Goal: Task Accomplishment & Management: Use online tool/utility

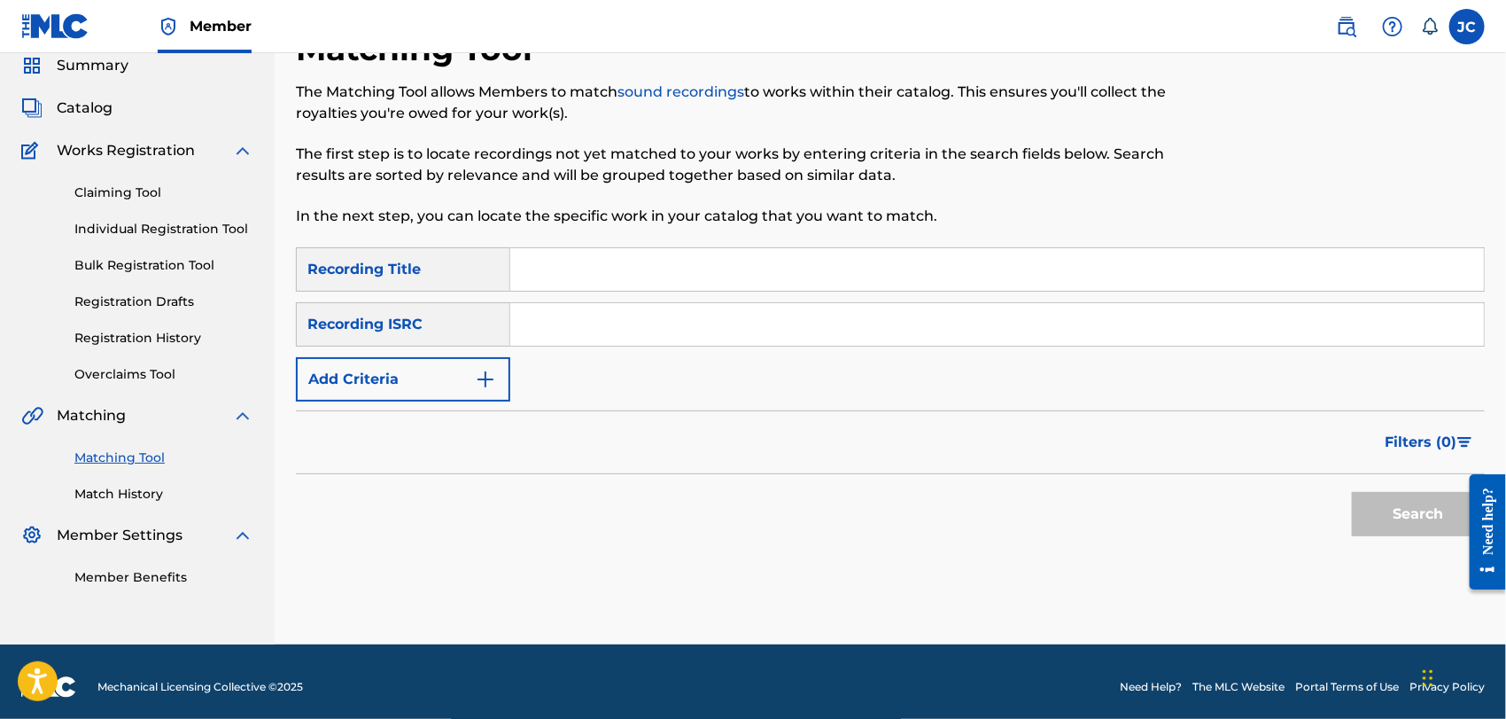
scroll to position [68, 0]
drag, startPoint x: 735, startPoint y: 311, endPoint x: 748, endPoint y: 303, distance: 14.7
click at [747, 304] on input "Search Form" at bounding box center [997, 324] width 974 height 43
click at [747, 338] on input "Search Form" at bounding box center [997, 324] width 974 height 43
paste input "QM5GK2410007"
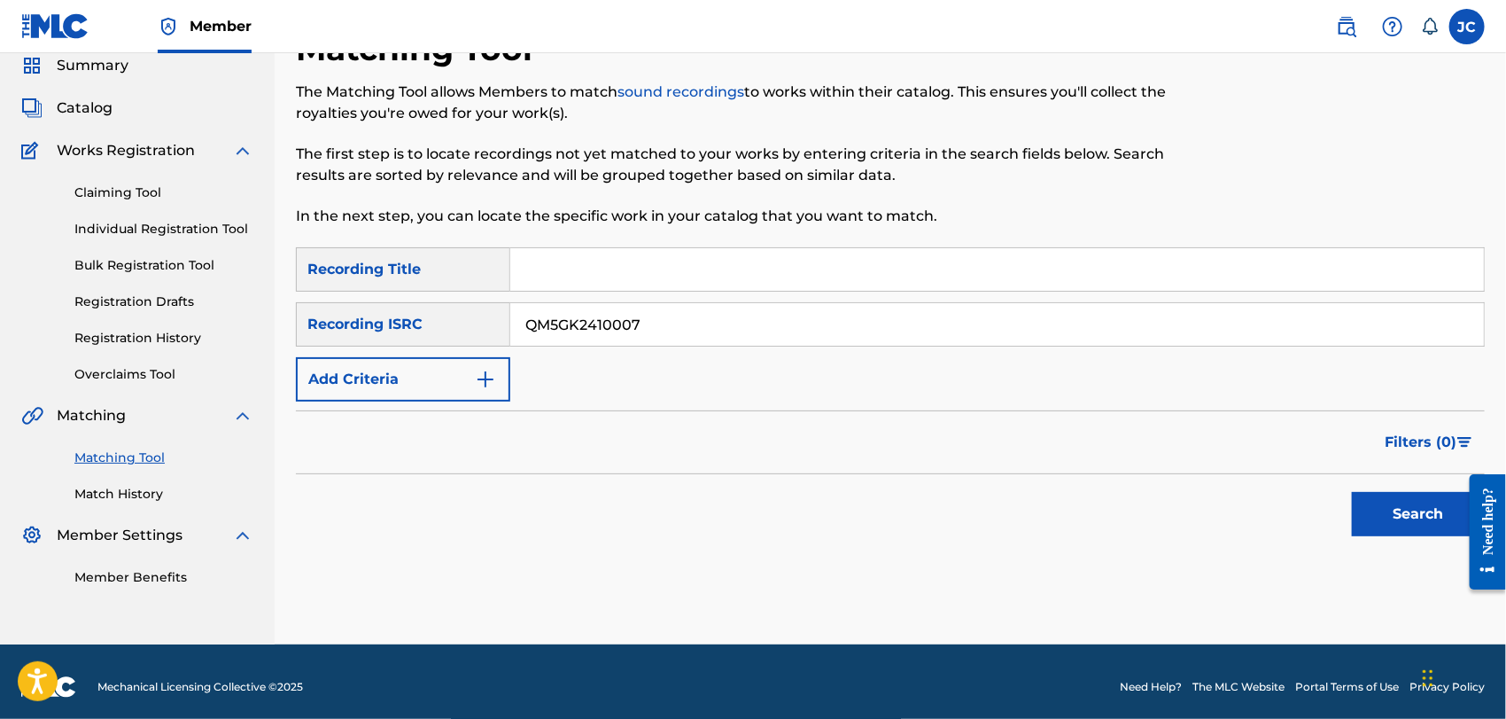
type input "QM5GK2410007"
click at [1413, 516] on button "Search" at bounding box center [1418, 514] width 133 height 44
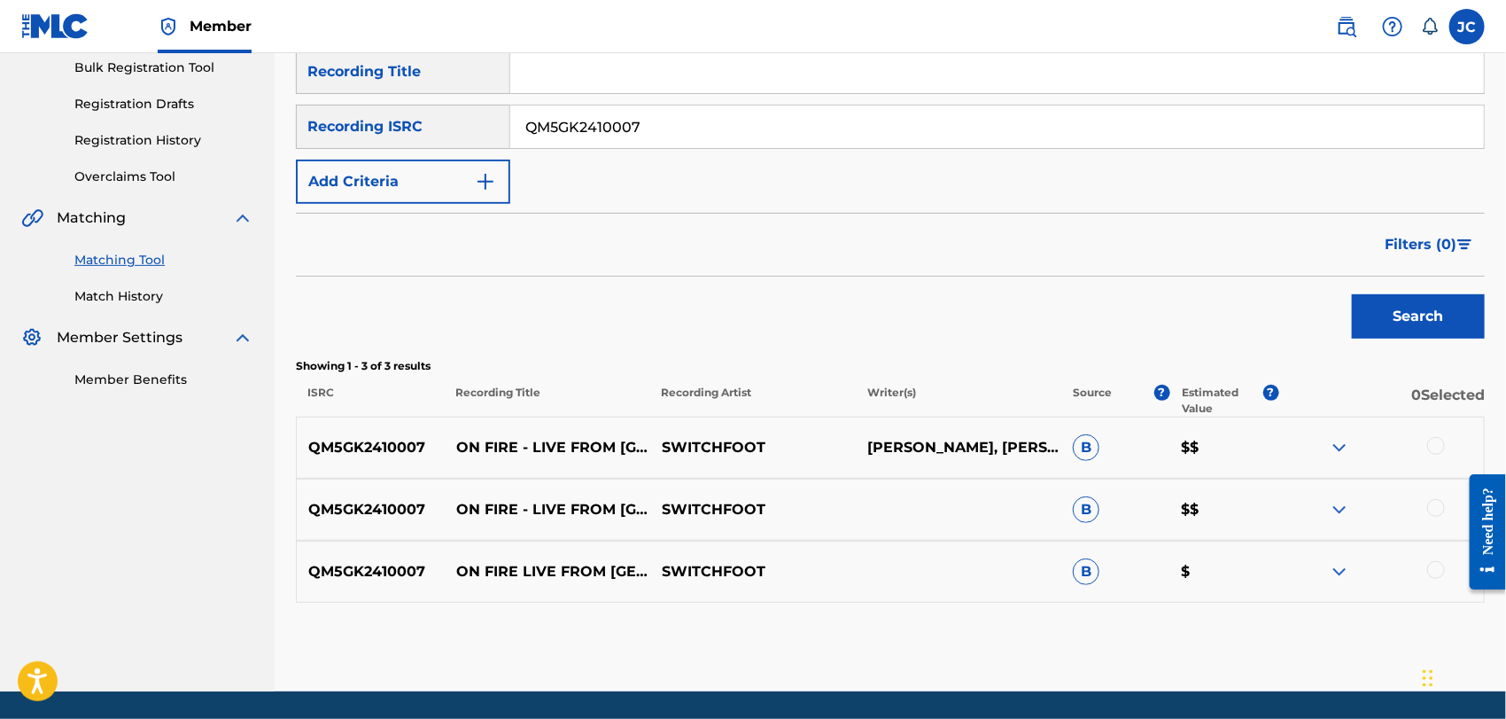
scroll to position [323, 0]
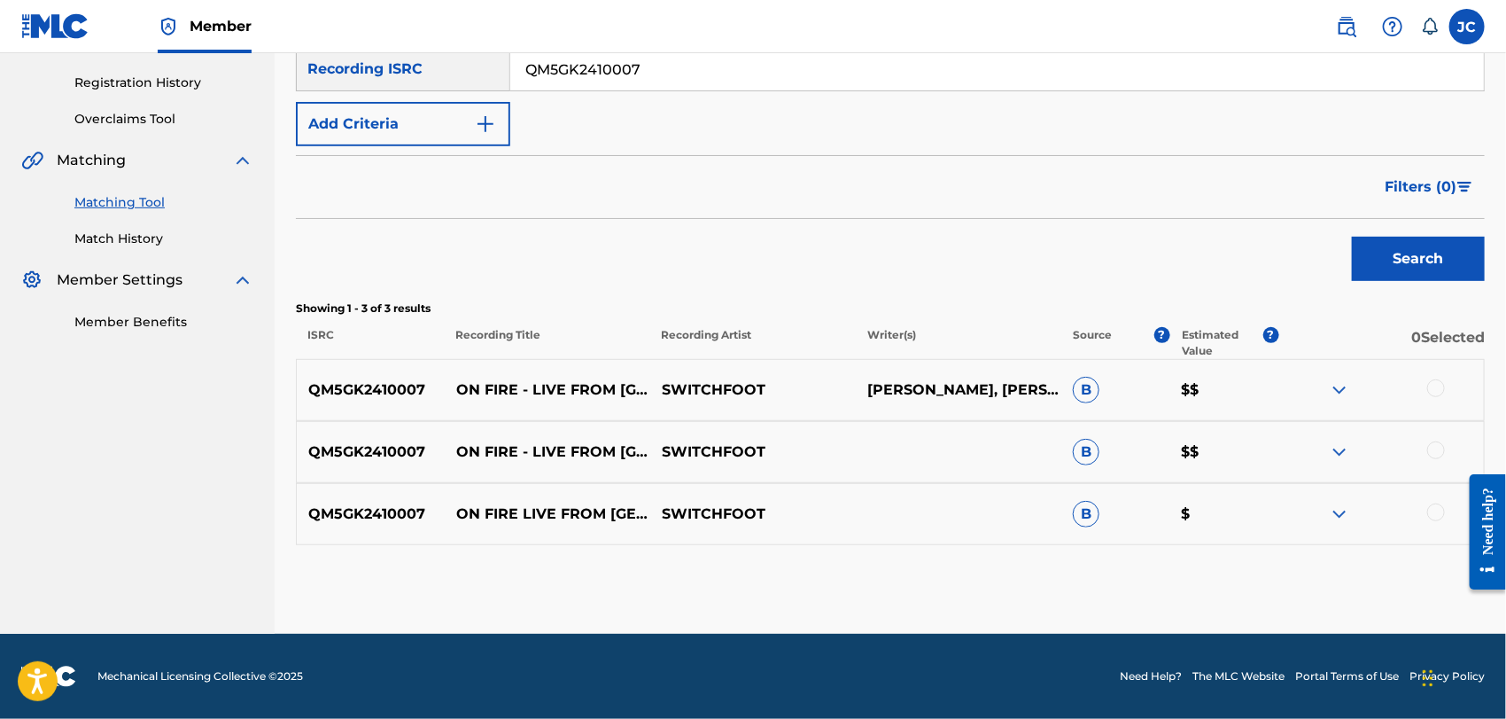
click at [1437, 387] on div at bounding box center [1436, 388] width 18 height 18
click at [1424, 437] on div "QM5GK2410007 ON FIRE - LIVE FROM [GEOGRAPHIC_DATA] SWITCHFOOT B $$" at bounding box center [890, 452] width 1189 height 62
click at [1442, 451] on div at bounding box center [1436, 450] width 18 height 18
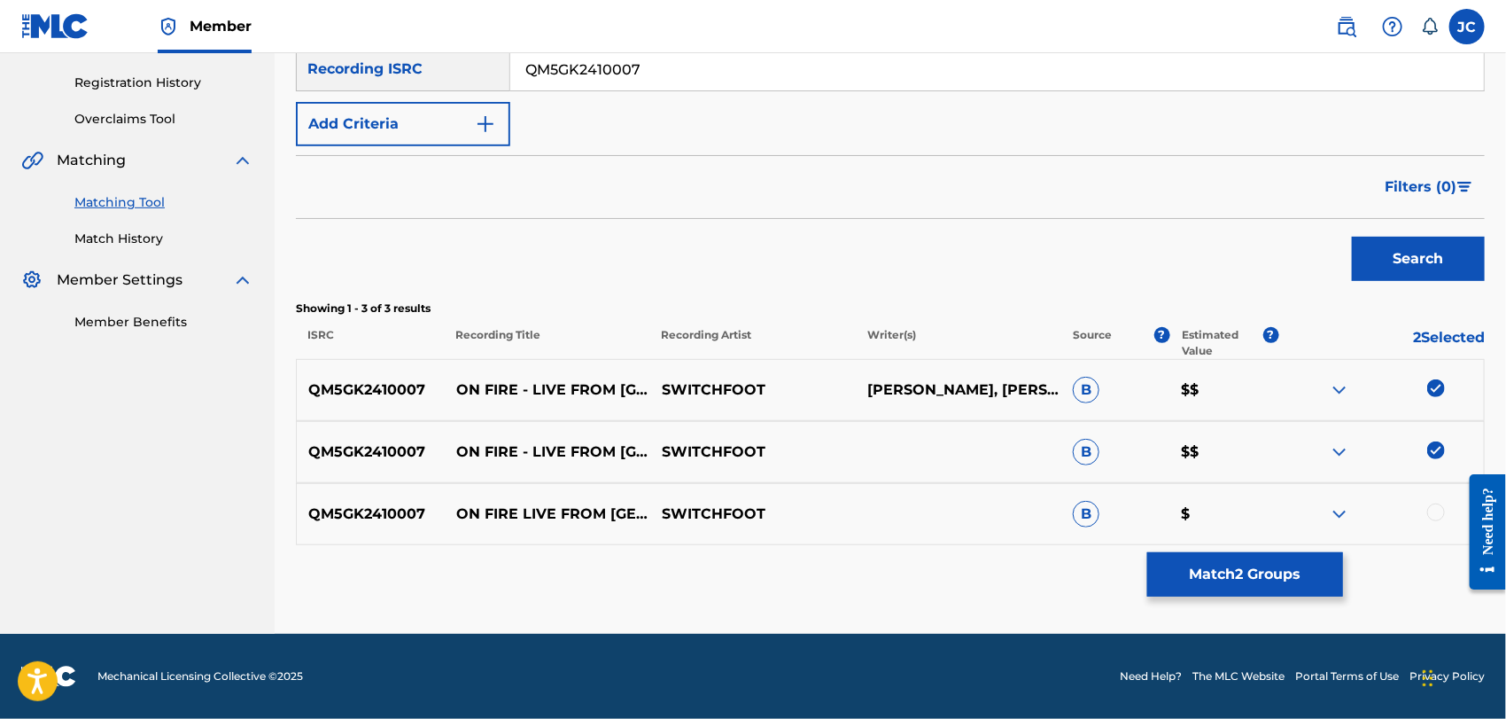
click at [1433, 505] on div at bounding box center [1436, 512] width 18 height 18
click at [1275, 555] on button "Match 3 Groups" at bounding box center [1245, 574] width 196 height 44
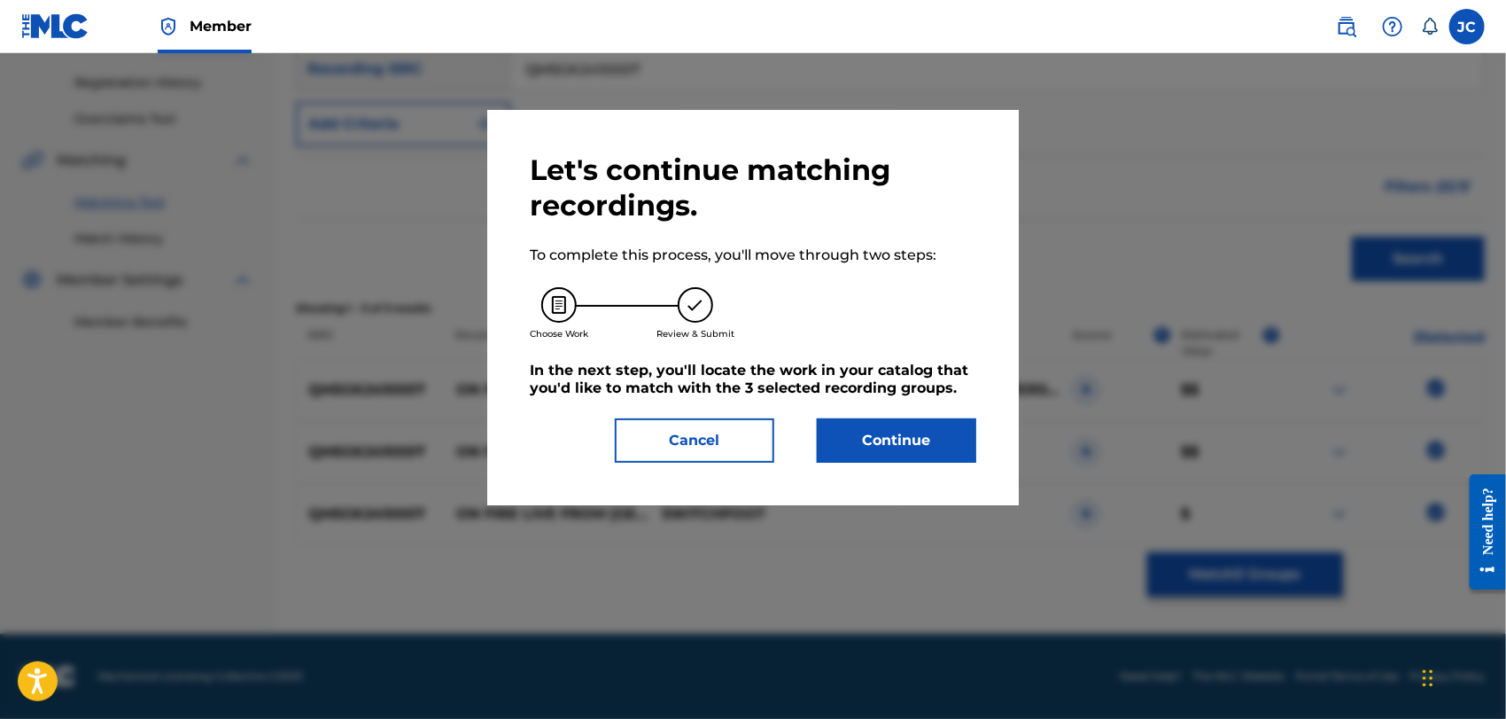
click at [912, 432] on button "Continue" at bounding box center [896, 440] width 159 height 44
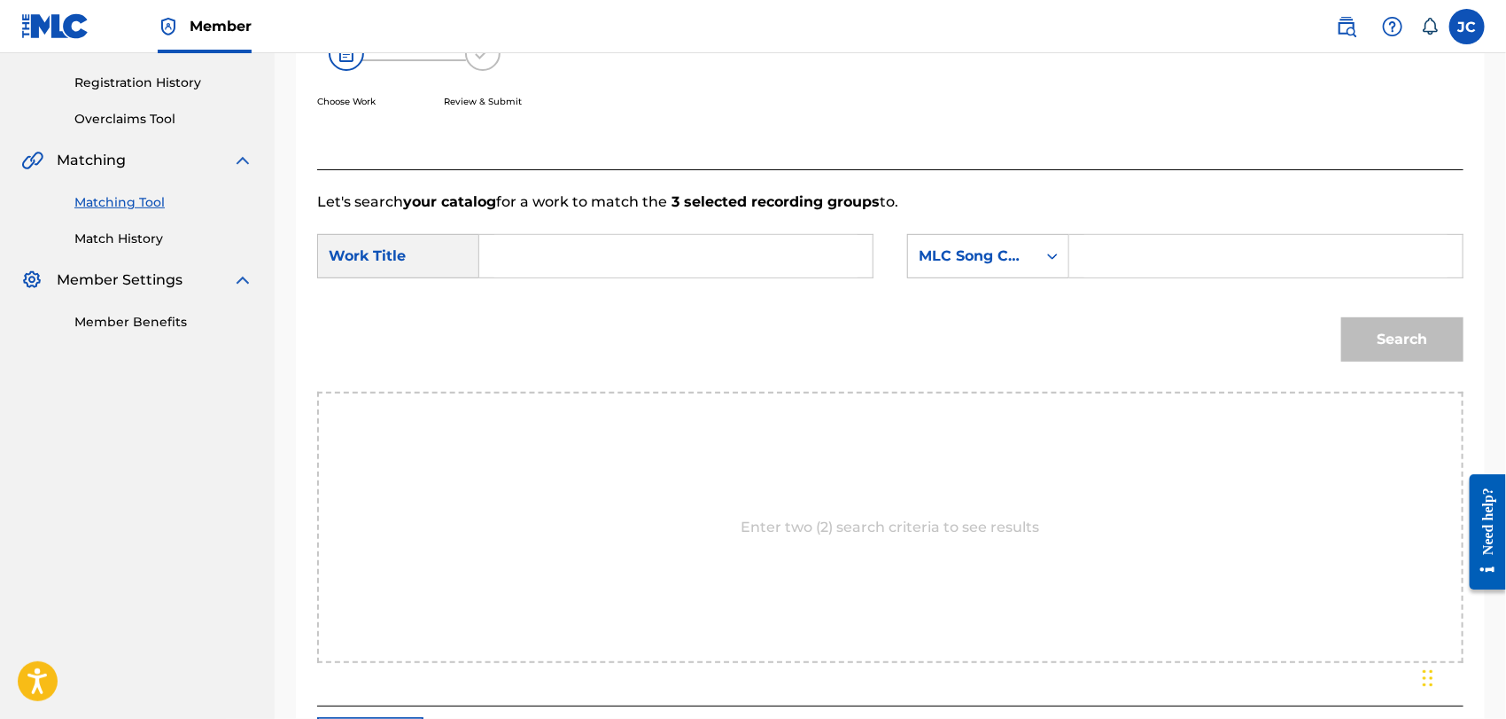
drag, startPoint x: 553, startPoint y: 257, endPoint x: 810, endPoint y: 283, distance: 258.2
click at [554, 257] on input "Search Form" at bounding box center [675, 256] width 363 height 43
paste input "On Fire"
type input "On Fire"
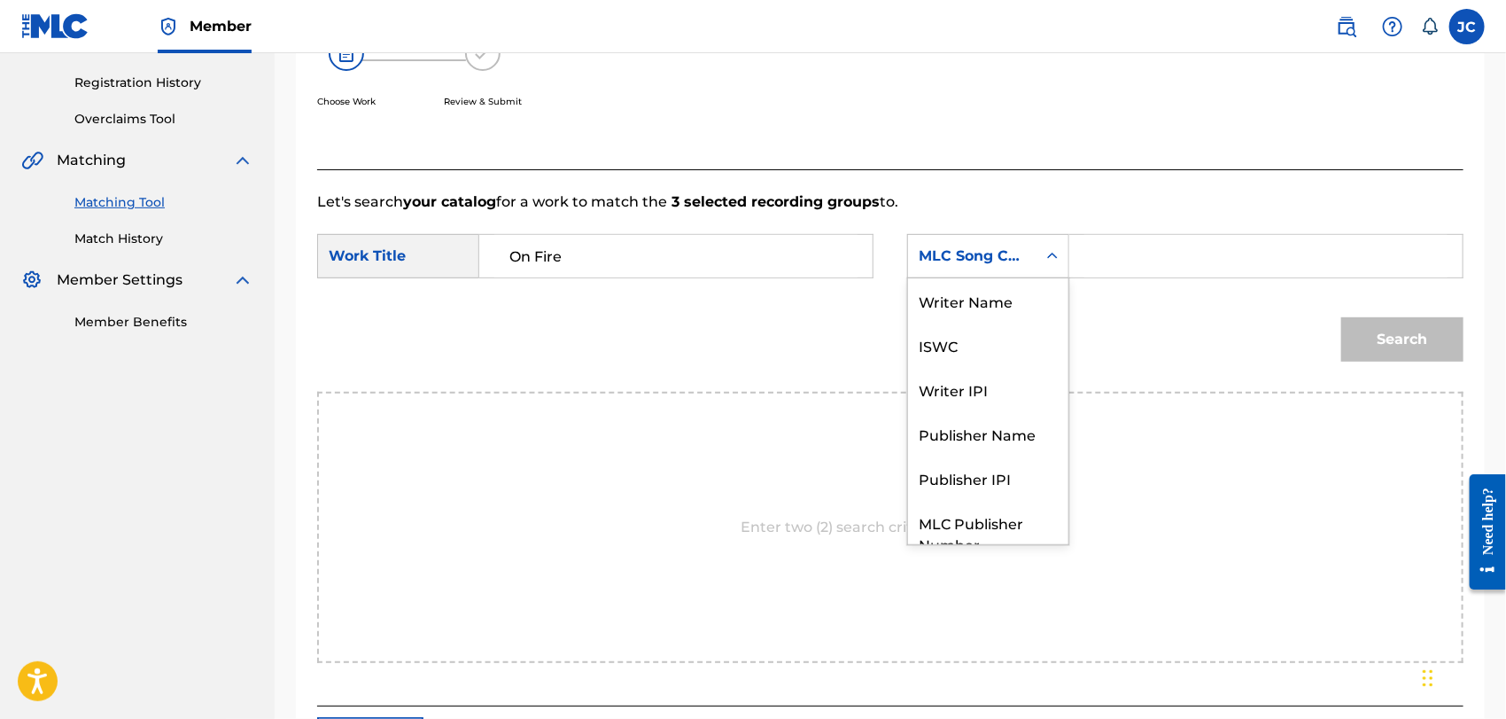
click at [968, 275] on div "MLC Song Code" at bounding box center [988, 256] width 162 height 44
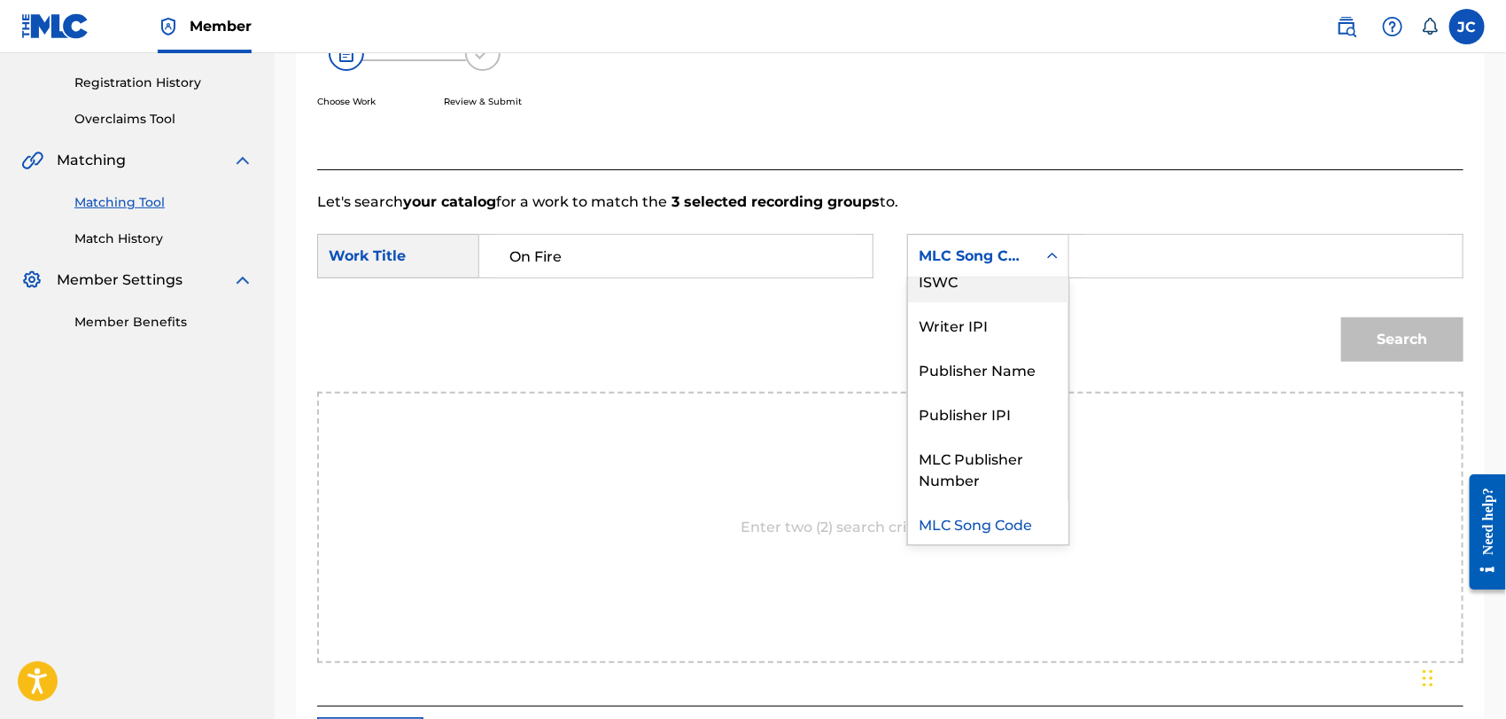
scroll to position [0, 0]
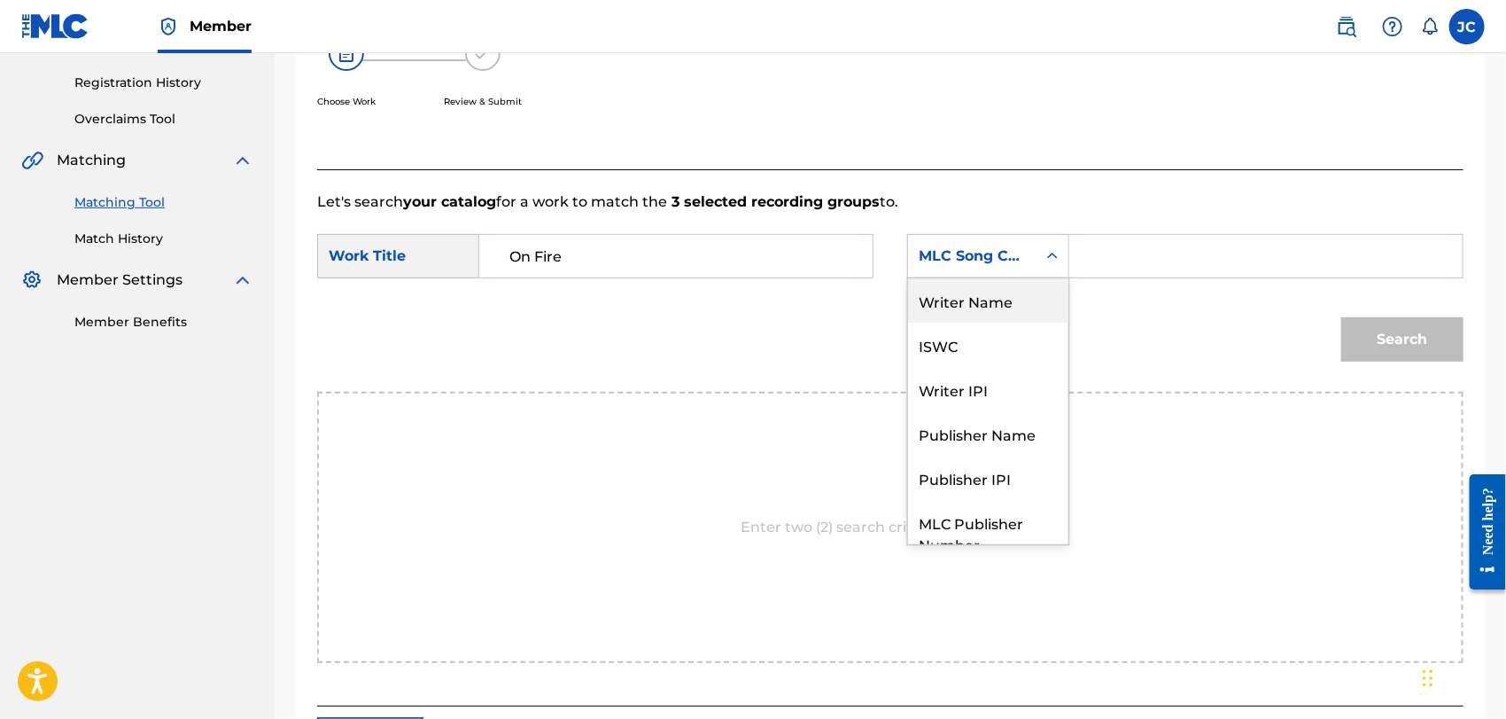
drag, startPoint x: 960, startPoint y: 299, endPoint x: 599, endPoint y: 23, distance: 455.0
click at [958, 300] on div "Writer Name" at bounding box center [988, 300] width 160 height 44
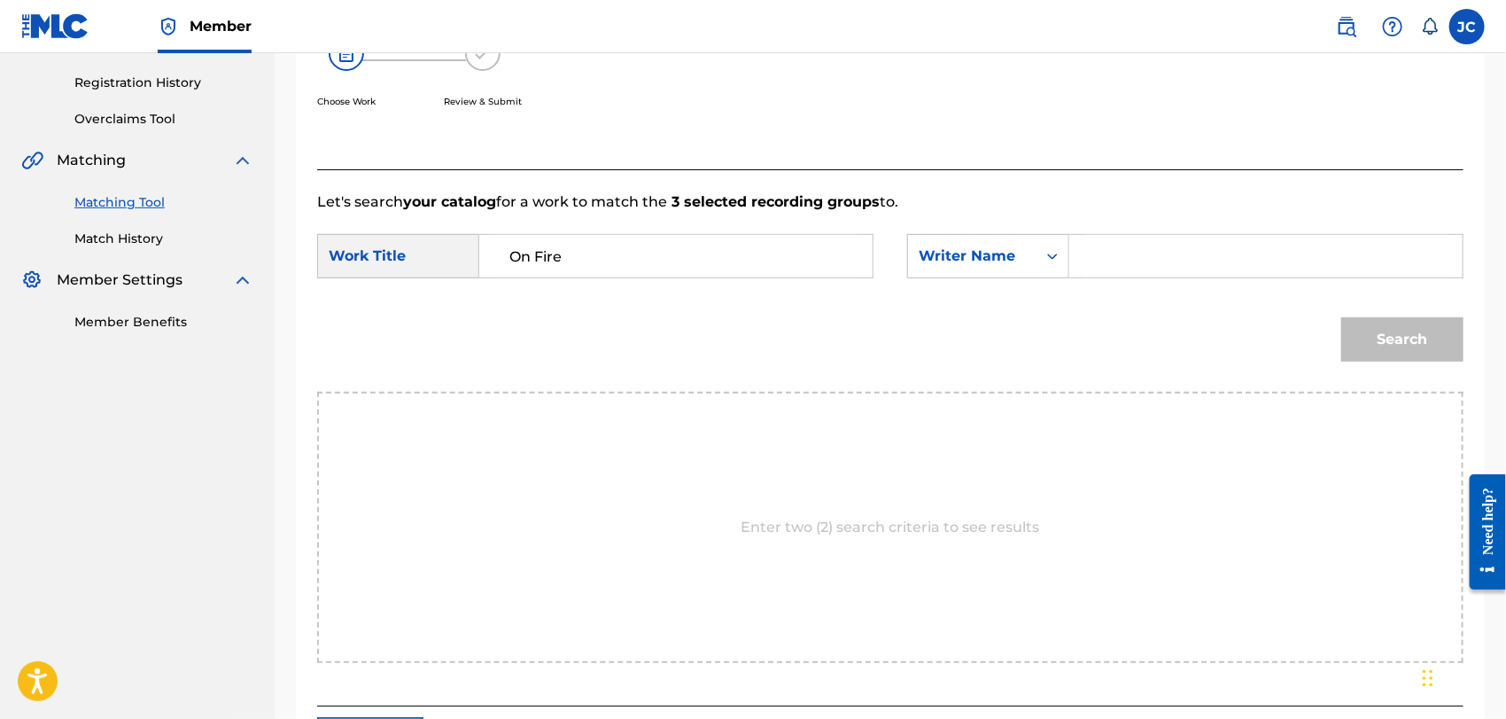
click at [1177, 257] on input "Search Form" at bounding box center [1265, 256] width 363 height 43
paste input "[PERSON_NAME]"
type input "[PERSON_NAME]"
click at [1469, 334] on div "Match Usage - Select Work In this step, you will locate the work you'd like to …" at bounding box center [890, 294] width 1189 height 953
click at [1444, 334] on button "Search" at bounding box center [1402, 339] width 122 height 44
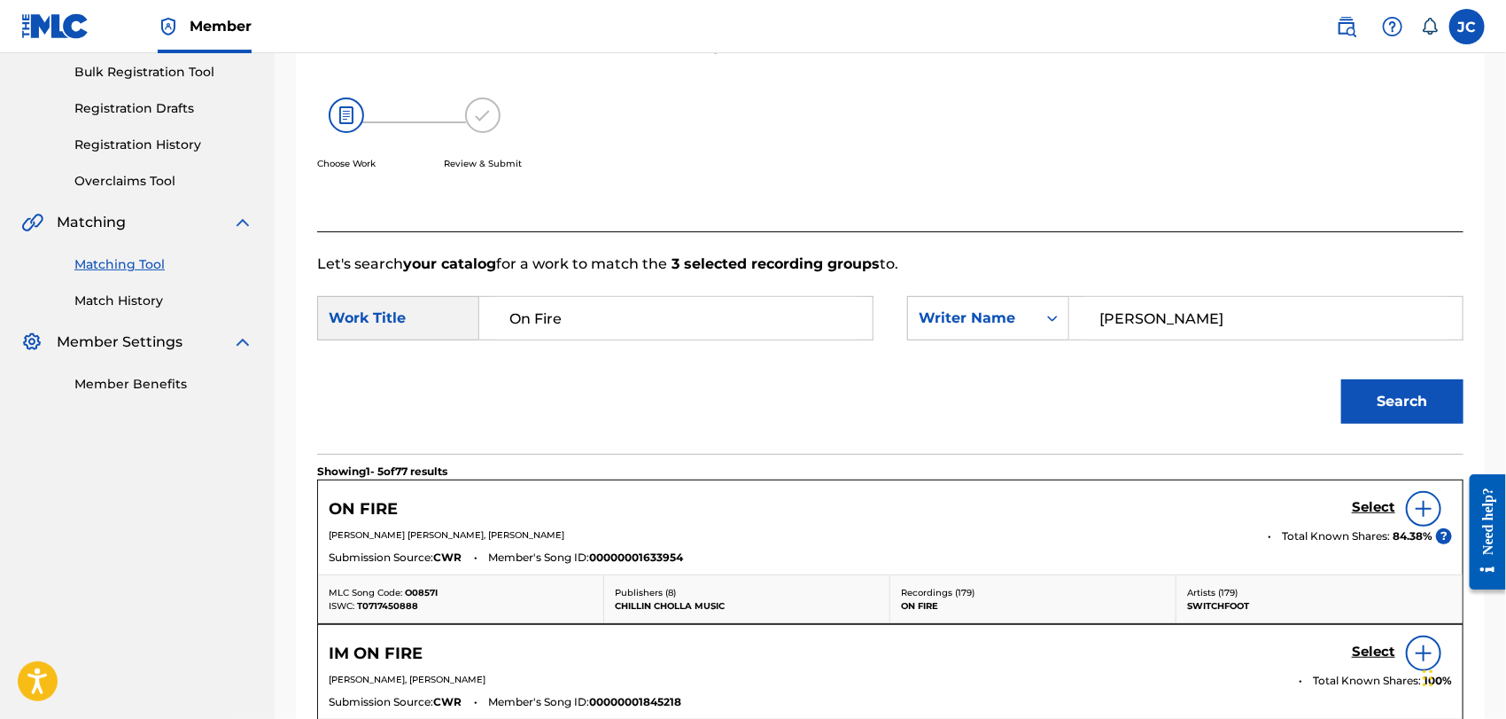
scroll to position [323, 0]
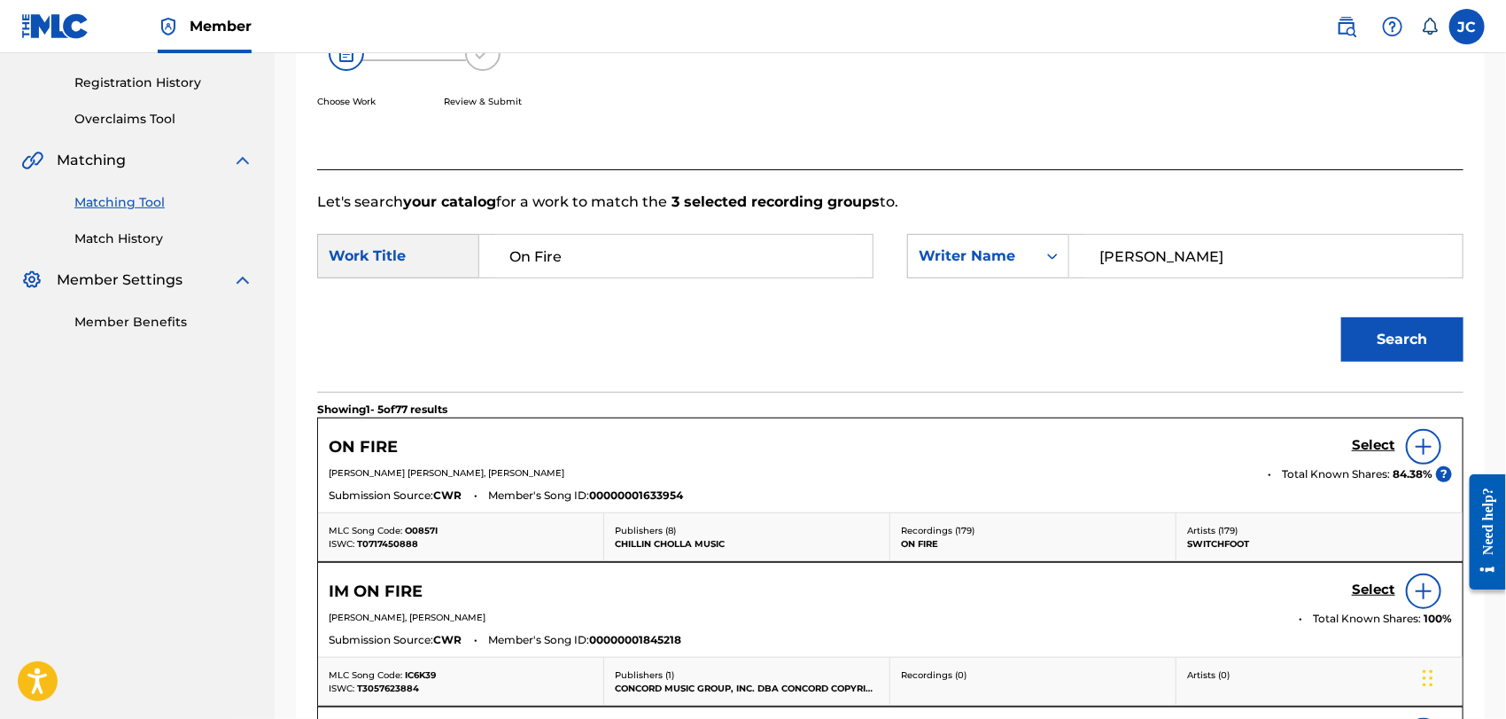
click at [1421, 440] on img at bounding box center [1423, 446] width 21 height 21
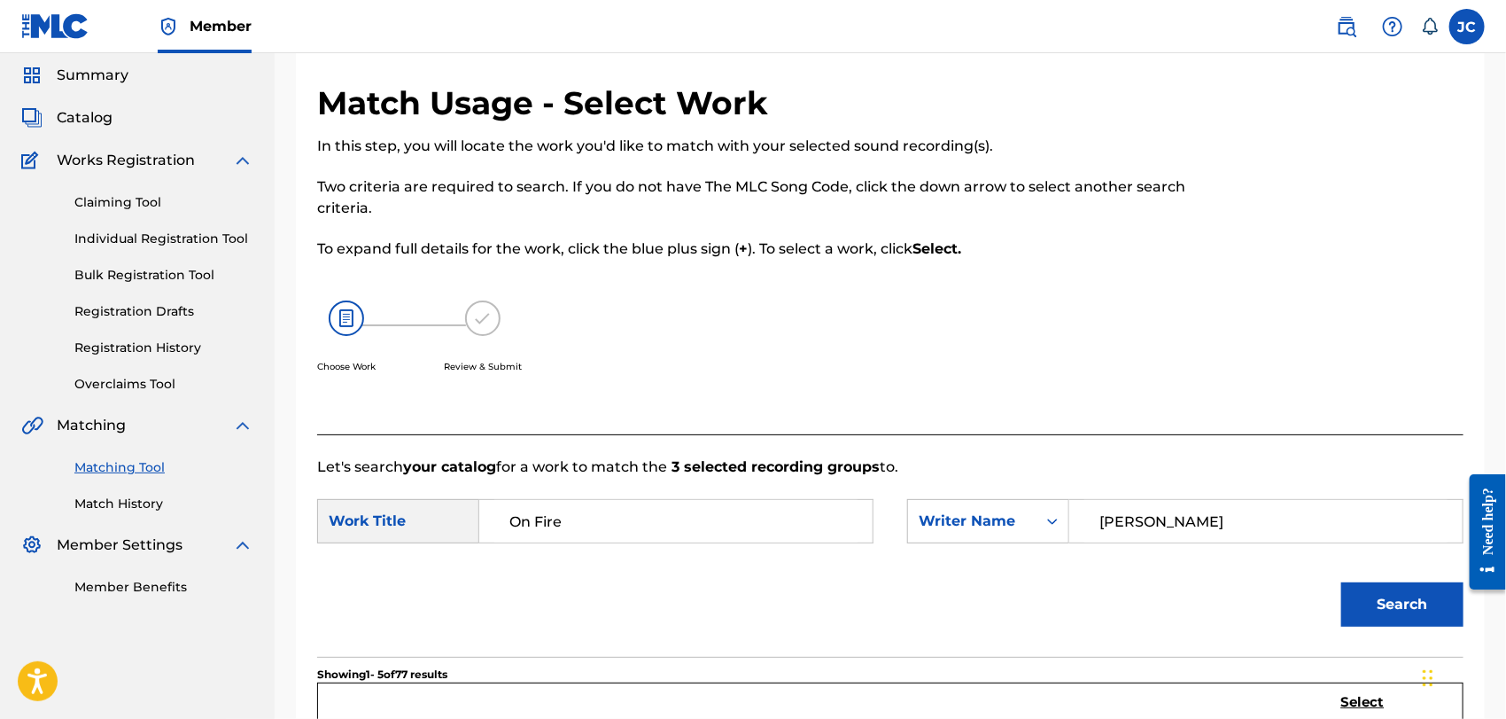
scroll to position [0, 0]
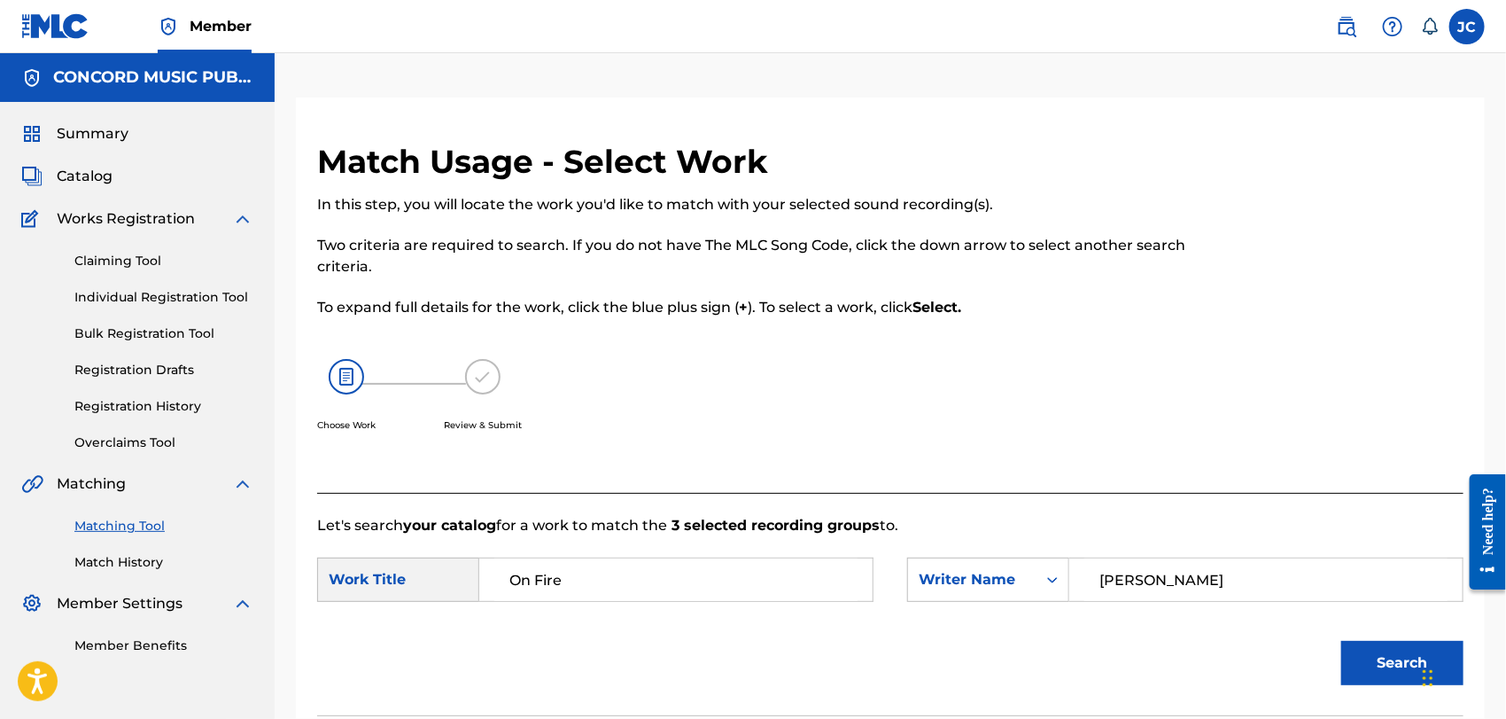
click at [152, 538] on div "Matching Tool Match History" at bounding box center [137, 532] width 232 height 77
click at [146, 555] on link "Match History" at bounding box center [163, 562] width 179 height 19
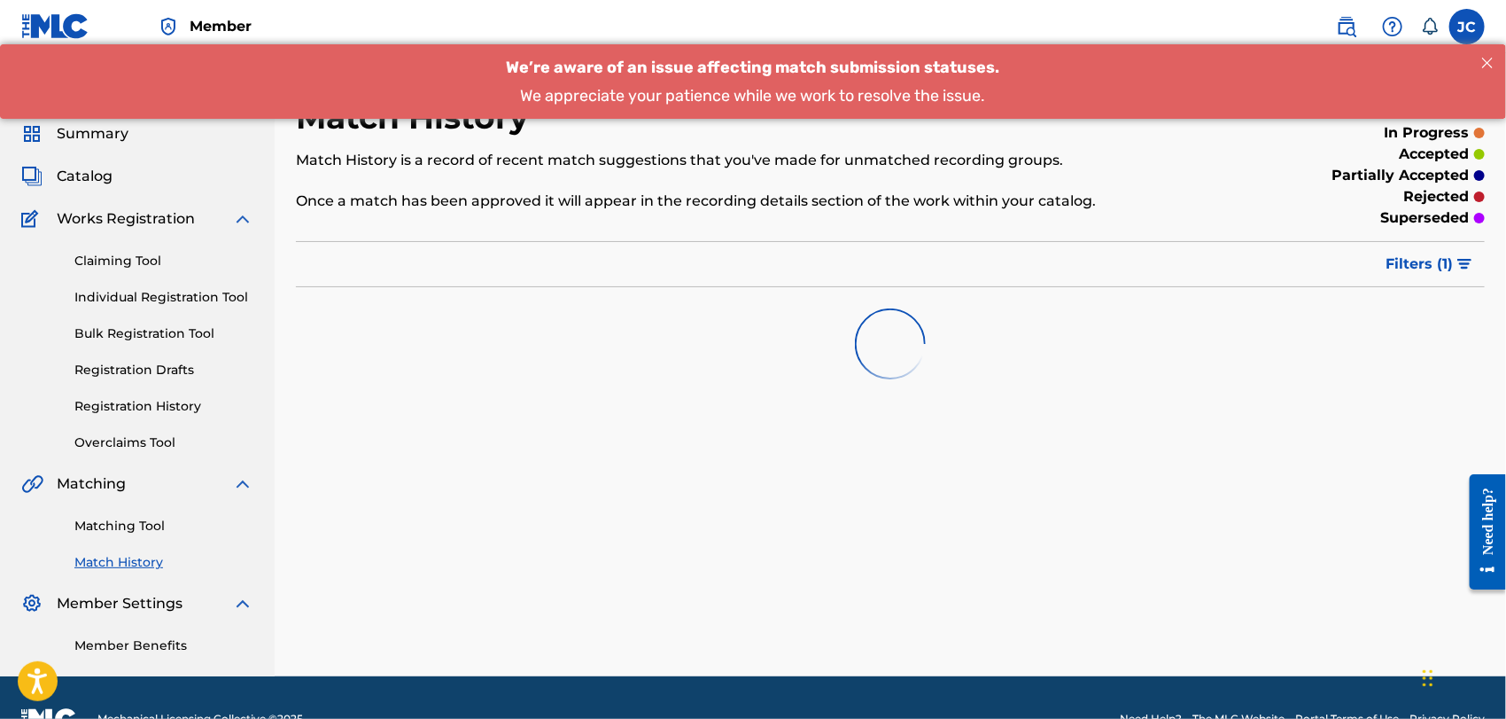
click at [159, 523] on link "Matching Tool" at bounding box center [163, 526] width 179 height 19
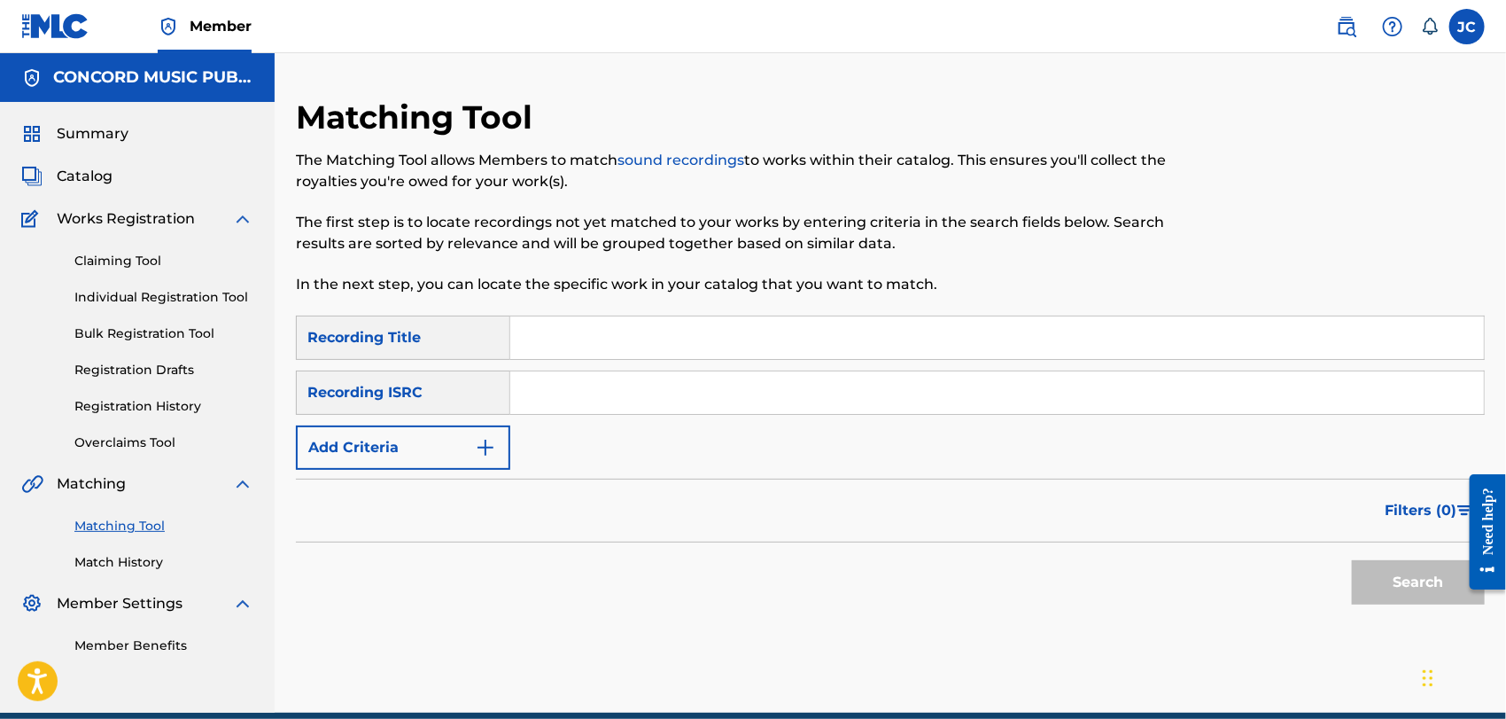
paste input "TCAEK1947085"
type input "TCAEK1947085"
click at [1365, 560] on button "Search" at bounding box center [1418, 582] width 133 height 44
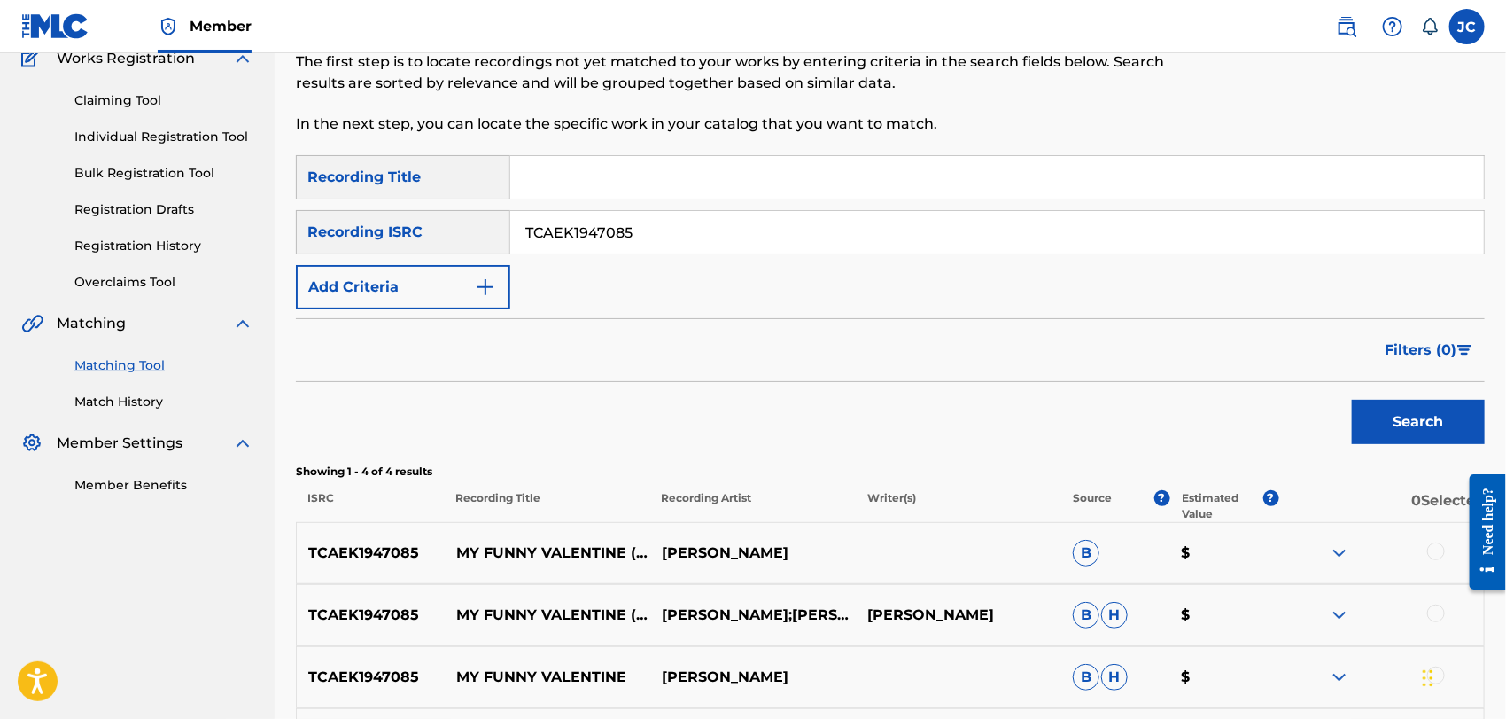
scroll to position [295, 0]
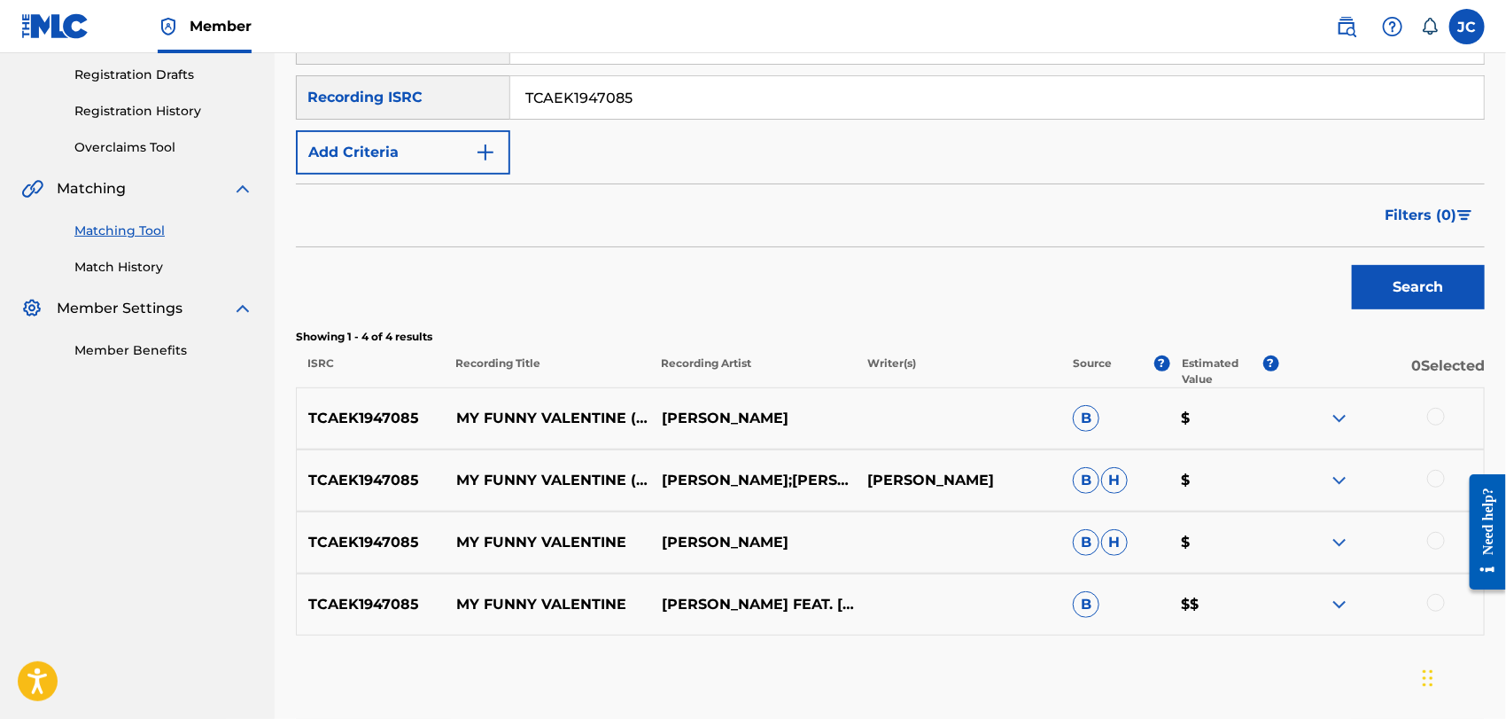
click at [1443, 416] on div at bounding box center [1436, 417] width 18 height 18
click at [1433, 470] on div at bounding box center [1436, 479] width 18 height 18
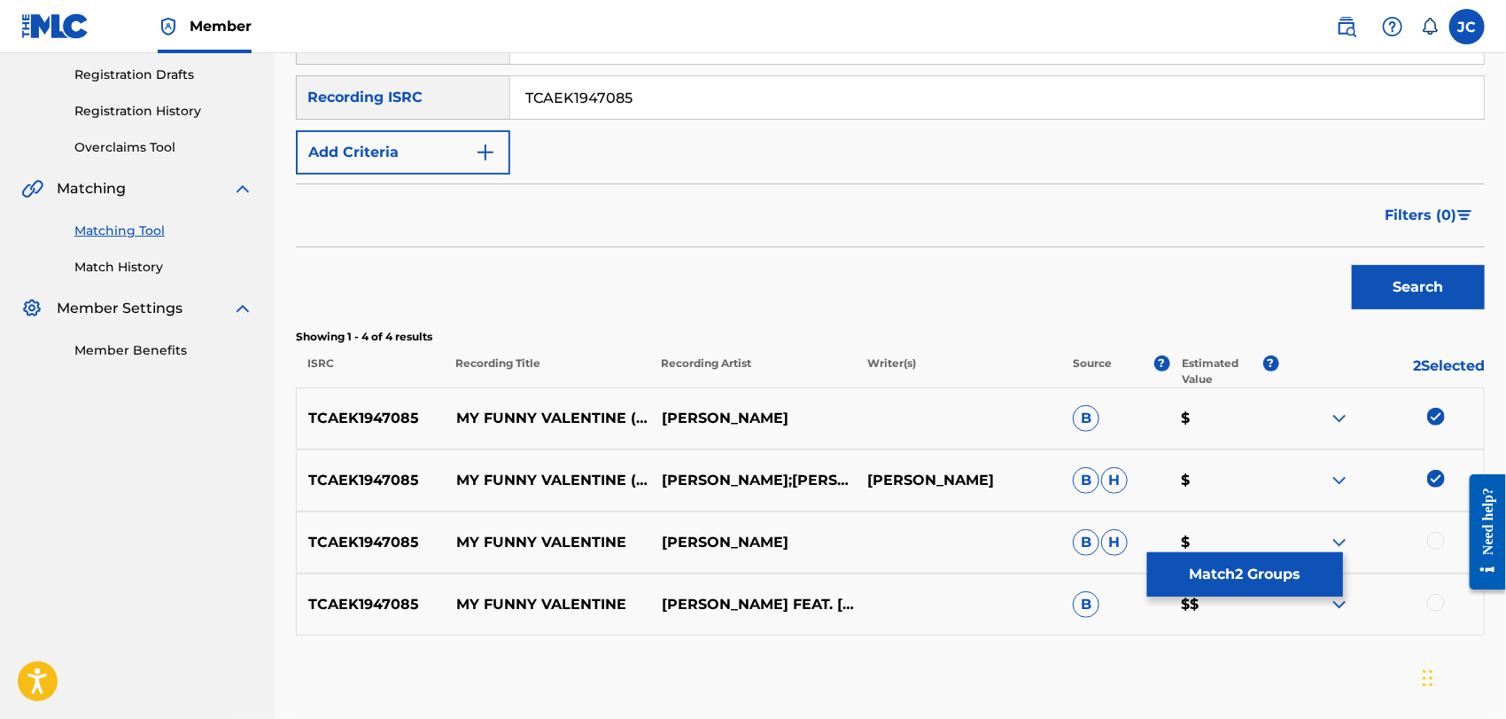
click at [1440, 535] on div at bounding box center [1436, 541] width 18 height 18
click at [1425, 595] on div at bounding box center [1381, 604] width 206 height 21
click at [1428, 603] on div at bounding box center [1436, 603] width 18 height 18
click at [1262, 566] on button "Match 4 Groups" at bounding box center [1245, 574] width 196 height 44
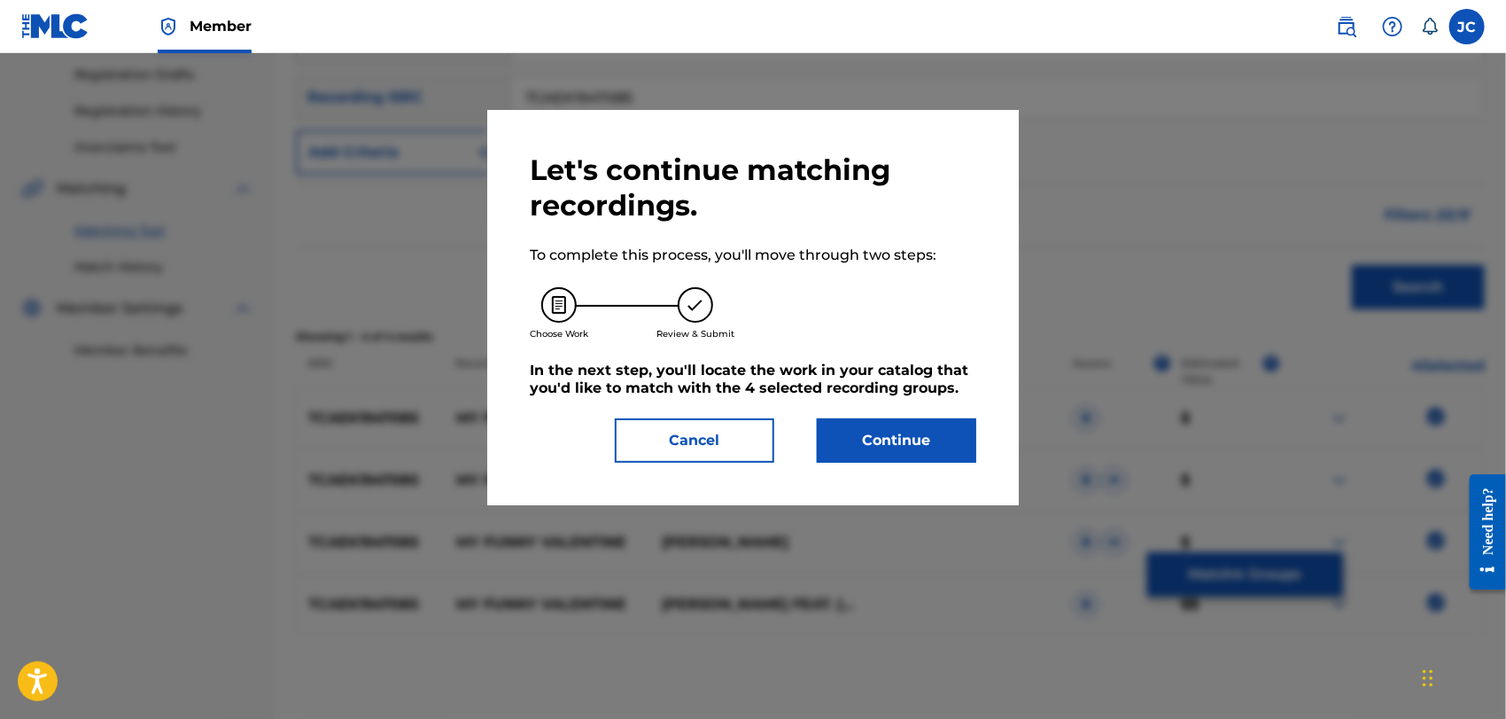
click at [899, 418] on button "Continue" at bounding box center [896, 440] width 159 height 44
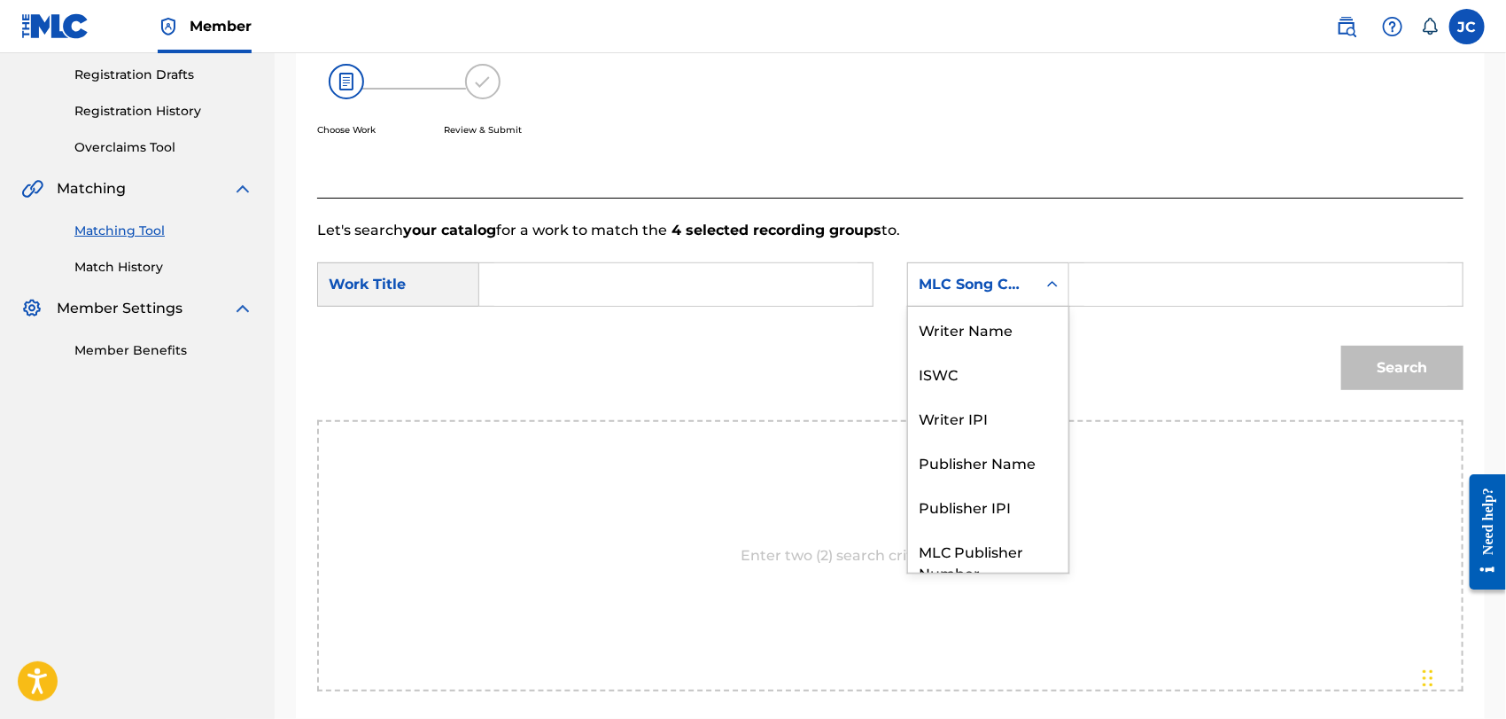
click at [992, 291] on div "MLC Song Code" at bounding box center [972, 284] width 107 height 21
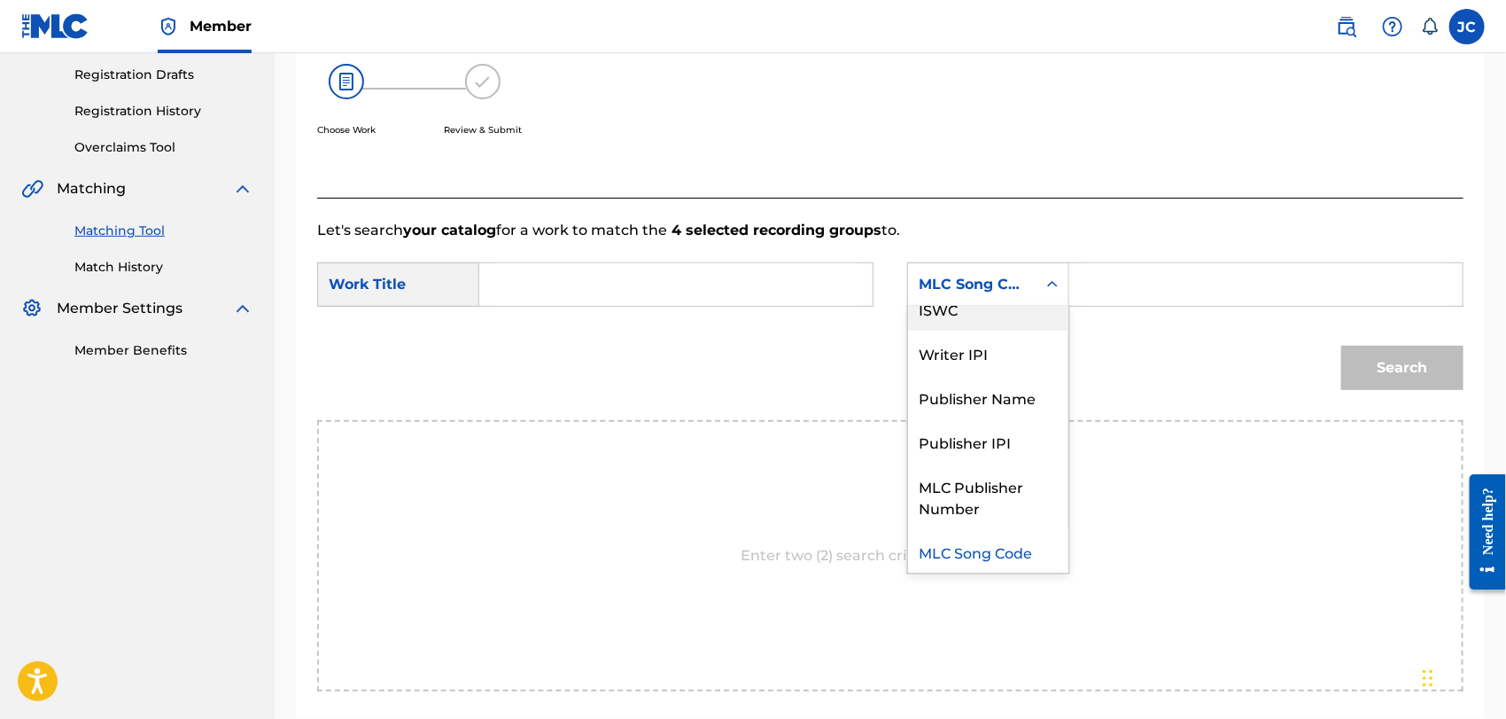
scroll to position [0, 0]
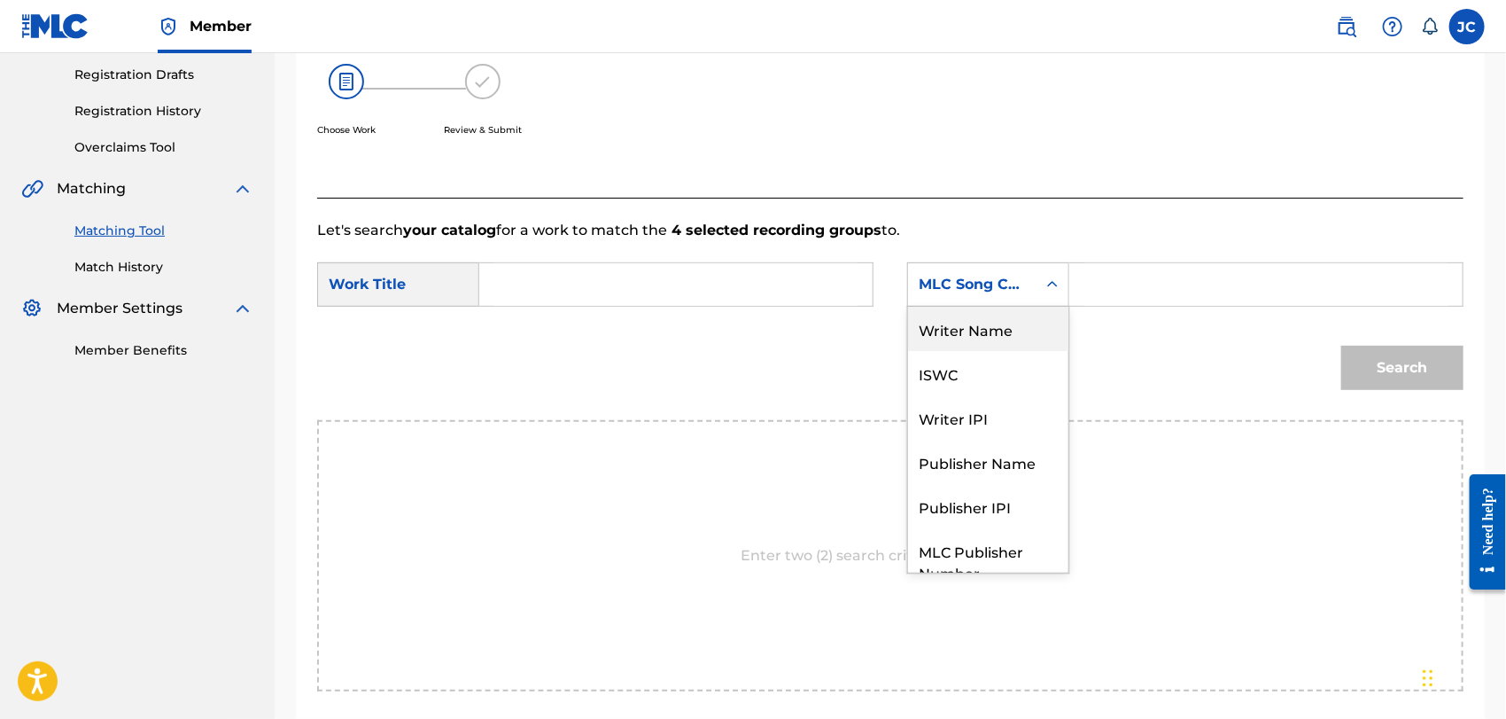
drag, startPoint x: 1001, startPoint y: 321, endPoint x: 1028, endPoint y: 300, distance: 33.5
click at [1006, 312] on div "Writer Name" at bounding box center [988, 329] width 160 height 44
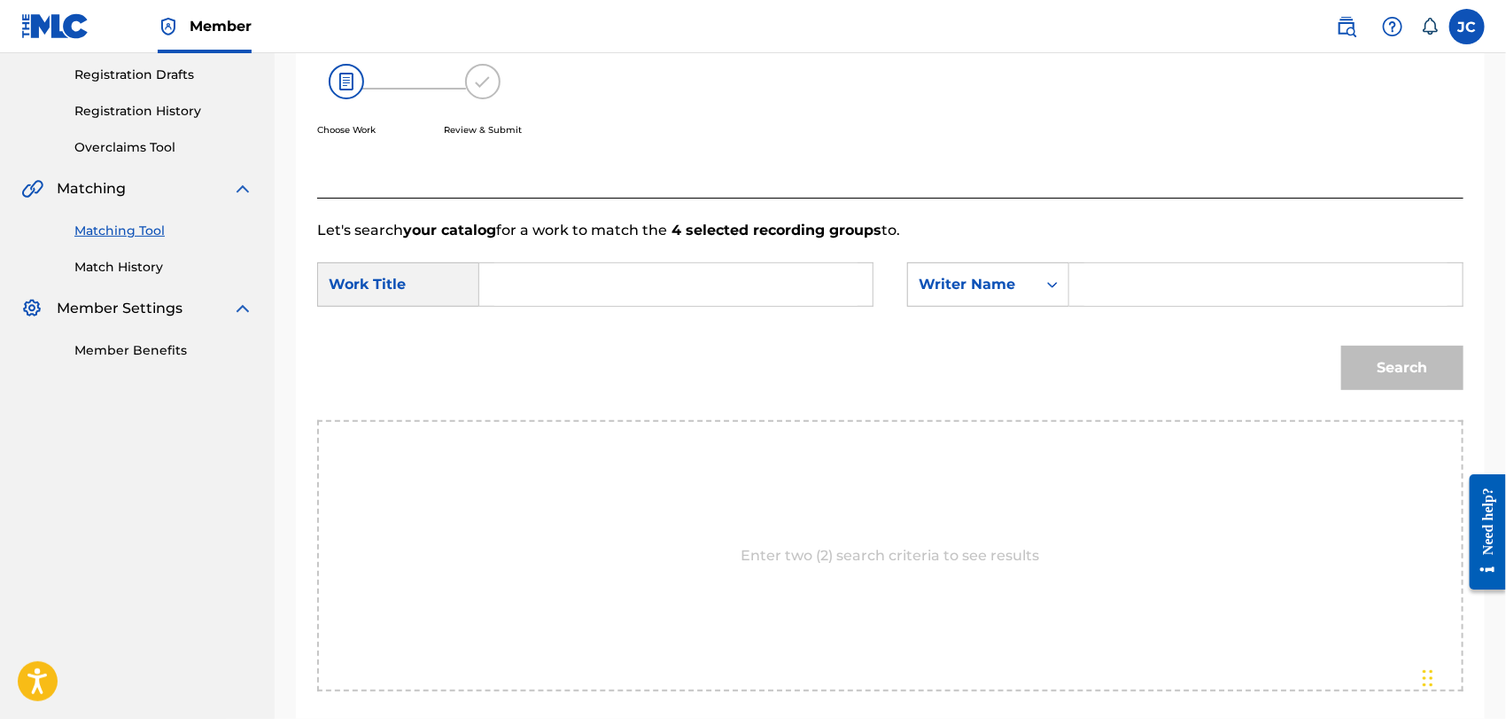
click at [1154, 285] on input "Search Form" at bounding box center [1265, 284] width 363 height 43
type input "[PERSON_NAME]"
click at [688, 317] on form "SearchWithCriteria9cfd86b8-af4b-425d-a996-b44494d3af6c Work Title SearchWithCri…" at bounding box center [890, 330] width 1146 height 179
click at [678, 290] on input "Search Form" at bounding box center [675, 284] width 363 height 43
paste input "MY FUNNY VALENTINE"
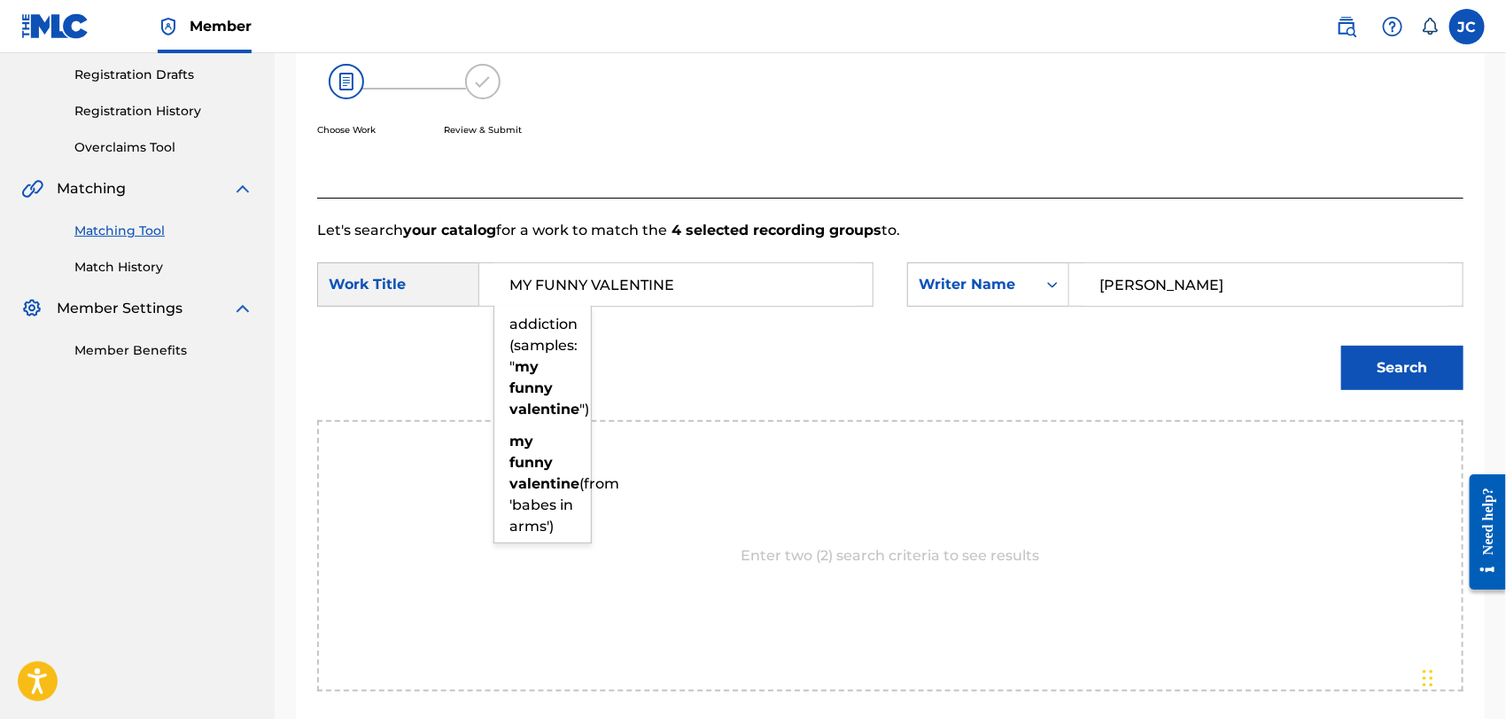
type input "MY FUNNY VALENTINE"
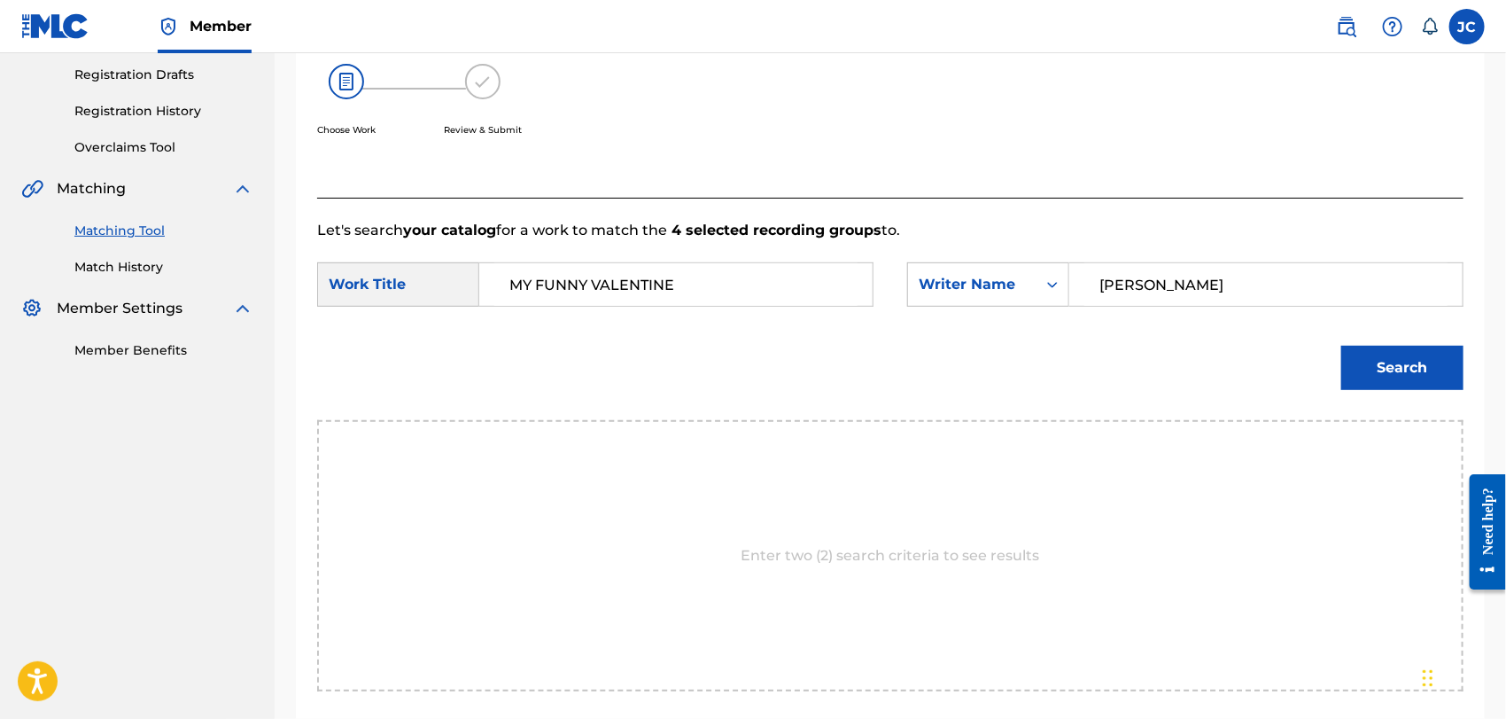
click at [1380, 357] on button "Search" at bounding box center [1402, 368] width 122 height 44
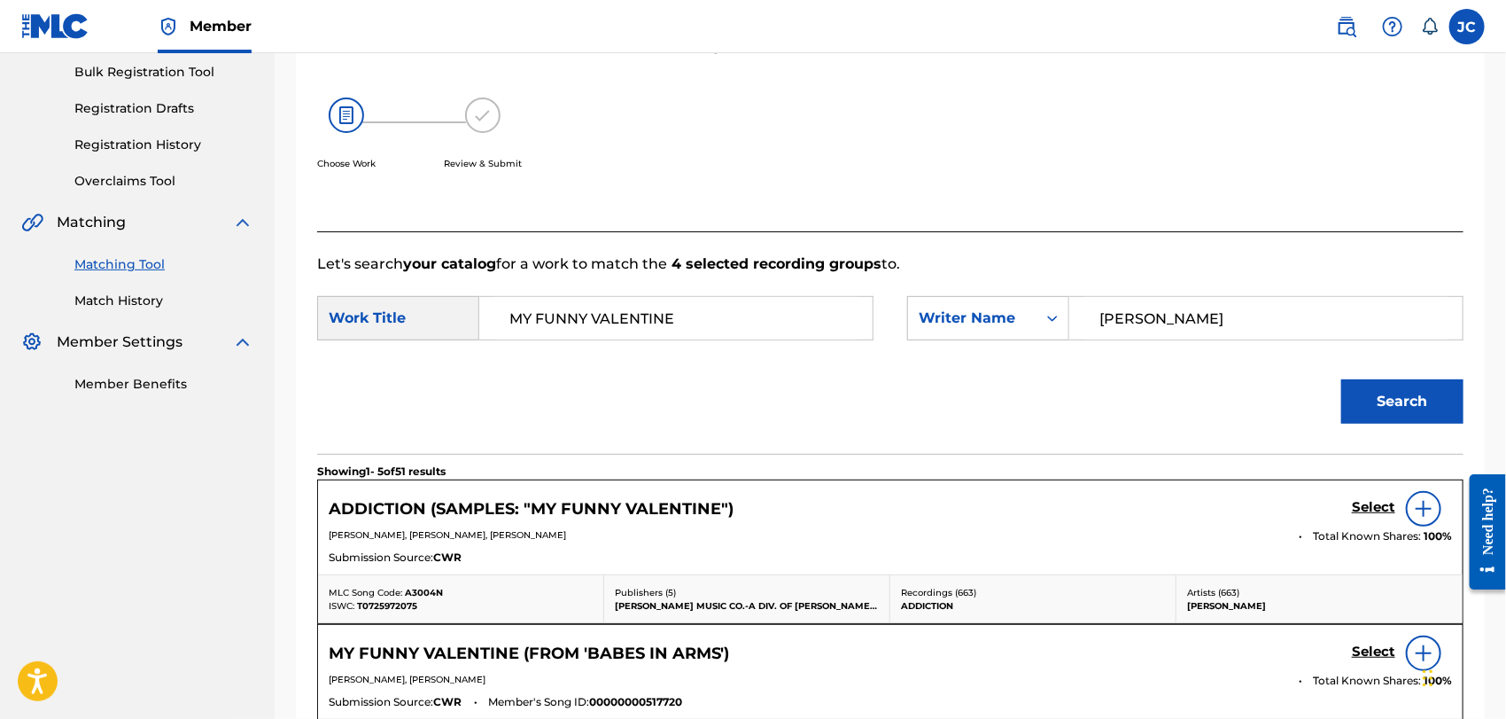
scroll to position [295, 0]
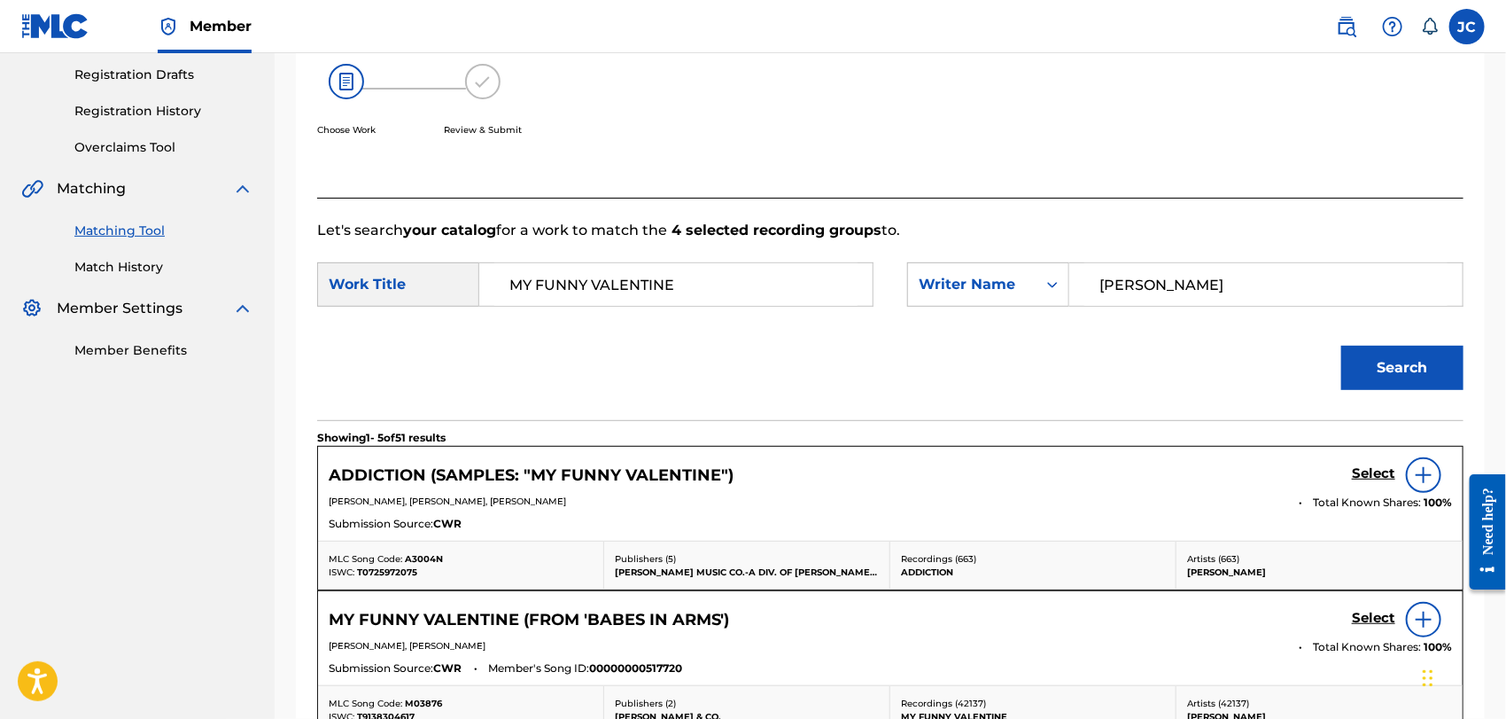
click at [1424, 470] on img at bounding box center [1423, 474] width 21 height 21
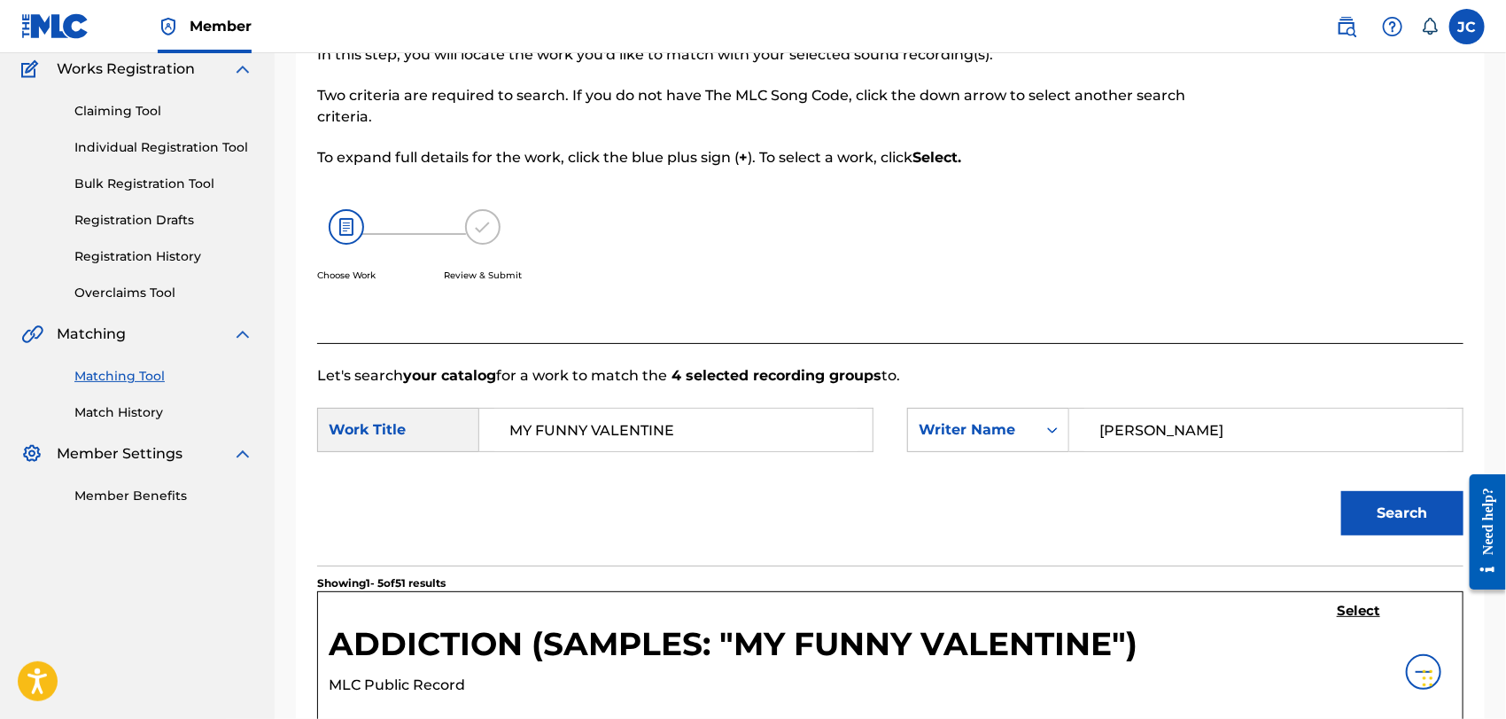
scroll to position [0, 0]
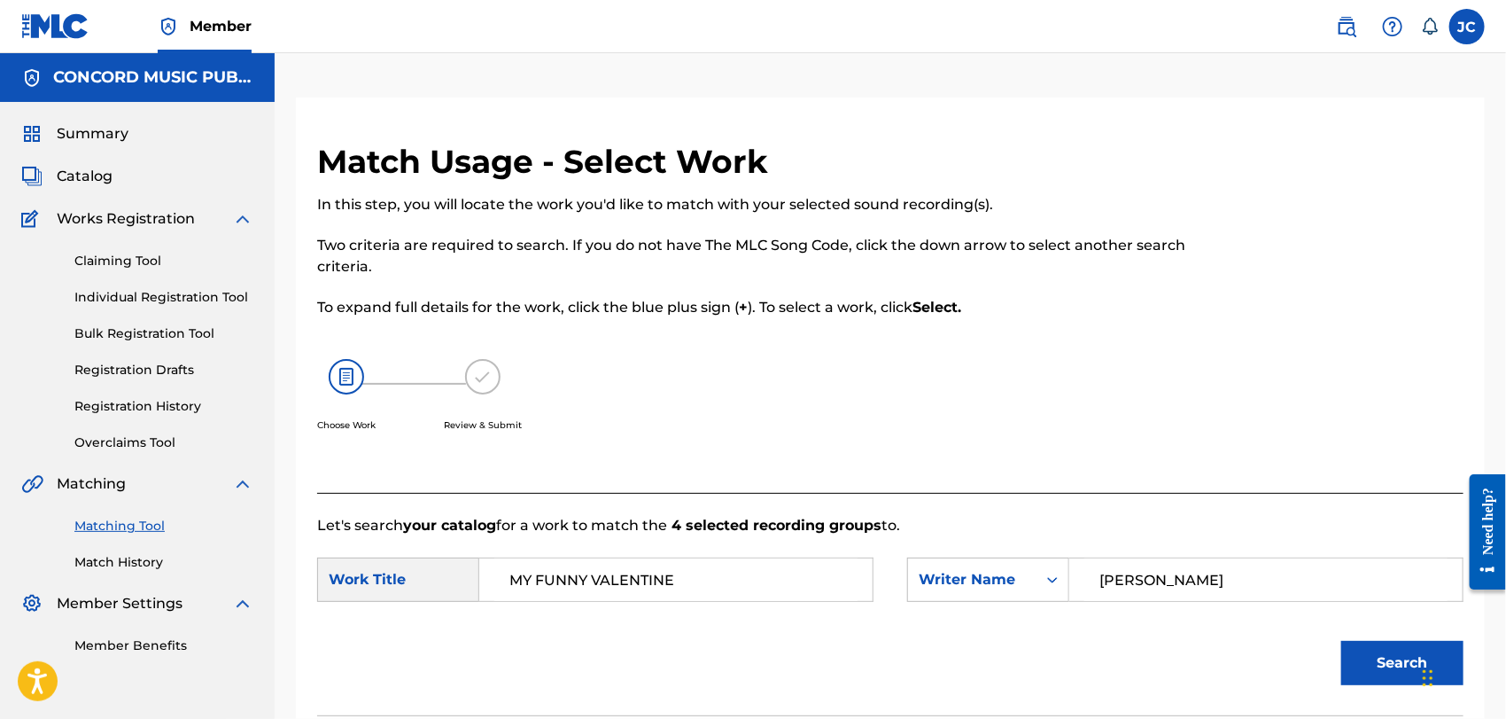
click at [142, 571] on link "Match History" at bounding box center [163, 562] width 179 height 19
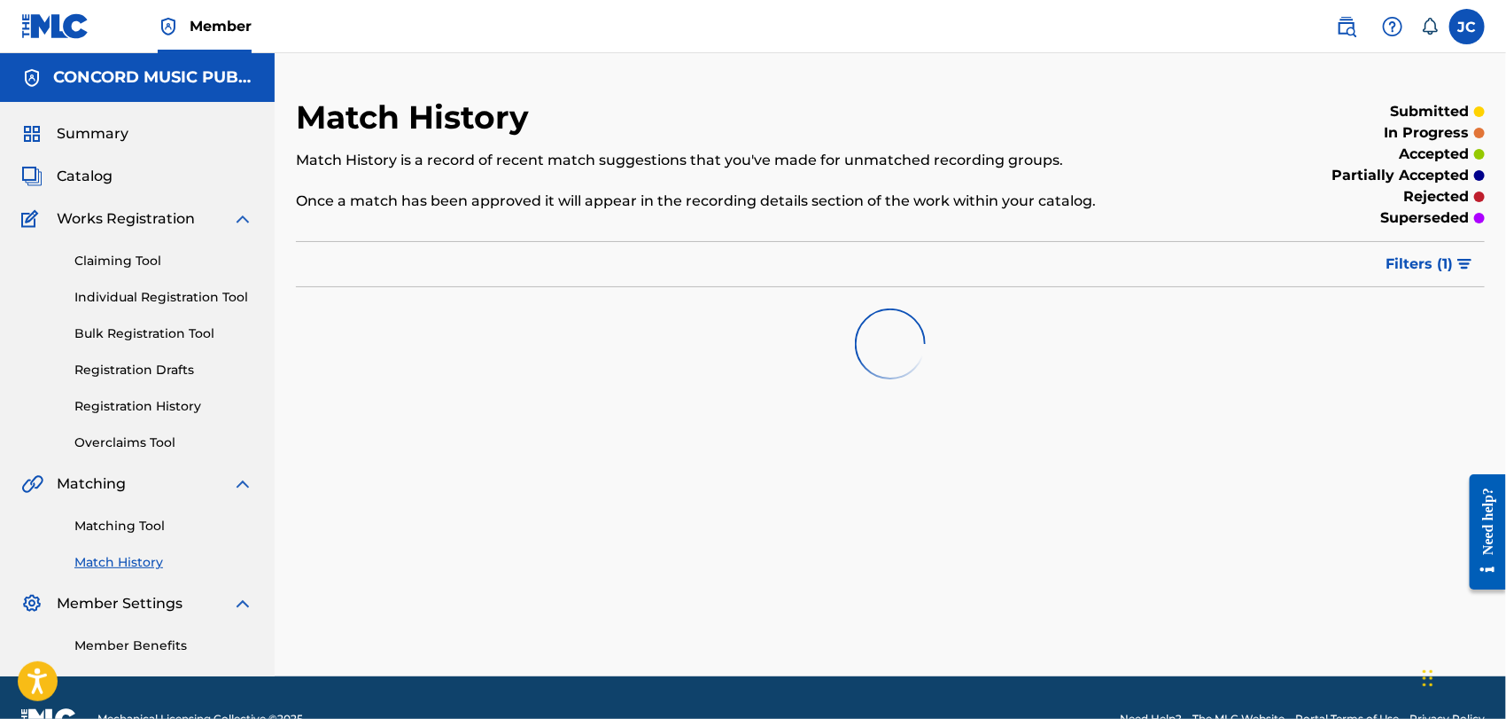
click at [142, 526] on link "Matching Tool" at bounding box center [163, 526] width 179 height 19
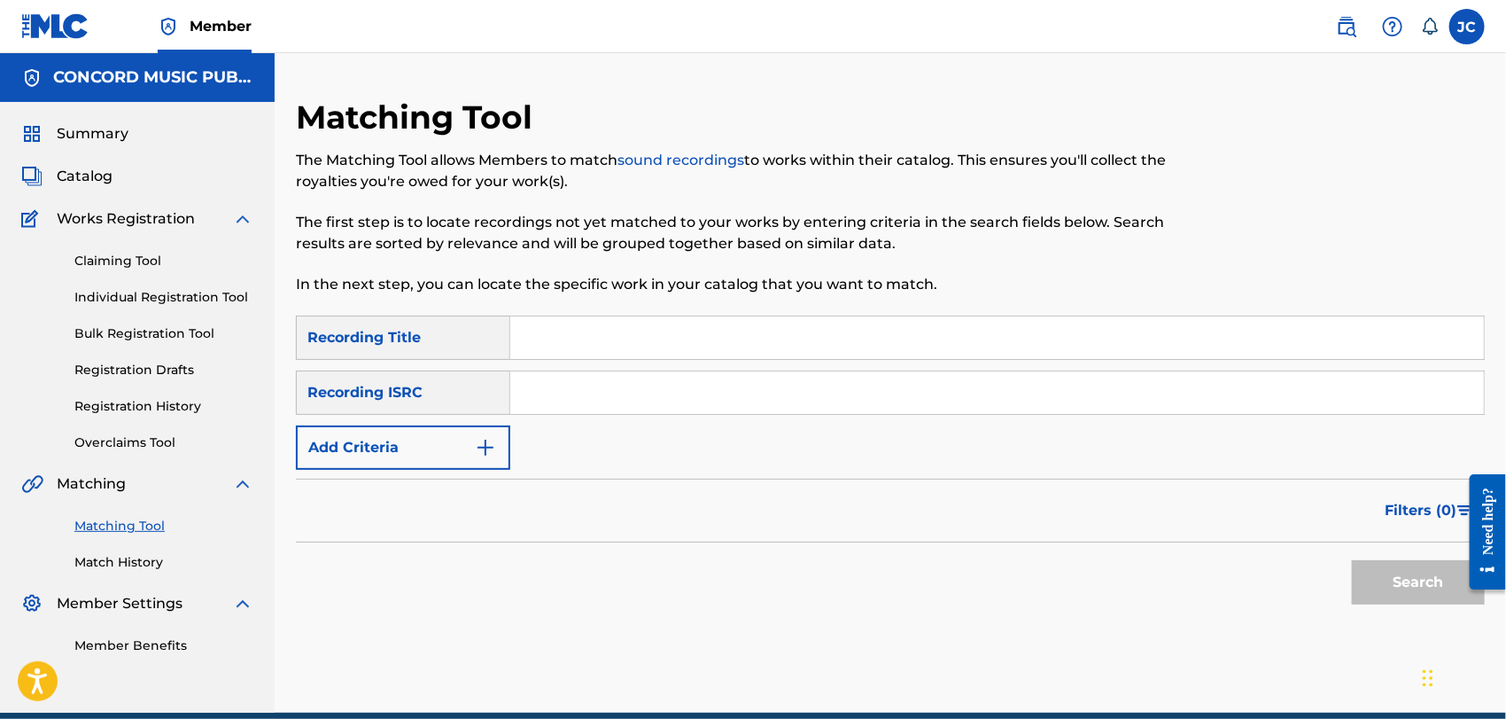
paste input "DEF058730211"
click at [1422, 563] on button "Search" at bounding box center [1418, 582] width 133 height 44
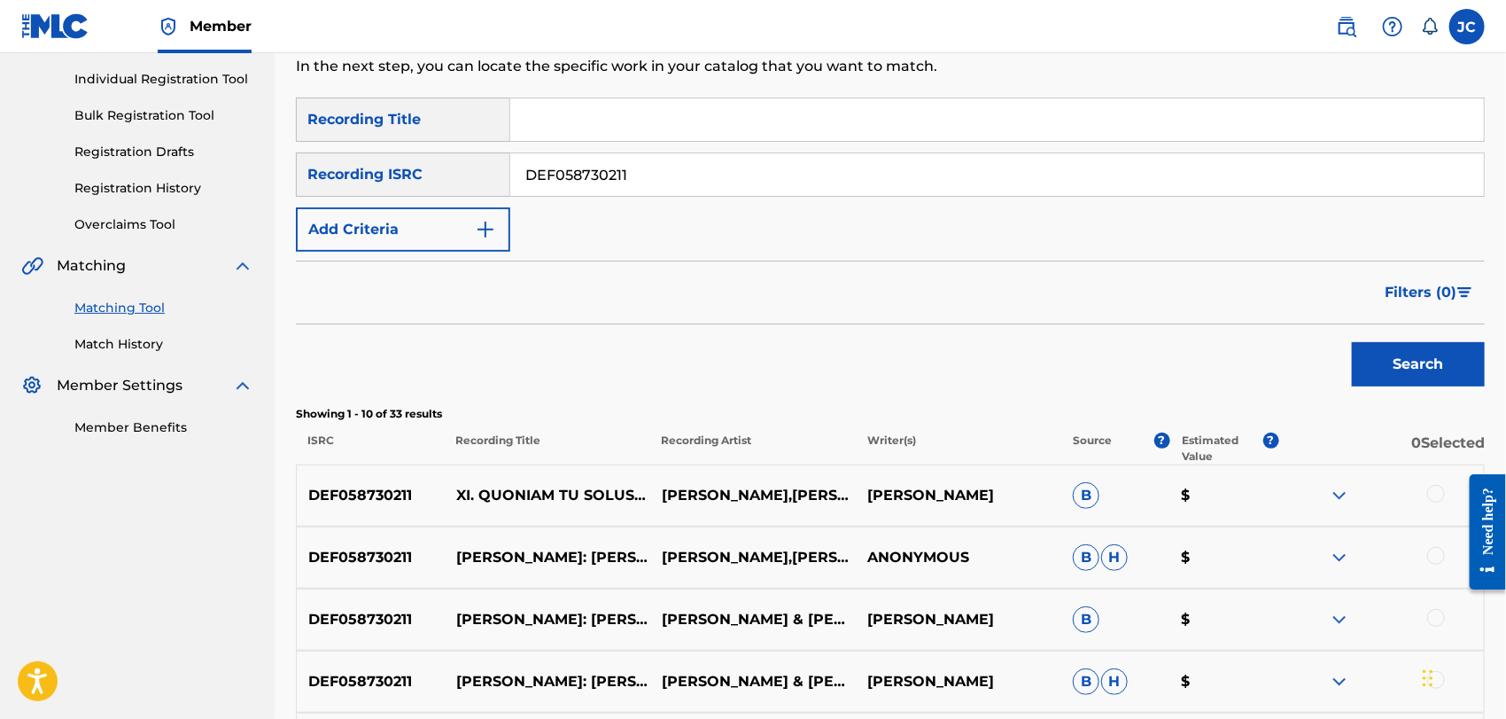
scroll to position [98, 0]
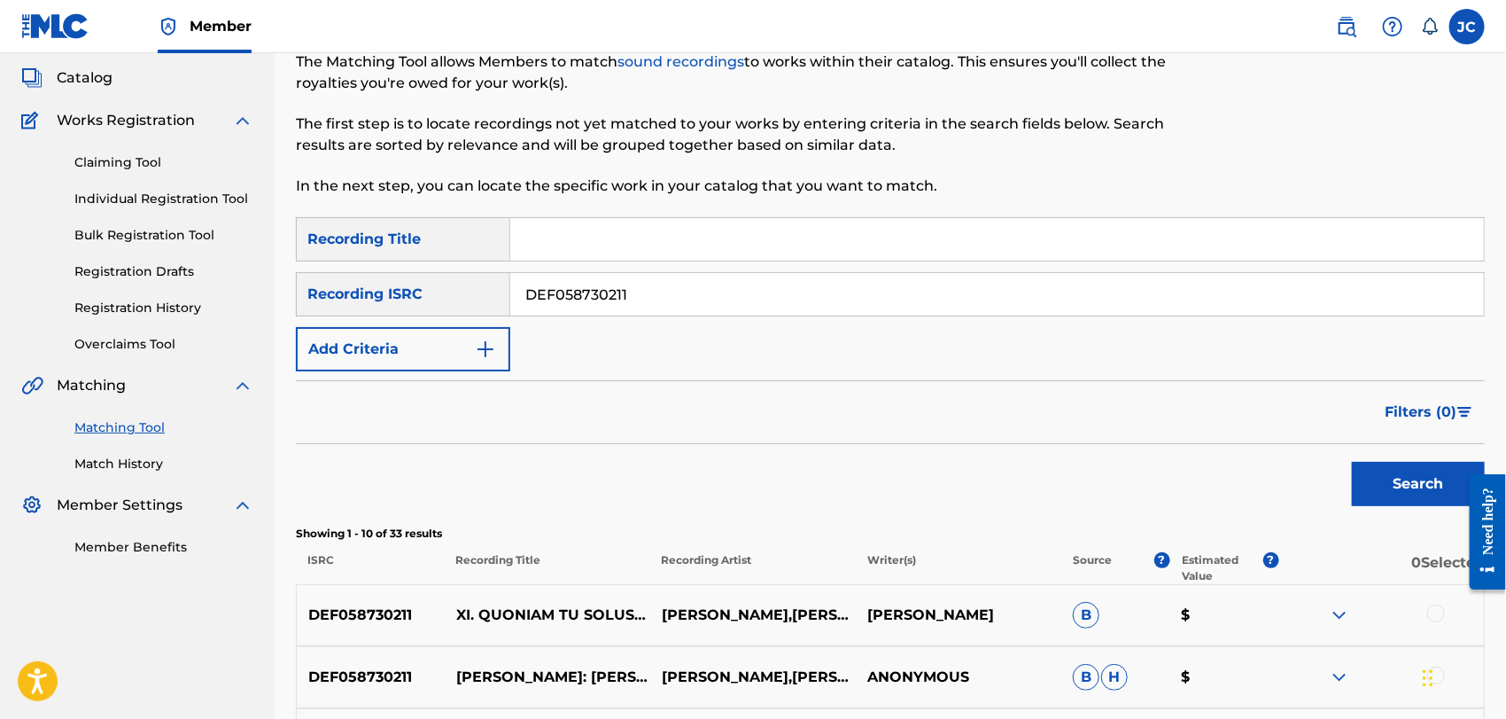
click at [632, 292] on input "DEF058730211" at bounding box center [997, 294] width 974 height 43
paste input "GBAYC1902546"
click at [1376, 484] on button "Search" at bounding box center [1418, 484] width 133 height 44
drag, startPoint x: 649, startPoint y: 299, endPoint x: 519, endPoint y: 293, distance: 130.4
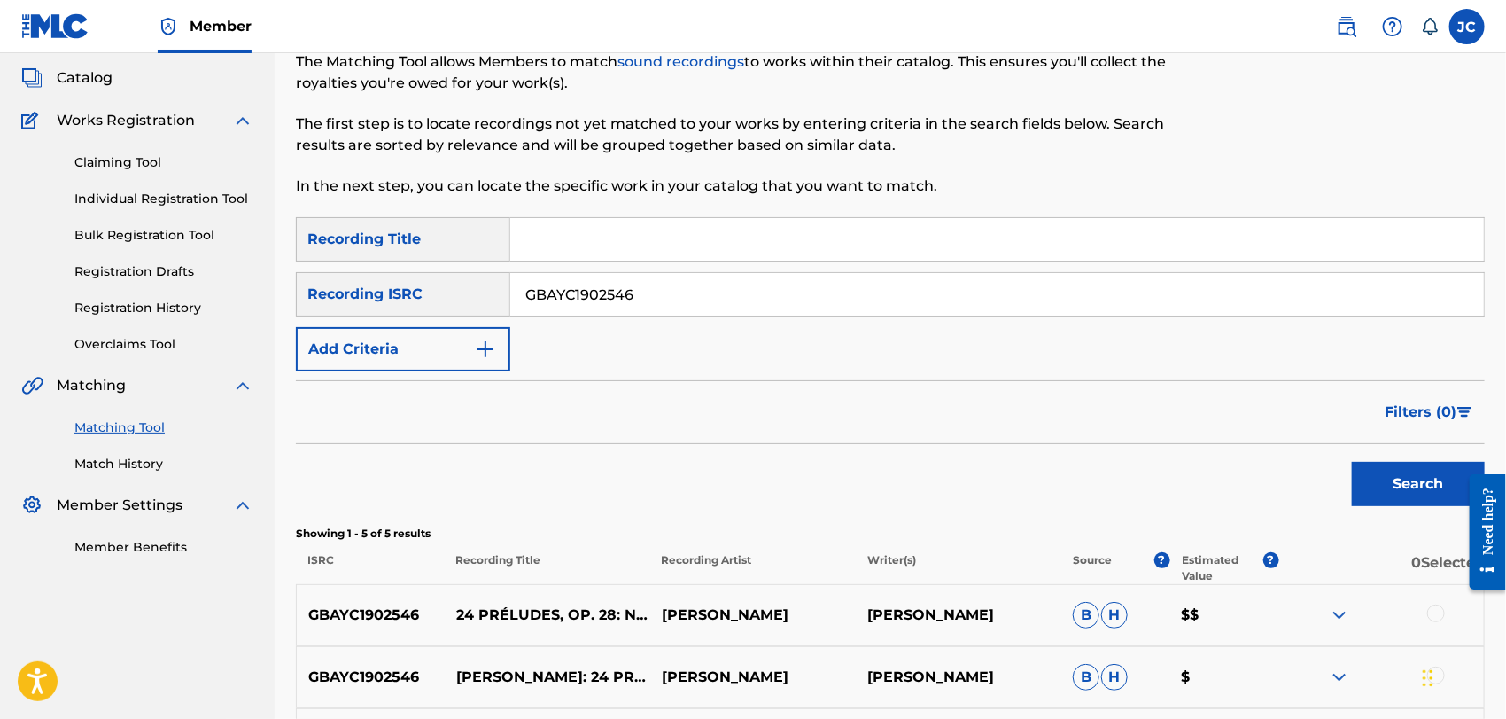
click at [519, 293] on input "GBAYC1902546" at bounding box center [997, 294] width 974 height 43
drag, startPoint x: 624, startPoint y: 291, endPoint x: 694, endPoint y: 298, distance: 70.3
click at [624, 291] on input "GBAYC1902546" at bounding box center [997, 294] width 974 height 43
drag, startPoint x: 649, startPoint y: 291, endPoint x: 623, endPoint y: 290, distance: 25.8
click at [402, 284] on div "SearchWithCriteria456414cd-1bac-4cfa-86c5-8a4e166062cc Recording ISRC GBAYC1902…" at bounding box center [890, 294] width 1189 height 44
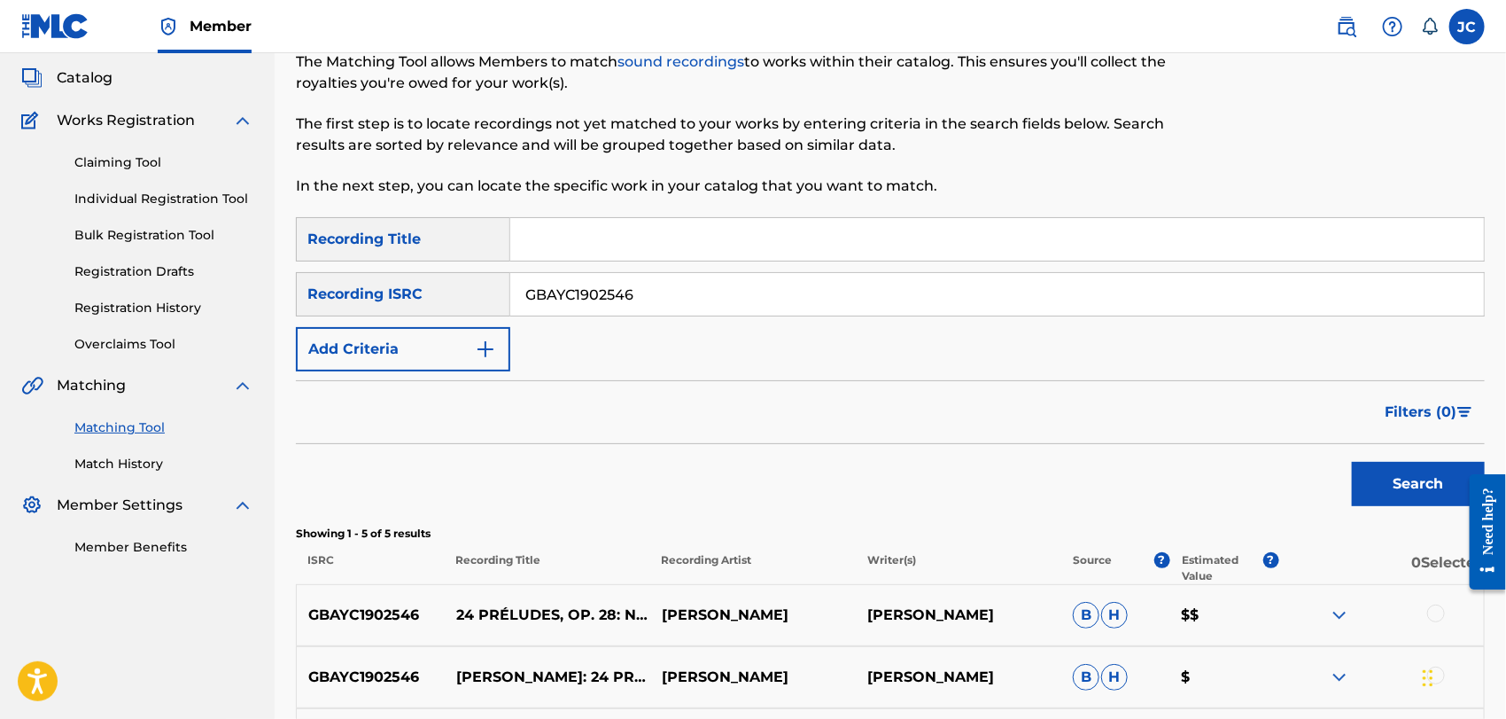
paste input "USHR10110042"
type input "USHR10110042"
click at [1375, 506] on div "Search" at bounding box center [1414, 479] width 142 height 71
click at [1383, 483] on button "Search" at bounding box center [1418, 484] width 133 height 44
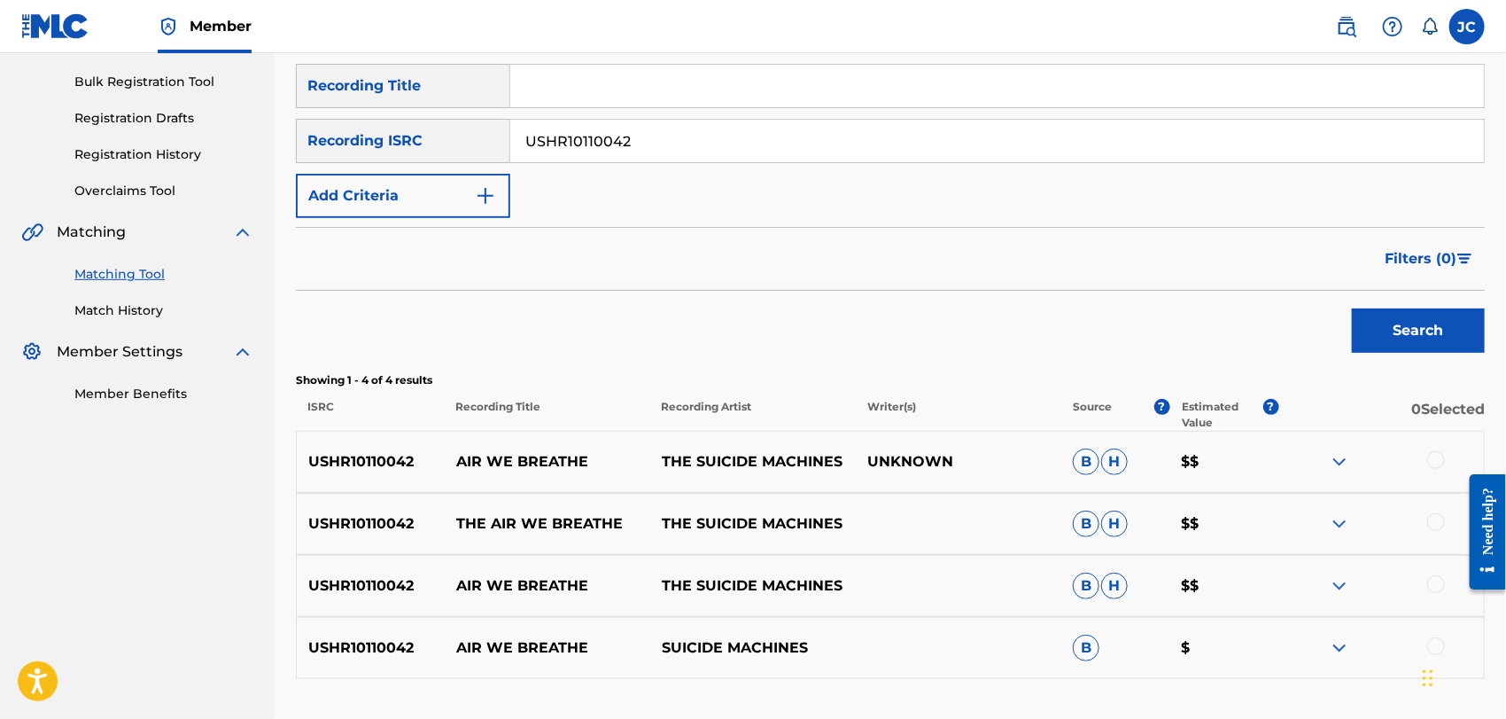
scroll to position [385, 0]
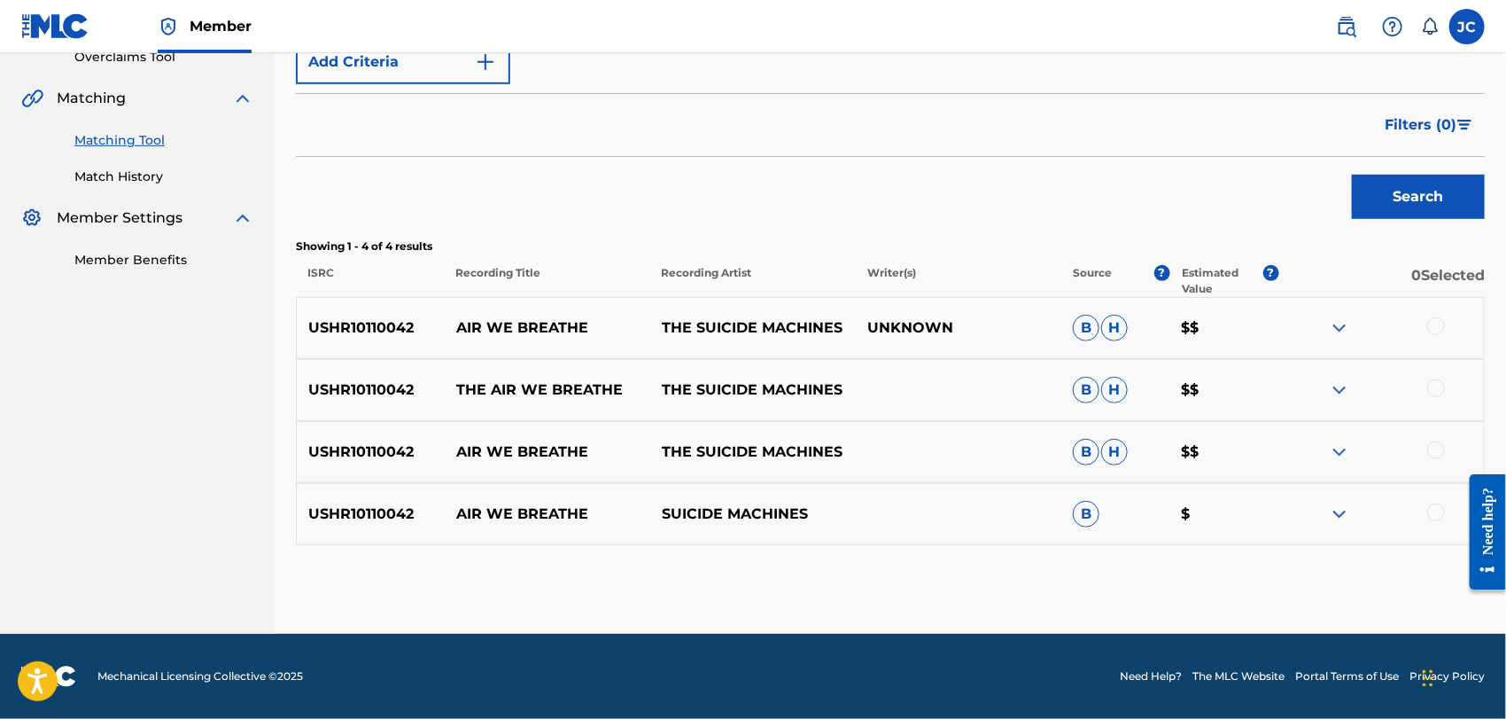
click at [1437, 326] on div at bounding box center [1436, 326] width 18 height 18
click at [1434, 385] on div at bounding box center [1436, 388] width 18 height 18
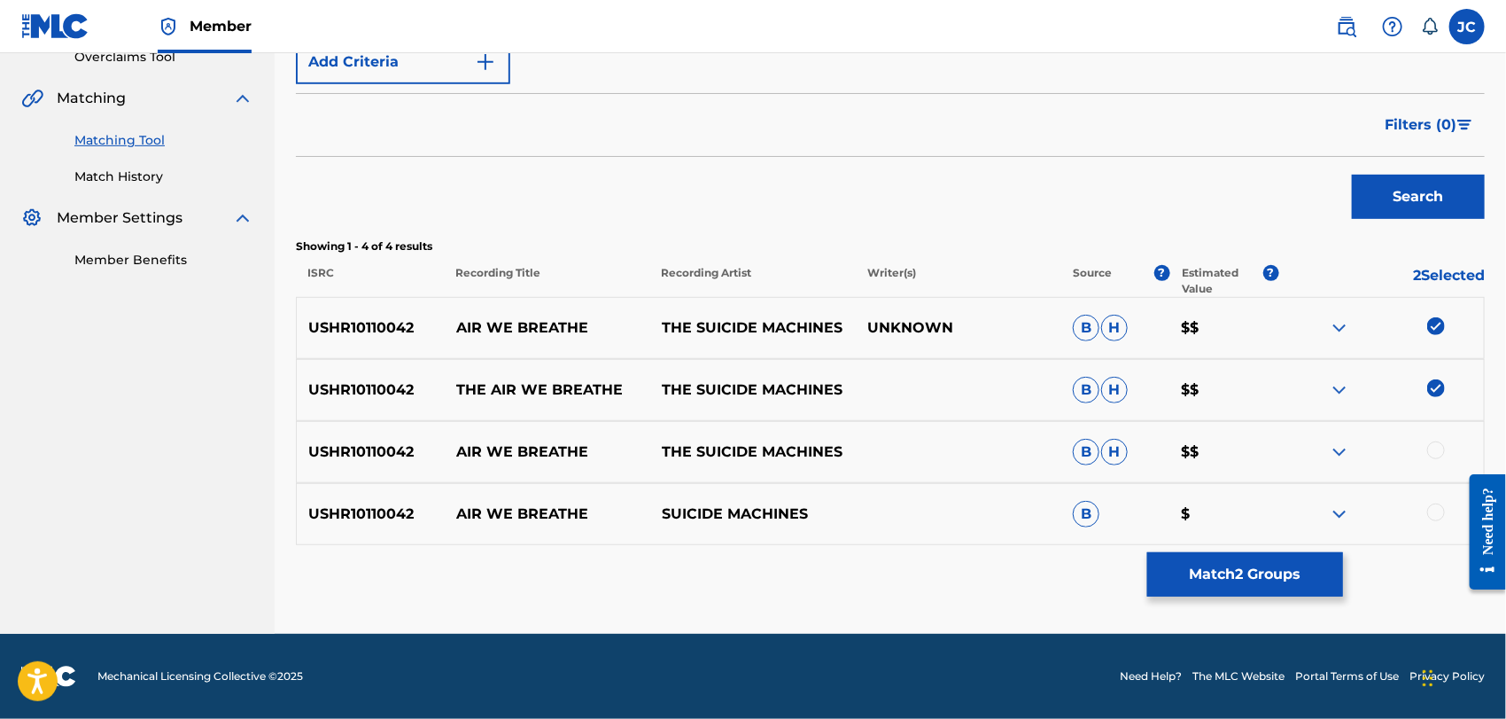
click at [1432, 441] on div at bounding box center [1436, 450] width 18 height 18
click at [1436, 509] on div at bounding box center [1436, 512] width 18 height 18
click at [1233, 571] on button "Match 4 Groups" at bounding box center [1245, 574] width 196 height 44
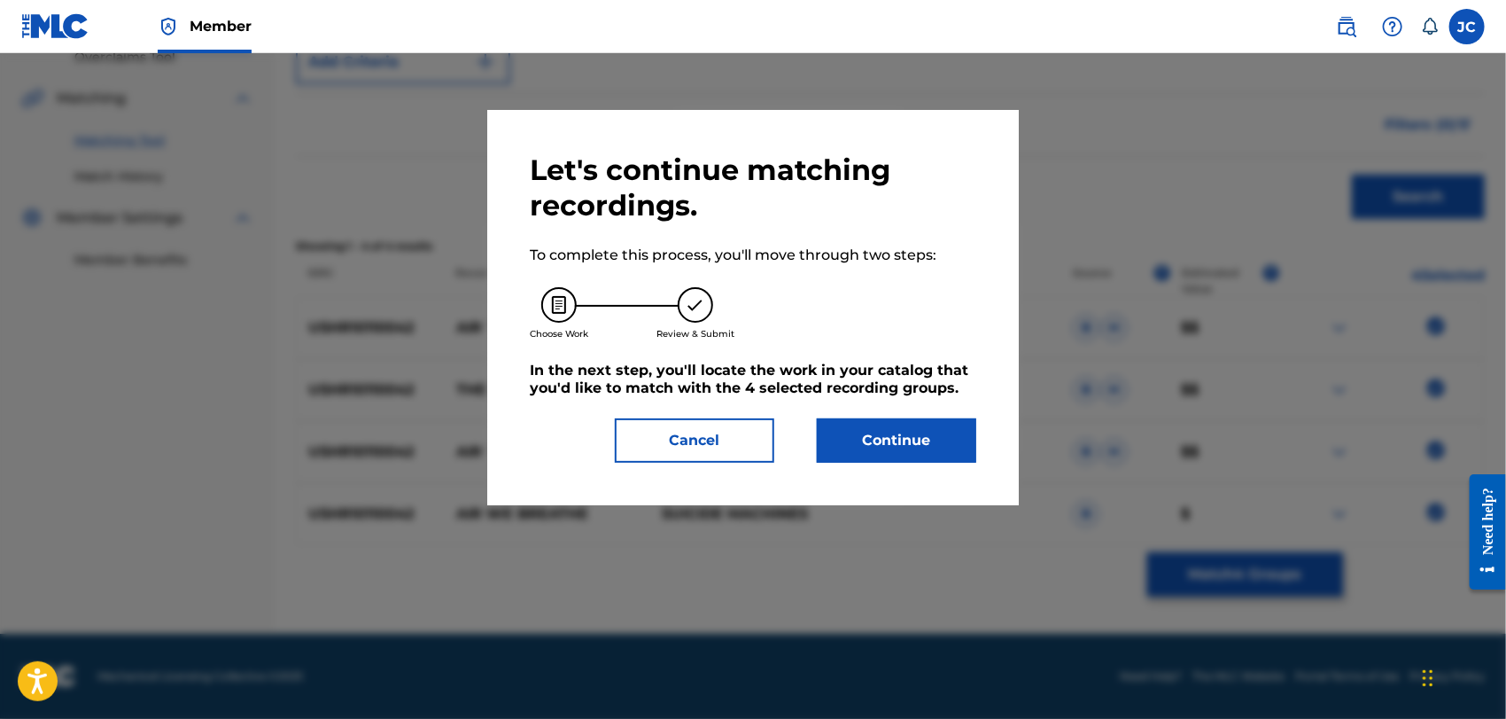
click at [854, 434] on button "Continue" at bounding box center [896, 440] width 159 height 44
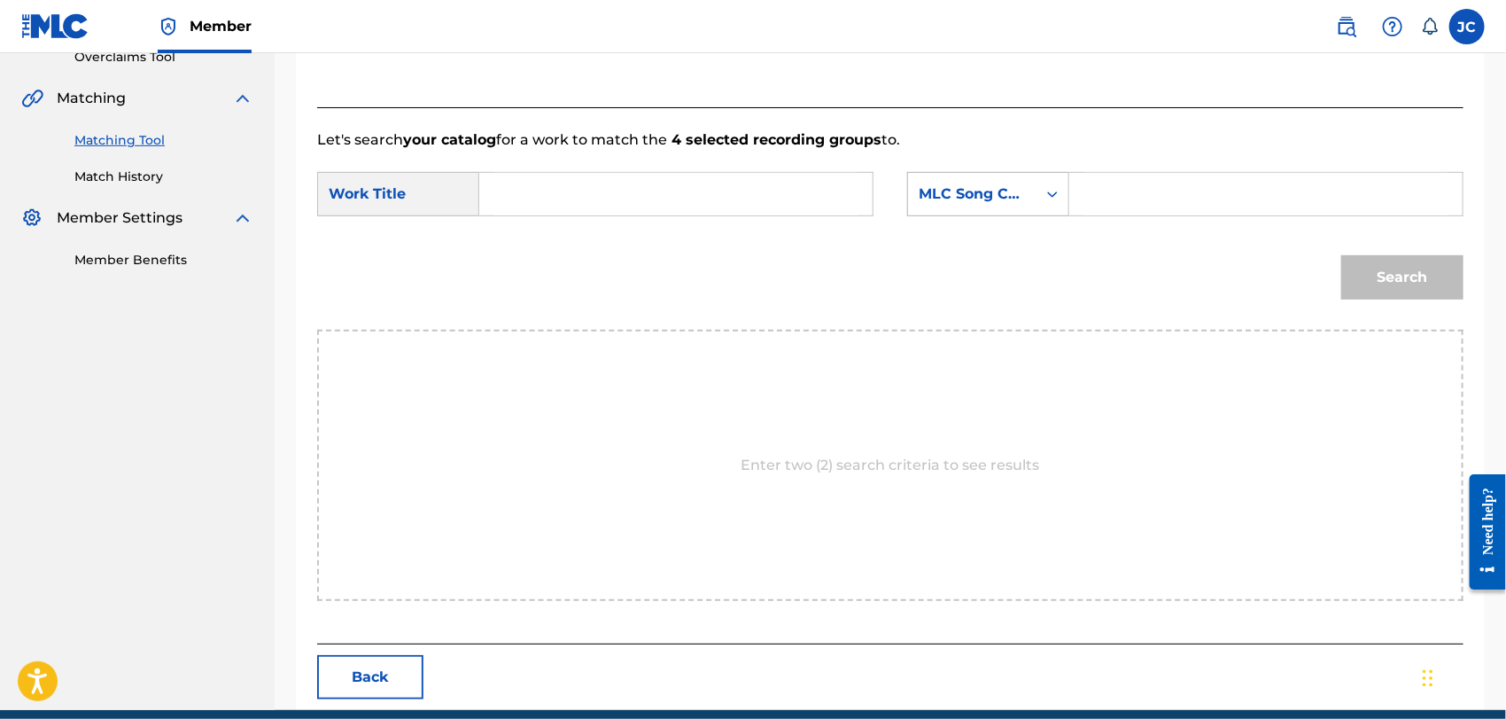
click at [1015, 197] on div "MLC Song Code" at bounding box center [972, 193] width 107 height 21
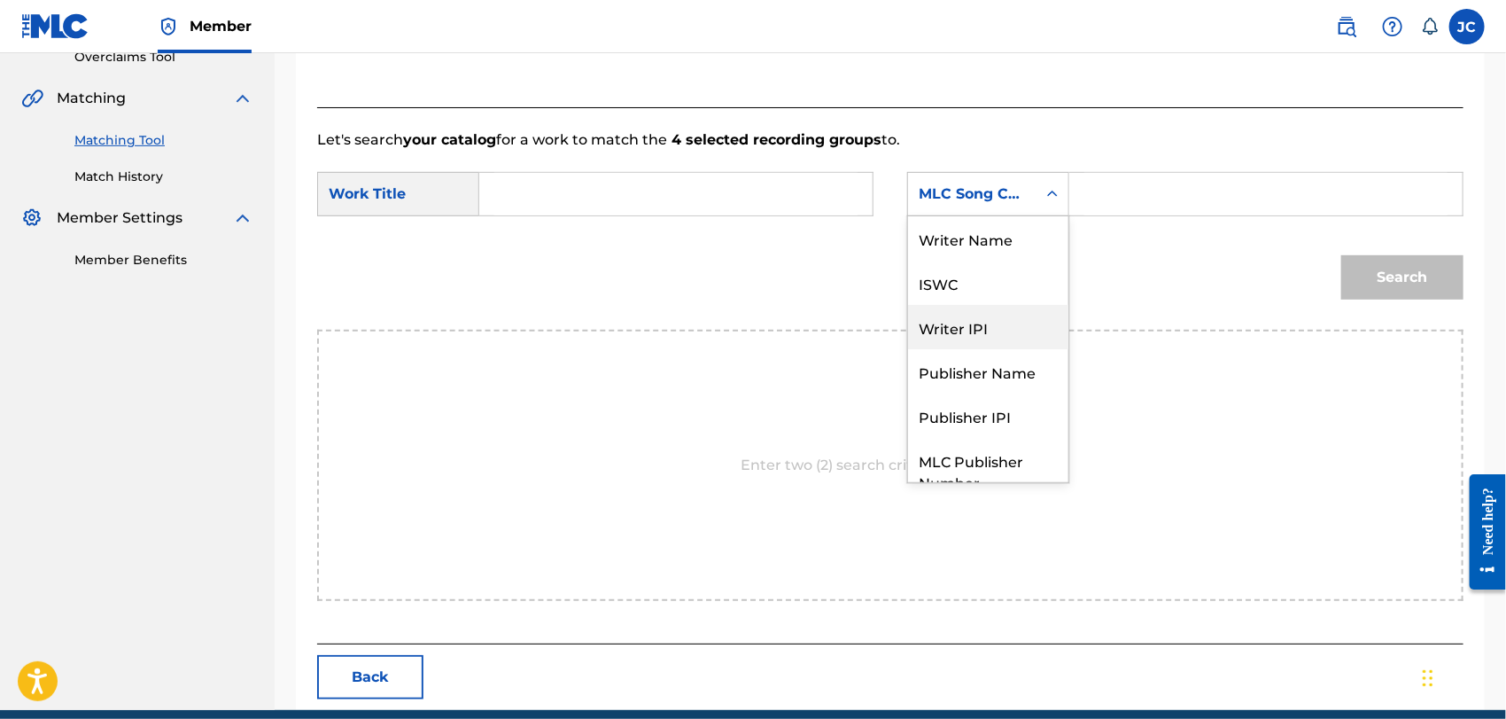
scroll to position [0, 0]
click at [999, 244] on div "Writer Name" at bounding box center [988, 238] width 160 height 44
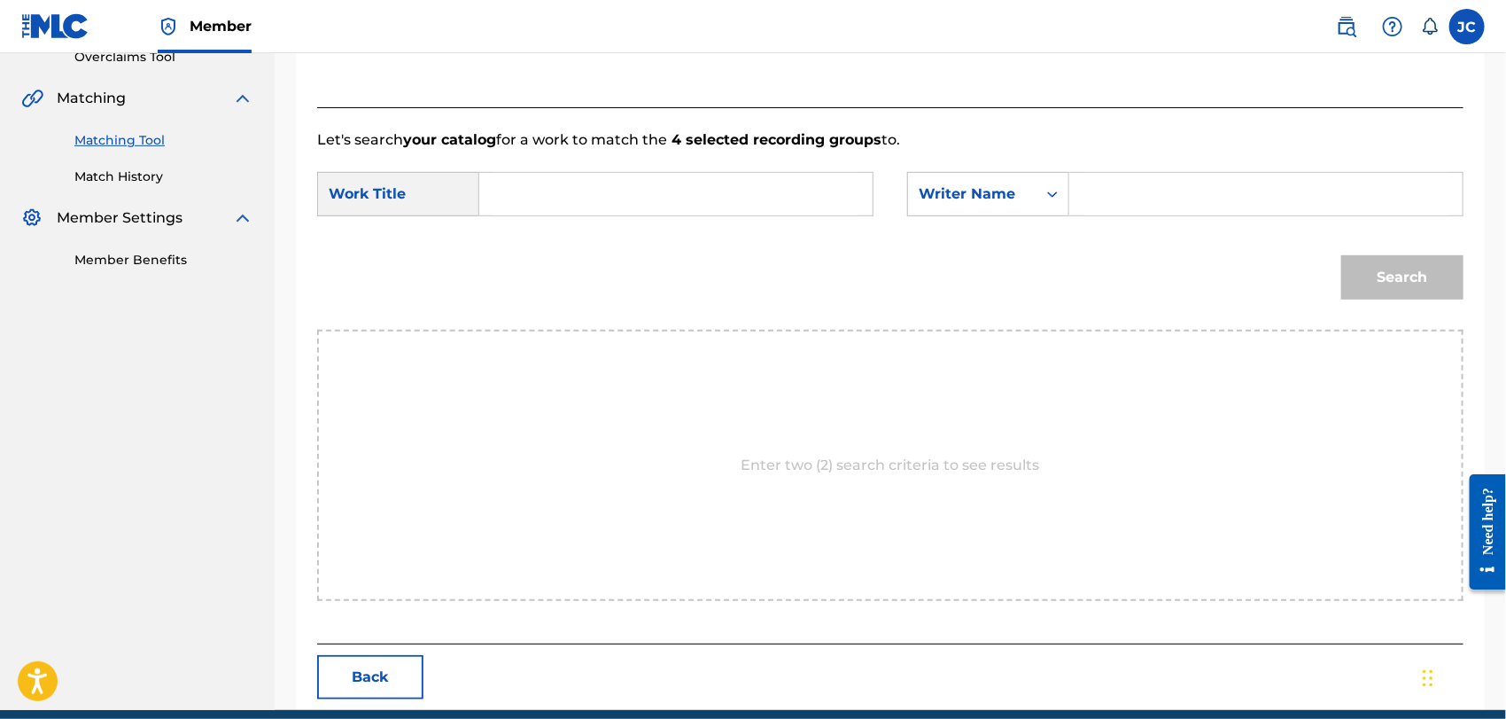
click at [1122, 202] on input "Search Form" at bounding box center [1265, 194] width 363 height 43
paste input "[PERSON_NAME]"
type input "[PERSON_NAME]"
click at [656, 217] on div "SearchWithCriteria9cfd86b8-af4b-425d-a996-b44494d3af6c Work Title SearchWithCri…" at bounding box center [890, 199] width 1146 height 55
click at [691, 205] on input "Search Form" at bounding box center [675, 194] width 363 height 43
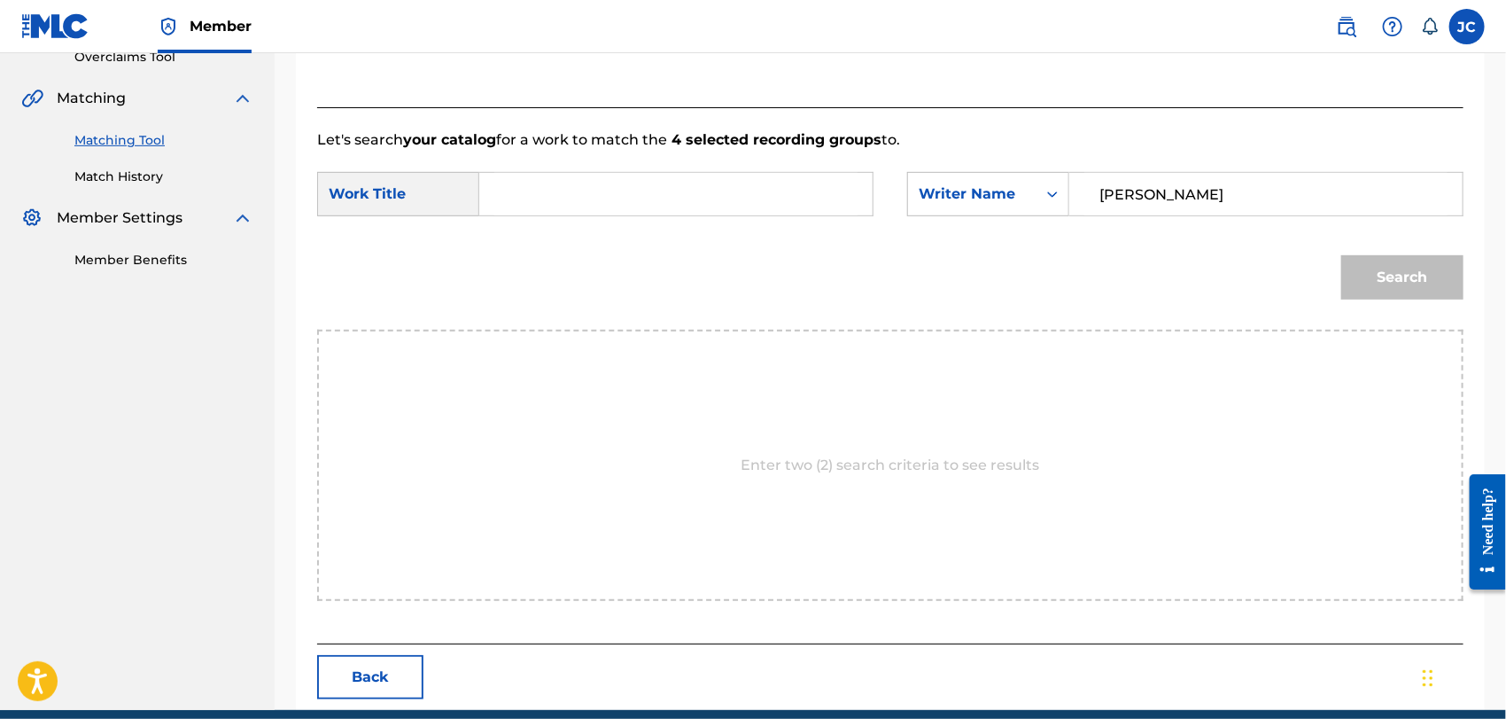
paste input "Air We Breathe"
type input "Air We Breathe"
click at [1476, 263] on div "Match Usage - Select Work In this step, you will locate the work you'd like to …" at bounding box center [890, 232] width 1189 height 953
click at [1340, 269] on div "Search" at bounding box center [1397, 272] width 131 height 71
click at [1389, 272] on button "Search" at bounding box center [1402, 277] width 122 height 44
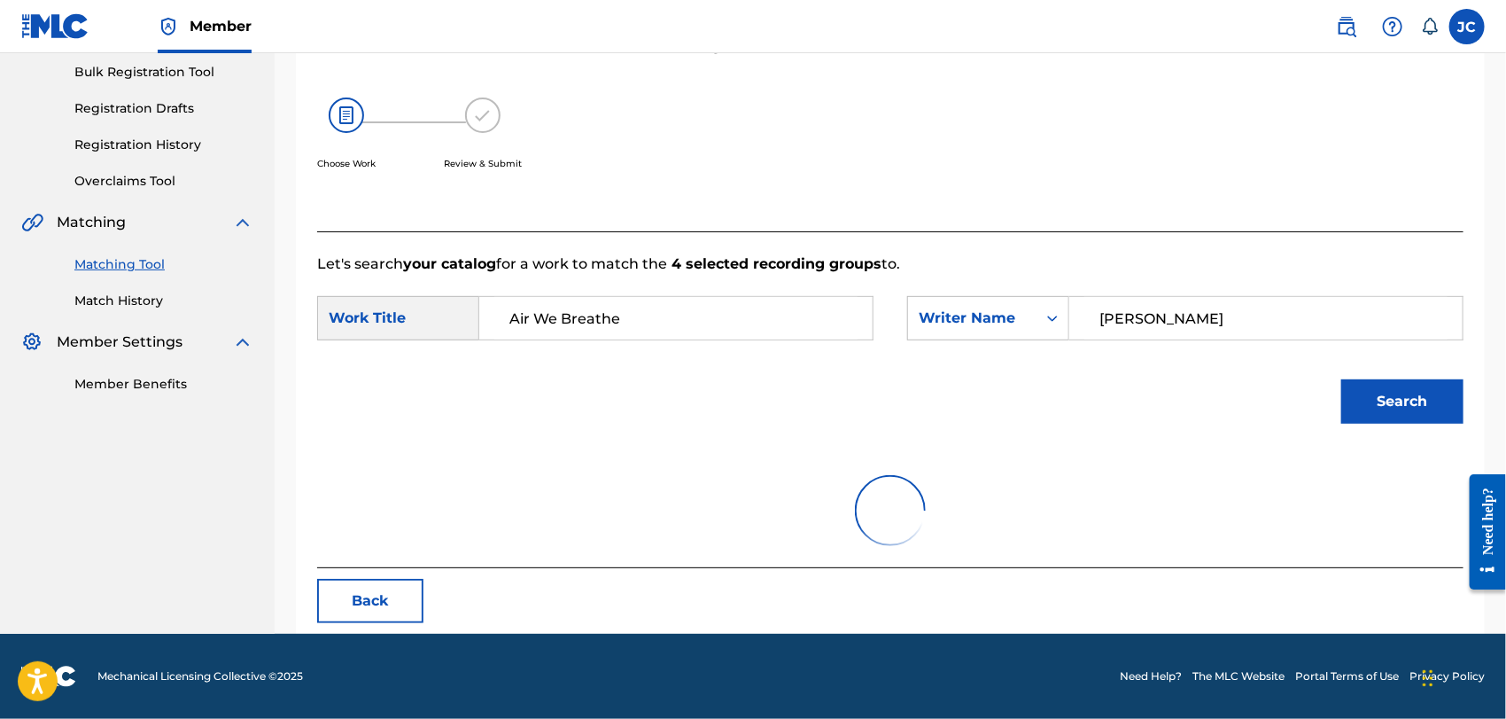
scroll to position [385, 0]
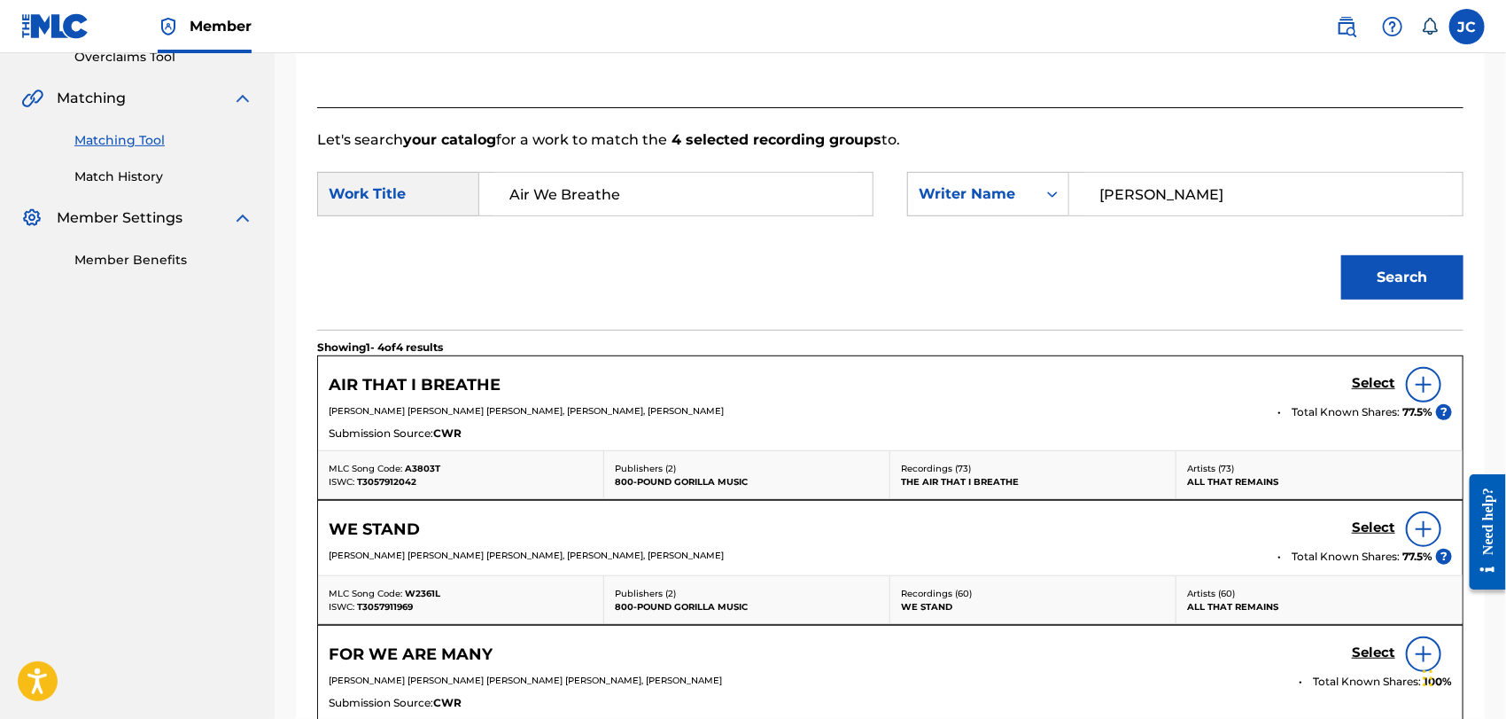
click at [1433, 384] on img at bounding box center [1423, 384] width 21 height 21
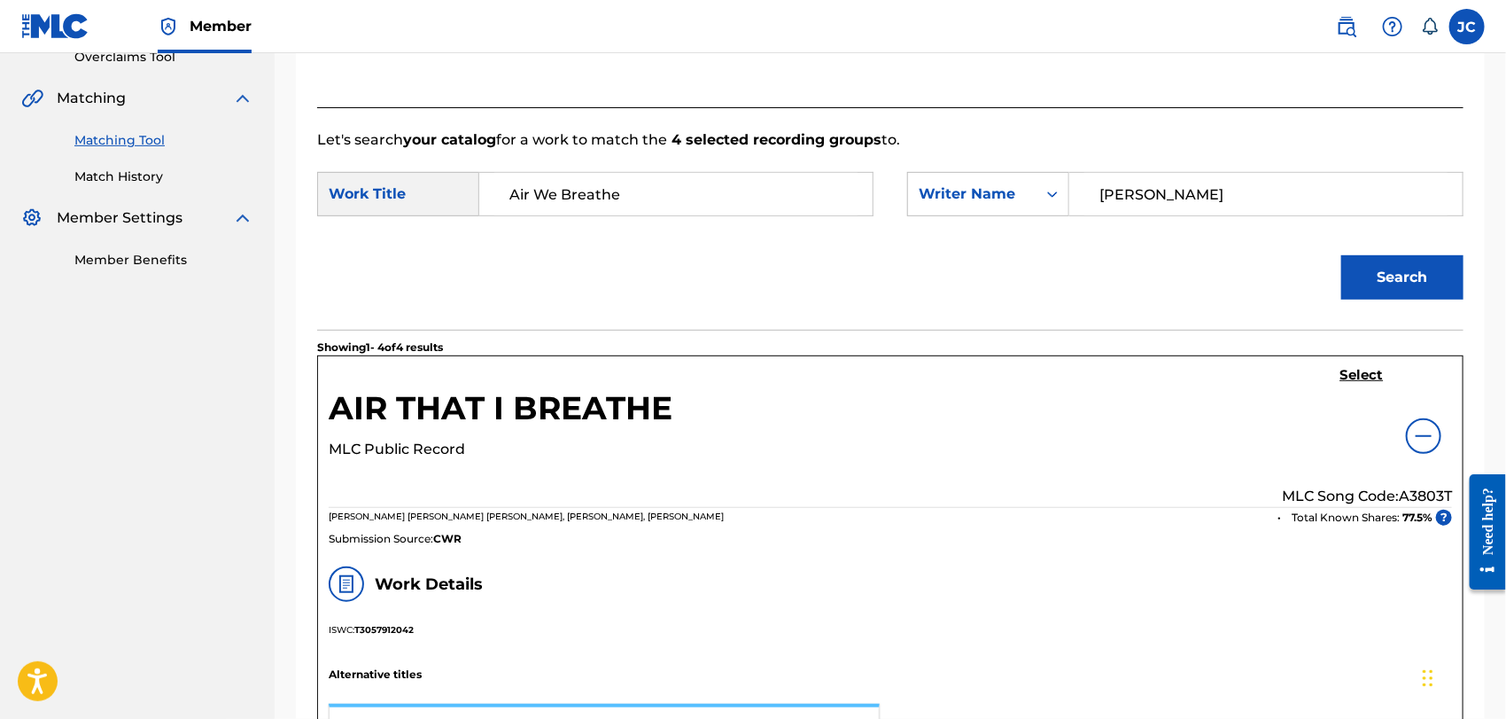
scroll to position [0, 0]
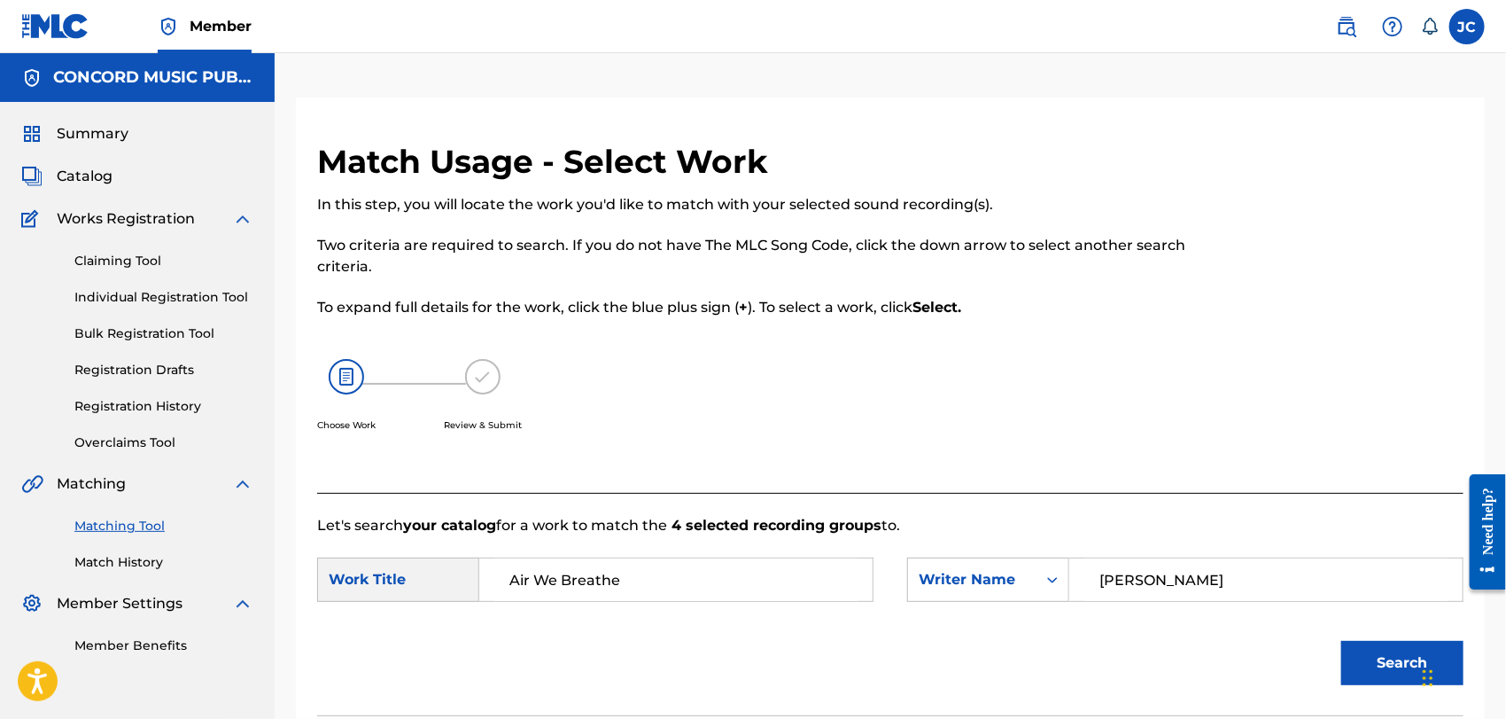
drag, startPoint x: 135, startPoint y: 597, endPoint x: 131, endPoint y: 563, distance: 33.9
click at [134, 597] on span "Member Settings" at bounding box center [120, 603] width 126 height 21
click at [131, 563] on link "Match History" at bounding box center [163, 562] width 179 height 19
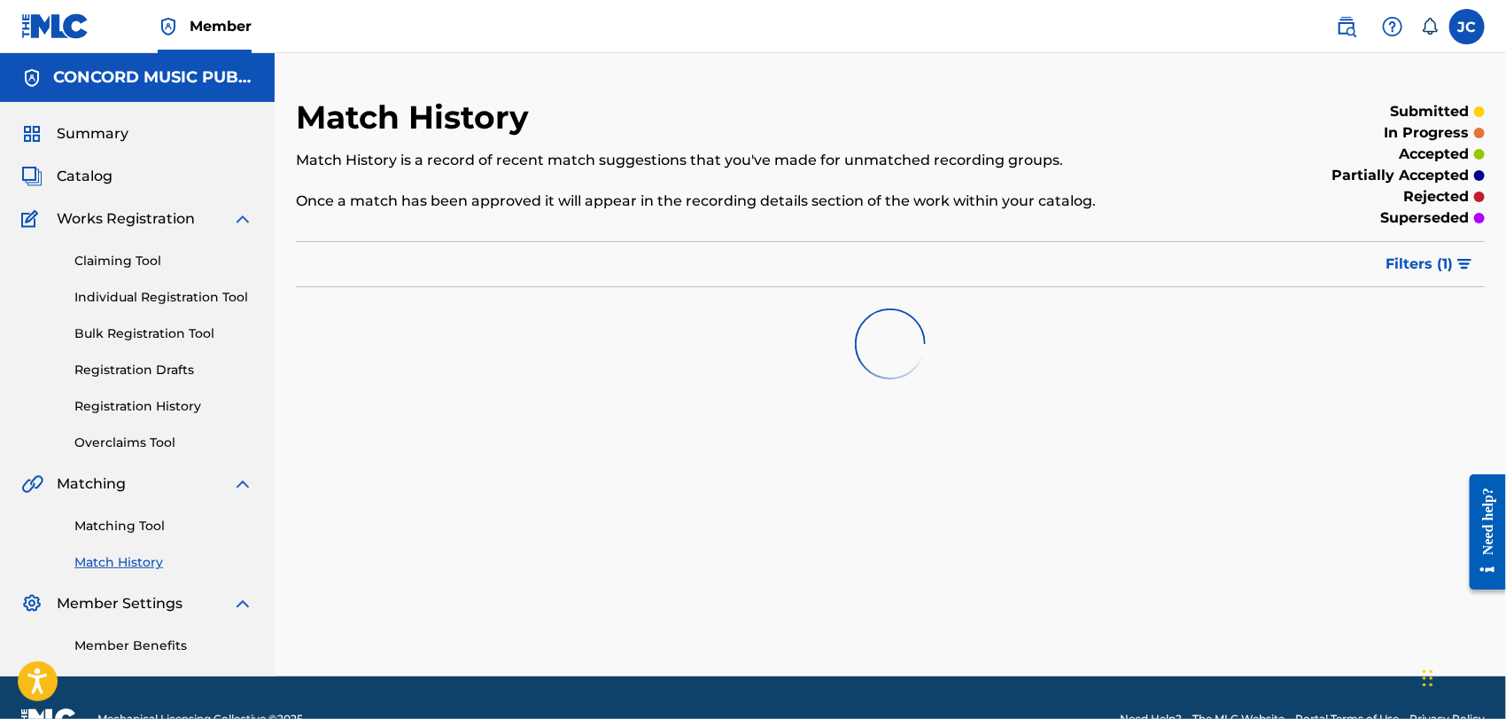
click at [139, 529] on link "Matching Tool" at bounding box center [163, 526] width 179 height 19
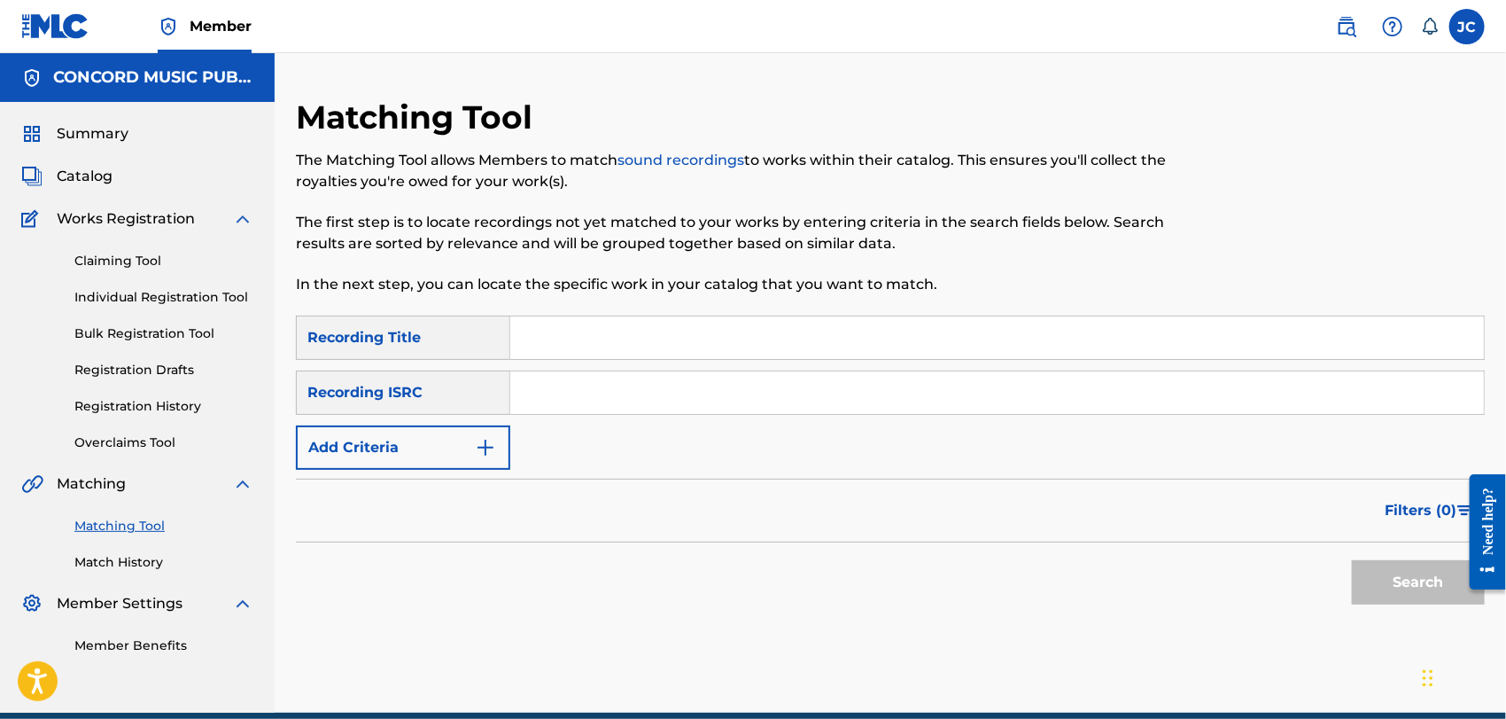
paste input "US8660663901"
type input "US8660663901"
click at [1389, 544] on div "Search" at bounding box center [1414, 577] width 142 height 71
click at [1385, 569] on button "Search" at bounding box center [1418, 582] width 133 height 44
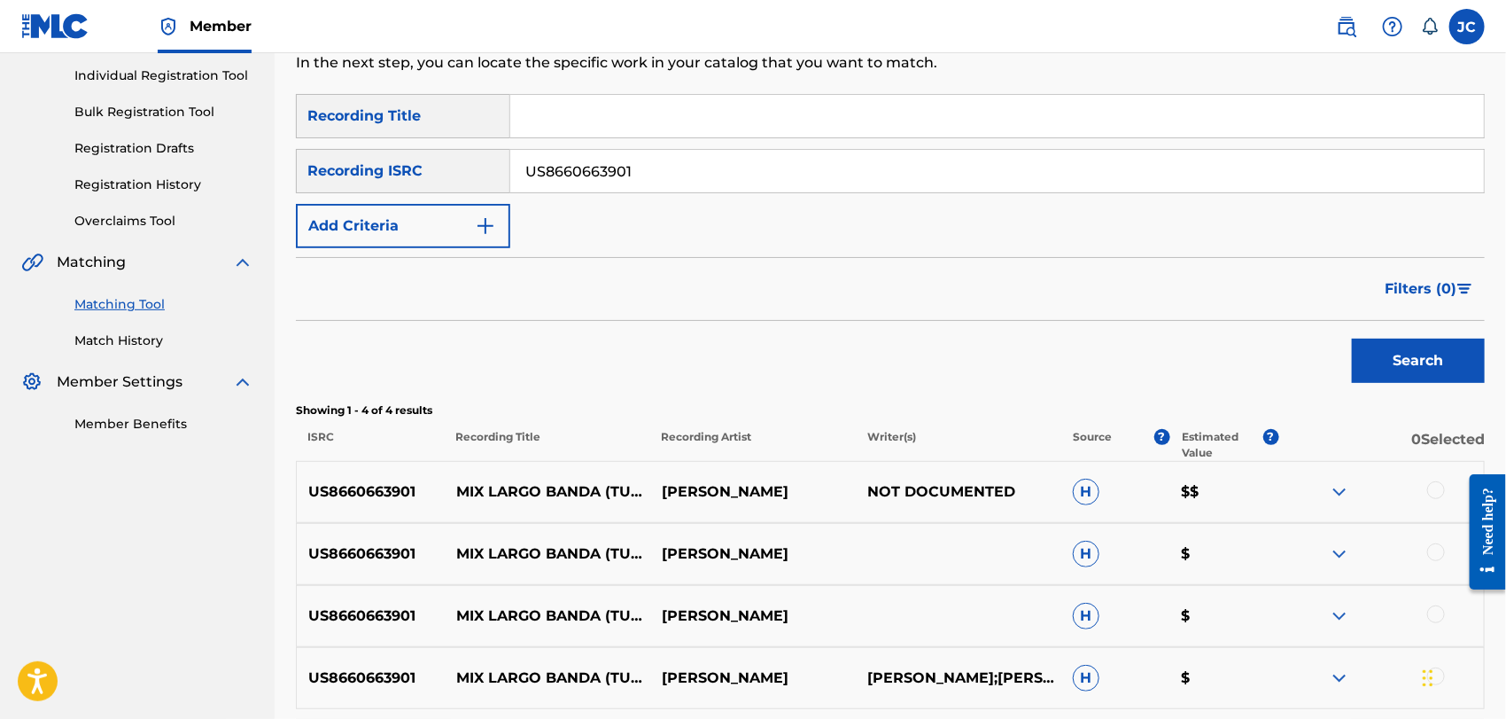
scroll to position [385, 0]
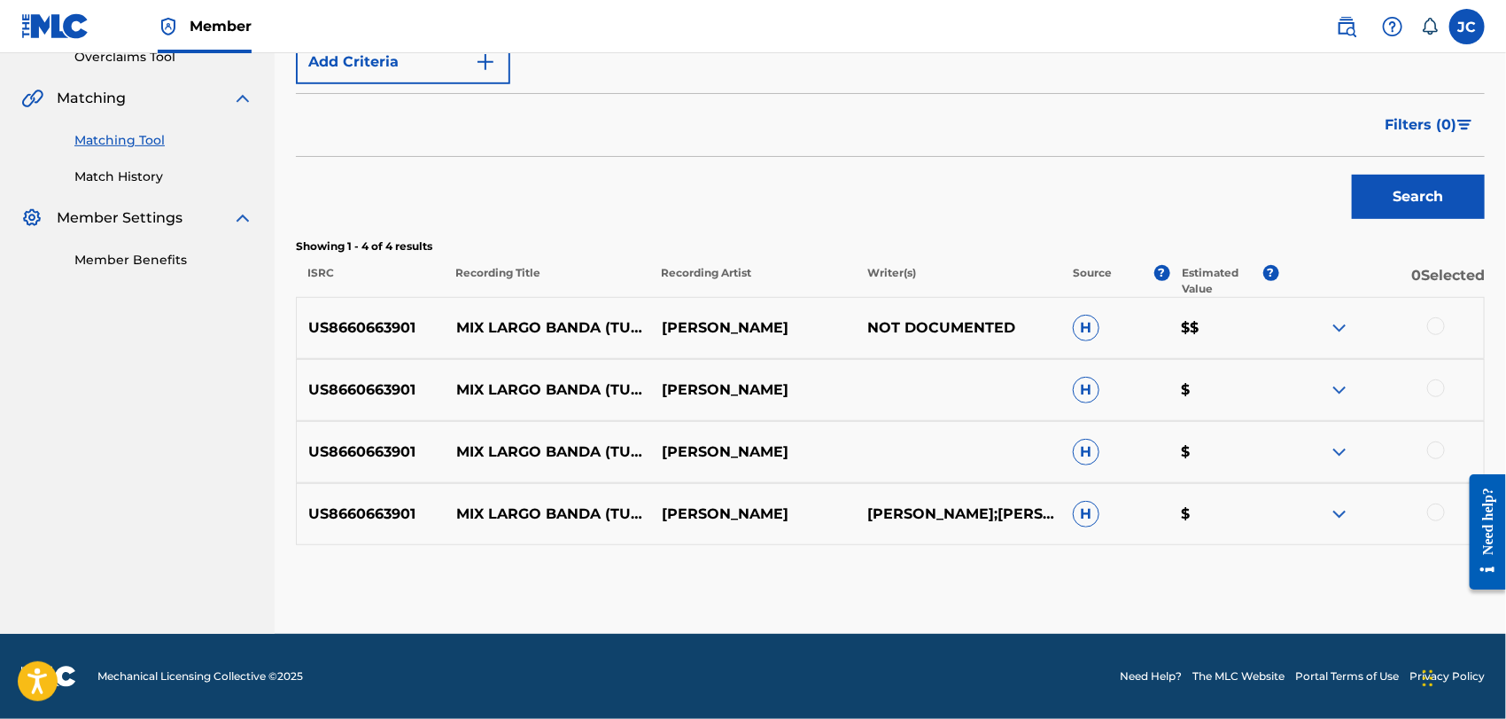
click at [1441, 328] on div at bounding box center [1436, 326] width 18 height 18
click at [1445, 379] on div at bounding box center [1381, 389] width 206 height 21
click at [1439, 385] on div at bounding box center [1436, 388] width 18 height 18
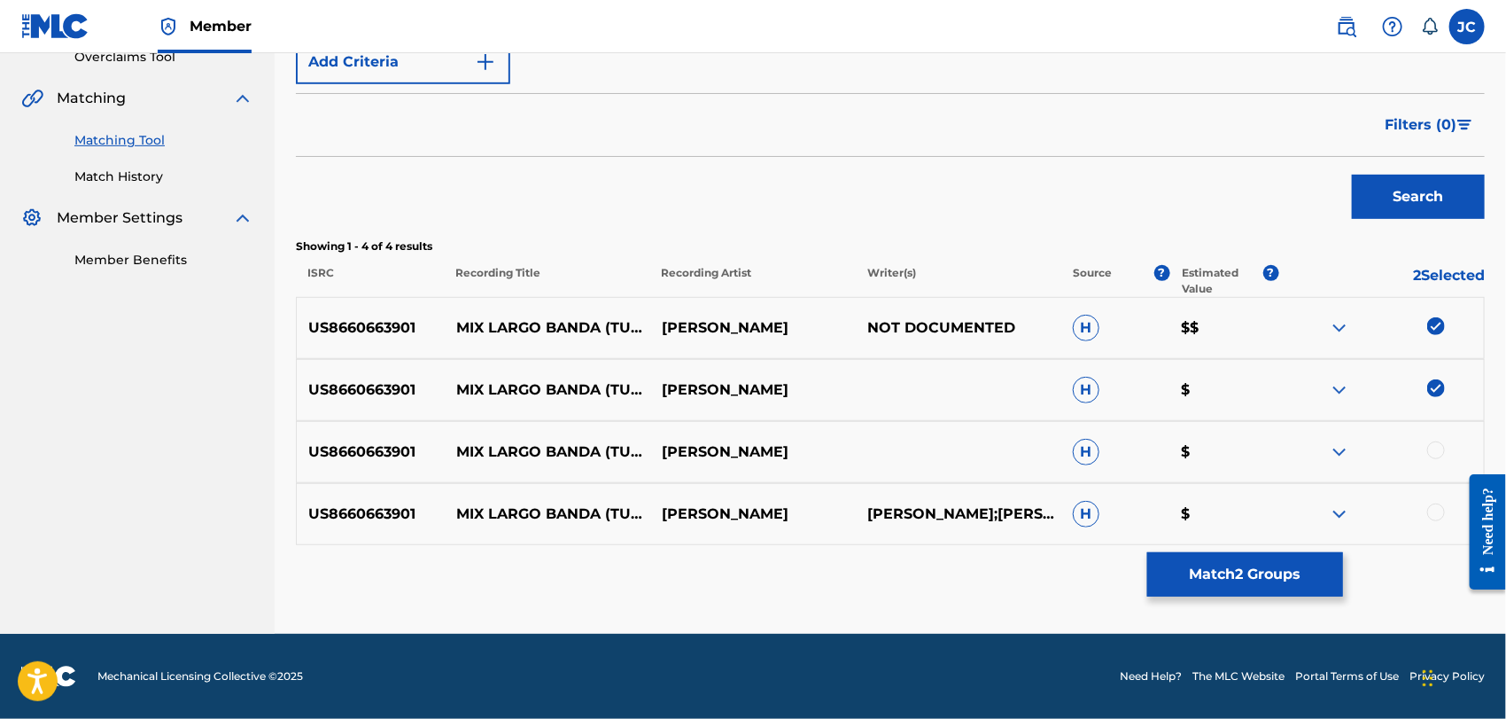
click at [1433, 439] on div "US8660663901 MIX LARGO BANDA (TUMBANDO CANA, ME GUSTA ME GUSTA, LOS PAJAROS, SO…" at bounding box center [890, 452] width 1189 height 62
click at [1432, 452] on div at bounding box center [1436, 450] width 18 height 18
click at [1429, 508] on div at bounding box center [1436, 512] width 18 height 18
click at [1317, 574] on button "Match 4 Groups" at bounding box center [1245, 574] width 196 height 44
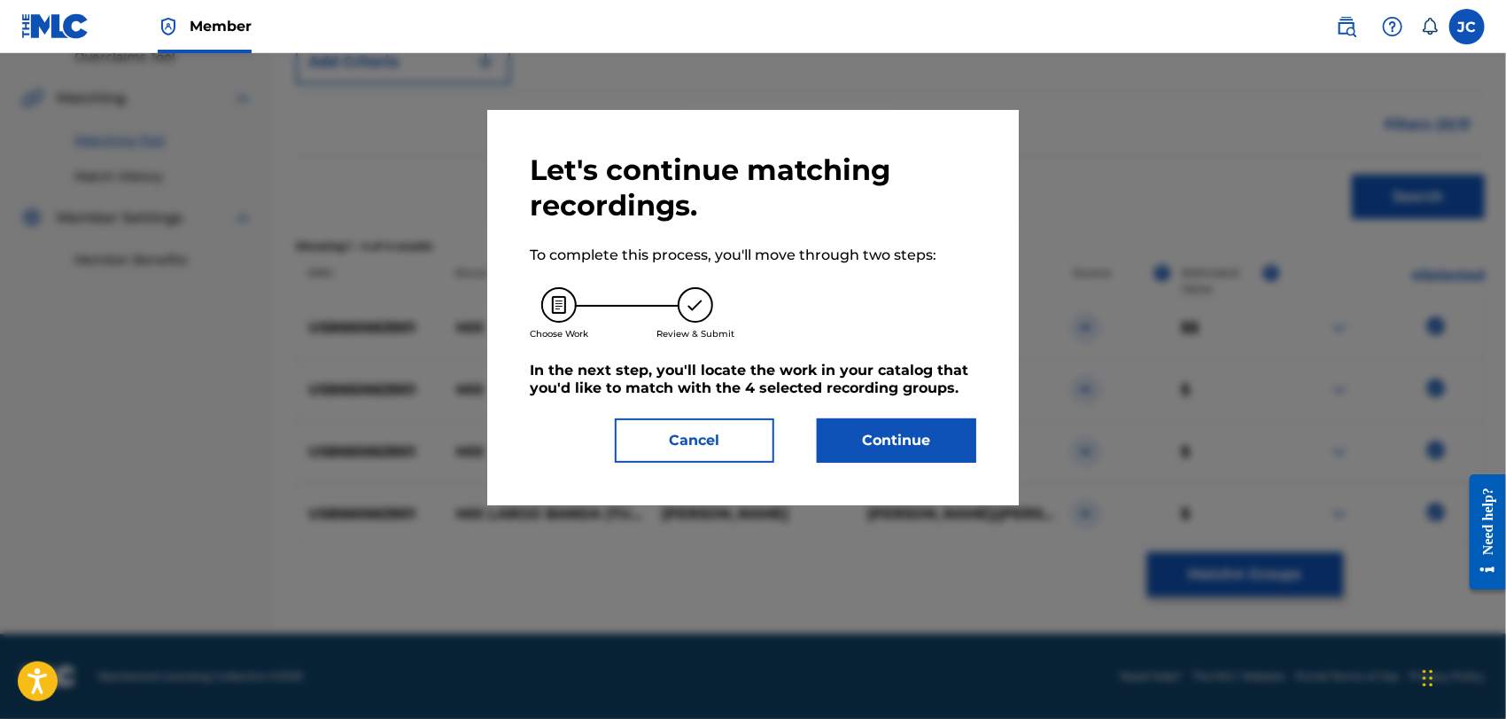
click at [880, 431] on button "Continue" at bounding box center [896, 440] width 159 height 44
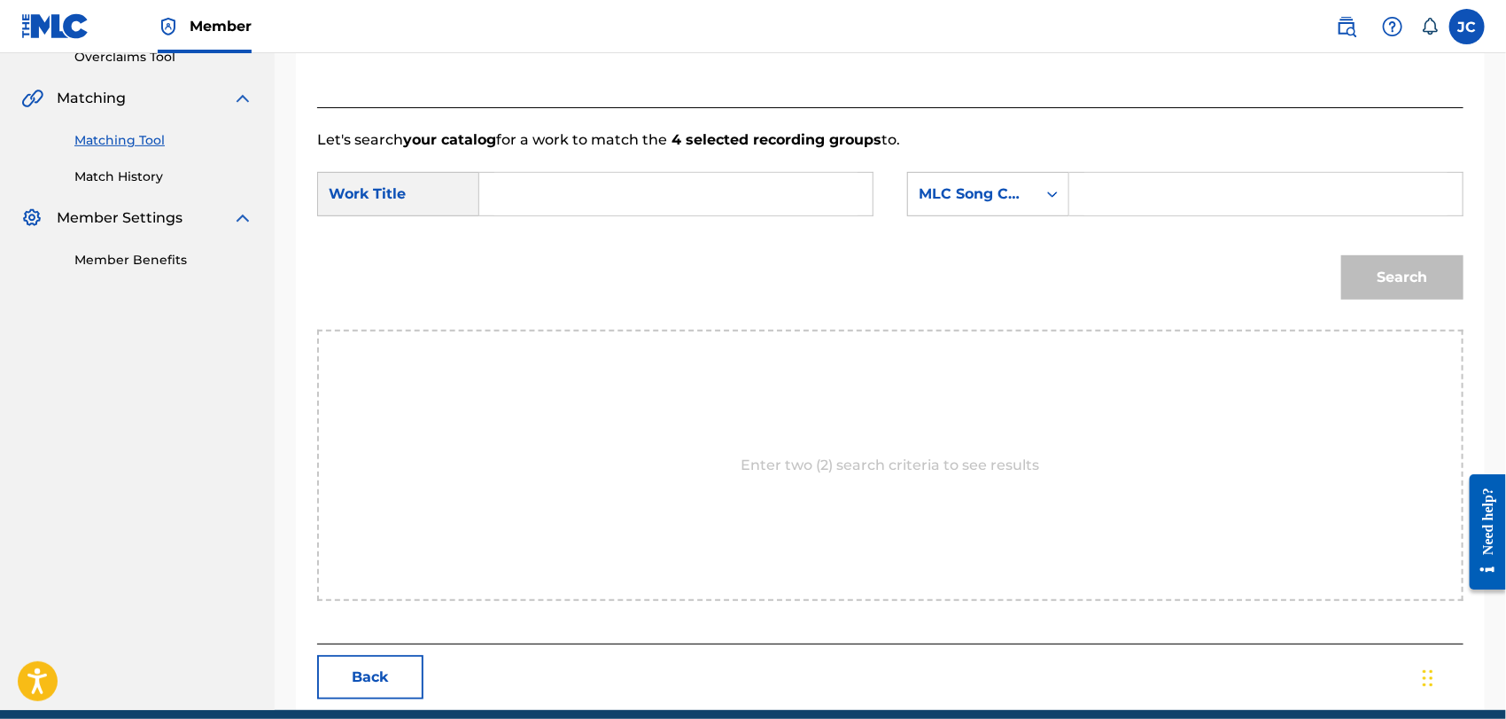
click at [136, 170] on link "Match History" at bounding box center [163, 176] width 179 height 19
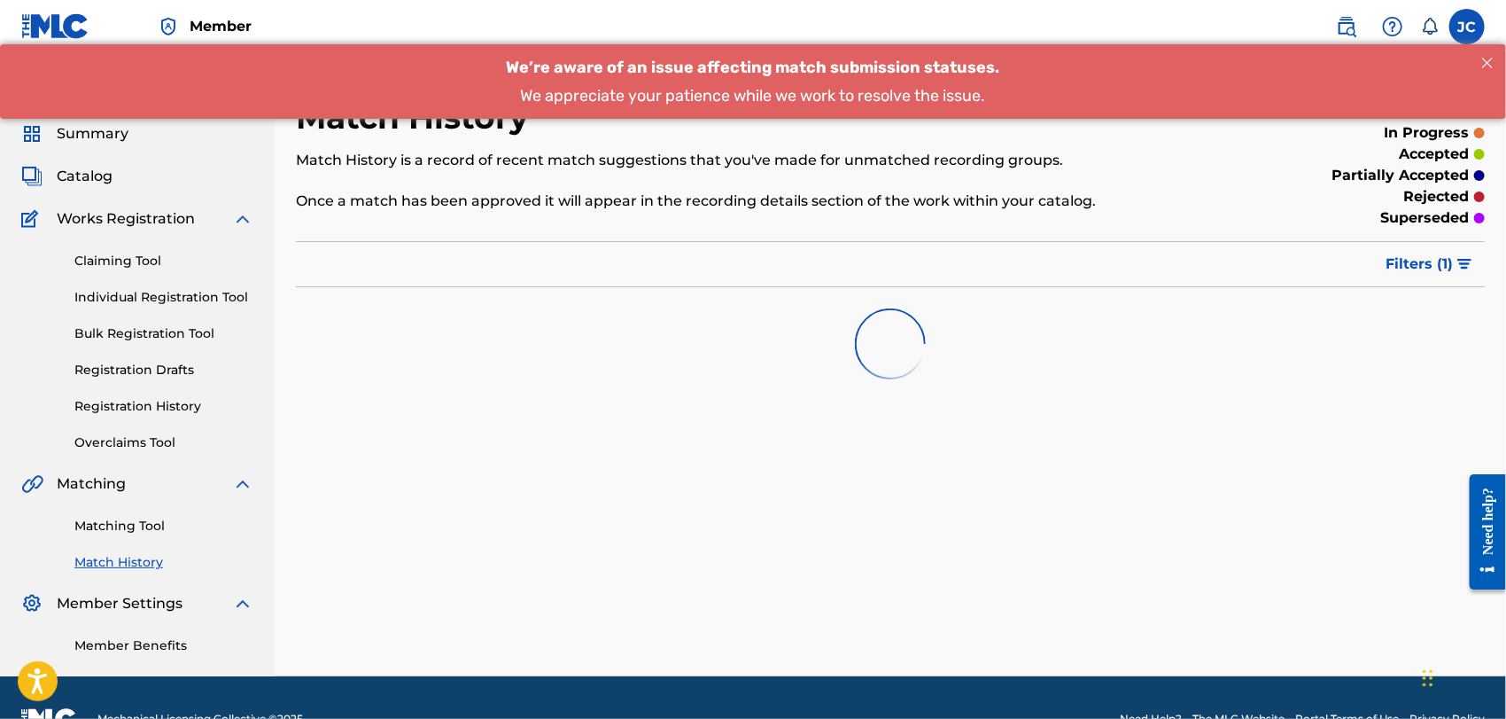
click at [128, 522] on link "Matching Tool" at bounding box center [163, 526] width 179 height 19
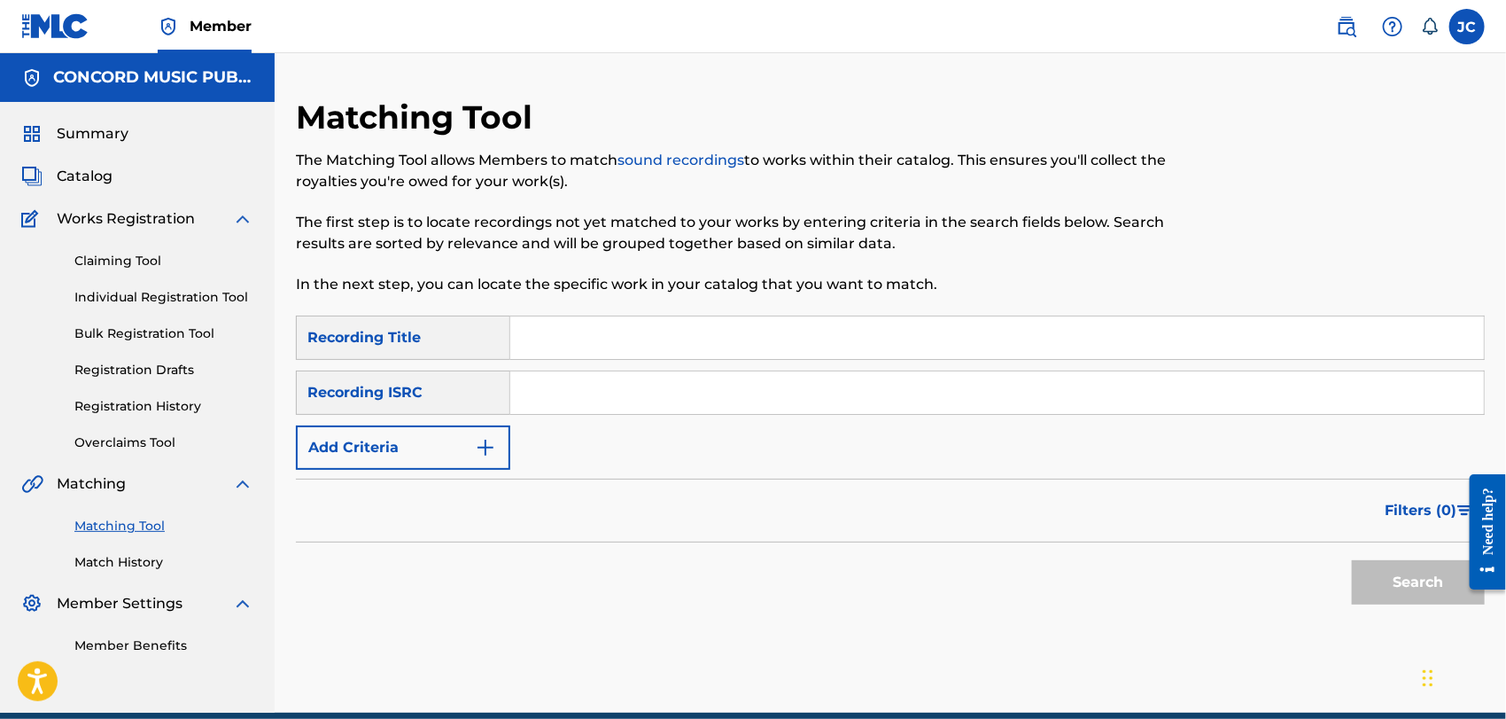
click at [610, 385] on input "Search Form" at bounding box center [997, 392] width 974 height 43
paste input "ES71G1816779"
type input "ES71G1816779"
click at [1407, 586] on button "Search" at bounding box center [1418, 582] width 133 height 44
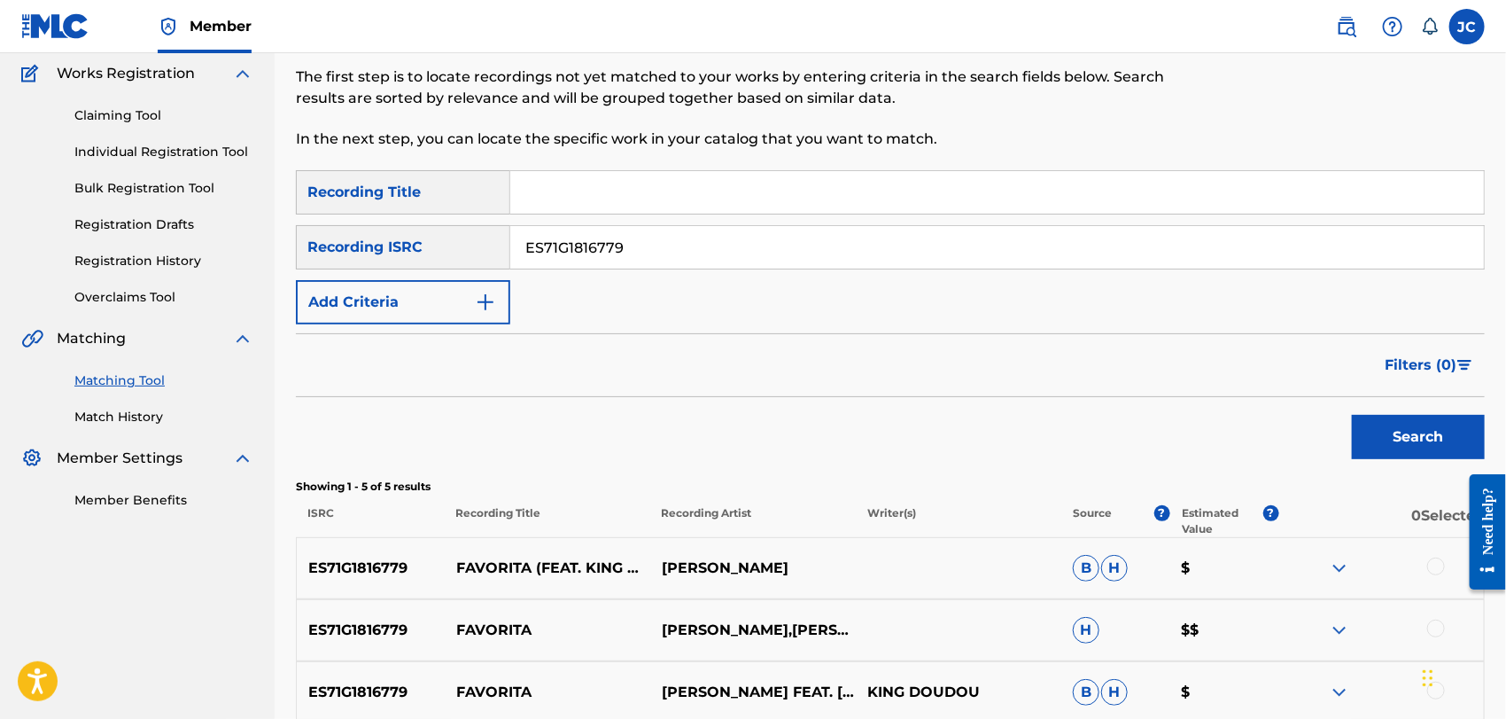
scroll to position [295, 0]
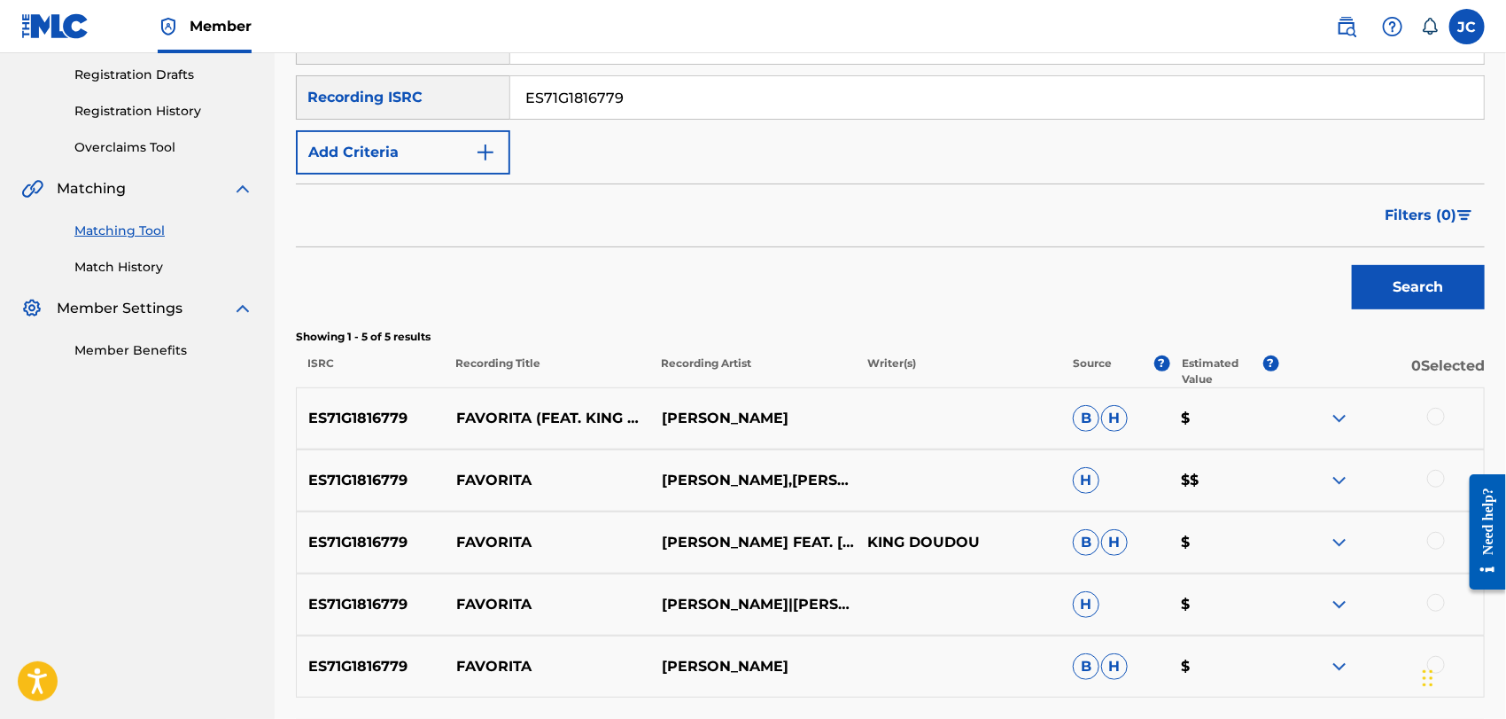
drag, startPoint x: 1419, startPoint y: 404, endPoint x: 1431, endPoint y: 413, distance: 14.5
click at [1426, 408] on div "ES71G1816779 FAVORITA (FEAT. KING [PERSON_NAME]) [PERSON_NAME] $" at bounding box center [890, 418] width 1189 height 62
click at [1432, 415] on div at bounding box center [1436, 417] width 18 height 18
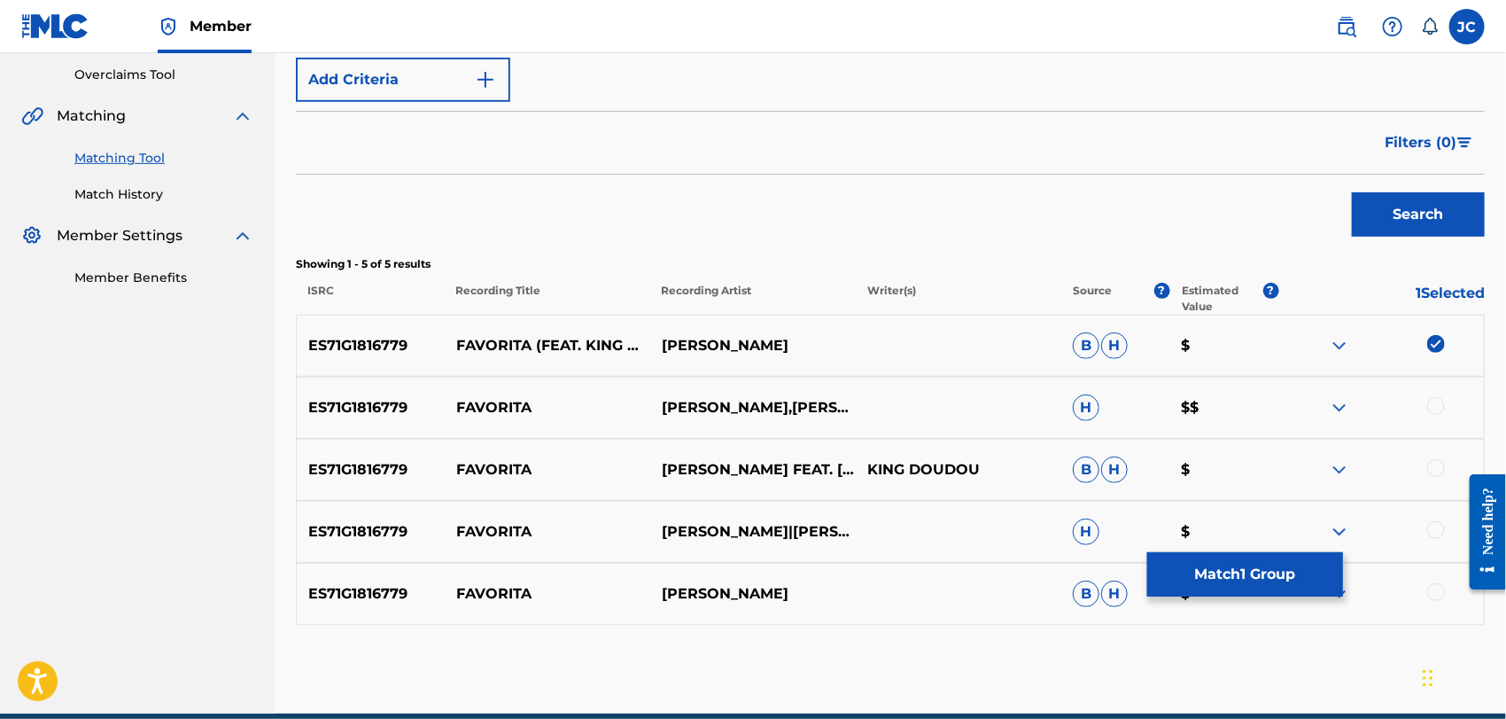
scroll to position [447, 0]
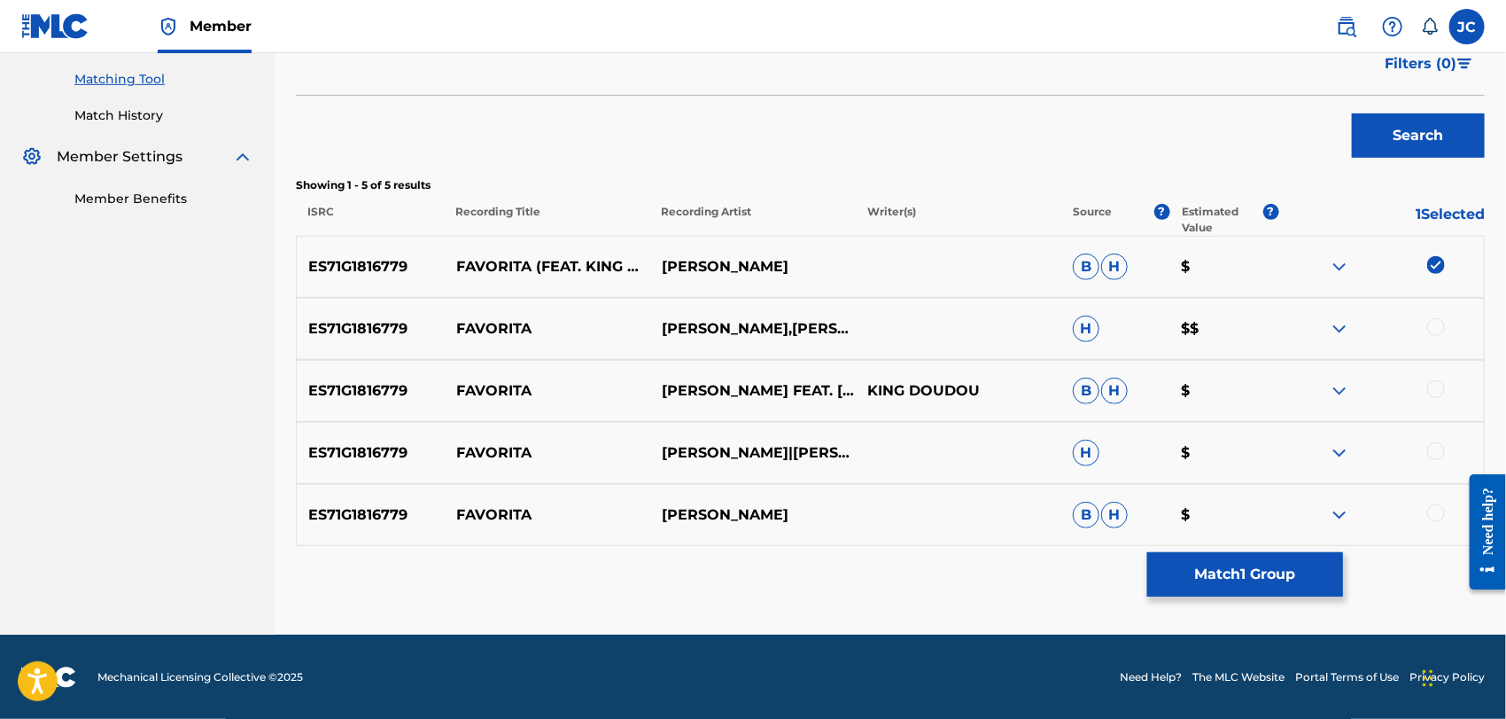
click at [1436, 329] on div at bounding box center [1436, 327] width 18 height 18
click at [1438, 384] on div at bounding box center [1436, 389] width 18 height 18
click at [1438, 454] on div at bounding box center [1436, 451] width 18 height 18
click at [1438, 533] on div "ES71G1816779 FAVORITA [PERSON_NAME]" at bounding box center [890, 515] width 1189 height 62
click at [1436, 515] on div at bounding box center [1436, 513] width 18 height 18
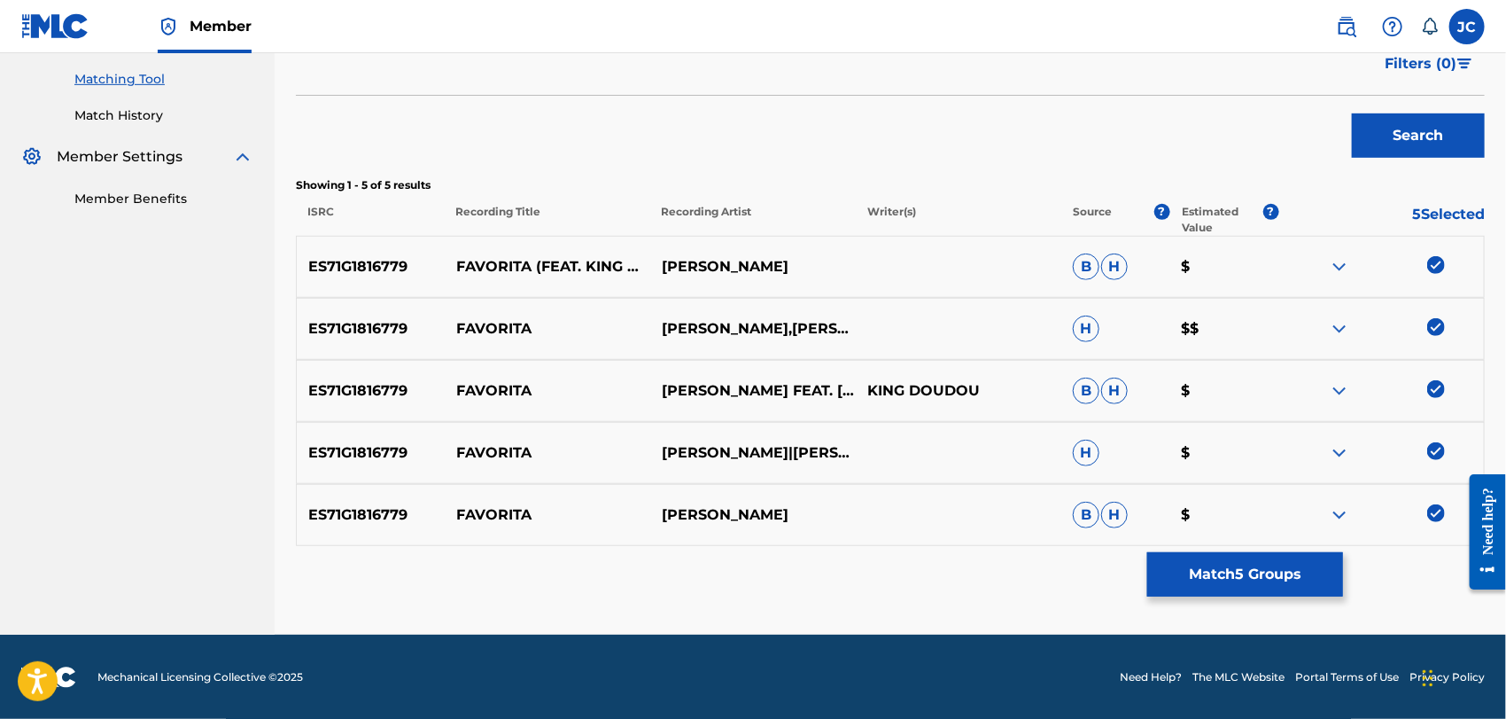
click at [1271, 597] on div "Matching Tool The Matching Tool allows Members to match sound recordings to wor…" at bounding box center [890, 142] width 1189 height 983
click at [1268, 585] on button "Match 5 Groups" at bounding box center [1245, 574] width 196 height 44
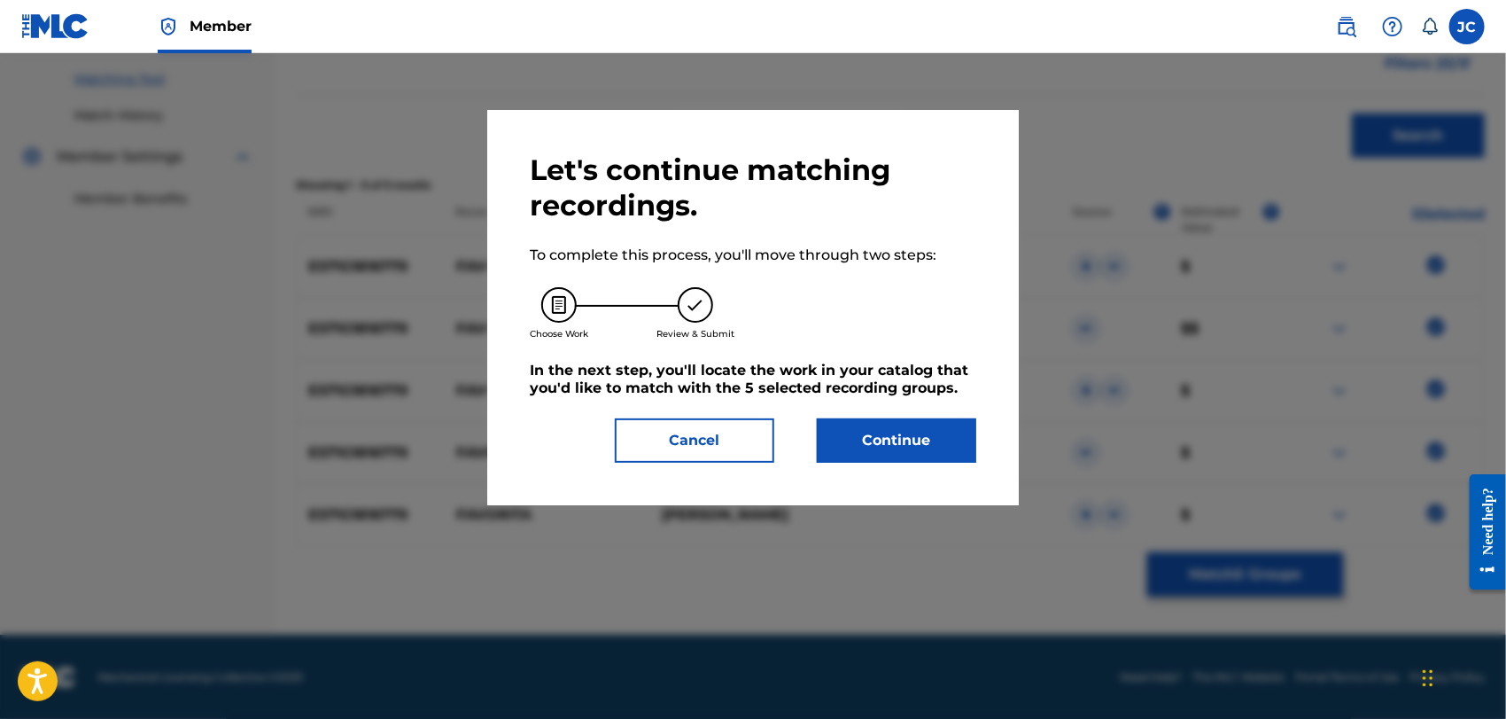
click at [920, 441] on button "Continue" at bounding box center [896, 440] width 159 height 44
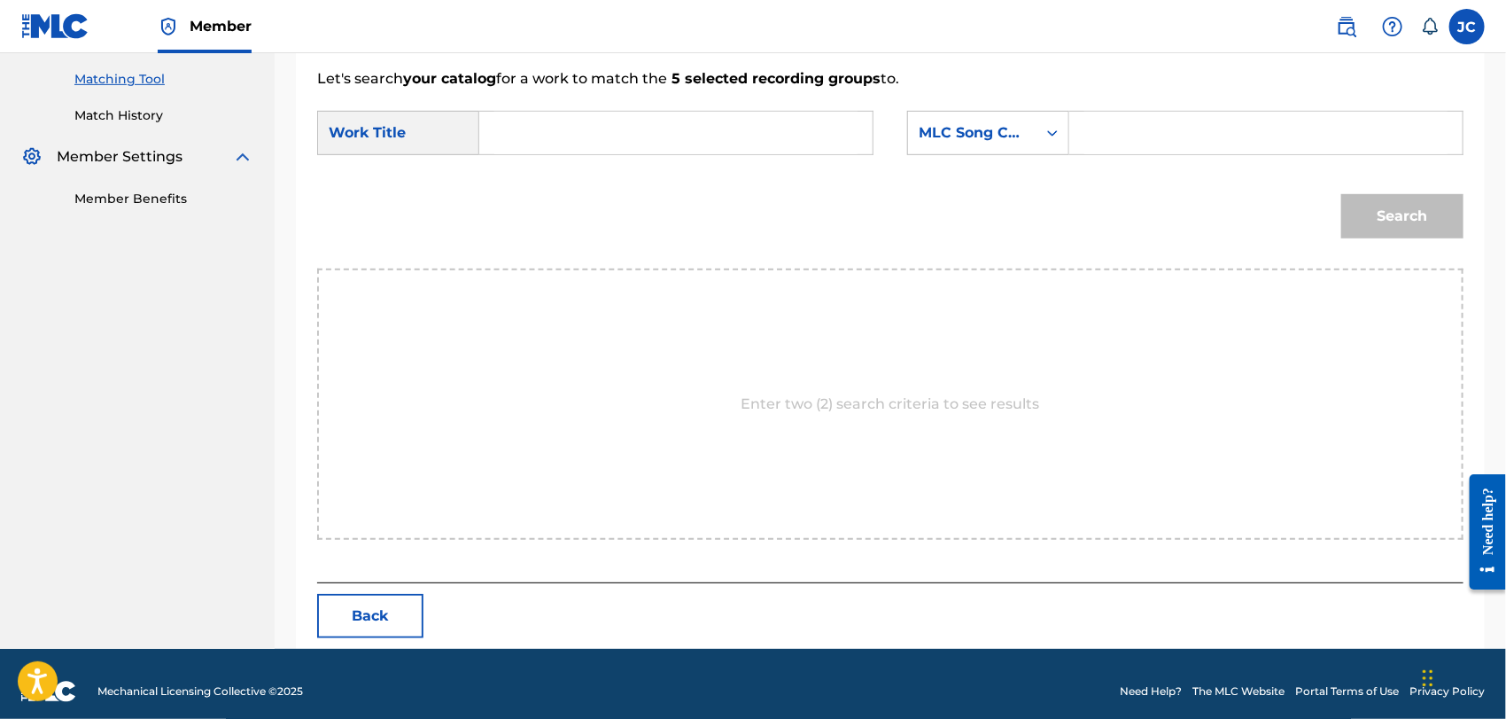
click at [579, 140] on input "Search Form" at bounding box center [675, 133] width 363 height 43
paste input "Favorita"
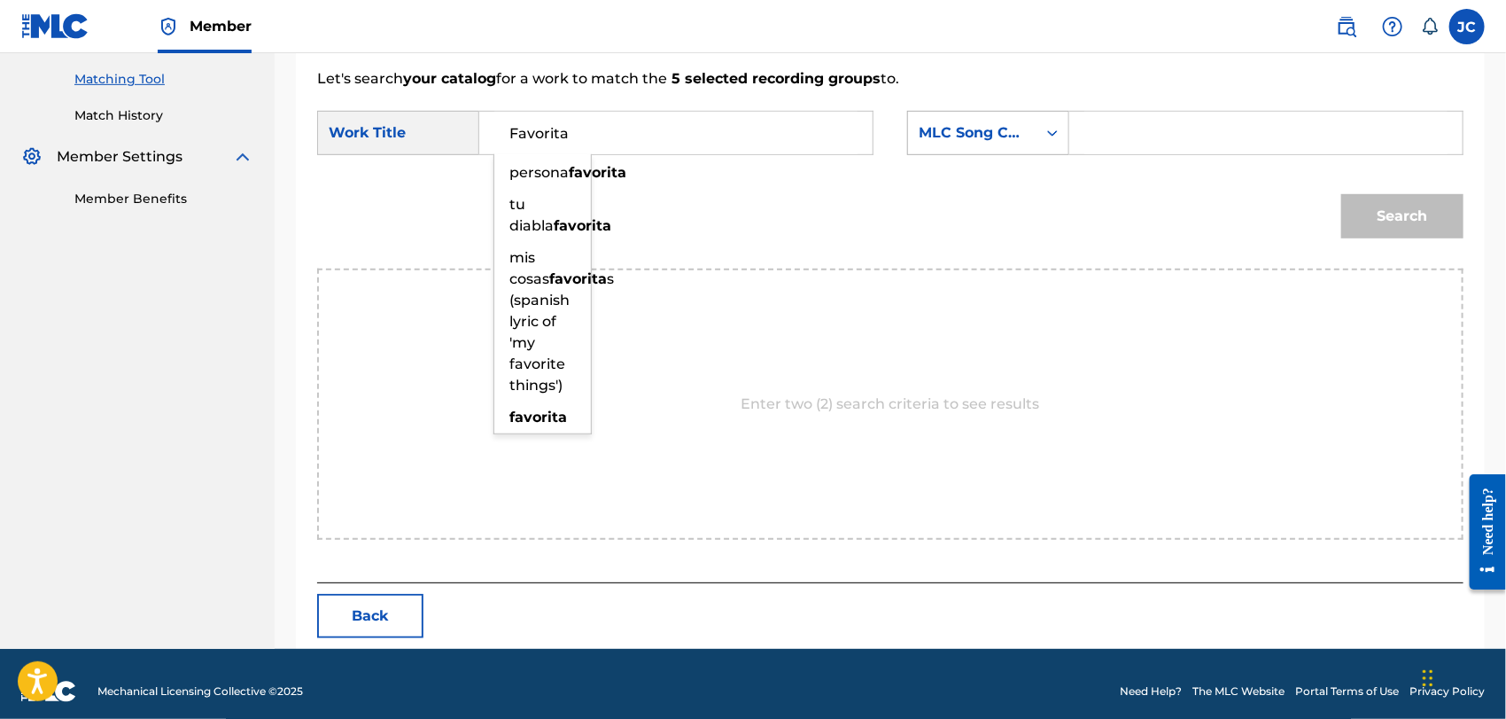
type input "Favorita"
click at [1033, 143] on div "MLC Song Code" at bounding box center [972, 133] width 128 height 34
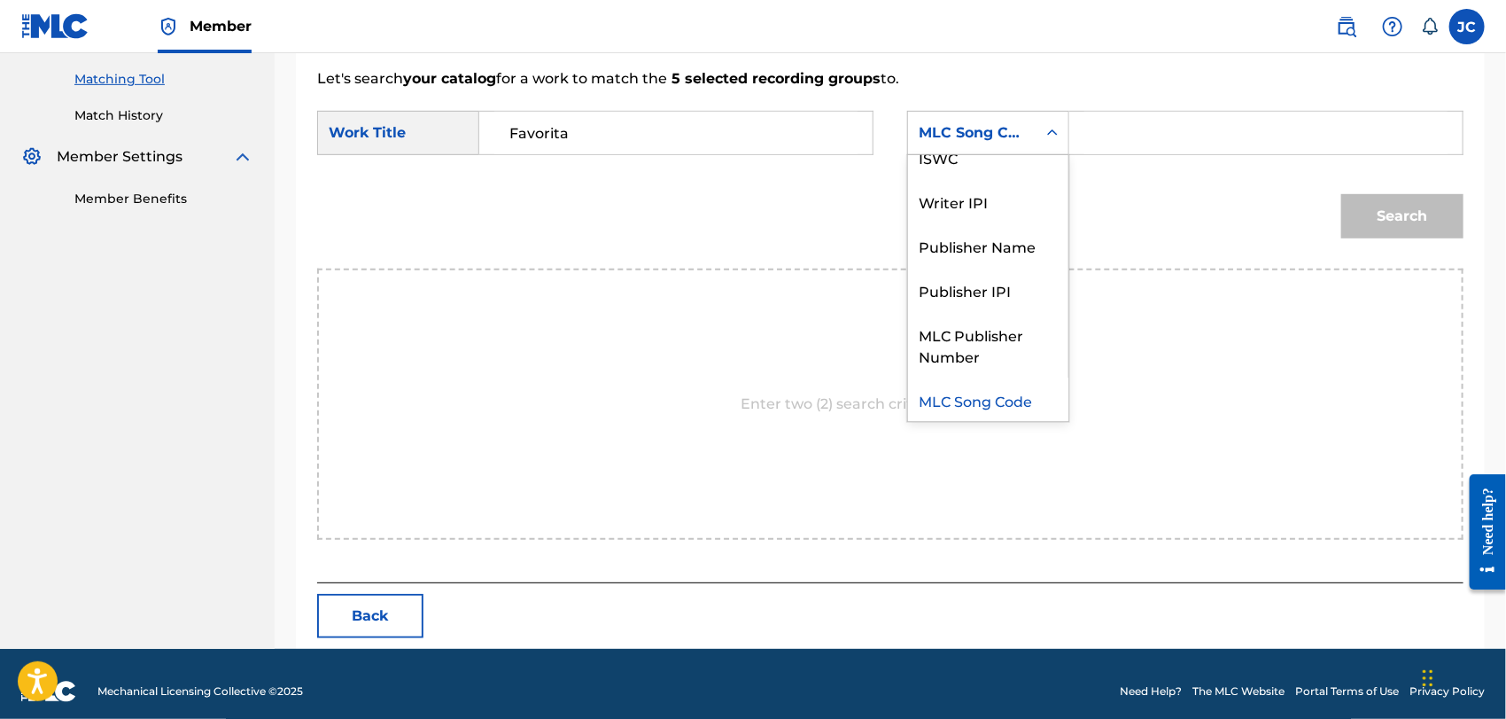
scroll to position [0, 0]
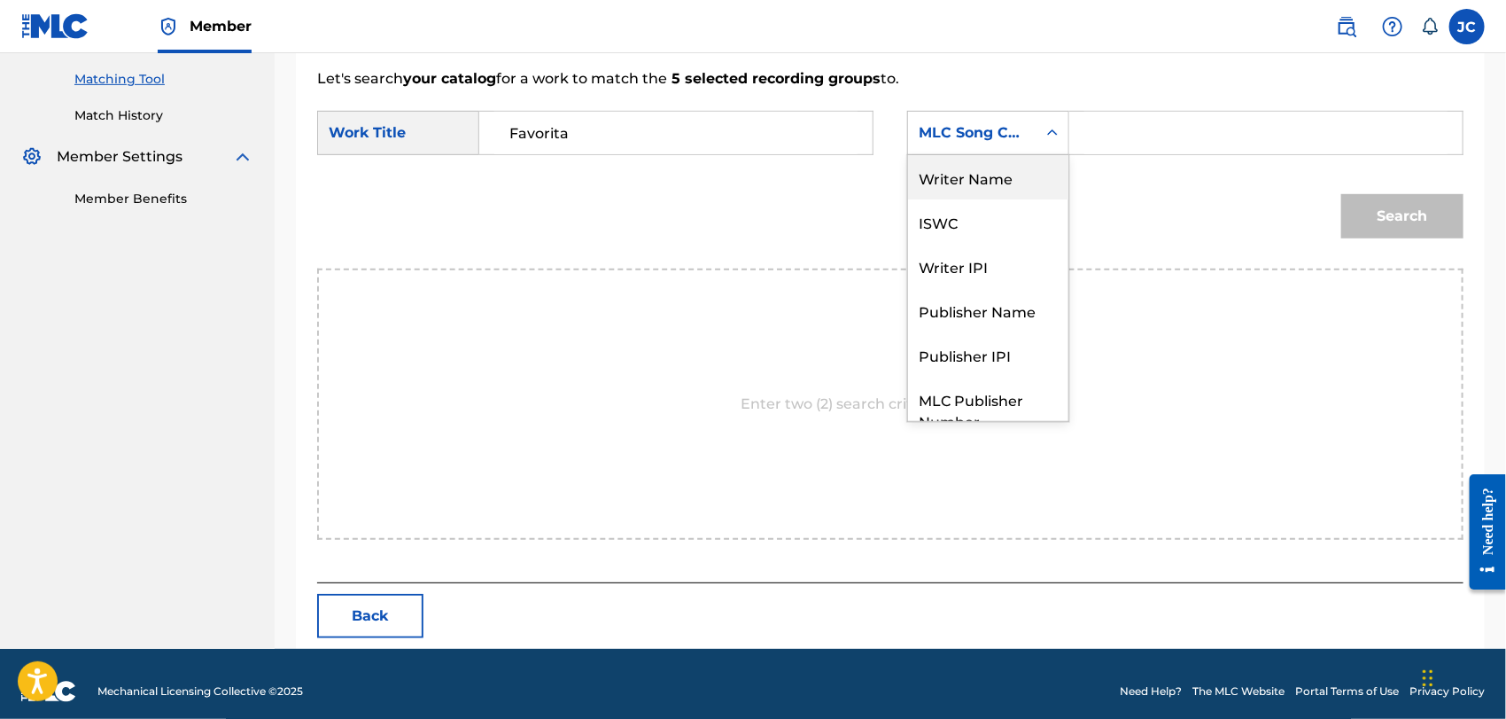
click at [971, 175] on div "Writer Name" at bounding box center [988, 177] width 160 height 44
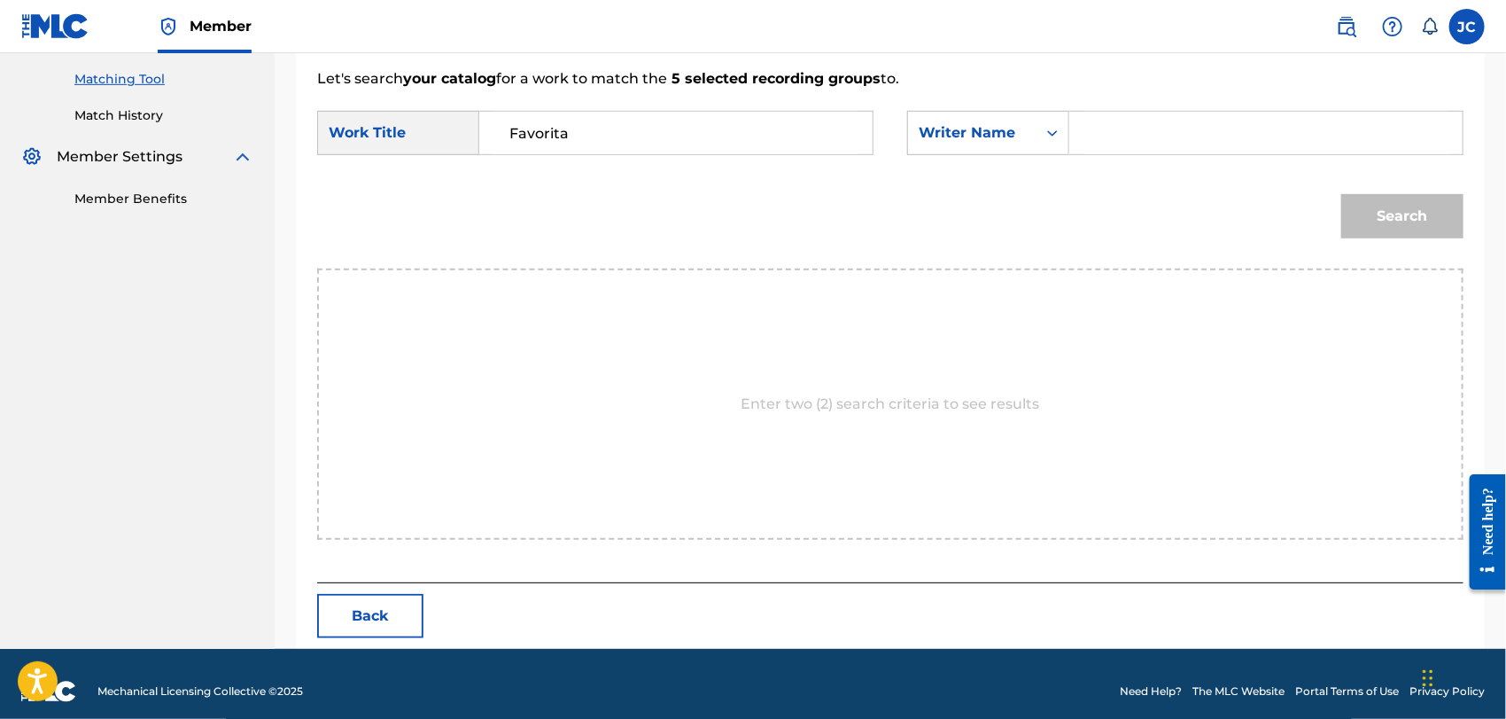
click at [1175, 122] on input "Search Form" at bounding box center [1265, 133] width 363 height 43
paste input "[PERSON_NAME]"
click at [1488, 225] on div "Match Usage - Select Work In this step, you will locate the work you'd like to …" at bounding box center [890, 150] width 1231 height 998
click at [1396, 208] on button "Search" at bounding box center [1402, 216] width 122 height 44
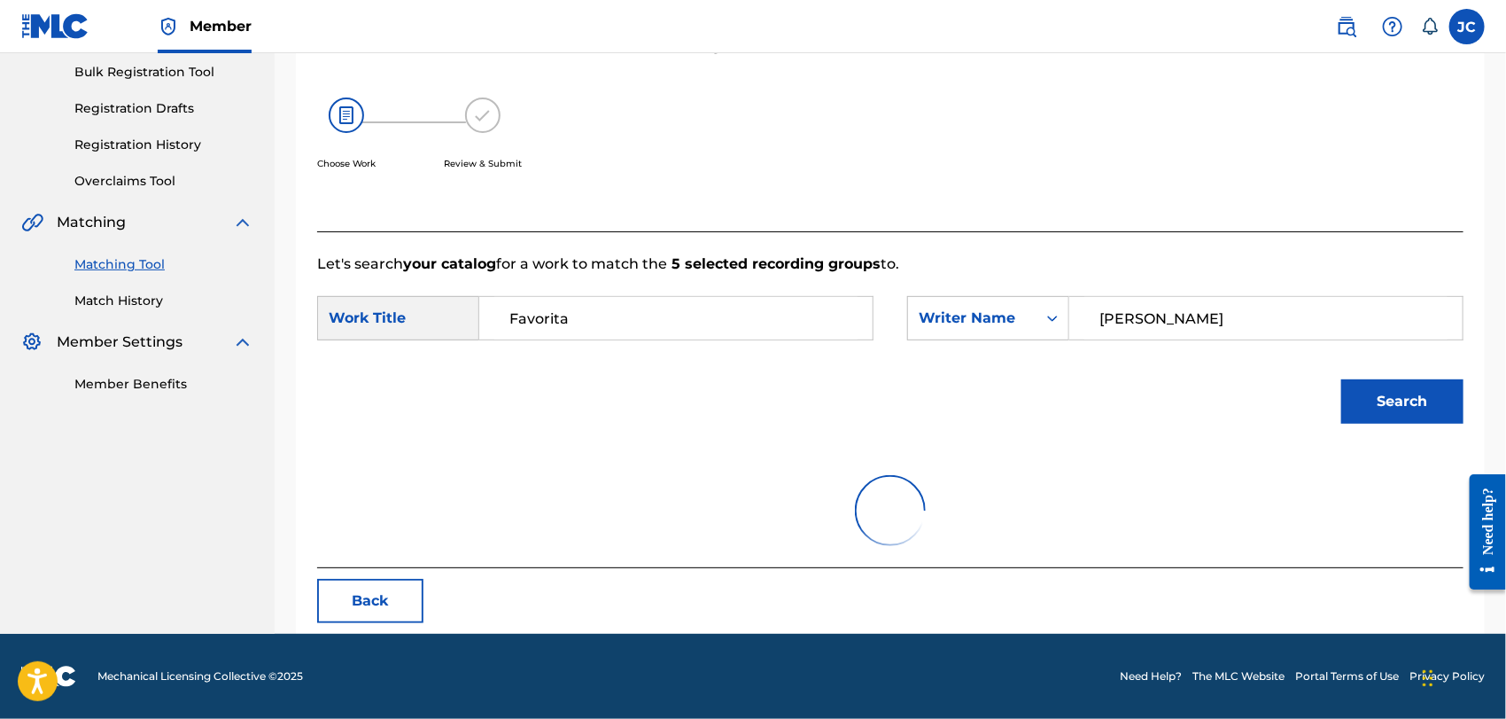
scroll to position [184, 0]
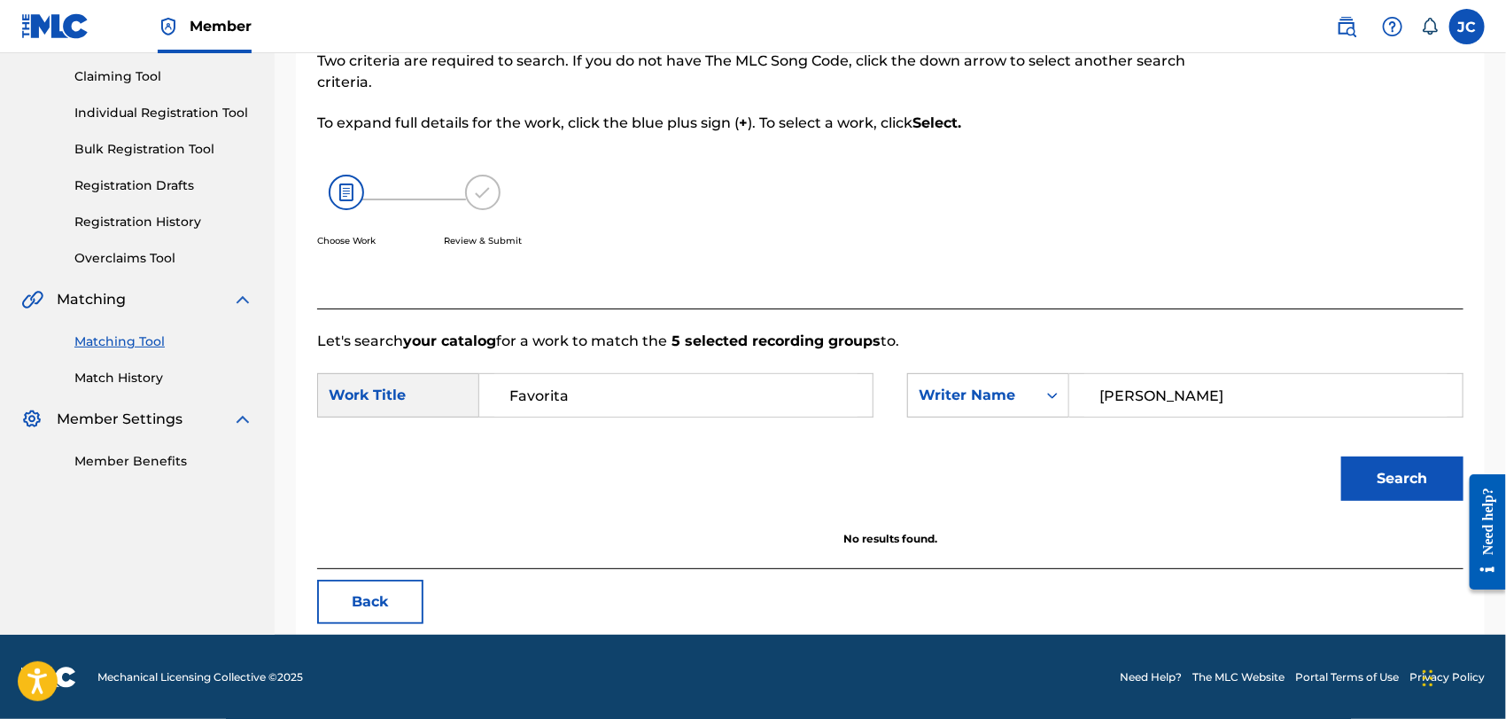
drag, startPoint x: 1169, startPoint y: 387, endPoint x: 1134, endPoint y: 416, distance: 45.9
click at [1021, 387] on div "SearchWithCriteriaae10cbe6-39f7-45ab-bf42-d2715c23e92b Writer Name [PERSON_NAME]" at bounding box center [1185, 395] width 556 height 44
paste input "Passaqu"
type input "Passaquin"
click at [1357, 473] on button "Search" at bounding box center [1402, 478] width 122 height 44
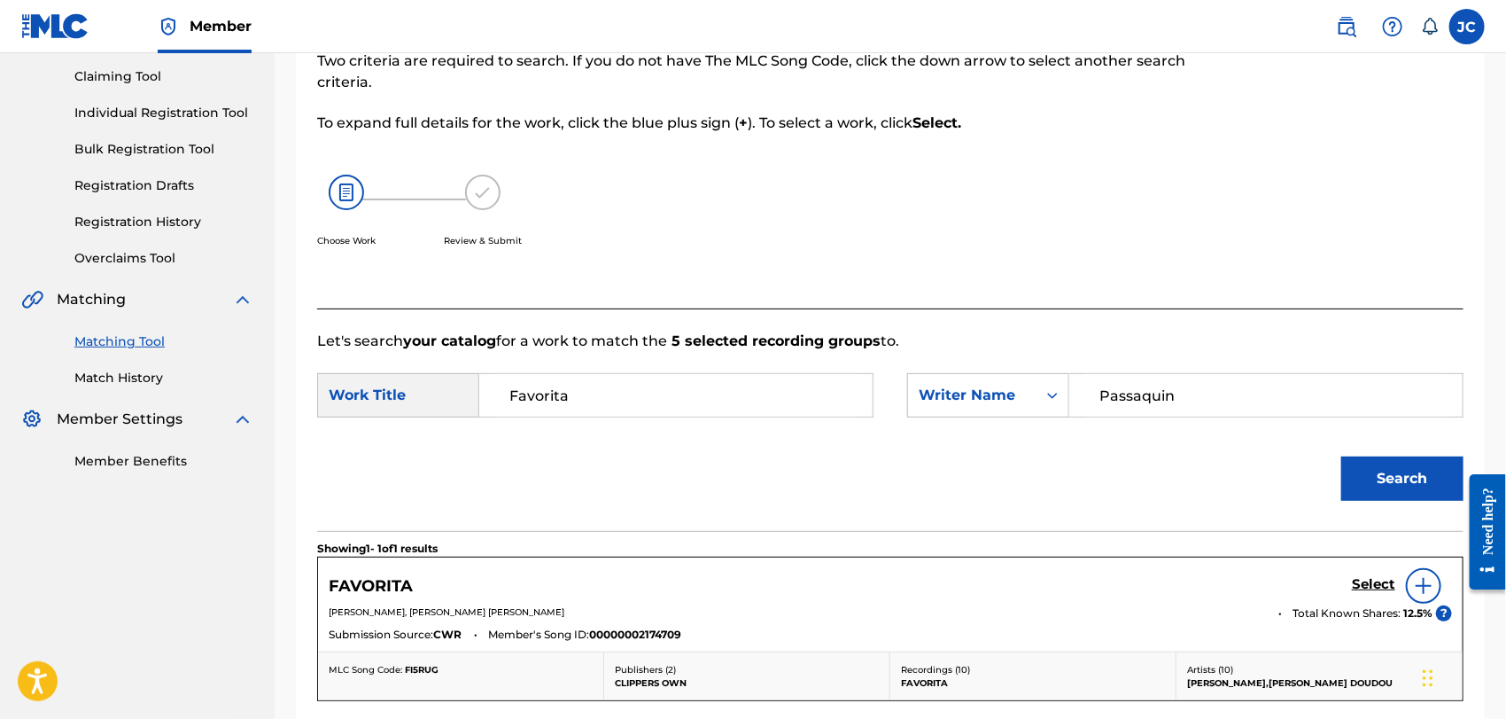
scroll to position [382, 0]
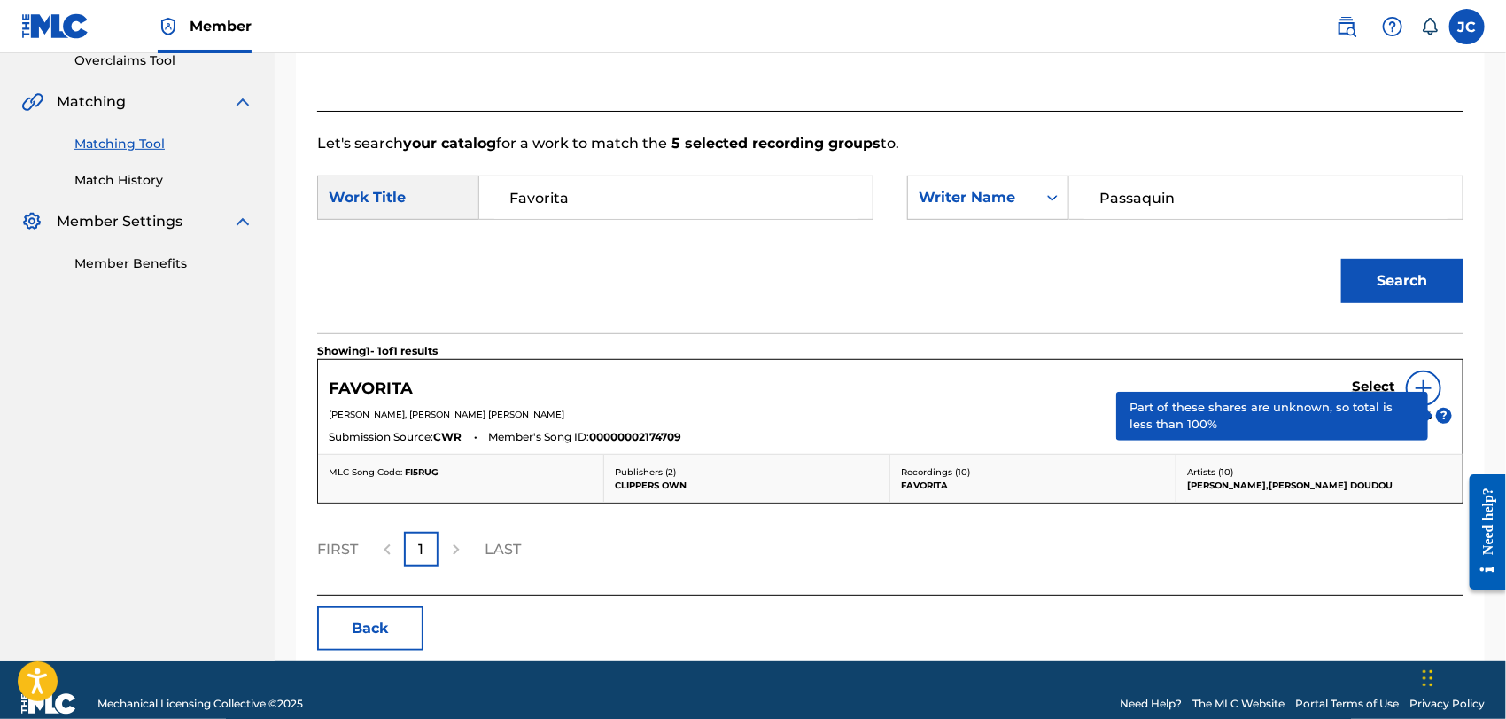
click at [1446, 399] on div "Select" at bounding box center [1402, 387] width 100 height 35
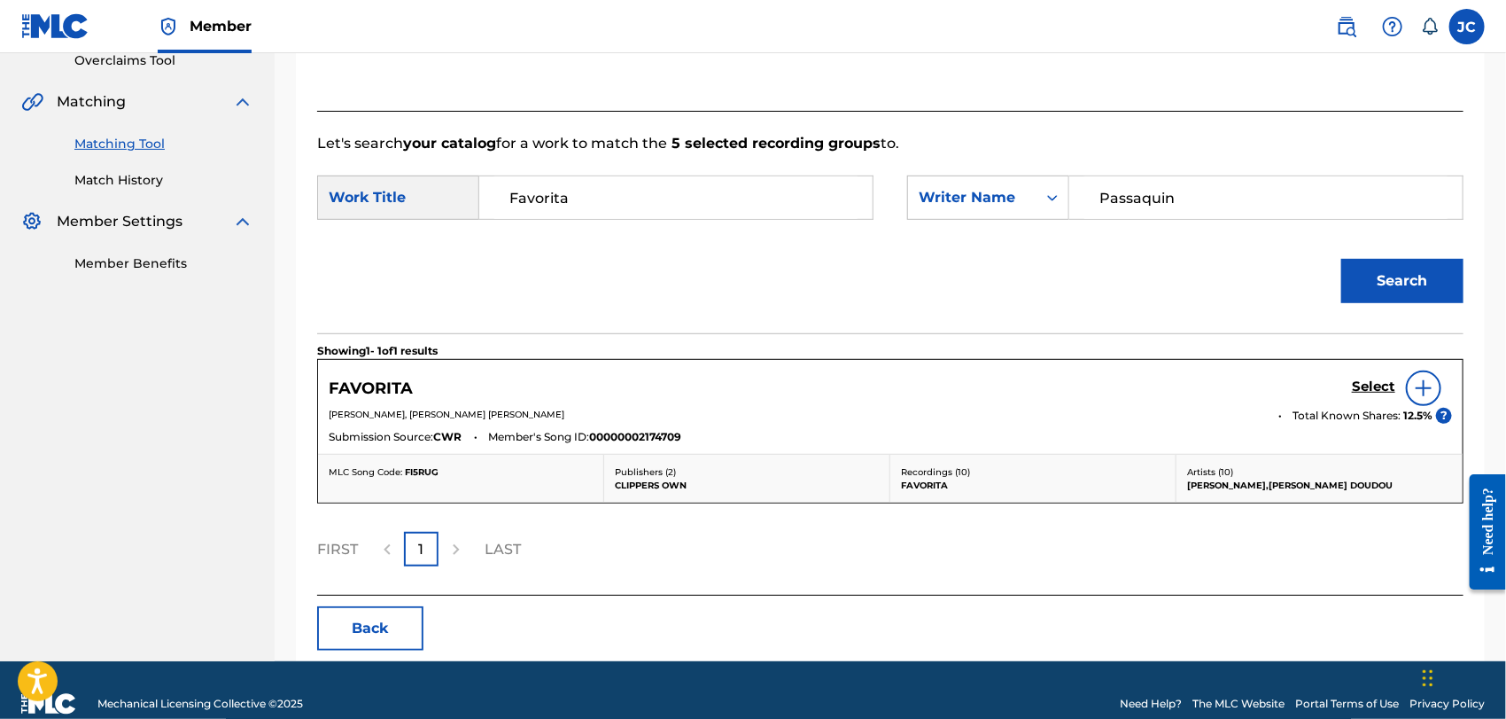
click at [1429, 377] on div at bounding box center [1423, 387] width 35 height 35
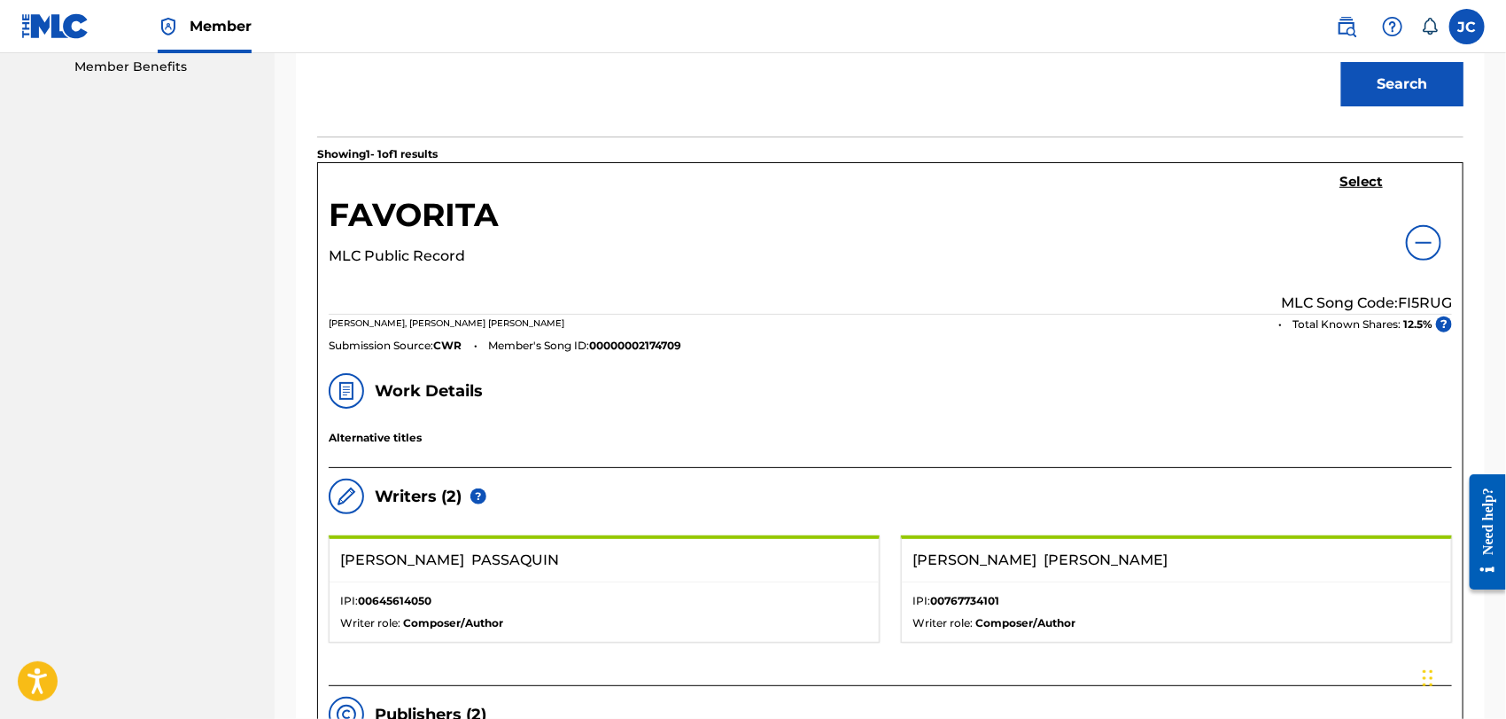
scroll to position [284, 0]
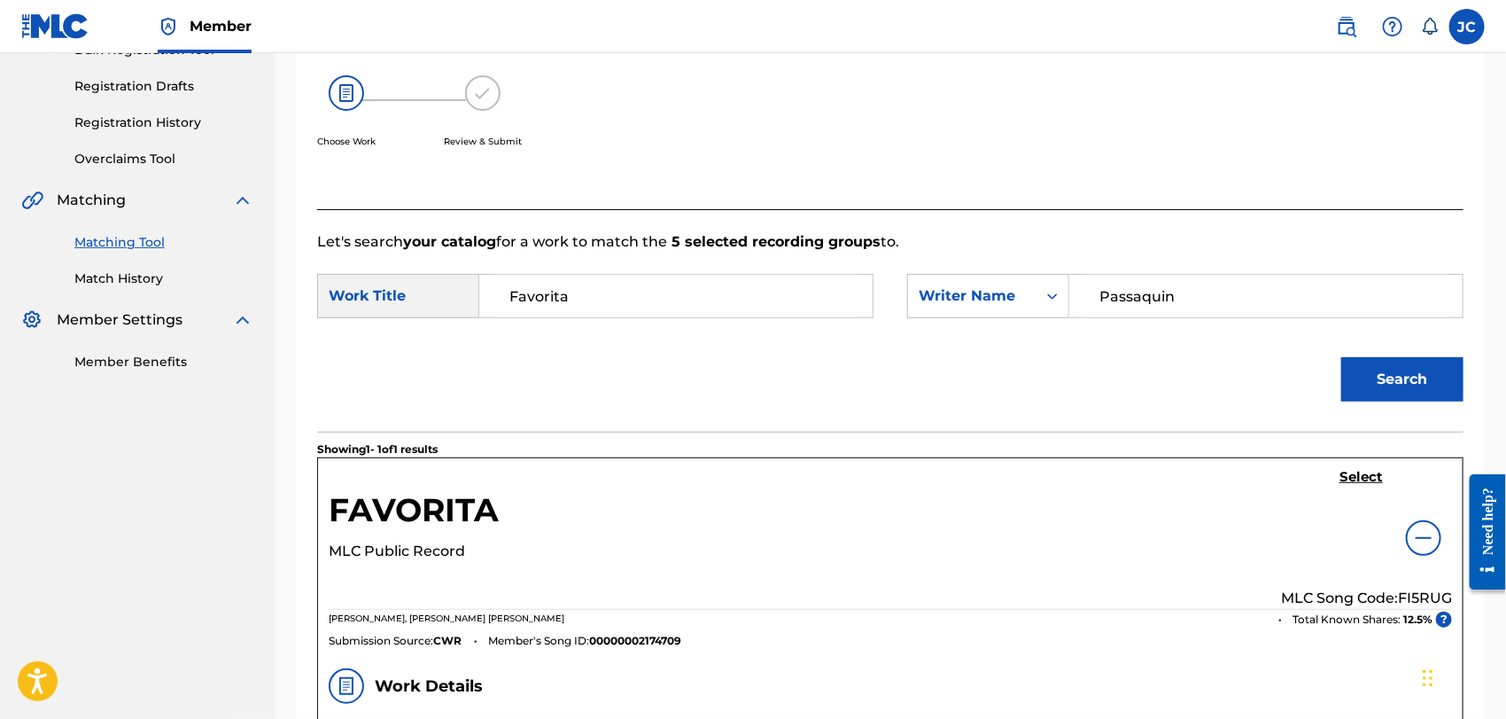
click at [1355, 462] on div "FAVORITA MLC Public Record Select MLC Song Code: FI5RUG [PERSON_NAME], [PERSON_…" at bounding box center [890, 557] width 1145 height 199
click at [1353, 478] on h5 "Select" at bounding box center [1361, 477] width 43 height 17
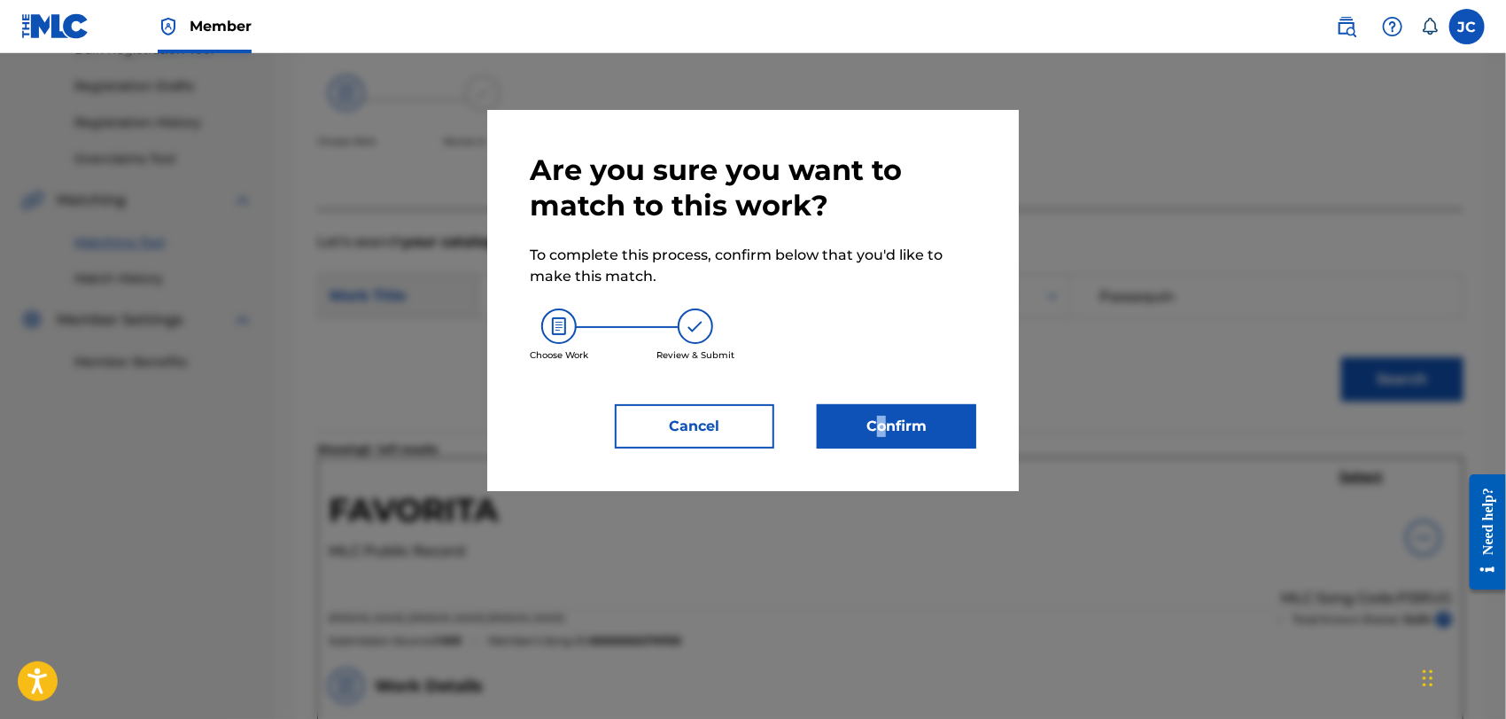
click at [882, 399] on div "Are you sure you want to match to this work? To complete this process, confirm …" at bounding box center [753, 300] width 447 height 296
click at [902, 416] on button "Confirm" at bounding box center [896, 426] width 159 height 44
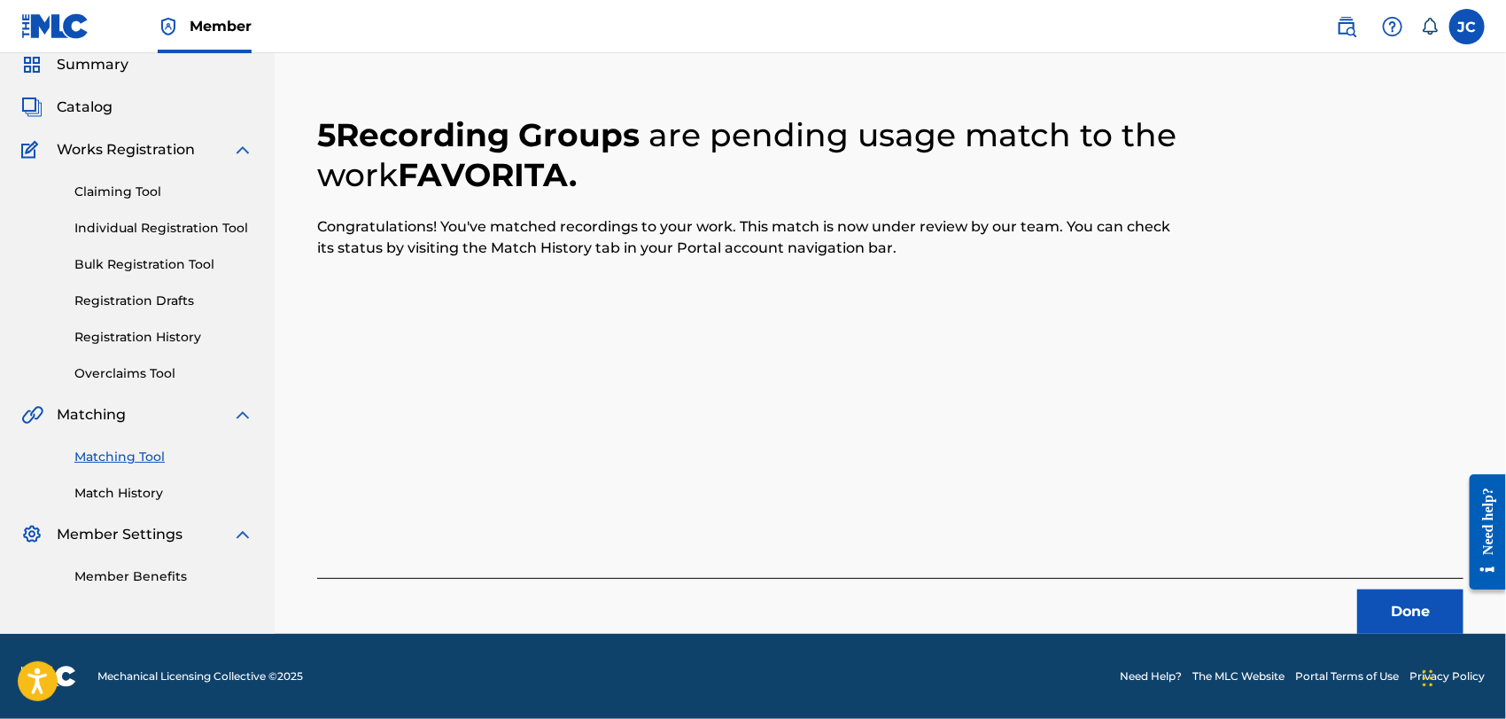
scroll to position [68, 0]
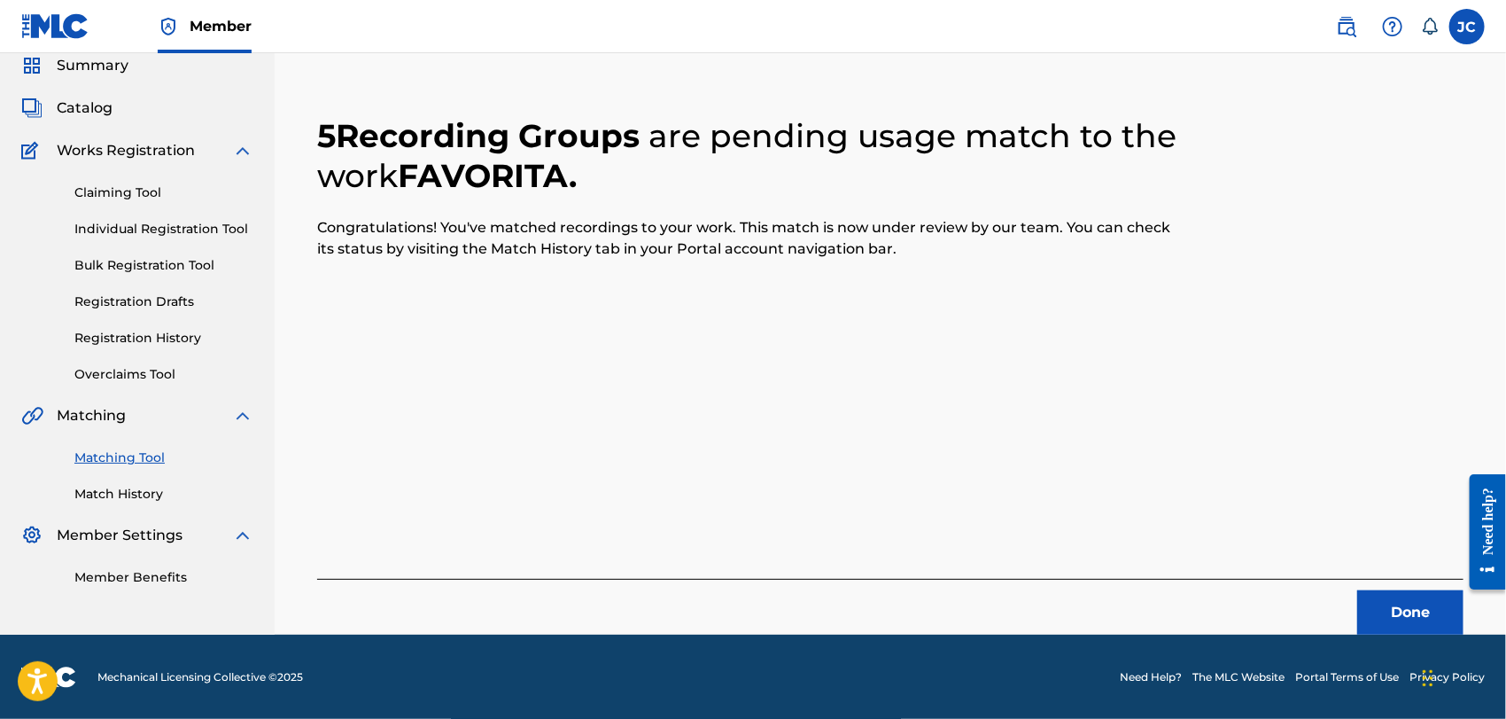
click at [1411, 591] on button "Done" at bounding box center [1410, 612] width 106 height 44
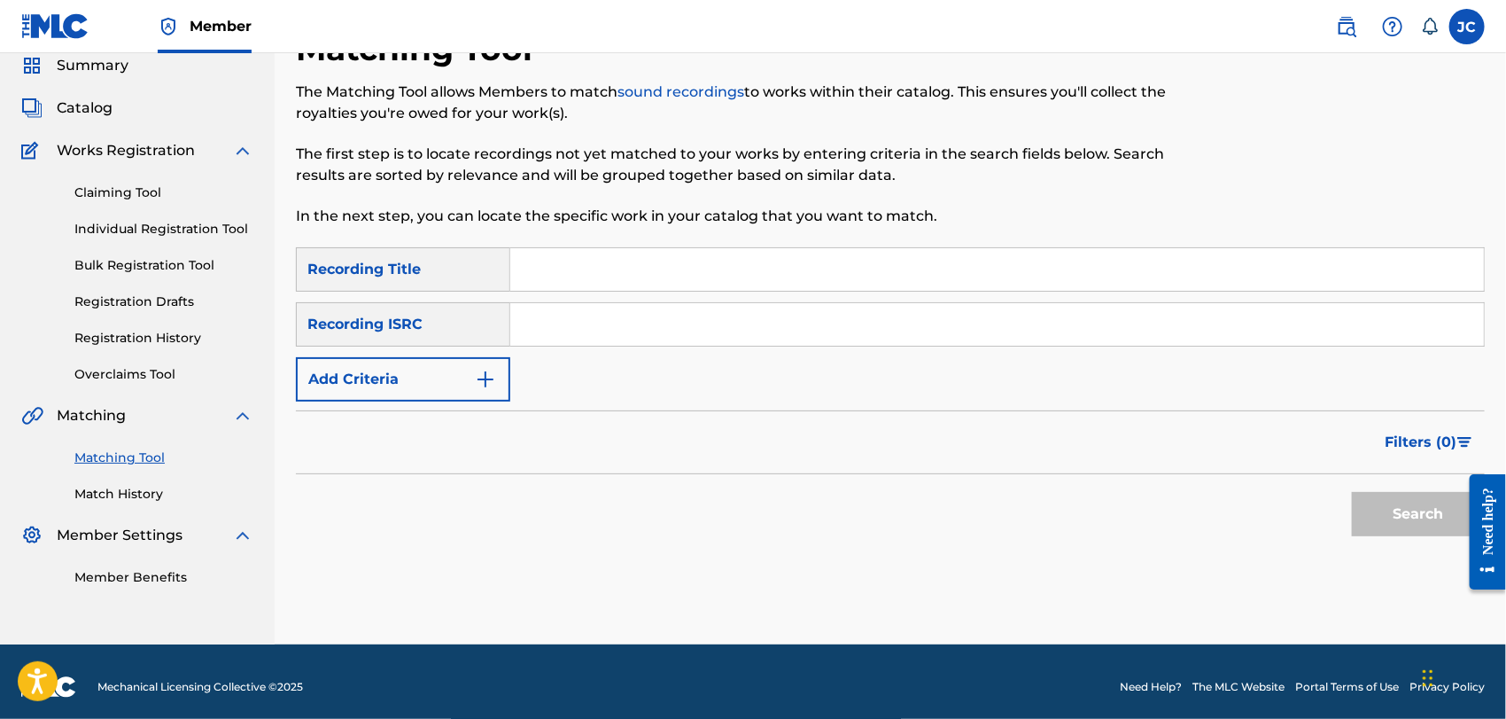
click at [968, 329] on input "Search Form" at bounding box center [997, 324] width 974 height 43
paste input "CAM460700727"
type input "CAM460700727"
click at [1379, 515] on button "Search" at bounding box center [1418, 514] width 133 height 44
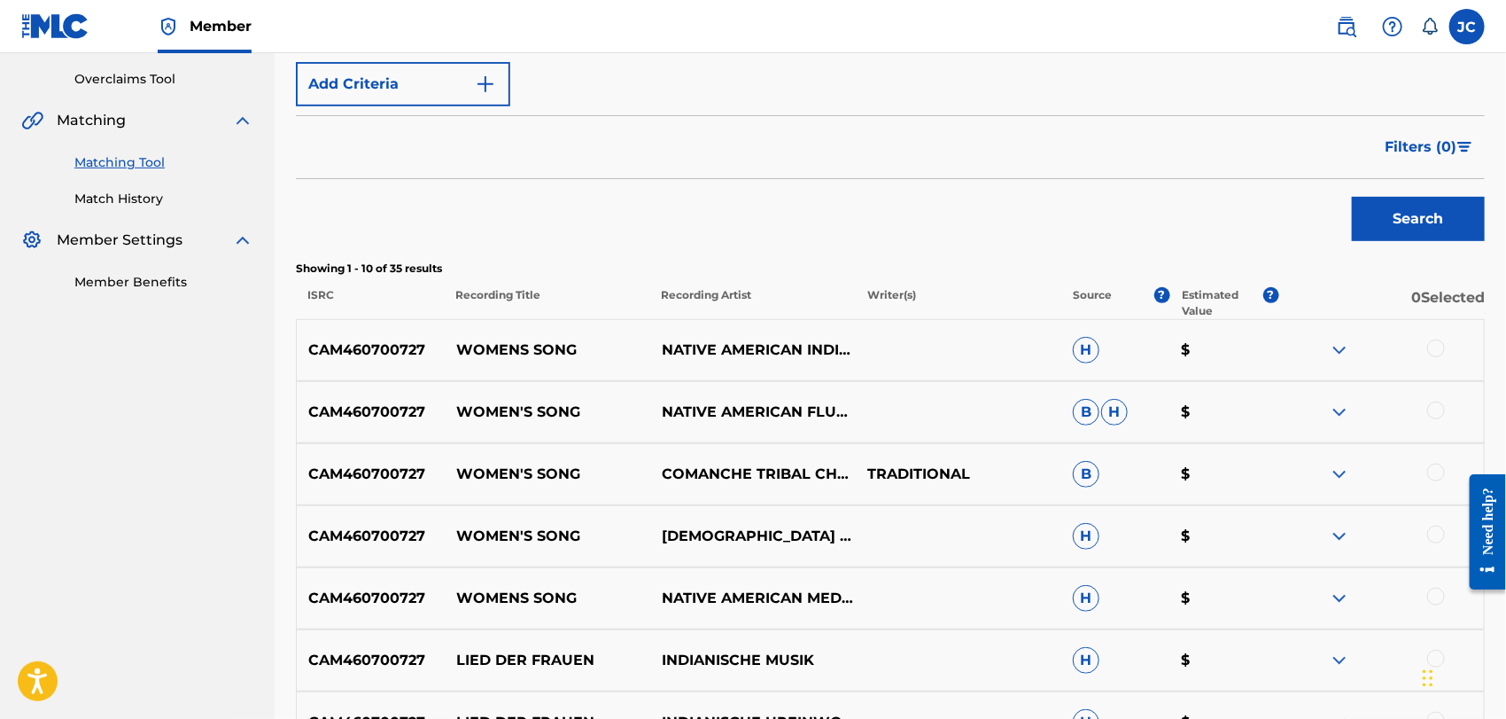
scroll to position [560, 0]
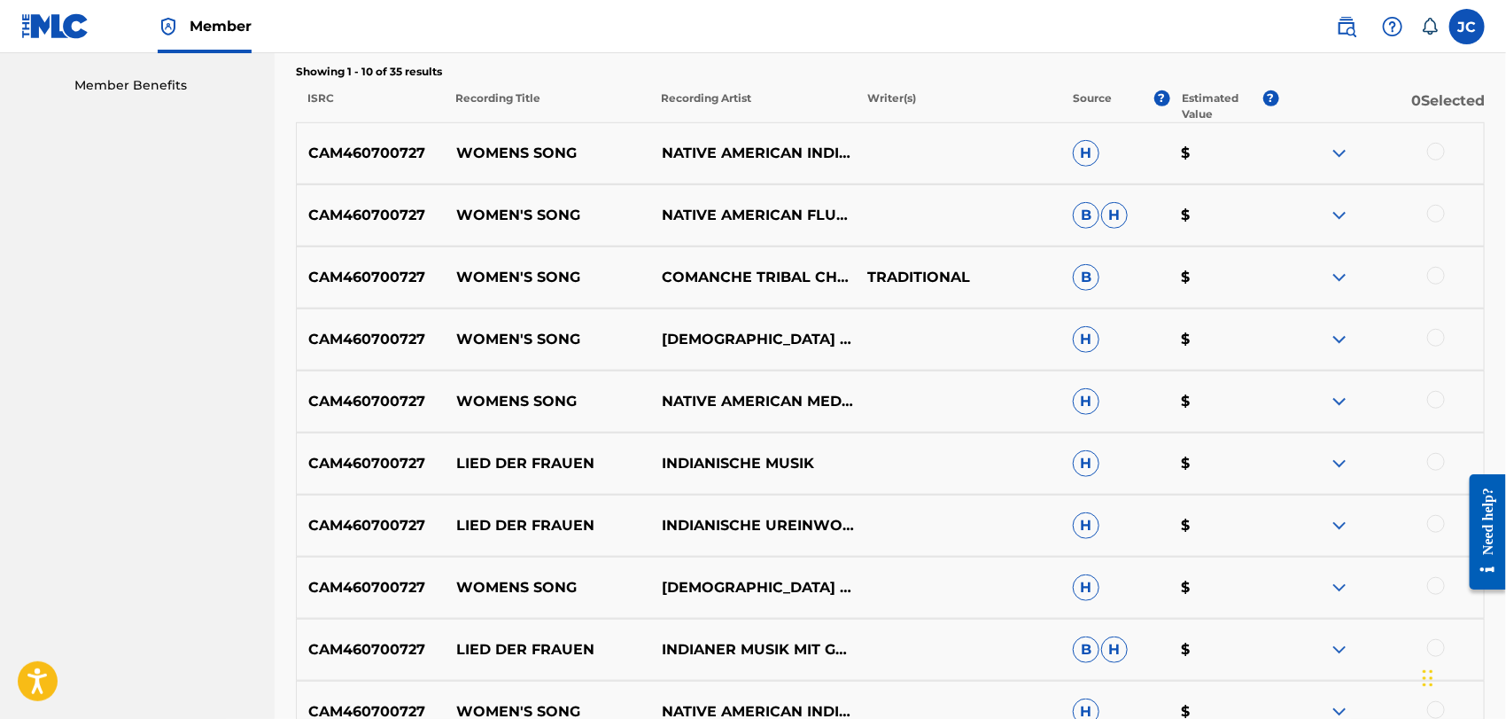
click at [1444, 149] on div at bounding box center [1436, 152] width 18 height 18
click at [1438, 224] on div at bounding box center [1381, 215] width 206 height 21
click at [1434, 221] on div at bounding box center [1381, 215] width 206 height 21
click at [1434, 216] on div at bounding box center [1436, 214] width 18 height 18
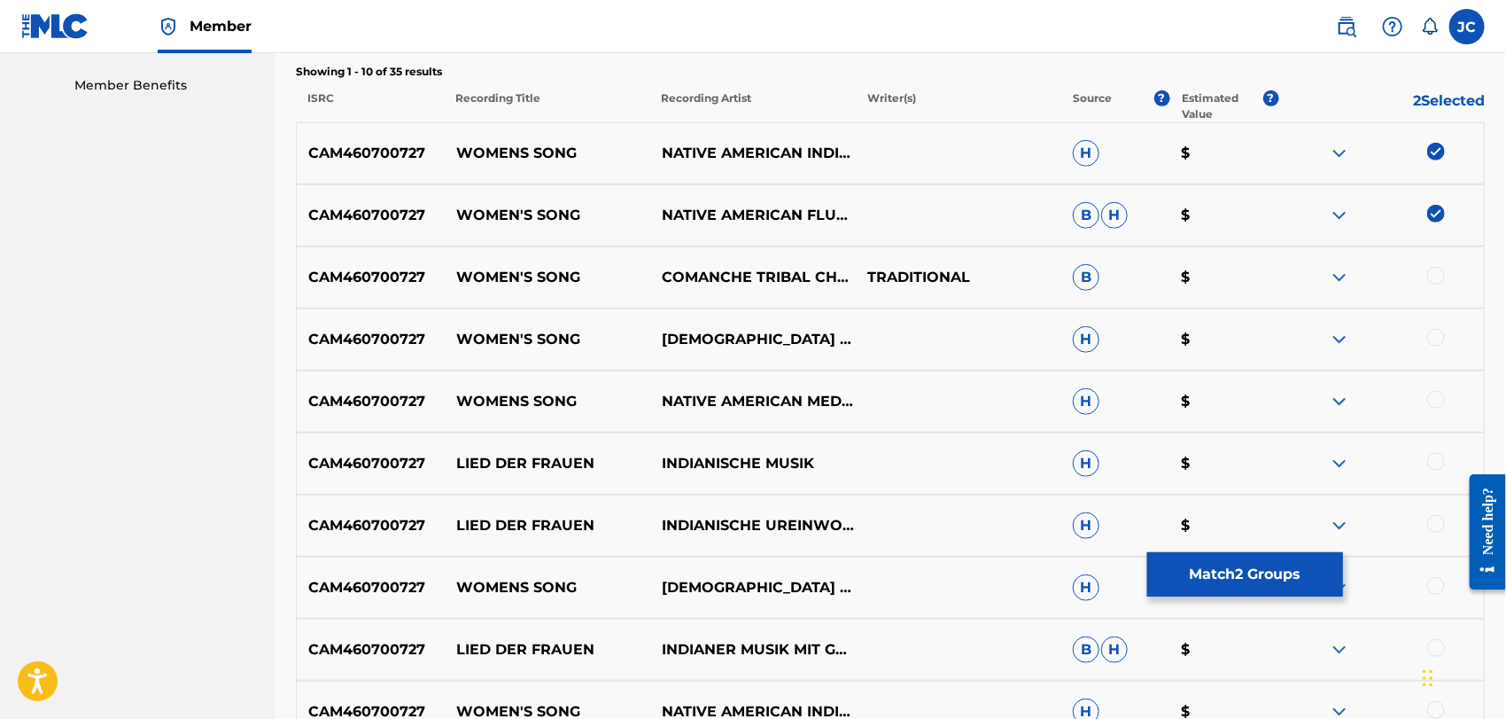
click at [1439, 268] on div at bounding box center [1436, 276] width 18 height 18
drag, startPoint x: 1418, startPoint y: 369, endPoint x: 1415, endPoint y: 345, distance: 24.9
click at [1418, 366] on div "CAM460700727 WOMENS SONG NATIVE AMERICAN INDIAN MEDITATION H $ CAM460700727 WOM…" at bounding box center [890, 454] width 1189 height 664
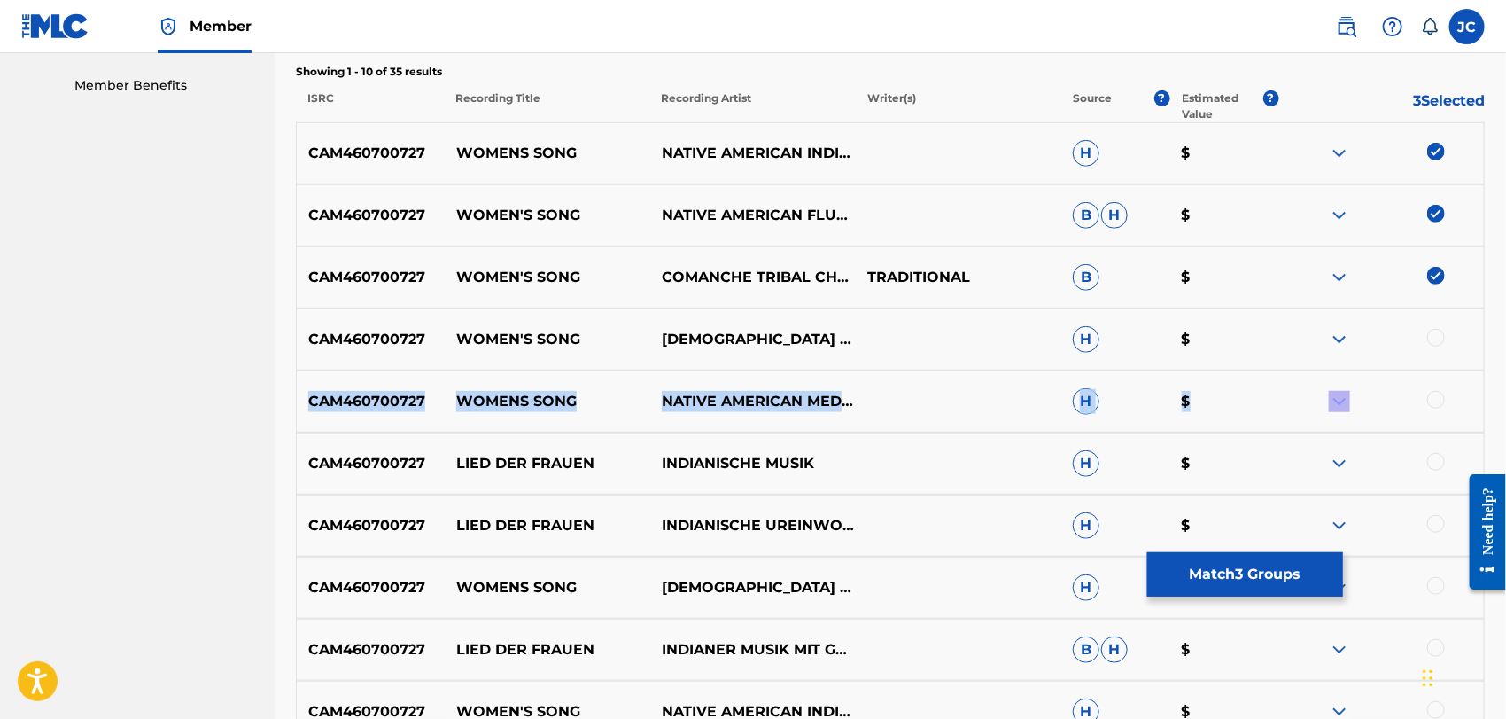
click at [1428, 335] on div at bounding box center [1436, 338] width 18 height 18
click at [1435, 400] on div at bounding box center [1436, 400] width 18 height 18
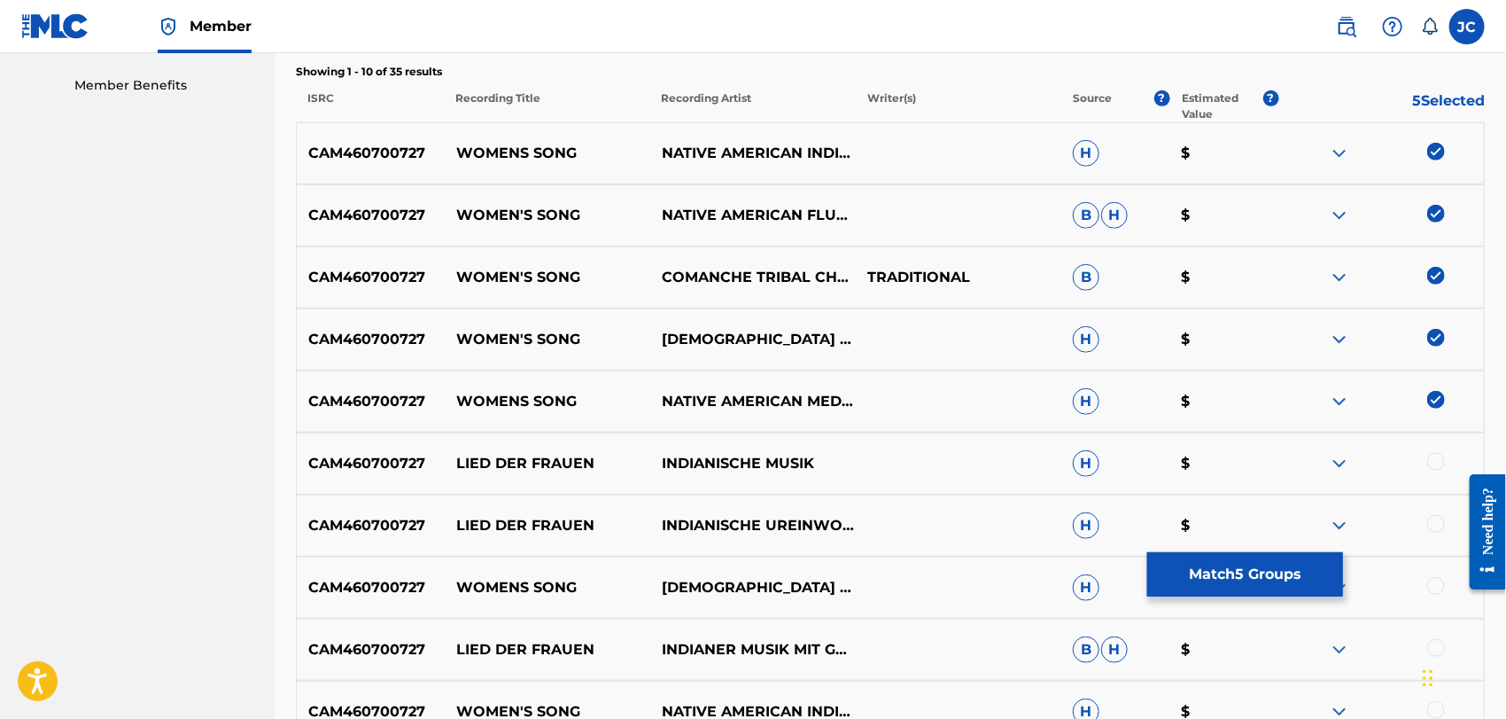
click at [1437, 475] on div "CAM460700727 LIED DER FRAUEN INDIANISCHE MUSIK H $" at bounding box center [890, 463] width 1189 height 62
click at [1432, 460] on div at bounding box center [1436, 462] width 18 height 18
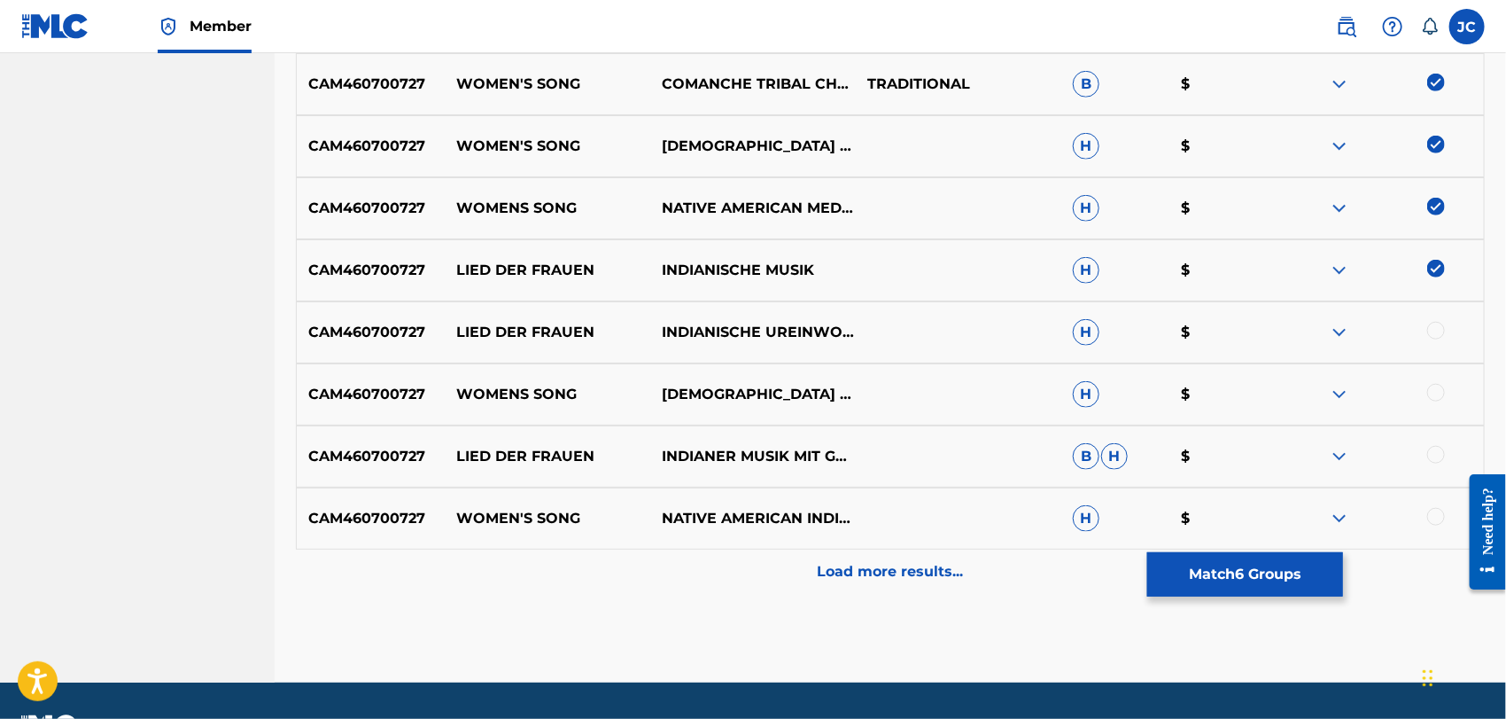
scroll to position [801, 0]
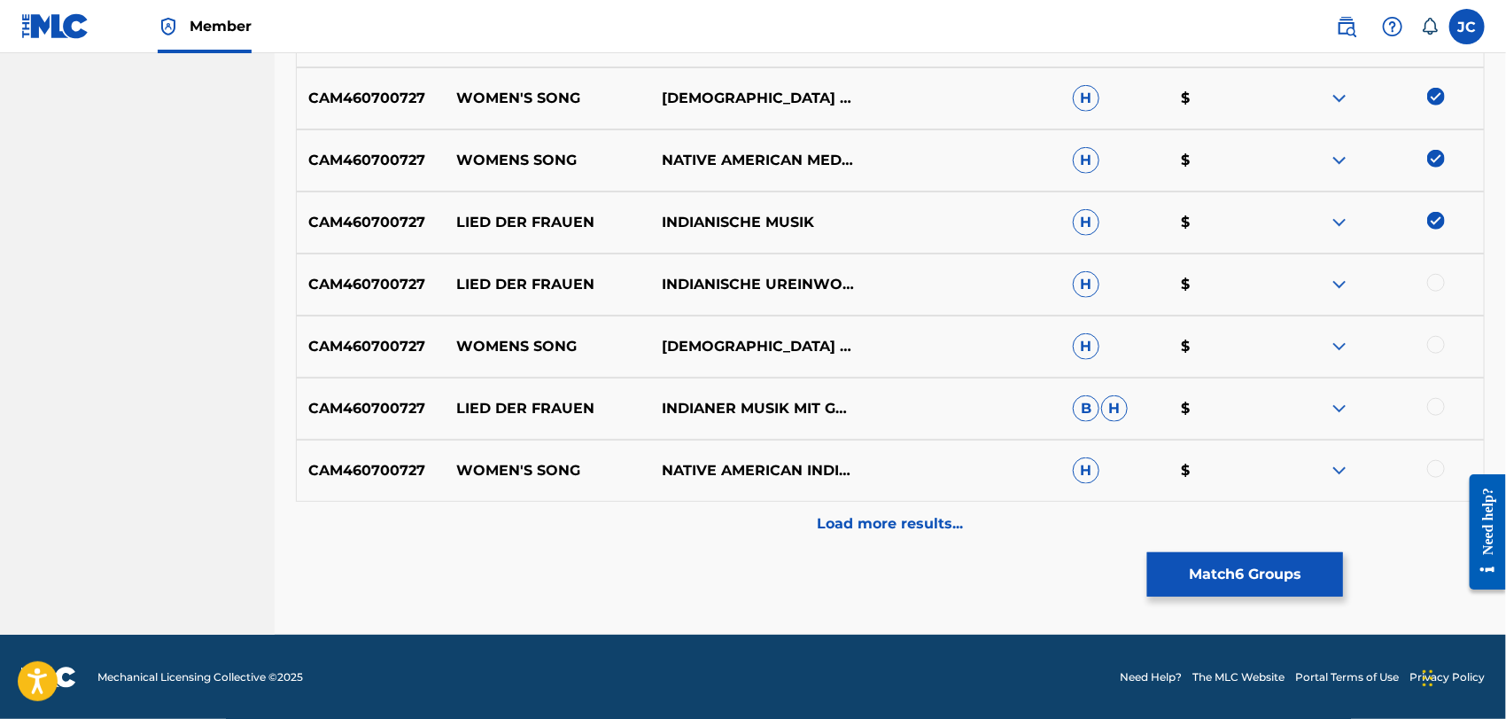
click at [1436, 281] on div at bounding box center [1436, 283] width 18 height 18
click at [1439, 355] on div at bounding box center [1381, 346] width 206 height 21
drag, startPoint x: 1434, startPoint y: 370, endPoint x: 1428, endPoint y: 331, distance: 39.5
click at [1433, 372] on div "CAM460700727 WOMENS SONG NATIVE AMERICAN WORLD DRUMS H $" at bounding box center [890, 346] width 1189 height 62
click at [1429, 331] on div "CAM460700727 WOMENS SONG NATIVE AMERICAN WORLD DRUMS H $" at bounding box center [890, 346] width 1189 height 62
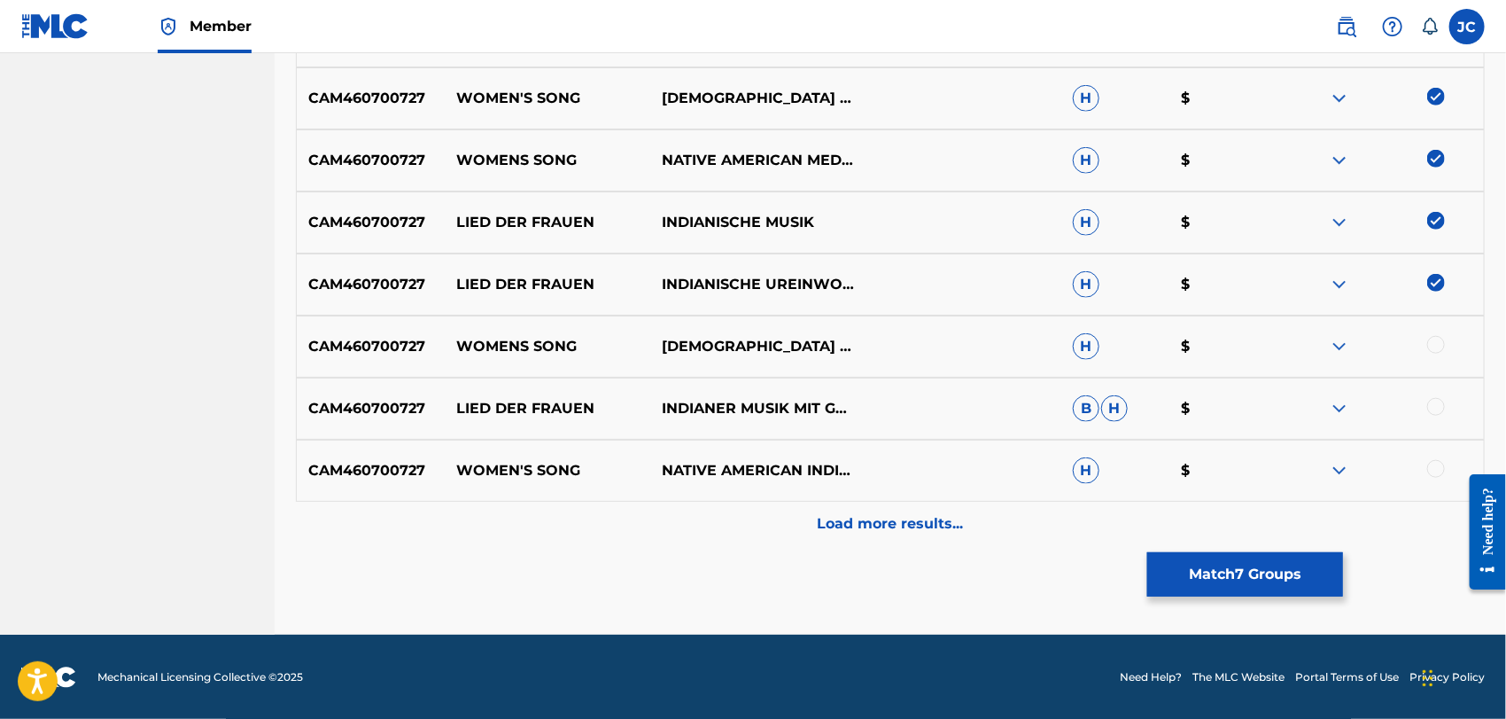
click at [1435, 351] on div at bounding box center [1436, 345] width 18 height 18
click at [1425, 411] on div at bounding box center [1381, 408] width 206 height 21
click at [1434, 411] on div at bounding box center [1436, 407] width 18 height 18
click at [1432, 464] on div at bounding box center [1436, 469] width 18 height 18
click at [1335, 524] on div "Load more results..." at bounding box center [890, 523] width 1189 height 44
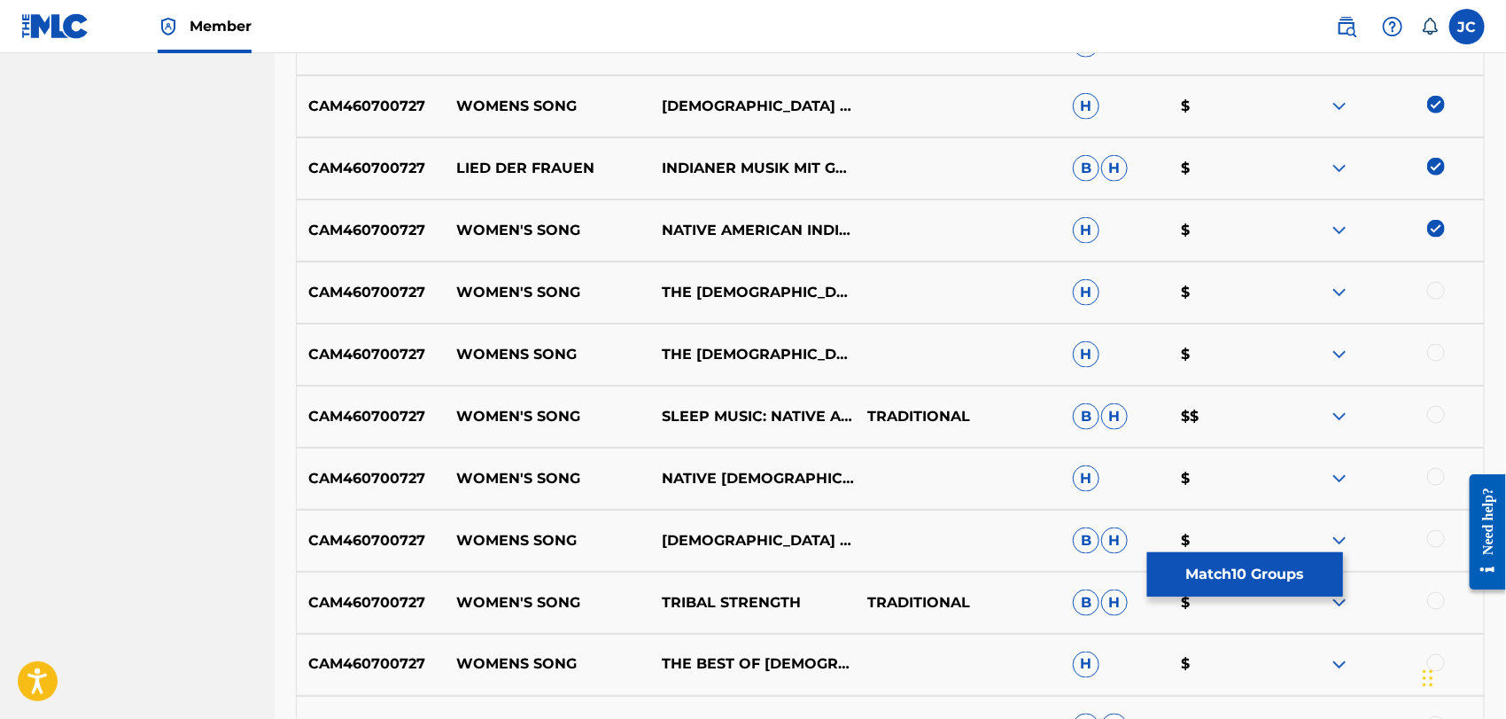
scroll to position [1097, 0]
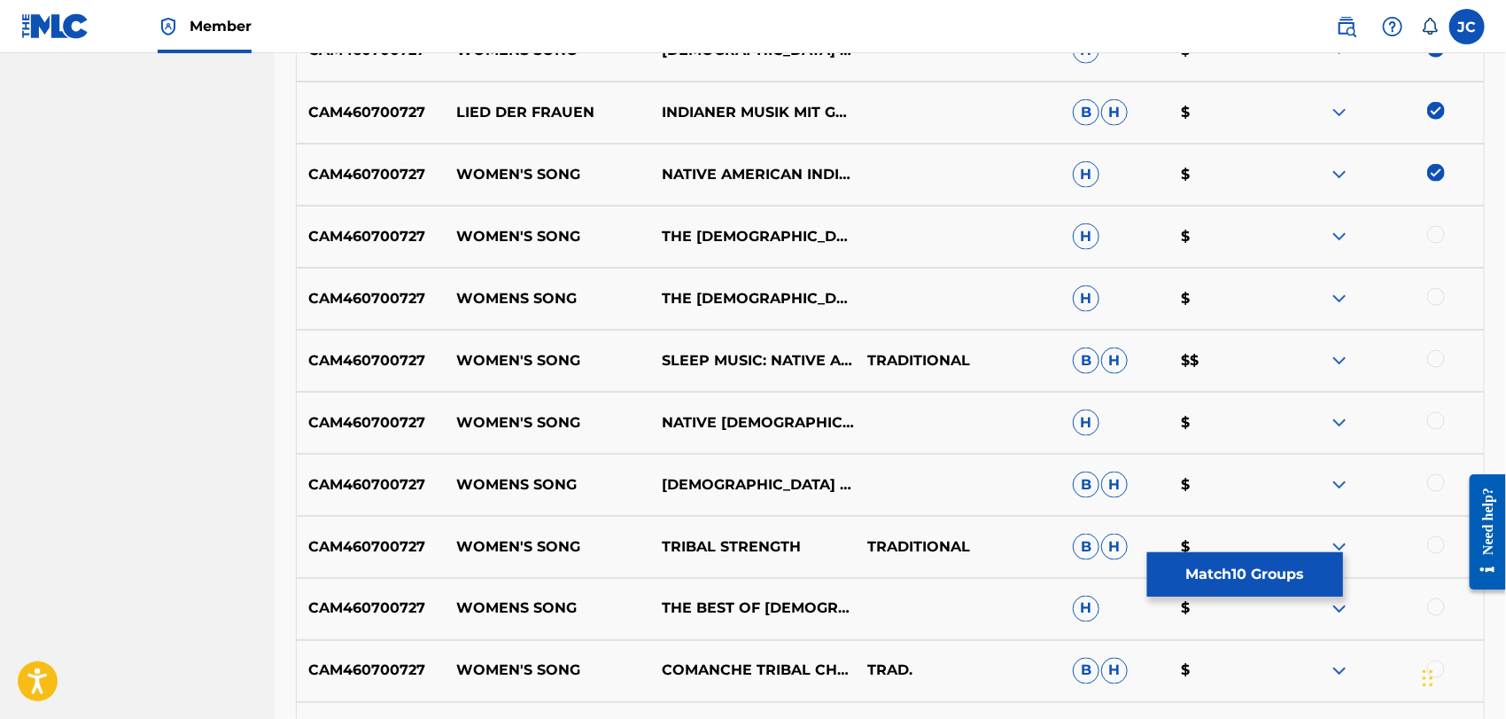
click at [1433, 239] on div at bounding box center [1436, 235] width 18 height 18
click at [1434, 300] on div at bounding box center [1436, 297] width 18 height 18
click at [1435, 354] on div at bounding box center [1436, 359] width 18 height 18
click at [1425, 420] on div at bounding box center [1381, 422] width 206 height 21
click at [1431, 424] on div at bounding box center [1436, 421] width 18 height 18
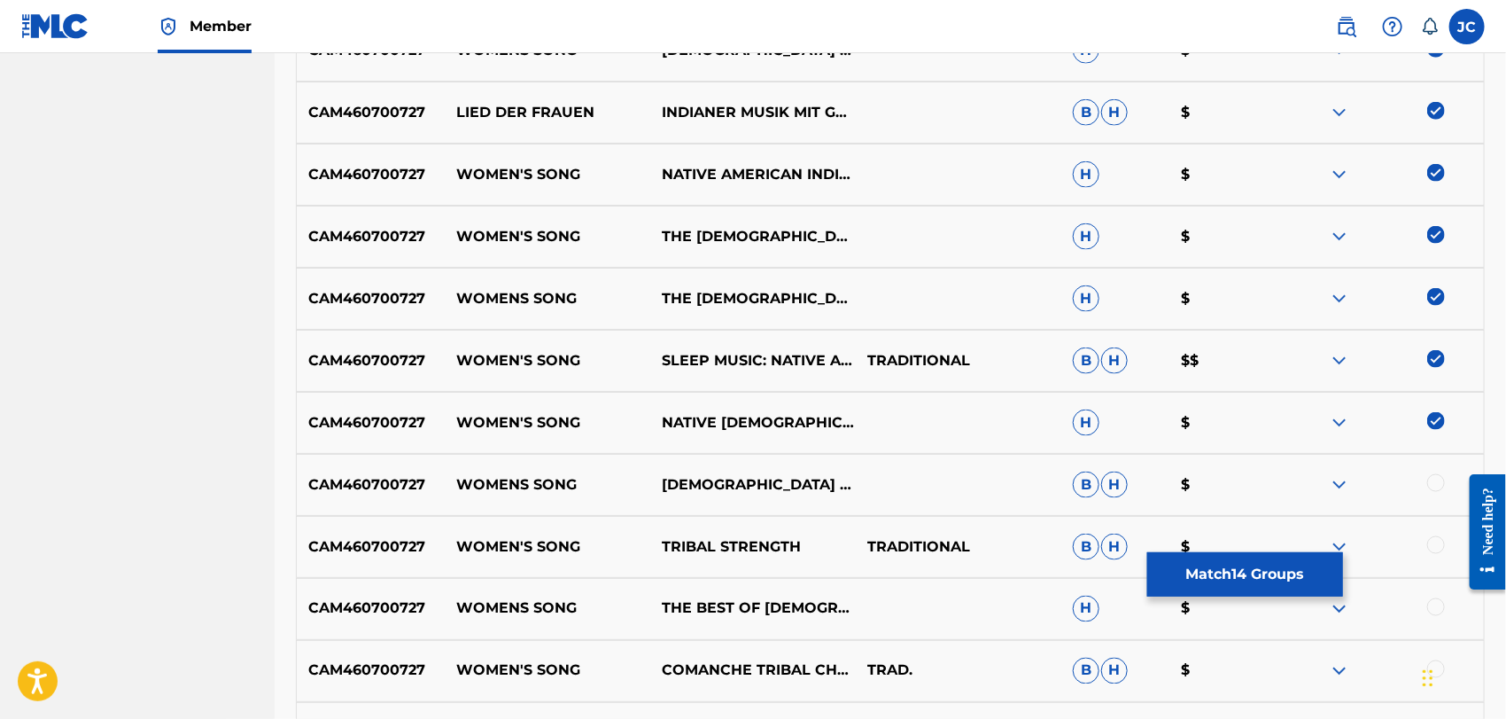
click at [1425, 476] on div at bounding box center [1381, 484] width 206 height 21
click at [1433, 487] on div at bounding box center [1436, 483] width 18 height 18
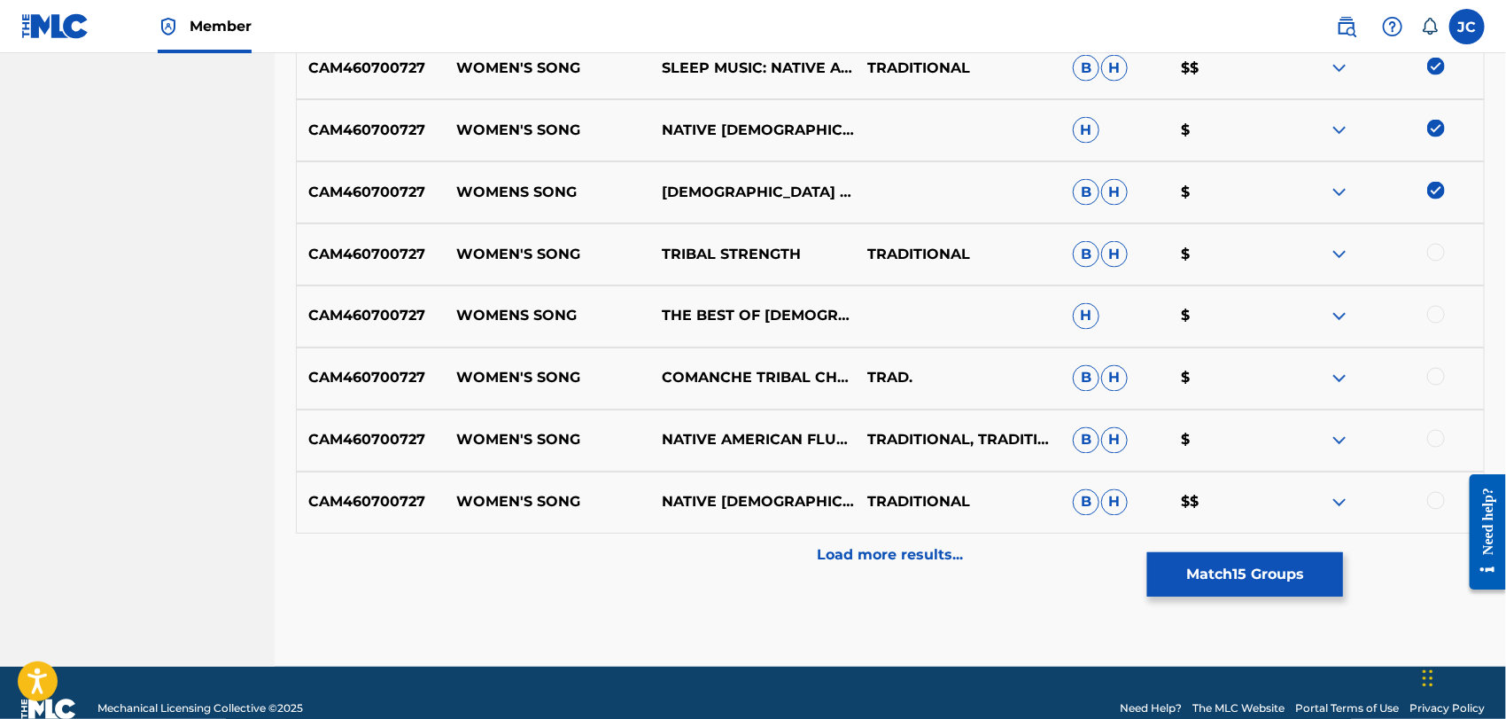
scroll to position [1392, 0]
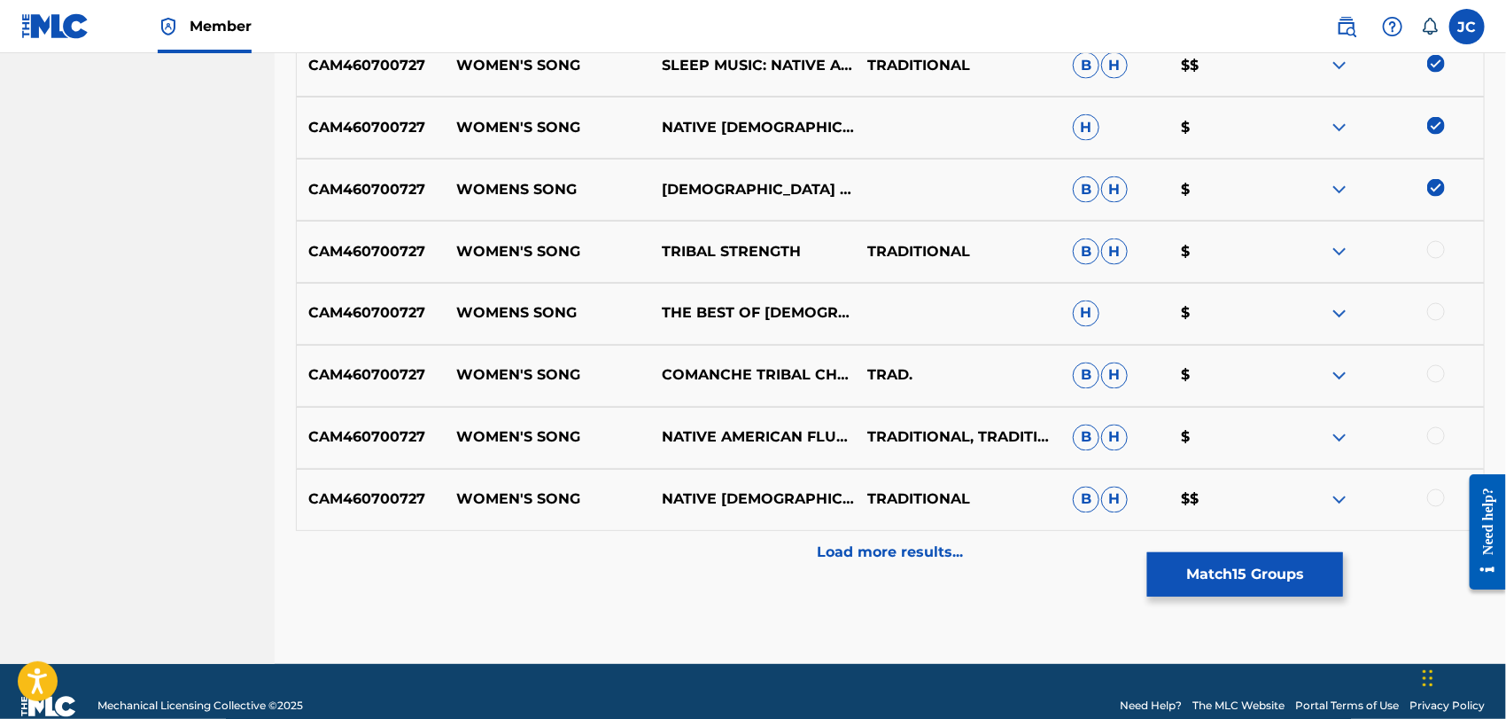
click at [1433, 246] on div at bounding box center [1436, 250] width 18 height 18
click at [1452, 321] on div at bounding box center [1381, 313] width 206 height 21
click at [1433, 315] on div at bounding box center [1436, 312] width 18 height 18
click at [1434, 371] on div at bounding box center [1436, 374] width 18 height 18
click at [1437, 450] on div "CAM460700727 WOMEN'S SONG NATIVE AMERICAN FLUTE WORKS TRADITIONAL, TRADITIONAL …" at bounding box center [890, 438] width 1189 height 62
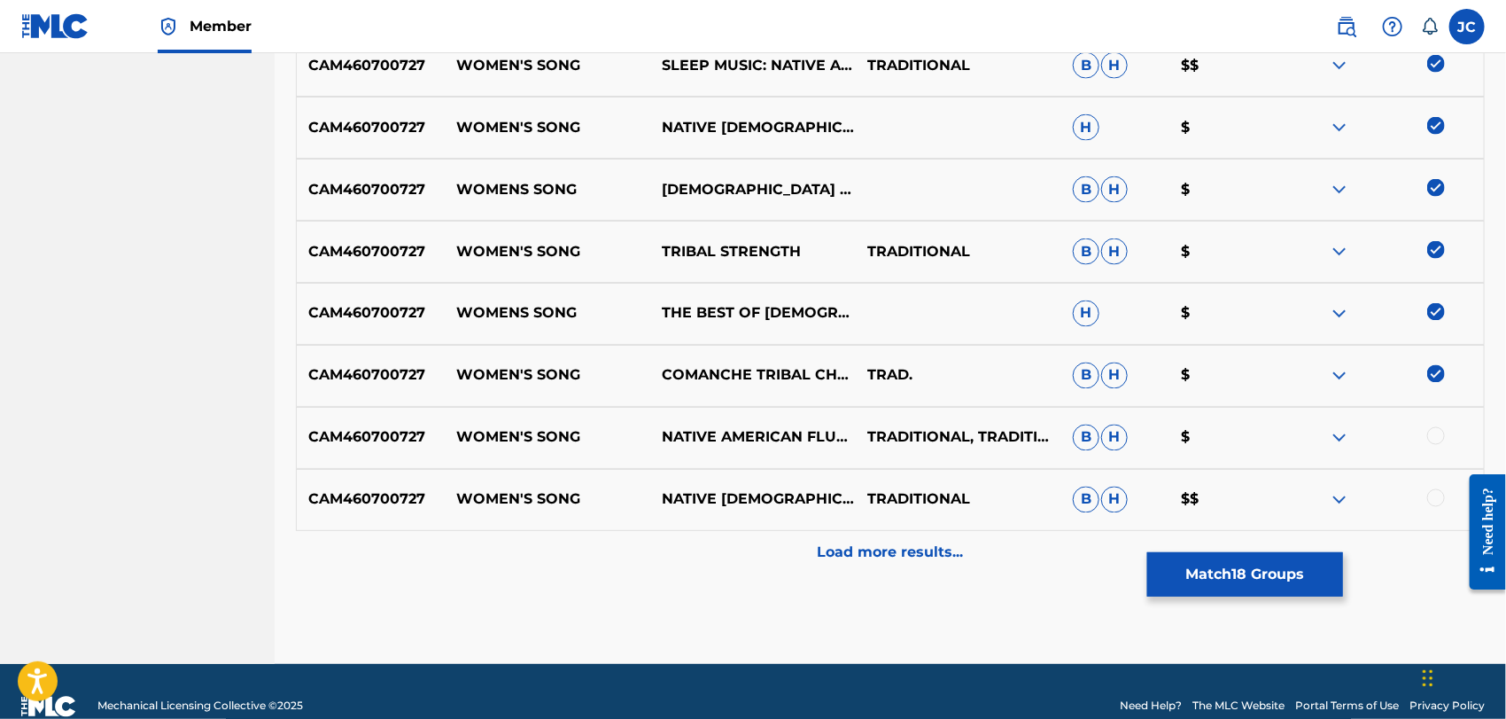
click at [1433, 432] on div at bounding box center [1436, 436] width 18 height 18
click at [1435, 497] on div at bounding box center [1436, 498] width 18 height 18
click at [1336, 543] on div "Load more results..." at bounding box center [890, 553] width 1189 height 44
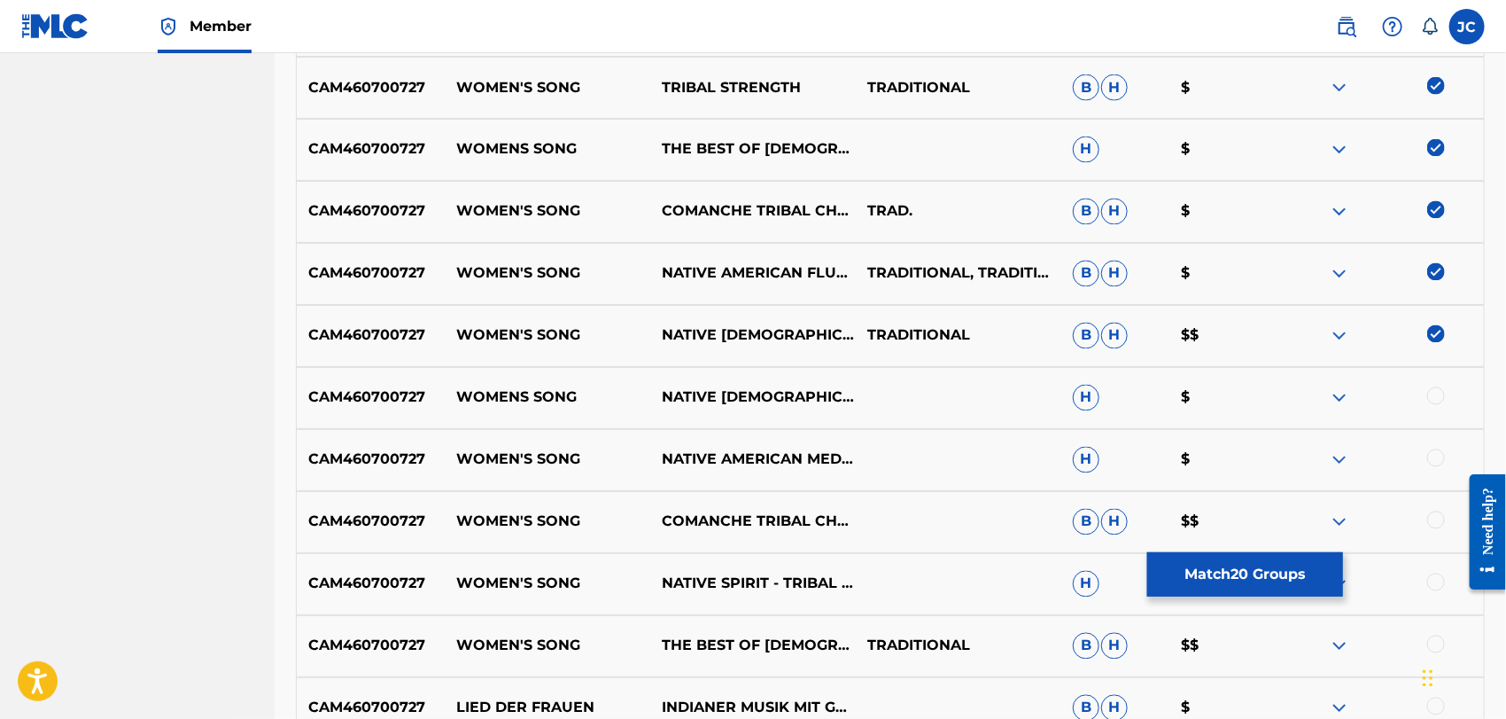
scroll to position [1786, 0]
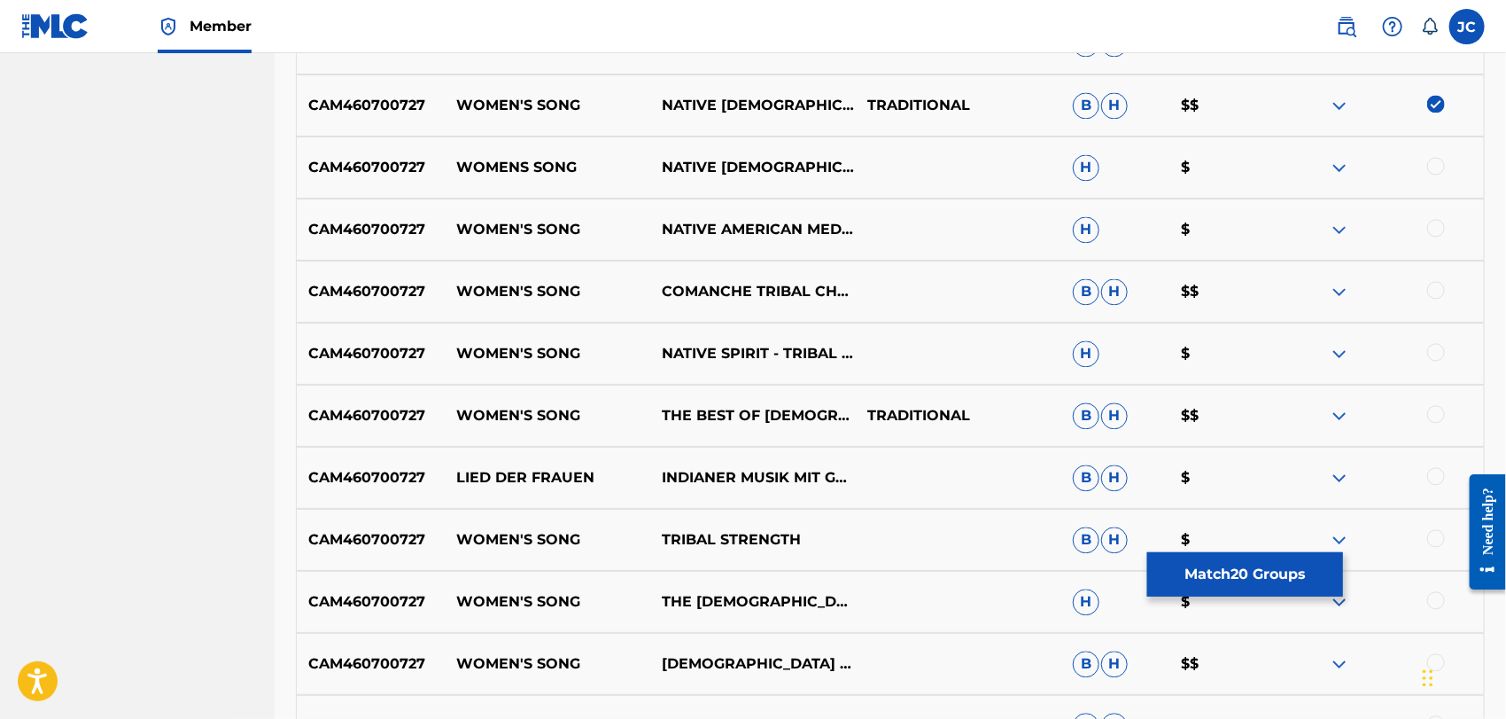
click at [1443, 174] on div at bounding box center [1381, 167] width 206 height 21
click at [1437, 168] on div at bounding box center [1436, 166] width 18 height 18
click at [1440, 229] on div at bounding box center [1436, 228] width 18 height 18
click at [1440, 286] on div at bounding box center [1436, 290] width 18 height 18
click at [1436, 363] on div at bounding box center [1381, 353] width 206 height 21
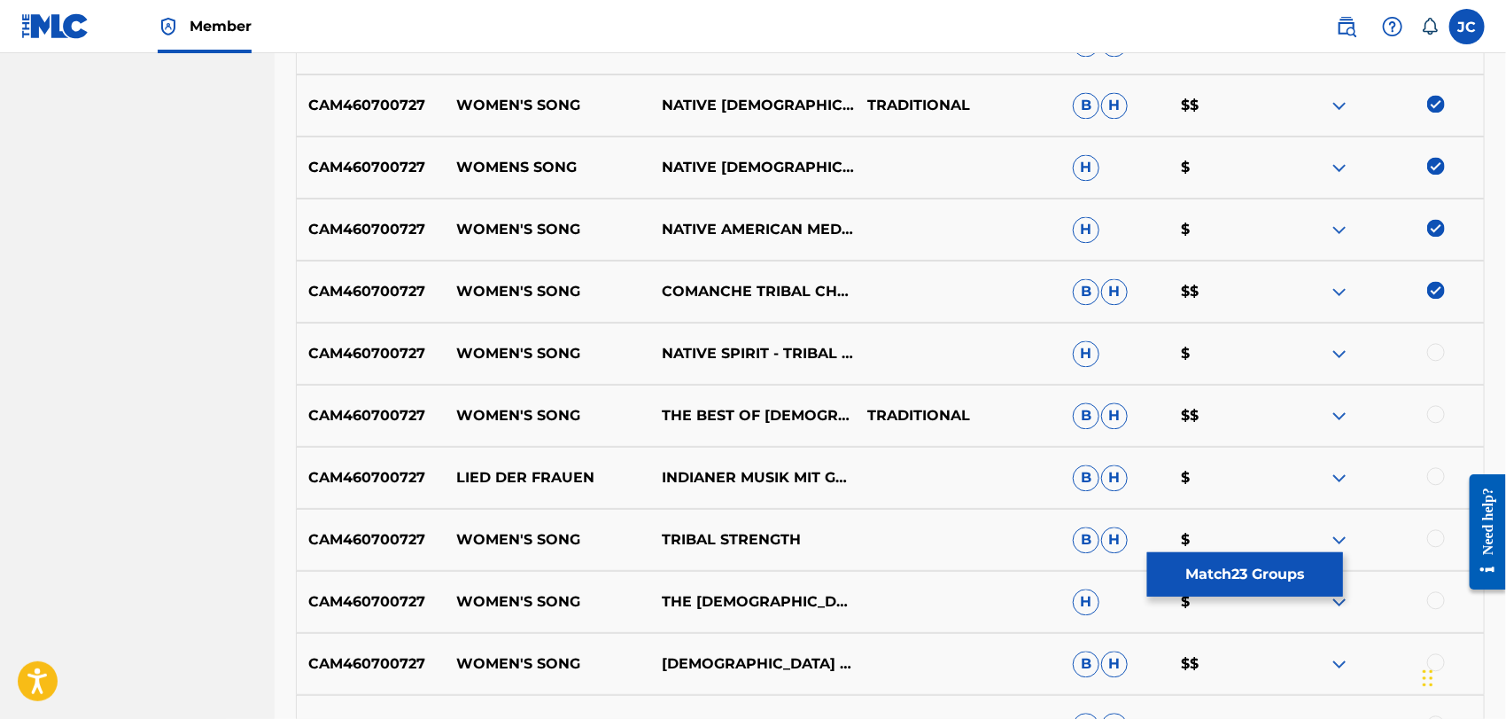
click at [1436, 357] on div at bounding box center [1436, 352] width 18 height 18
click at [1438, 431] on div "CAM460700727 WOMEN'S SONG THE BEST OF INDIAN NATIVE MUSIC TRADITIONAL B H $$" at bounding box center [890, 416] width 1189 height 62
click at [1432, 412] on div at bounding box center [1436, 414] width 18 height 18
click at [1432, 472] on div at bounding box center [1436, 476] width 18 height 18
click at [1439, 540] on div at bounding box center [1436, 538] width 18 height 18
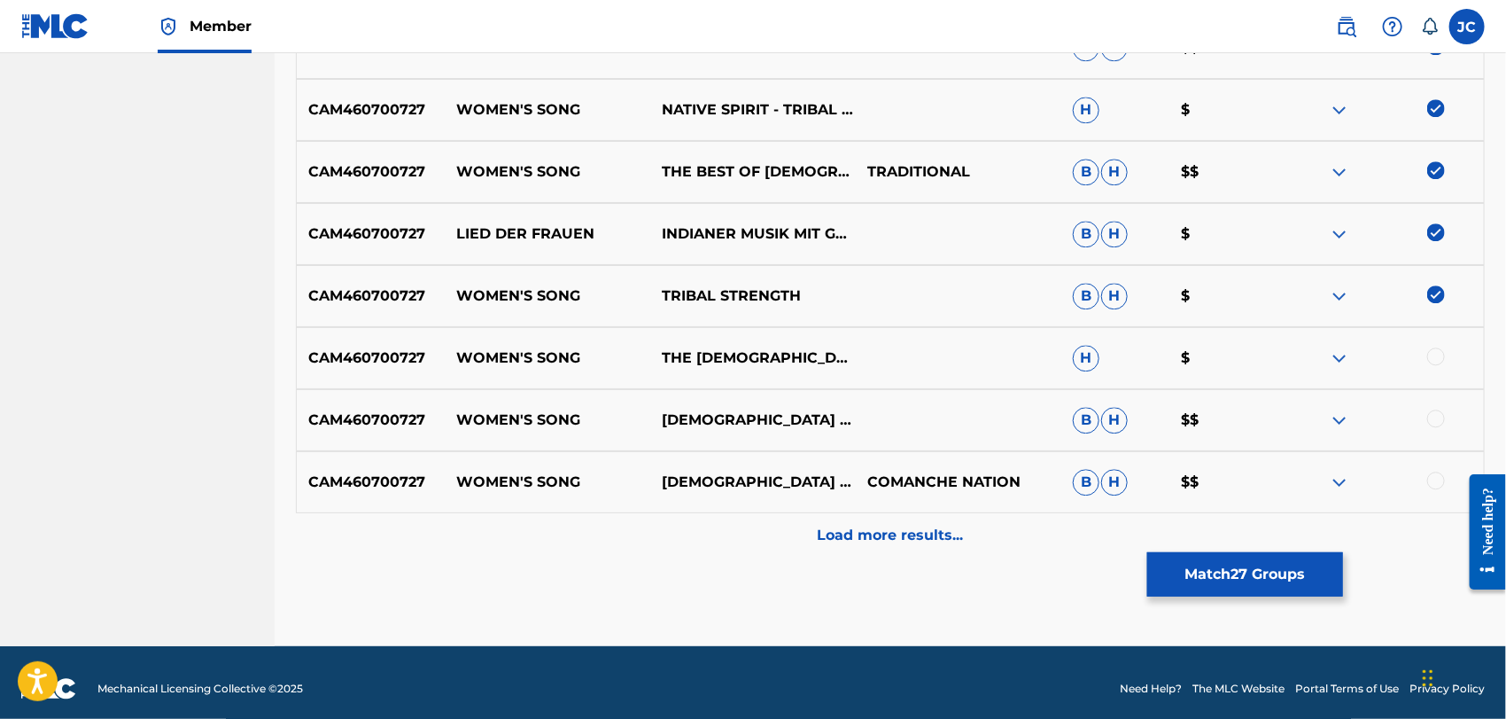
scroll to position [2041, 0]
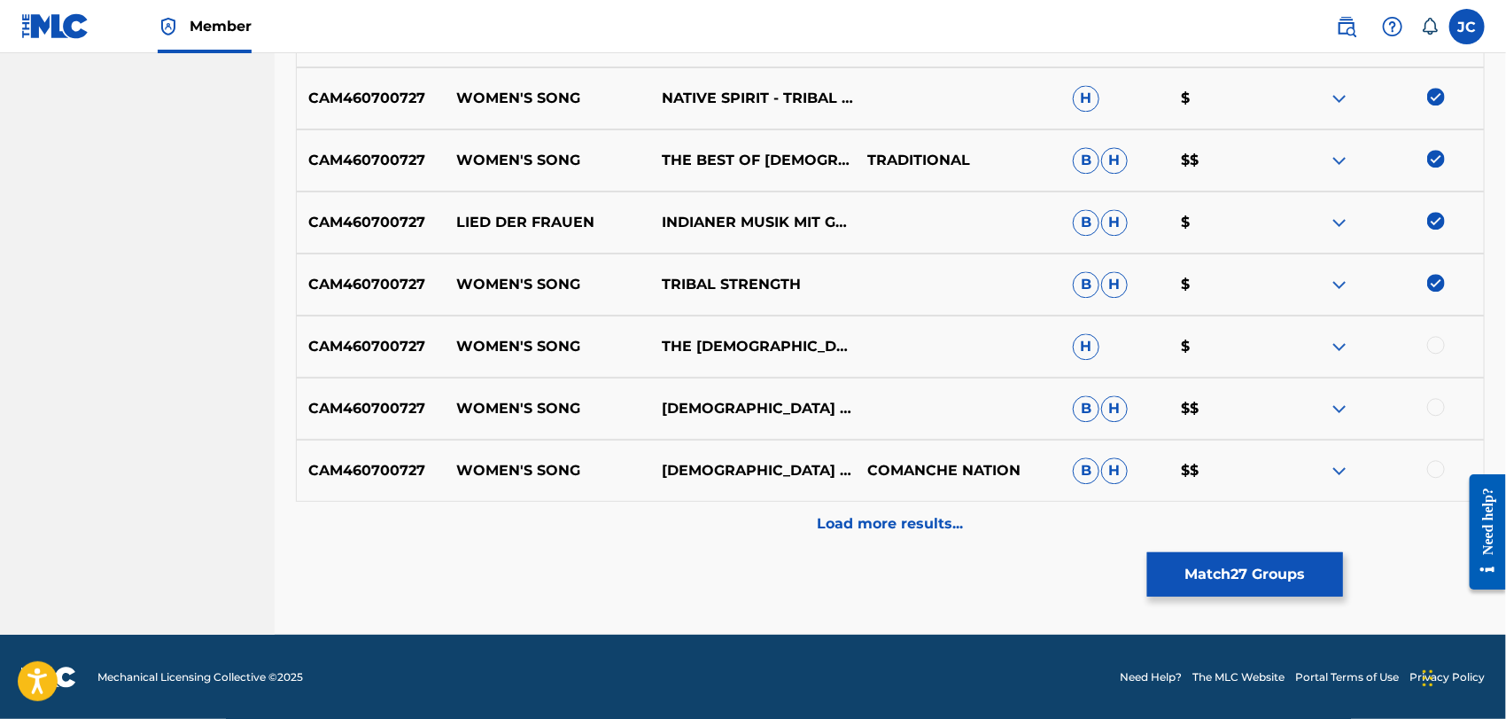
click at [1439, 345] on div at bounding box center [1436, 345] width 18 height 18
click at [1441, 441] on div "CAM460700727 WOMEN'S SONG [DEMOGRAPHIC_DATA] NATIVE TRIBAL CHANTERS COMANCHE NA…" at bounding box center [890, 470] width 1189 height 62
click at [1439, 392] on div "CAM460700727 WOMEN'S SONG [DEMOGRAPHIC_DATA] NATIVE TRIBAL CHANTERS B H $$" at bounding box center [890, 408] width 1189 height 62
click at [1439, 406] on div at bounding box center [1436, 407] width 18 height 18
click at [1432, 475] on div at bounding box center [1436, 469] width 18 height 18
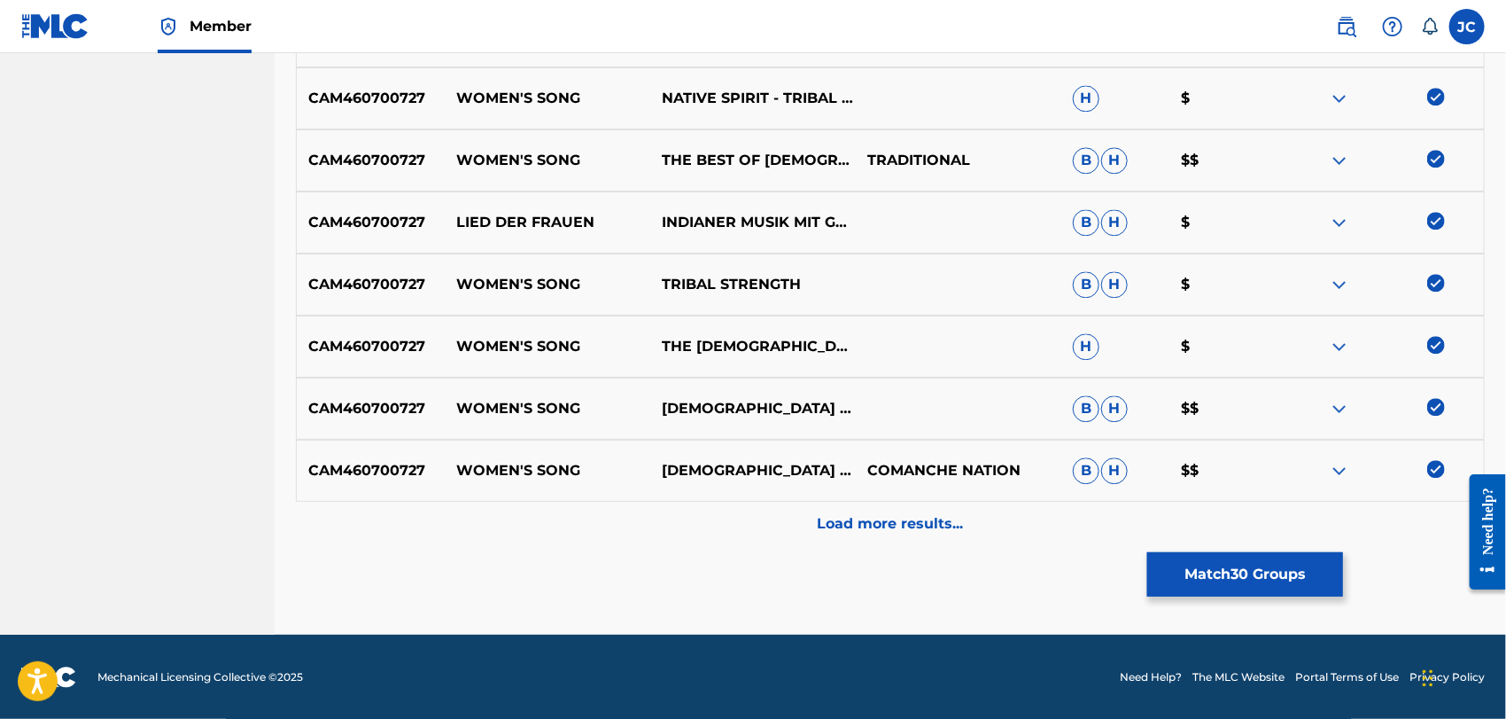
click at [1428, 541] on div "Load more results..." at bounding box center [890, 523] width 1189 height 44
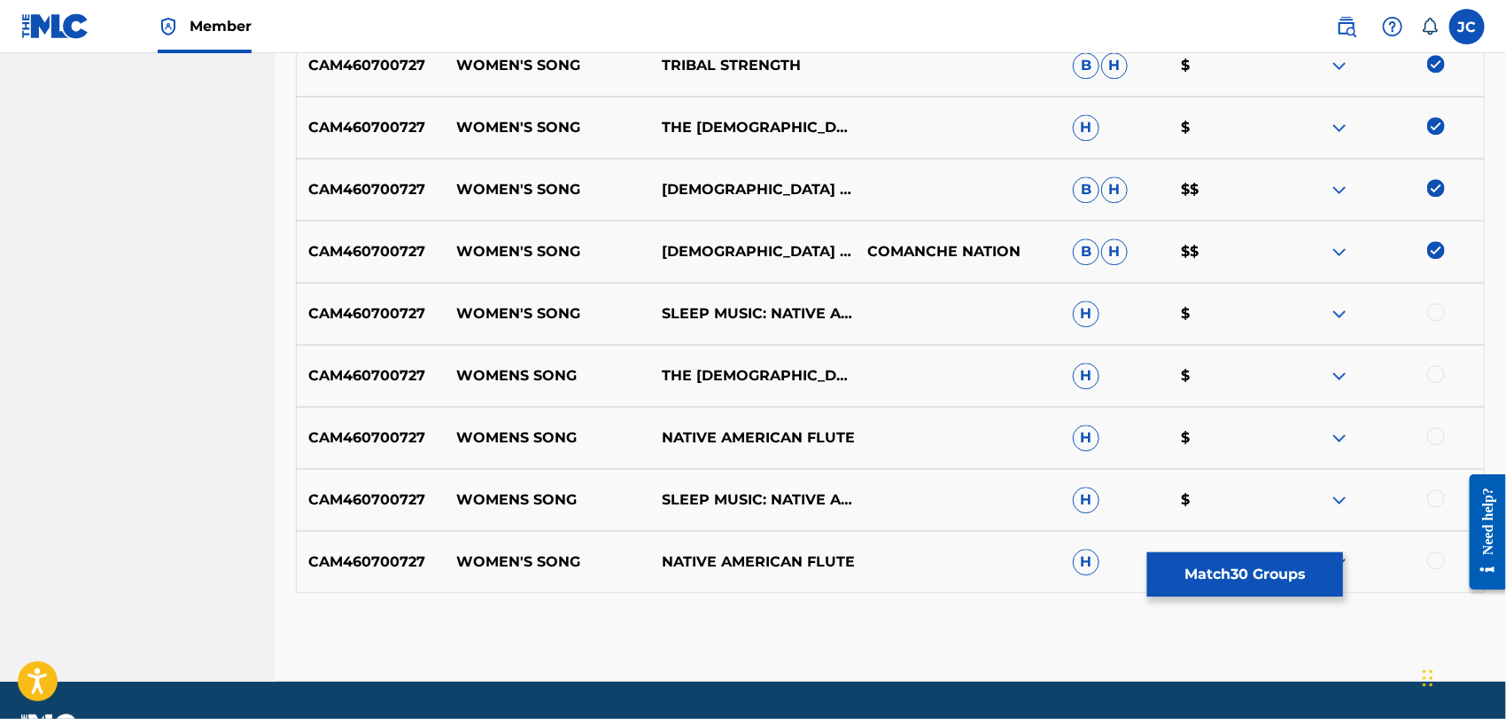
scroll to position [2308, 0]
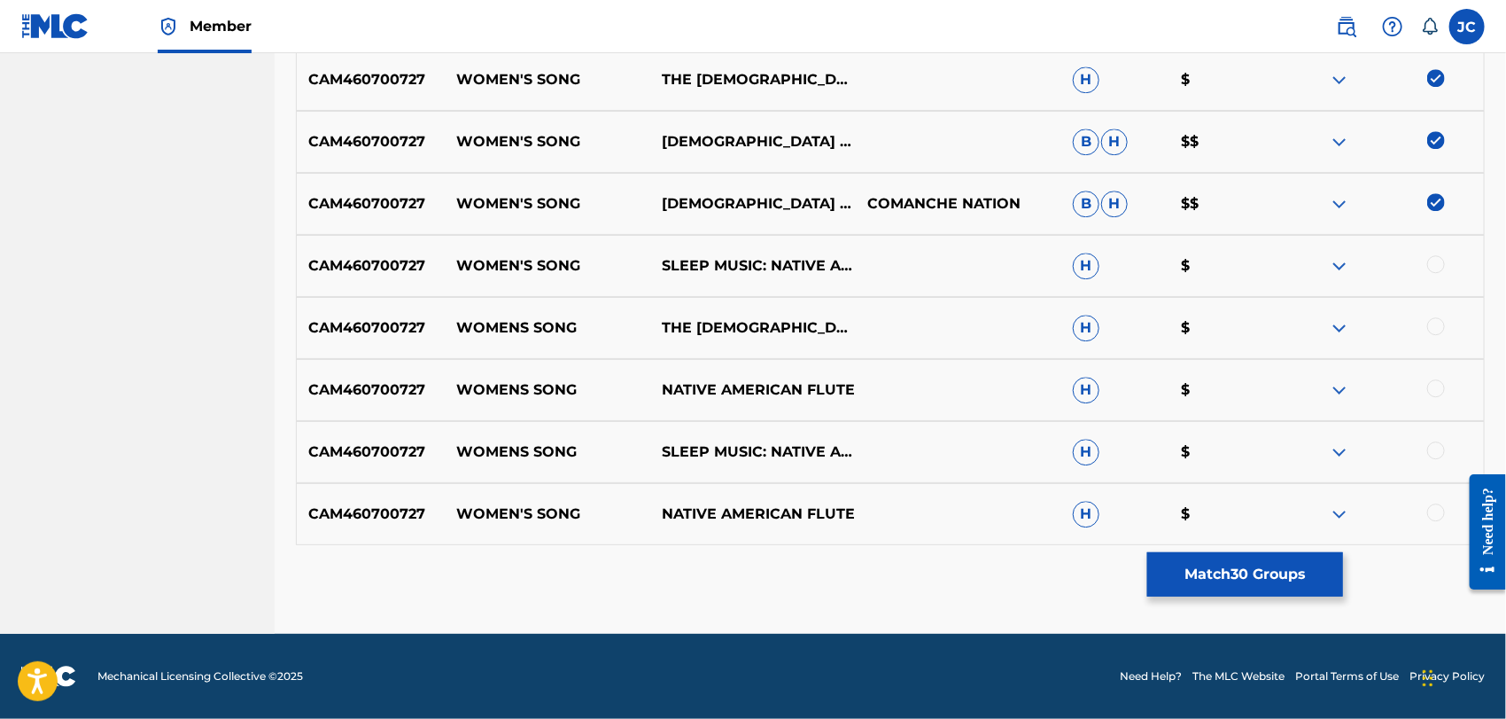
click at [1450, 261] on div at bounding box center [1381, 265] width 206 height 21
click at [1438, 261] on div at bounding box center [1436, 264] width 18 height 18
click at [1439, 322] on div at bounding box center [1436, 326] width 18 height 18
click at [1432, 416] on div "CAM460700727 WOMENS SONG NATIVE AMERICAN FLUTE H $" at bounding box center [890, 390] width 1189 height 62
click at [1437, 394] on div at bounding box center [1436, 388] width 18 height 18
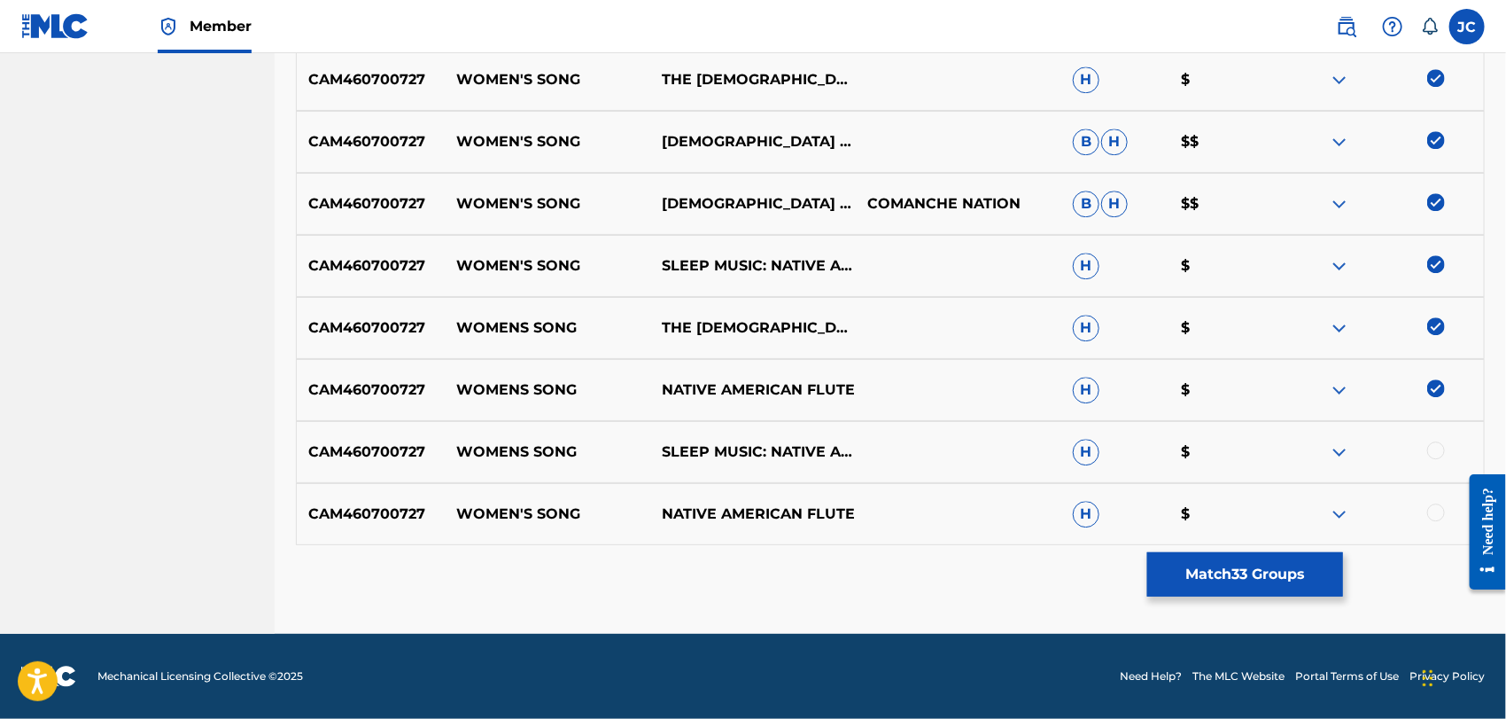
click at [1437, 448] on div at bounding box center [1436, 450] width 18 height 18
click at [1441, 519] on div at bounding box center [1381, 513] width 206 height 21
click at [1417, 520] on div at bounding box center [1381, 513] width 206 height 21
click at [1430, 515] on div at bounding box center [1436, 512] width 18 height 18
click at [1299, 553] on button "Match 35 Groups" at bounding box center [1245, 574] width 196 height 44
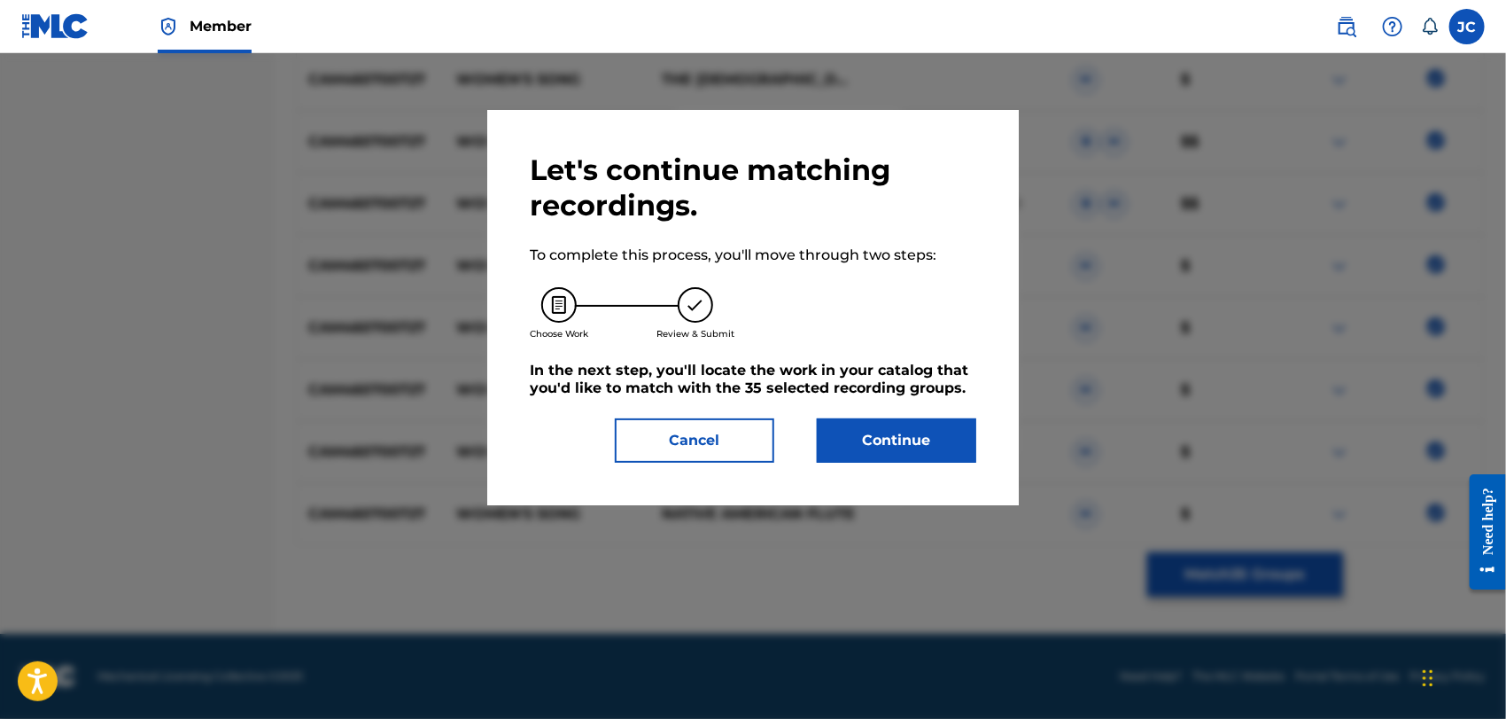
click at [935, 454] on button "Continue" at bounding box center [896, 440] width 159 height 44
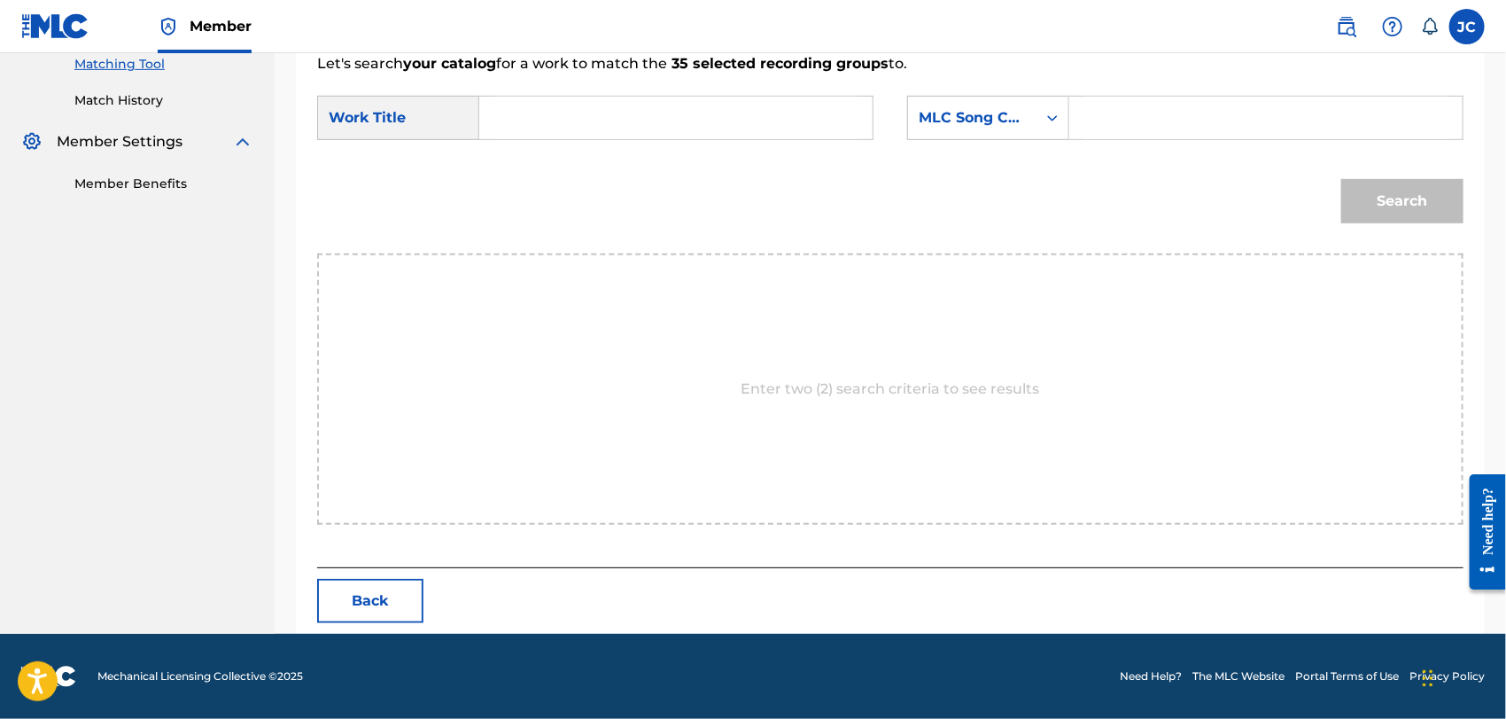
scroll to position [461, 0]
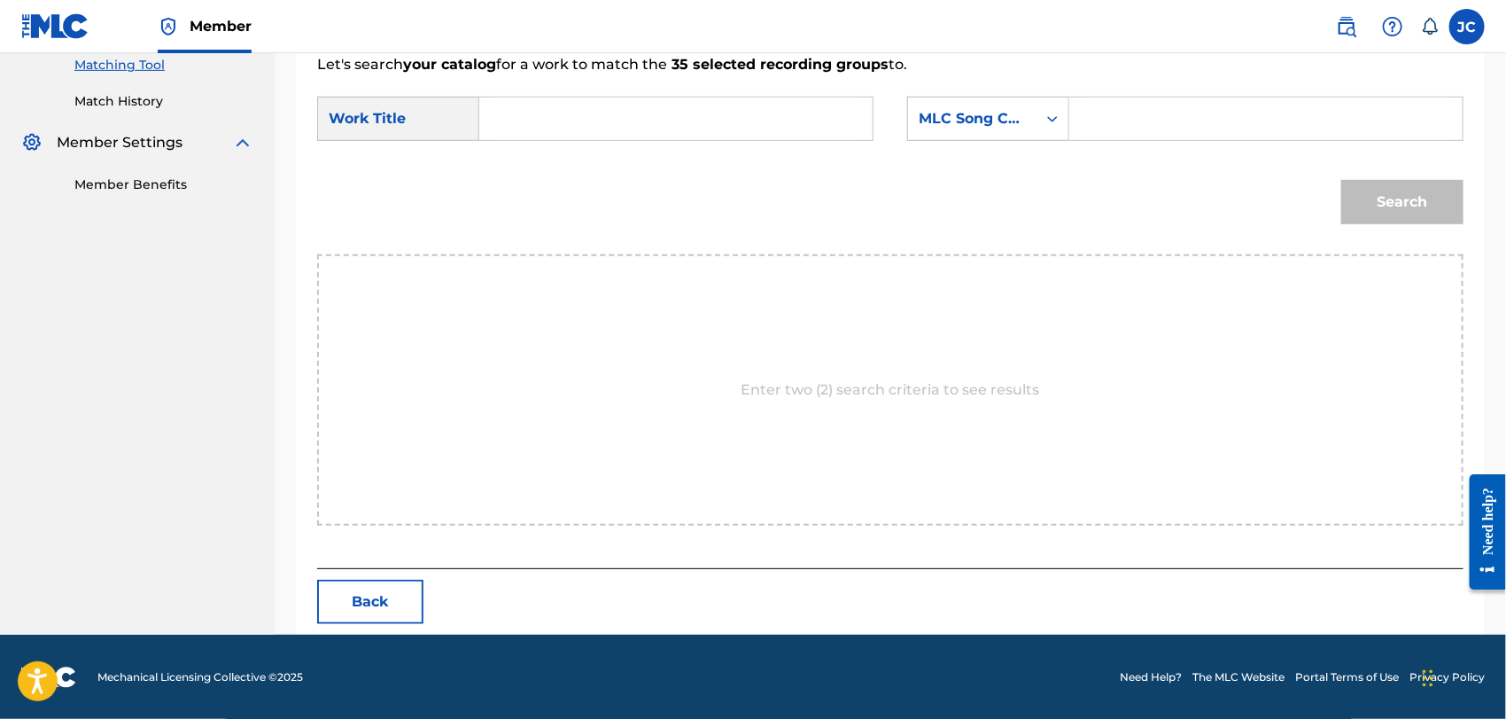
click at [693, 128] on input "Search Form" at bounding box center [675, 118] width 363 height 43
paste input "CAM460700727"
paste input "Favorita"
drag, startPoint x: 639, startPoint y: 122, endPoint x: 468, endPoint y: 129, distance: 171.1
click at [468, 129] on div "SearchWithCriteria9cfd86b8-af4b-425d-a996-b44494d3af6c Work Title Favorita" at bounding box center [595, 119] width 556 height 44
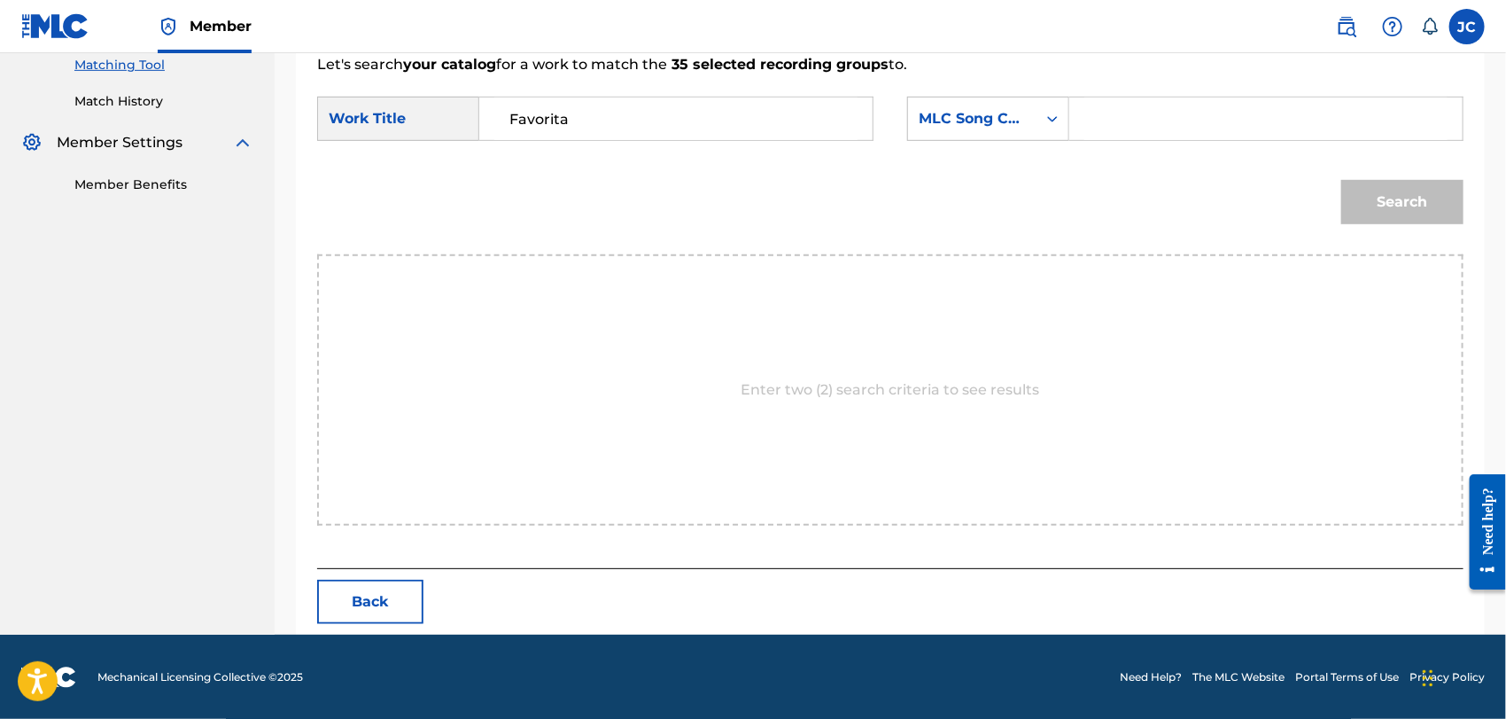
type input "Favorita"
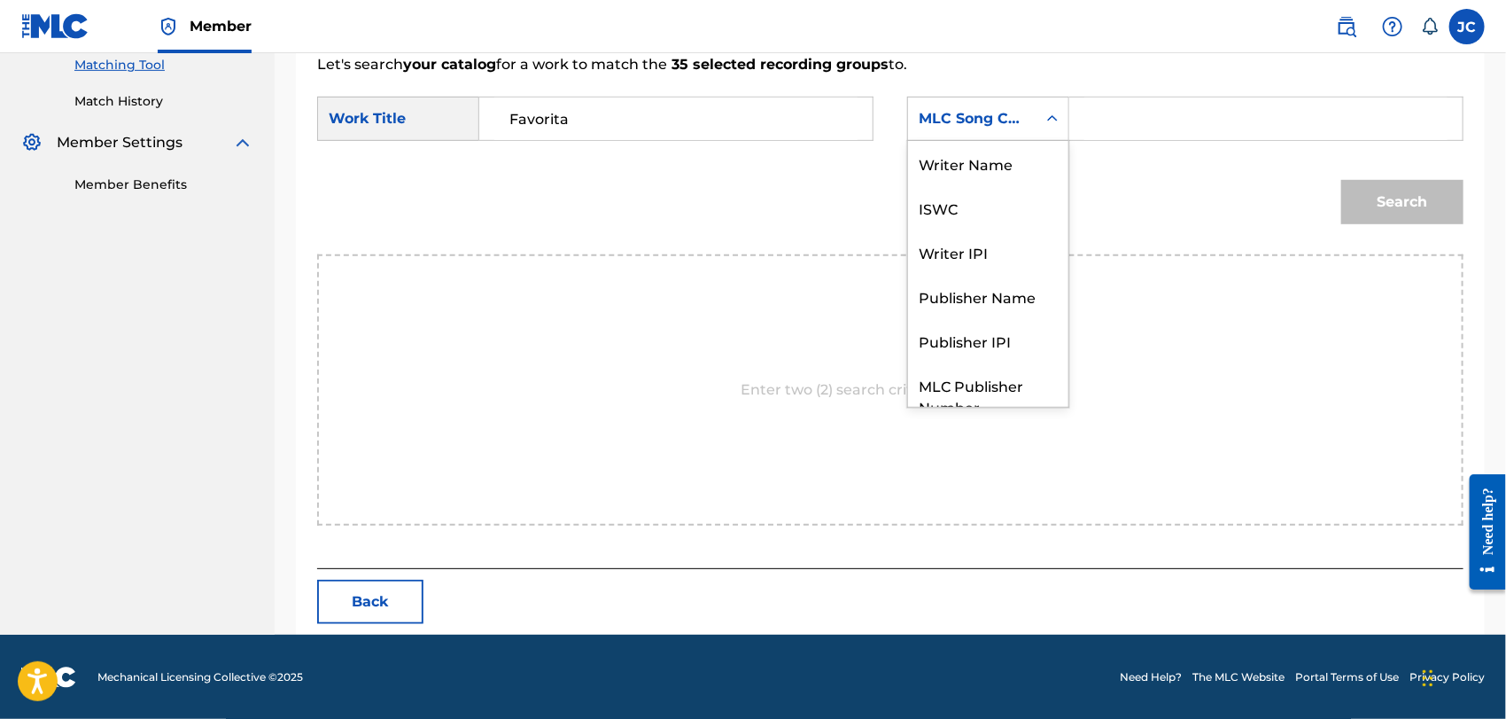
click at [1040, 130] on div "Search Form" at bounding box center [1053, 119] width 32 height 32
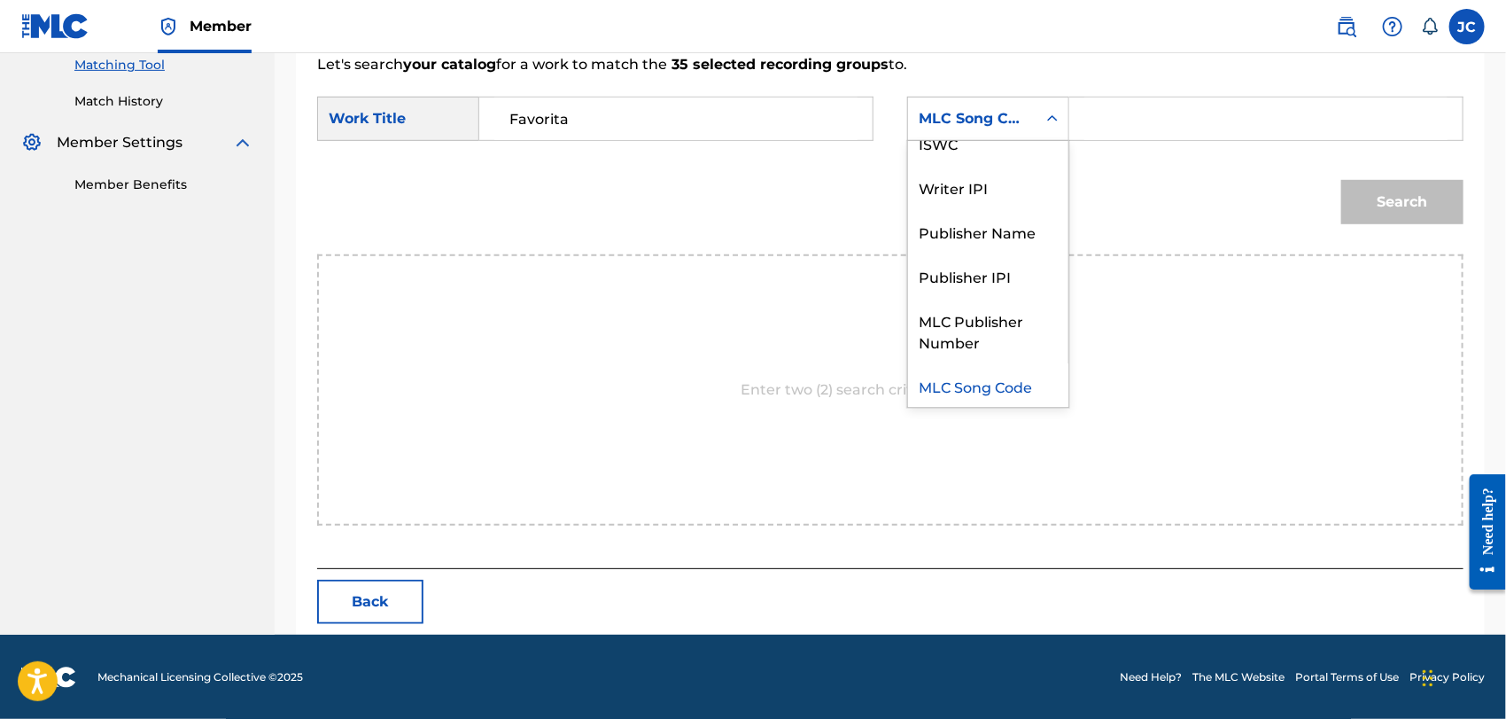
scroll to position [0, 0]
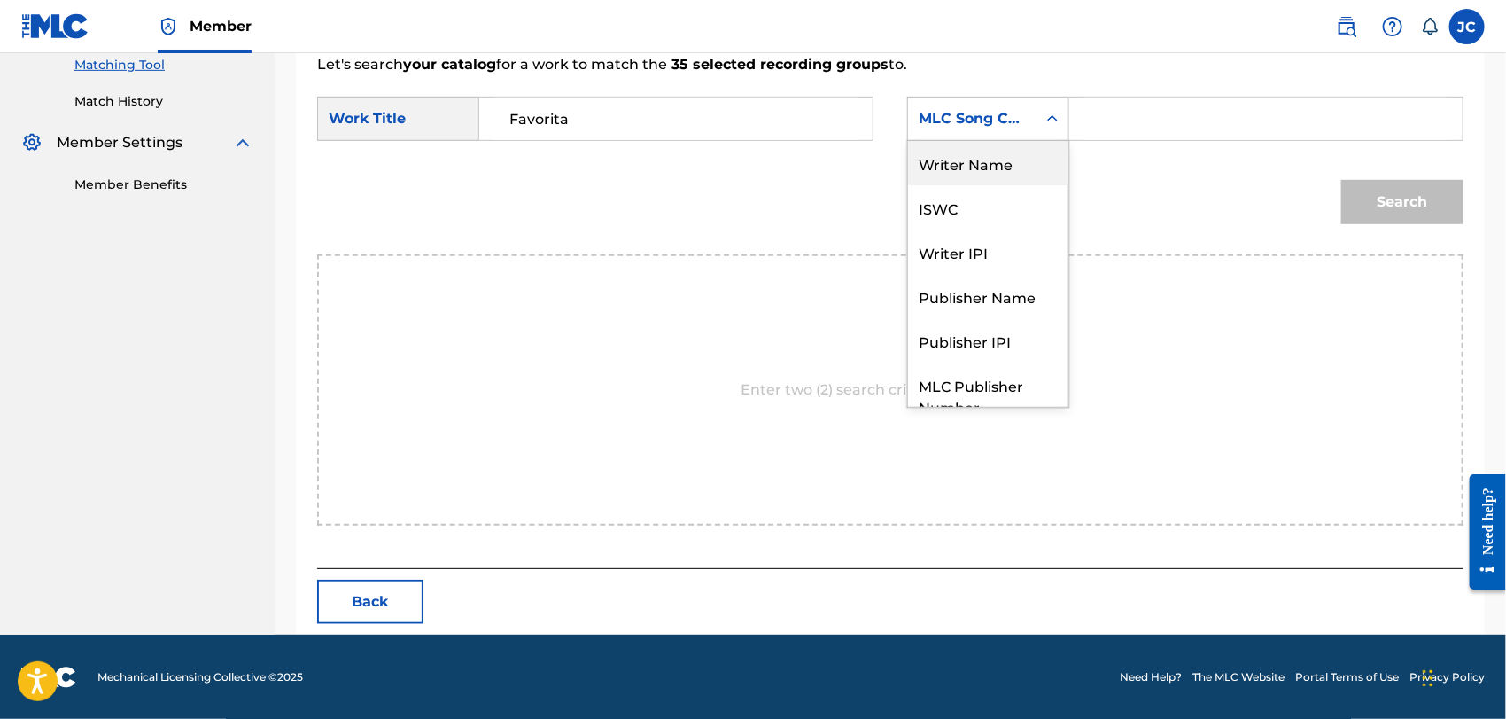
click at [1039, 162] on div "Writer Name" at bounding box center [988, 163] width 160 height 44
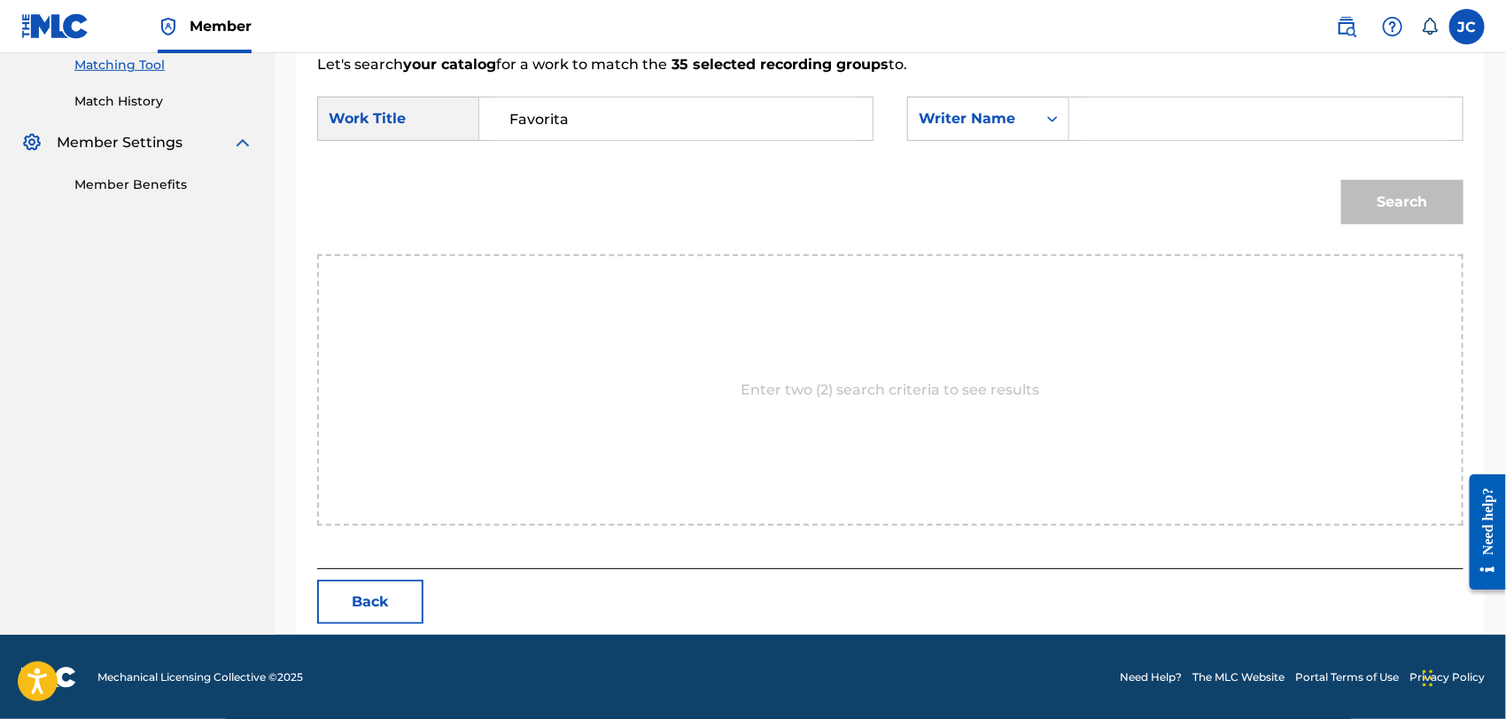
click at [1118, 123] on input "Search Form" at bounding box center [1265, 118] width 363 height 43
paste input "[PERSON_NAME]"
type input "[PERSON_NAME]"
click at [1409, 210] on button "Search" at bounding box center [1402, 202] width 122 height 44
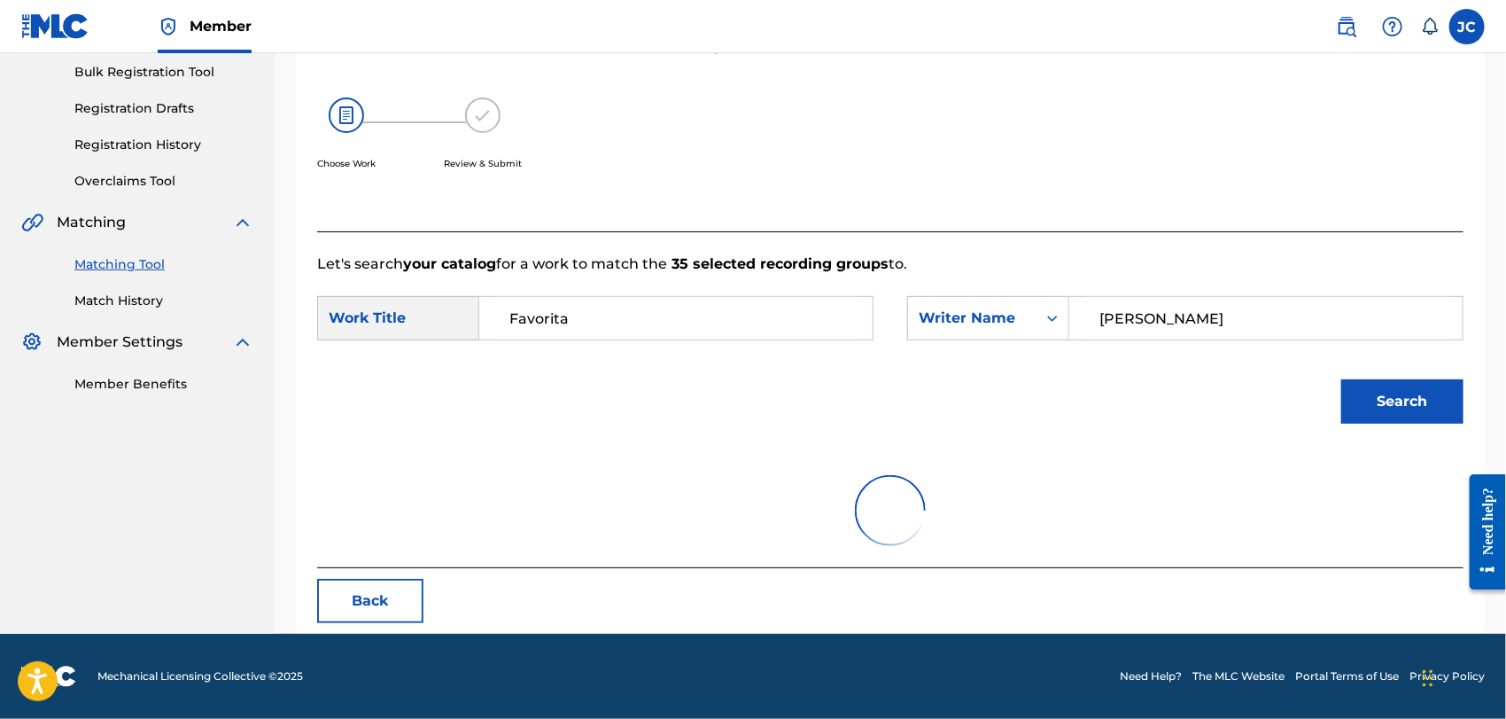
scroll to position [184, 0]
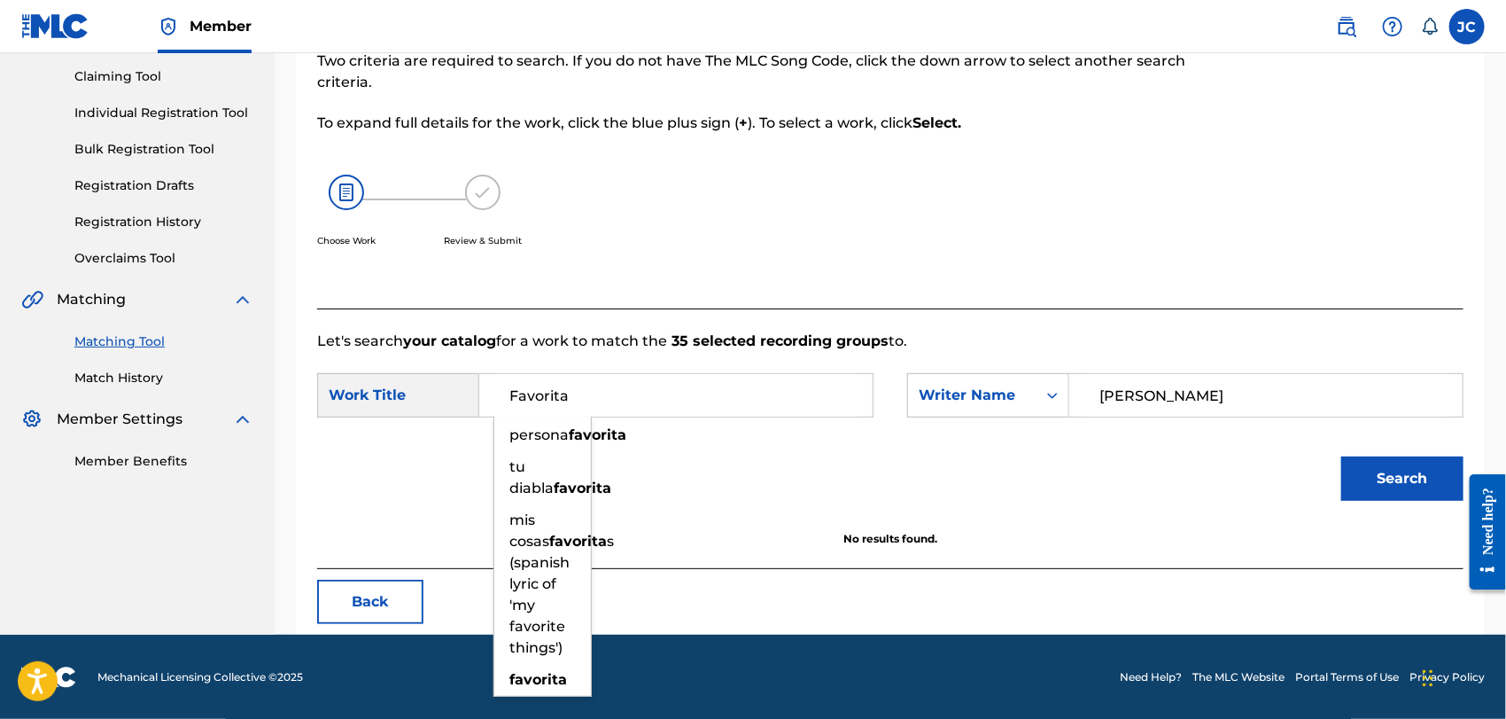
drag, startPoint x: 666, startPoint y: 404, endPoint x: 482, endPoint y: 369, distance: 187.5
click at [482, 369] on form "SearchWithCriteria9cfd86b8-af4b-425d-a996-b44494d3af6c Work Title Favorita pers…" at bounding box center [890, 441] width 1146 height 179
paste input "WOMEN'S SONG"
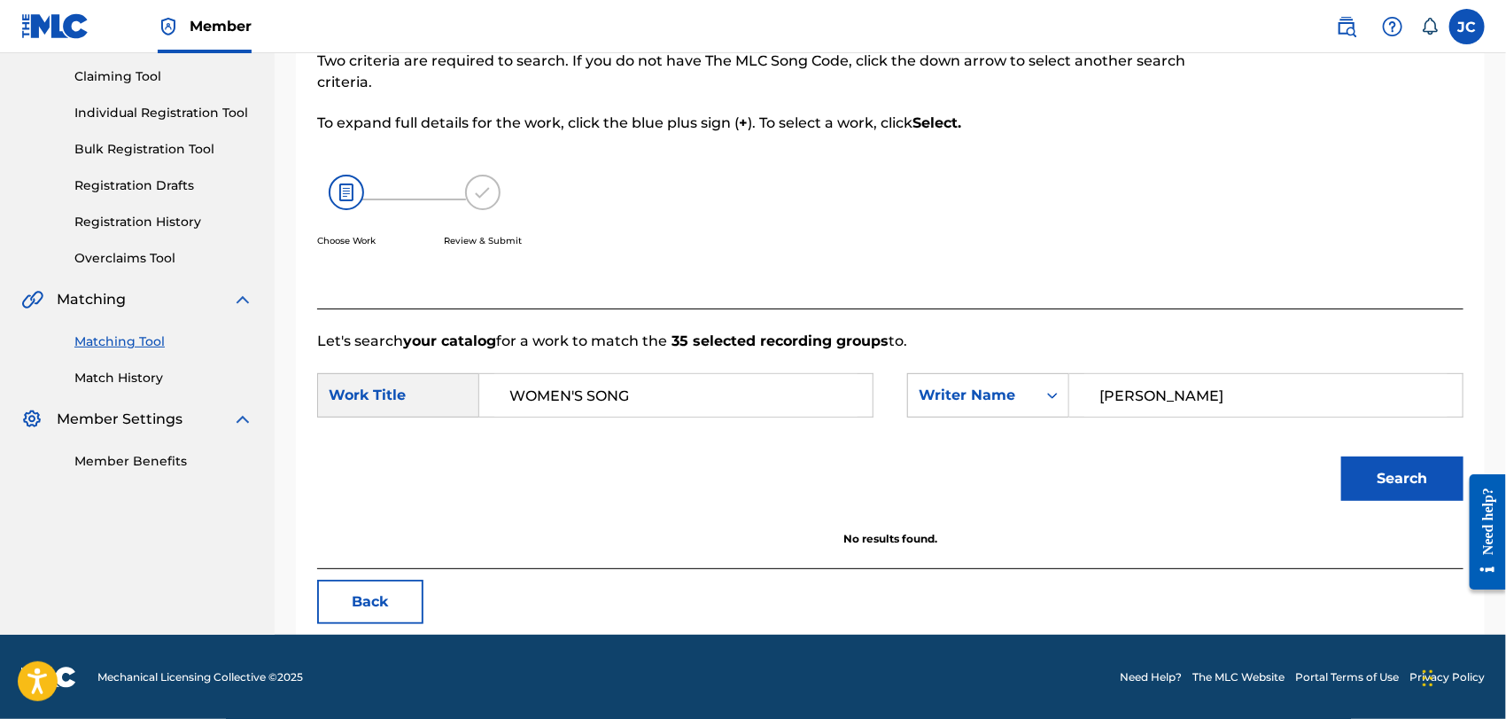
type input "WOMEN'S SONG"
click at [1378, 467] on button "Search" at bounding box center [1402, 478] width 122 height 44
click at [135, 377] on link "Match History" at bounding box center [163, 378] width 179 height 19
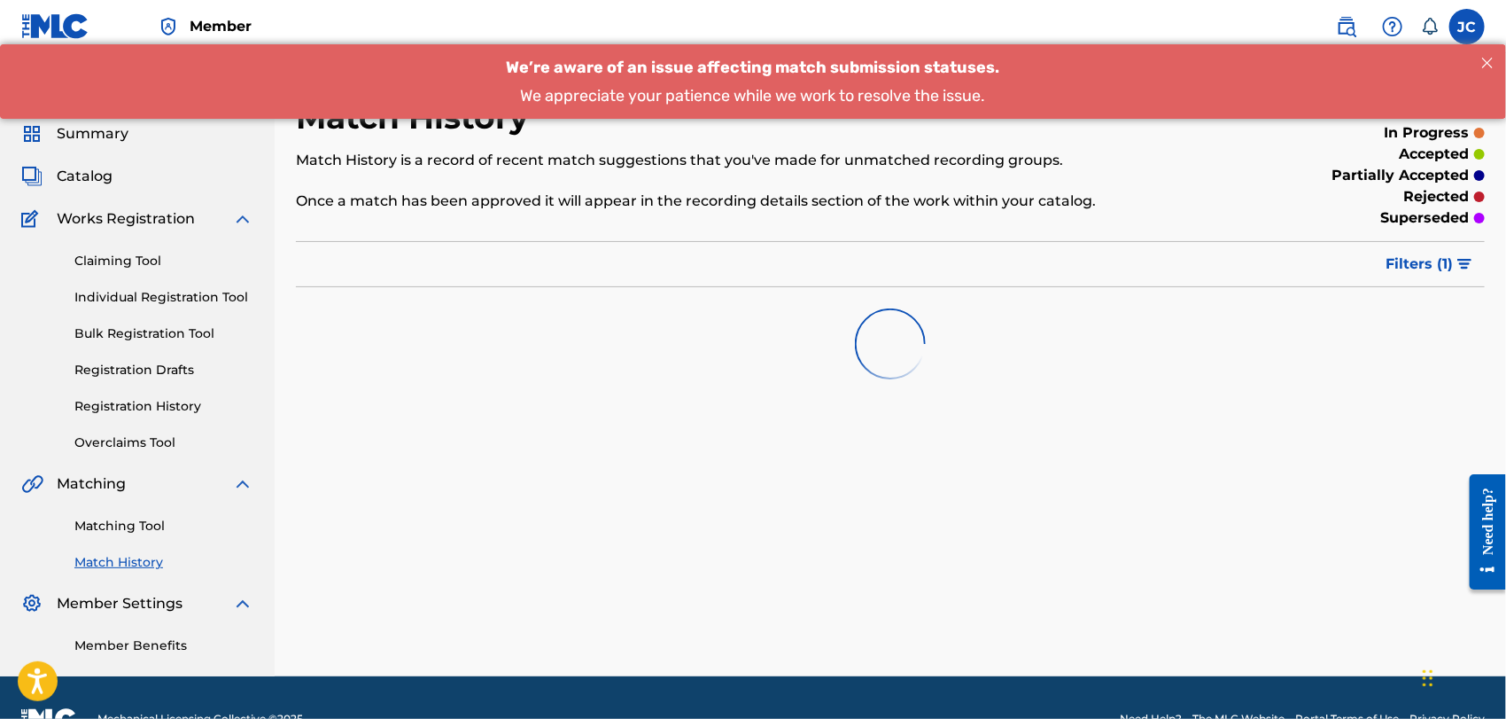
click at [135, 529] on link "Matching Tool" at bounding box center [163, 526] width 179 height 19
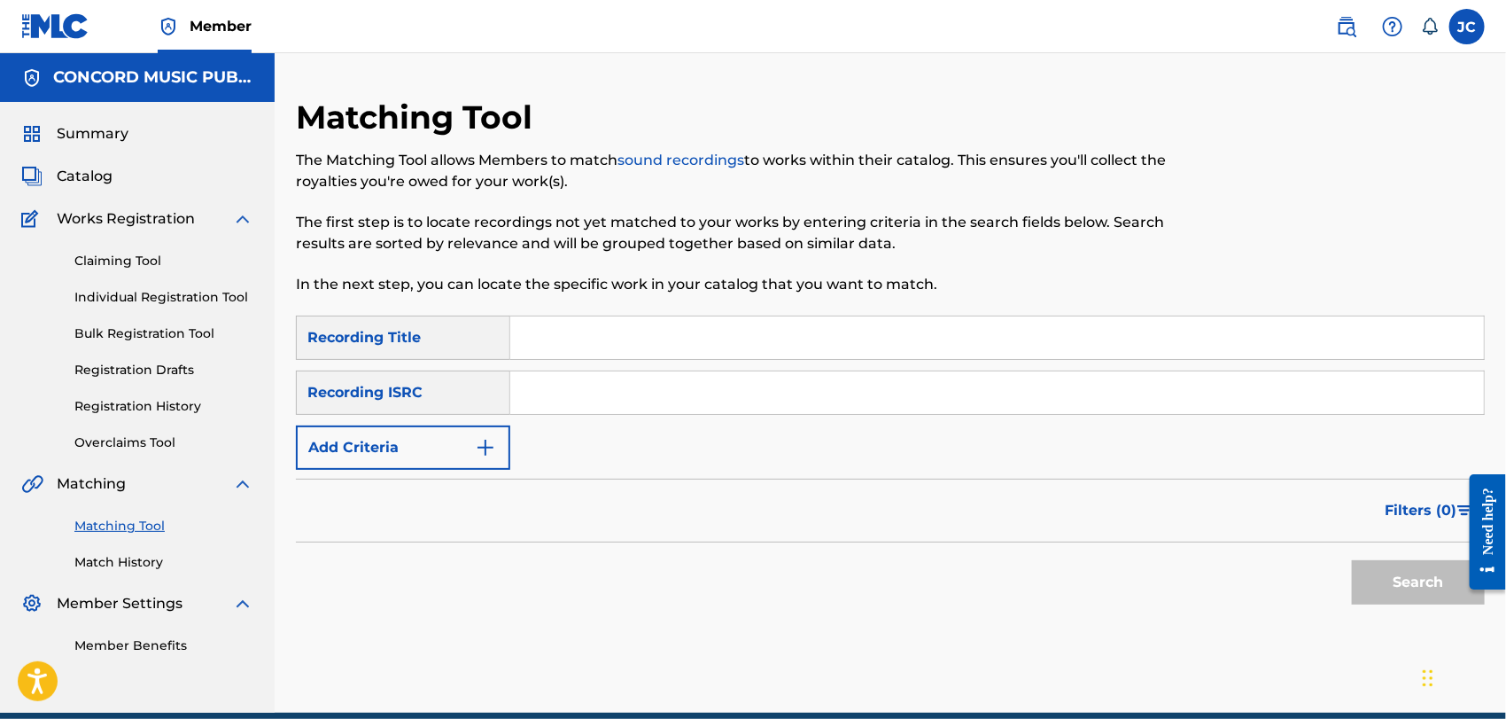
drag, startPoint x: 668, startPoint y: 408, endPoint x: 687, endPoint y: 408, distance: 18.6
click at [668, 408] on input "Search Form" at bounding box center [997, 392] width 974 height 43
paste input "CAM460700727"
type input "CAM460700727"
click at [1428, 583] on button "Search" at bounding box center [1418, 582] width 133 height 44
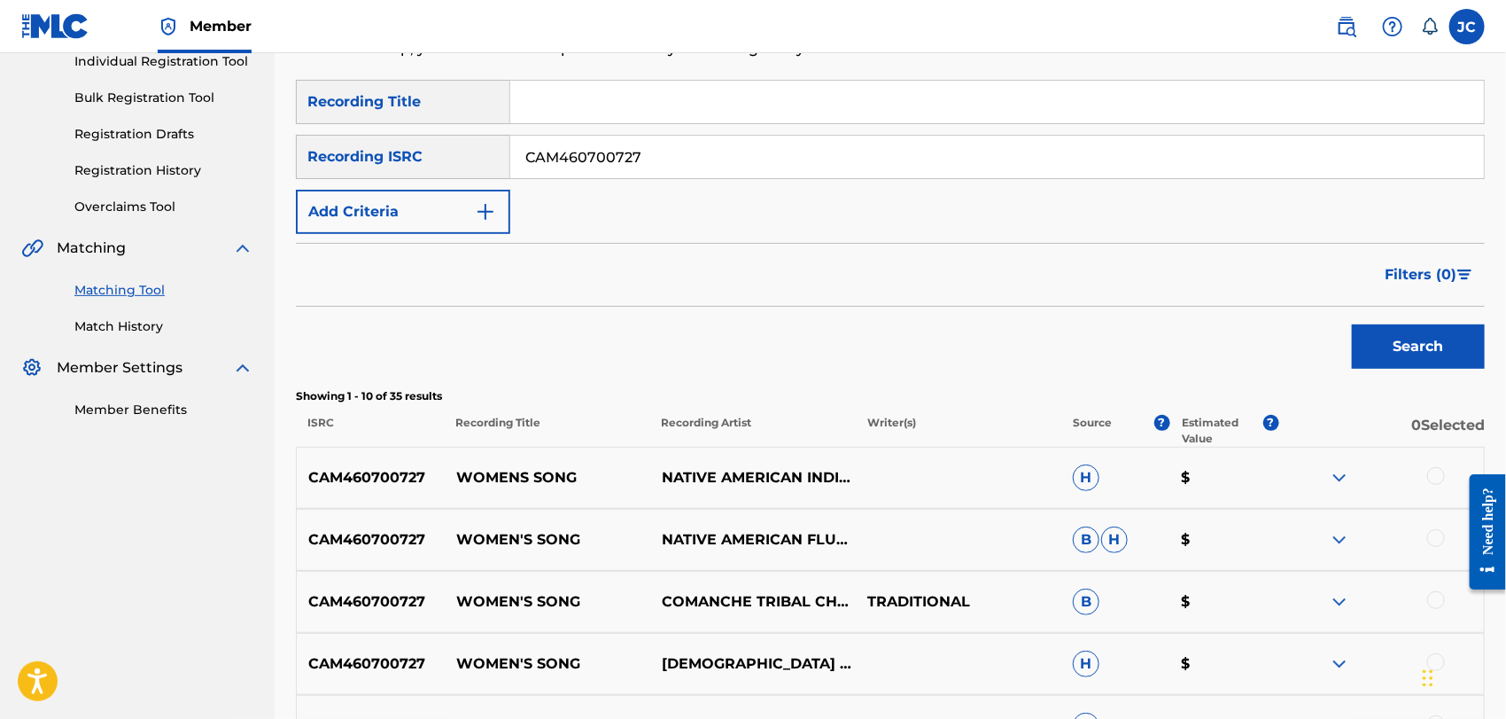
scroll to position [389, 0]
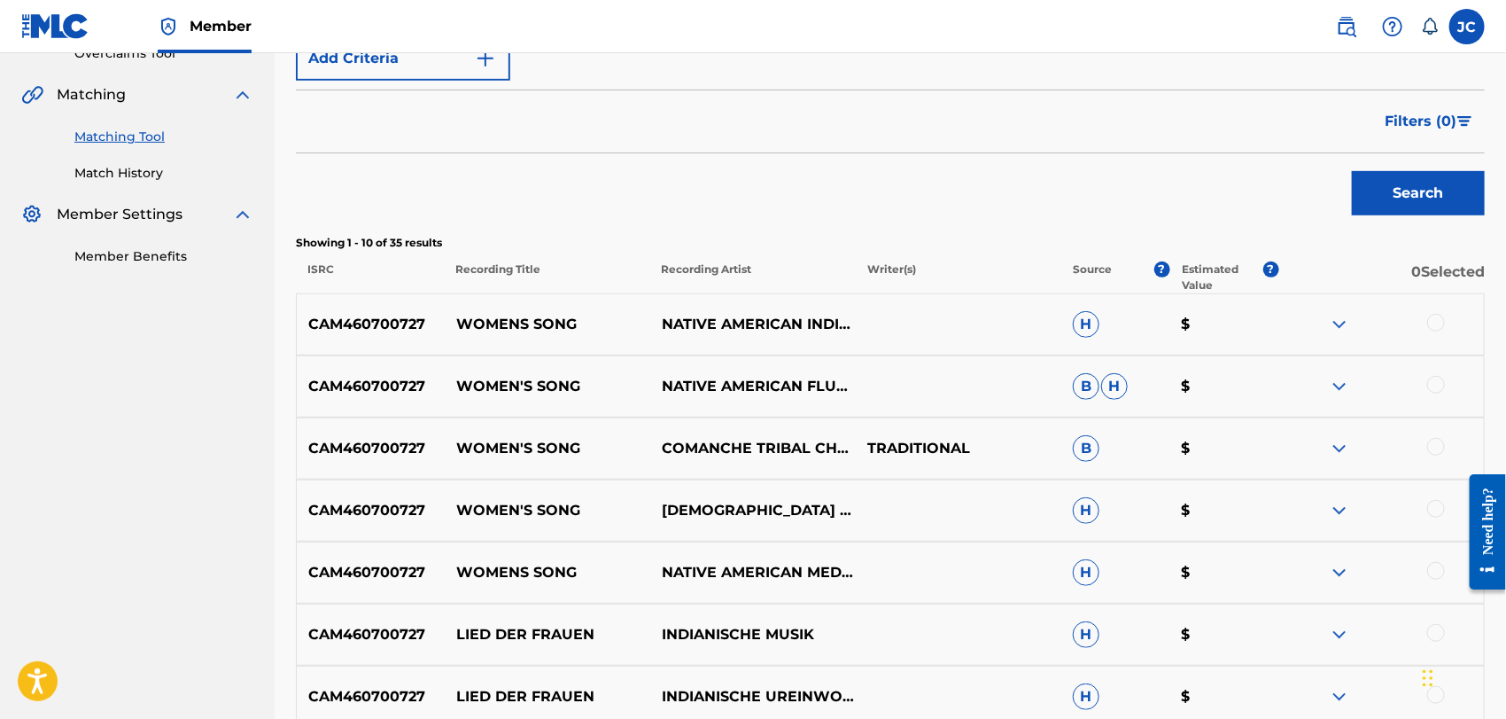
click at [1441, 319] on div at bounding box center [1436, 323] width 18 height 18
click at [1433, 399] on div "CAM460700727 WOMEN'S SONG NATIVE AMERICAN FLUTE WORKS B H $" at bounding box center [890, 386] width 1189 height 62
click at [1432, 377] on div at bounding box center [1436, 385] width 18 height 18
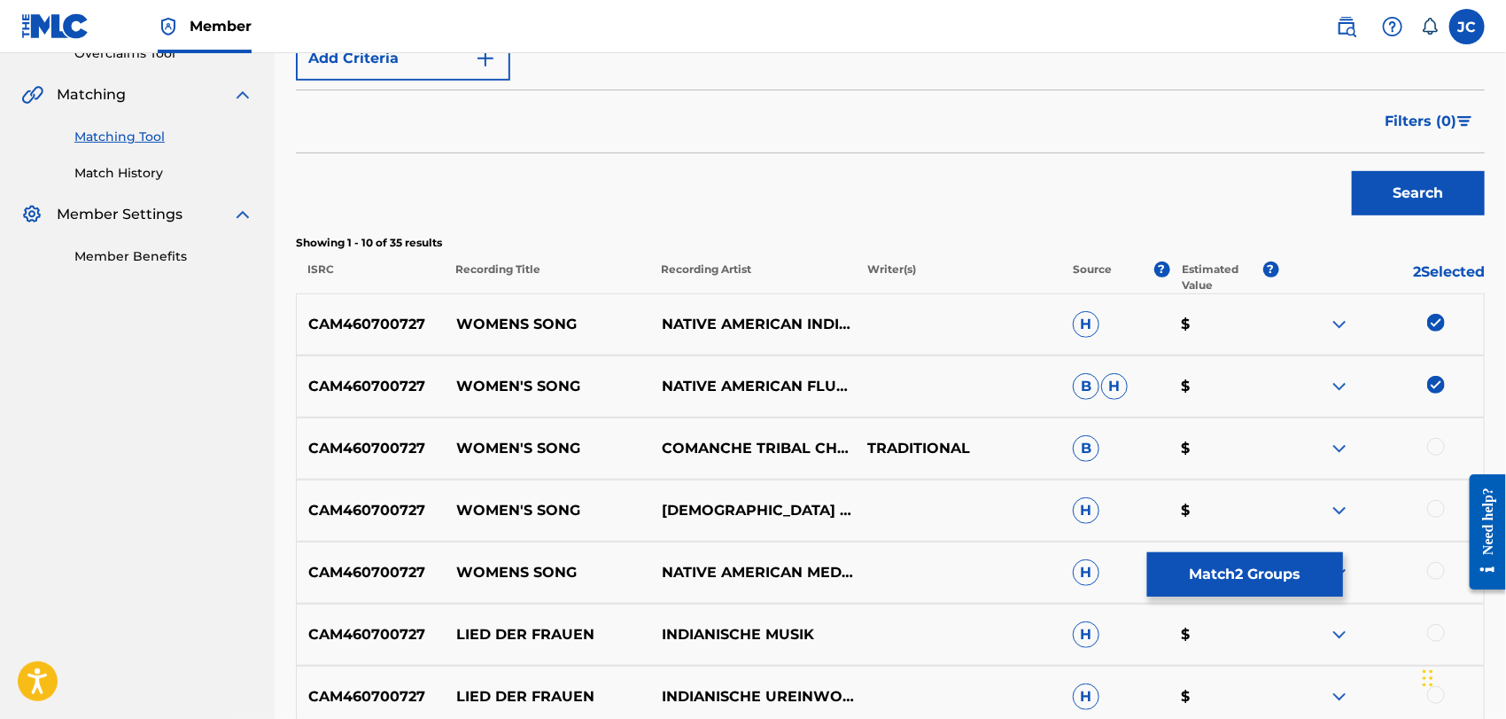
click at [1440, 454] on div at bounding box center [1436, 447] width 18 height 18
click at [1439, 507] on div at bounding box center [1436, 509] width 18 height 18
click at [1446, 570] on div at bounding box center [1381, 572] width 206 height 21
click at [1437, 572] on div at bounding box center [1436, 571] width 18 height 18
click at [1445, 628] on div at bounding box center [1436, 633] width 18 height 18
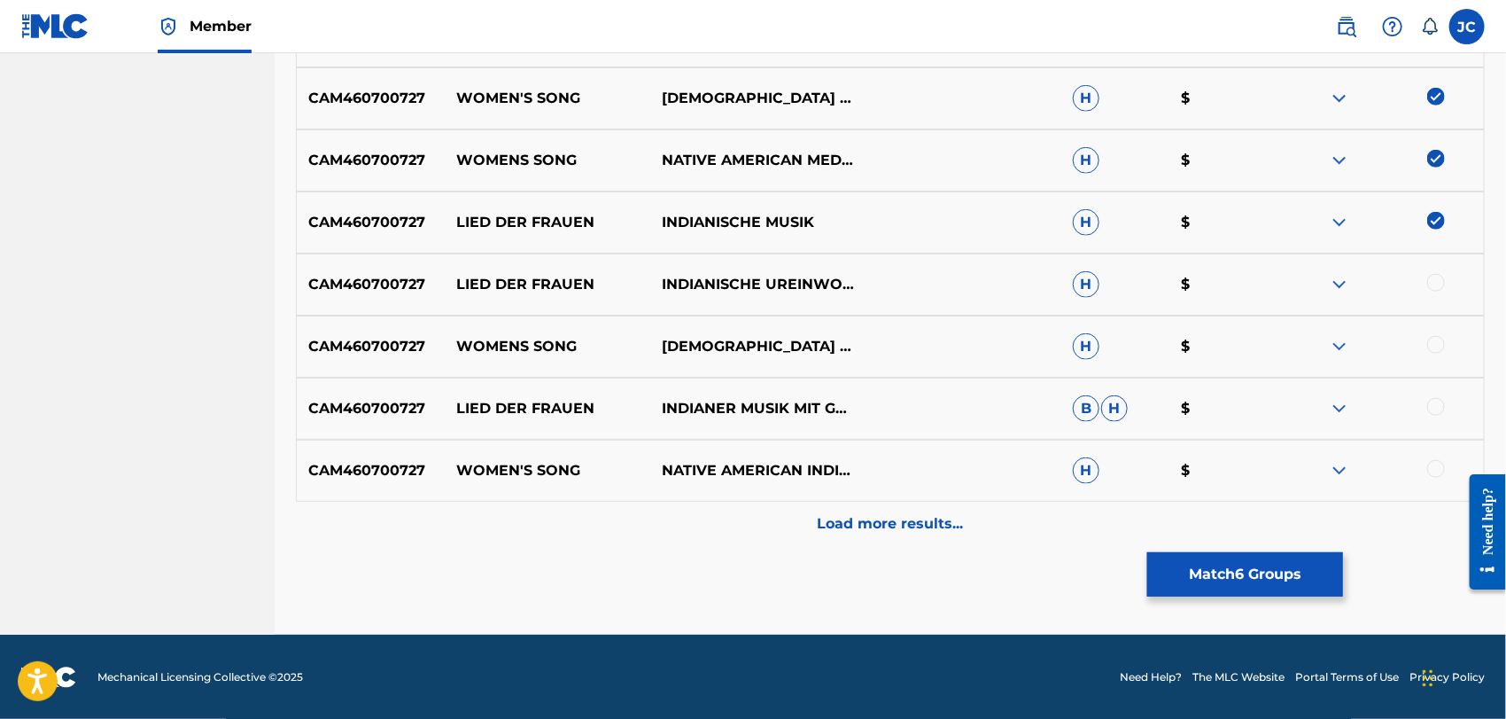
scroll to position [801, 0]
click at [1440, 278] on div at bounding box center [1436, 283] width 18 height 18
click at [1432, 353] on div at bounding box center [1381, 346] width 206 height 21
click at [1432, 348] on div at bounding box center [1436, 345] width 18 height 18
click at [1434, 413] on div at bounding box center [1436, 407] width 18 height 18
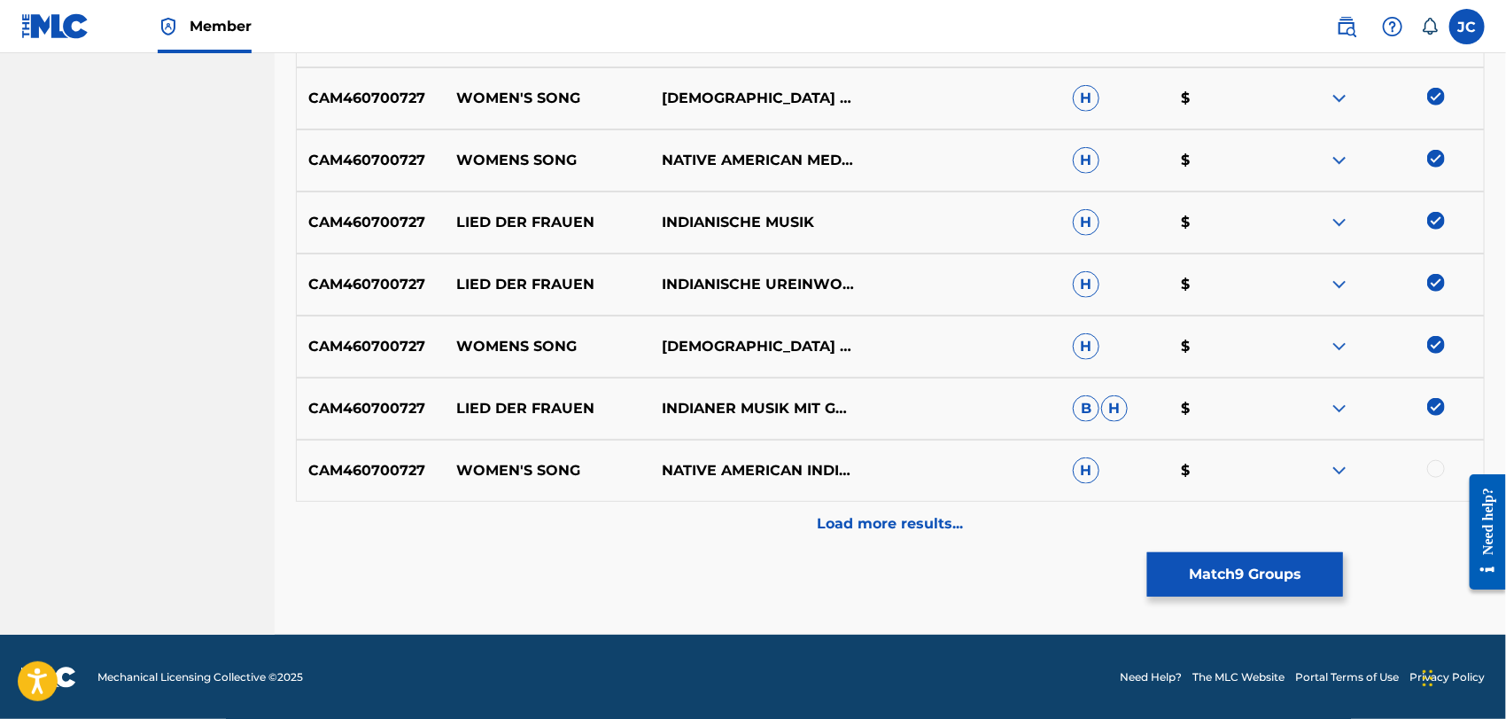
click at [1440, 484] on div "CAM460700727 WOMEN'S SONG NATIVE AMERICAN INDIAN MEDITATION H $" at bounding box center [890, 470] width 1189 height 62
click at [1433, 478] on div at bounding box center [1381, 470] width 206 height 21
click at [1403, 524] on div "Load more results..." at bounding box center [890, 523] width 1189 height 44
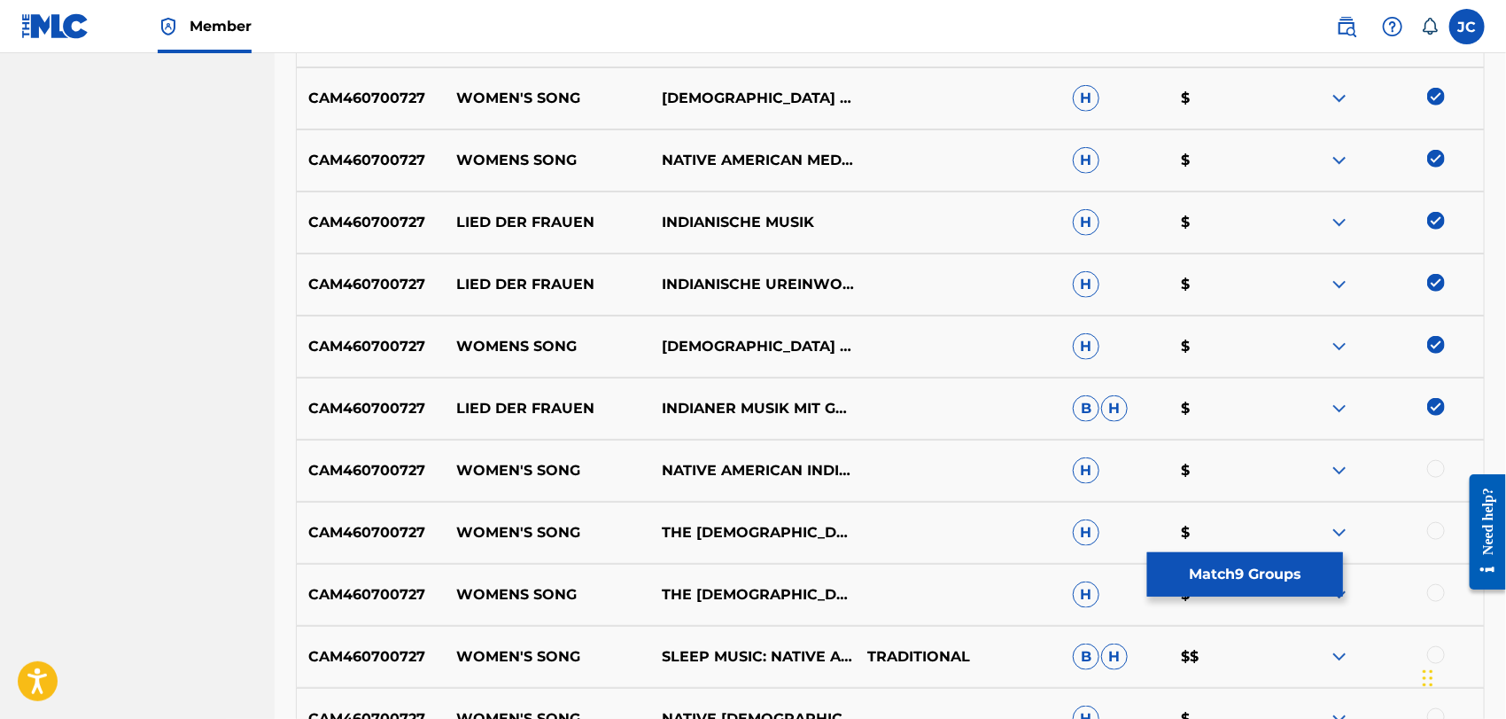
click at [1439, 460] on div at bounding box center [1436, 469] width 18 height 18
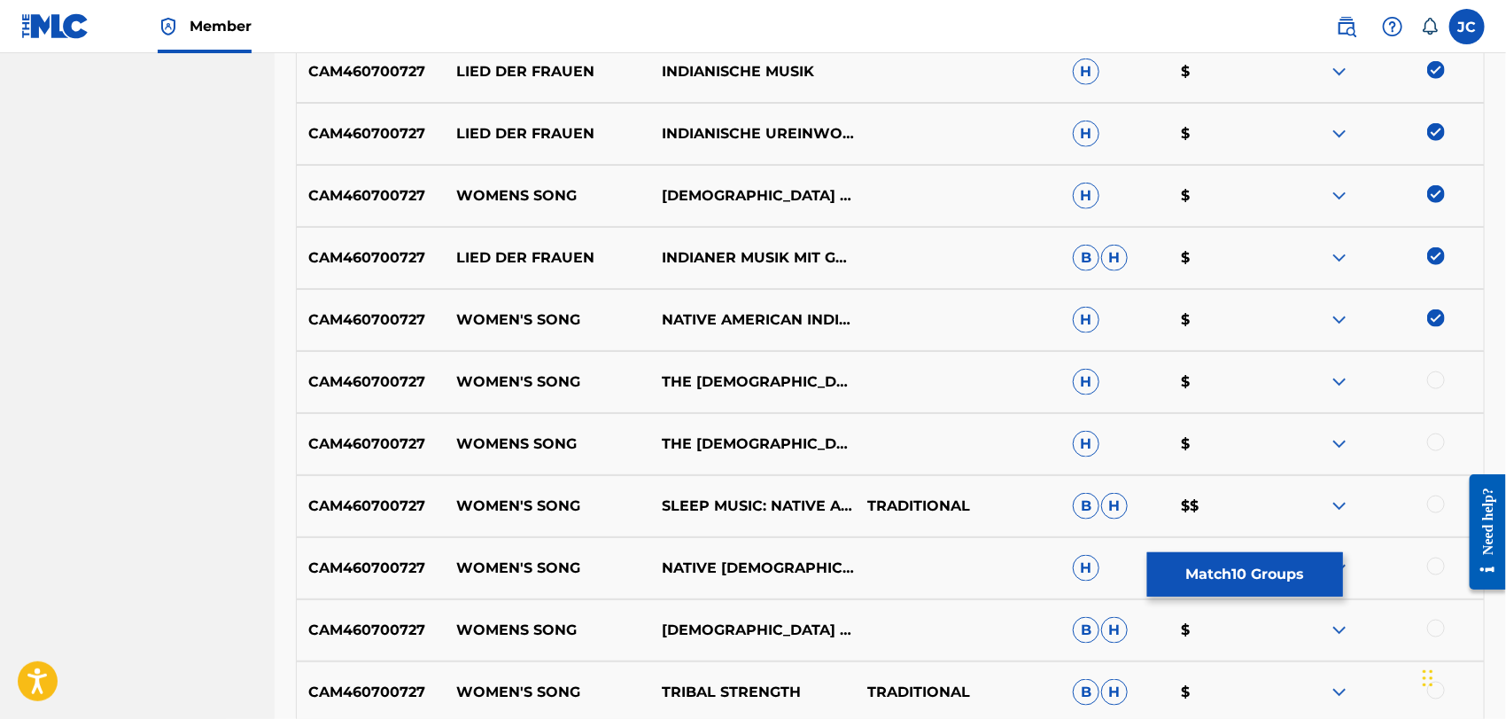
scroll to position [1195, 0]
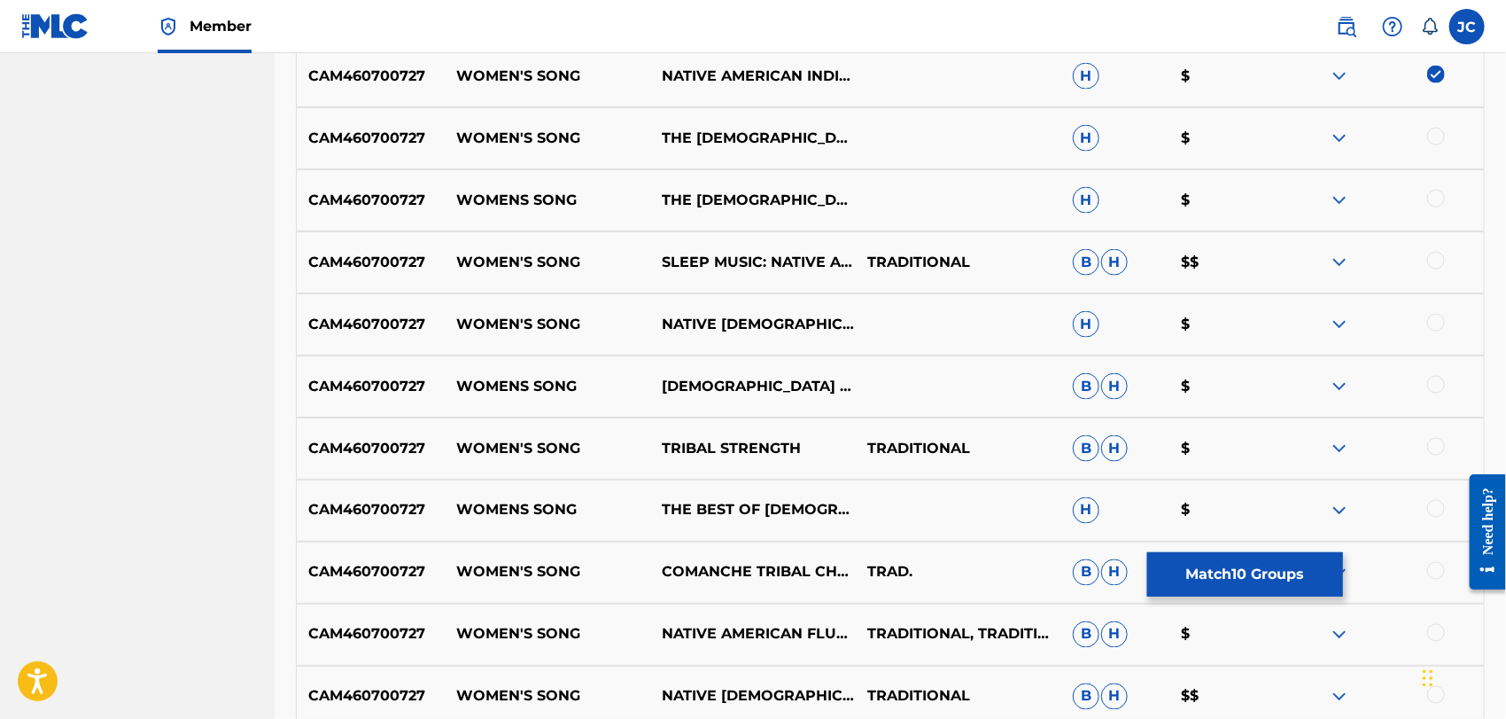
drag, startPoint x: 1437, startPoint y: 137, endPoint x: 1437, endPoint y: 158, distance: 20.4
click at [1437, 136] on div at bounding box center [1436, 137] width 18 height 18
click at [1436, 186] on div "CAM460700727 WOMENS SONG THE [DEMOGRAPHIC_DATA] CHANTERS H $" at bounding box center [890, 200] width 1189 height 62
click at [1435, 203] on div at bounding box center [1436, 199] width 18 height 18
click at [1435, 256] on div at bounding box center [1436, 261] width 18 height 18
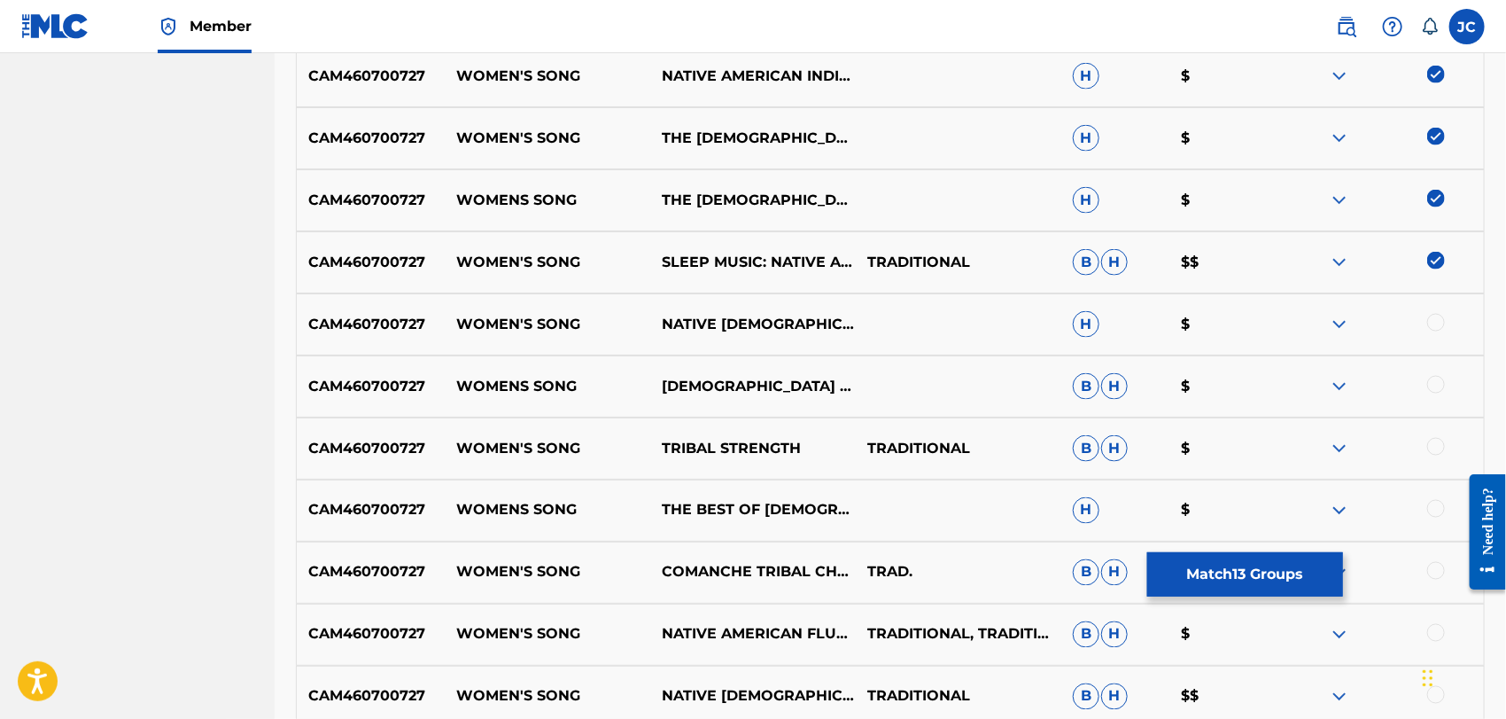
click at [1432, 315] on div at bounding box center [1436, 323] width 18 height 18
click at [1432, 380] on div at bounding box center [1436, 385] width 18 height 18
click at [1432, 439] on div at bounding box center [1436, 447] width 18 height 18
click at [1441, 511] on div at bounding box center [1436, 509] width 18 height 18
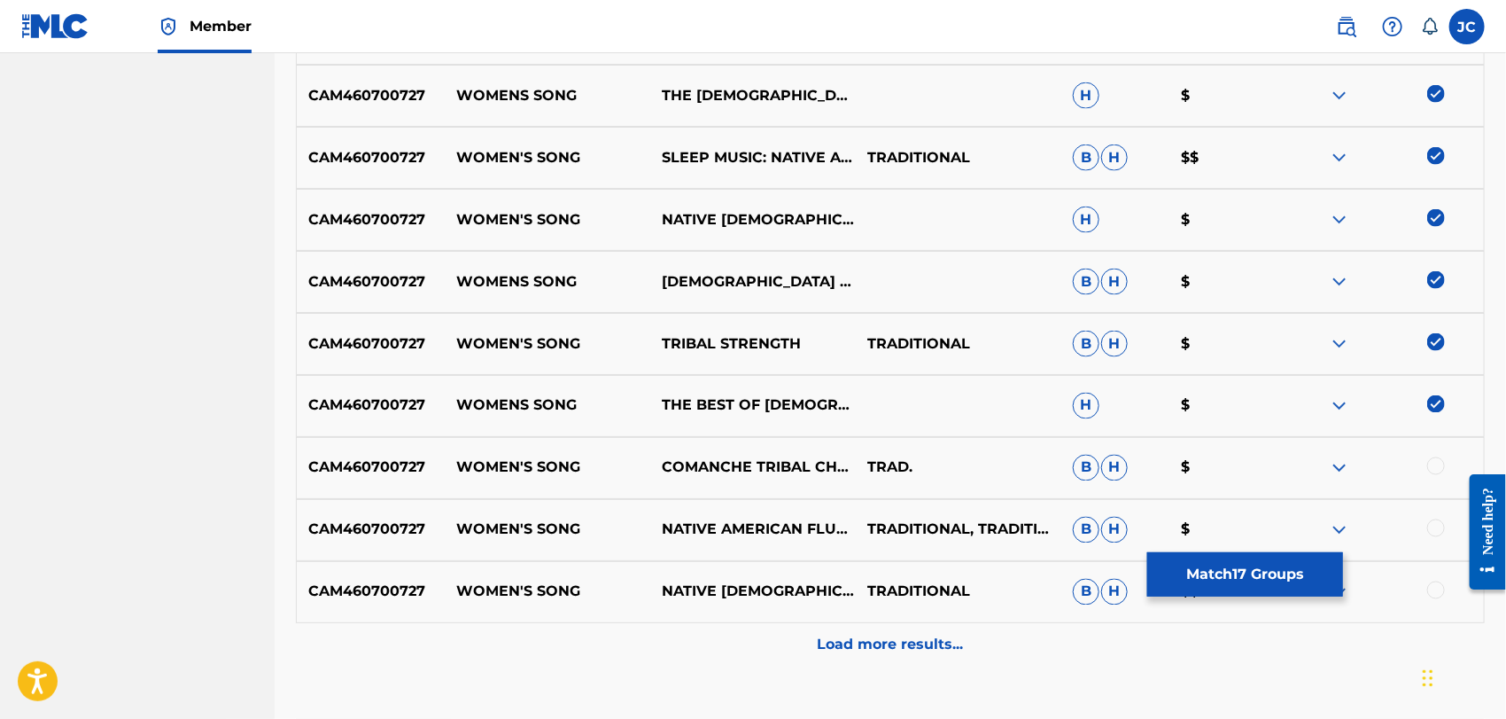
scroll to position [1422, 0]
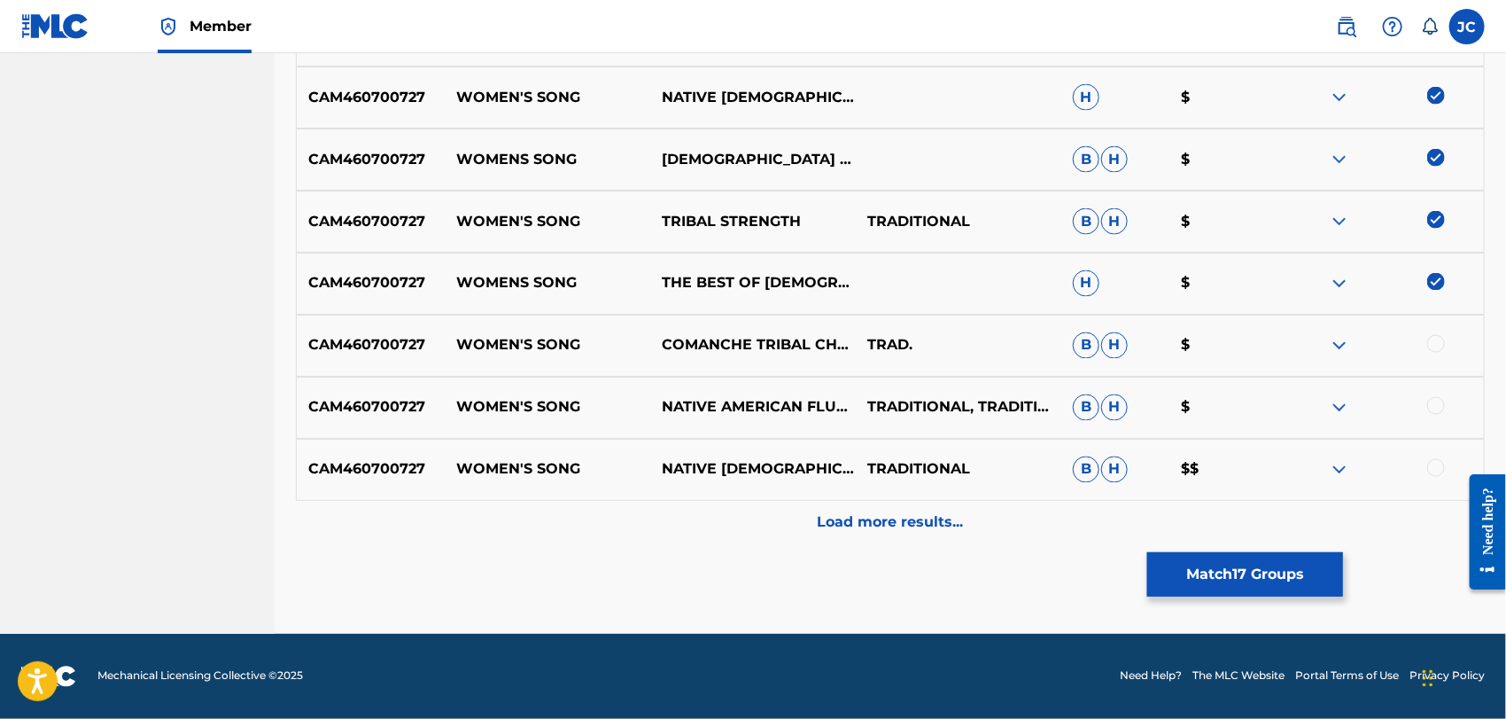
click at [1435, 342] on div at bounding box center [1436, 344] width 18 height 18
click at [1444, 404] on div at bounding box center [1436, 406] width 18 height 18
click at [1435, 473] on div at bounding box center [1436, 468] width 18 height 18
click at [1410, 535] on div "Load more results..." at bounding box center [890, 523] width 1189 height 44
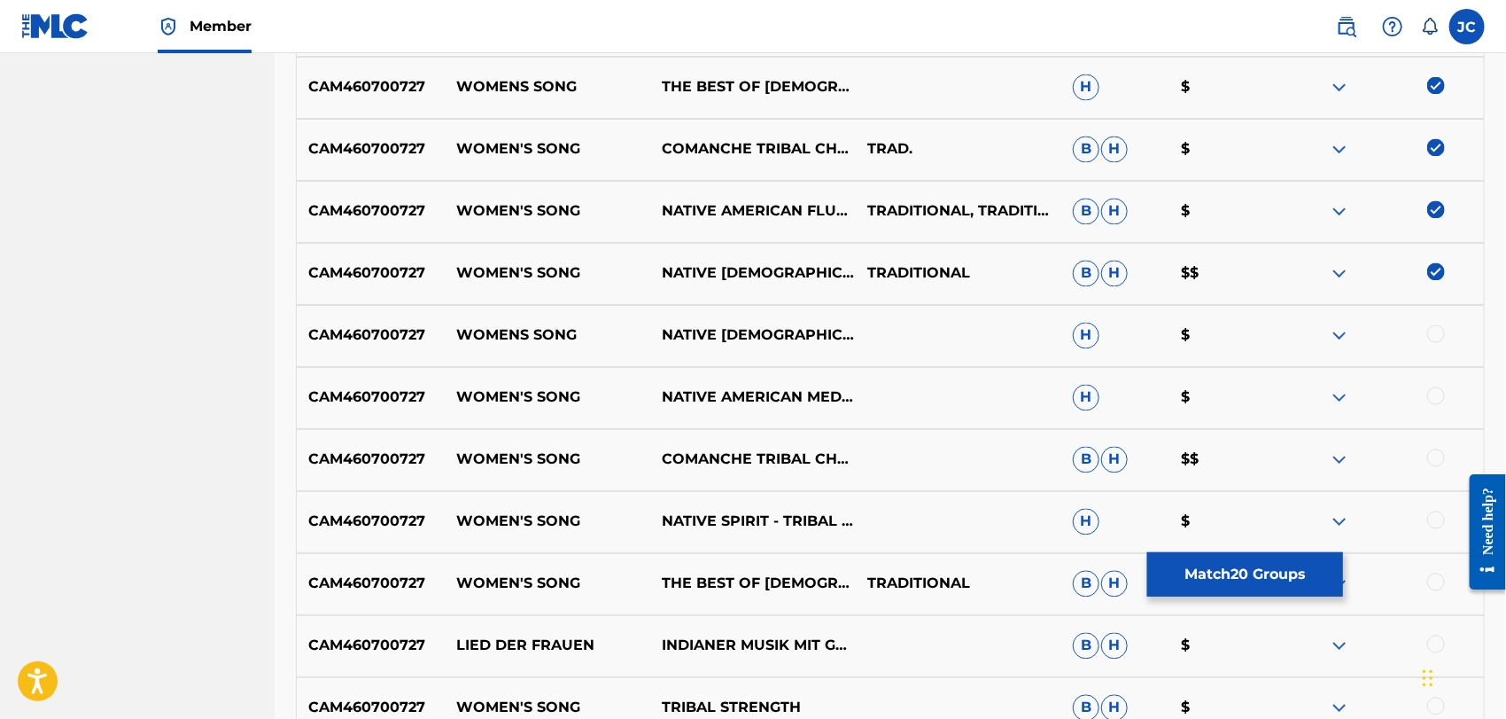
scroll to position [1619, 0]
click at [1436, 335] on div at bounding box center [1436, 333] width 18 height 18
click at [1436, 410] on div "CAM460700727 WOMEN'S SONG NATIVE AMERICAN MEDITATIONS H $" at bounding box center [890, 397] width 1189 height 62
click at [1436, 399] on div at bounding box center [1436, 395] width 18 height 18
click at [1436, 452] on div at bounding box center [1436, 457] width 18 height 18
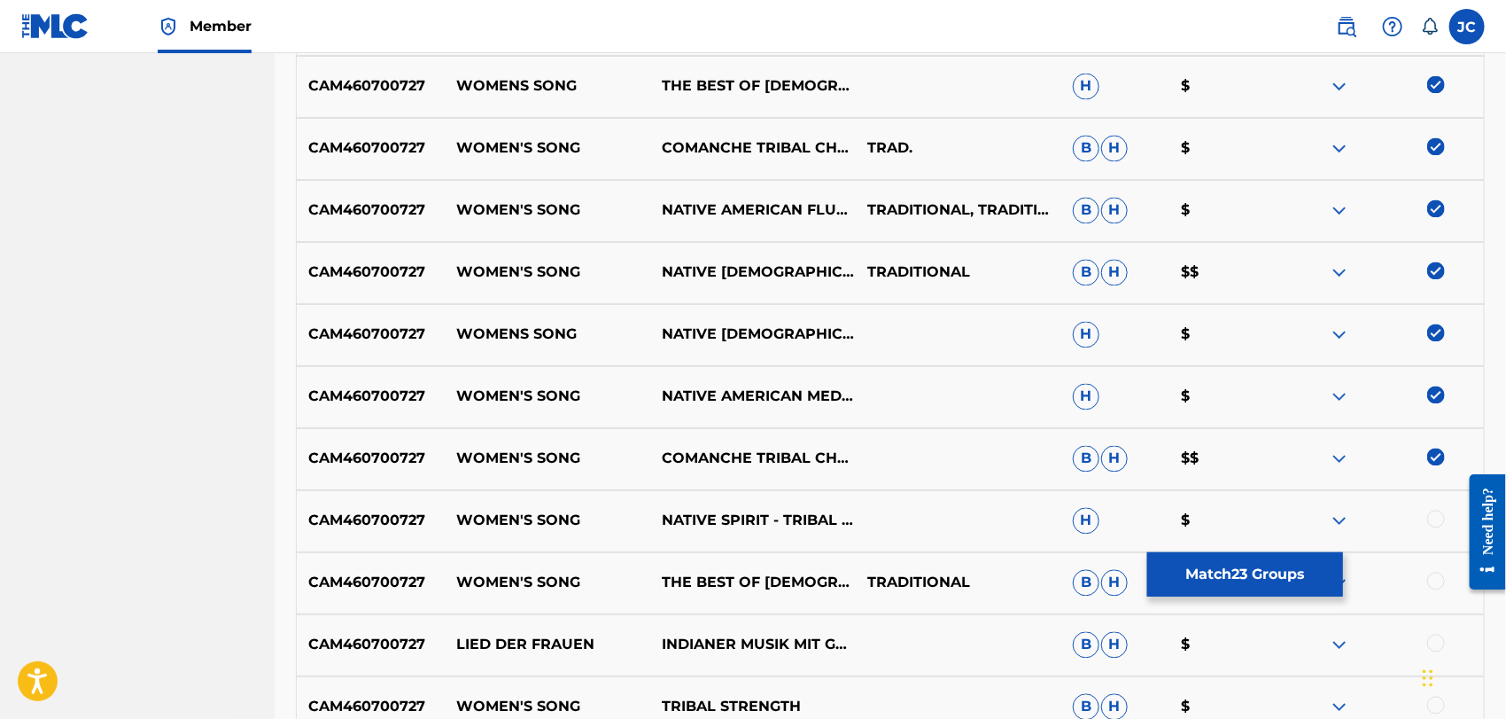
click at [1439, 516] on div at bounding box center [1436, 519] width 18 height 18
click at [1438, 574] on div at bounding box center [1436, 581] width 18 height 18
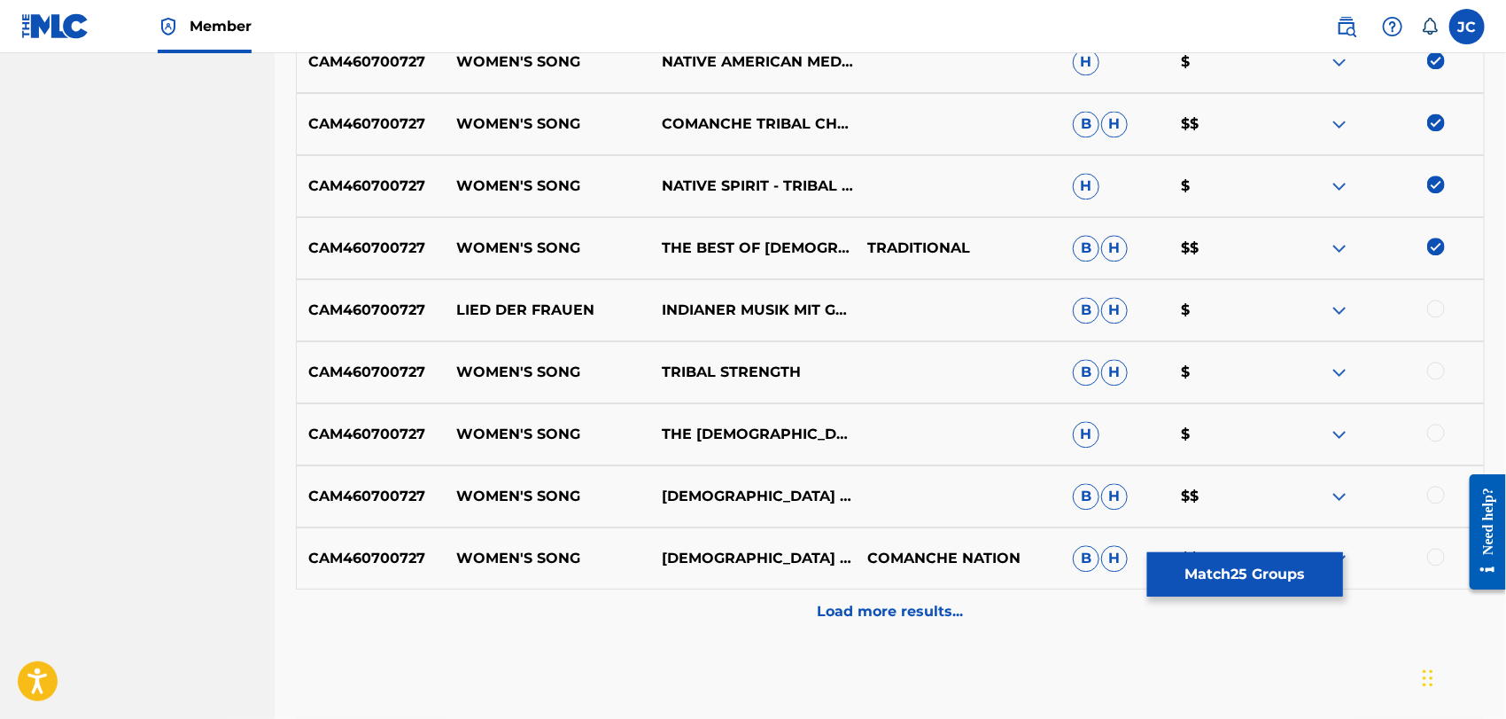
scroll to position [2013, 0]
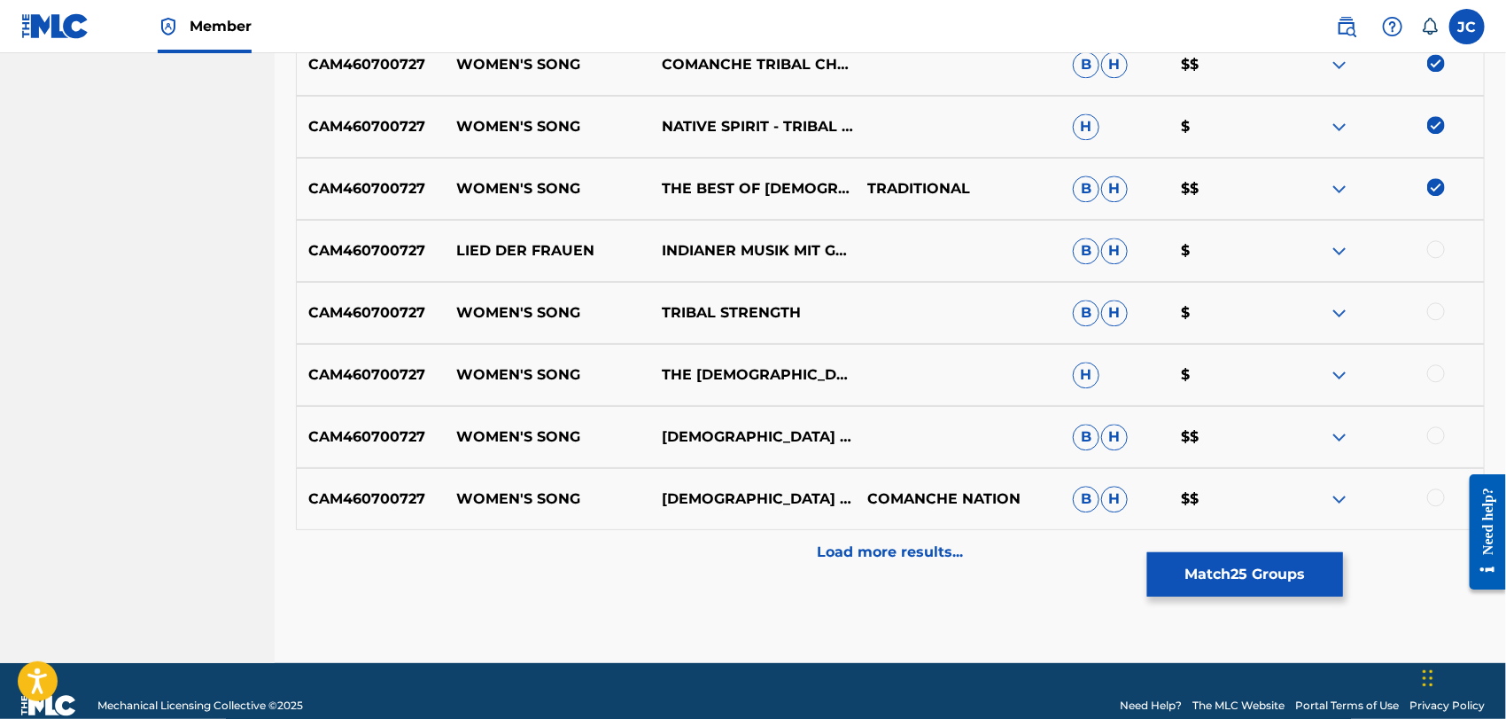
click at [1441, 251] on div at bounding box center [1436, 249] width 18 height 18
click at [1440, 315] on div at bounding box center [1436, 311] width 18 height 18
click at [1439, 382] on div at bounding box center [1381, 374] width 206 height 21
click at [1439, 433] on div at bounding box center [1436, 435] width 18 height 18
click at [1433, 360] on div "CAM460700727 WOMEN'S SONG THE [DEMOGRAPHIC_DATA] CHANTERS H $" at bounding box center [890, 375] width 1189 height 62
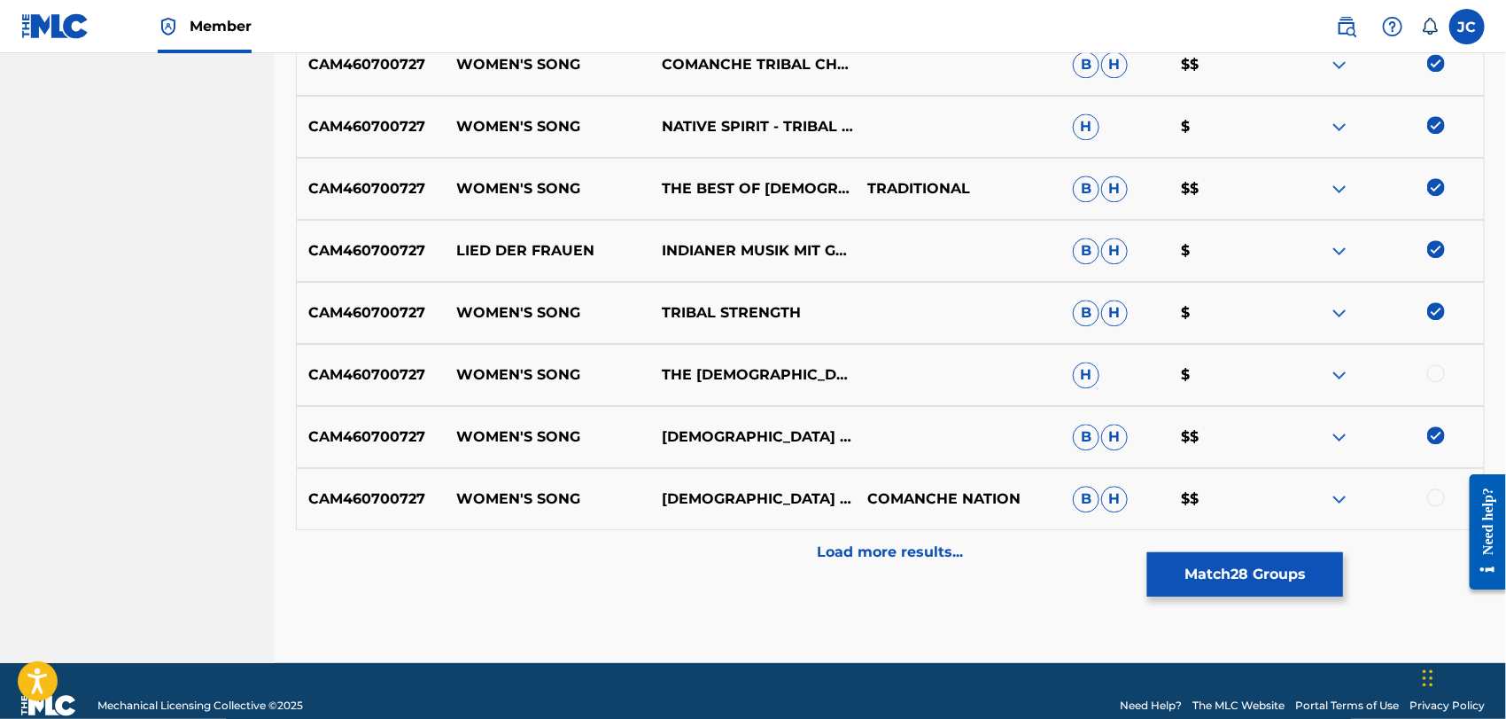
click at [1433, 375] on div at bounding box center [1436, 373] width 18 height 18
click at [1431, 490] on div at bounding box center [1436, 497] width 18 height 18
click at [1410, 561] on div "Load more results..." at bounding box center [890, 552] width 1189 height 44
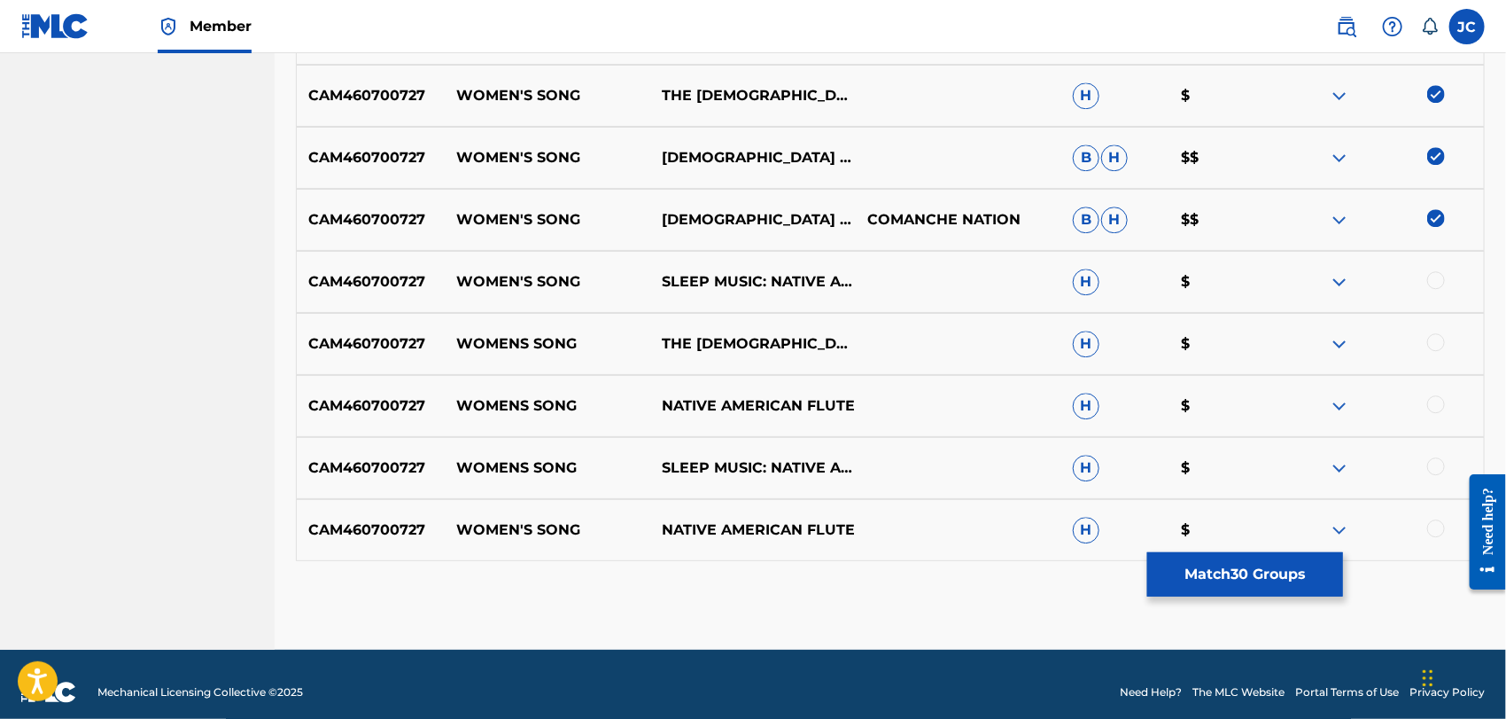
scroll to position [2308, 0]
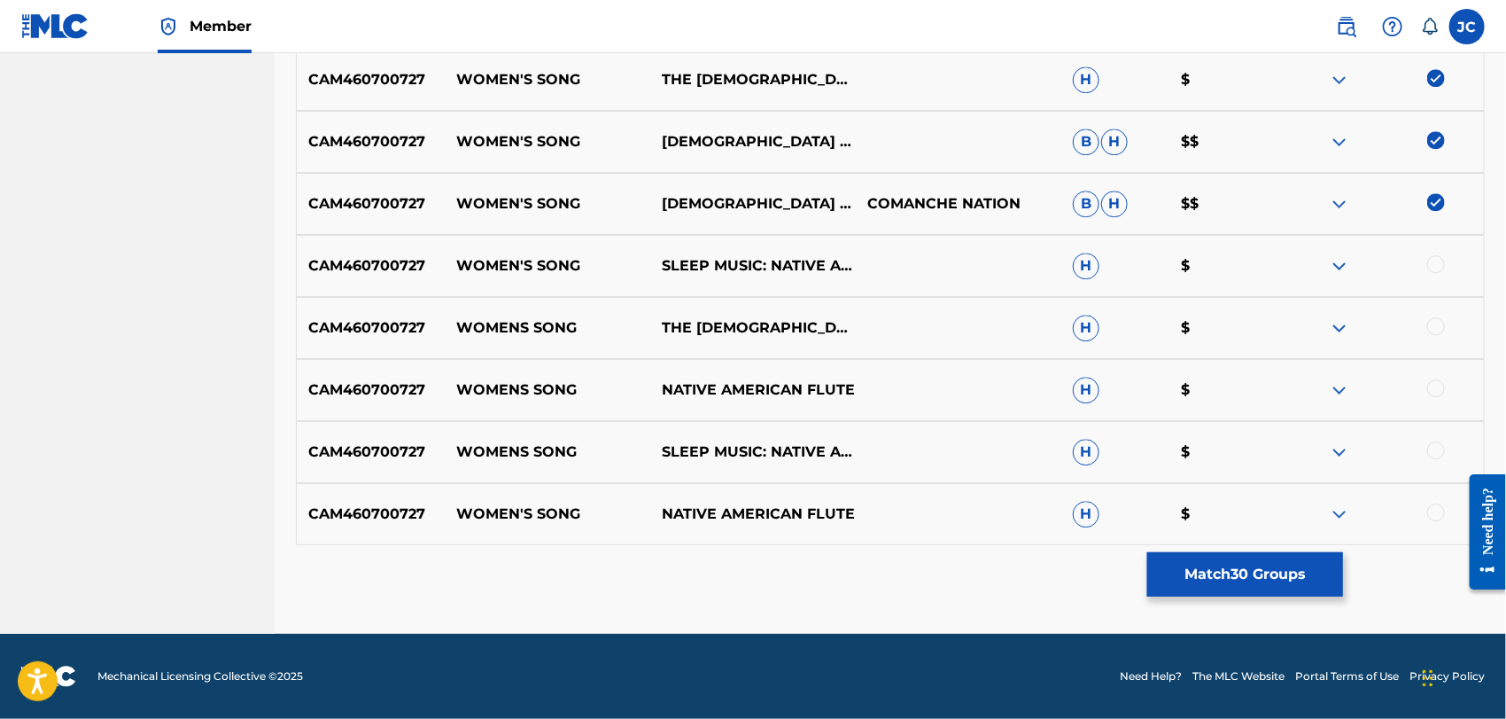
click at [1440, 271] on div at bounding box center [1436, 264] width 18 height 18
click at [1436, 344] on div "CAM460700727 WOMENS SONG THE [DEMOGRAPHIC_DATA] NATIVES H $" at bounding box center [890, 328] width 1189 height 62
click at [1435, 328] on div at bounding box center [1436, 326] width 18 height 18
click at [1430, 391] on div at bounding box center [1436, 388] width 18 height 18
click at [1436, 470] on div "CAM460700727 WOMENS SONG SLEEP MUSIC: NATIVE AMERICAN FLUTE H $" at bounding box center [890, 452] width 1189 height 62
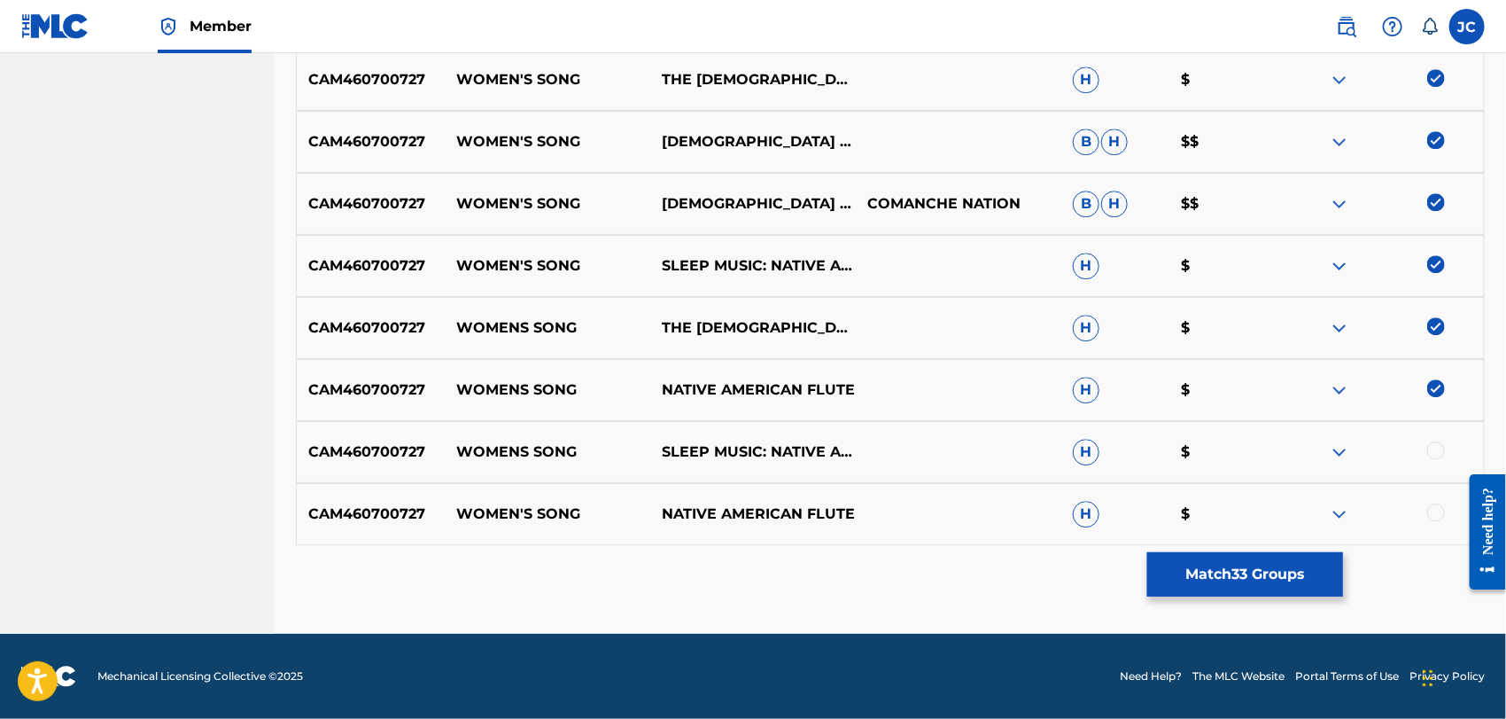
click at [1433, 458] on div at bounding box center [1381, 451] width 206 height 21
click at [1433, 508] on div at bounding box center [1436, 512] width 18 height 18
click at [1163, 585] on button "Match 34 Groups" at bounding box center [1245, 574] width 196 height 44
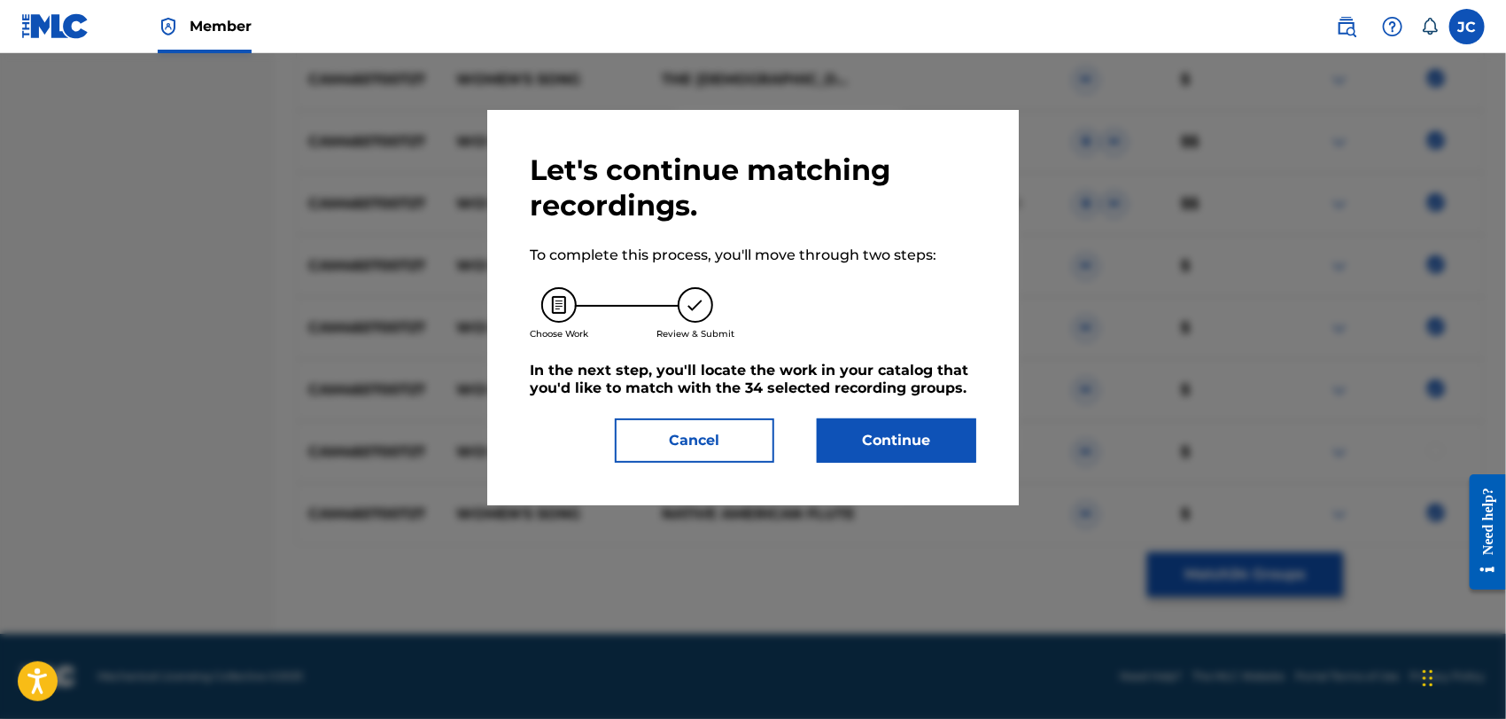
click at [862, 423] on button "Continue" at bounding box center [896, 440] width 159 height 44
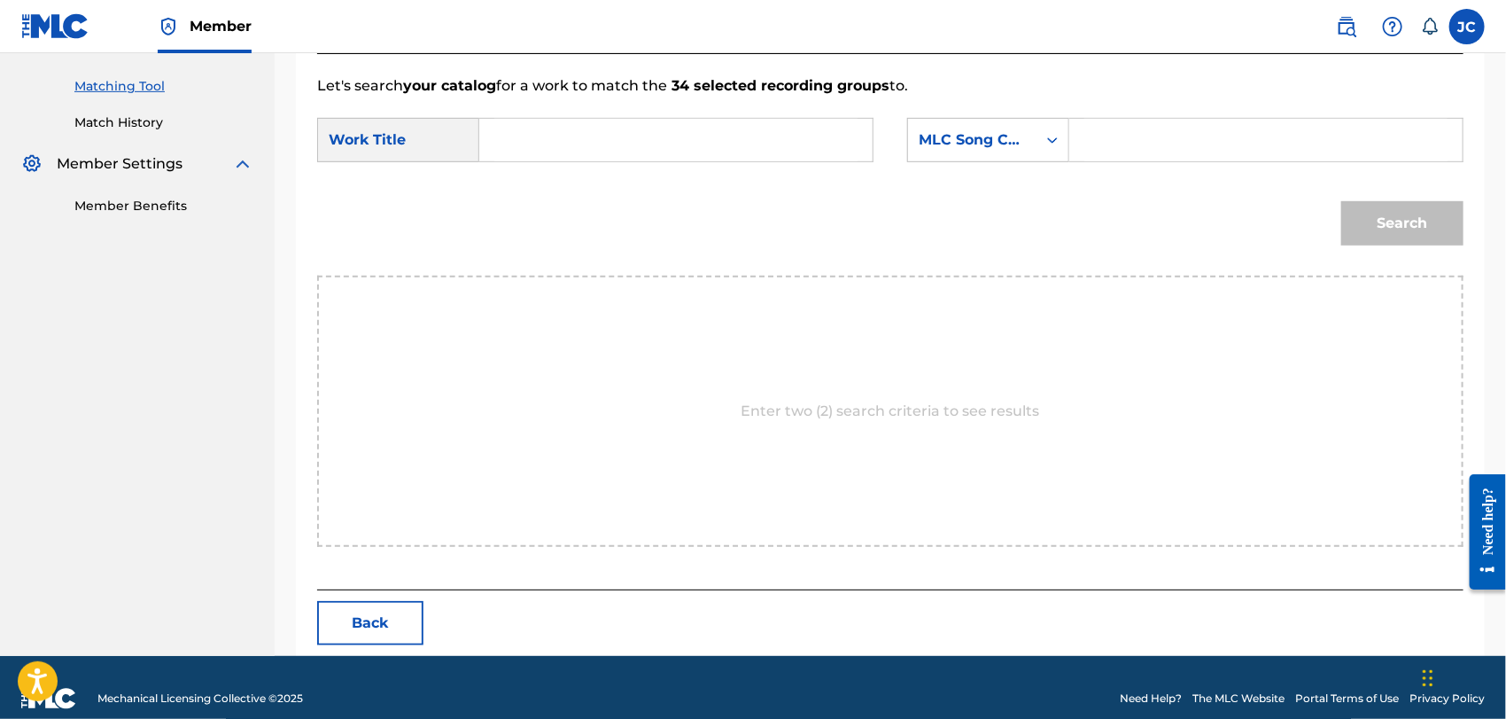
scroll to position [461, 0]
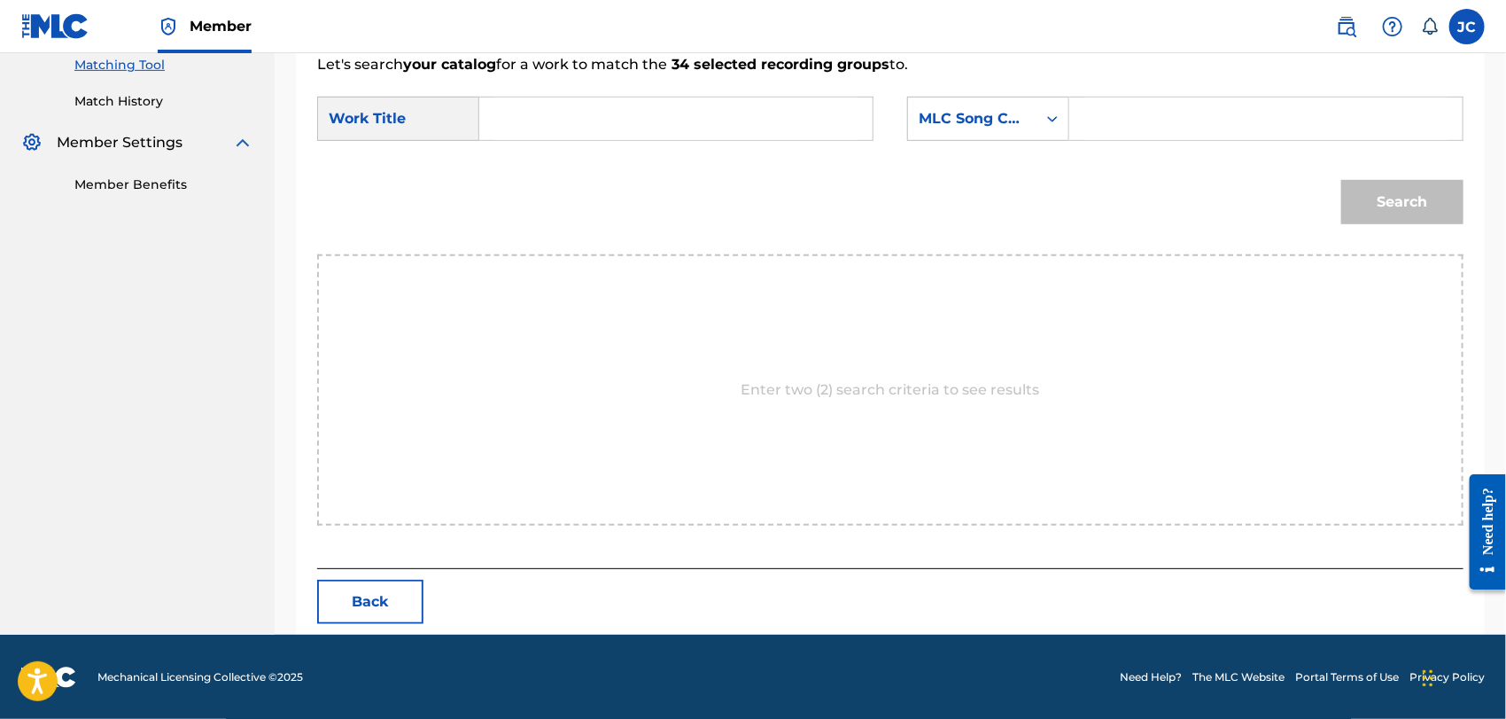
click at [645, 146] on div "SearchWithCriteria9cfd86b8-af4b-425d-a996-b44494d3af6c Work Title SearchWithCri…" at bounding box center [890, 124] width 1146 height 55
click at [655, 118] on input "Search Form" at bounding box center [675, 118] width 363 height 43
paste input "Women's Song"
type input "Women's Song"
click at [983, 128] on div "MLC Song Code" at bounding box center [972, 119] width 128 height 34
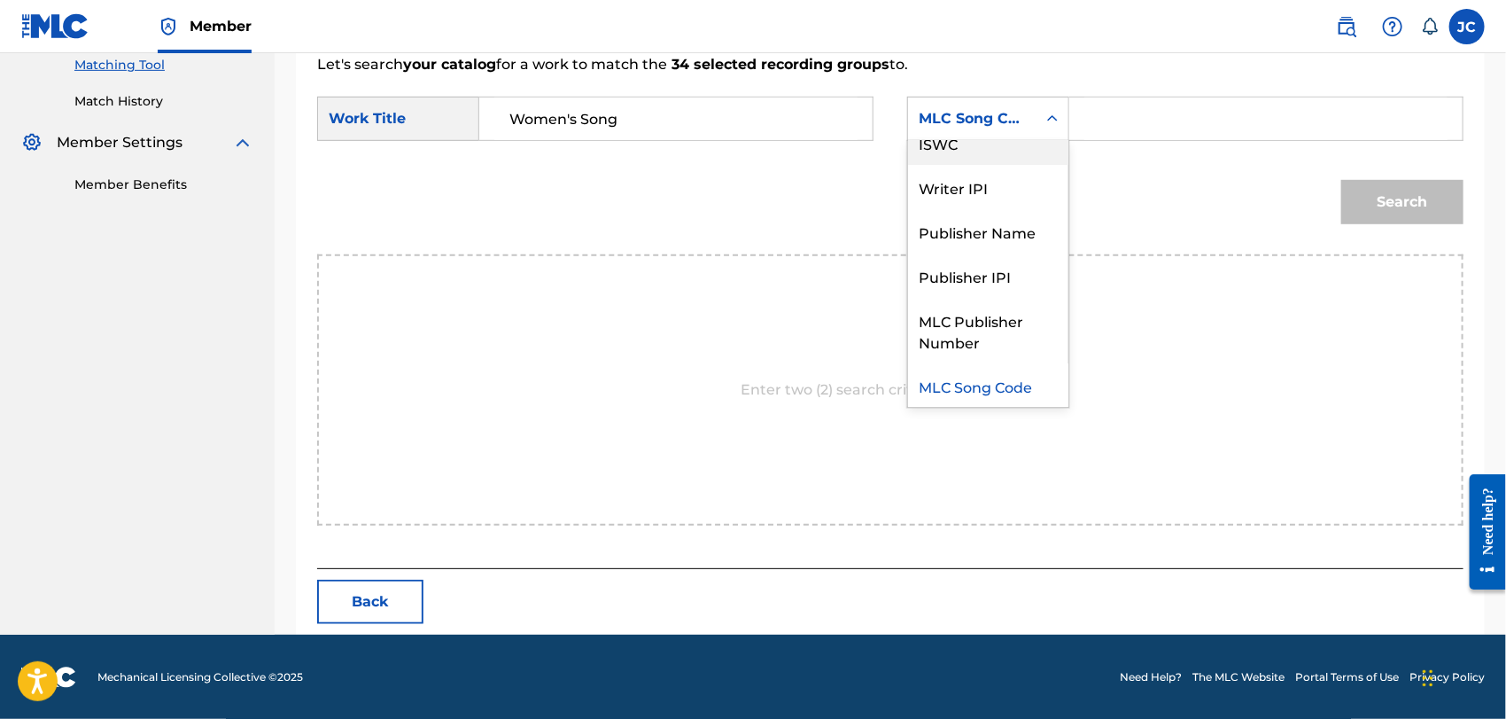
scroll to position [0, 0]
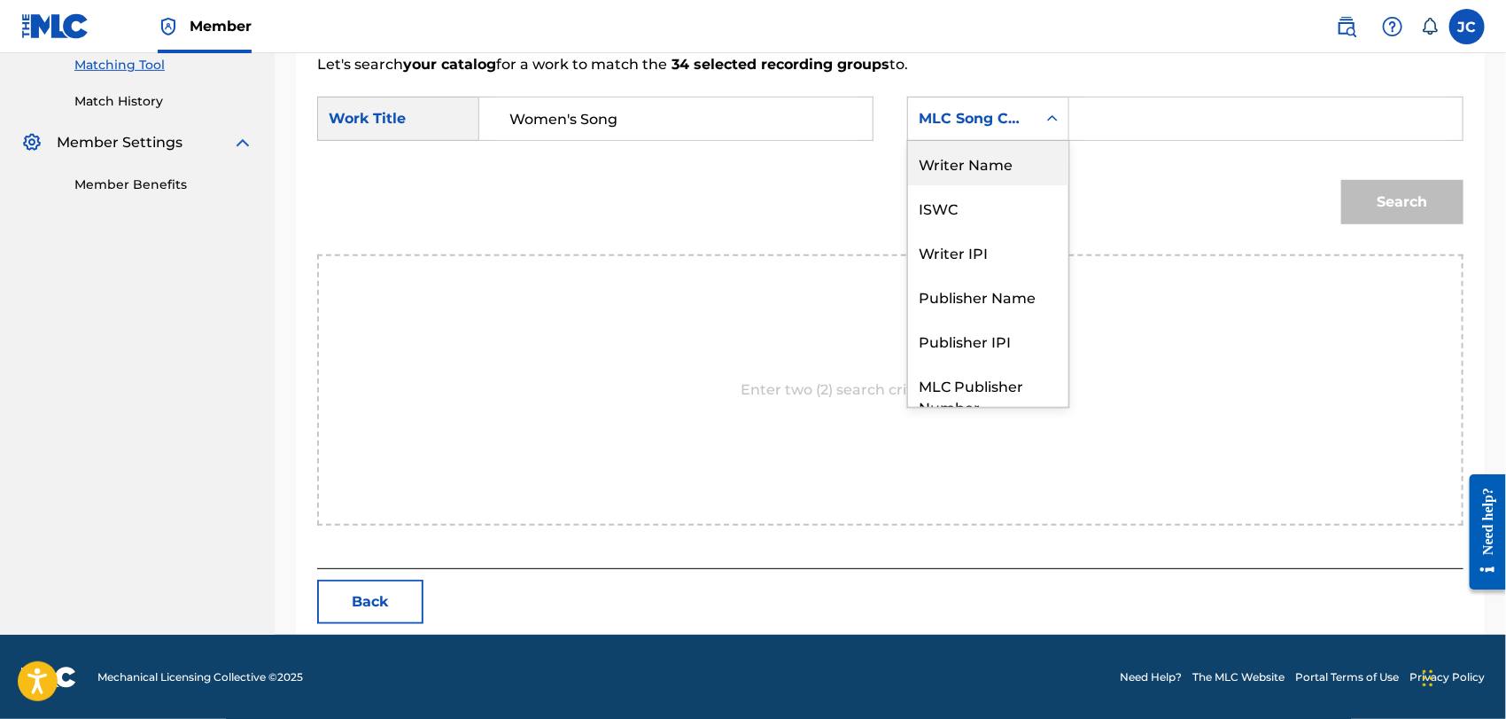
click at [937, 159] on div "Writer Name" at bounding box center [988, 163] width 160 height 44
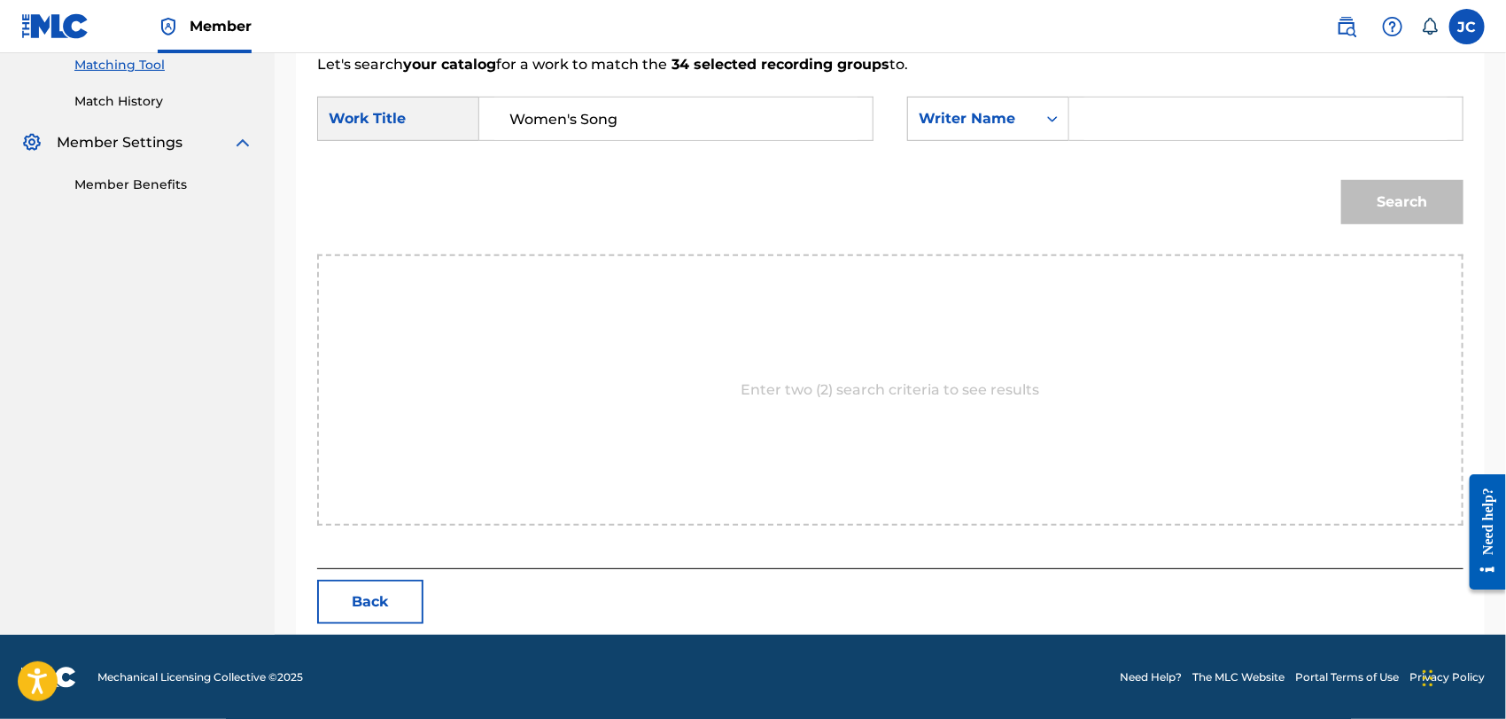
click at [1168, 113] on input "Search Form" at bounding box center [1265, 118] width 363 height 43
paste input "[PERSON_NAME]"
type input "[PERSON_NAME]"
click at [1386, 202] on button "Search" at bounding box center [1402, 202] width 122 height 44
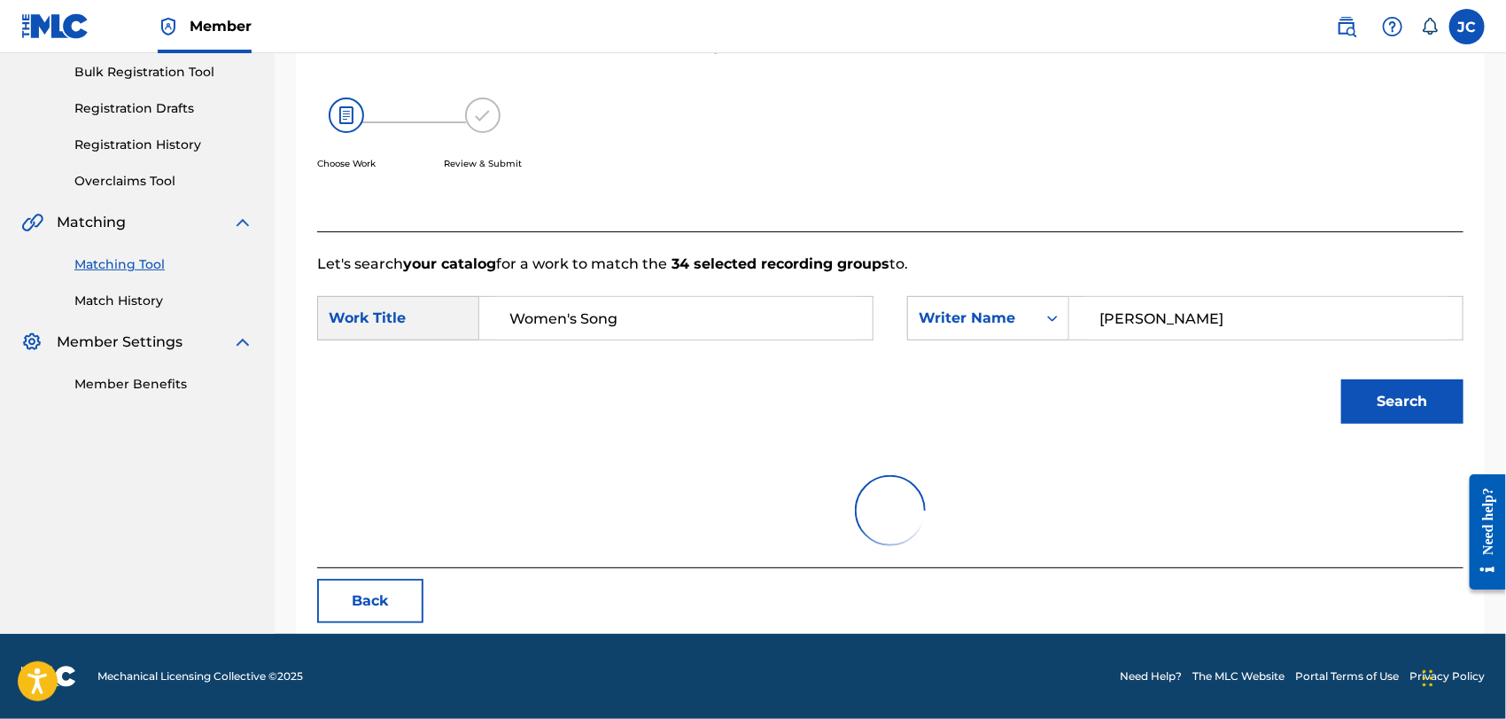
scroll to position [184, 0]
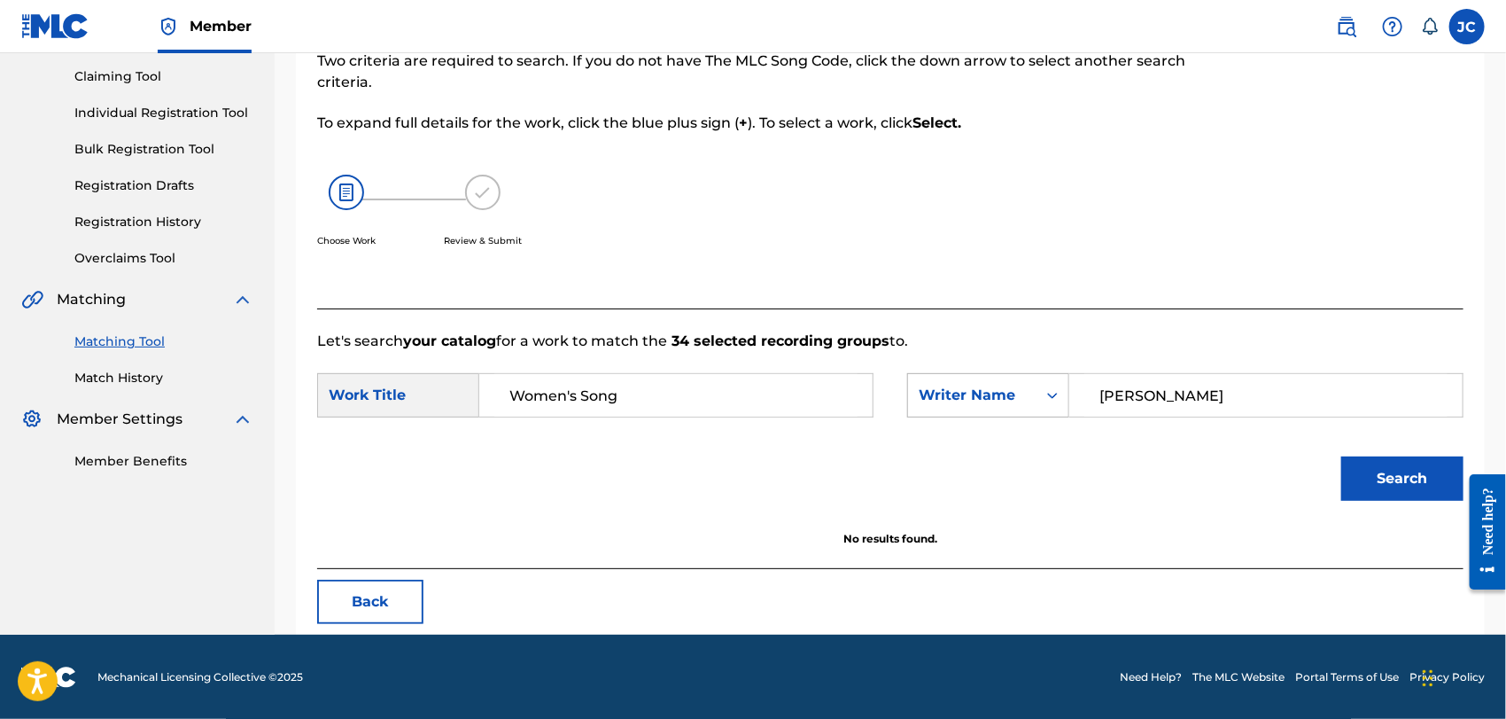
drag, startPoint x: 566, startPoint y: 404, endPoint x: 946, endPoint y: 415, distance: 380.2
click at [946, 415] on div "SearchWithCriteria9cfd86b8-af4b-425d-a996-b44494d3af6c Work Title Women's Song …" at bounding box center [890, 400] width 1146 height 55
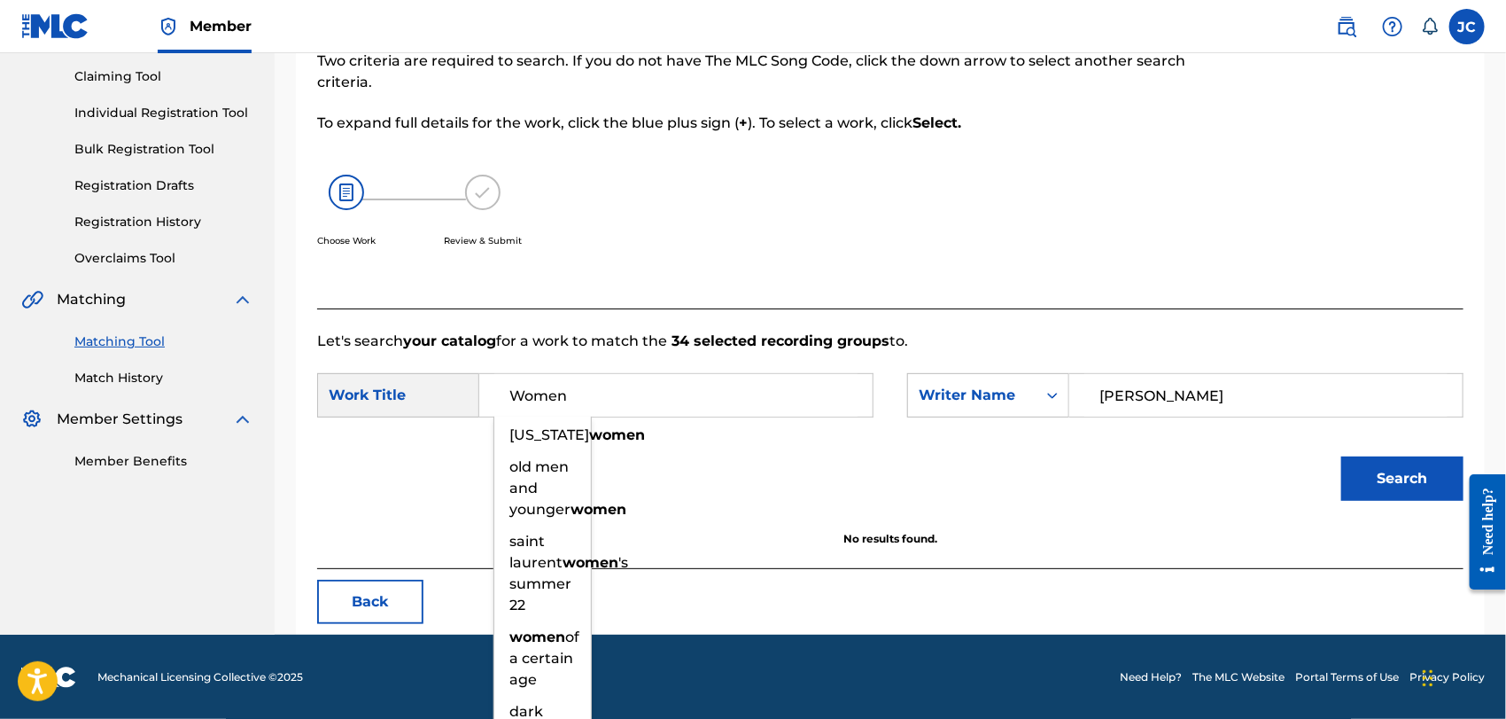
type input "Women"
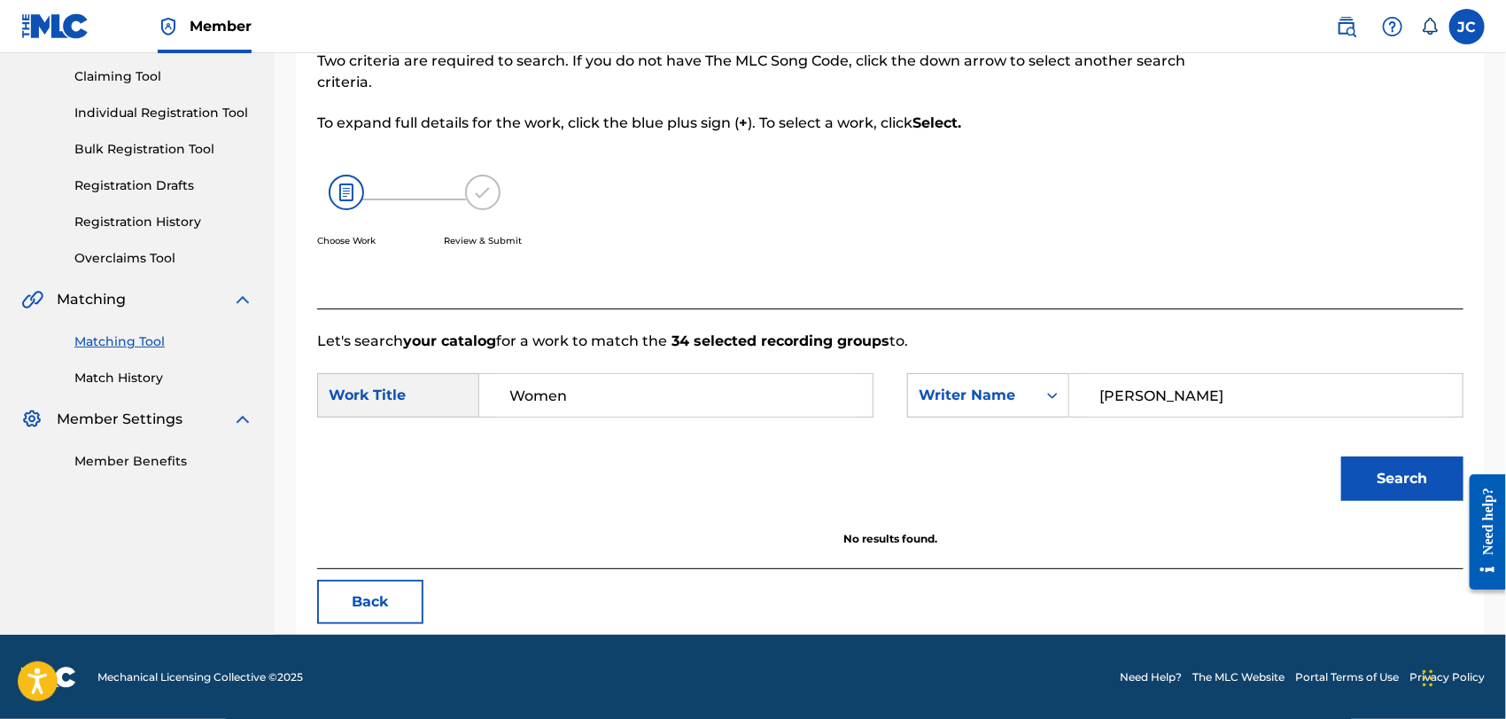
click at [1355, 478] on button "Search" at bounding box center [1402, 478] width 122 height 44
click at [89, 356] on div "Matching Tool Match History" at bounding box center [137, 348] width 232 height 77
click at [105, 378] on link "Match History" at bounding box center [163, 378] width 179 height 19
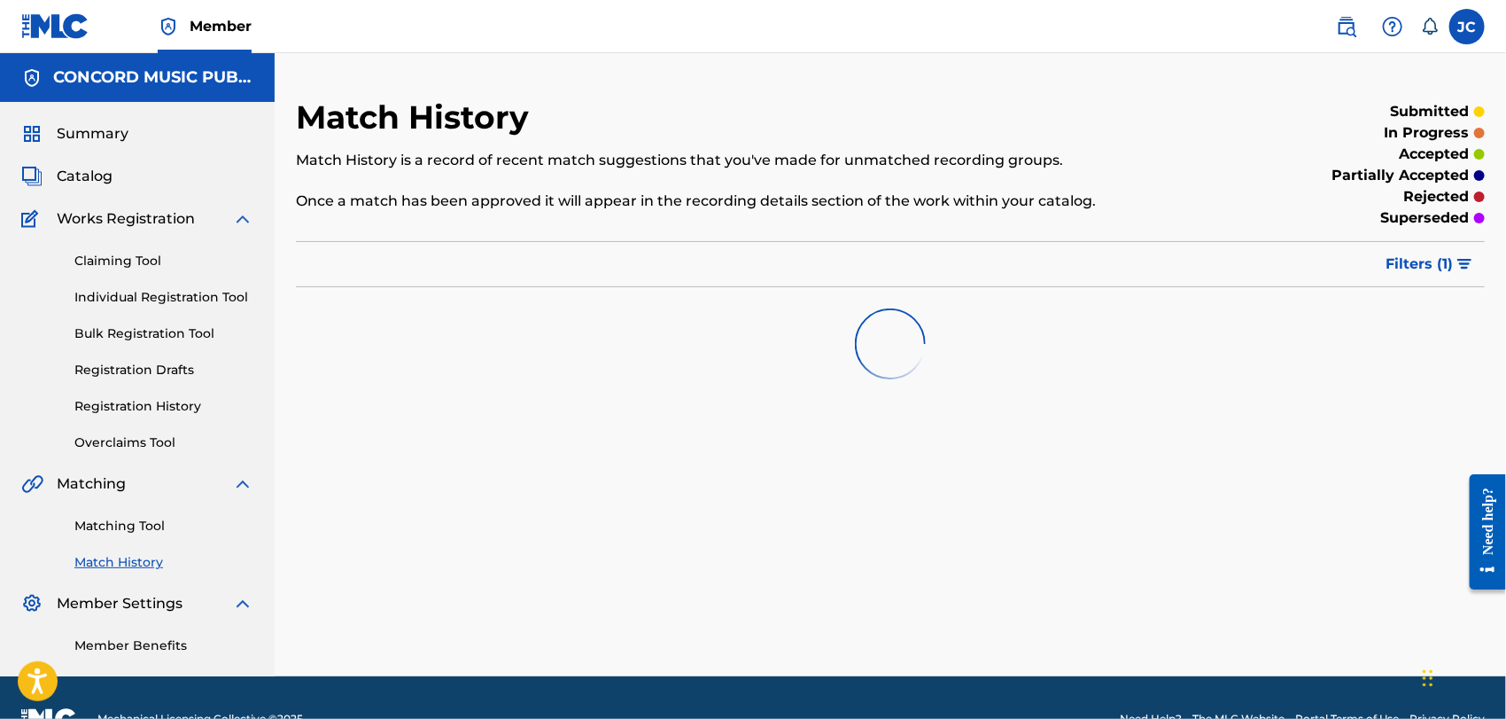
drag, startPoint x: 146, startPoint y: 478, endPoint x: 152, endPoint y: 517, distance: 39.5
click at [152, 509] on div "Matching Matching Tool Match History" at bounding box center [137, 522] width 232 height 98
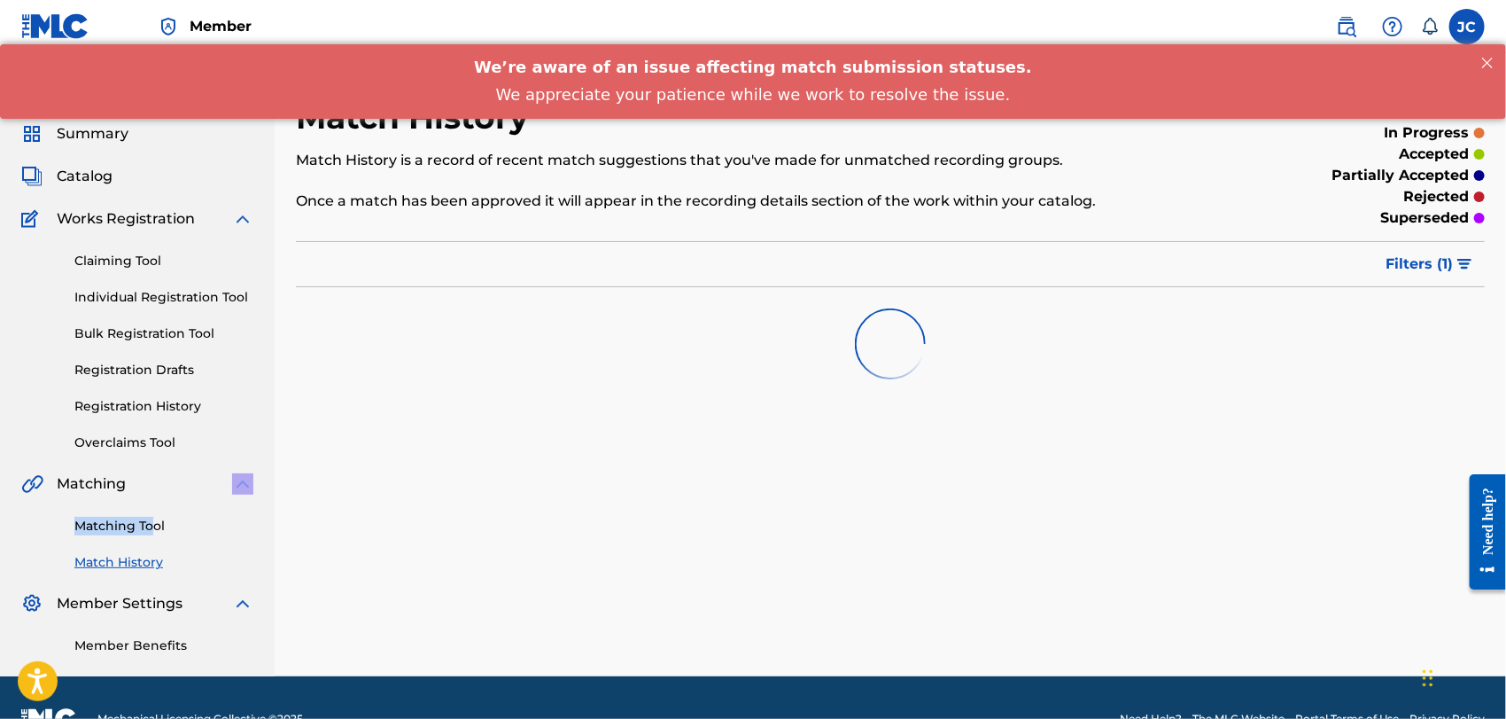
click at [152, 517] on link "Matching Tool" at bounding box center [163, 526] width 179 height 19
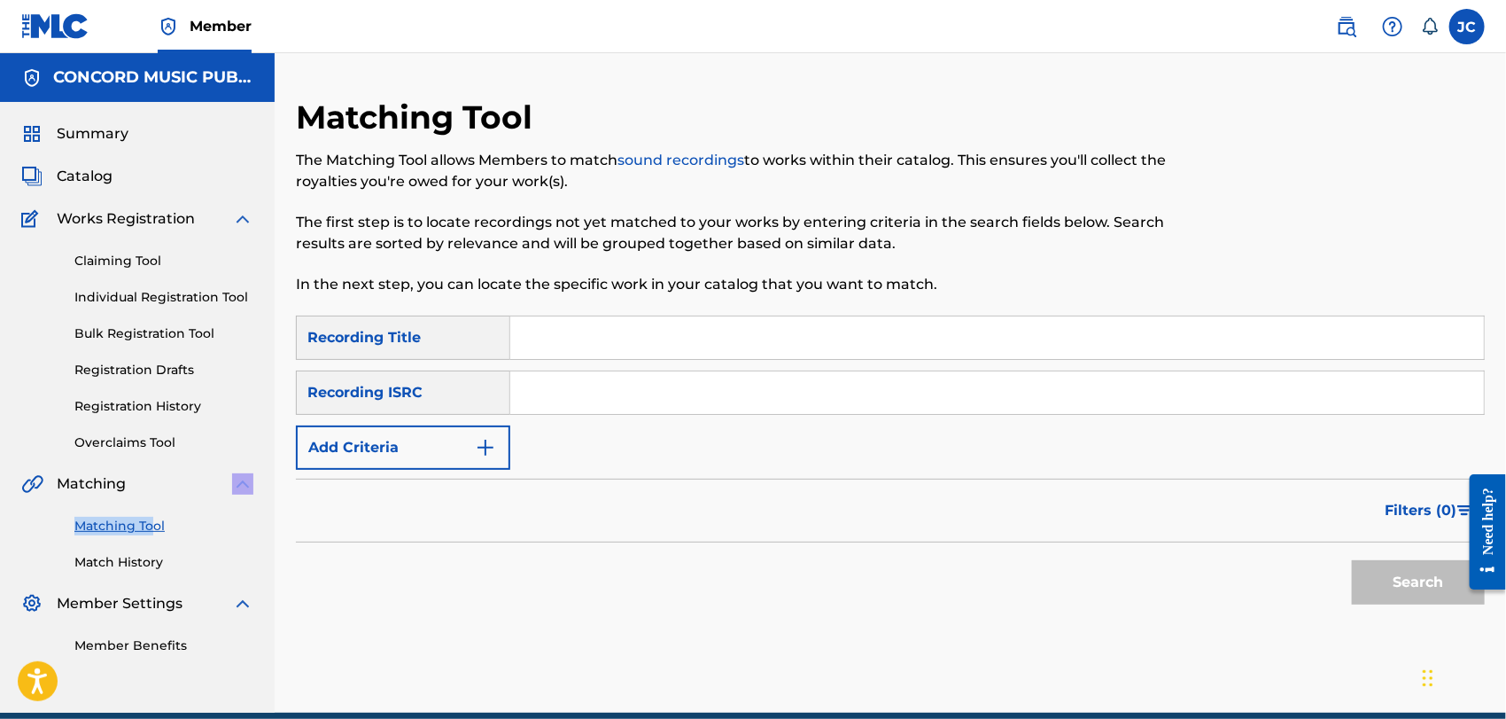
drag, startPoint x: 384, startPoint y: 430, endPoint x: 588, endPoint y: 496, distance: 215.2
click at [385, 430] on button "Add Criteria" at bounding box center [403, 447] width 214 height 44
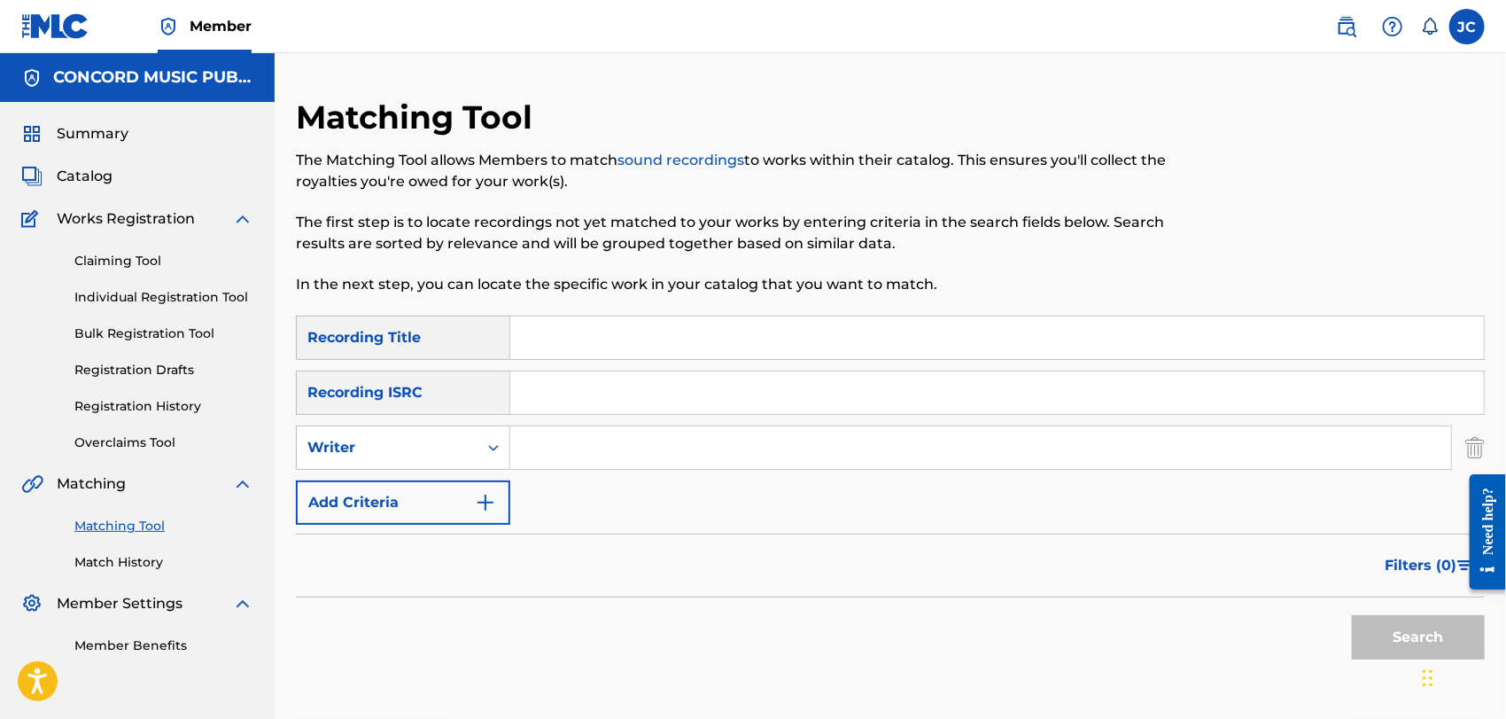
click at [607, 460] on input "Search Form" at bounding box center [980, 447] width 941 height 43
paste input "[PERSON_NAME]"
type input "[PERSON_NAME]"
drag, startPoint x: 574, startPoint y: 321, endPoint x: 619, endPoint y: 353, distance: 55.3
click at [574, 321] on input "Search Form" at bounding box center [997, 337] width 974 height 43
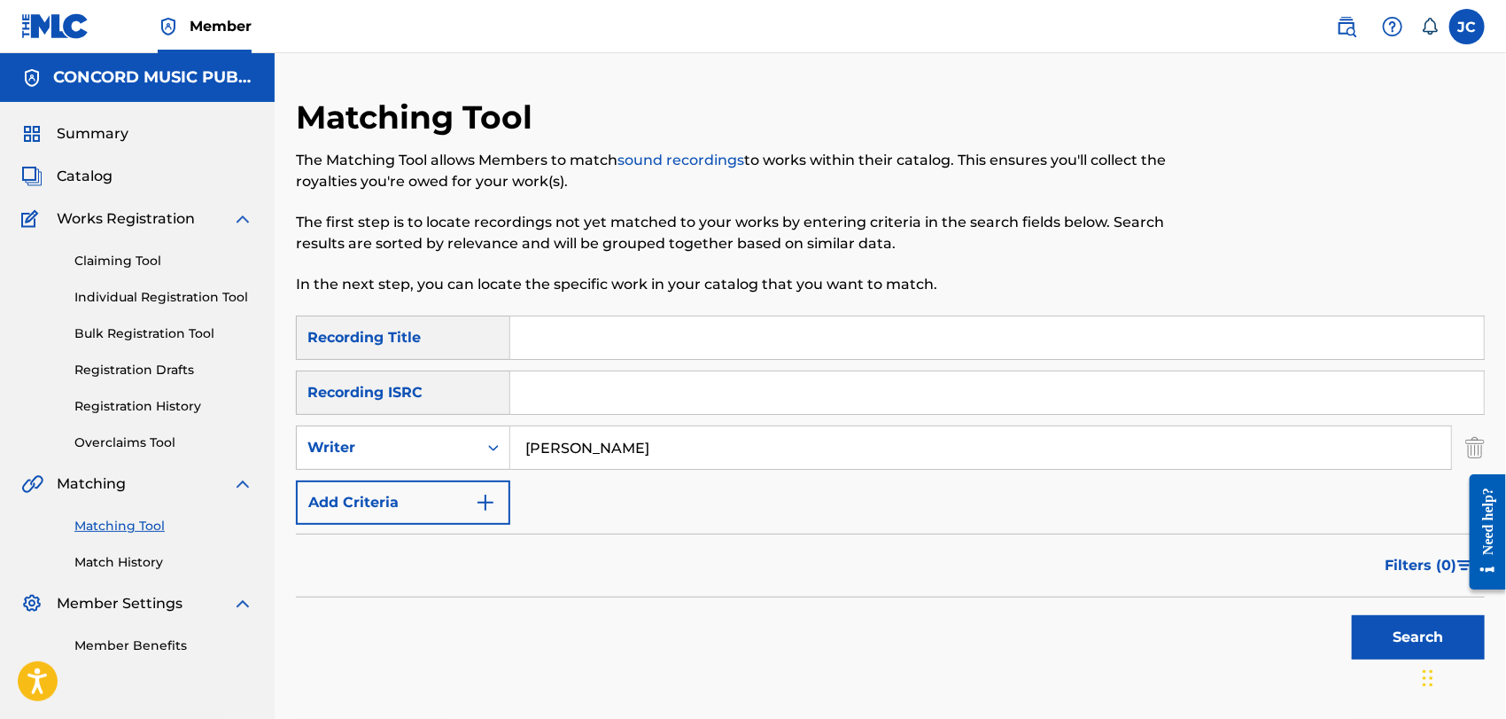
paste input "Women's Song"
type input "Women's Song"
click at [1356, 640] on button "Search" at bounding box center [1418, 637] width 133 height 44
click at [144, 571] on link "Match History" at bounding box center [163, 562] width 179 height 19
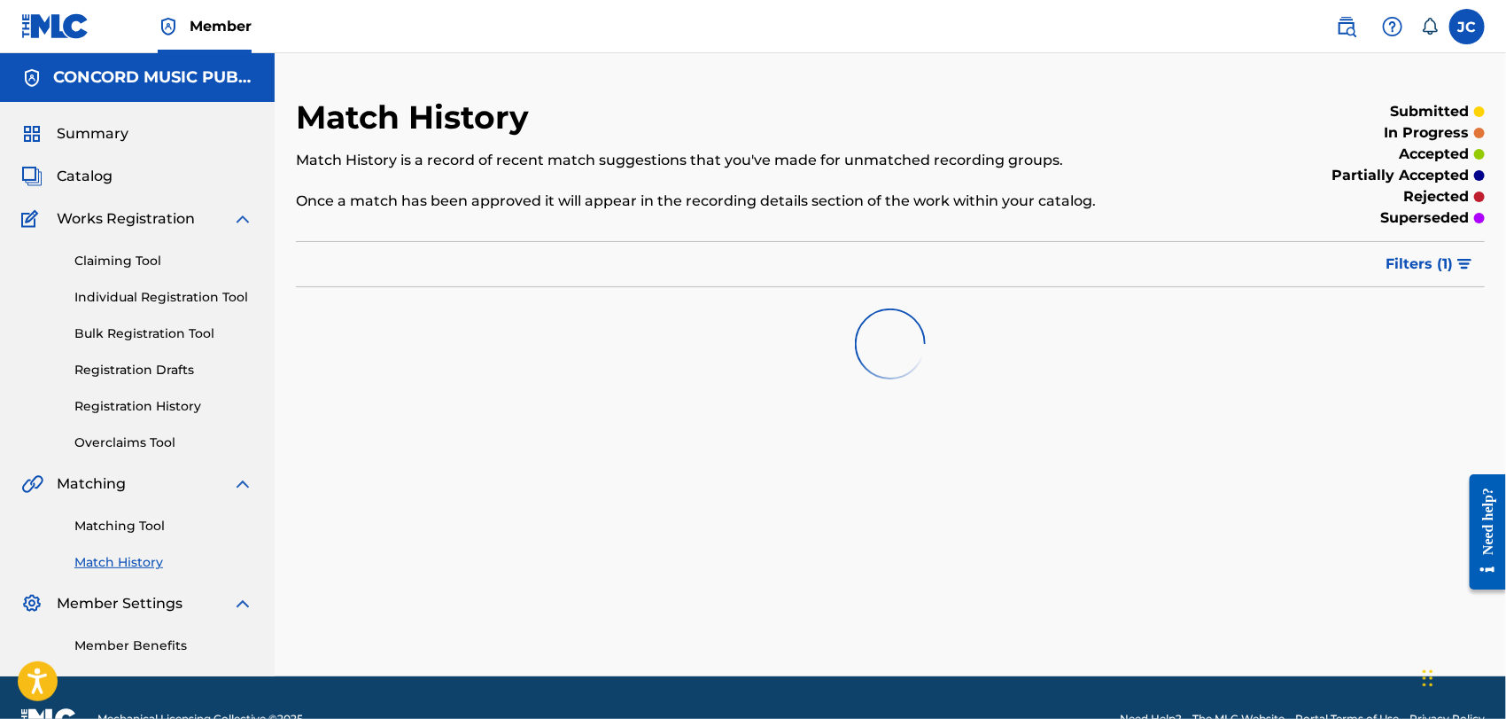
click at [142, 532] on link "Matching Tool" at bounding box center [163, 526] width 179 height 19
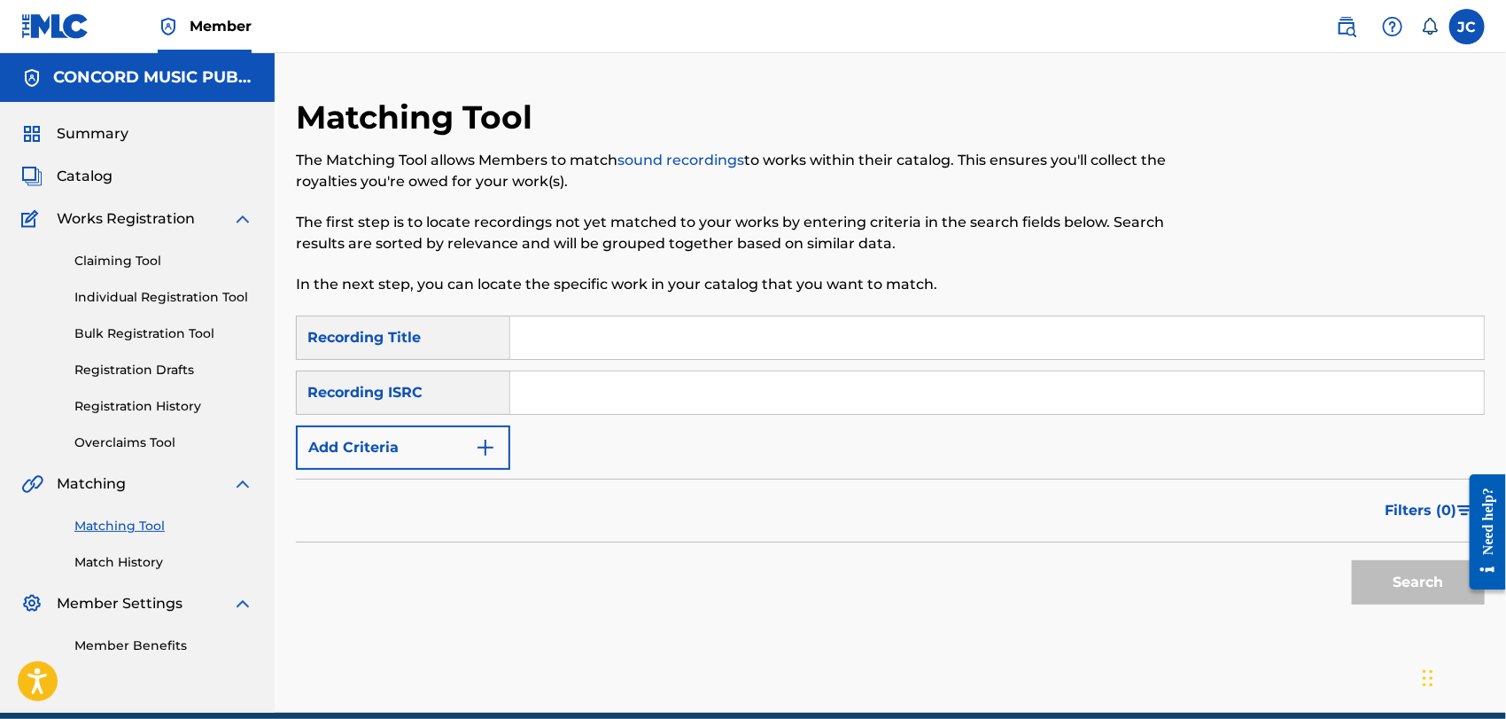
paste input "GBAJE0400128"
type input "GBAJE0400128"
click at [1410, 570] on button "Search" at bounding box center [1418, 582] width 133 height 44
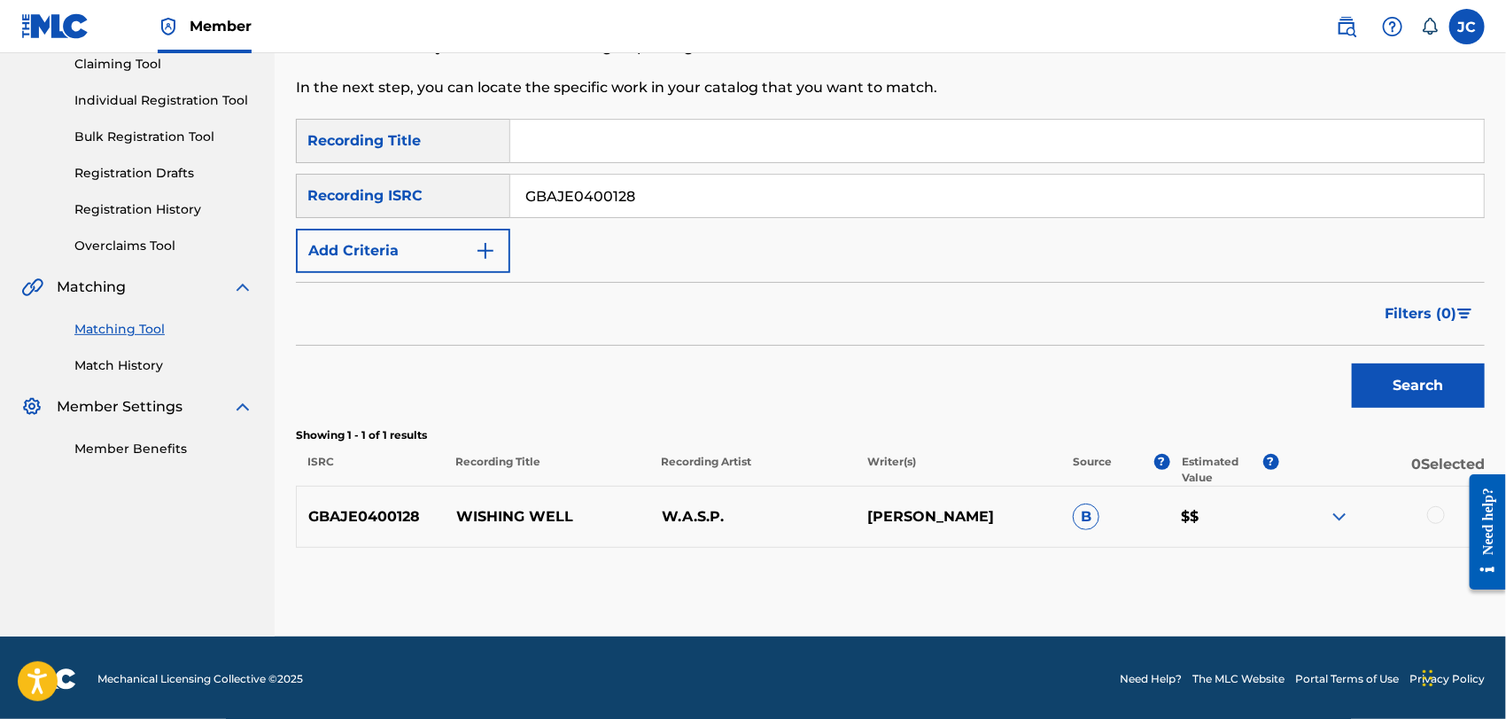
scroll to position [198, 0]
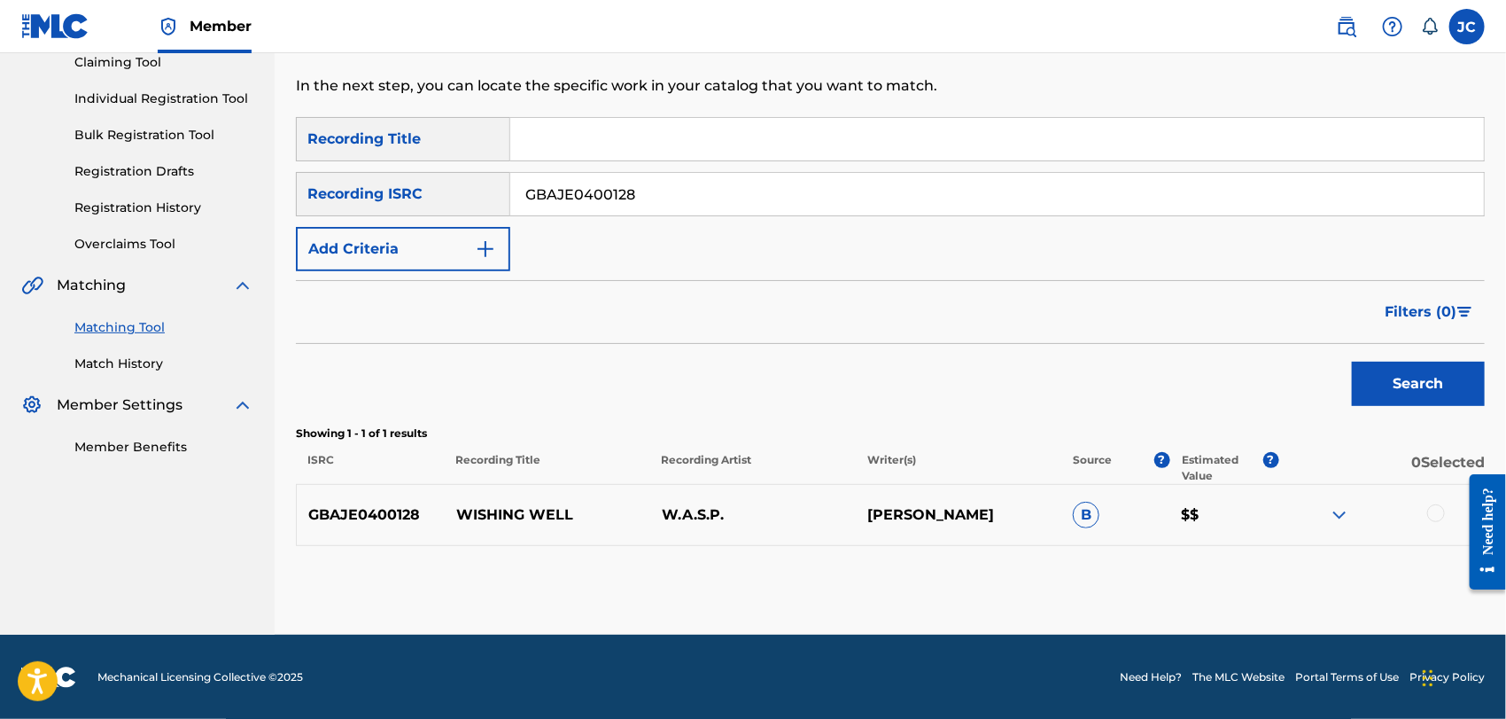
click at [1435, 509] on div at bounding box center [1436, 513] width 18 height 18
click at [1181, 567] on button "Match 1 Group" at bounding box center [1245, 574] width 196 height 44
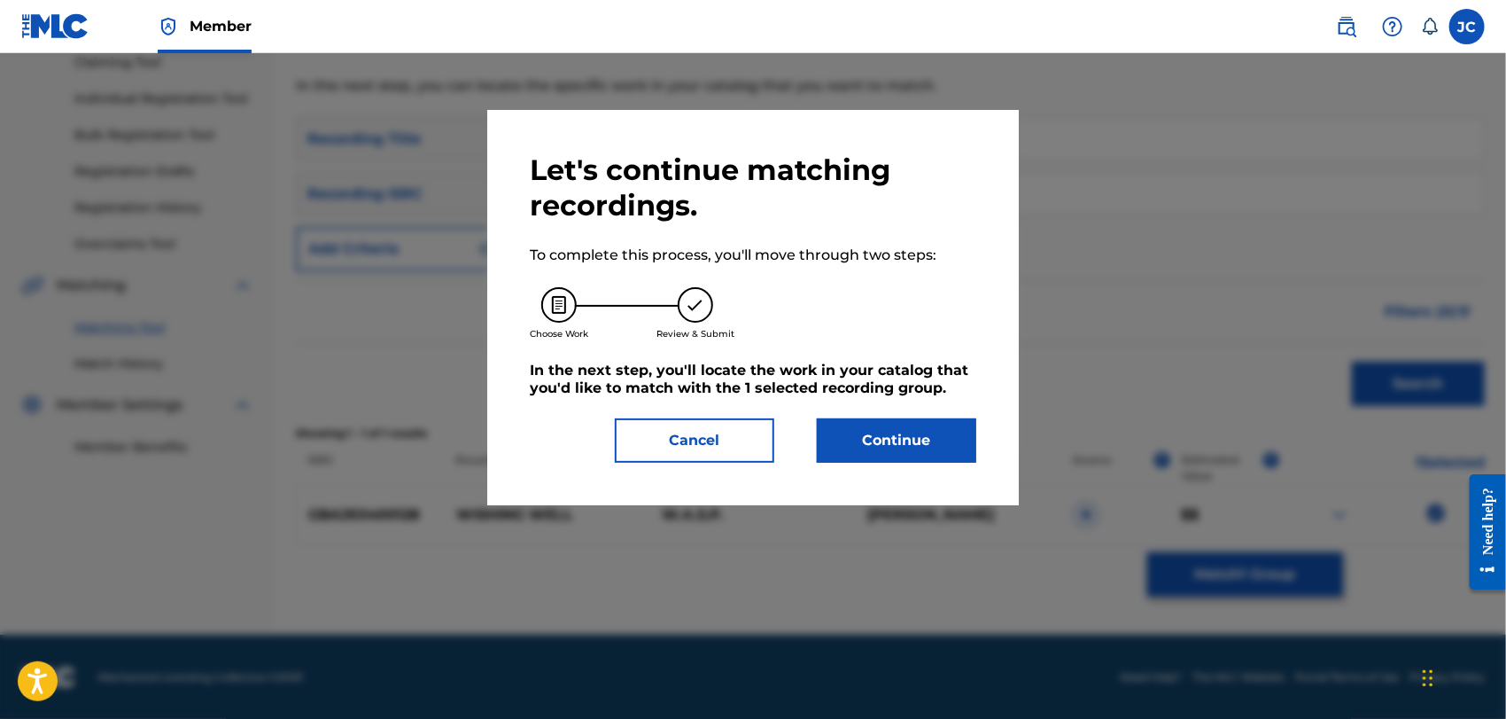
click at [902, 427] on button "Continue" at bounding box center [896, 440] width 159 height 44
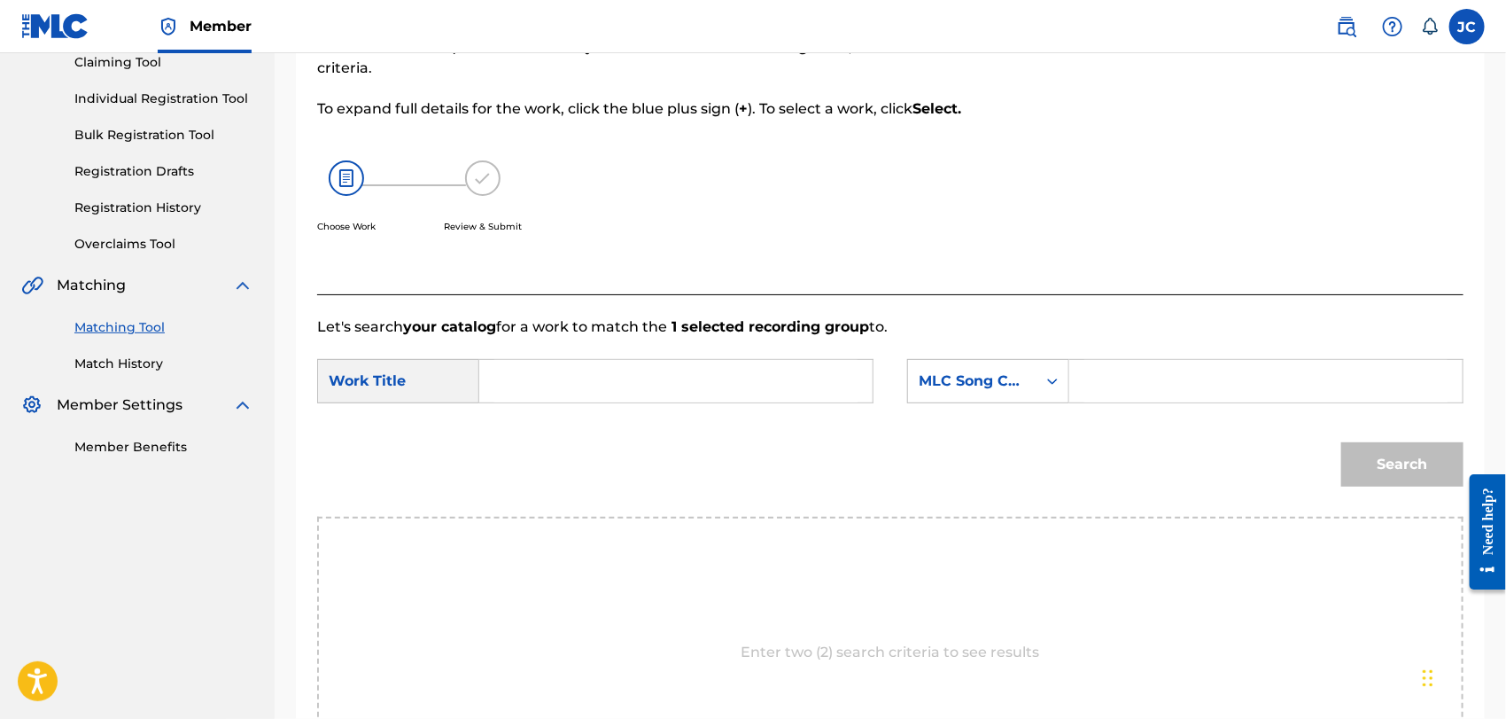
click at [659, 410] on div "SearchWithCriteria9cfd86b8-af4b-425d-a996-b44494d3af6c Work Title SearchWithCri…" at bounding box center [890, 386] width 1146 height 55
click at [730, 399] on input "Search Form" at bounding box center [675, 381] width 363 height 43
paste input "Wishing Well"
type input "Wishing Well"
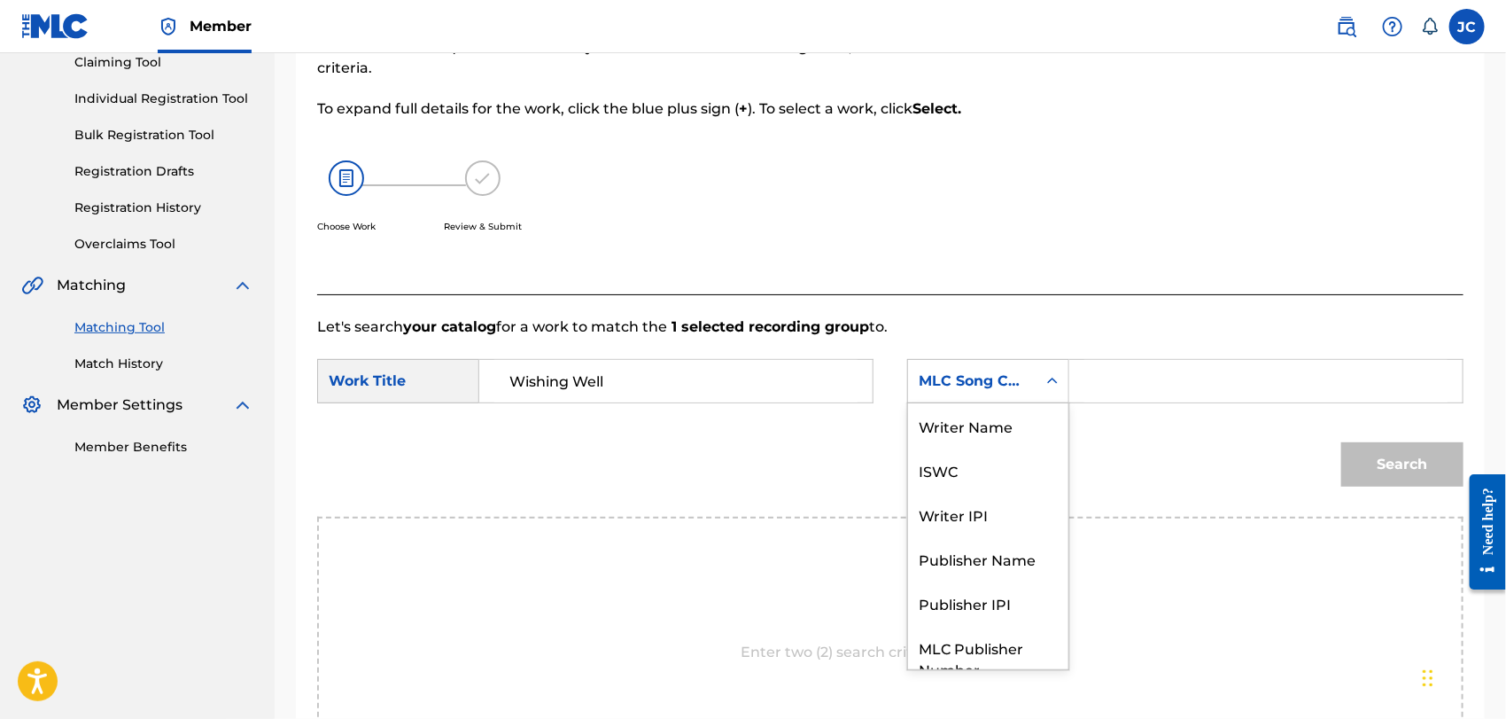
click at [1014, 392] on div "MLC Song Code" at bounding box center [972, 381] width 128 height 34
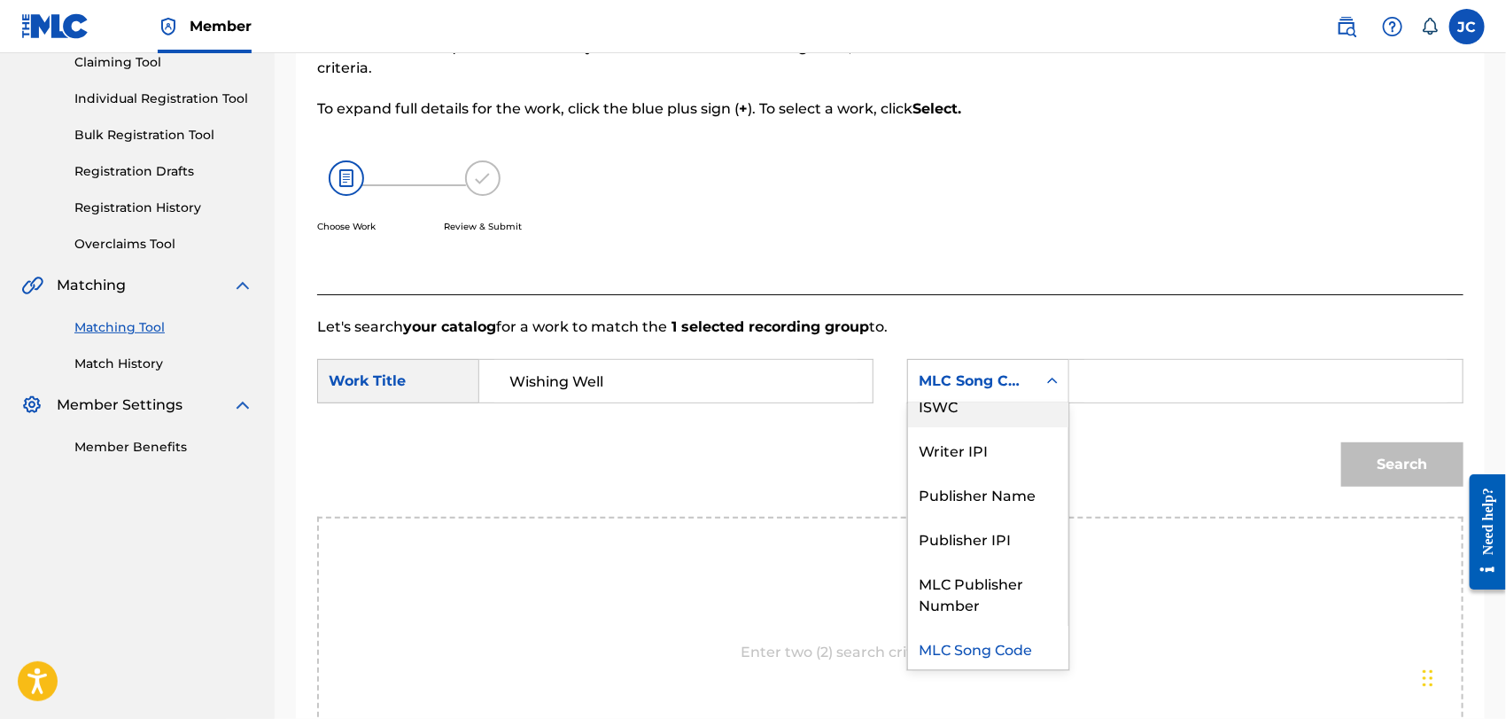
scroll to position [0, 0]
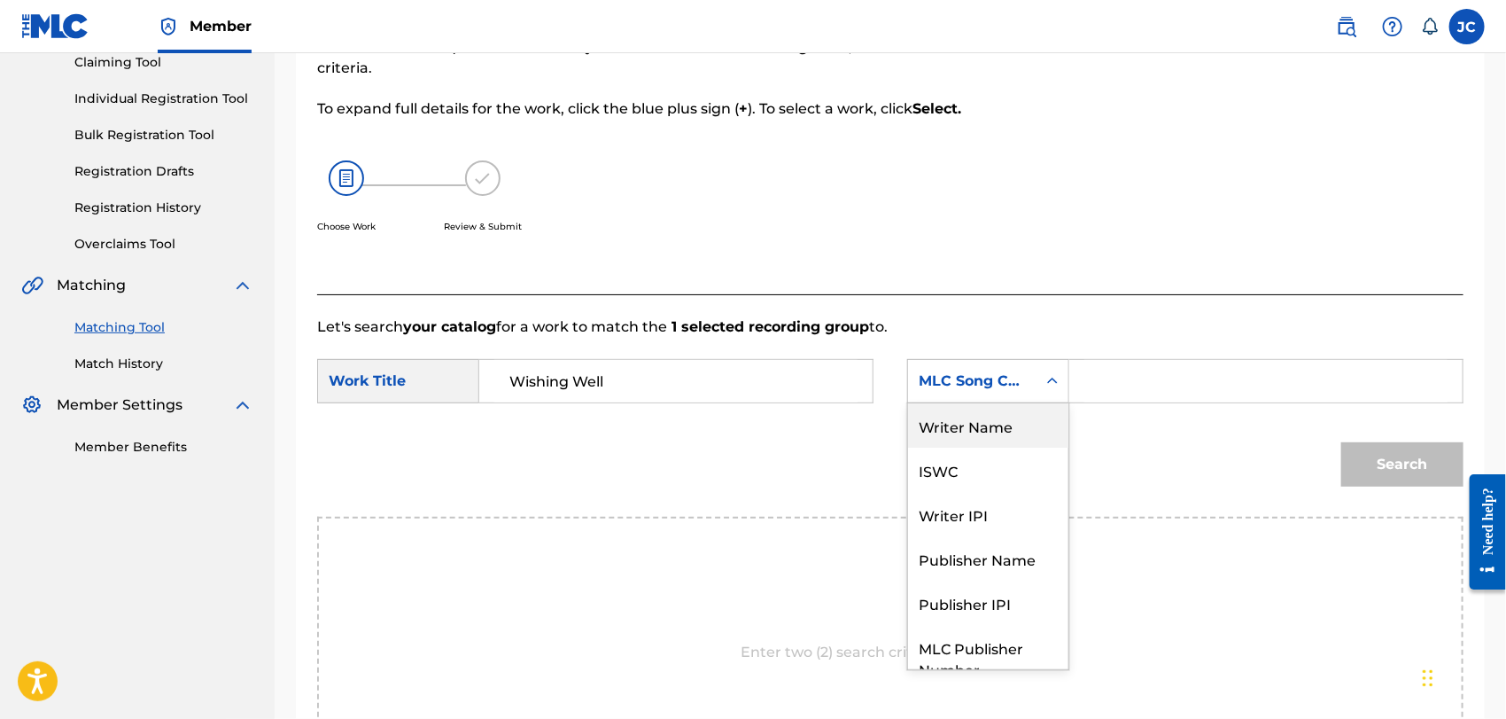
drag, startPoint x: 998, startPoint y: 416, endPoint x: 1270, endPoint y: 404, distance: 272.3
click at [1011, 419] on div "Writer Name" at bounding box center [988, 425] width 160 height 44
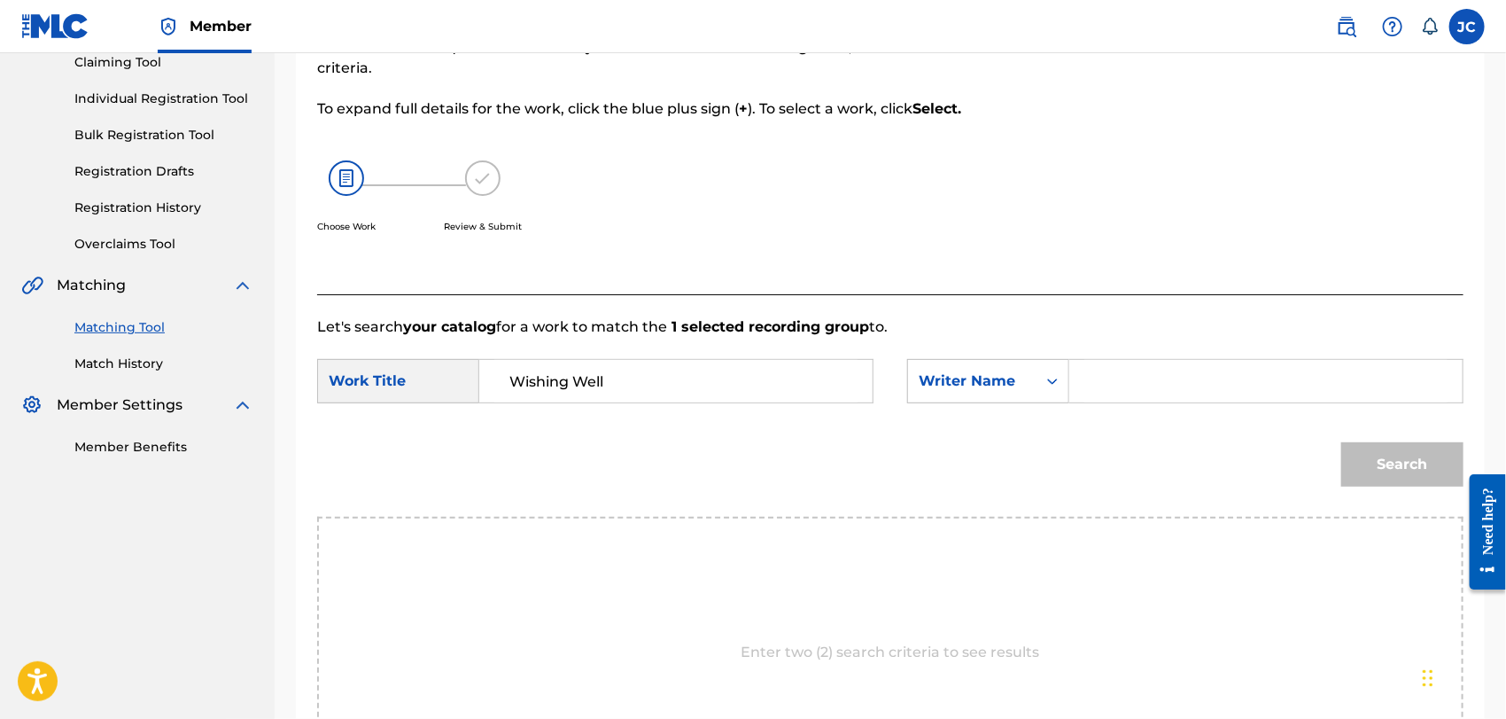
click at [1272, 396] on input "Search Form" at bounding box center [1265, 381] width 363 height 43
paste input "[PERSON_NAME]"
click at [1387, 457] on button "Search" at bounding box center [1402, 464] width 122 height 44
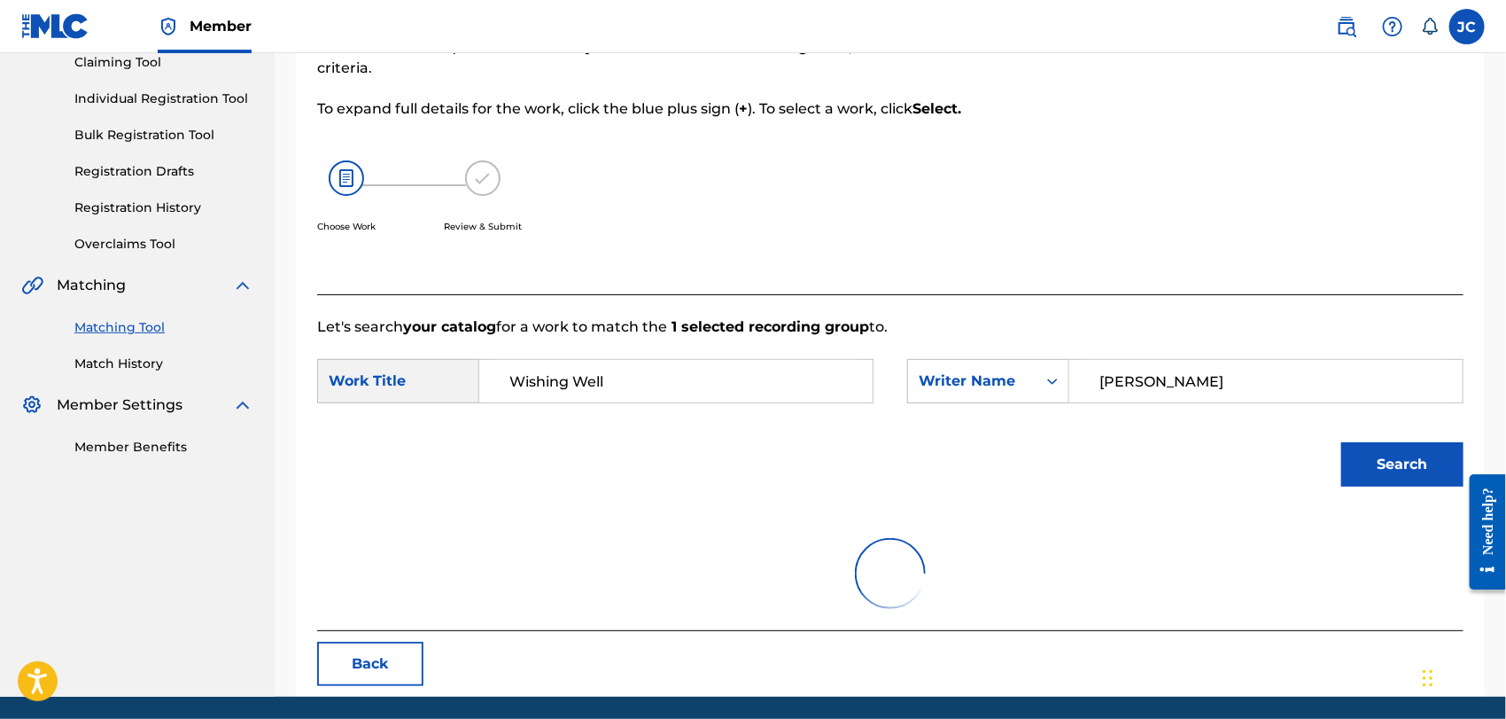
scroll to position [184, 0]
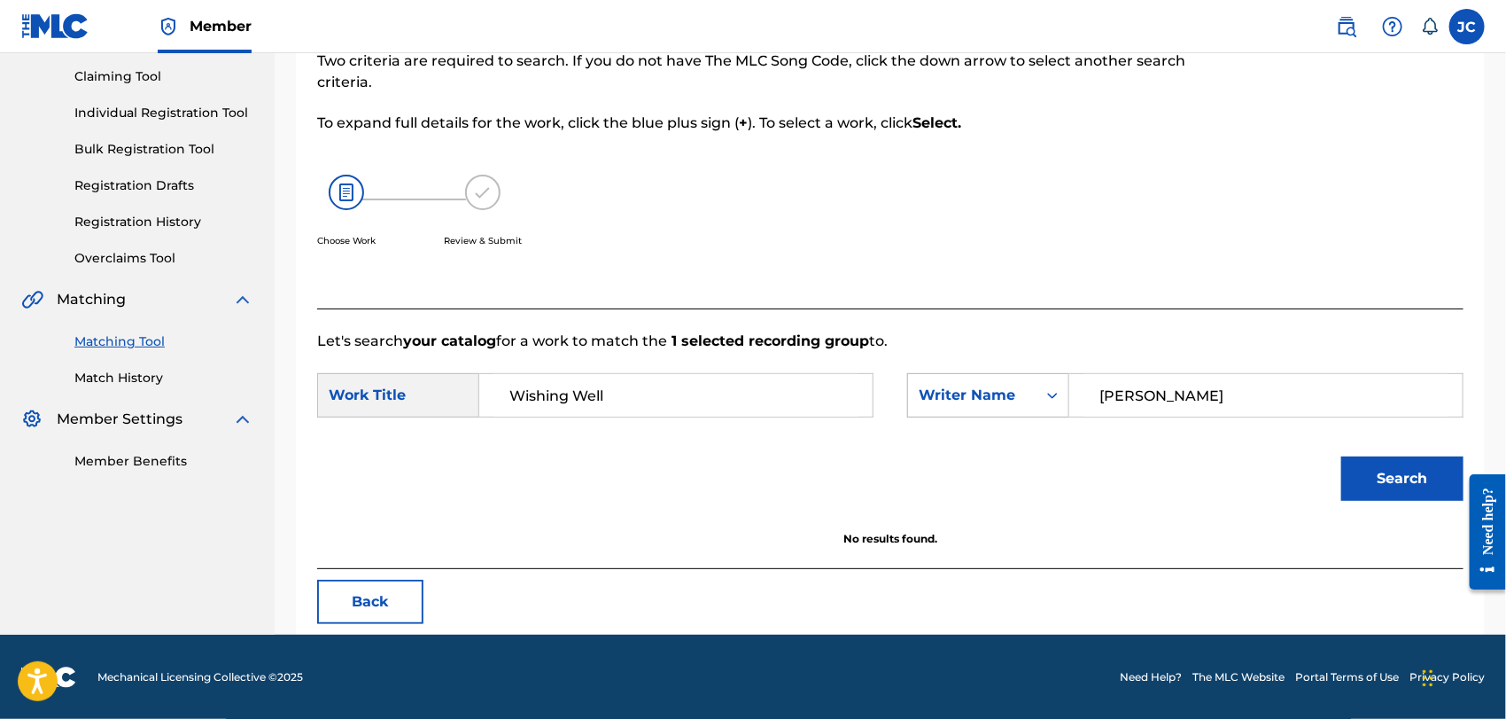
drag, startPoint x: 1238, startPoint y: 392, endPoint x: 958, endPoint y: 392, distance: 280.0
click at [958, 392] on div "SearchWithCriteria011ad801-063f-41c6-968d-7e2fb8d5b172 Writer Name [PERSON_NAME]" at bounding box center [1185, 395] width 556 height 44
paste input "[PERSON_NAME]"
type input "[PERSON_NAME]"
click at [1377, 490] on button "Search" at bounding box center [1402, 478] width 122 height 44
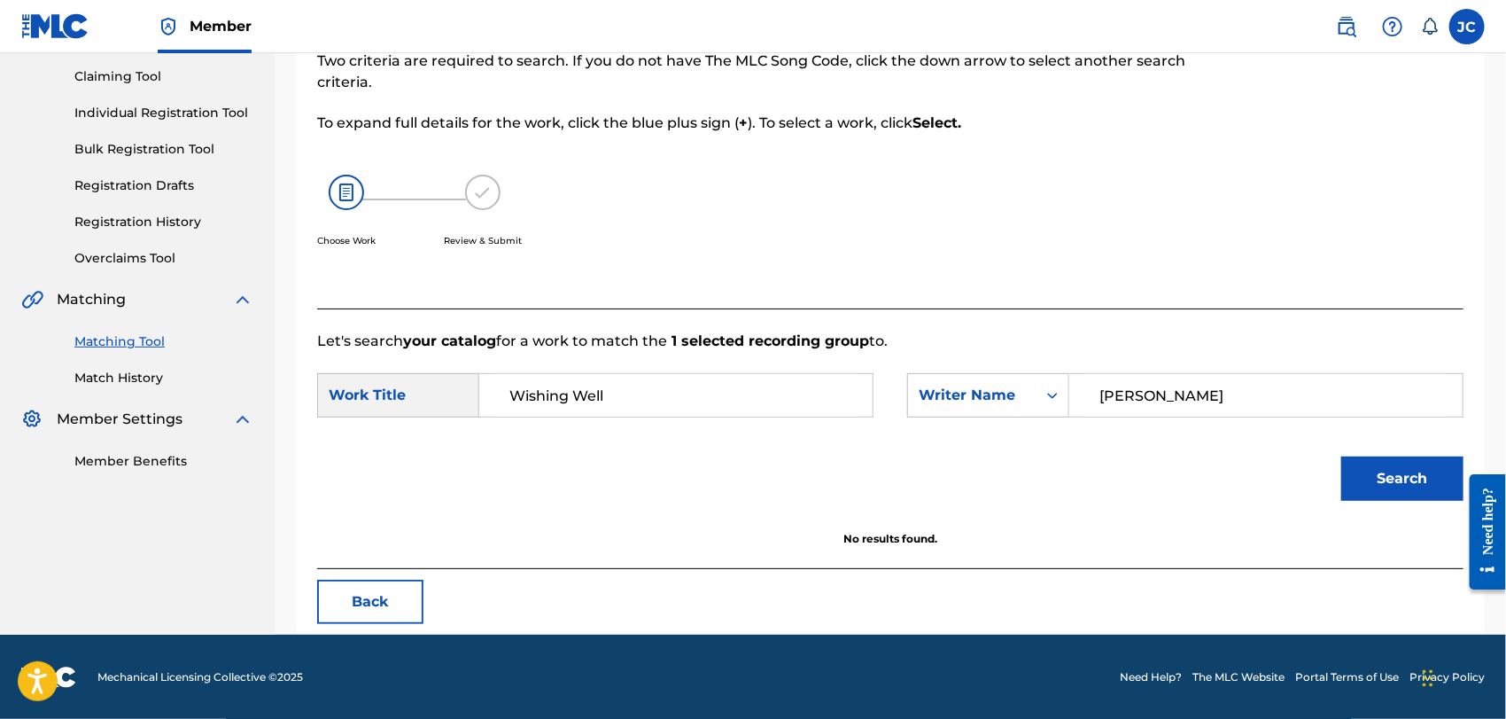
click at [128, 395] on div "Summary Catalog Works Registration Claiming Tool Individual Registration Tool B…" at bounding box center [137, 205] width 275 height 574
click at [131, 382] on link "Match History" at bounding box center [163, 378] width 179 height 19
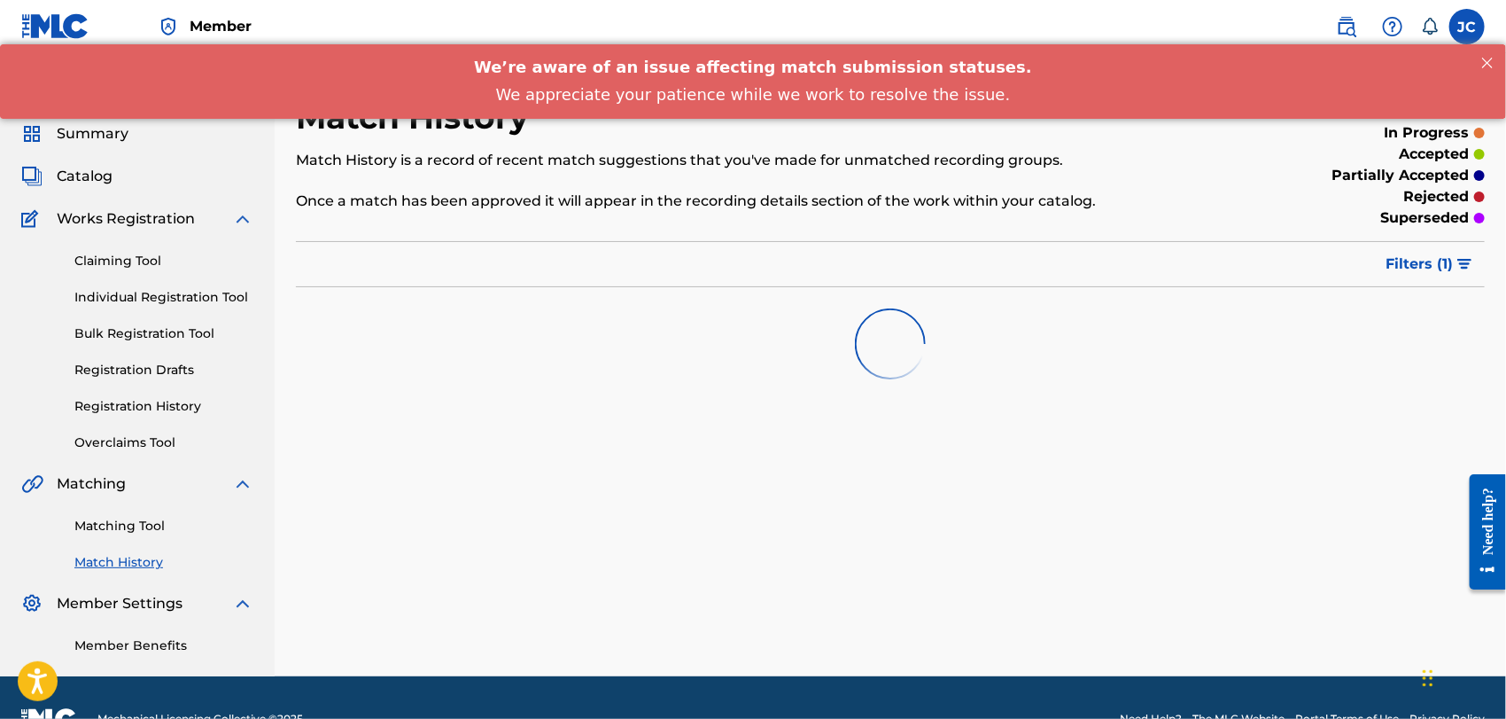
click at [142, 519] on link "Matching Tool" at bounding box center [163, 526] width 179 height 19
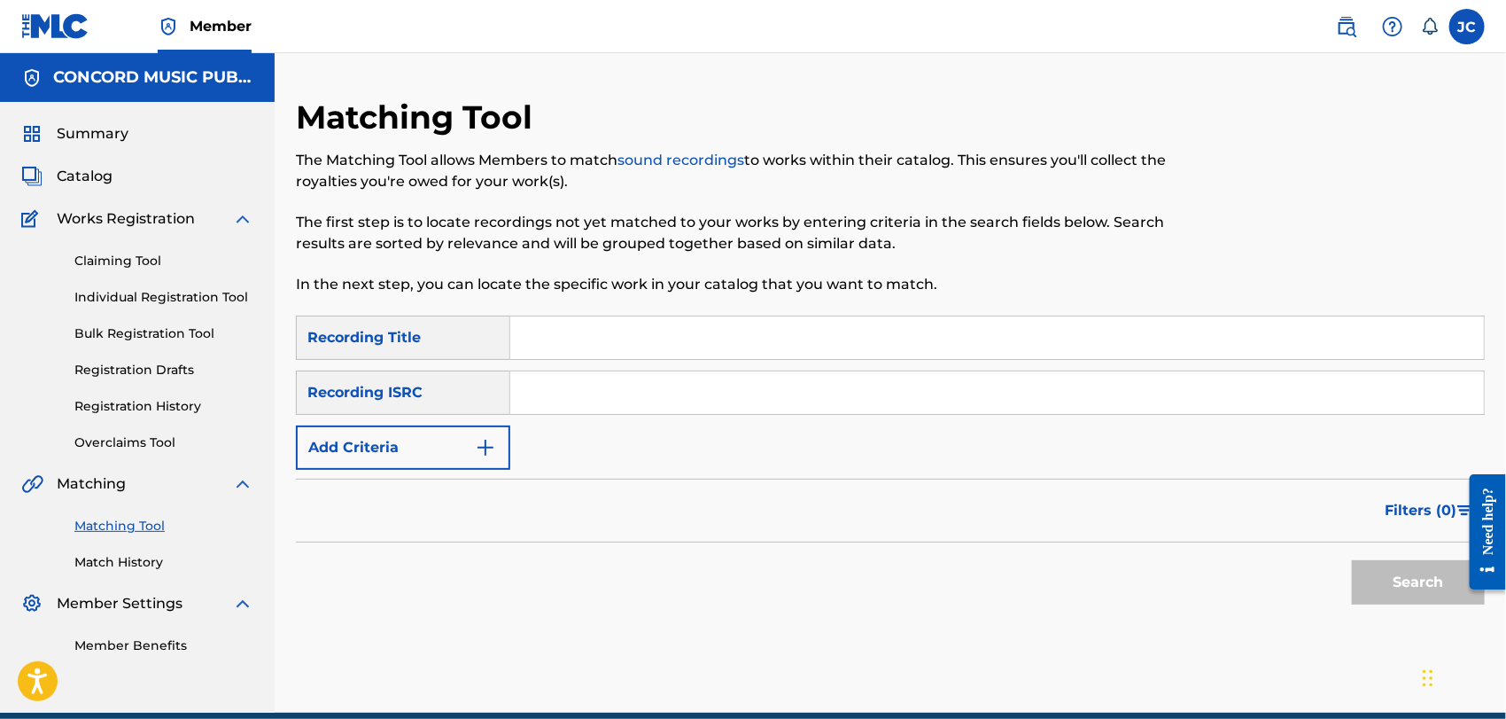
click at [452, 434] on button "Add Criteria" at bounding box center [403, 447] width 214 height 44
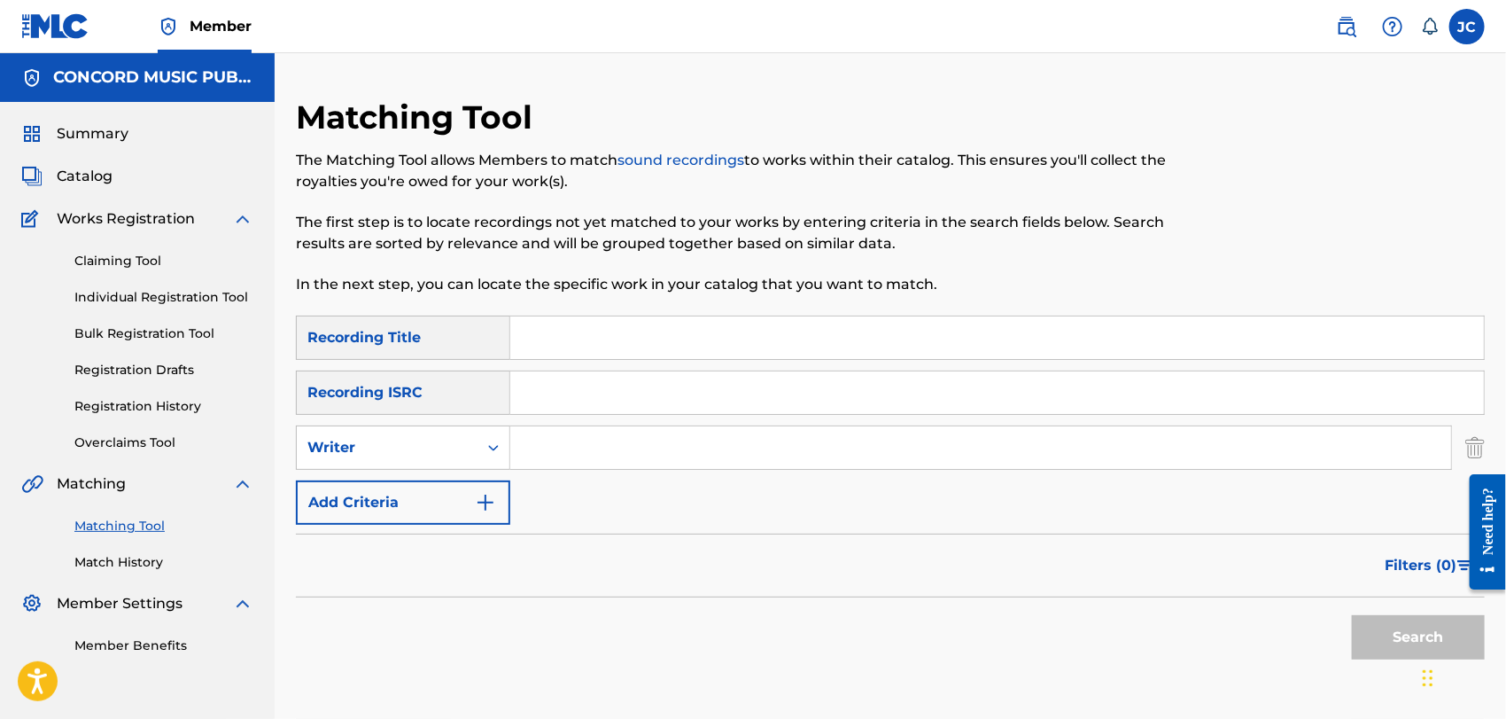
click at [607, 448] on input "Search Form" at bounding box center [980, 447] width 941 height 43
paste input "[PERSON_NAME]"
type input "[PERSON_NAME]"
click at [631, 341] on input "Search Form" at bounding box center [997, 337] width 974 height 43
paste input "Wishing Well"
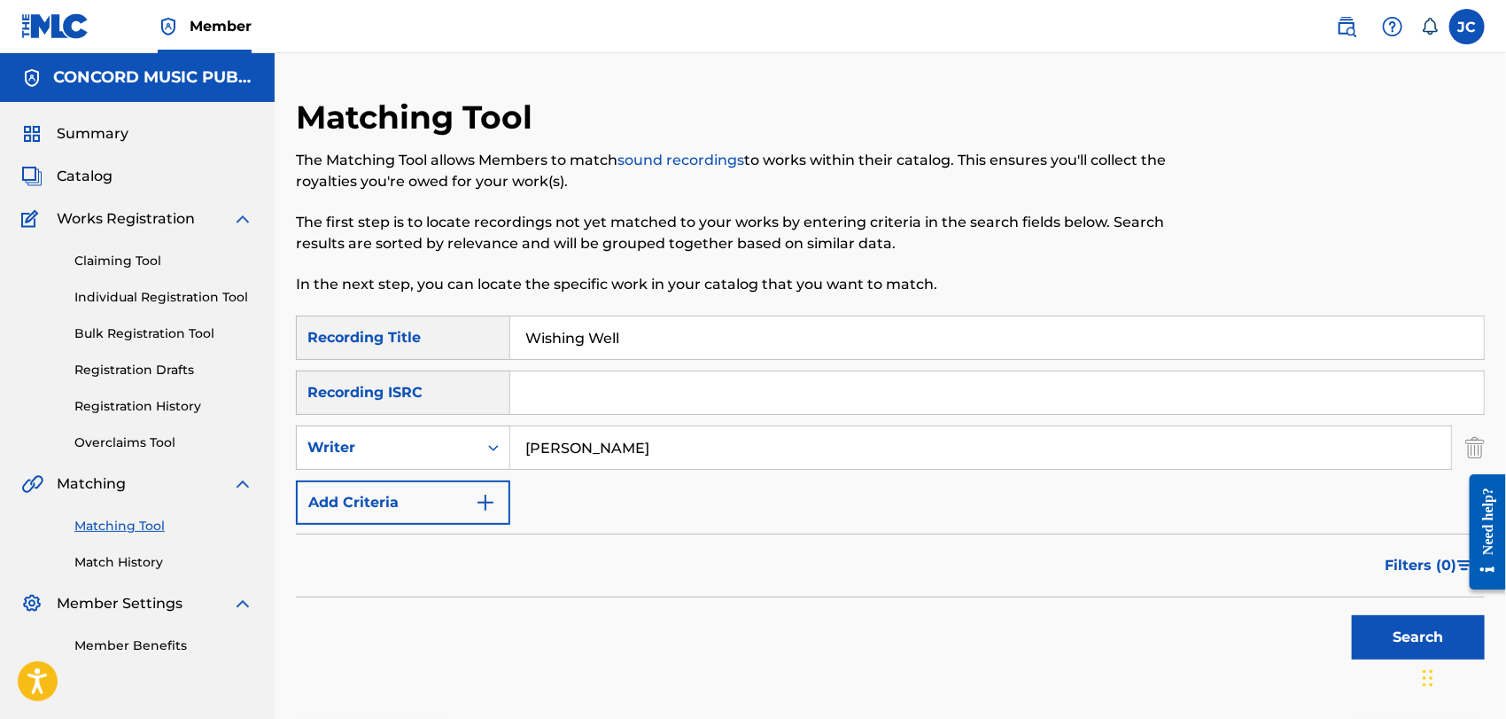
type input "Wishing Well"
click at [1407, 632] on button "Search" at bounding box center [1418, 637] width 133 height 44
click at [124, 555] on link "Match History" at bounding box center [163, 562] width 179 height 19
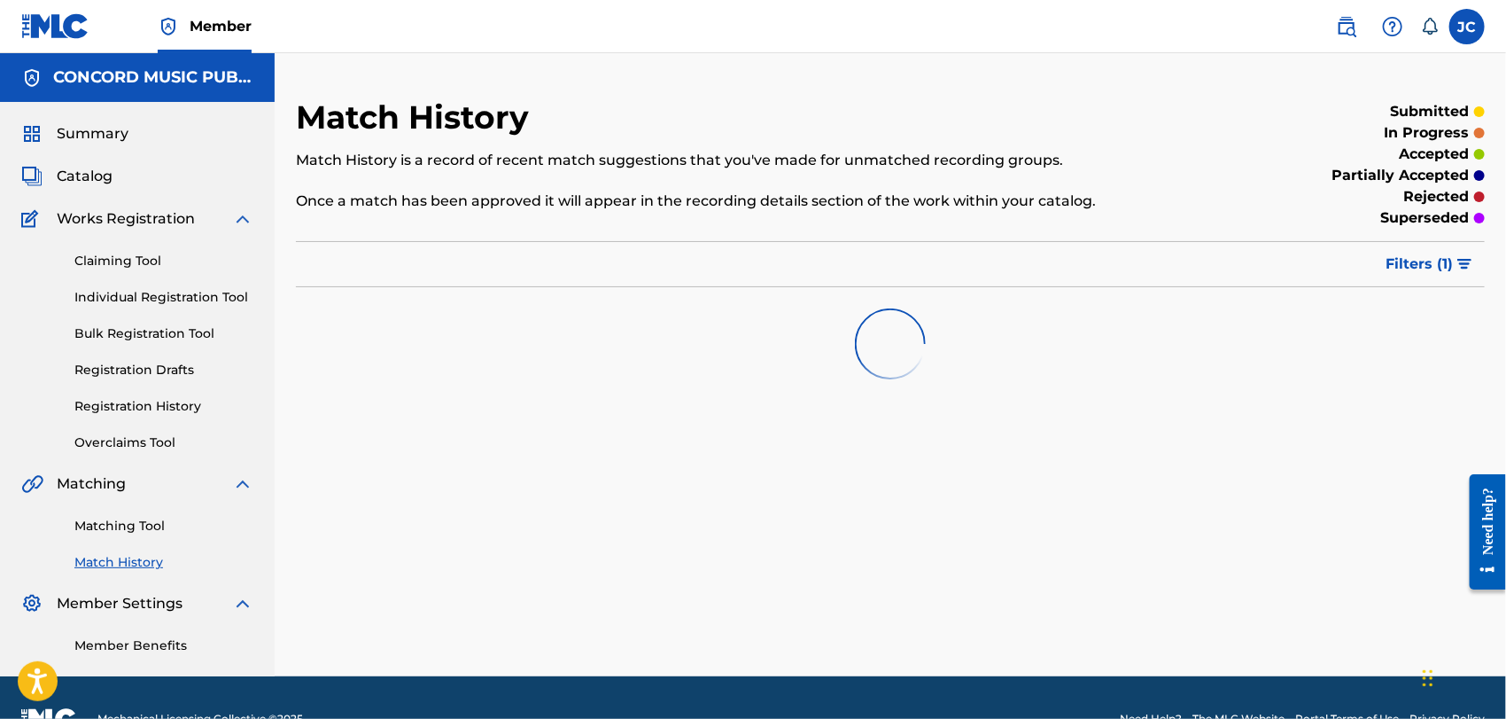
click at [139, 531] on link "Matching Tool" at bounding box center [163, 526] width 179 height 19
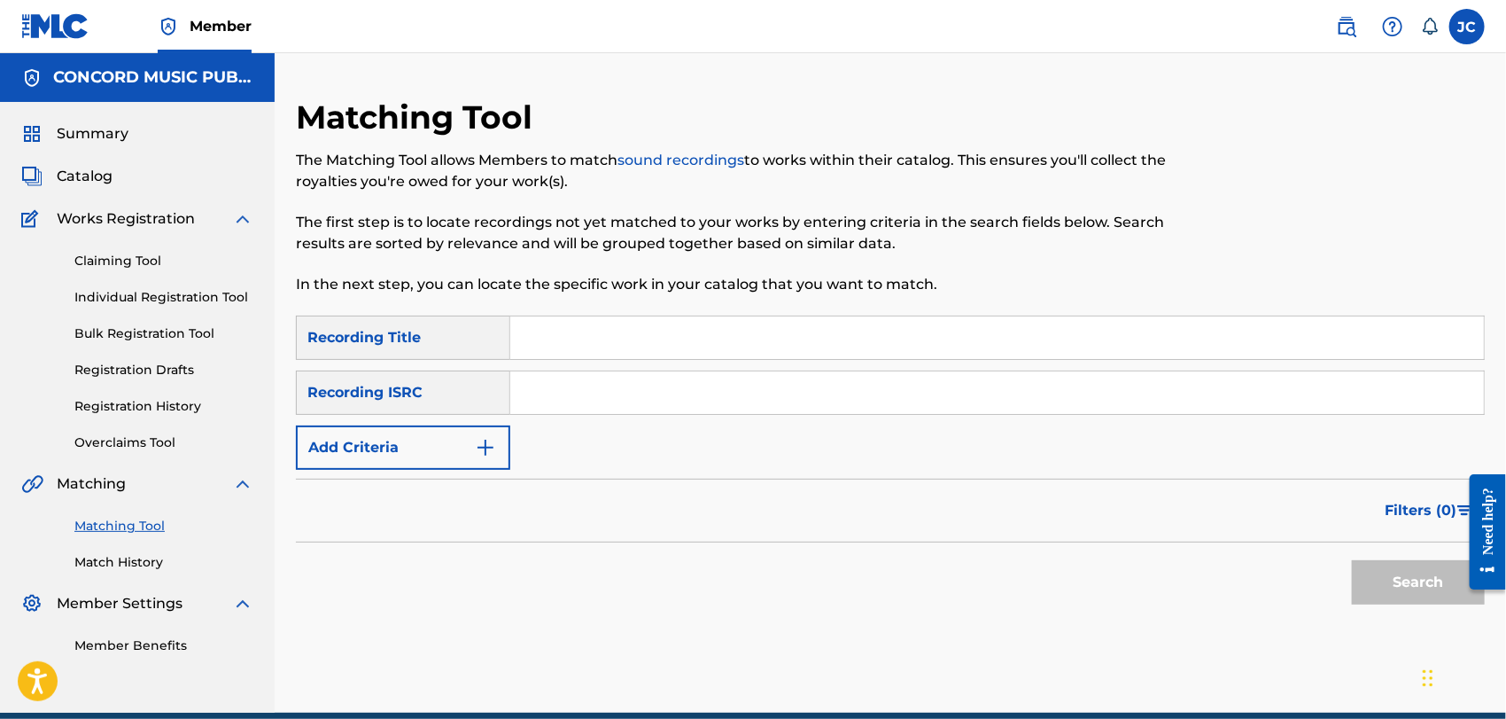
click at [540, 429] on div "SearchWithCriteria2585d456-9b05-4a9a-9811-b04da0de487a Recording Title SearchWi…" at bounding box center [890, 392] width 1189 height 154
drag, startPoint x: 596, startPoint y: 396, endPoint x: 663, endPoint y: 392, distance: 66.5
click at [596, 396] on input "Search Form" at bounding box center [997, 392] width 974 height 43
paste input "QMDA71467238"
type input "QMDA71467238"
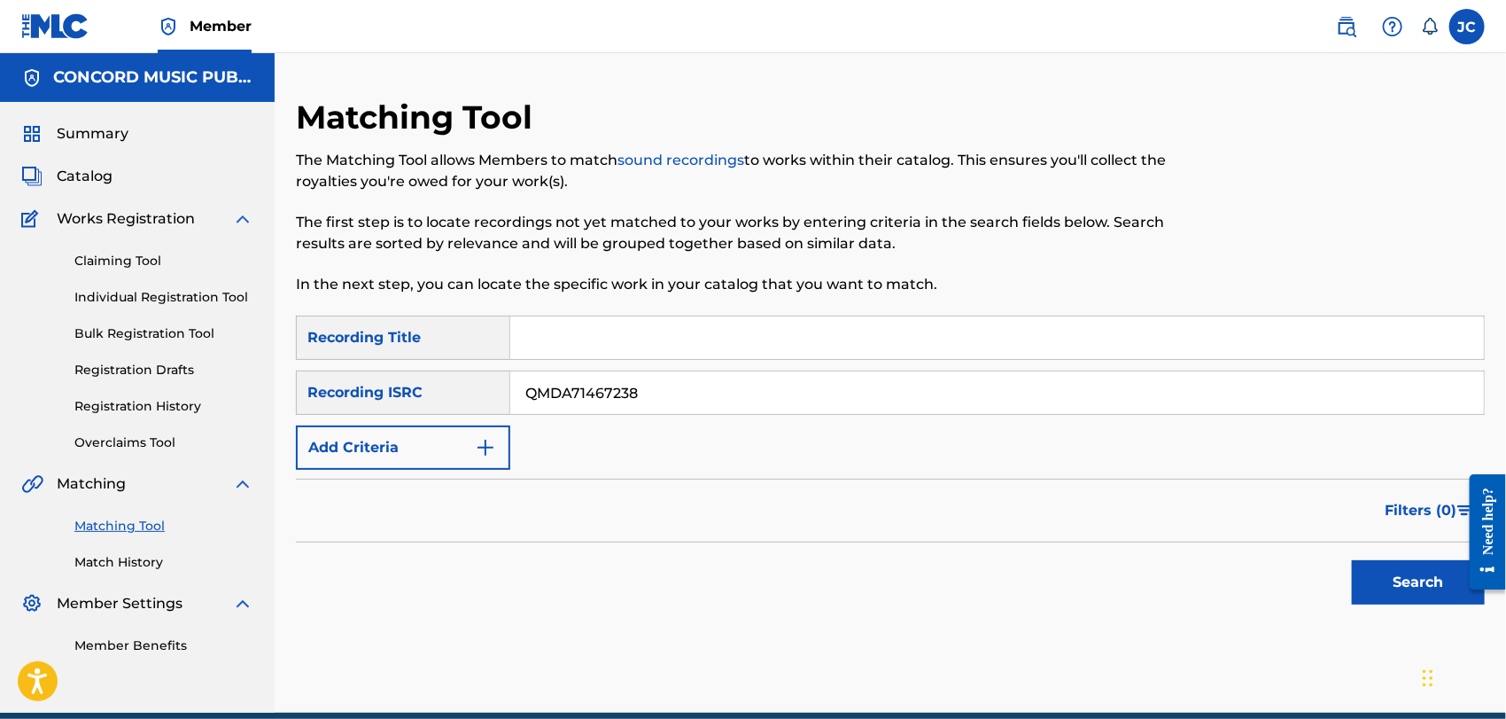
click at [1363, 571] on button "Search" at bounding box center [1418, 582] width 133 height 44
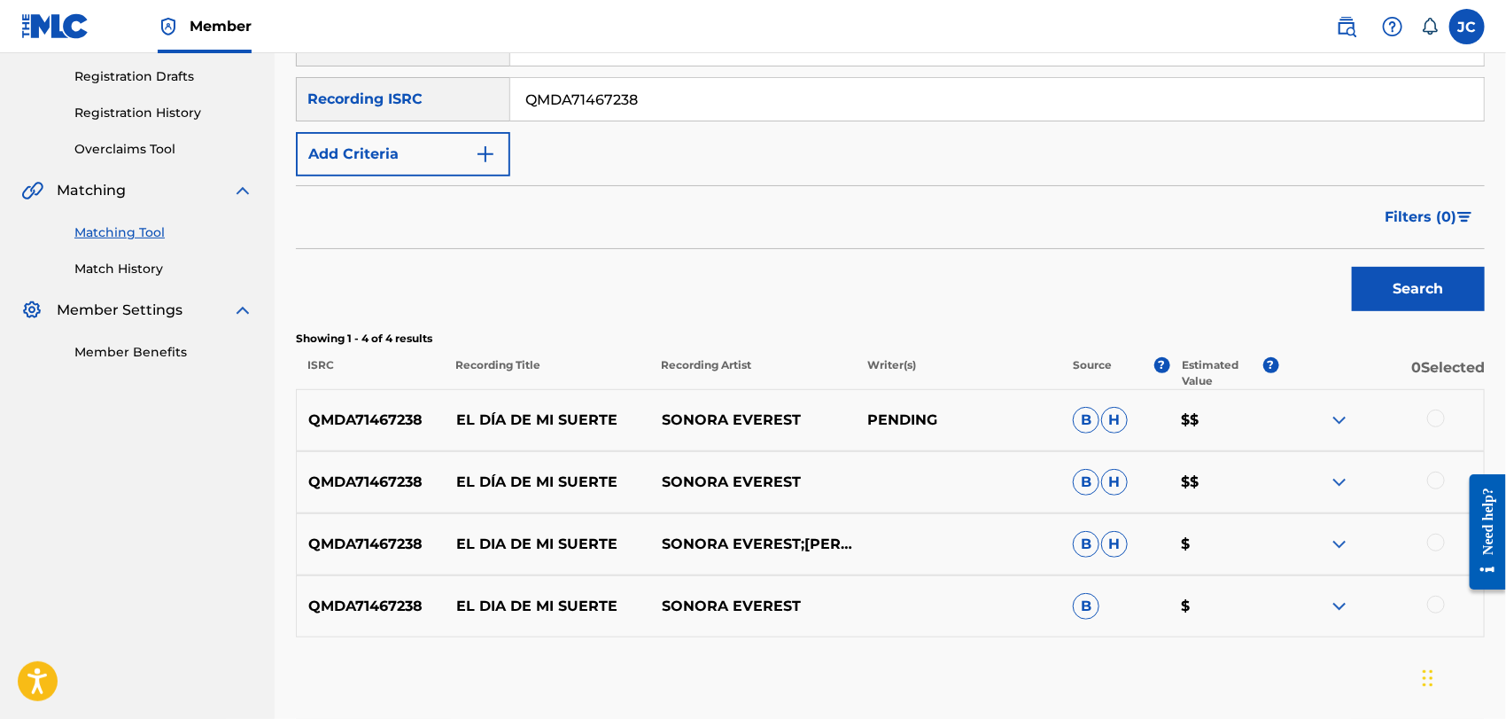
scroll to position [295, 0]
click at [755, 111] on input "QMDA71467238" at bounding box center [997, 97] width 974 height 43
click at [1402, 299] on button "Search" at bounding box center [1418, 287] width 133 height 44
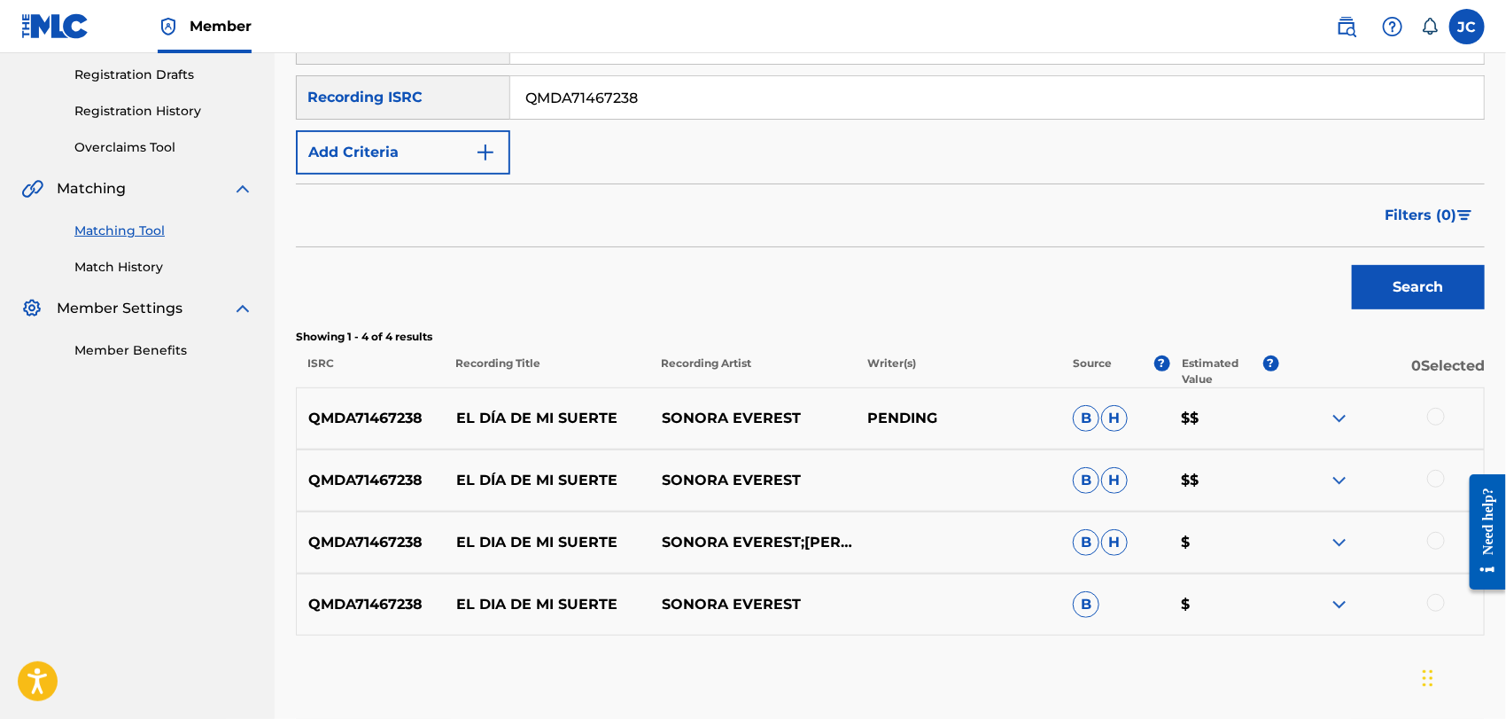
click at [1432, 410] on div at bounding box center [1436, 417] width 18 height 18
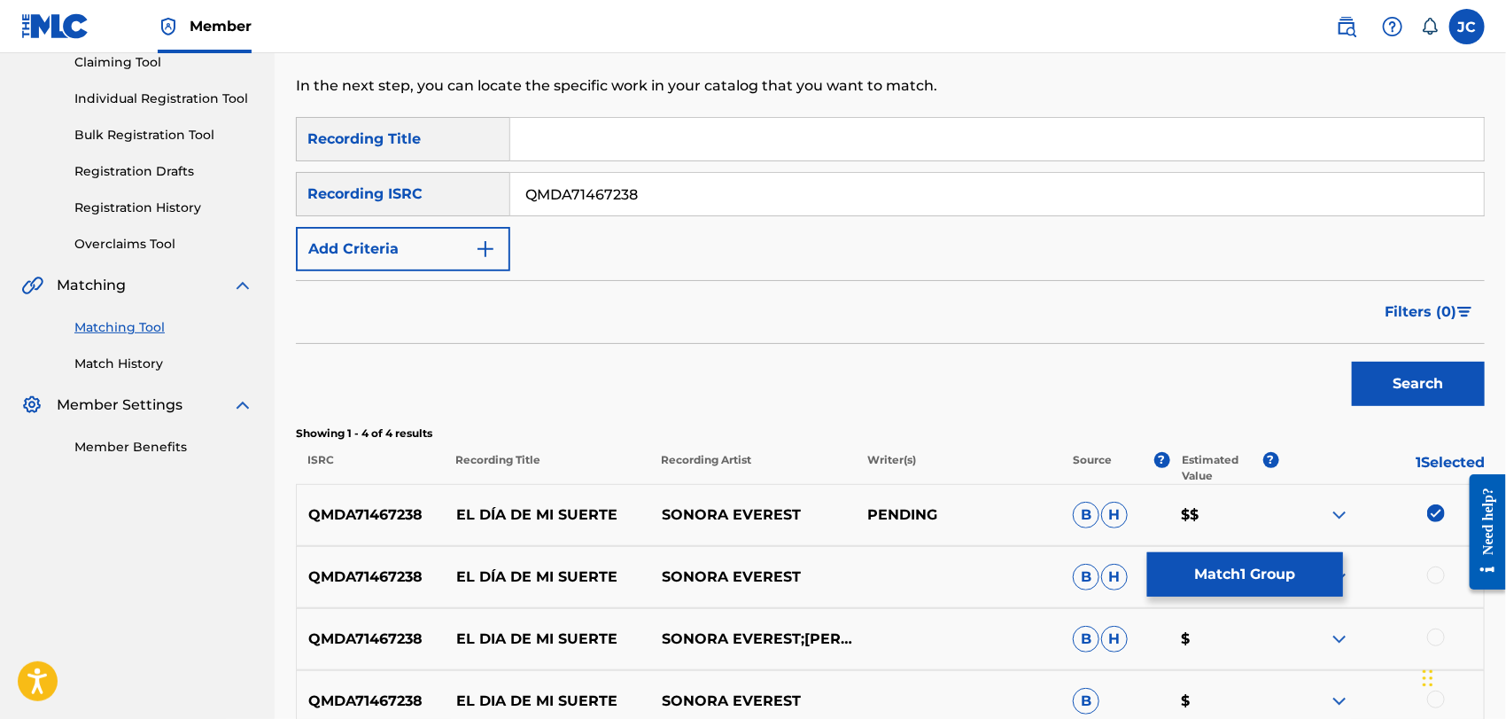
scroll to position [98, 0]
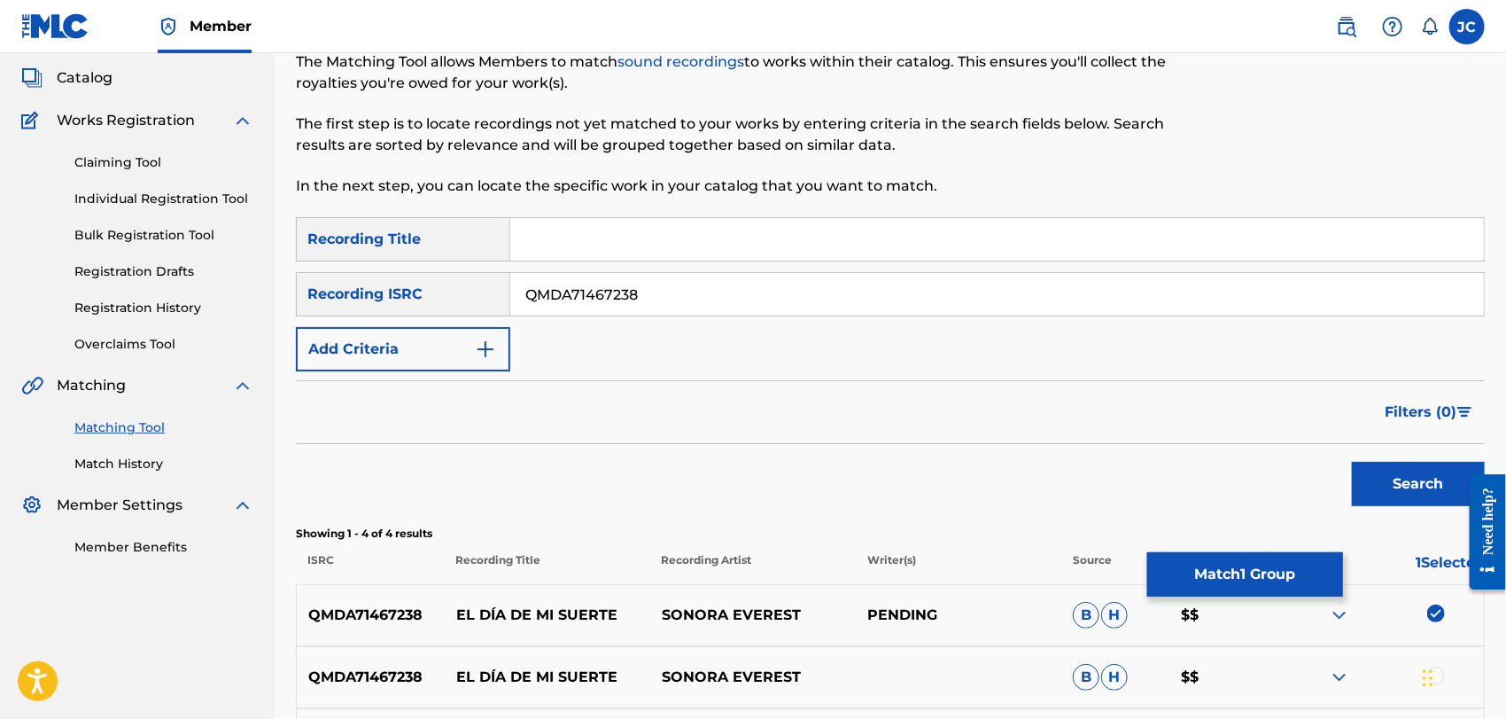
click at [865, 313] on input "QMDA71467238" at bounding box center [997, 294] width 974 height 43
click at [864, 314] on input "QMDA71467238" at bounding box center [997, 294] width 974 height 43
click at [864, 316] on div "SearchWithCriteria2585d456-9b05-4a9a-9811-b04da0de487a Recording Title SearchWi…" at bounding box center [890, 294] width 1189 height 154
drag, startPoint x: 864, startPoint y: 316, endPoint x: 702, endPoint y: 284, distance: 165.4
click at [702, 284] on input "QMDA71467238" at bounding box center [997, 294] width 974 height 43
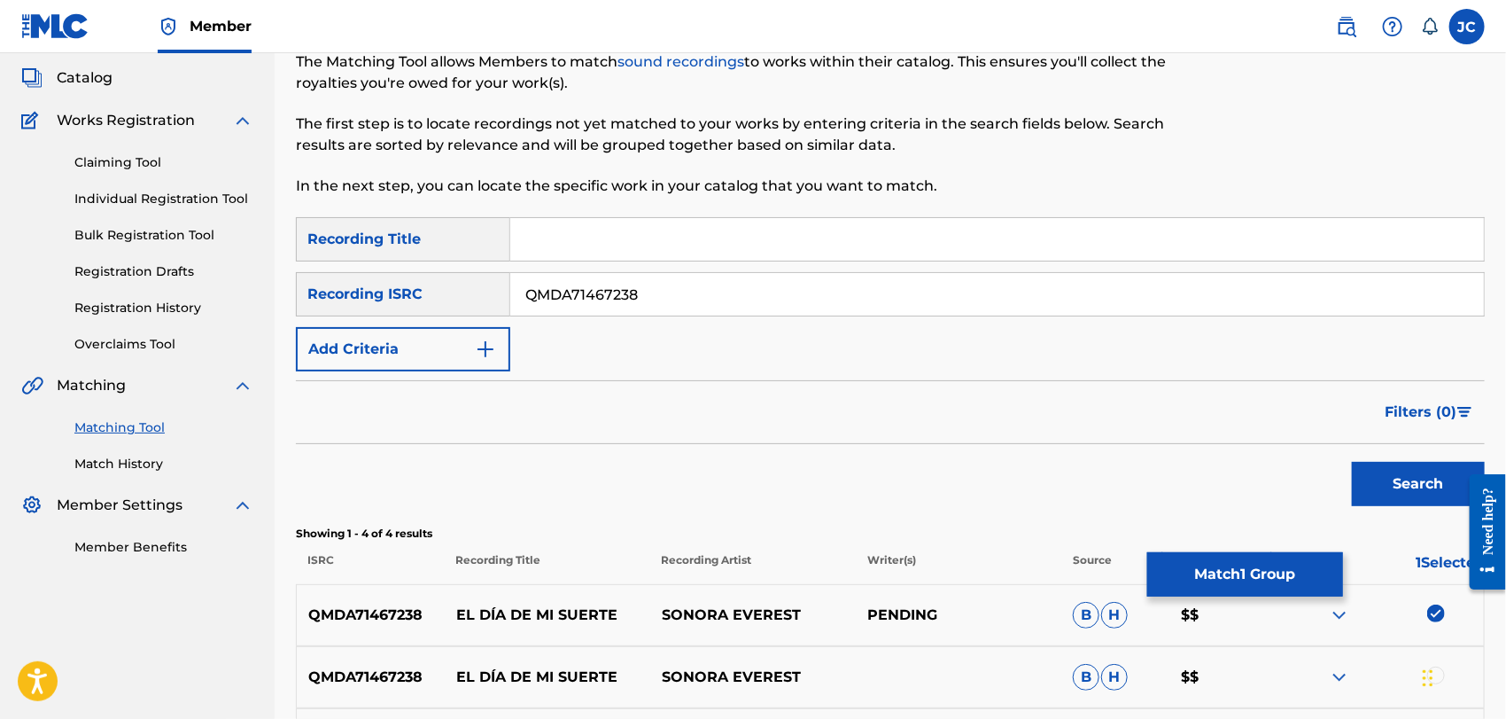
click at [702, 284] on input "QMDA71467238" at bounding box center [997, 294] width 974 height 43
click at [682, 281] on input "QMDA71467238" at bounding box center [997, 294] width 974 height 43
drag, startPoint x: 685, startPoint y: 292, endPoint x: 479, endPoint y: 299, distance: 205.7
click at [479, 299] on div "SearchWithCriteria456414cd-1bac-4cfa-86c5-8a4e166062cc Recording ISRC QMDA71467…" at bounding box center [890, 294] width 1189 height 44
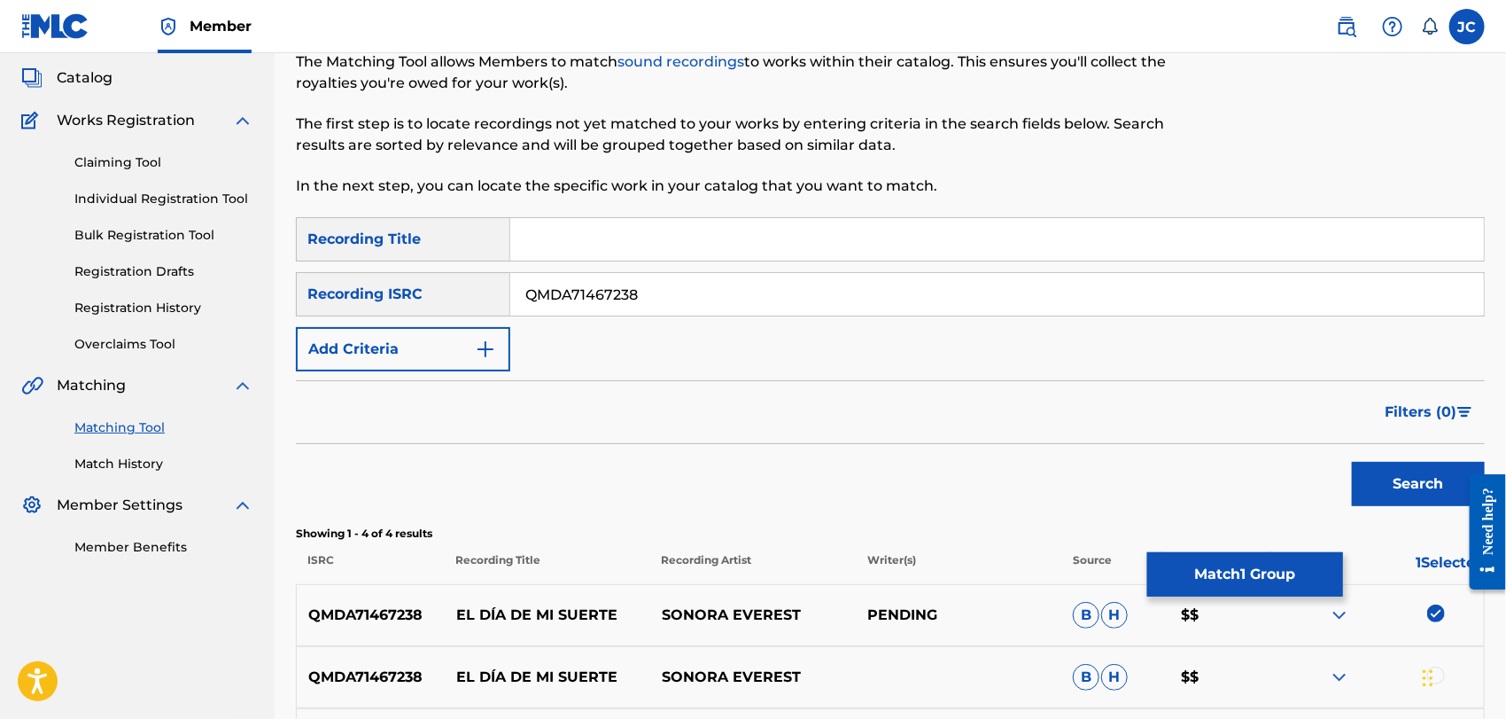
click at [1435, 470] on button "Search" at bounding box center [1418, 484] width 133 height 44
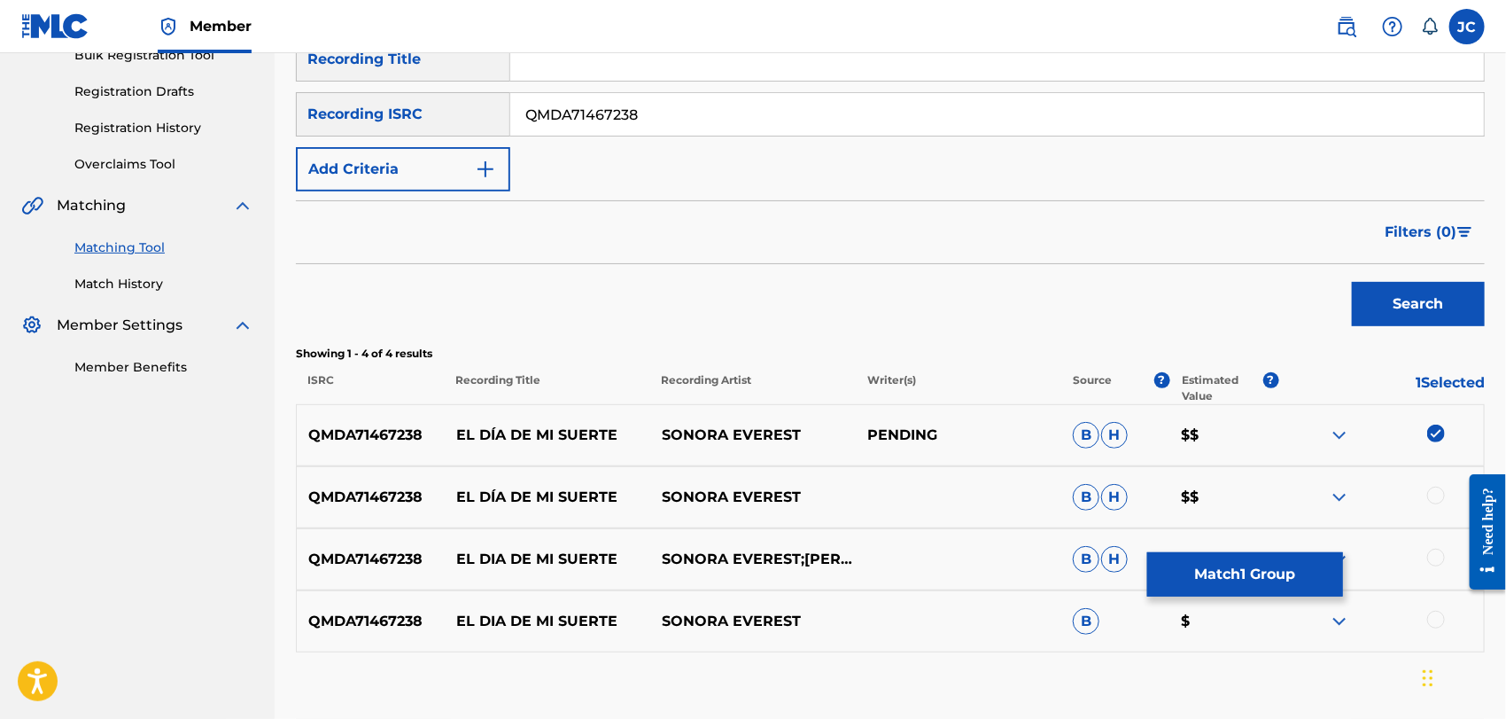
scroll to position [295, 0]
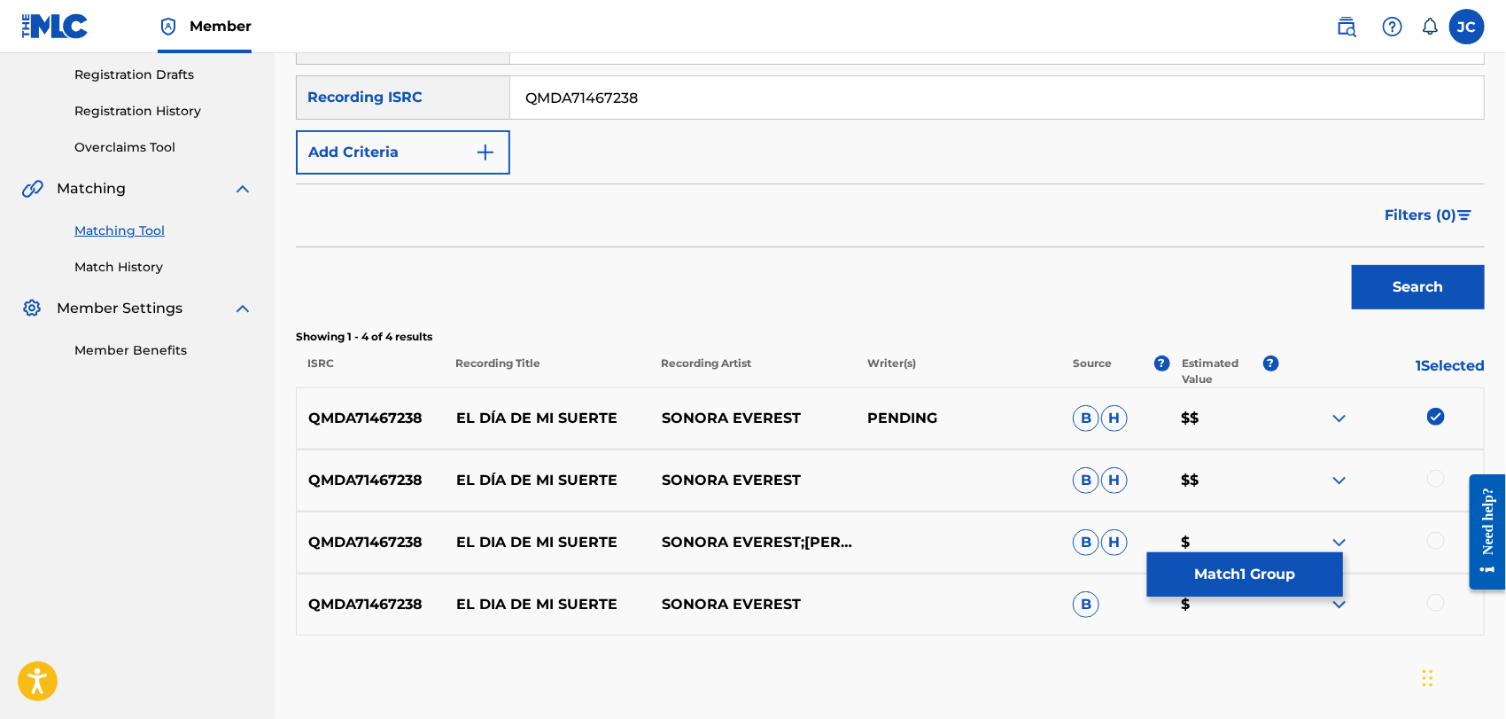
click at [1437, 477] on div at bounding box center [1436, 479] width 18 height 18
click at [1437, 540] on div at bounding box center [1436, 541] width 18 height 18
click at [1446, 604] on div at bounding box center [1381, 604] width 206 height 21
click at [1435, 605] on div at bounding box center [1436, 603] width 18 height 18
click at [1224, 563] on button "Match 4 Groups" at bounding box center [1245, 574] width 196 height 44
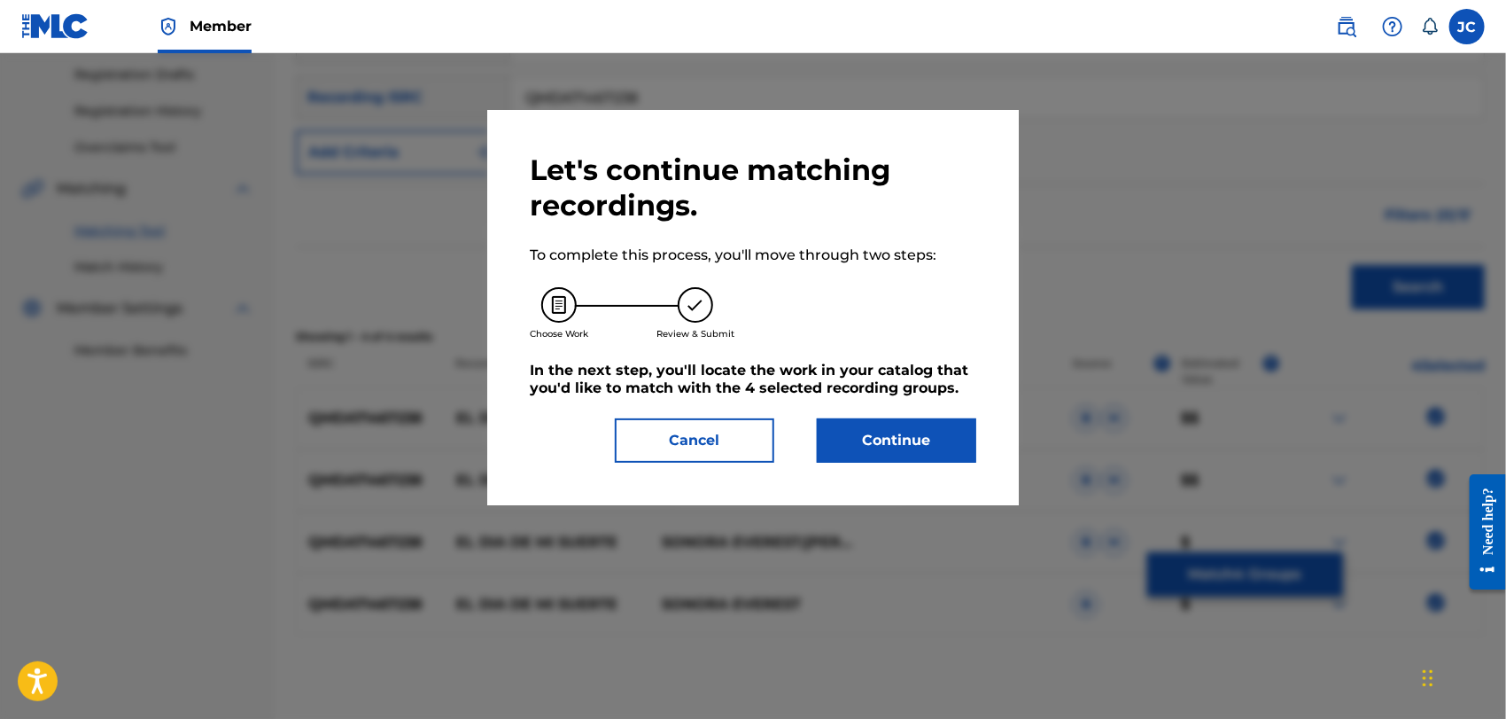
click at [949, 454] on button "Continue" at bounding box center [896, 440] width 159 height 44
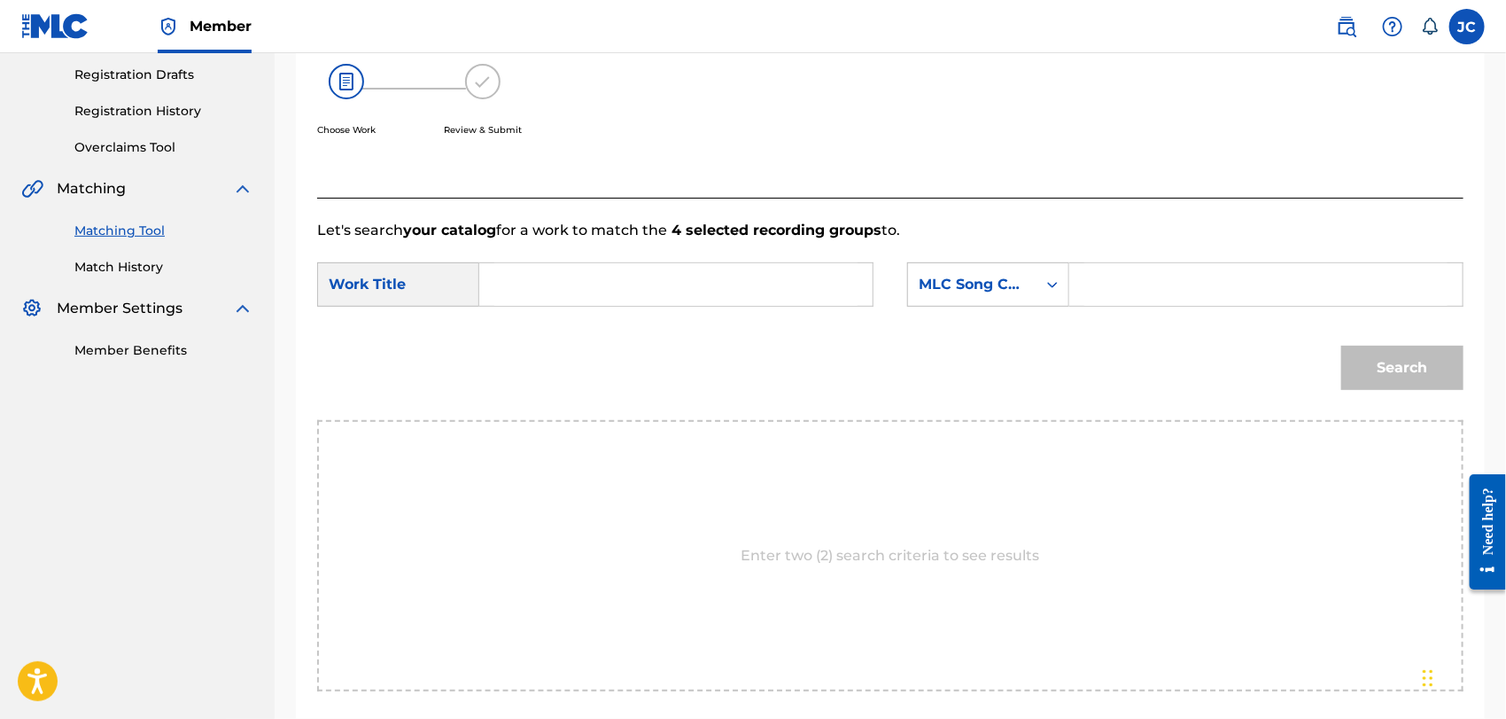
click at [584, 284] on input "Search Form" at bounding box center [675, 284] width 363 height 43
paste input "El Dia de Mi Suerte"
type input "El Dia de Mi Suerte"
click at [956, 263] on div "MLC Song Code" at bounding box center [988, 284] width 162 height 44
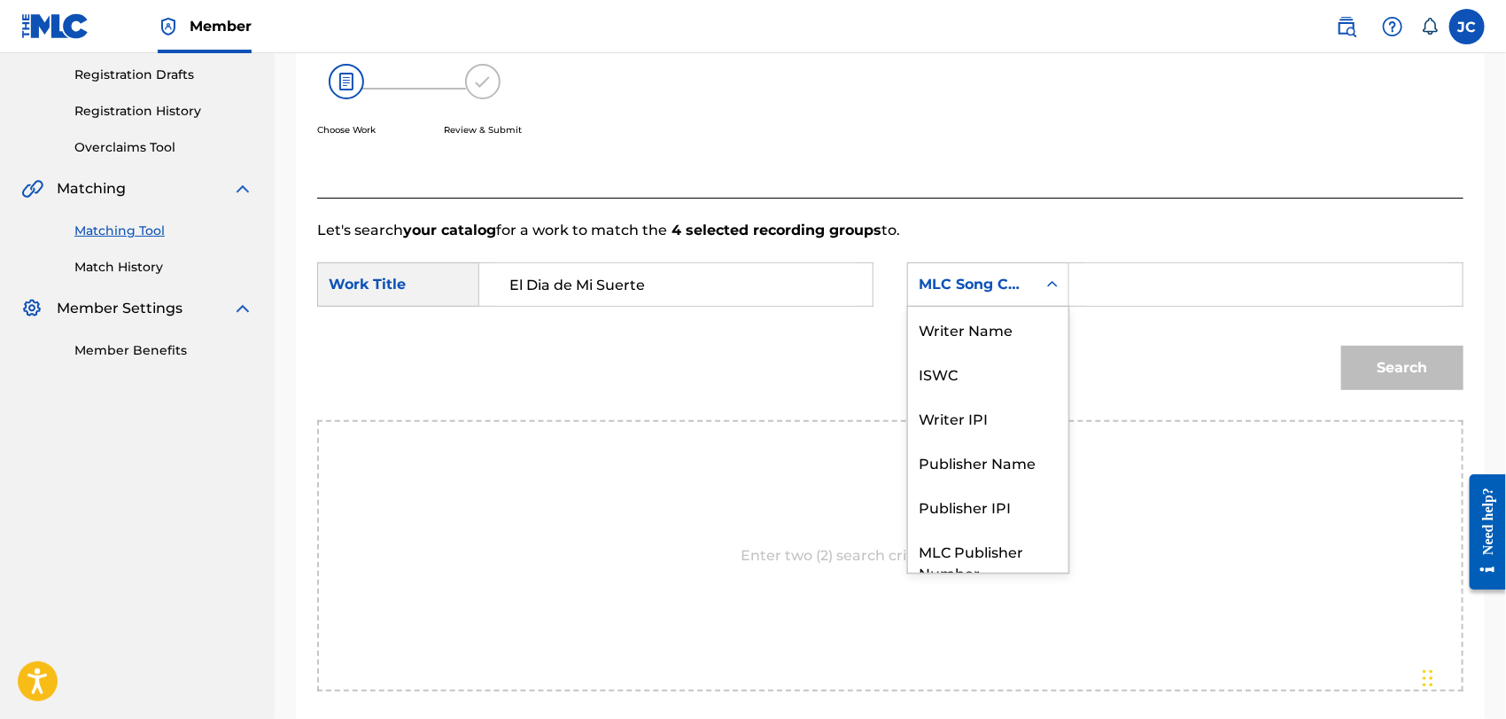
scroll to position [0, 0]
click at [976, 338] on div "Writer Name" at bounding box center [988, 329] width 160 height 44
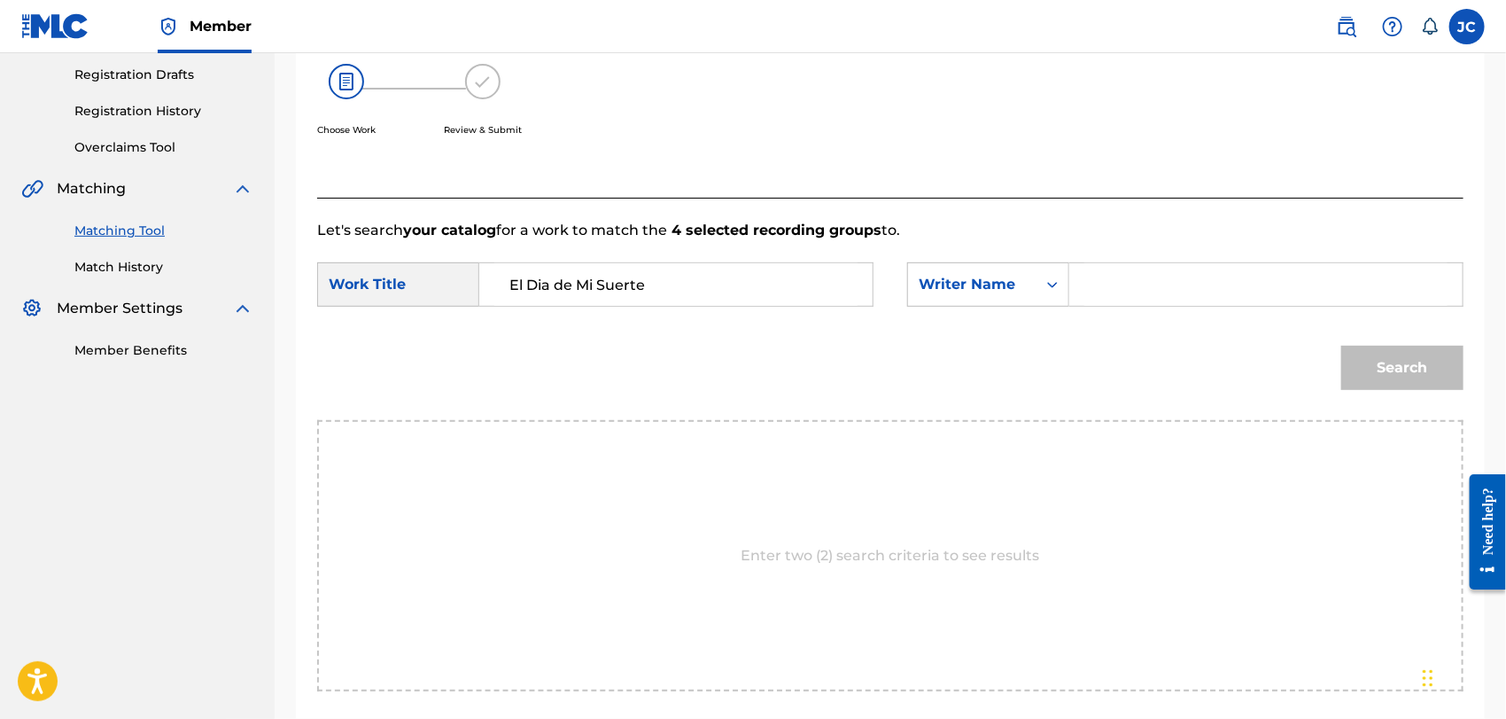
click at [1125, 292] on input "Search Form" at bounding box center [1265, 284] width 363 height 43
type input "[PERSON_NAME]"
drag, startPoint x: 739, startPoint y: 307, endPoint x: 658, endPoint y: 296, distance: 81.3
click at [651, 301] on div "SearchWithCriteria9cfd86b8-af4b-425d-a996-b44494d3af6c Work Title El Dia de Mi …" at bounding box center [890, 289] width 1146 height 55
drag, startPoint x: 717, startPoint y: 280, endPoint x: 272, endPoint y: 258, distance: 445.3
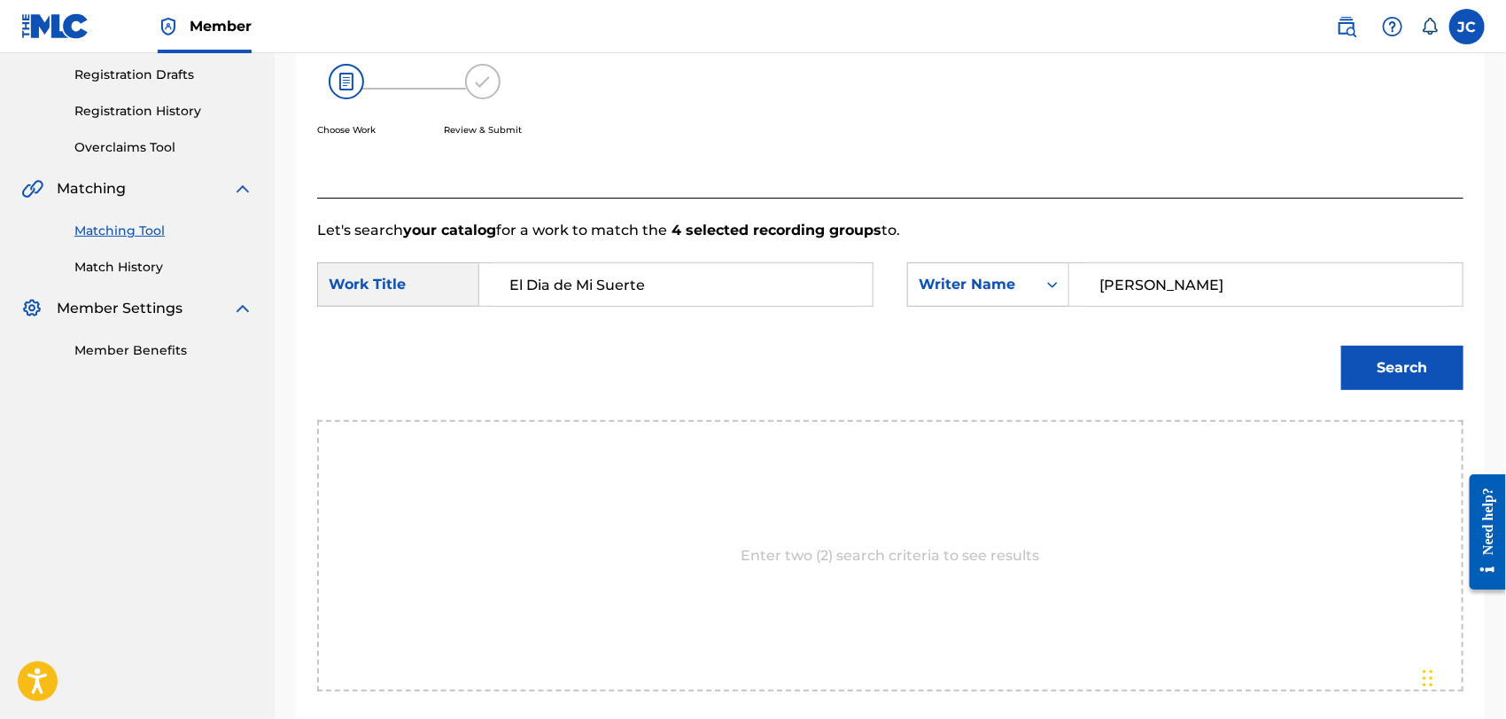
click at [272, 258] on main "CONCORD MUSIC PUBLISHING LLC Summary Catalog Works Registration Claiming Tool I…" at bounding box center [753, 279] width 1506 height 1042
paste input "D"
type input "El Dia De Mi Suerte"
click at [1427, 349] on button "Search" at bounding box center [1402, 368] width 122 height 44
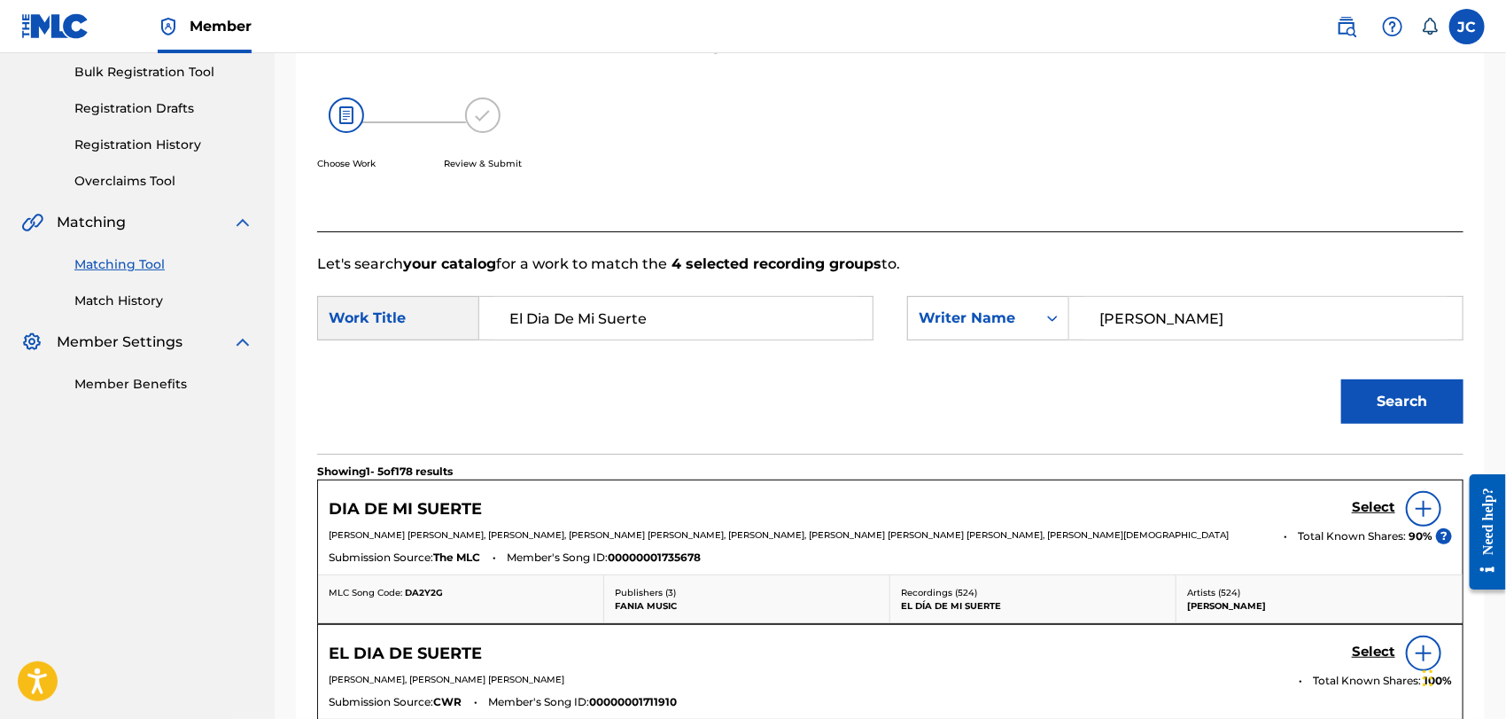
scroll to position [295, 0]
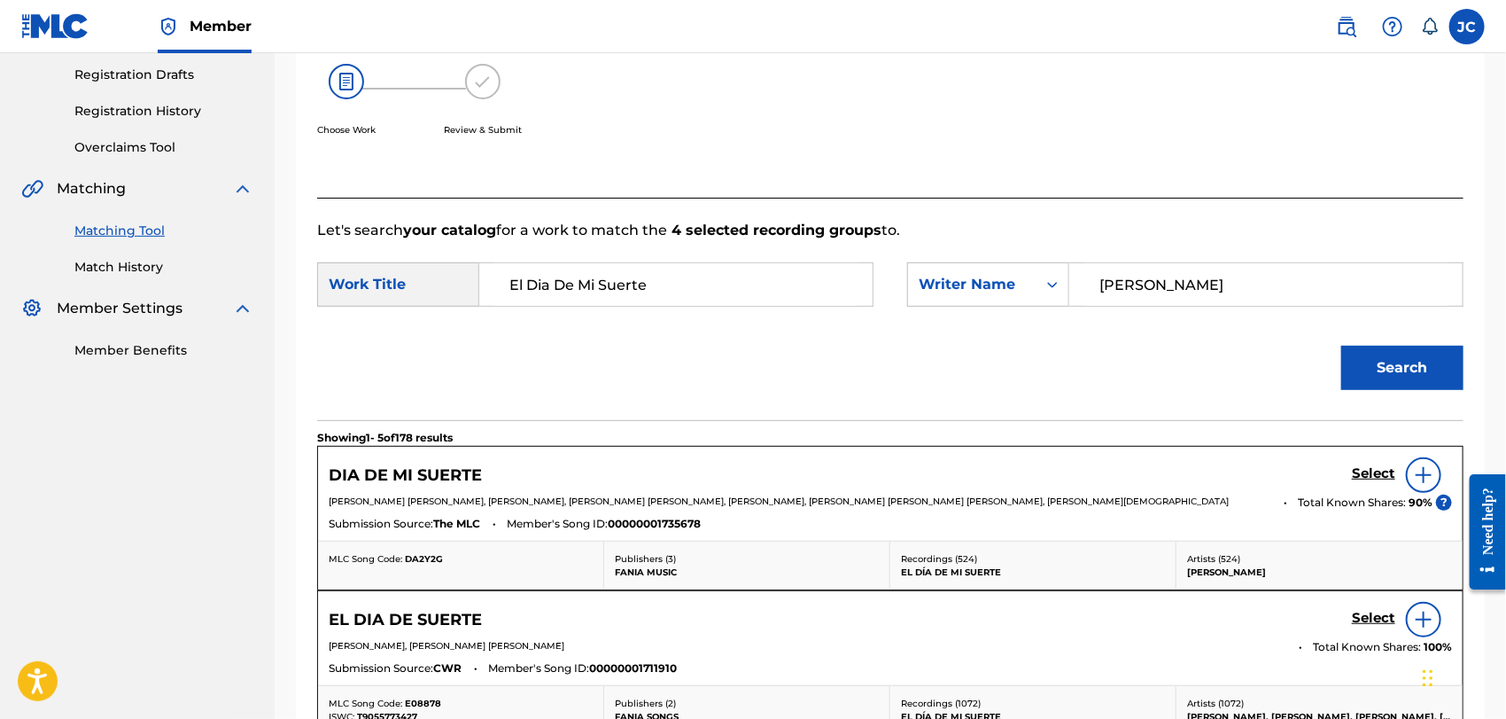
click at [1425, 466] on img at bounding box center [1423, 474] width 21 height 21
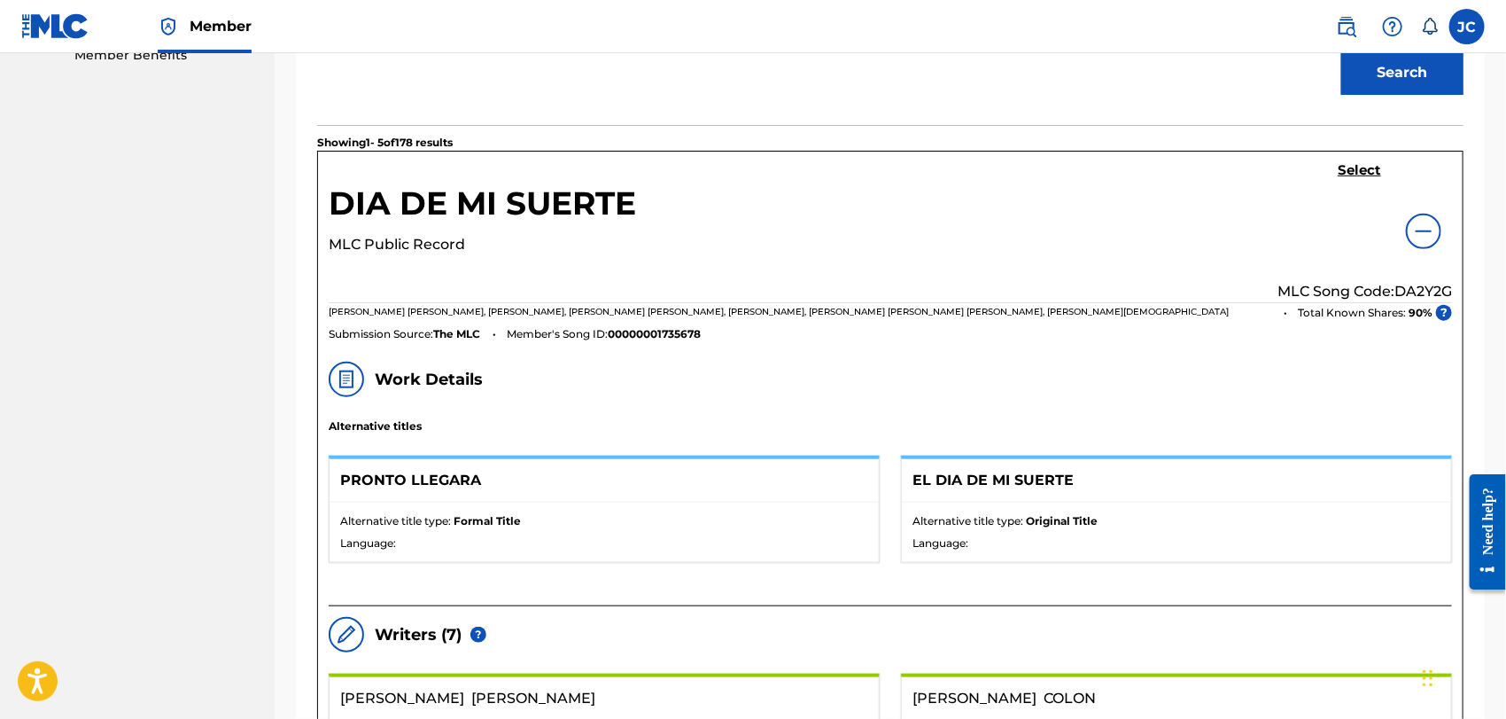
scroll to position [98, 0]
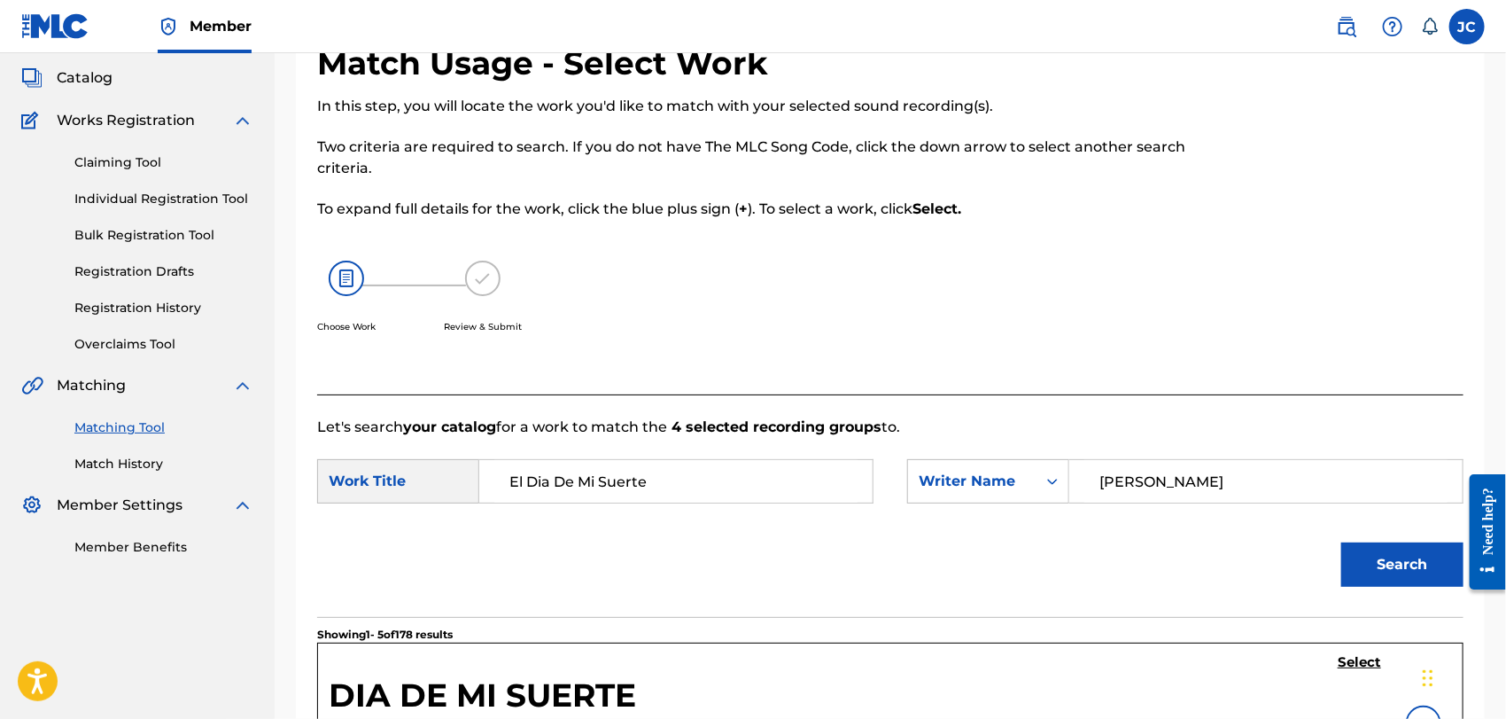
click at [27, 463] on div "Matching Tool Match History" at bounding box center [137, 434] width 232 height 77
click at [106, 477] on div "Summary Catalog Works Registration Claiming Tool Individual Registration Tool B…" at bounding box center [137, 291] width 275 height 574
click at [120, 454] on link "Match History" at bounding box center [163, 463] width 179 height 19
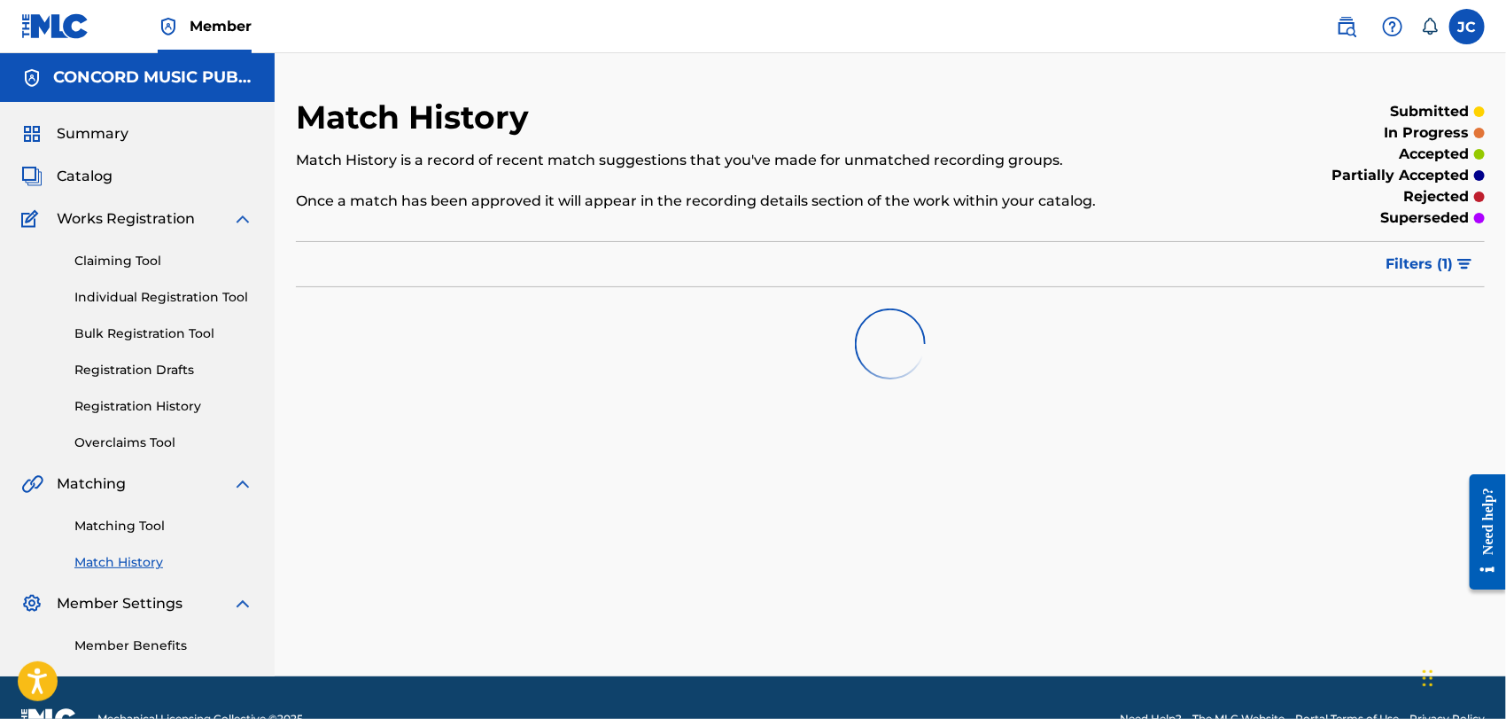
click at [148, 519] on link "Matching Tool" at bounding box center [163, 526] width 179 height 19
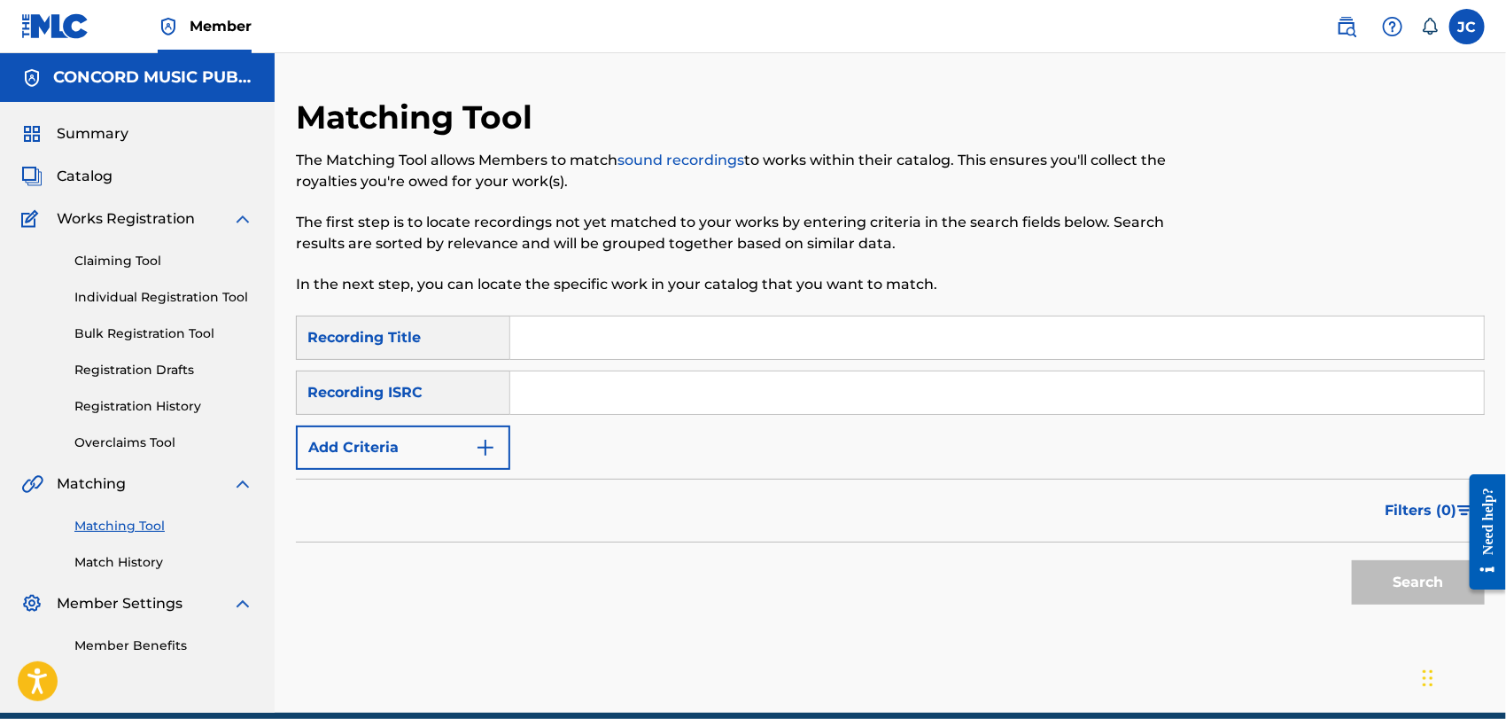
click at [854, 403] on input "Search Form" at bounding box center [997, 392] width 974 height 43
paste input "GBAHS0401199"
type input "GBAHS0401199"
click at [1379, 576] on button "Search" at bounding box center [1418, 582] width 133 height 44
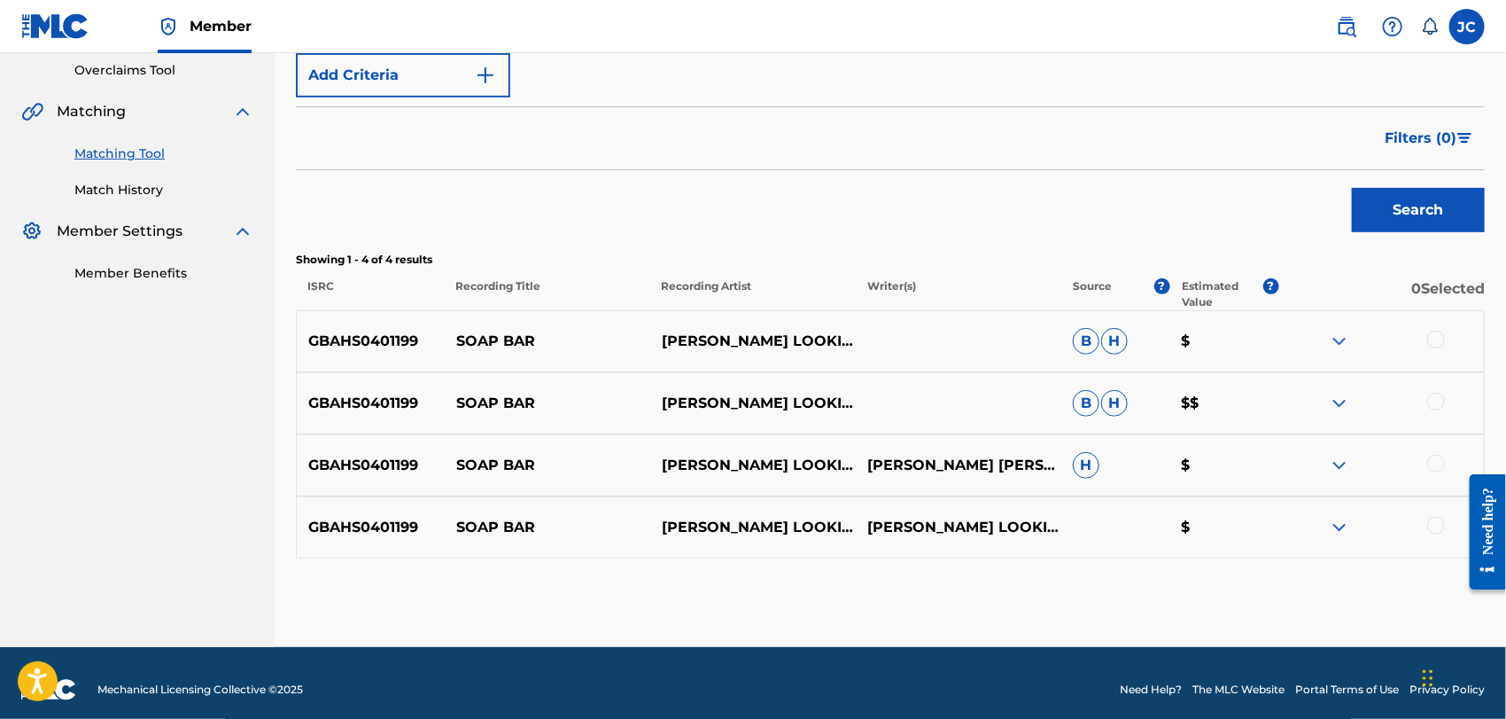
scroll to position [385, 0]
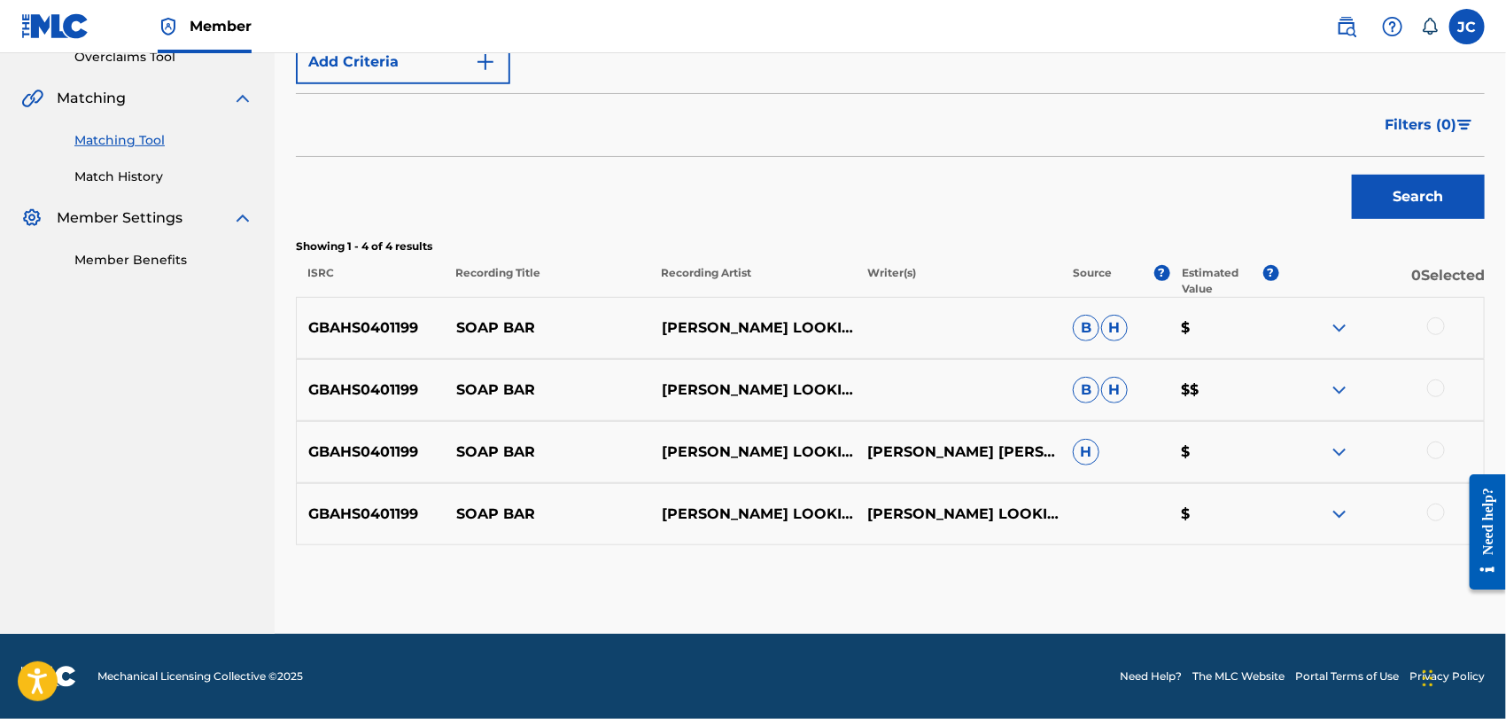
click at [1441, 326] on div at bounding box center [1436, 326] width 18 height 18
click at [1434, 421] on div "GBAHS0401199 SOAP BAR [PERSON_NAME] LOOKIN CHAIN [PERSON_NAME] [PERSON_NAME] [P…" at bounding box center [890, 452] width 1189 height 62
click at [1429, 450] on div at bounding box center [1436, 450] width 18 height 18
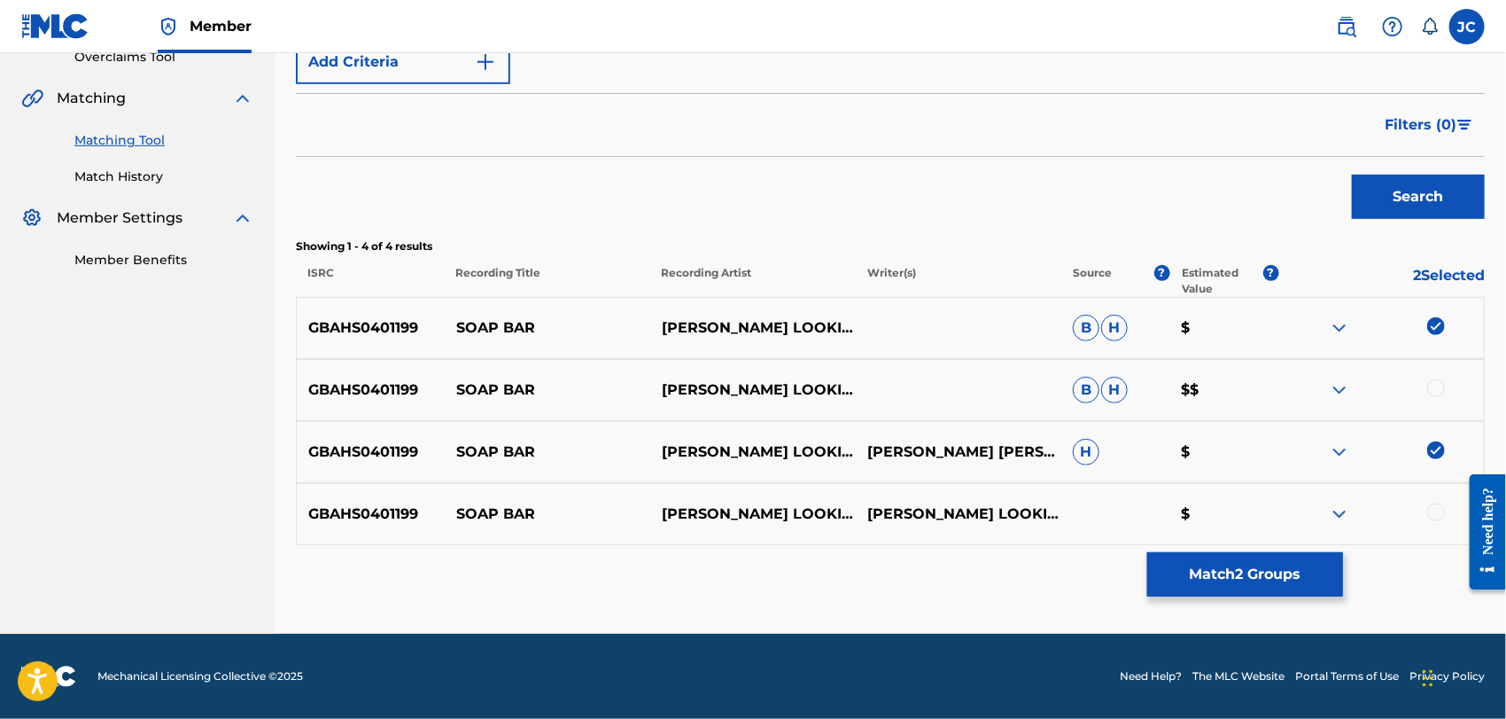
click at [1433, 371] on div "GBAHS0401199 SOAP BAR [PERSON_NAME] LOOKIN CHAIN B H $$" at bounding box center [890, 390] width 1189 height 62
click at [1437, 386] on div at bounding box center [1436, 388] width 18 height 18
click at [1433, 512] on div at bounding box center [1436, 512] width 18 height 18
click at [1265, 599] on div "Matching Tool The Matching Tool allows Members to match sound recordings to wor…" at bounding box center [890, 172] width 1189 height 921
click at [1239, 563] on button "Match 4 Groups" at bounding box center [1245, 574] width 196 height 44
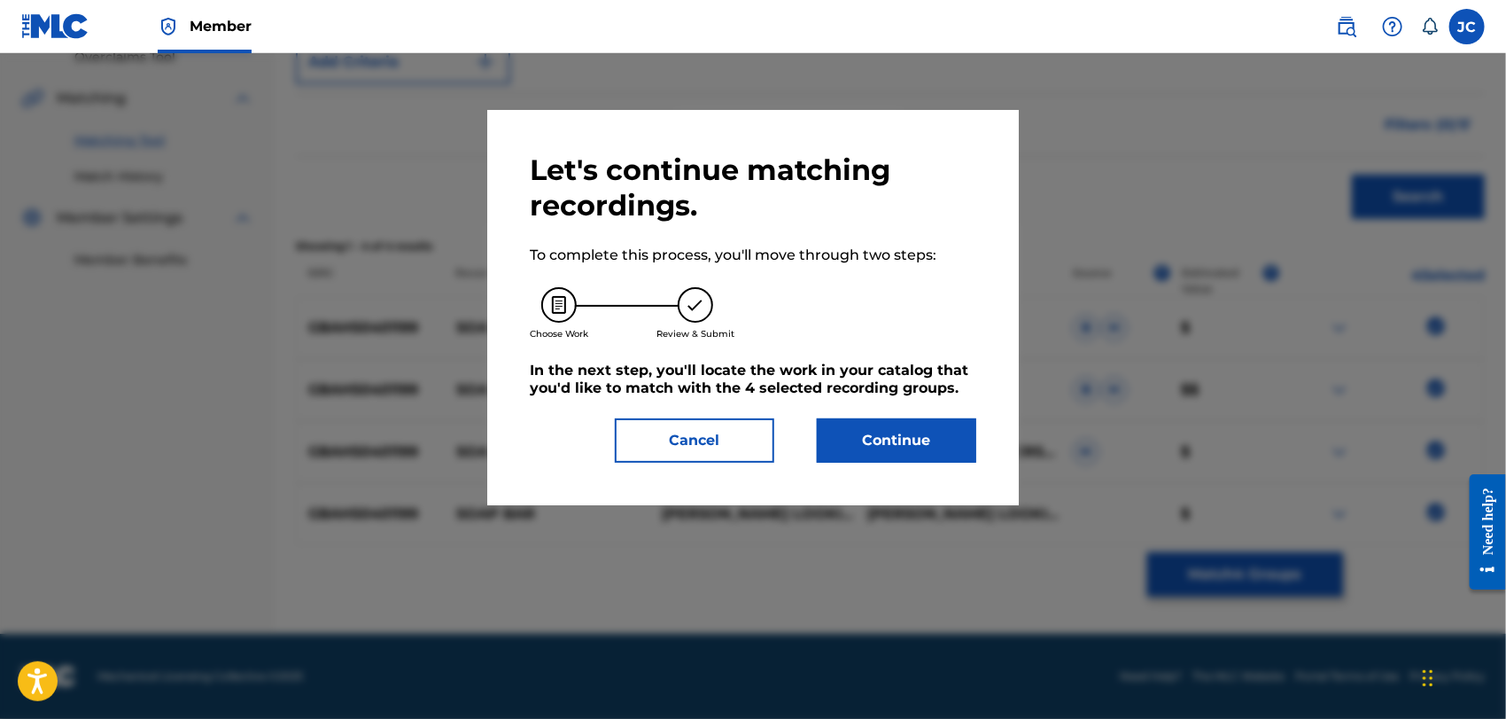
click at [886, 422] on button "Continue" at bounding box center [896, 440] width 159 height 44
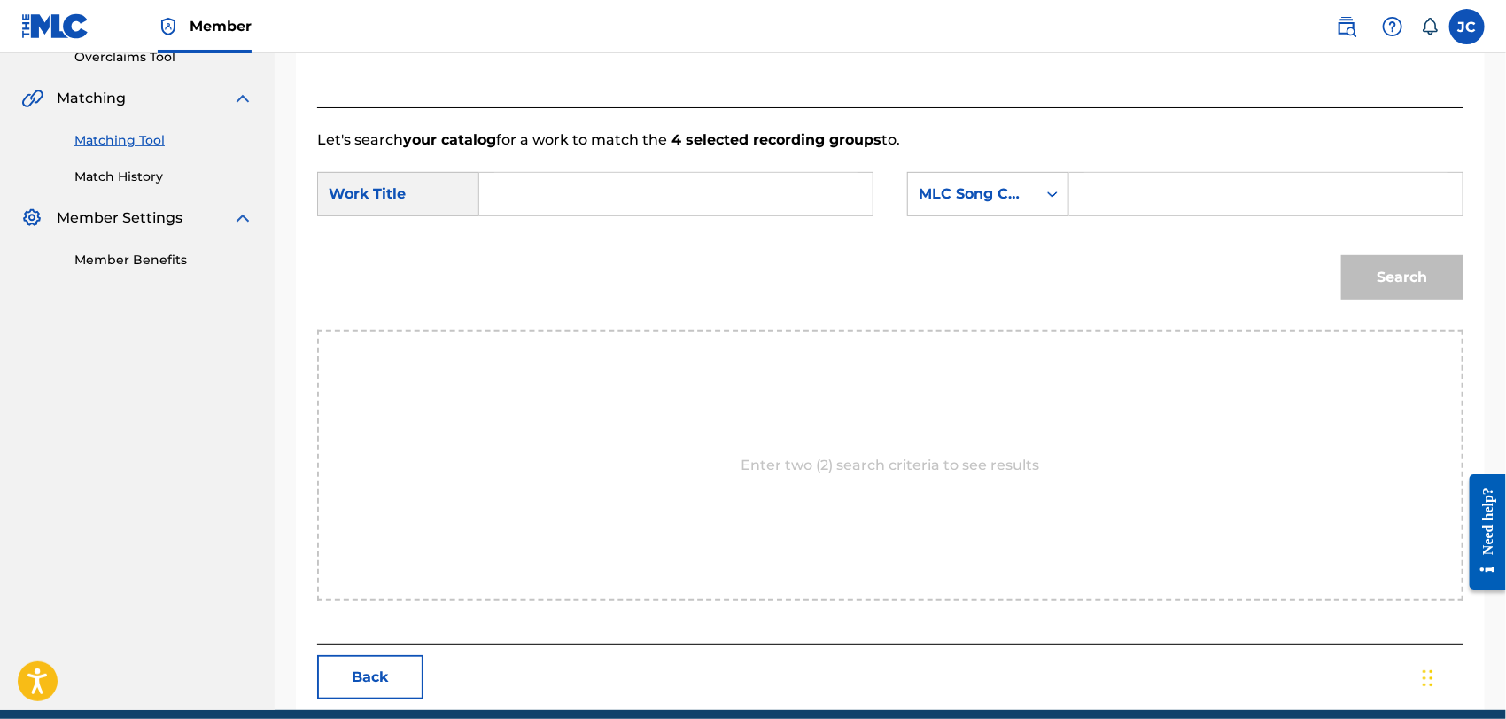
click at [630, 173] on input "Search Form" at bounding box center [675, 194] width 363 height 43
paste input "Soap Bar"
type input "Soap Bar"
click at [1002, 191] on div "MLC Song Code" at bounding box center [972, 193] width 107 height 21
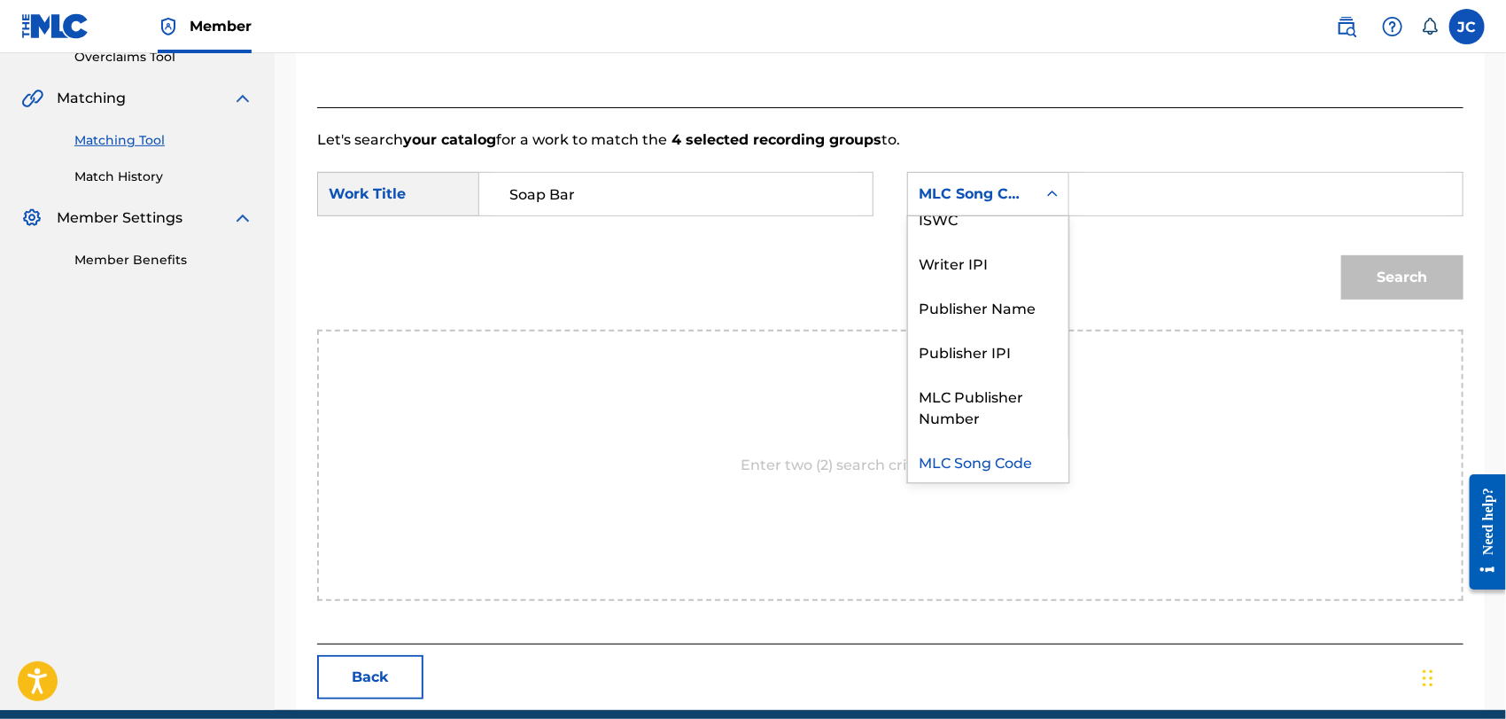
scroll to position [0, 0]
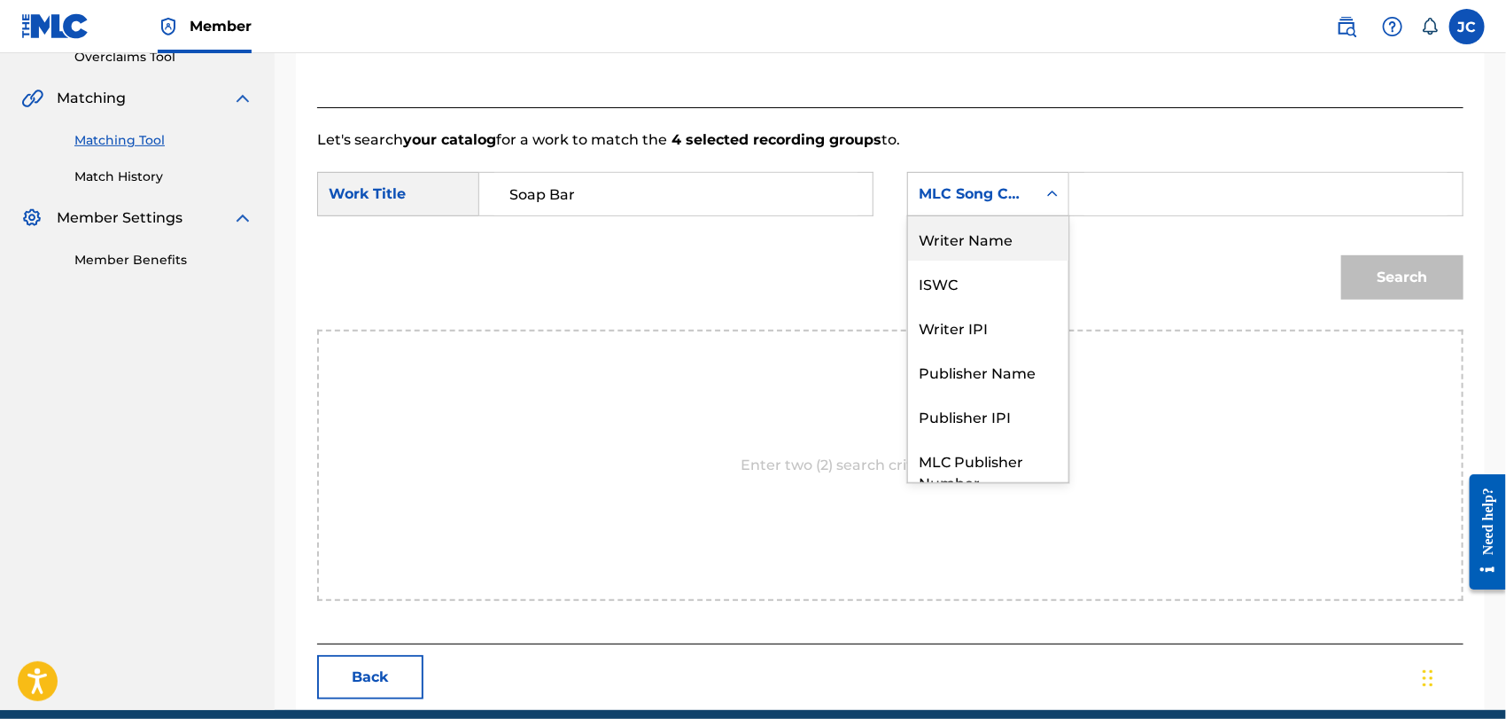
click at [990, 235] on div "Writer Name" at bounding box center [988, 238] width 160 height 44
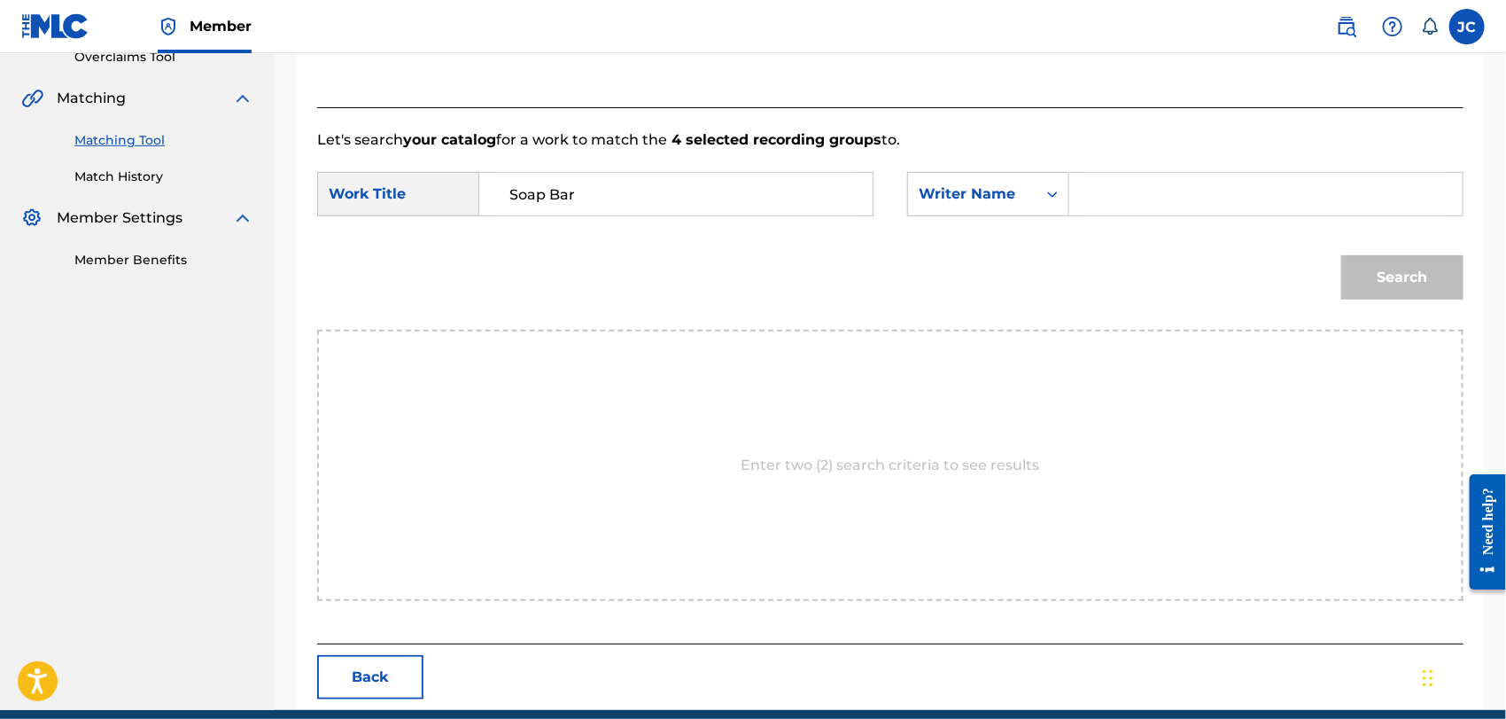
click at [1138, 190] on input "Search Form" at bounding box center [1265, 194] width 363 height 43
paste input "Chain"
type input "Chain"
click at [1335, 276] on div "Search" at bounding box center [1397, 272] width 131 height 71
click at [1365, 277] on button "Search" at bounding box center [1402, 277] width 122 height 44
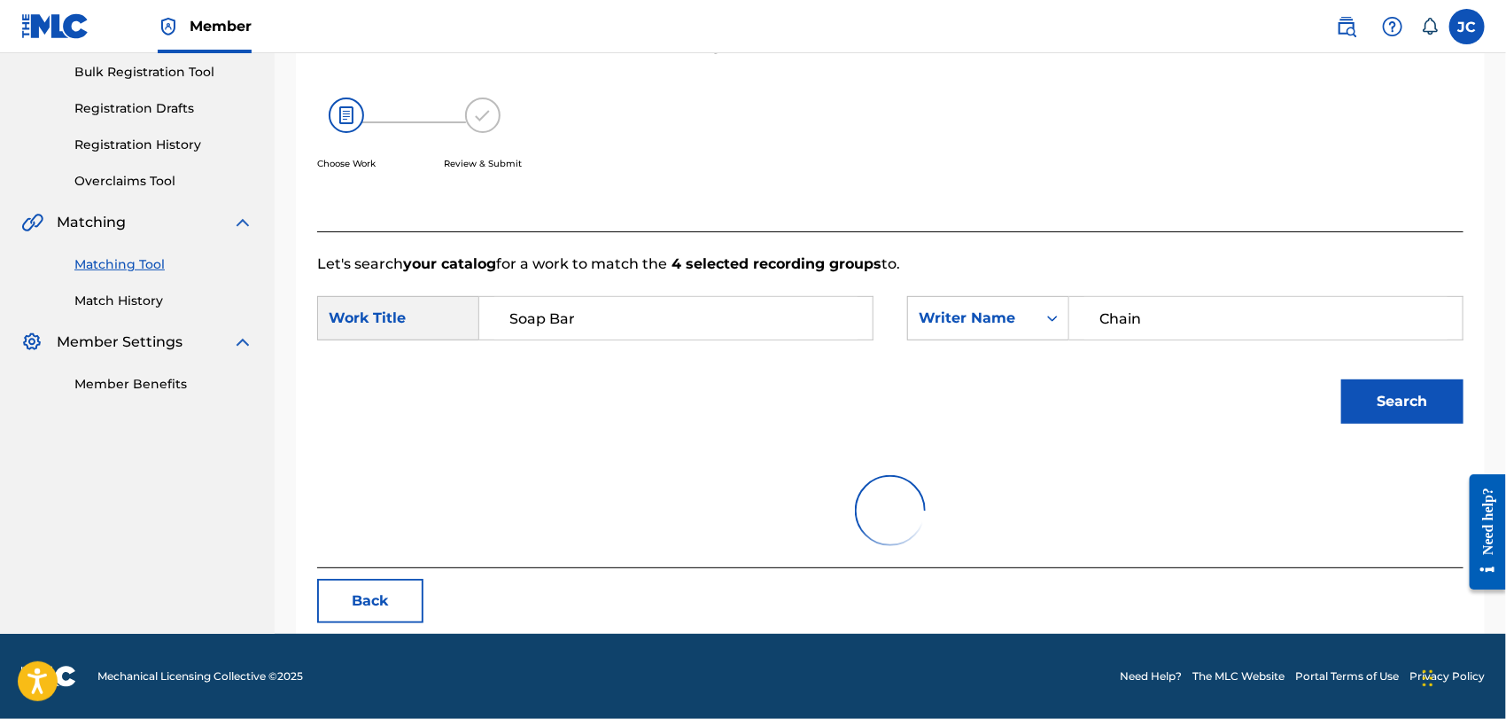
scroll to position [184, 0]
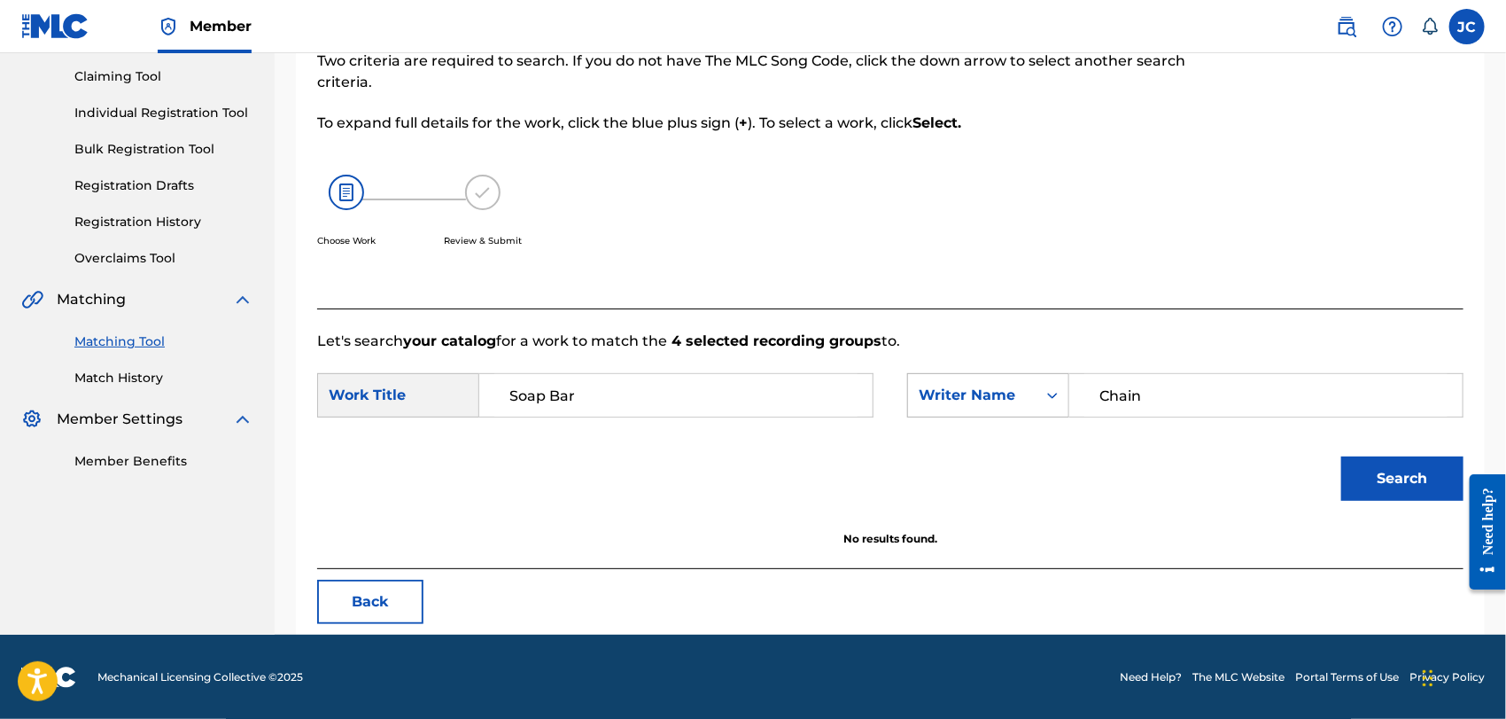
drag, startPoint x: 1226, startPoint y: 385, endPoint x: 996, endPoint y: 392, distance: 230.5
click at [996, 392] on div "SearchWithCriteria07b425da-a175-48be-8371-44fa763fdb3b Writer Name Chain" at bounding box center [1185, 395] width 556 height 44
paste input "Search Form"
click at [1107, 392] on input "Search Form" at bounding box center [1265, 395] width 363 height 43
paste input "[PERSON_NAME]"
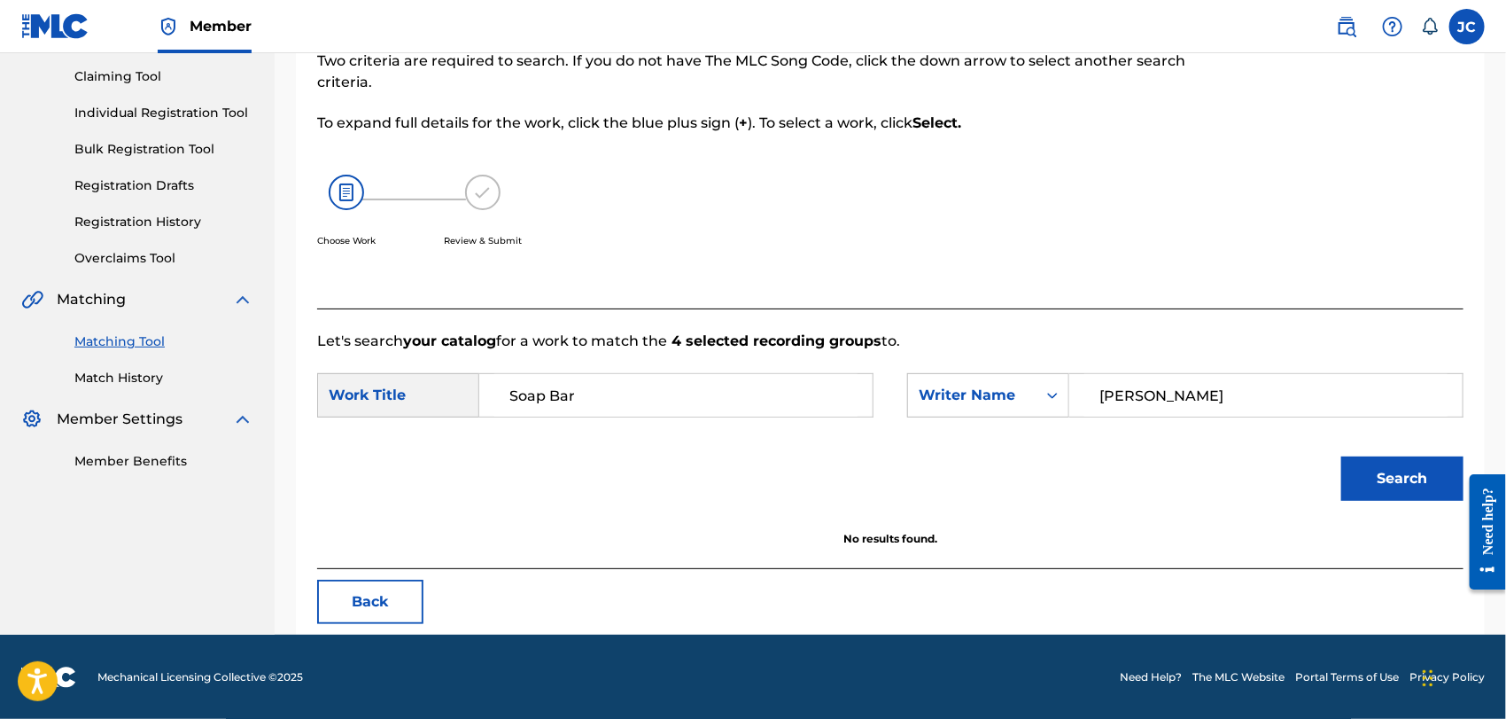
click at [1444, 485] on button "Search" at bounding box center [1402, 478] width 122 height 44
drag, startPoint x: 1249, startPoint y: 395, endPoint x: 1006, endPoint y: 386, distance: 243.8
click at [997, 385] on div "SearchWithCriteria07b425da-a175-48be-8371-44fa763fdb3b Writer Name [PERSON_NAME]" at bounding box center [1185, 395] width 556 height 44
paste input "[PERSON_NAME]"
type input "[PERSON_NAME]"
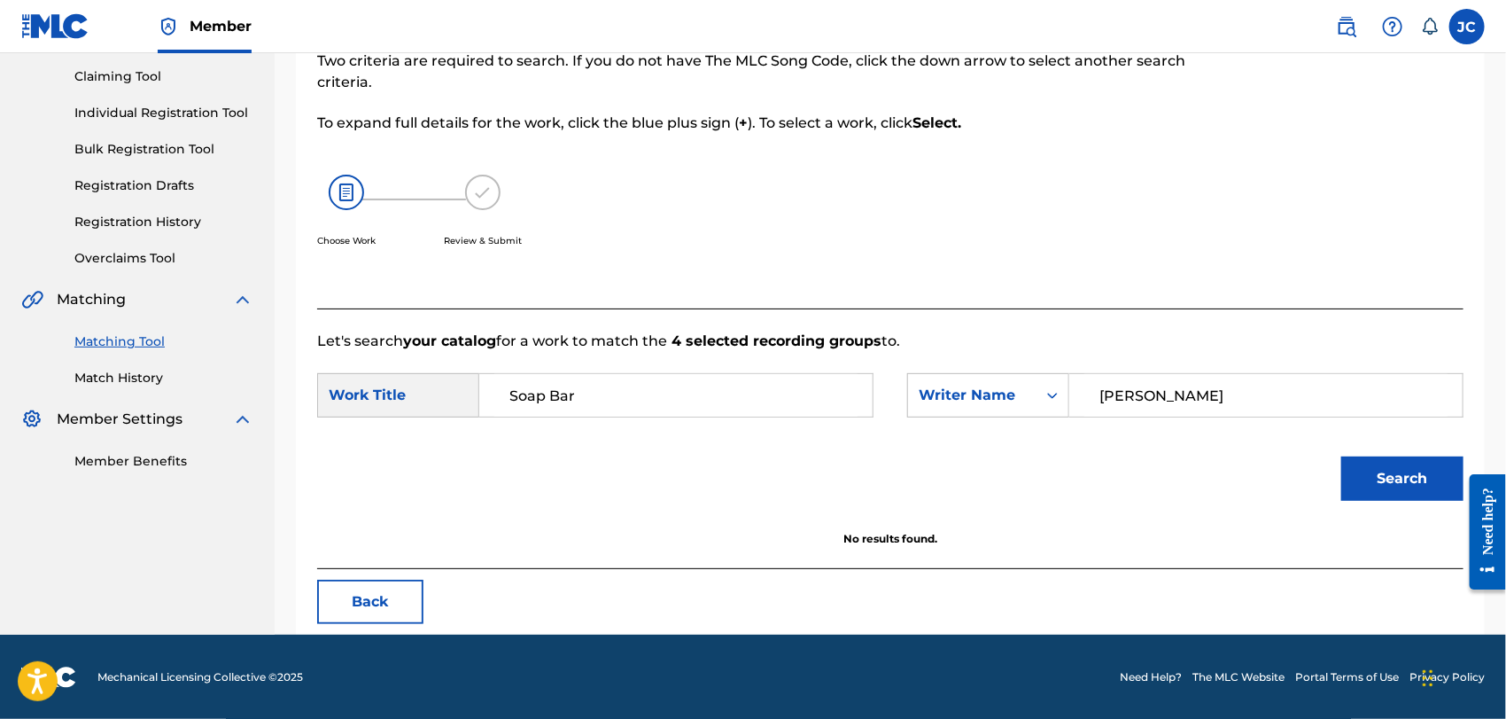
click at [1403, 478] on button "Search" at bounding box center [1402, 478] width 122 height 44
click at [1141, 361] on form "SearchWithCriteria9cfd86b8-af4b-425d-a996-b44494d3af6c Work Title Soap Bar Sear…" at bounding box center [890, 441] width 1146 height 179
drag, startPoint x: 1192, startPoint y: 392, endPoint x: 1131, endPoint y: 441, distance: 78.7
click at [1005, 403] on div "SearchWithCriteria07b425da-a175-48be-8371-44fa763fdb3b Writer Name [PERSON_NAME]" at bounding box center [1185, 395] width 556 height 44
paste input "Search Form"
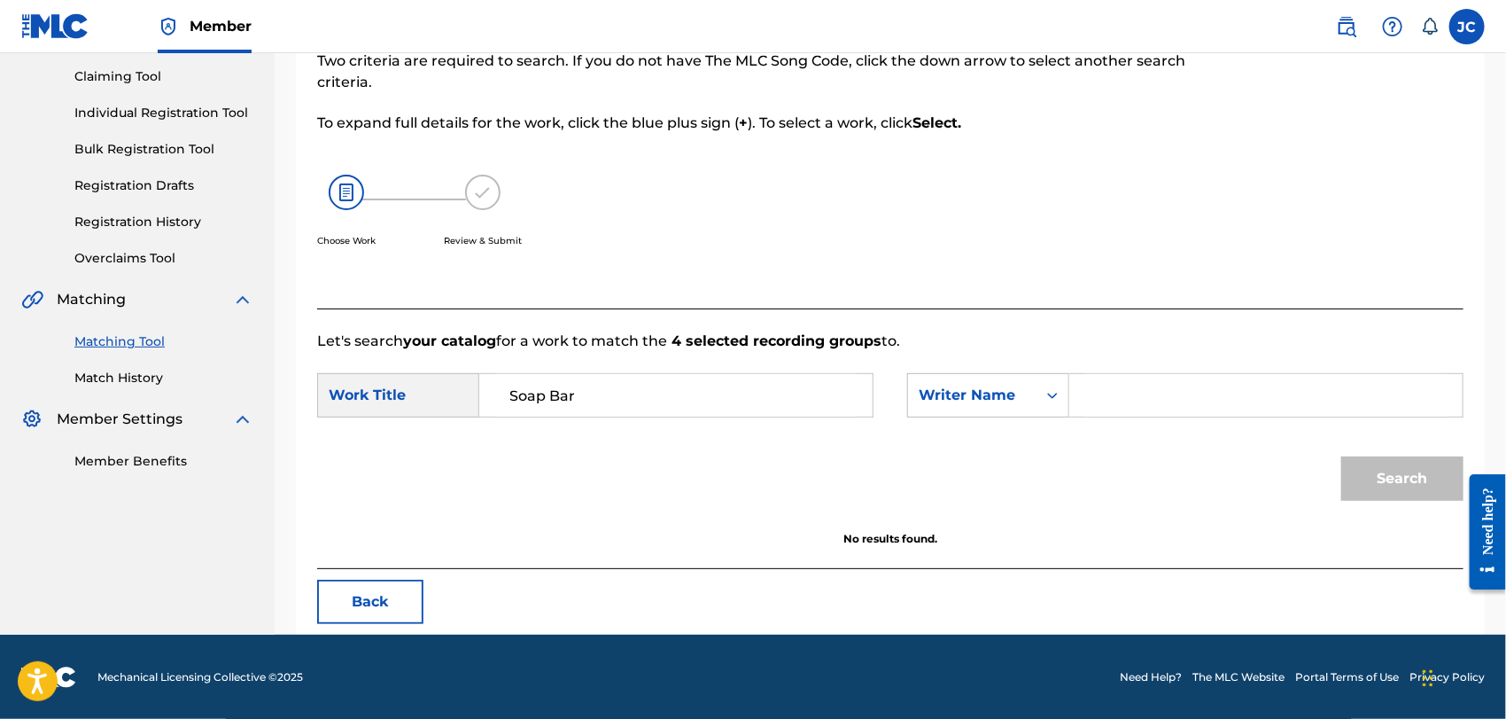
click at [1260, 399] on input "Search Form" at bounding box center [1265, 395] width 363 height 43
type input "[PERSON_NAME]"
click at [1395, 462] on button "Search" at bounding box center [1402, 478] width 122 height 44
drag, startPoint x: 87, startPoint y: 385, endPoint x: 105, endPoint y: 388, distance: 18.1
click at [86, 385] on link "Match History" at bounding box center [163, 378] width 179 height 19
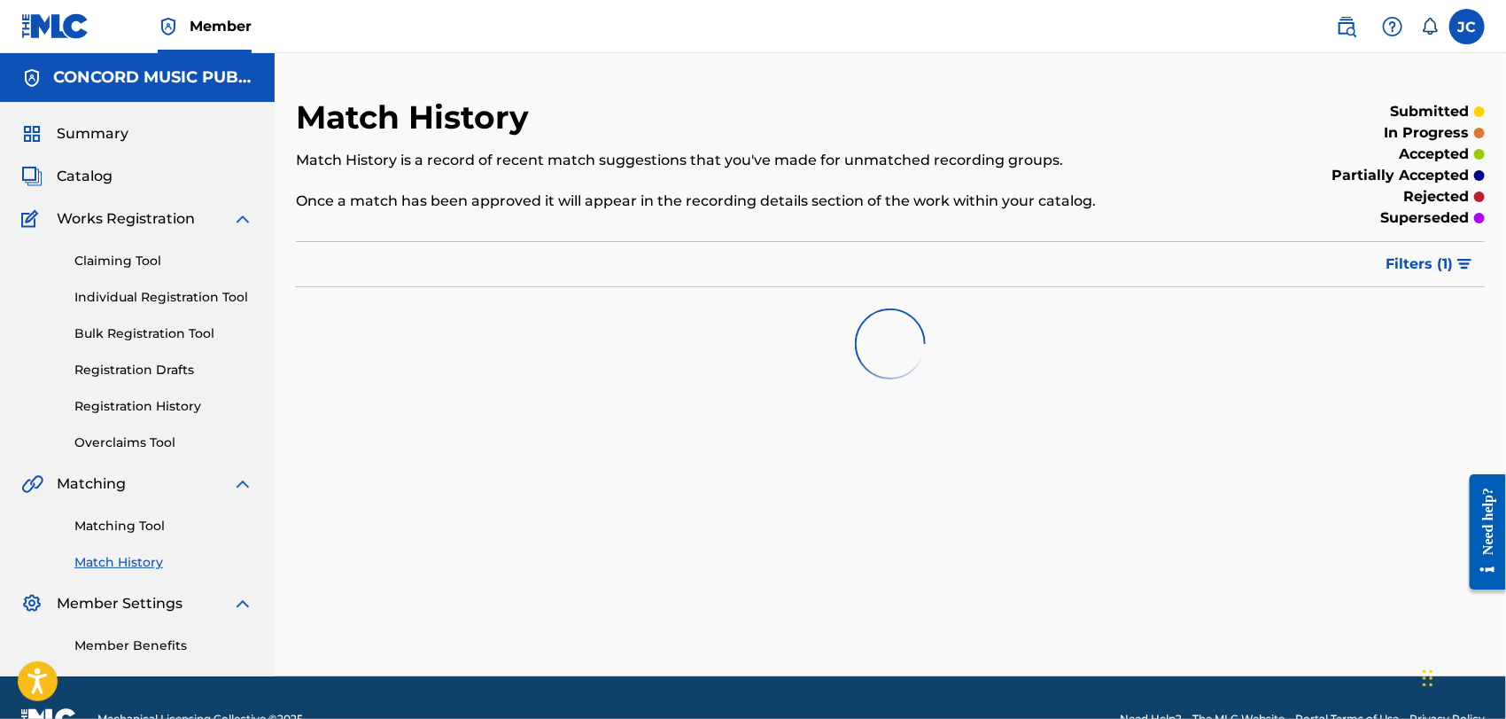
click at [116, 524] on link "Matching Tool" at bounding box center [163, 526] width 179 height 19
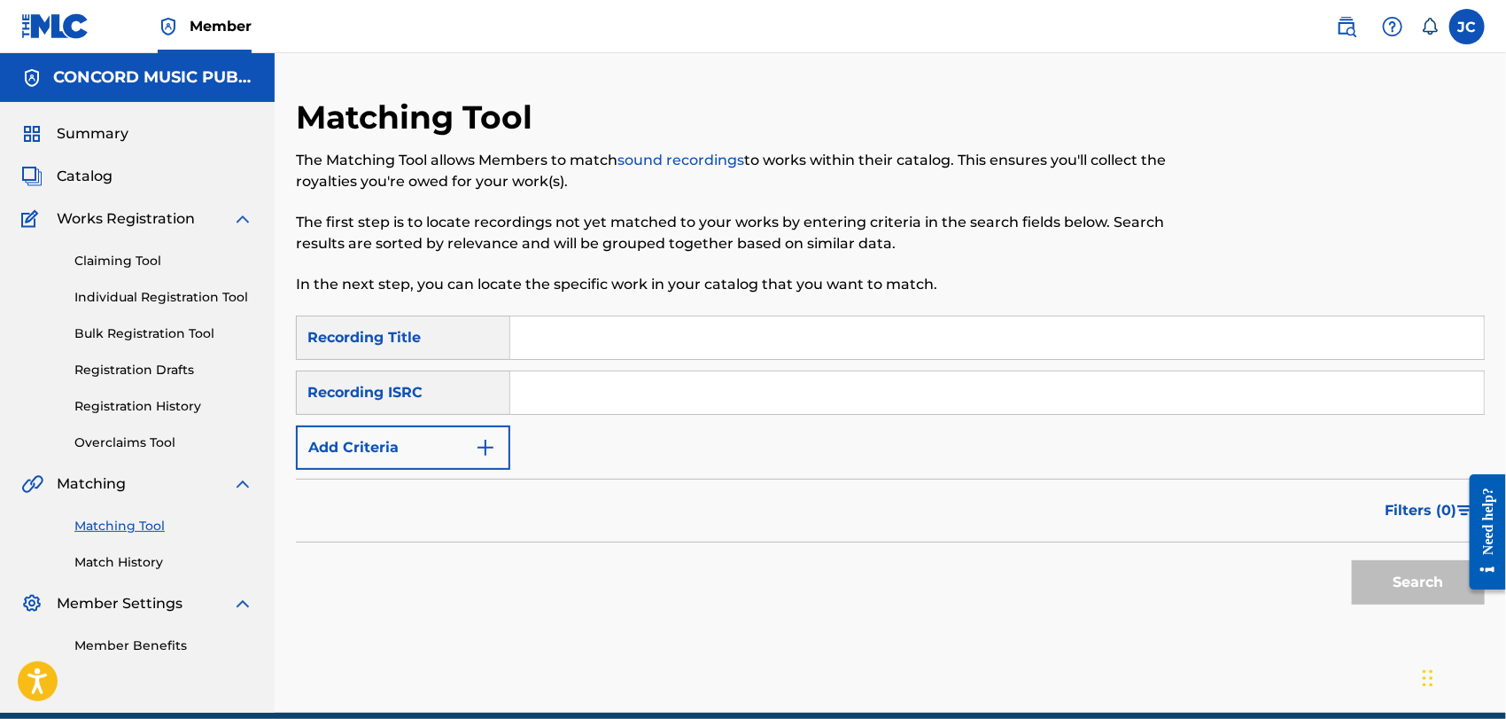
drag, startPoint x: 510, startPoint y: 457, endPoint x: 433, endPoint y: 455, distance: 77.1
click at [510, 457] on div "SearchWithCriteria2585d456-9b05-4a9a-9811-b04da0de487a Recording Title SearchWi…" at bounding box center [890, 392] width 1189 height 154
click at [412, 455] on button "Add Criteria" at bounding box center [403, 447] width 214 height 44
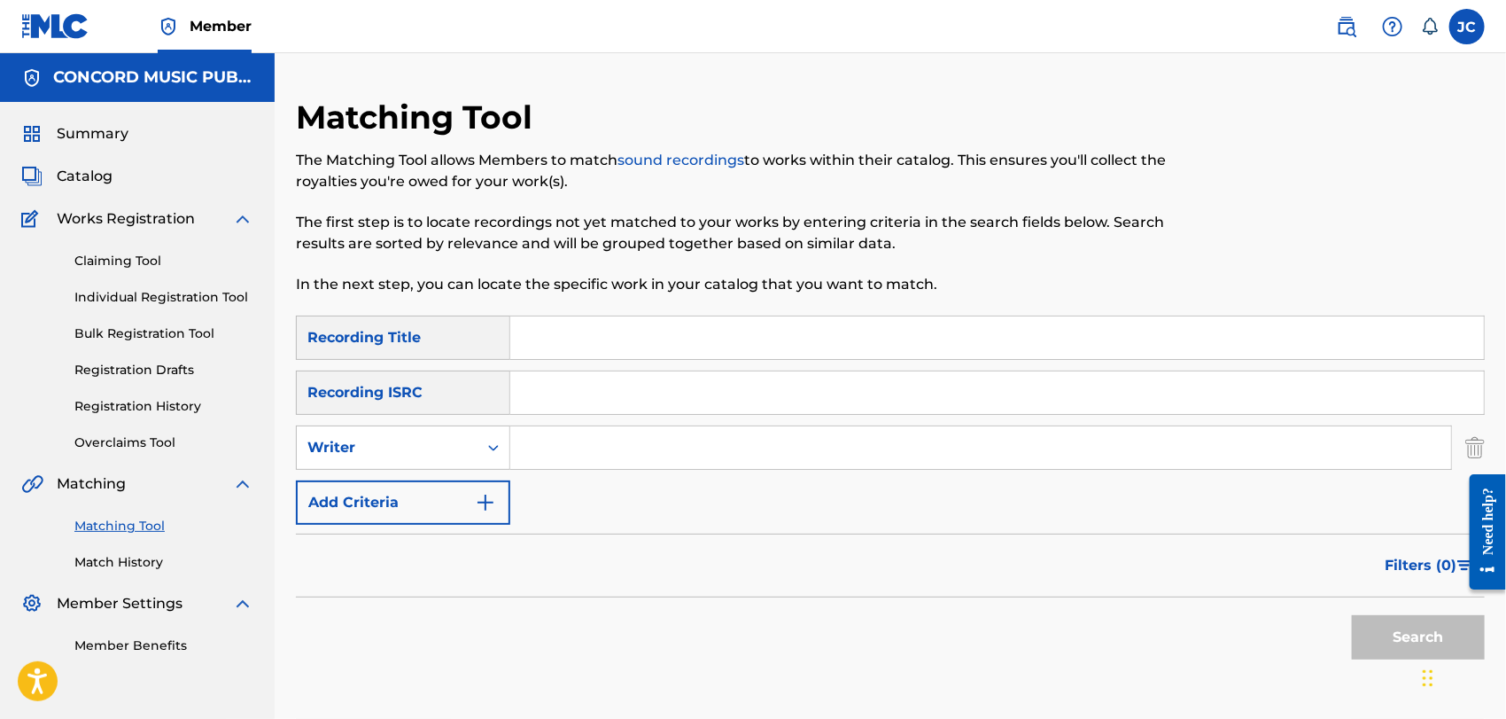
click at [674, 454] on input "Search Form" at bounding box center [980, 447] width 941 height 43
type input "[PERSON_NAME]"
drag, startPoint x: 638, startPoint y: 352, endPoint x: 667, endPoint y: 358, distance: 29.9
click at [638, 352] on input "Search Form" at bounding box center [997, 337] width 974 height 43
paste input "Soap Bar"
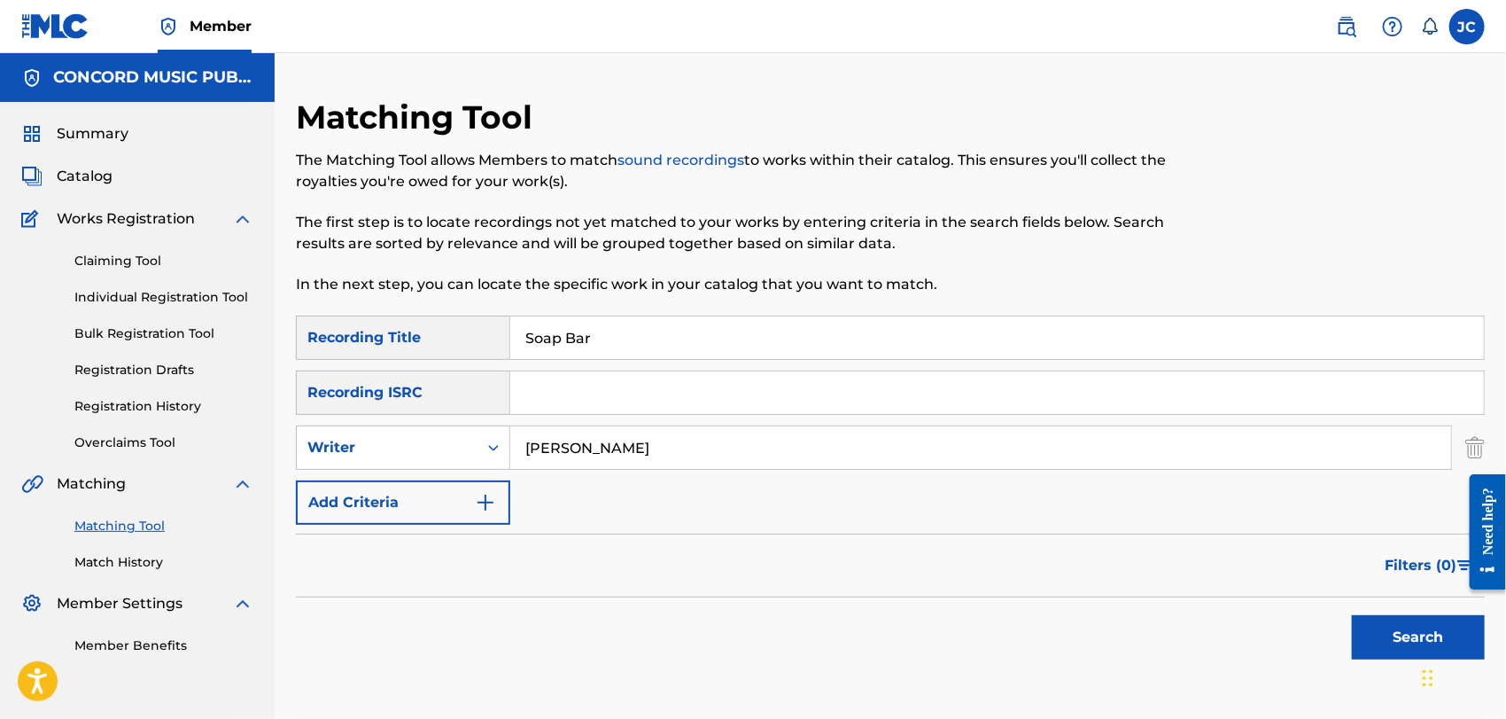
type input "Soap Bar"
click at [1391, 612] on div "Search" at bounding box center [1414, 632] width 142 height 71
drag, startPoint x: 1391, startPoint y: 625, endPoint x: 1385, endPoint y: 611, distance: 15.5
click at [1391, 626] on button "Search" at bounding box center [1418, 637] width 133 height 44
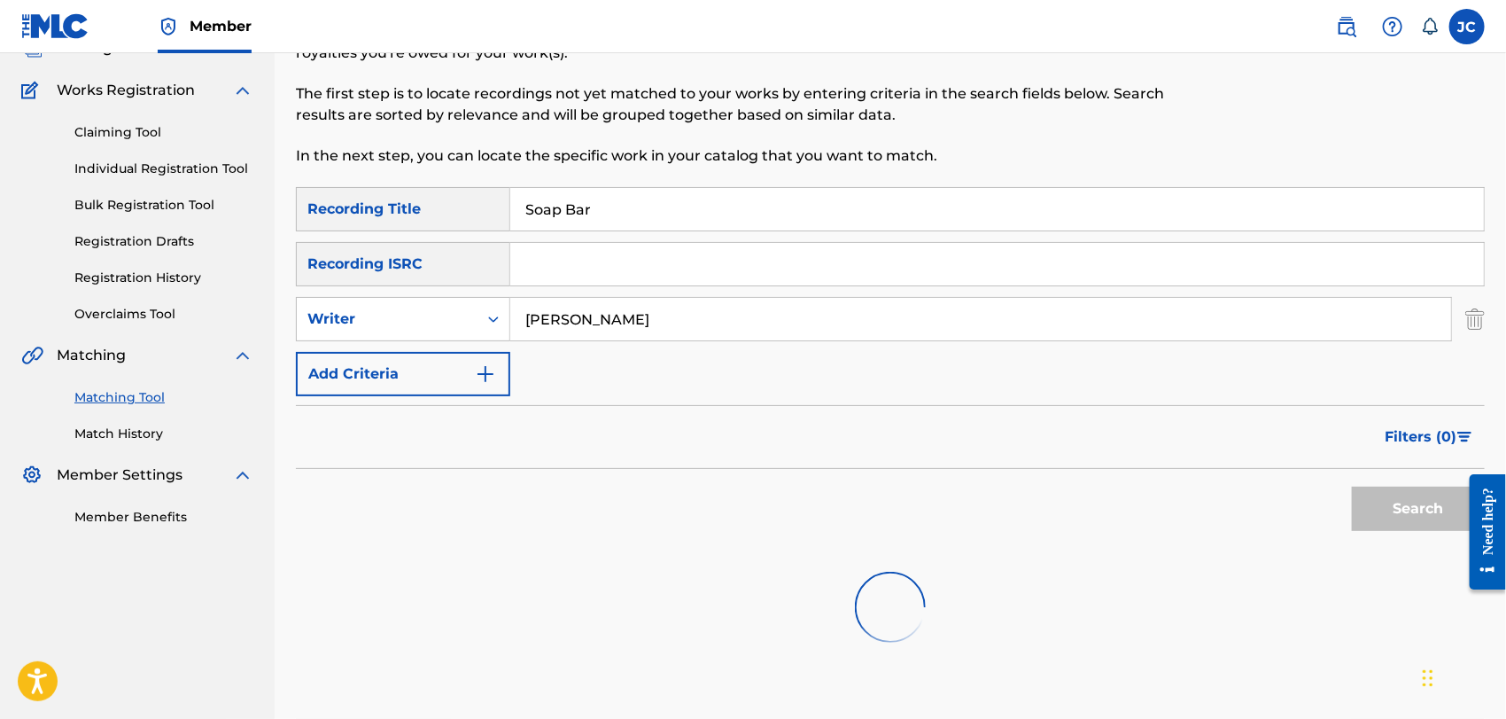
scroll to position [247, 0]
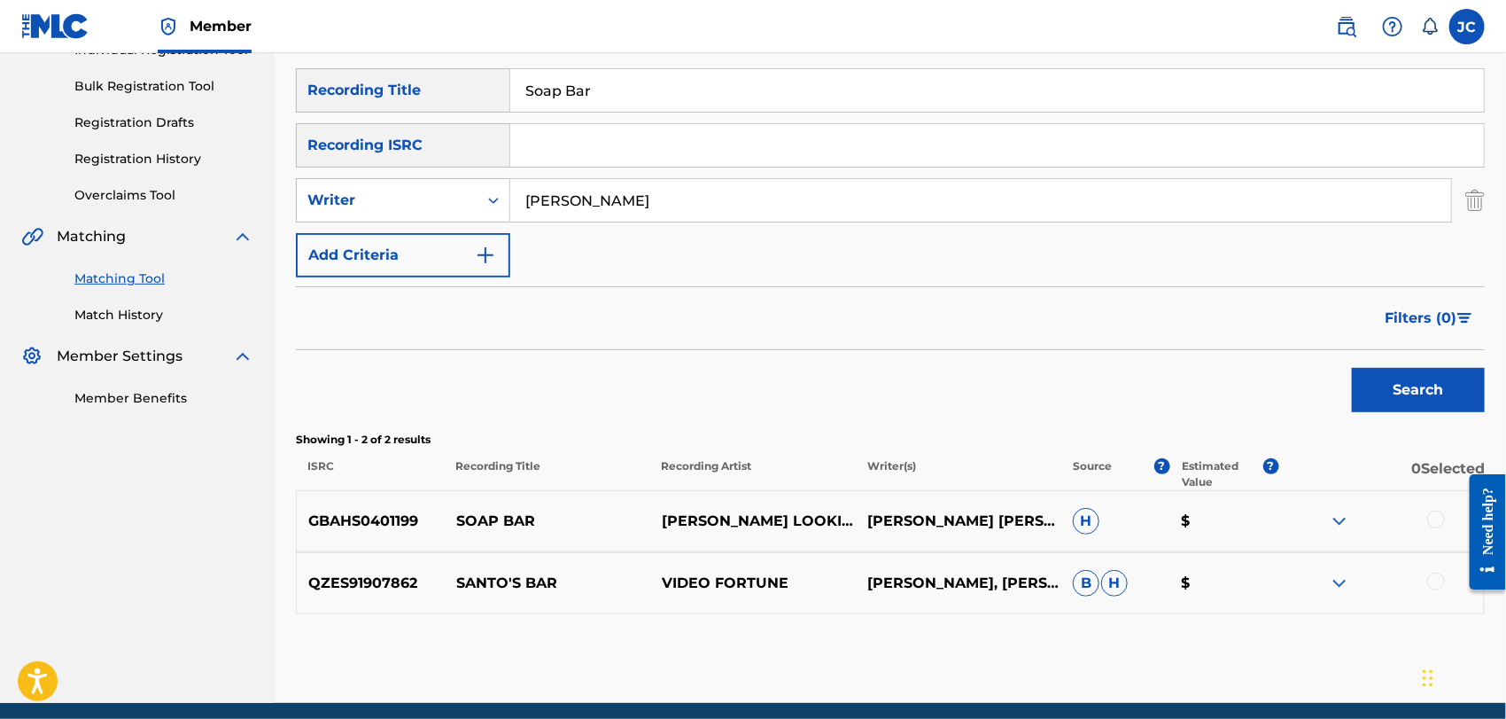
click at [1446, 522] on div at bounding box center [1381, 520] width 206 height 21
click at [1442, 522] on div at bounding box center [1436, 519] width 18 height 18
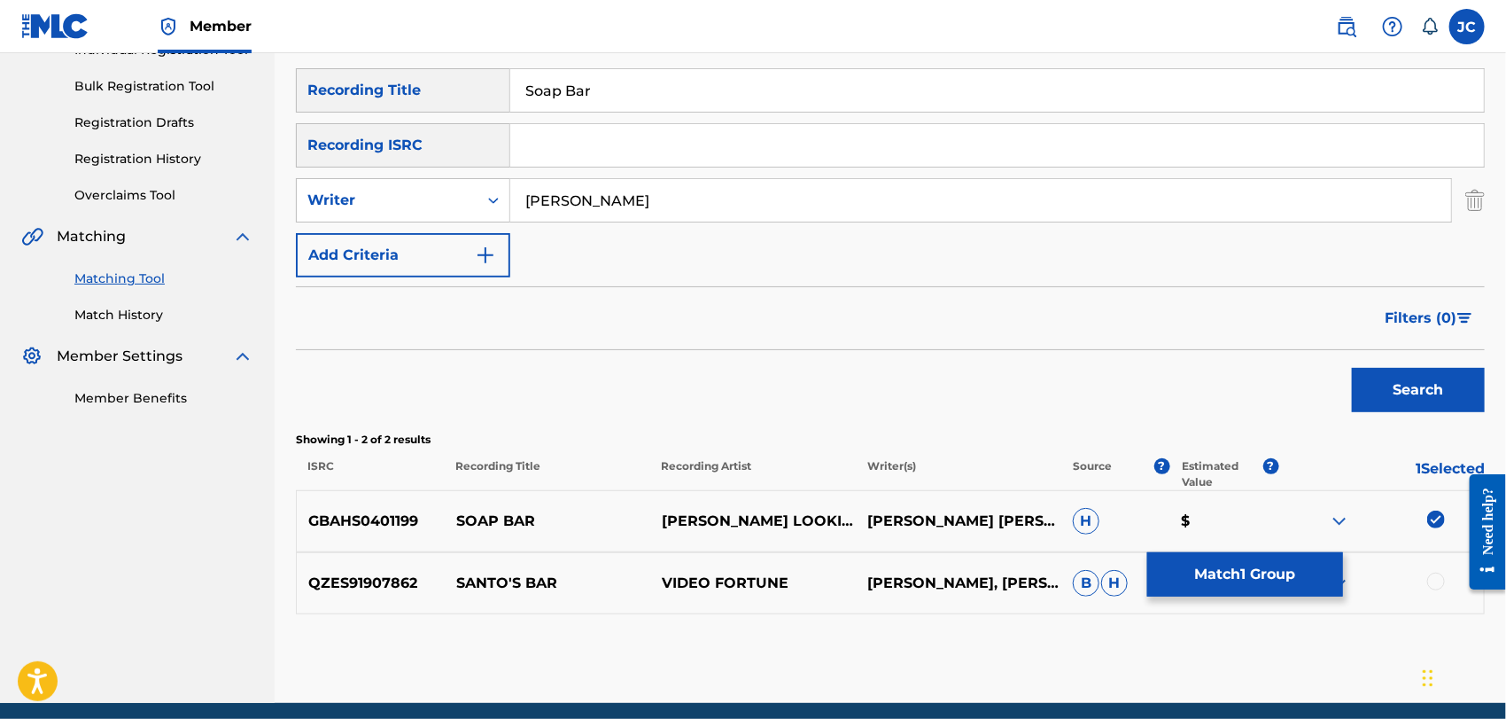
click at [1233, 548] on div "GBAHS0401199 SOAP BAR [PERSON_NAME] LOOKIN CHAIN [PERSON_NAME] [PERSON_NAME] [P…" at bounding box center [890, 521] width 1189 height 62
click at [1237, 569] on button "Match 1 Group" at bounding box center [1245, 574] width 196 height 44
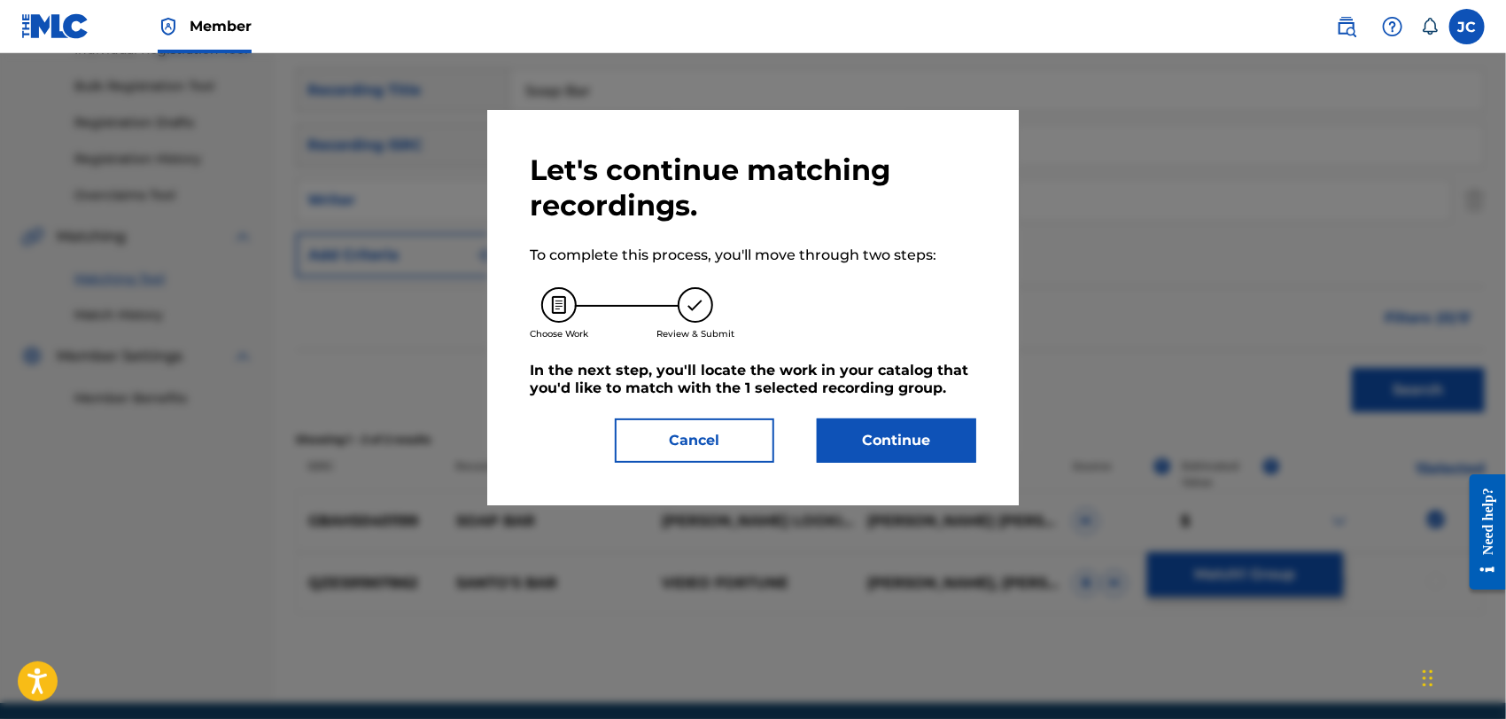
click at [902, 442] on button "Continue" at bounding box center [896, 440] width 159 height 44
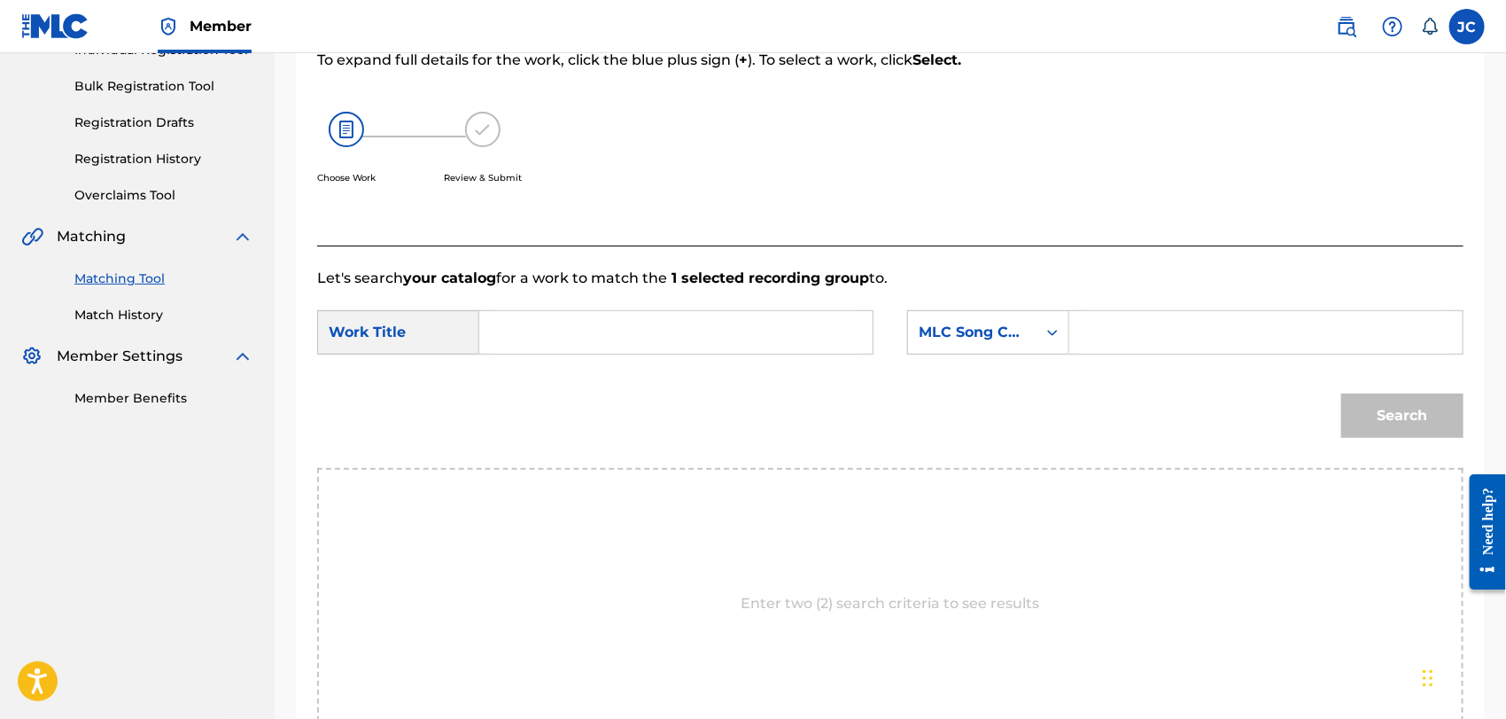
drag, startPoint x: 741, startPoint y: 310, endPoint x: 741, endPoint y: 322, distance: 11.5
click at [741, 313] on form "SearchWithCriteria9cfd86b8-af4b-425d-a996-b44494d3af6c Work Title SearchWithCri…" at bounding box center [890, 378] width 1146 height 179
click at [740, 323] on input "Search Form" at bounding box center [675, 332] width 363 height 43
paste input "Soap Bar"
type input "Soap Bar"
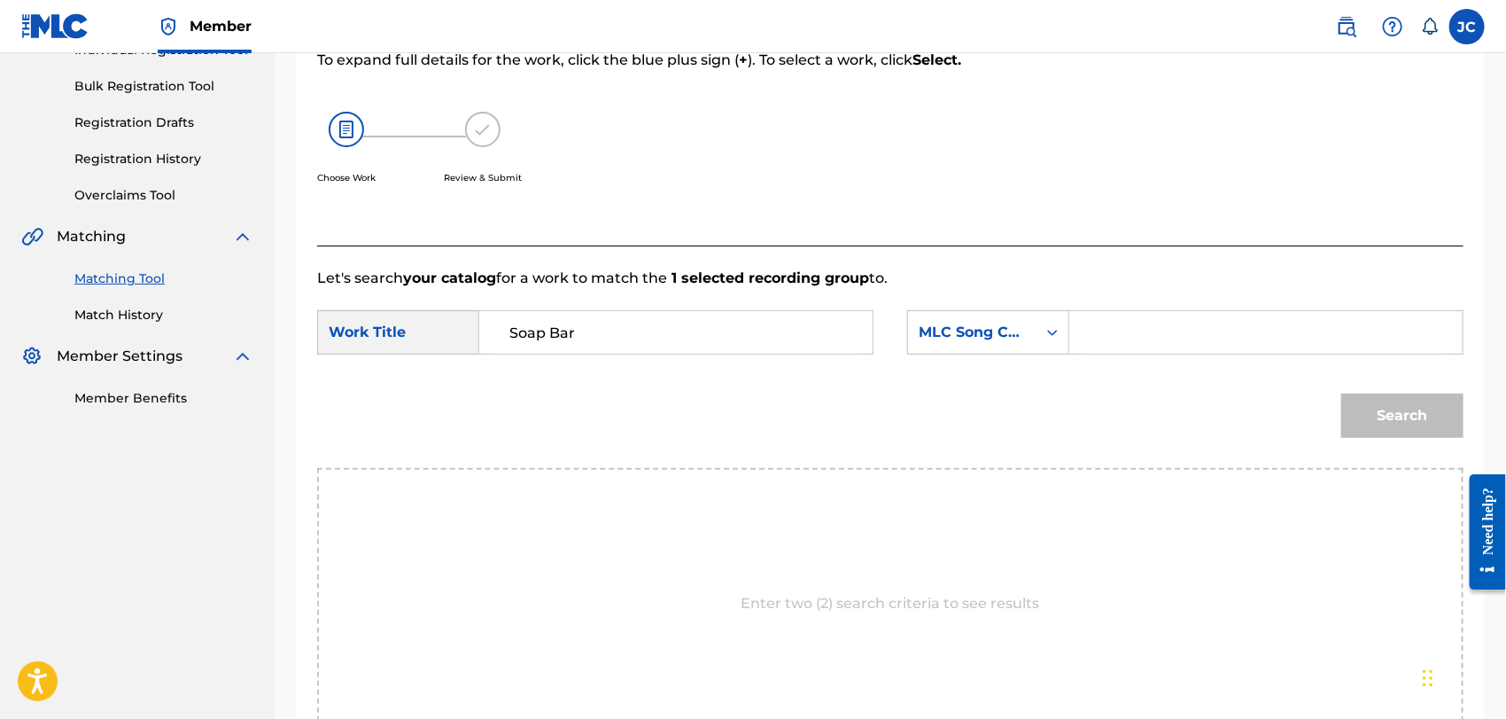
click at [1172, 362] on div "SearchWithCriteria9cfd86b8-af4b-425d-a996-b44494d3af6c Work Title Soap Bar Sear…" at bounding box center [890, 337] width 1146 height 55
click at [1169, 335] on input "Search Form" at bounding box center [1265, 332] width 363 height 43
drag, startPoint x: 1192, startPoint y: 339, endPoint x: 1077, endPoint y: 332, distance: 115.4
click at [1077, 332] on div "[PERSON_NAME]" at bounding box center [1266, 332] width 394 height 44
type input "[PERSON_NAME]"
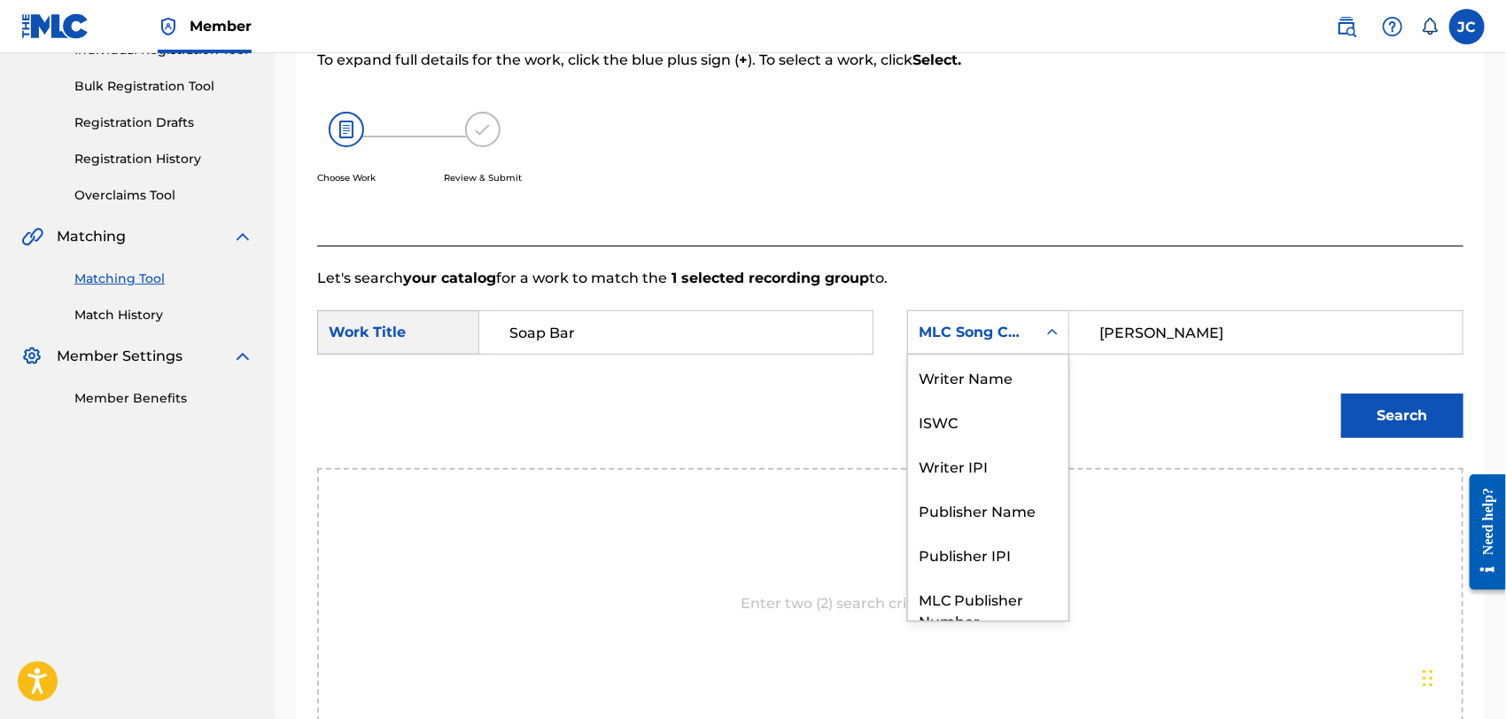
click at [962, 342] on div "MLC Song Code" at bounding box center [972, 332] width 128 height 34
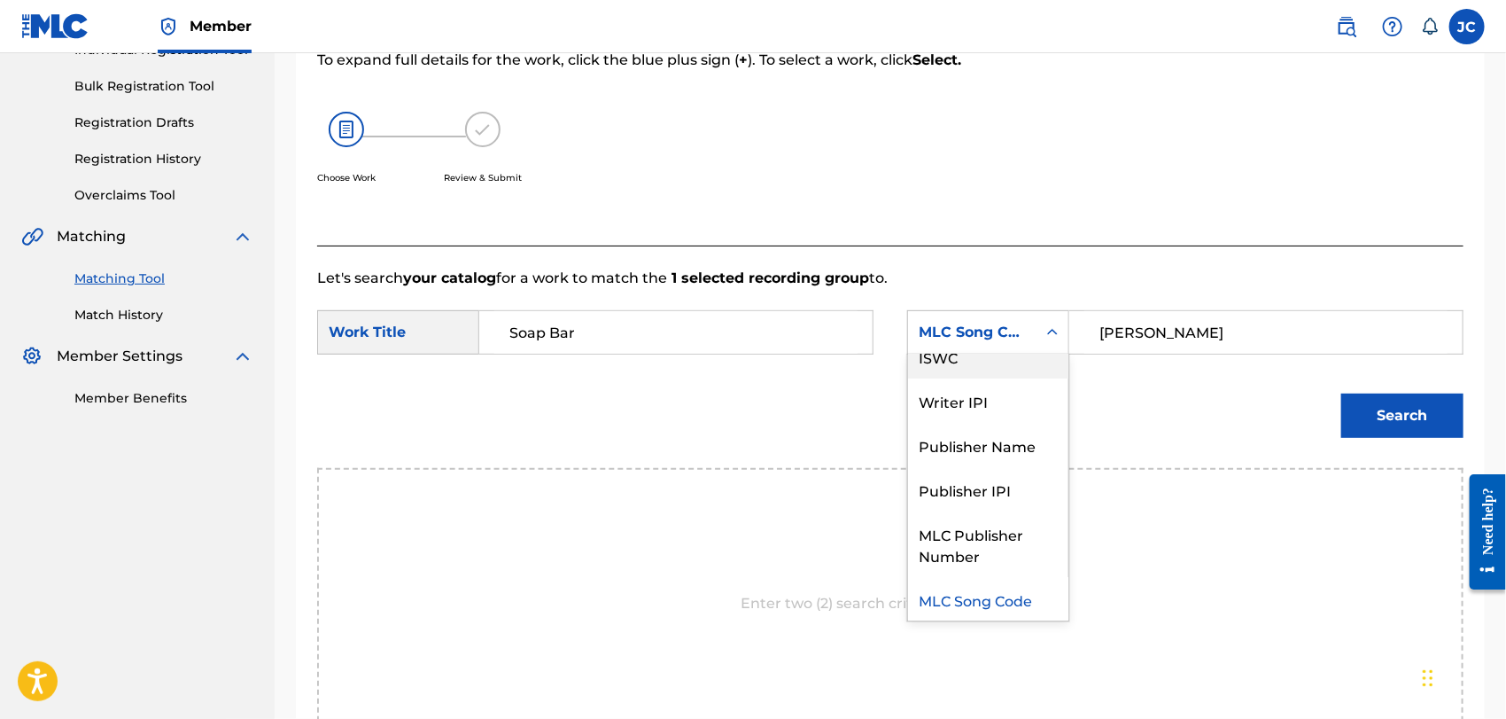
scroll to position [0, 0]
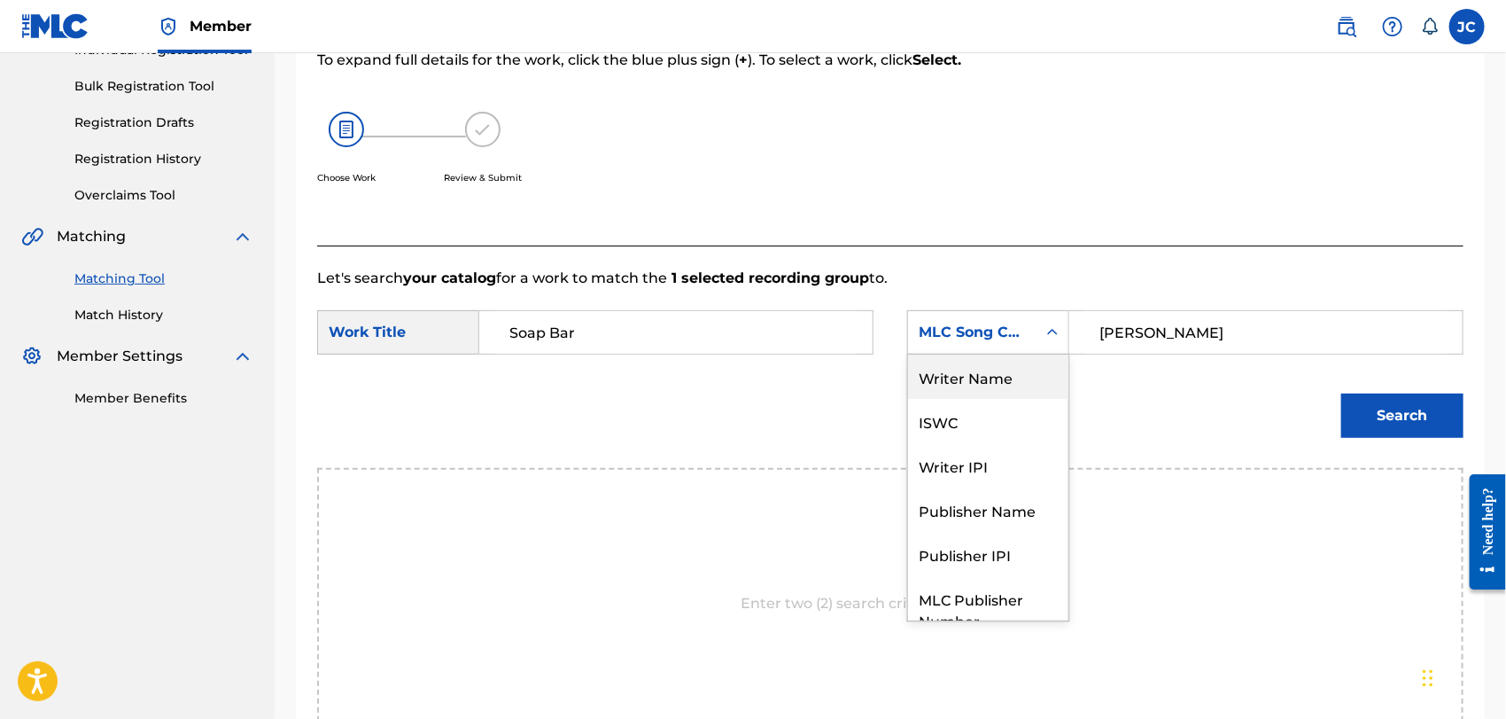
drag, startPoint x: 963, startPoint y: 372, endPoint x: 1020, endPoint y: 363, distance: 57.4
click at [969, 372] on div "Writer Name" at bounding box center [988, 376] width 160 height 44
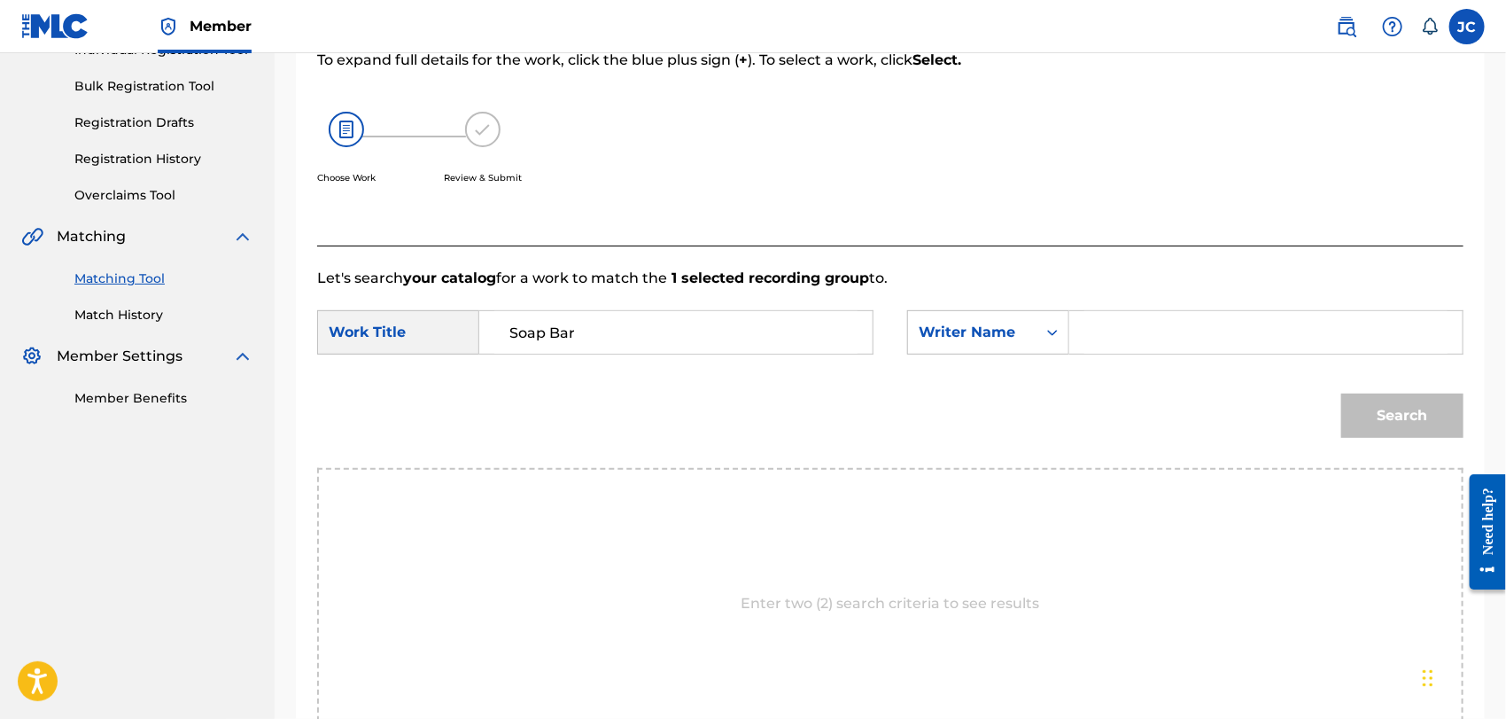
click at [1285, 343] on input "Search Form" at bounding box center [1265, 332] width 363 height 43
paste input "[PERSON_NAME]"
type input "[PERSON_NAME]"
click at [1449, 435] on button "Search" at bounding box center [1402, 415] width 122 height 44
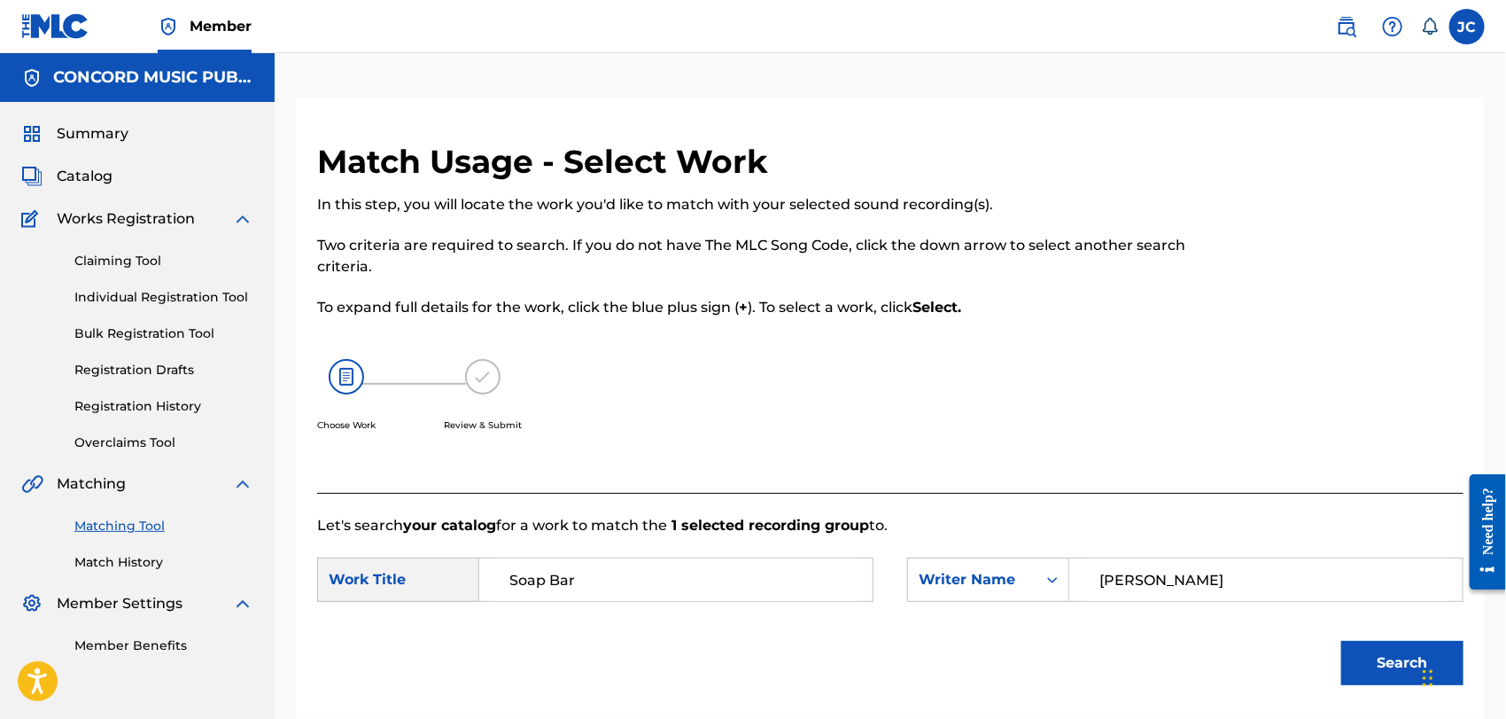
click at [173, 550] on div "Matching Tool Match History" at bounding box center [137, 532] width 232 height 77
click at [113, 568] on link "Match History" at bounding box center [163, 562] width 179 height 19
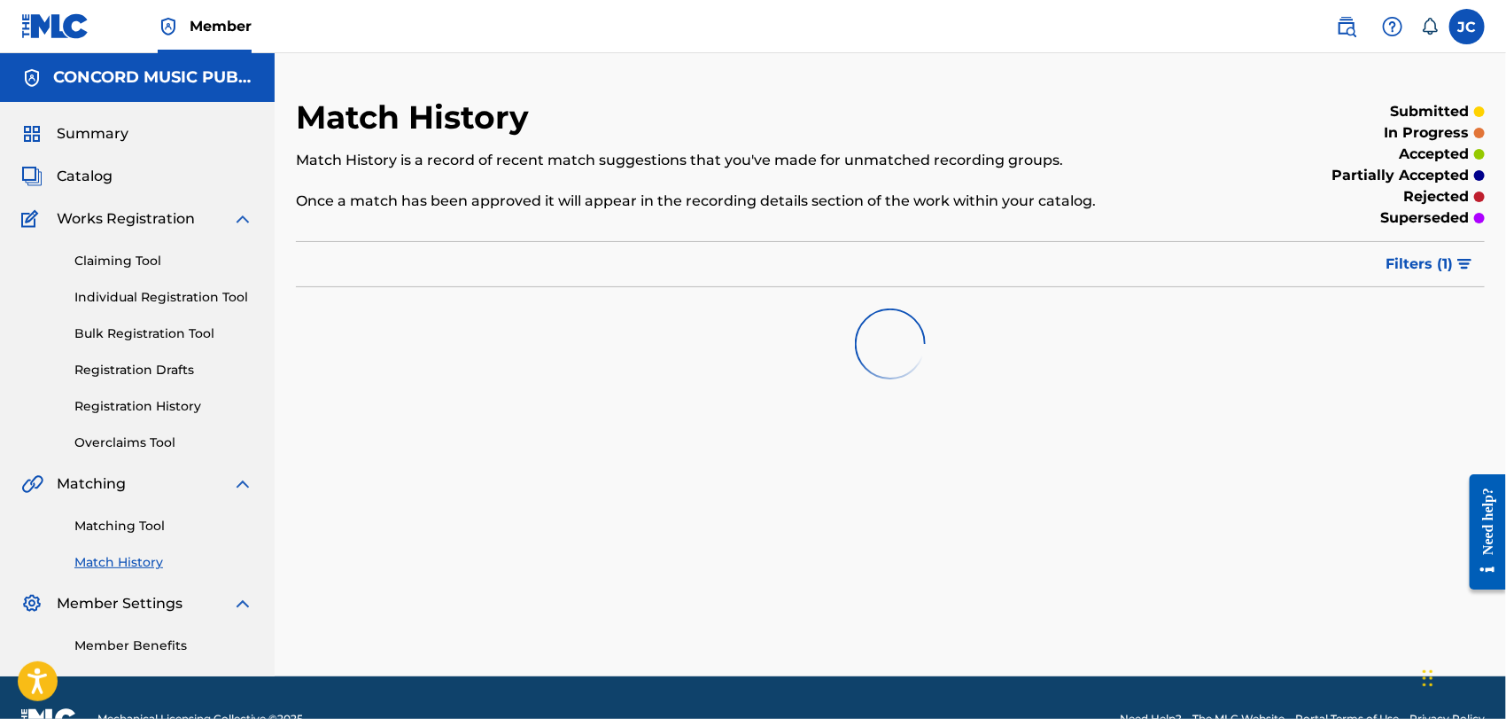
click at [149, 514] on div "Matching Tool Match History" at bounding box center [137, 532] width 232 height 77
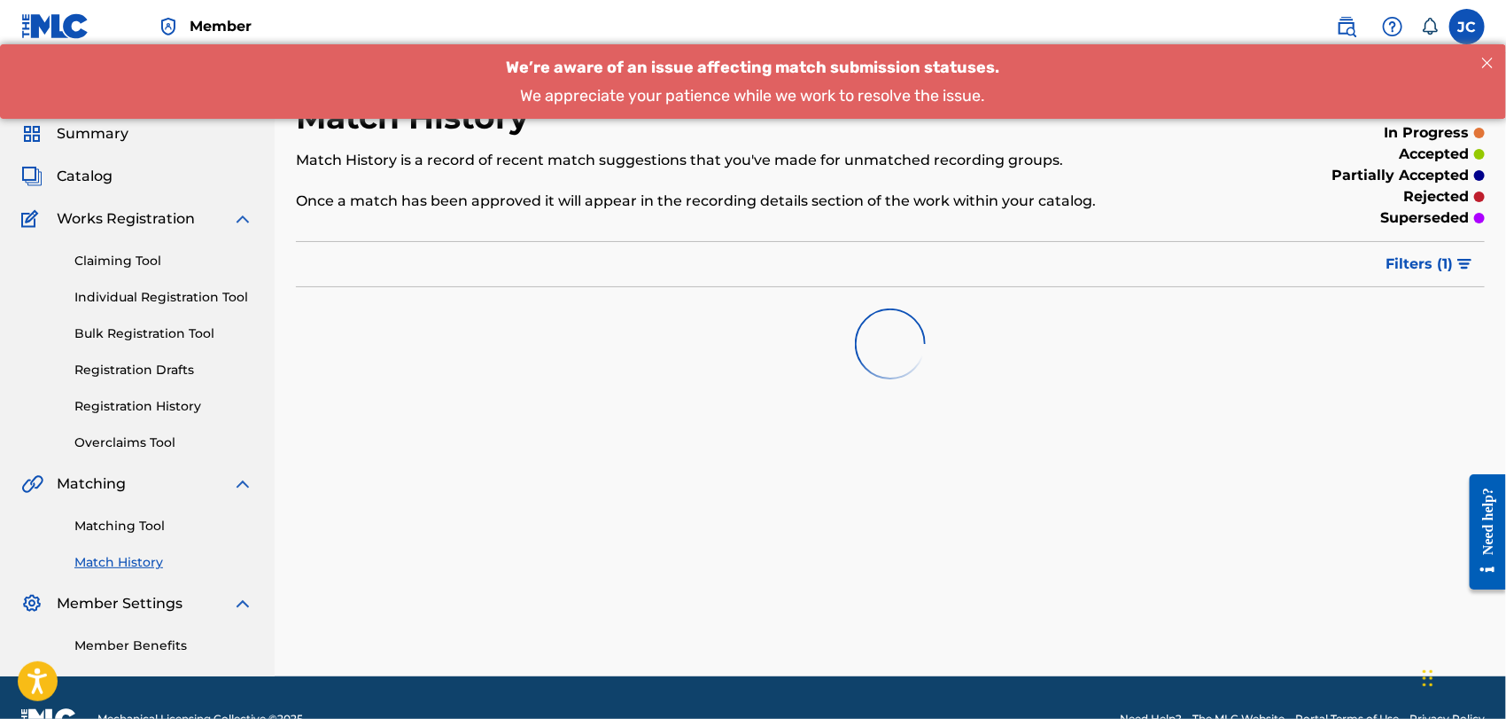
click at [150, 524] on link "Matching Tool" at bounding box center [163, 526] width 179 height 19
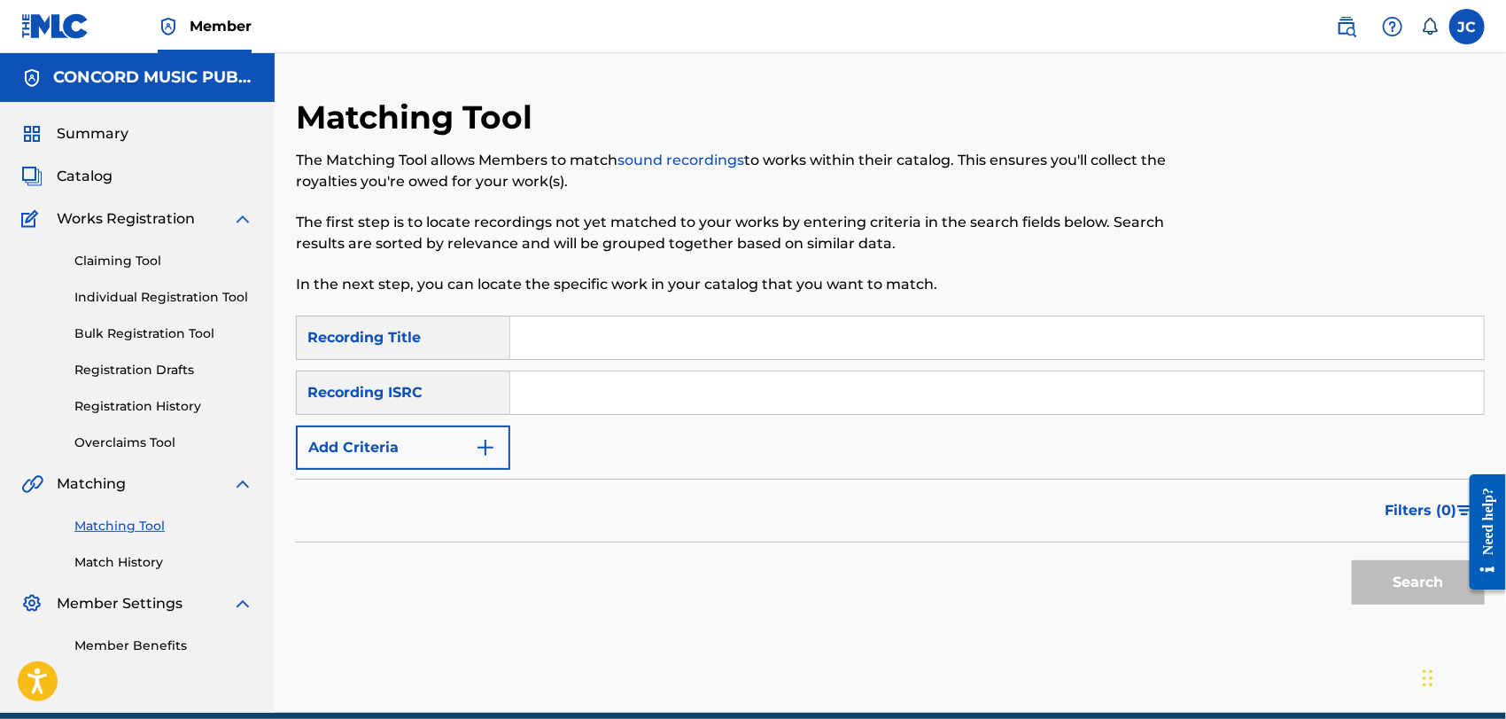
click at [733, 398] on input "Search Form" at bounding box center [997, 392] width 974 height 43
paste input "HKI191625811"
click at [1367, 584] on button "Search" at bounding box center [1418, 582] width 133 height 44
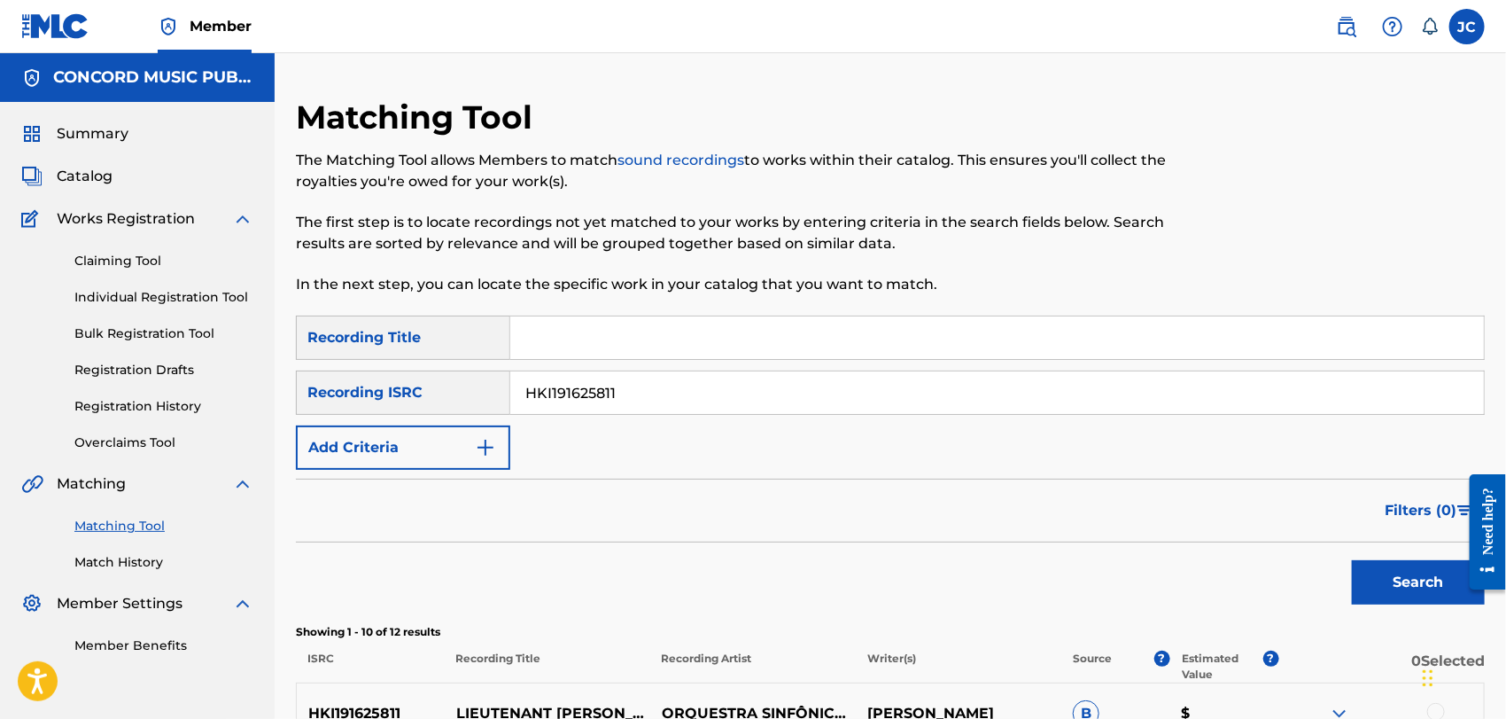
drag, startPoint x: 665, startPoint y: 379, endPoint x: 559, endPoint y: 410, distance: 110.7
click at [466, 387] on div "SearchWithCriteria456414cd-1bac-4cfa-86c5-8a4e166062cc Recording ISRC HKI191625…" at bounding box center [890, 392] width 1189 height 44
paste input "QMBZ91537949"
type input "QMBZ91537949"
click at [1400, 584] on button "Search" at bounding box center [1418, 582] width 133 height 44
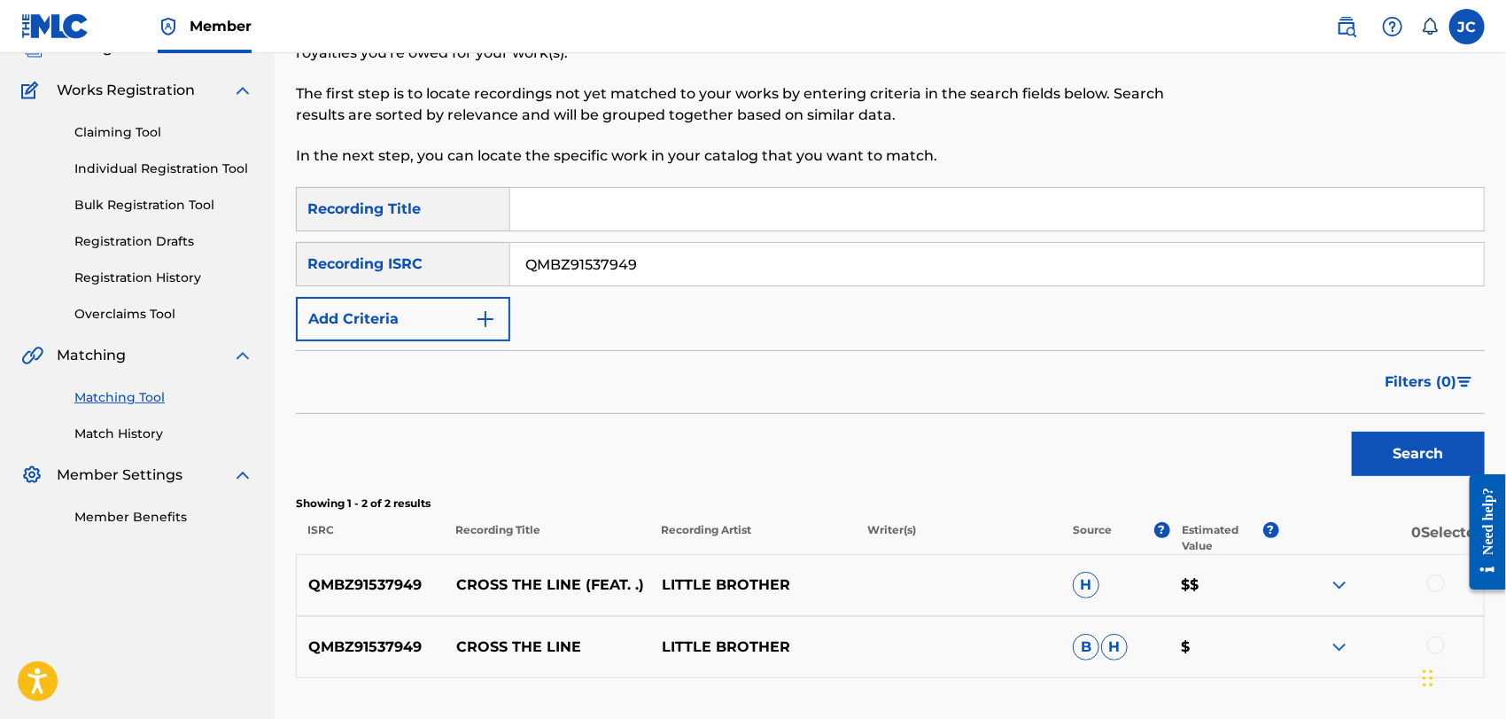
scroll to position [261, 0]
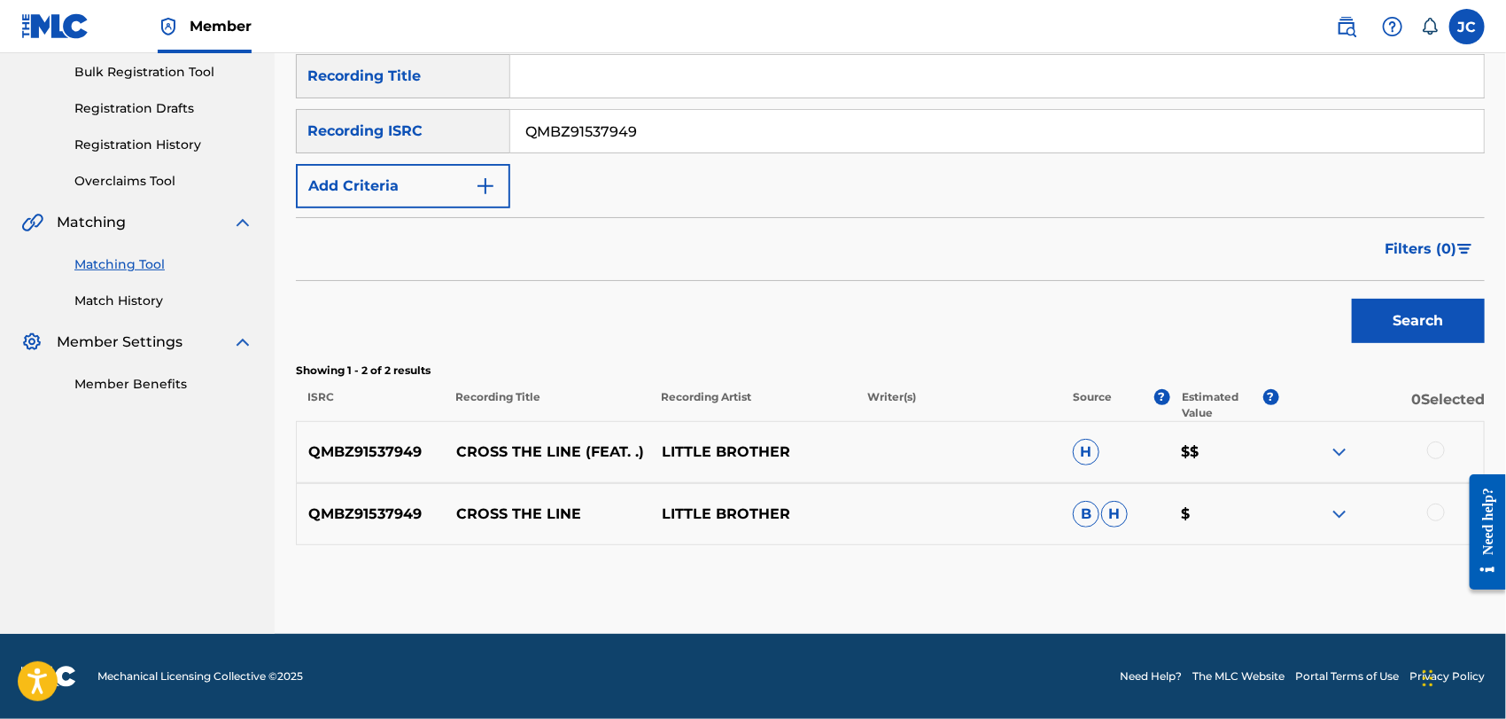
click at [1435, 448] on div at bounding box center [1436, 450] width 18 height 18
click at [1436, 515] on div at bounding box center [1436, 512] width 18 height 18
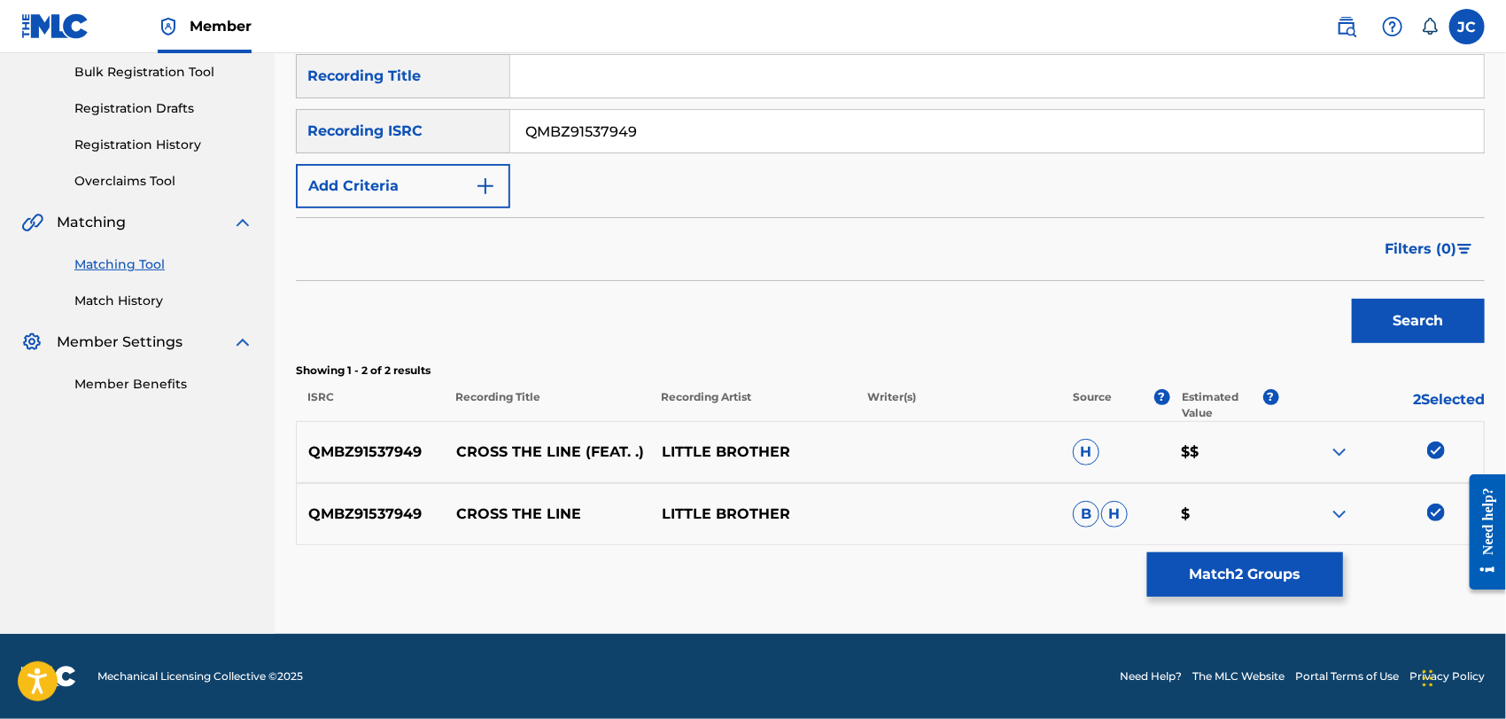
click at [1350, 563] on div "Matching Tool The Matching Tool allows Members to match sound recordings to wor…" at bounding box center [890, 234] width 1189 height 797
click at [1221, 571] on button "Match 2 Groups" at bounding box center [1245, 574] width 196 height 44
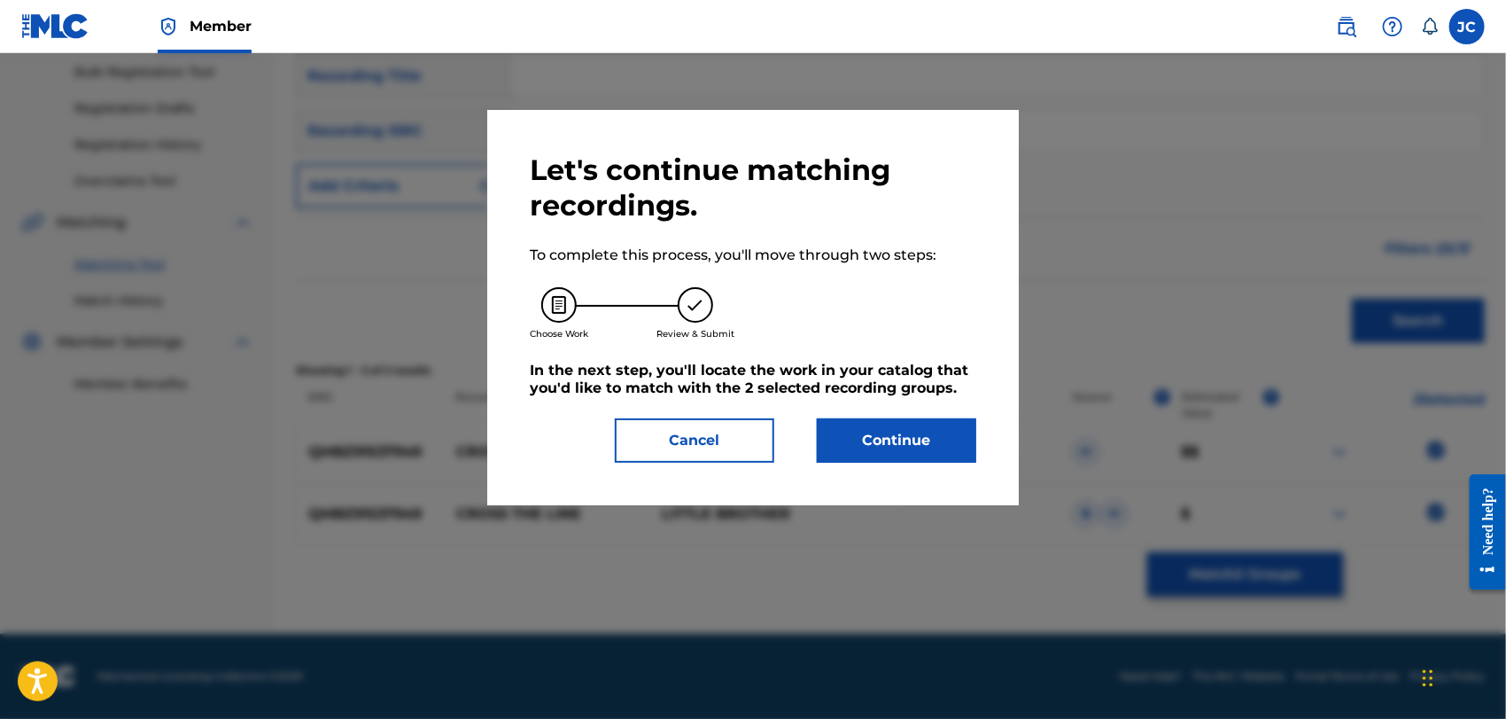
click at [861, 423] on button "Continue" at bounding box center [896, 440] width 159 height 44
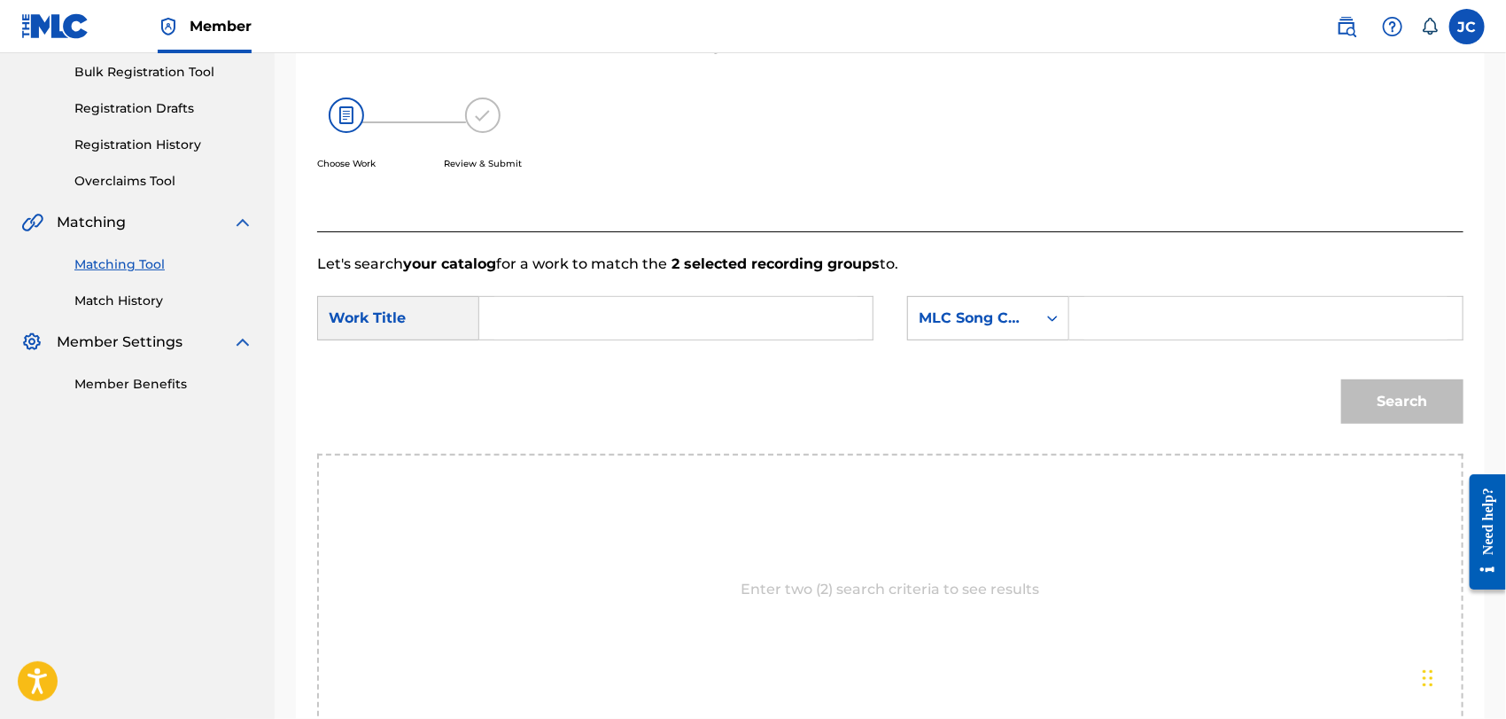
click at [657, 299] on input "Search Form" at bounding box center [675, 318] width 363 height 43
paste input "[PERSON_NAME]"
type input "[PERSON_NAME]"
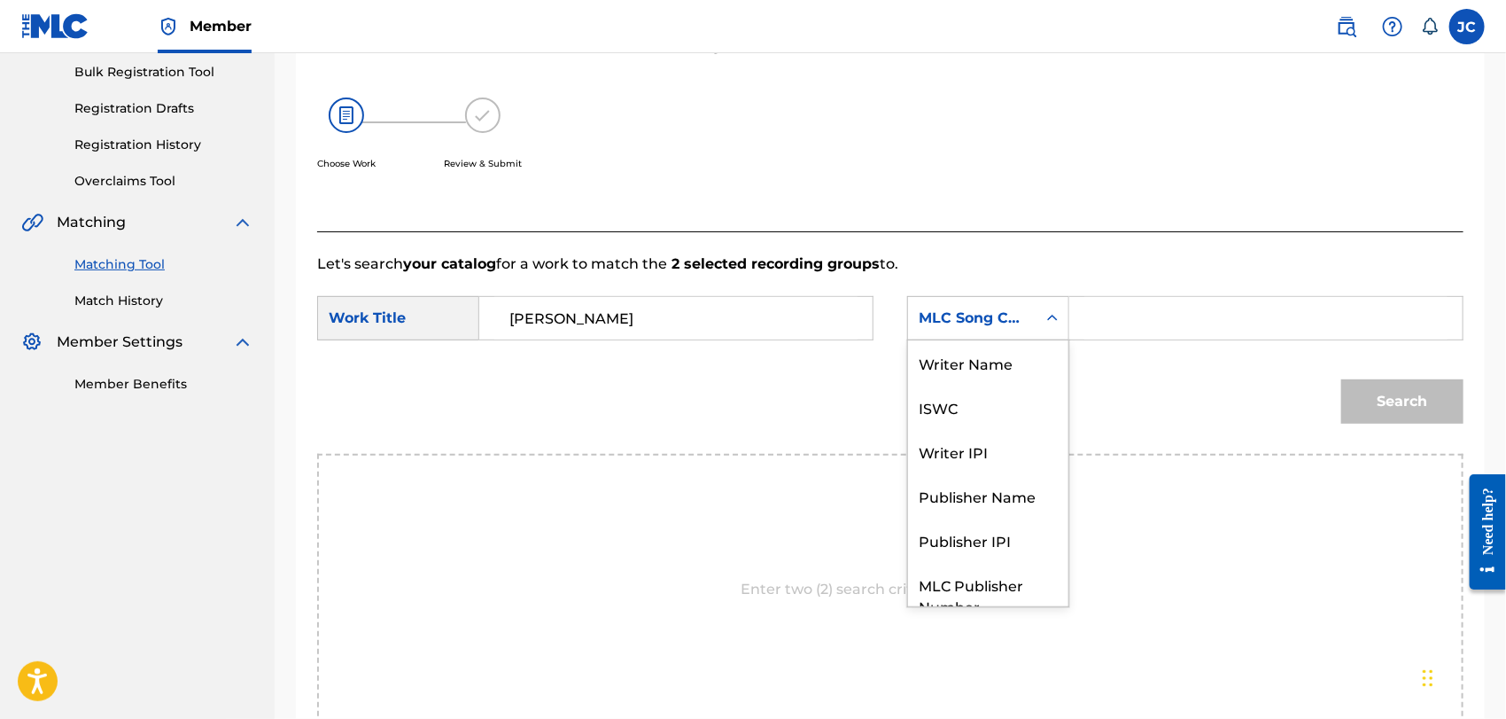
click at [1056, 318] on icon "Search Form" at bounding box center [1053, 318] width 11 height 6
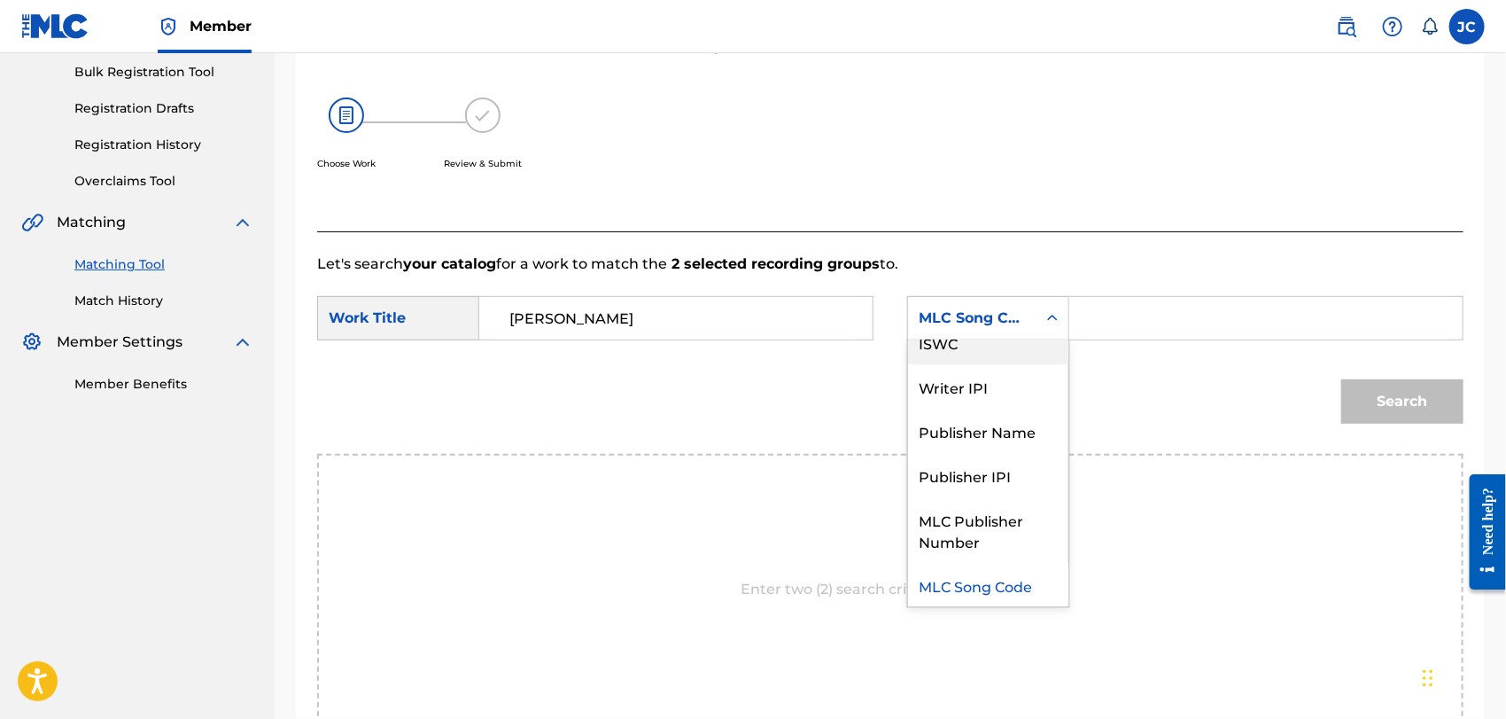
scroll to position [0, 0]
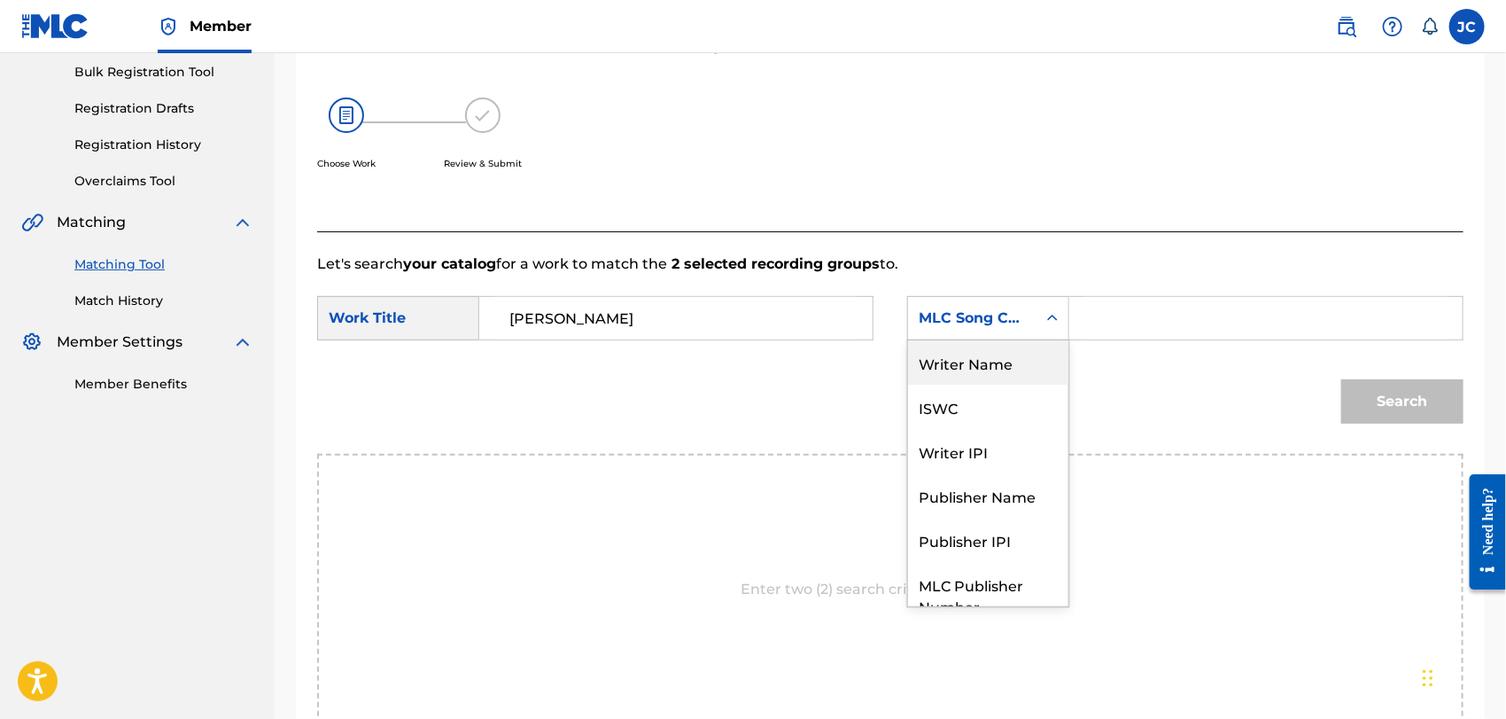
click at [995, 356] on div "Writer Name" at bounding box center [988, 362] width 160 height 44
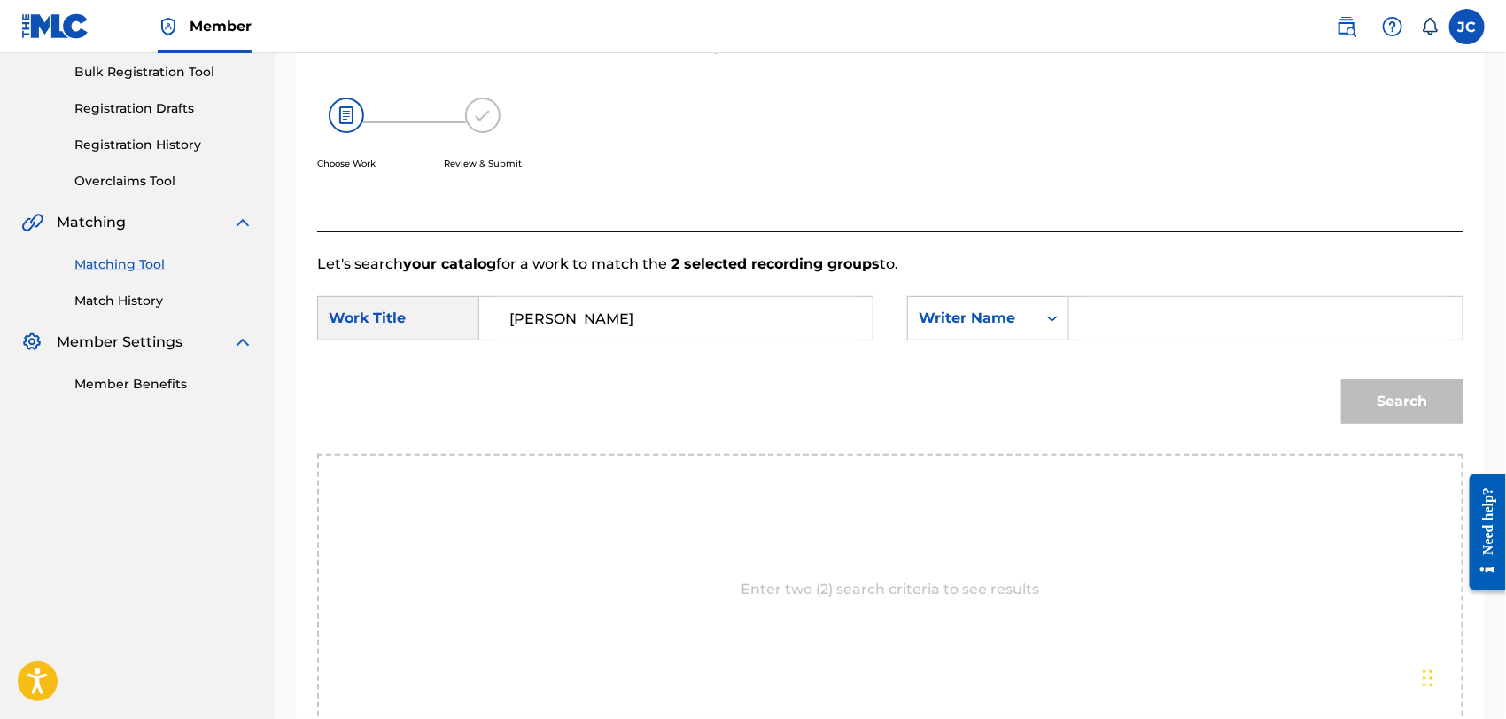
click at [1169, 304] on input "Search Form" at bounding box center [1265, 318] width 363 height 43
paste input "[PERSON_NAME]"
drag, startPoint x: 1203, startPoint y: 299, endPoint x: 1086, endPoint y: 335, distance: 122.5
click at [1086, 335] on input "V" at bounding box center [1265, 318] width 363 height 43
type input "[PERSON_NAME]"
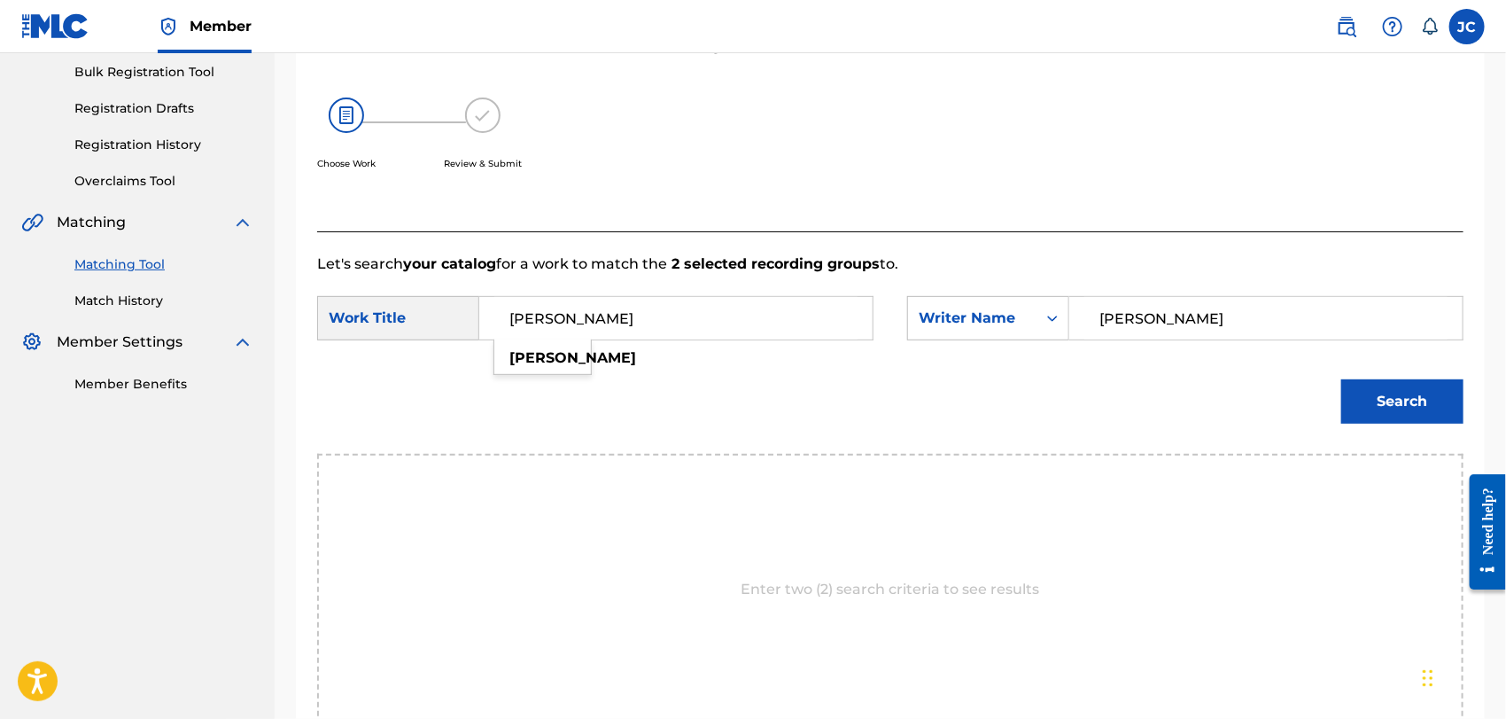
drag, startPoint x: 658, startPoint y: 299, endPoint x: 439, endPoint y: 315, distance: 219.4
click at [439, 315] on div "SearchWithCriteria9cfd86b8-af4b-425d-a996-b44494d3af6c Work Title [PERSON_NAME]" at bounding box center [595, 318] width 556 height 44
paste input "Little Brother"
click at [1361, 392] on button "Search" at bounding box center [1402, 401] width 122 height 44
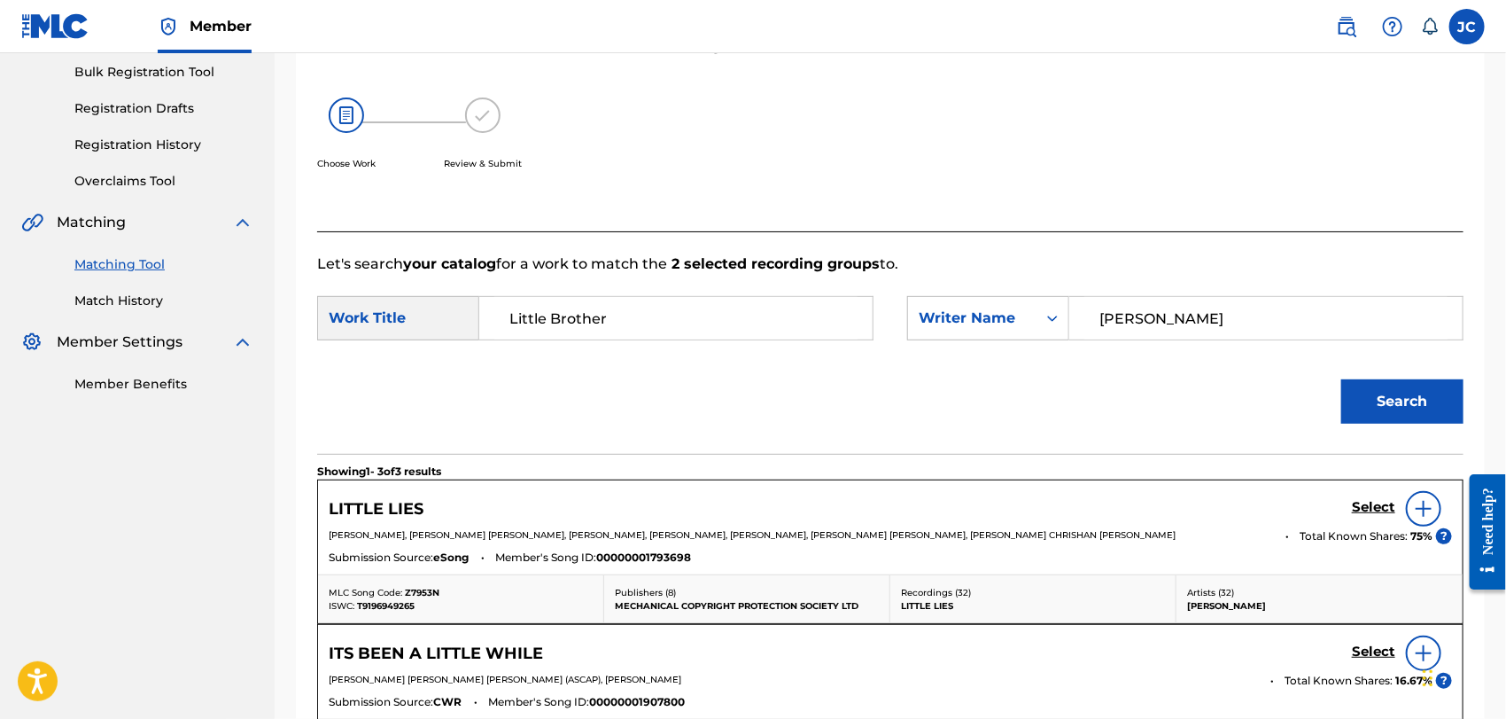
drag, startPoint x: 695, startPoint y: 353, endPoint x: 643, endPoint y: 336, distance: 54.1
click at [642, 344] on form "SearchWithCriteria9cfd86b8-af4b-425d-a996-b44494d3af6c Work Title Little Brothe…" at bounding box center [890, 364] width 1146 height 179
drag, startPoint x: 647, startPoint y: 328, endPoint x: 411, endPoint y: 315, distance: 236.0
click at [408, 315] on div "SearchWithCriteria9cfd86b8-af4b-425d-a996-b44494d3af6c Work Title Little Brother" at bounding box center [595, 318] width 556 height 44
paste input "Cross The Line"
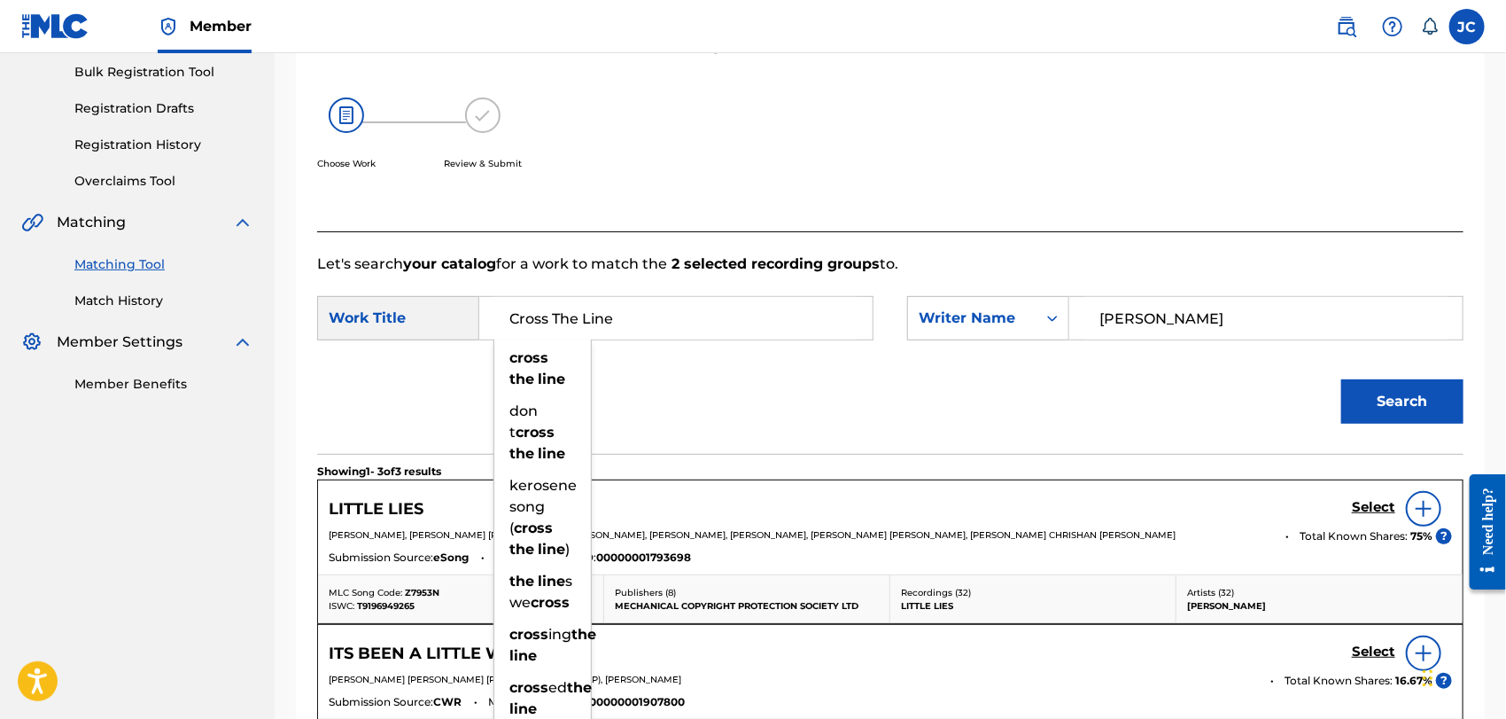
type input "Cross The Line"
click at [1396, 377] on div "Search" at bounding box center [1397, 396] width 131 height 71
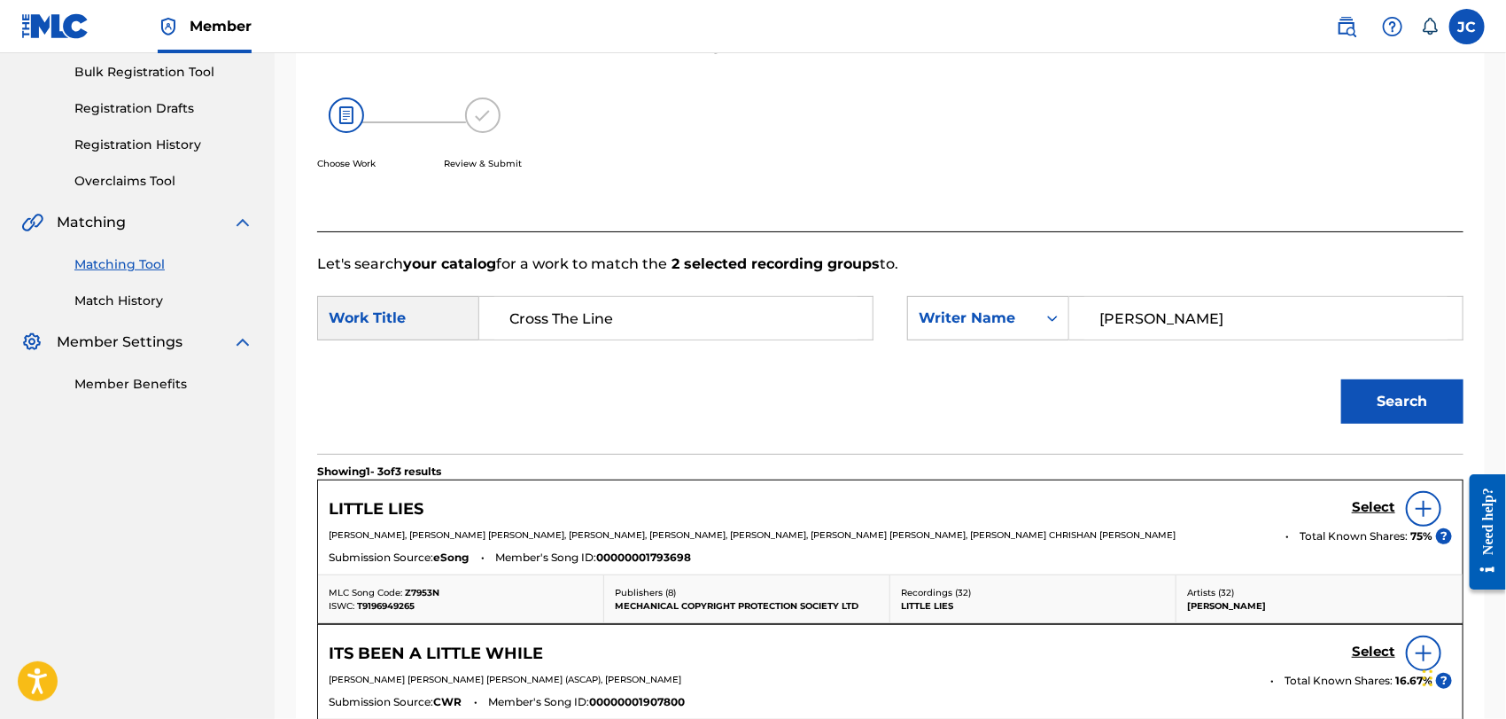
click at [1395, 400] on button "Search" at bounding box center [1402, 401] width 122 height 44
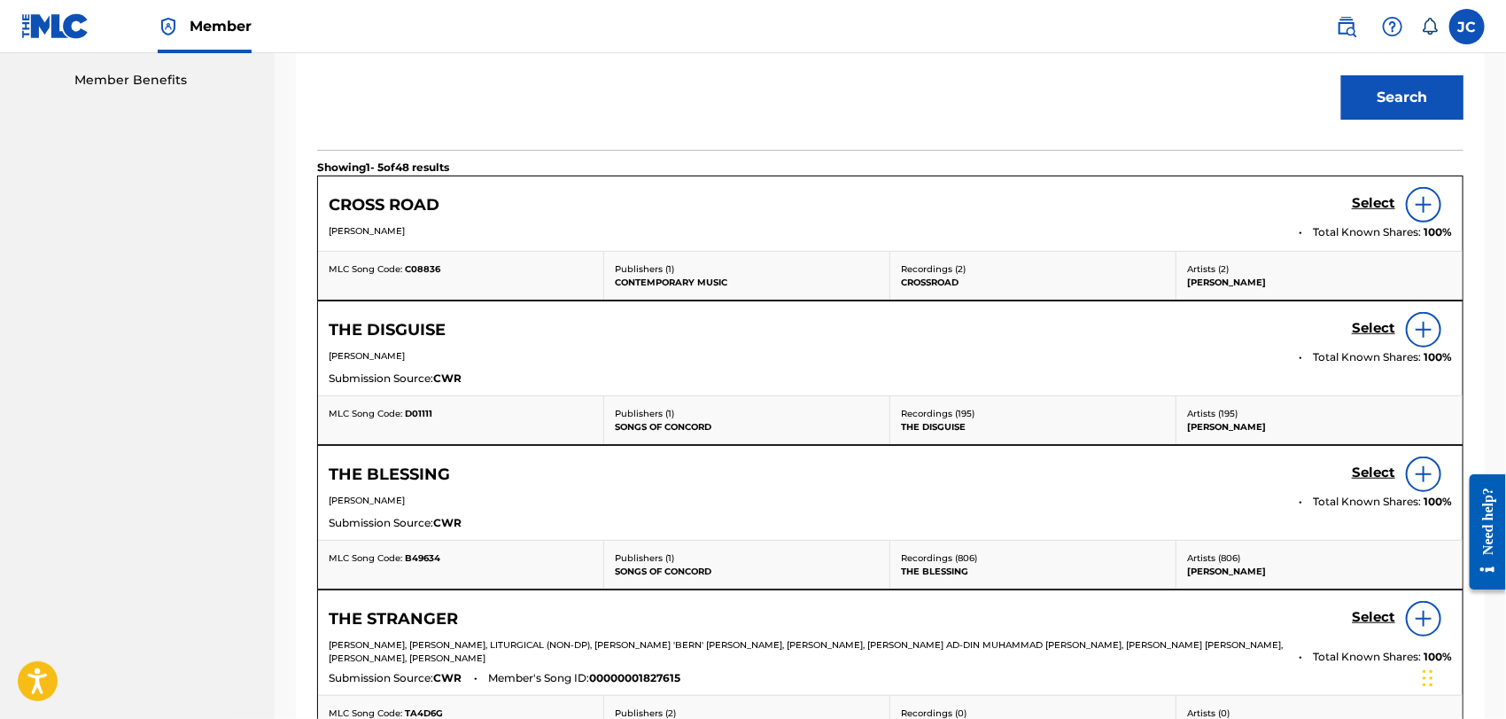
scroll to position [458, 0]
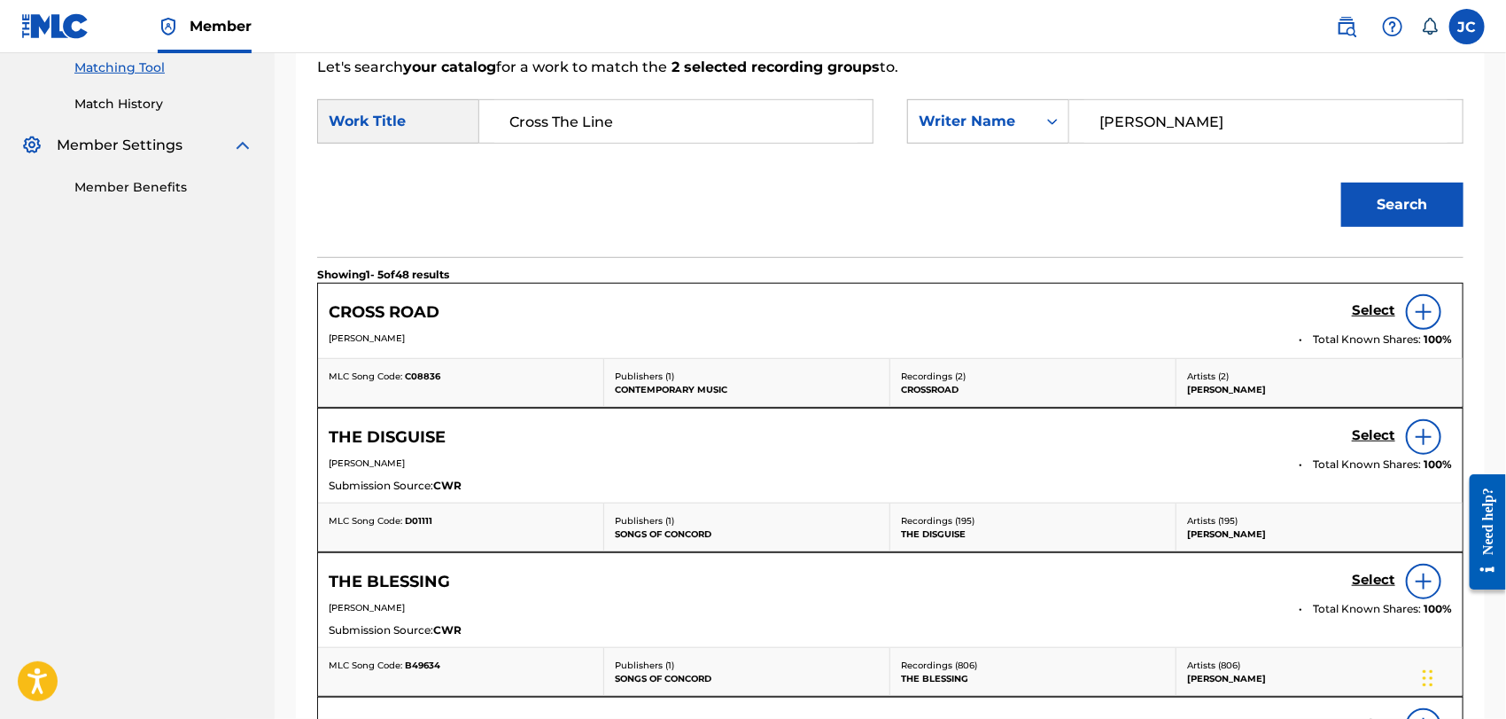
drag, startPoint x: 1197, startPoint y: 123, endPoint x: 522, endPoint y: 106, distance: 675.3
click at [522, 106] on div "SearchWithCriteria9cfd86b8-af4b-425d-a996-b44494d3af6c Work Title Cross The Lin…" at bounding box center [890, 126] width 1146 height 55
type input "[PERSON_NAME]"
click at [1390, 198] on button "Search" at bounding box center [1402, 205] width 122 height 44
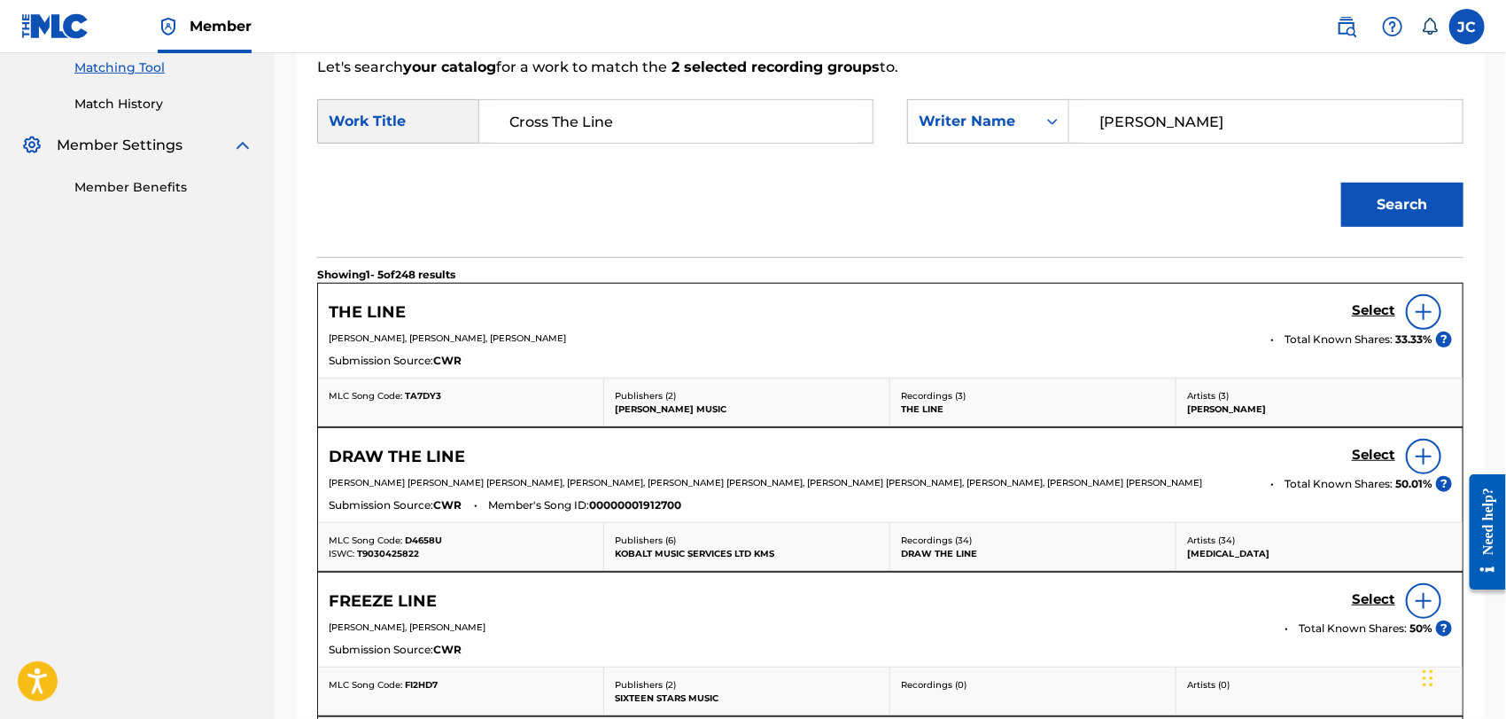
click at [128, 102] on link "Match History" at bounding box center [163, 104] width 179 height 19
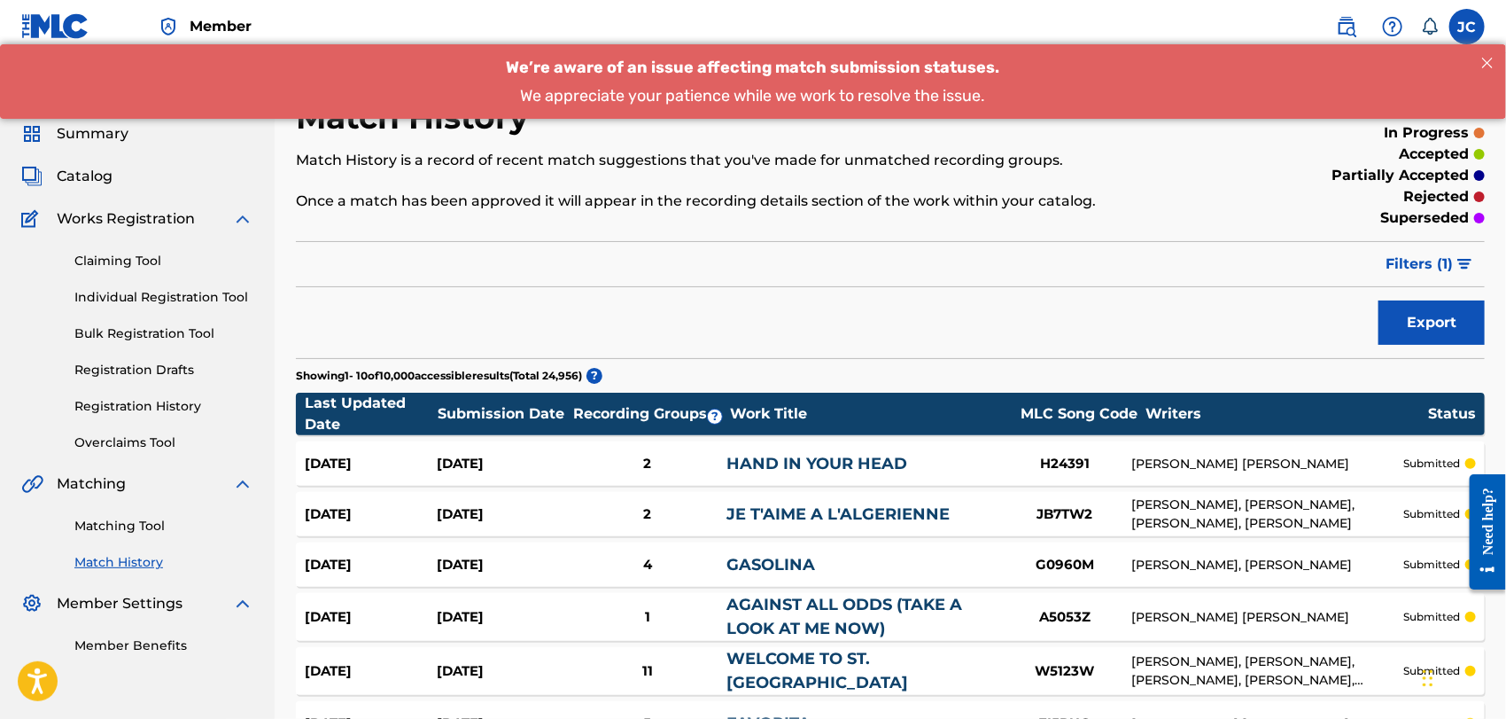
click at [119, 520] on link "Matching Tool" at bounding box center [163, 526] width 179 height 19
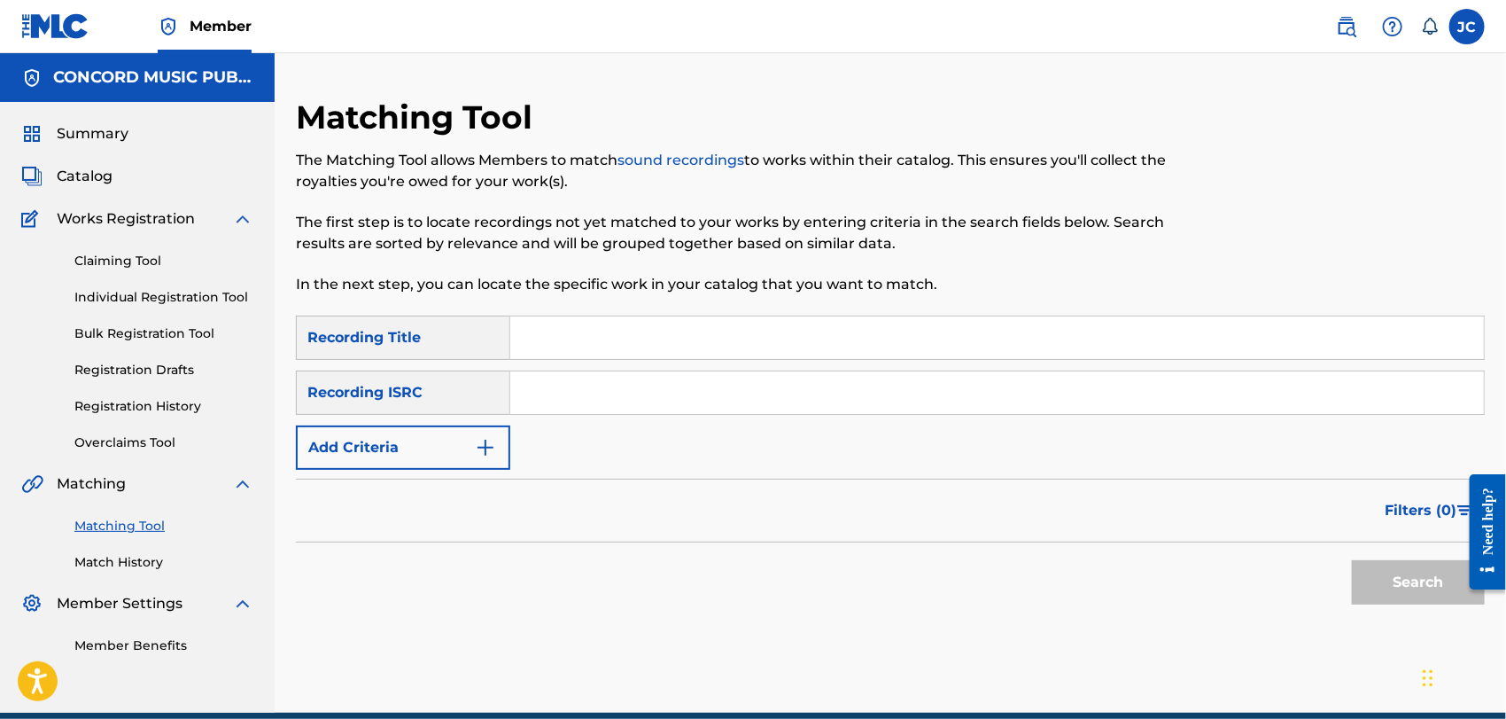
paste input "QMJYX1970410"
type input "QMJYX1970410"
click at [1408, 571] on button "Search" at bounding box center [1418, 582] width 133 height 44
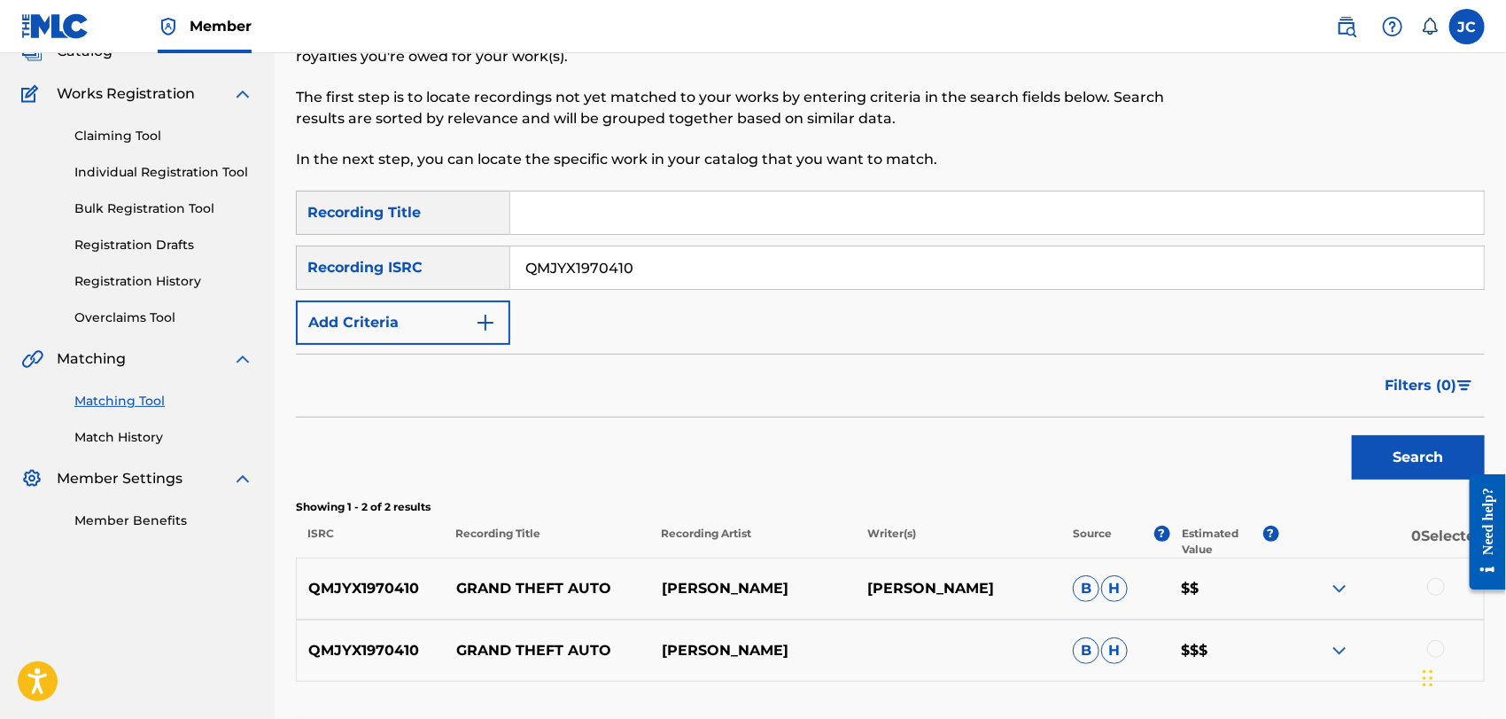
scroll to position [261, 0]
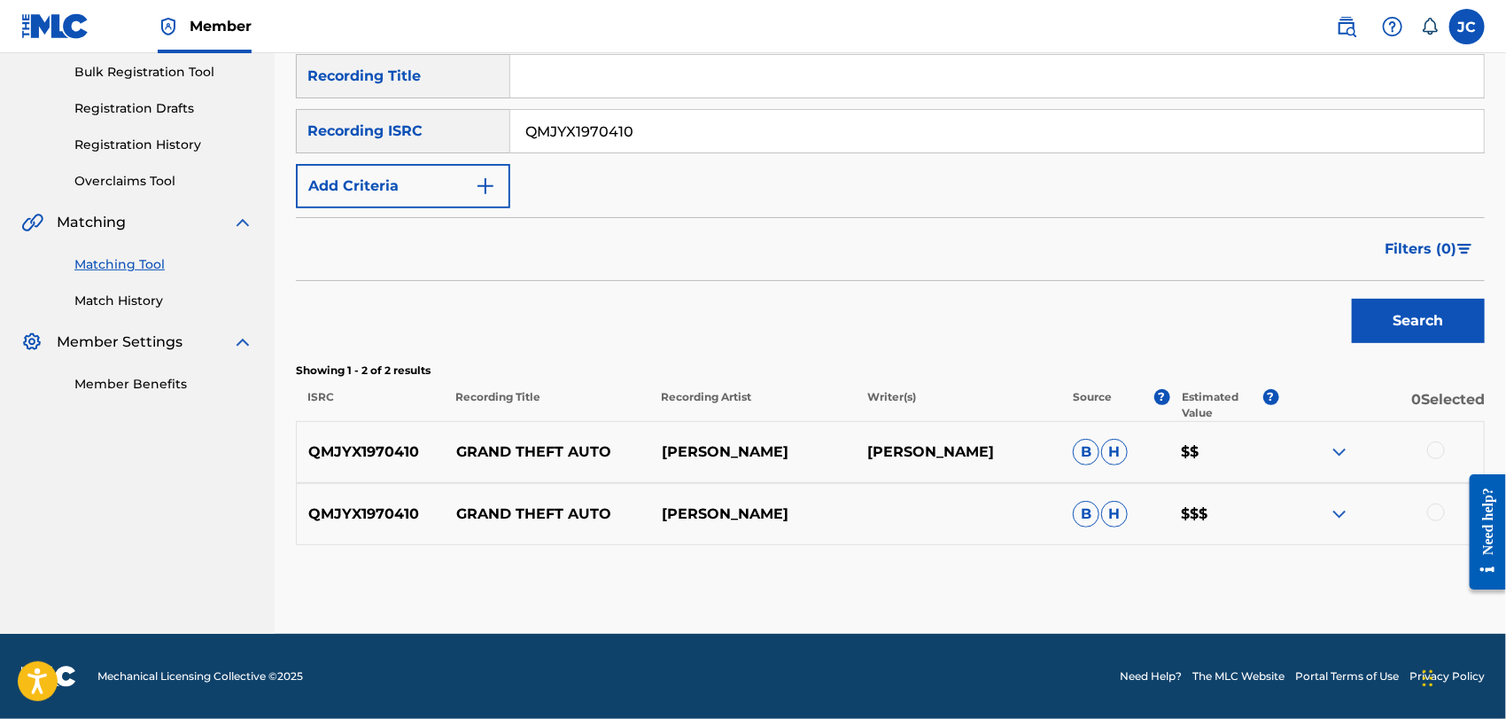
click at [1437, 448] on div at bounding box center [1436, 450] width 18 height 18
click at [1432, 511] on div at bounding box center [1436, 512] width 18 height 18
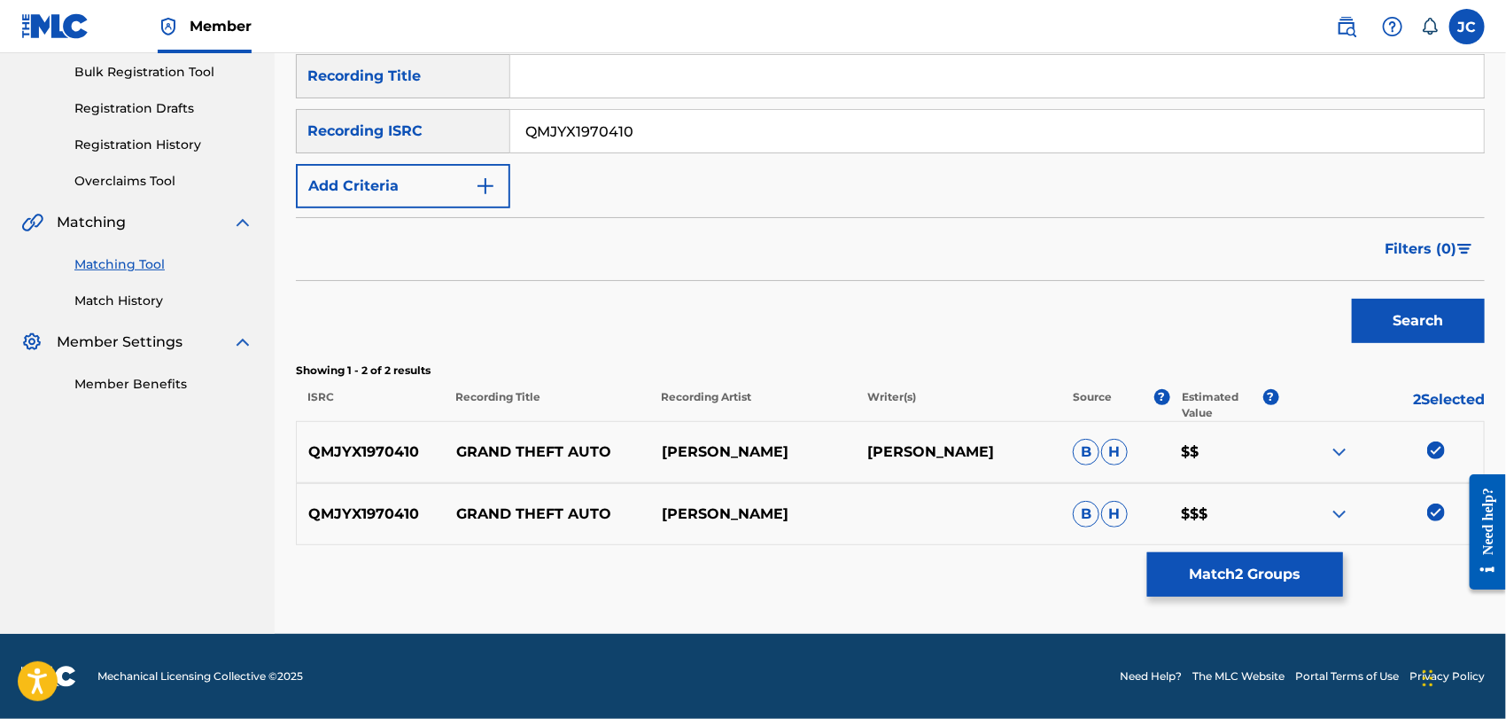
click at [1328, 571] on button "Match 2 Groups" at bounding box center [1245, 574] width 196 height 44
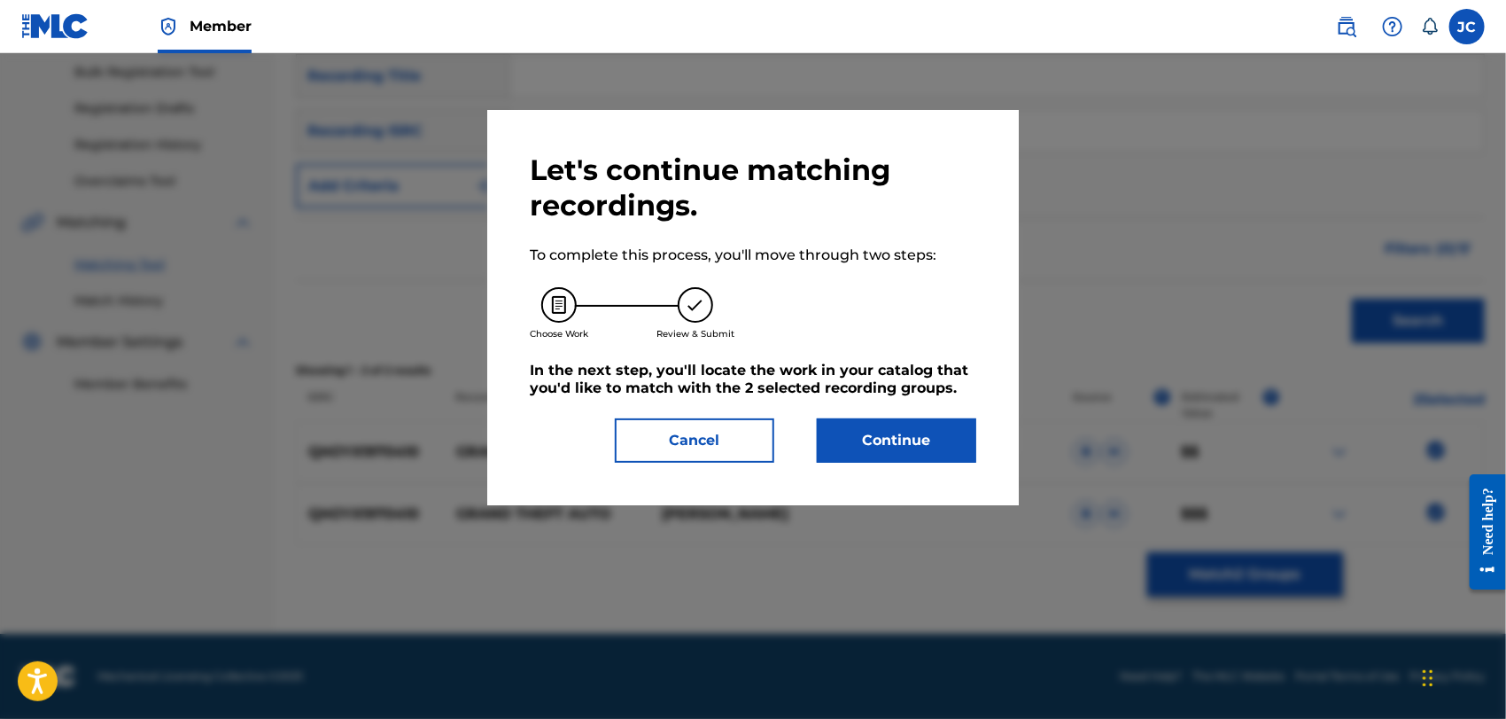
click at [907, 457] on button "Continue" at bounding box center [896, 440] width 159 height 44
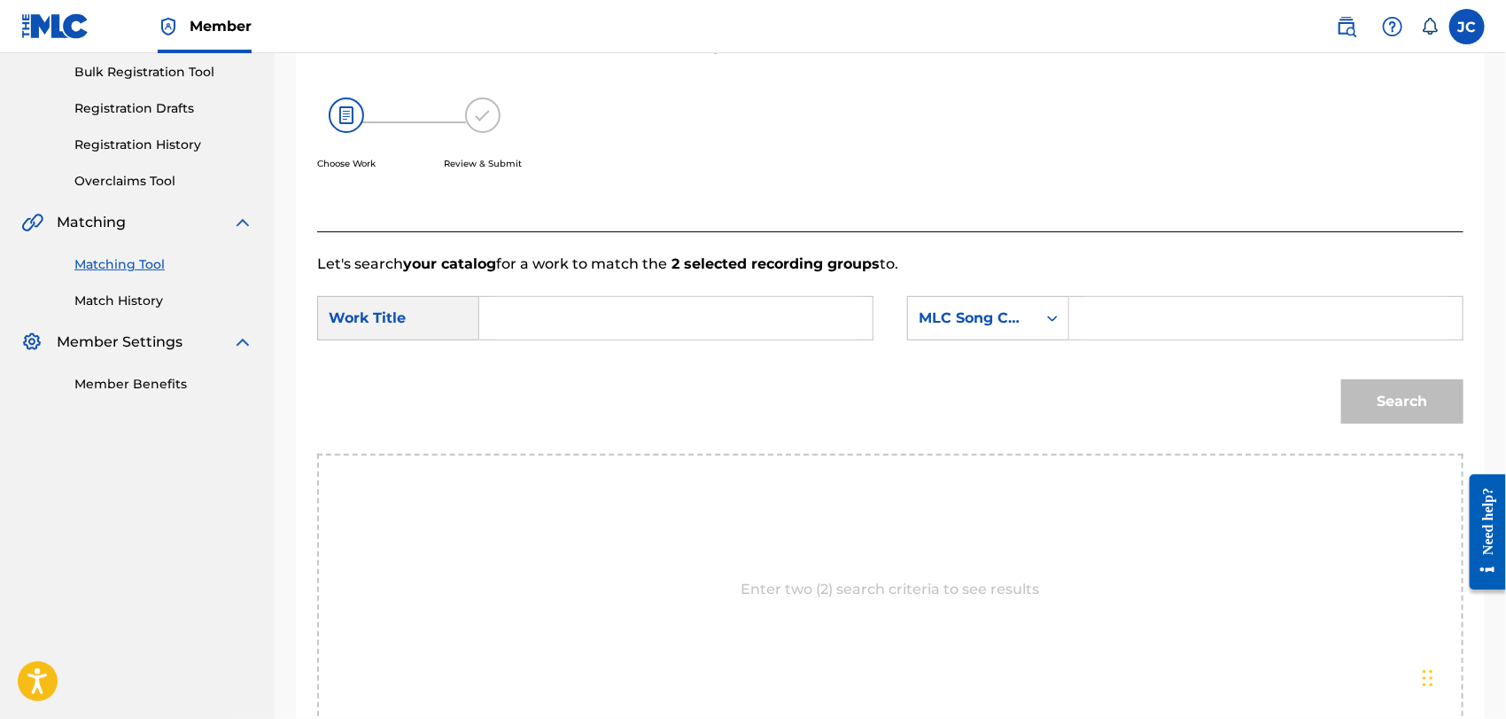
click at [650, 335] on input "Search Form" at bounding box center [675, 318] width 363 height 43
paste input "Grand Theft Auto"
type input "Grand Theft Auto"
click at [1014, 329] on div "MLC Song Code" at bounding box center [972, 318] width 128 height 34
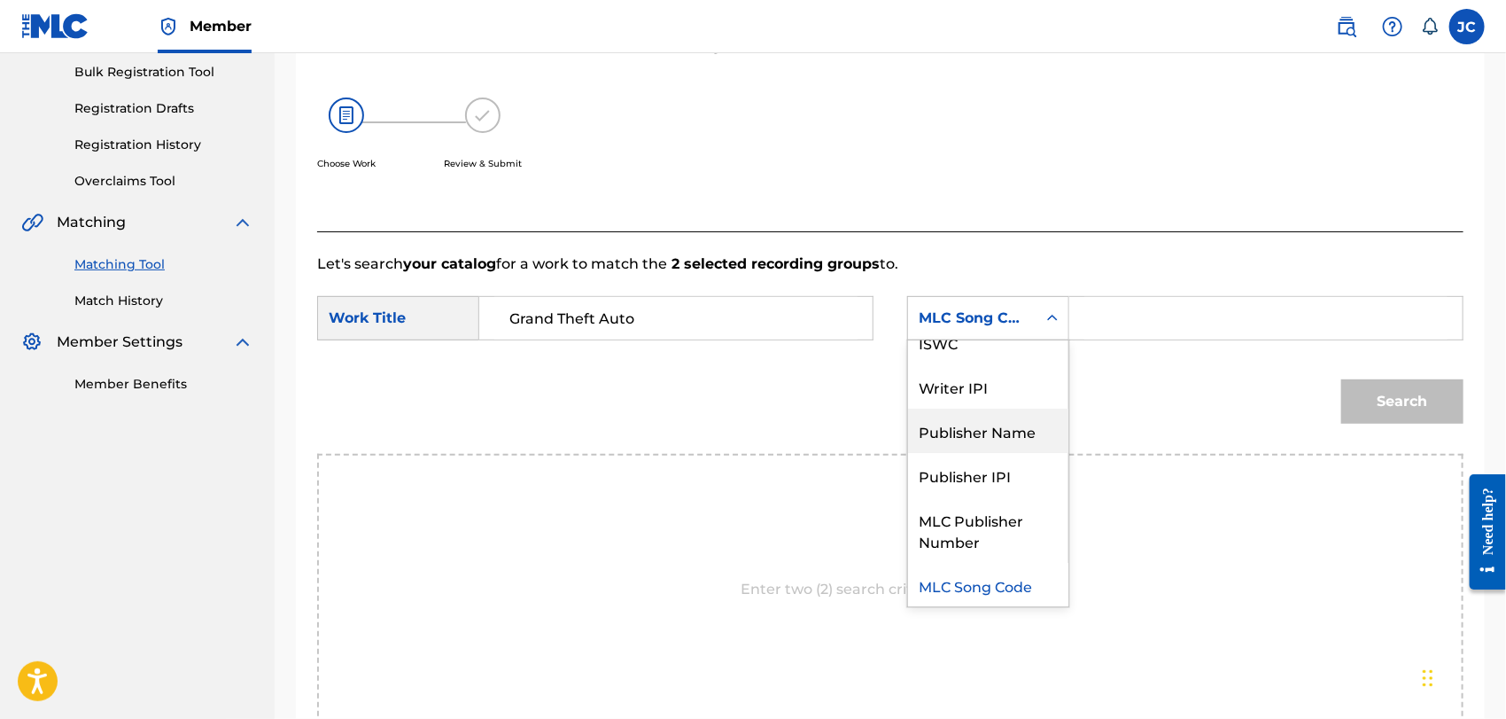
scroll to position [0, 0]
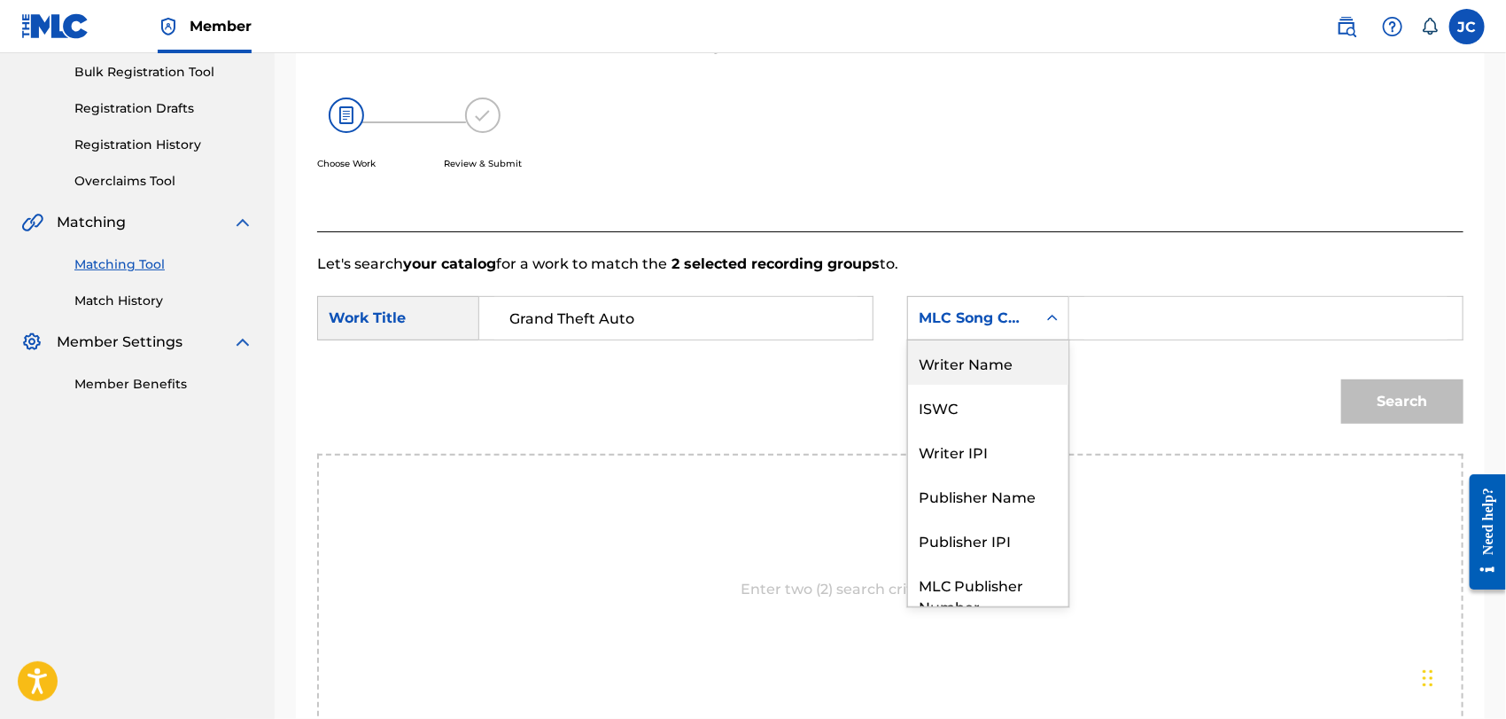
click at [951, 363] on div "Writer Name" at bounding box center [988, 362] width 160 height 44
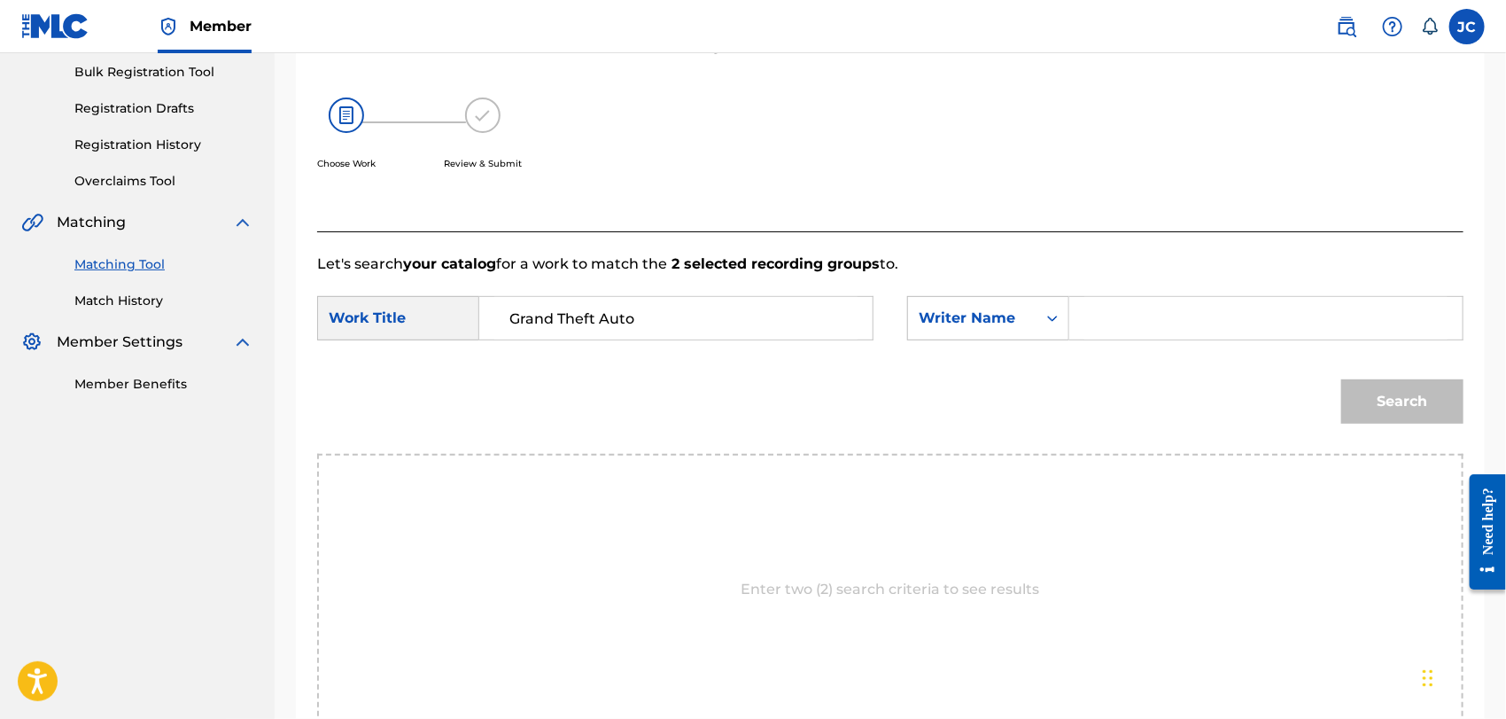
drag, startPoint x: 1141, startPoint y: 356, endPoint x: 1138, endPoint y: 347, distance: 9.2
click at [1141, 355] on form "SearchWithCriteria9cfd86b8-af4b-425d-a996-b44494d3af6c Work Title Grand Theft A…" at bounding box center [890, 364] width 1146 height 179
click at [1132, 322] on input "Search Form" at bounding box center [1265, 318] width 363 height 43
paste input "[PERSON_NAME]"
type input "[PERSON_NAME]"
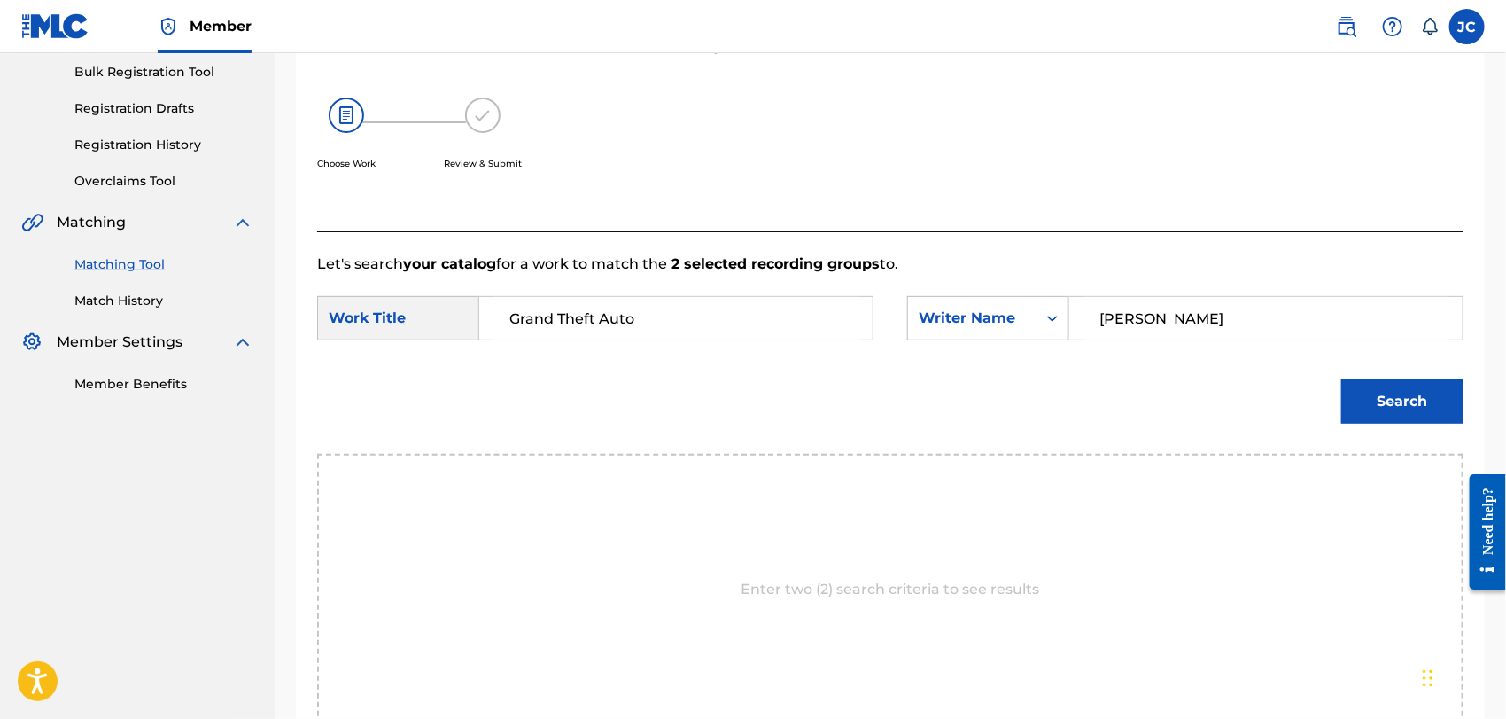
click at [1420, 400] on button "Search" at bounding box center [1402, 401] width 122 height 44
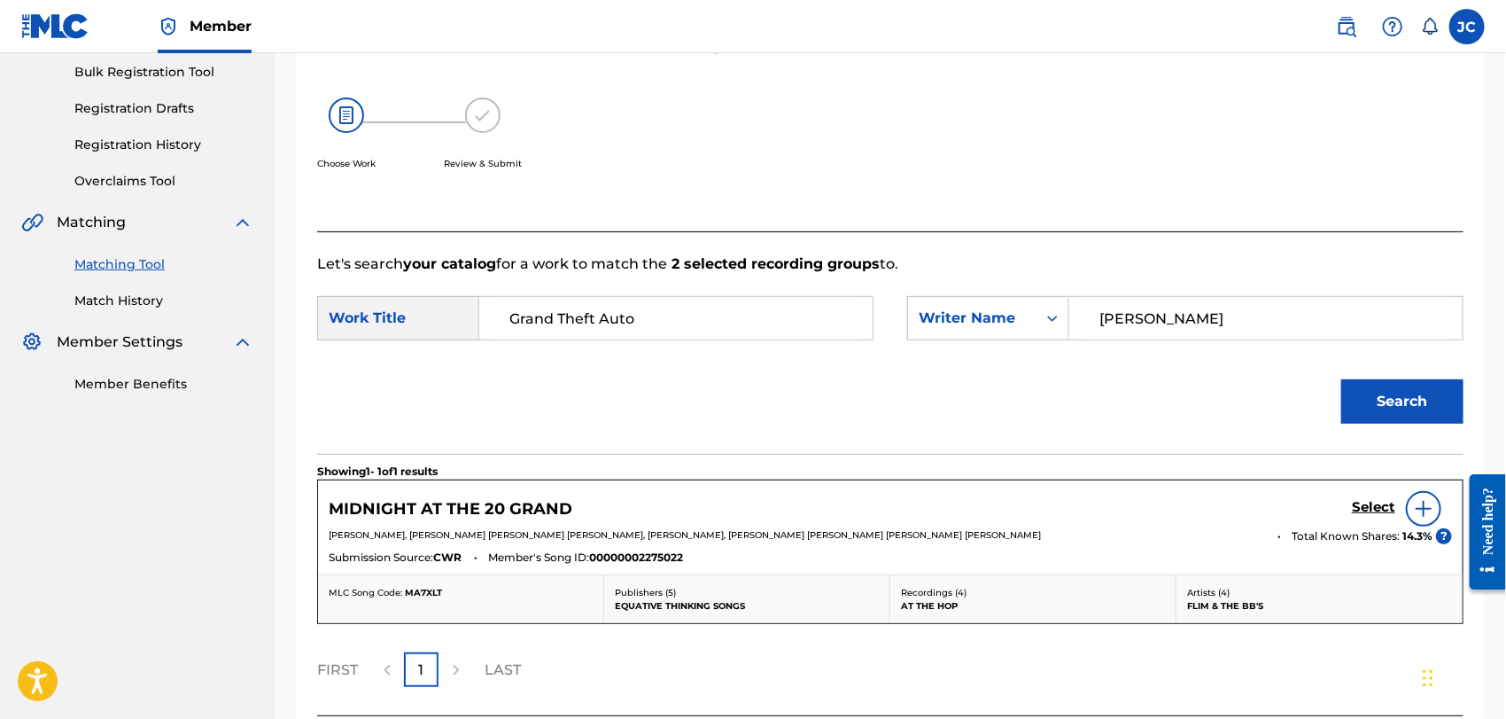
click at [128, 294] on link "Match History" at bounding box center [163, 300] width 179 height 19
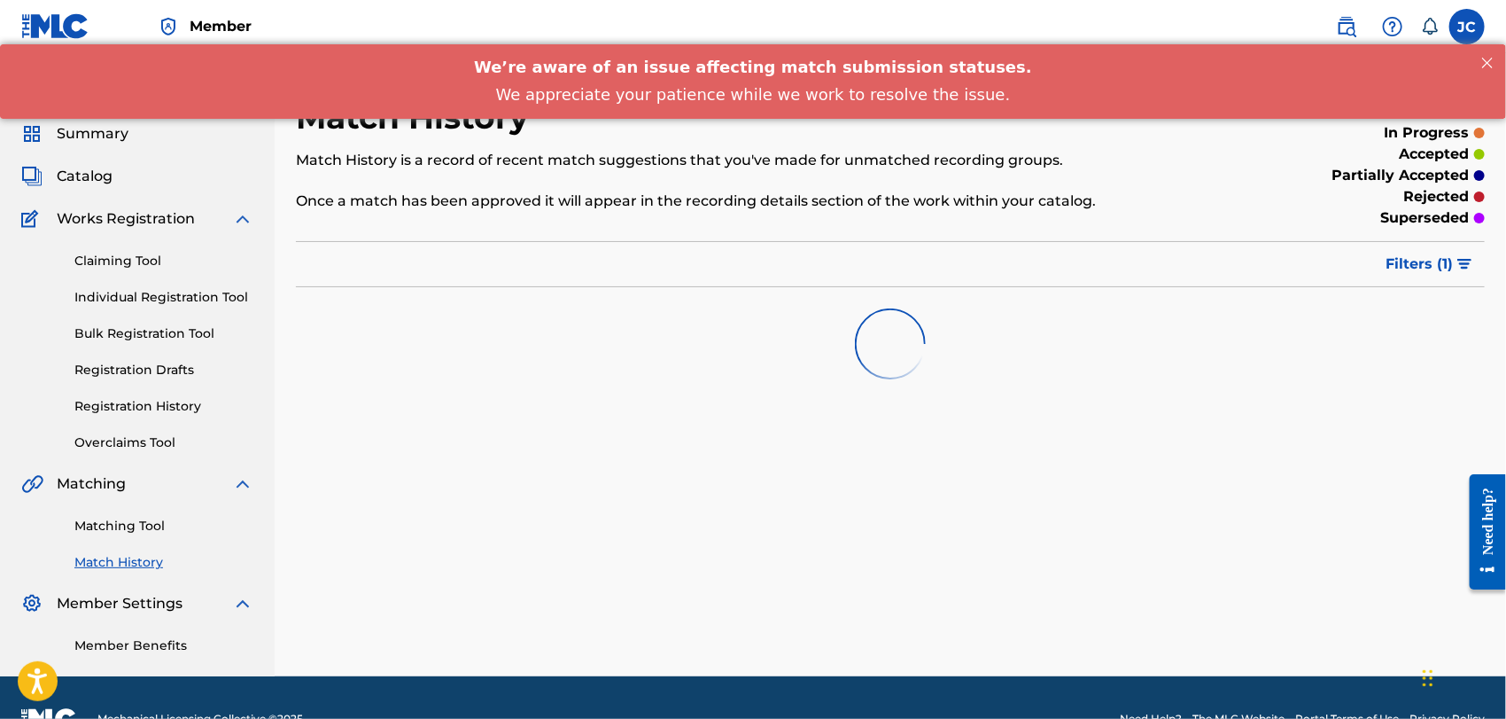
click at [120, 523] on link "Matching Tool" at bounding box center [163, 526] width 179 height 19
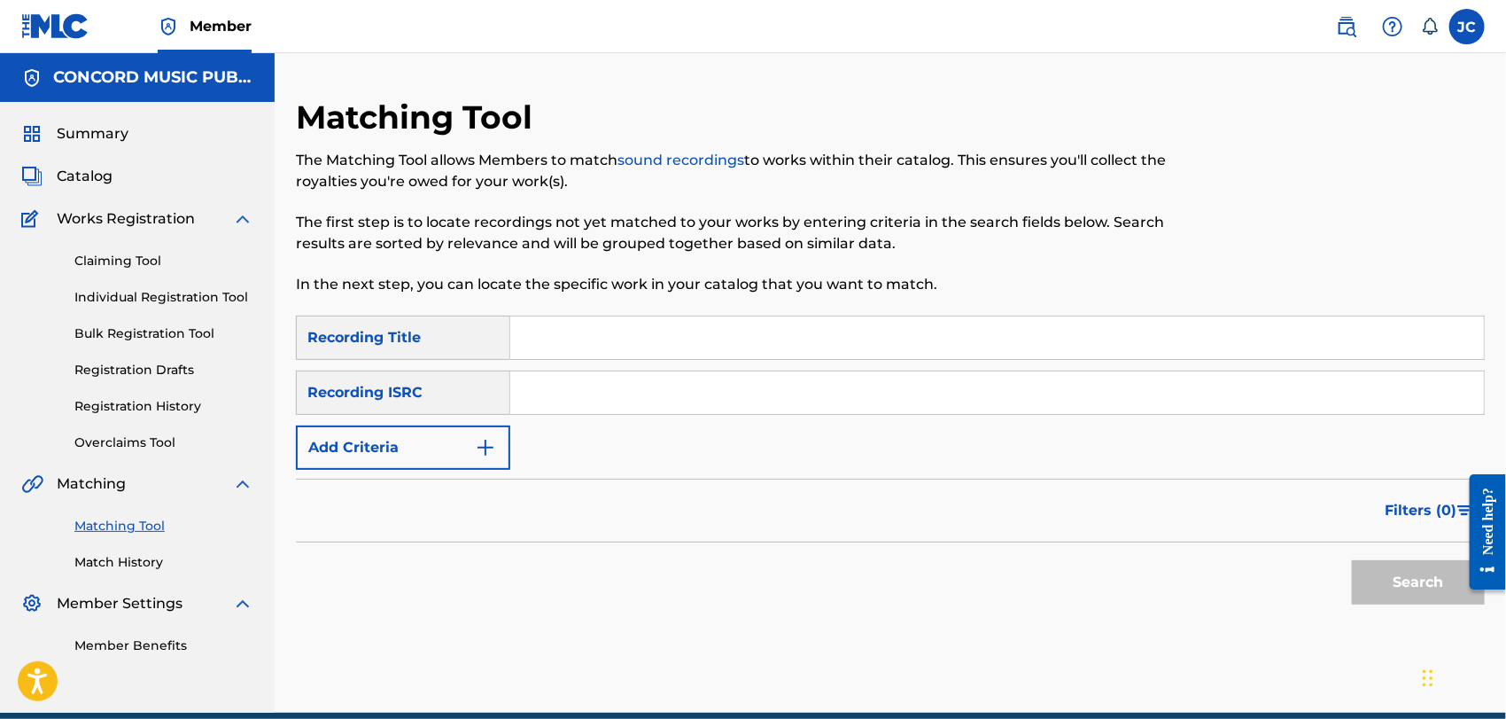
click at [438, 448] on button "Add Criteria" at bounding box center [403, 447] width 214 height 44
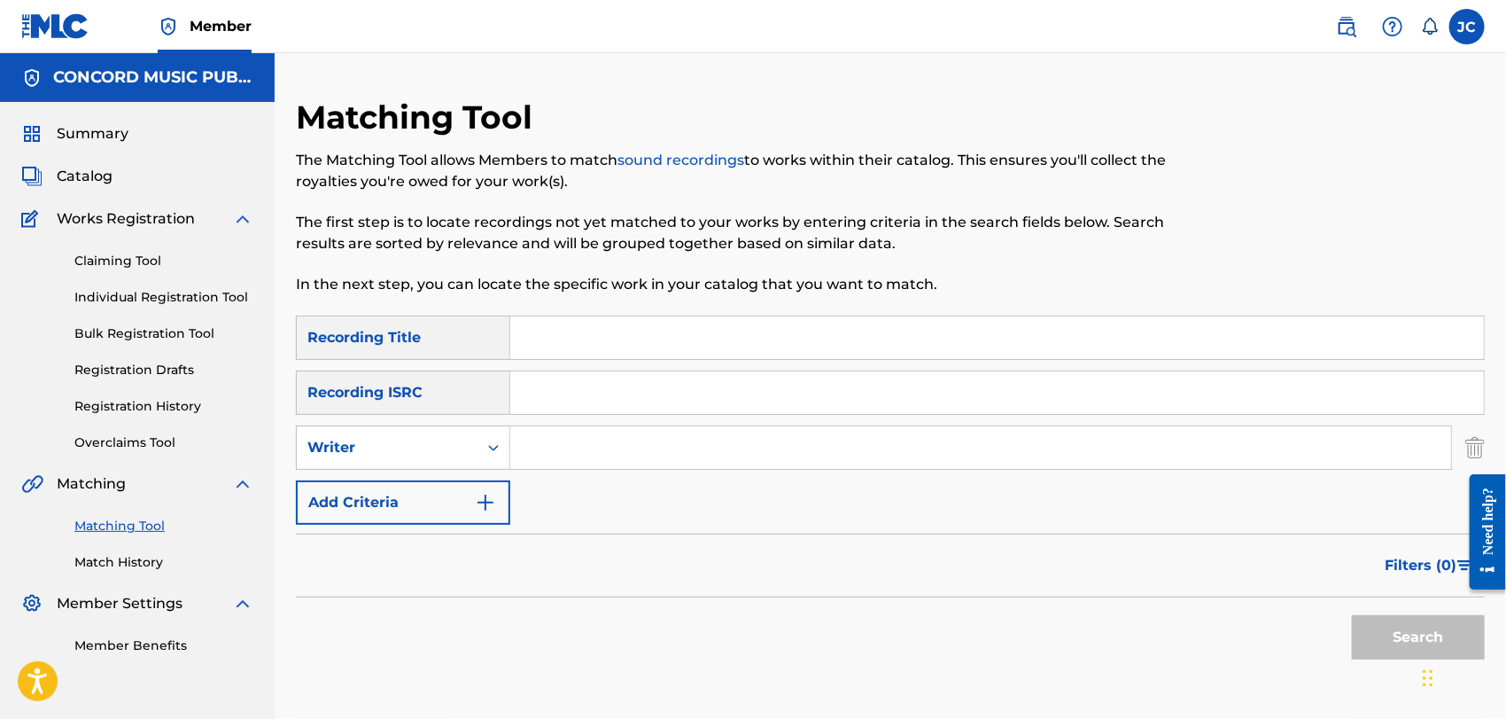
click at [640, 460] on input "Search Form" at bounding box center [980, 447] width 941 height 43
paste input "[PERSON_NAME]"
type input "[PERSON_NAME]"
click at [792, 319] on input "Search Form" at bounding box center [997, 337] width 974 height 43
paste input "Grand Theft Auto"
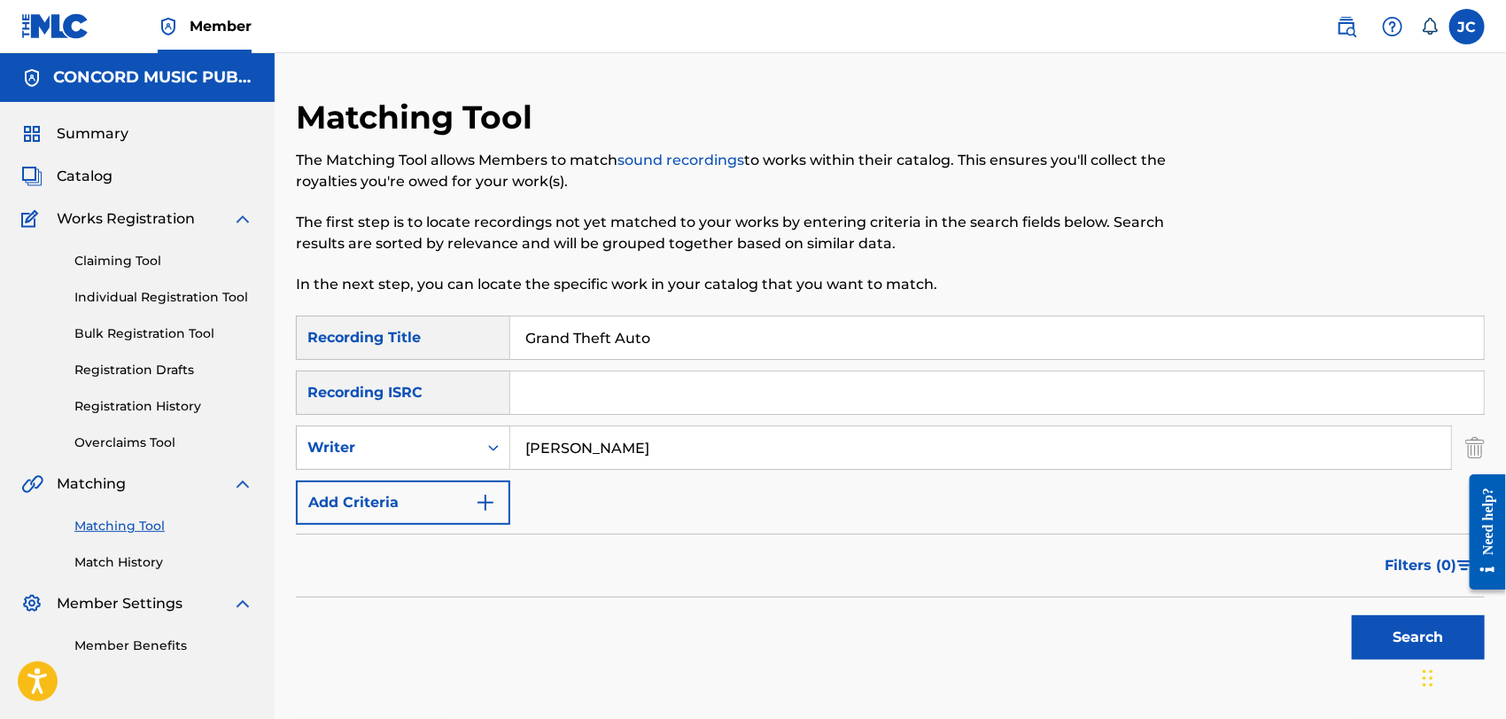
type input "Grand Theft Auto"
click at [1410, 641] on button "Search" at bounding box center [1418, 637] width 133 height 44
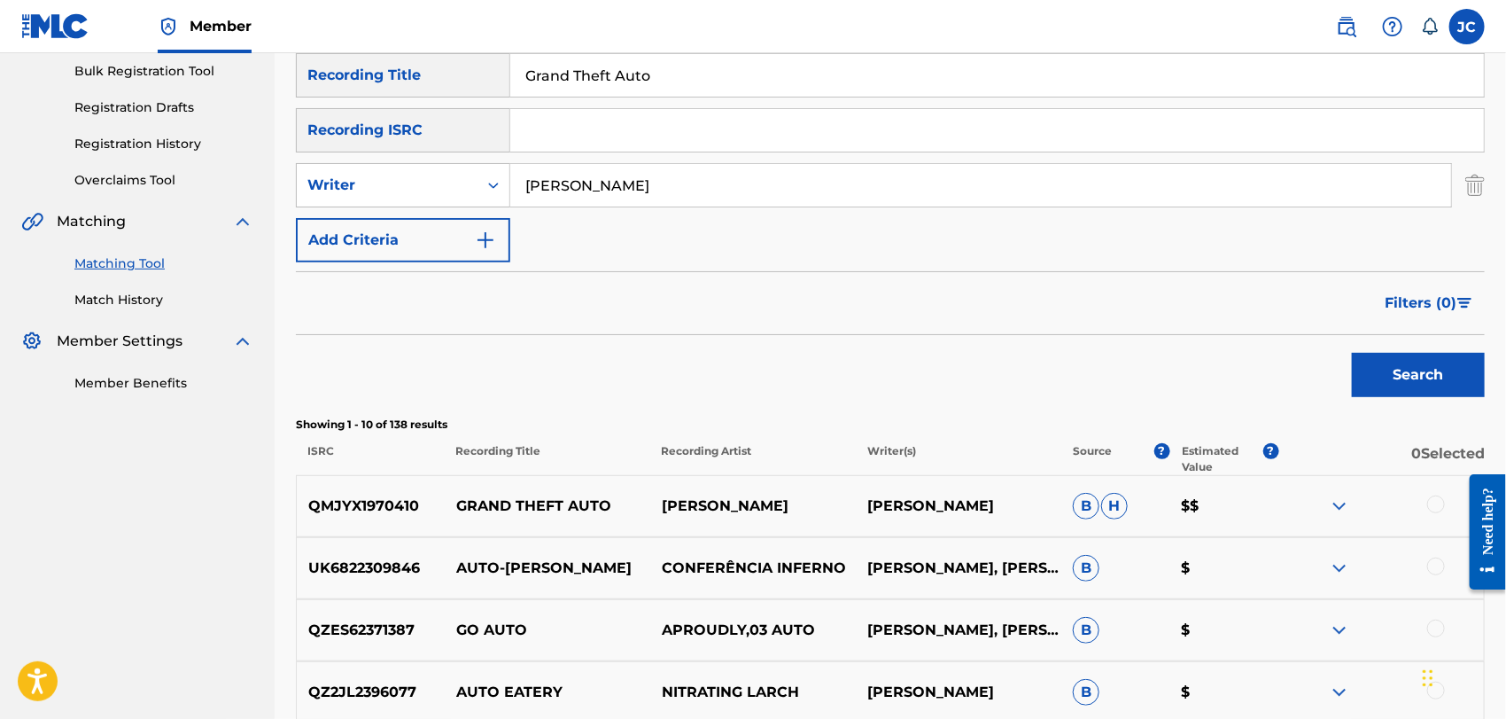
scroll to position [393, 0]
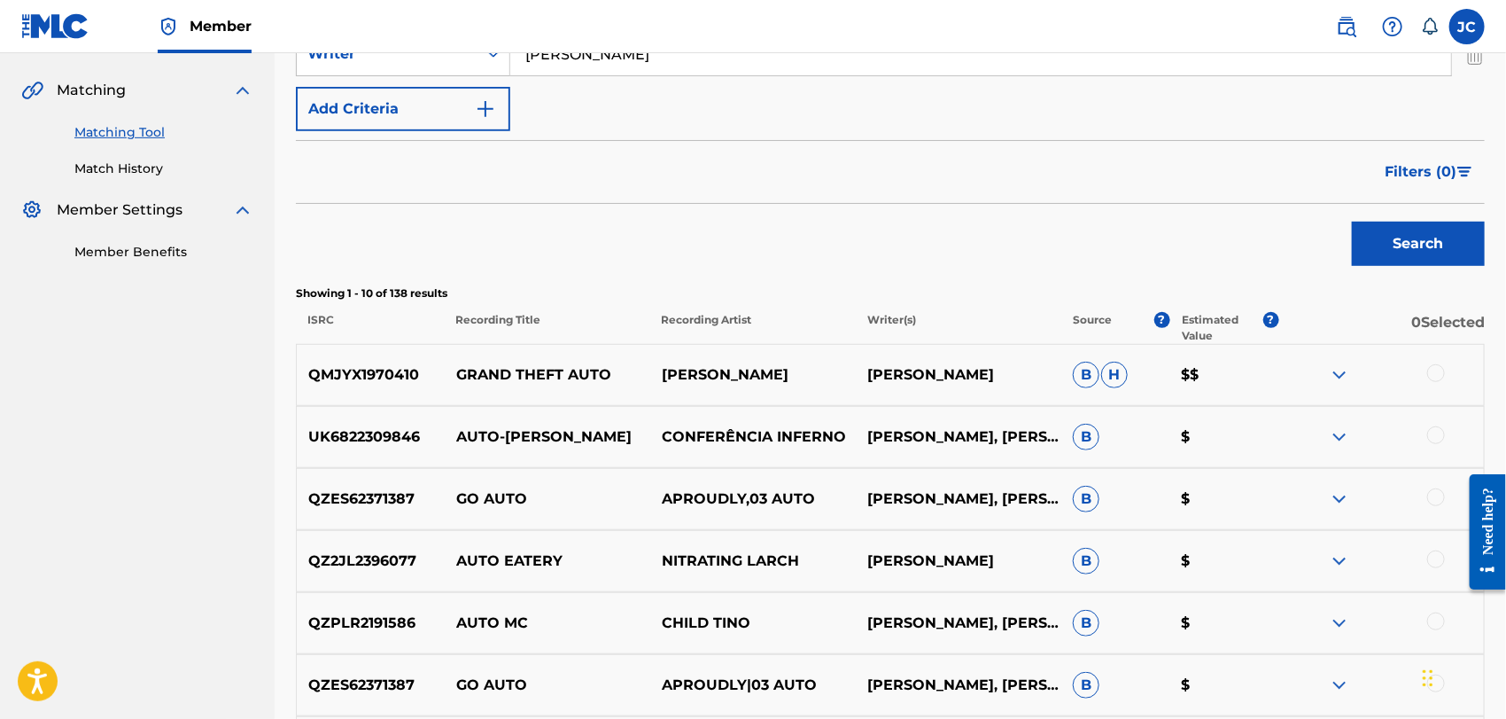
click at [1432, 373] on div at bounding box center [1436, 373] width 18 height 18
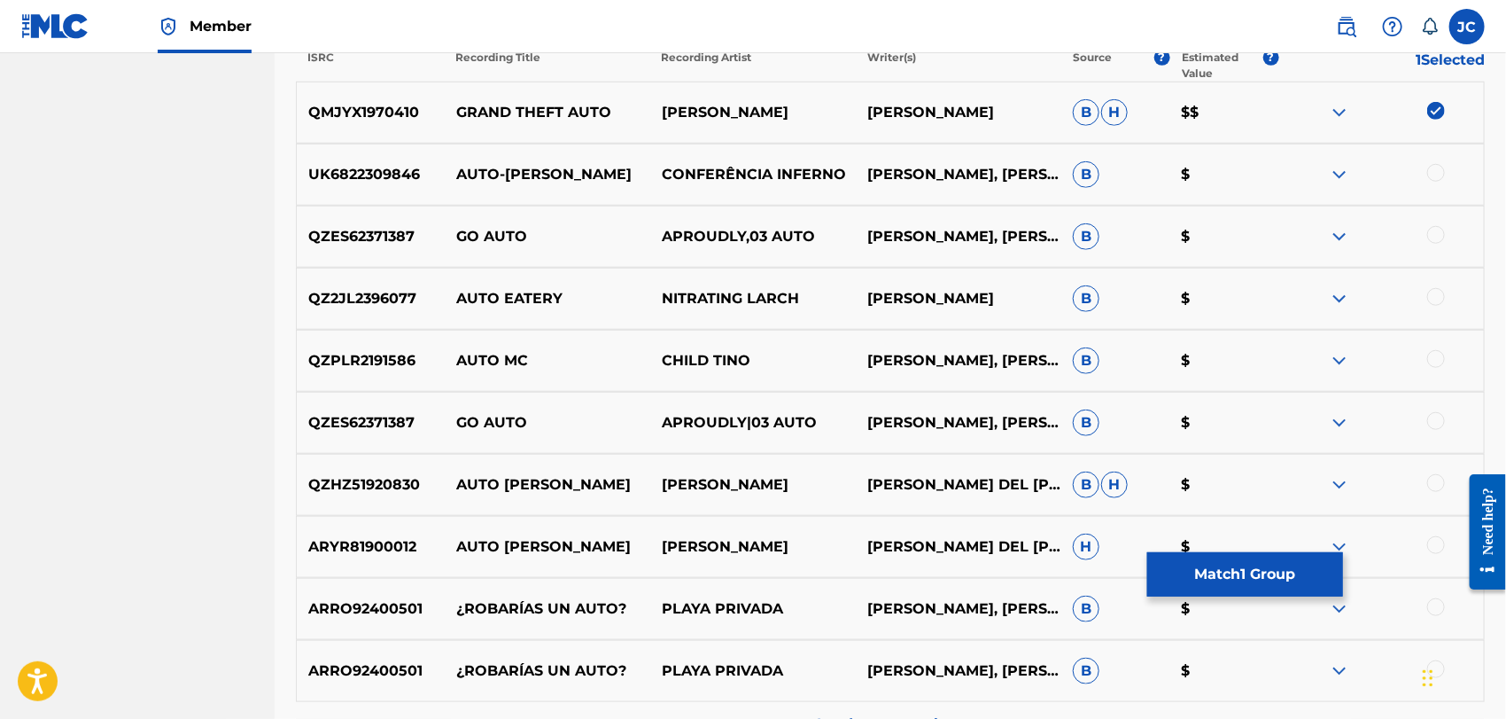
scroll to position [688, 0]
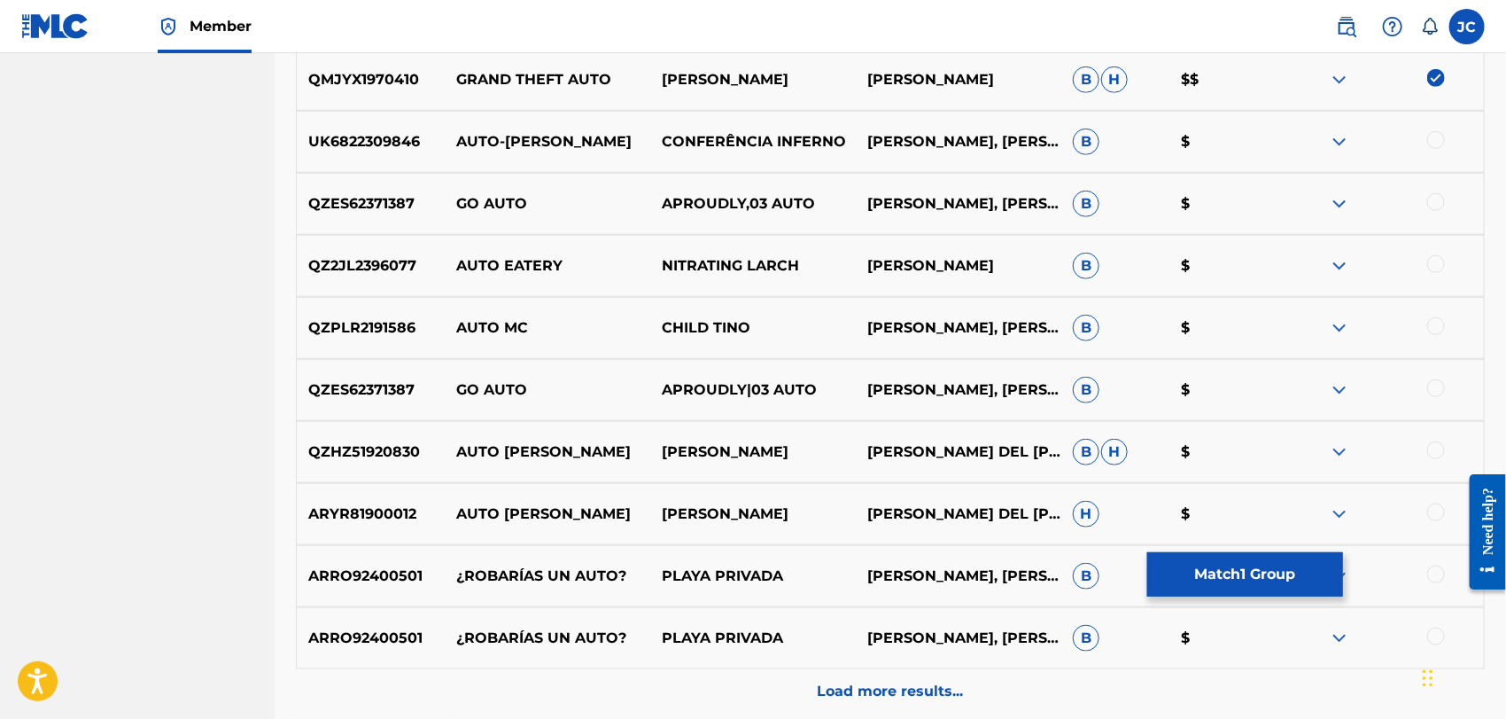
click at [1271, 576] on button "Match 1 Group" at bounding box center [1245, 574] width 196 height 44
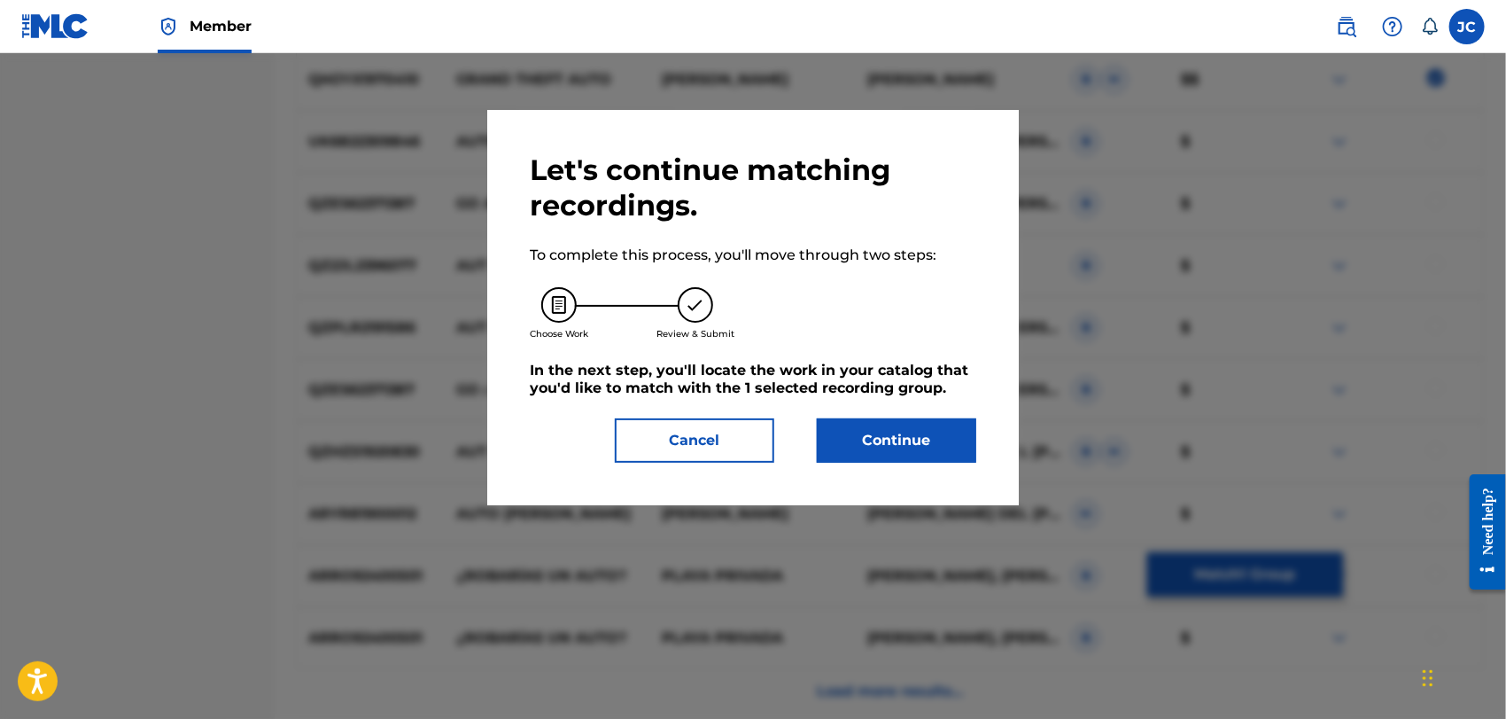
click at [969, 436] on button "Continue" at bounding box center [896, 440] width 159 height 44
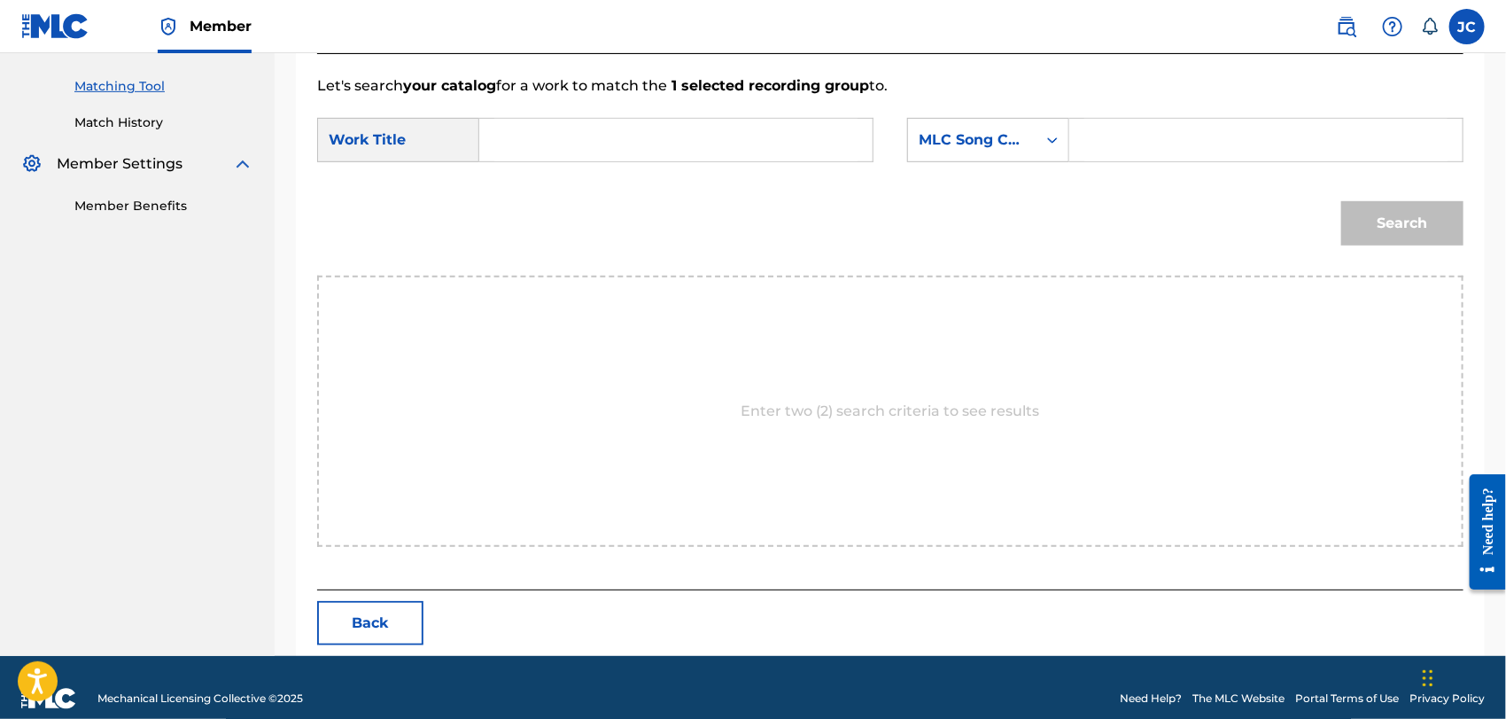
scroll to position [461, 0]
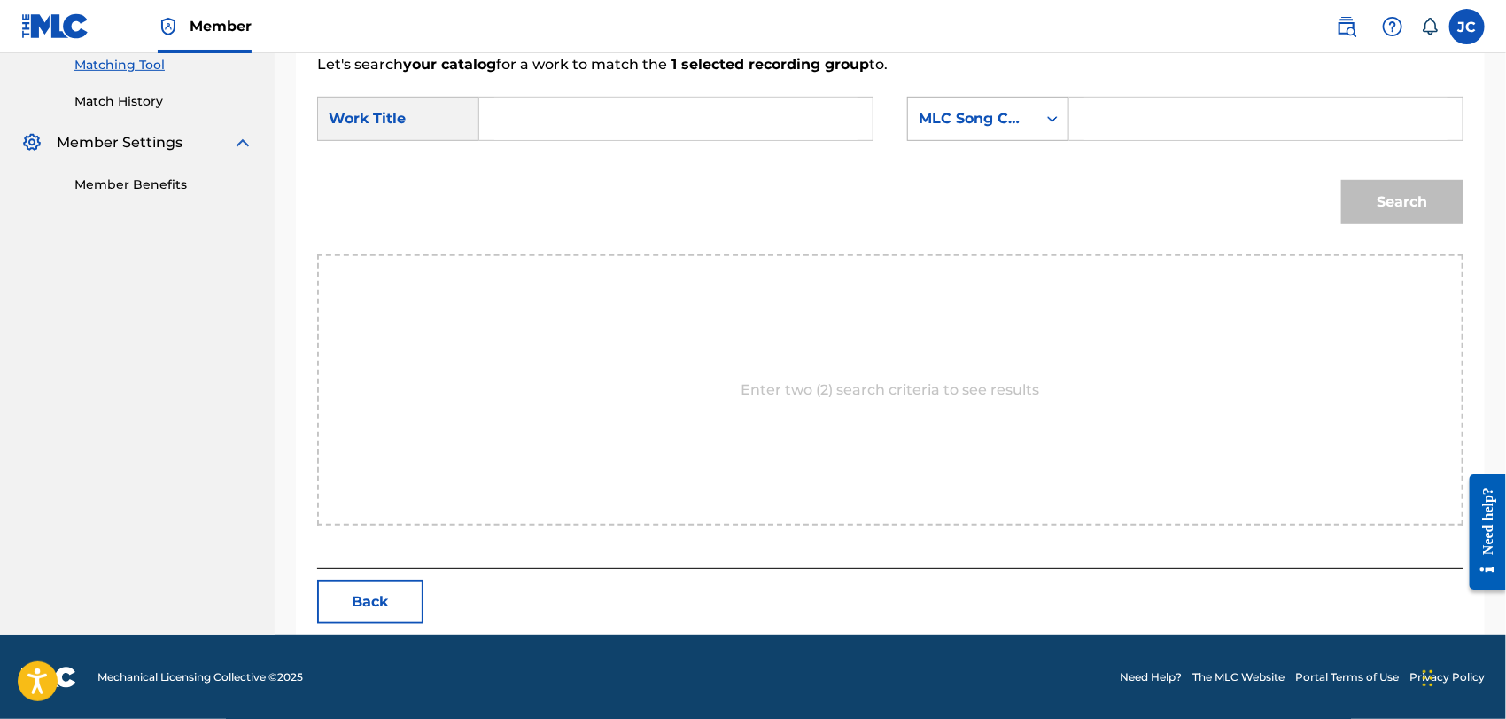
click at [1029, 119] on div "MLC Song Code" at bounding box center [972, 119] width 128 height 34
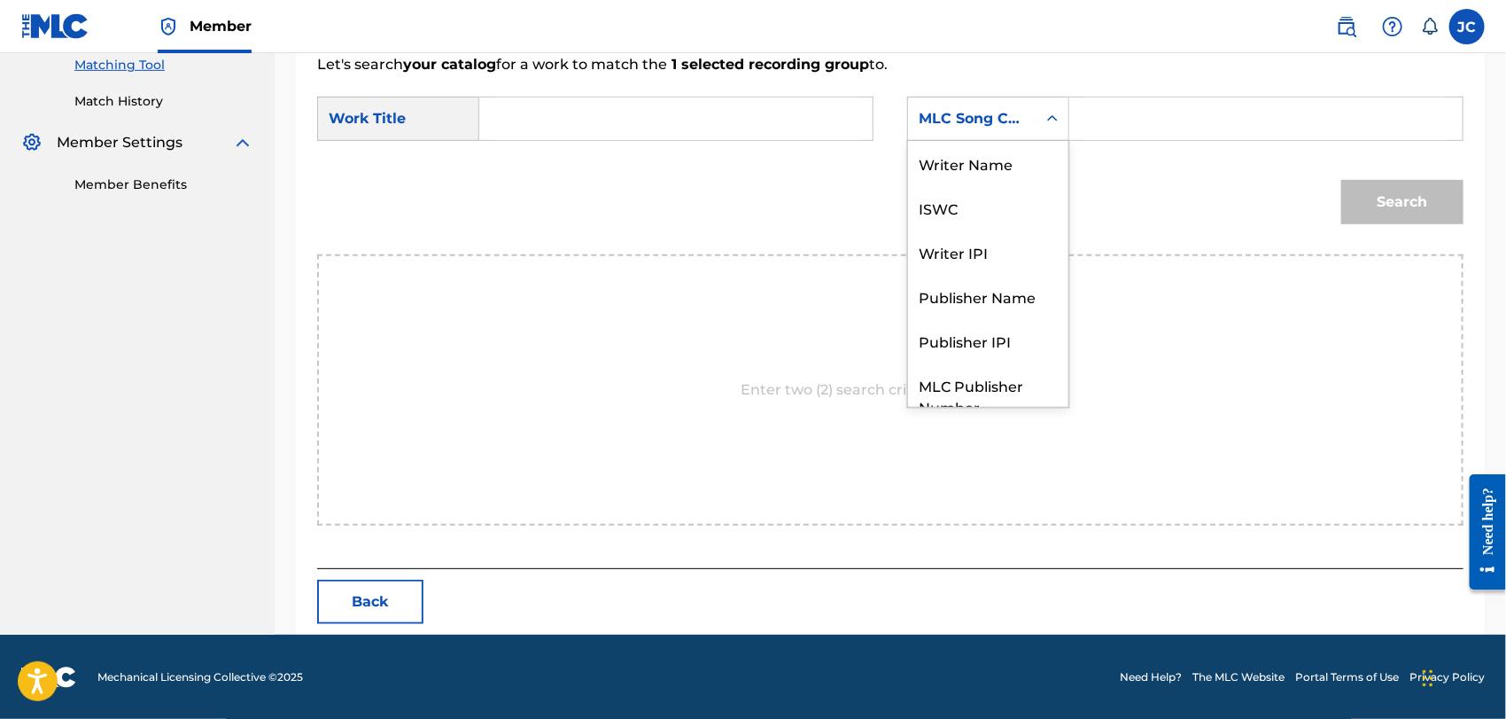
scroll to position [0, 0]
click at [999, 186] on div "ISWC" at bounding box center [988, 207] width 160 height 44
click at [999, 119] on div "ISWC" at bounding box center [972, 118] width 107 height 21
click at [1013, 150] on div "Writer Name" at bounding box center [988, 163] width 160 height 44
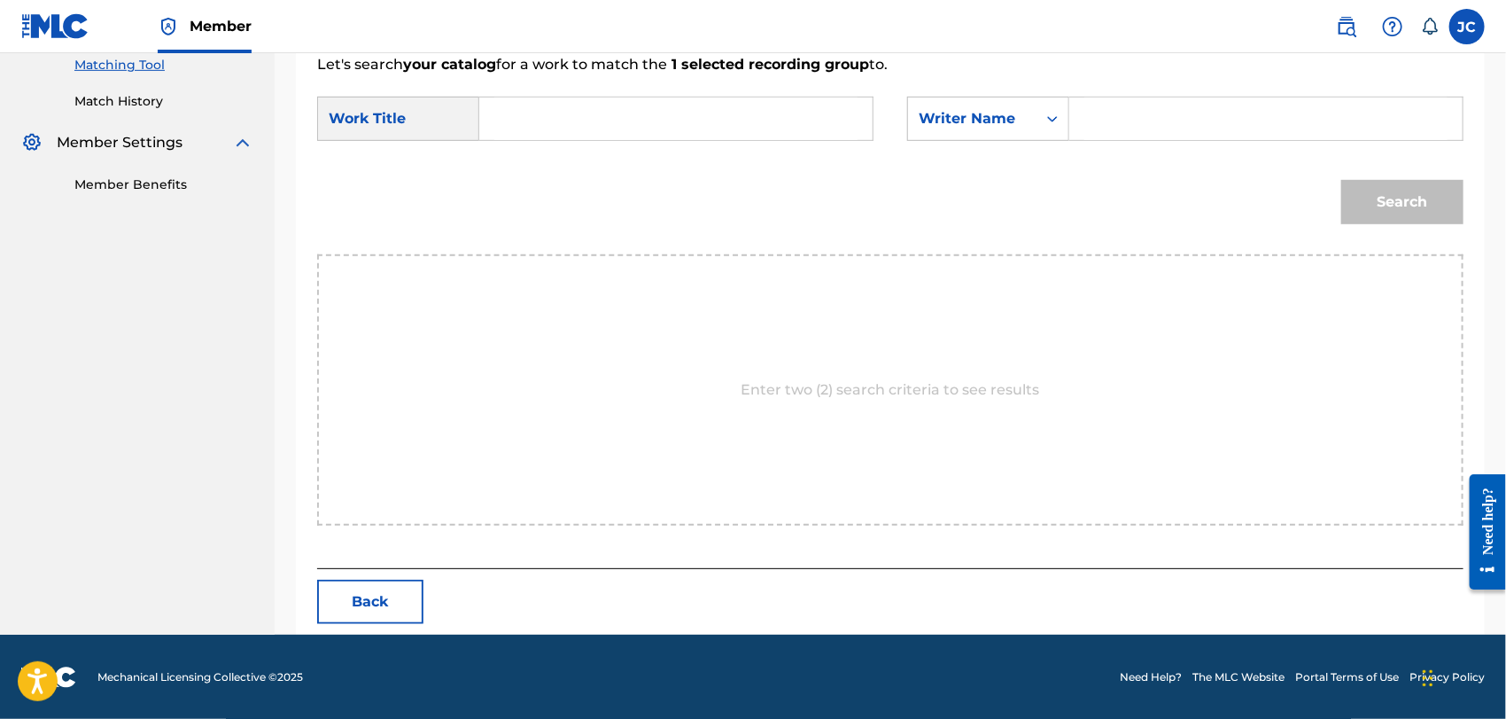
click at [1106, 125] on input "Search Form" at bounding box center [1265, 118] width 363 height 43
type input "Grand Theft Auto"
click at [716, 162] on div "Search" at bounding box center [890, 208] width 1146 height 92
click at [704, 121] on input "Search Form" at bounding box center [675, 118] width 363 height 43
paste input "Grand Theft Auto"
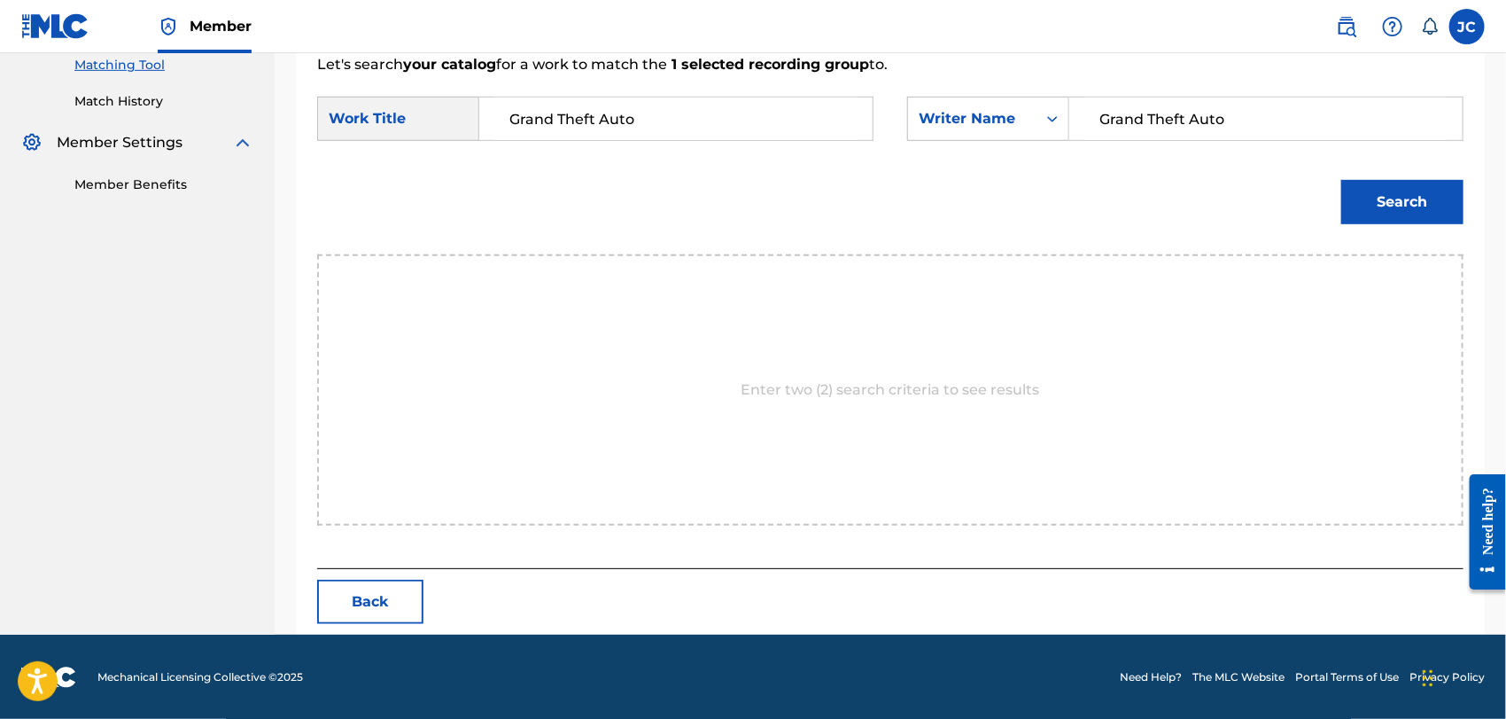
type input "Grand Theft Auto"
drag, startPoint x: 1325, startPoint y: 133, endPoint x: 948, endPoint y: 136, distance: 377.4
click at [948, 136] on div "SearchWithCriteria25929342-ff74-4787-8cc7-4cb852de1d57 Writer Name Grand Theft …" at bounding box center [1185, 119] width 556 height 44
paste input "[PERSON_NAME]"
type input "[PERSON_NAME]"
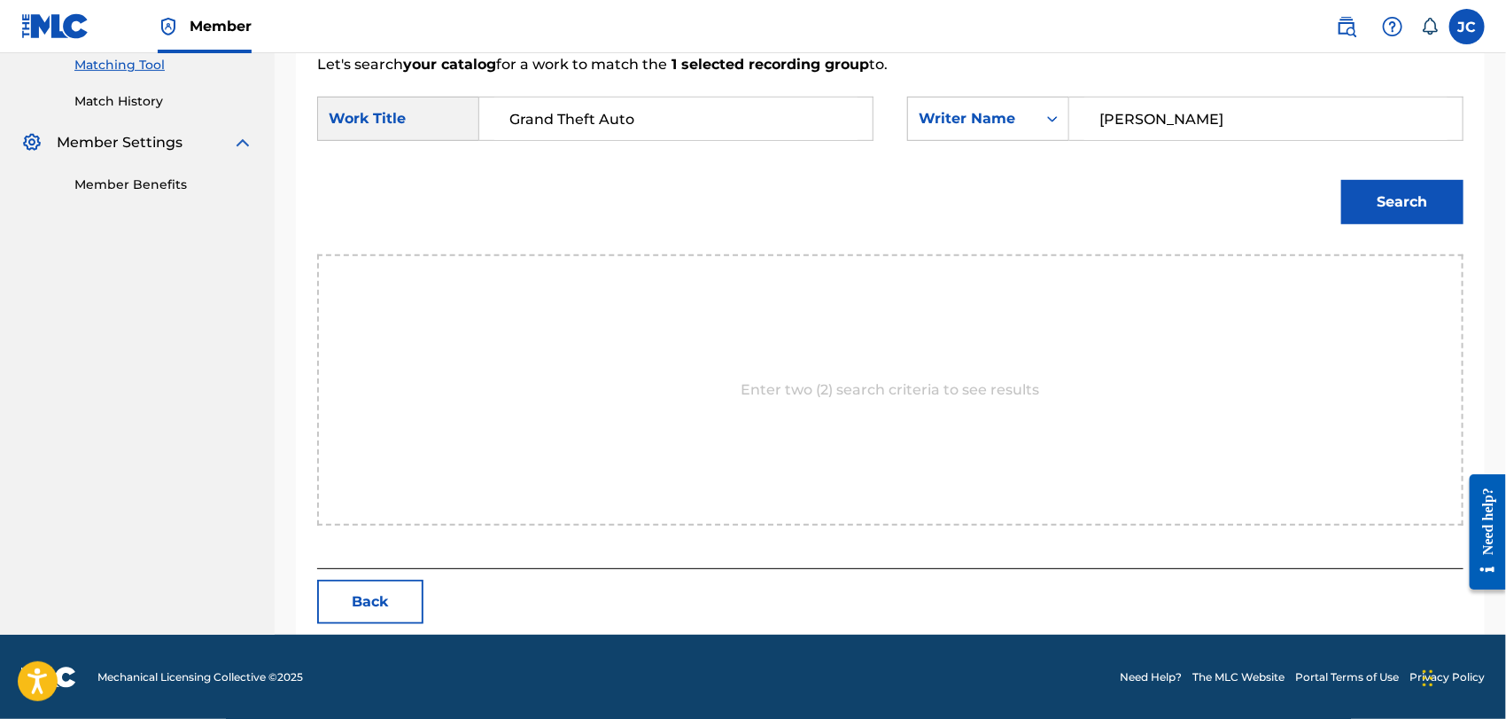
click at [1387, 206] on button "Search" at bounding box center [1402, 202] width 122 height 44
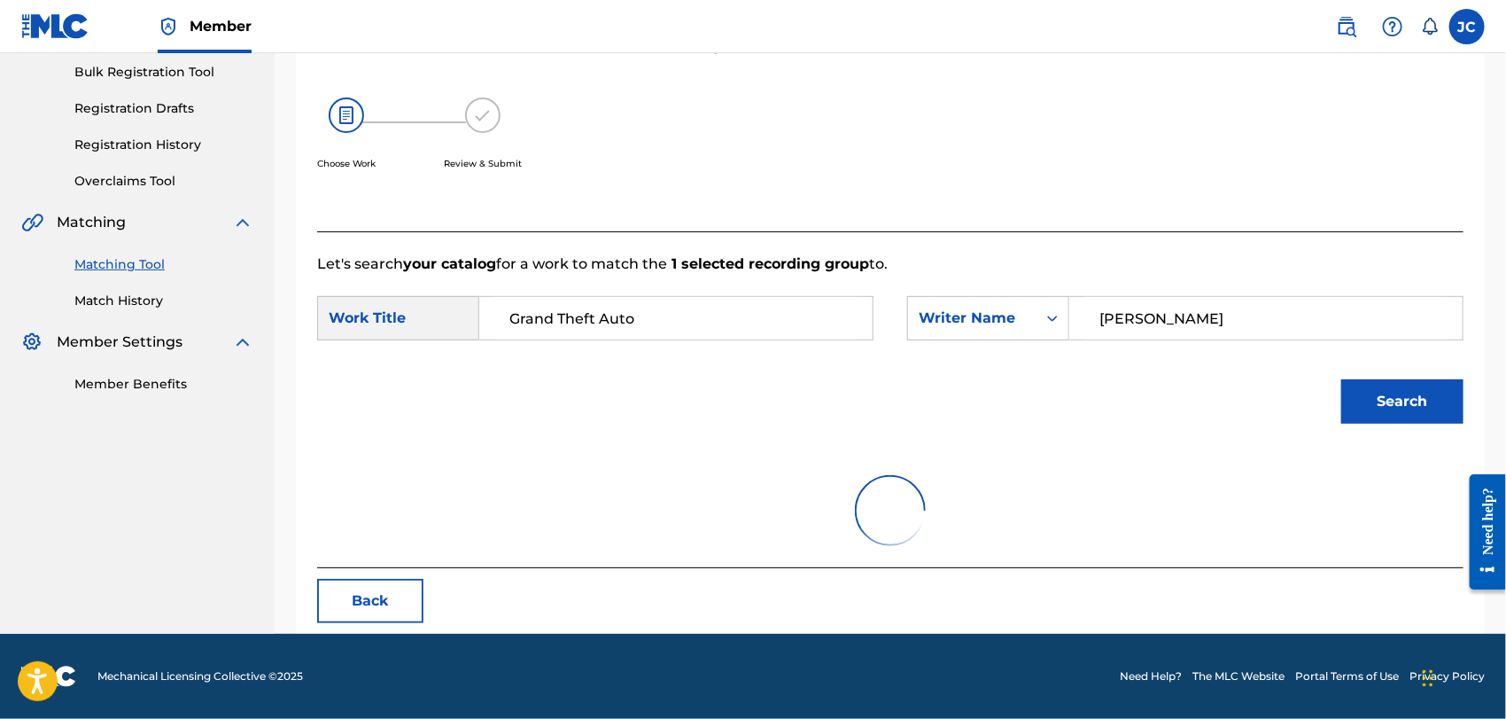
scroll to position [408, 0]
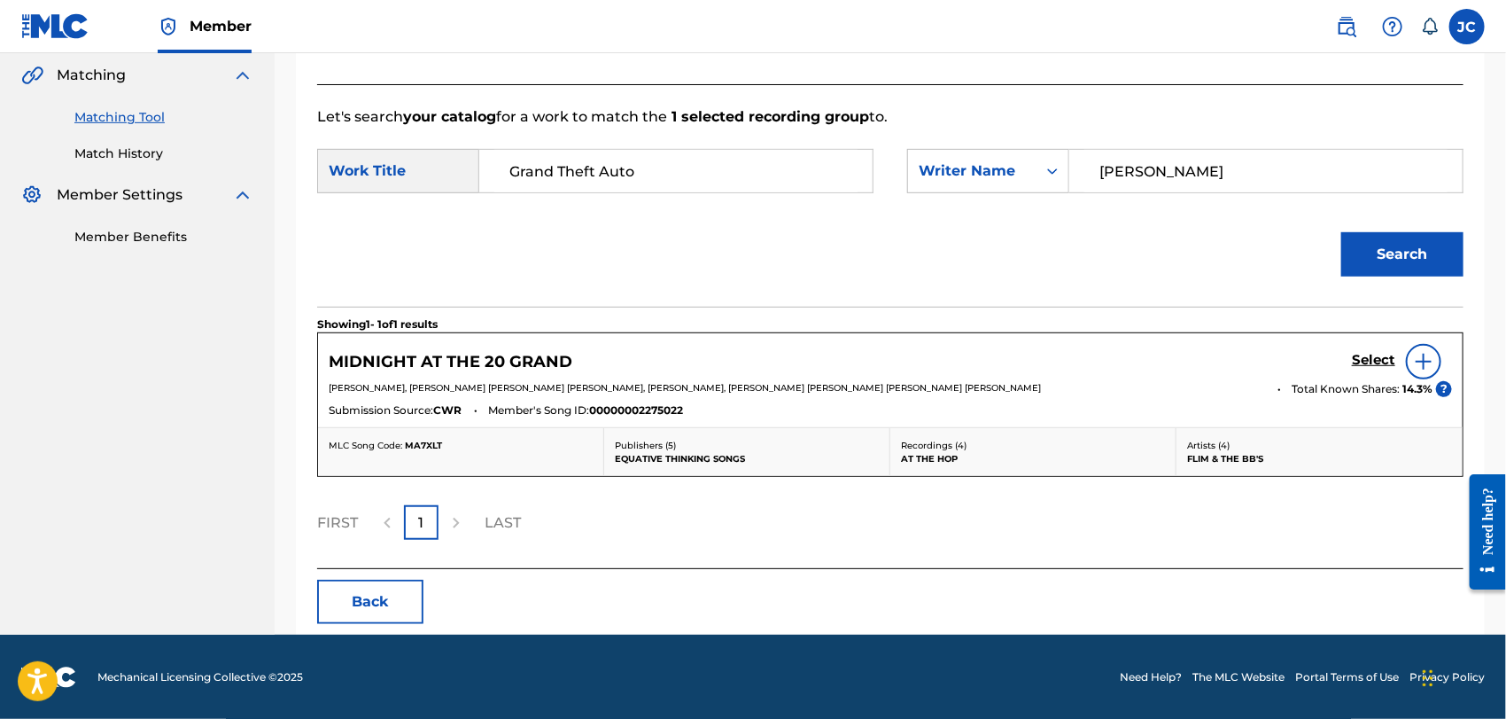
click at [1424, 351] on img at bounding box center [1423, 361] width 21 height 21
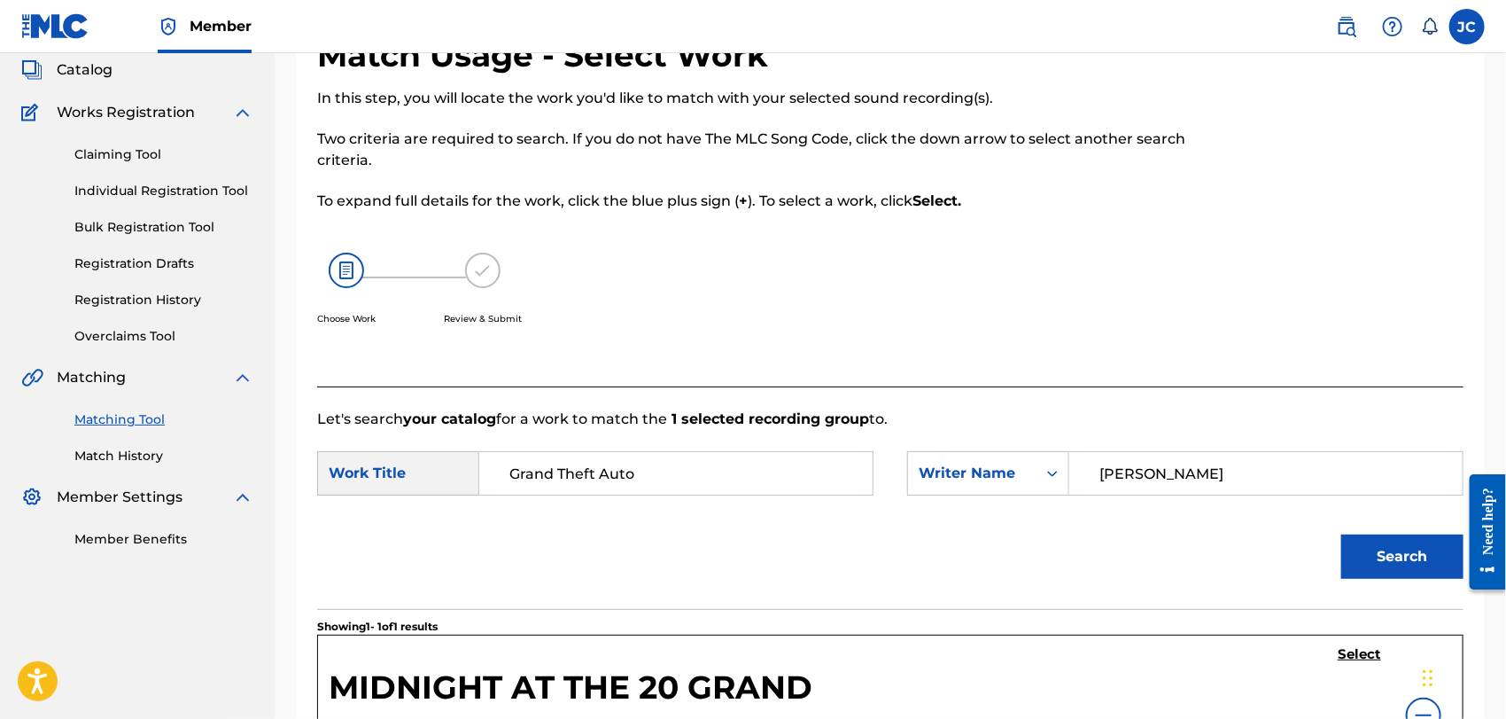
scroll to position [0, 0]
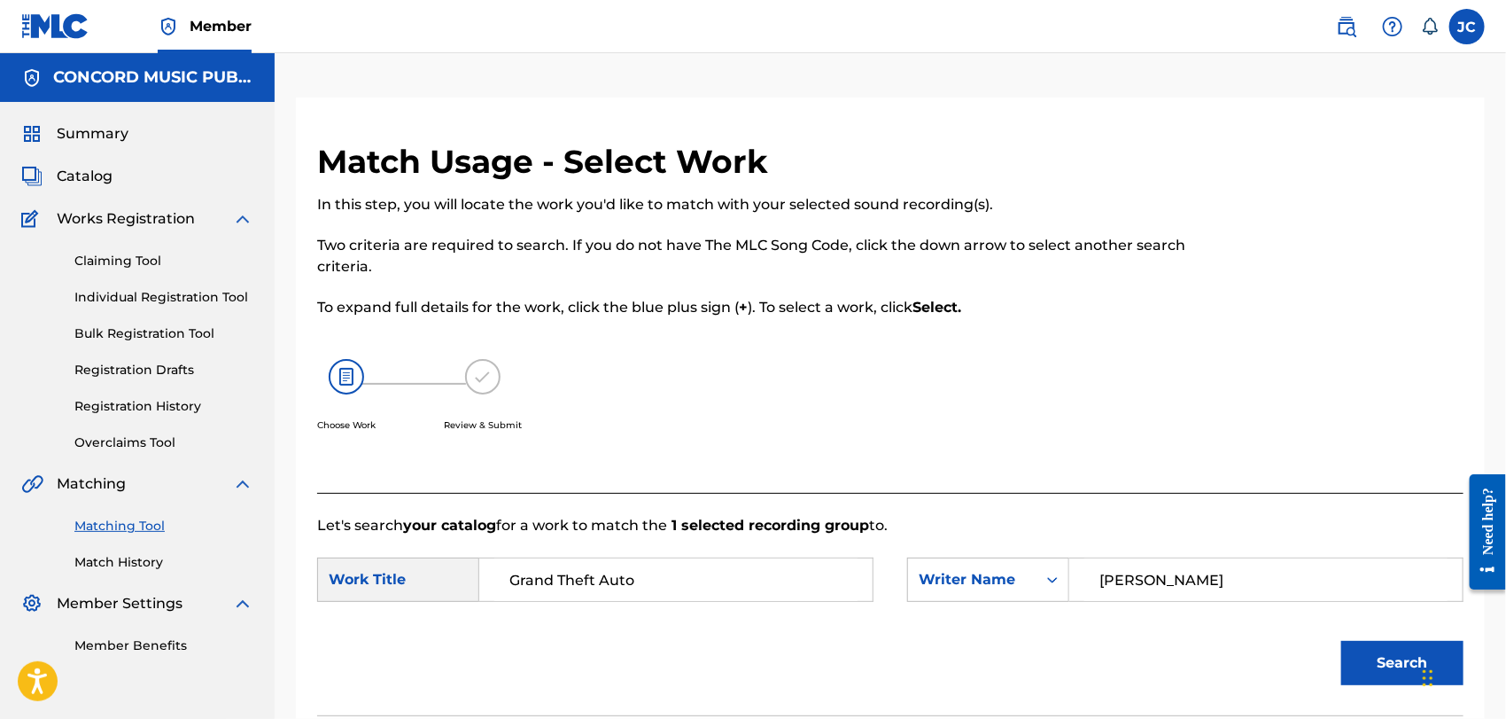
click at [146, 545] on div "Matching Tool Match History" at bounding box center [137, 532] width 232 height 77
click at [148, 571] on link "Match History" at bounding box center [163, 562] width 179 height 19
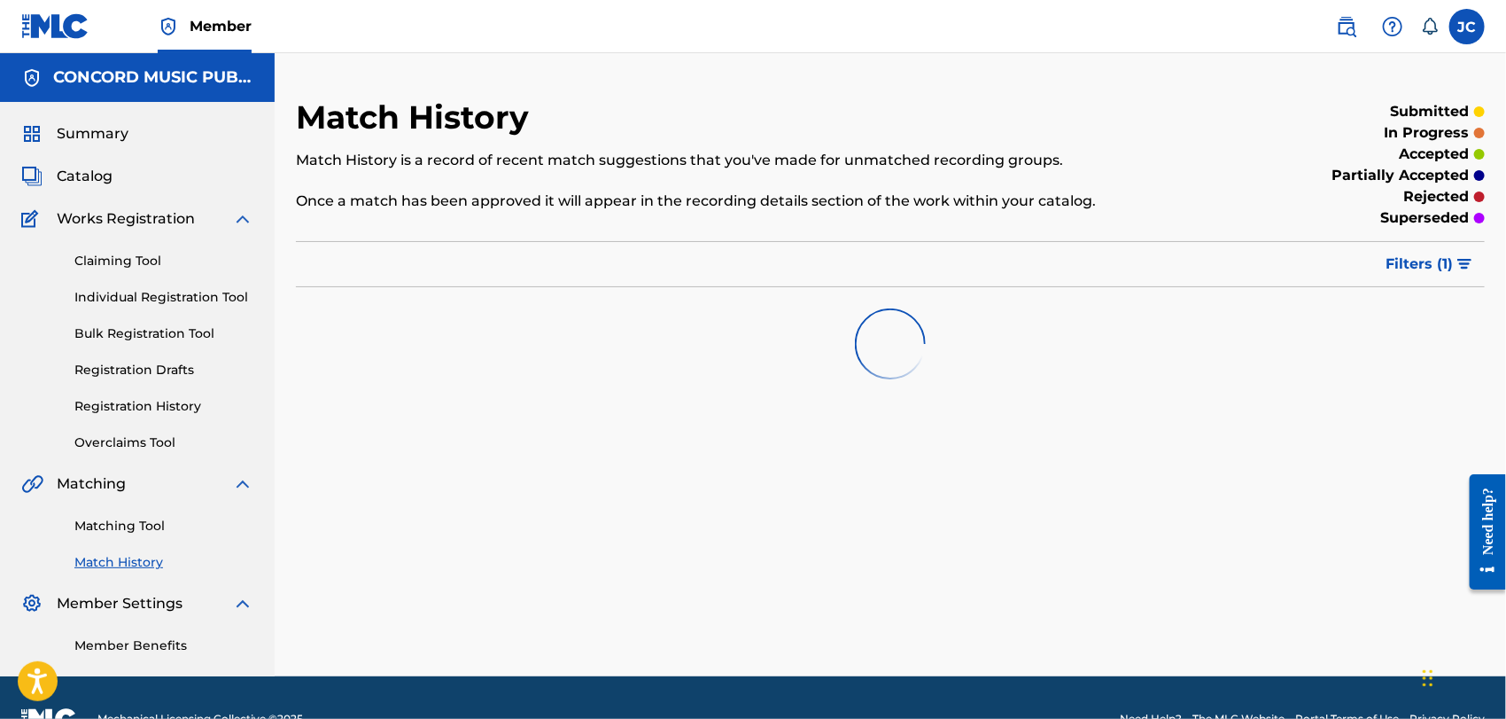
click at [128, 524] on link "Matching Tool" at bounding box center [163, 526] width 179 height 19
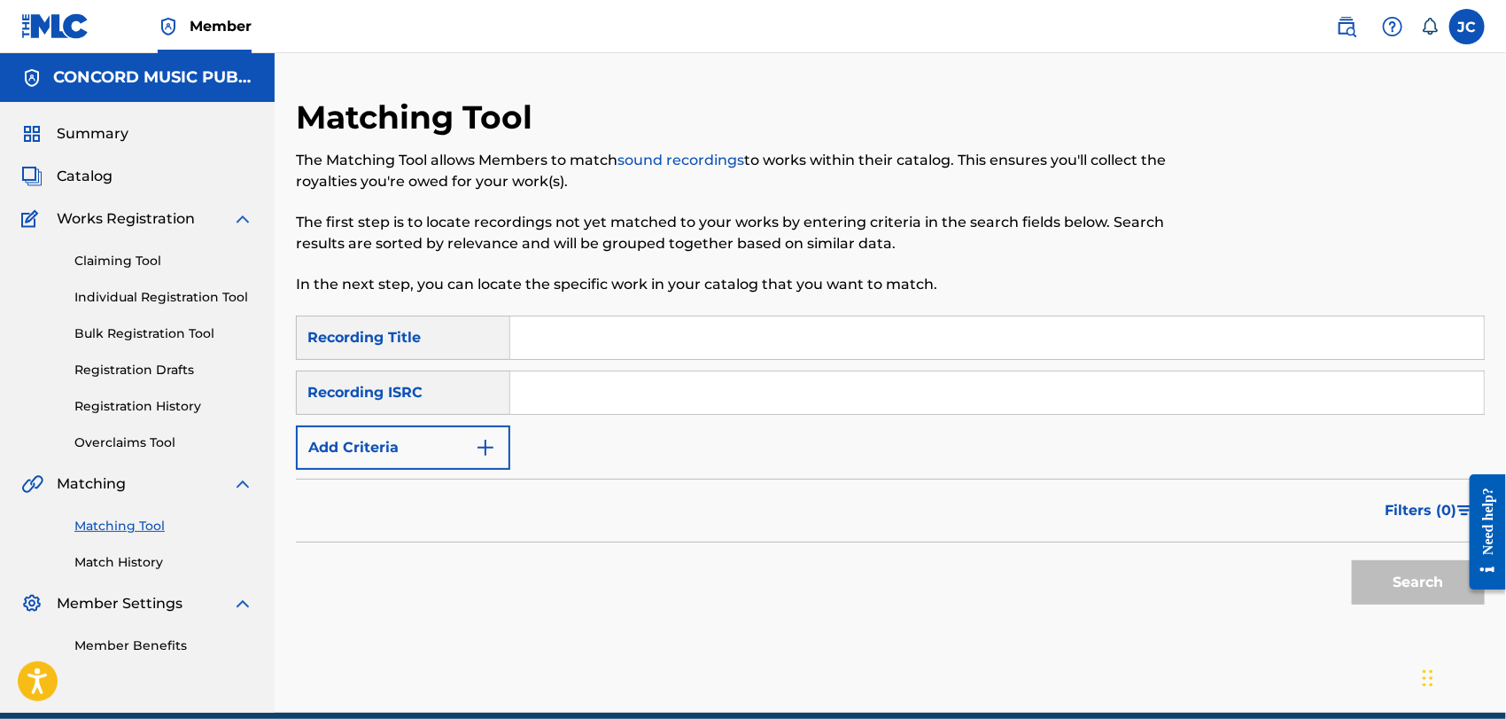
click at [638, 415] on div "SearchWithCriteria2585d456-9b05-4a9a-9811-b04da0de487a Recording Title SearchWi…" at bounding box center [890, 392] width 1189 height 154
drag, startPoint x: 656, startPoint y: 404, endPoint x: 785, endPoint y: 426, distance: 130.4
click at [657, 404] on input "Search Form" at bounding box center [997, 392] width 974 height 43
paste input "GBMA21861378"
type input "GBMA21861378"
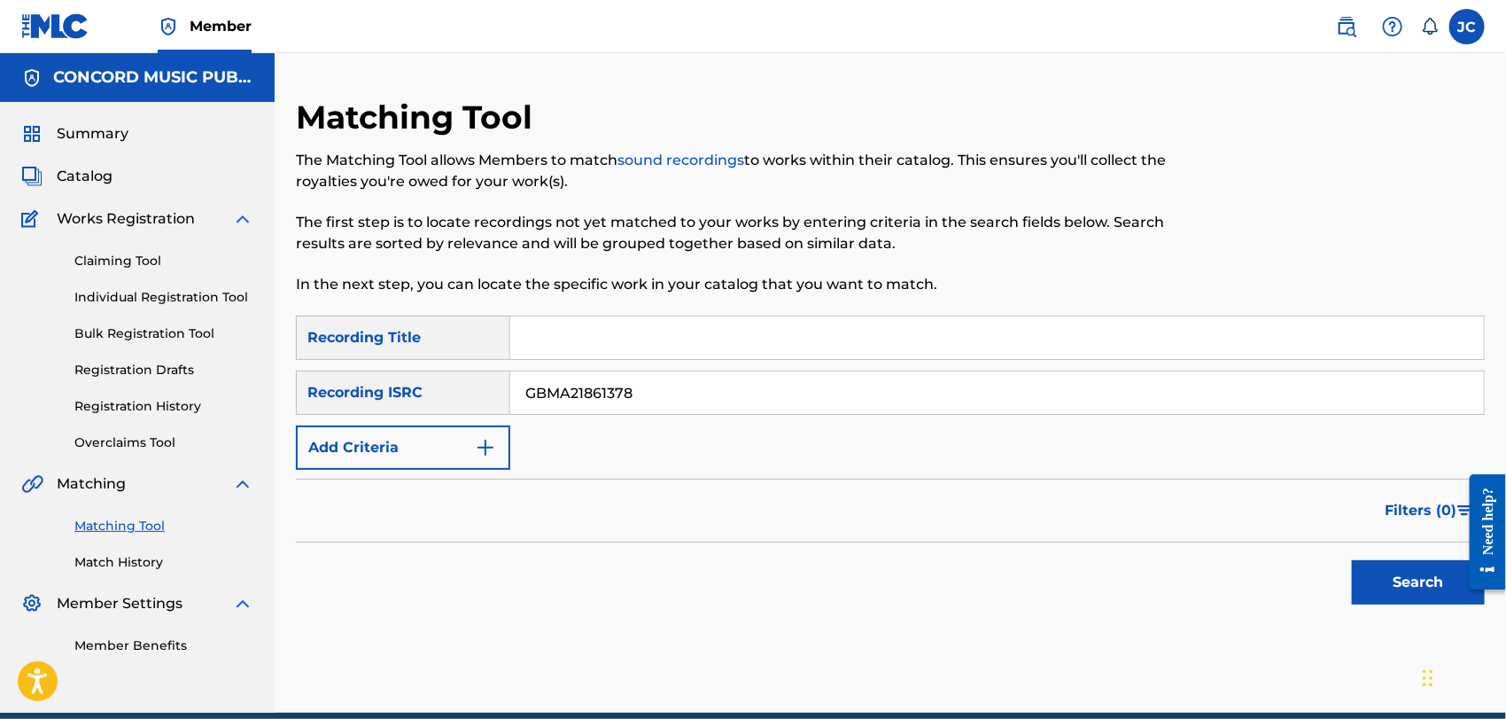
click at [1397, 562] on button "Search" at bounding box center [1418, 582] width 133 height 44
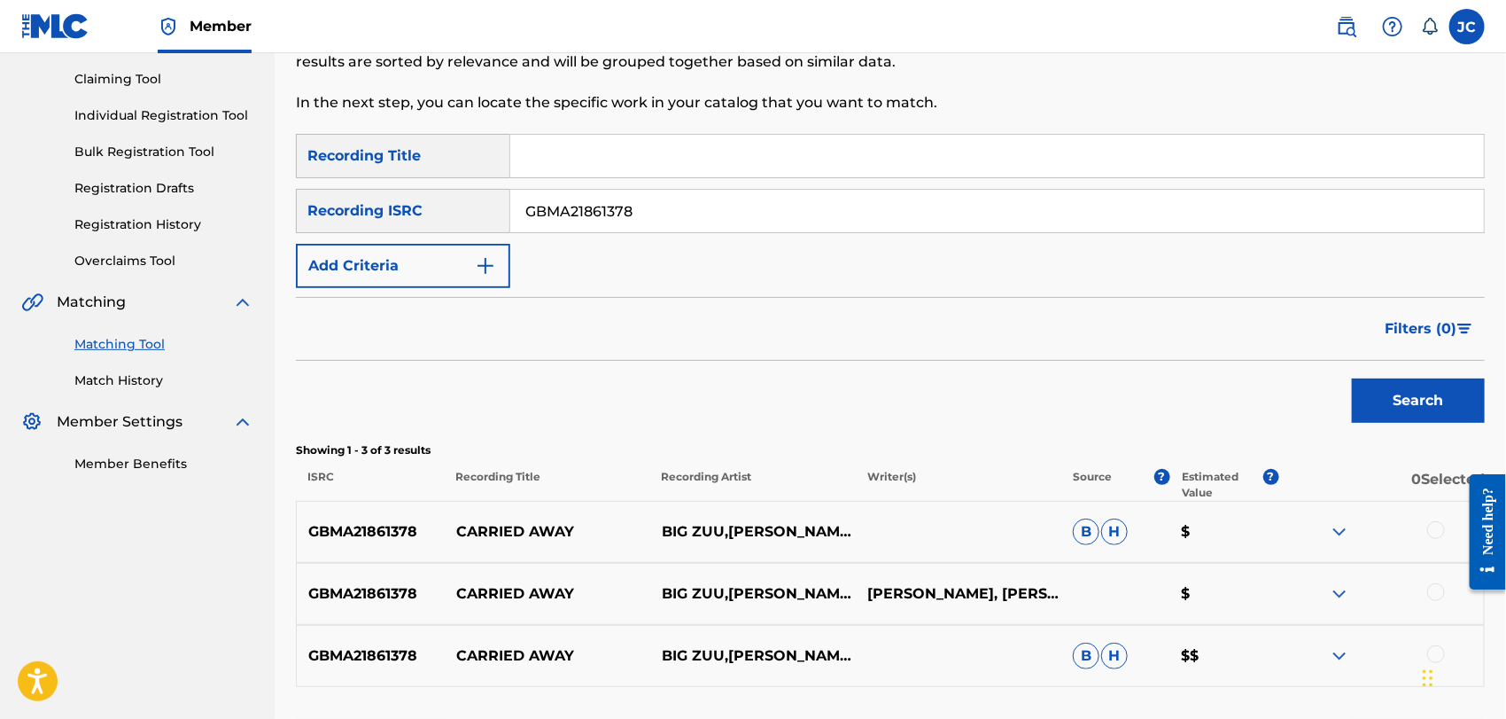
scroll to position [323, 0]
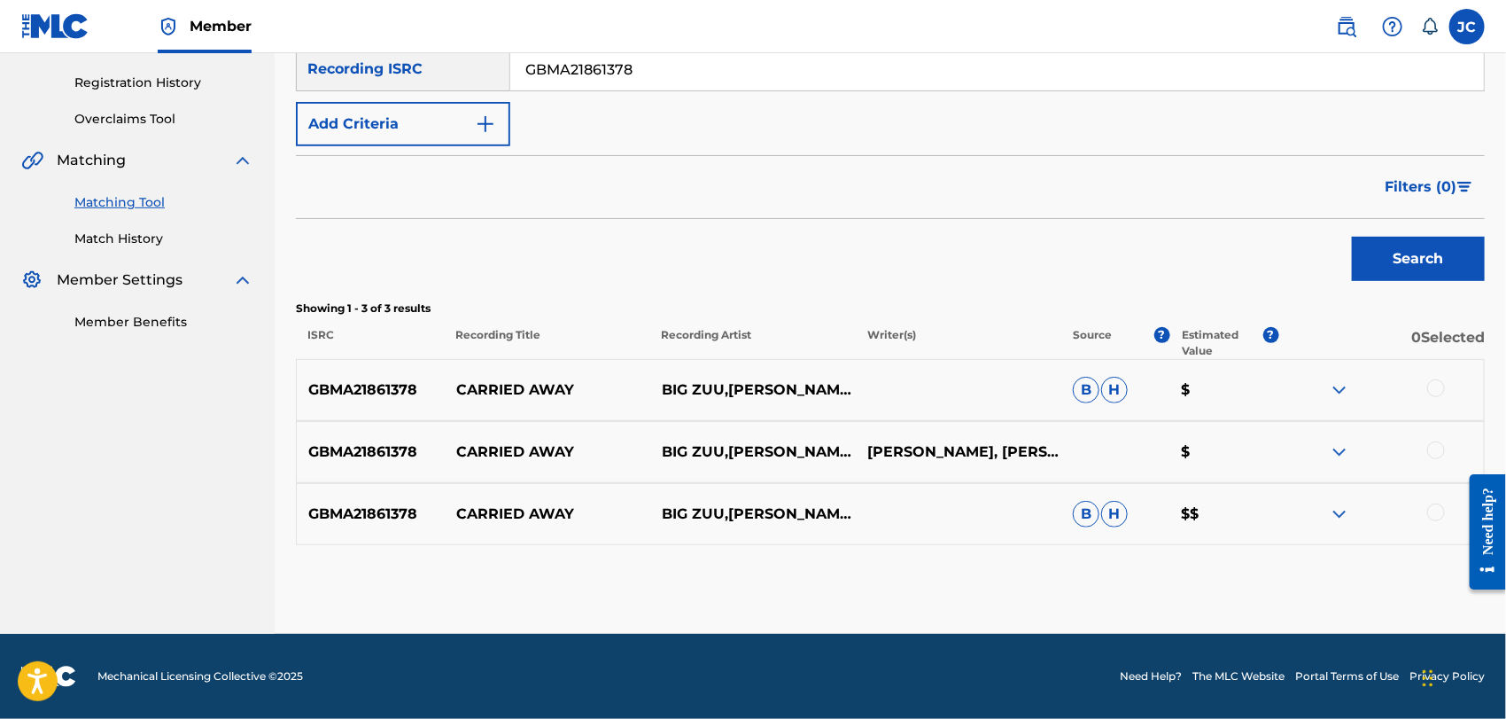
click at [1428, 392] on div at bounding box center [1436, 388] width 18 height 18
click at [1435, 444] on div at bounding box center [1436, 450] width 18 height 18
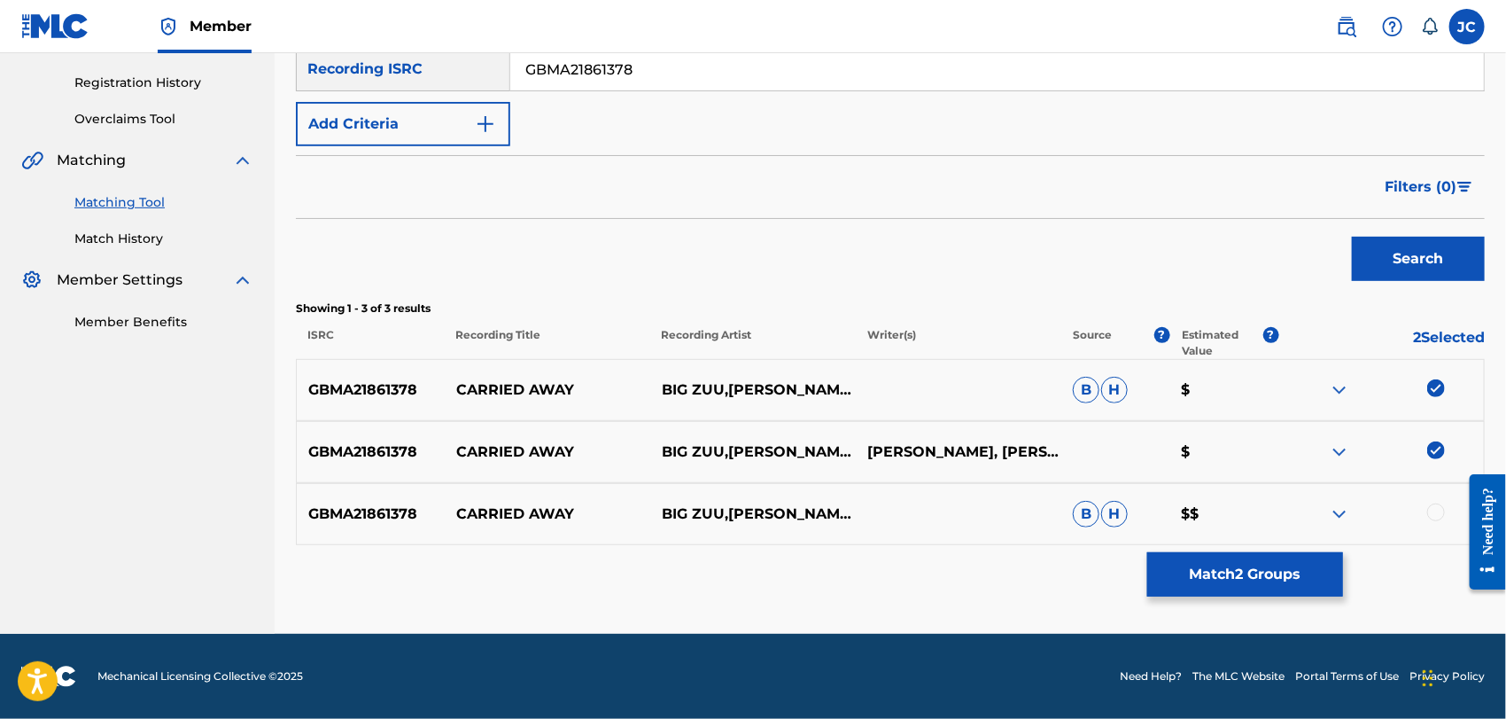
click at [1450, 501] on div "GBMA21861378 CARRIED AWAY BIG ZUU,[PERSON_NAME] AND [PERSON_NAME] FEATURING [PE…" at bounding box center [890, 514] width 1189 height 62
click at [1443, 508] on div at bounding box center [1436, 512] width 18 height 18
click at [1262, 571] on button "Match 3 Groups" at bounding box center [1245, 574] width 196 height 44
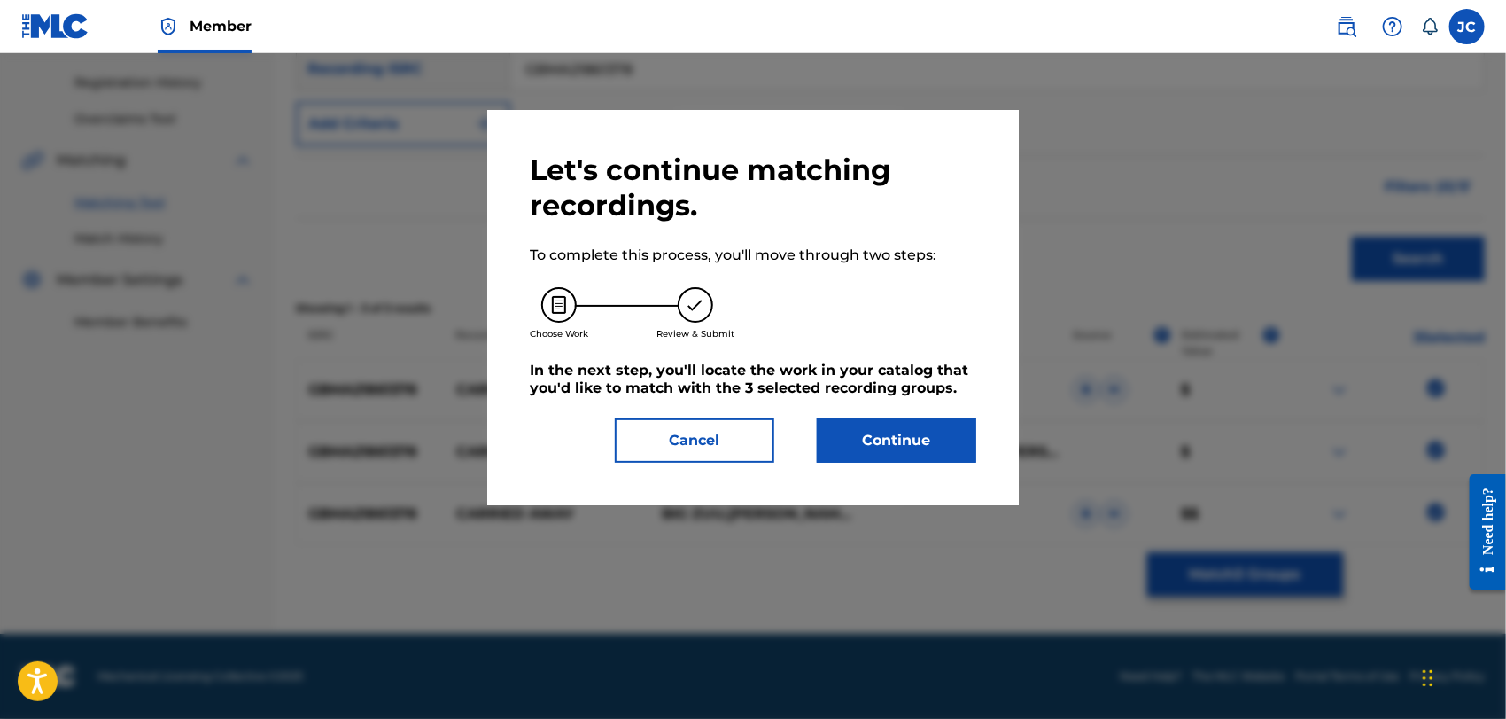
click at [929, 455] on button "Continue" at bounding box center [896, 440] width 159 height 44
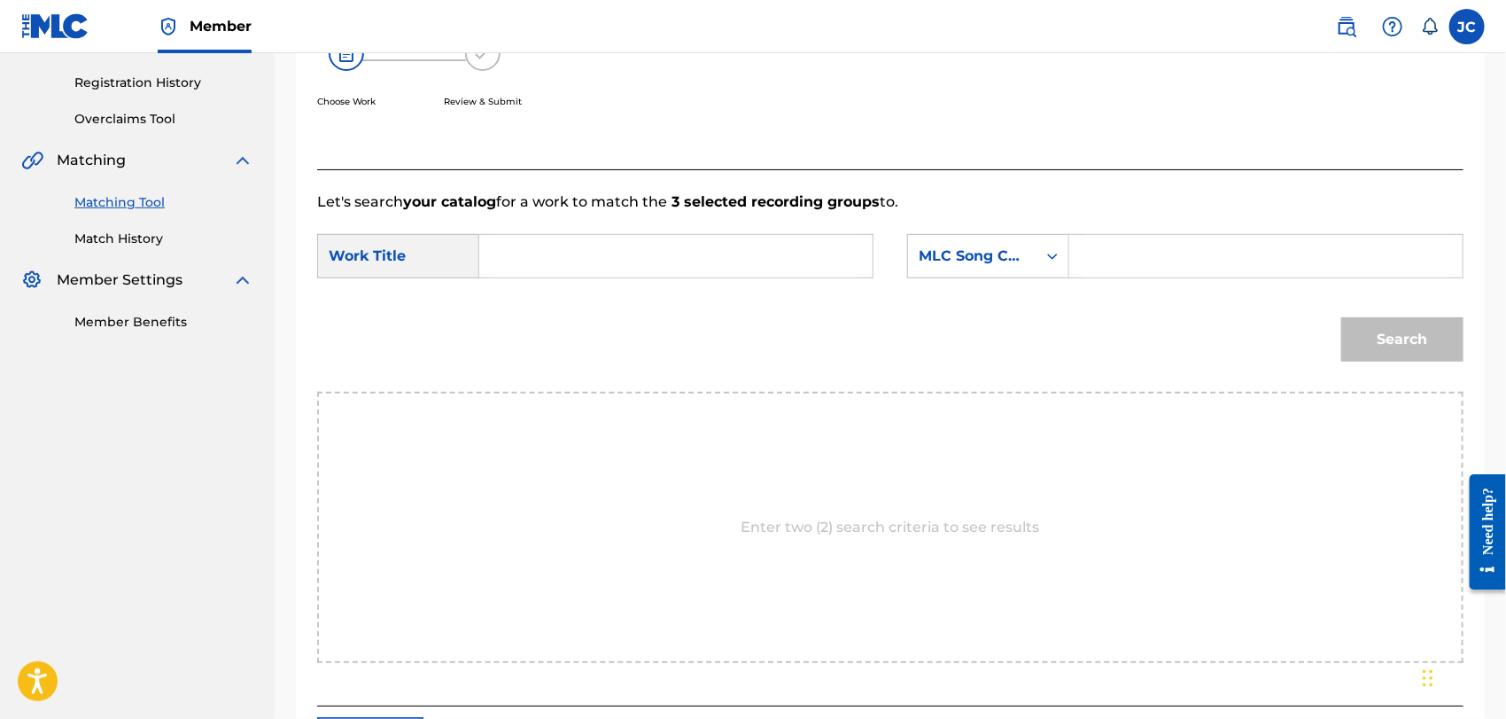
drag, startPoint x: 619, startPoint y: 207, endPoint x: 639, endPoint y: 280, distance: 75.2
click at [622, 211] on p "Let's search your catalog for a work to match the 3 selected recording groups t…" at bounding box center [890, 201] width 1146 height 21
click at [639, 280] on div "SearchWithCriteria9cfd86b8-af4b-425d-a996-b44494d3af6c Work Title SearchWithCri…" at bounding box center [890, 261] width 1146 height 55
click at [571, 206] on p "Let's search your catalog for a work to match the 3 selected recording groups t…" at bounding box center [890, 201] width 1146 height 21
click at [583, 248] on input "Search Form" at bounding box center [675, 256] width 363 height 43
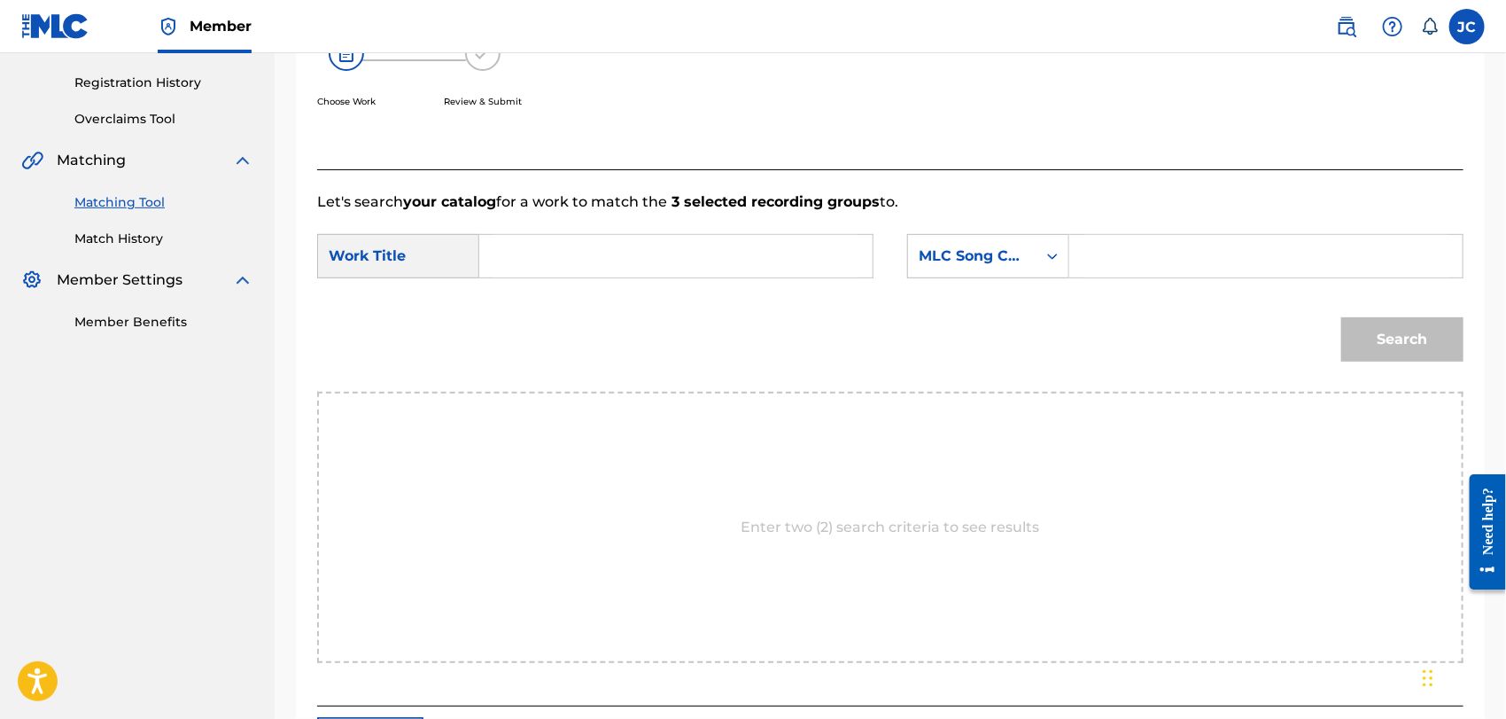
paste input "Carried Away"
type input "Carried Away"
click at [1014, 245] on div "MLC Song Code" at bounding box center [972, 255] width 107 height 21
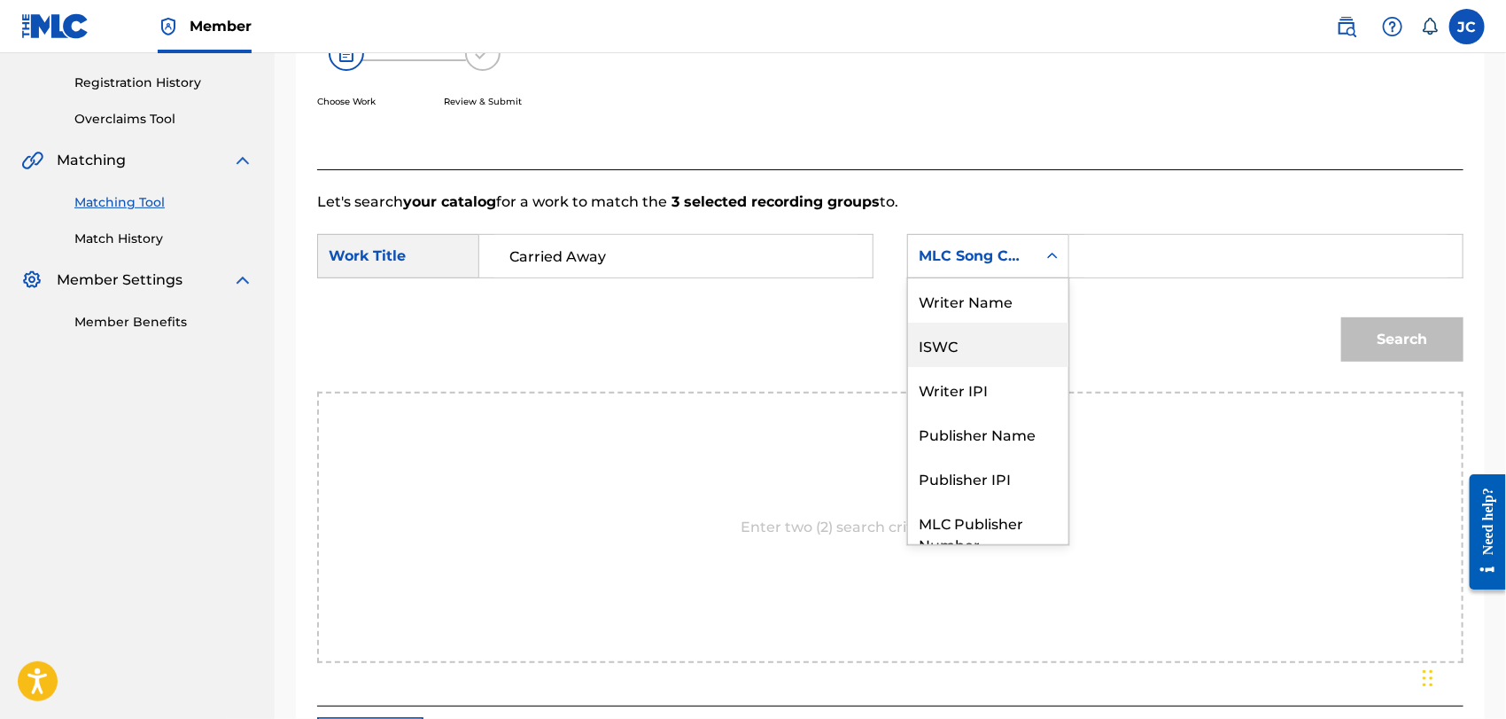
scroll to position [0, 0]
click at [990, 307] on div "Writer Name" at bounding box center [988, 300] width 160 height 44
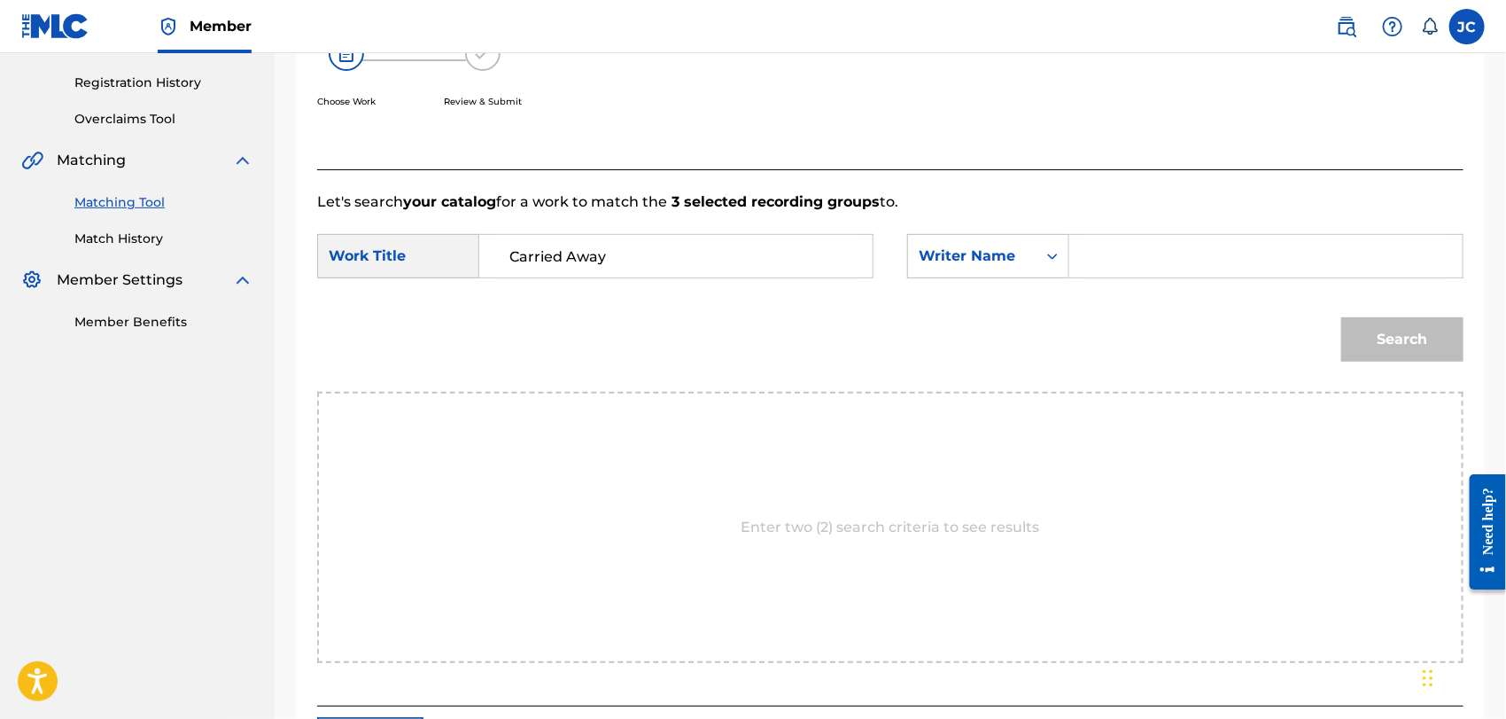
click at [1137, 267] on input "Search Form" at bounding box center [1265, 256] width 363 height 43
click at [1165, 235] on input "Search Form" at bounding box center [1265, 256] width 363 height 43
paste input "BAMGBOYE"
type input "BAMGBOYE"
click at [1373, 326] on button "Search" at bounding box center [1402, 339] width 122 height 44
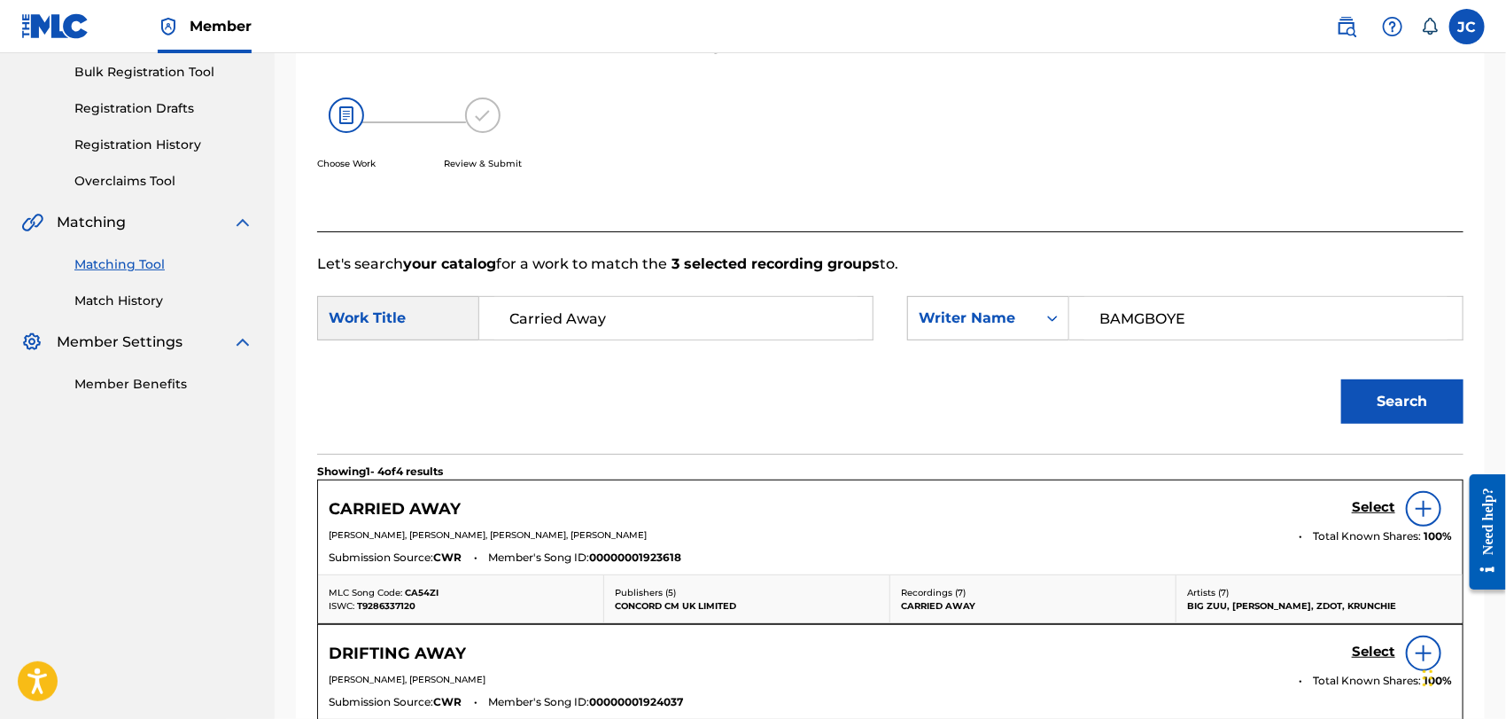
scroll to position [323, 0]
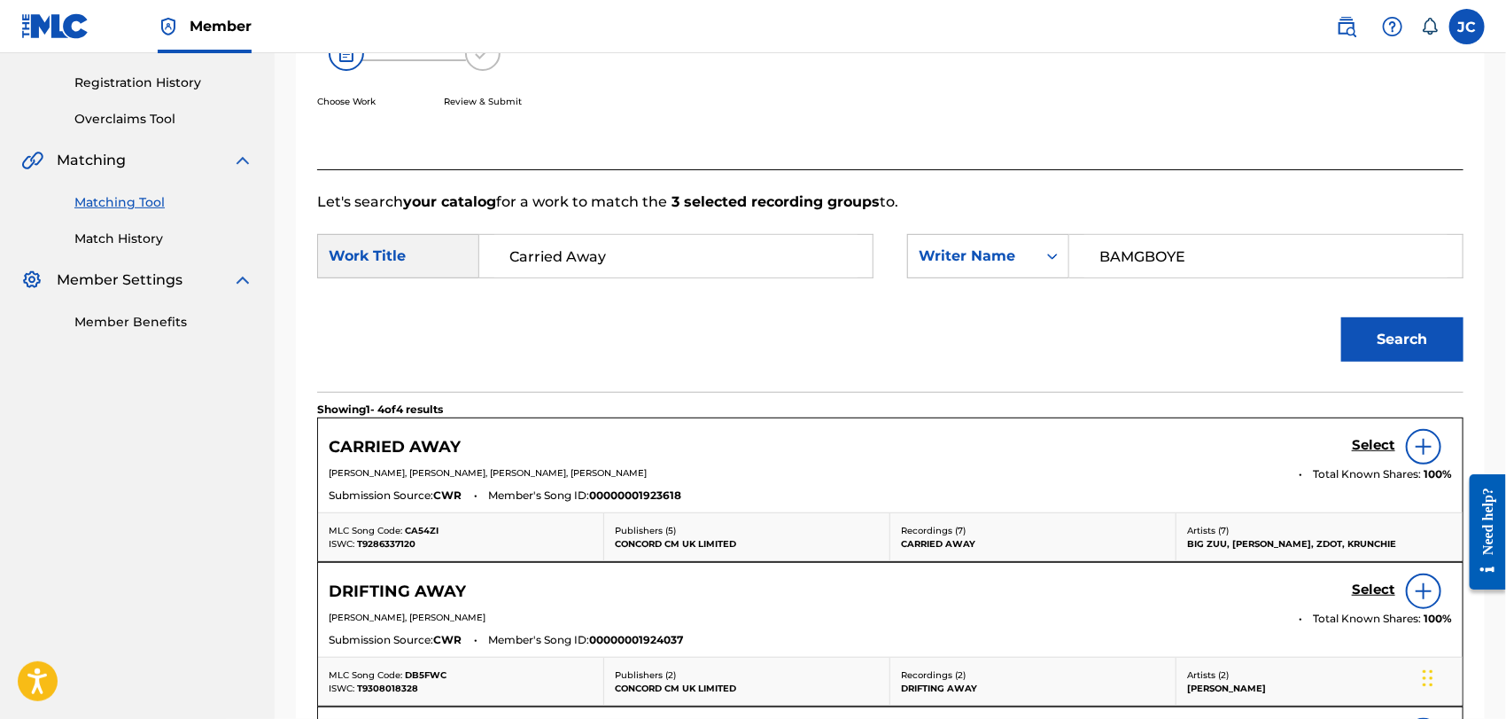
click at [1422, 441] on img at bounding box center [1423, 446] width 21 height 21
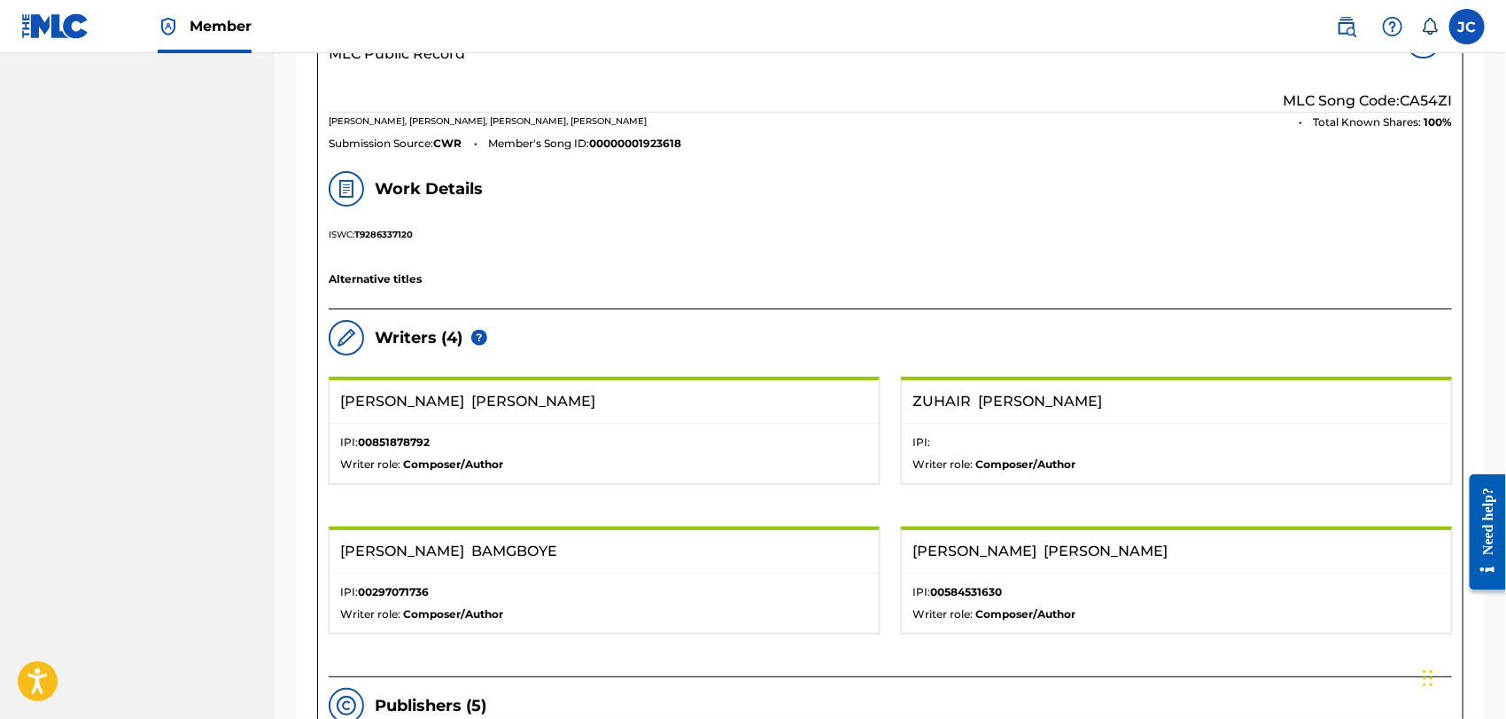
scroll to position [618, 0]
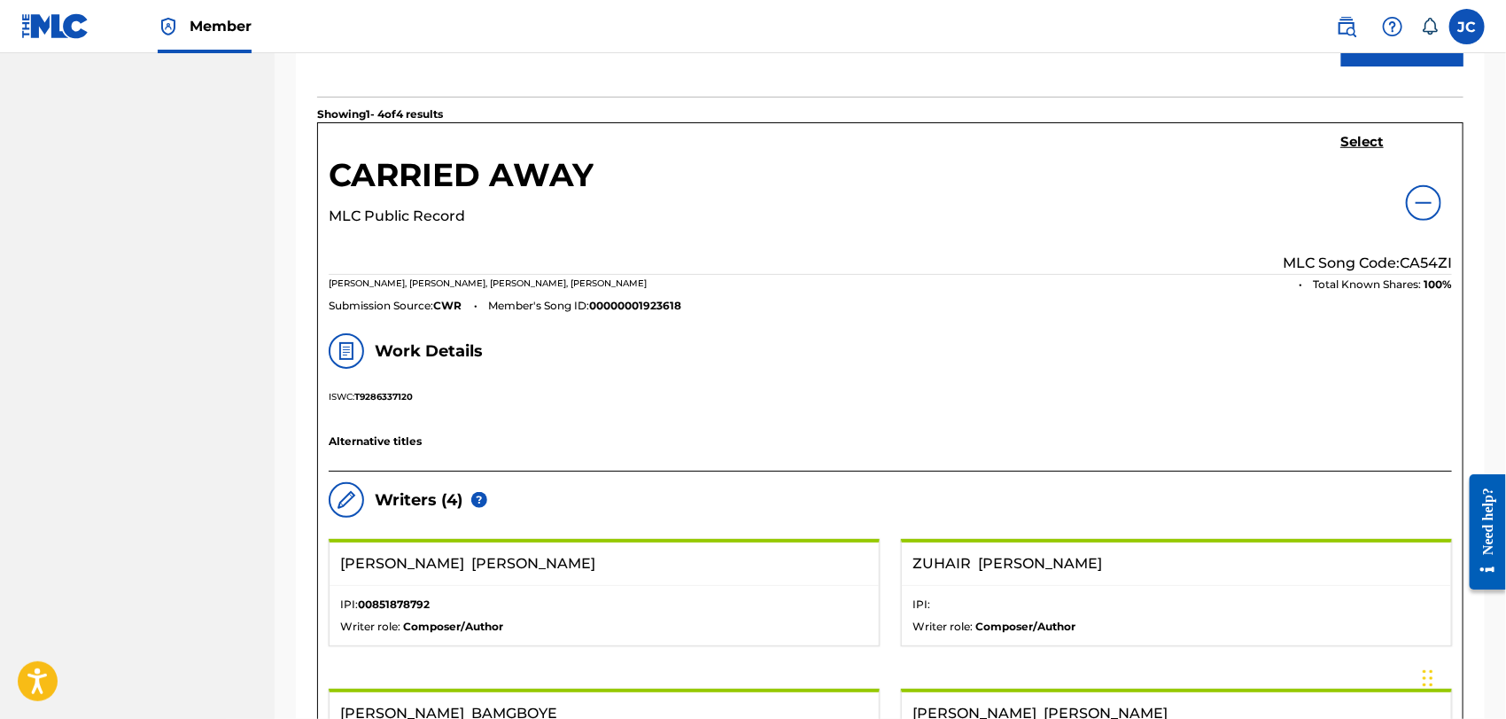
click at [1362, 136] on h5 "Select" at bounding box center [1361, 142] width 43 height 17
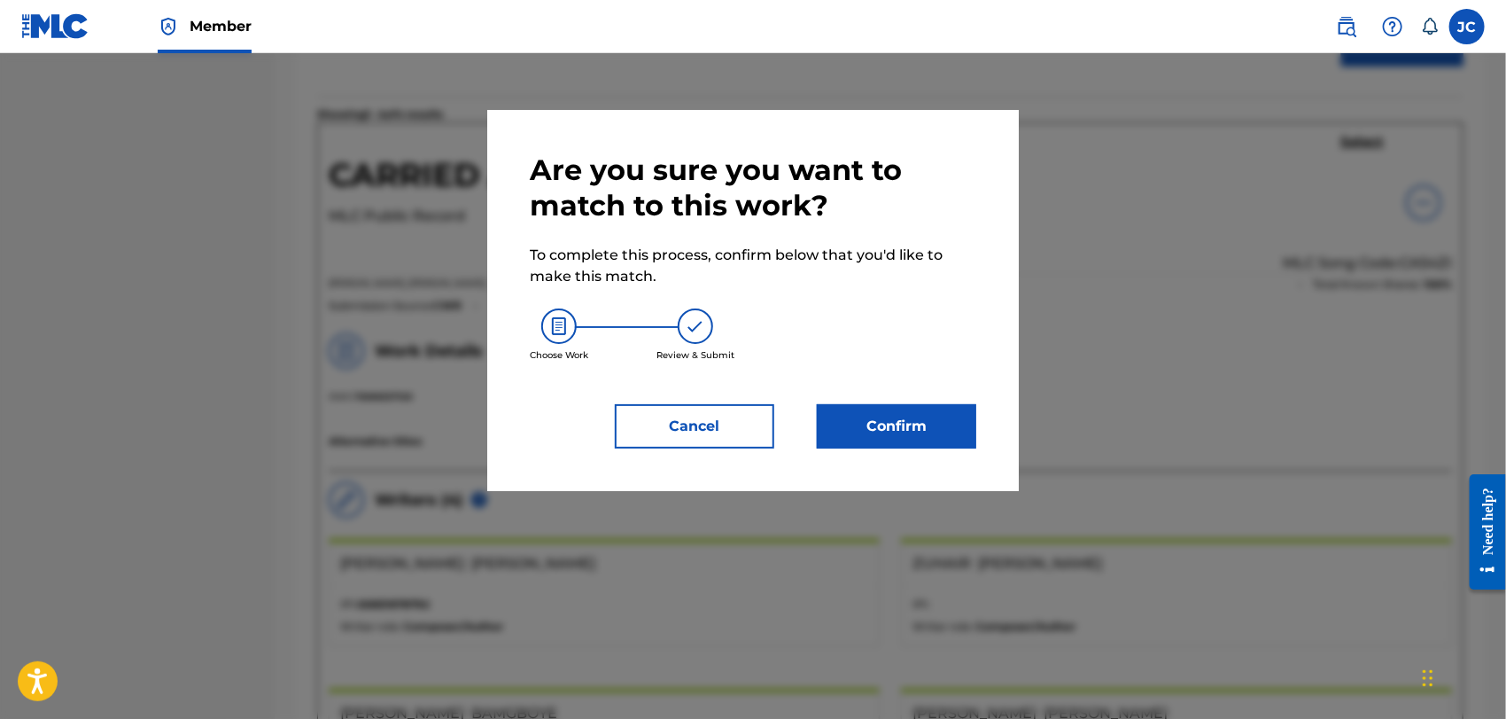
click at [950, 424] on button "Confirm" at bounding box center [896, 426] width 159 height 44
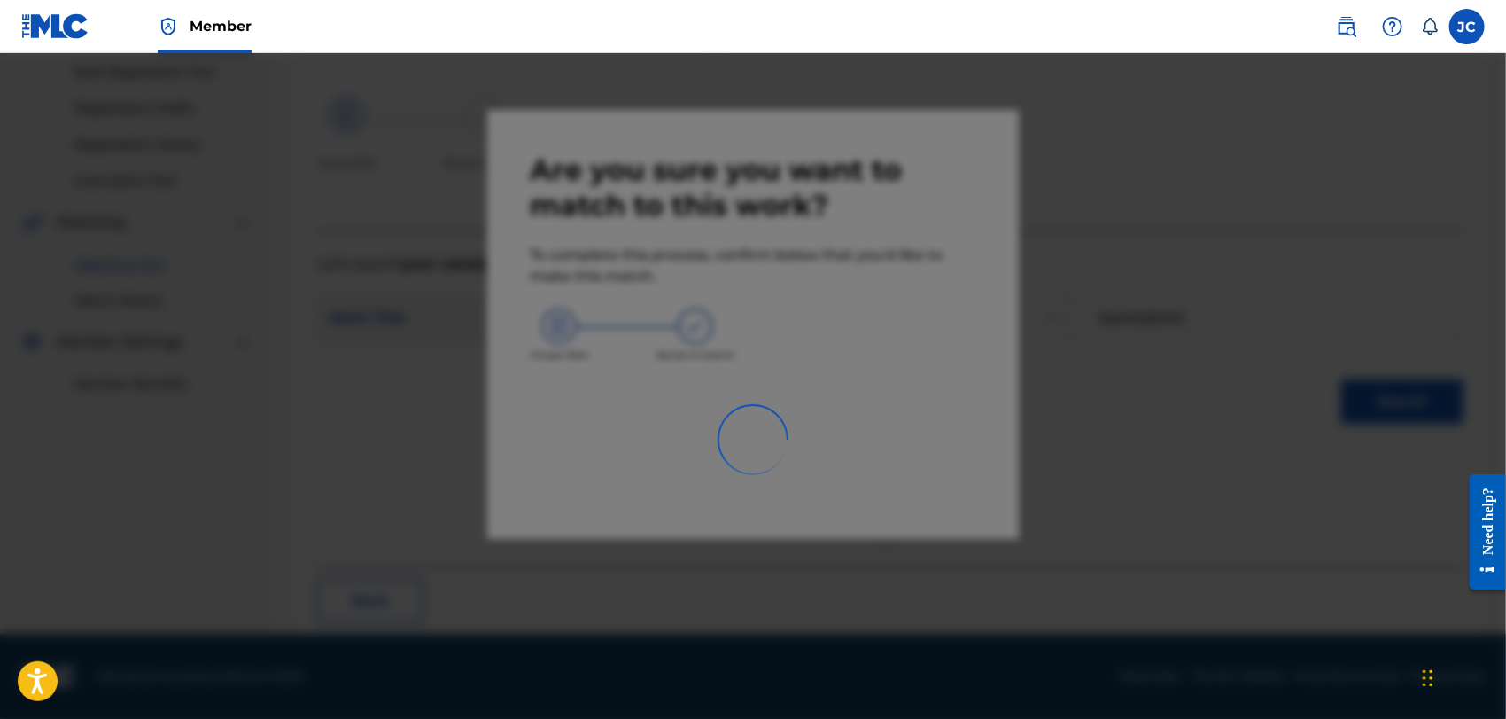
scroll to position [68, 0]
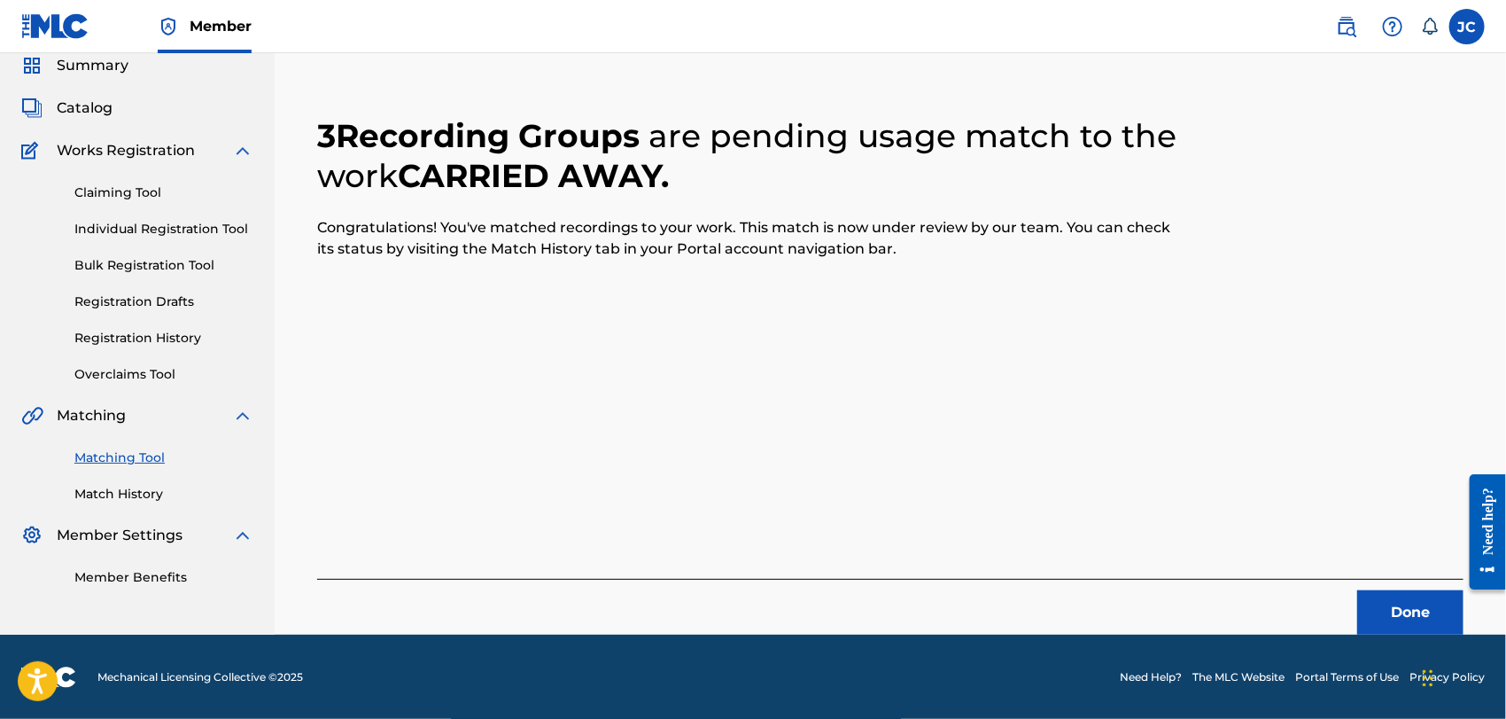
click at [1407, 600] on button "Done" at bounding box center [1410, 612] width 106 height 44
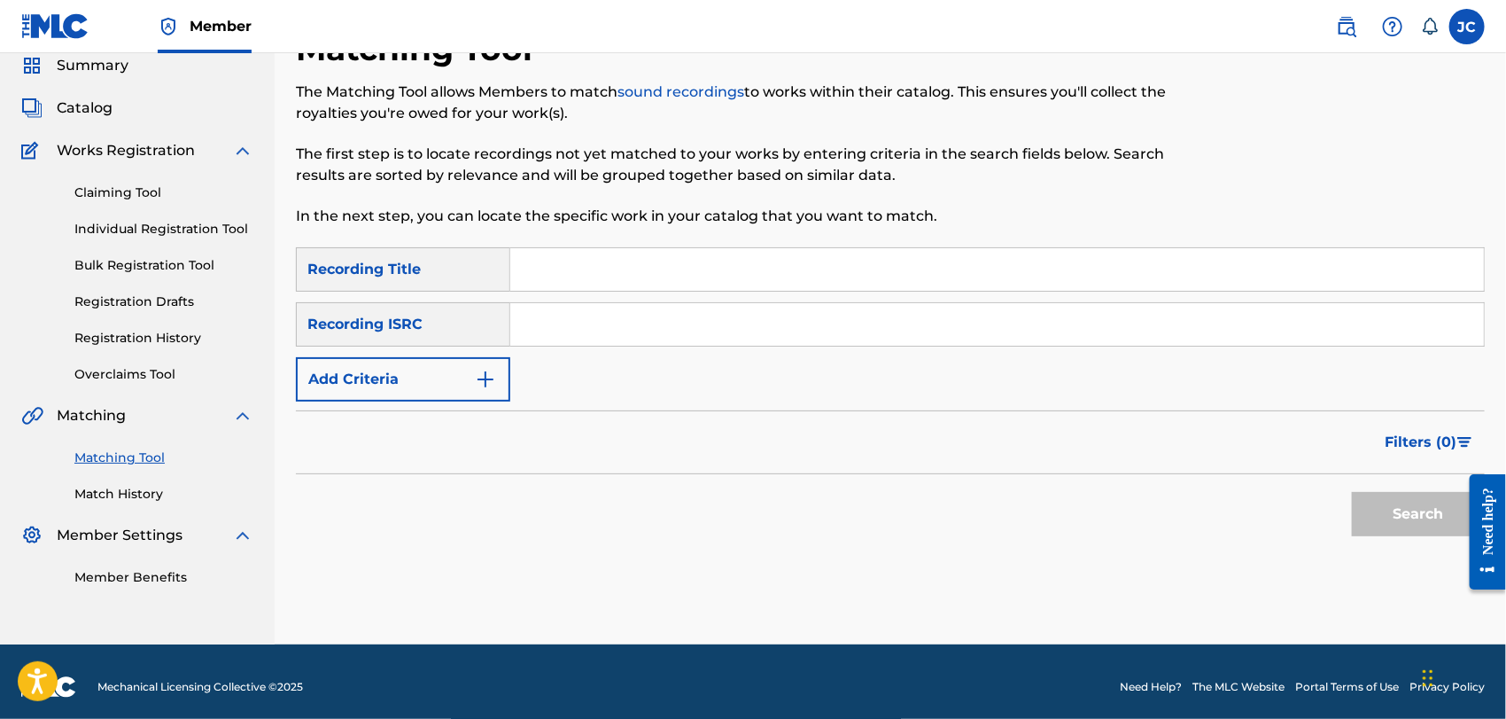
paste input "GBCHB2000036"
type input "GBCHB2000036"
click at [1403, 507] on button "Search" at bounding box center [1418, 514] width 133 height 44
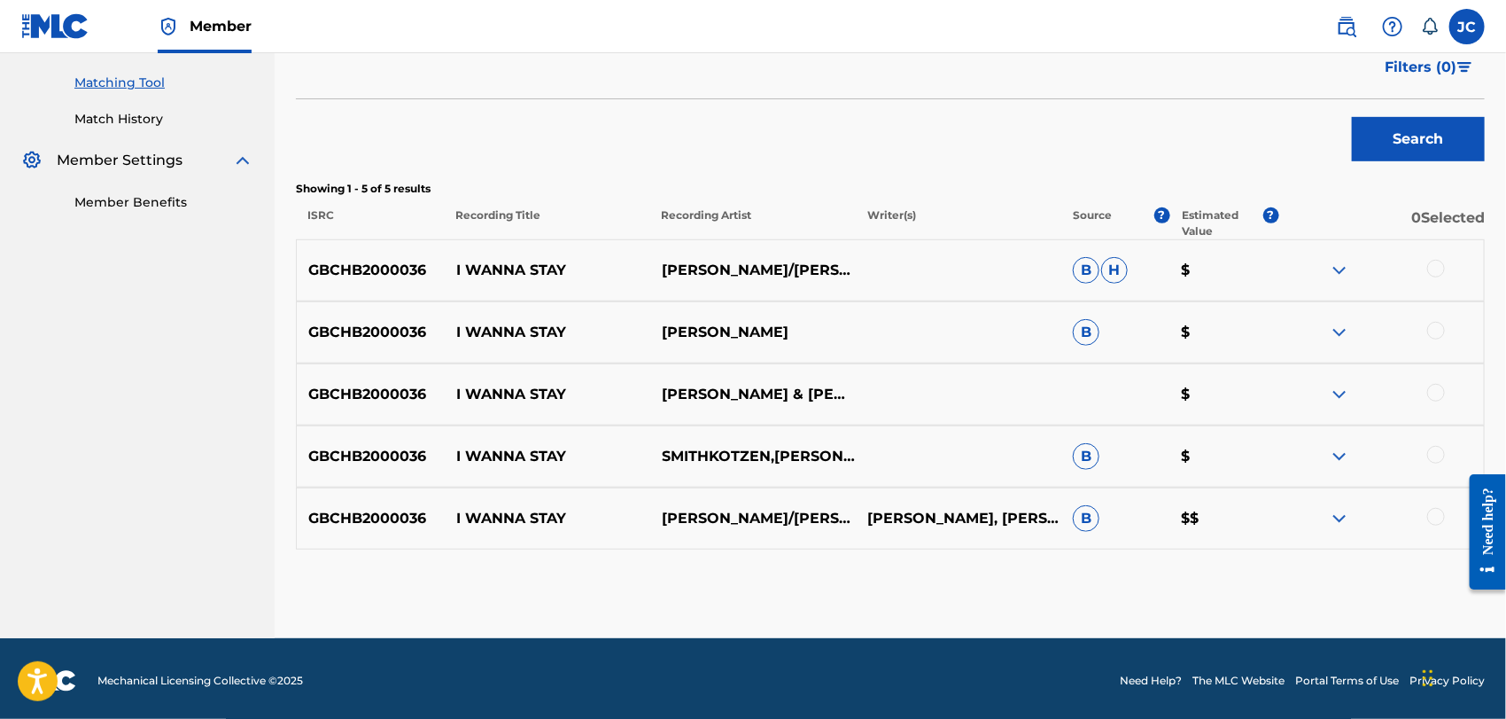
scroll to position [447, 0]
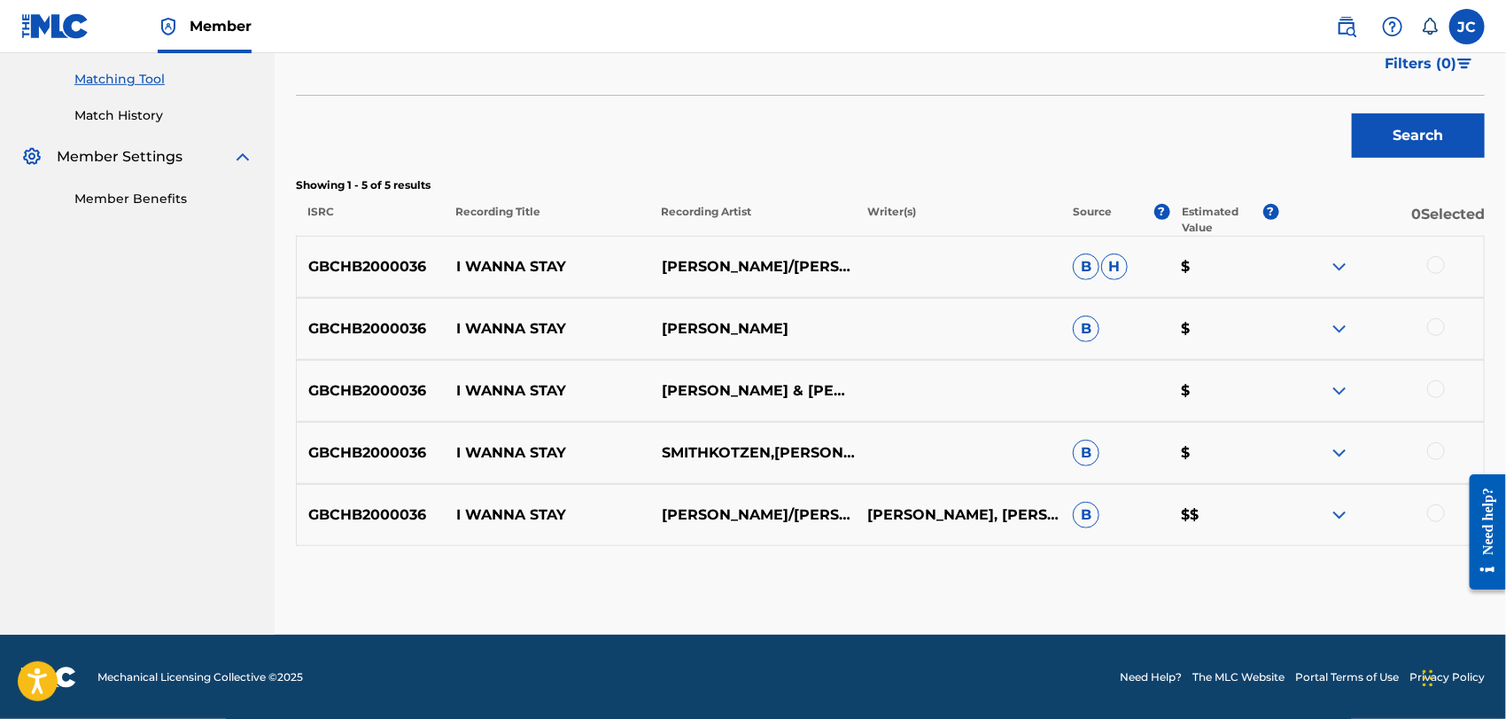
click at [1442, 264] on div at bounding box center [1436, 265] width 18 height 18
click at [1444, 327] on div at bounding box center [1436, 327] width 18 height 18
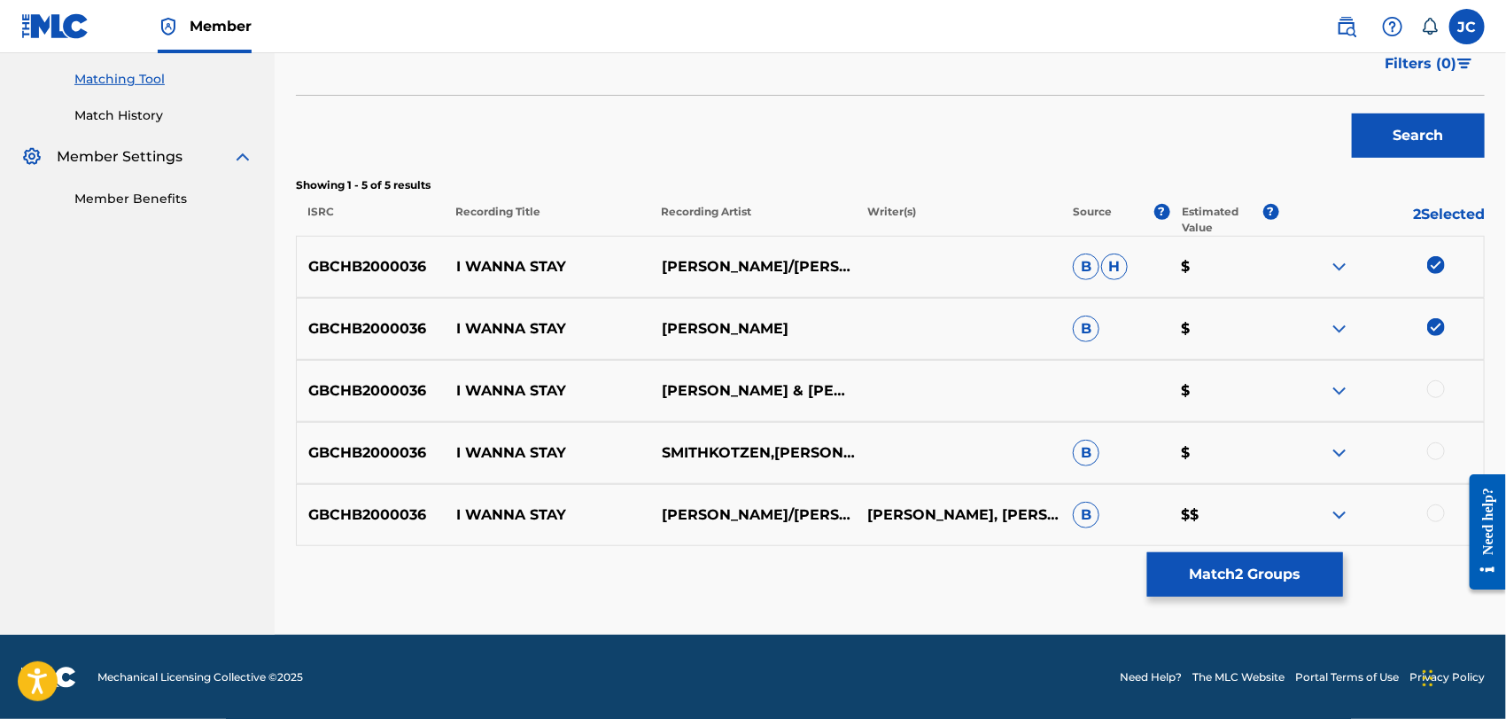
click at [1439, 391] on div at bounding box center [1436, 389] width 18 height 18
click at [1439, 449] on div at bounding box center [1436, 451] width 18 height 18
click at [1432, 519] on div at bounding box center [1381, 514] width 206 height 21
click at [1434, 513] on div at bounding box center [1436, 513] width 18 height 18
click at [1262, 554] on button "Match 5 Groups" at bounding box center [1245, 574] width 196 height 44
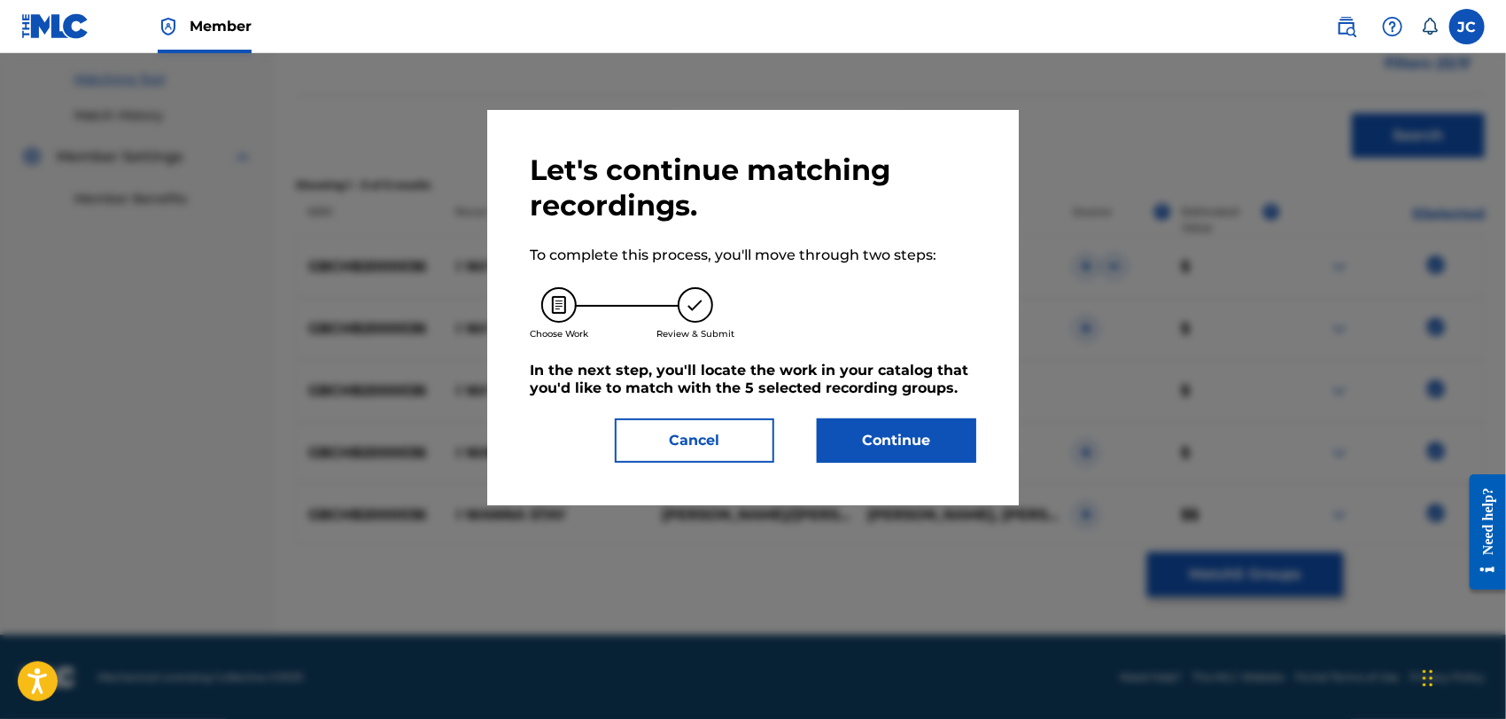
click at [908, 439] on button "Continue" at bounding box center [896, 440] width 159 height 44
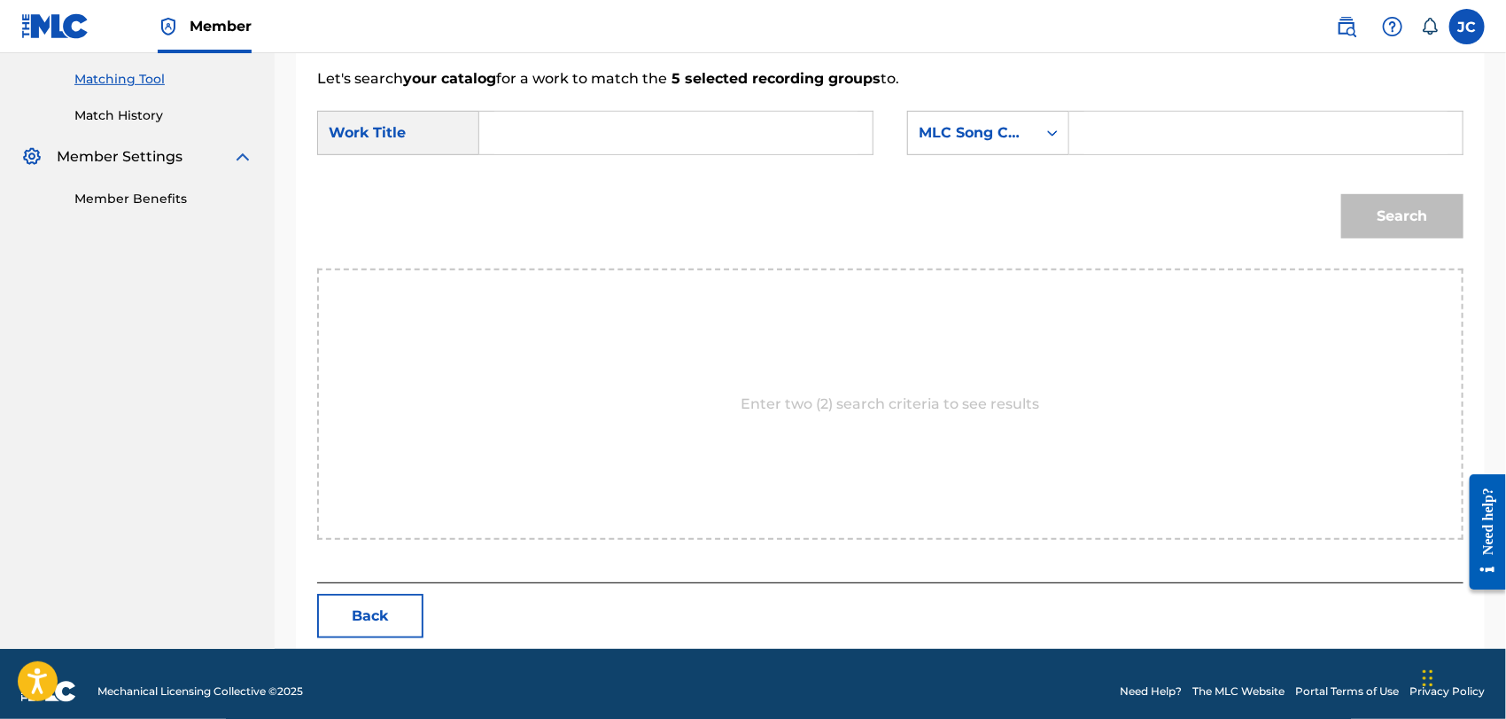
click at [629, 113] on input "Search Form" at bounding box center [675, 133] width 363 height 43
paste input "I Wanna Stay"
type input "I Wanna Stay"
click at [1070, 146] on div "Search Form" at bounding box center [1266, 133] width 394 height 44
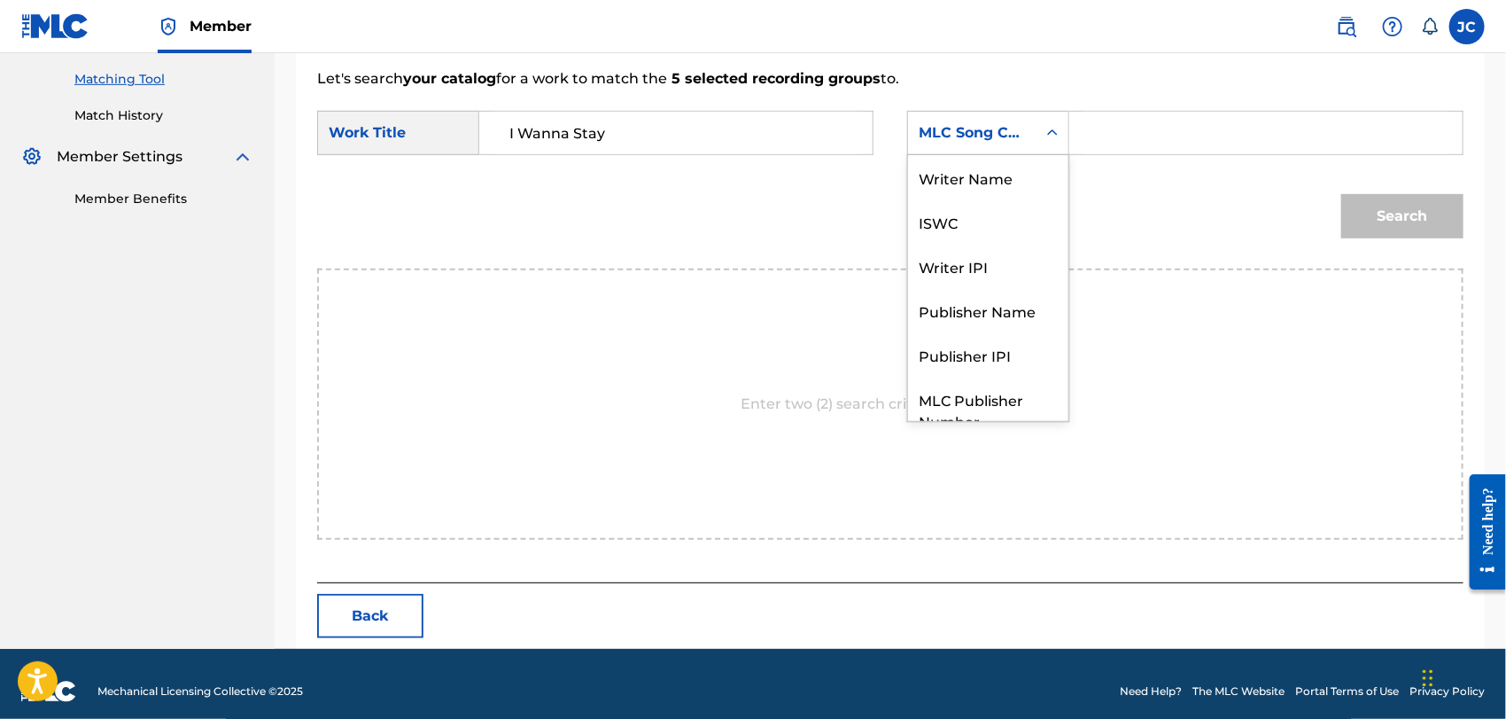
click at [1047, 137] on icon "Search Form" at bounding box center [1053, 133] width 18 height 18
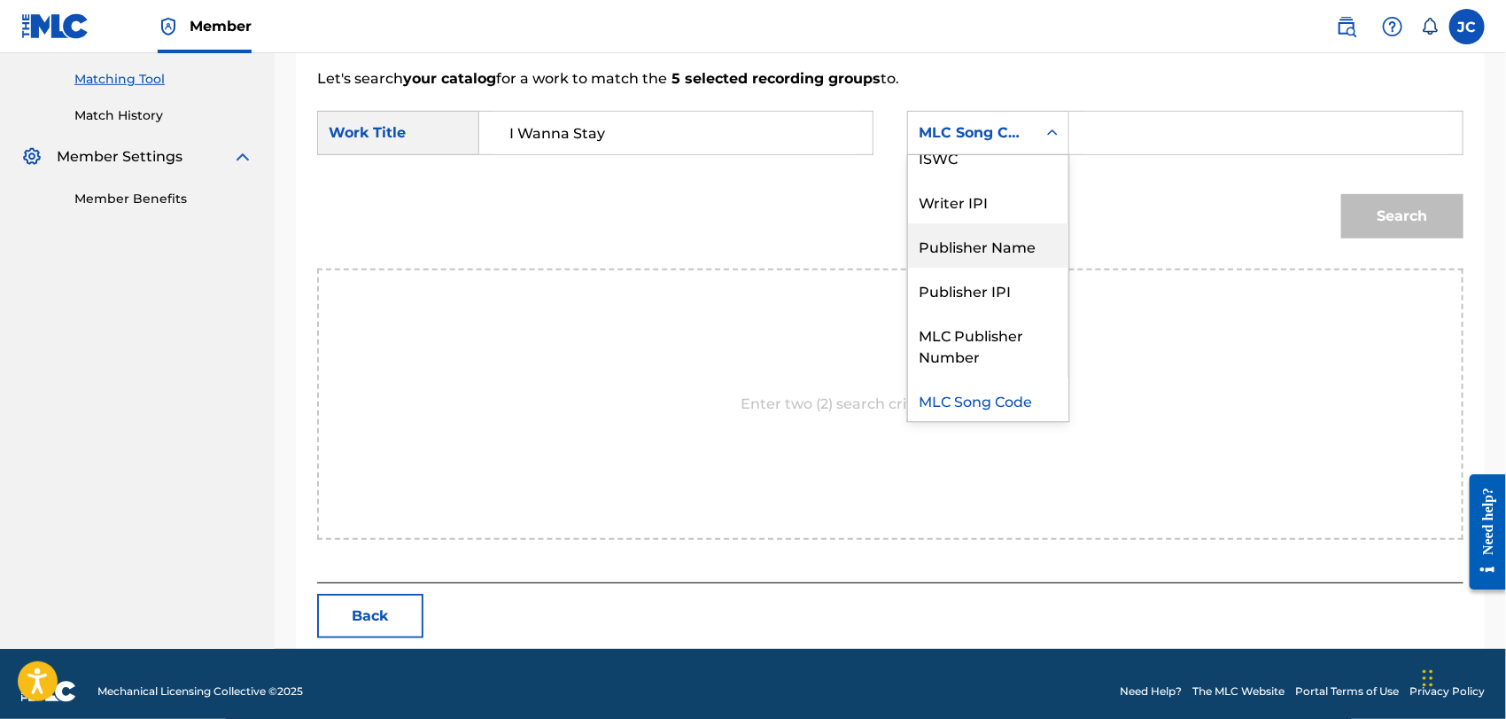
scroll to position [0, 0]
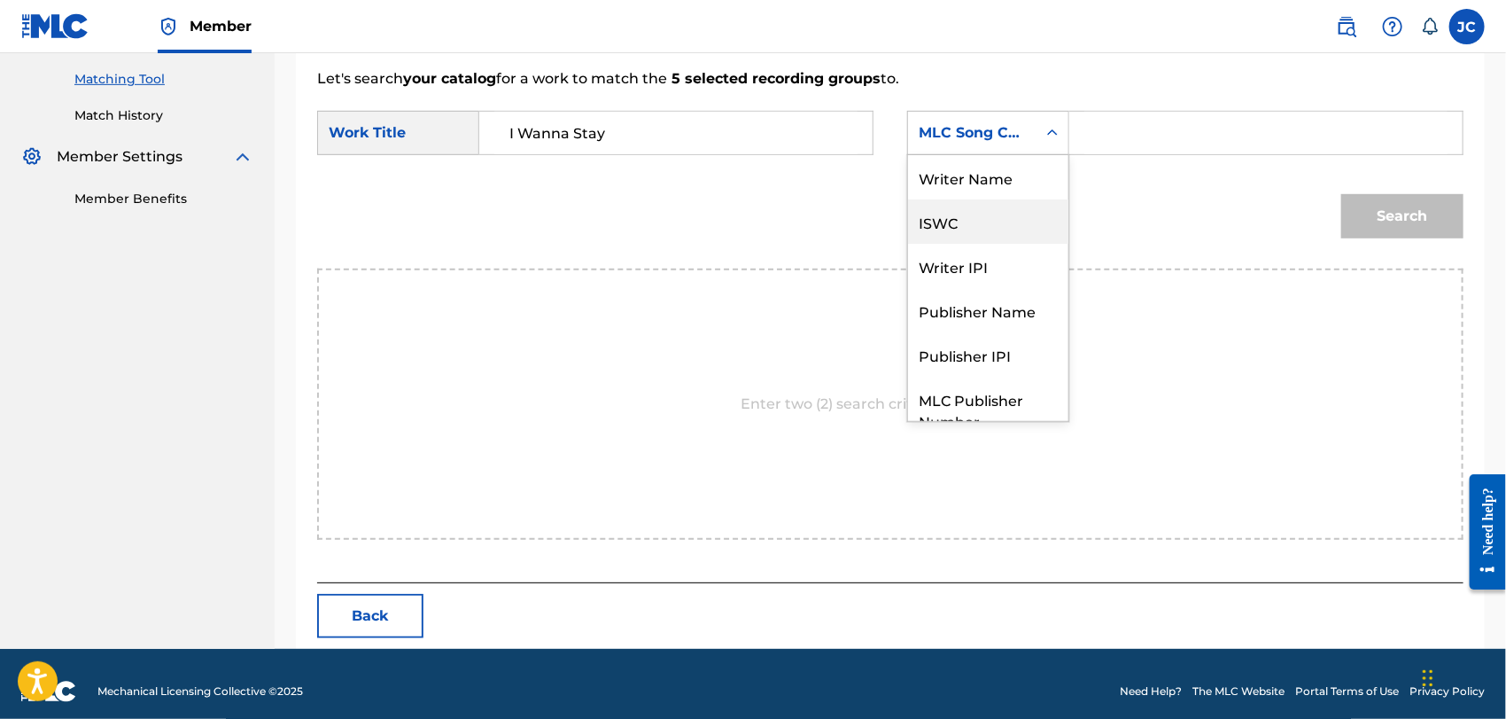
click at [994, 188] on div "Writer Name" at bounding box center [988, 177] width 160 height 44
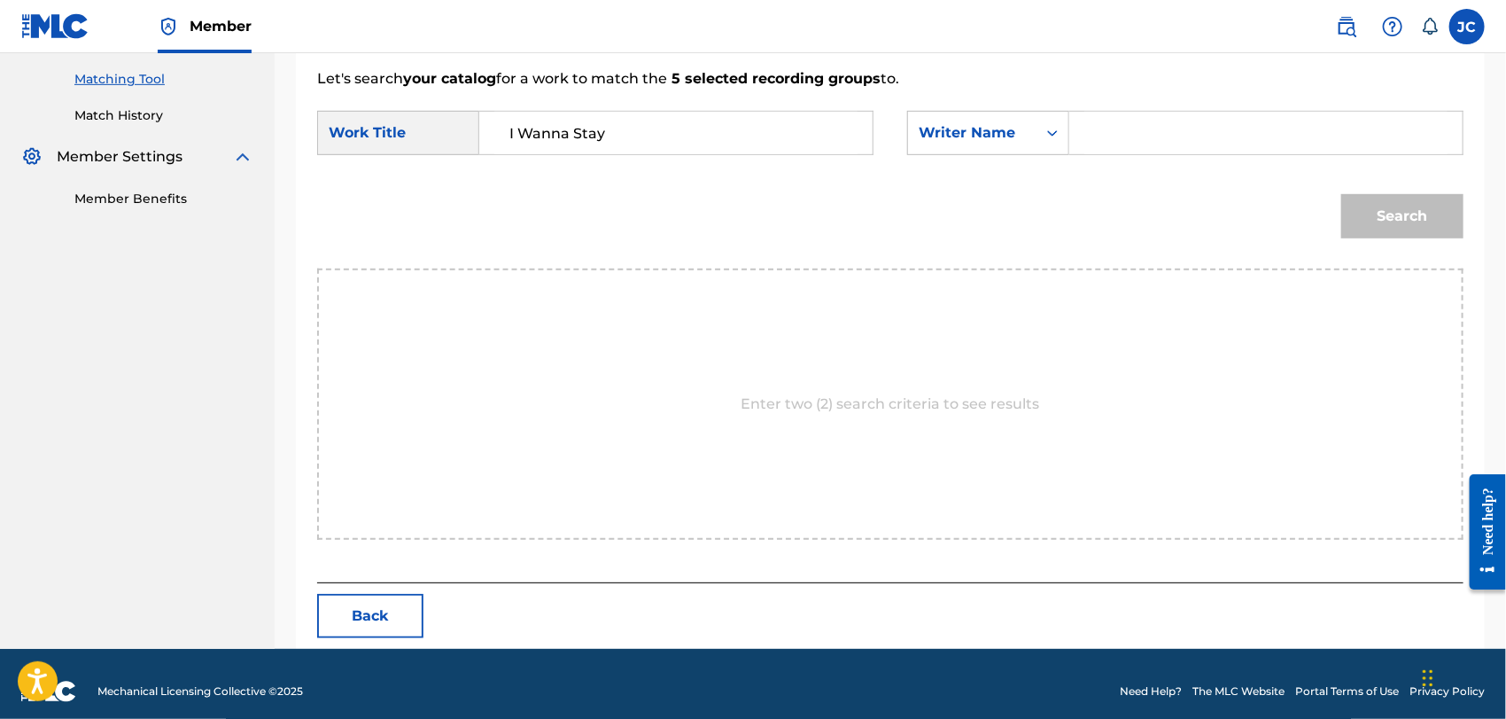
click at [1130, 128] on input "Search Form" at bounding box center [1265, 133] width 363 height 43
paste input "Kotzen"
click at [1382, 215] on button "Search" at bounding box center [1402, 216] width 122 height 44
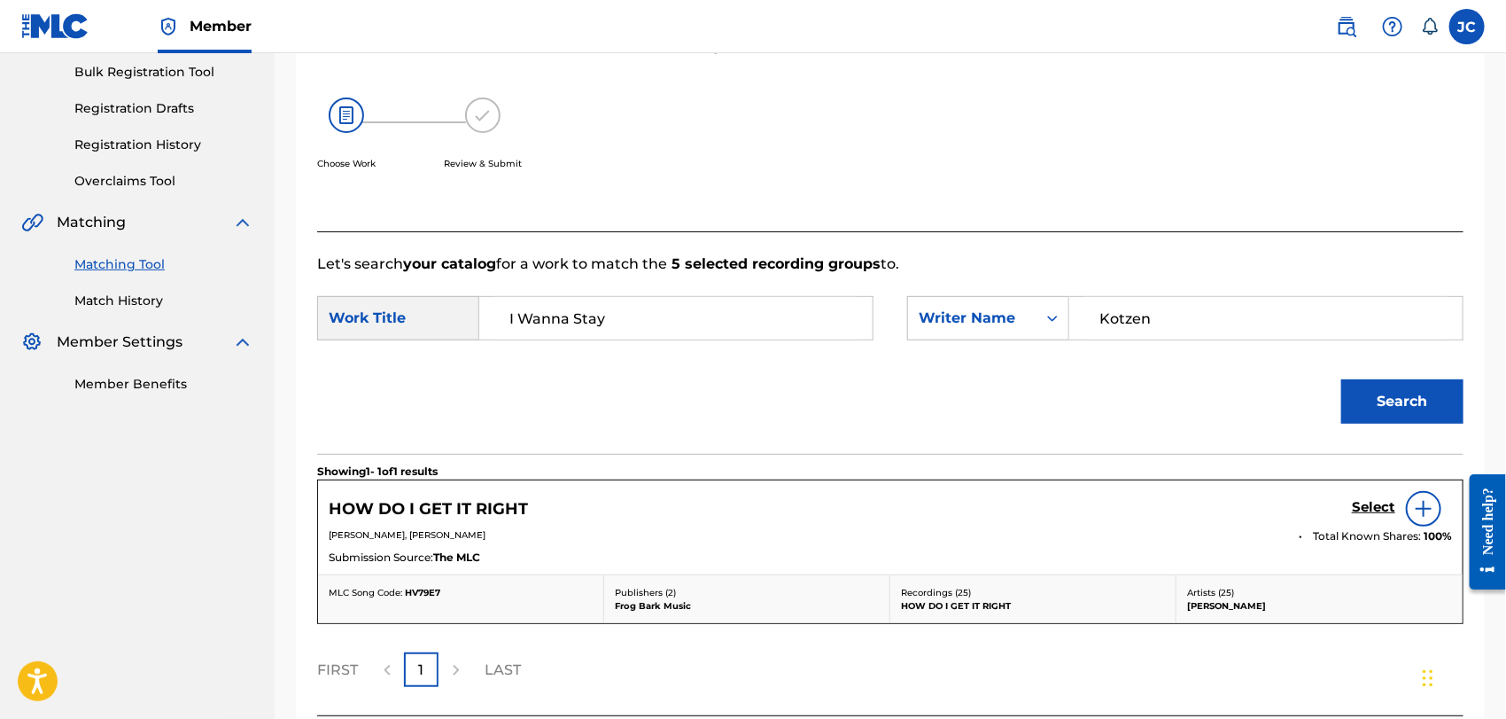
scroll to position [408, 0]
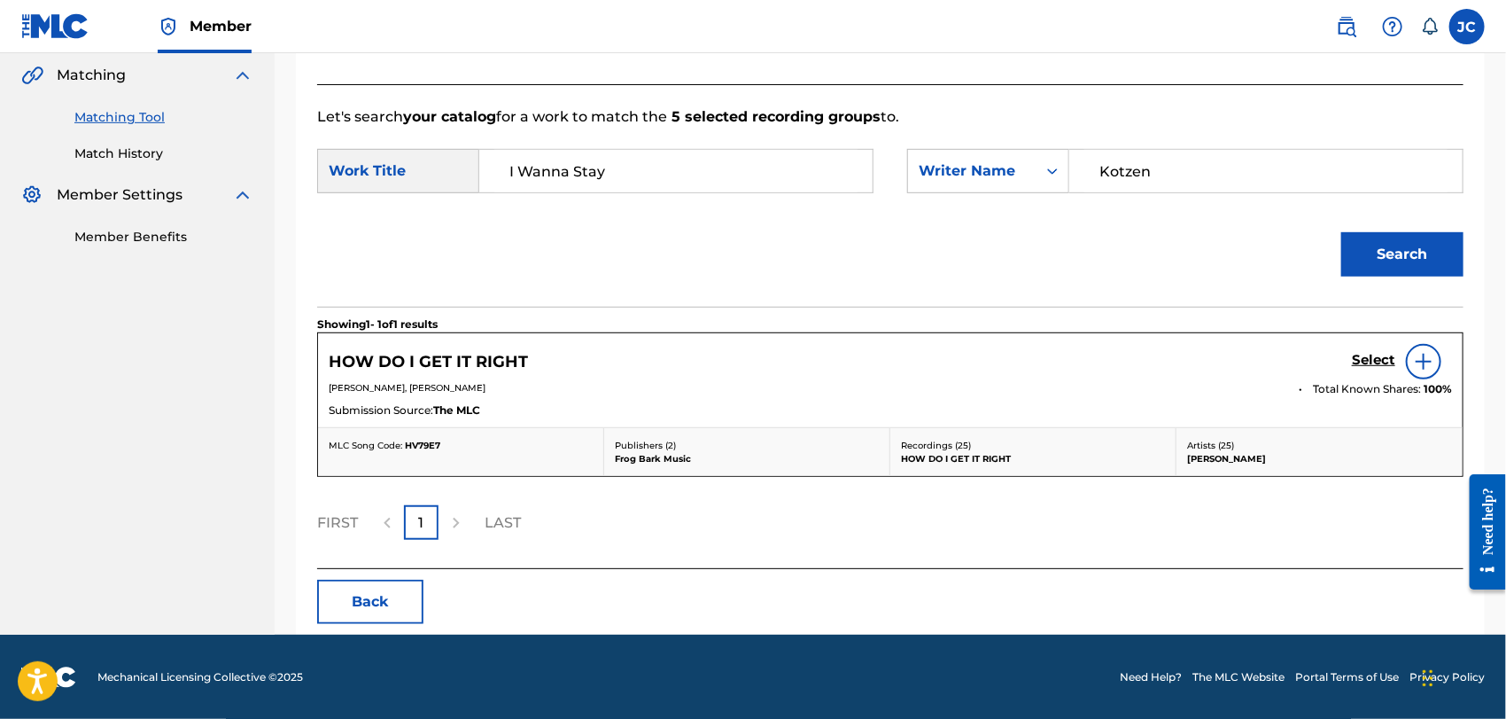
paste input "[PERSON_NAME]"
drag, startPoint x: 1215, startPoint y: 166, endPoint x: 1086, endPoint y: 179, distance: 129.1
click at [1086, 179] on input "Kotzen" at bounding box center [1265, 171] width 363 height 43
click at [1375, 245] on button "Search" at bounding box center [1402, 254] width 122 height 44
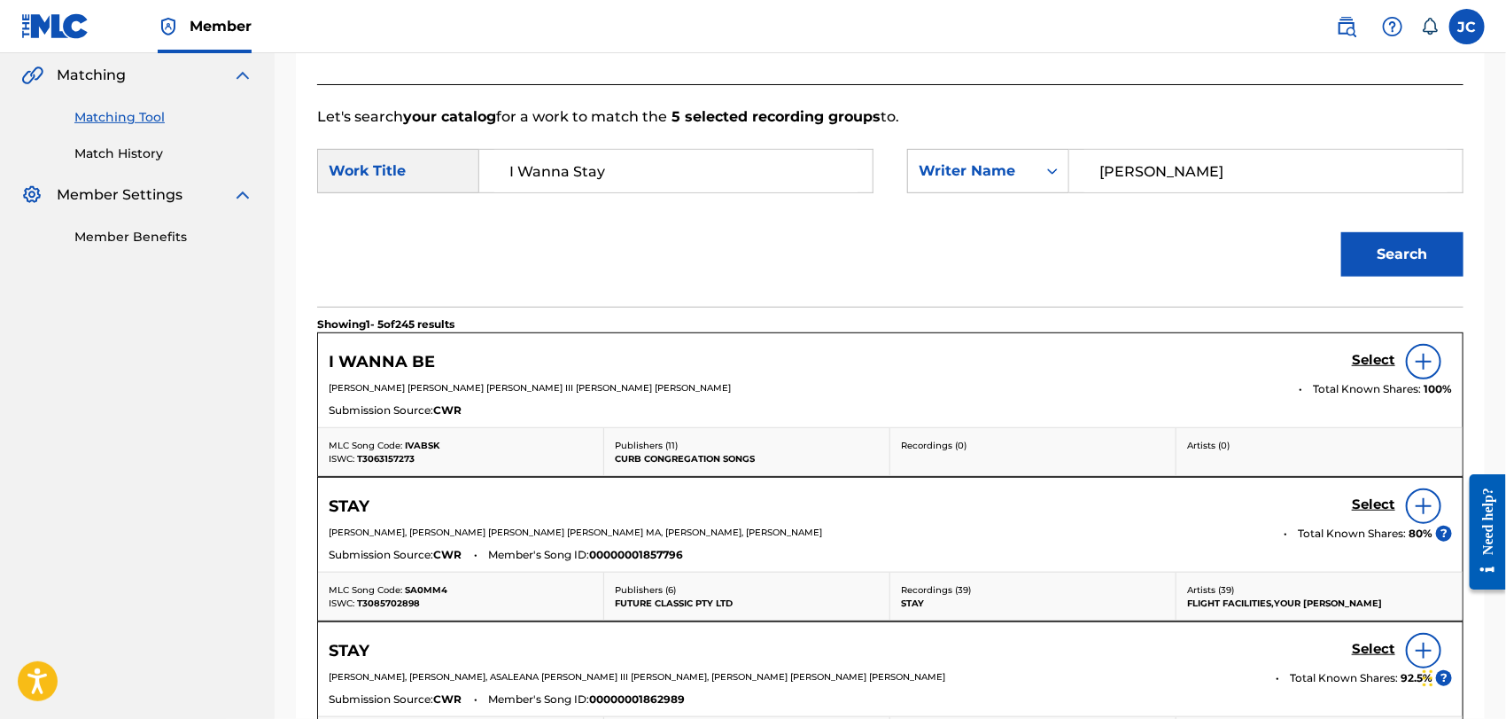
paste input "Kotzen"
drag, startPoint x: 1189, startPoint y: 176, endPoint x: 1084, endPoint y: 205, distance: 108.3
click at [1084, 205] on form "SearchWithCriteria9cfd86b8-af4b-425d-a996-b44494d3af6c Work Title I Wanna Stay …" at bounding box center [890, 217] width 1146 height 179
type input "Kotzen"
click at [1433, 230] on div "Search" at bounding box center [1397, 249] width 131 height 71
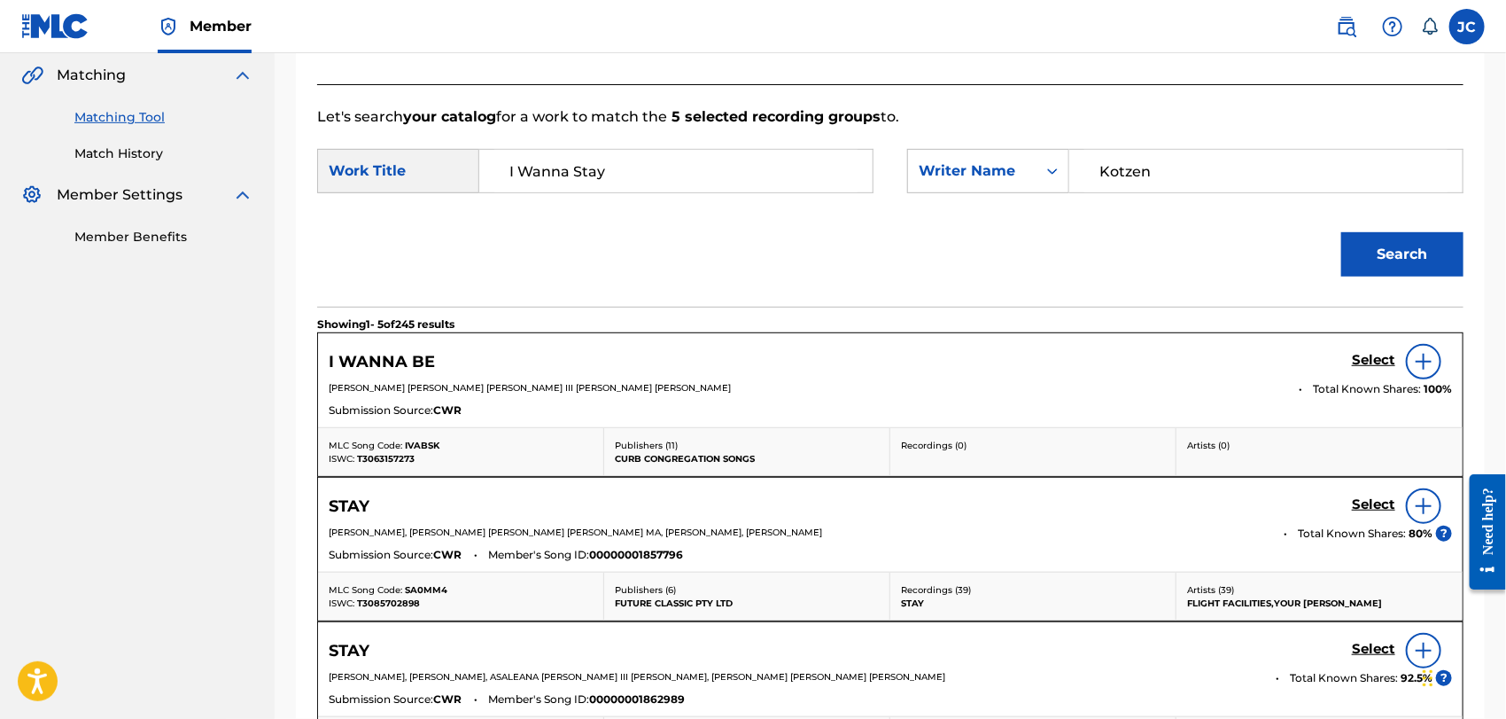
click at [1387, 260] on button "Search" at bounding box center [1402, 254] width 122 height 44
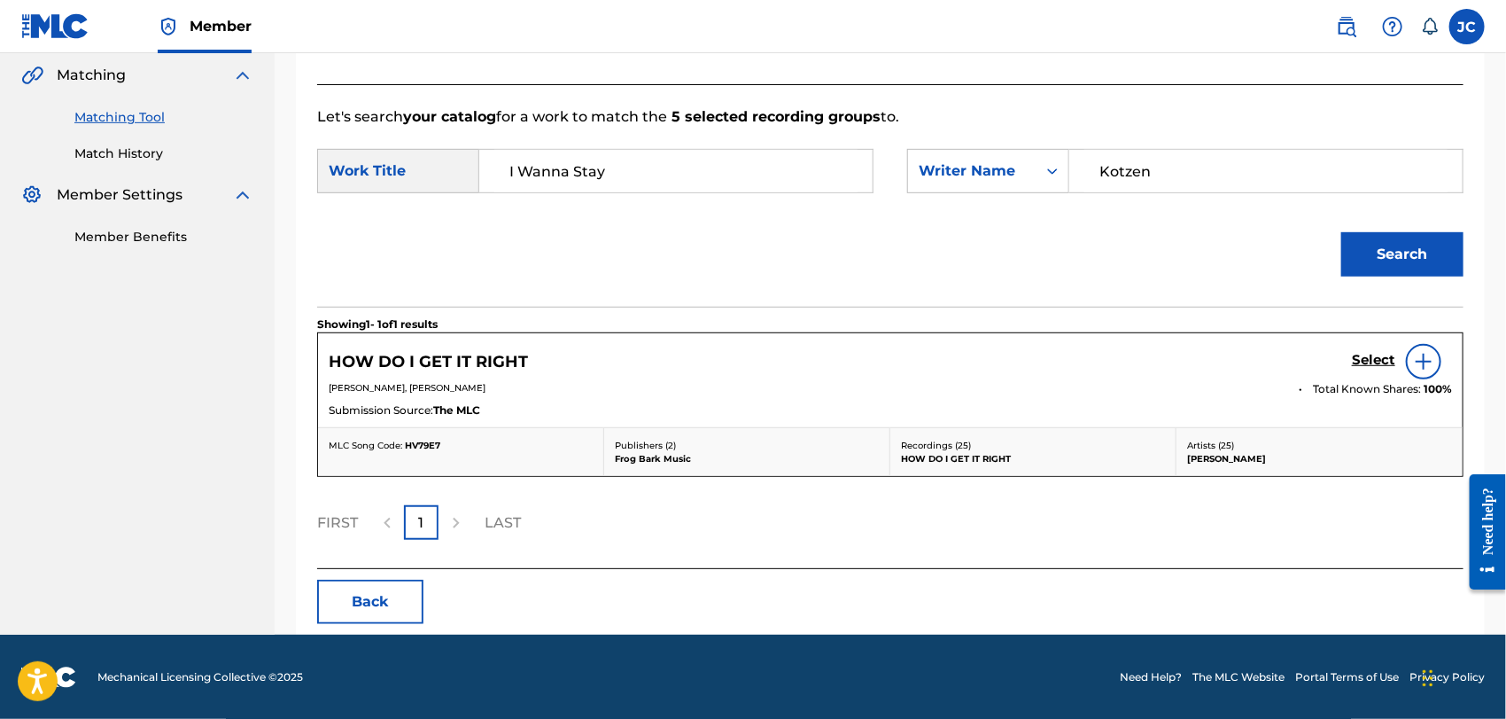
drag, startPoint x: 551, startPoint y: 180, endPoint x: 1047, endPoint y: 247, distance: 500.7
click at [1047, 247] on form "SearchWithCriteria9cfd86b8-af4b-425d-a996-b44494d3af6c Work Title I Wanna Stay …" at bounding box center [890, 217] width 1146 height 179
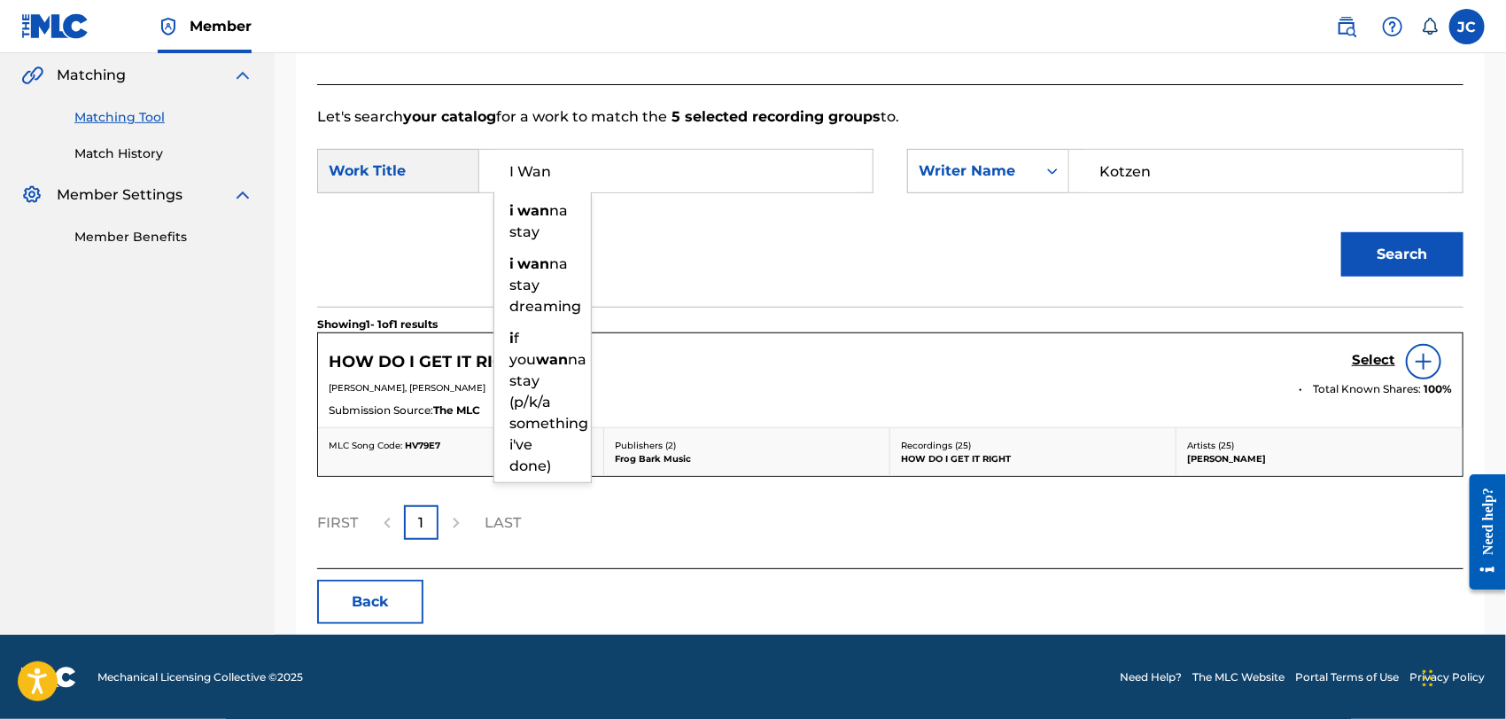
type input "I Wan"
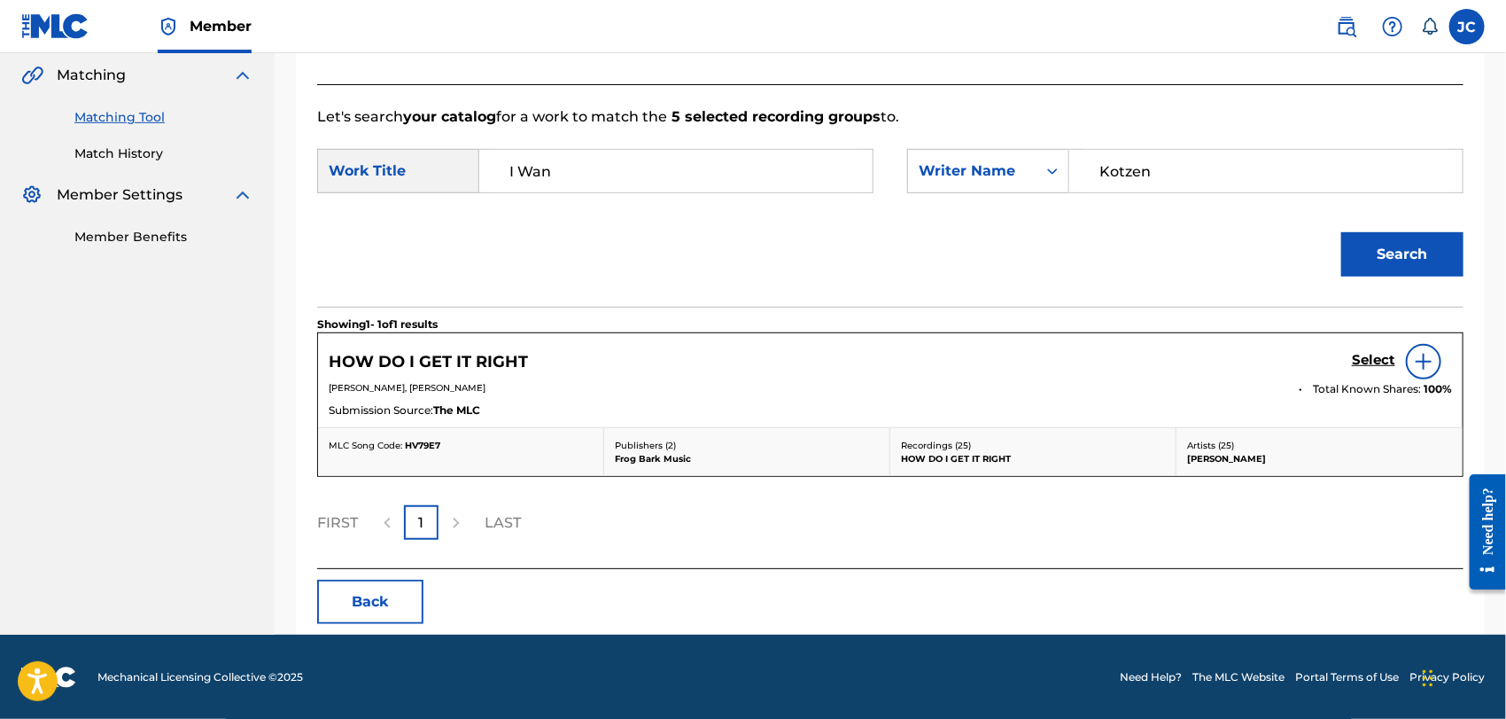
click at [1378, 245] on button "Search" at bounding box center [1402, 254] width 122 height 44
click at [122, 158] on link "Match History" at bounding box center [163, 153] width 179 height 19
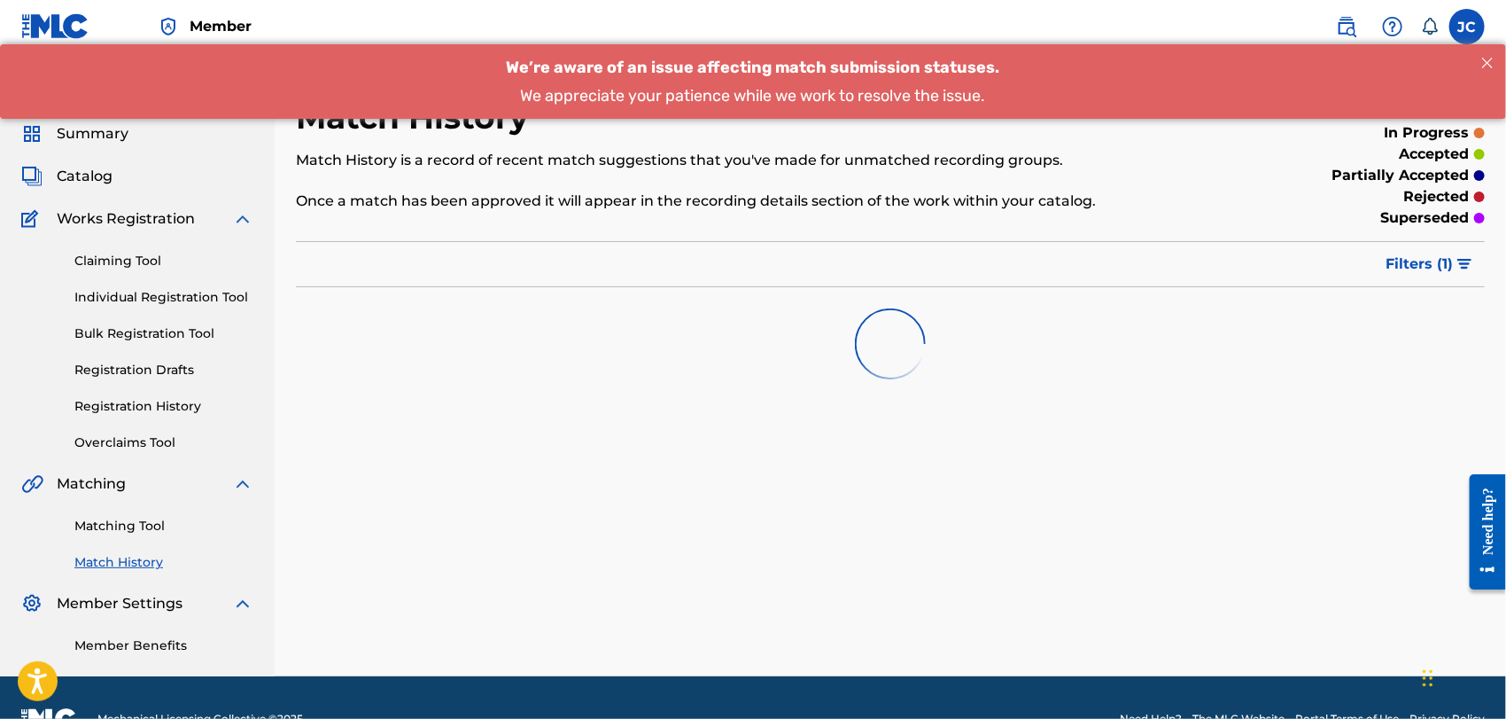
click at [159, 524] on link "Matching Tool" at bounding box center [163, 526] width 179 height 19
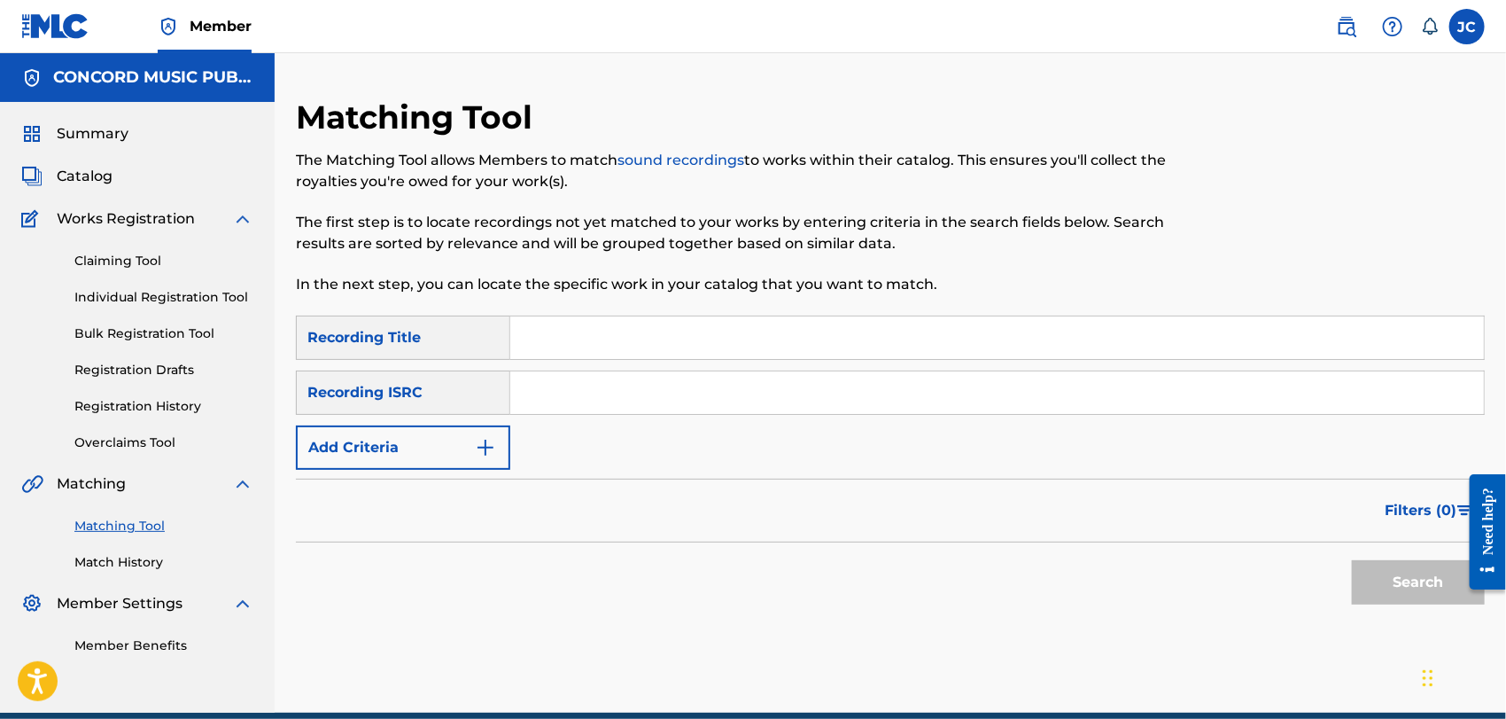
click at [464, 449] on button "Add Criteria" at bounding box center [403, 447] width 214 height 44
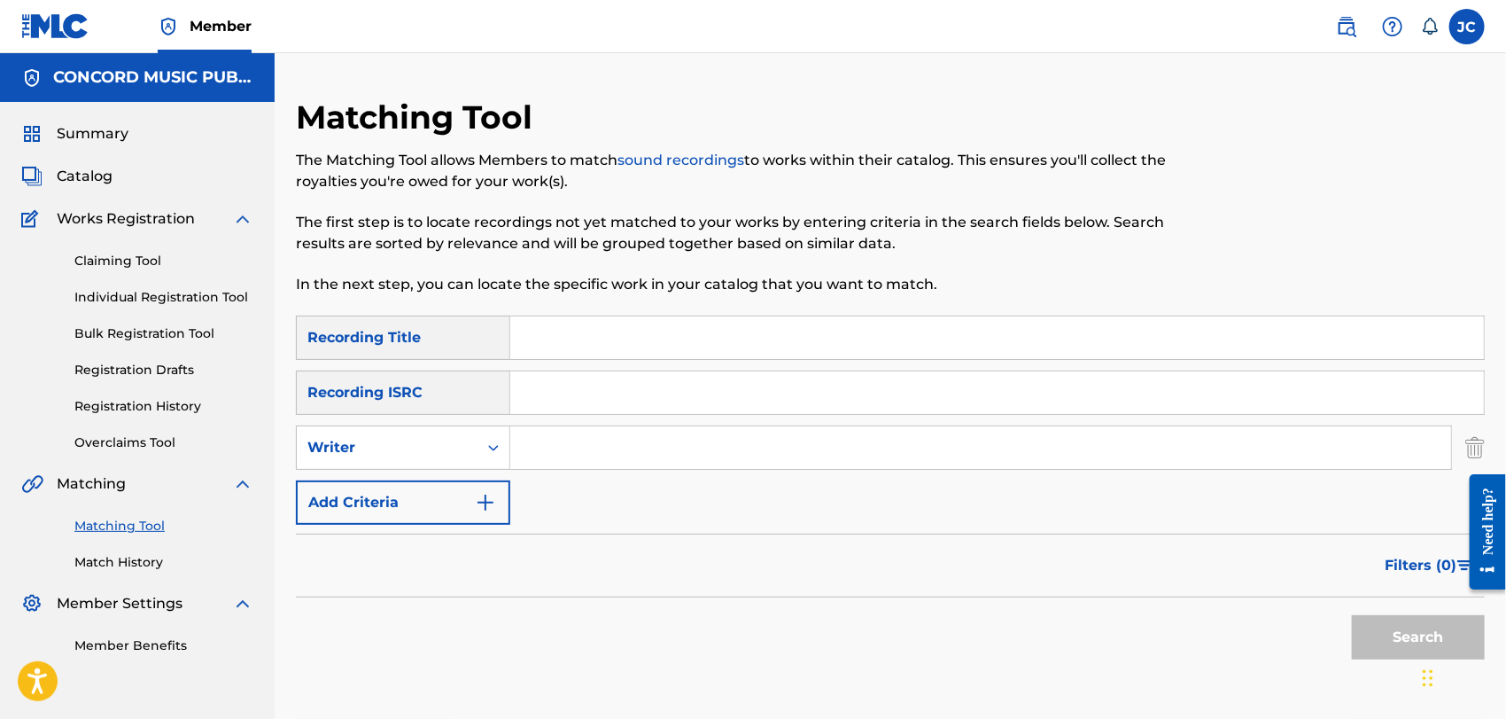
click at [680, 435] on input "Search Form" at bounding box center [980, 447] width 941 height 43
paste input "Kotzen"
type input "Kotzen"
click at [712, 296] on div "Matching Tool The Matching Tool allows Members to match sound recordings to wor…" at bounding box center [753, 206] width 915 height 218
click at [722, 315] on div "Search Form" at bounding box center [997, 337] width 975 height 44
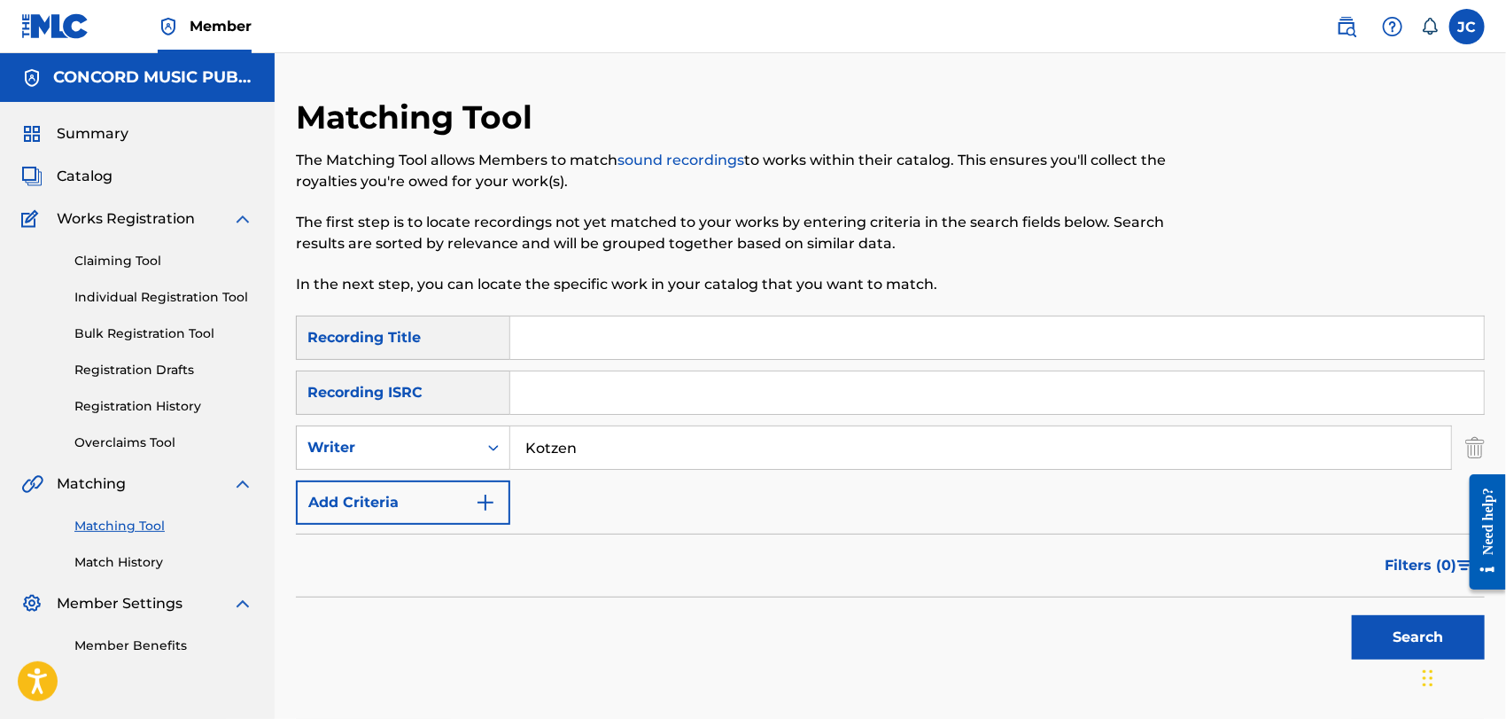
drag, startPoint x: 730, startPoint y: 334, endPoint x: 740, endPoint y: 336, distance: 9.9
click at [730, 334] on input "Search Form" at bounding box center [997, 337] width 974 height 43
paste input "I Wanna Stay"
type input "I Wanna Stay"
click at [1362, 625] on button "Search" at bounding box center [1418, 637] width 133 height 44
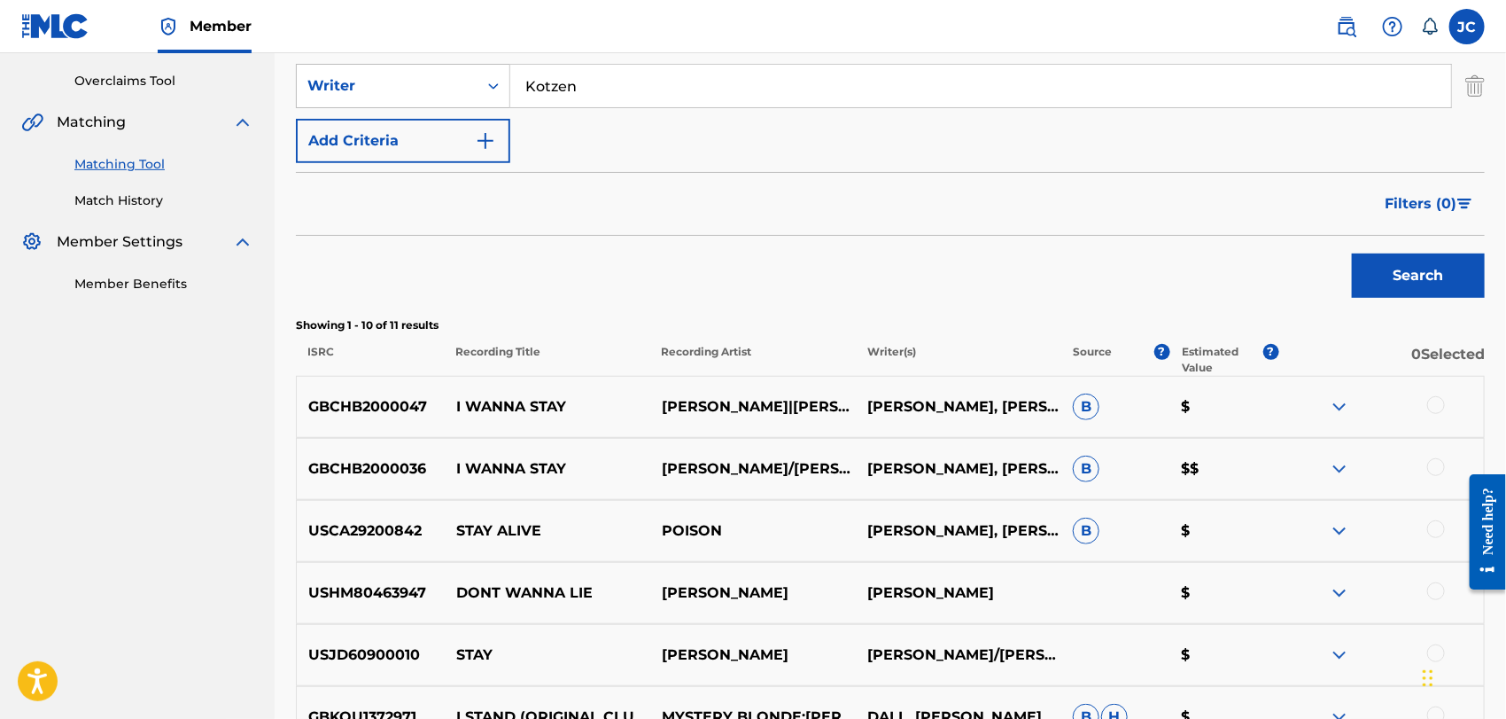
scroll to position [393, 0]
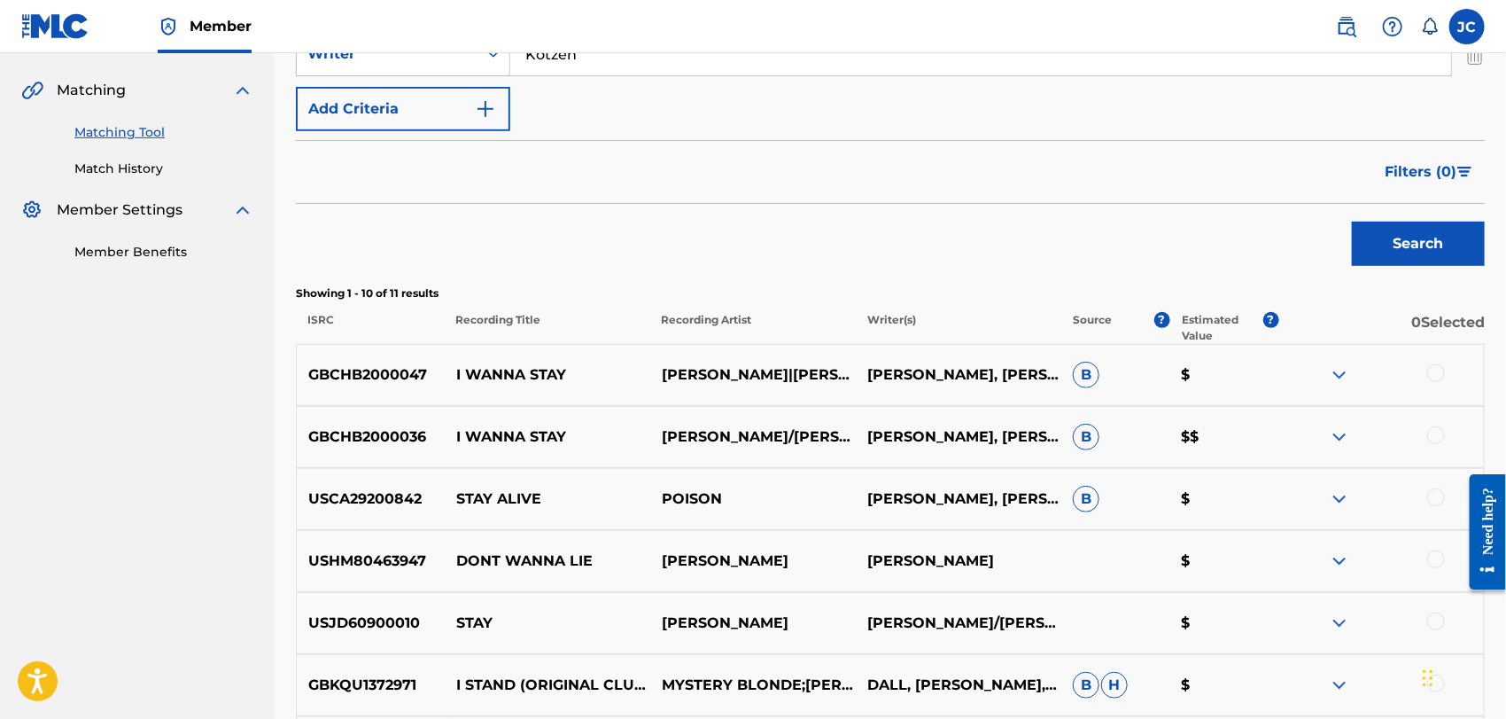
click at [1432, 376] on div at bounding box center [1436, 373] width 18 height 18
click at [1427, 421] on div "GBCHB2000036 I WANNA STAY [PERSON_NAME]/[PERSON_NAME],[PERSON_NAME],[PERSON_NAM…" at bounding box center [890, 437] width 1189 height 62
click at [1432, 438] on div at bounding box center [1436, 435] width 18 height 18
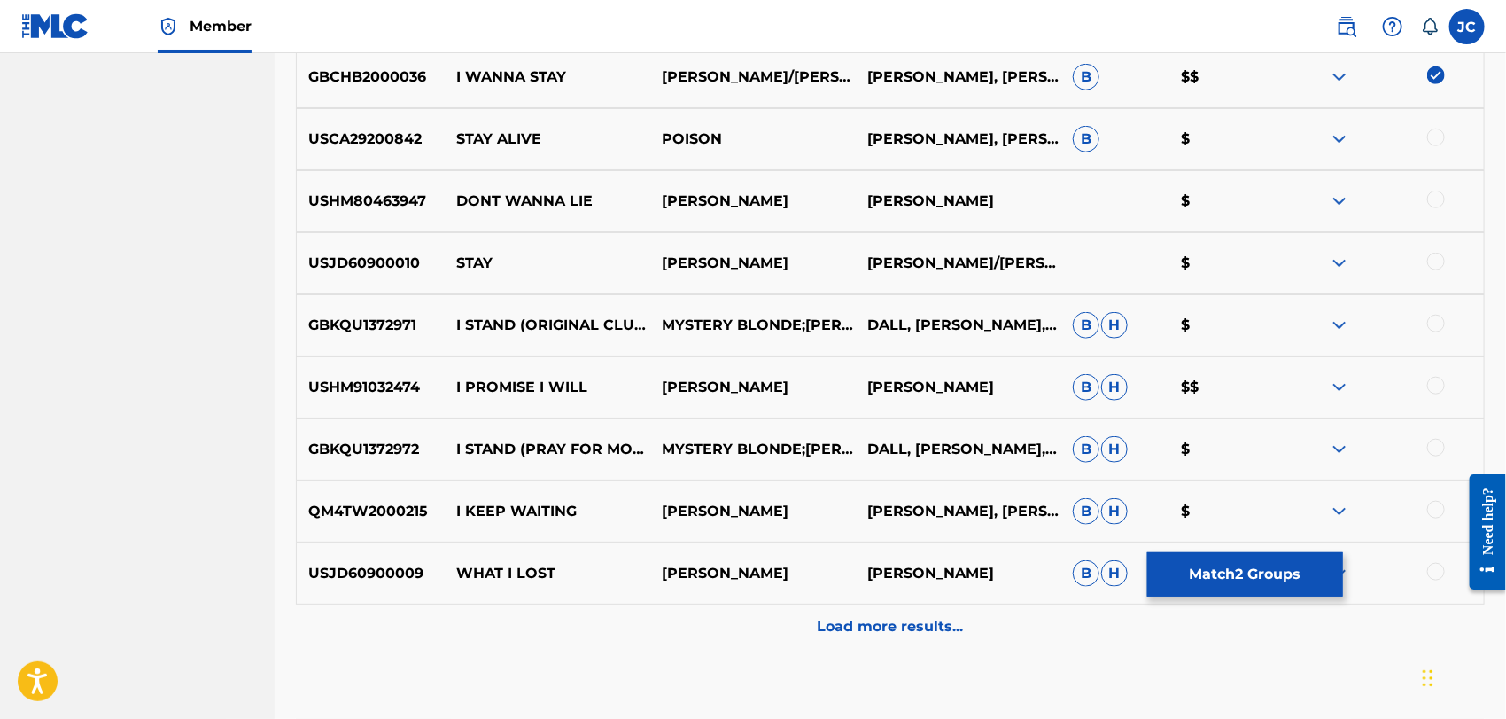
scroll to position [787, 0]
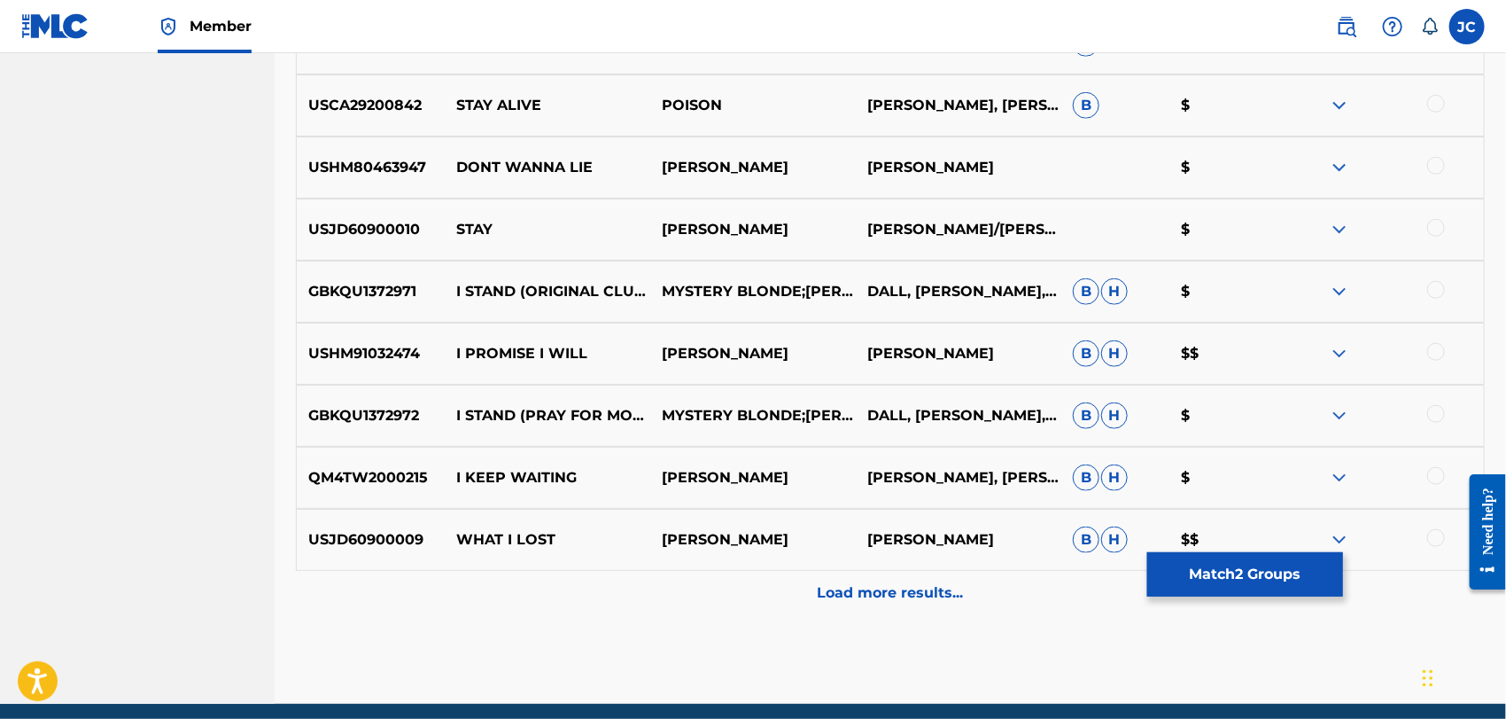
drag, startPoint x: 1310, startPoint y: 546, endPoint x: 1303, endPoint y: 555, distance: 12.1
click at [1309, 547] on div at bounding box center [1381, 539] width 206 height 21
click at [1303, 555] on button "Match 2 Groups" at bounding box center [1245, 574] width 196 height 44
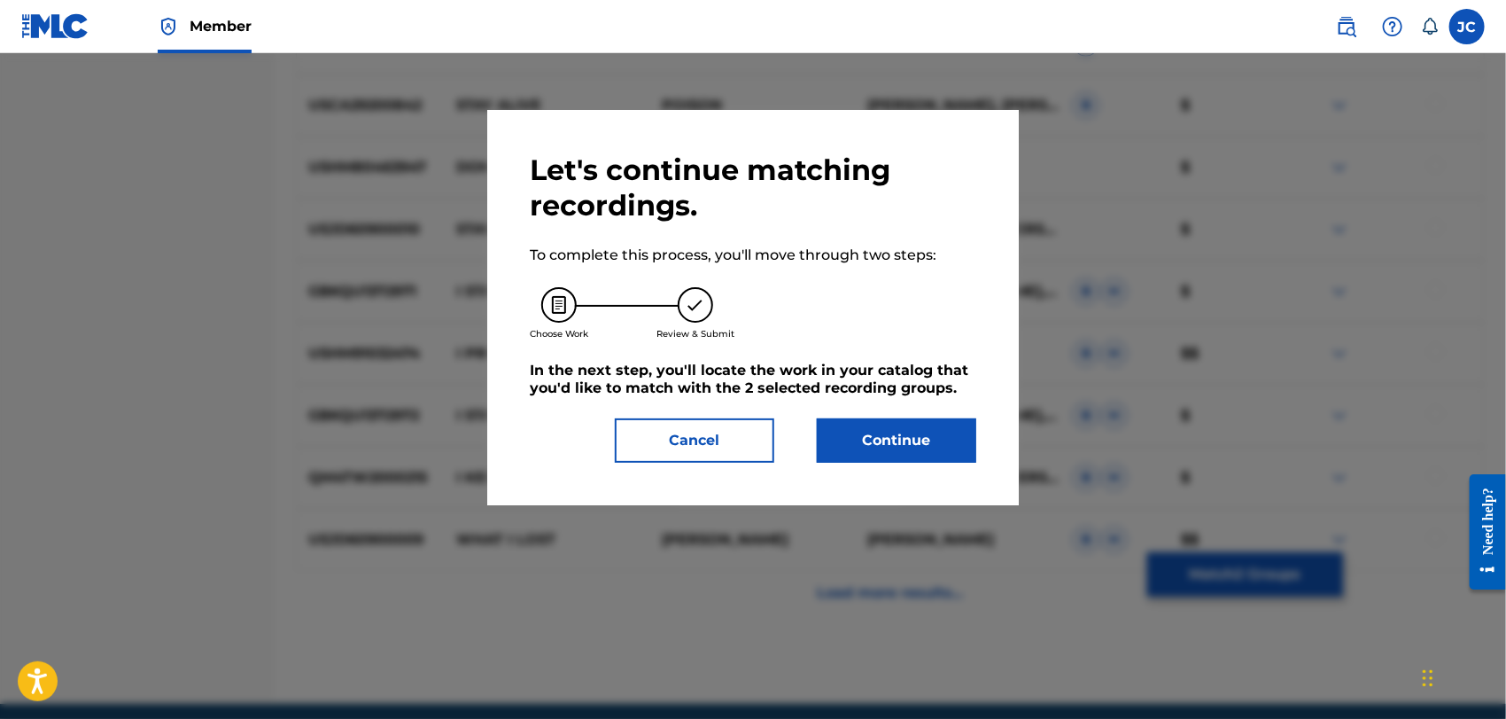
click at [928, 435] on button "Continue" at bounding box center [896, 440] width 159 height 44
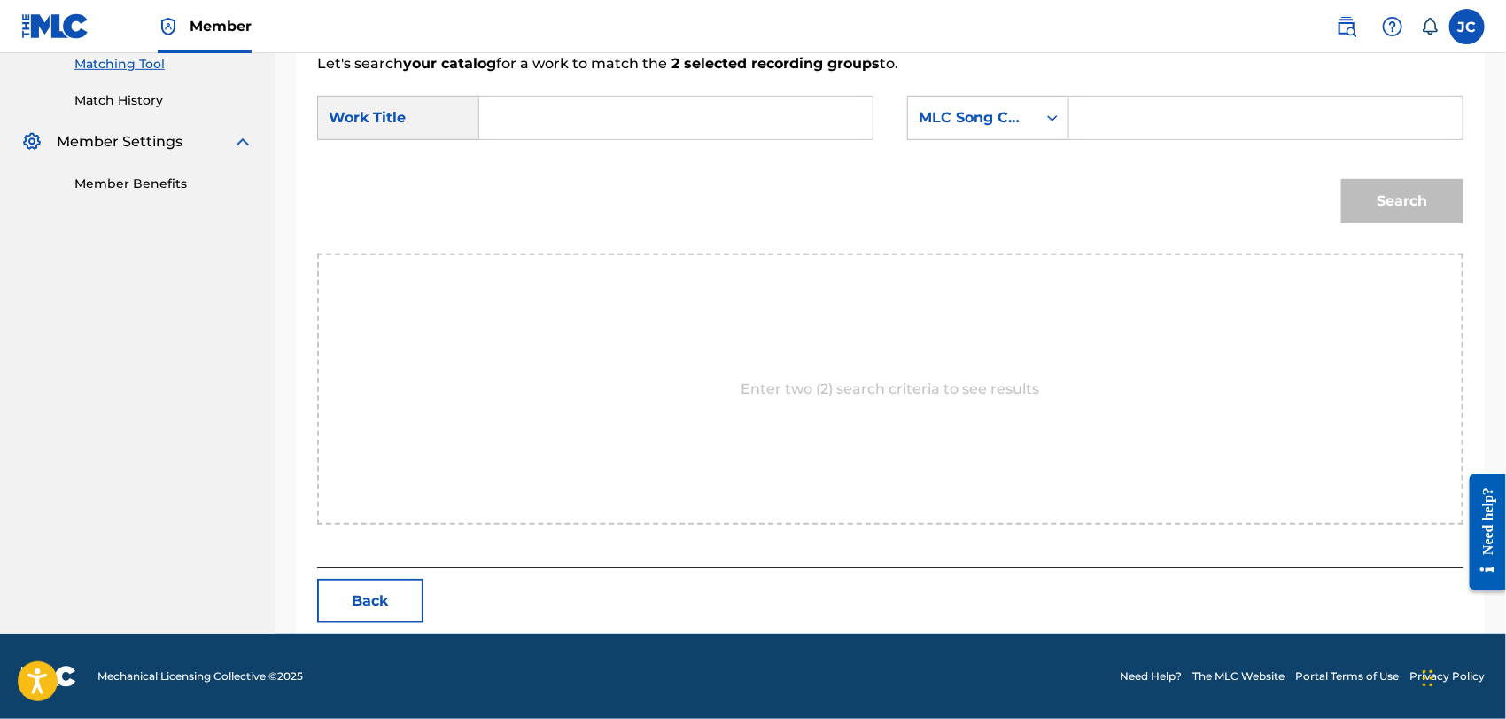
scroll to position [461, 0]
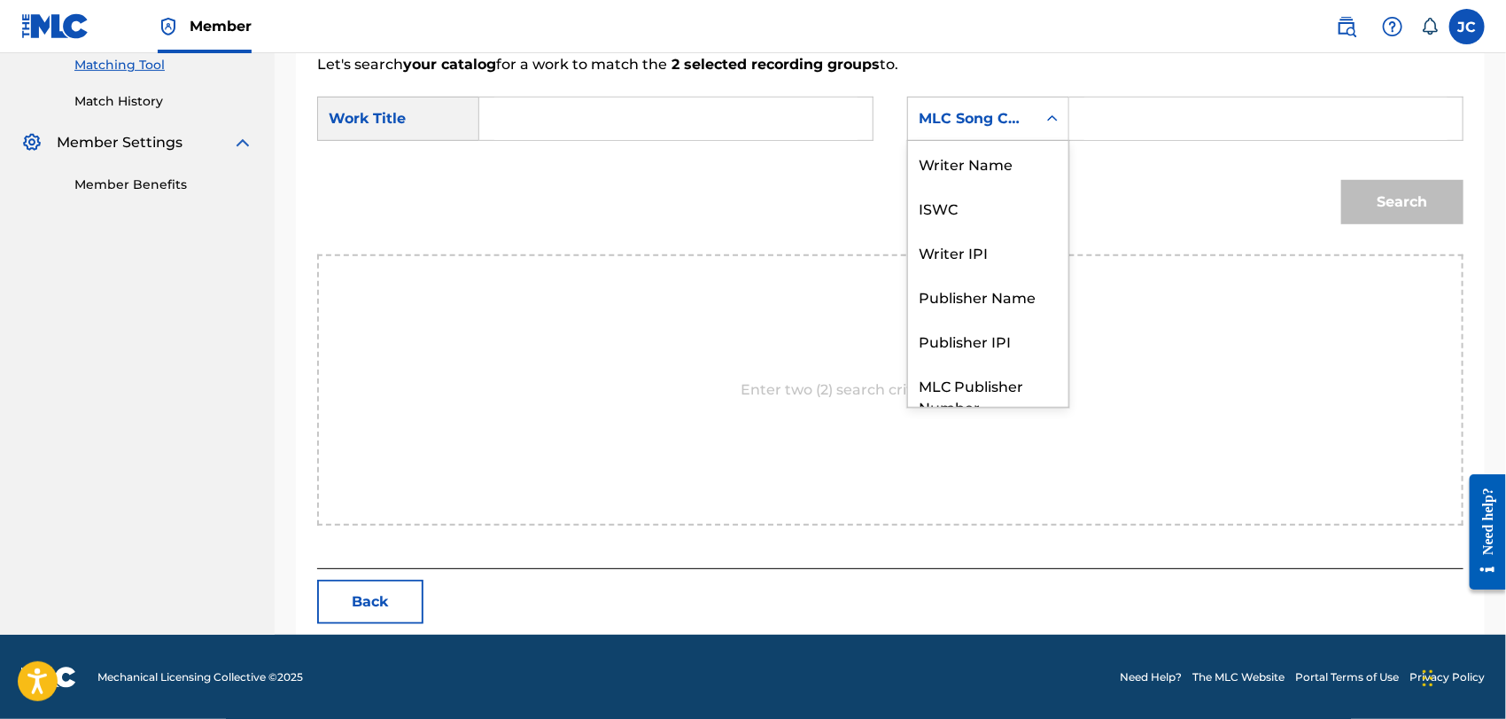
click at [985, 128] on div "MLC Song Code" at bounding box center [972, 119] width 128 height 34
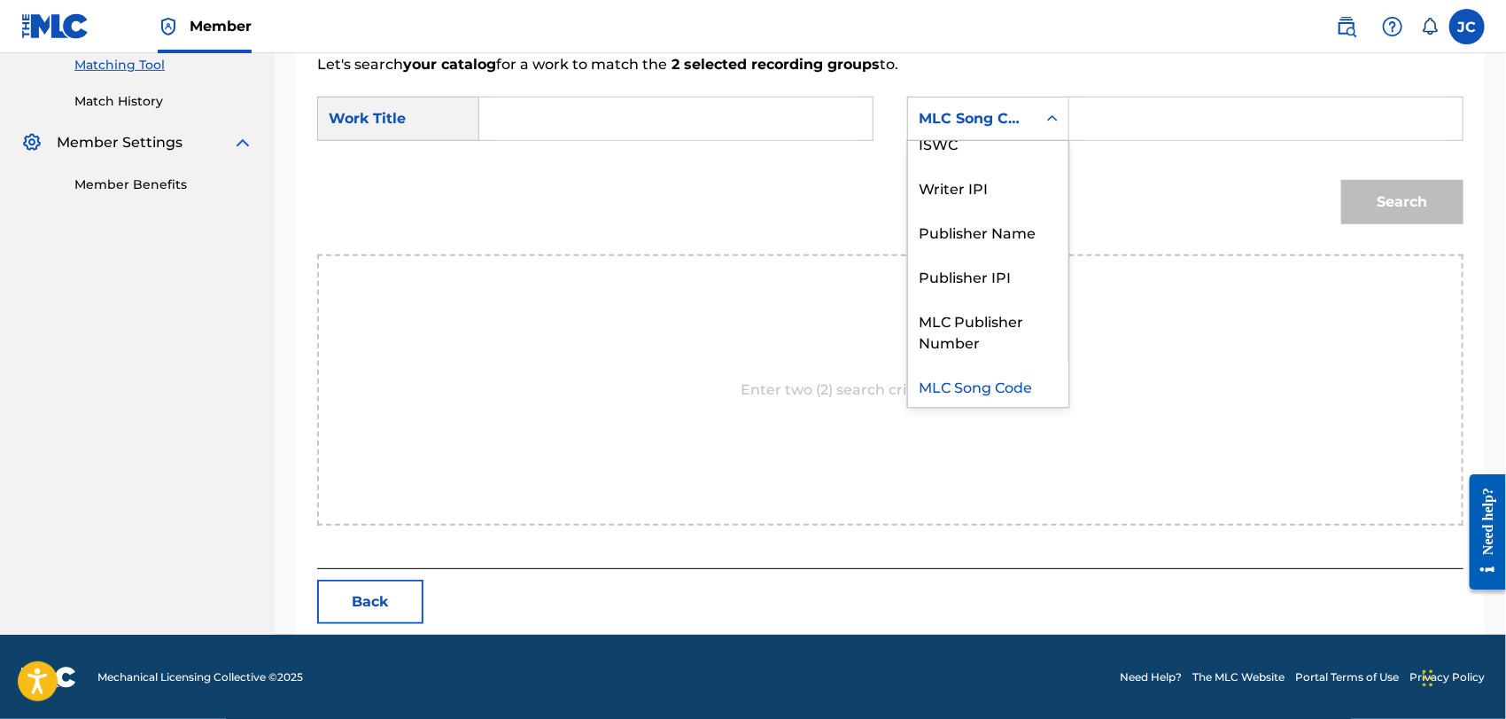
scroll to position [0, 0]
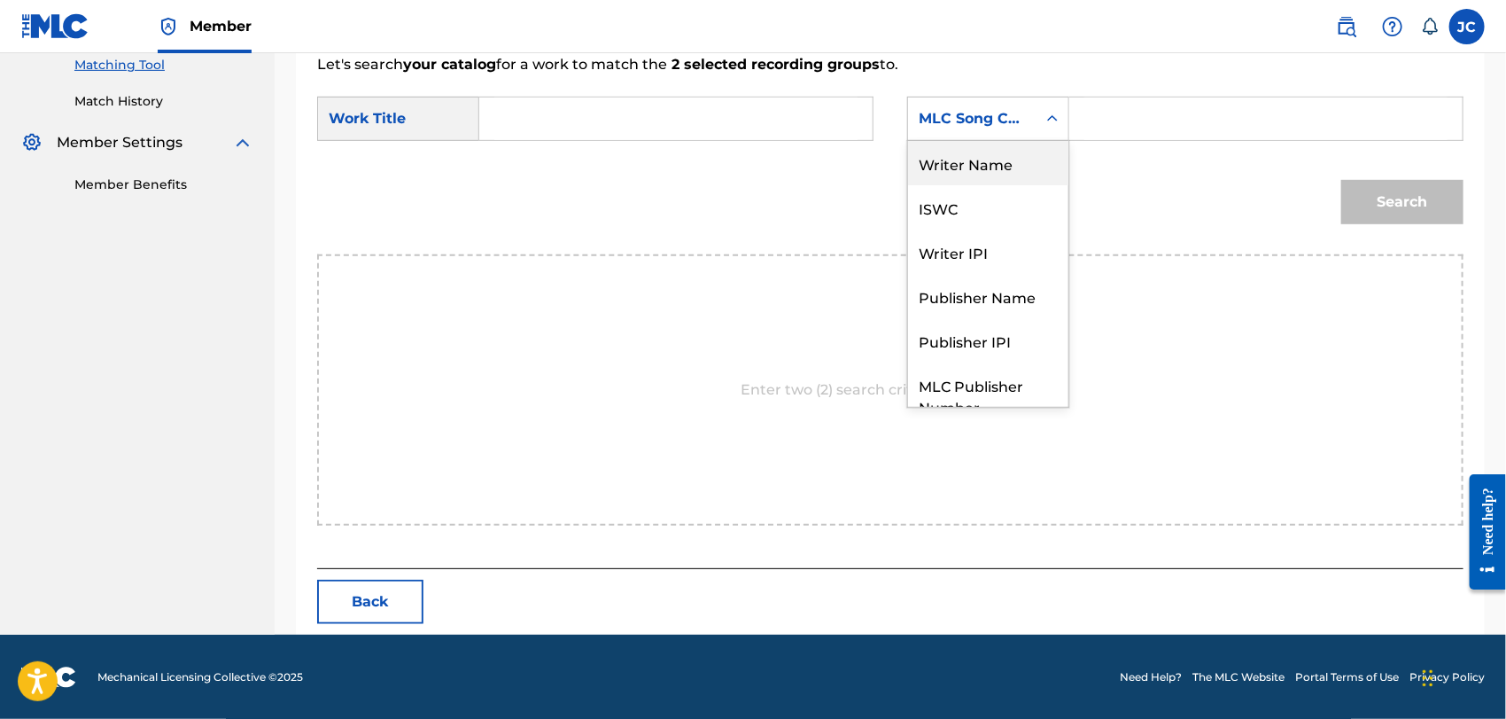
click at [971, 167] on div "Writer Name" at bounding box center [988, 163] width 160 height 44
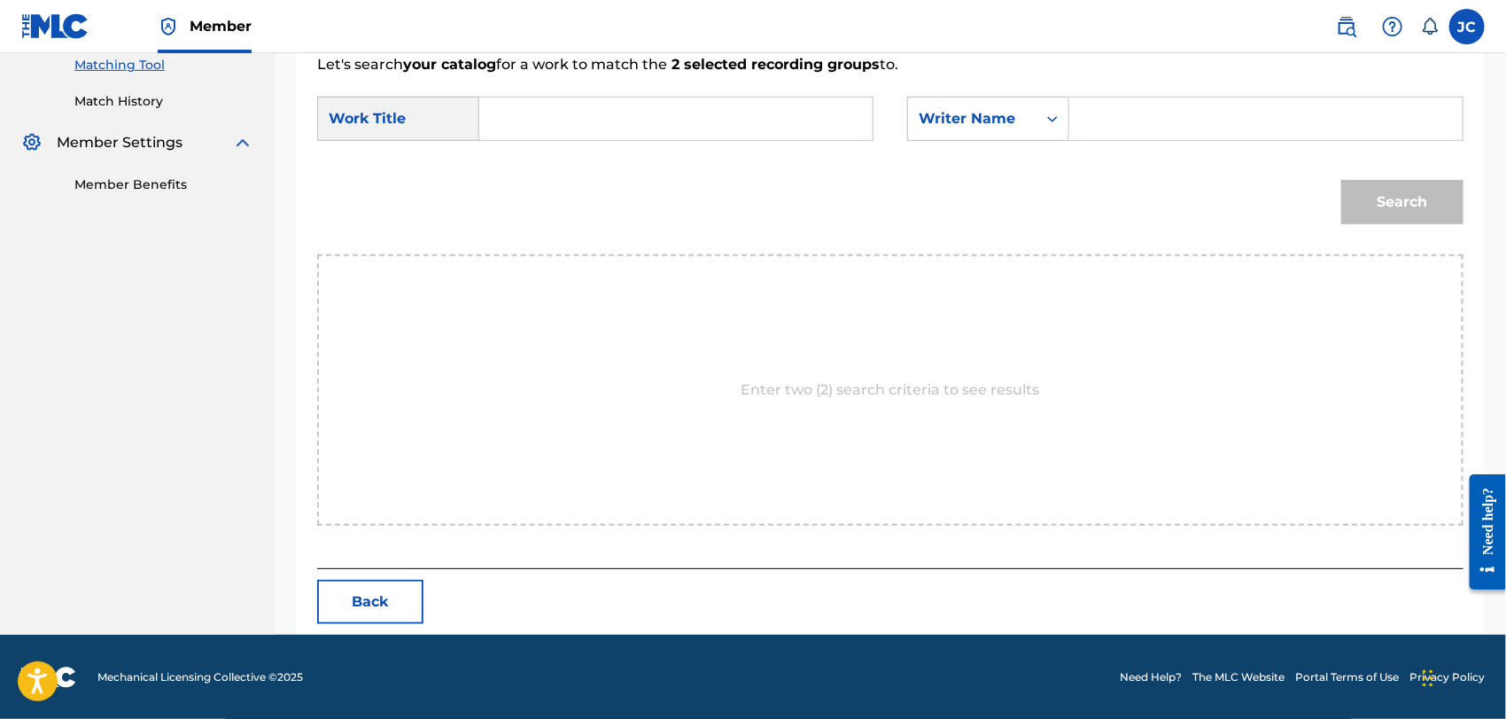
click at [1257, 94] on form "SearchWithCriteria9cfd86b8-af4b-425d-a996-b44494d3af6c Work Title SearchWithCri…" at bounding box center [890, 164] width 1146 height 179
click at [1211, 121] on input "Search Form" at bounding box center [1265, 118] width 363 height 43
paste input "I Wanna Stay"
type input "I Wanna Stay"
click at [711, 129] on input "Search Form" at bounding box center [675, 118] width 363 height 43
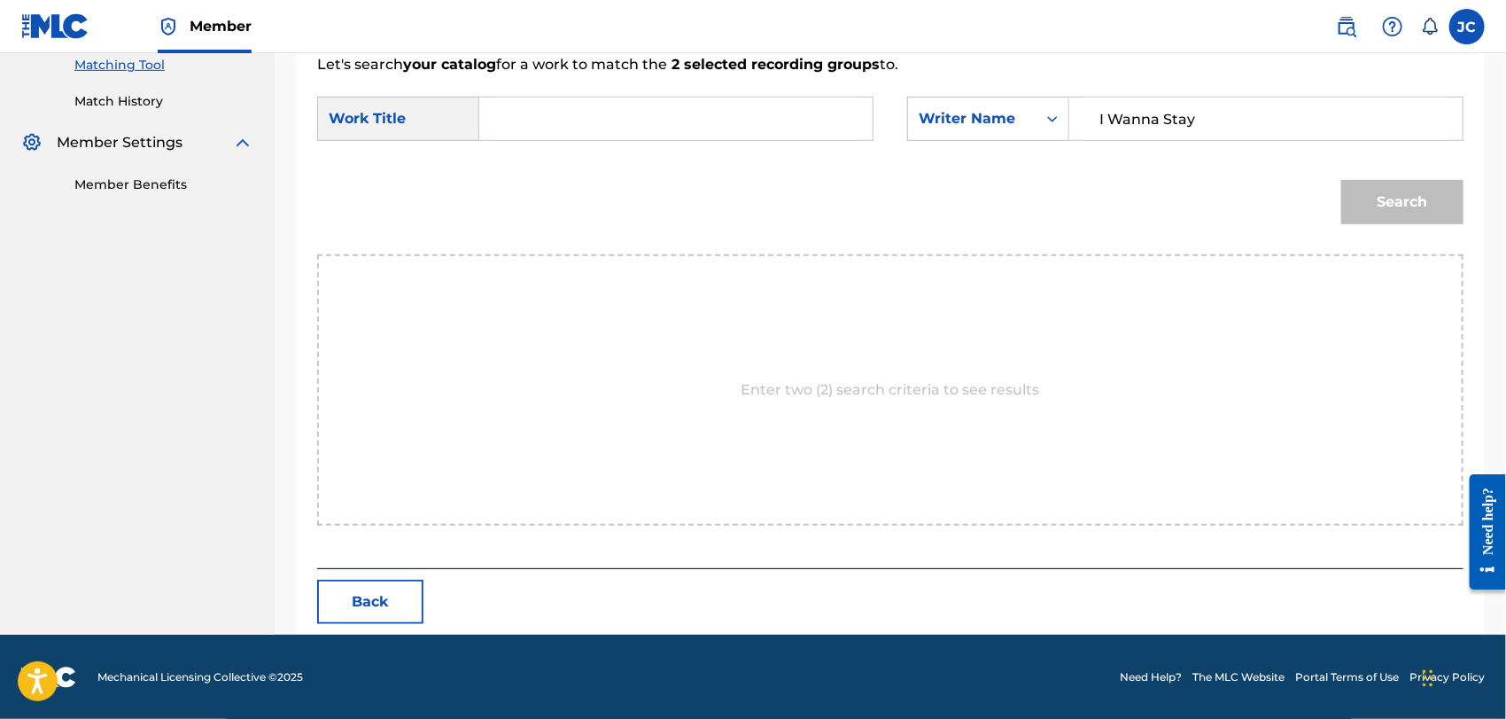
paste input "I Wanna Stay"
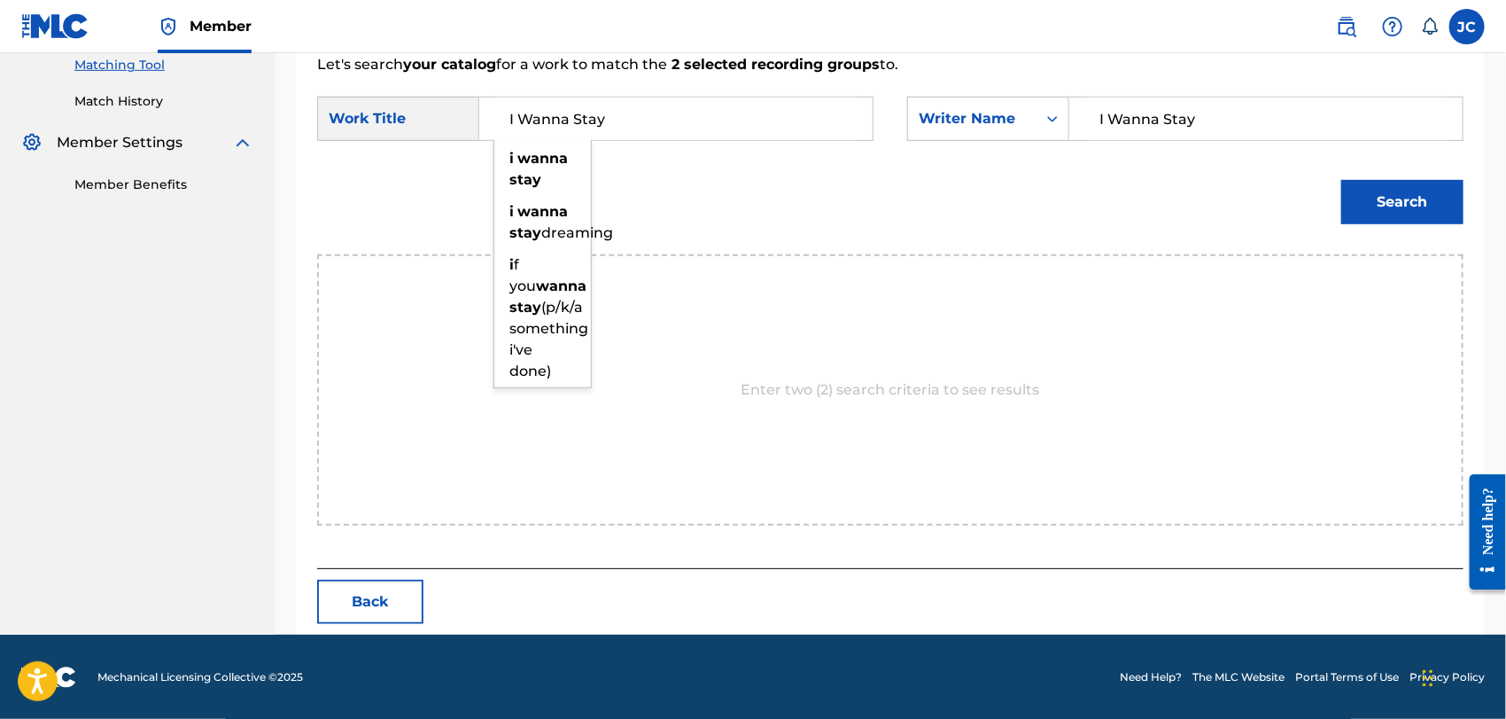
type input "I Wanna Stay"
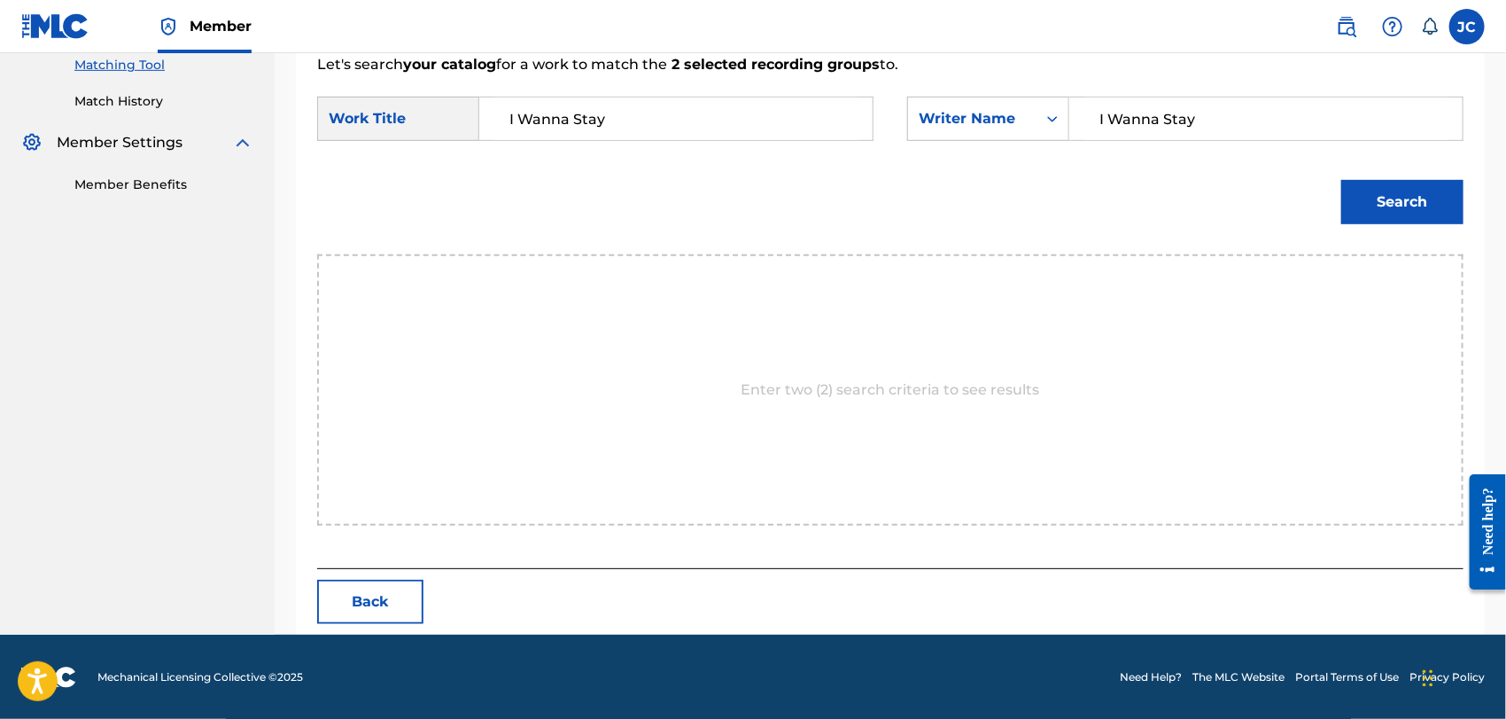
drag, startPoint x: 1267, startPoint y: 108, endPoint x: 876, endPoint y: 91, distance: 391.1
click at [876, 91] on form "SearchWithCriteria9cfd86b8-af4b-425d-a996-b44494d3af6c Work Title I Wanna Stay …" at bounding box center [890, 164] width 1146 height 179
paste input "Kotzen"
type input "Kotzen"
click at [1360, 201] on button "Search" at bounding box center [1402, 202] width 122 height 44
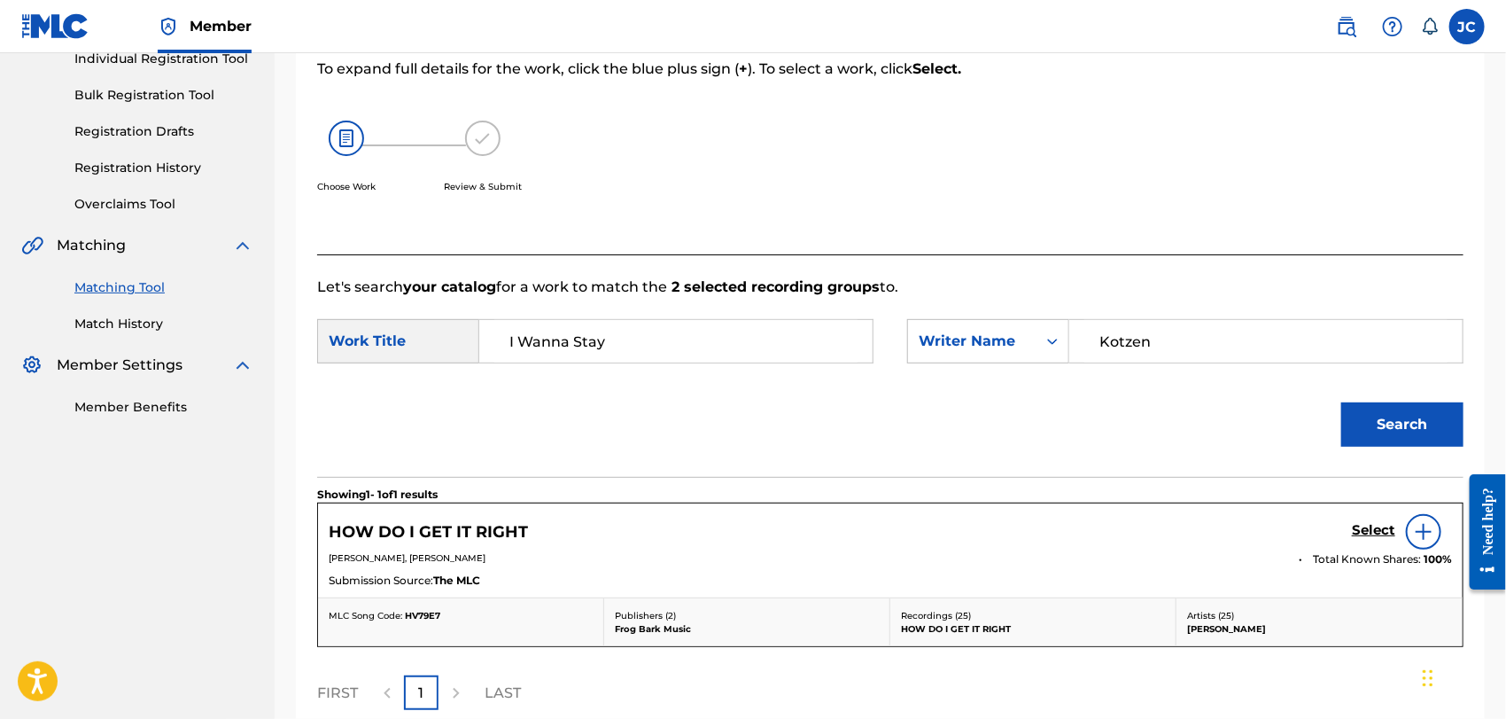
scroll to position [14, 0]
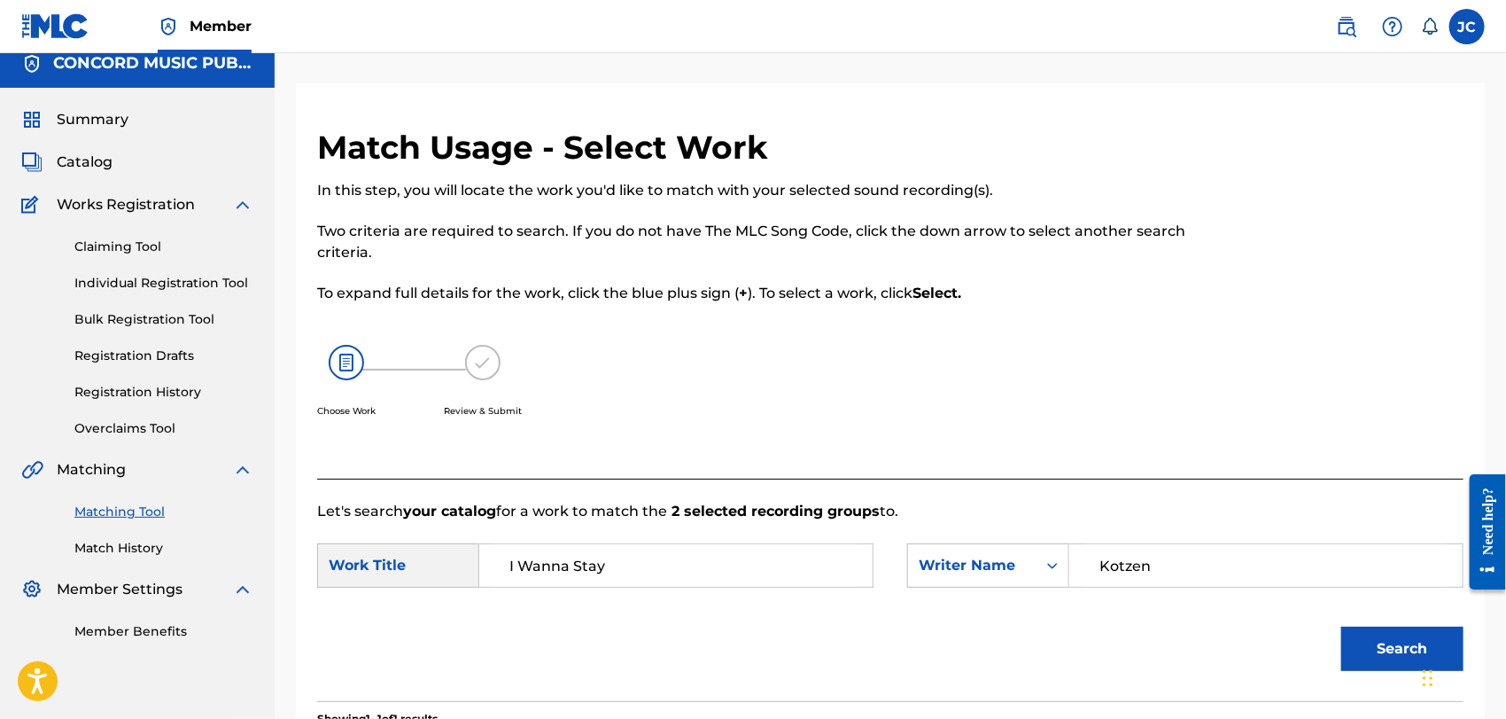
click at [139, 553] on link "Match History" at bounding box center [163, 548] width 179 height 19
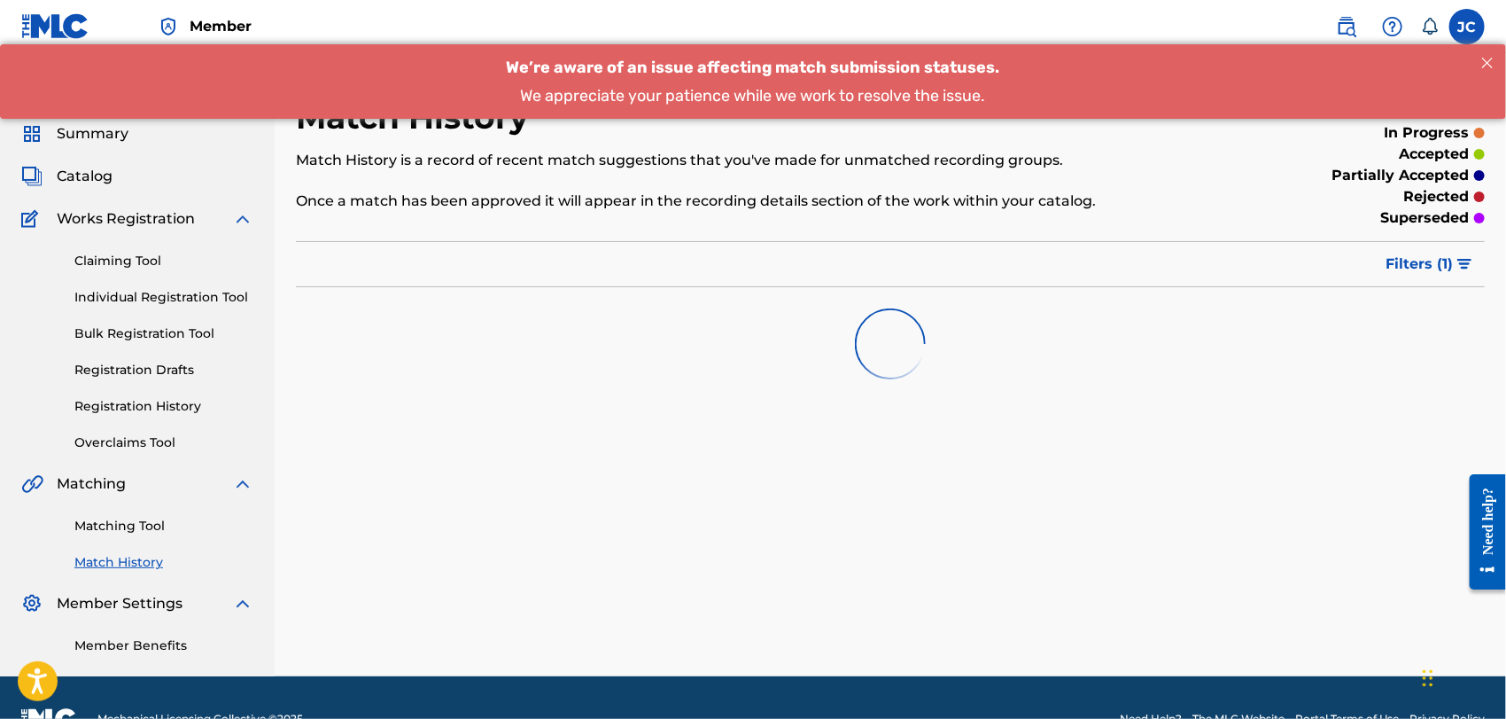
click at [152, 523] on link "Matching Tool" at bounding box center [163, 526] width 179 height 19
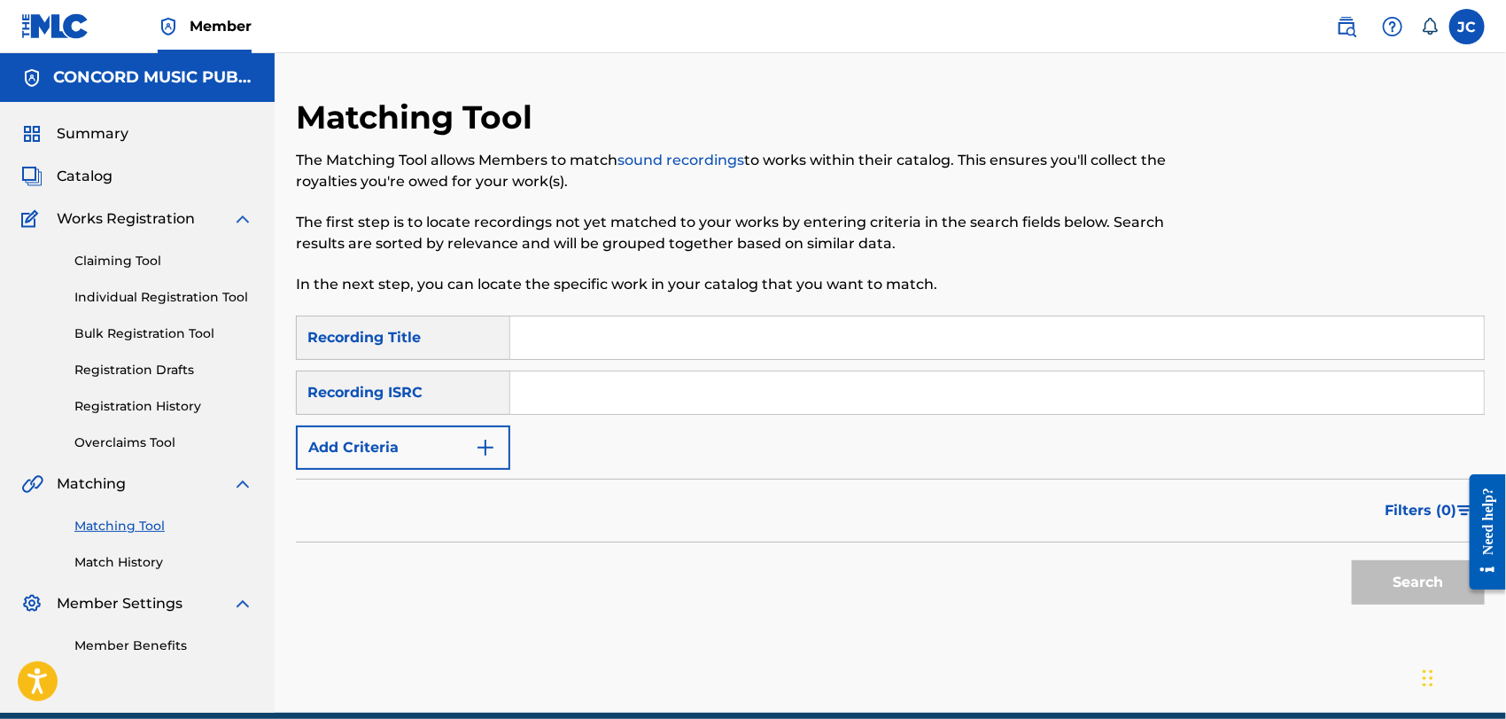
paste input "USAT21001639"
type input "USAT21001639"
click at [1400, 586] on button "Search" at bounding box center [1418, 582] width 133 height 44
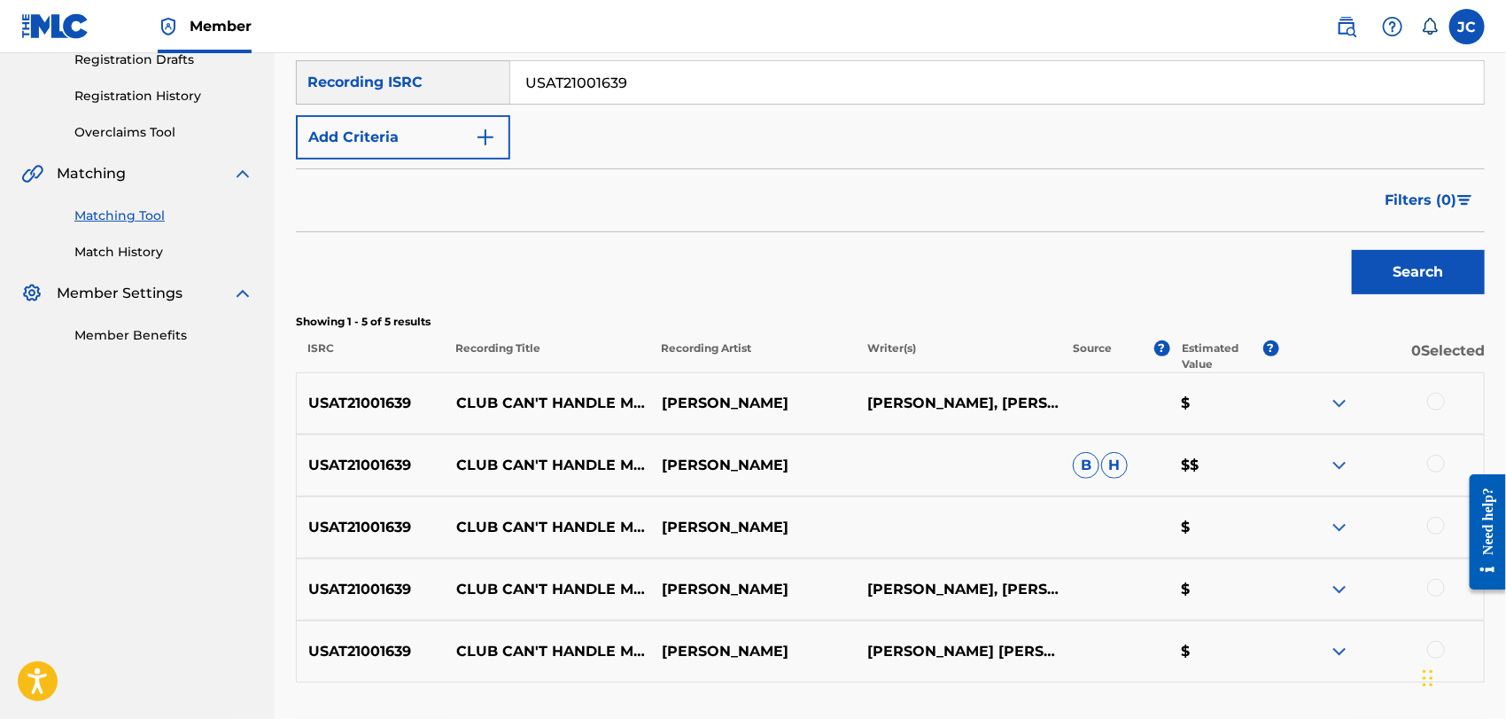
scroll to position [447, 0]
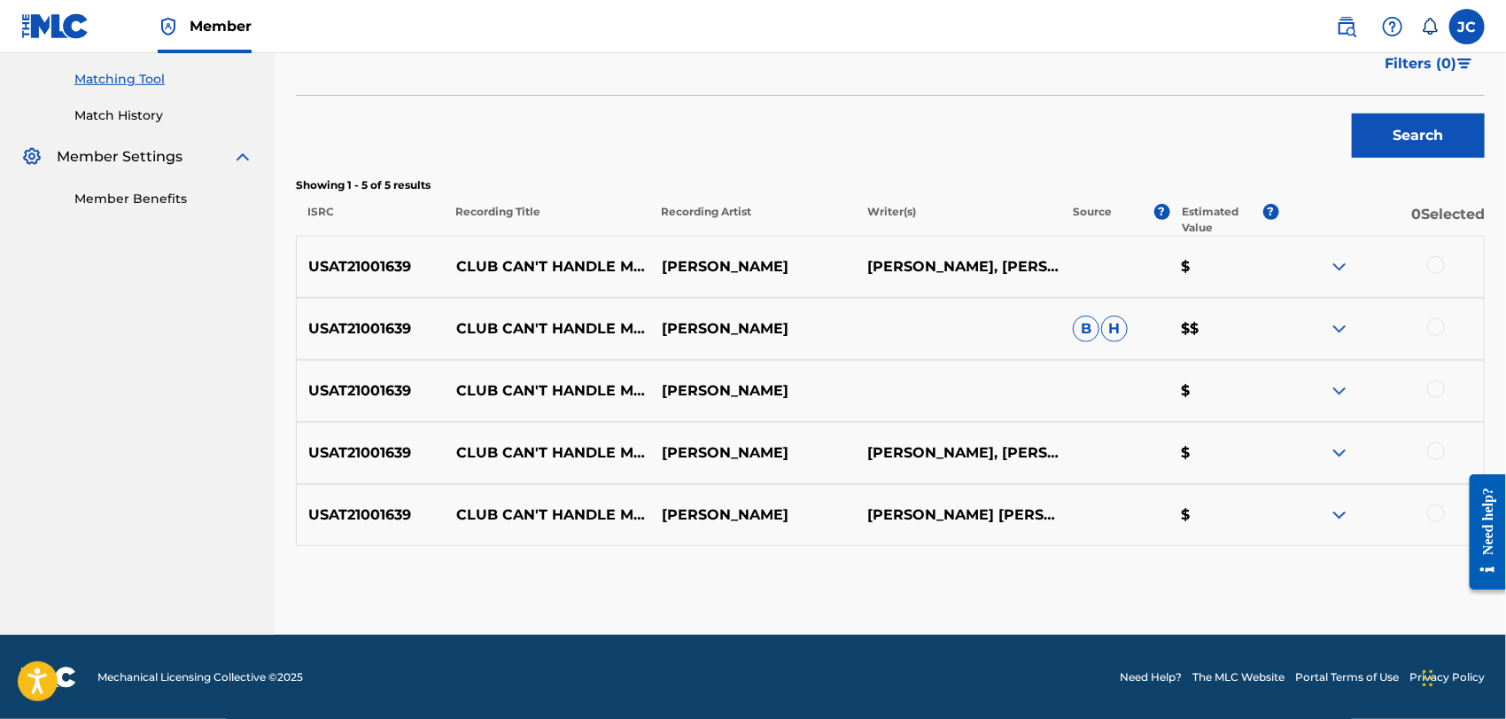
click at [1419, 263] on div at bounding box center [1381, 266] width 206 height 21
click at [1426, 262] on div at bounding box center [1381, 266] width 206 height 21
click at [1433, 263] on div at bounding box center [1436, 265] width 18 height 18
click at [1441, 322] on div at bounding box center [1436, 327] width 18 height 18
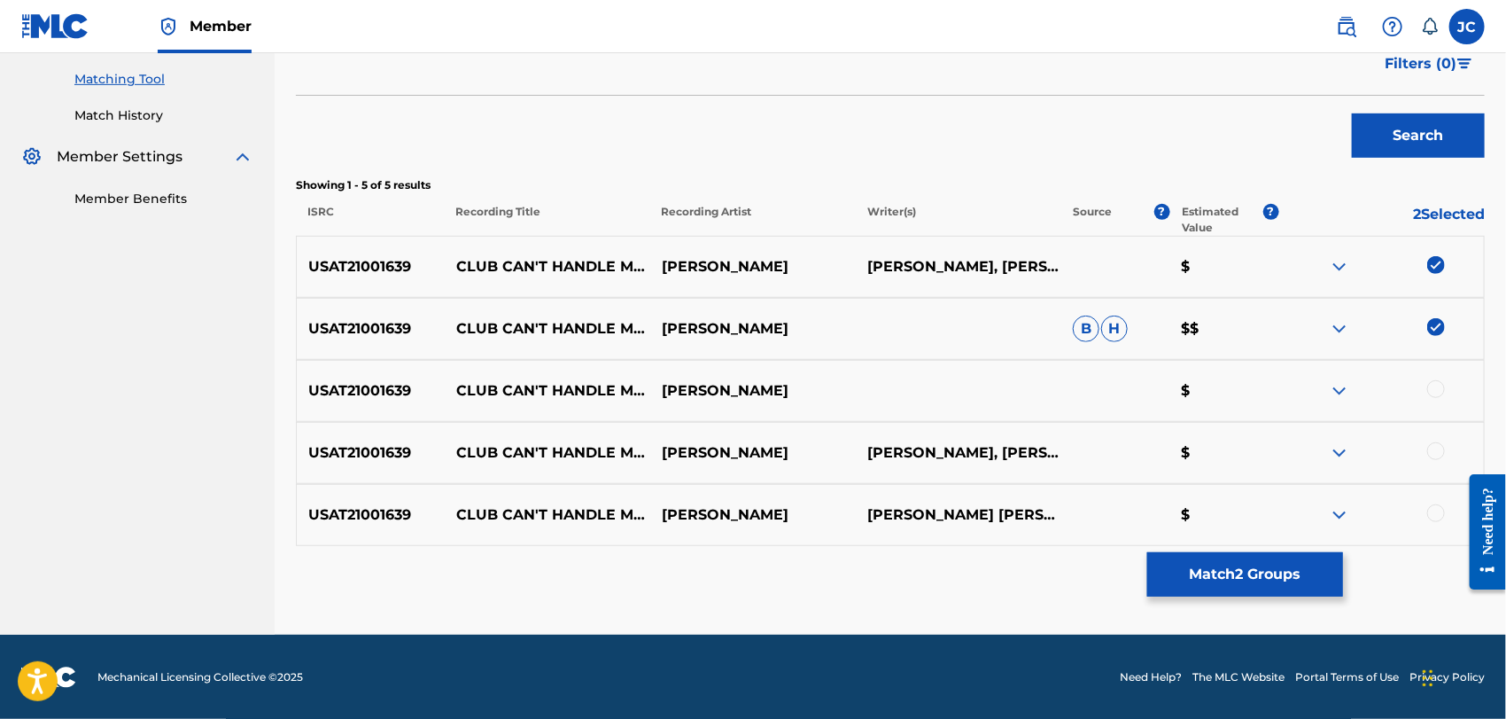
click at [1433, 366] on div "USAT21001639 CLUB CAN'T HANDLE ME (FEAT. [PERSON_NAME]) (FELGUK REMIX) [PERSON_…" at bounding box center [890, 391] width 1189 height 62
click at [1437, 396] on div at bounding box center [1436, 389] width 18 height 18
click at [1435, 423] on div "USAT21001639 CLUB CAN'T HANDLE ME (FEAT. [PERSON_NAME]) [[PERSON_NAME] REMIX] (…" at bounding box center [890, 453] width 1189 height 62
click at [1439, 447] on div at bounding box center [1436, 451] width 18 height 18
click at [1437, 496] on div "USAT21001639 CLUB CAN'T HANDLE ME (FEAT. [PERSON_NAME]) [FELGUK REMIX] [PERSON_…" at bounding box center [890, 515] width 1189 height 62
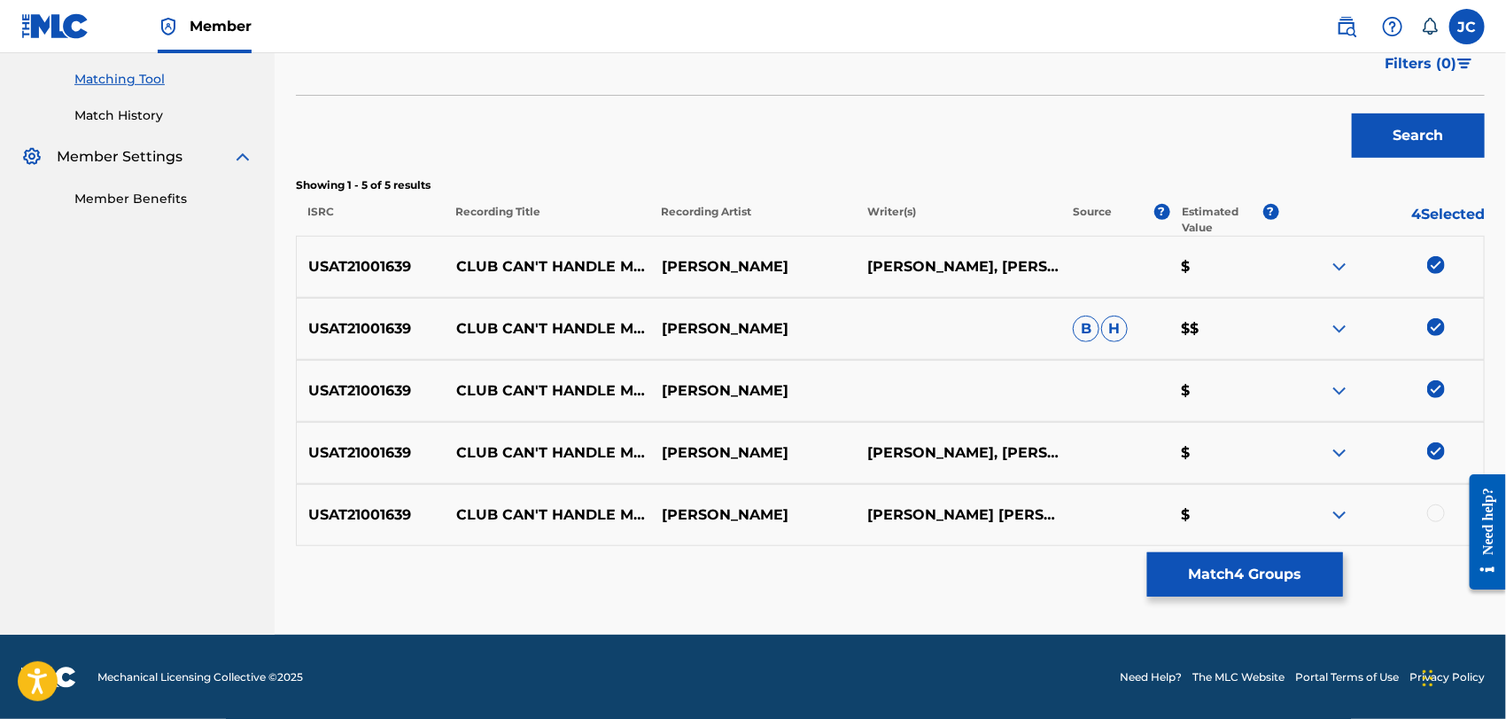
drag, startPoint x: 1439, startPoint y: 508, endPoint x: 1332, endPoint y: 548, distance: 113.9
click at [1439, 509] on div at bounding box center [1436, 513] width 18 height 18
click at [1288, 569] on button "Match 5 Groups" at bounding box center [1245, 574] width 196 height 44
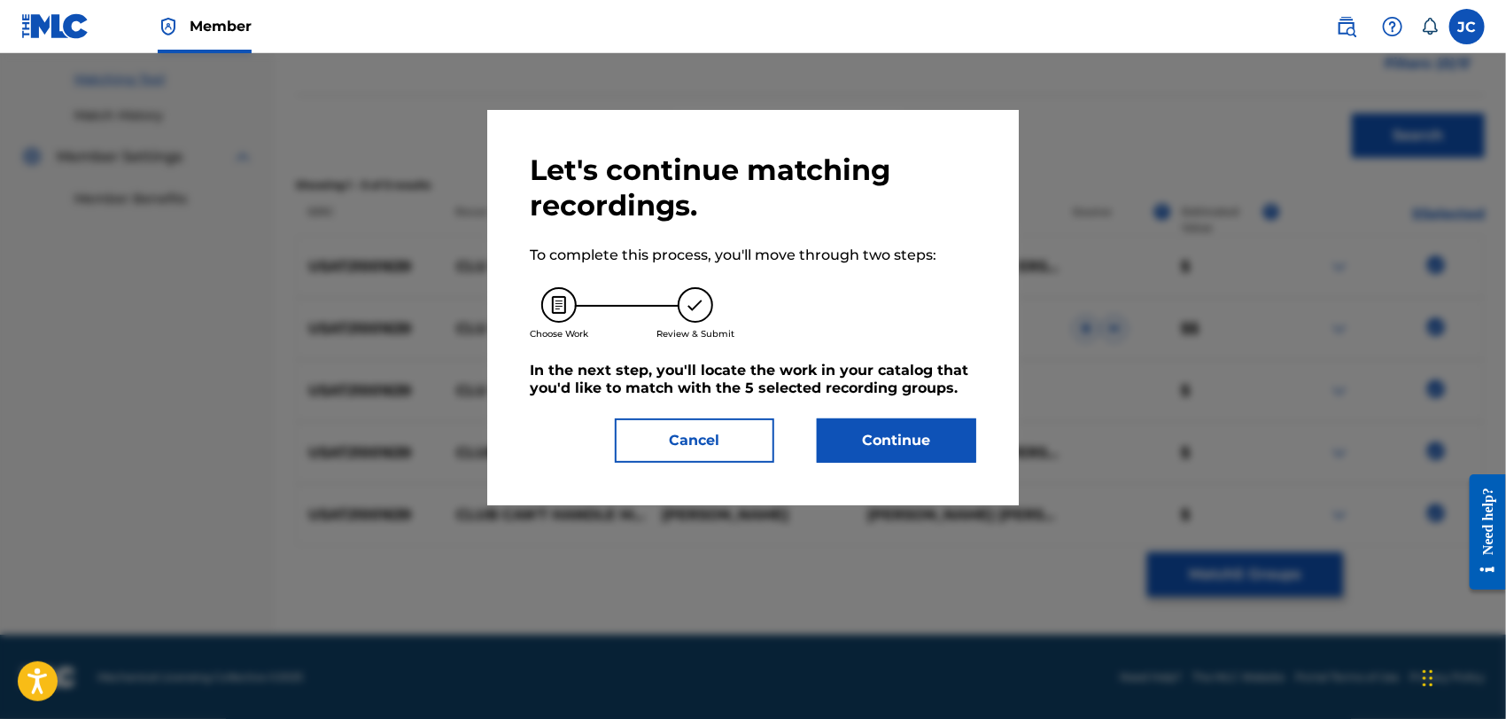
click at [964, 462] on button "Continue" at bounding box center [896, 440] width 159 height 44
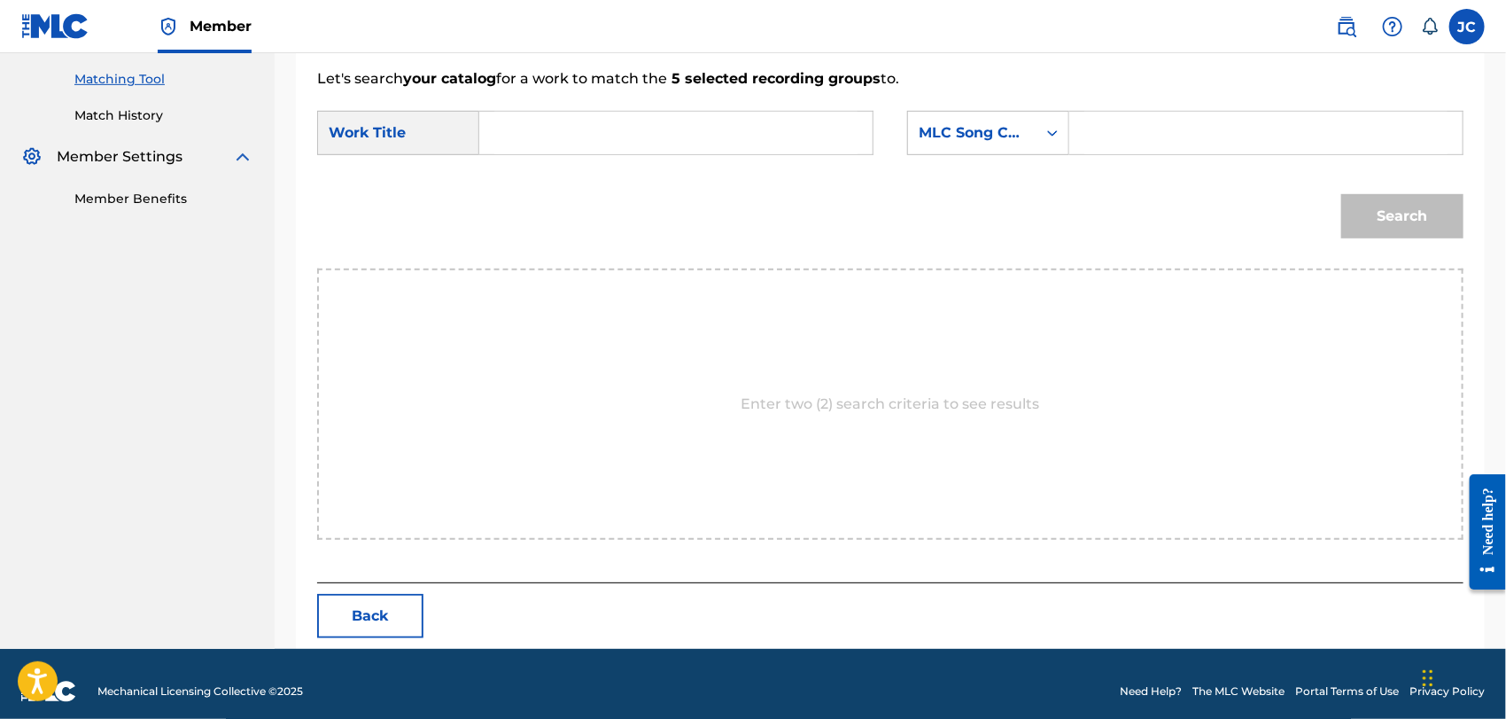
drag, startPoint x: 548, startPoint y: 97, endPoint x: 564, endPoint y: 134, distance: 39.7
click at [550, 101] on form "SearchWithCriteria9cfd86b8-af4b-425d-a996-b44494d3af6c Work Title SearchWithCri…" at bounding box center [890, 178] width 1146 height 179
drag, startPoint x: 564, startPoint y: 134, endPoint x: 489, endPoint y: 11, distance: 144.3
click at [563, 135] on input "Search Form" at bounding box center [675, 133] width 363 height 43
paste input "Club Can't Handle Me ("
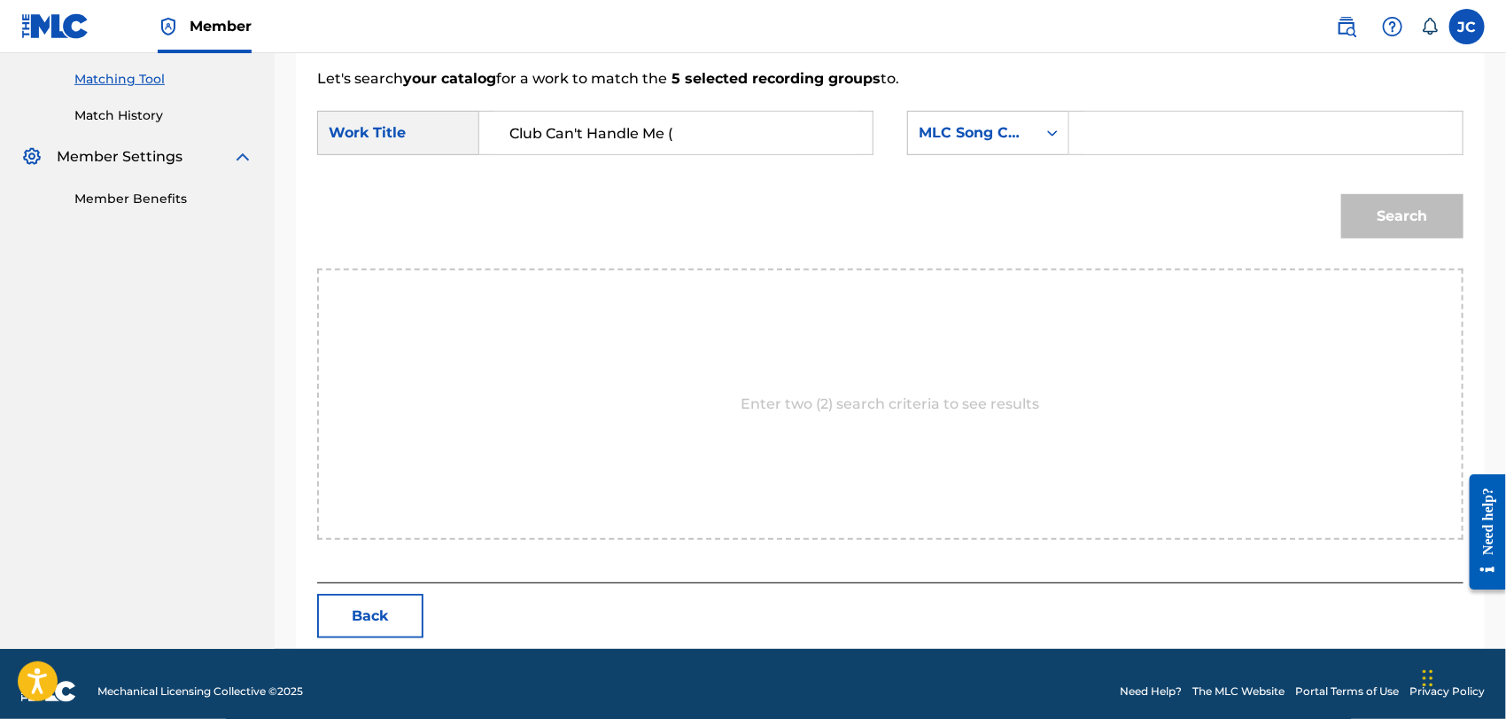
type input "Club Can't Handle Me ("
click at [989, 134] on div "MLC Song Code" at bounding box center [972, 132] width 107 height 21
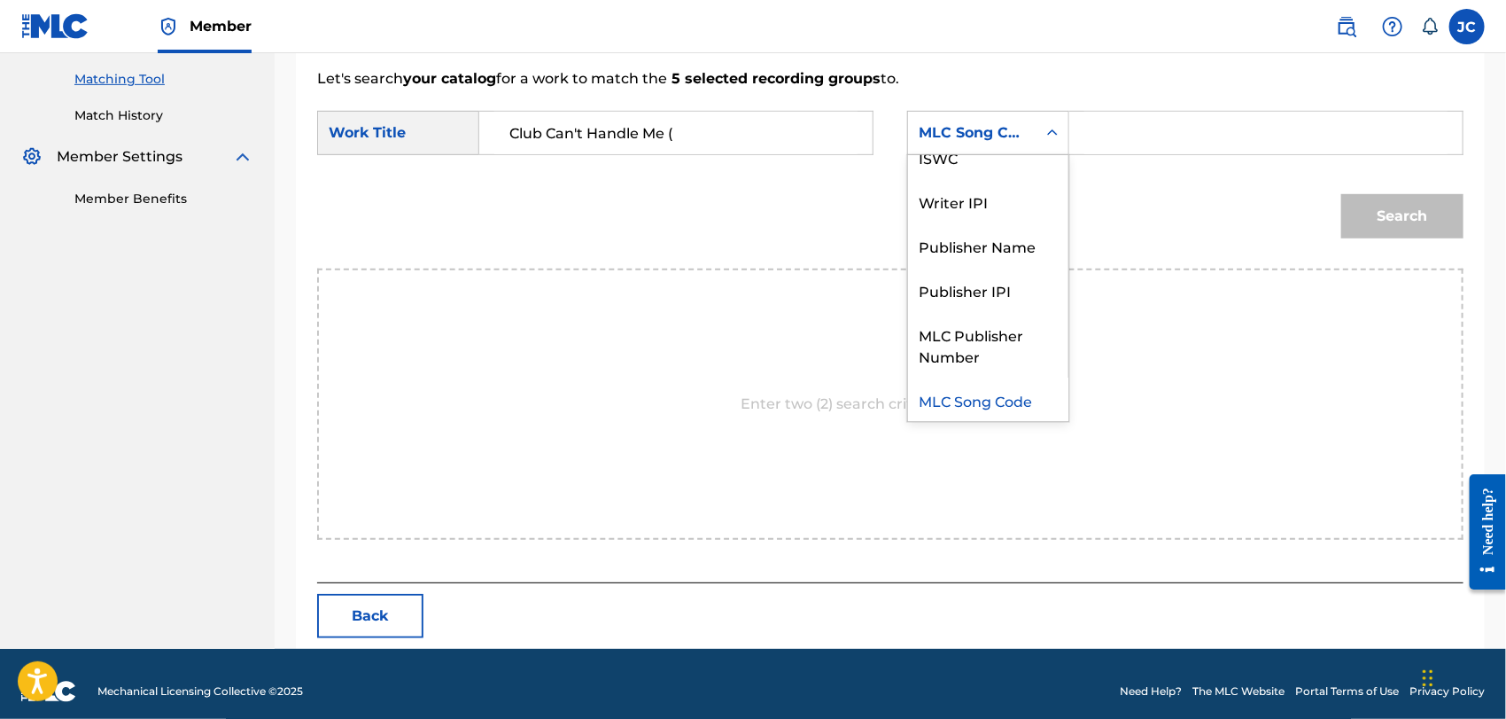
scroll to position [0, 0]
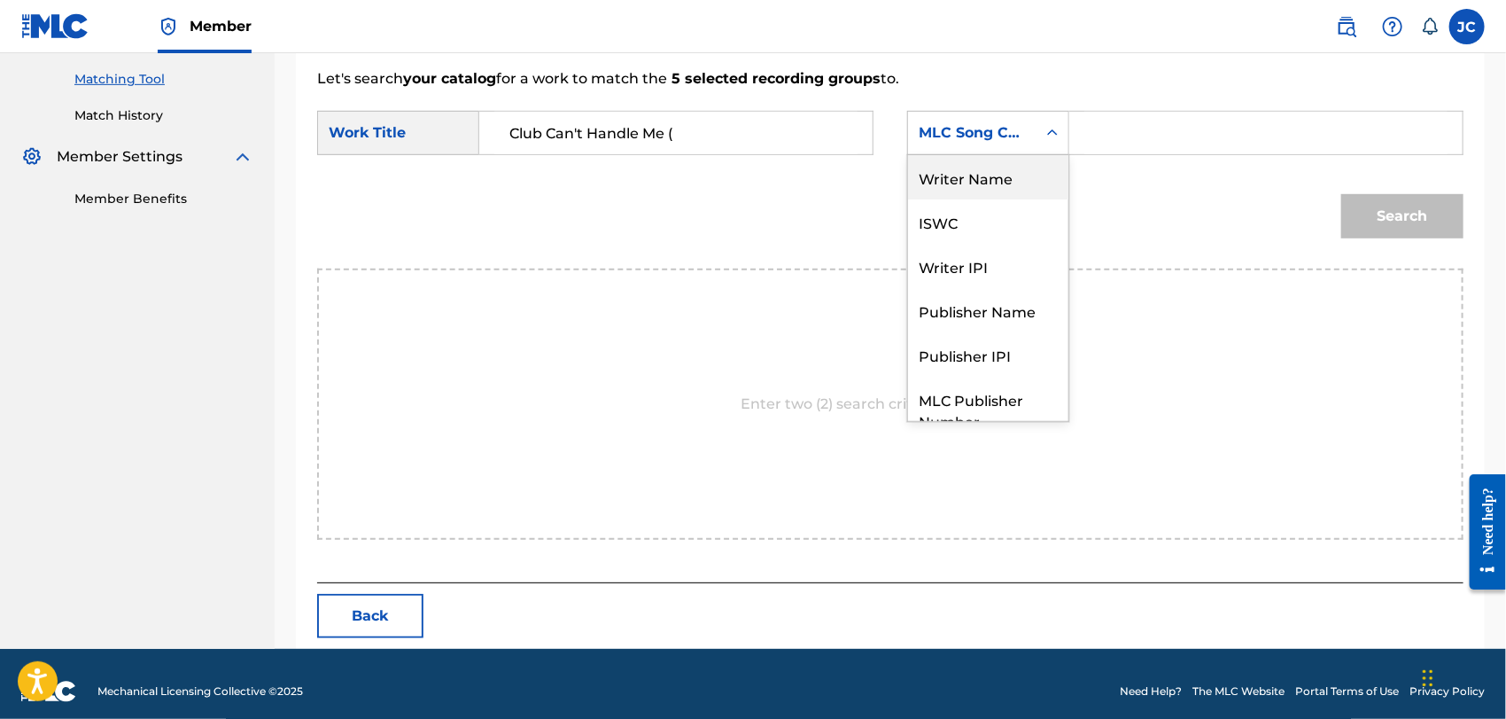
drag, startPoint x: 1005, startPoint y: 182, endPoint x: 1036, endPoint y: 159, distance: 38.1
click at [1006, 179] on div "Writer Name" at bounding box center [988, 177] width 160 height 44
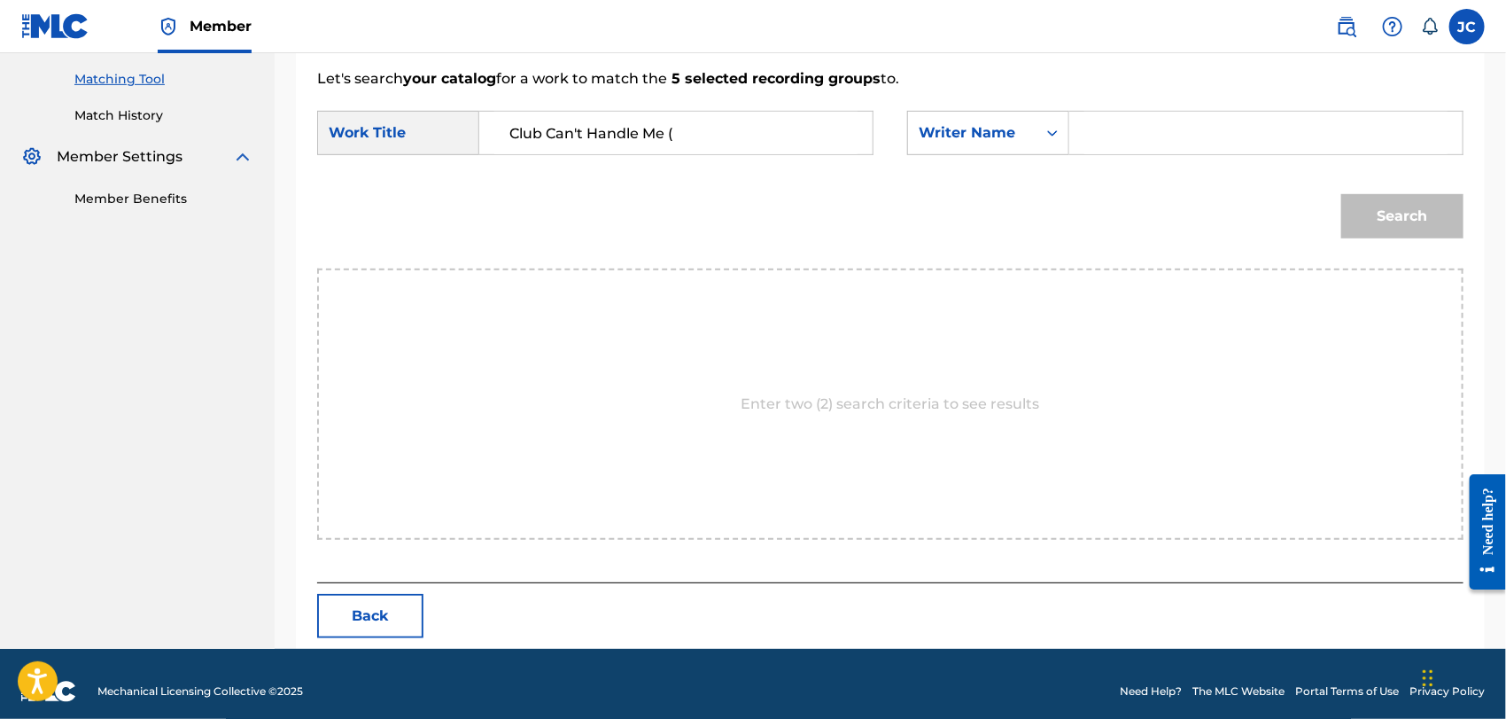
click at [1118, 136] on input "Search Form" at bounding box center [1265, 133] width 363 height 43
type input "Guetta"
click at [786, 144] on input "Club Can't Handle Me (" at bounding box center [675, 133] width 363 height 43
type input "Club Can't Handle Me"
click at [1395, 229] on button "Search" at bounding box center [1402, 216] width 122 height 44
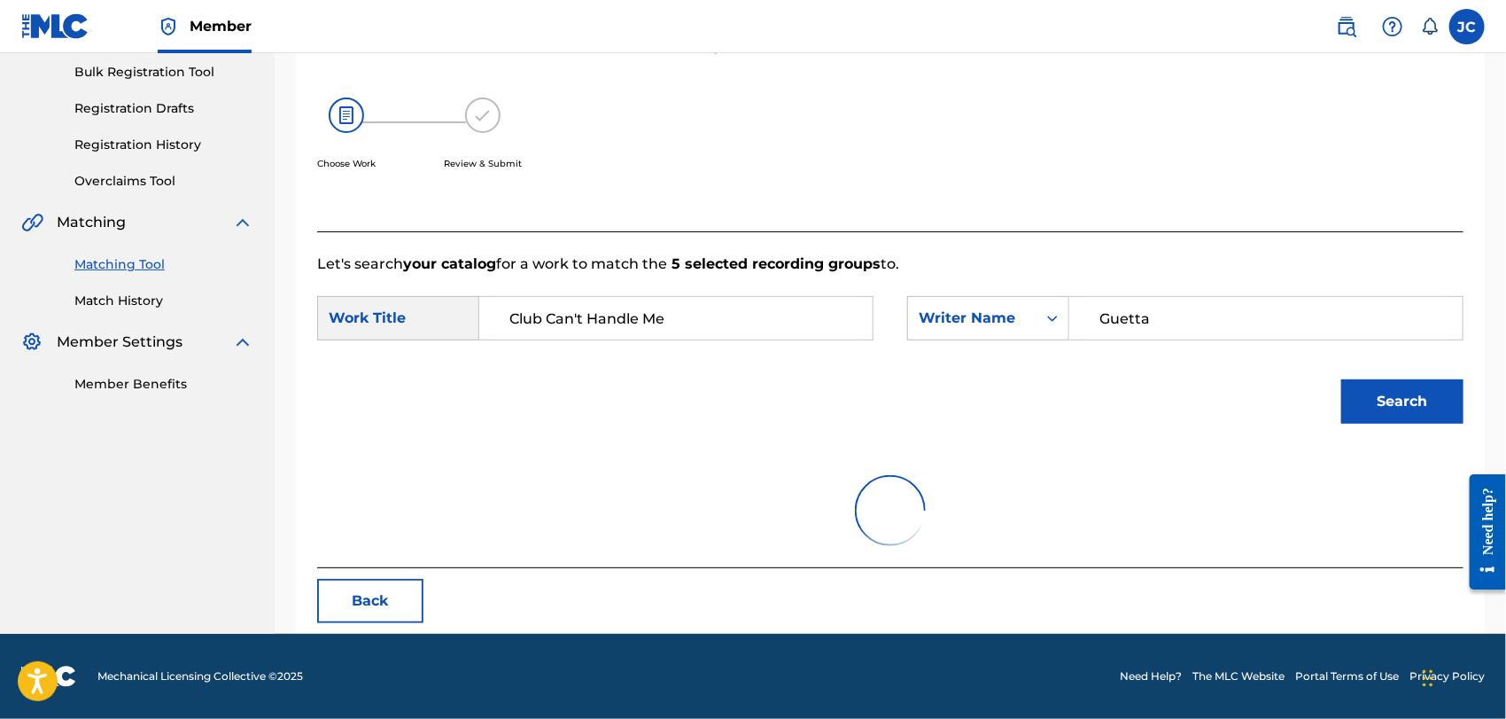
scroll to position [447, 0]
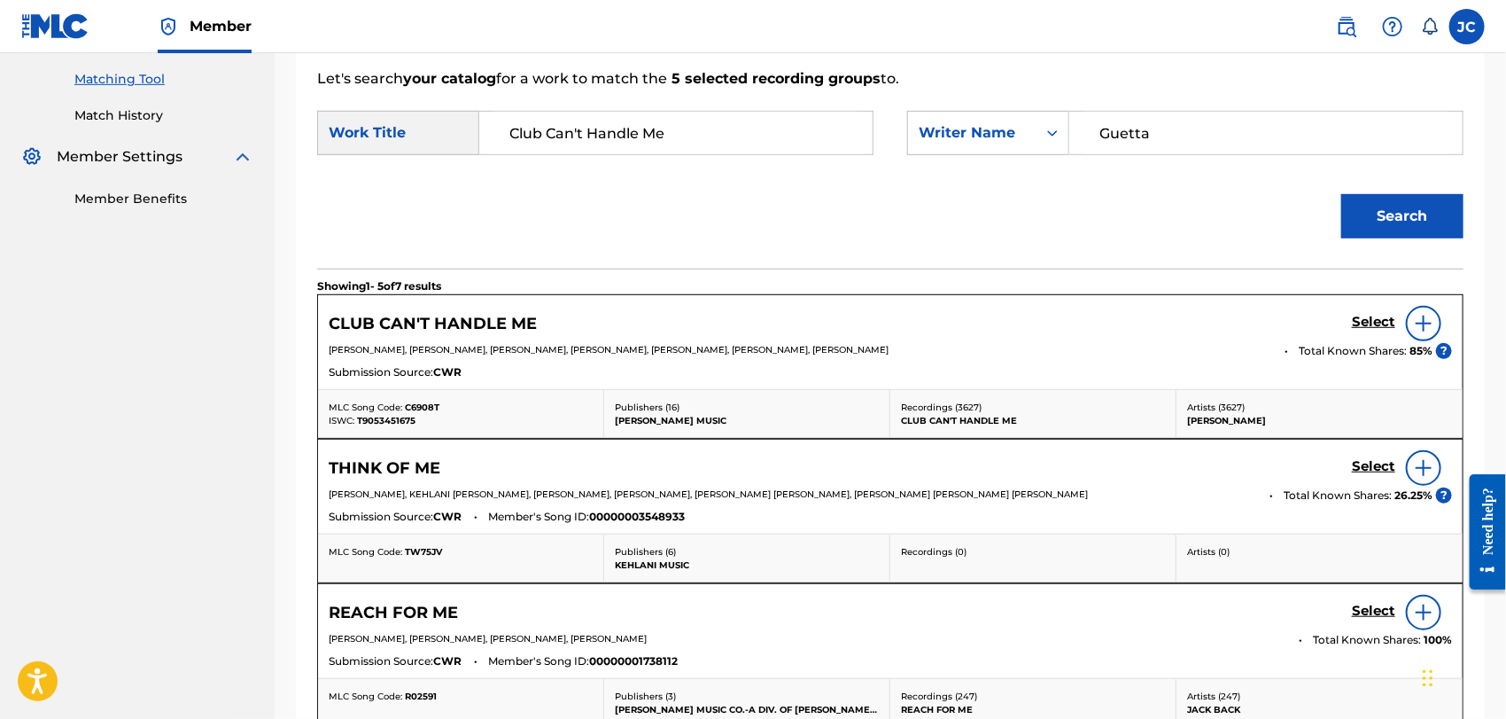
click at [1425, 329] on img at bounding box center [1423, 323] width 21 height 21
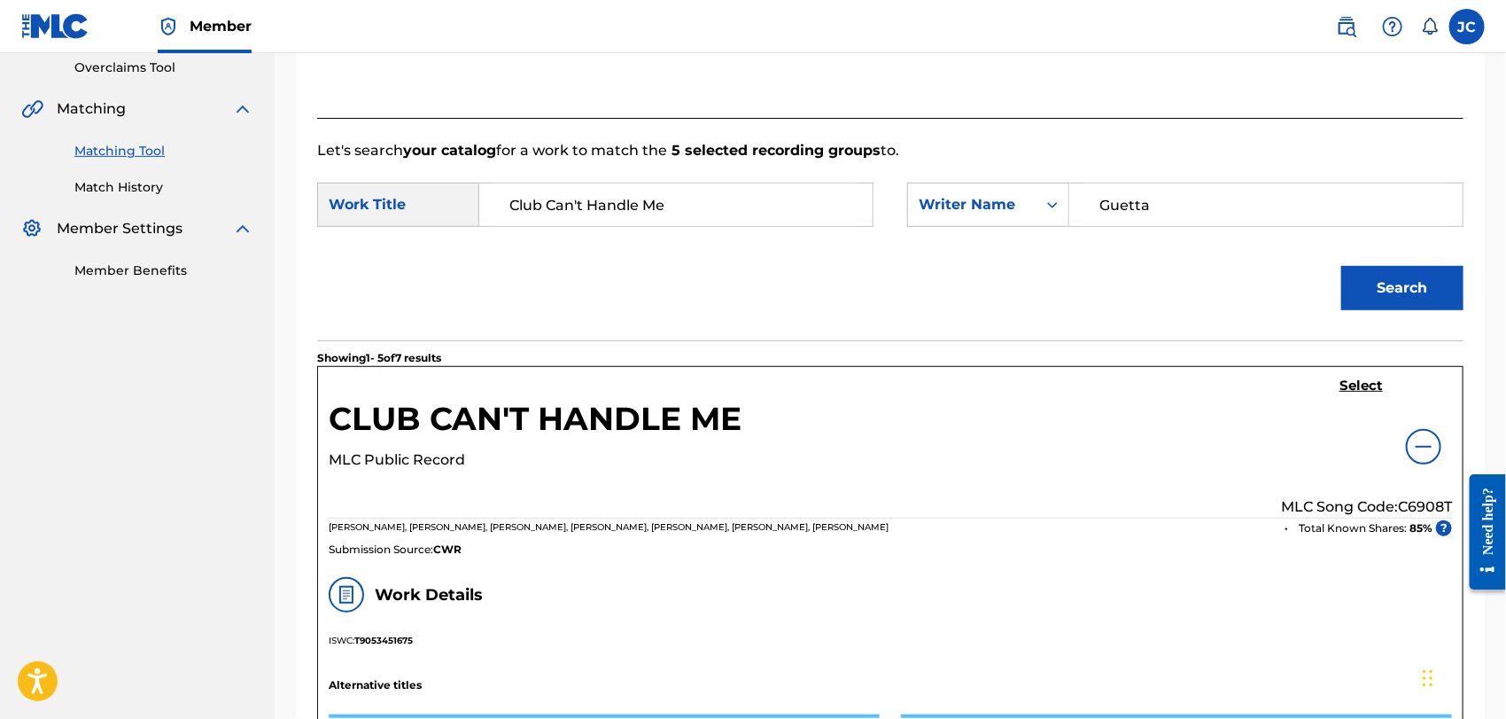
scroll to position [348, 0]
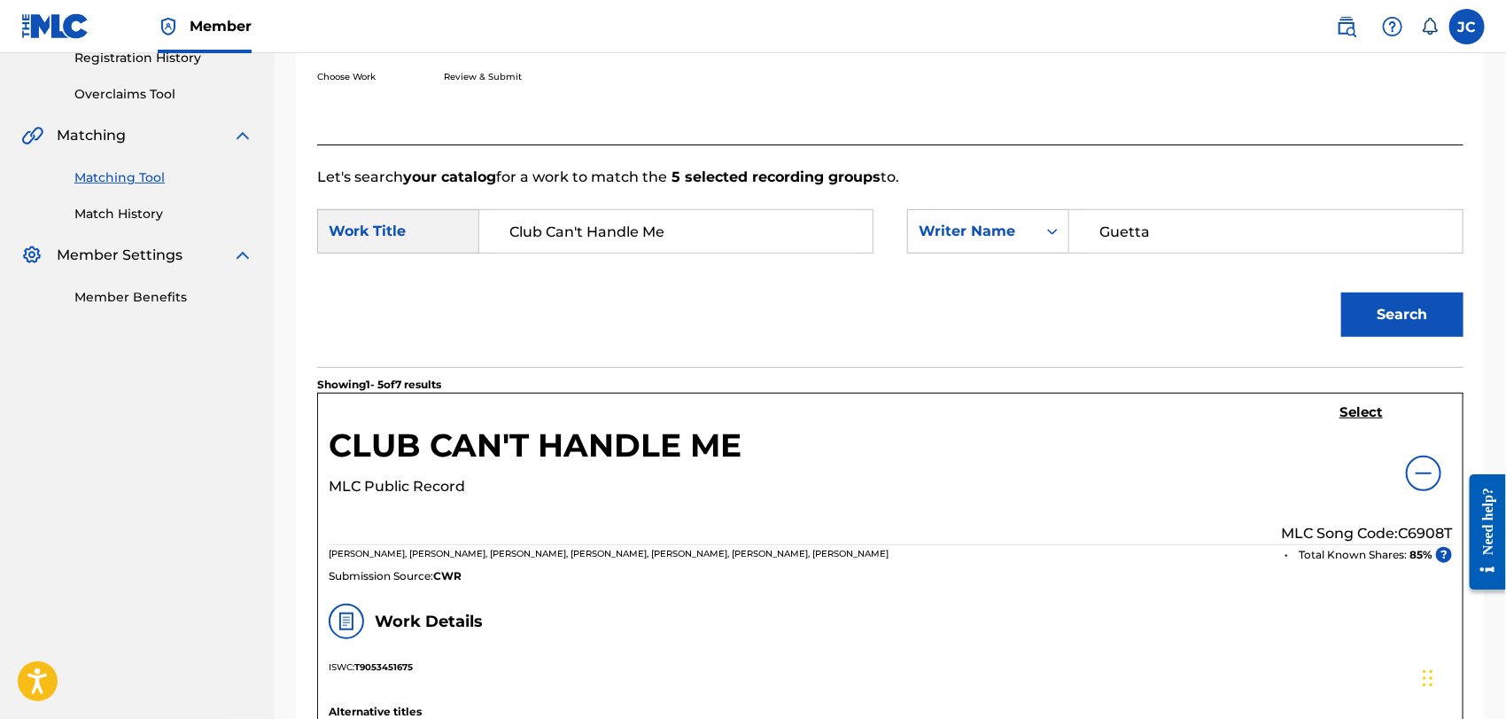
click at [1351, 408] on h5 "Select" at bounding box center [1361, 412] width 43 height 17
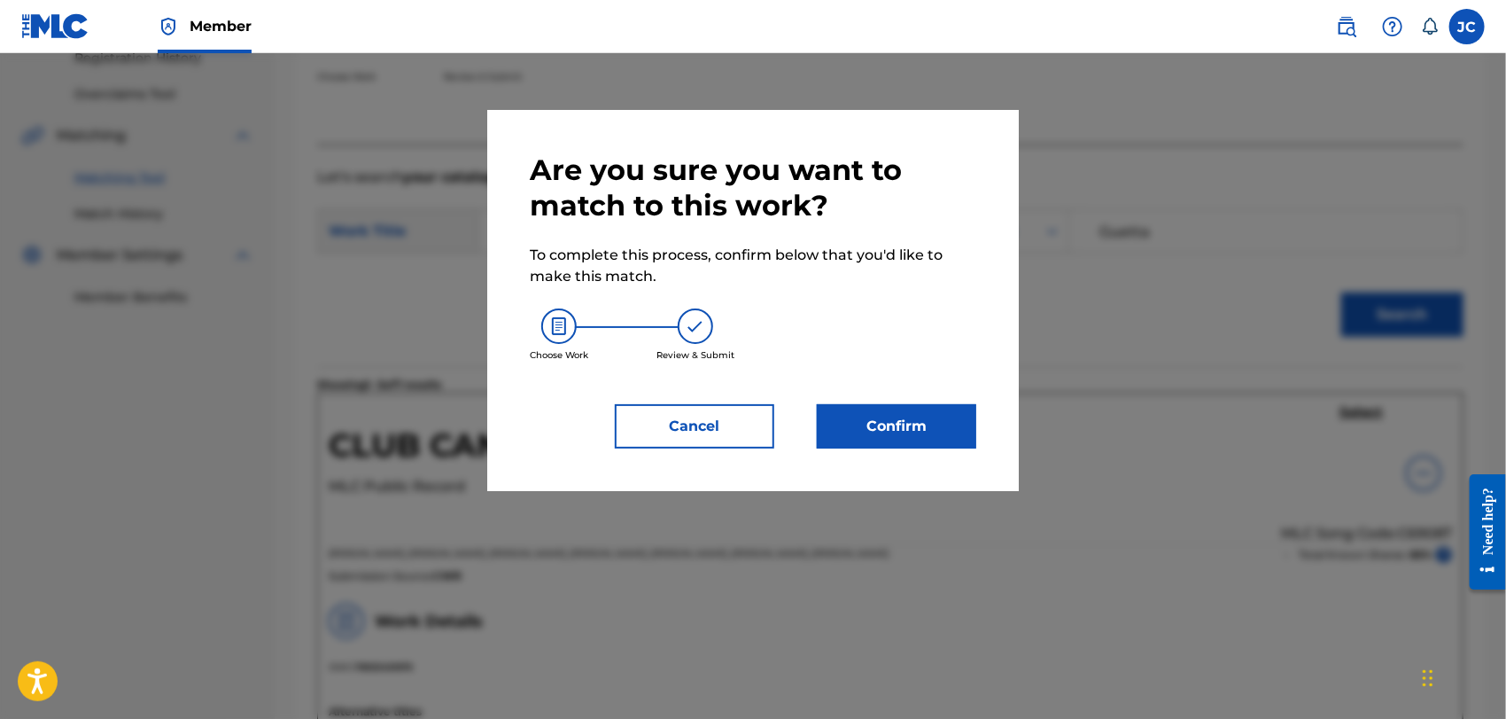
click at [936, 413] on button "Confirm" at bounding box center [896, 426] width 159 height 44
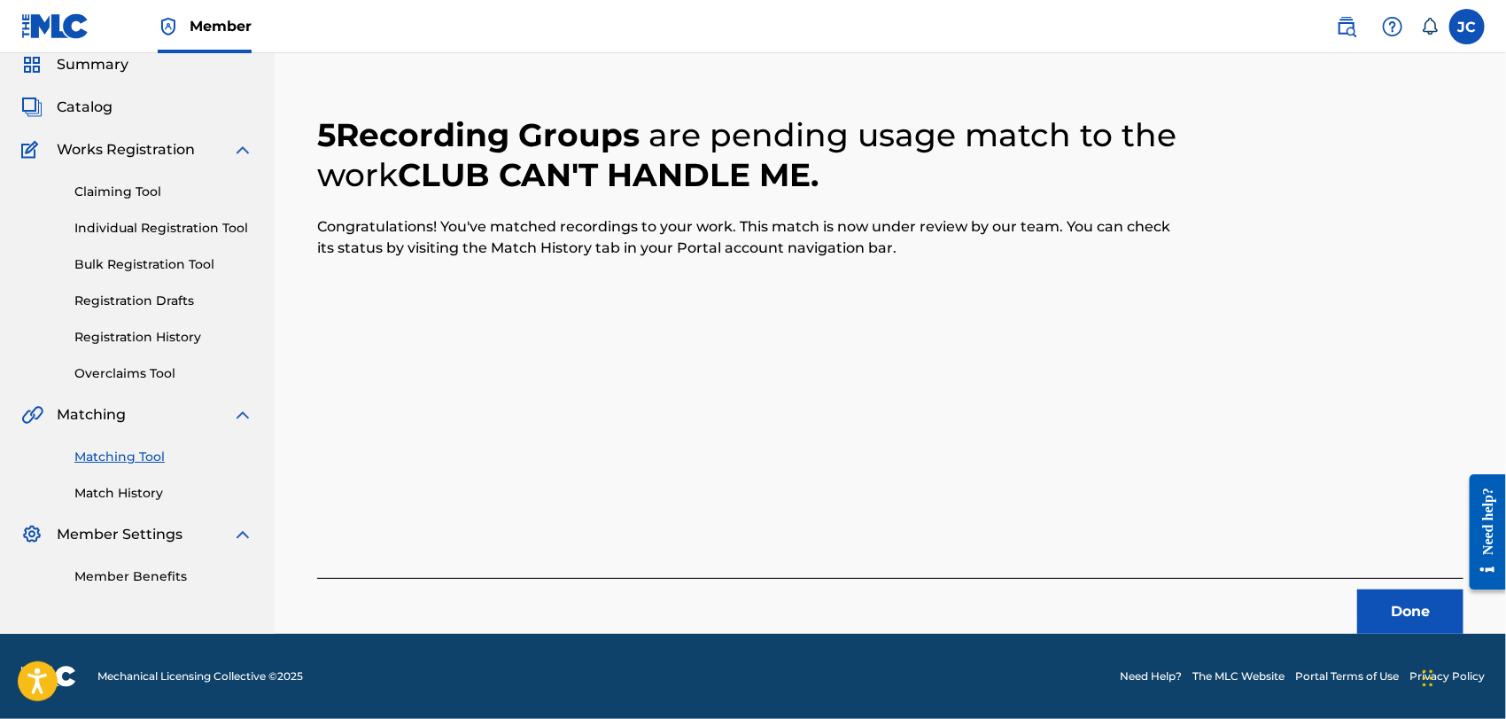
scroll to position [68, 0]
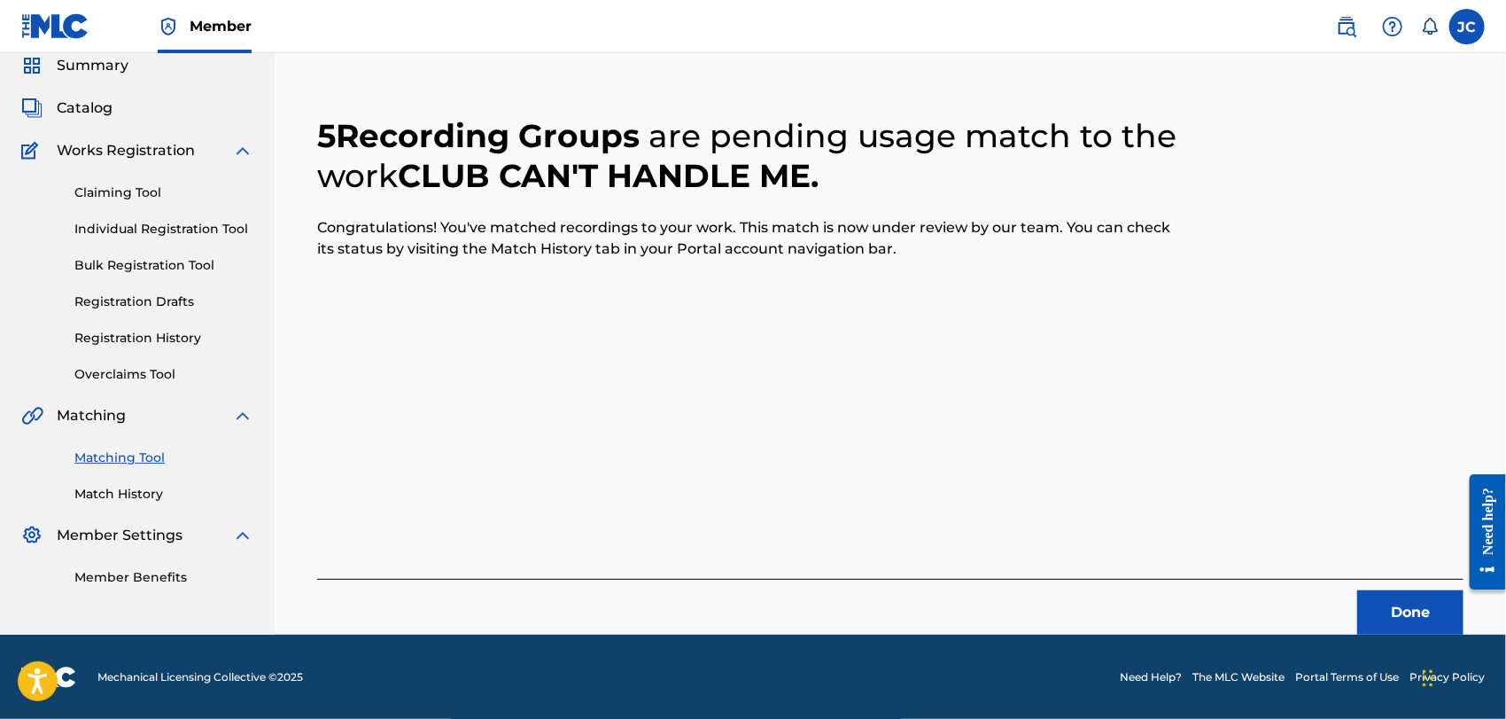
click at [1396, 602] on button "Done" at bounding box center [1410, 612] width 106 height 44
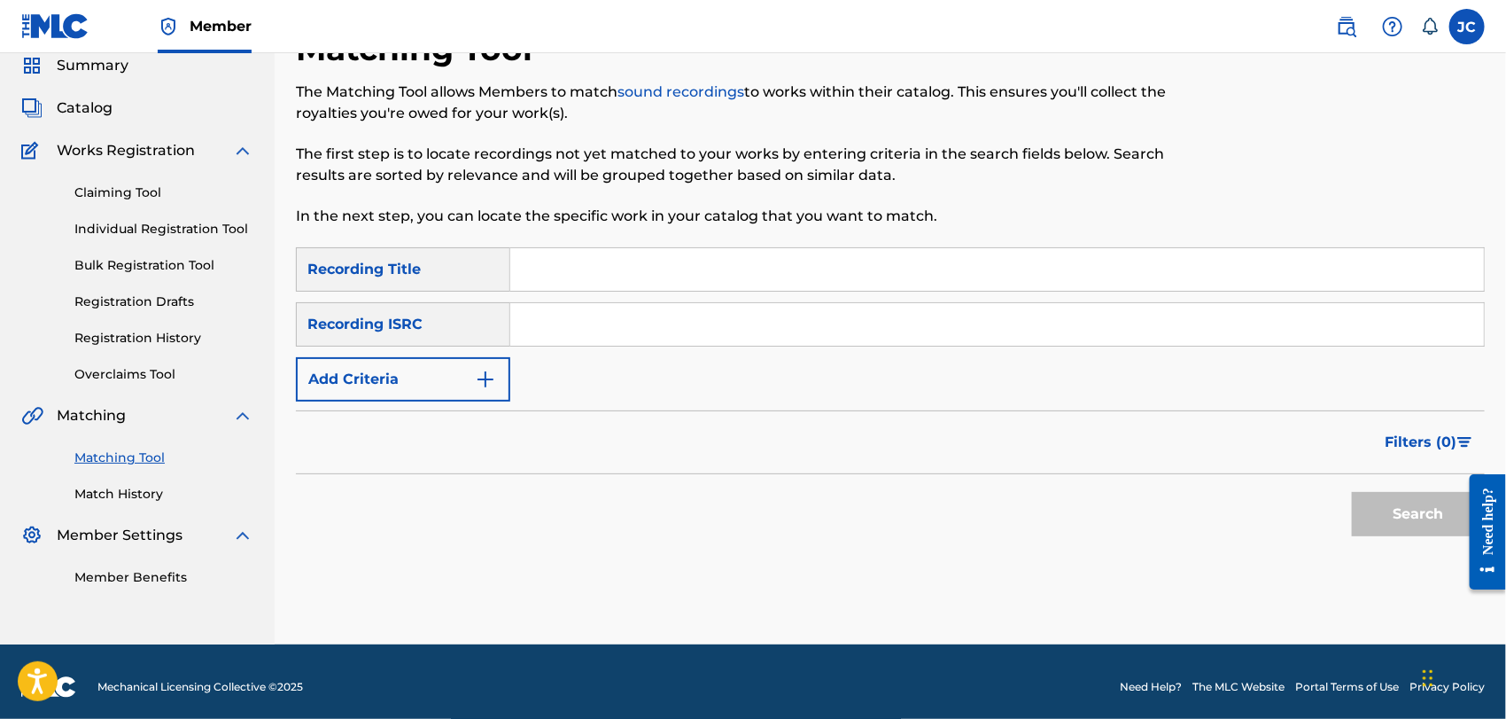
click at [702, 327] on input "Search Form" at bounding box center [997, 324] width 974 height 43
paste input "NLA507500368"
click at [1397, 516] on button "Search" at bounding box center [1418, 514] width 133 height 44
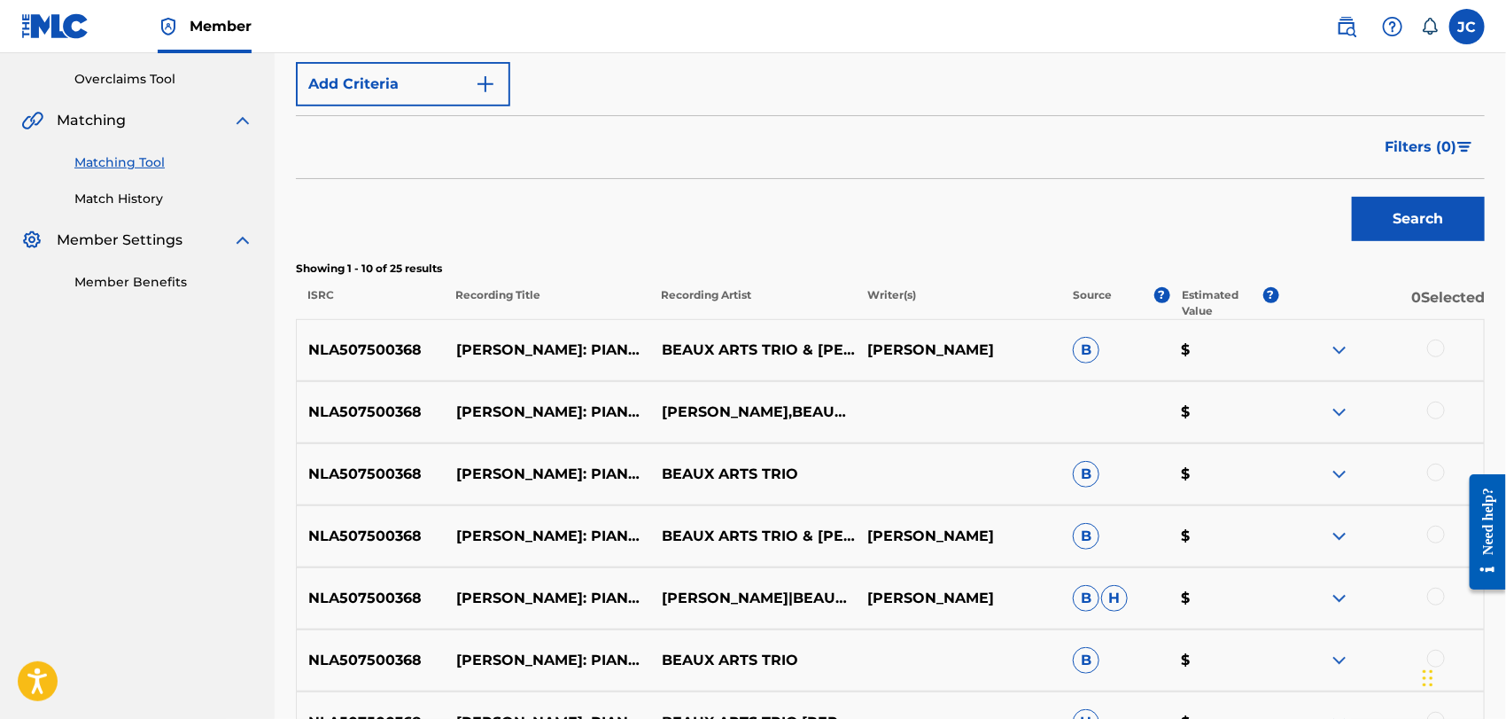
scroll to position [265, 0]
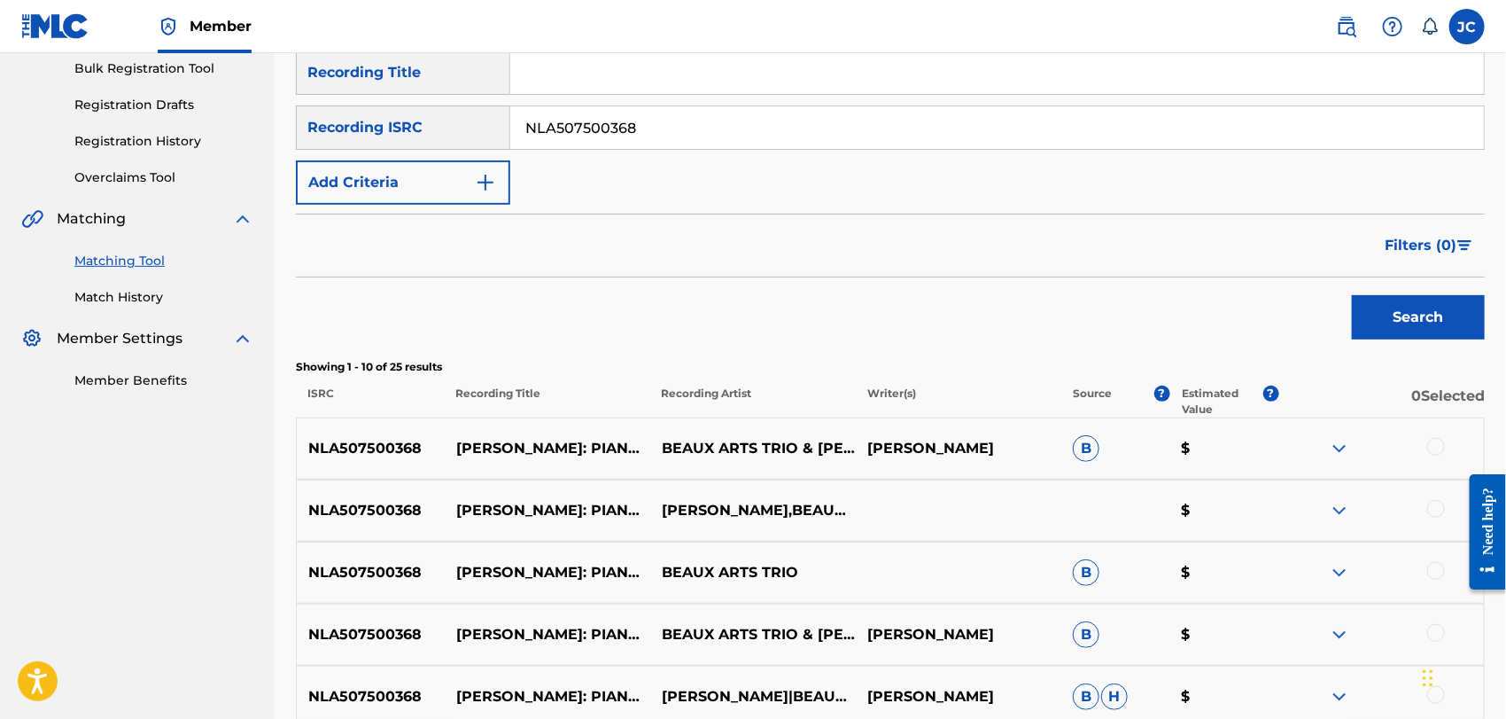
drag, startPoint x: 661, startPoint y: 144, endPoint x: 472, endPoint y: 144, distance: 188.7
click at [472, 144] on div "SearchWithCriteria456414cd-1bac-4cfa-86c5-8a4e166062cc Recording ISRC NLA507500…" at bounding box center [890, 127] width 1189 height 44
drag, startPoint x: 656, startPoint y: 151, endPoint x: 670, endPoint y: 129, distance: 25.6
click at [670, 129] on input "NLA507500368" at bounding box center [997, 127] width 974 height 43
drag, startPoint x: 670, startPoint y: 129, endPoint x: 584, endPoint y: 129, distance: 85.9
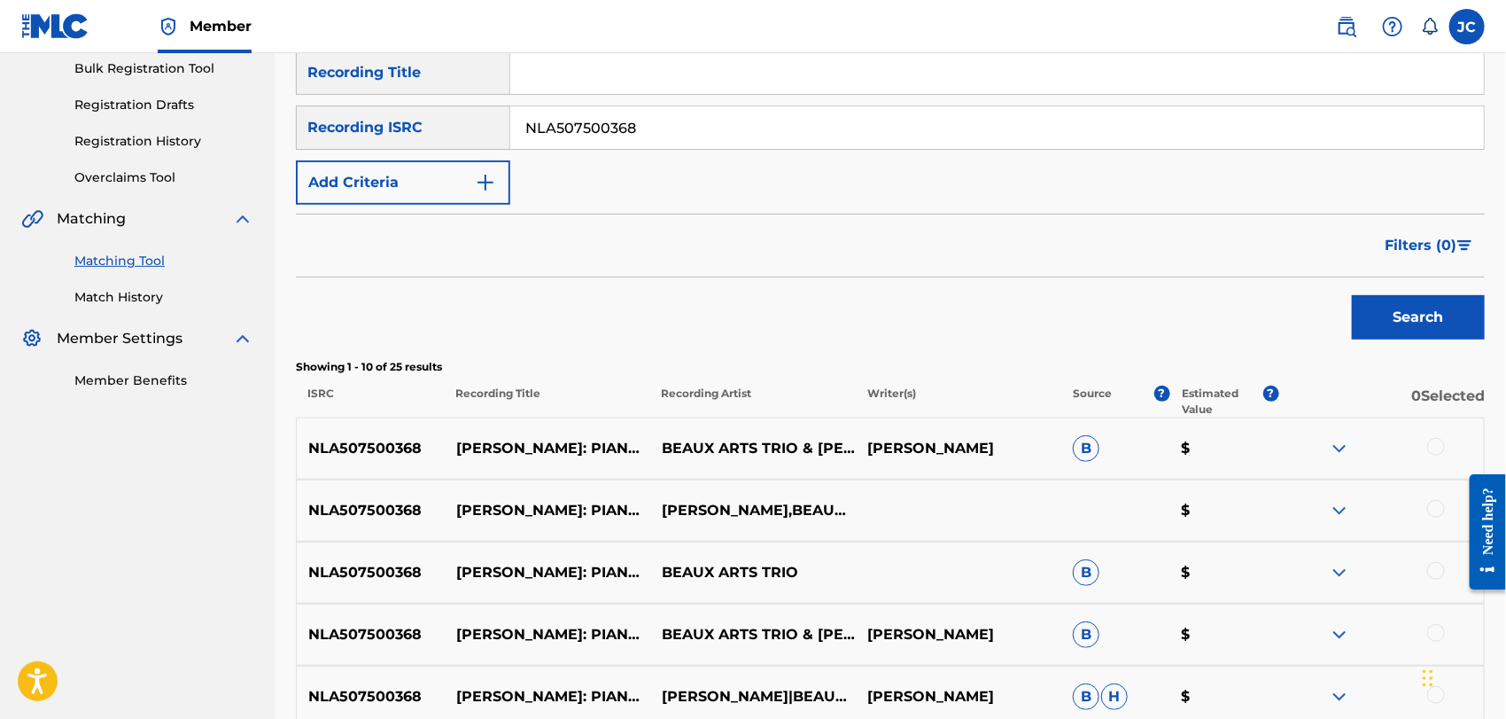
click at [521, 129] on input "NLA507500368" at bounding box center [997, 127] width 974 height 43
paste input "USSM19703002"
type input "USSM19703002"
click at [1390, 314] on button "Search" at bounding box center [1418, 317] width 133 height 44
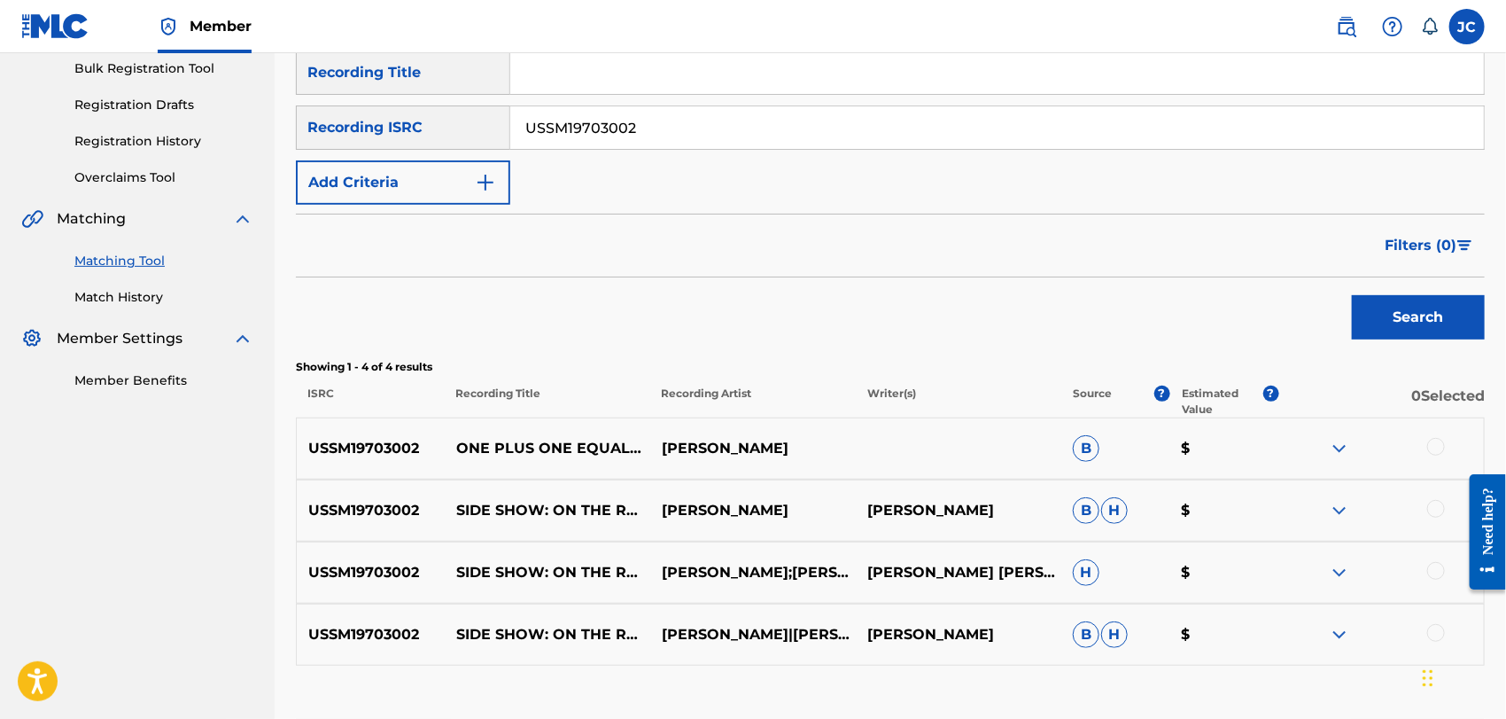
scroll to position [385, 0]
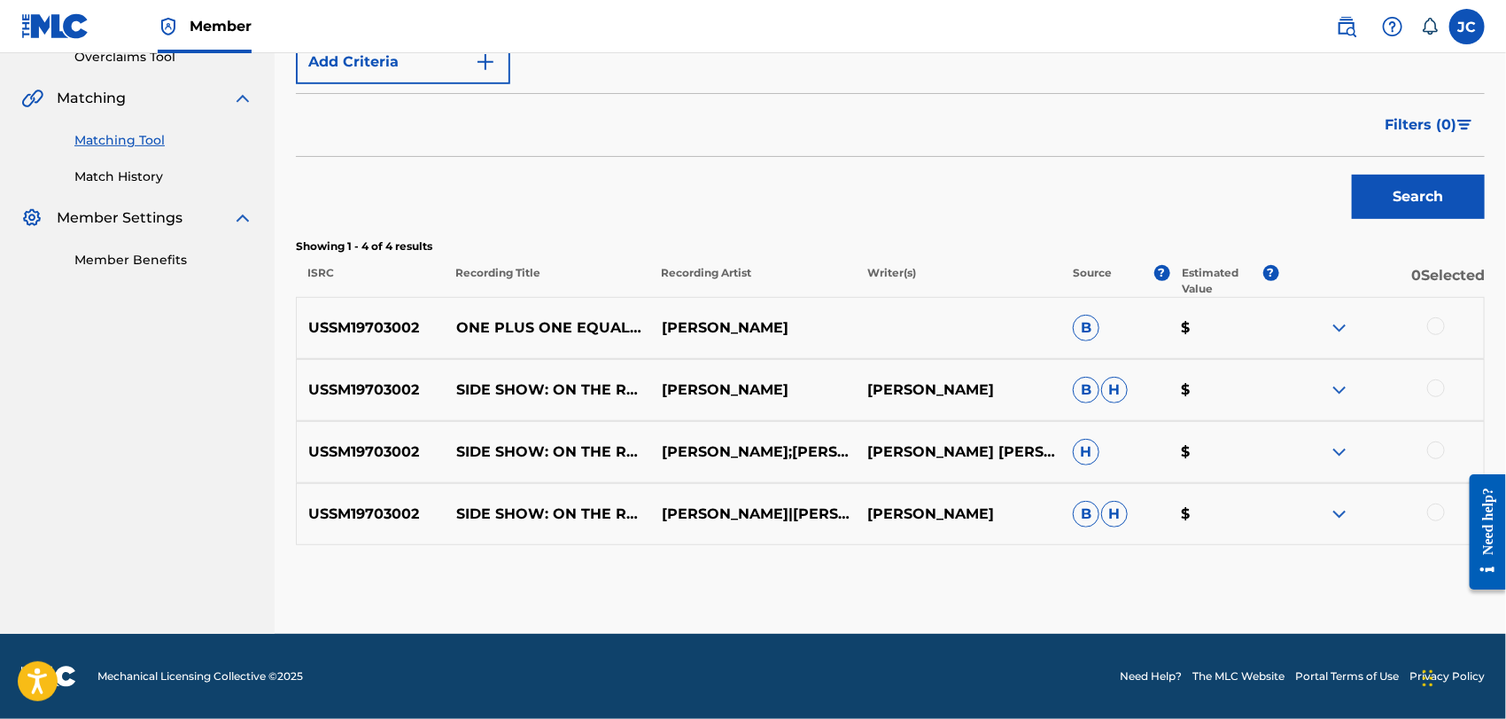
click at [1440, 328] on div at bounding box center [1436, 326] width 18 height 18
drag, startPoint x: 1454, startPoint y: 378, endPoint x: 1440, endPoint y: 385, distance: 15.5
click at [1454, 380] on div at bounding box center [1381, 389] width 206 height 21
click at [1440, 385] on div at bounding box center [1436, 388] width 18 height 18
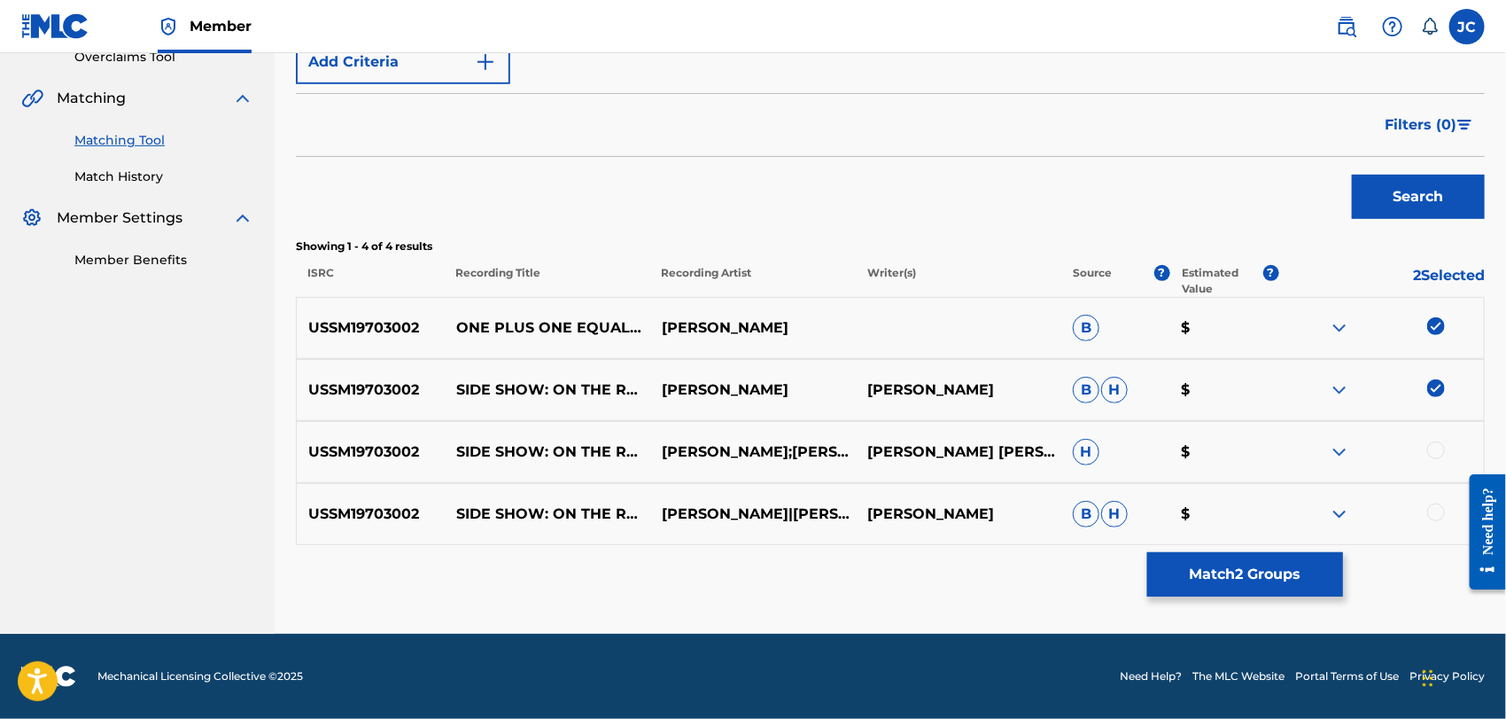
click at [1426, 445] on div at bounding box center [1381, 451] width 206 height 21
click at [1426, 448] on div at bounding box center [1381, 451] width 206 height 21
click at [1432, 447] on div at bounding box center [1436, 450] width 18 height 18
click at [1441, 518] on div at bounding box center [1436, 512] width 18 height 18
click at [1233, 560] on button "Match 4 Groups" at bounding box center [1245, 574] width 196 height 44
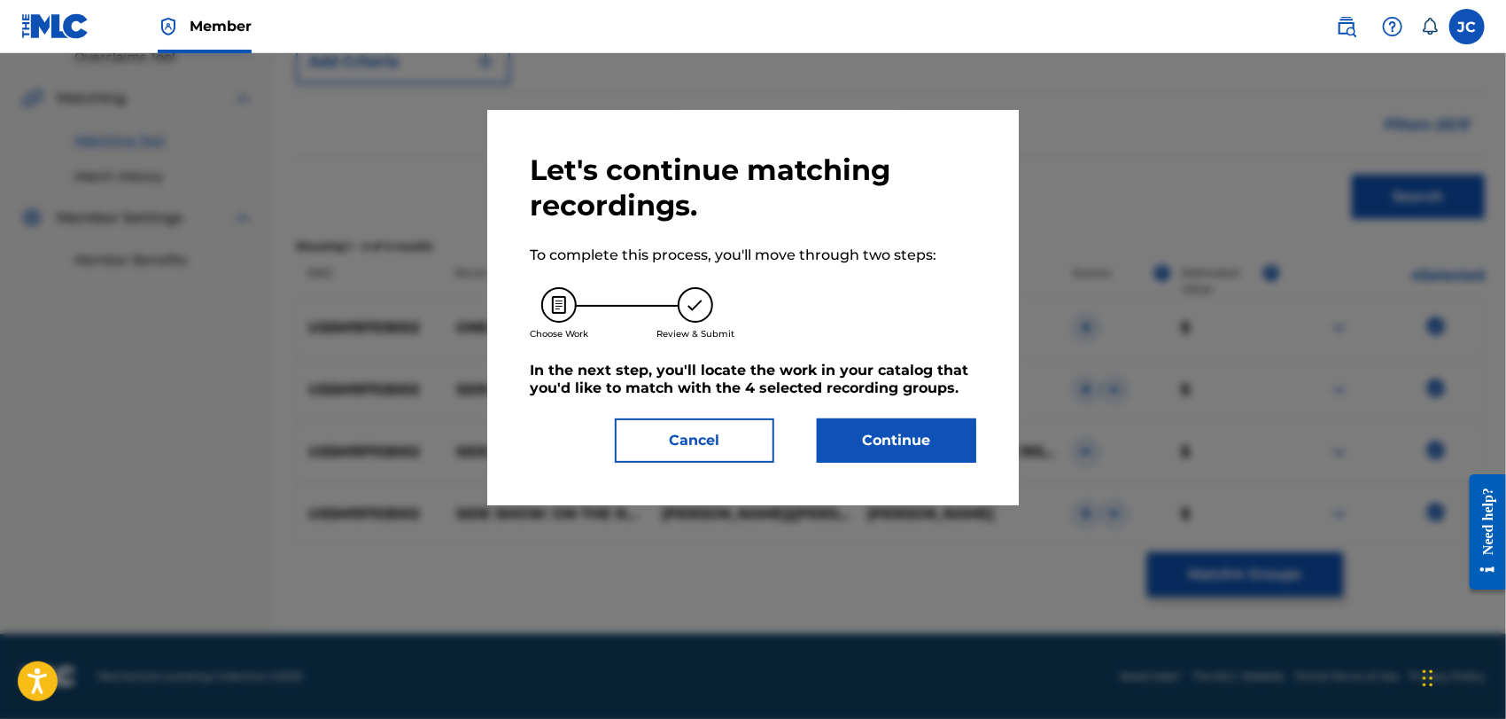
click at [872, 439] on button "Continue" at bounding box center [896, 440] width 159 height 44
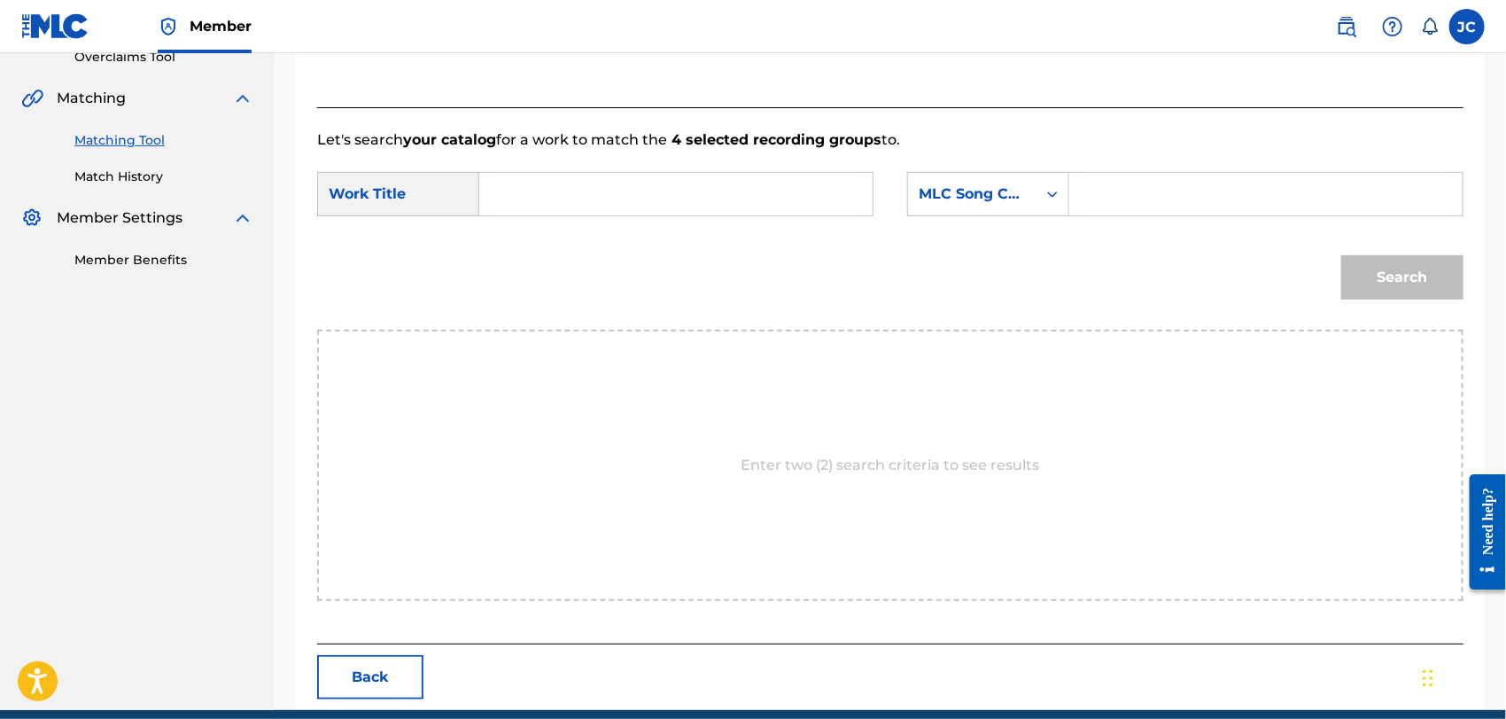
click at [698, 221] on div "SearchWithCriteria9cfd86b8-af4b-425d-a996-b44494d3af6c Work Title SearchWithCri…" at bounding box center [890, 199] width 1146 height 55
click at [701, 196] on input "Search Form" at bounding box center [675, 194] width 363 height 43
paste input "Side Show"
type input "Side Show"
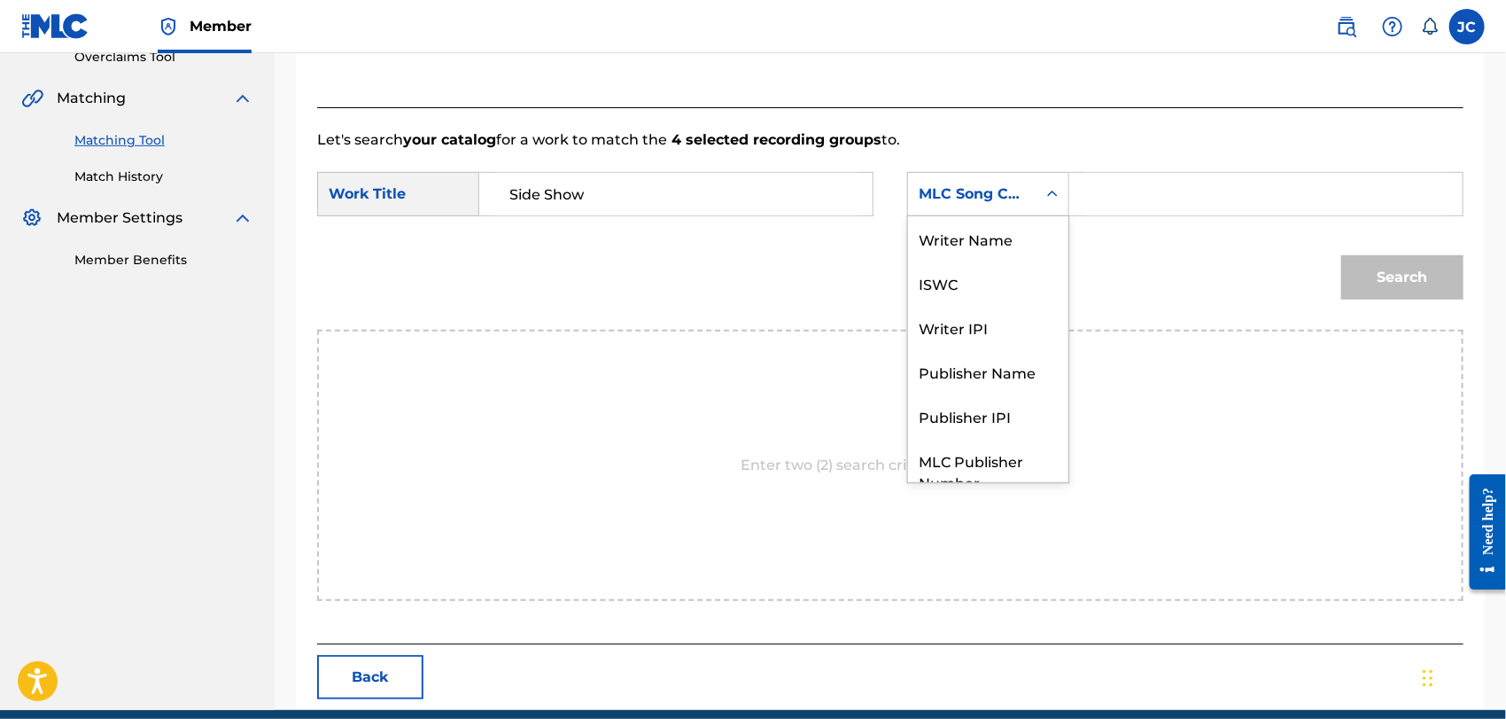
click at [1048, 209] on div "Search Form" at bounding box center [1053, 194] width 32 height 43
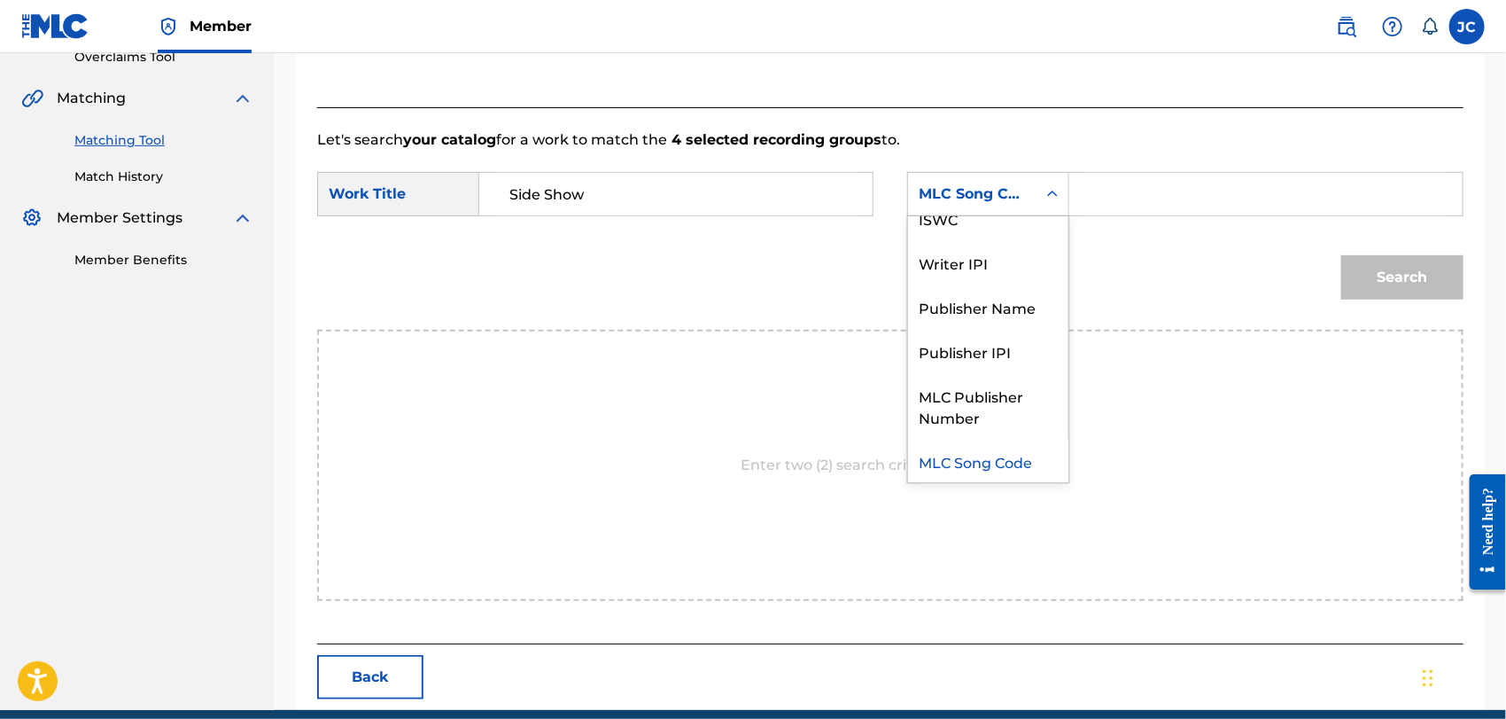
scroll to position [0, 0]
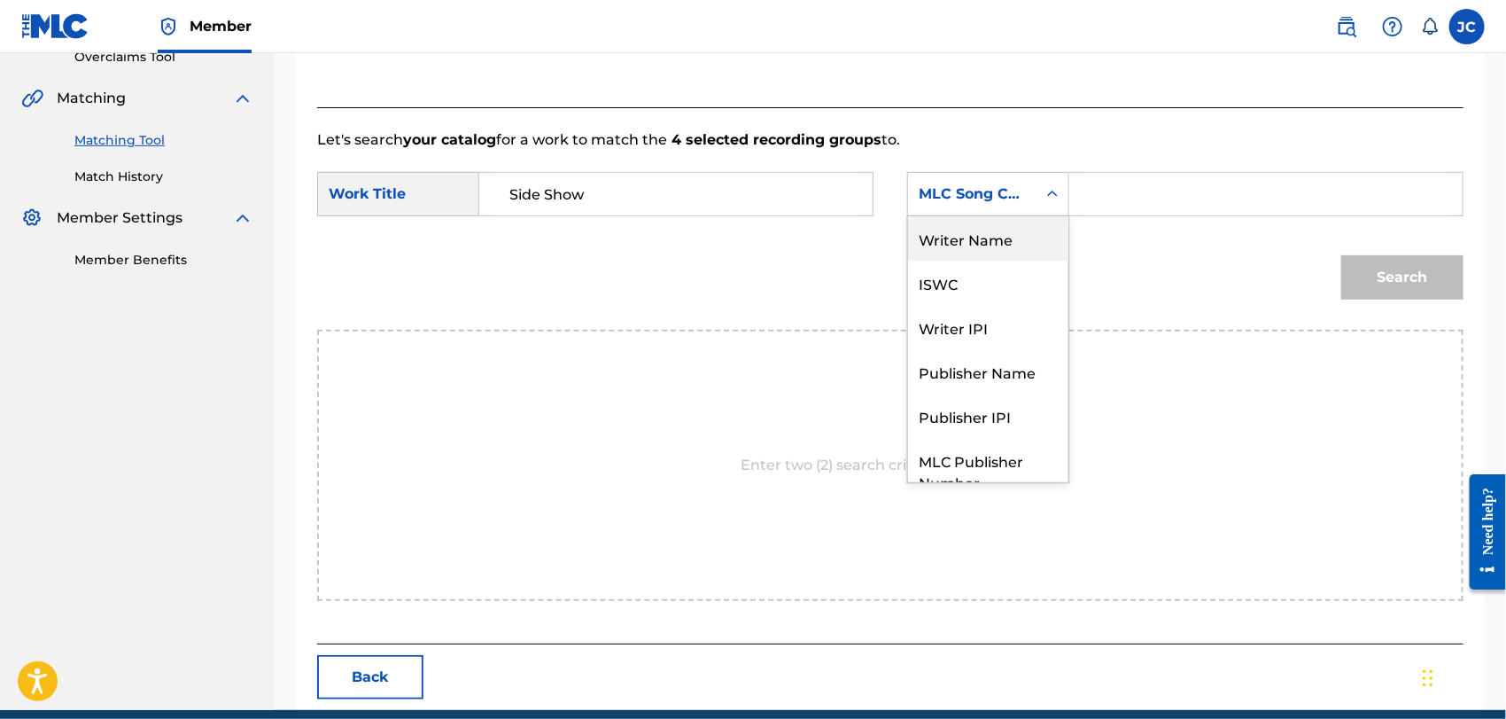
drag, startPoint x: 979, startPoint y: 249, endPoint x: 646, endPoint y: 4, distance: 413.8
click at [967, 239] on div "Writer Name" at bounding box center [988, 238] width 160 height 44
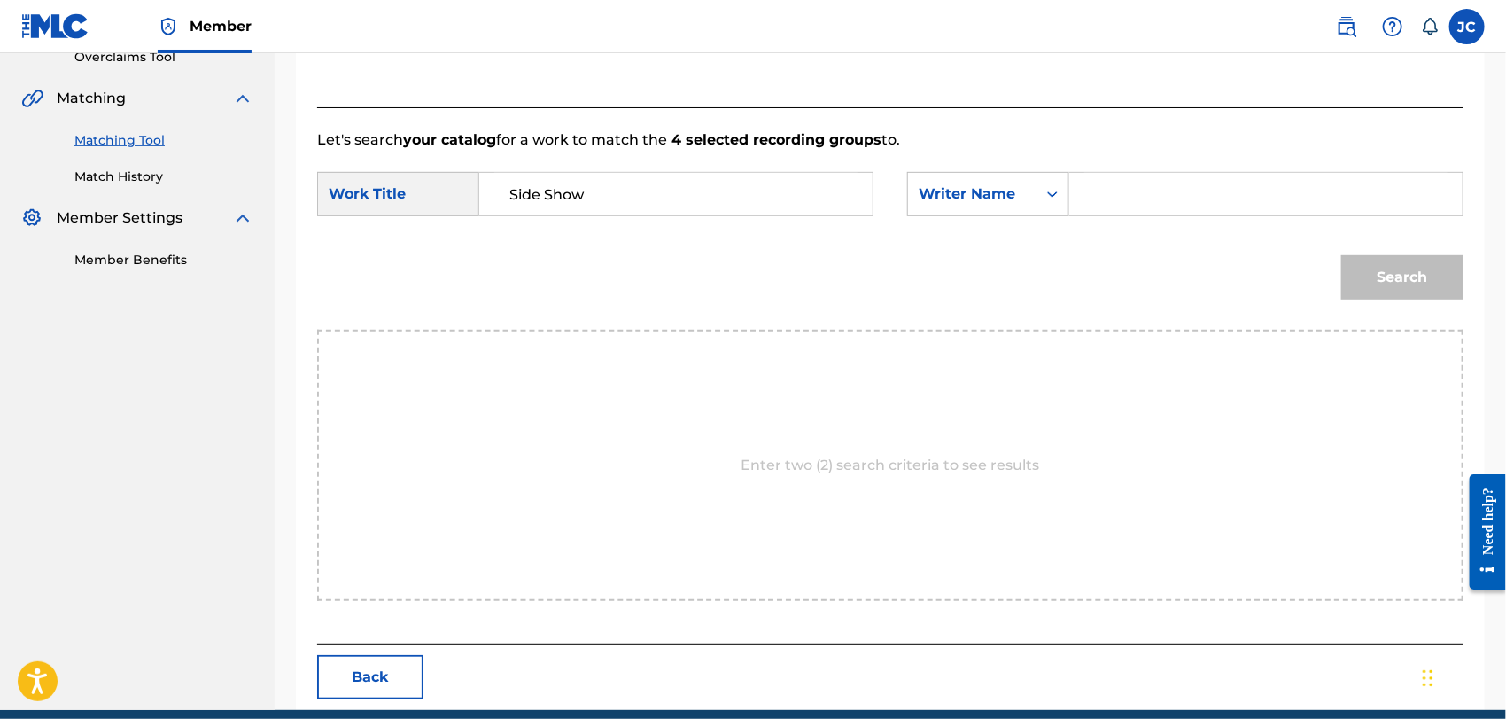
click at [1238, 193] on input "Search Form" at bounding box center [1265, 194] width 363 height 43
paste input "[PERSON_NAME]"
type input "[PERSON_NAME]"
click at [1465, 288] on div "Match Usage - Select Work In this step, you will locate the work you'd like to …" at bounding box center [890, 232] width 1189 height 953
click at [1403, 280] on button "Search" at bounding box center [1402, 277] width 122 height 44
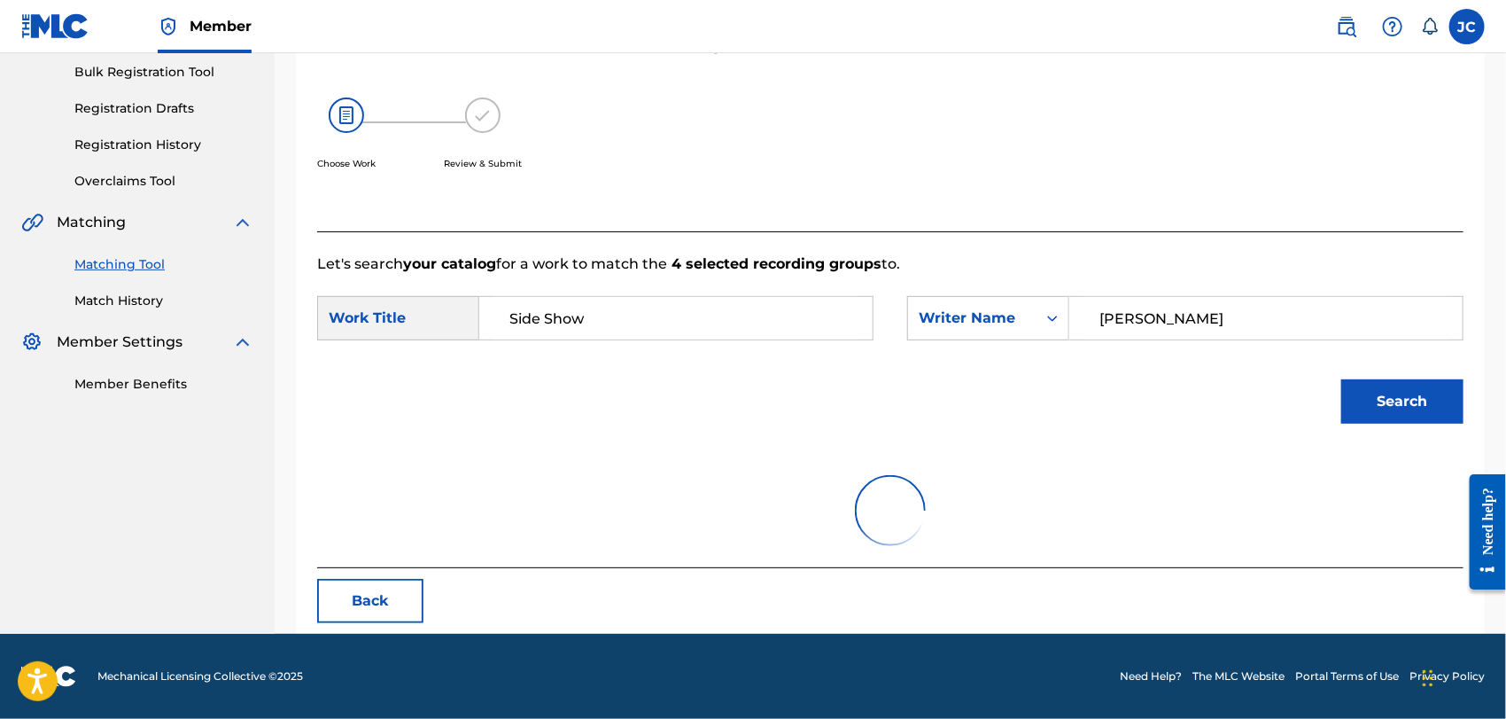
scroll to position [385, 0]
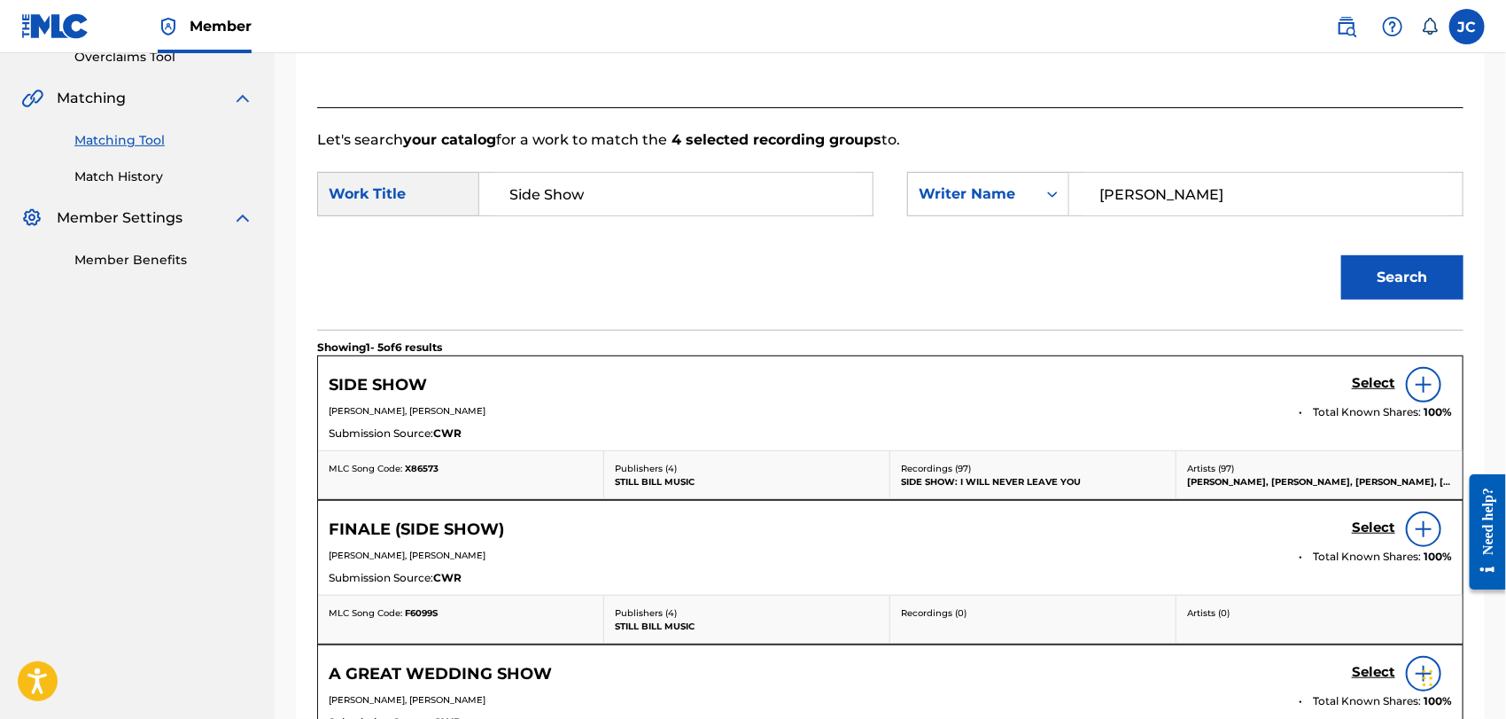
click at [1433, 385] on img at bounding box center [1423, 384] width 21 height 21
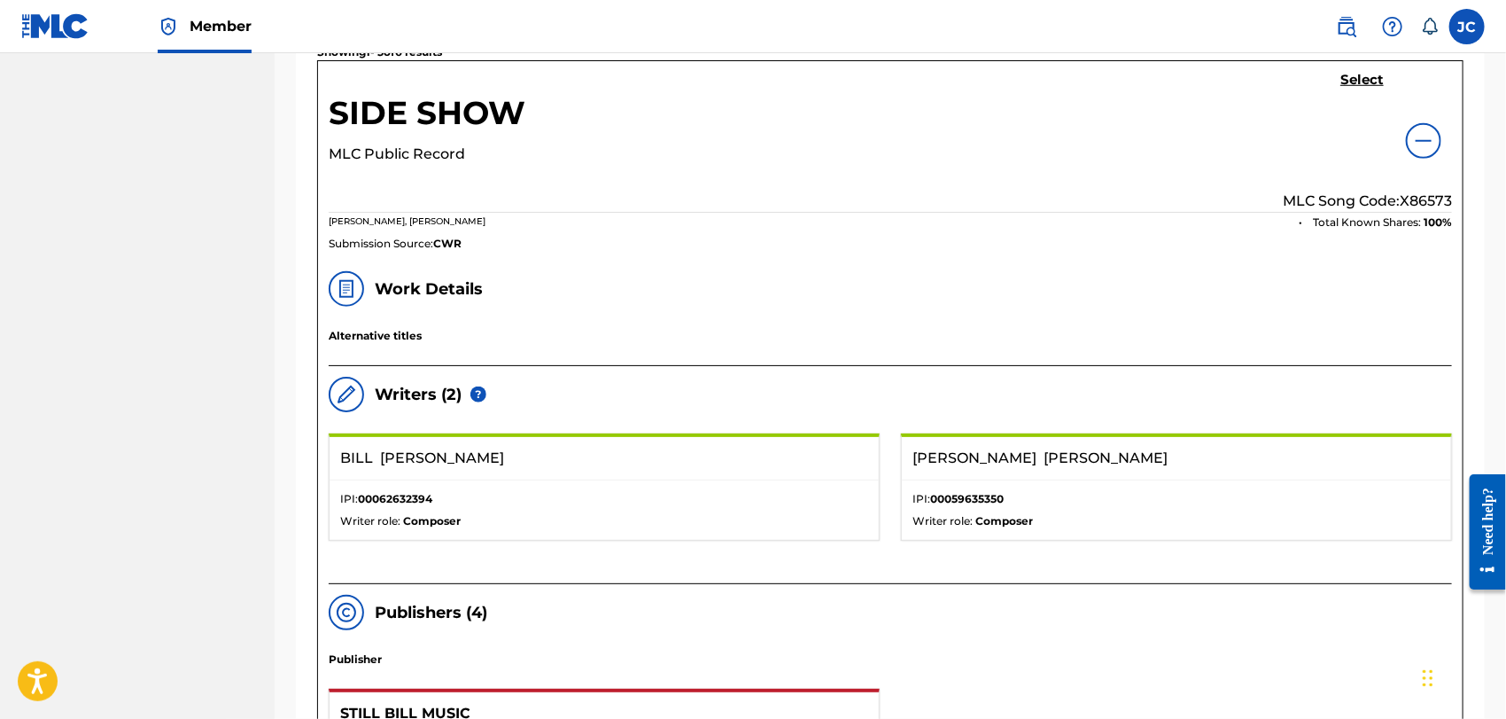
scroll to position [287, 0]
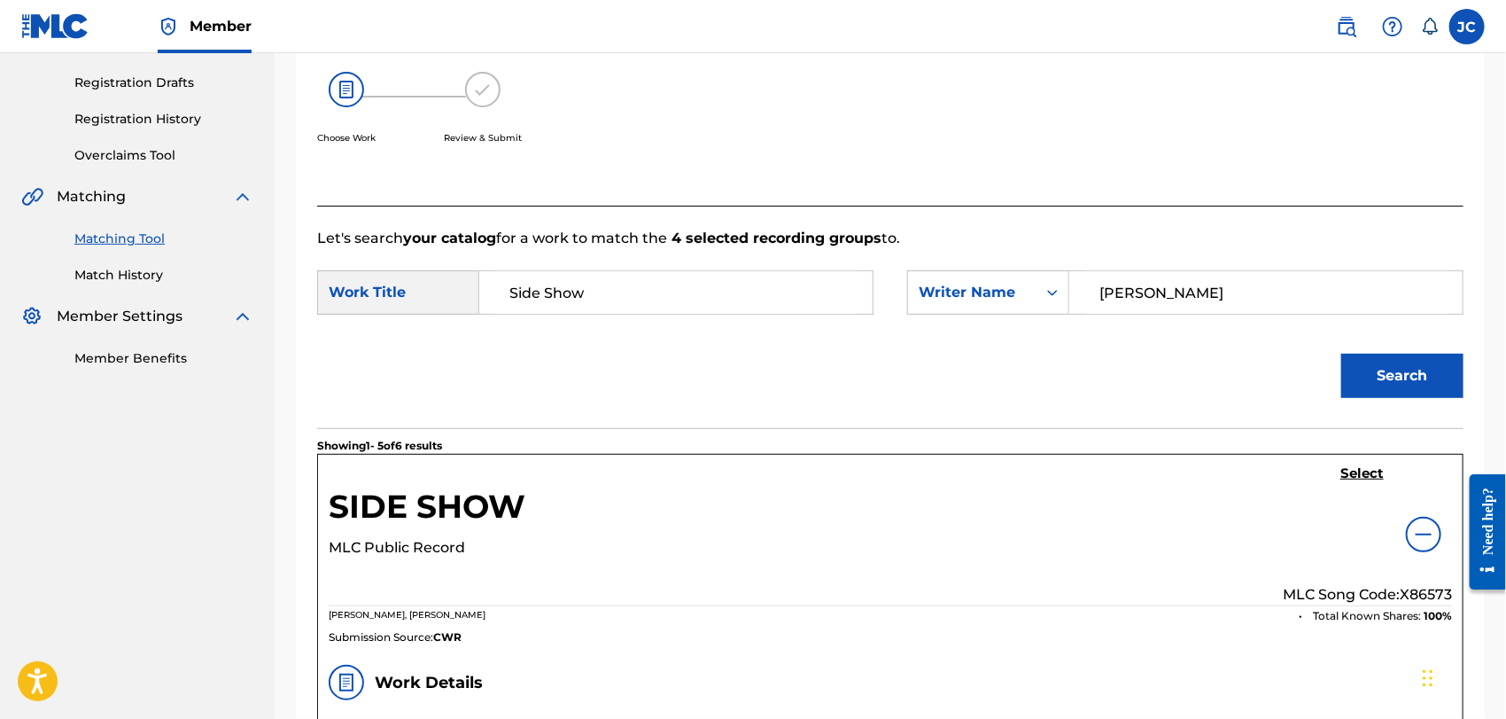
click at [154, 266] on link "Match History" at bounding box center [163, 275] width 179 height 19
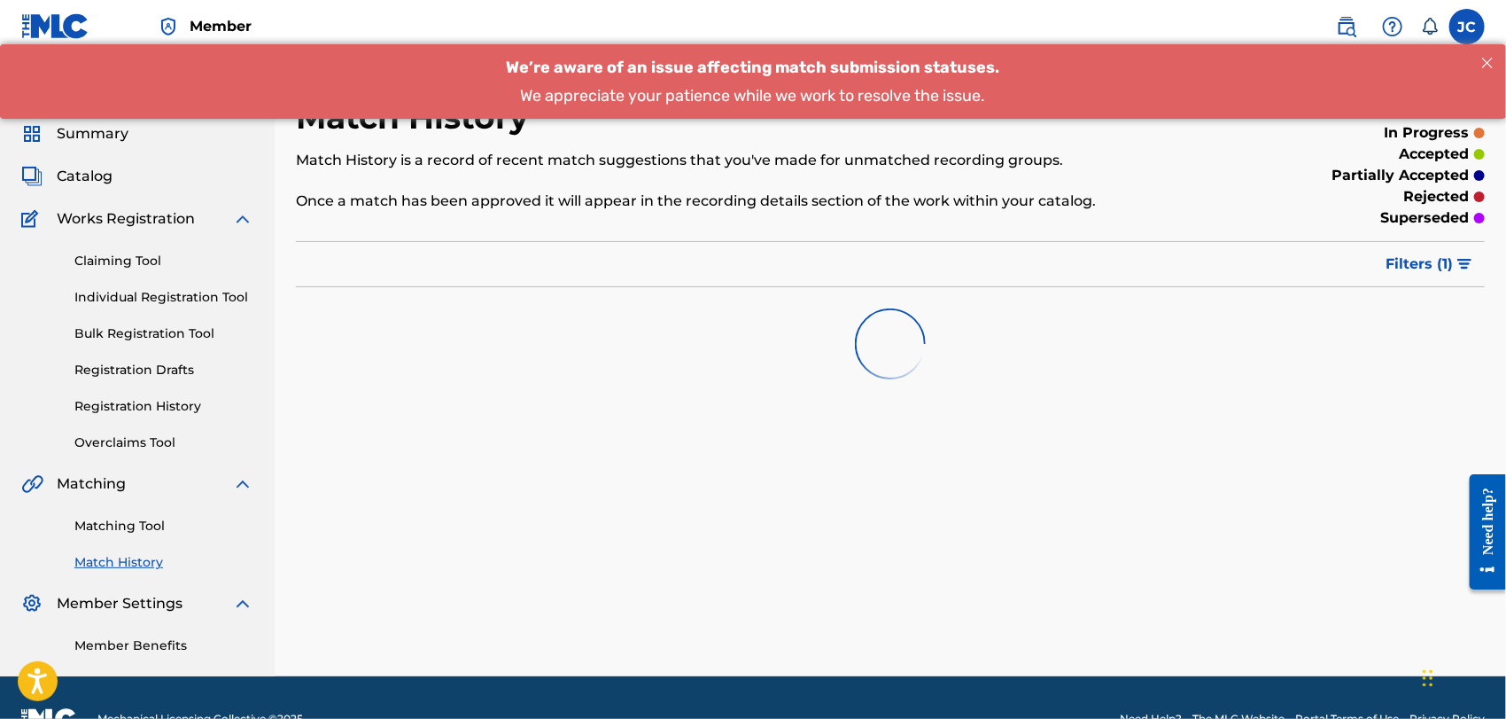
click at [146, 522] on link "Matching Tool" at bounding box center [163, 526] width 179 height 19
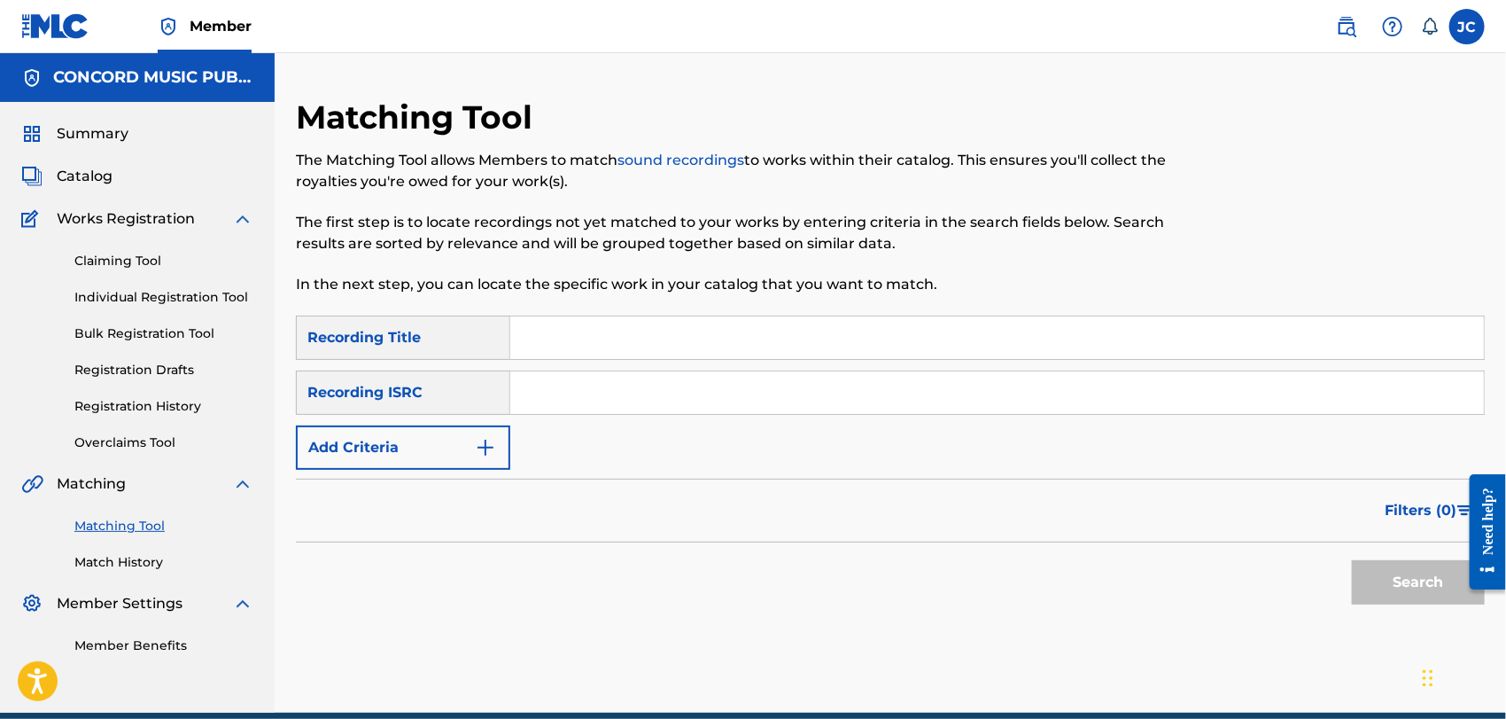
click at [628, 367] on div "SearchWithCriteria2585d456-9b05-4a9a-9811-b04da0de487a Recording Title SearchWi…" at bounding box center [890, 392] width 1189 height 154
click at [658, 404] on input "Search Form" at bounding box center [997, 392] width 974 height 43
paste input "GX3HH2417106"
type input "GX3HH2417106"
click at [1418, 557] on div "Search" at bounding box center [1414, 577] width 142 height 71
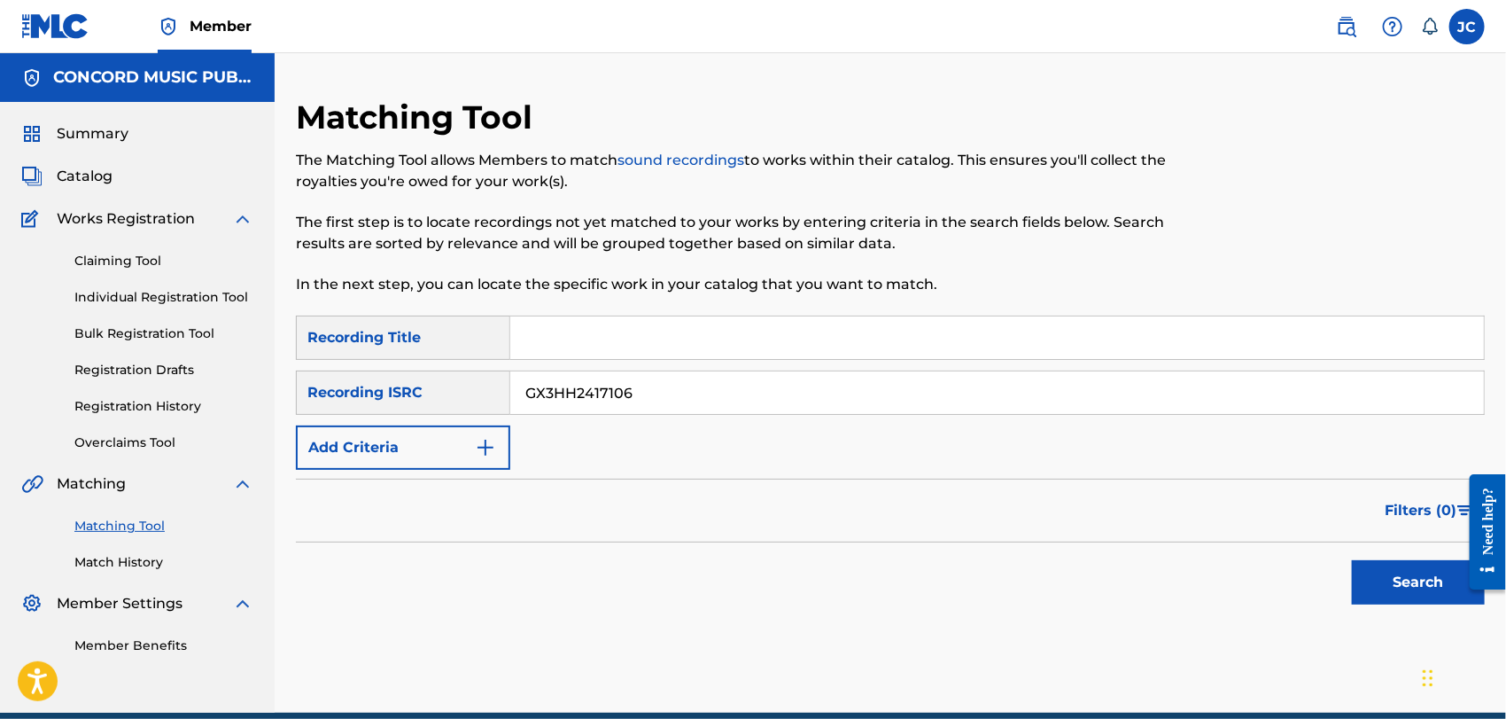
click at [1413, 591] on button "Search" at bounding box center [1418, 582] width 133 height 44
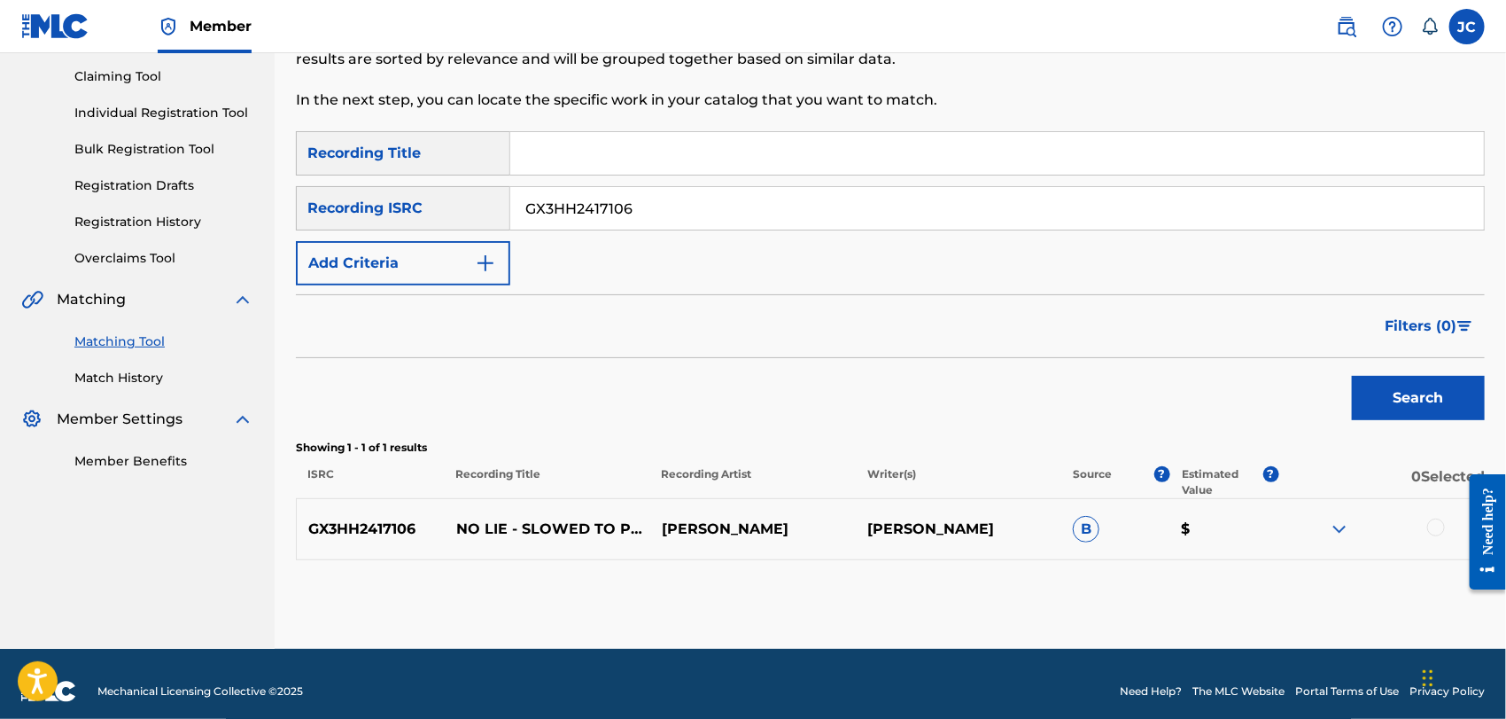
scroll to position [198, 0]
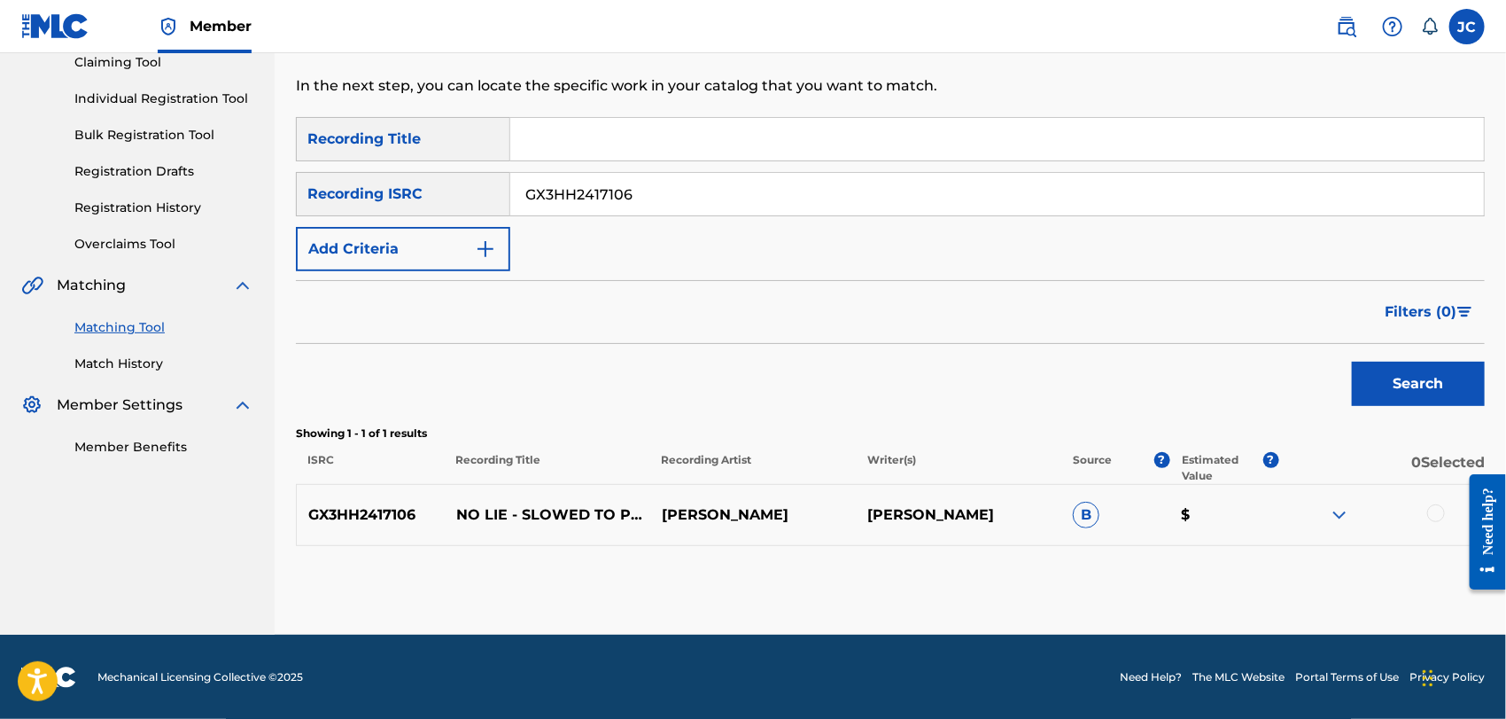
click at [1432, 510] on div at bounding box center [1436, 513] width 18 height 18
click at [1314, 559] on button "Match 1 Group" at bounding box center [1245, 574] width 196 height 44
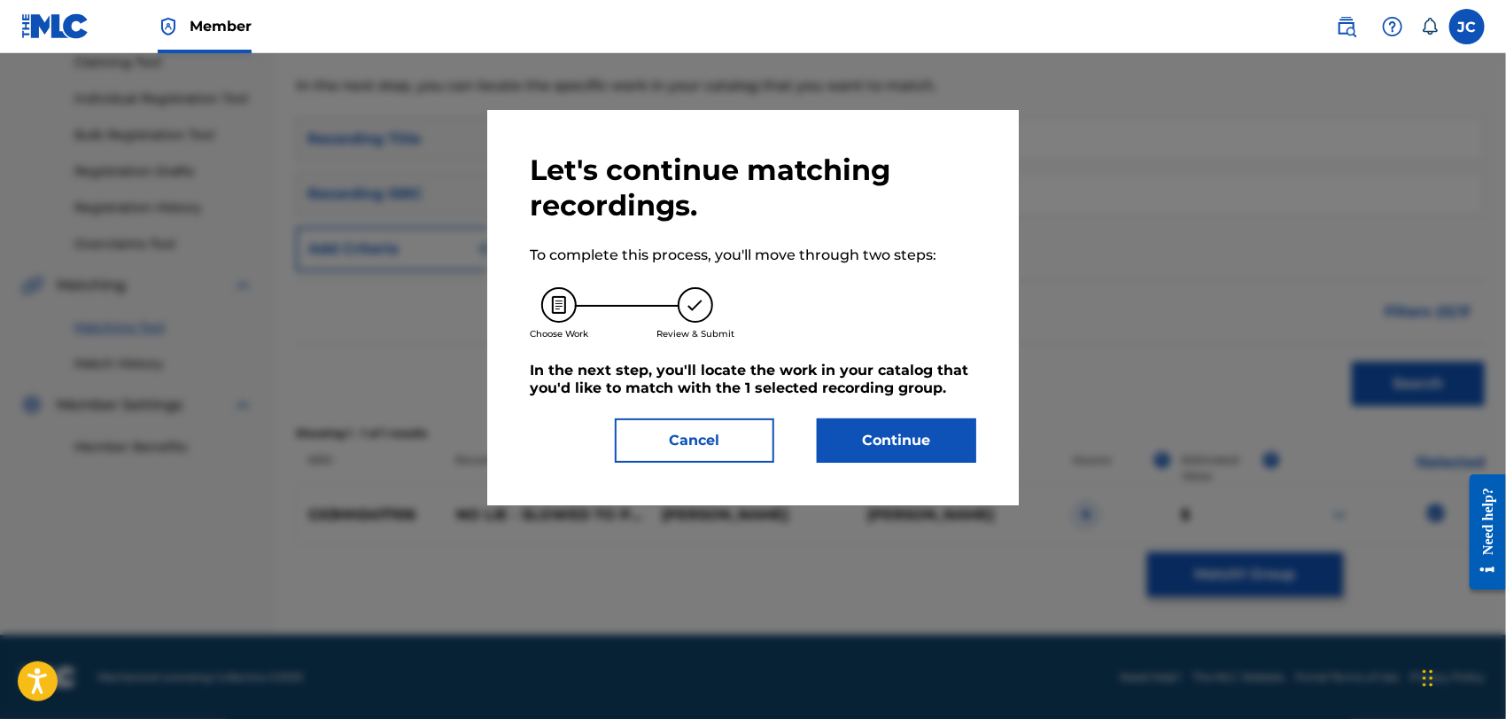
click at [943, 462] on div "Let's continue matching recordings. To complete this process, you'll move throu…" at bounding box center [753, 307] width 532 height 395
click at [903, 444] on button "Continue" at bounding box center [896, 440] width 159 height 44
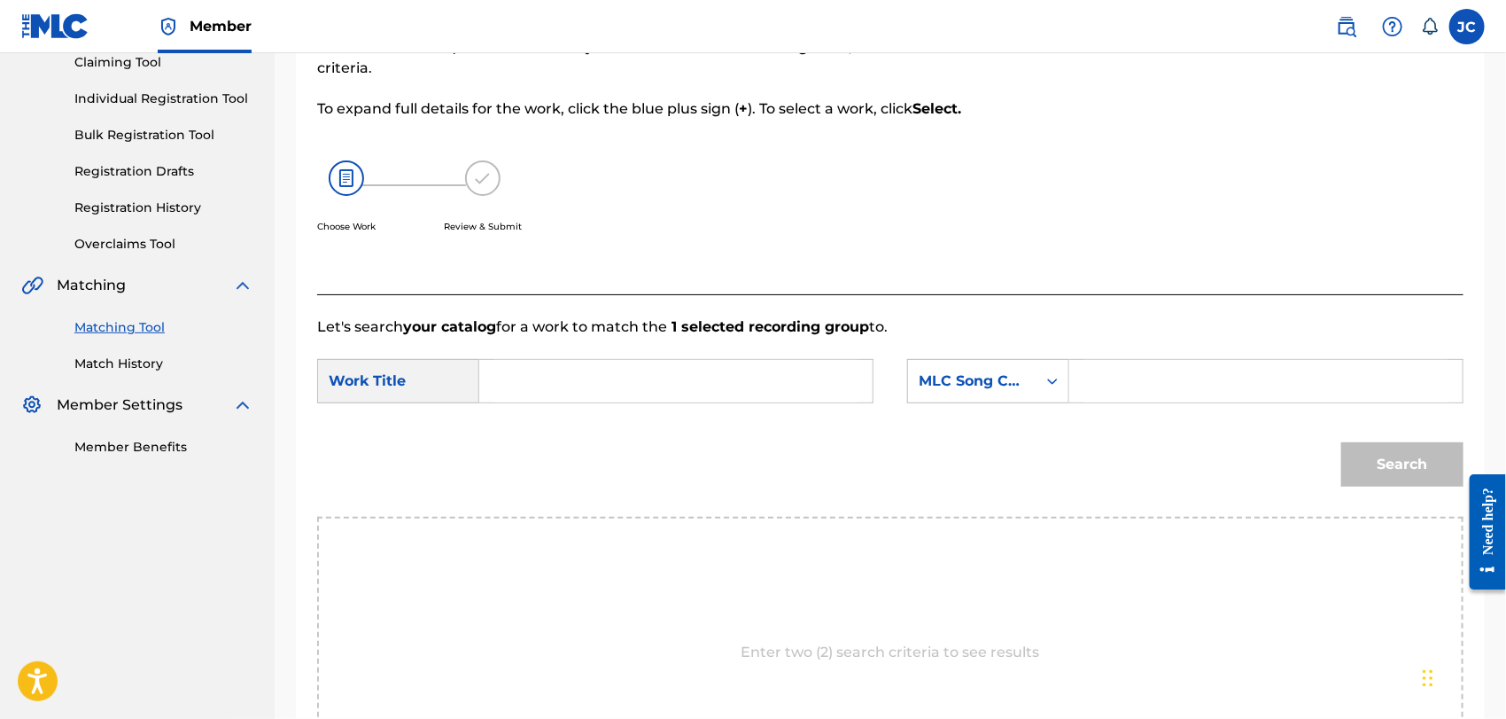
click at [661, 389] on input "Search Form" at bounding box center [675, 381] width 363 height 43
paste input "No Lie"
type input "No Lie"
click at [937, 382] on div "MLC Song Code" at bounding box center [972, 380] width 107 height 21
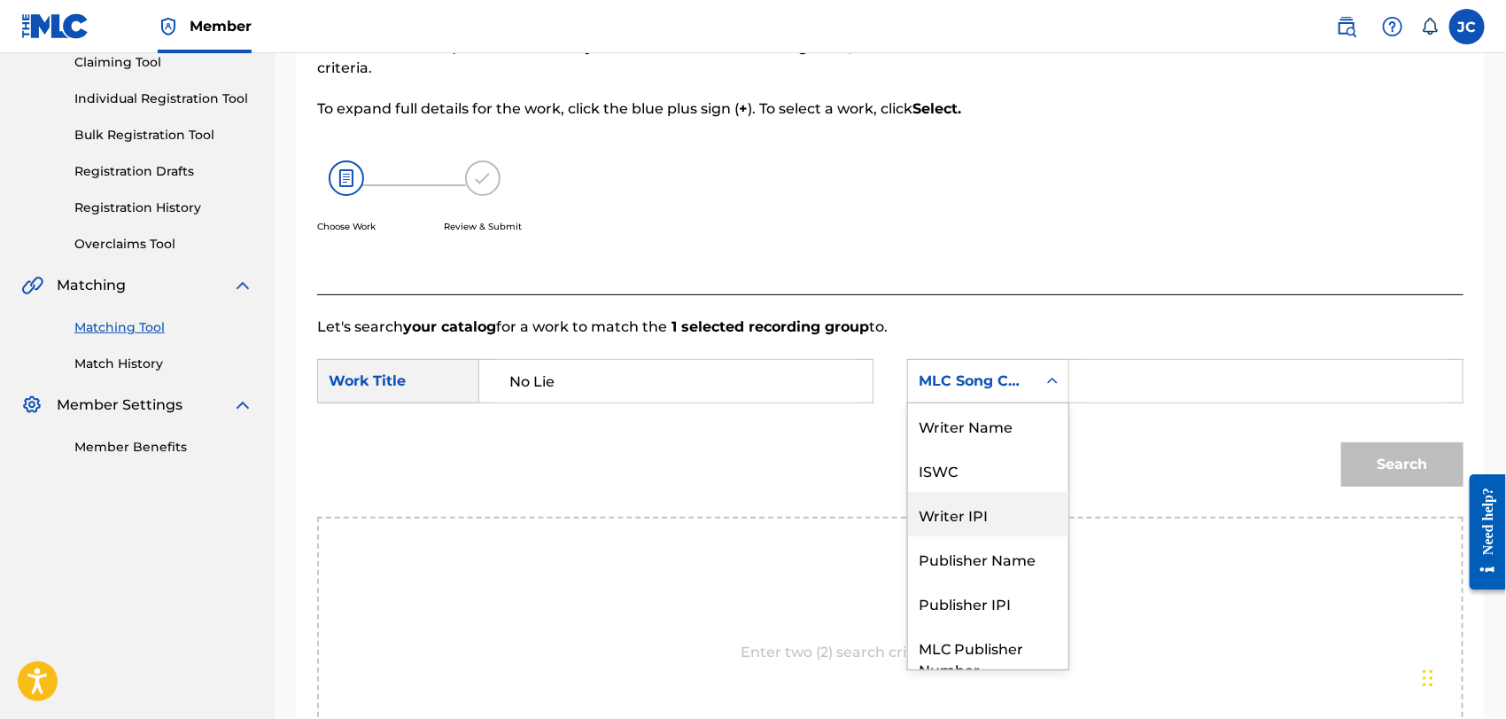
scroll to position [0, 0]
click at [957, 434] on div "Writer Name" at bounding box center [988, 425] width 160 height 44
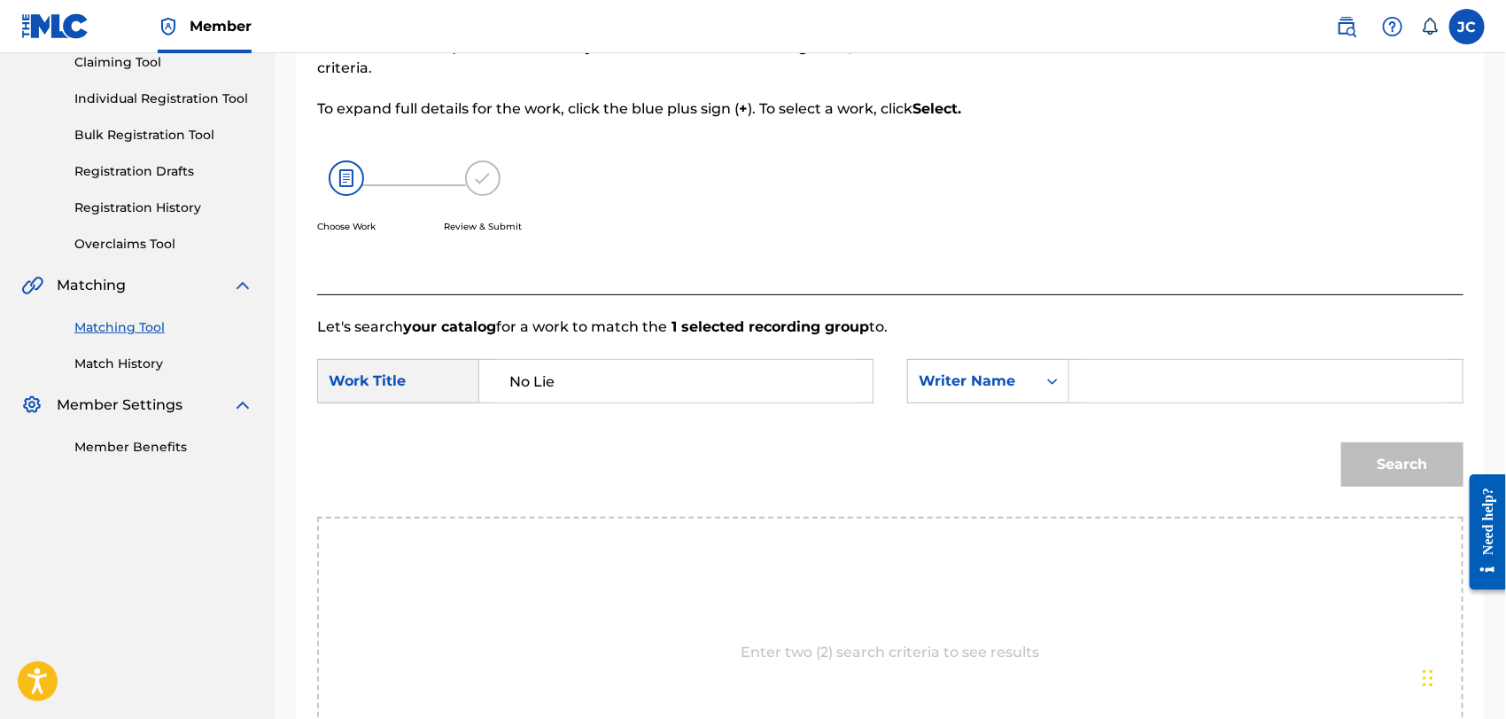
click at [1097, 390] on input "Search Form" at bounding box center [1265, 381] width 363 height 43
paste input "[PERSON_NAME]"
type input "[PERSON_NAME]"
click at [1358, 428] on div "Search" at bounding box center [1397, 459] width 131 height 71
click at [1365, 460] on button "Search" at bounding box center [1402, 464] width 122 height 44
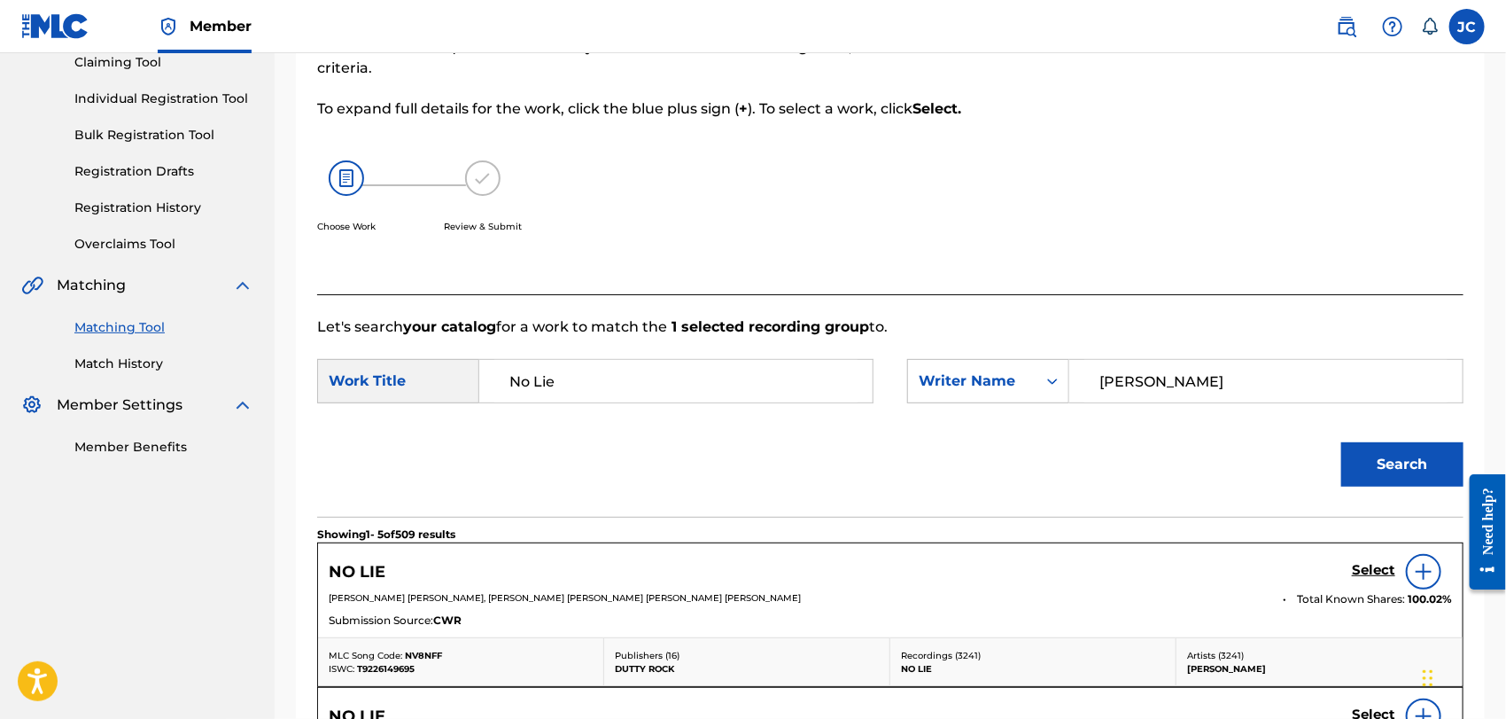
click at [1419, 567] on img at bounding box center [1423, 571] width 21 height 21
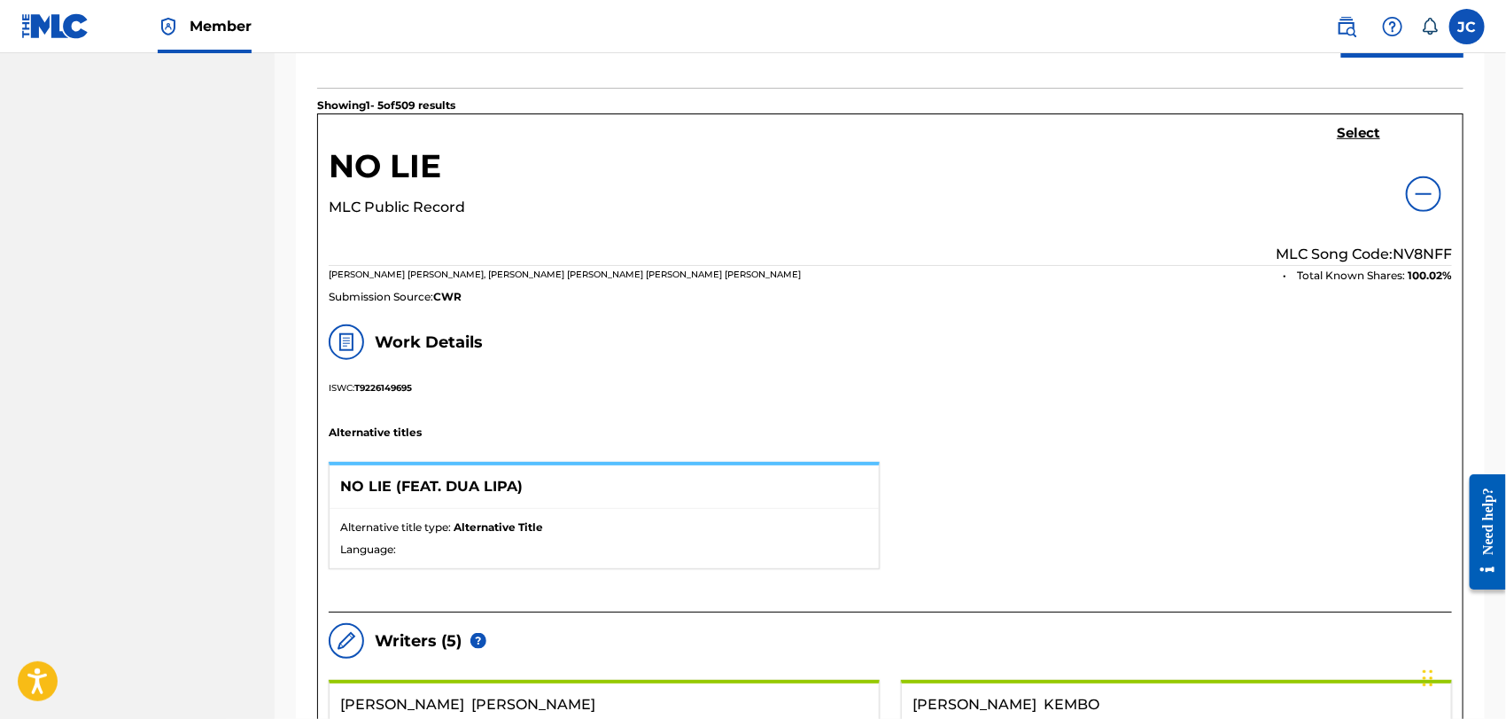
scroll to position [593, 0]
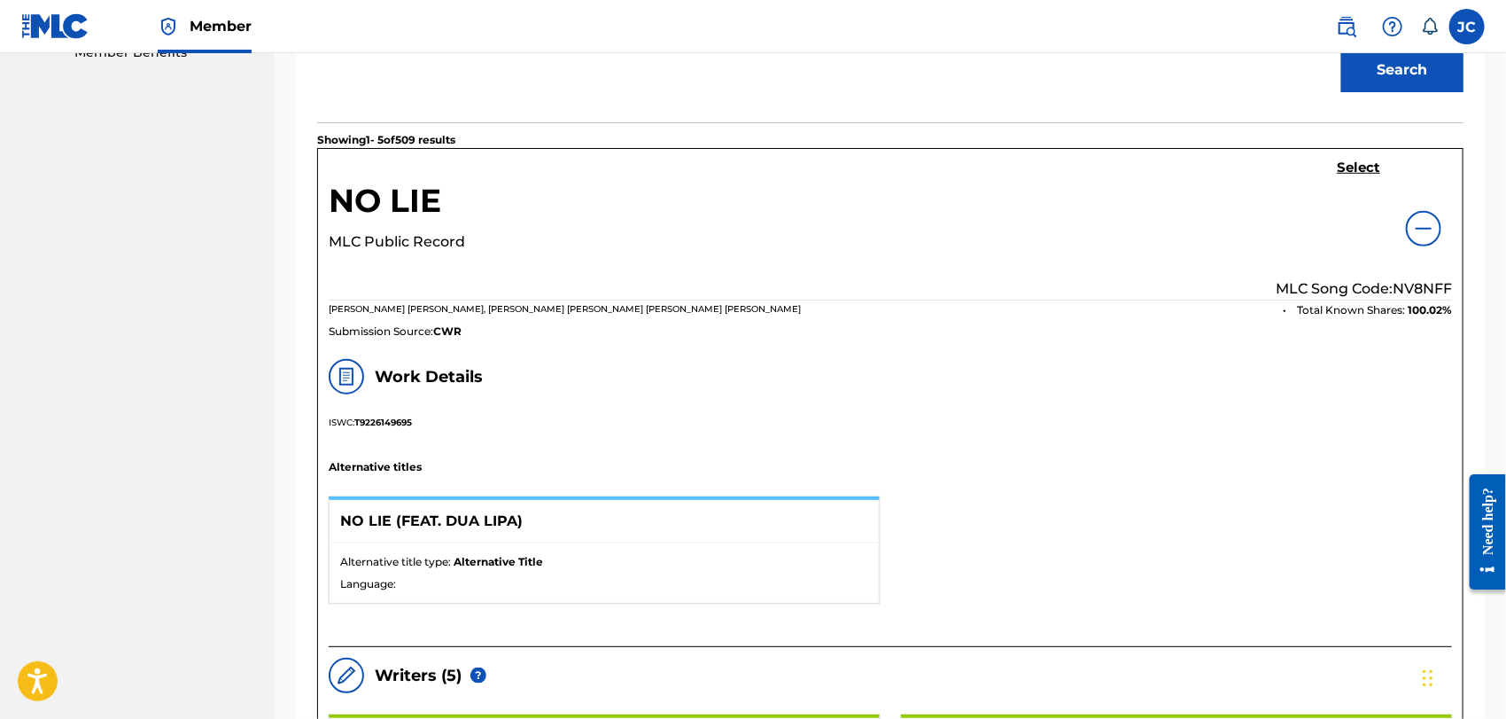
click at [1350, 167] on h5 "Select" at bounding box center [1358, 167] width 43 height 17
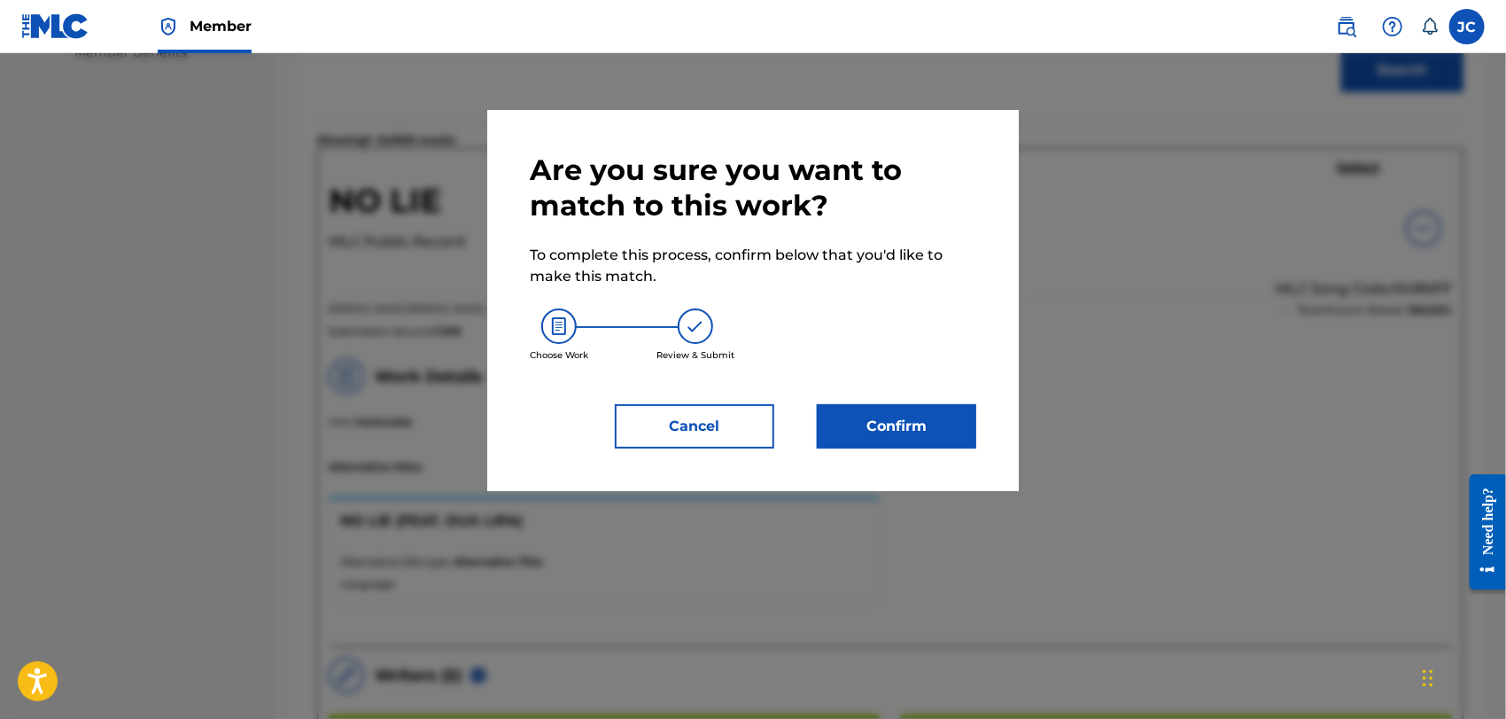
click at [939, 421] on button "Confirm" at bounding box center [896, 426] width 159 height 44
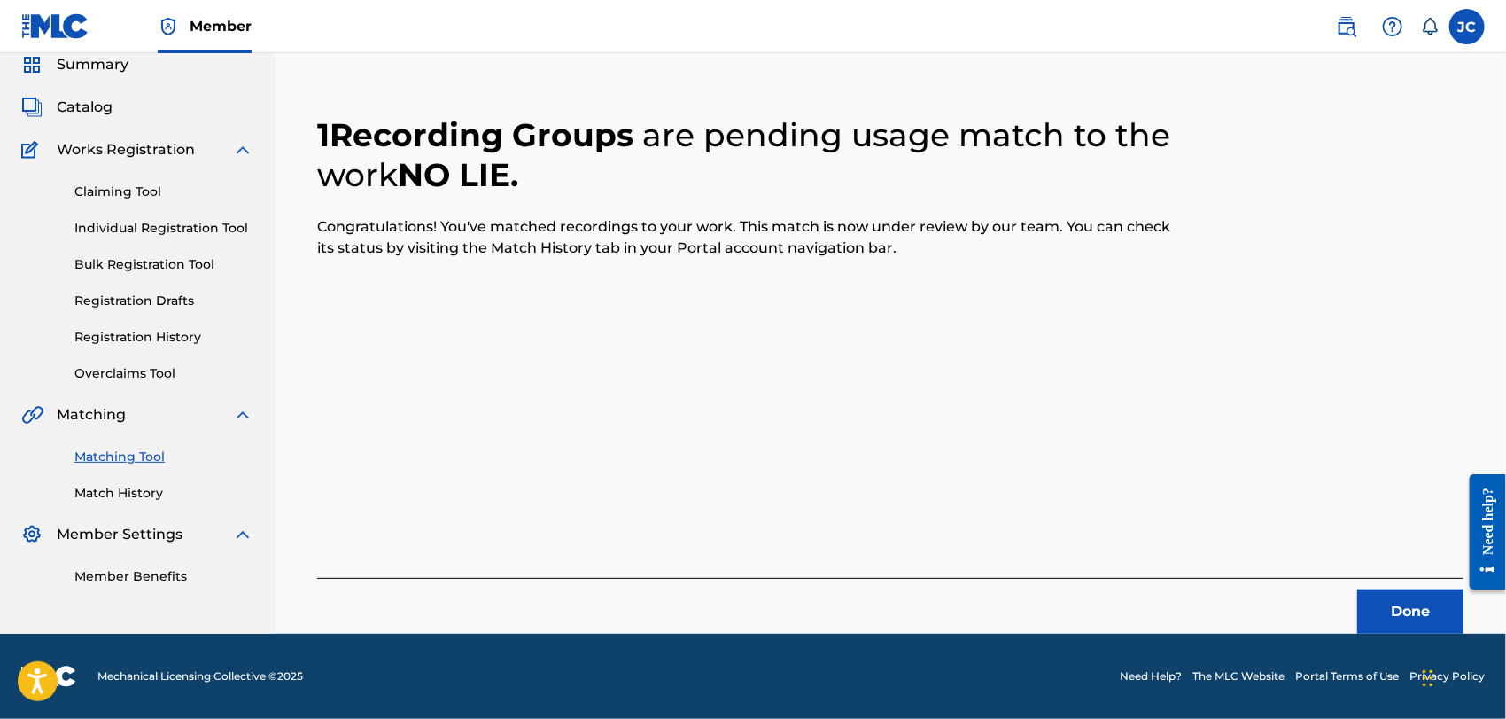
scroll to position [68, 0]
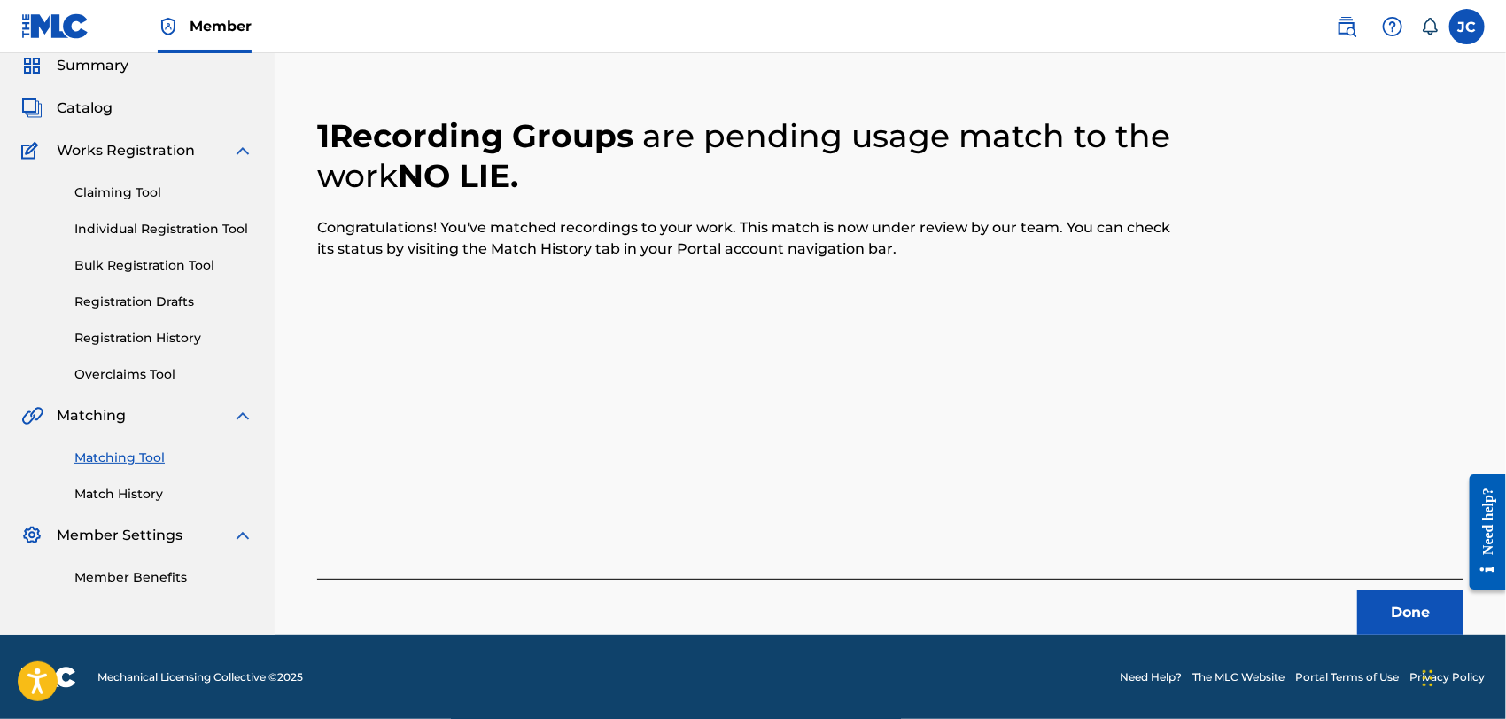
click at [1432, 602] on button "Done" at bounding box center [1410, 612] width 106 height 44
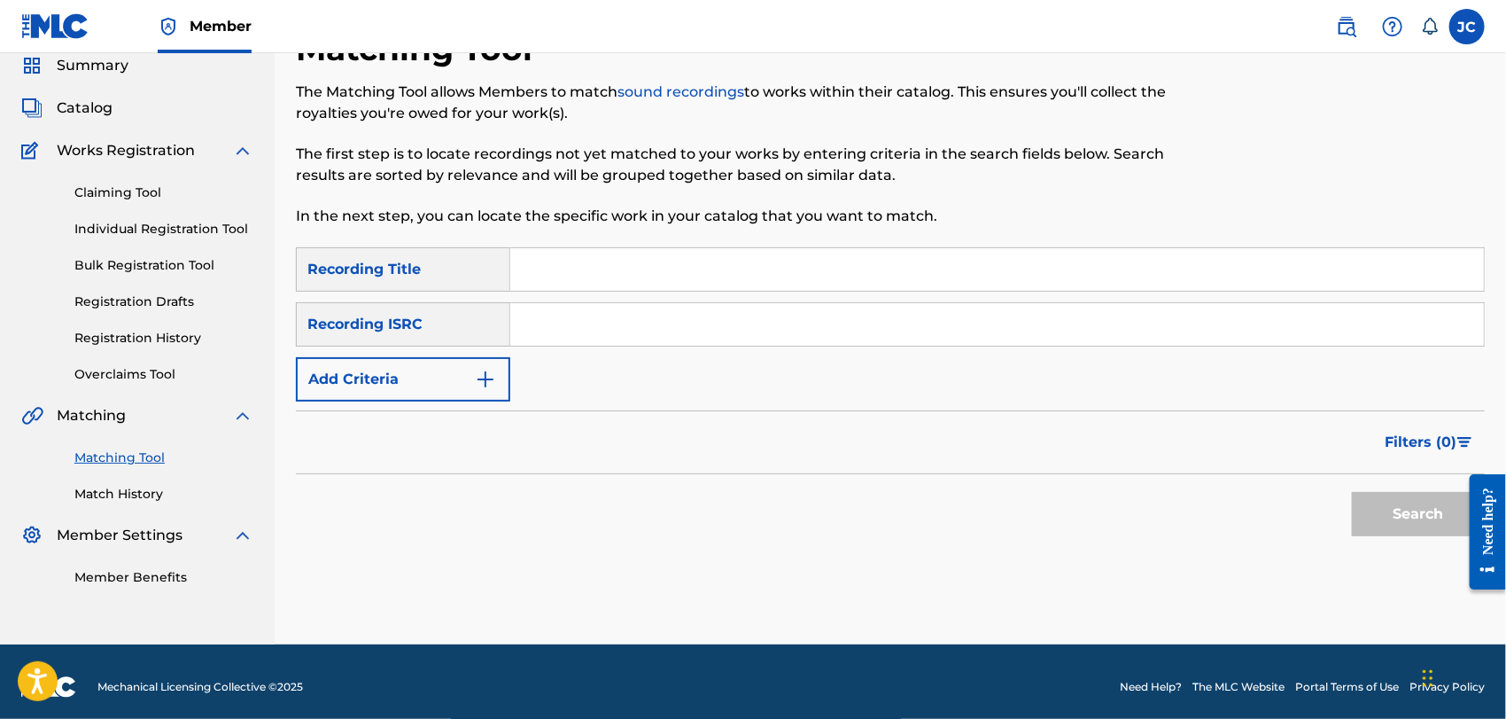
click at [736, 335] on input "Search Form" at bounding box center [997, 324] width 974 height 43
paste input "GBXGT1800172"
type input "GBXGT1800172"
click at [1363, 530] on button "Search" at bounding box center [1418, 514] width 133 height 44
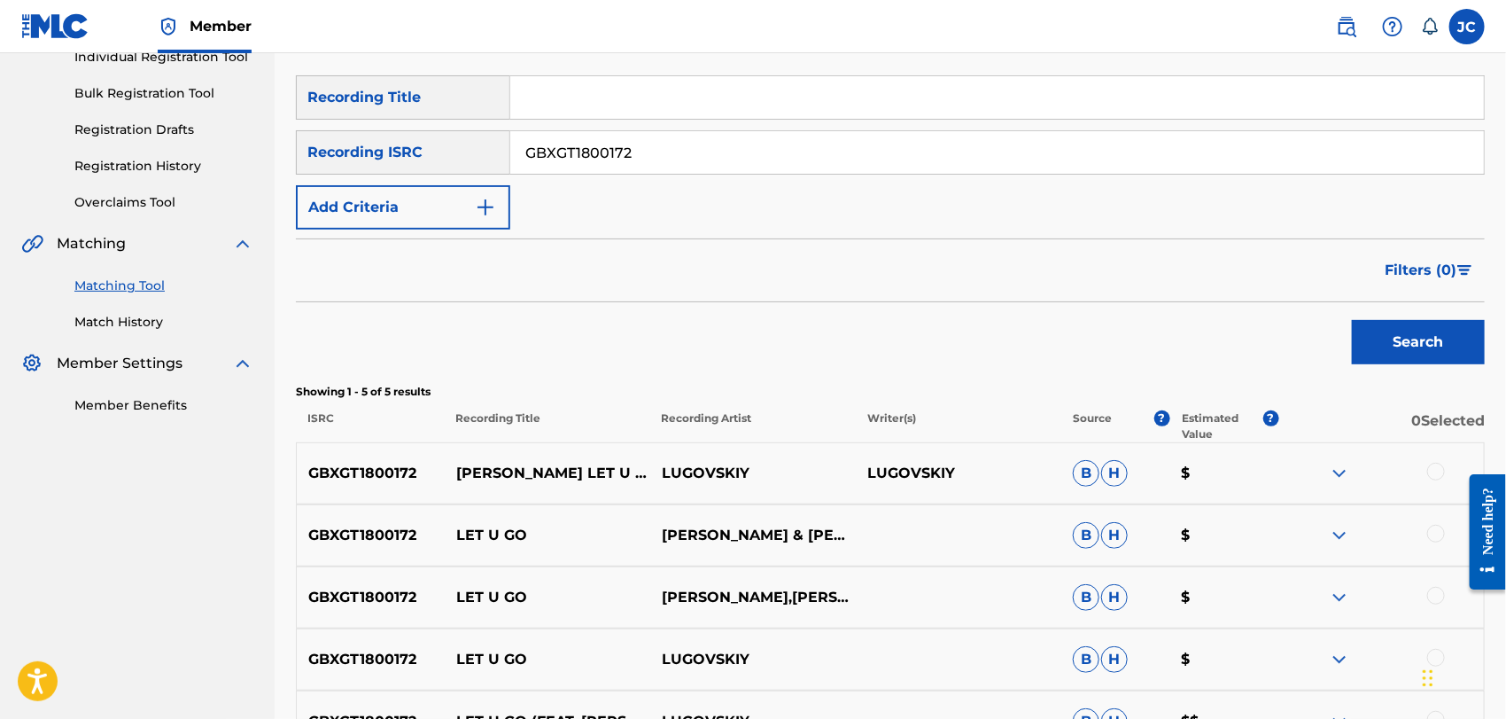
scroll to position [363, 0]
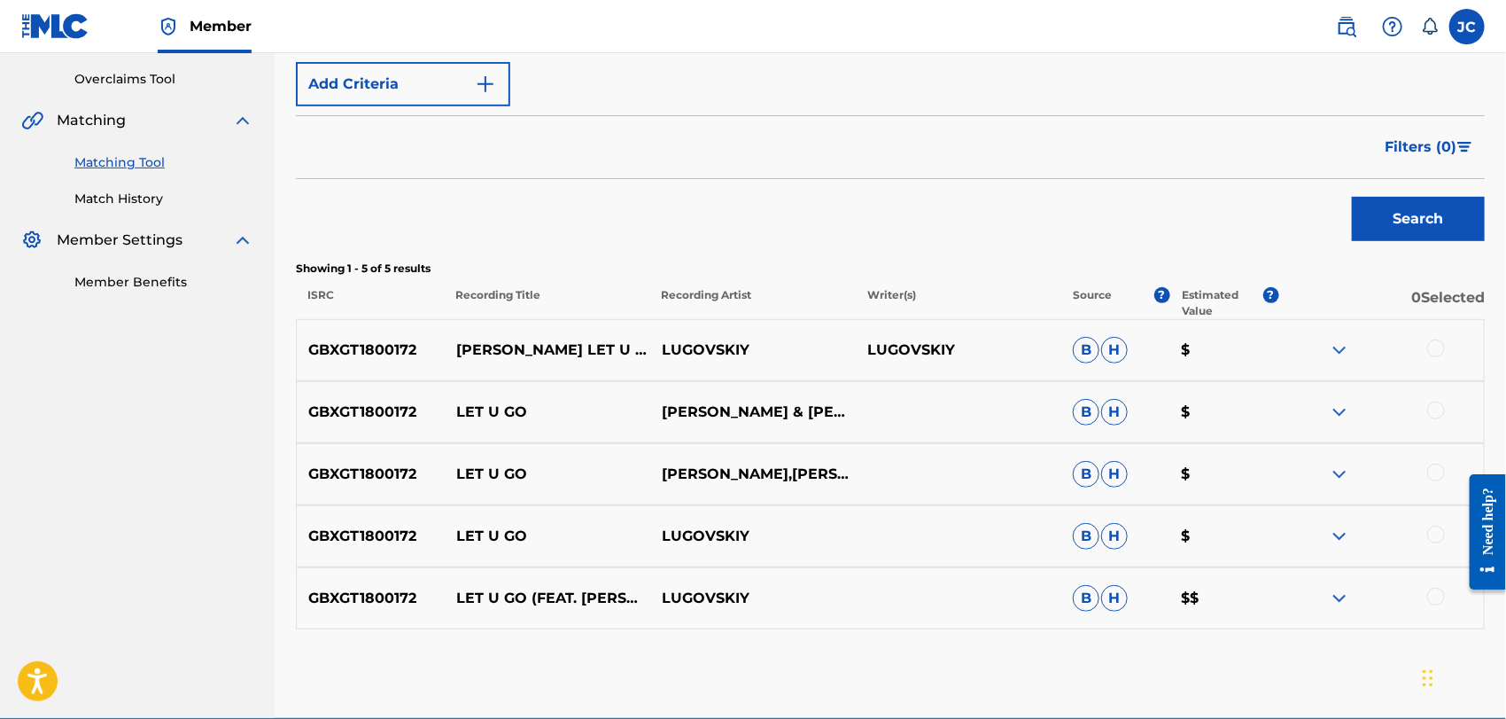
click at [1435, 353] on div at bounding box center [1436, 348] width 18 height 18
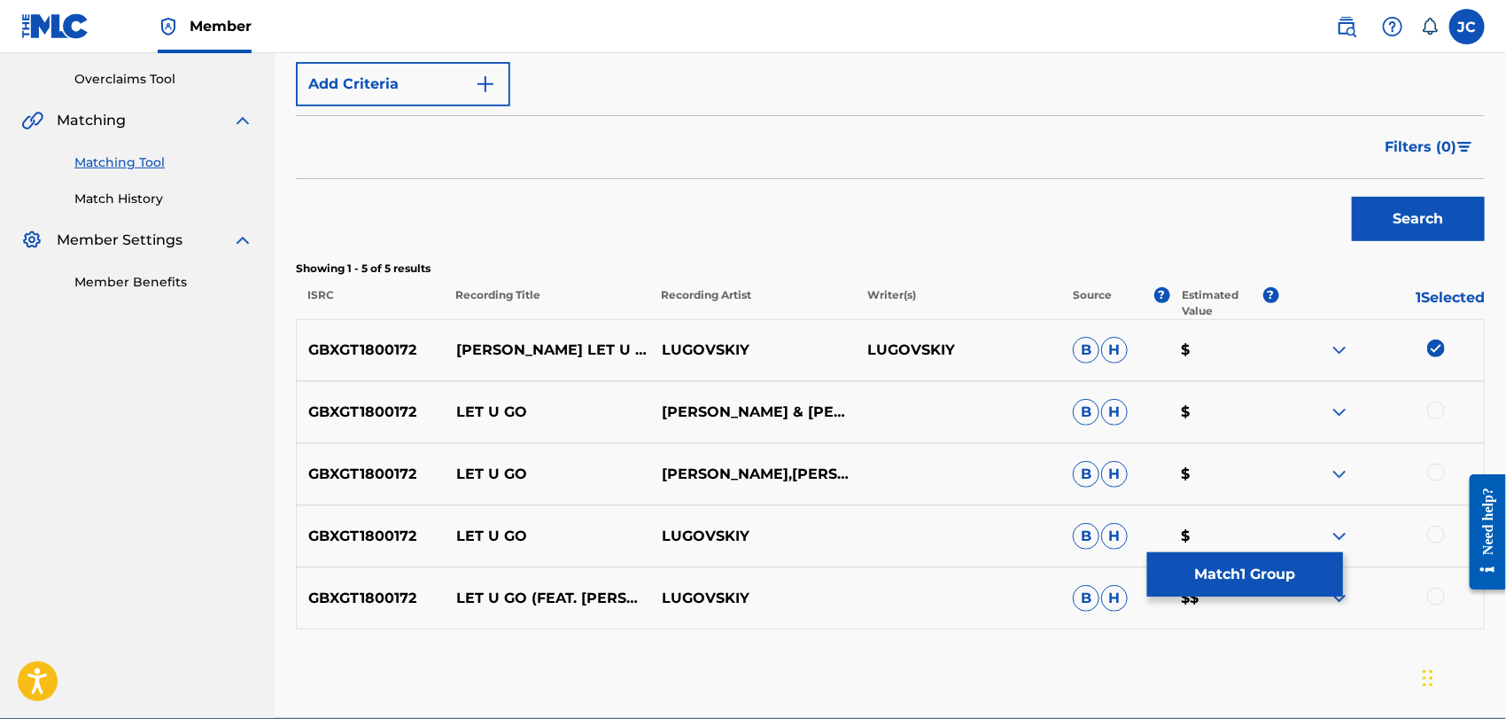
click at [1436, 392] on div "GBXGT1800172 LET U [PERSON_NAME] & [PERSON_NAME] [PERSON_NAME] $" at bounding box center [890, 412] width 1189 height 62
click at [1436, 402] on div at bounding box center [1436, 410] width 18 height 18
click at [1426, 454] on div "GBXGT1800172 LET U GO [PERSON_NAME],[PERSON_NAME] $" at bounding box center [890, 474] width 1189 height 62
click at [1428, 477] on div at bounding box center [1381, 473] width 206 height 21
click at [1425, 473] on div at bounding box center [1381, 473] width 206 height 21
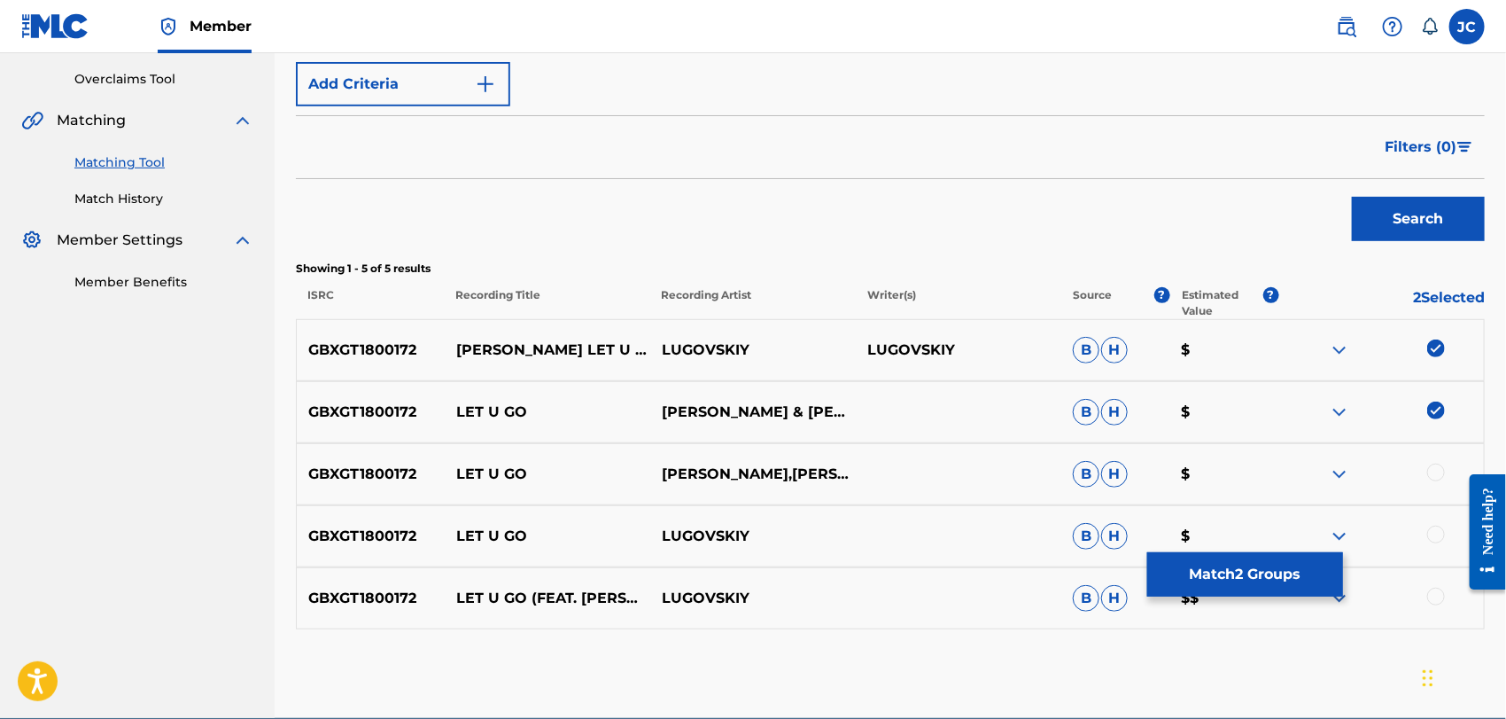
click at [1435, 473] on div at bounding box center [1436, 472] width 18 height 18
click at [1435, 541] on div at bounding box center [1436, 534] width 18 height 18
click at [1439, 597] on div at bounding box center [1436, 596] width 18 height 18
click at [1116, 546] on span "H" at bounding box center [1114, 536] width 27 height 27
click at [1240, 579] on button "Match 5 Groups" at bounding box center [1245, 574] width 196 height 44
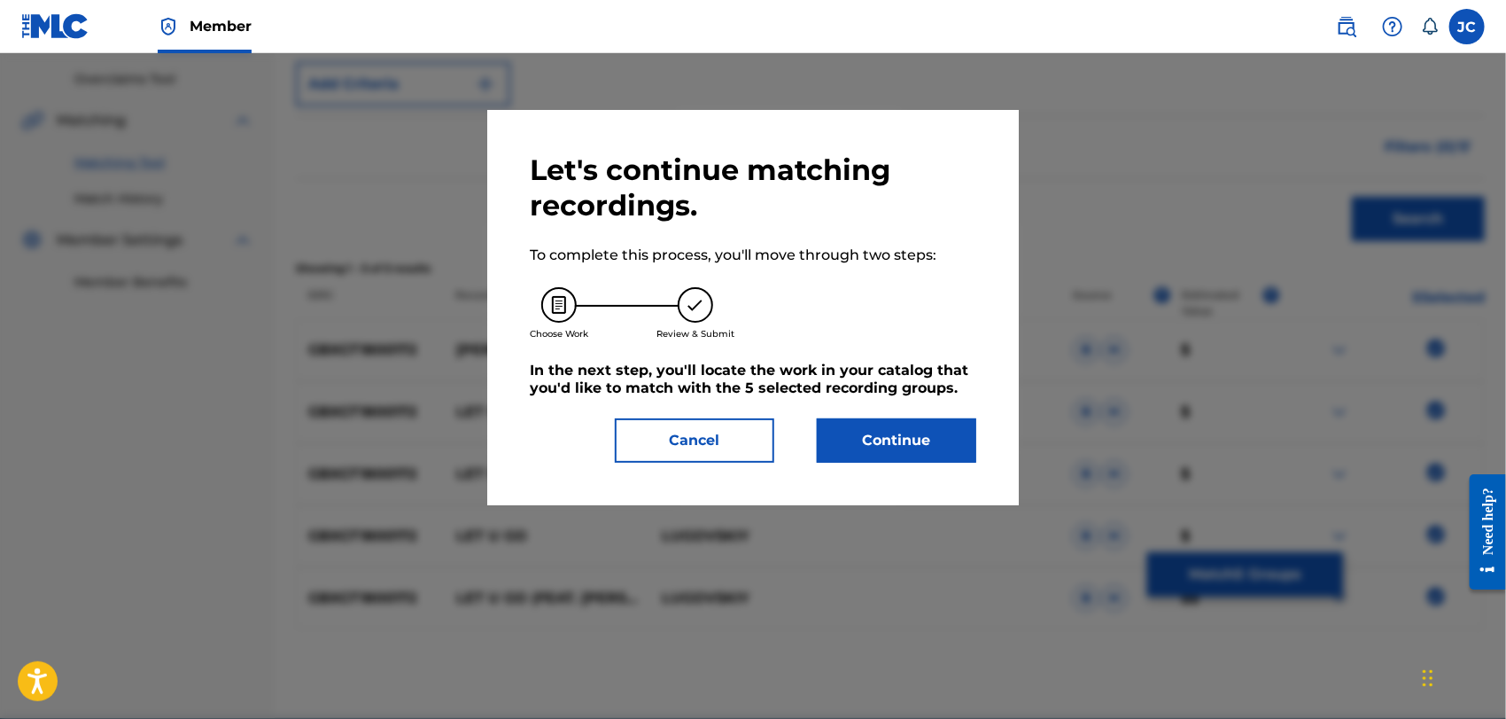
click at [938, 433] on button "Continue" at bounding box center [896, 440] width 159 height 44
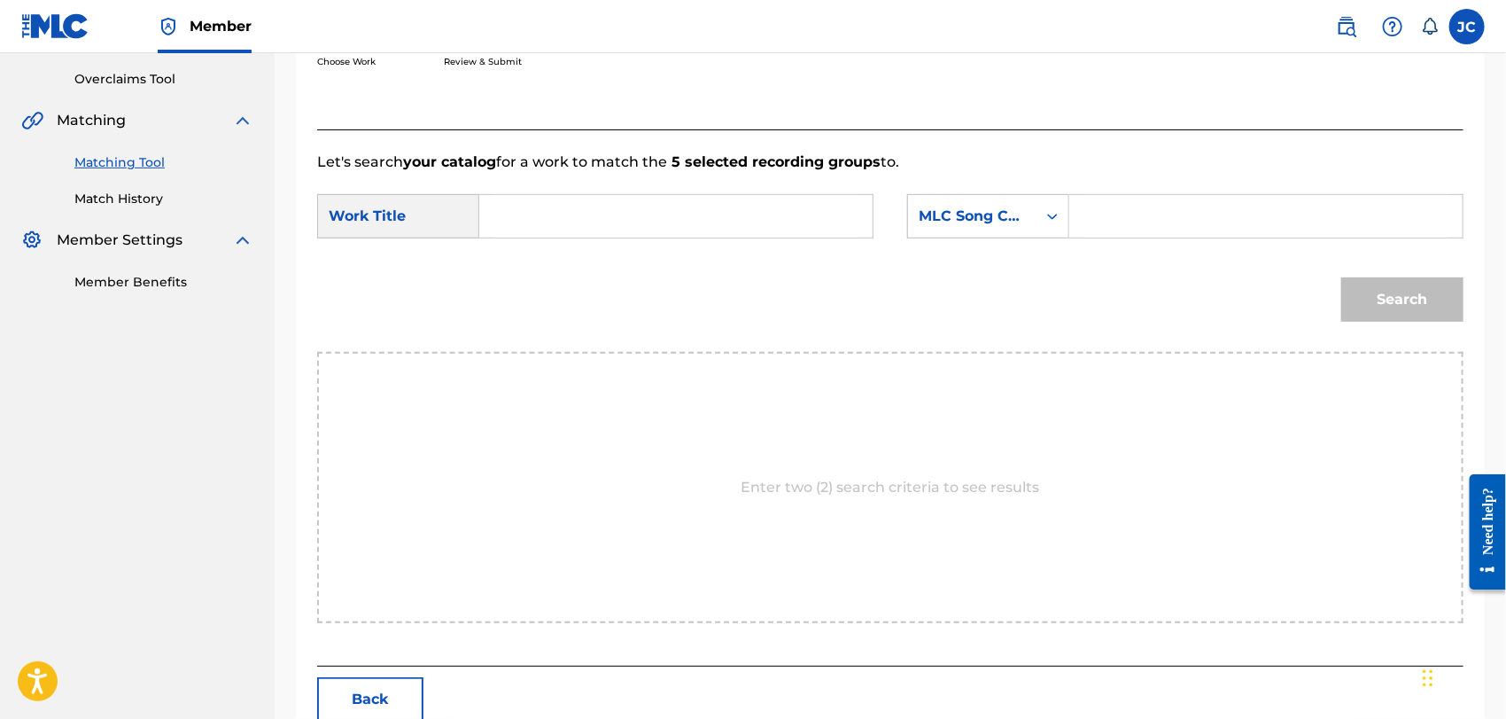
click at [566, 214] on input "Search Form" at bounding box center [675, 216] width 363 height 43
paste input "Let U Go"
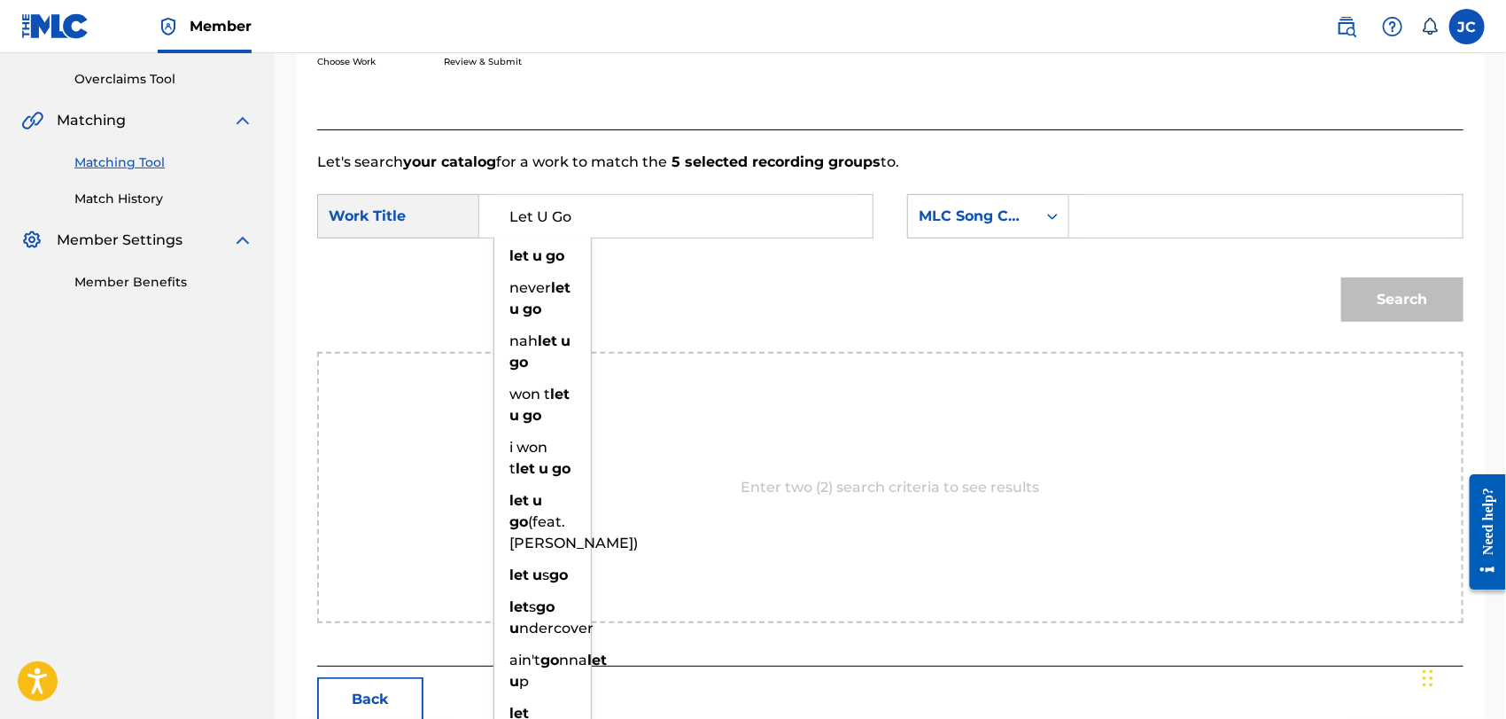
type input "Let U Go"
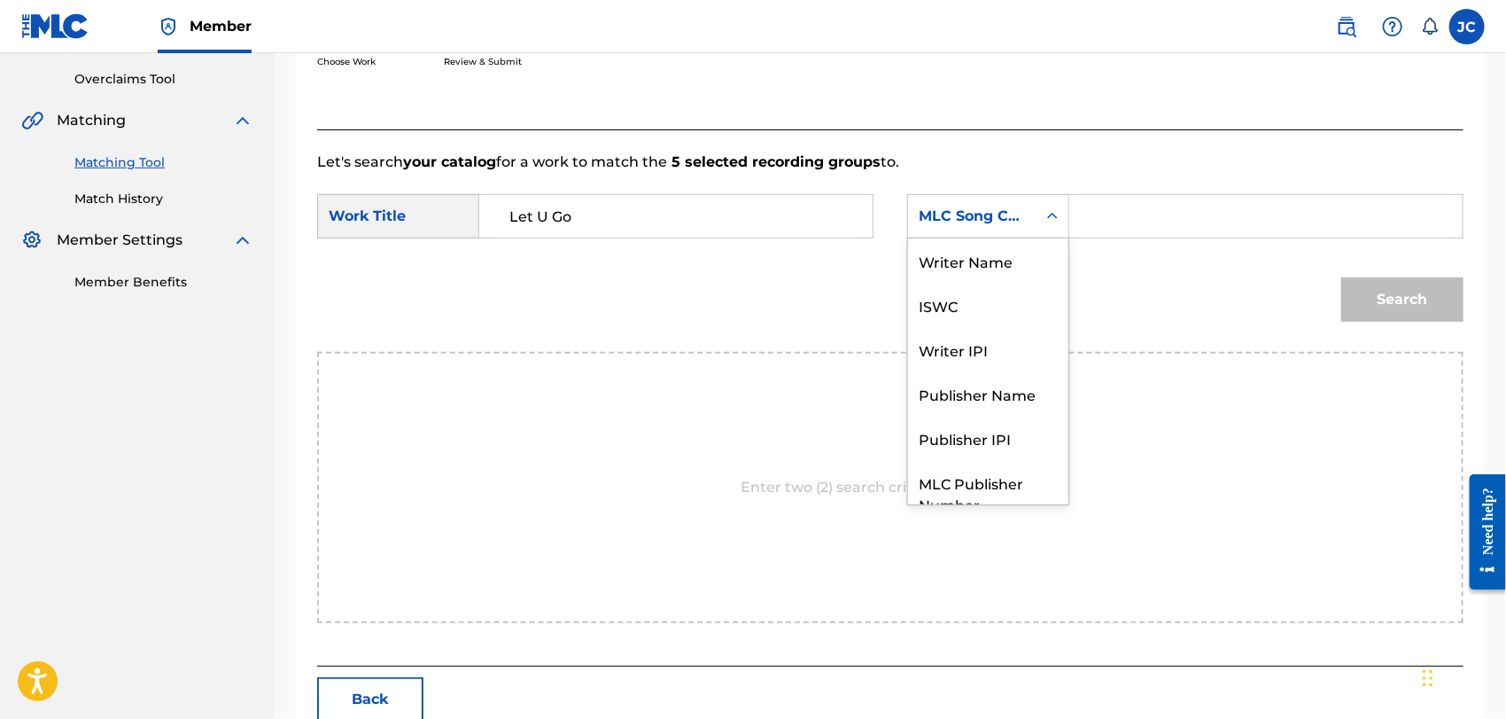
click at [989, 219] on div "MLC Song Code" at bounding box center [972, 216] width 107 height 21
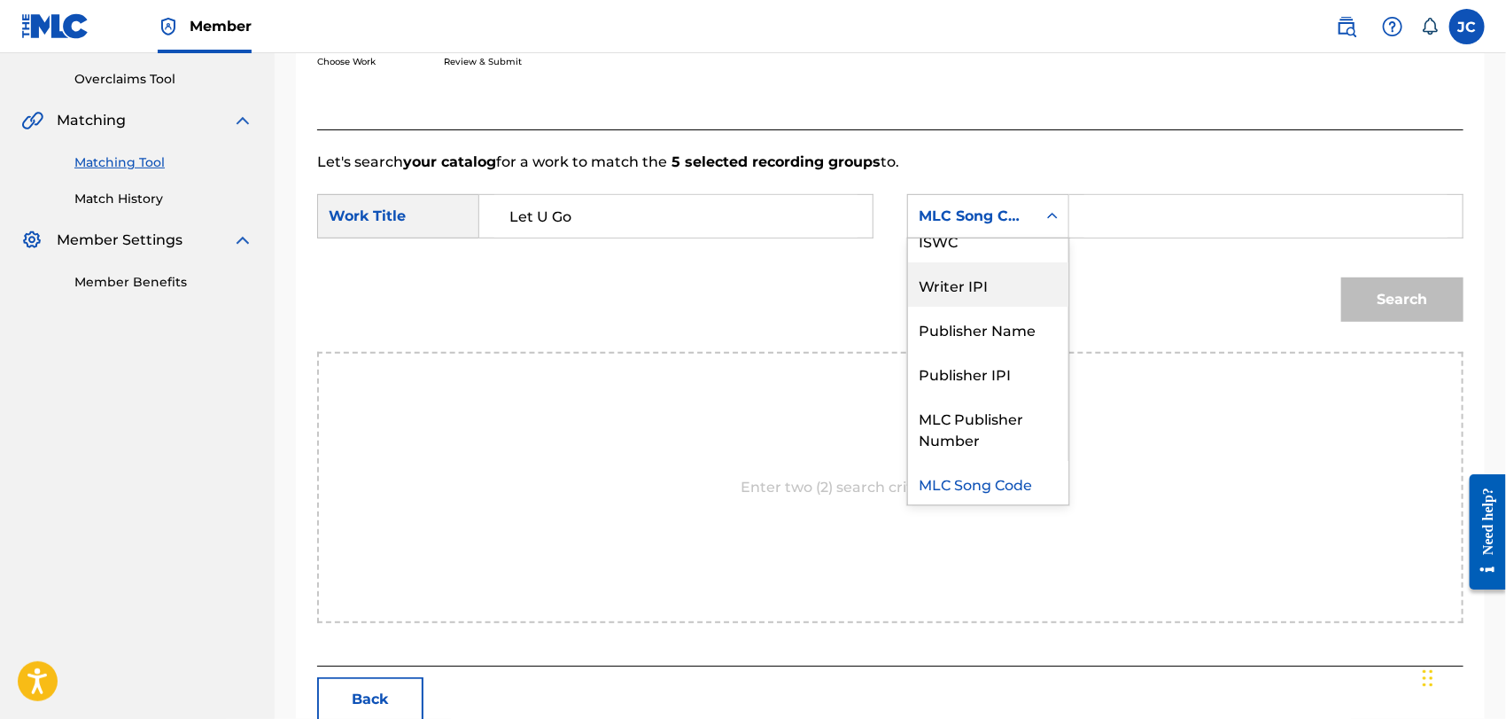
scroll to position [0, 0]
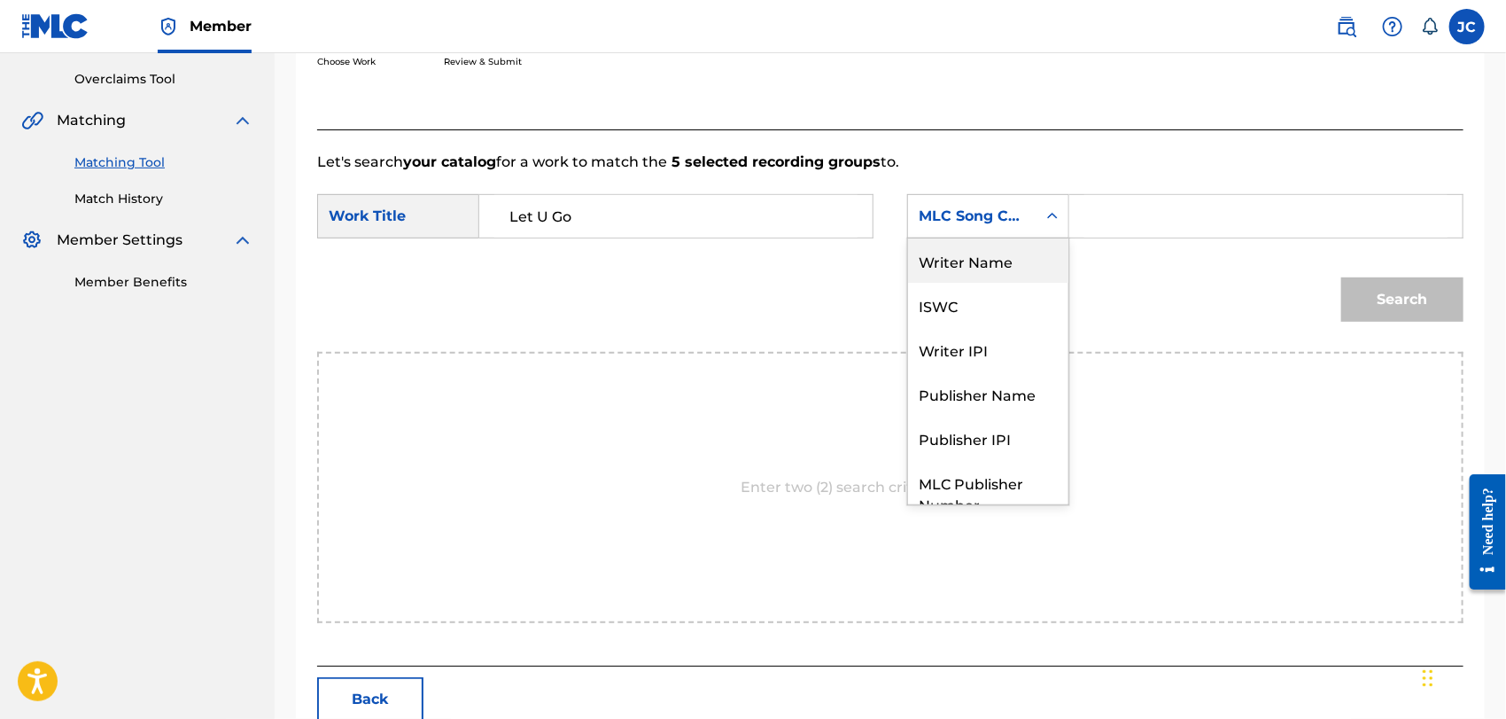
click at [1020, 255] on div "Writer Name" at bounding box center [988, 260] width 160 height 44
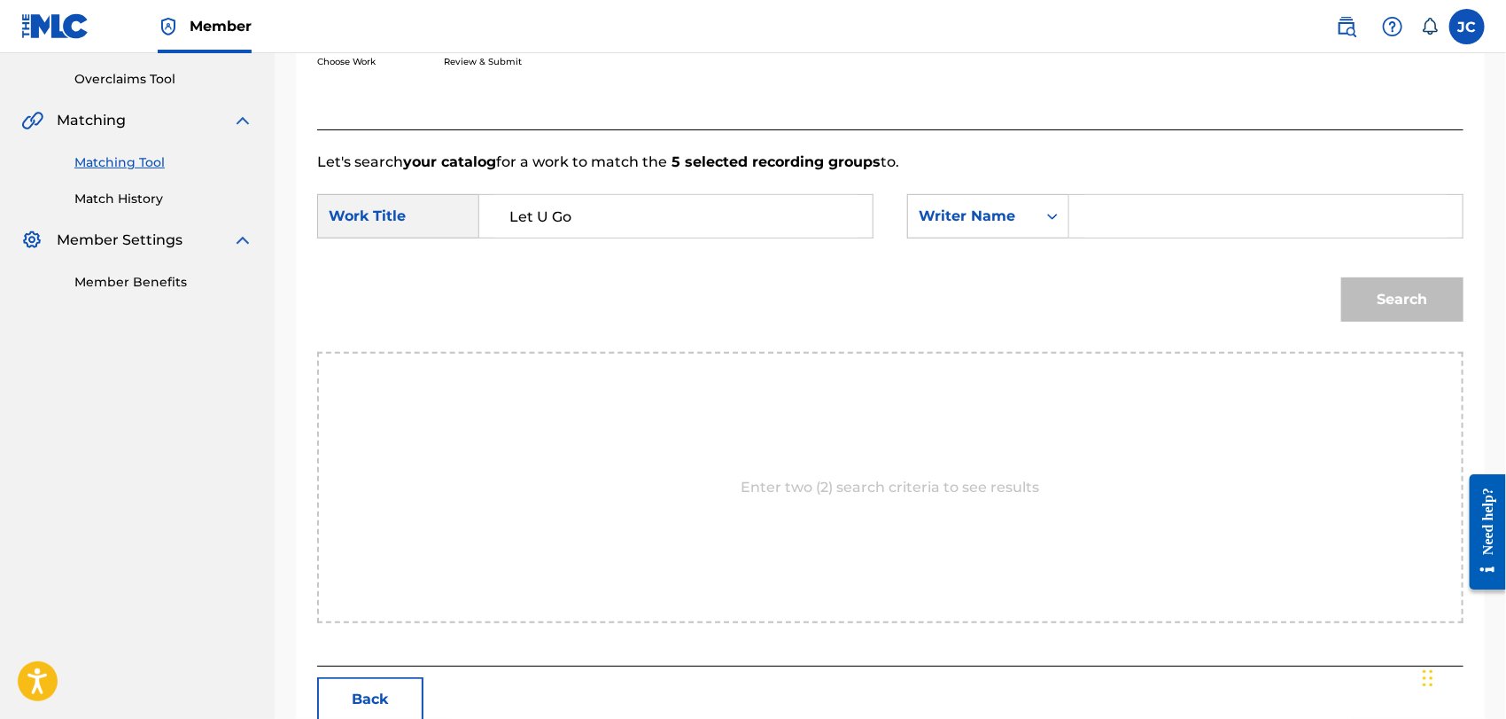
click at [1161, 214] on input "Search Form" at bounding box center [1265, 216] width 363 height 43
paste input "Lugovskiy"
type input "Lugovskiy"
click at [1389, 290] on button "Search" at bounding box center [1402, 299] width 122 height 44
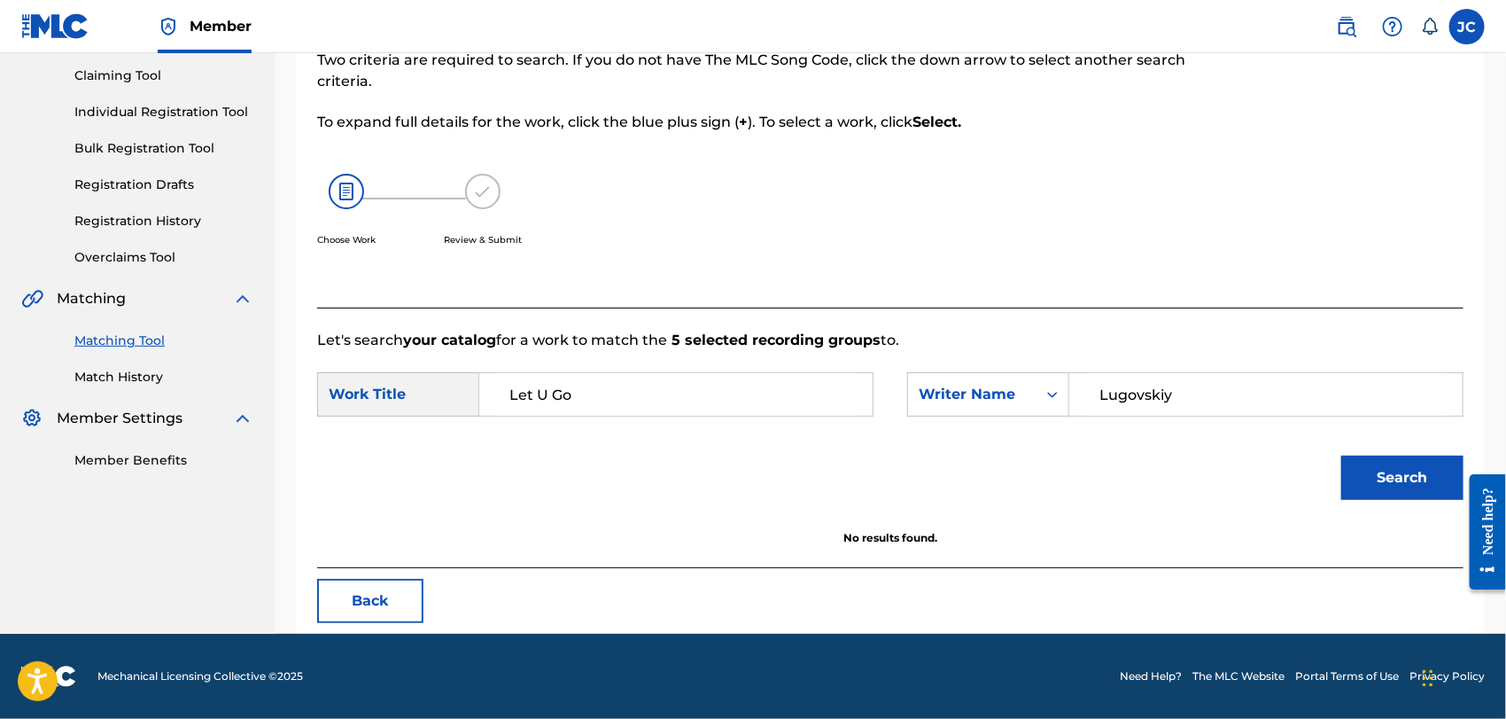
scroll to position [184, 0]
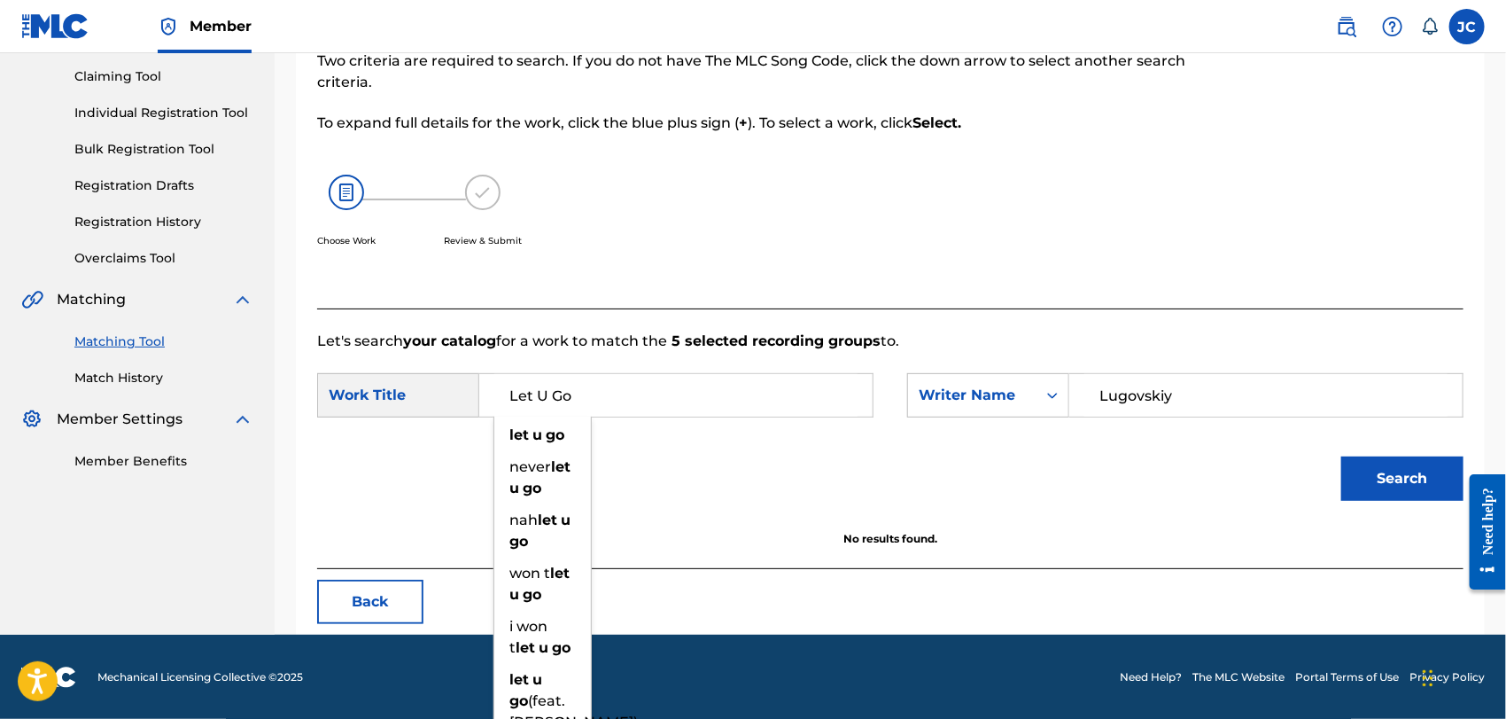
drag, startPoint x: 532, startPoint y: 392, endPoint x: 1251, endPoint y: 395, distance: 719.4
click at [1232, 395] on div "SearchWithCriteria9cfd86b8-af4b-425d-a996-b44494d3af6c Work Title Let U Go let …" at bounding box center [890, 400] width 1146 height 55
type input "Let"
click at [1418, 484] on button "Search" at bounding box center [1402, 478] width 122 height 44
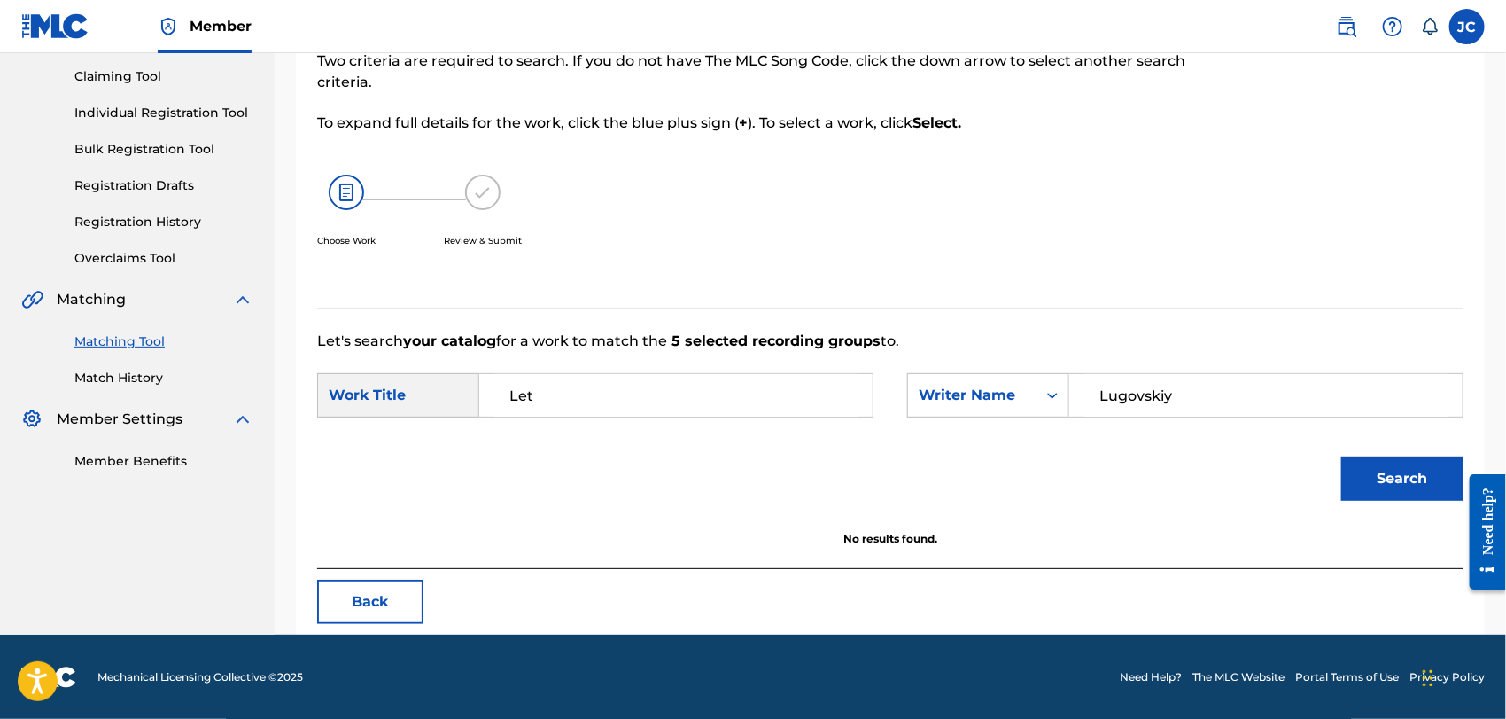
click at [137, 377] on link "Match History" at bounding box center [163, 378] width 179 height 19
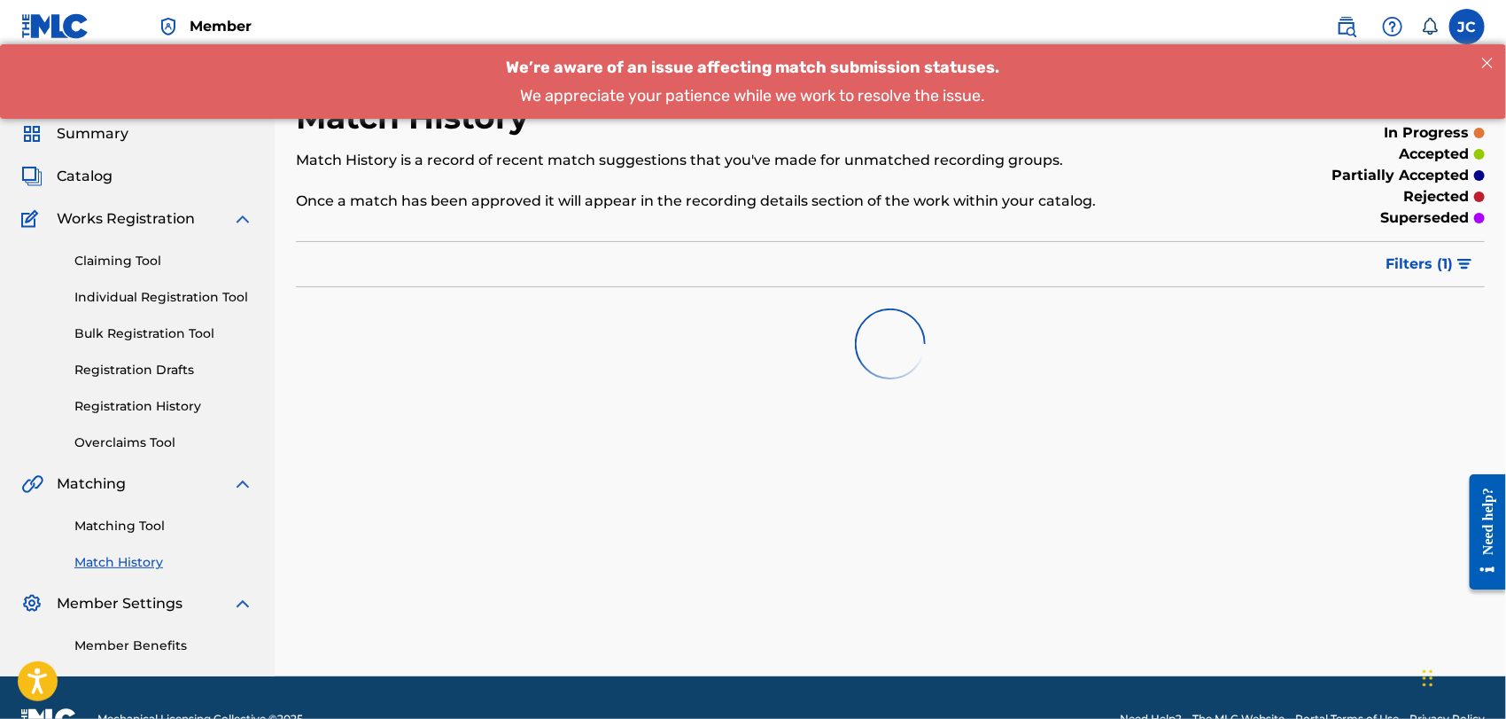
click at [131, 520] on link "Matching Tool" at bounding box center [163, 526] width 179 height 19
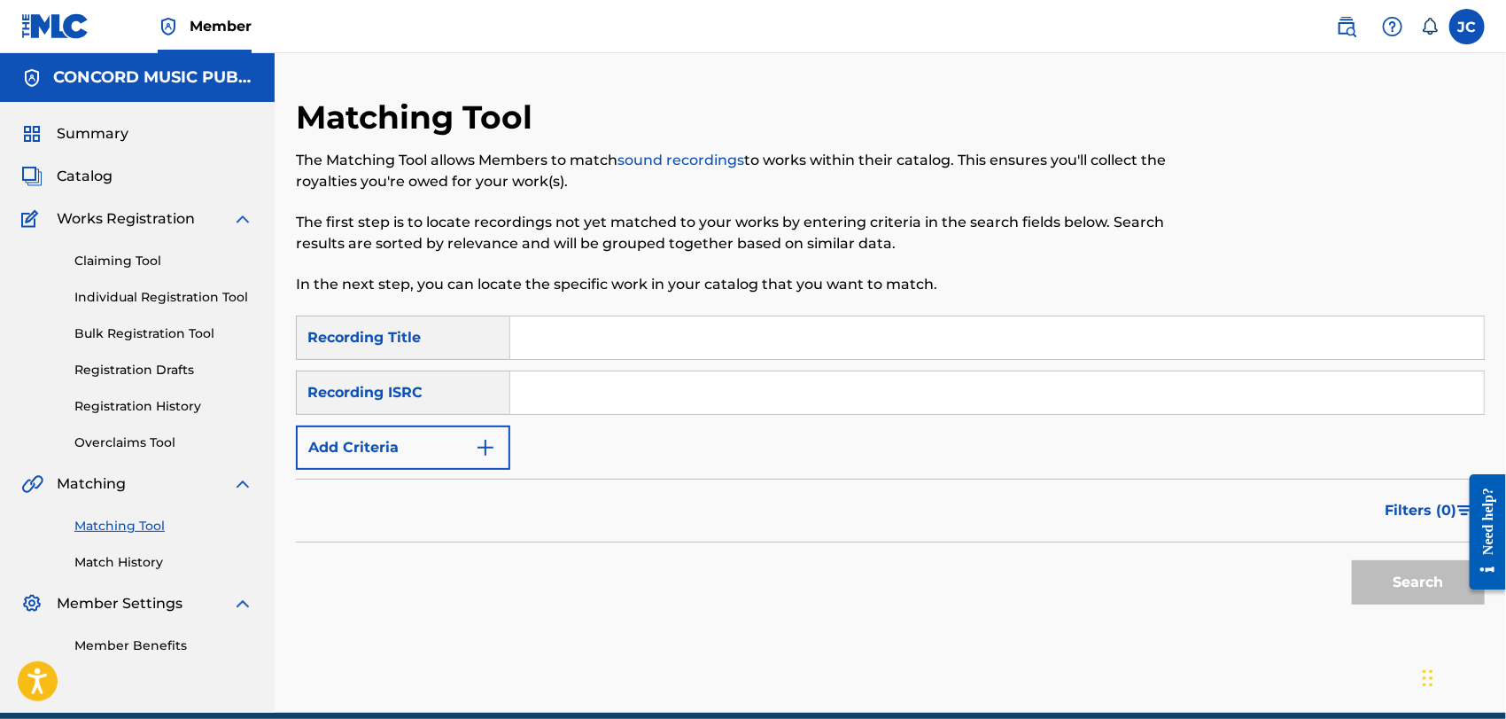
click at [636, 404] on input "Search Form" at bounding box center [997, 392] width 974 height 43
paste input "USX9P1006802"
type input "USX9P1006802"
click at [1411, 582] on button "Search" at bounding box center [1418, 582] width 133 height 44
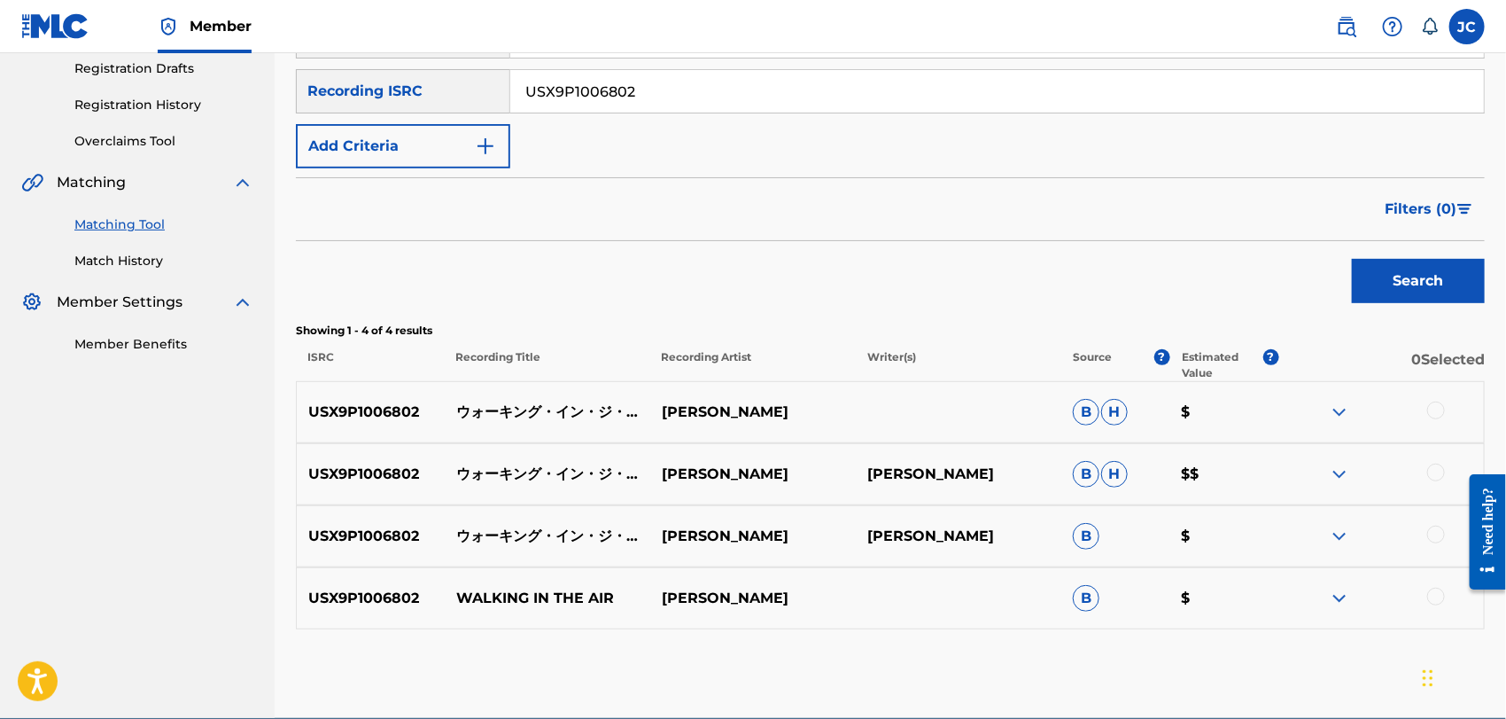
scroll to position [385, 0]
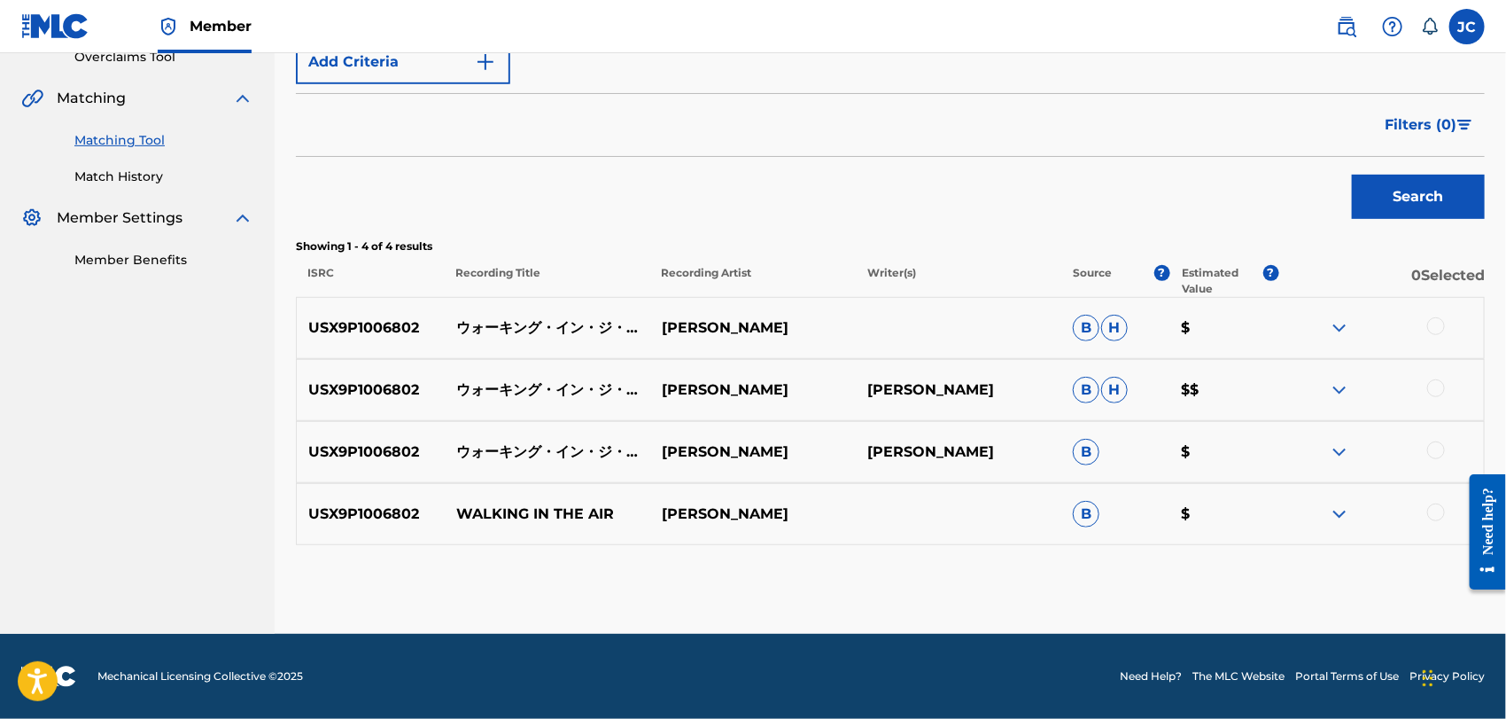
click at [1436, 323] on div at bounding box center [1436, 326] width 18 height 18
click at [1430, 385] on div at bounding box center [1436, 388] width 18 height 18
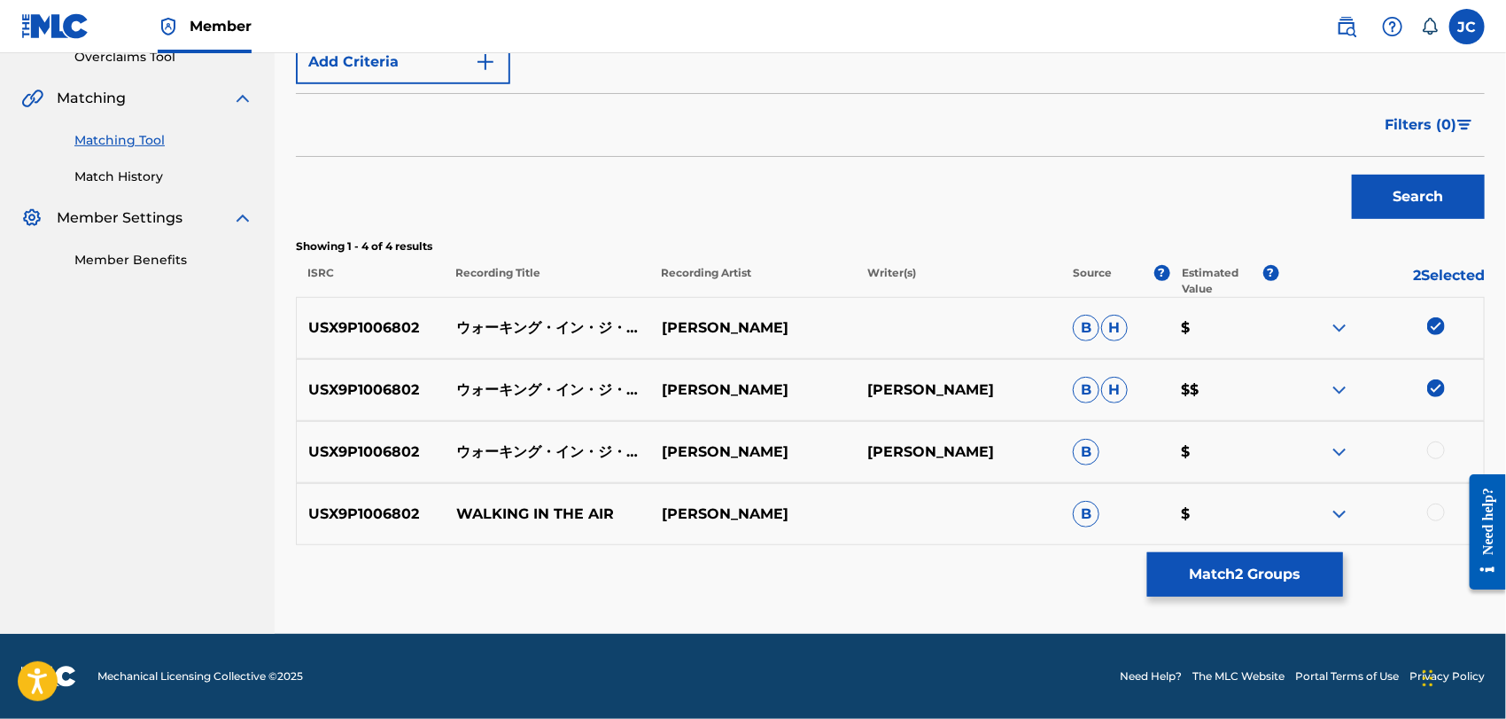
click at [1435, 452] on div at bounding box center [1436, 450] width 18 height 18
click at [1432, 519] on div at bounding box center [1436, 512] width 18 height 18
click at [1323, 583] on button "Match 4 Groups" at bounding box center [1245, 574] width 196 height 44
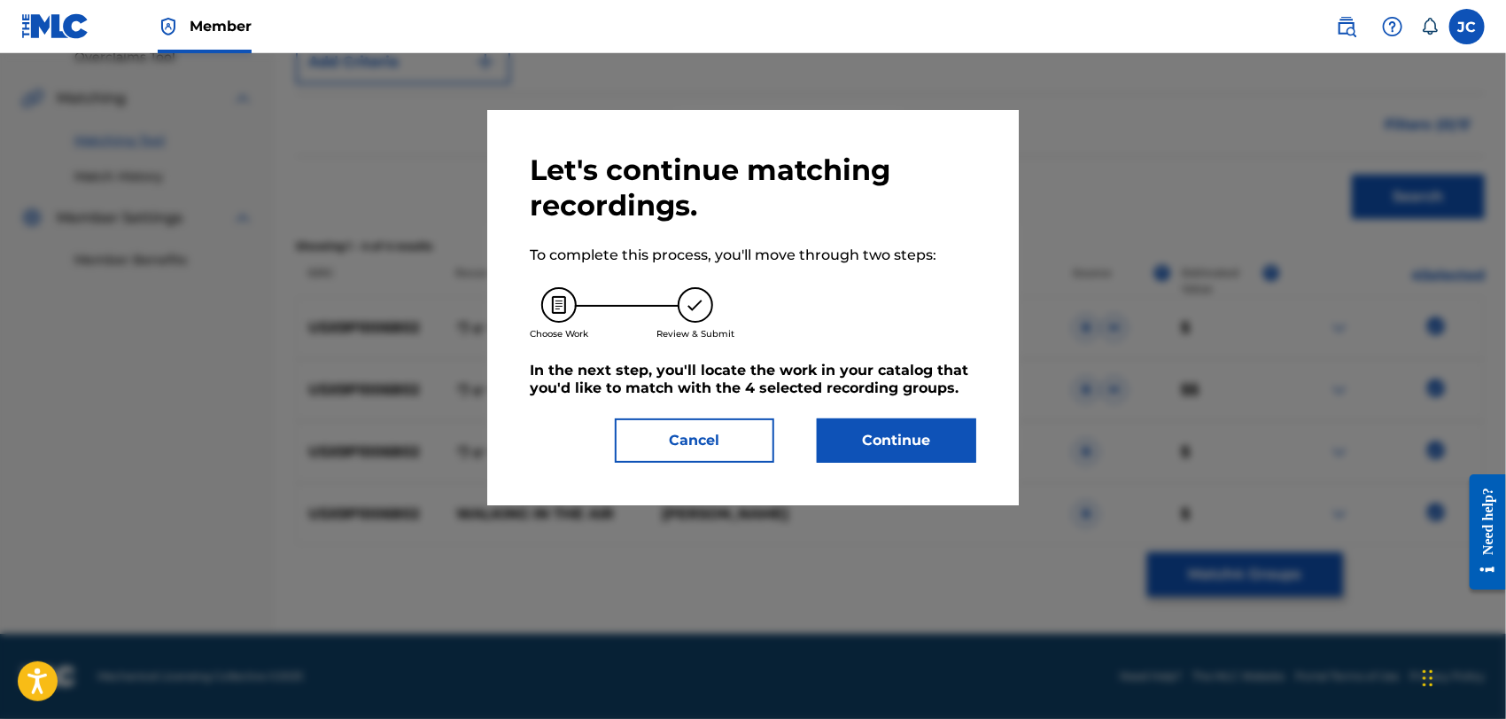
click at [893, 464] on div "Let's continue matching recordings. To complete this process, you'll move throu…" at bounding box center [753, 307] width 532 height 395
click at [904, 444] on button "Continue" at bounding box center [896, 440] width 159 height 44
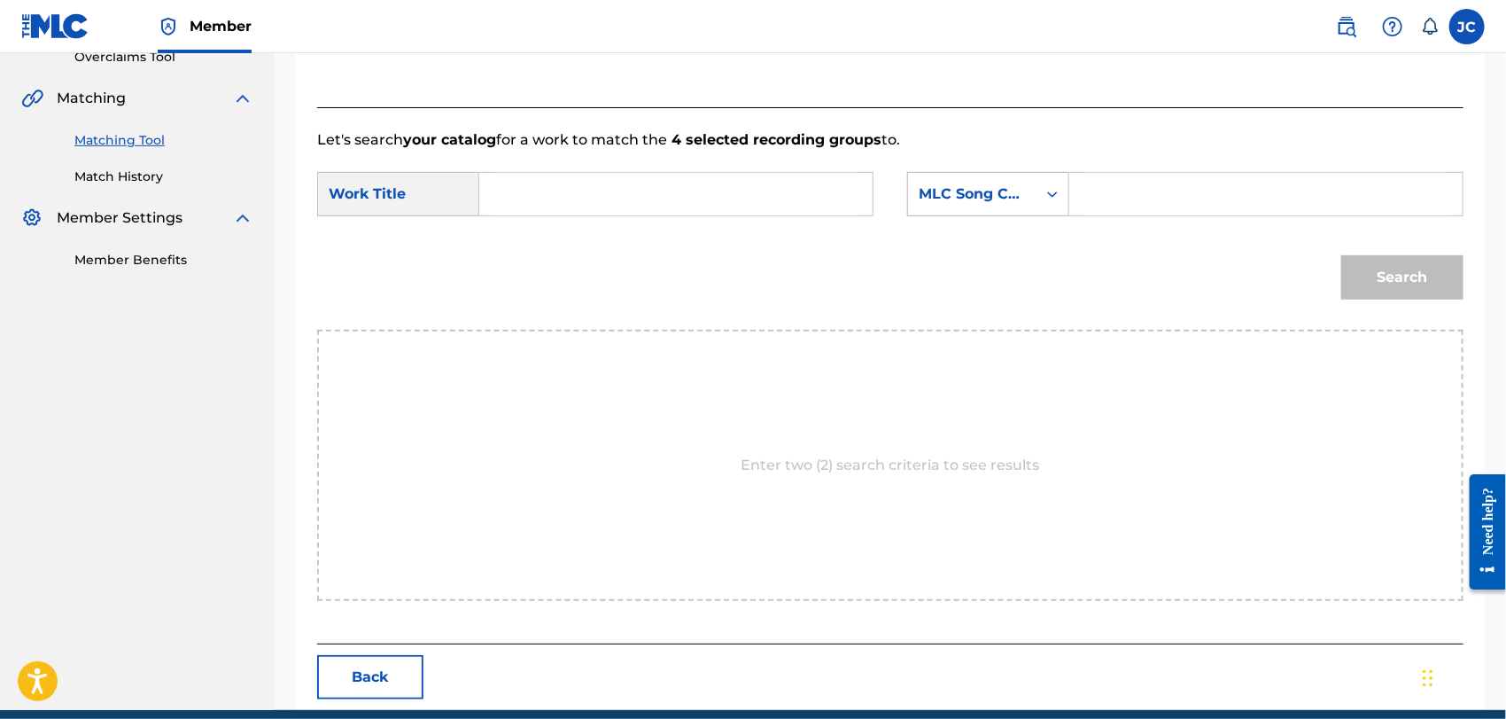
click at [932, 207] on div "MLC Song Code" at bounding box center [972, 194] width 128 height 34
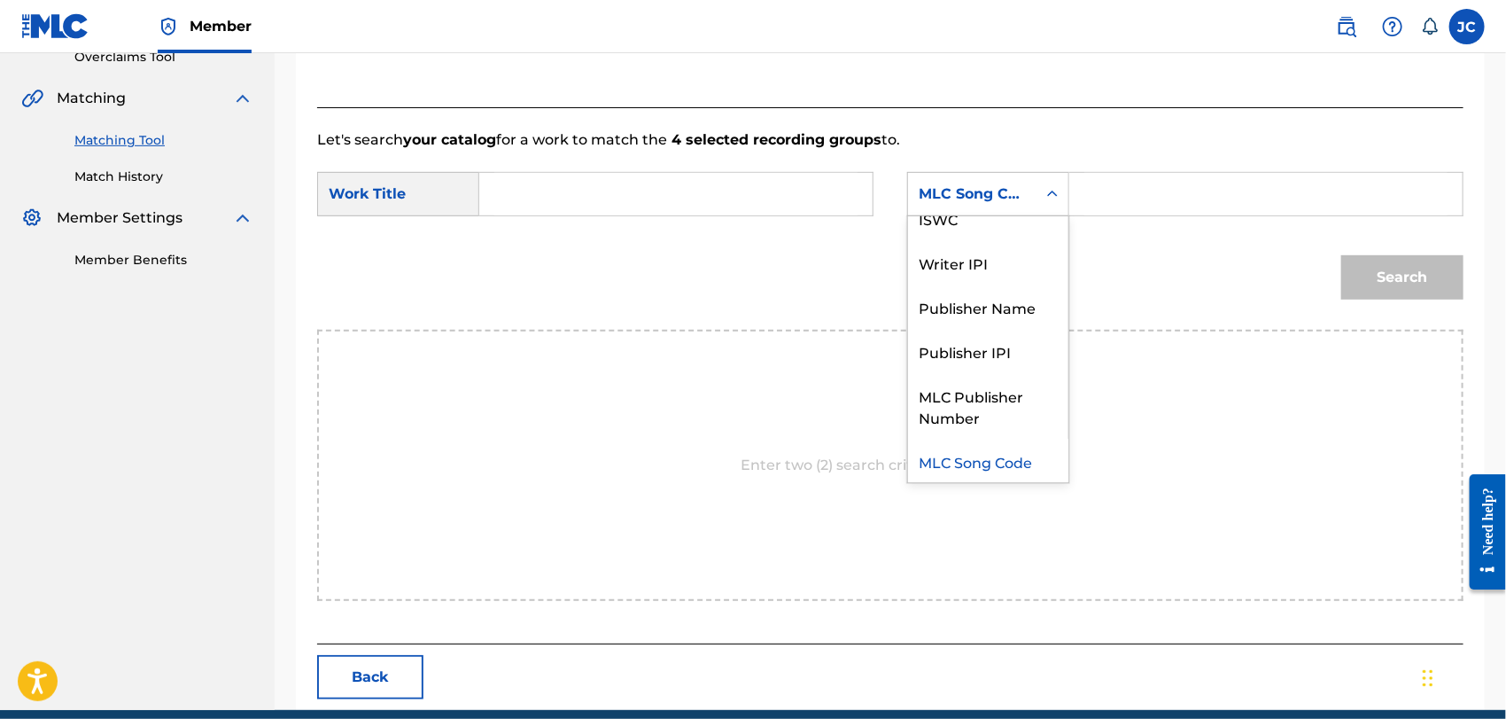
scroll to position [0, 0]
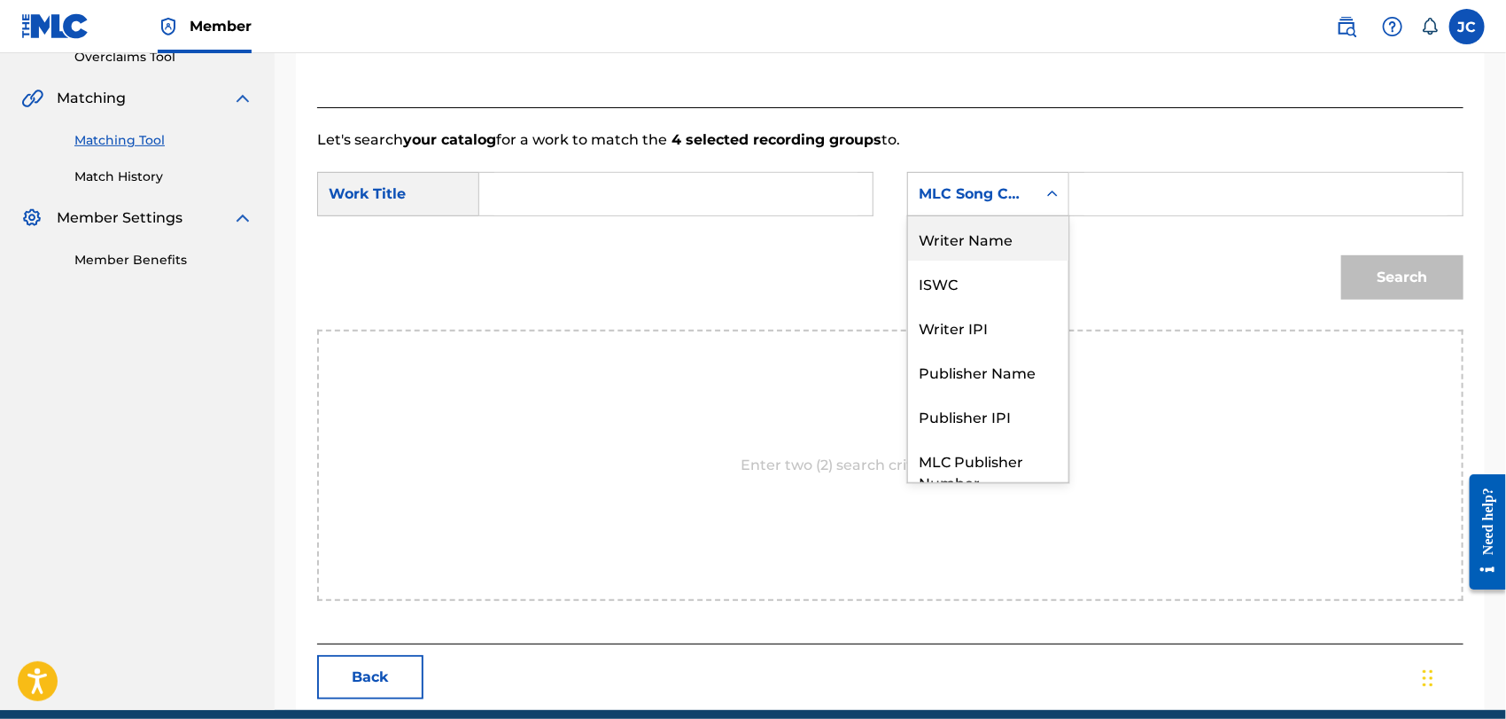
click at [949, 229] on div "Writer Name" at bounding box center [988, 238] width 160 height 44
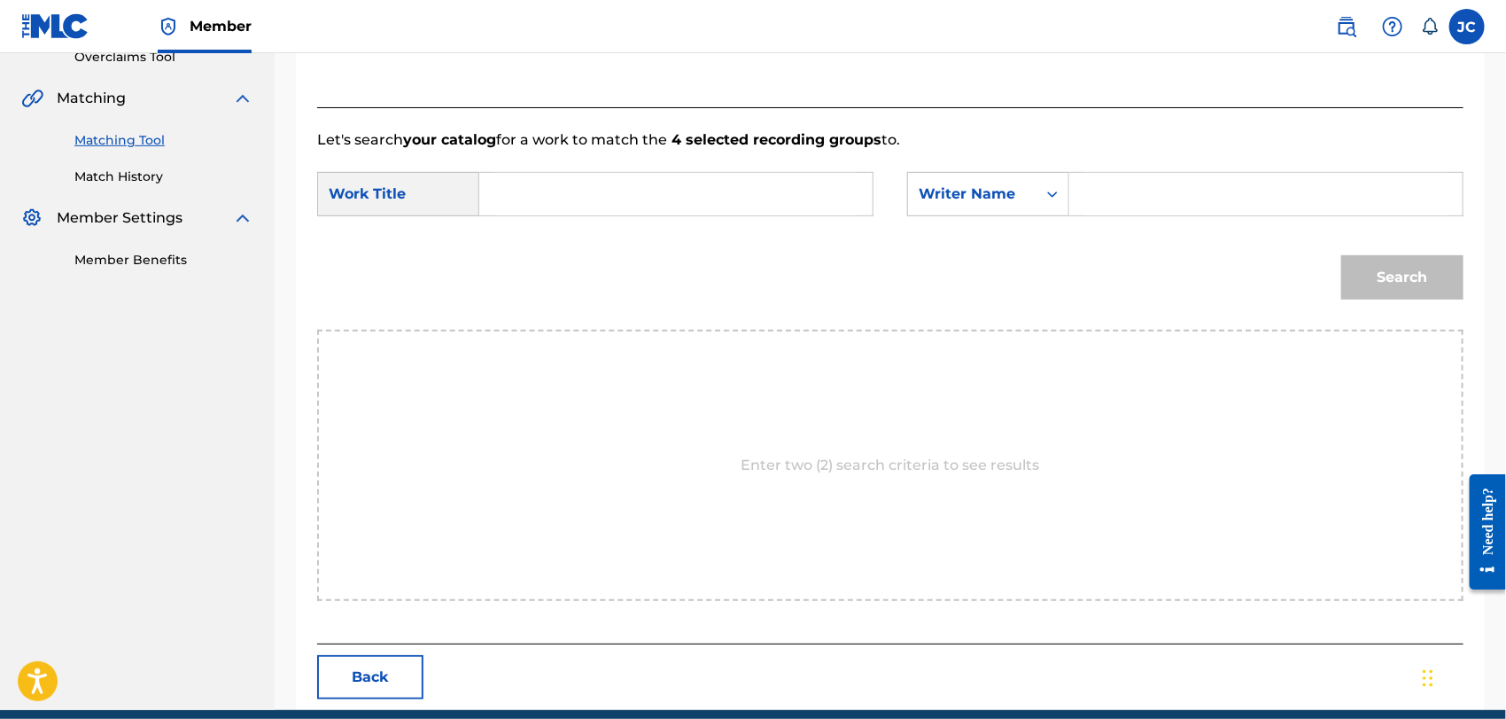
click at [1182, 219] on div "SearchWithCriteria9cfd86b8-af4b-425d-a996-b44494d3af6c Work Title SearchWithCri…" at bounding box center [890, 199] width 1146 height 55
click at [1181, 206] on input "Search Form" at bounding box center [1265, 194] width 363 height 43
type input "ANDERSN"
click at [652, 223] on div "SearchWithCriteria9cfd86b8-af4b-425d-a996-b44494d3af6c Work Title SearchWithCri…" at bounding box center [890, 199] width 1146 height 55
click at [659, 203] on input "Search Form" at bounding box center [675, 194] width 363 height 43
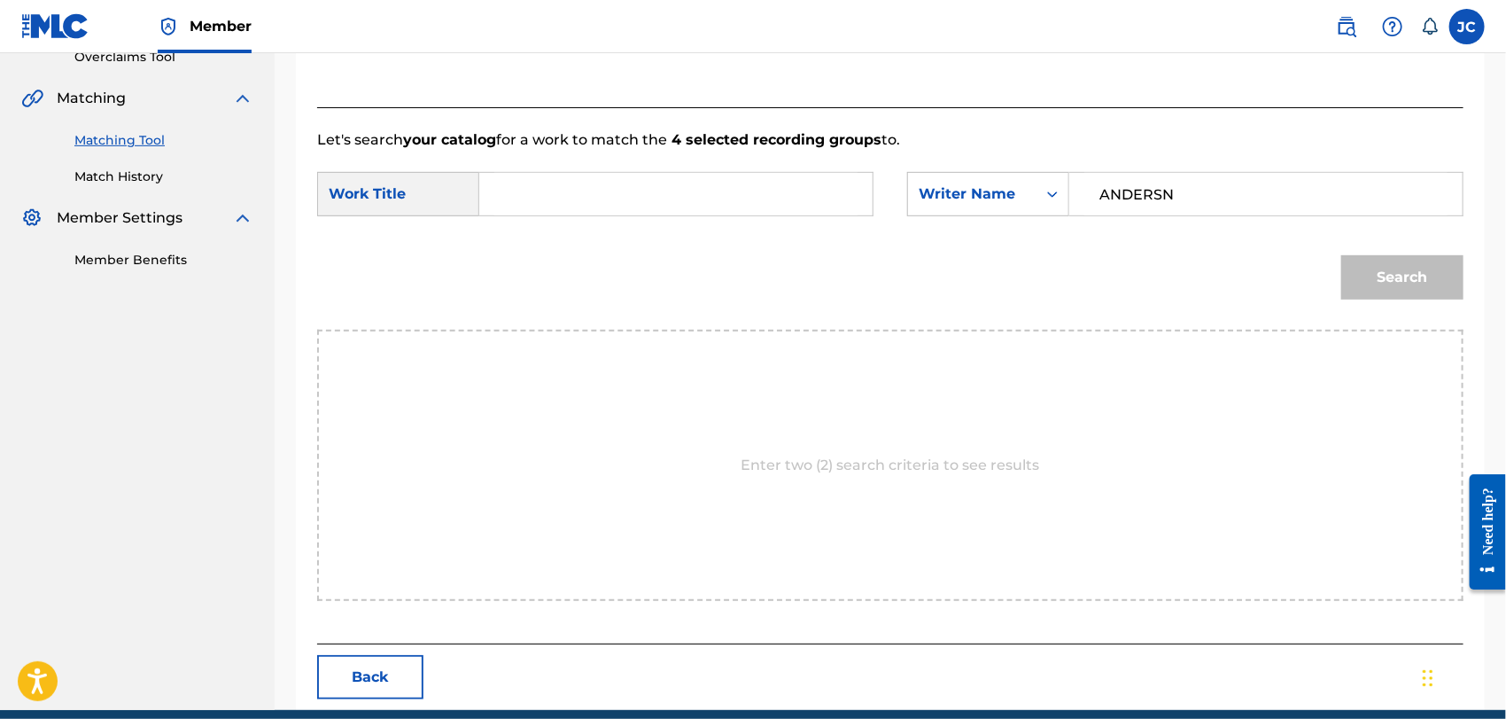
paste input "Walking In The Air"
type input "Walking In The Air"
click at [1380, 264] on button "Search" at bounding box center [1402, 277] width 122 height 44
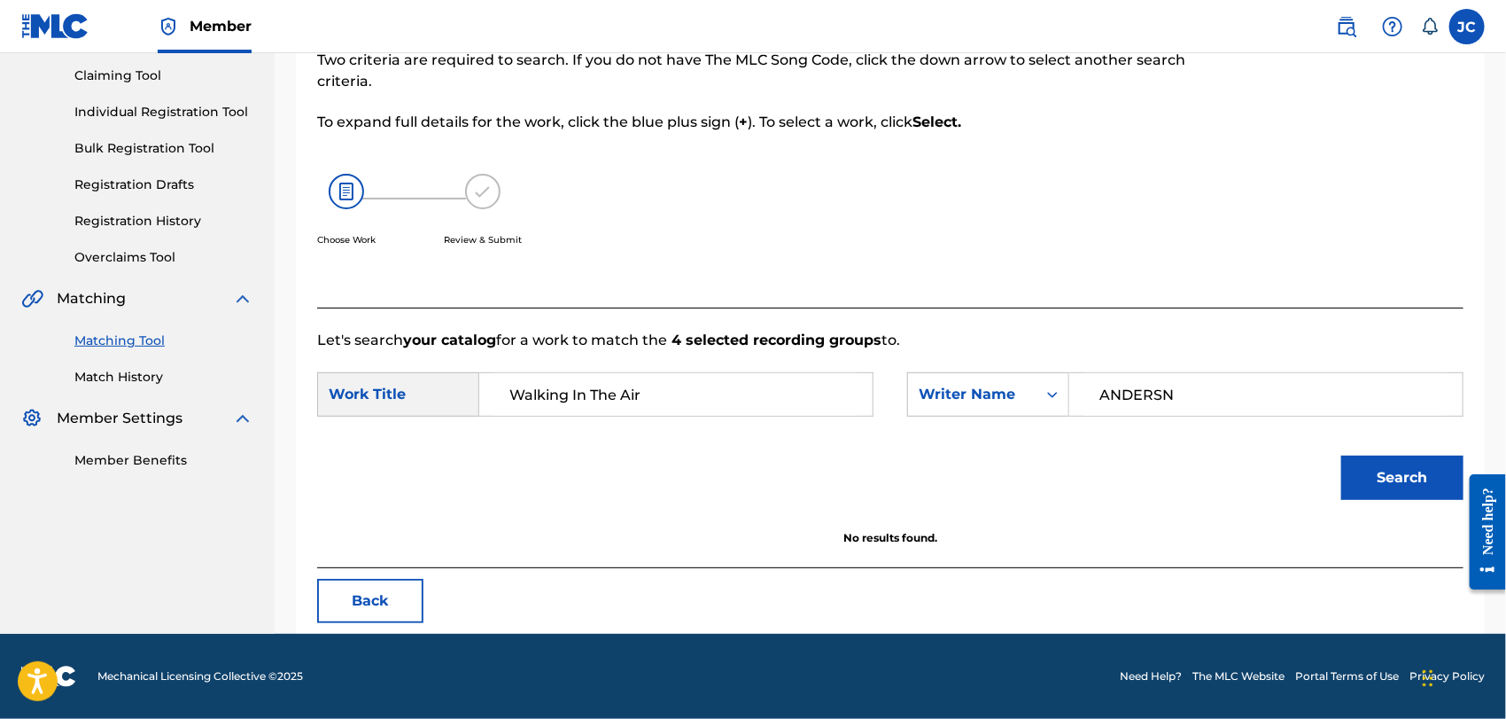
scroll to position [184, 0]
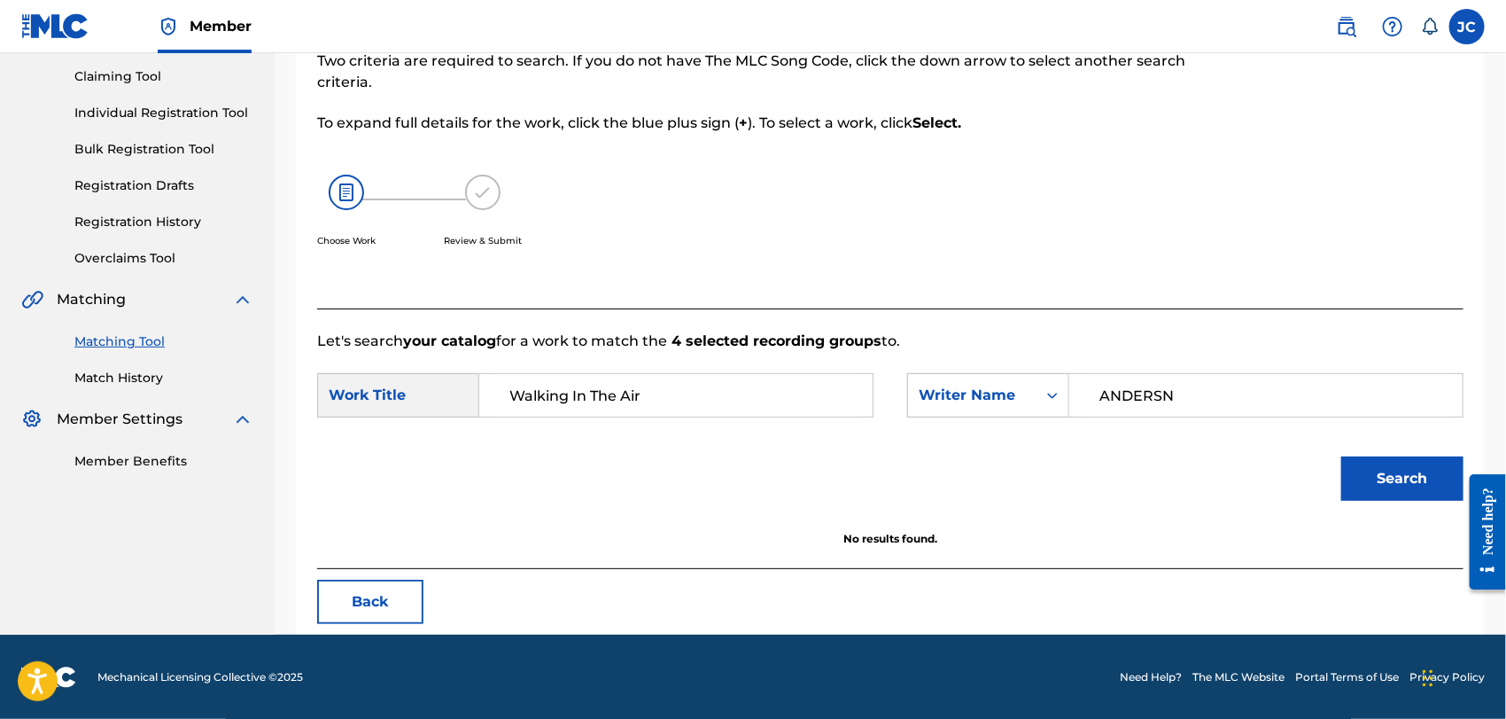
click at [1158, 394] on input "ANDERSN" at bounding box center [1265, 395] width 363 height 43
type input "[PERSON_NAME]"
click at [1350, 474] on button "Search" at bounding box center [1402, 478] width 122 height 44
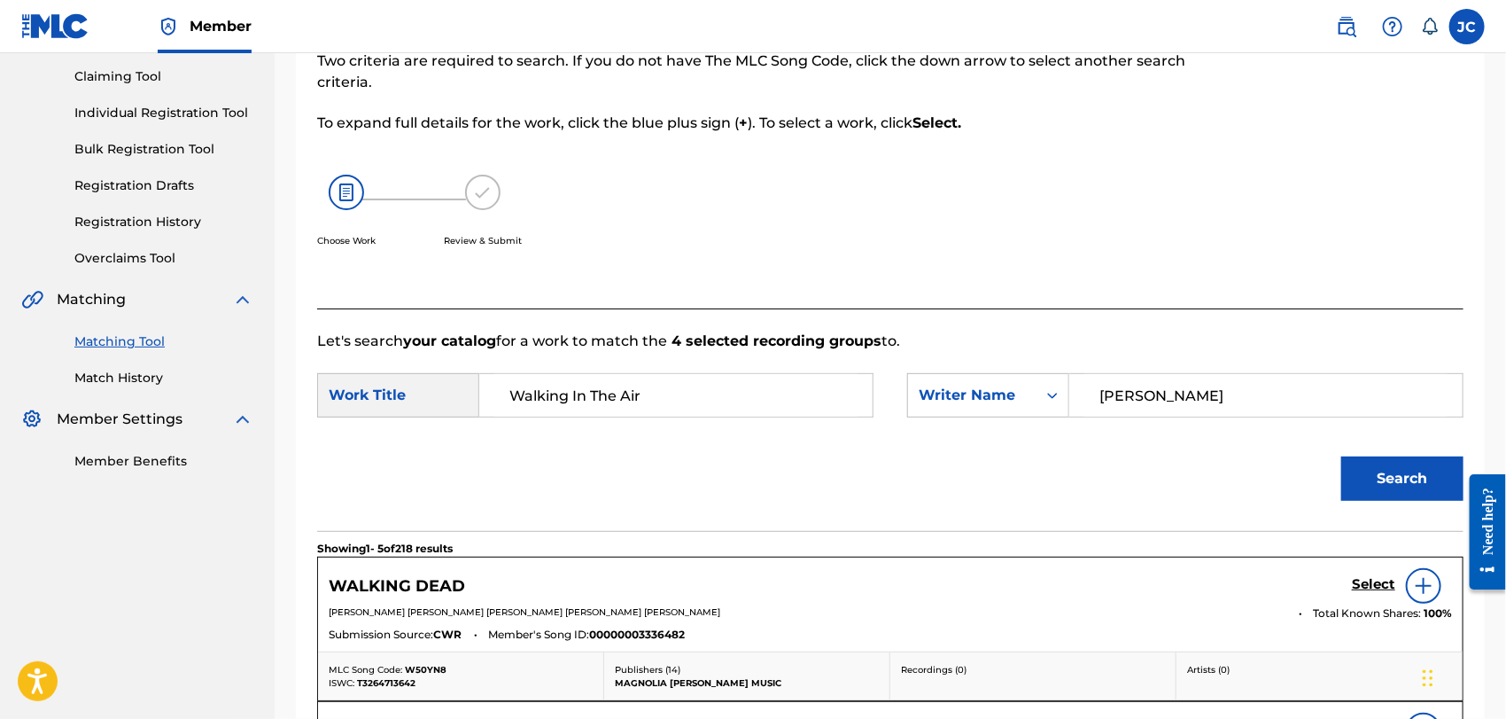
click at [121, 372] on link "Match History" at bounding box center [163, 378] width 179 height 19
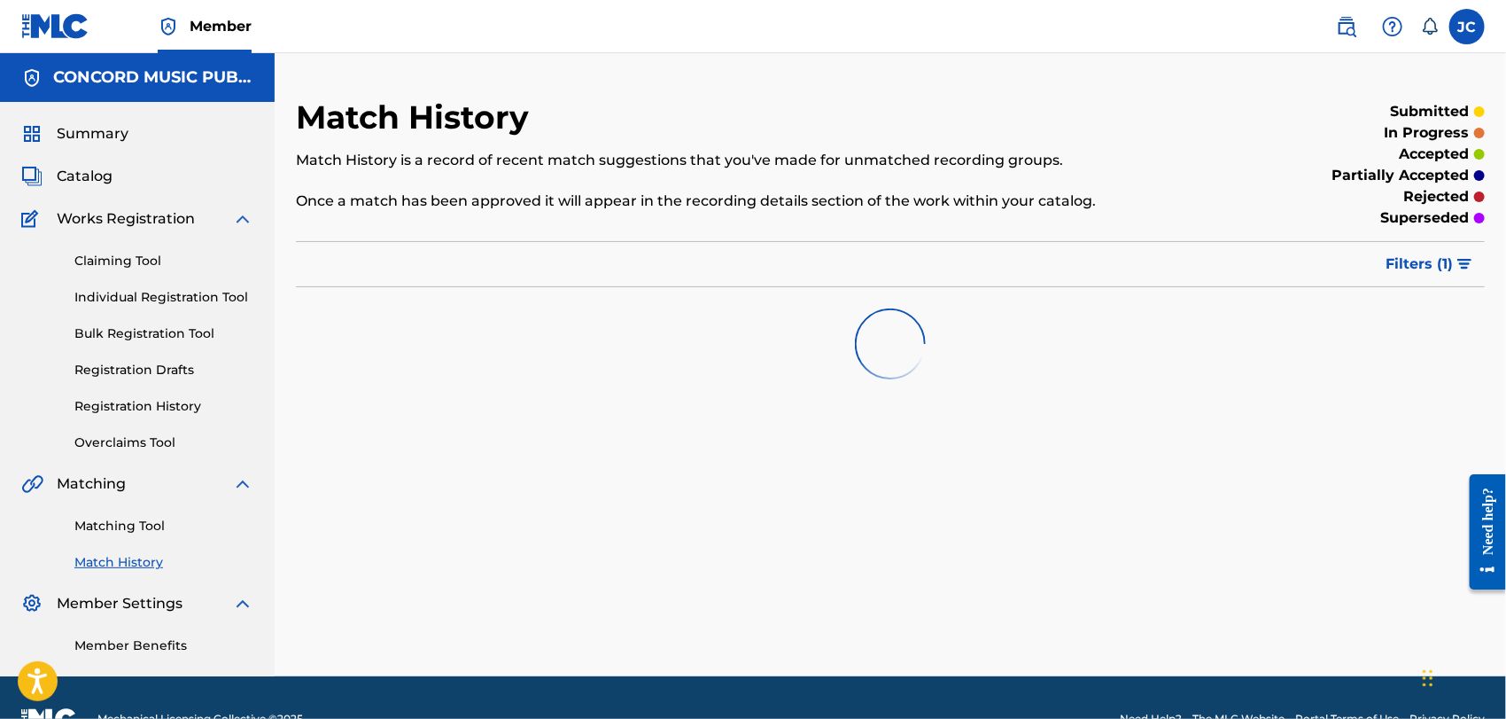
click at [150, 528] on link "Matching Tool" at bounding box center [163, 526] width 179 height 19
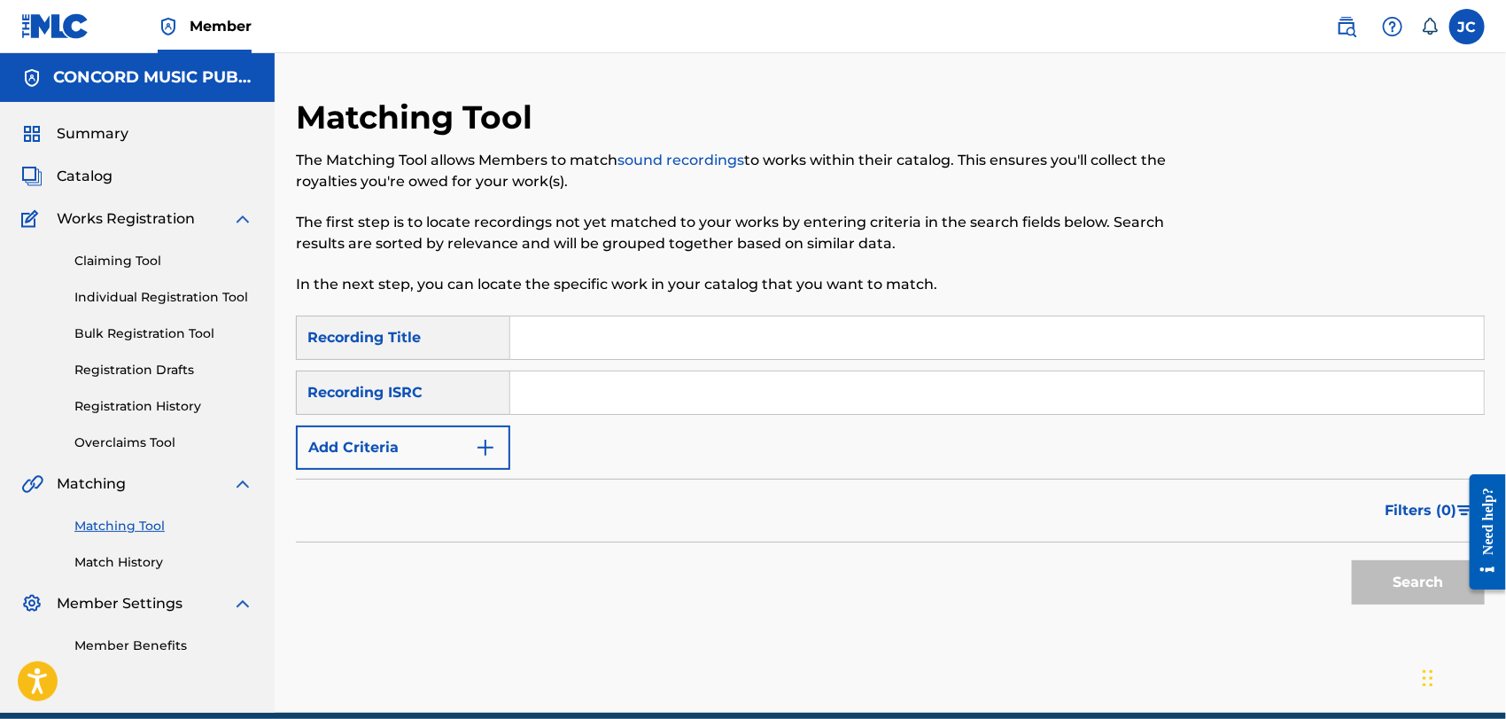
click at [646, 341] on input "Search Form" at bounding box center [997, 337] width 974 height 43
paste input "Walking In The Air"
type input "Walking In The Air"
drag, startPoint x: 436, startPoint y: 448, endPoint x: 472, endPoint y: 450, distance: 36.4
click at [438, 448] on button "Add Criteria" at bounding box center [403, 447] width 214 height 44
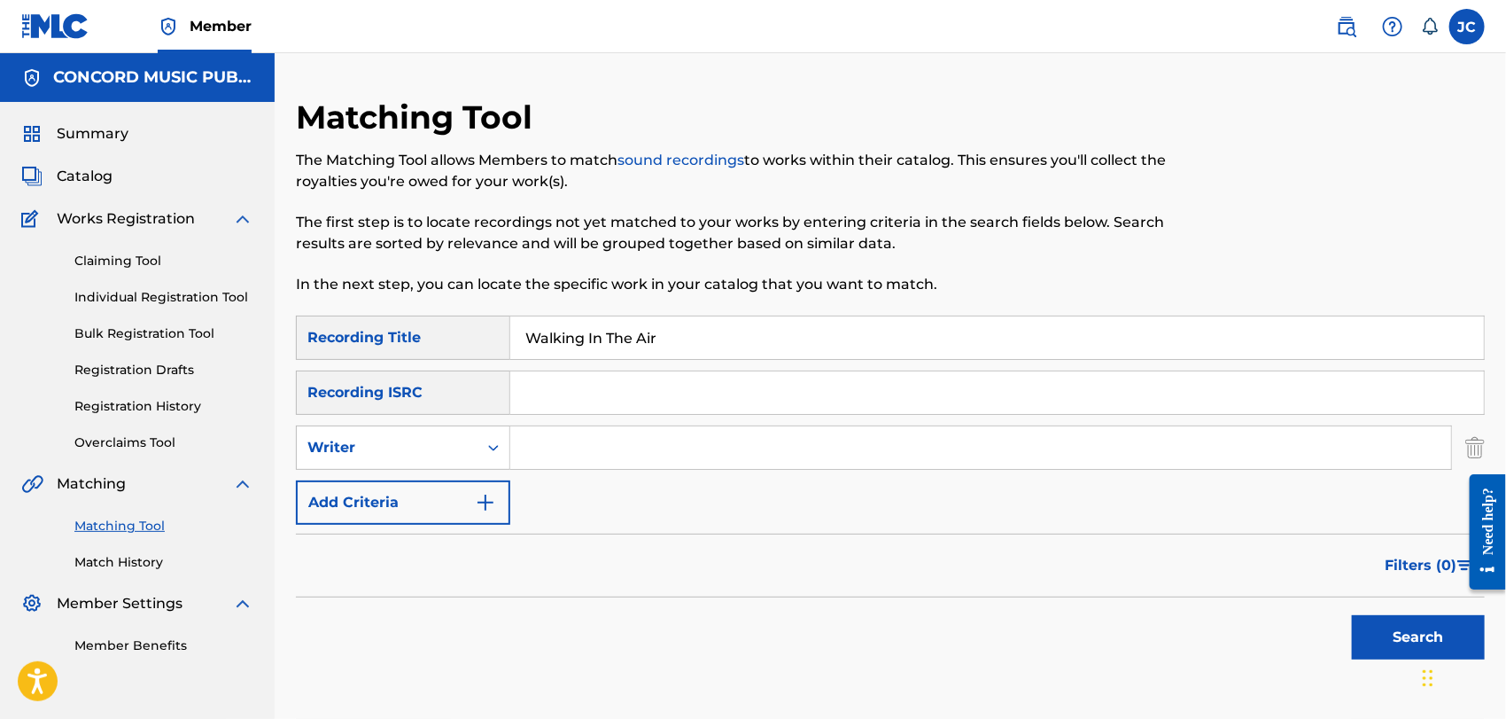
click at [712, 450] on input "Search Form" at bounding box center [980, 447] width 941 height 43
type input "[PERSON_NAME]"
click at [1394, 634] on button "Search" at bounding box center [1418, 637] width 133 height 44
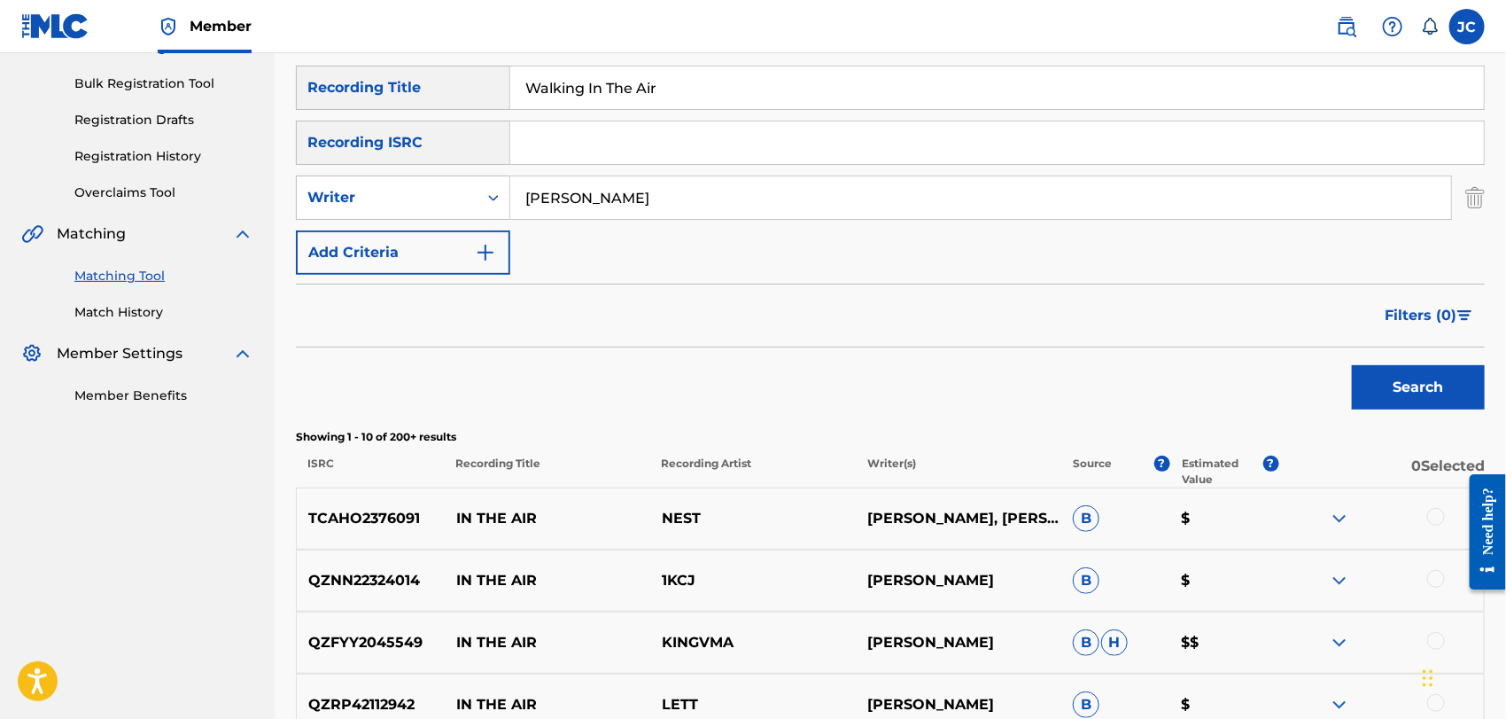
scroll to position [247, 0]
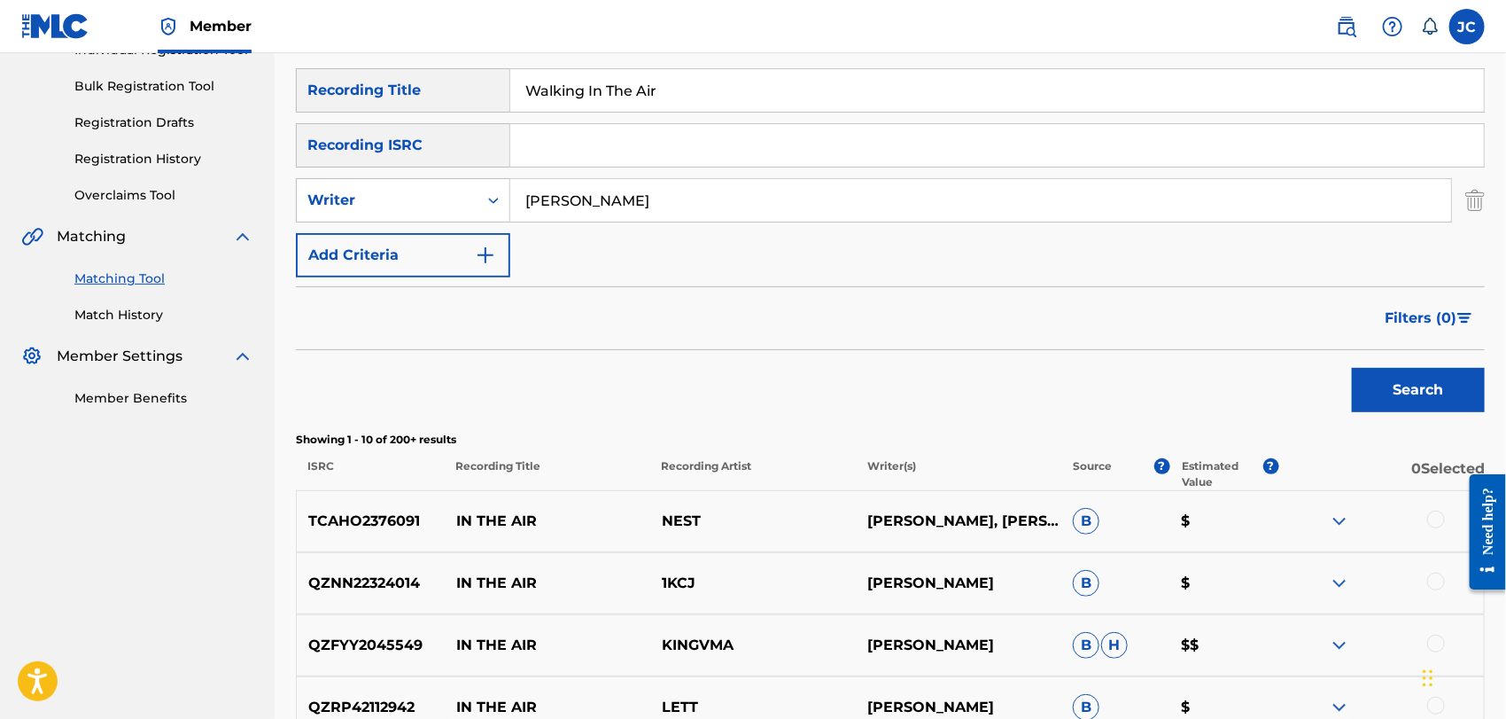
click at [713, 183] on input "[PERSON_NAME]" at bounding box center [980, 200] width 941 height 43
drag, startPoint x: 139, startPoint y: 309, endPoint x: 140, endPoint y: 328, distance: 18.6
click at [139, 309] on link "Match History" at bounding box center [163, 315] width 179 height 19
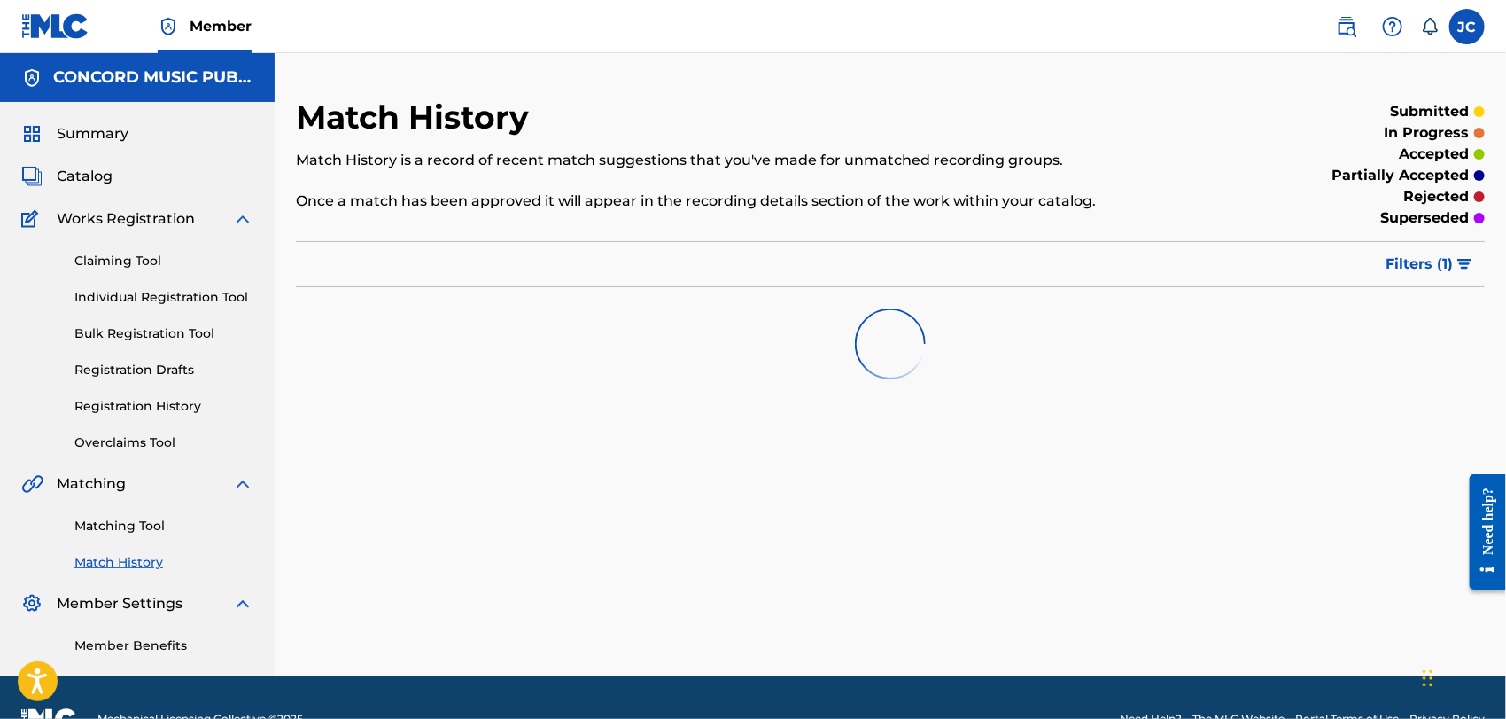
click at [143, 532] on link "Matching Tool" at bounding box center [163, 526] width 179 height 19
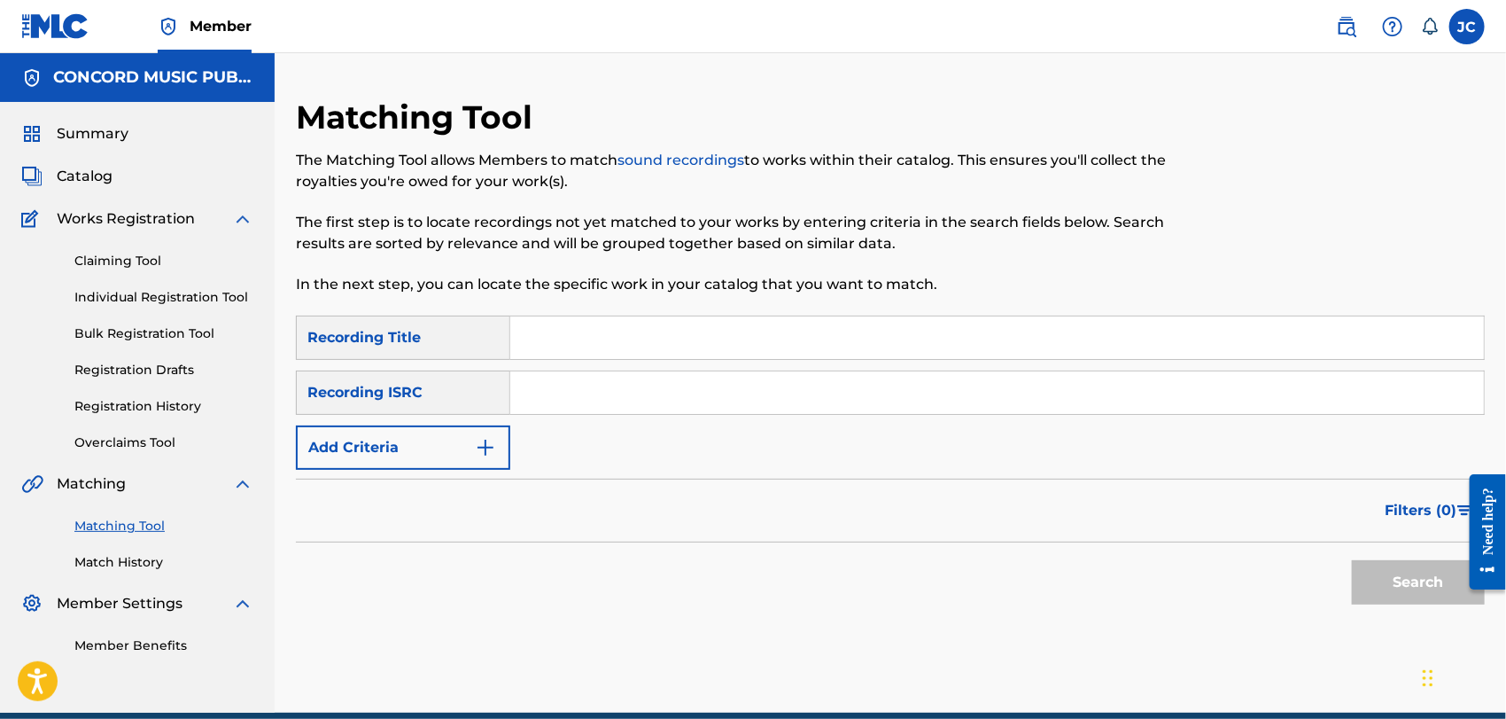
drag, startPoint x: 637, startPoint y: 375, endPoint x: 604, endPoint y: 391, distance: 36.5
paste input "GBDRF1100003"
type input "GBDRF1100003"
click at [1407, 573] on button "Search" at bounding box center [1418, 582] width 133 height 44
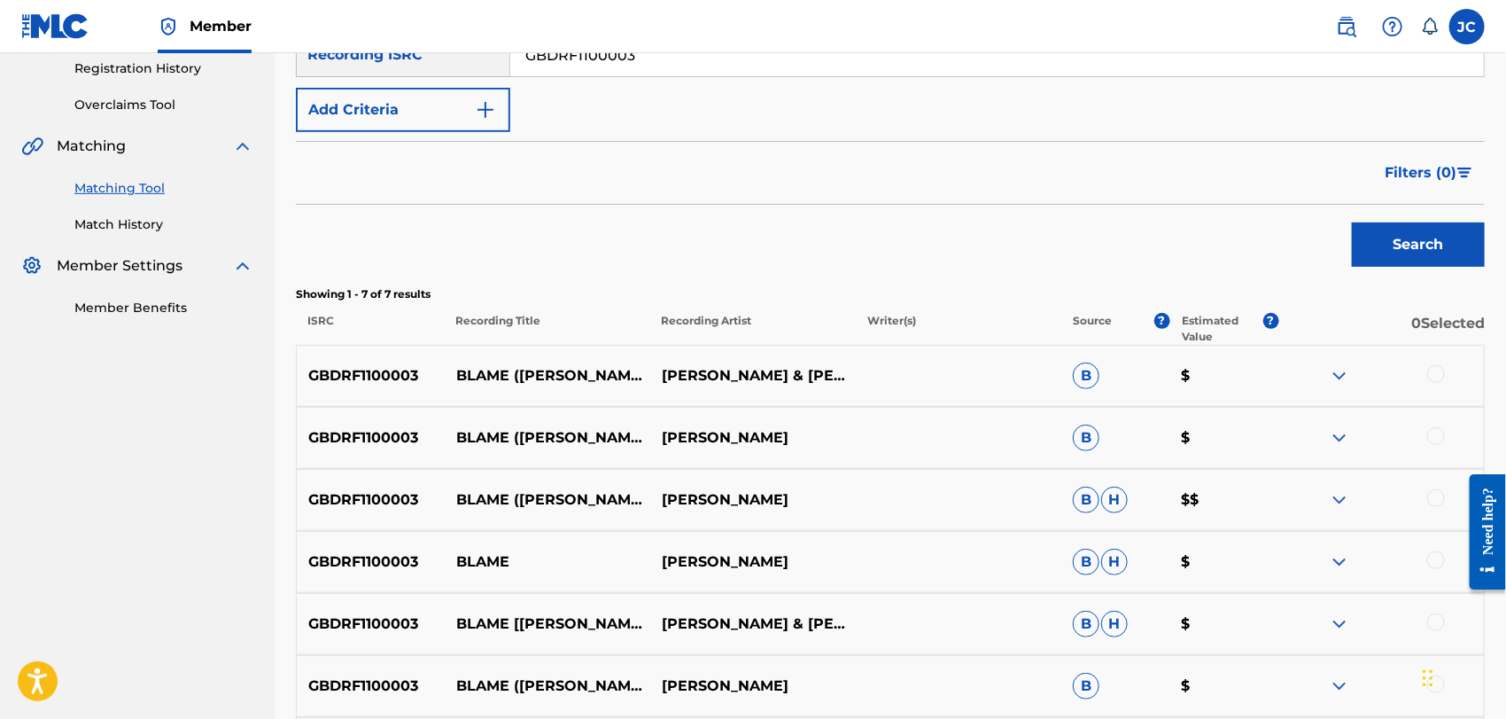
scroll to position [487, 0]
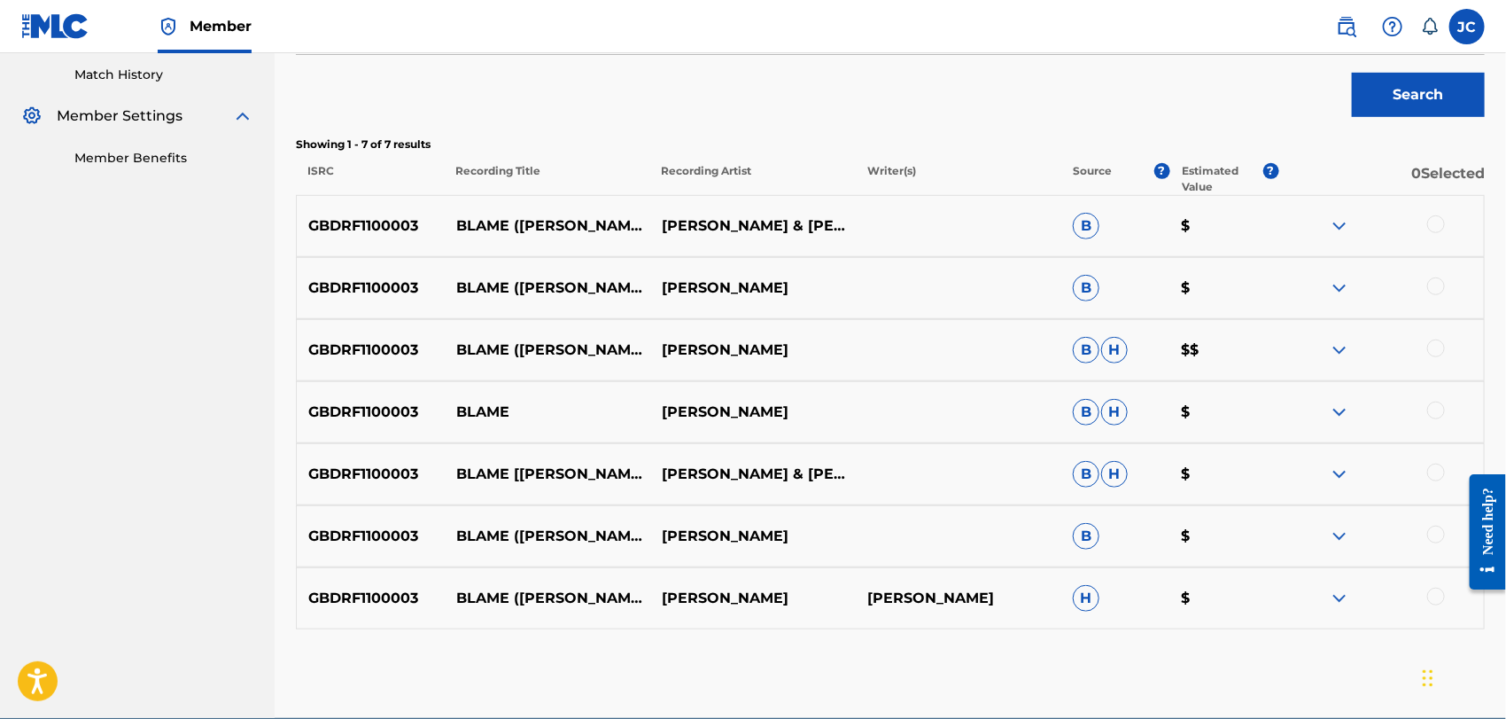
click at [1438, 223] on div at bounding box center [1436, 224] width 18 height 18
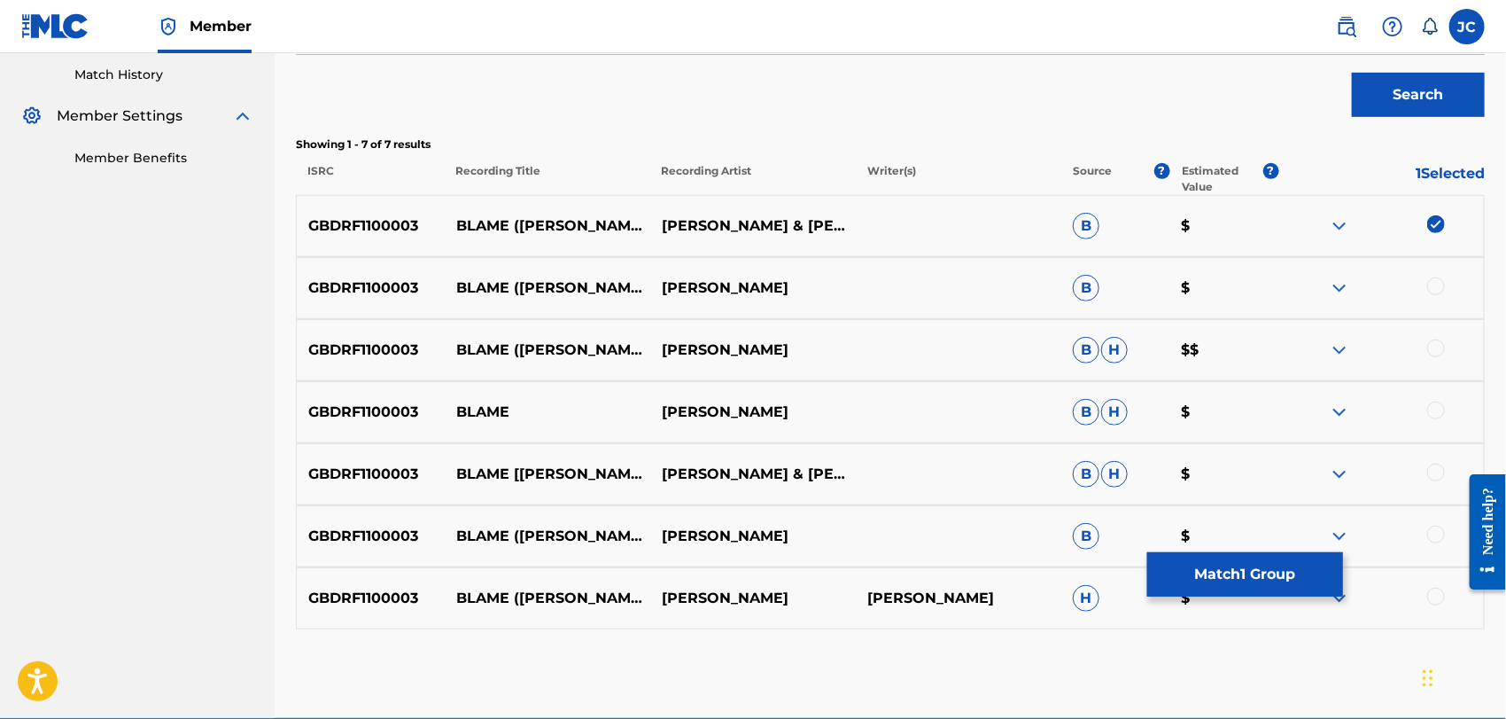
click at [1435, 299] on div "GBDRF1100003 BLAME ([PERSON_NAME] ALIVE REMIX) [PERSON_NAME] B $" at bounding box center [890, 288] width 1189 height 62
click at [1435, 291] on div at bounding box center [1436, 286] width 18 height 18
click at [1437, 339] on div at bounding box center [1436, 348] width 18 height 18
click at [1444, 420] on div at bounding box center [1381, 411] width 206 height 21
click at [1439, 418] on div at bounding box center [1436, 410] width 18 height 18
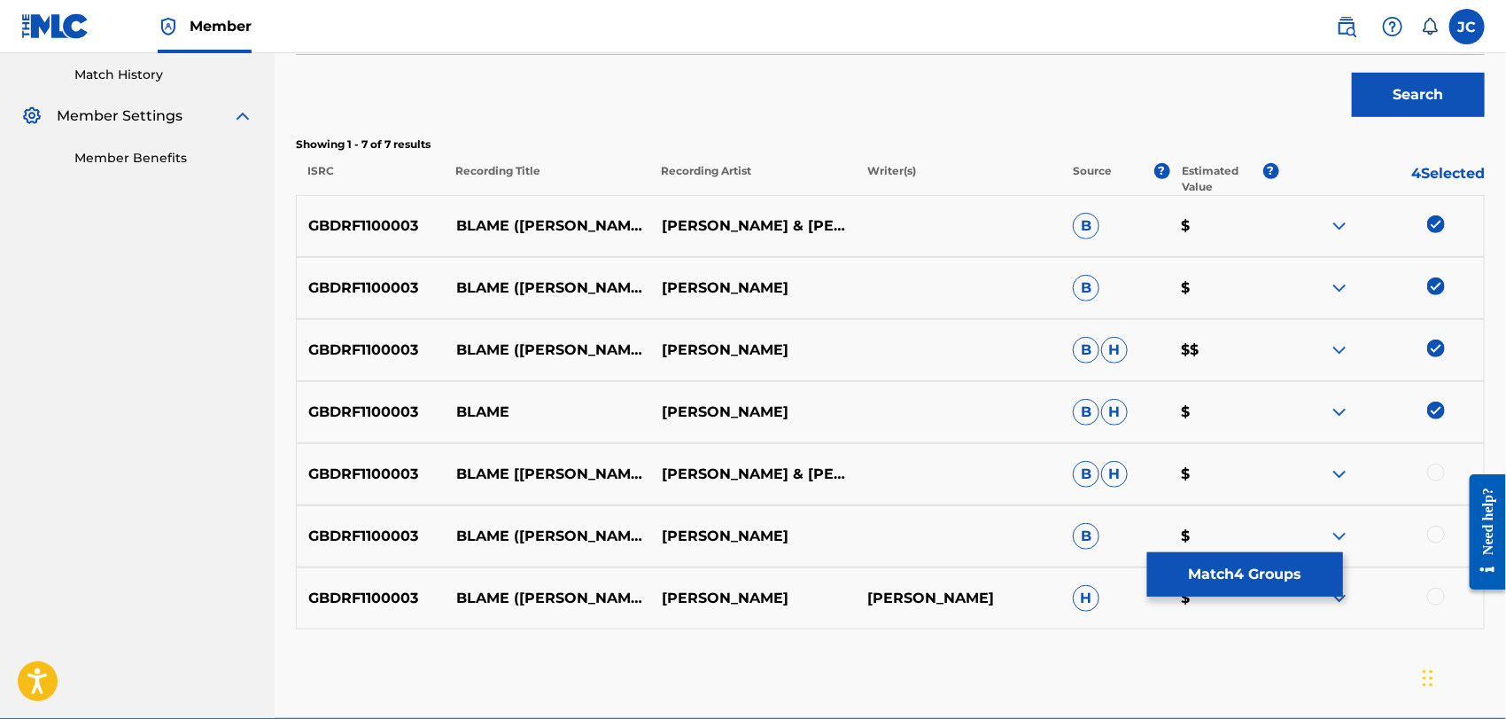
click at [1433, 462] on div "GBDRF1100003 BLAME [[PERSON_NAME] ALIVE REMIX] [PERSON_NAME] & [PERSON_NAME] [P…" at bounding box center [890, 474] width 1189 height 62
click at [1437, 473] on div at bounding box center [1436, 472] width 18 height 18
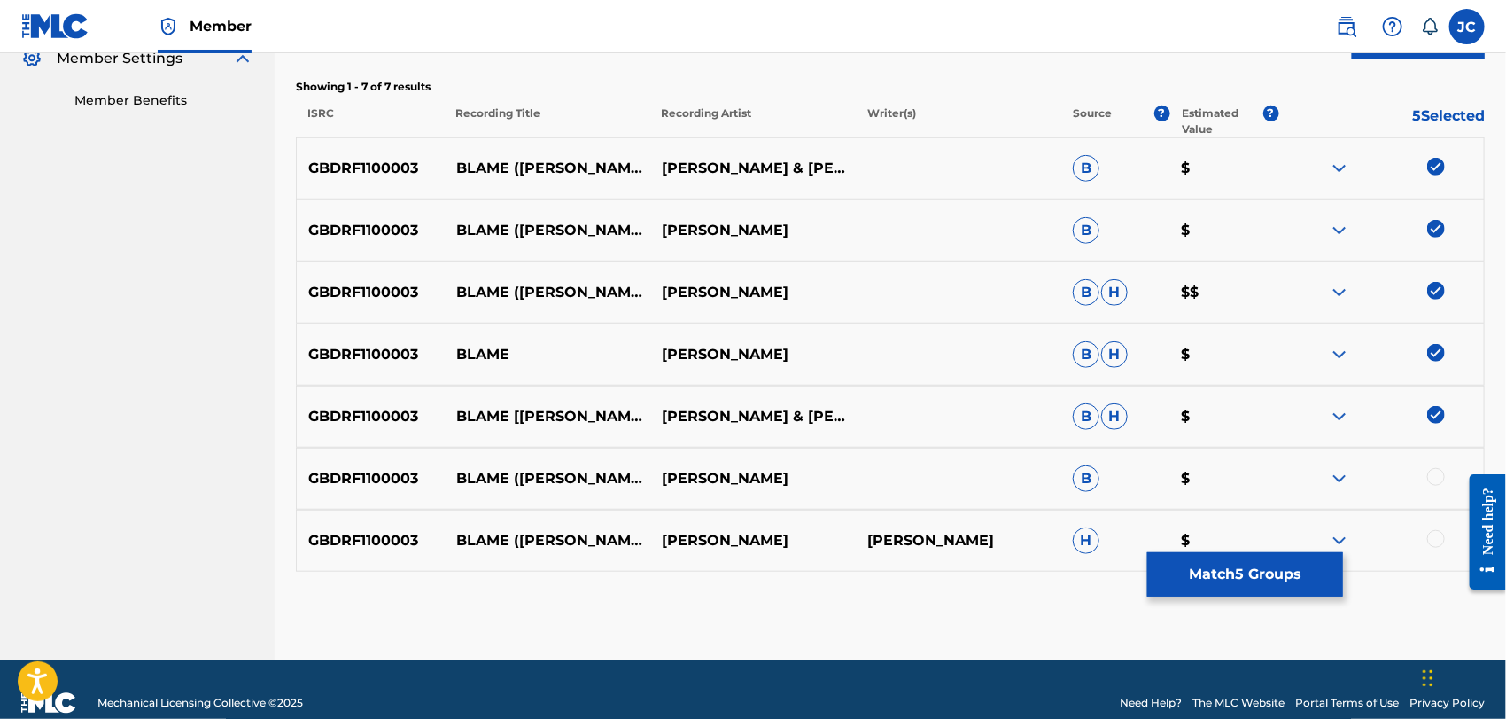
scroll to position [571, 0]
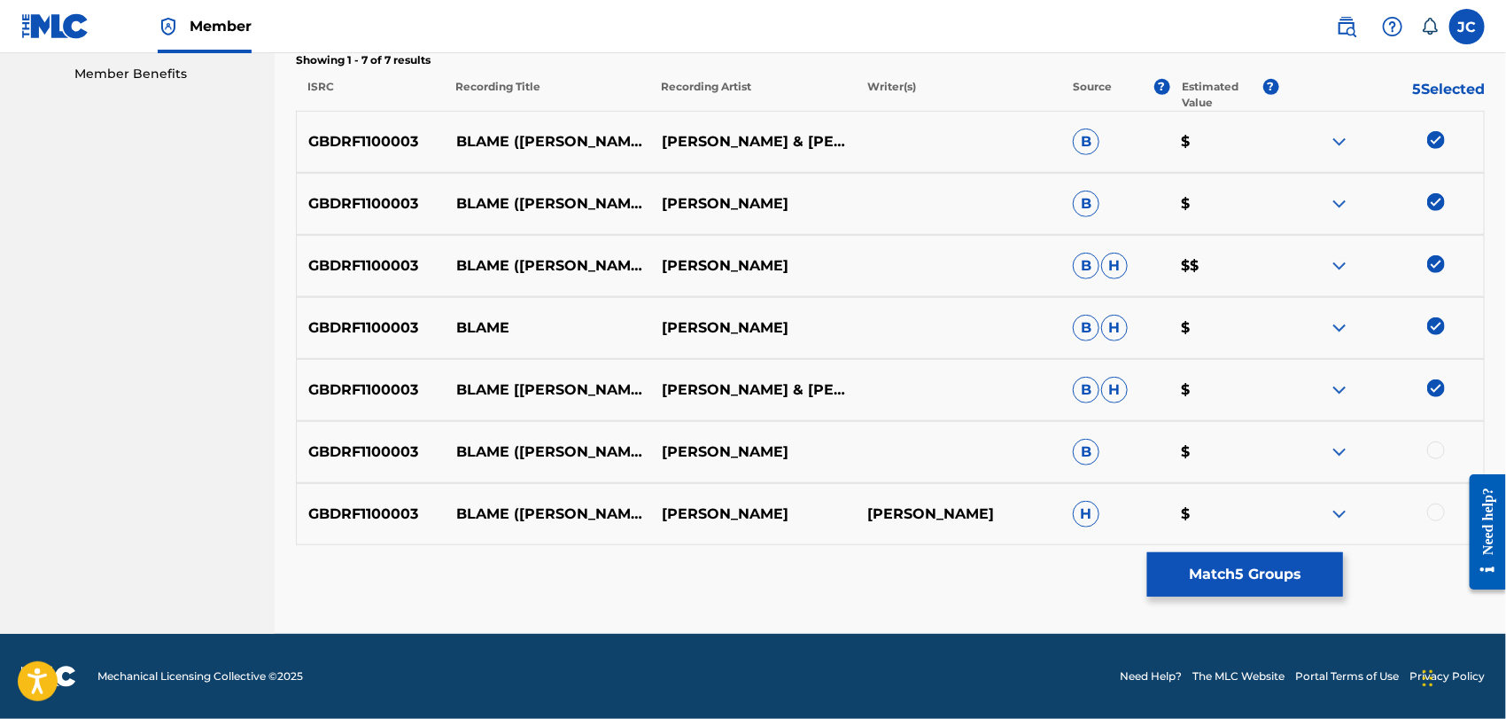
click at [1438, 446] on div at bounding box center [1436, 450] width 18 height 18
click at [1447, 510] on div at bounding box center [1381, 513] width 206 height 21
click at [1439, 510] on div at bounding box center [1436, 512] width 18 height 18
click at [1296, 549] on div "Matching Tool The Matching Tool allows Members to match sound recordings to wor…" at bounding box center [890, 79] width 1189 height 1107
click at [1203, 561] on button "Match 7 Groups" at bounding box center [1245, 574] width 196 height 44
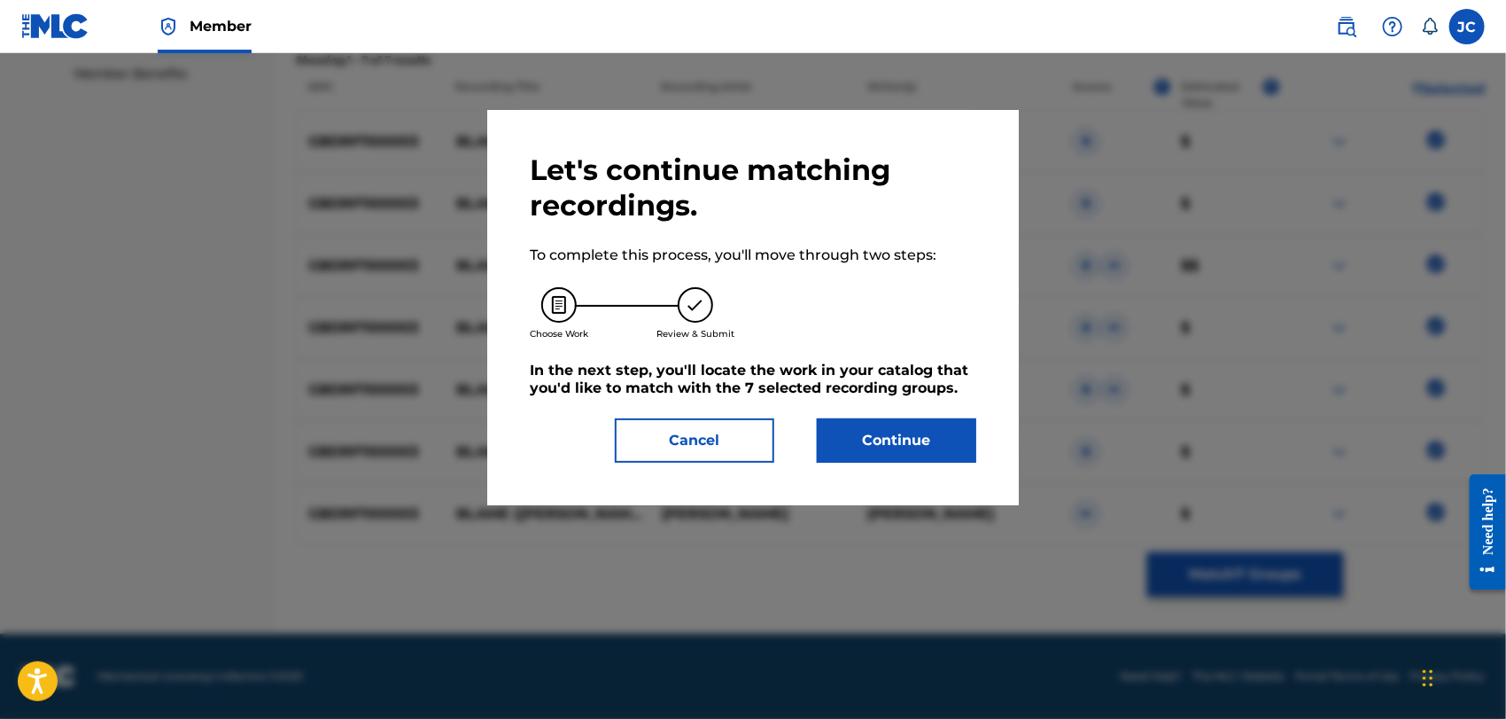
click at [836, 415] on div "Let's continue matching recordings. To complete this process, you'll move throu…" at bounding box center [753, 307] width 447 height 310
click at [849, 428] on button "Continue" at bounding box center [896, 440] width 159 height 44
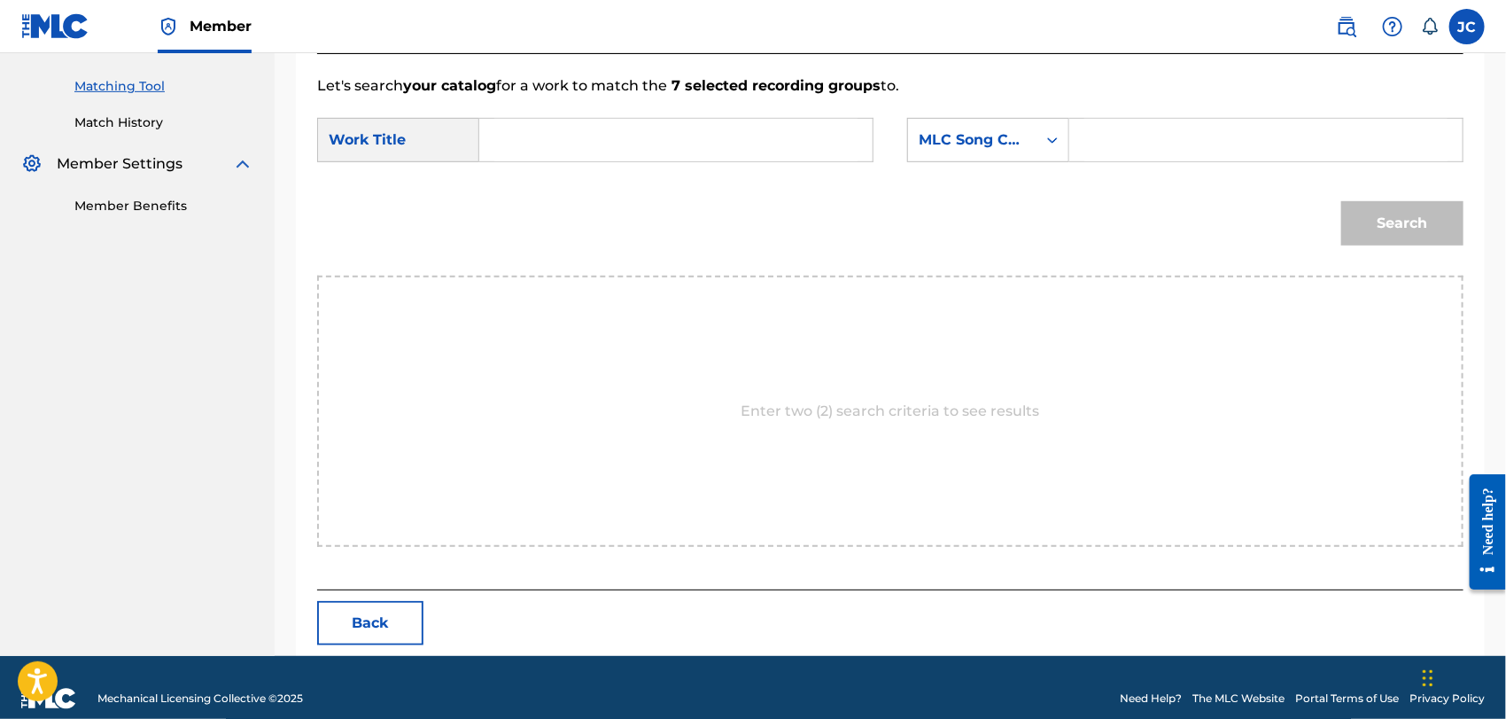
scroll to position [461, 0]
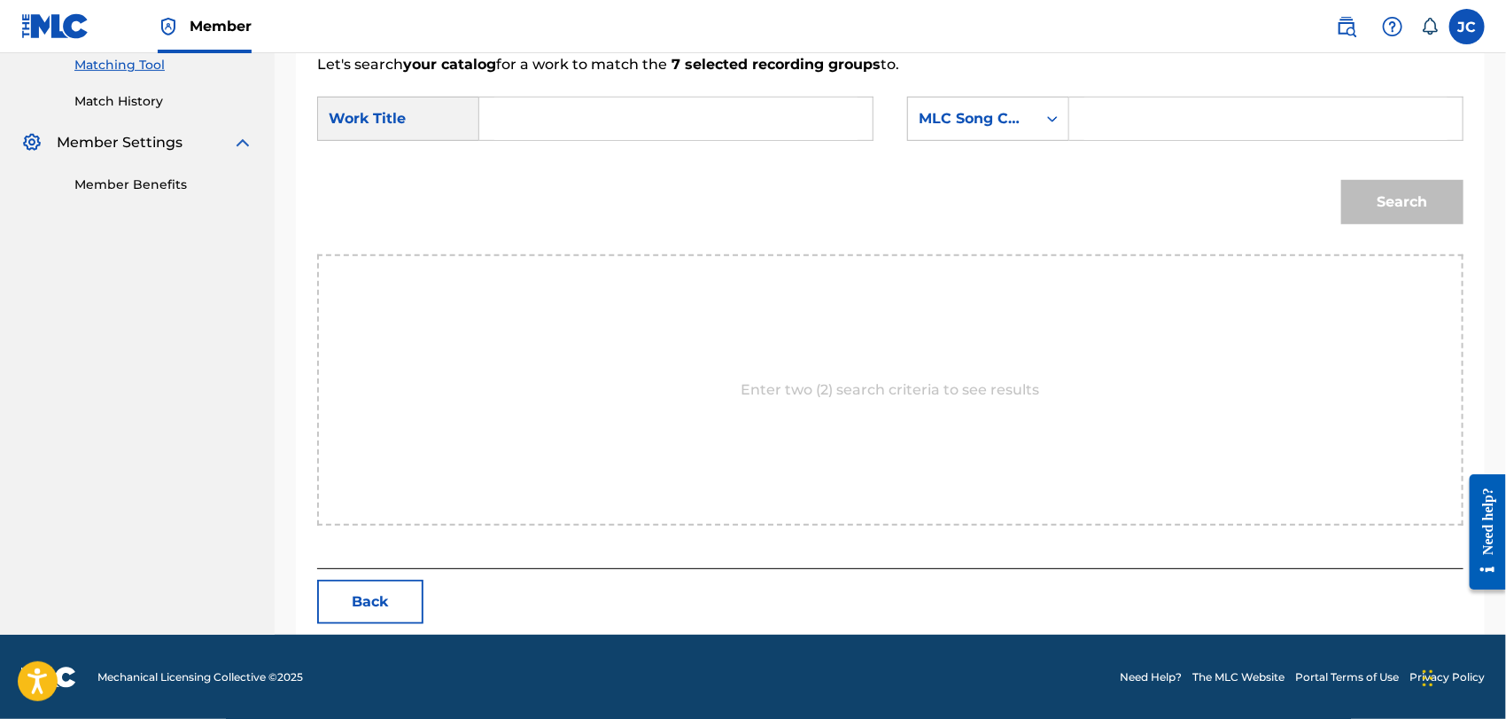
click at [631, 121] on input "Search Form" at bounding box center [675, 118] width 363 height 43
paste input "Blame"
type input "Blame"
click at [1006, 122] on div "MLC Song Code" at bounding box center [972, 118] width 107 height 21
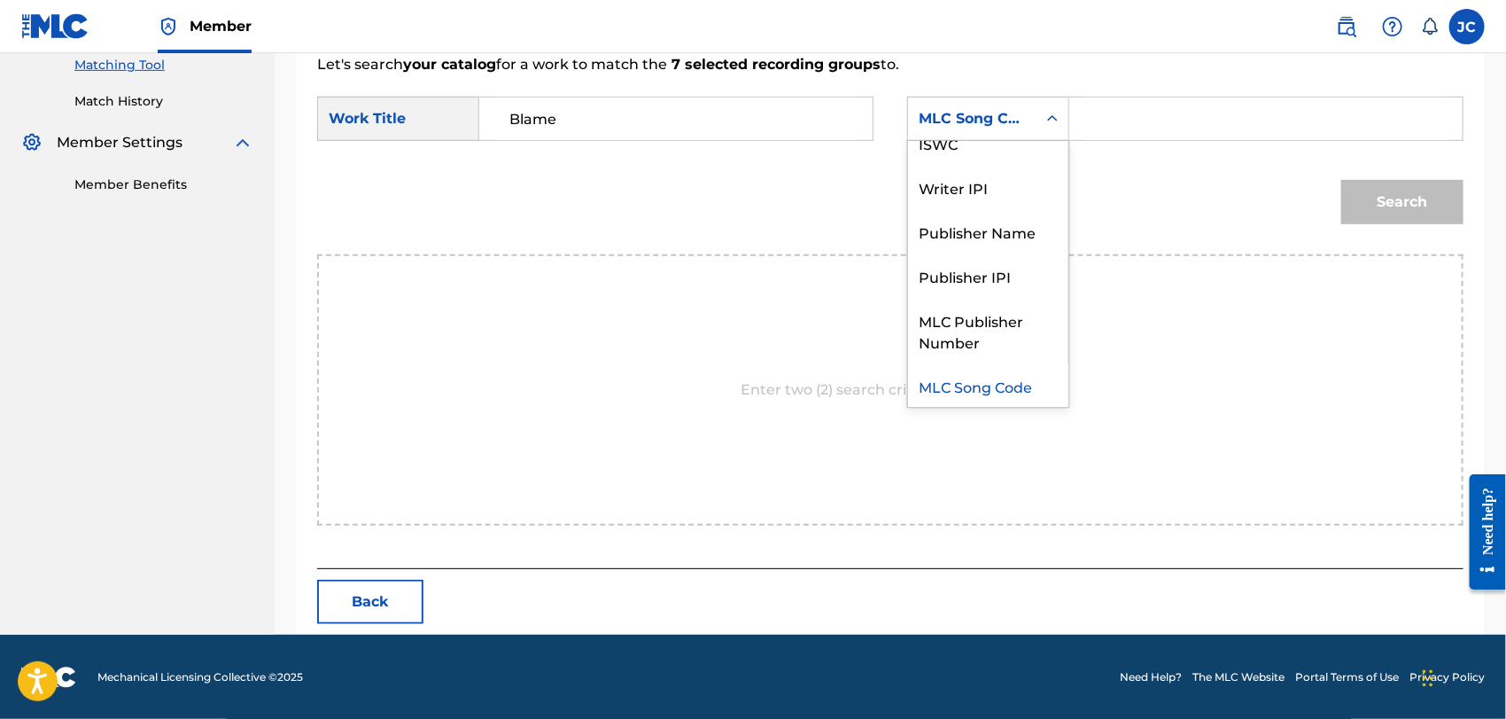
scroll to position [0, 0]
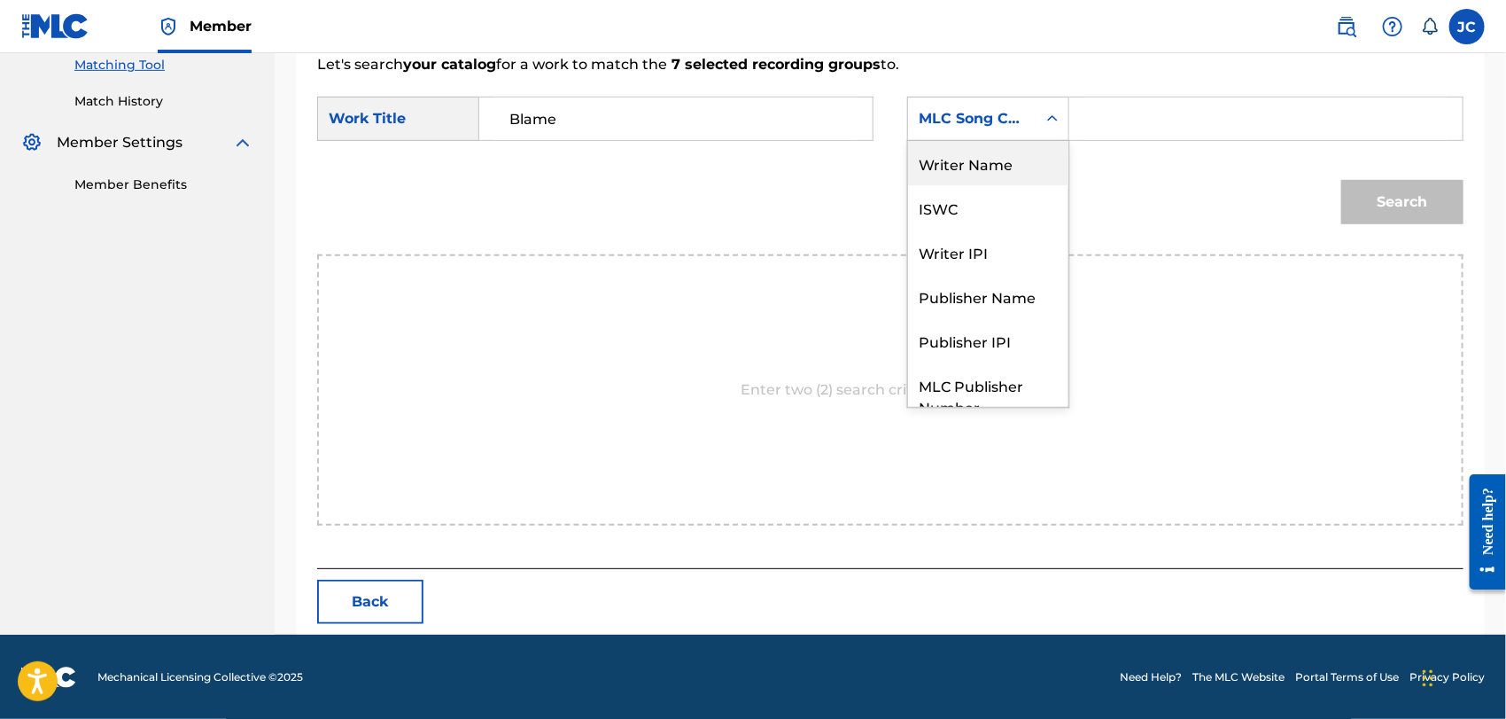
drag, startPoint x: 987, startPoint y: 171, endPoint x: 567, endPoint y: 8, distance: 450.5
click at [986, 171] on div "Writer Name" at bounding box center [988, 163] width 160 height 44
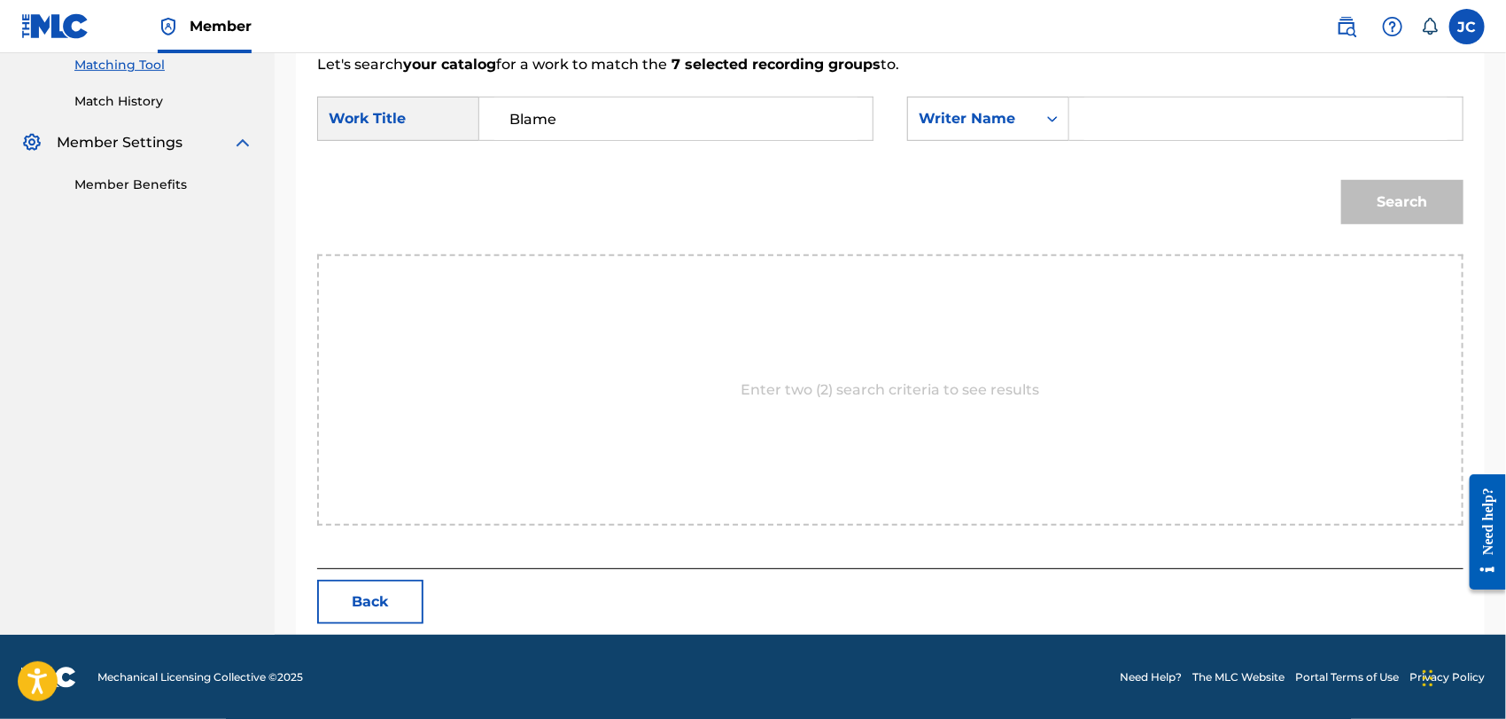
click at [1156, 120] on input "Search Form" at bounding box center [1265, 118] width 363 height 43
paste input "Zabiela"
type input "Zabiela"
click at [1428, 185] on button "Search" at bounding box center [1402, 202] width 122 height 44
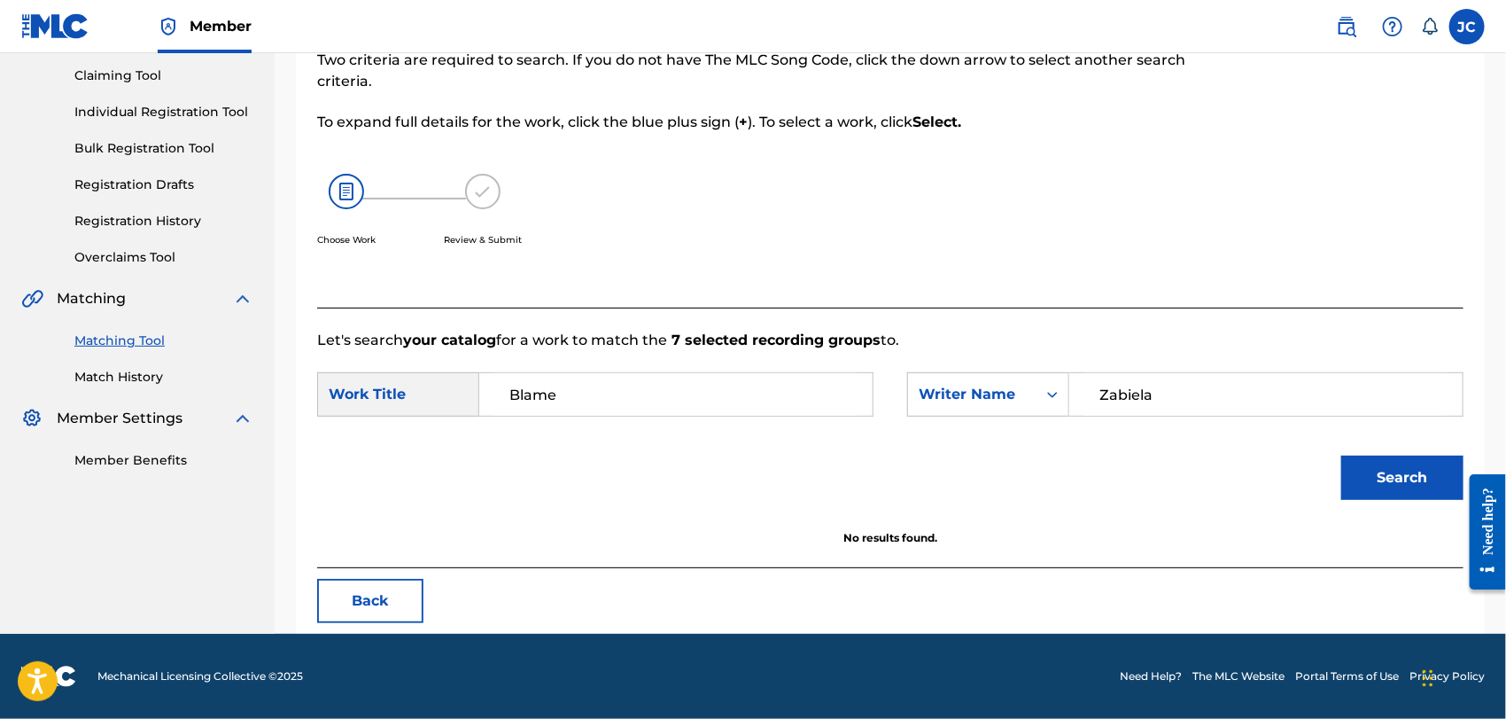
scroll to position [184, 0]
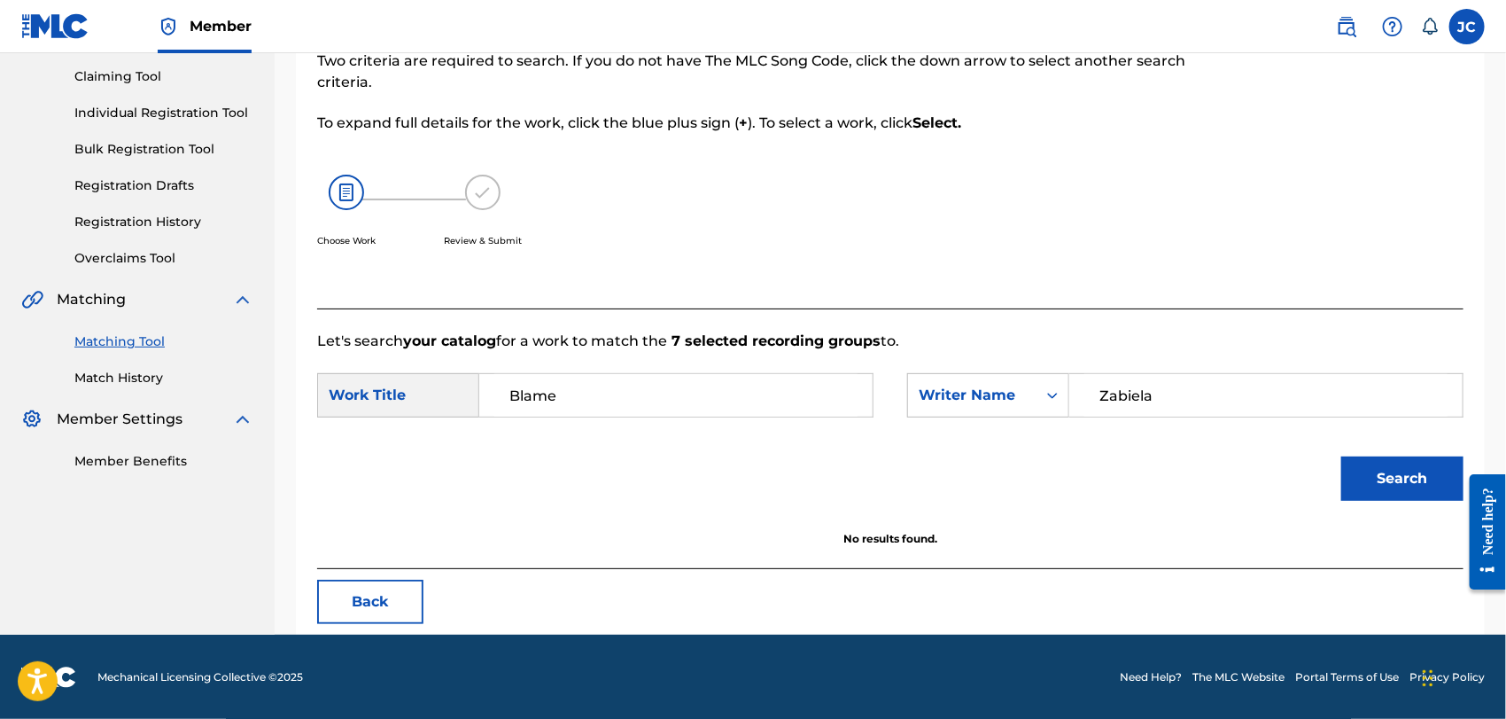
click at [103, 381] on link "Match History" at bounding box center [163, 378] width 179 height 19
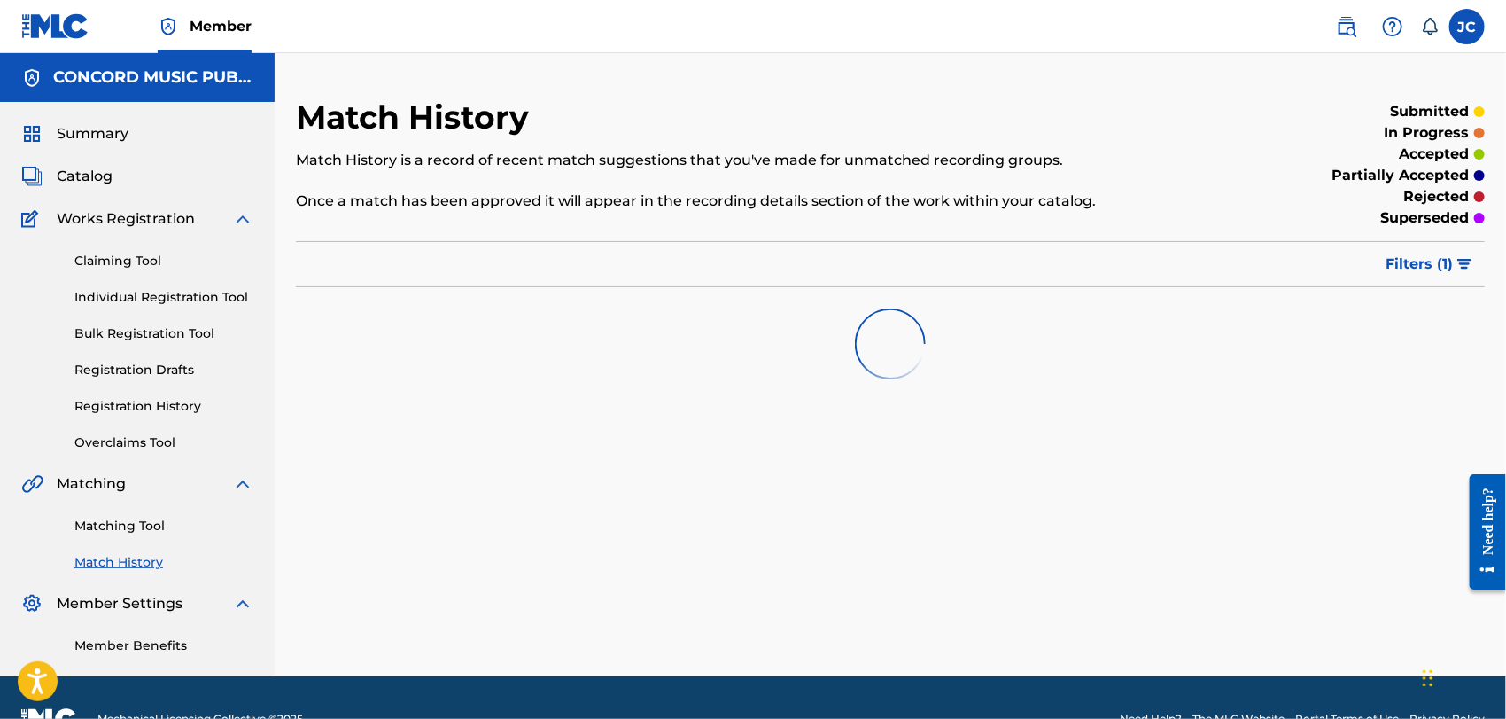
click at [145, 529] on link "Matching Tool" at bounding box center [163, 526] width 179 height 19
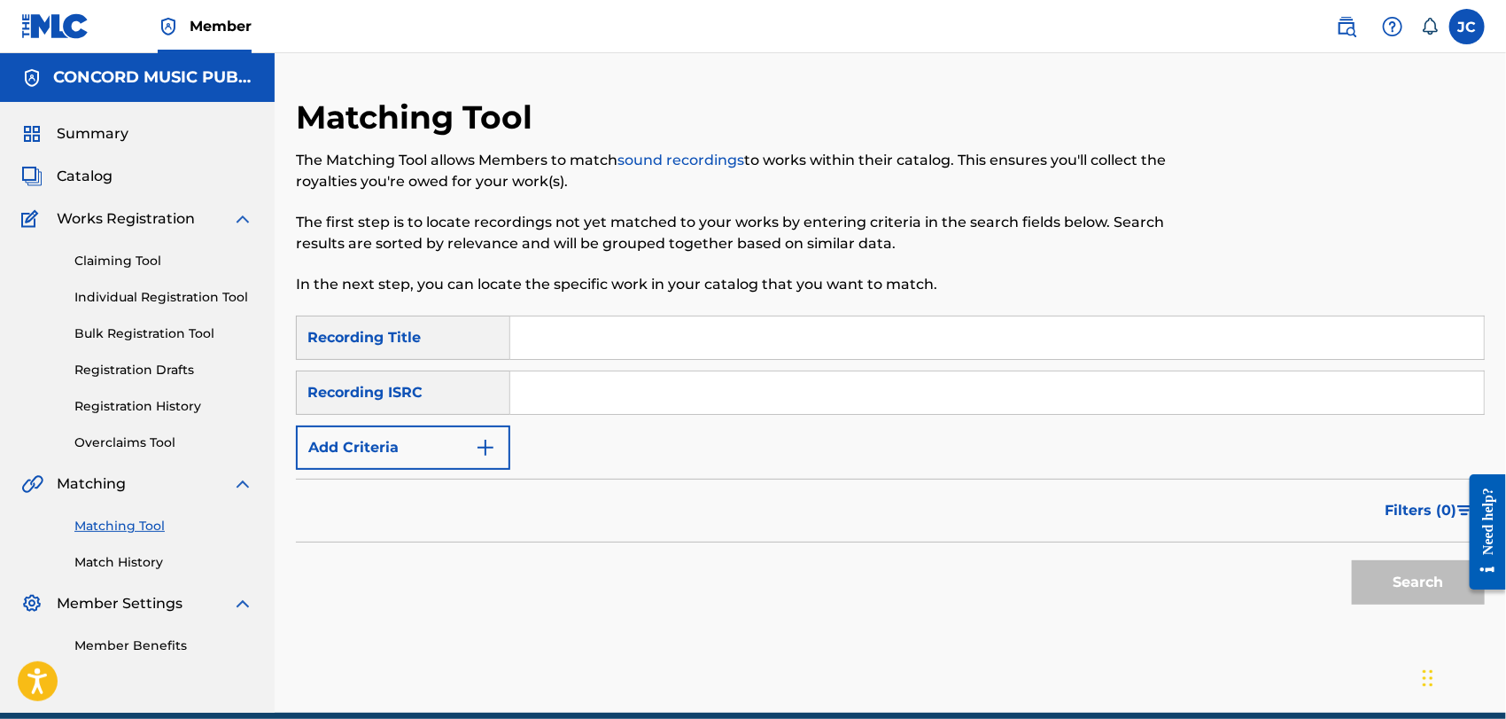
drag, startPoint x: 538, startPoint y: 388, endPoint x: 553, endPoint y: 399, distance: 18.4
click at [538, 388] on input "Search Form" at bounding box center [997, 392] width 974 height 43
paste input "GBDRF1100003"
type input "GBDRF1100003"
click at [1371, 589] on button "Search" at bounding box center [1418, 582] width 133 height 44
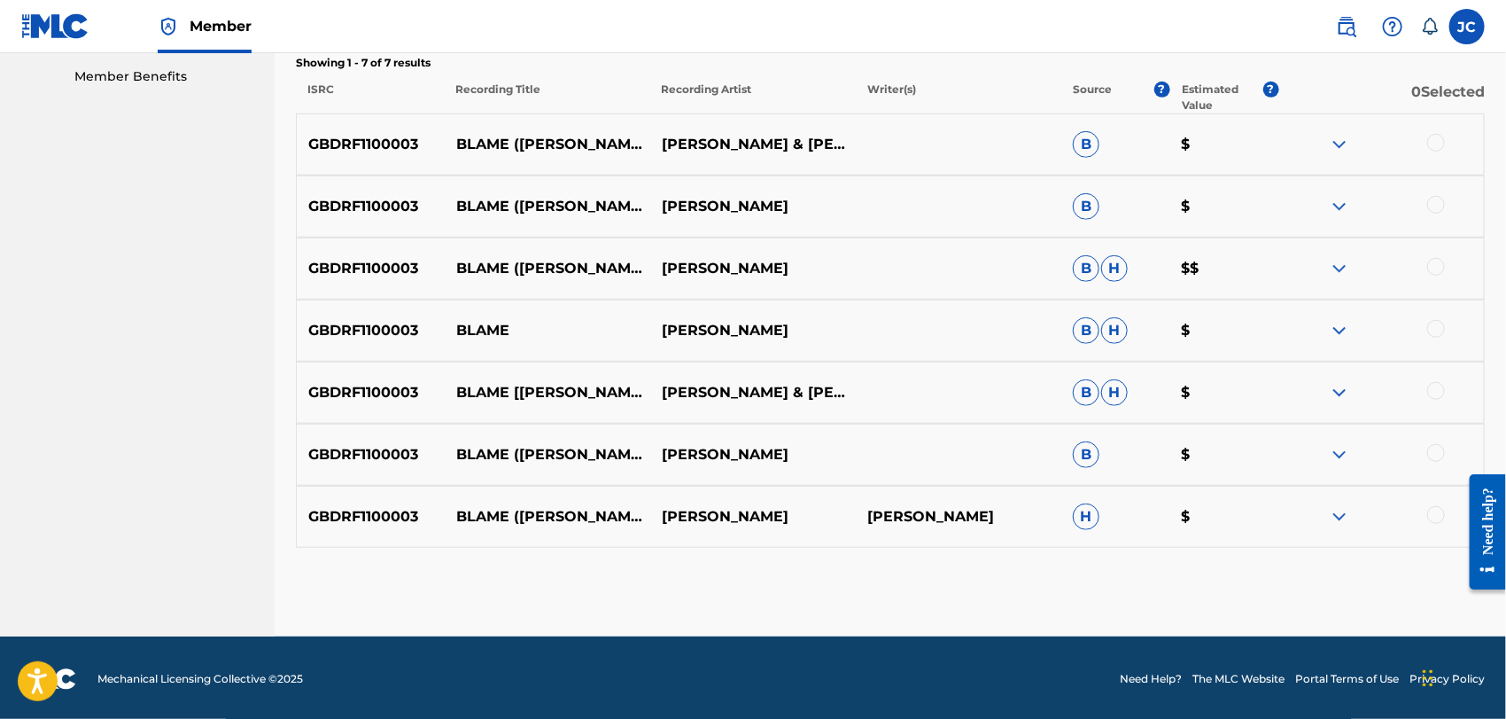
scroll to position [571, 0]
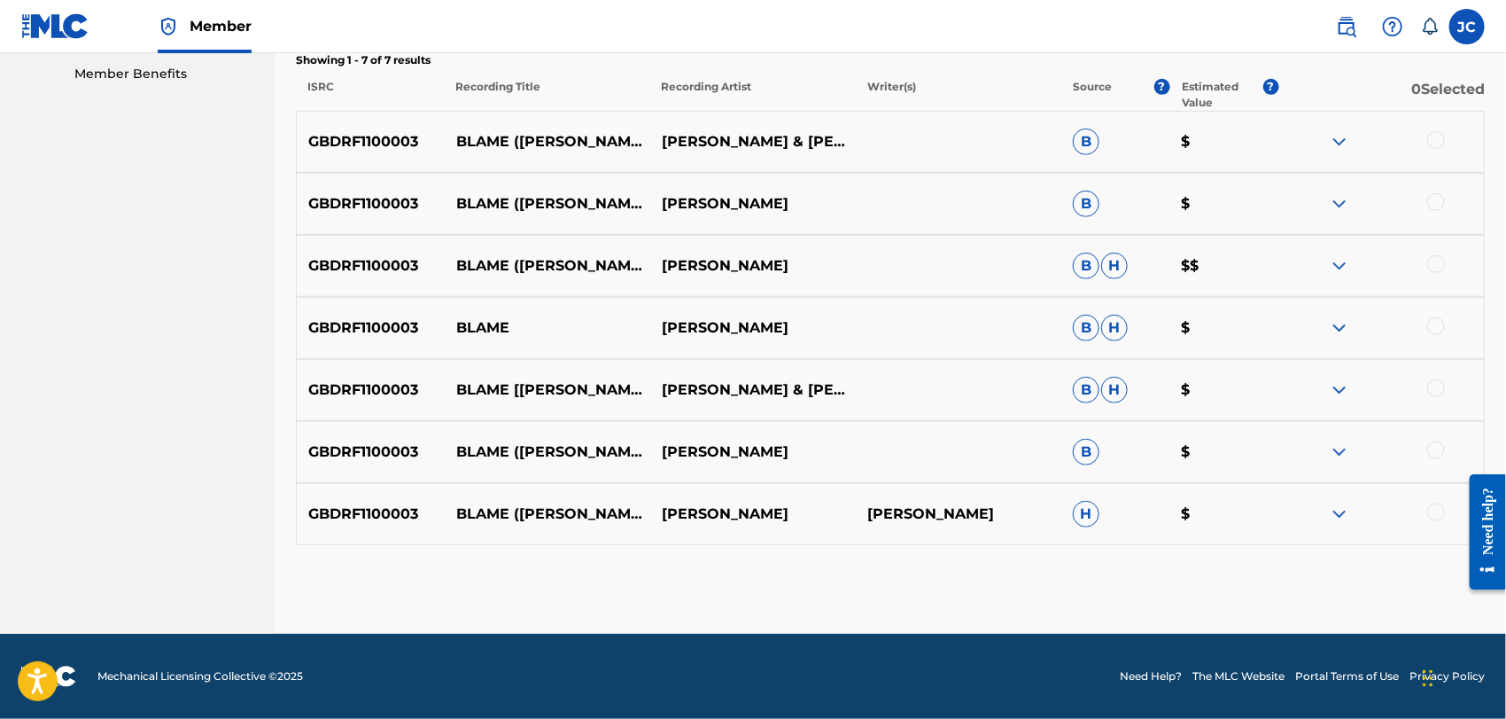
click at [1436, 129] on div "GBDRF1100003 BLAME ([PERSON_NAME] ALIVE REMIX) [PERSON_NAME] & [PERSON_NAME] B $" at bounding box center [890, 142] width 1189 height 62
click at [1443, 148] on div at bounding box center [1381, 141] width 206 height 21
click at [1438, 144] on div at bounding box center [1436, 140] width 18 height 18
click at [1437, 216] on div "GBDRF1100003 BLAME ([PERSON_NAME] ALIVE REMIX) [PERSON_NAME] B $" at bounding box center [890, 204] width 1189 height 62
click at [1433, 201] on div at bounding box center [1436, 202] width 18 height 18
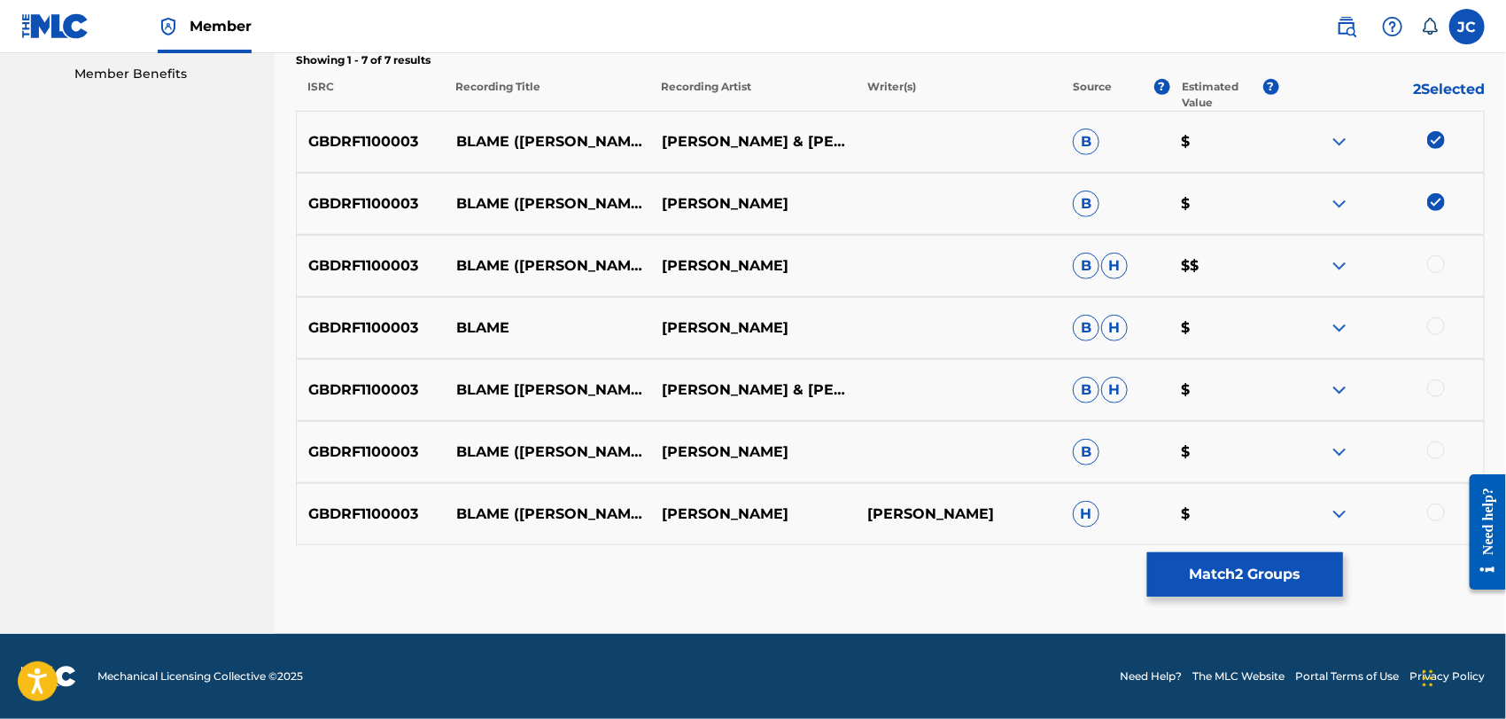
click at [1438, 251] on div "GBDRF1100003 BLAME ([PERSON_NAME] ALIVE REMIX) [PERSON_NAME] [PERSON_NAME] $$" at bounding box center [890, 266] width 1189 height 62
click at [1438, 261] on div at bounding box center [1436, 264] width 18 height 18
click at [1439, 323] on div at bounding box center [1436, 326] width 18 height 18
click at [1434, 381] on div at bounding box center [1436, 388] width 18 height 18
click at [1434, 455] on div at bounding box center [1436, 450] width 18 height 18
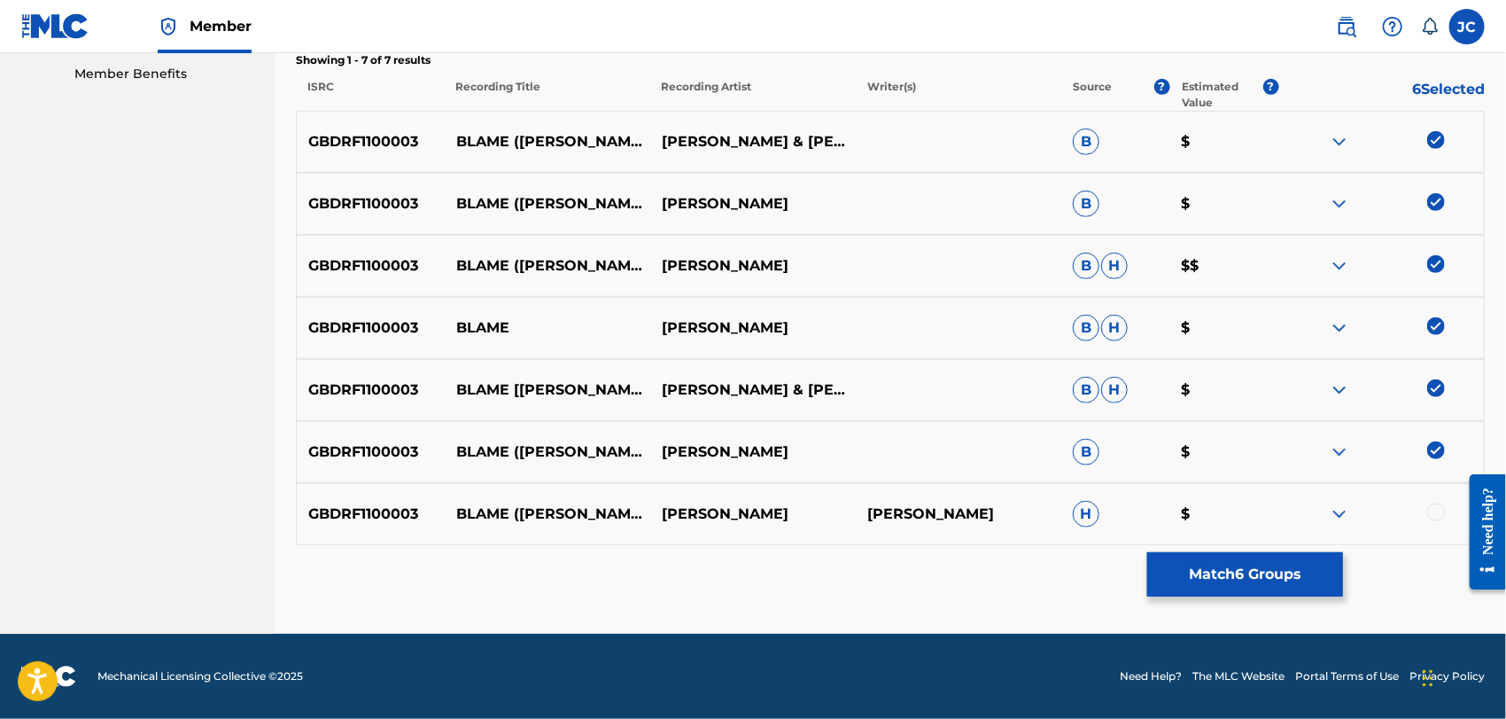
click at [1432, 521] on div at bounding box center [1381, 513] width 206 height 21
click at [1442, 518] on div at bounding box center [1381, 513] width 206 height 21
click at [1432, 517] on div at bounding box center [1436, 512] width 18 height 18
click at [1247, 576] on button "Match 7 Groups" at bounding box center [1245, 574] width 196 height 44
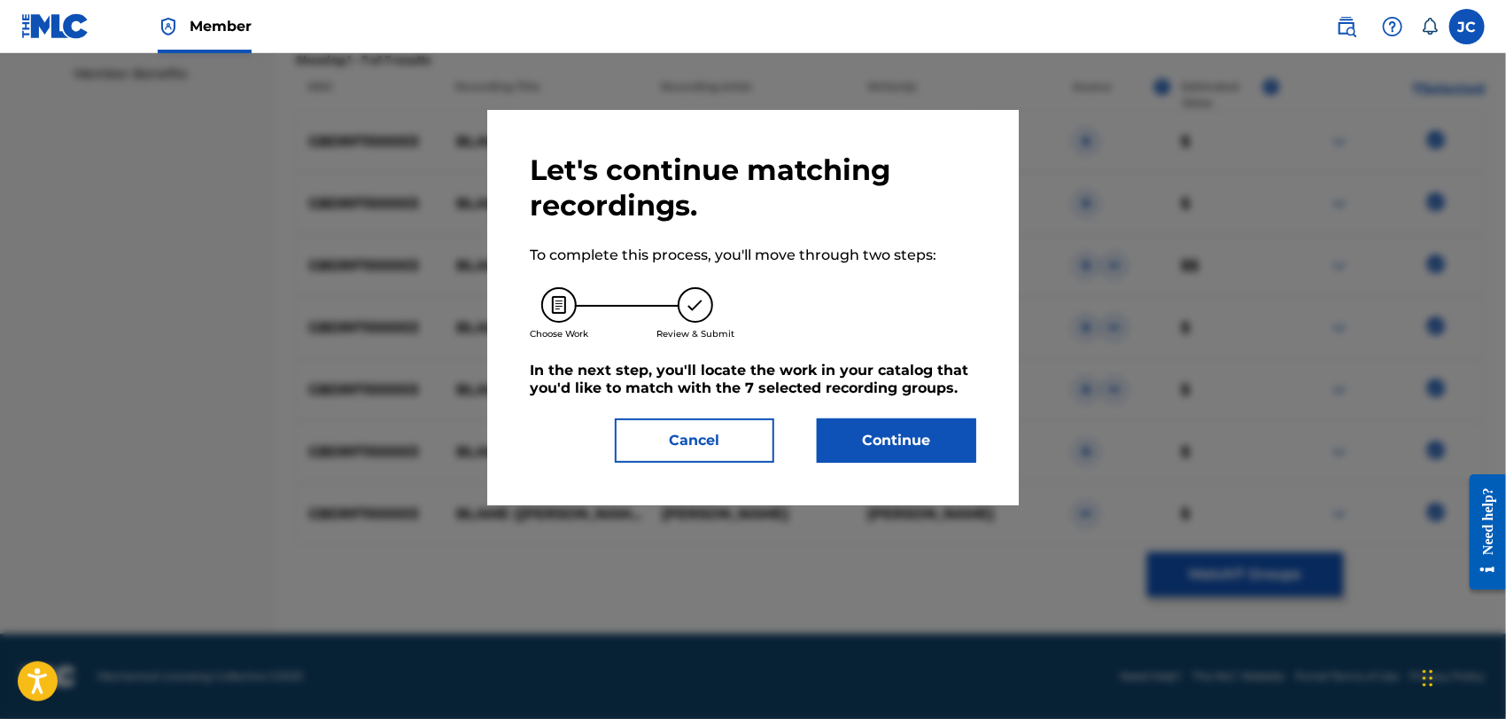
click at [902, 446] on button "Continue" at bounding box center [896, 440] width 159 height 44
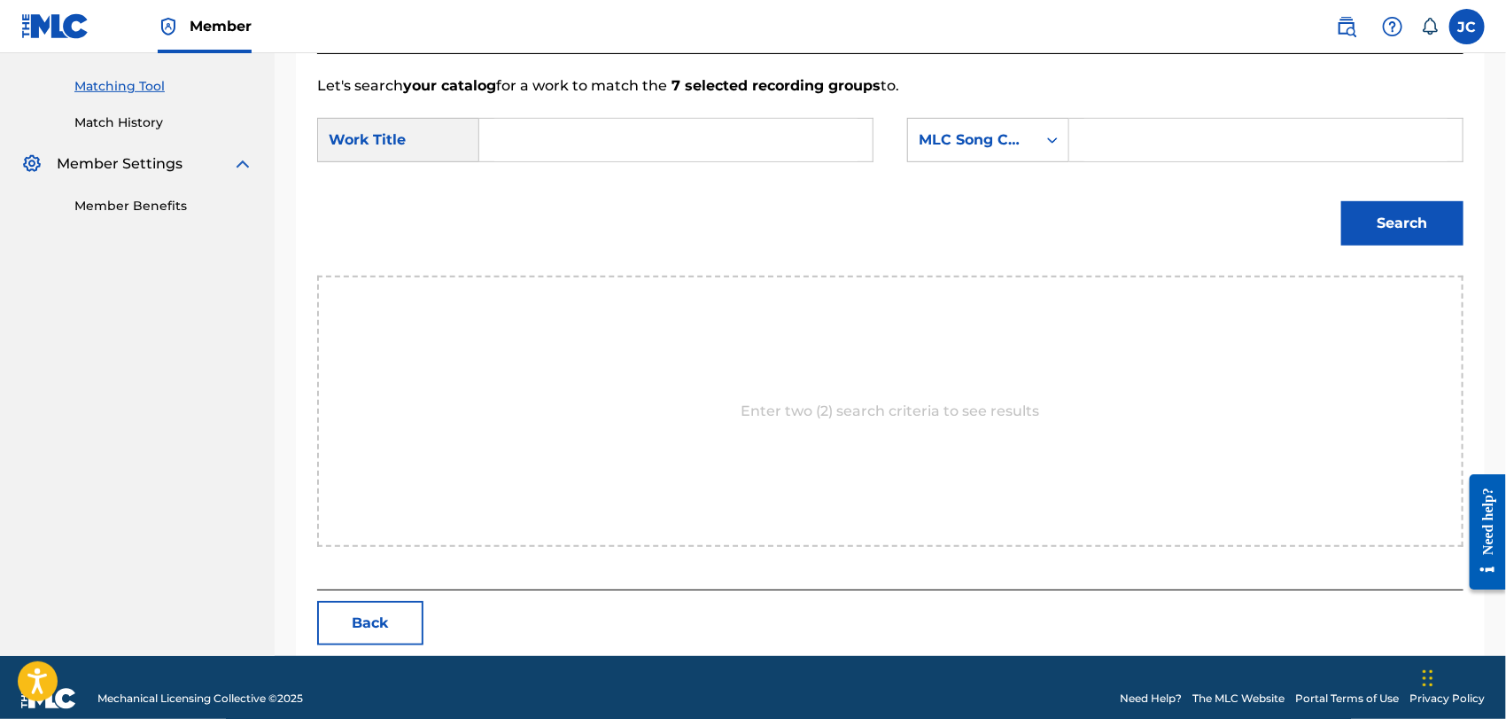
scroll to position [461, 0]
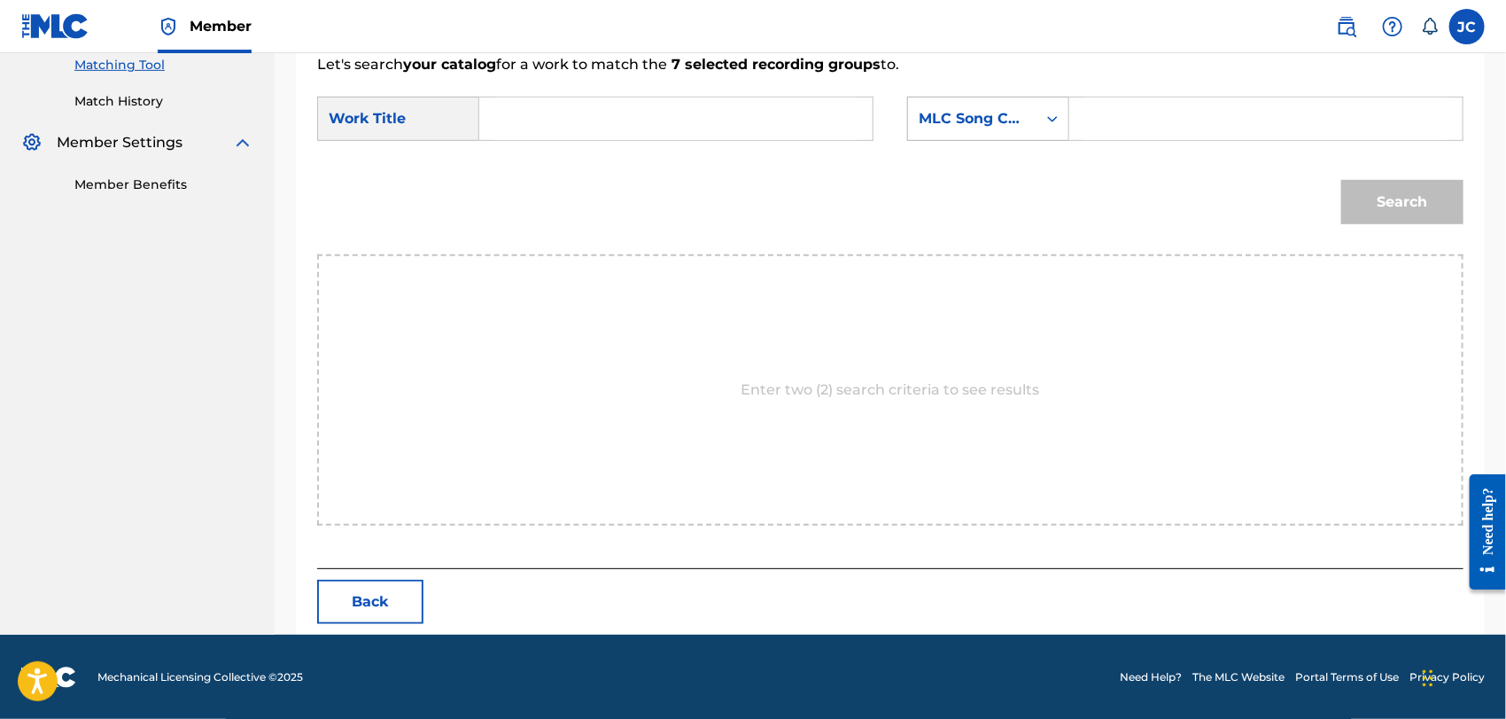
click at [1019, 102] on div "MLC Song Code" at bounding box center [972, 119] width 128 height 34
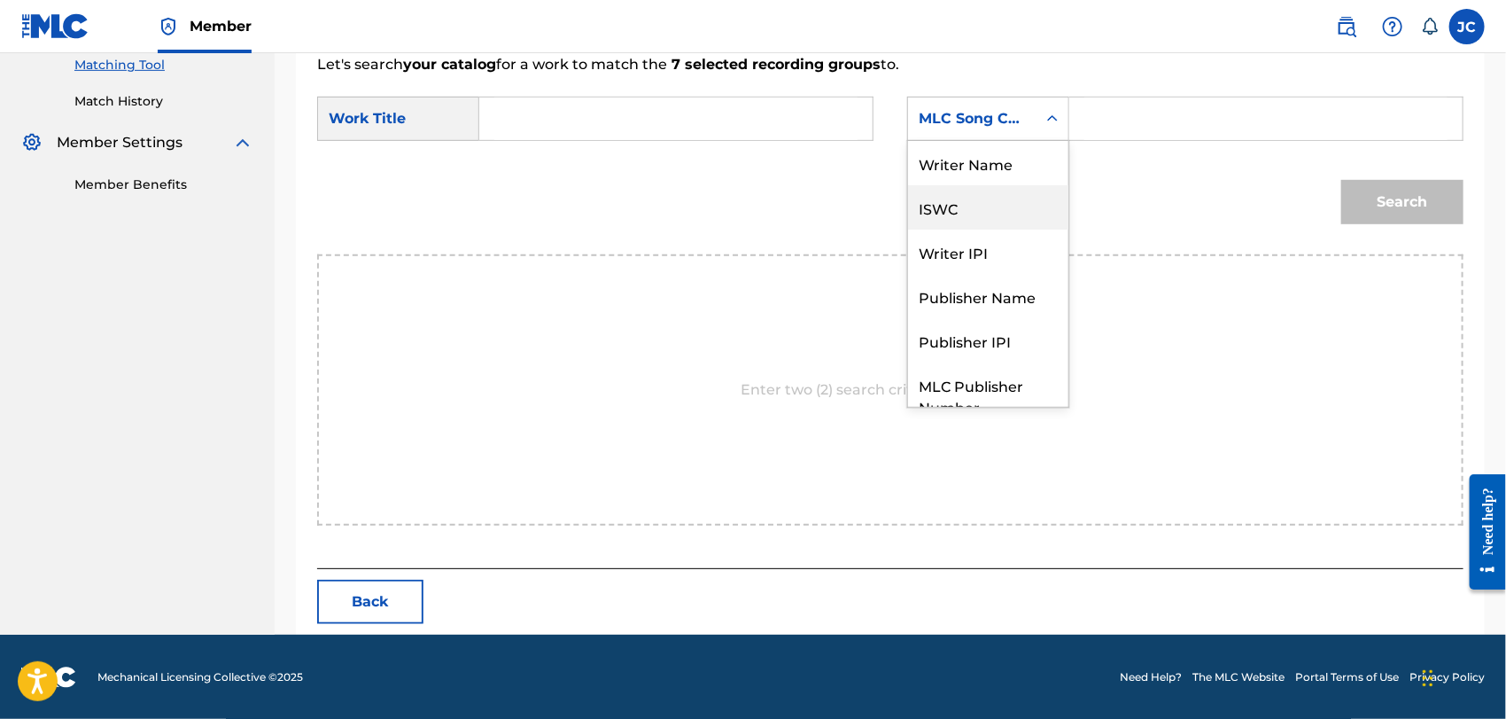
scroll to position [0, 0]
click at [1018, 165] on div "Writer Name" at bounding box center [988, 163] width 160 height 44
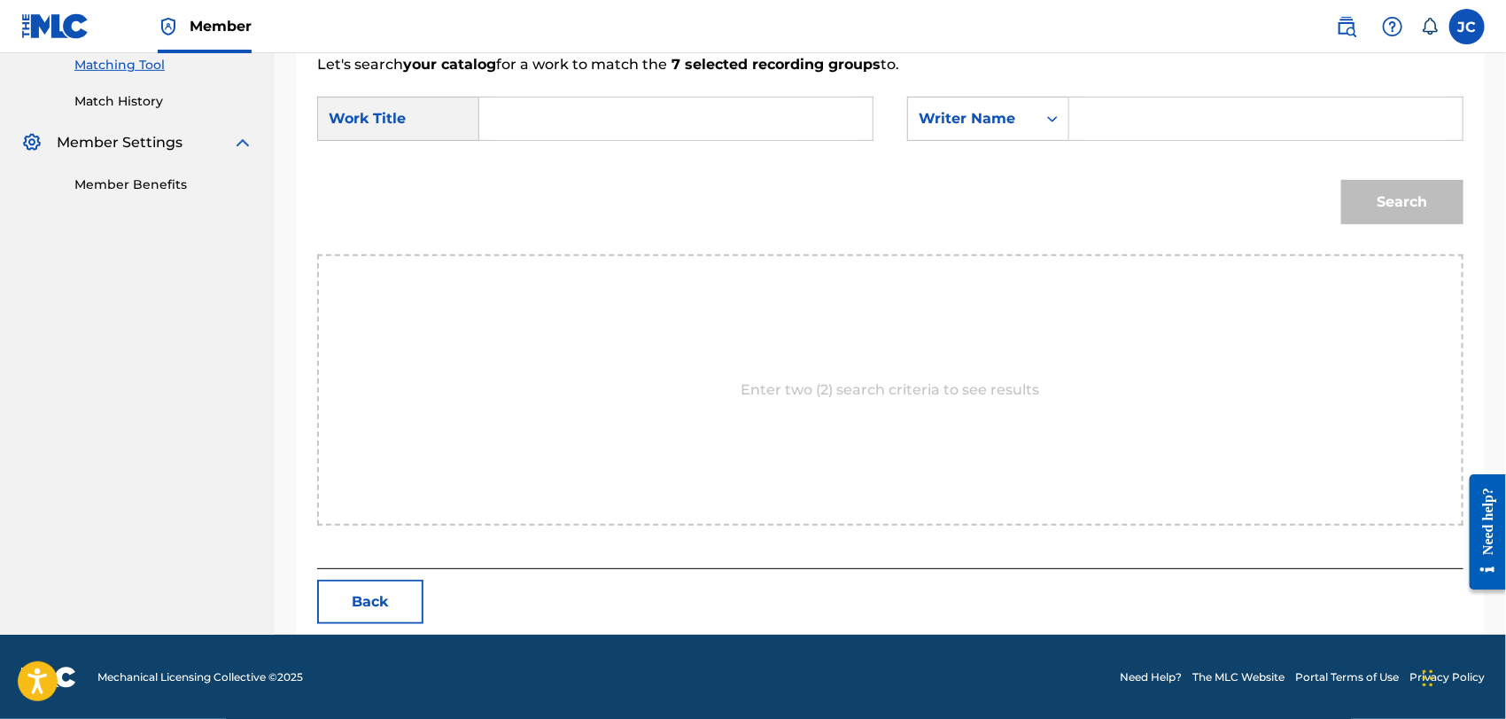
click at [1164, 126] on input "Search Form" at bounding box center [1265, 118] width 363 height 43
paste input "Zabiela"
type input "Zabiela"
click at [778, 125] on input "Search Form" at bounding box center [675, 118] width 363 height 43
paste input "Blame"
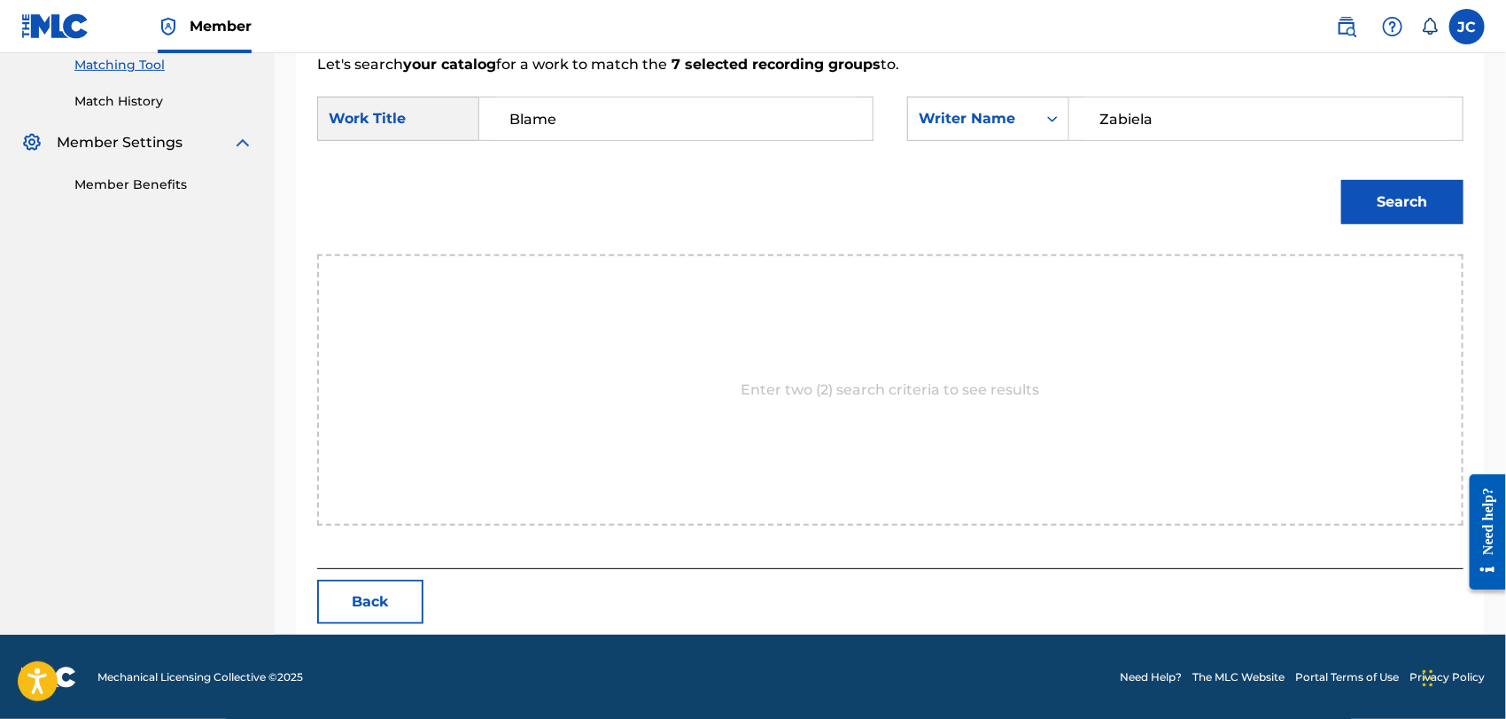
type input "Blame"
click at [1380, 185] on button "Search" at bounding box center [1402, 202] width 122 height 44
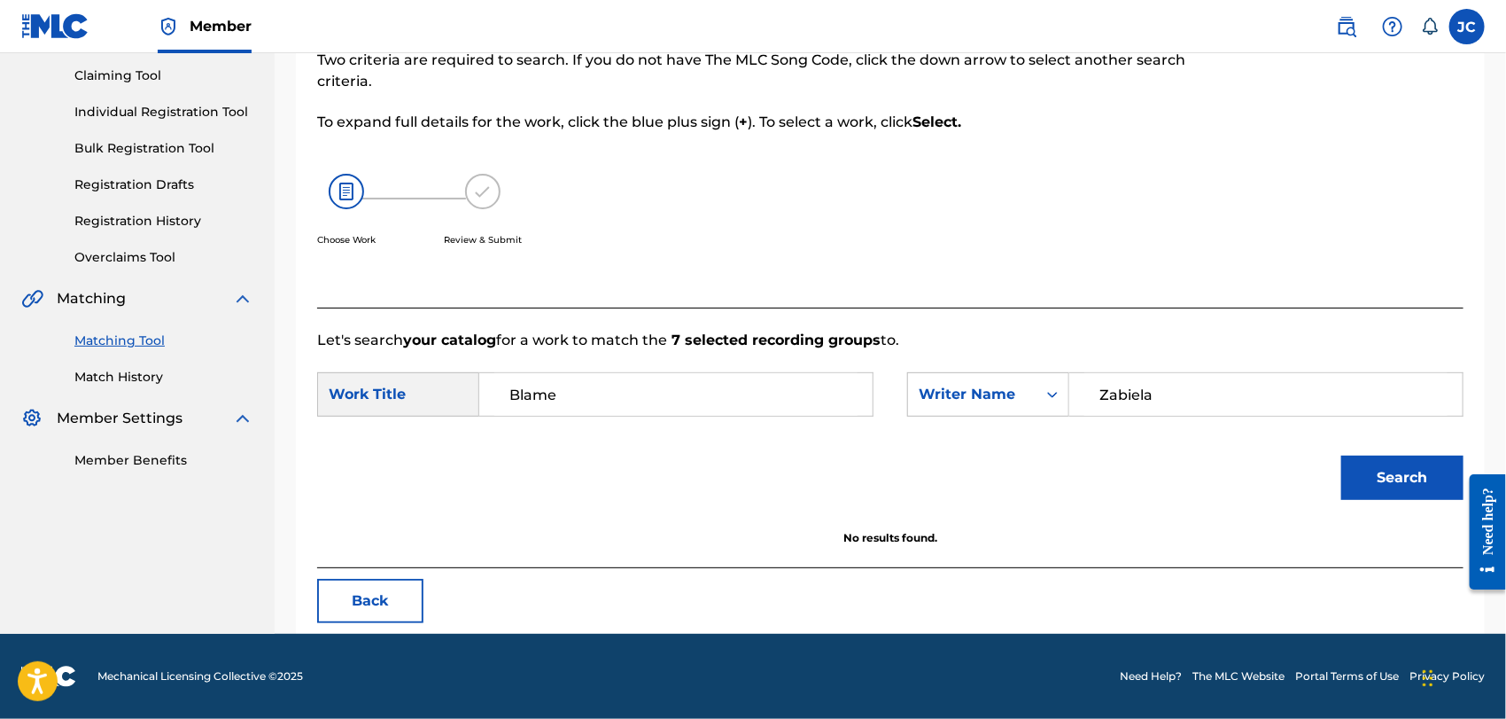
scroll to position [184, 0]
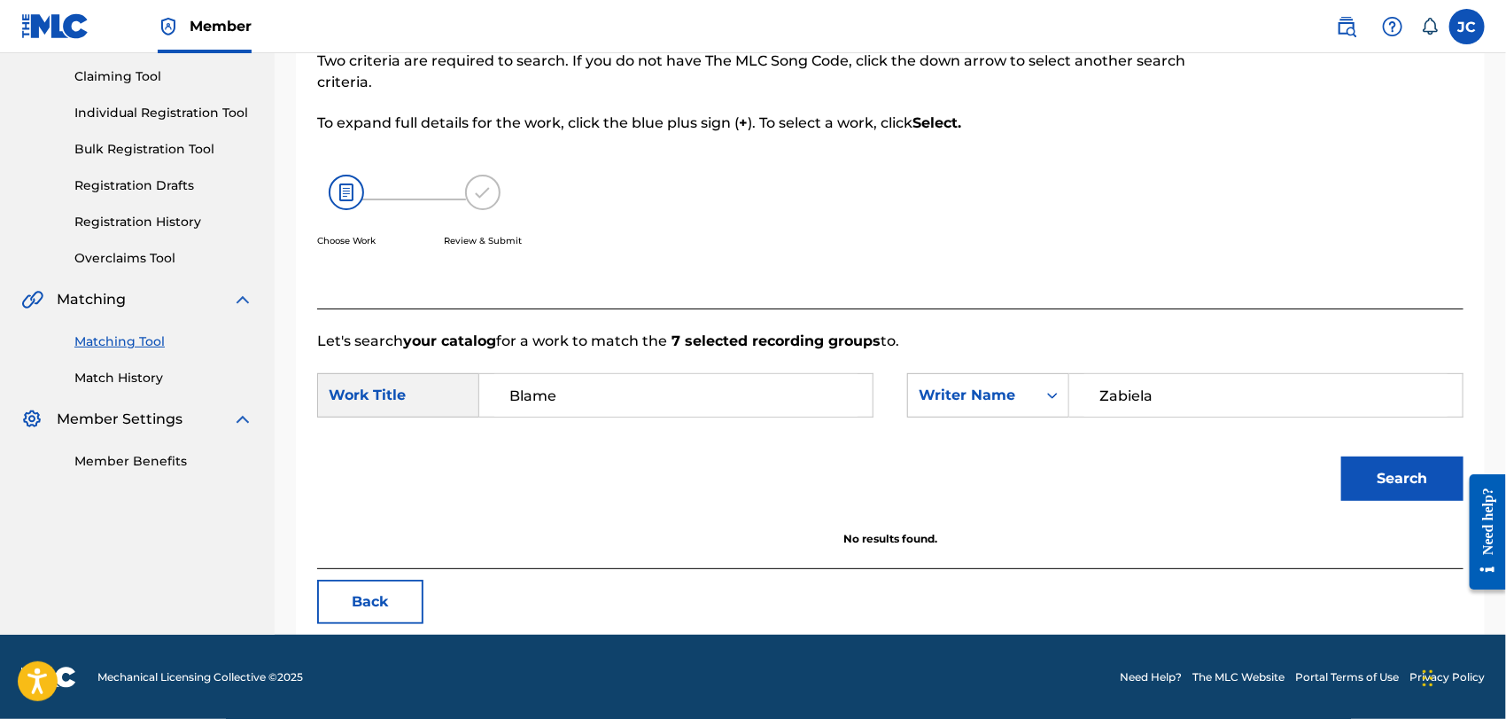
drag, startPoint x: 1175, startPoint y: 384, endPoint x: 728, endPoint y: 364, distance: 446.9
click at [728, 364] on form "SearchWithCriteria9cfd86b8-af4b-425d-a996-b44494d3af6c Work Title Blame SearchW…" at bounding box center [890, 441] width 1146 height 179
type input "[PERSON_NAME]"
click at [1393, 470] on button "Search" at bounding box center [1402, 478] width 122 height 44
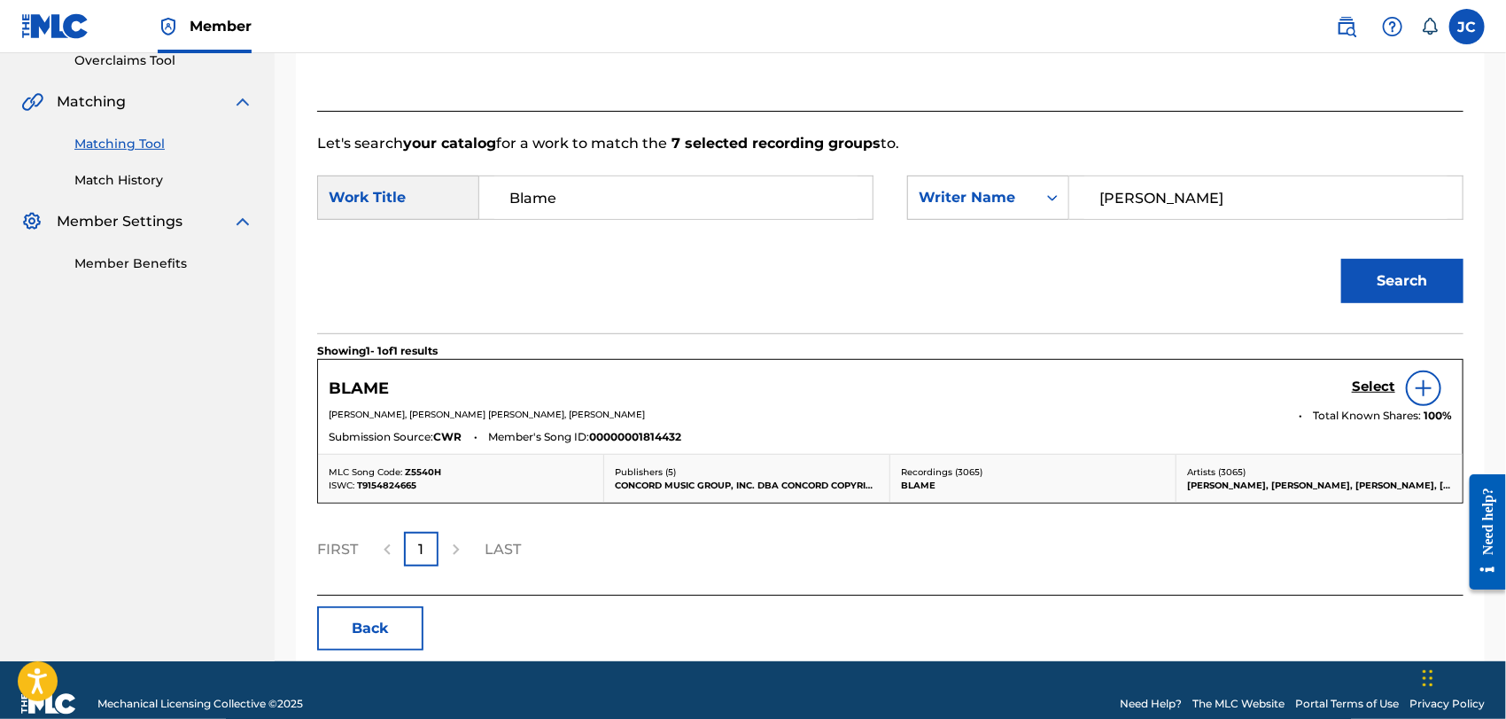
click at [1406, 389] on div at bounding box center [1423, 387] width 35 height 35
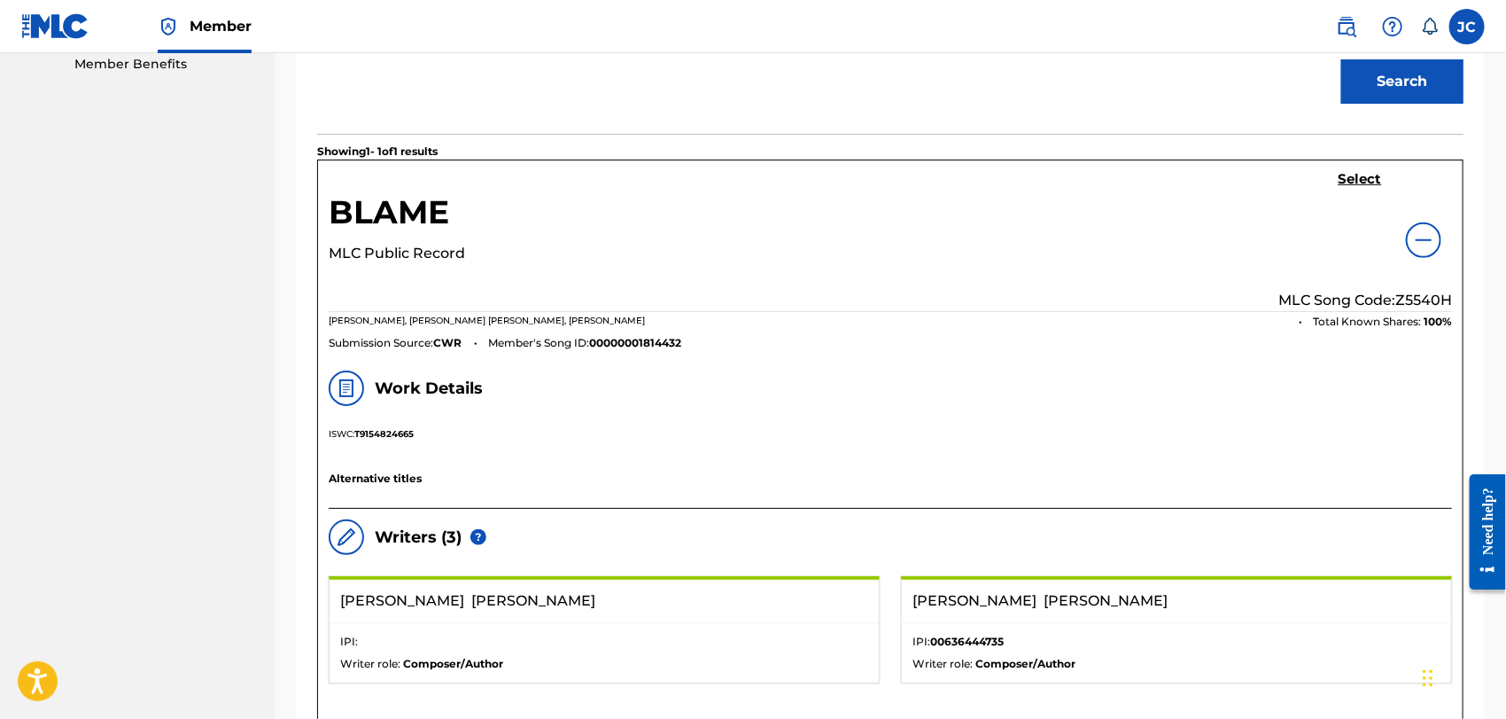
scroll to position [579, 0]
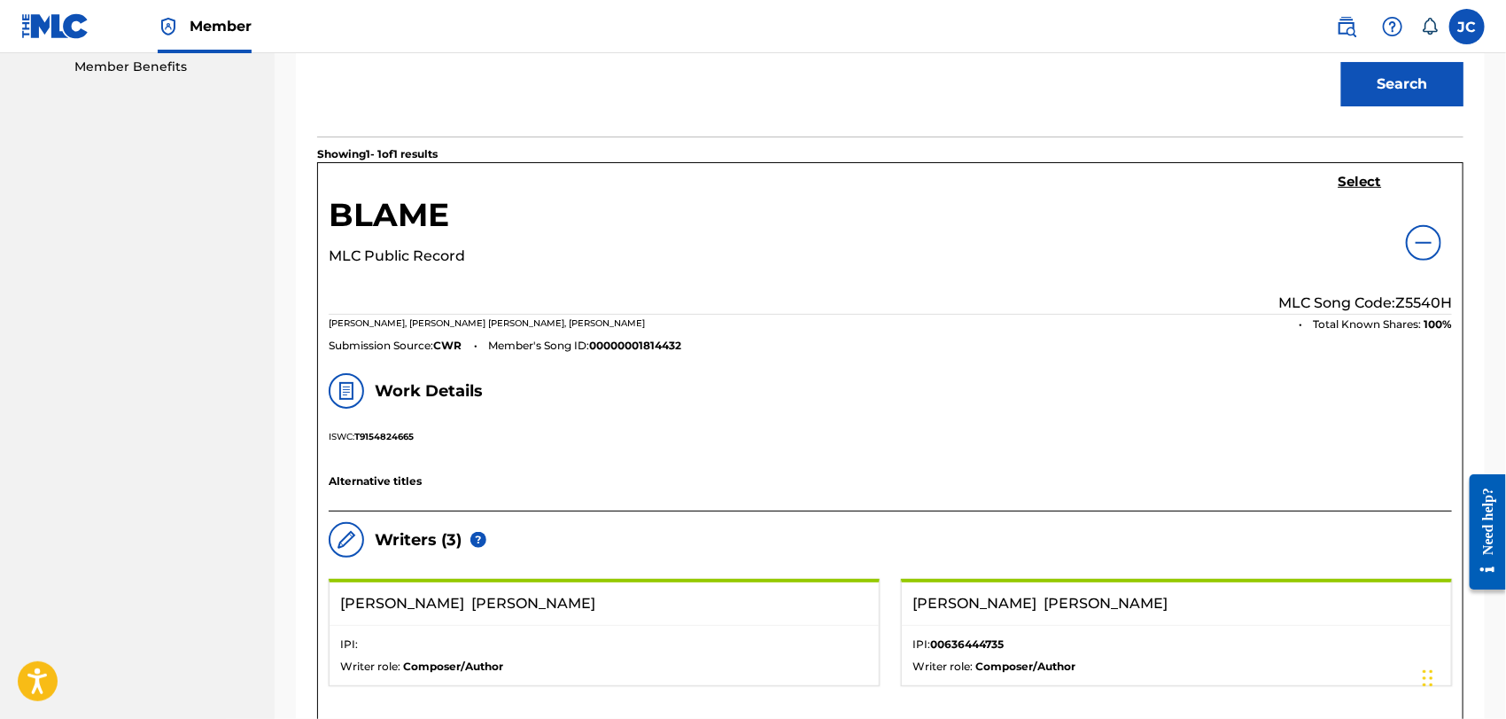
click at [1341, 166] on div "BLAME MLC Public Record Select MLC Song Code: Z5540H [PERSON_NAME], [PERSON_NAM…" at bounding box center [890, 262] width 1145 height 199
click at [1340, 183] on h5 "Select" at bounding box center [1360, 182] width 43 height 17
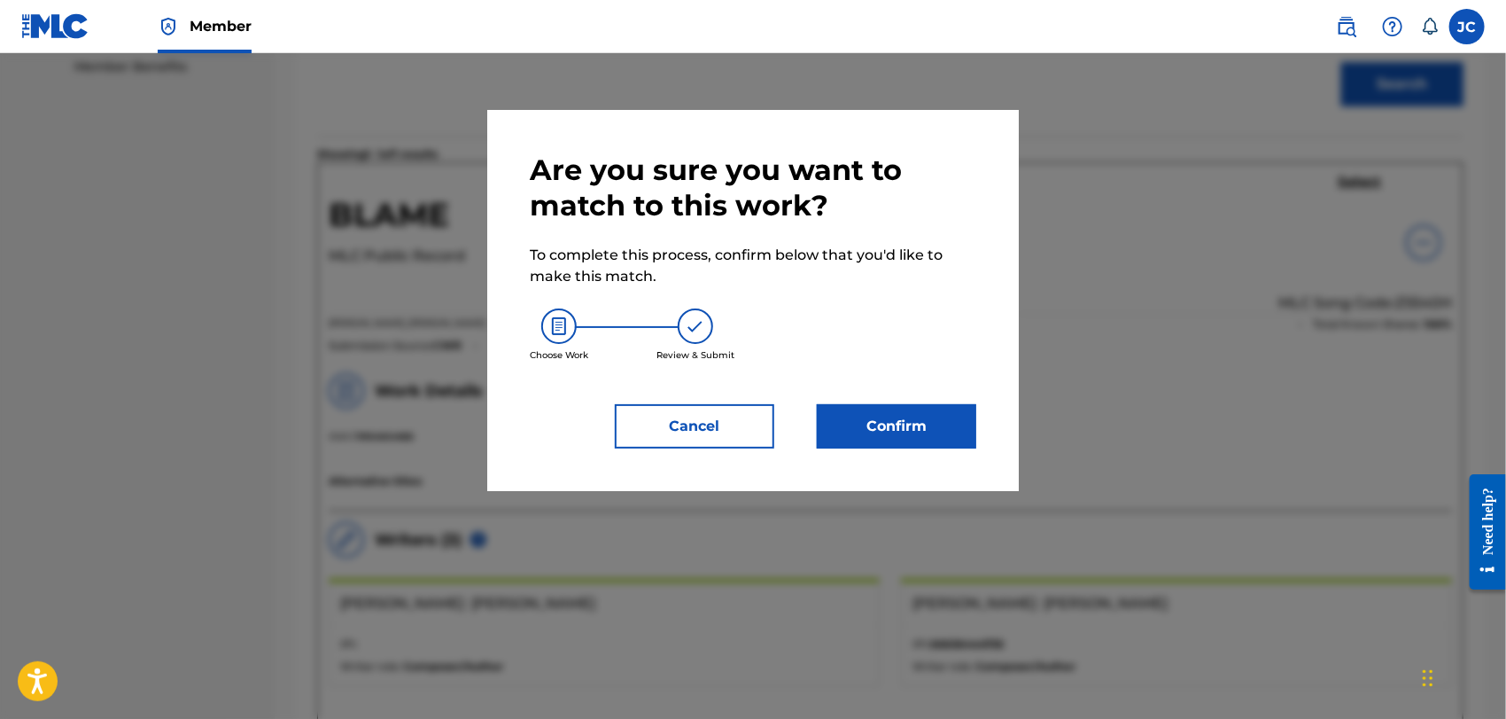
click at [909, 426] on button "Confirm" at bounding box center [896, 426] width 159 height 44
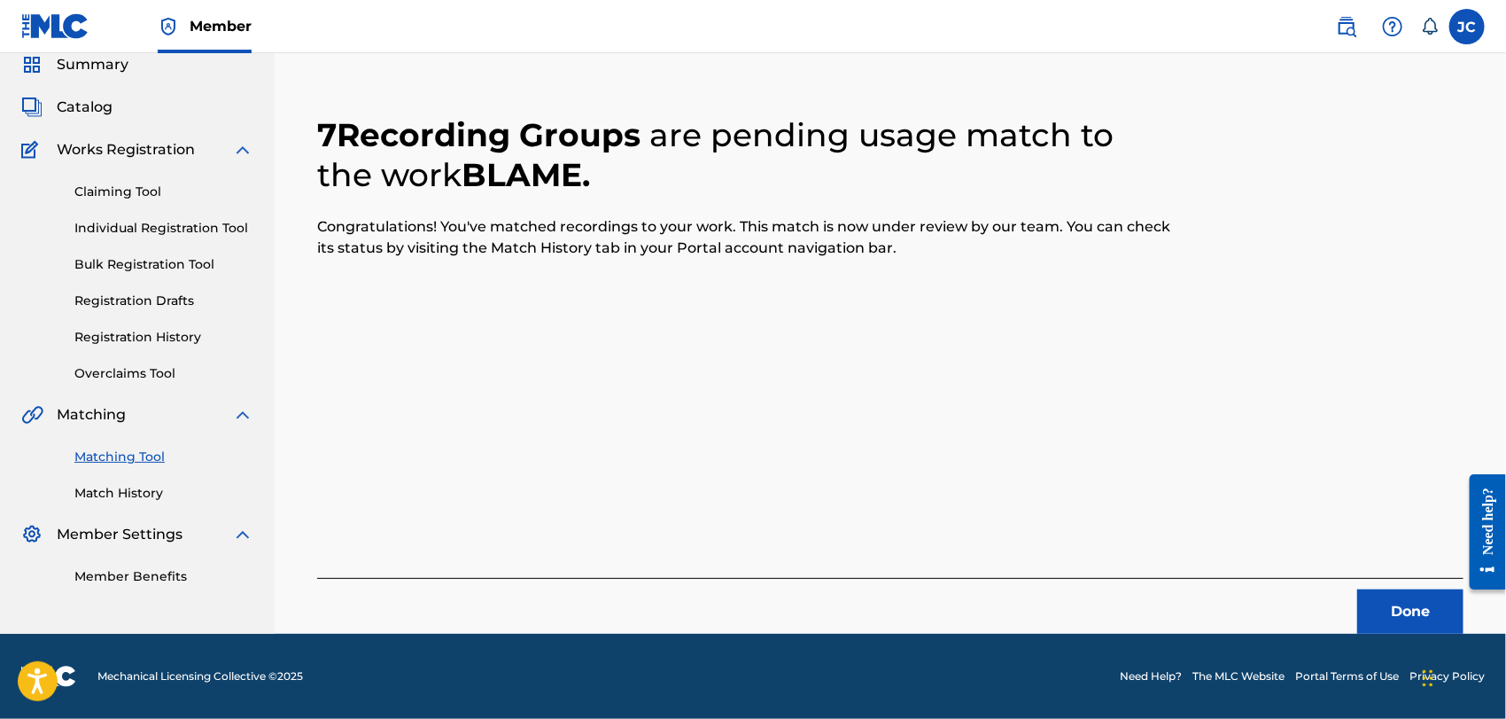
scroll to position [68, 0]
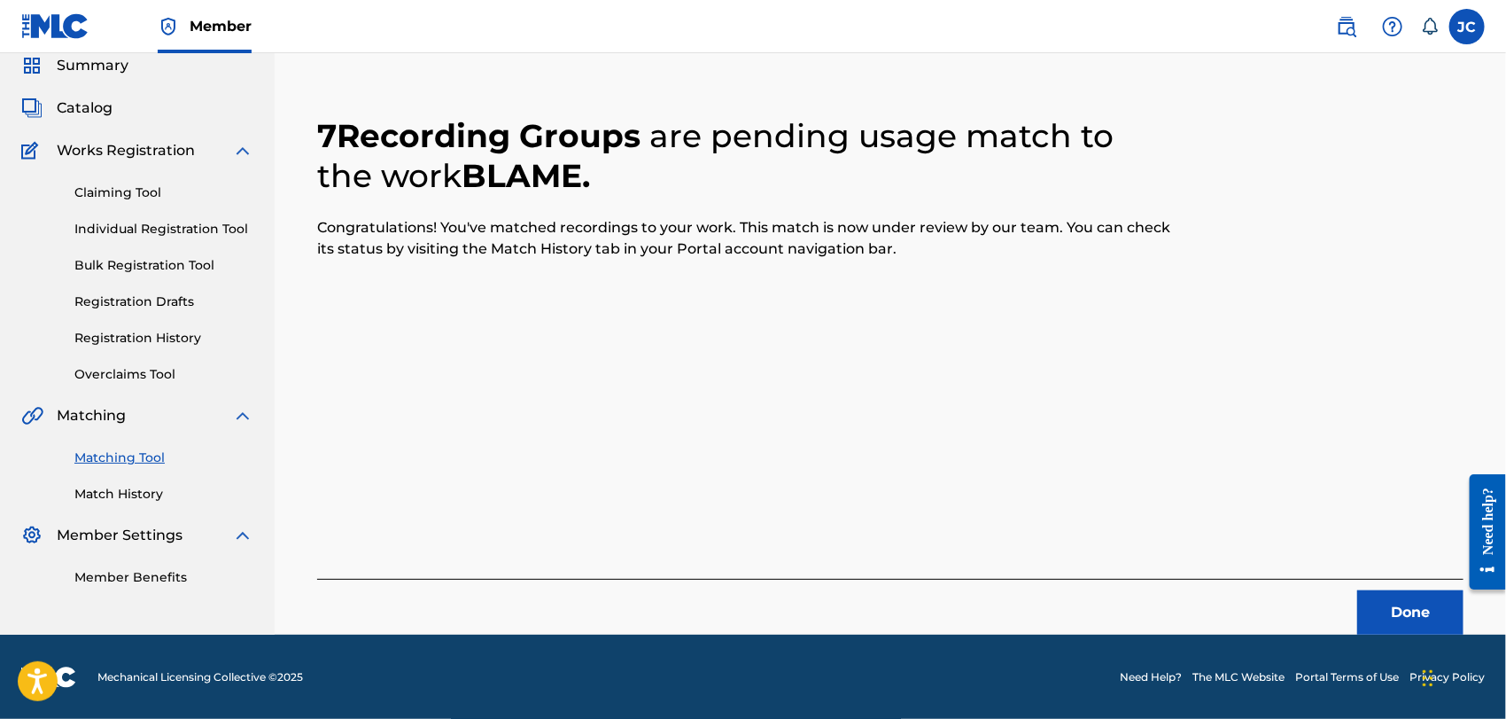
click at [1393, 610] on button "Done" at bounding box center [1410, 612] width 106 height 44
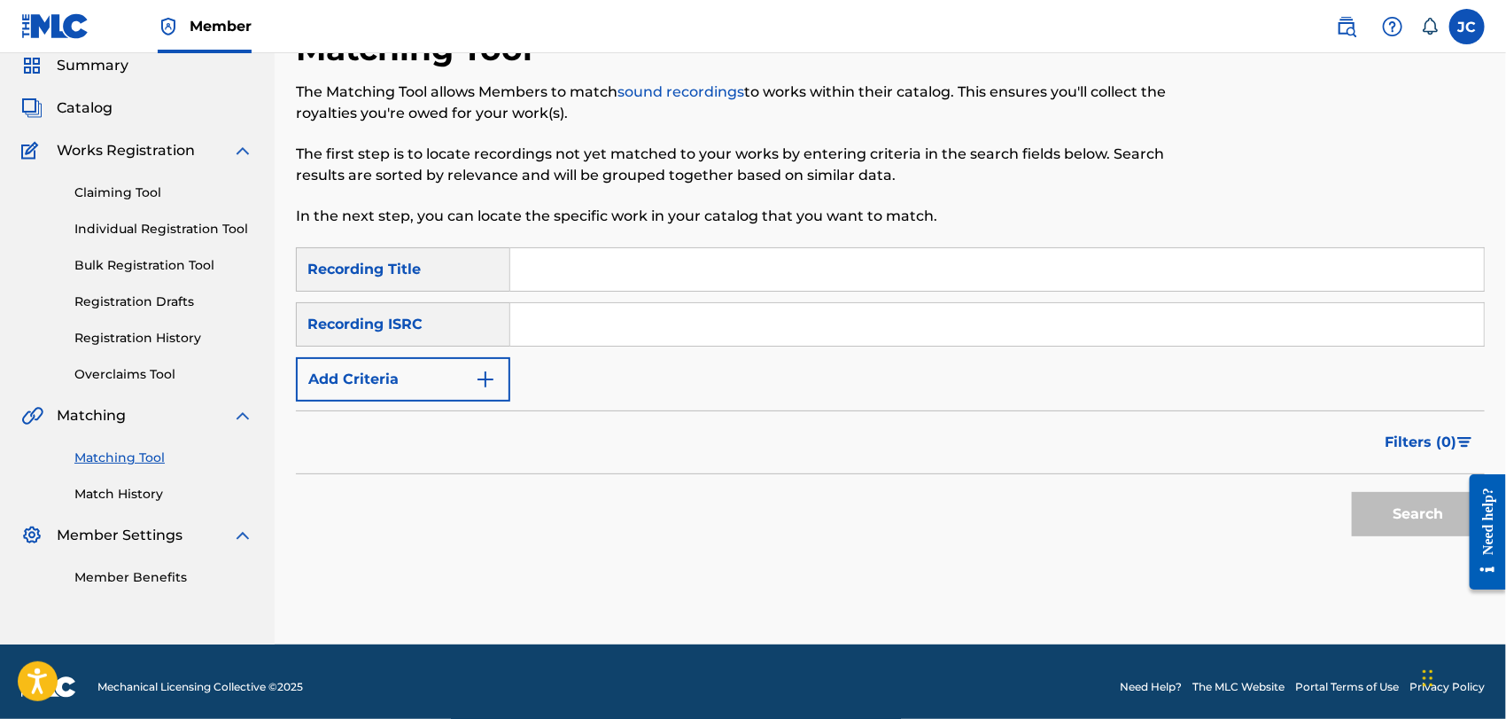
click at [1051, 304] on input "Search Form" at bounding box center [997, 324] width 974 height 43
click at [1056, 312] on input "Search Form" at bounding box center [997, 324] width 974 height 43
paste input "NLZ541600459"
type input "NLZ541600459"
click at [1401, 506] on button "Search" at bounding box center [1418, 514] width 133 height 44
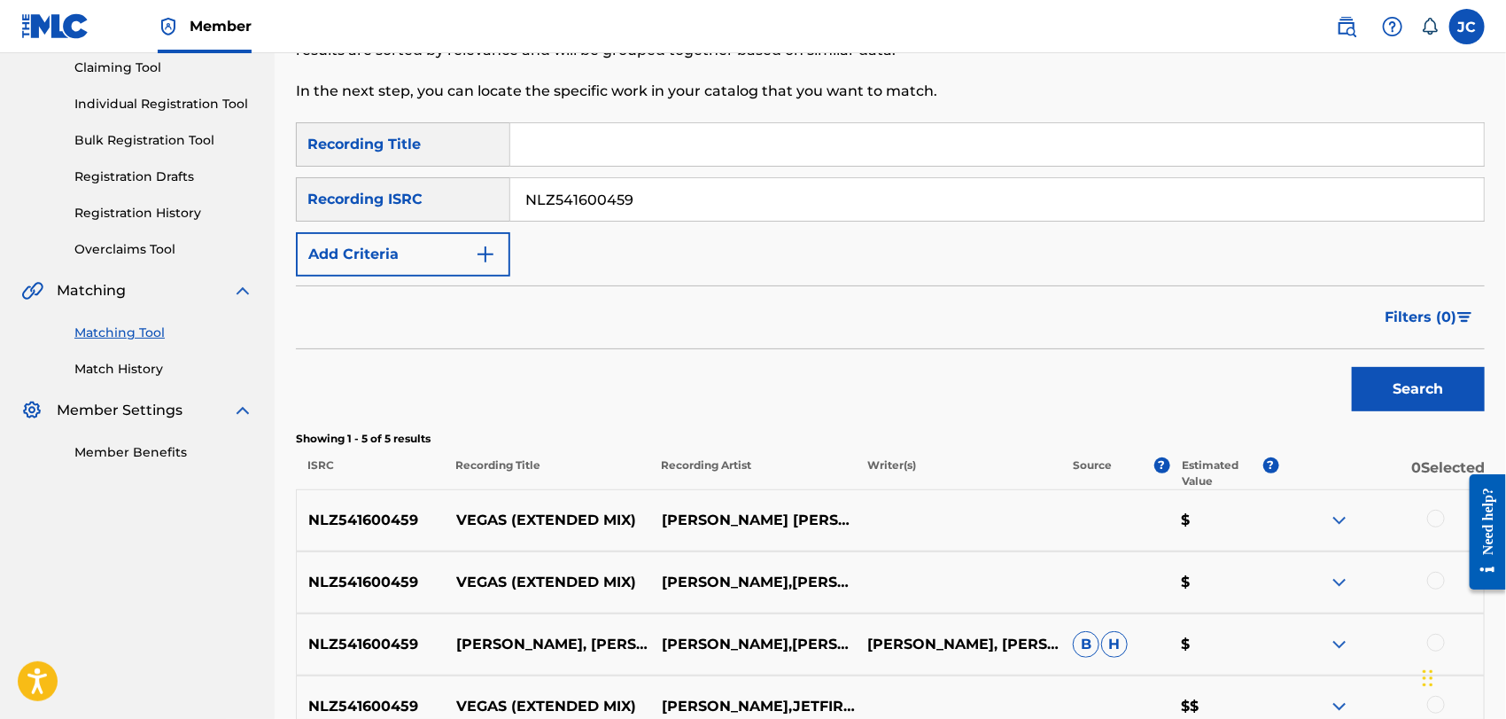
scroll to position [447, 0]
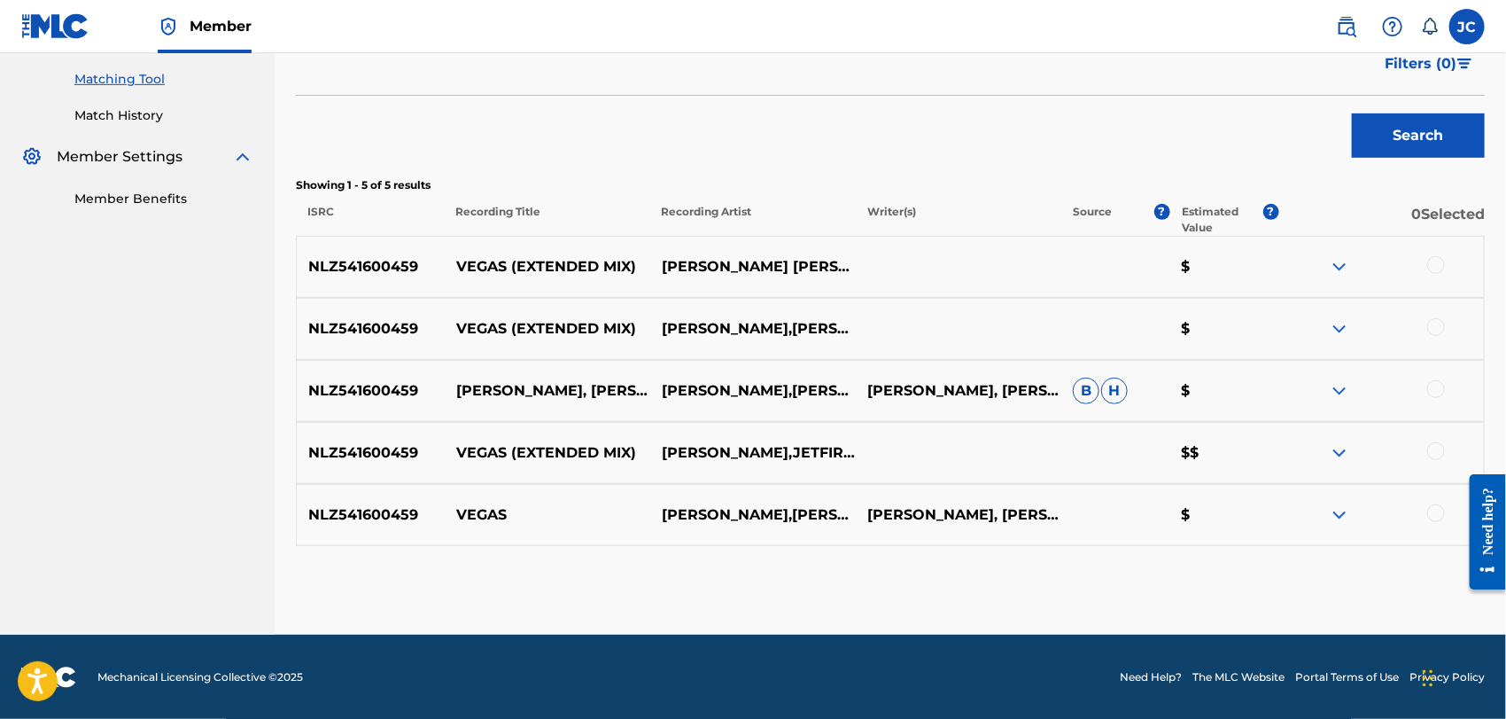
click at [1433, 259] on div at bounding box center [1436, 265] width 18 height 18
click at [1432, 319] on div at bounding box center [1436, 327] width 18 height 18
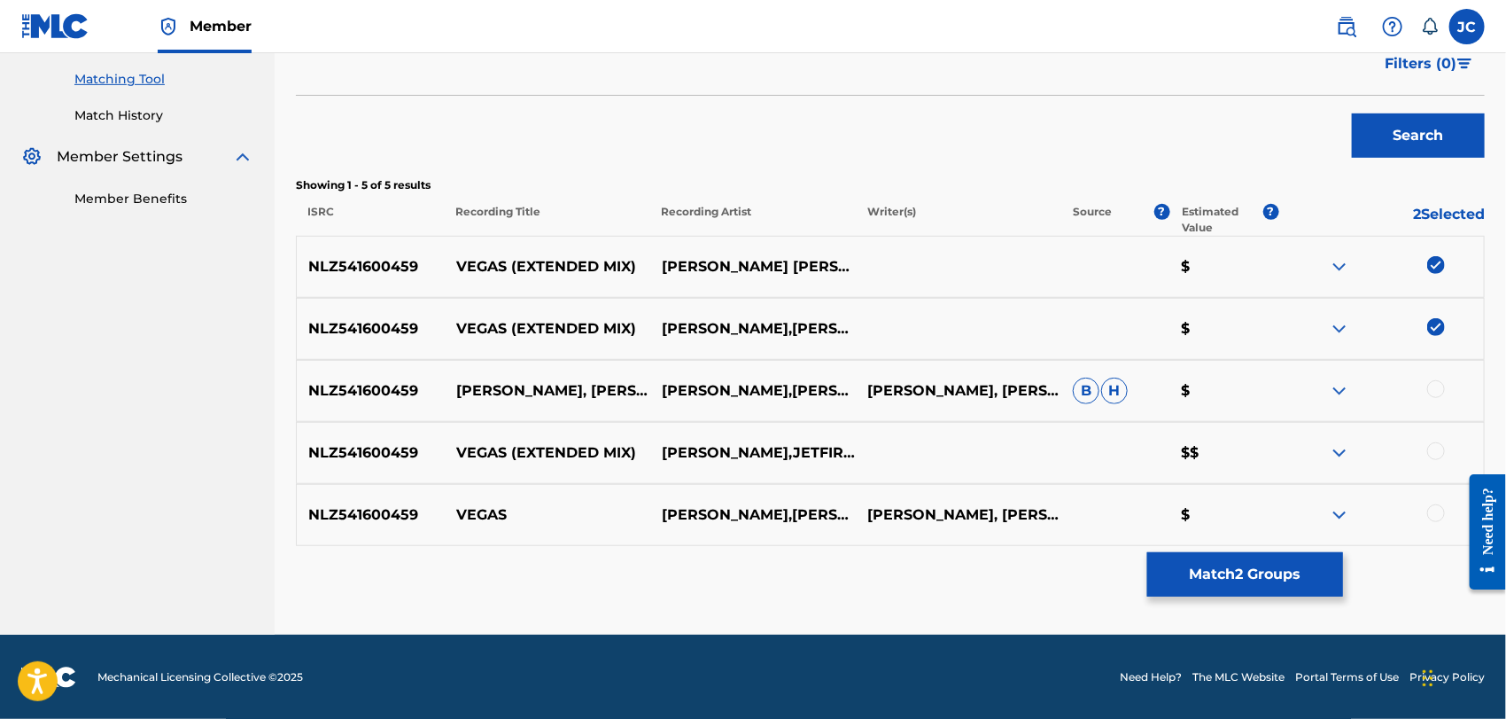
click at [1438, 385] on div at bounding box center [1436, 389] width 18 height 18
click at [1441, 448] on div at bounding box center [1436, 451] width 18 height 18
click at [1442, 532] on div "NLZ541600459 VEGAS [PERSON_NAME],[PERSON_NAME] & JETFIRE BAS VAN [PERSON_NAME],…" at bounding box center [890, 515] width 1189 height 62
click at [1442, 515] on div at bounding box center [1436, 513] width 18 height 18
click at [1275, 597] on div "Matching Tool The Matching Tool allows Members to match sound recordings to wor…" at bounding box center [890, 142] width 1189 height 983
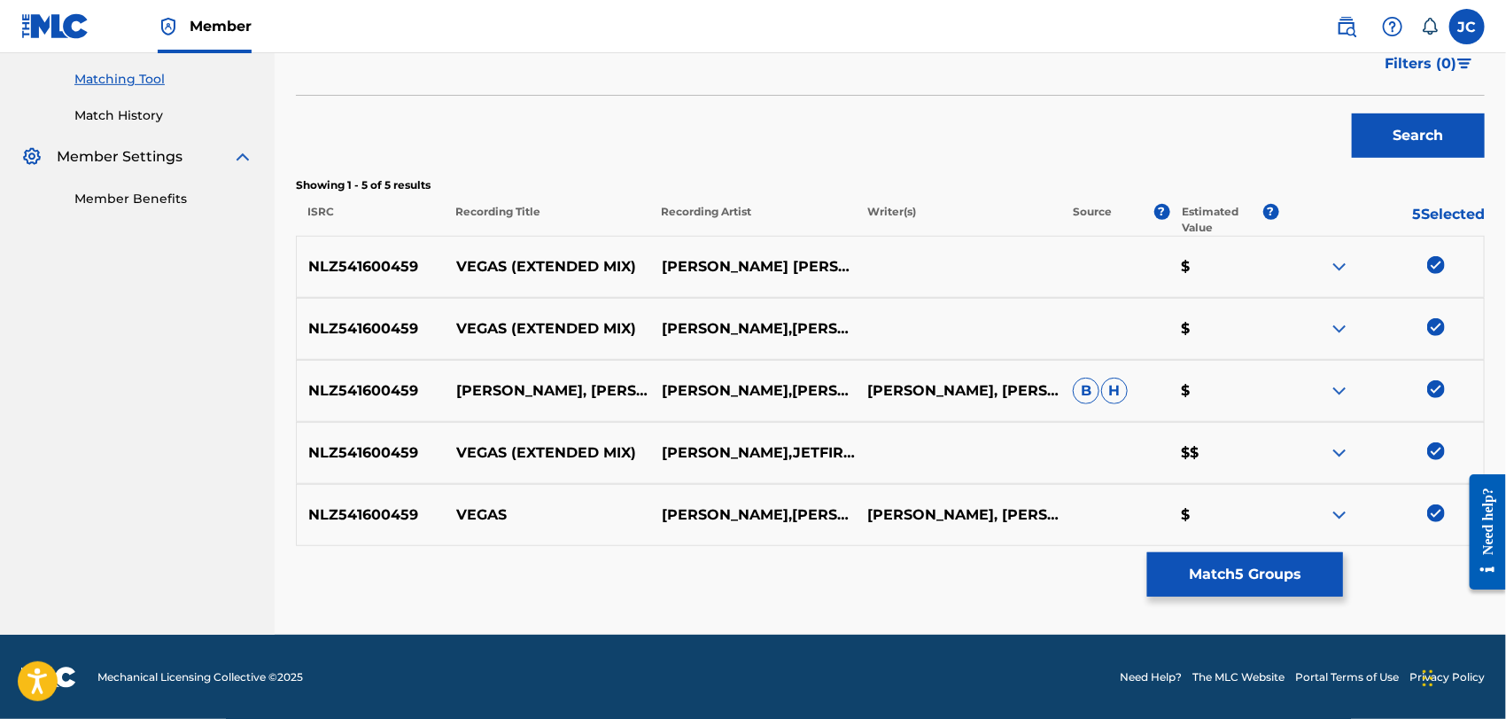
click at [1268, 574] on button "Match 5 Groups" at bounding box center [1245, 574] width 196 height 44
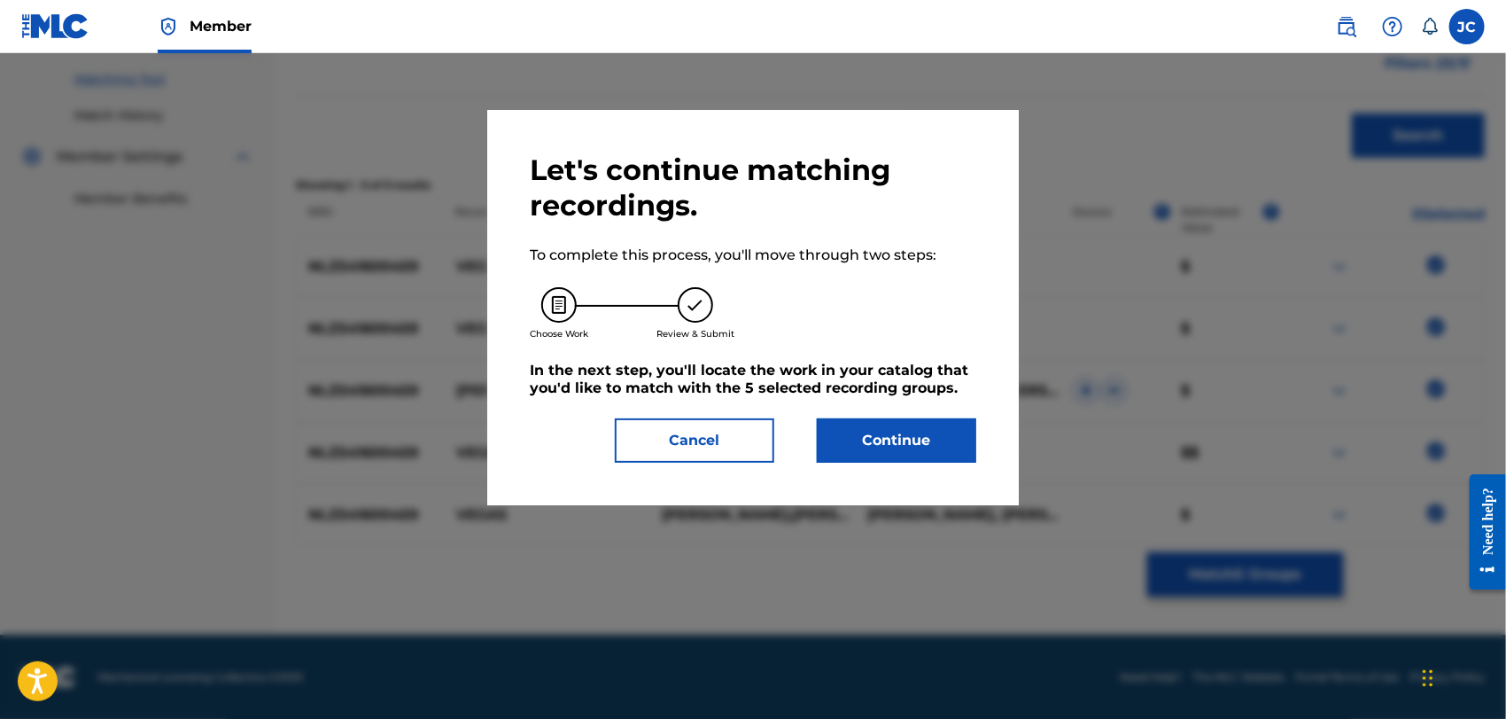
click at [905, 431] on button "Continue" at bounding box center [896, 440] width 159 height 44
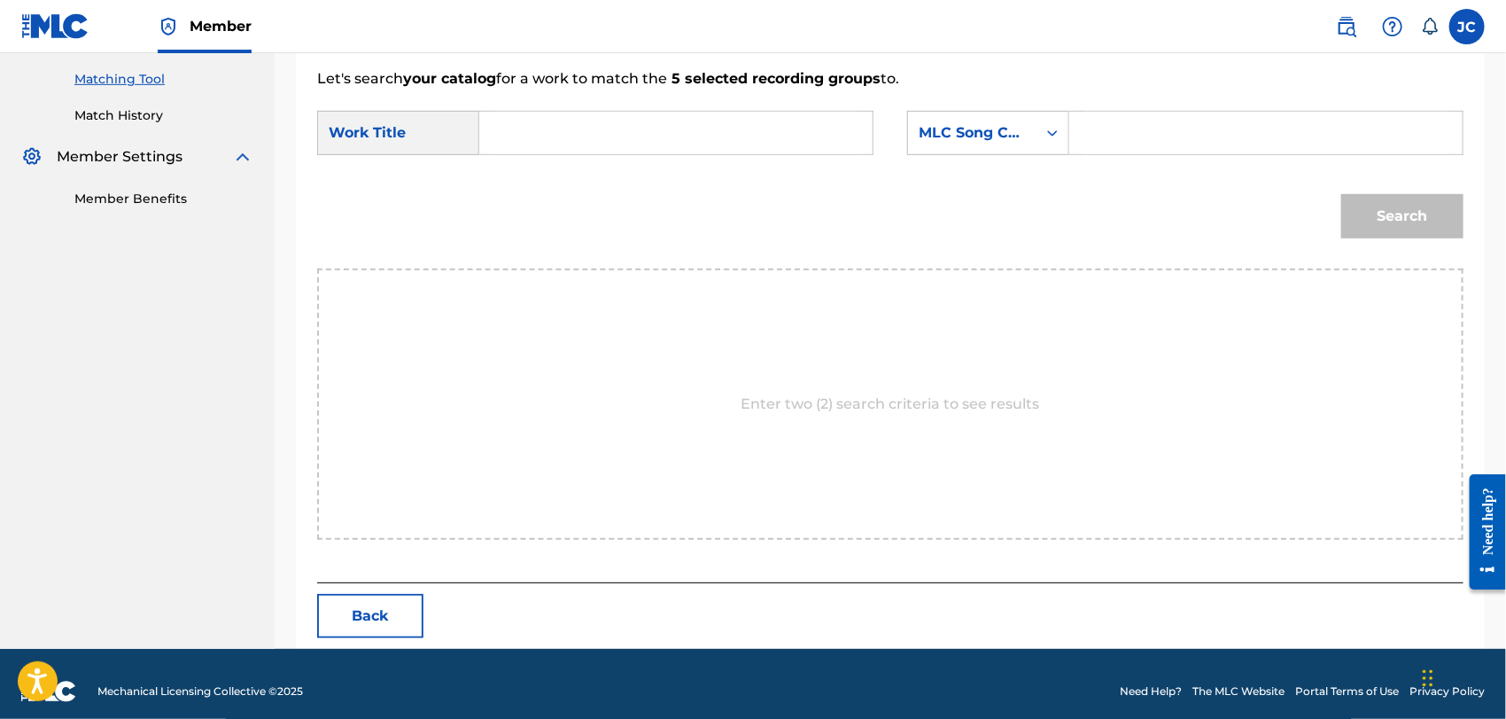
click at [578, 101] on form "SearchWithCriteria9cfd86b8-af4b-425d-a996-b44494d3af6c Work Title SearchWithCri…" at bounding box center [890, 178] width 1146 height 179
click at [716, 120] on input "Search Form" at bounding box center [675, 133] width 363 height 43
paste input "VEGAS"
type input "VEGAS"
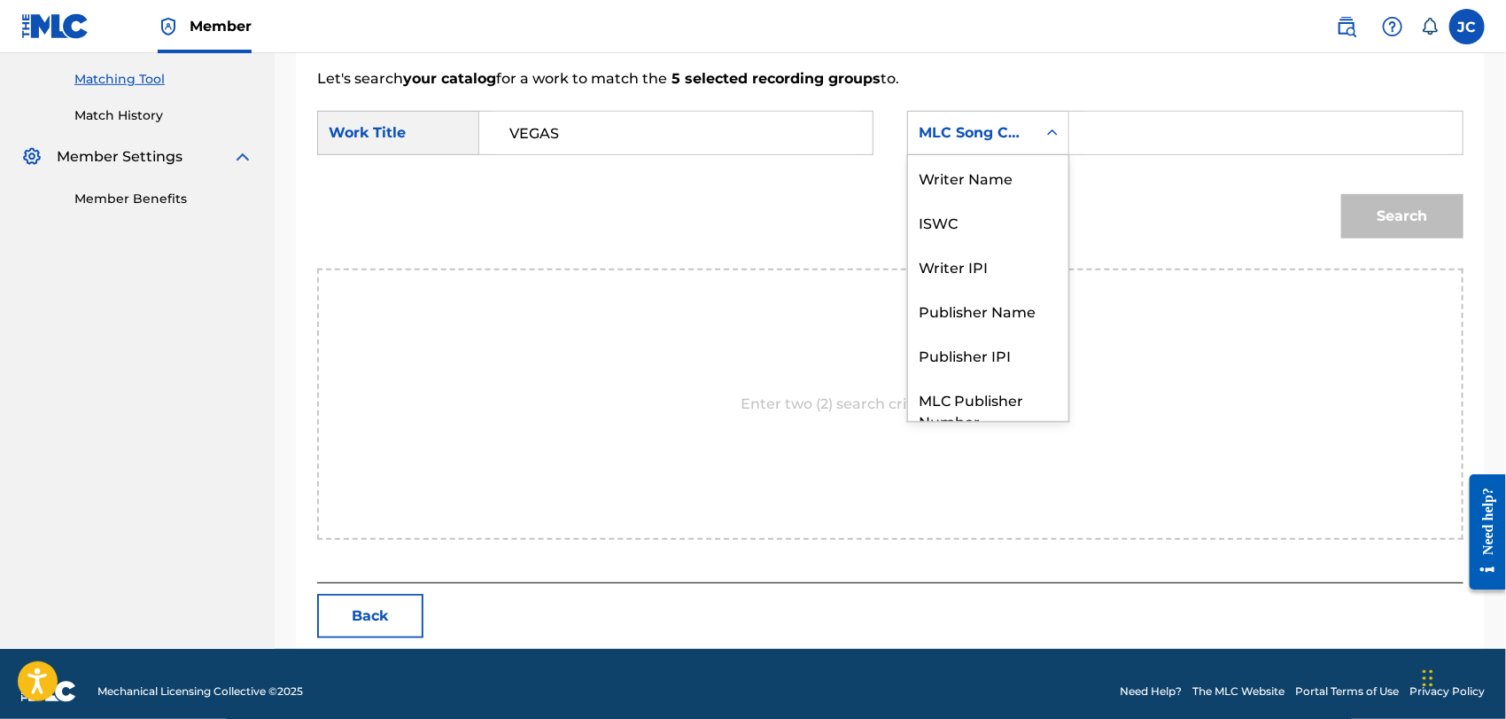
click at [978, 127] on div "MLC Song Code" at bounding box center [972, 132] width 107 height 21
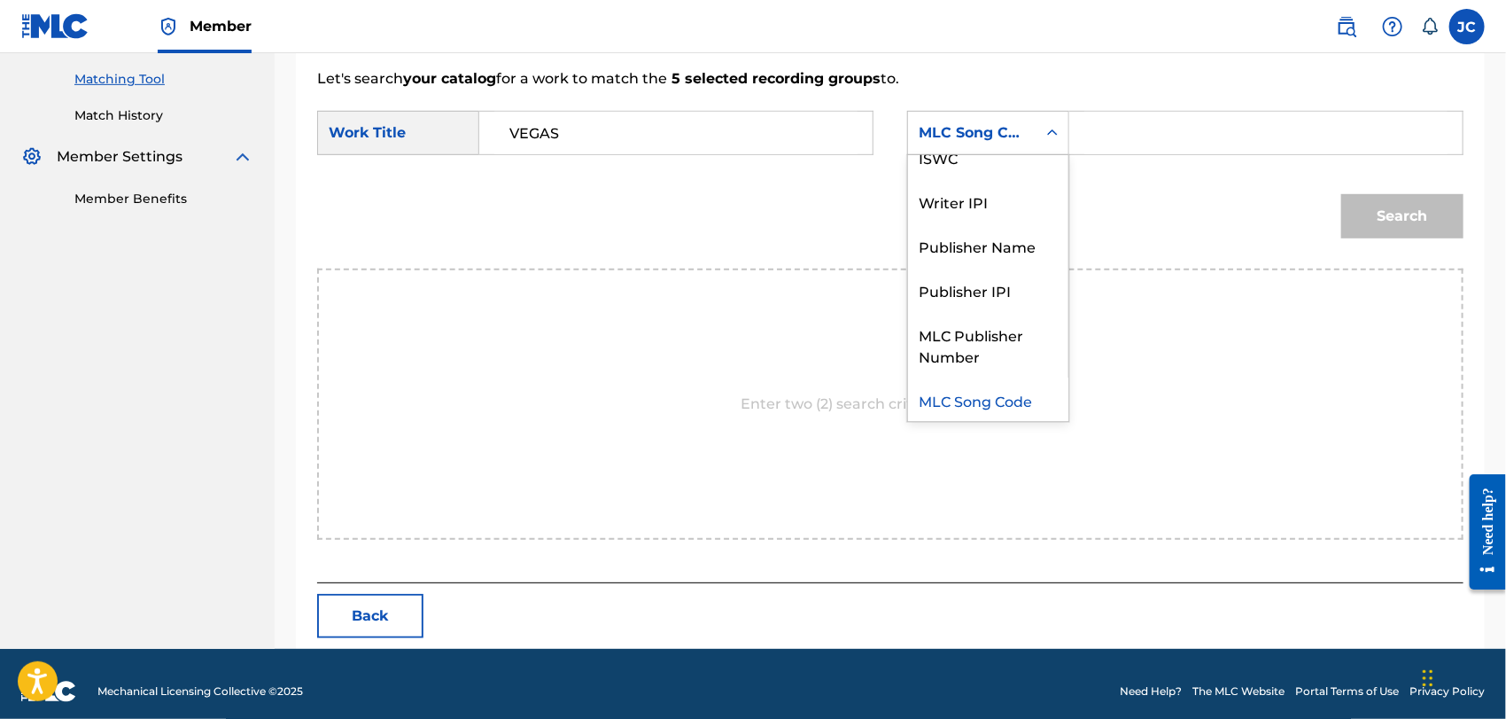
scroll to position [0, 0]
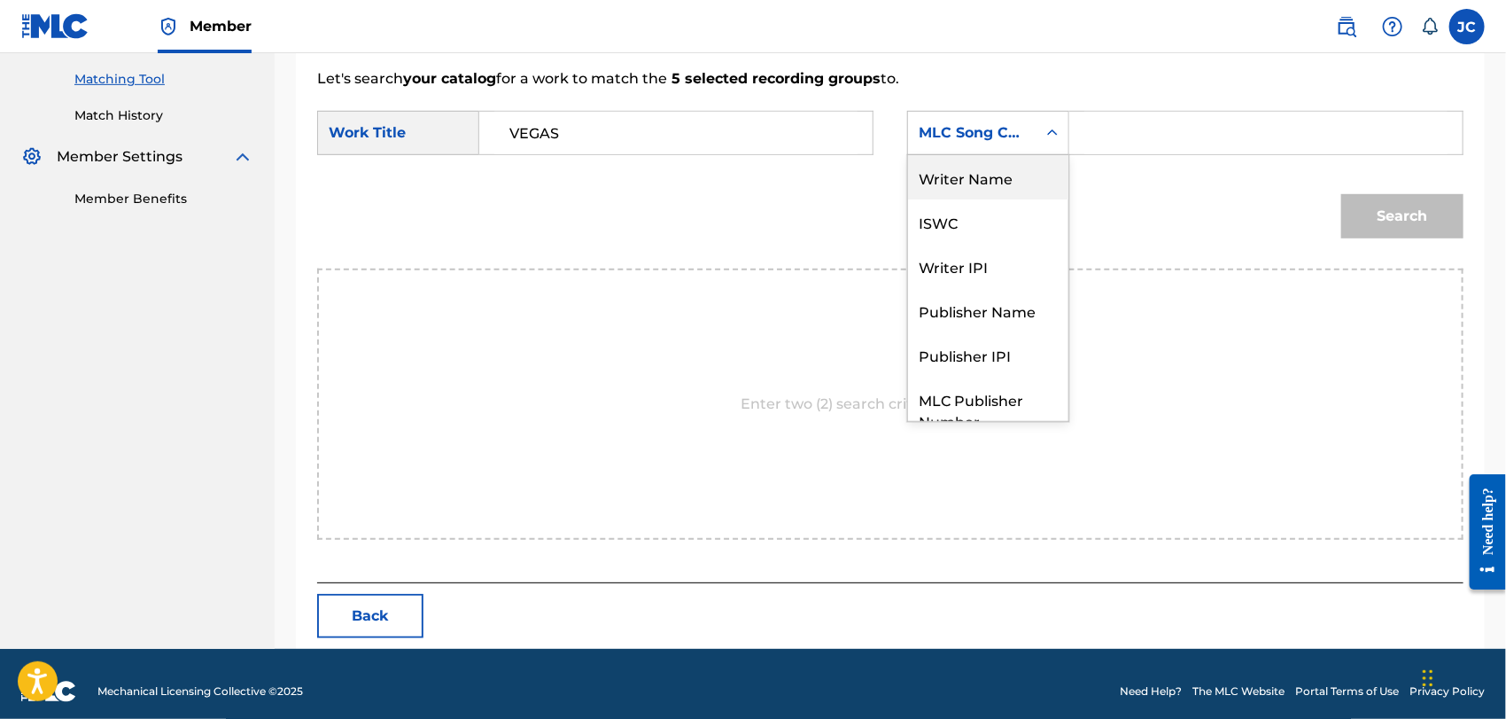
click at [967, 188] on div "Writer Name" at bounding box center [988, 177] width 160 height 44
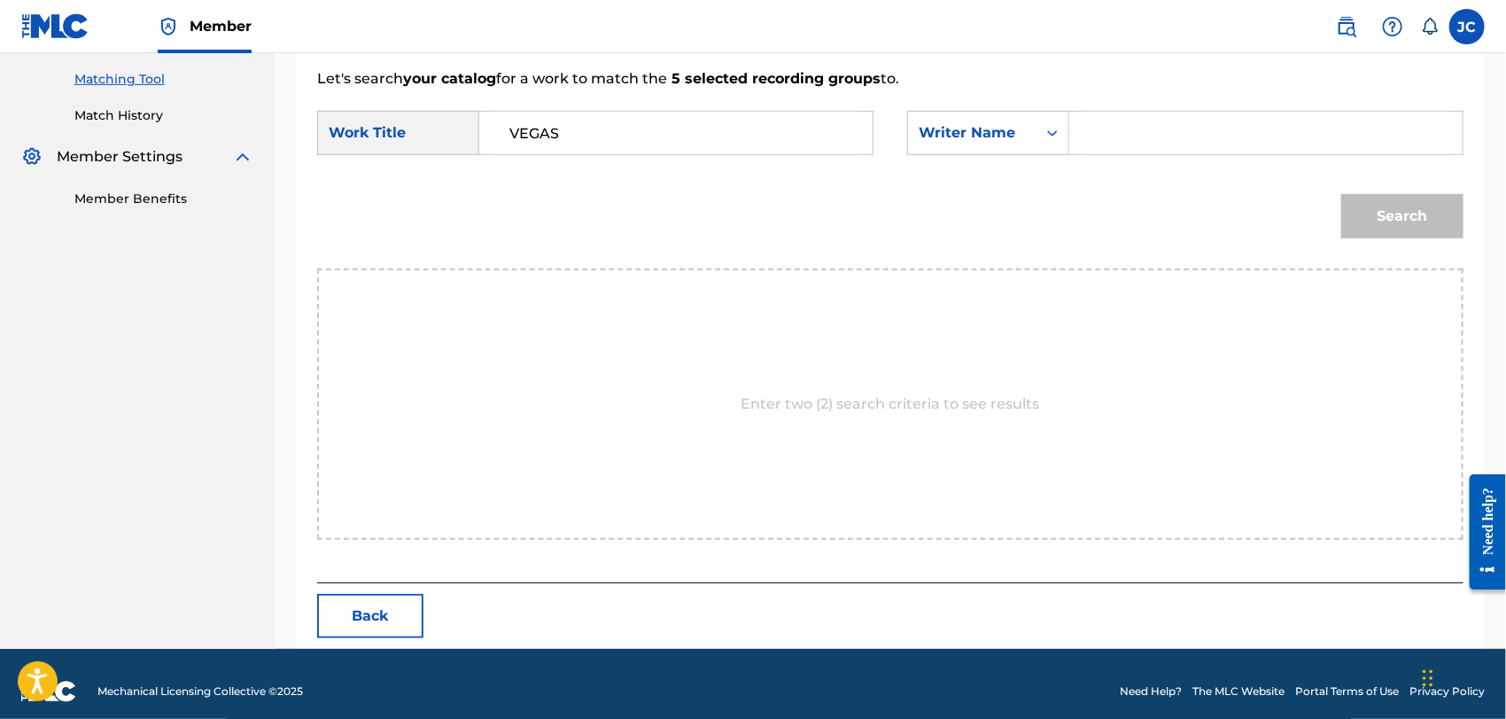
click at [1113, 153] on div "Search Form" at bounding box center [1266, 133] width 394 height 44
click at [1118, 136] on input "Search Form" at bounding box center [1265, 133] width 363 height 43
paste input "[PERSON_NAME]"
type input "[PERSON_NAME]"
click at [1407, 200] on button "Search" at bounding box center [1402, 216] width 122 height 44
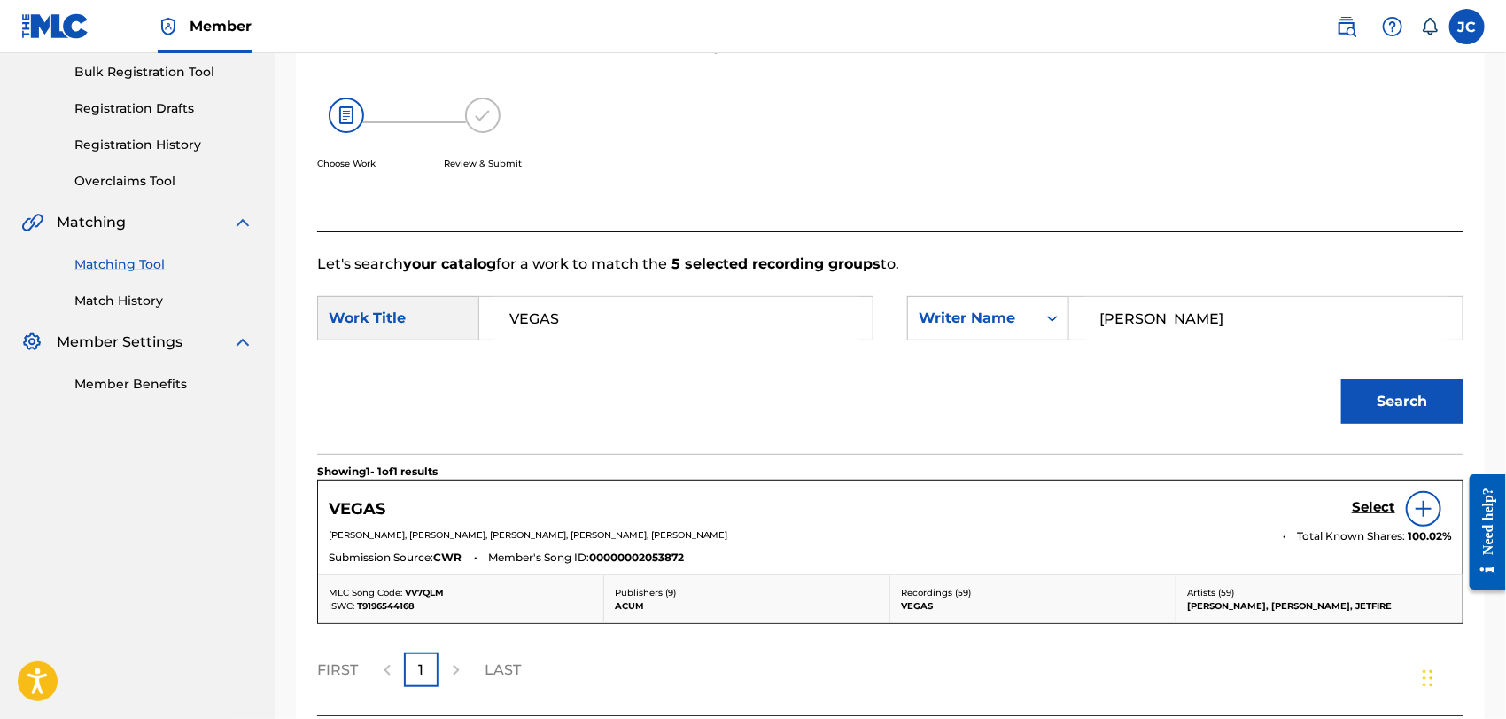
scroll to position [408, 0]
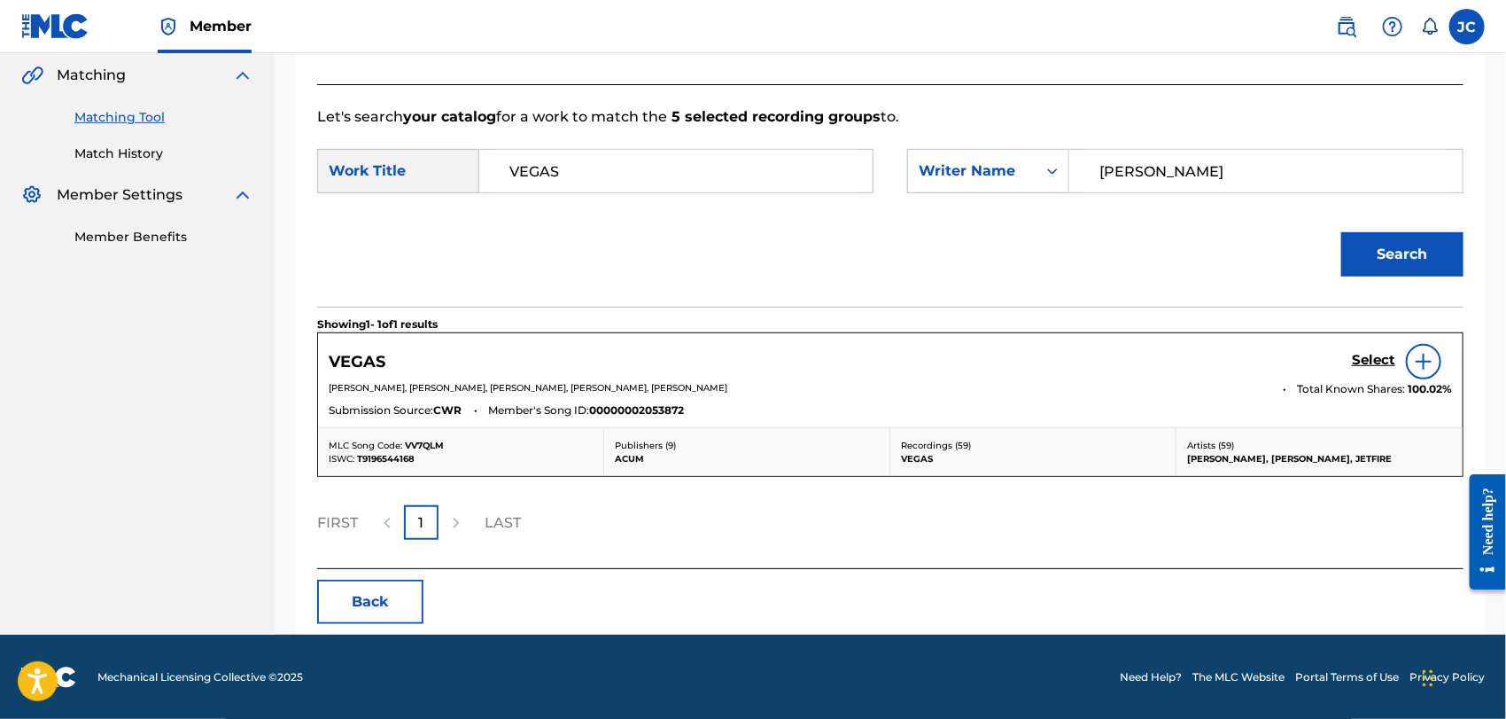
click at [1446, 356] on div "Select" at bounding box center [1402, 361] width 100 height 35
click at [1416, 357] on img at bounding box center [1423, 361] width 21 height 21
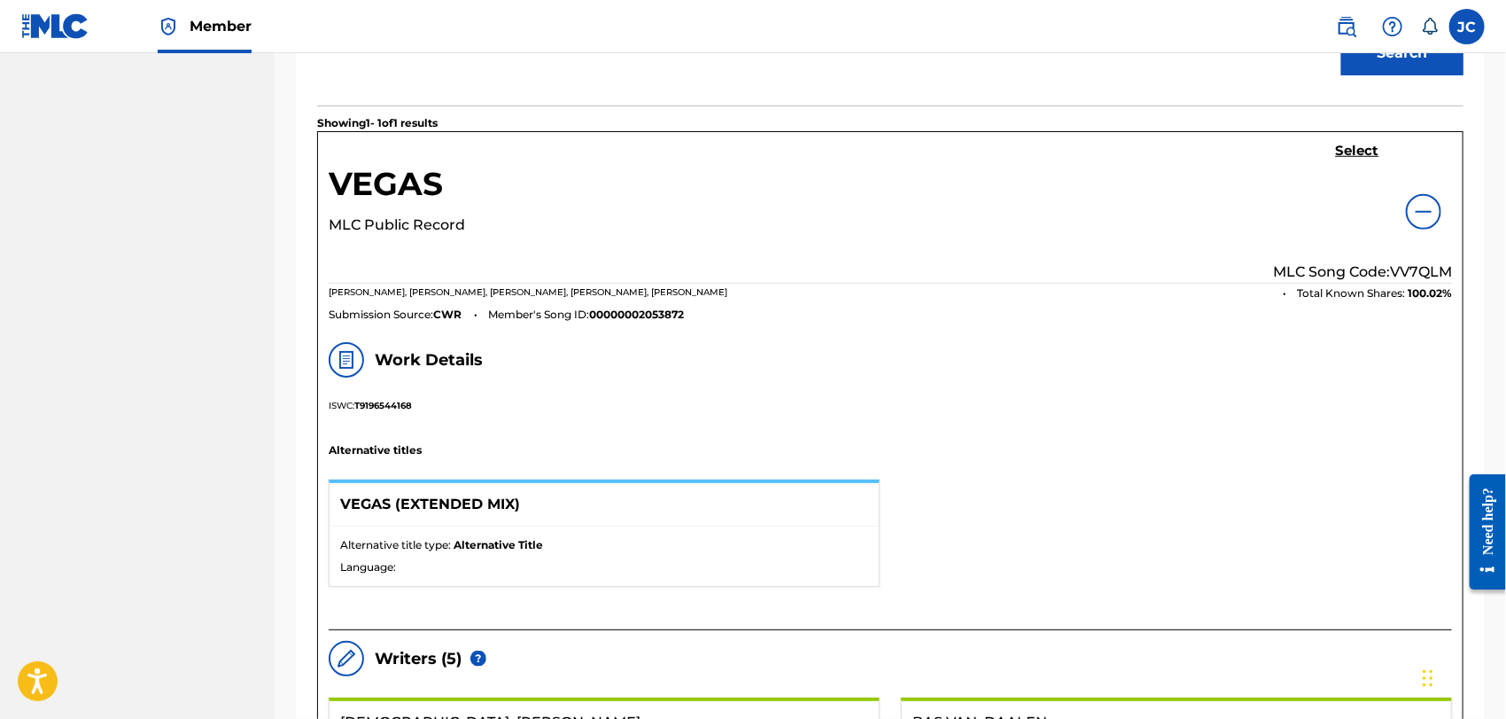
scroll to position [605, 0]
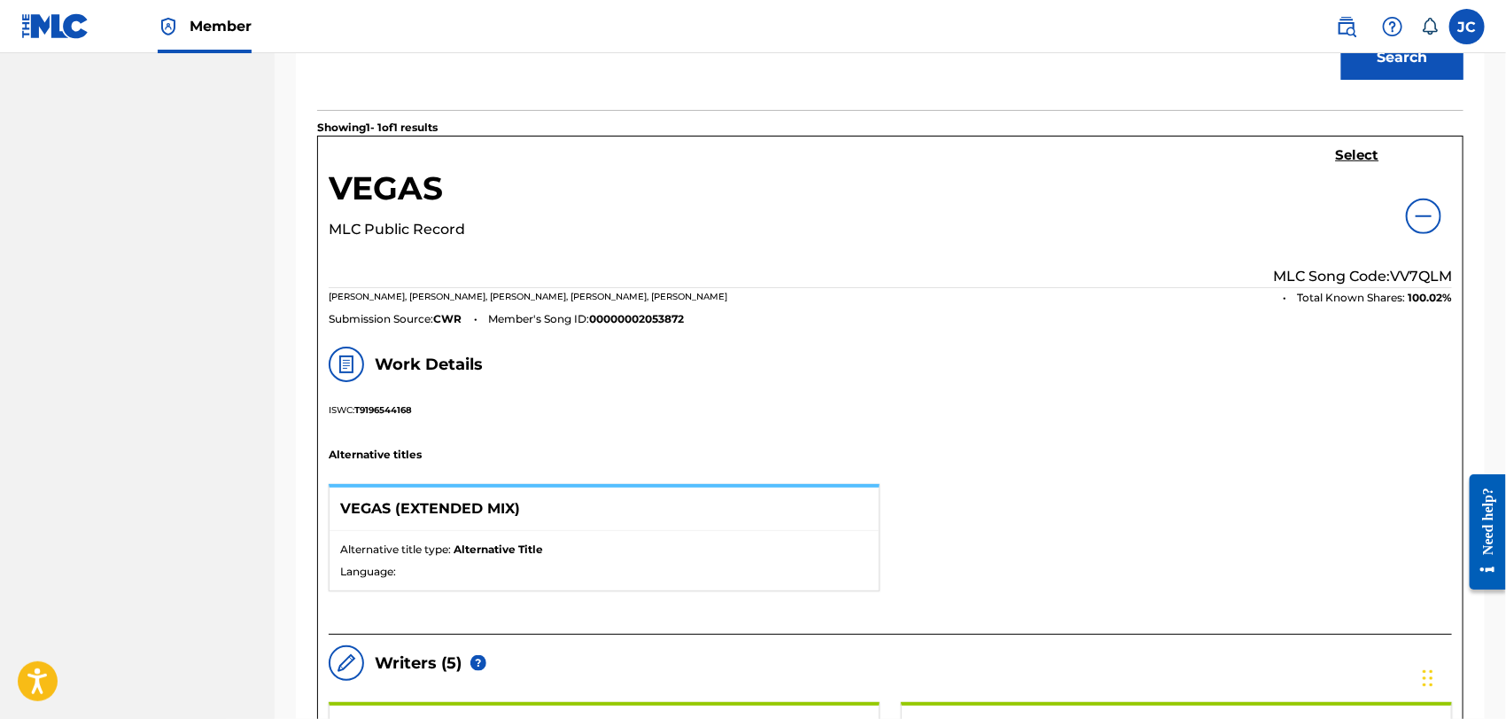
click at [1344, 156] on h5 "Select" at bounding box center [1357, 155] width 43 height 17
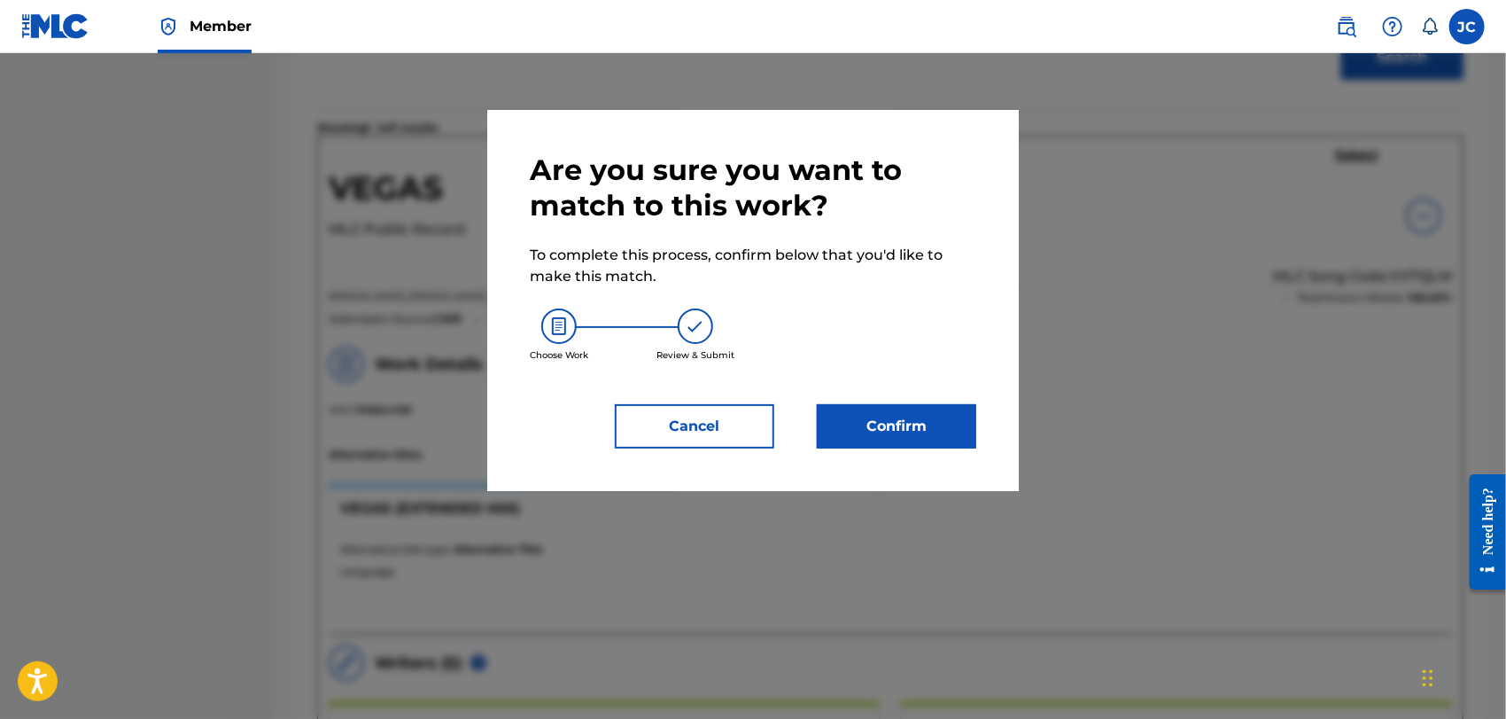
click at [956, 454] on div "Are you sure you want to match to this work? To complete this process, confirm …" at bounding box center [753, 300] width 532 height 381
drag, startPoint x: 943, startPoint y: 420, endPoint x: 1506, endPoint y: 356, distance: 567.1
click at [943, 420] on button "Confirm" at bounding box center [896, 426] width 159 height 44
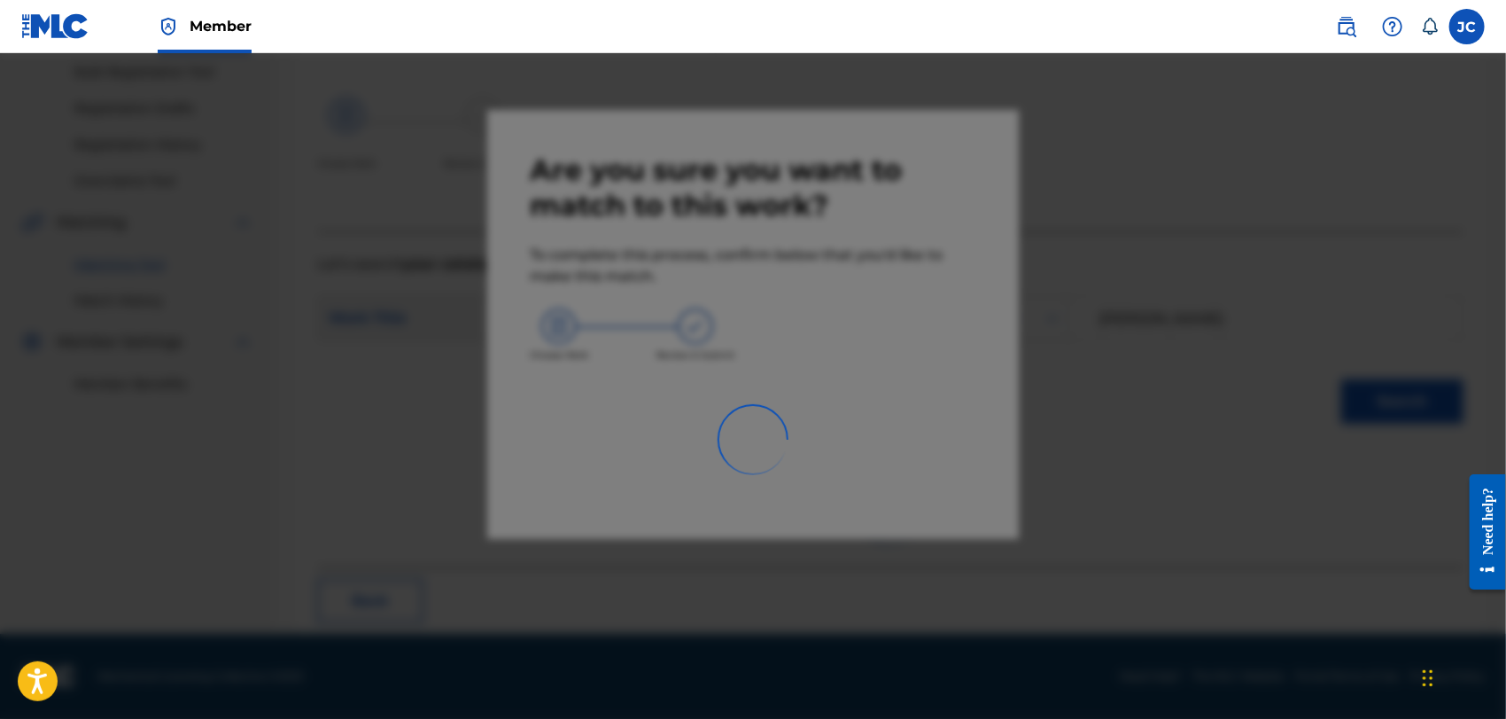
scroll to position [68, 0]
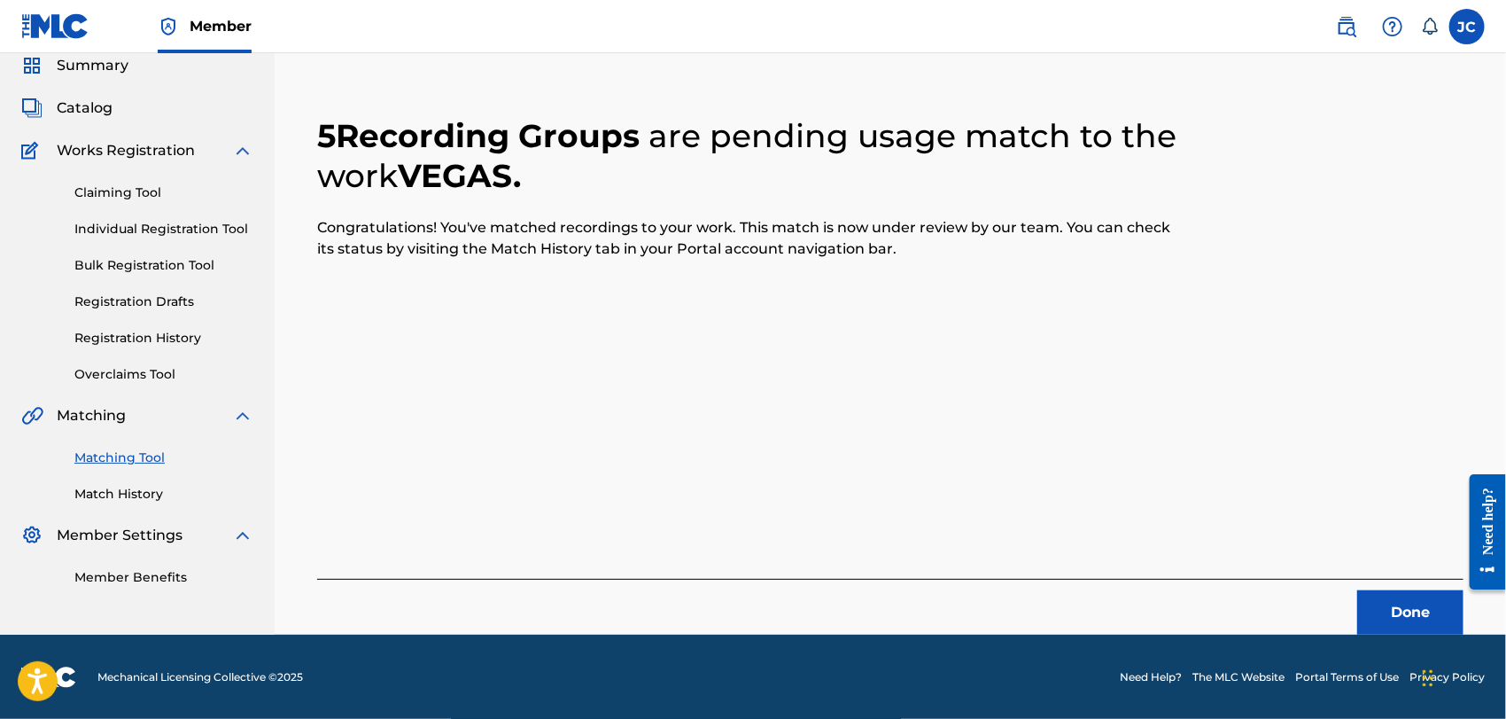
click at [1354, 594] on div "Done" at bounding box center [890, 607] width 1146 height 56
click at [1368, 594] on button "Done" at bounding box center [1410, 612] width 106 height 44
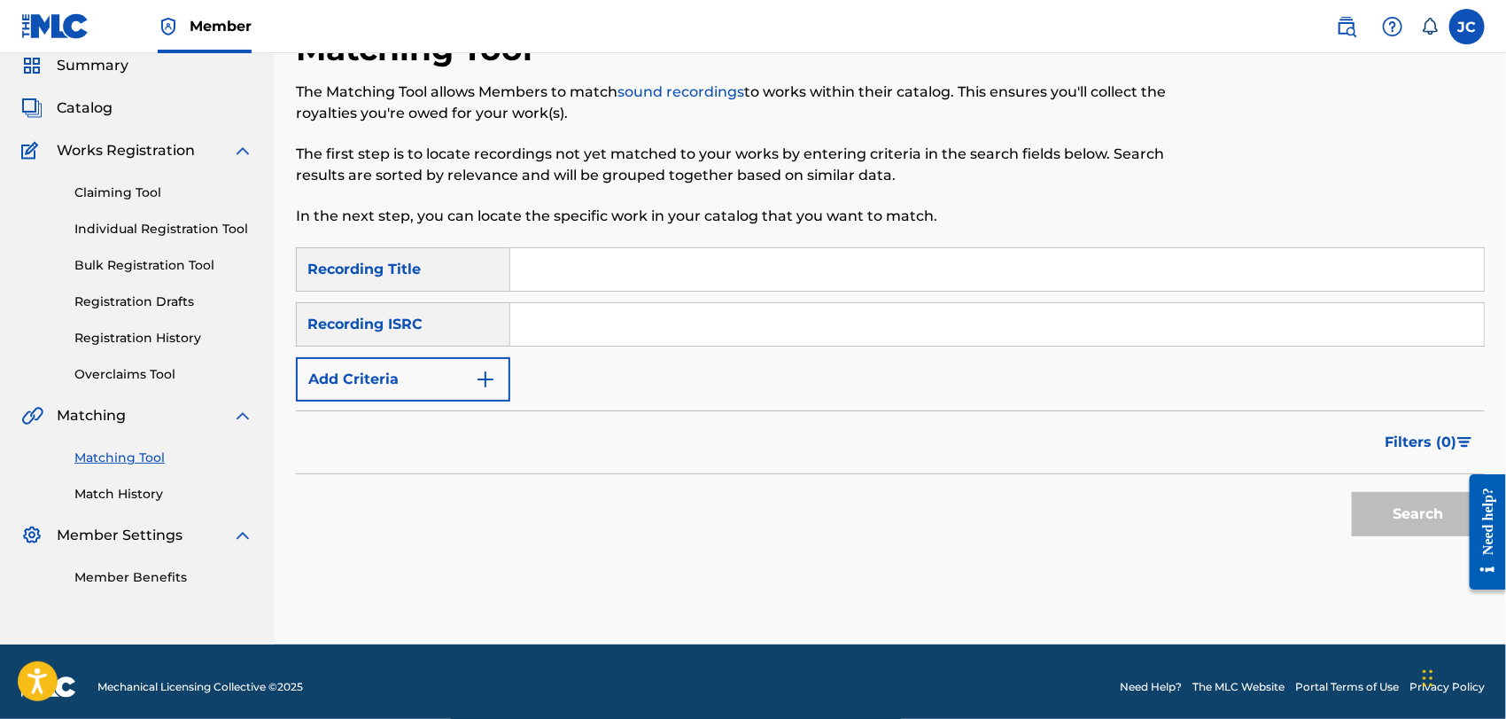
paste input "USC4R1705968"
type input "USC4R1705968"
click at [1364, 506] on button "Search" at bounding box center [1418, 514] width 133 height 44
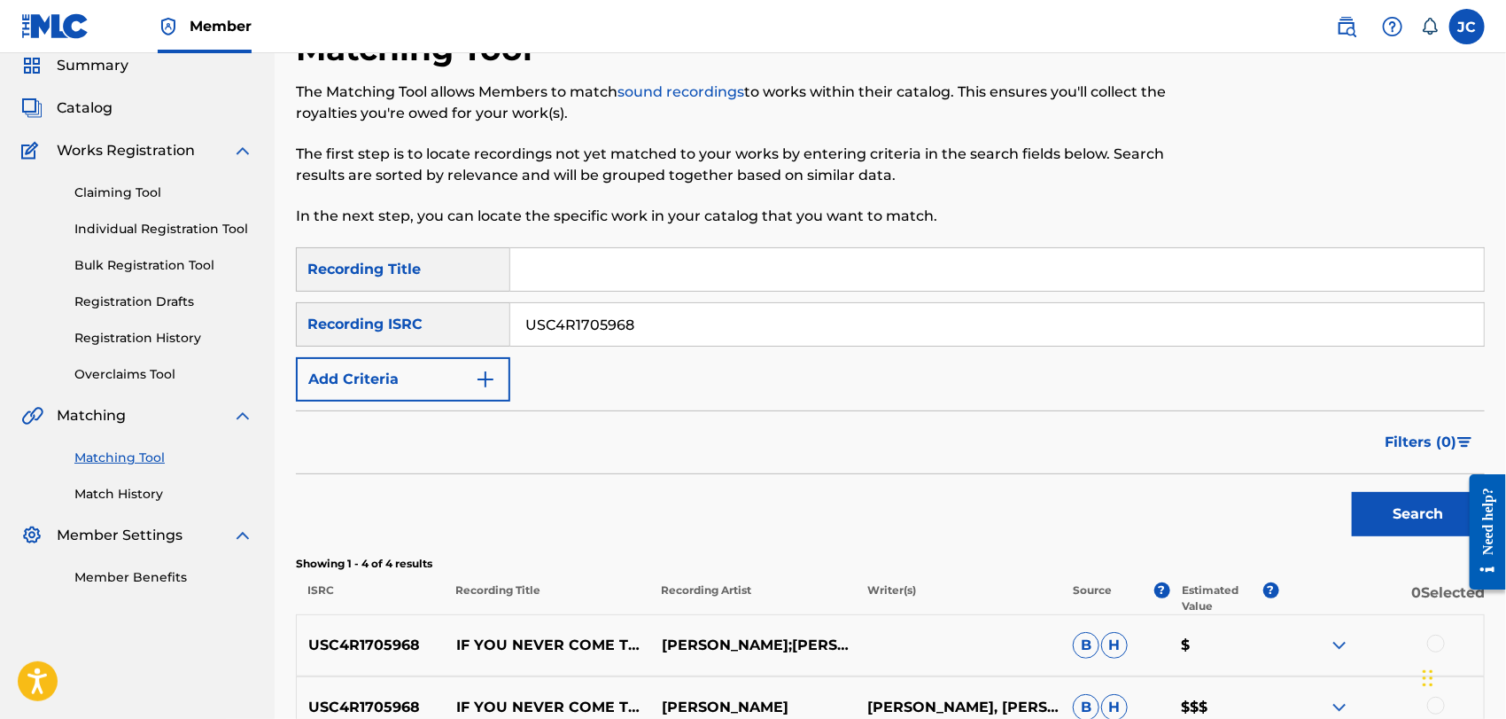
click at [1401, 515] on button "Search" at bounding box center [1418, 514] width 133 height 44
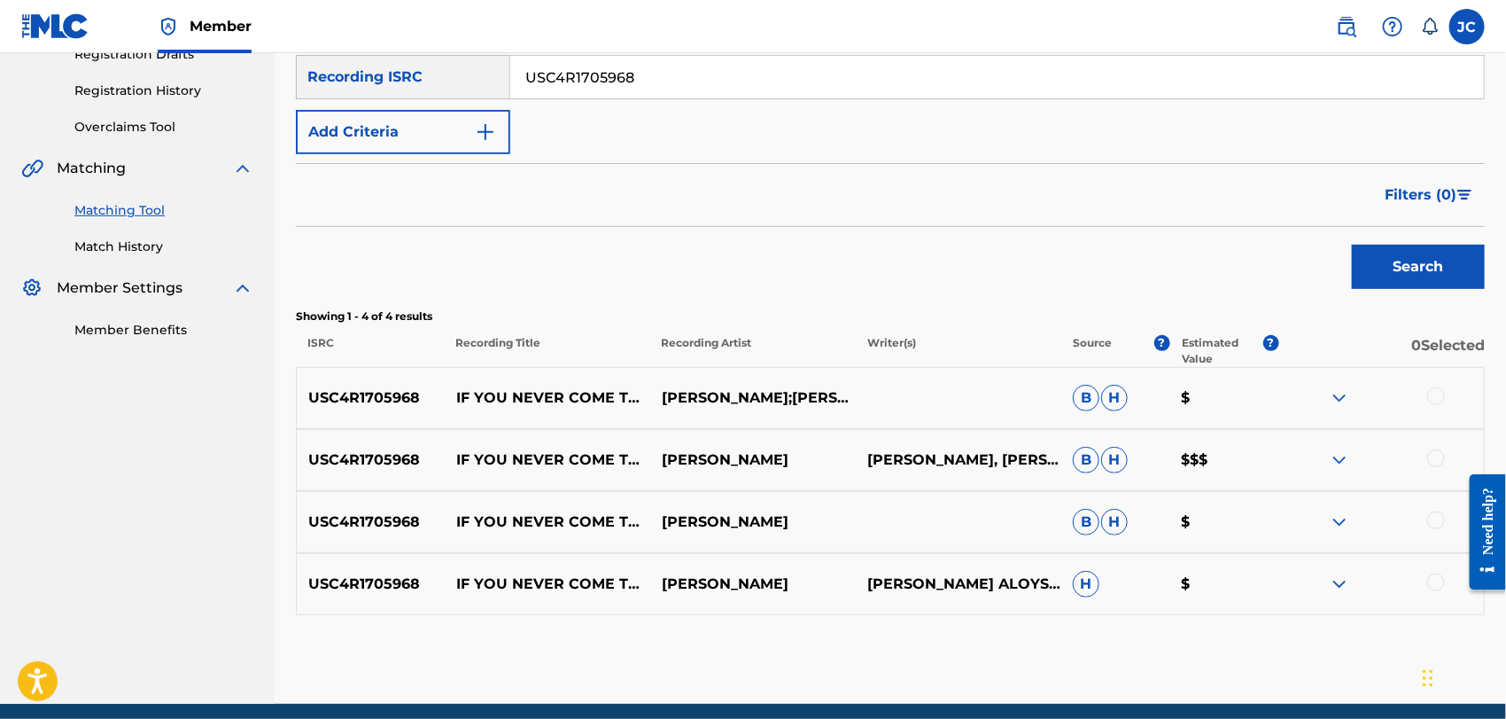
scroll to position [363, 0]
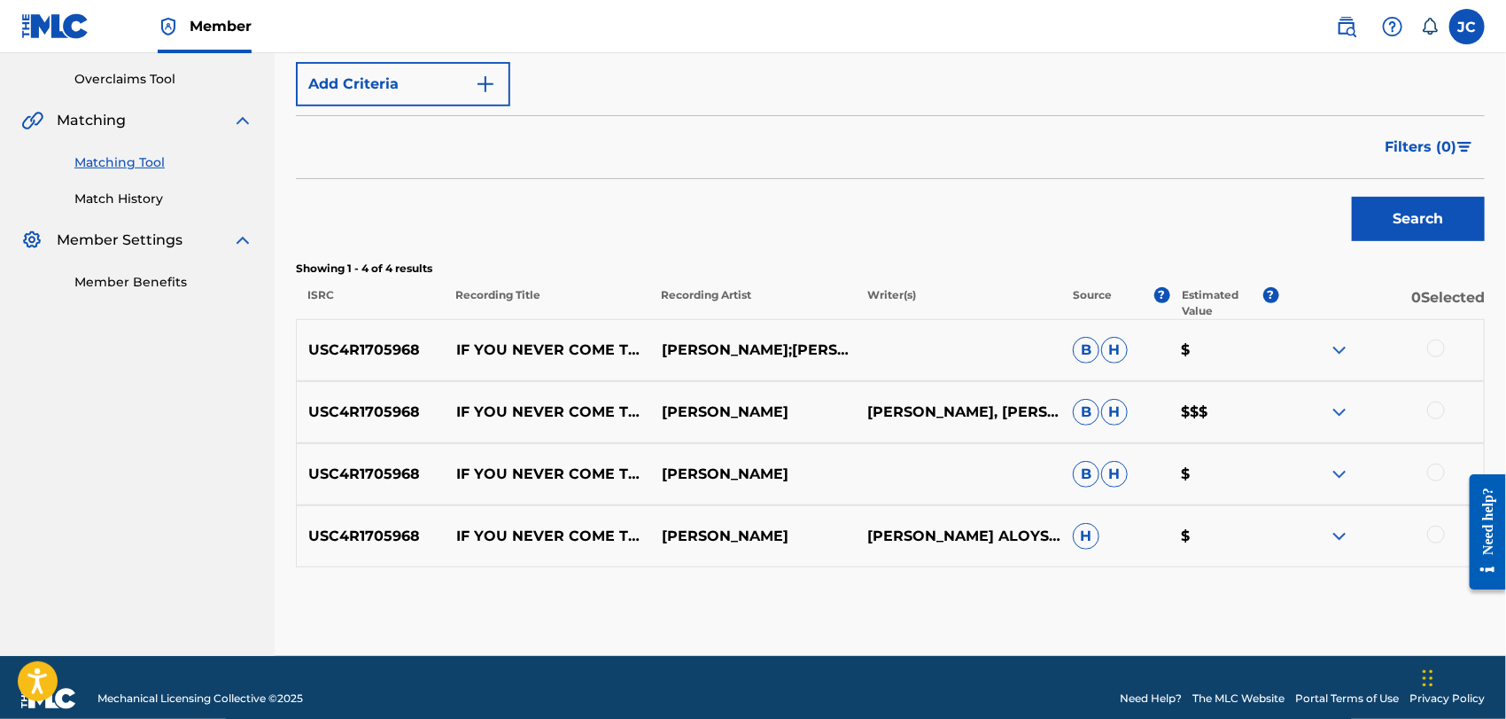
drag, startPoint x: 1418, startPoint y: 351, endPoint x: 1438, endPoint y: 348, distance: 20.5
click at [1419, 351] on div at bounding box center [1381, 349] width 206 height 21
click at [1438, 348] on div at bounding box center [1436, 348] width 18 height 18
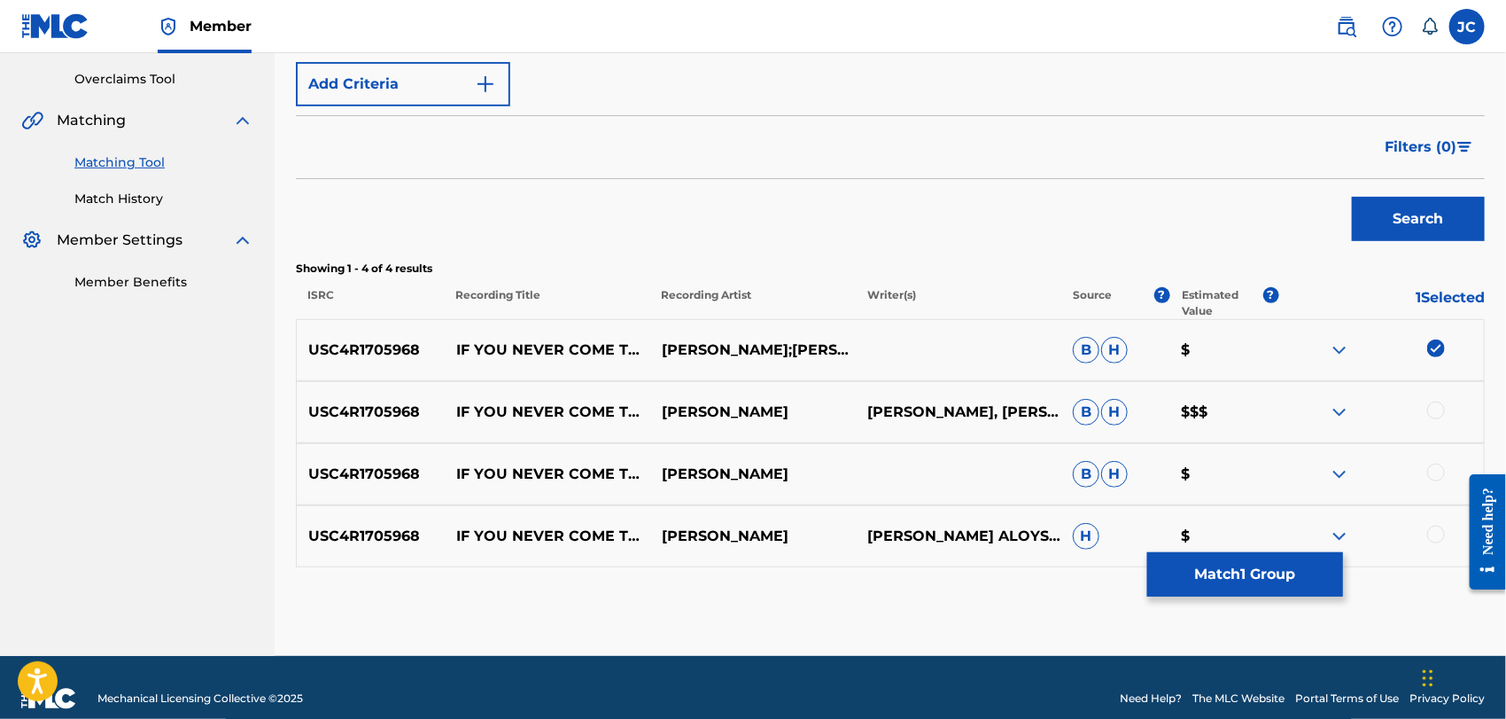
click at [1439, 402] on div at bounding box center [1436, 410] width 18 height 18
click at [1433, 465] on div at bounding box center [1436, 472] width 18 height 18
click at [1436, 532] on div at bounding box center [1436, 534] width 18 height 18
click at [1318, 576] on button "Match 4 Groups" at bounding box center [1245, 574] width 196 height 44
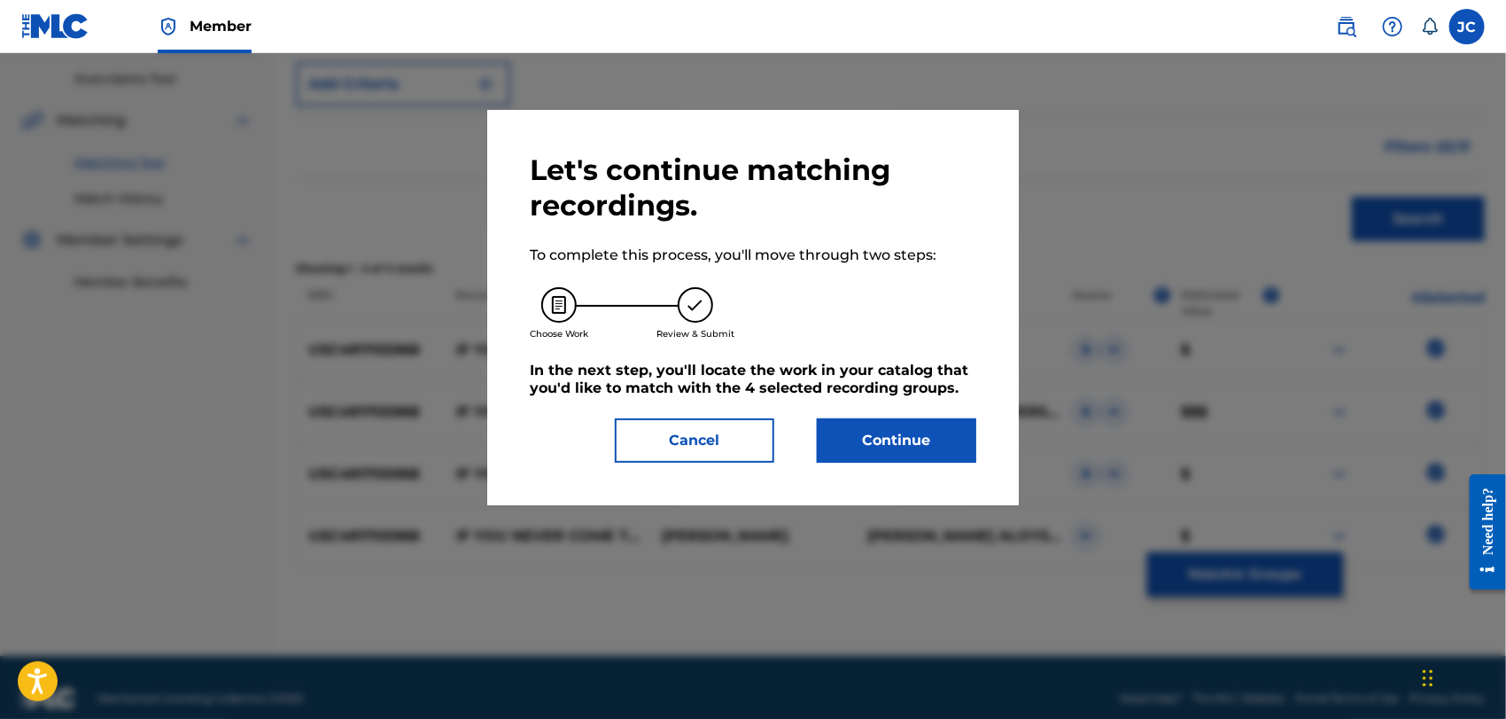
click at [959, 456] on button "Continue" at bounding box center [896, 440] width 159 height 44
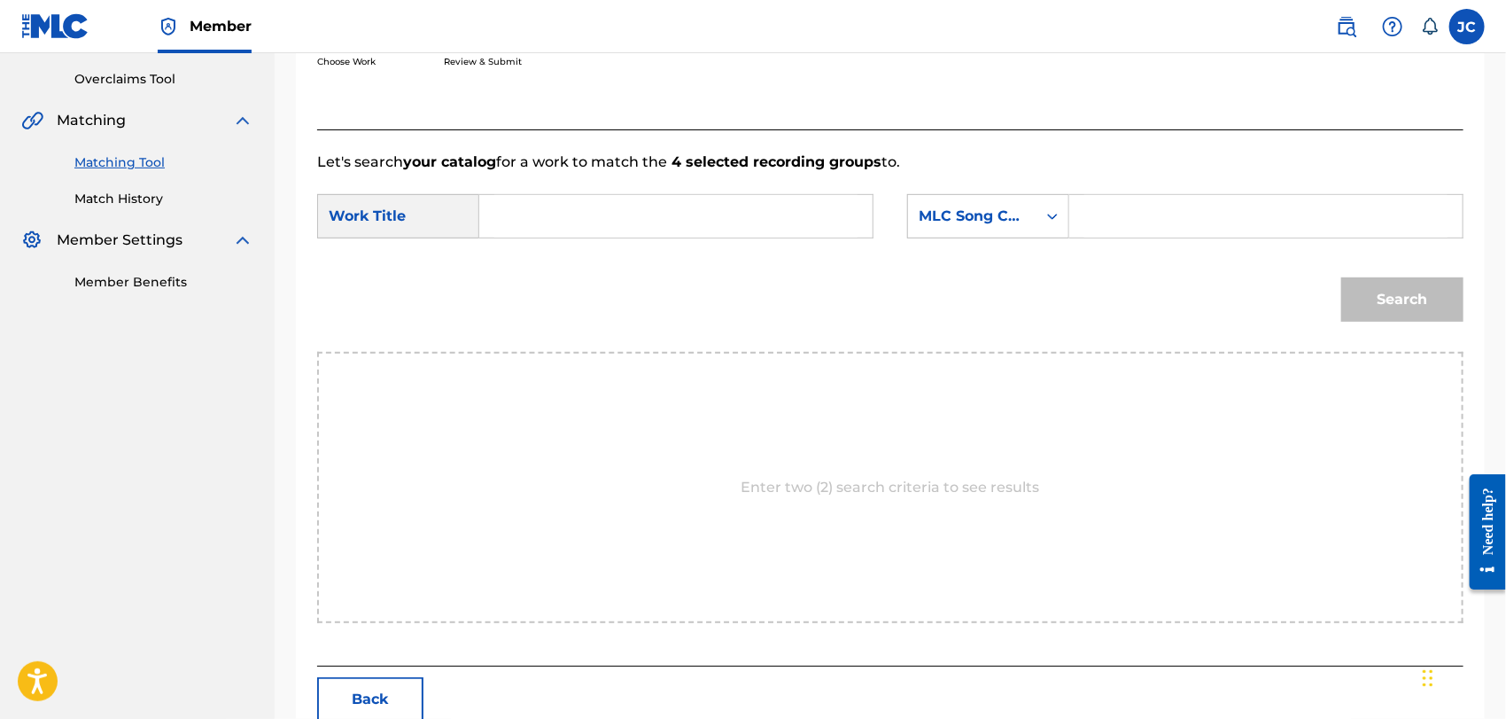
click at [146, 198] on link "Match History" at bounding box center [163, 199] width 179 height 19
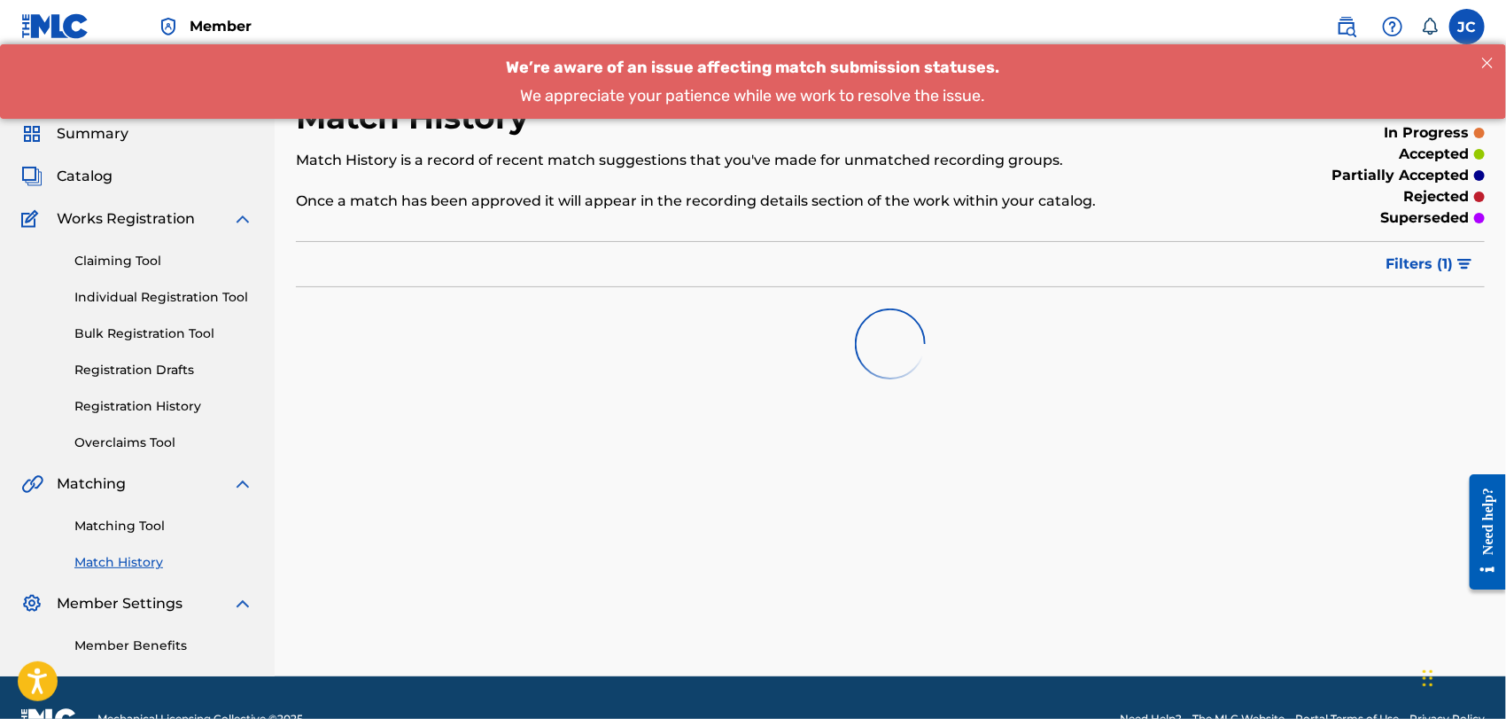
click at [161, 525] on link "Matching Tool" at bounding box center [163, 526] width 179 height 19
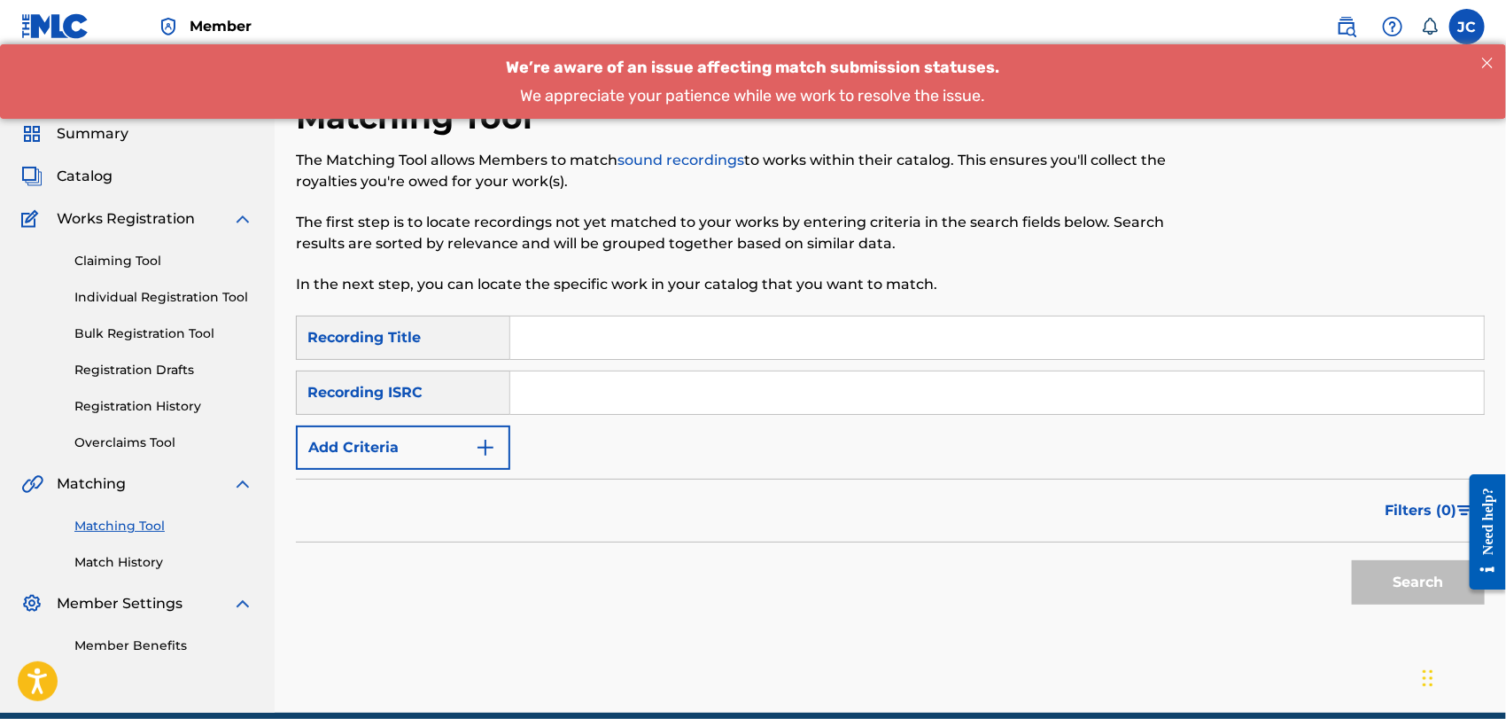
drag, startPoint x: 561, startPoint y: 380, endPoint x: 567, endPoint y: 369, distance: 13.1
click at [562, 380] on input "Search Form" at bounding box center [997, 392] width 974 height 43
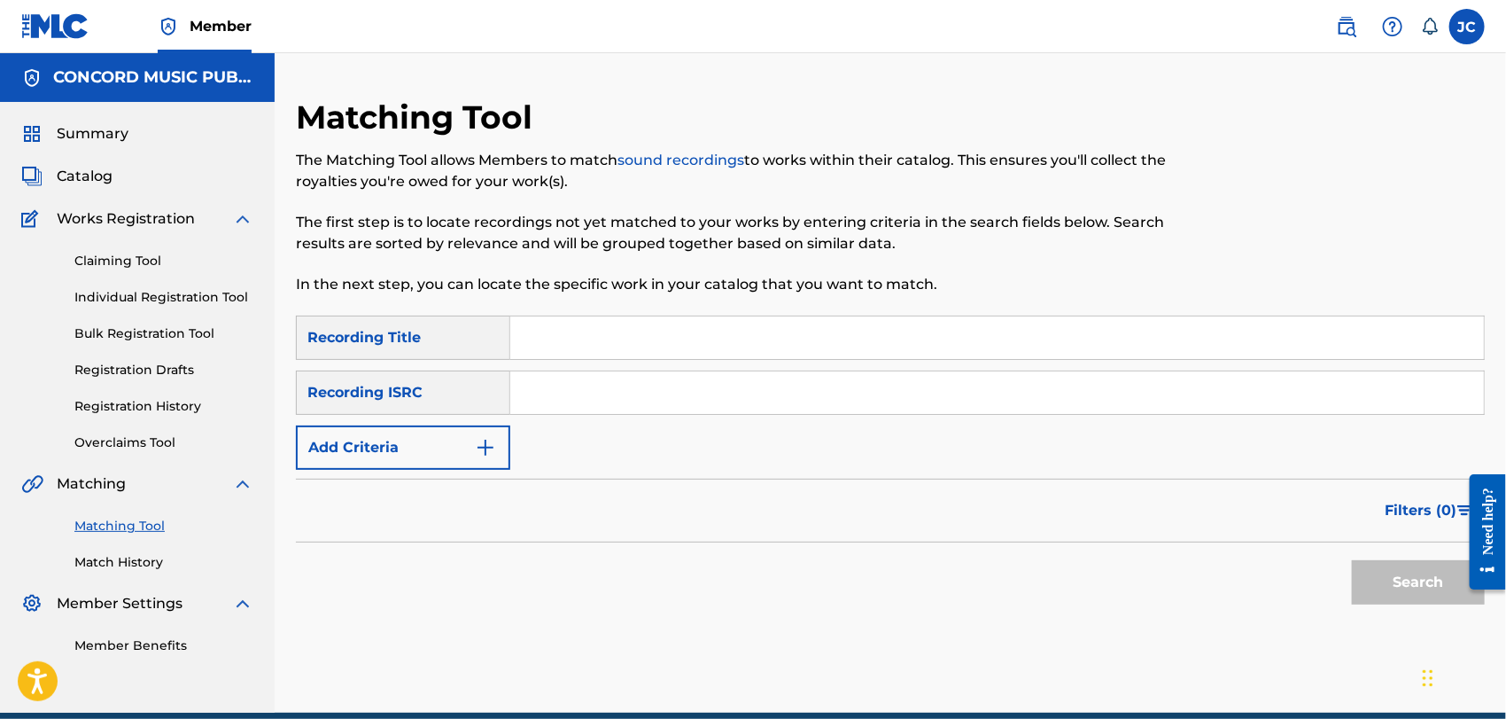
paste input "DEA580800146"
click at [1365, 571] on button "Search" at bounding box center [1418, 582] width 133 height 44
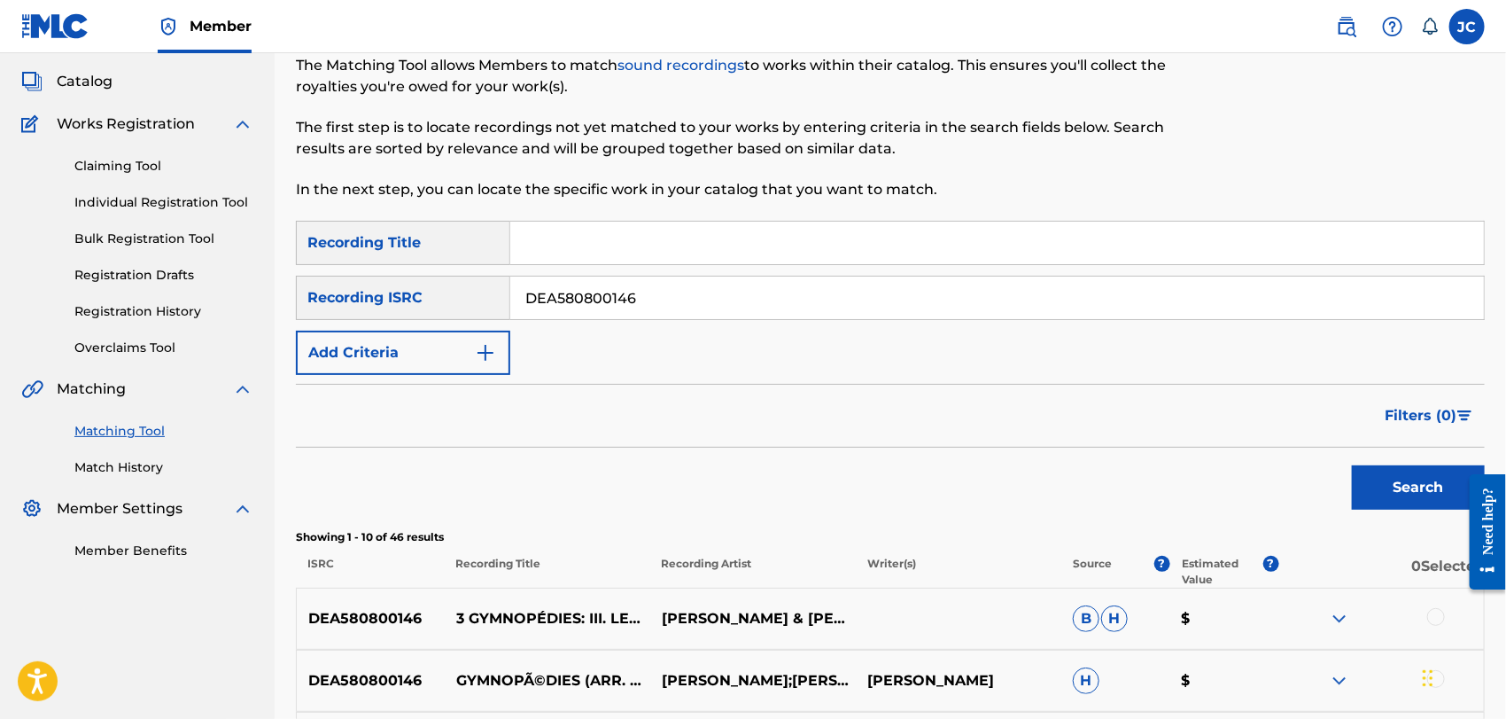
scroll to position [93, 0]
drag, startPoint x: 679, startPoint y: 289, endPoint x: 390, endPoint y: 292, distance: 288.8
click at [390, 292] on div "SearchWithCriteria456414cd-1bac-4cfa-86c5-8a4e166062cc Recording ISRC DEA580800…" at bounding box center [890, 299] width 1189 height 44
paste input "F057600103"
click at [1399, 492] on button "Search" at bounding box center [1418, 489] width 133 height 44
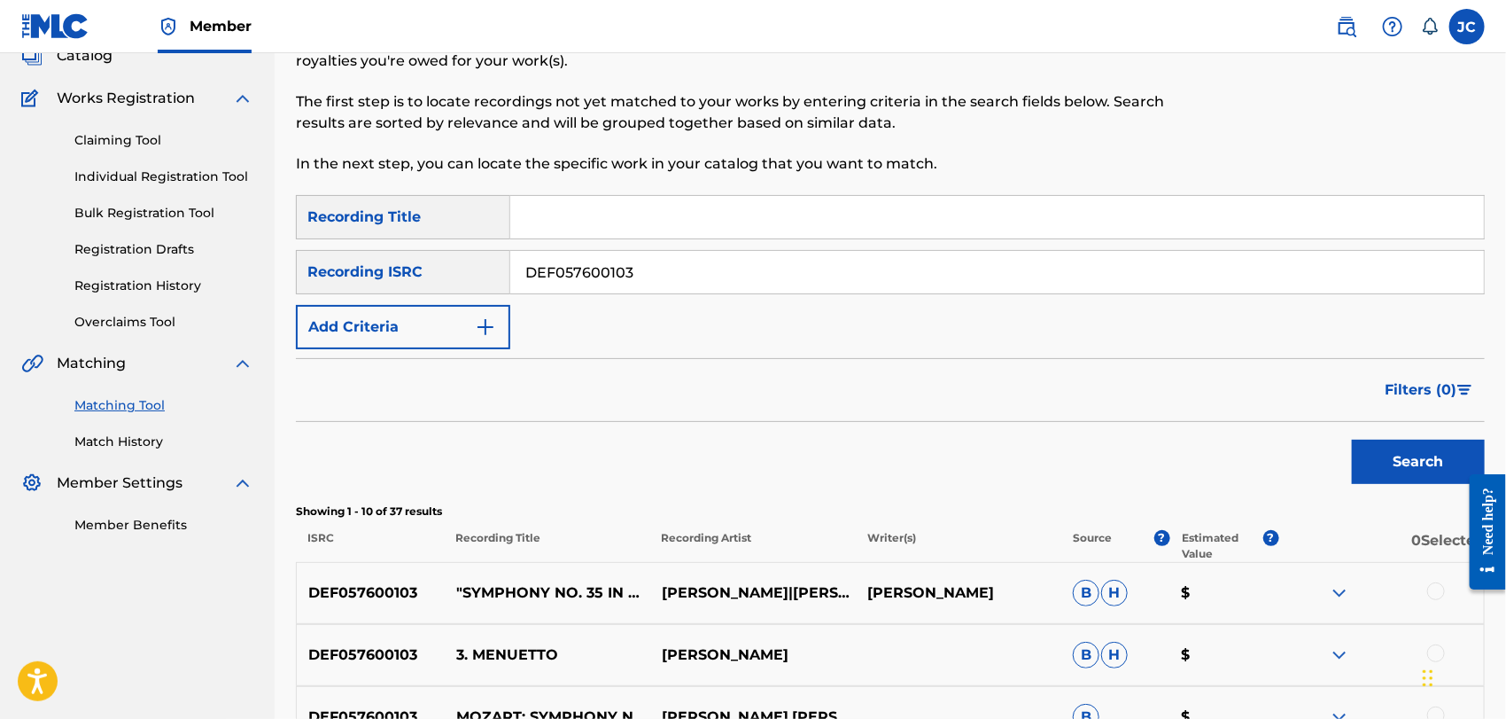
scroll to position [0, 0]
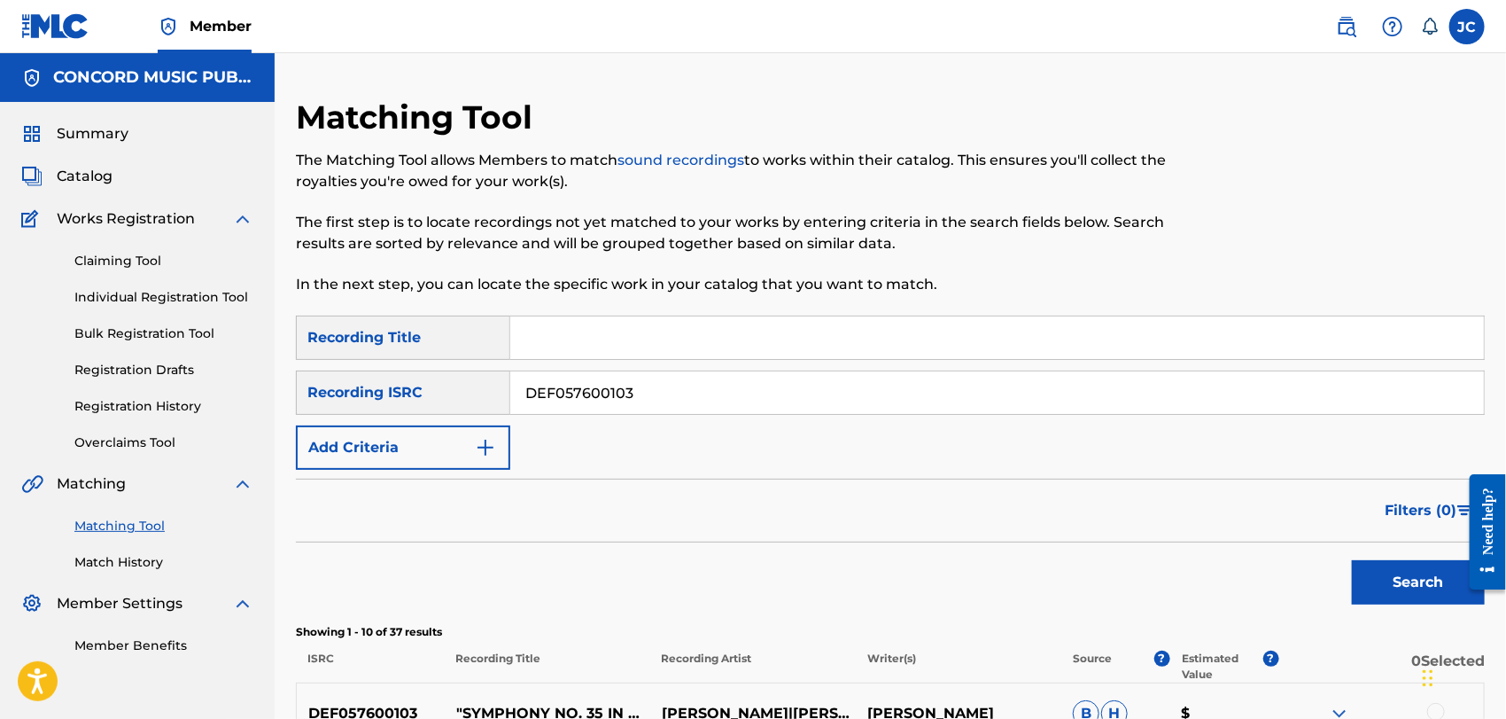
click at [835, 416] on div "SearchWithCriteria2585d456-9b05-4a9a-9811-b04da0de487a Recording Title SearchWi…" at bounding box center [890, 392] width 1189 height 154
drag, startPoint x: 835, startPoint y: 413, endPoint x: 838, endPoint y: 392, distance: 20.5
click at [835, 409] on input "DEF057600103" at bounding box center [997, 392] width 974 height 43
click at [838, 392] on input "DEF057600103" at bounding box center [997, 392] width 974 height 43
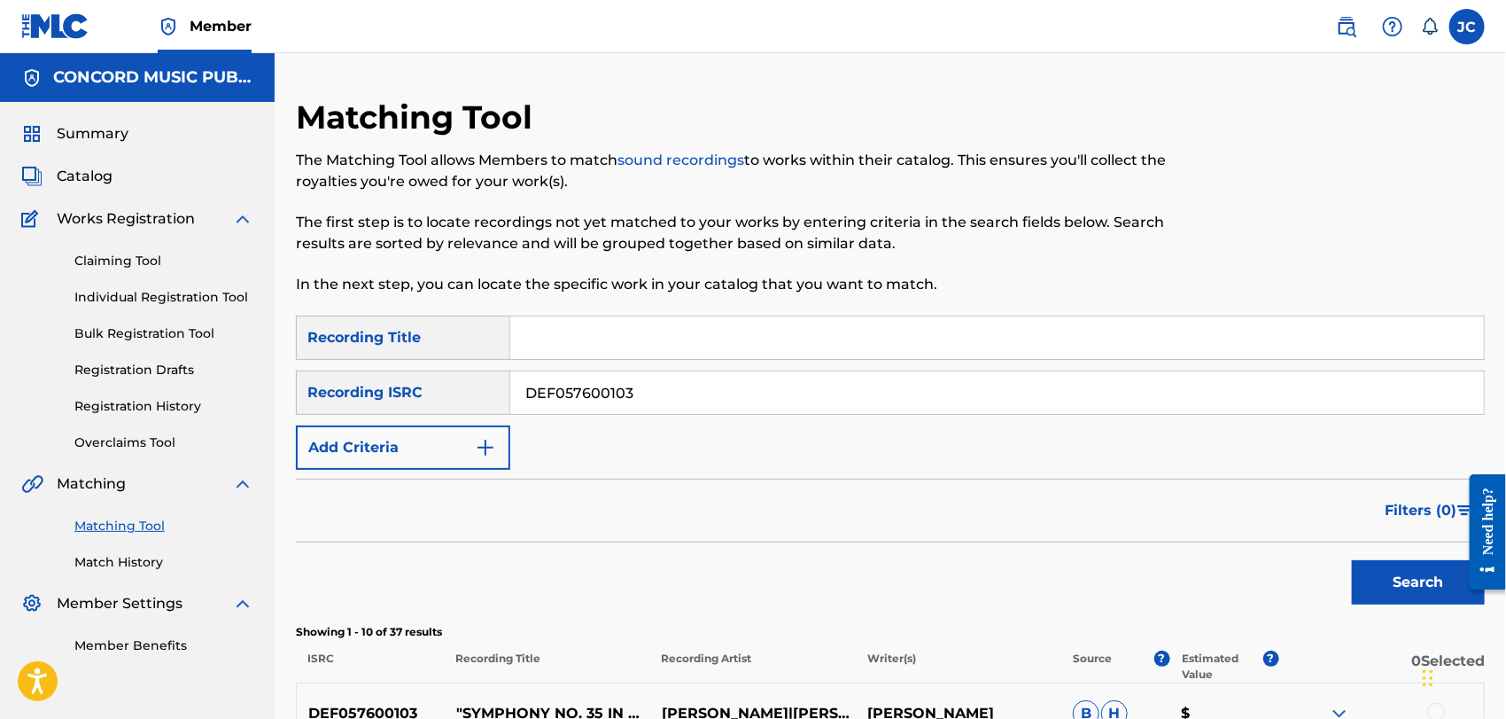
click at [838, 392] on input "DEF057600103" at bounding box center [997, 392] width 974 height 43
paste input "MXF369934515"
type input "MXF369934515"
drag, startPoint x: 1480, startPoint y: 594, endPoint x: 2901, endPoint y: 1044, distance: 1490.6
click at [1479, 588] on div "Need help?" at bounding box center [1487, 530] width 36 height 115
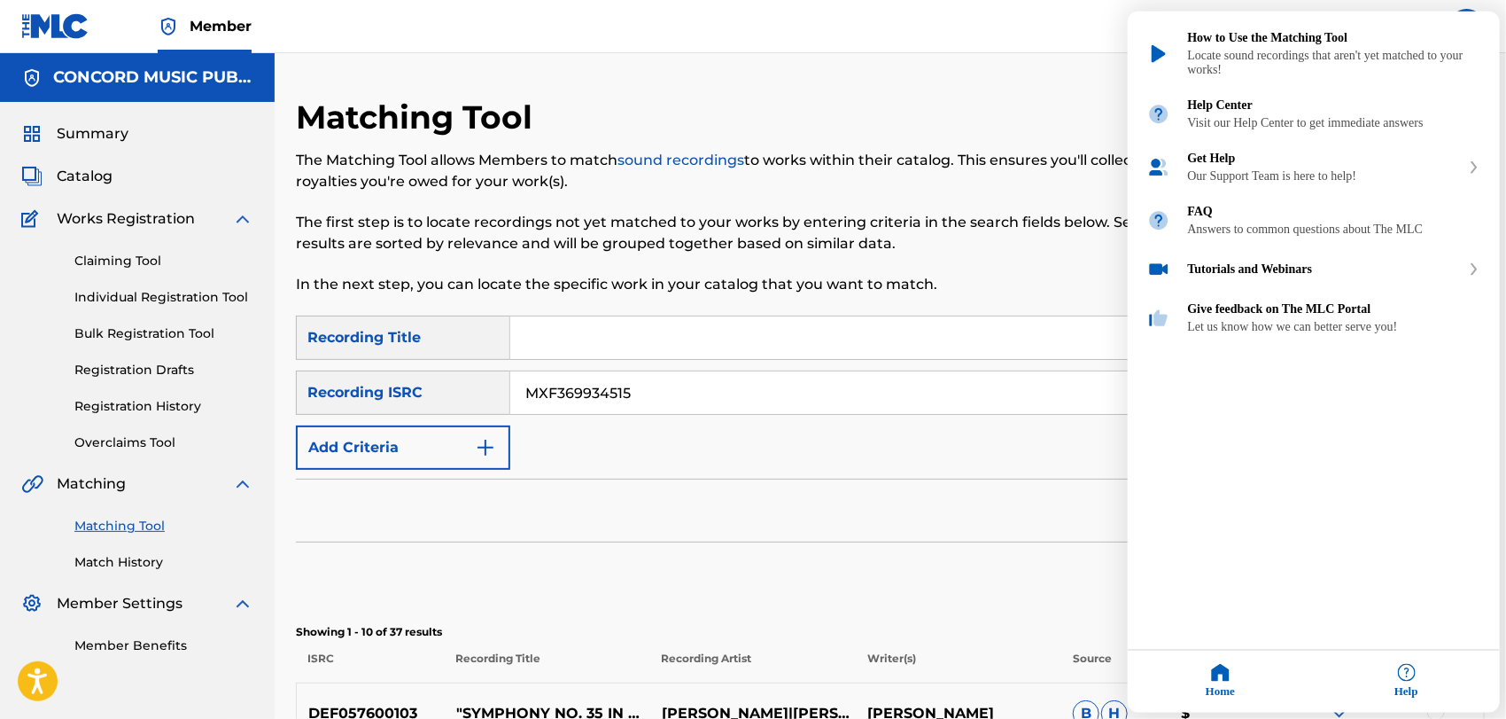
click at [1416, 584] on div "Resource Center Help Get the help you need from our knowledge base News Search …" at bounding box center [1314, 362] width 372 height 701
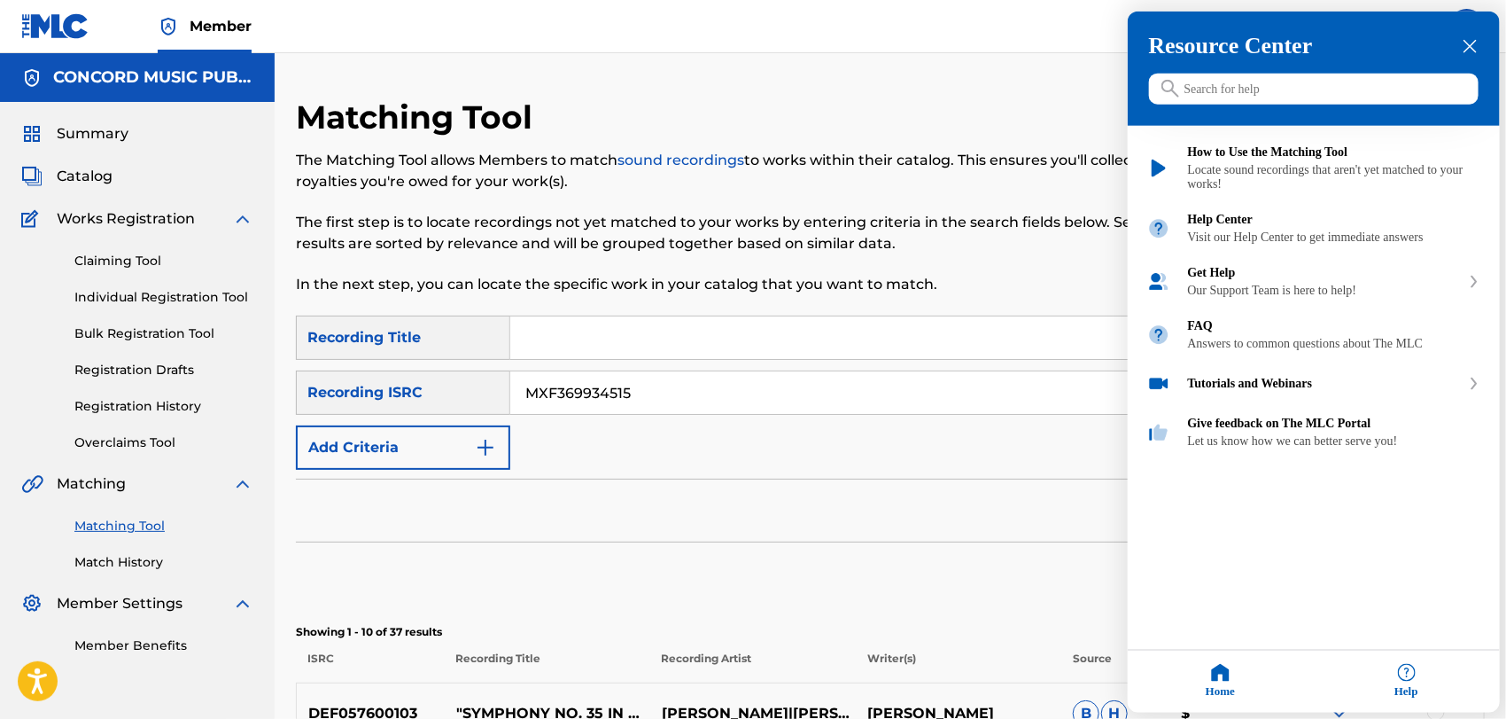
click at [1462, 47] on div "close resource center" at bounding box center [1470, 46] width 17 height 17
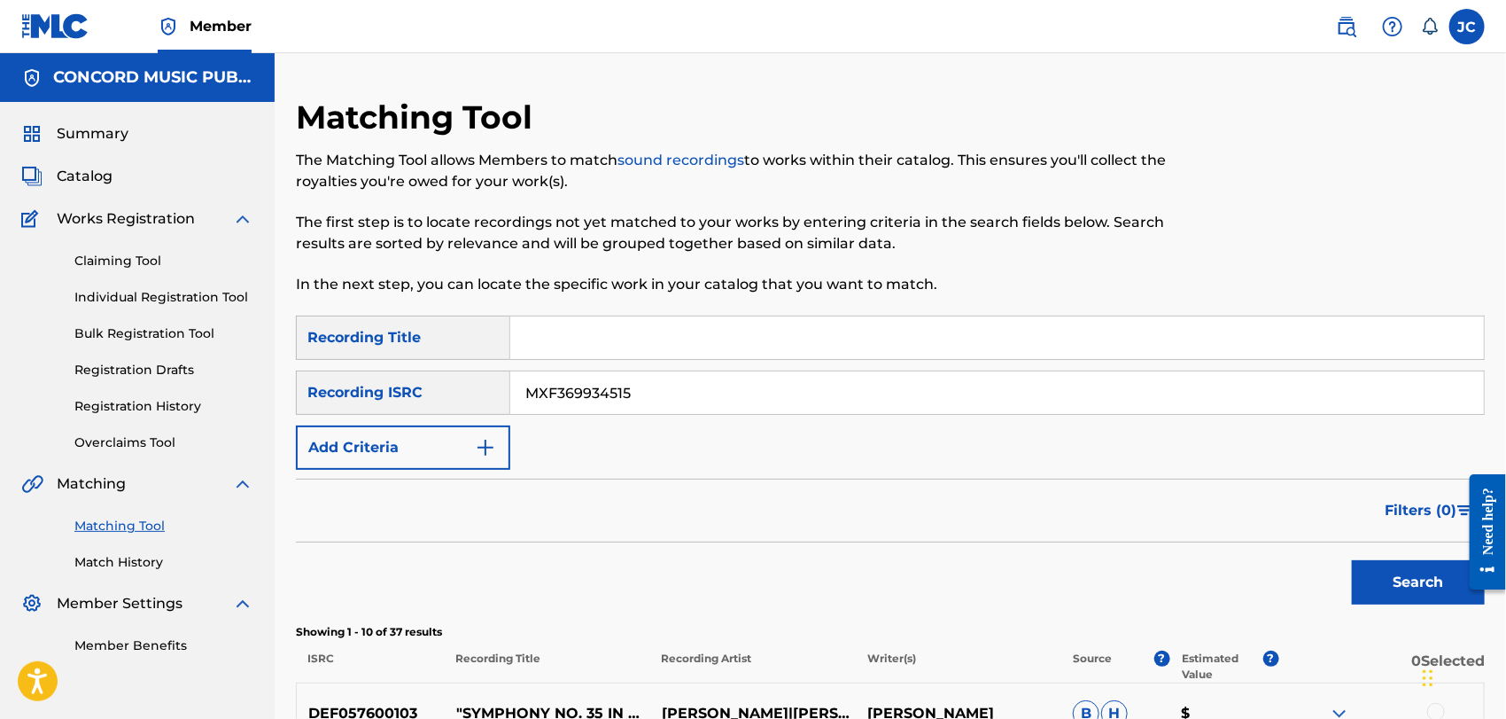
click at [1407, 575] on button "Search" at bounding box center [1418, 582] width 133 height 44
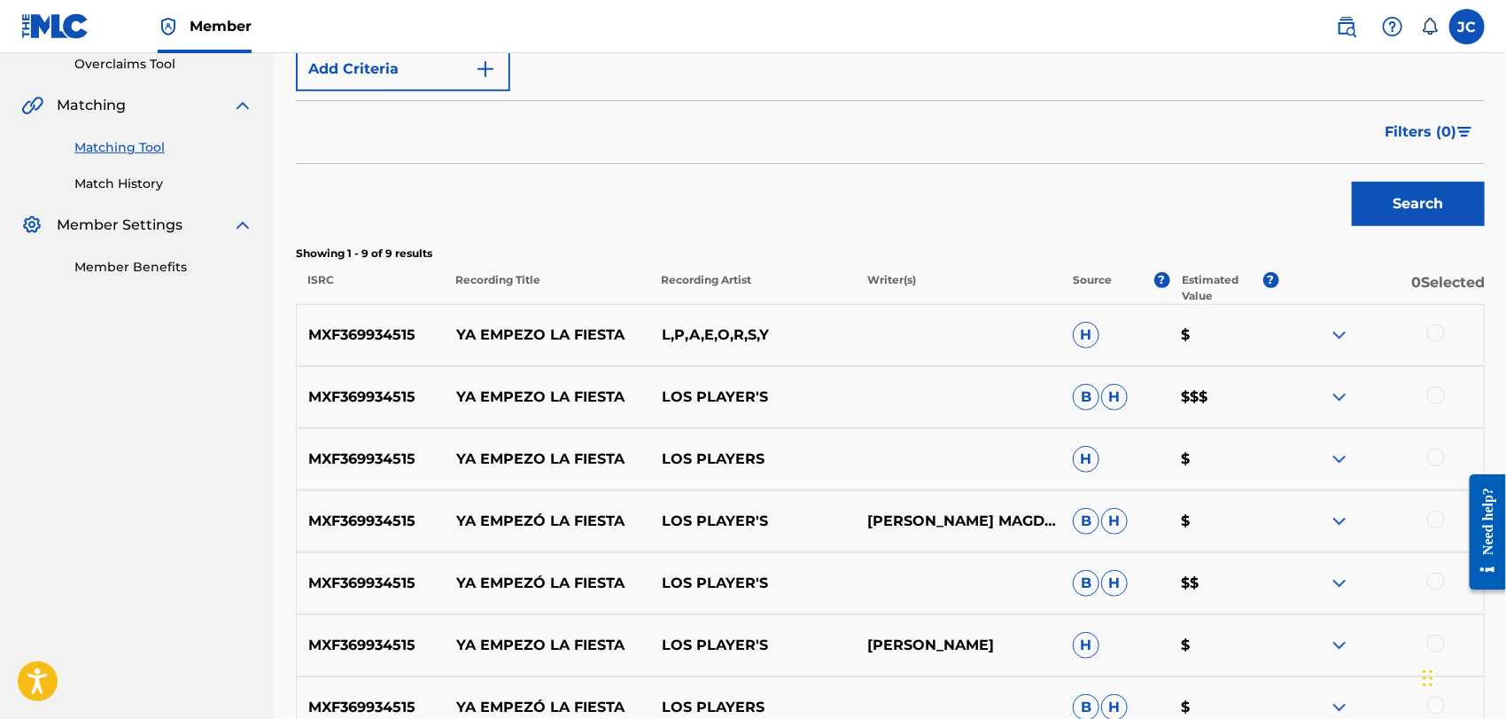
scroll to position [546, 0]
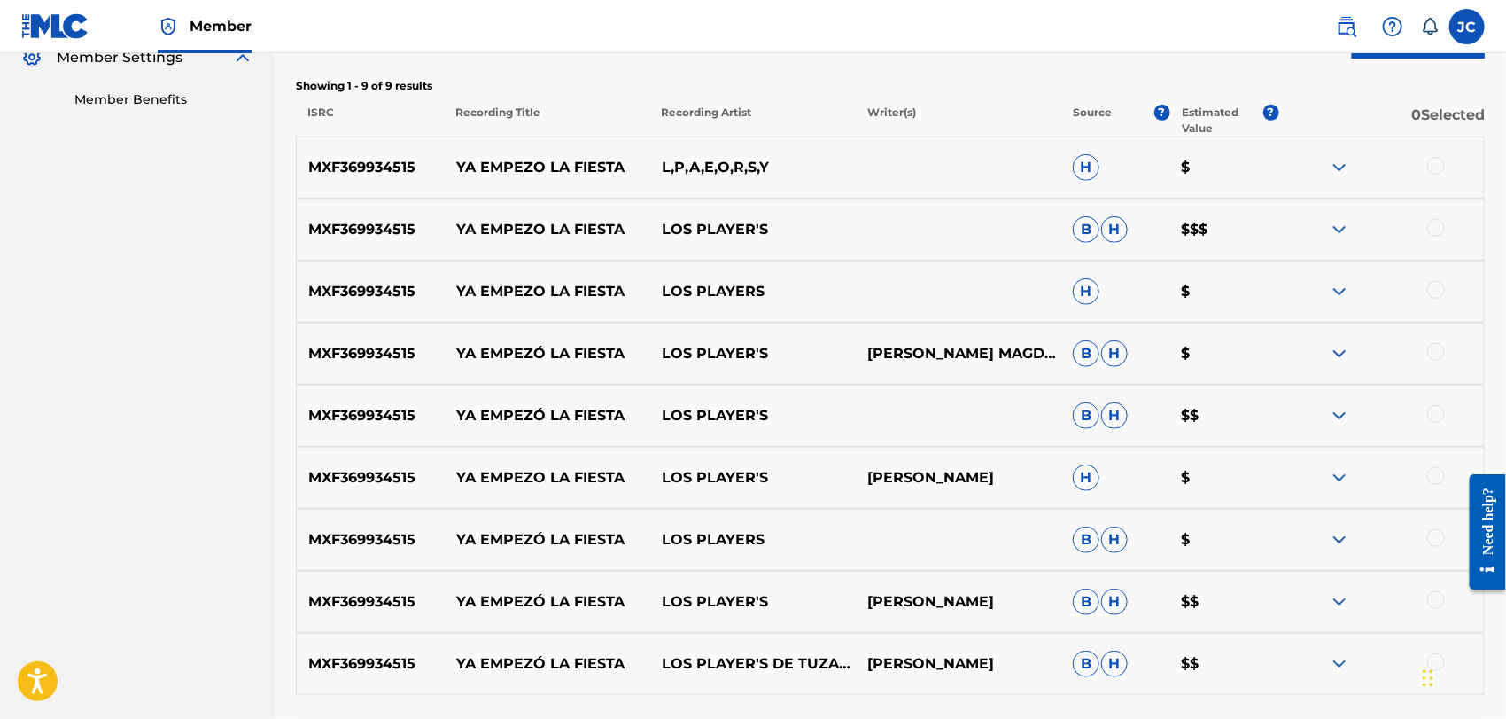
click at [1439, 162] on div at bounding box center [1436, 166] width 18 height 18
click at [1443, 229] on div at bounding box center [1436, 228] width 18 height 18
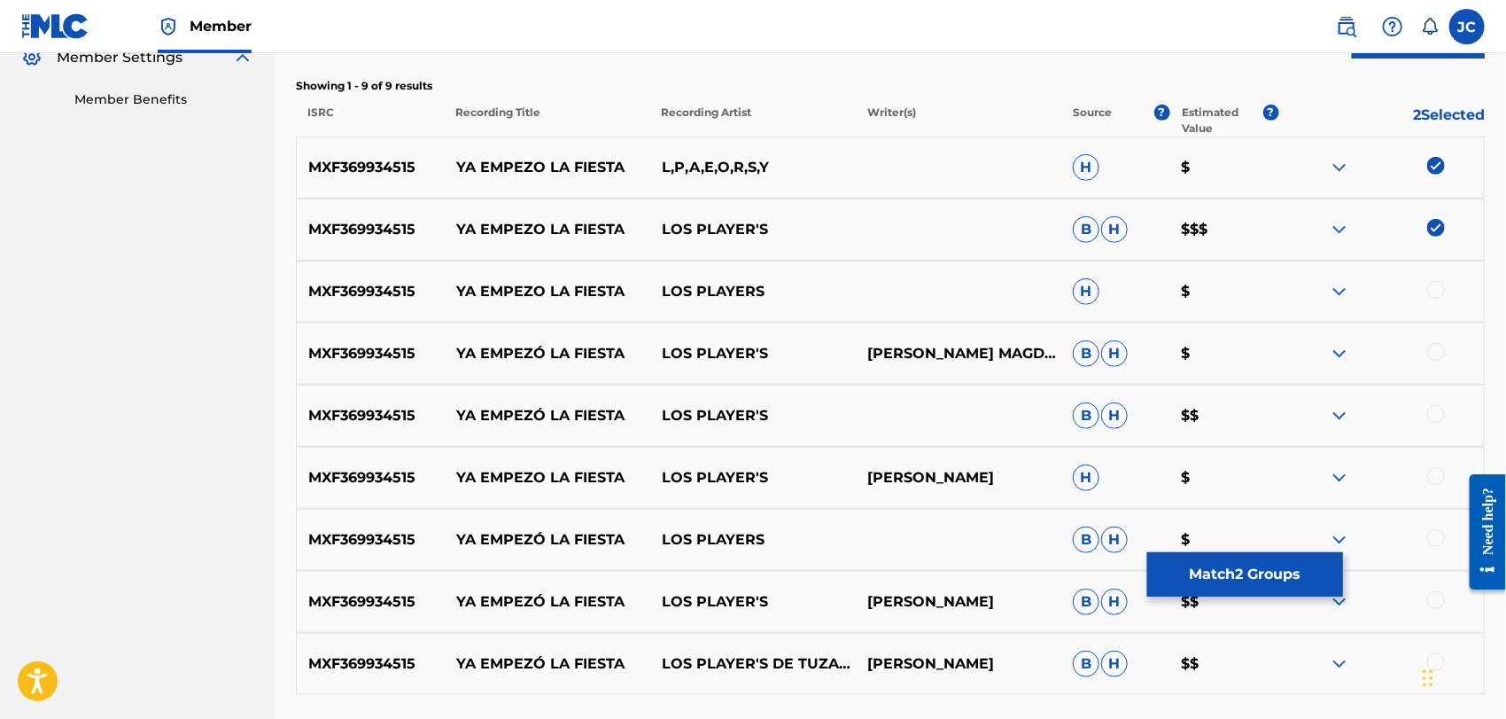
click at [1437, 288] on div at bounding box center [1436, 290] width 18 height 18
click at [1432, 349] on div at bounding box center [1436, 352] width 18 height 18
click at [1432, 414] on div at bounding box center [1436, 414] width 18 height 18
click at [1434, 486] on div at bounding box center [1381, 477] width 206 height 21
drag, startPoint x: 1438, startPoint y: 468, endPoint x: 1442, endPoint y: 499, distance: 31.3
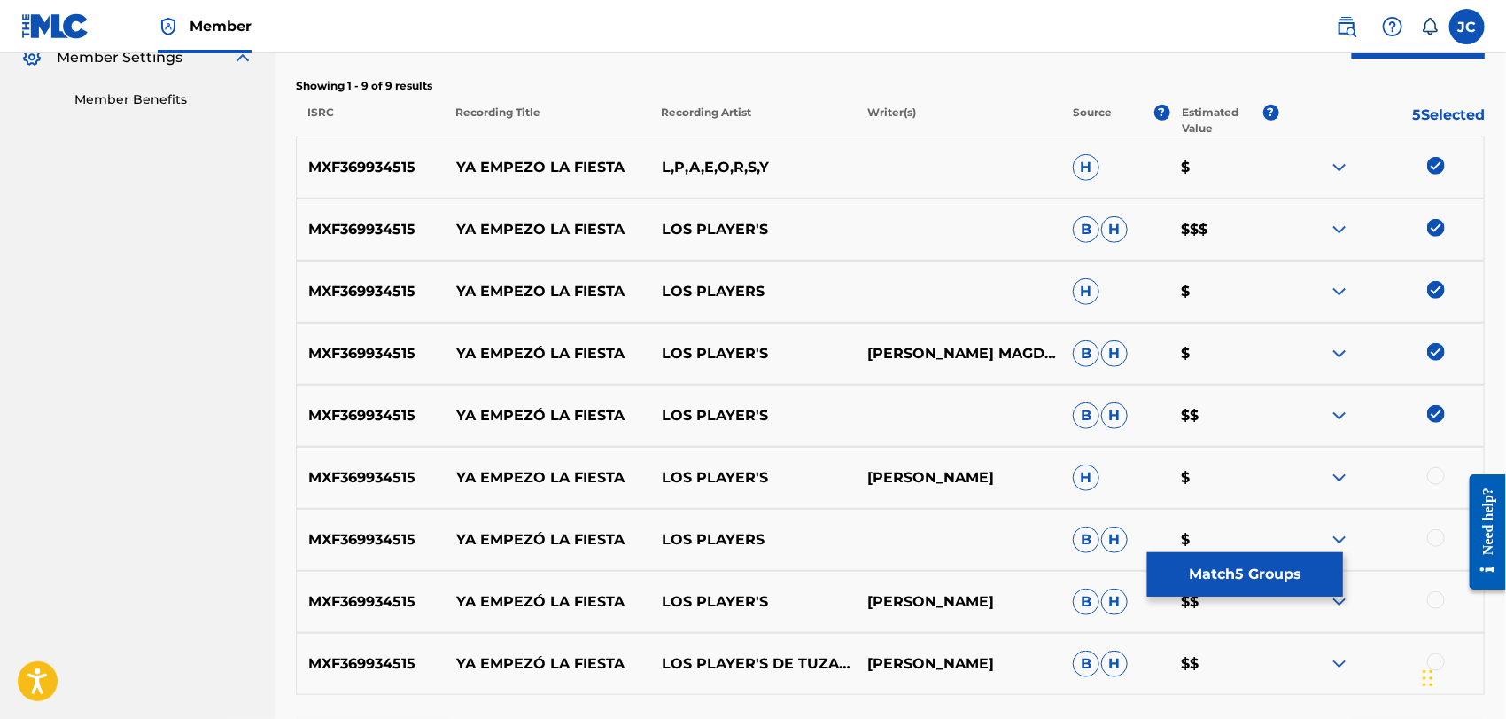
click at [1439, 472] on div at bounding box center [1436, 476] width 18 height 18
click at [1433, 533] on div at bounding box center [1436, 538] width 18 height 18
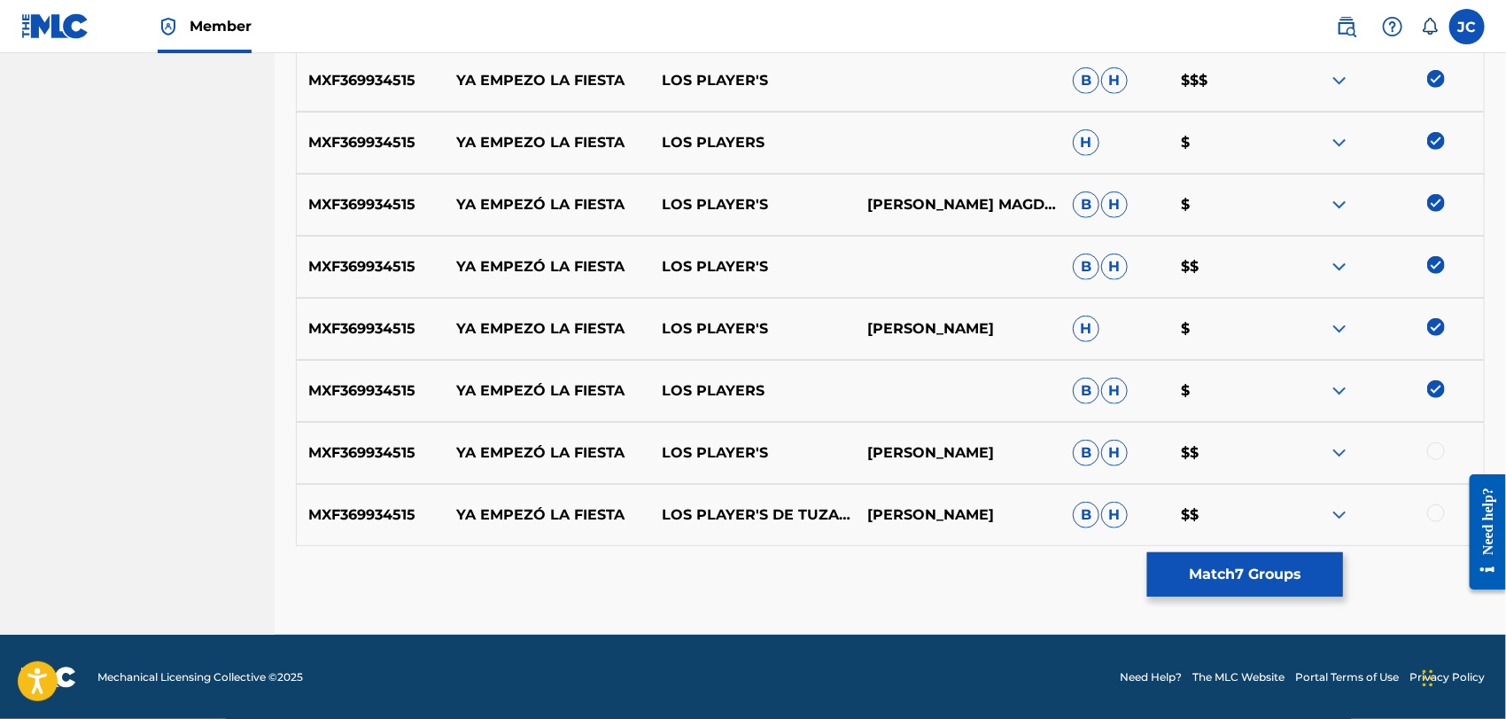
scroll to position [695, 0]
click at [1436, 508] on div at bounding box center [1436, 513] width 18 height 18
click at [1432, 447] on div at bounding box center [1436, 451] width 18 height 18
click at [1248, 575] on button "Match 9 Groups" at bounding box center [1245, 574] width 196 height 44
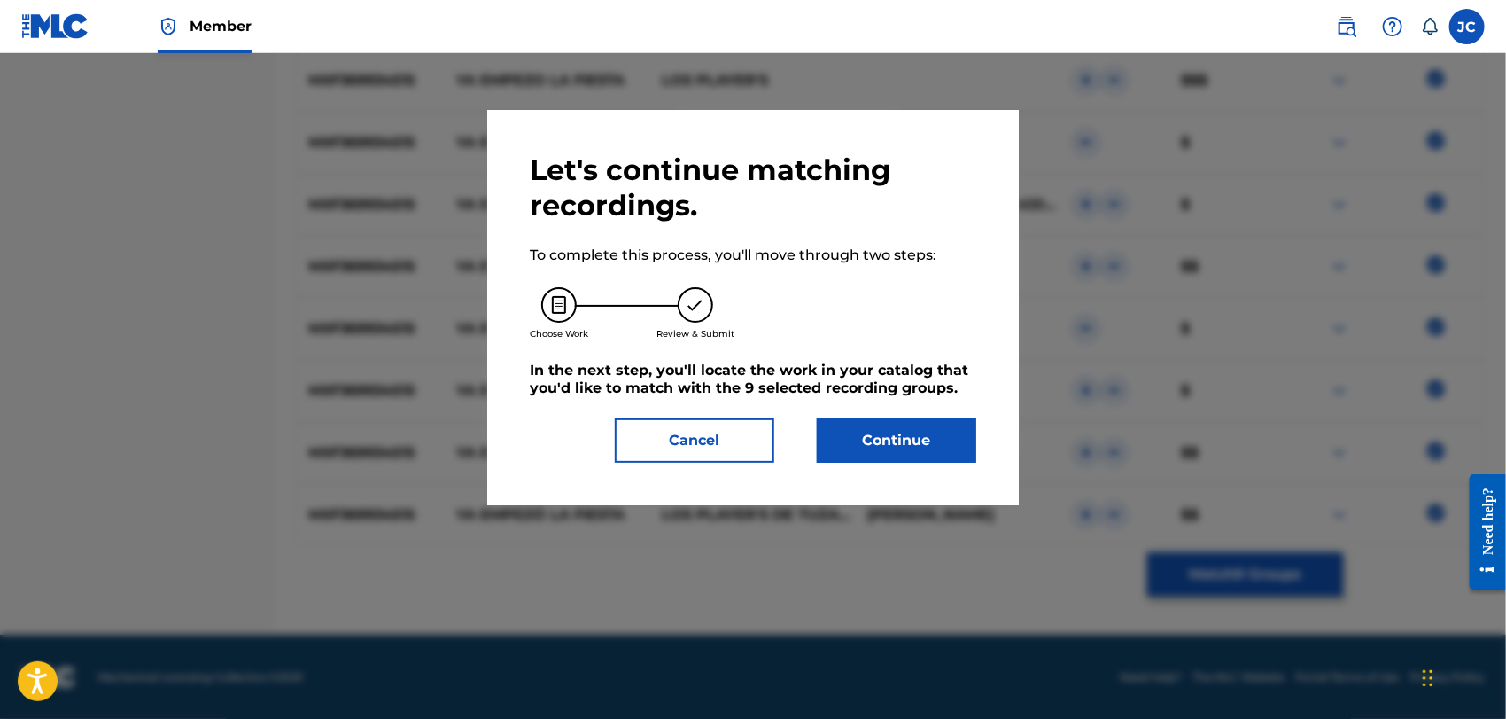
click at [851, 447] on button "Continue" at bounding box center [896, 440] width 159 height 44
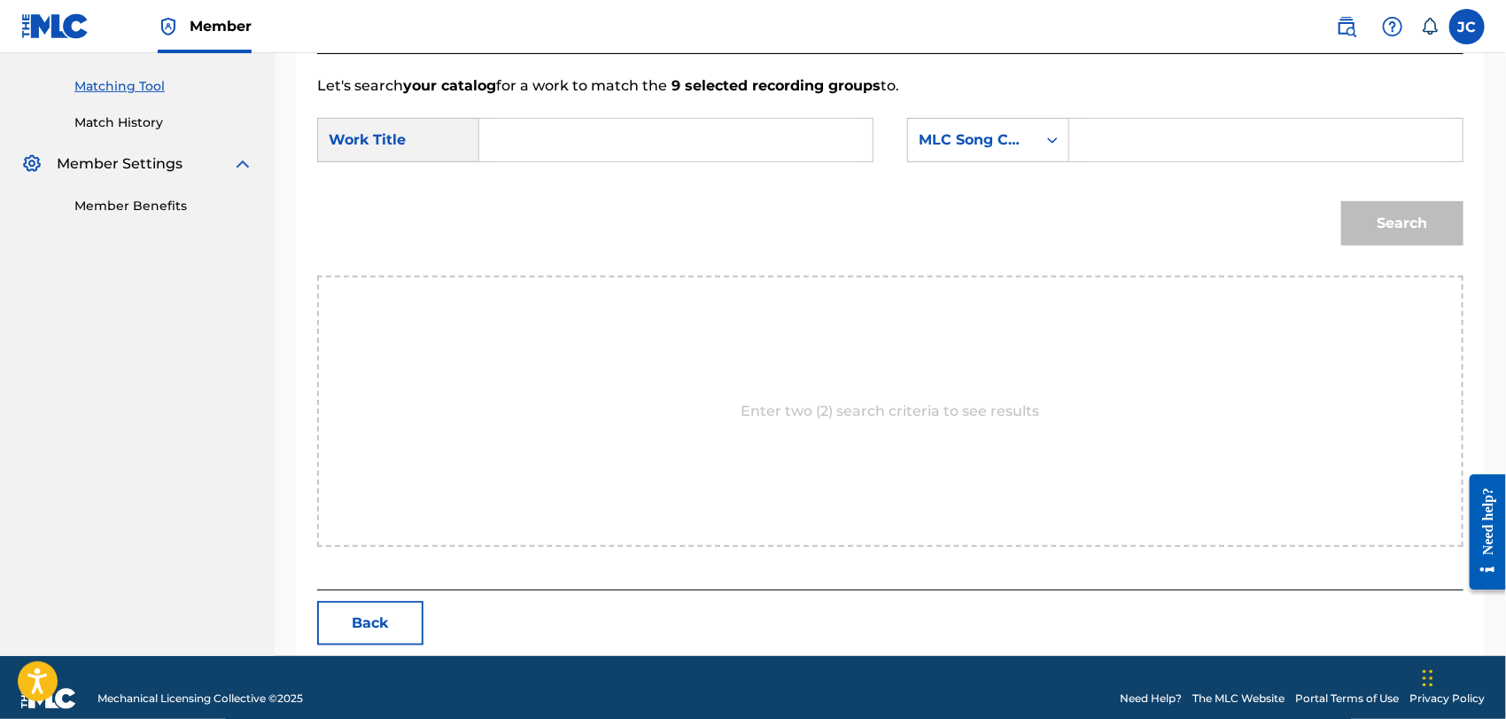
scroll to position [461, 0]
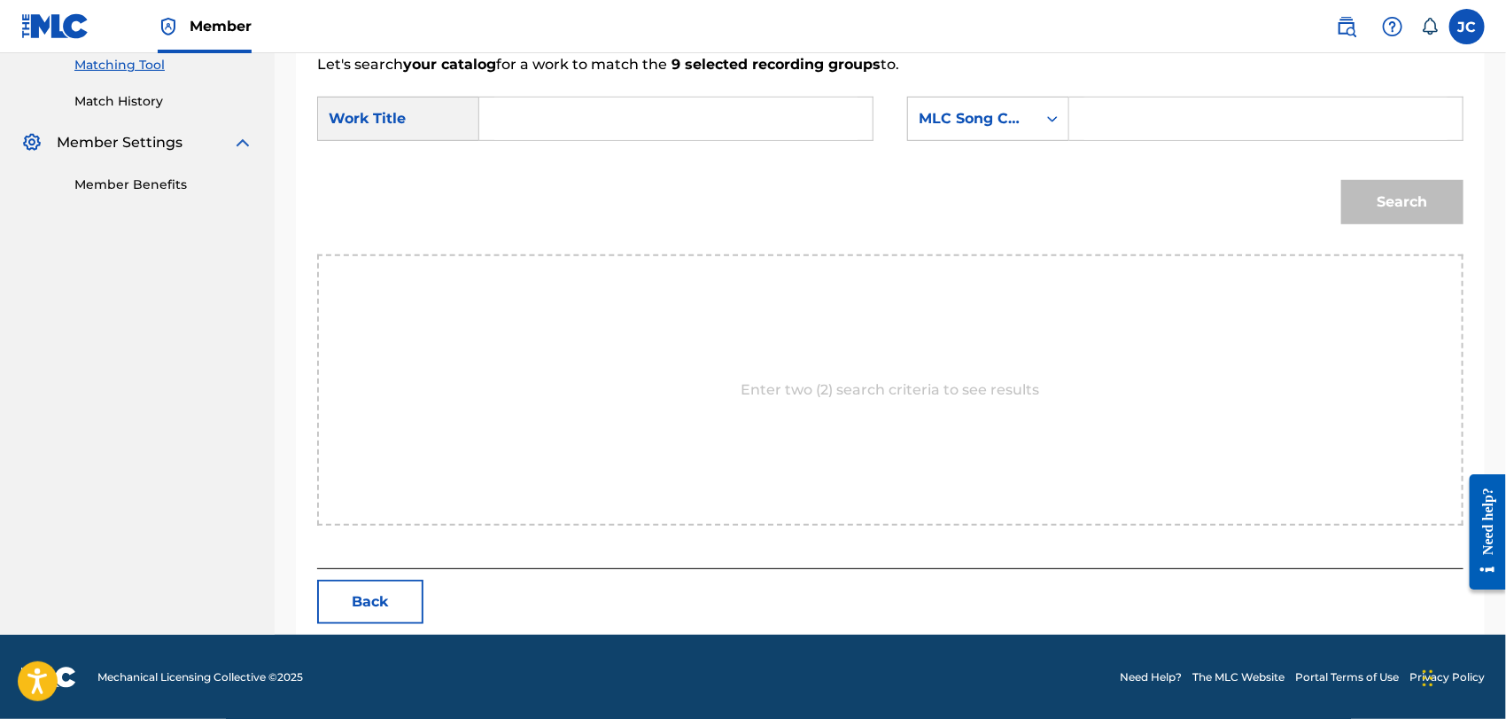
click at [538, 129] on input "Search Form" at bounding box center [675, 118] width 363 height 43
paste input "Ya Empezó La Fiesta"
type input "Ya Empezó La Fiesta"
click at [971, 139] on div "MLC Song Code" at bounding box center [988, 119] width 162 height 44
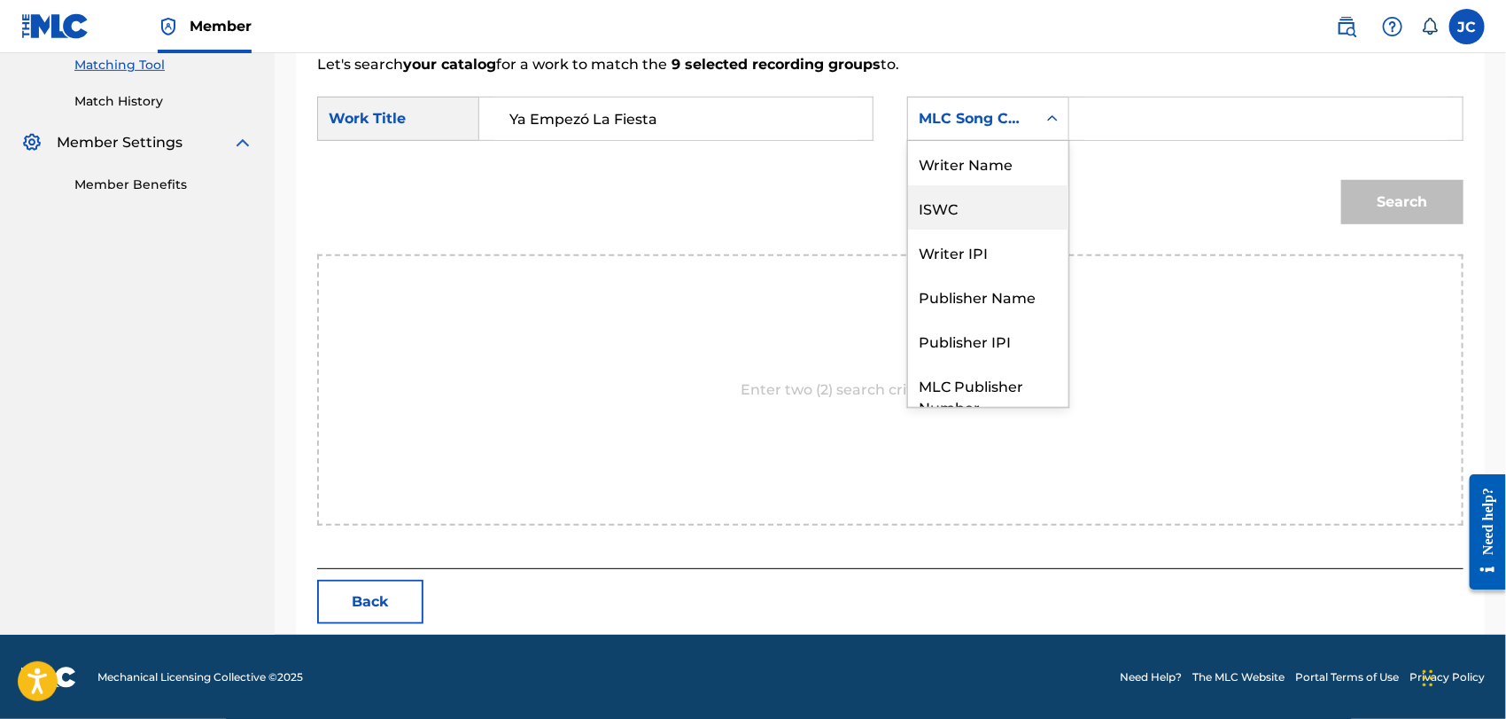
scroll to position [0, 0]
drag, startPoint x: 973, startPoint y: 159, endPoint x: 1035, endPoint y: 141, distance: 64.7
click at [974, 159] on div "Writer Name" at bounding box center [988, 163] width 160 height 44
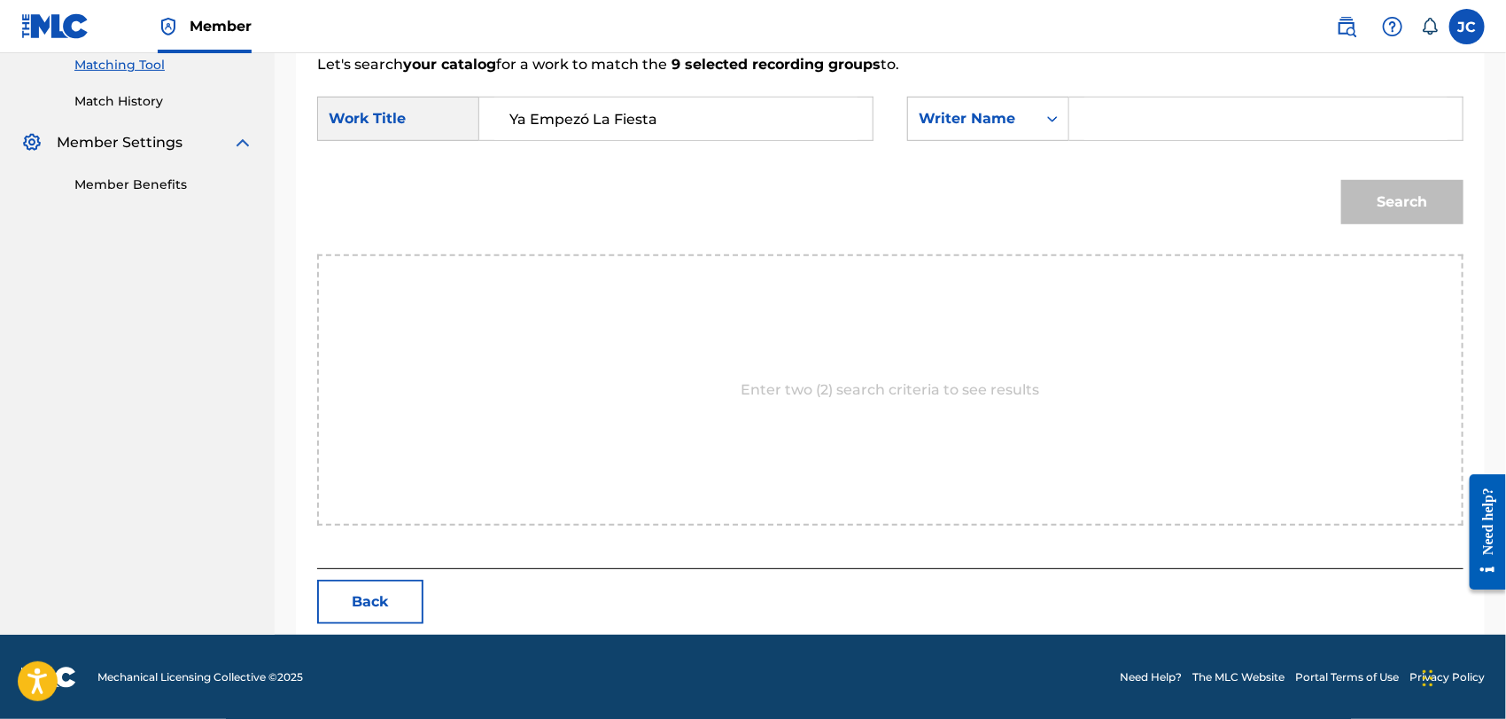
click at [1143, 117] on input "Search Form" at bounding box center [1265, 118] width 363 height 43
paste input "[PERSON_NAME]"
type input "[PERSON_NAME]"
drag, startPoint x: 1464, startPoint y: 243, endPoint x: 1413, endPoint y: 200, distance: 66.7
click at [1463, 239] on div "Match Usage - Select Work In this step, you will locate the work you'd like to …" at bounding box center [890, 157] width 1189 height 953
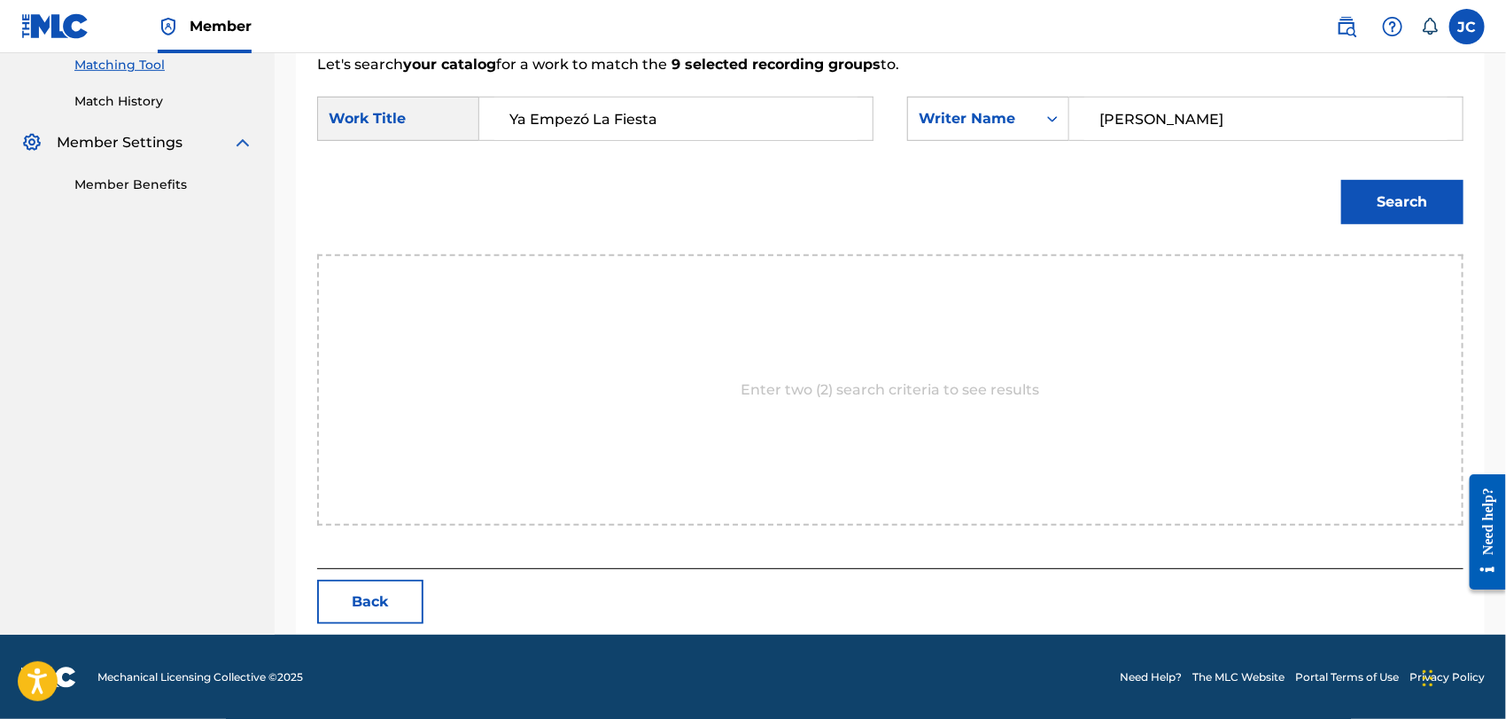
click at [1413, 200] on button "Search" at bounding box center [1402, 202] width 122 height 44
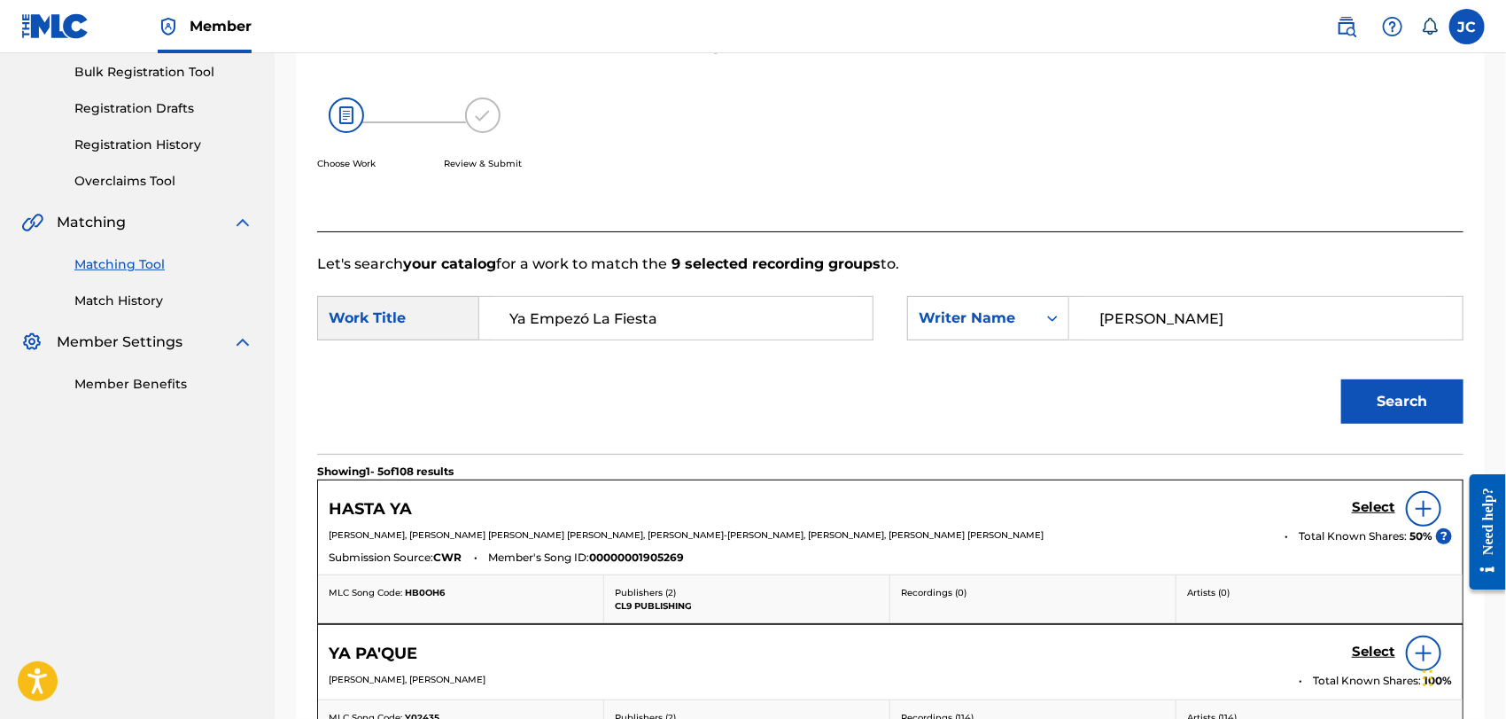
scroll to position [461, 0]
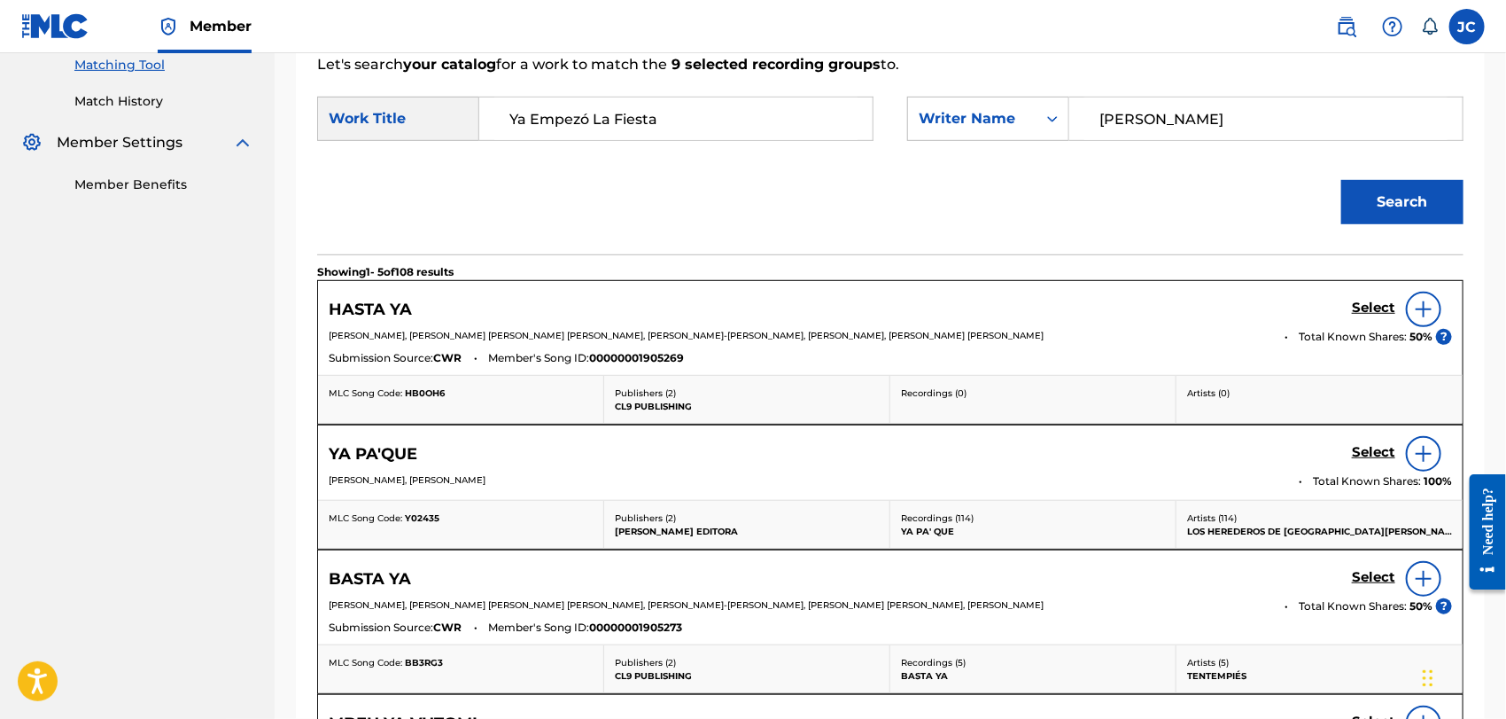
click at [125, 95] on link "Match History" at bounding box center [163, 101] width 179 height 19
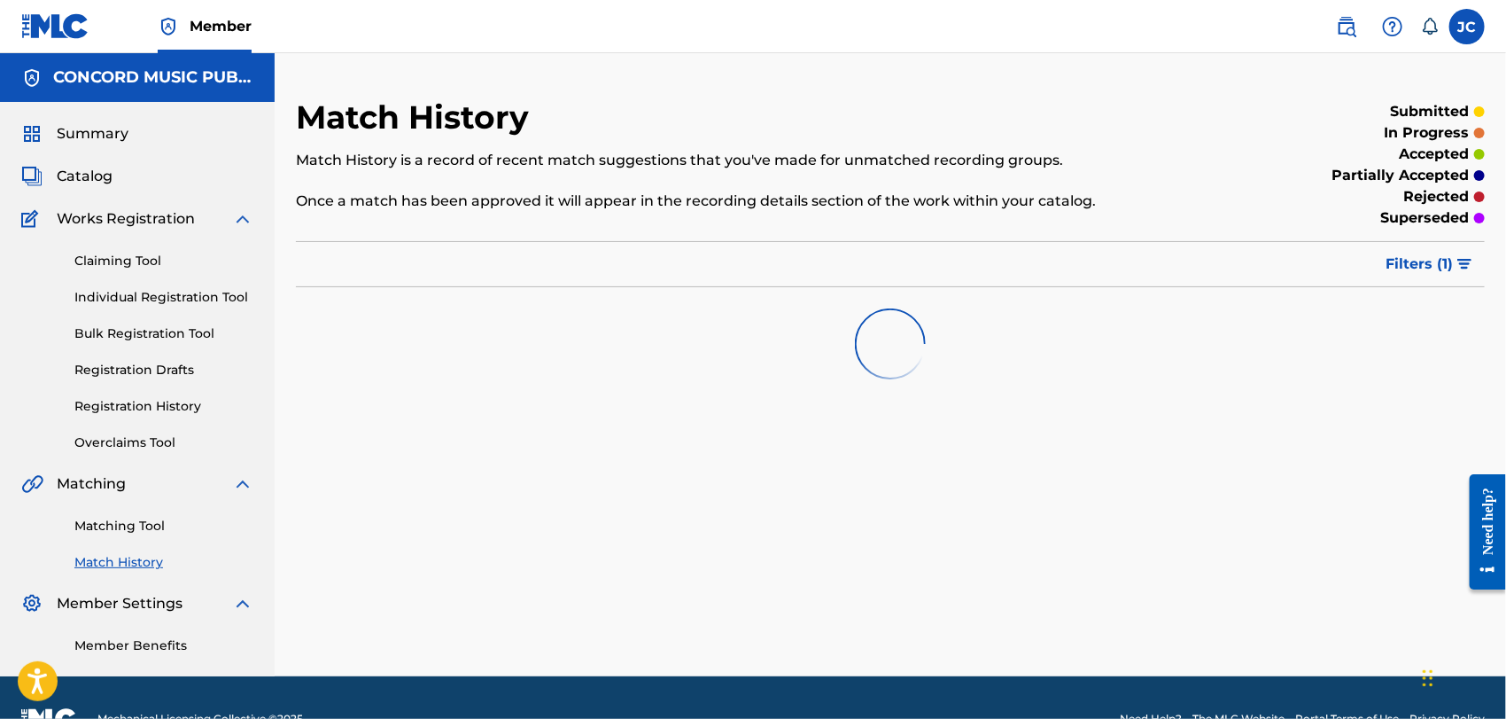
click at [156, 527] on link "Matching Tool" at bounding box center [163, 526] width 179 height 19
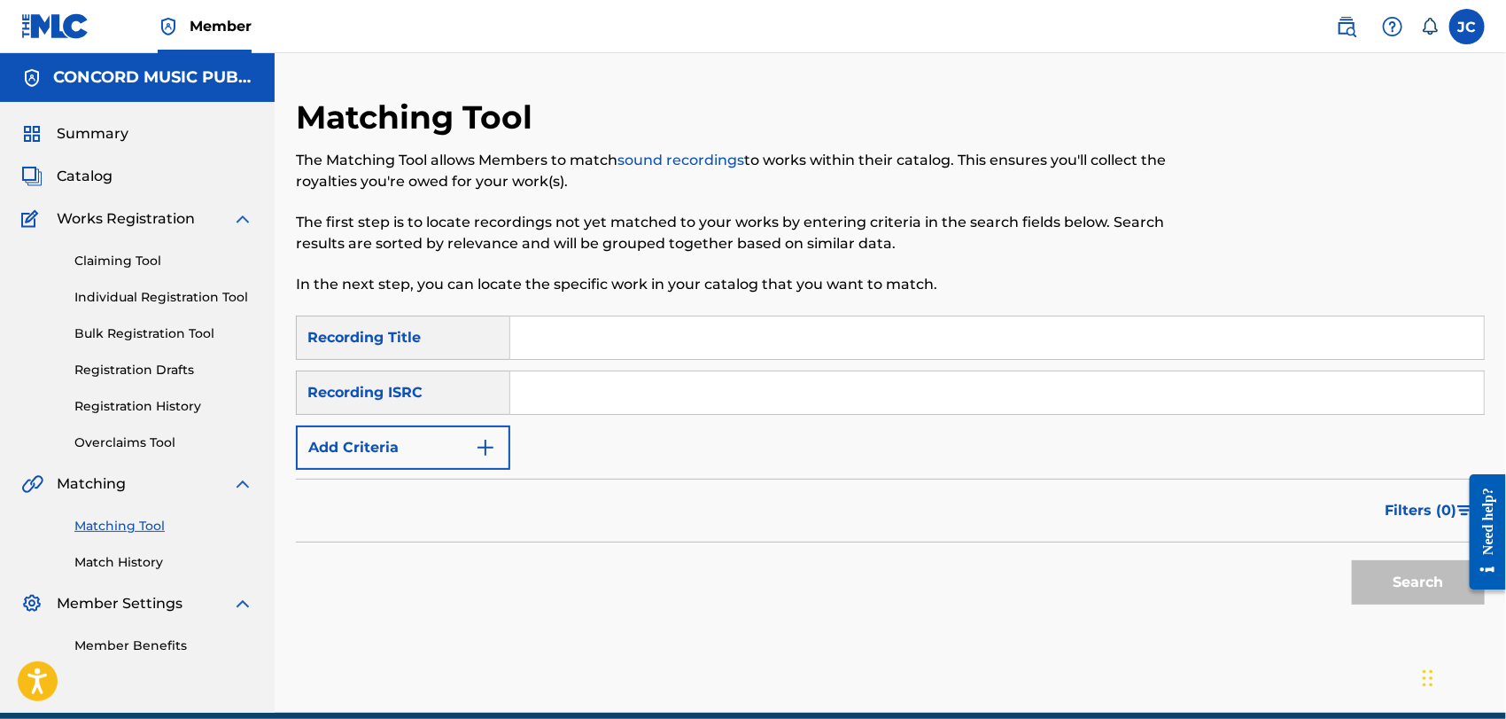
click at [466, 423] on div "SearchWithCriteria2585d456-9b05-4a9a-9811-b04da0de487a Recording Title SearchWi…" at bounding box center [890, 392] width 1189 height 154
click at [621, 444] on div "SearchWithCriteria2585d456-9b05-4a9a-9811-b04da0de487a Recording Title SearchWi…" at bounding box center [890, 392] width 1189 height 154
click at [427, 453] on button "Add Criteria" at bounding box center [403, 447] width 214 height 44
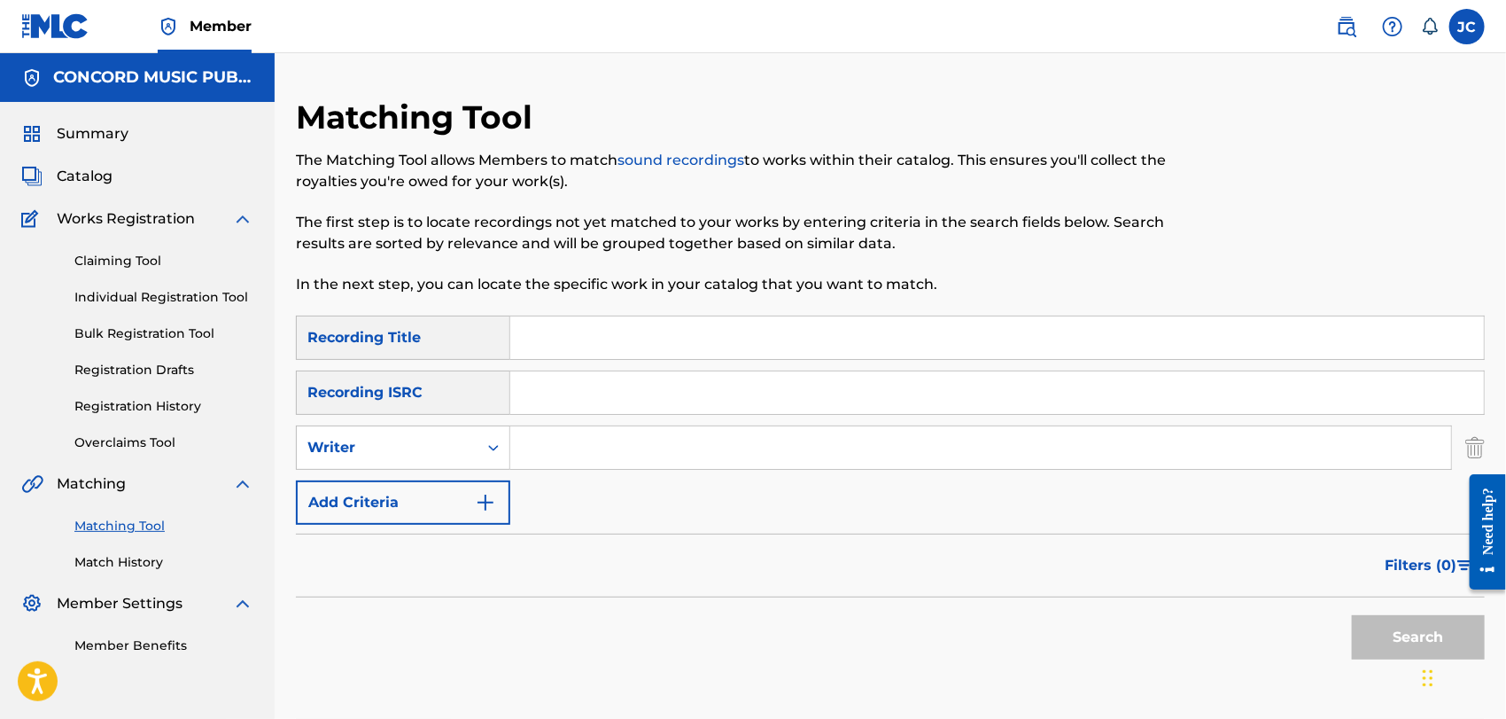
click at [563, 447] on input "Search Form" at bounding box center [980, 447] width 941 height 43
paste
type input "[PERSON_NAME]"
drag, startPoint x: 756, startPoint y: 350, endPoint x: 746, endPoint y: 346, distance: 10.7
click at [756, 350] on input "Search Form" at bounding box center [997, 337] width 974 height 43
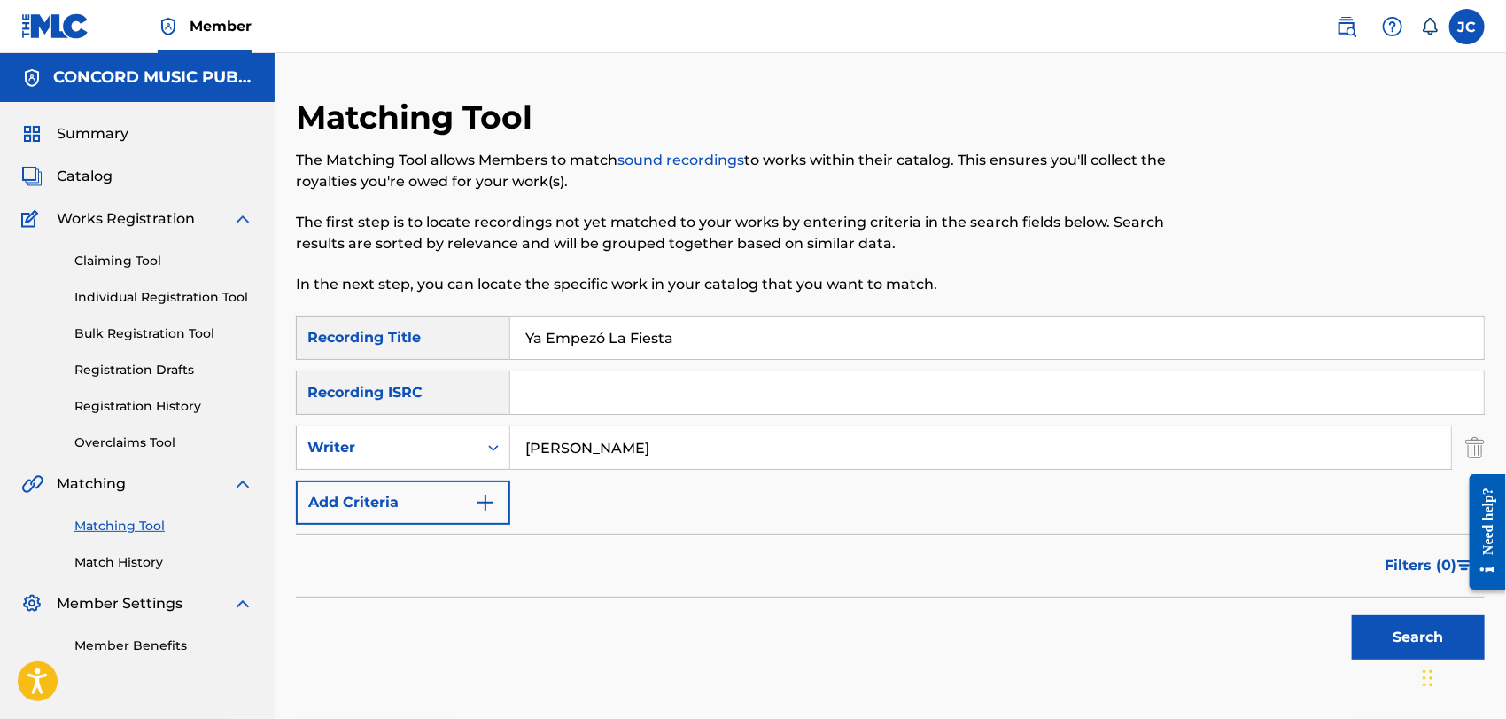
type input "Ya Empezó La Fiesta"
click at [1385, 632] on button "Search" at bounding box center [1418, 637] width 133 height 44
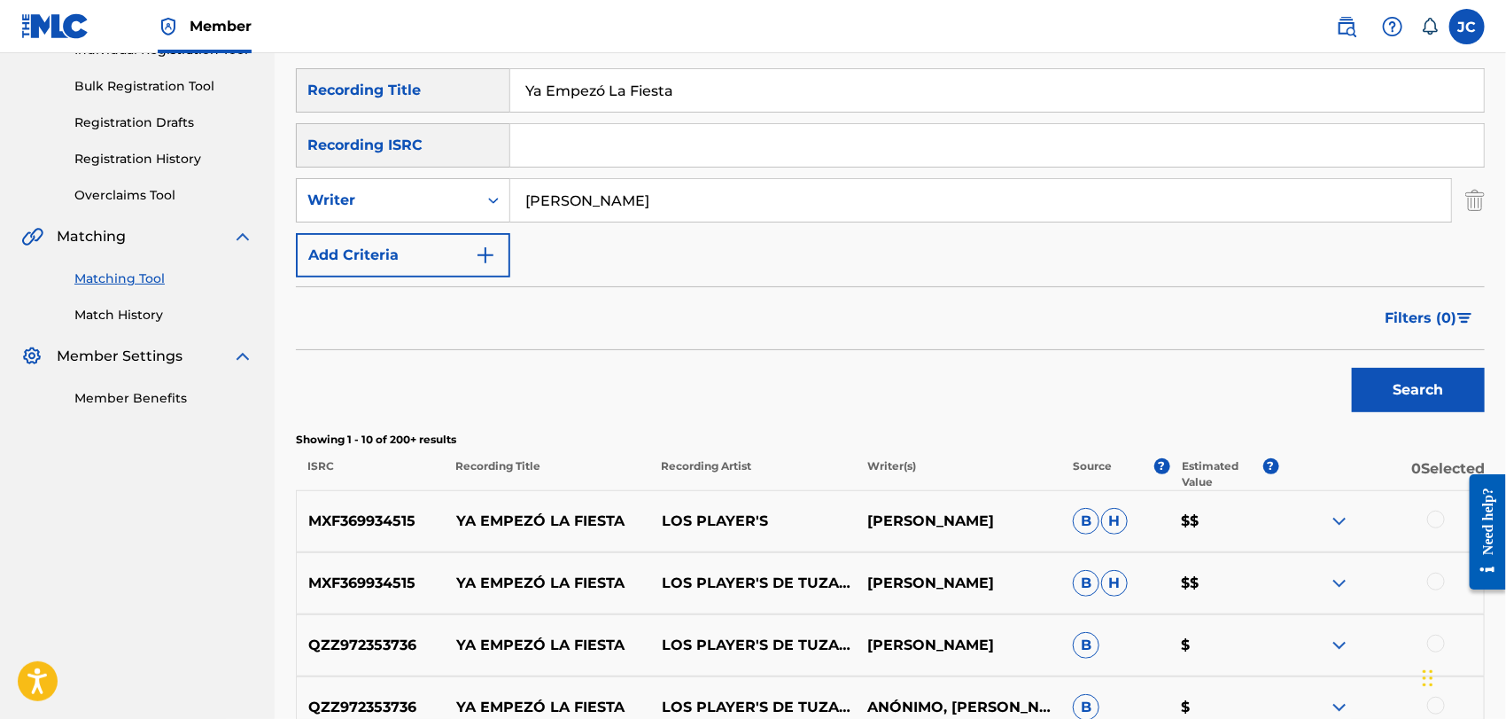
scroll to position [444, 0]
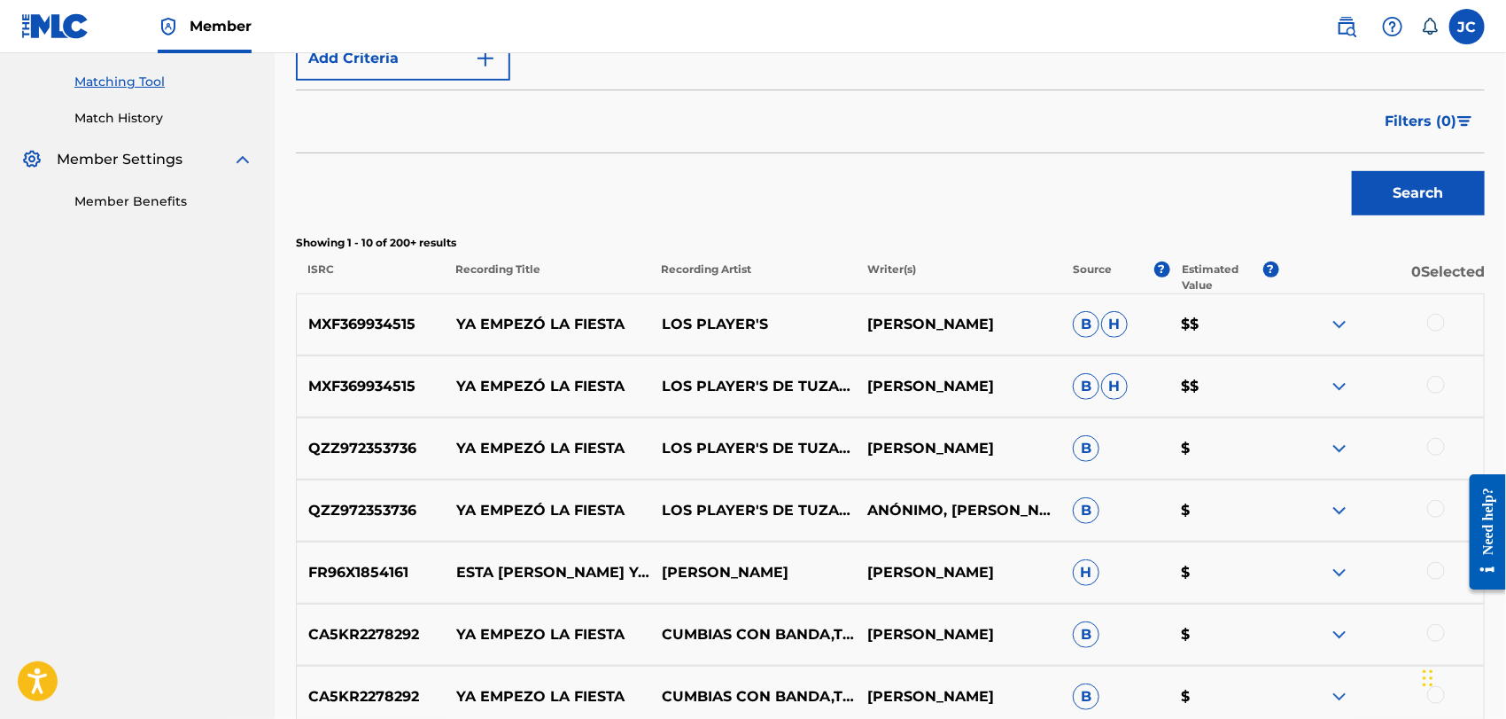
click at [1436, 328] on div at bounding box center [1436, 323] width 18 height 18
drag, startPoint x: 1443, startPoint y: 413, endPoint x: 1433, endPoint y: 385, distance: 30.0
click at [1443, 412] on div "MXF369934515 YA EMPEZÓ LA FIESTA LOS PLAYER'S DE TUZANTLA [PERSON_NAME] [PERSON…" at bounding box center [890, 386] width 1189 height 62
click at [1433, 385] on div at bounding box center [1436, 385] width 18 height 18
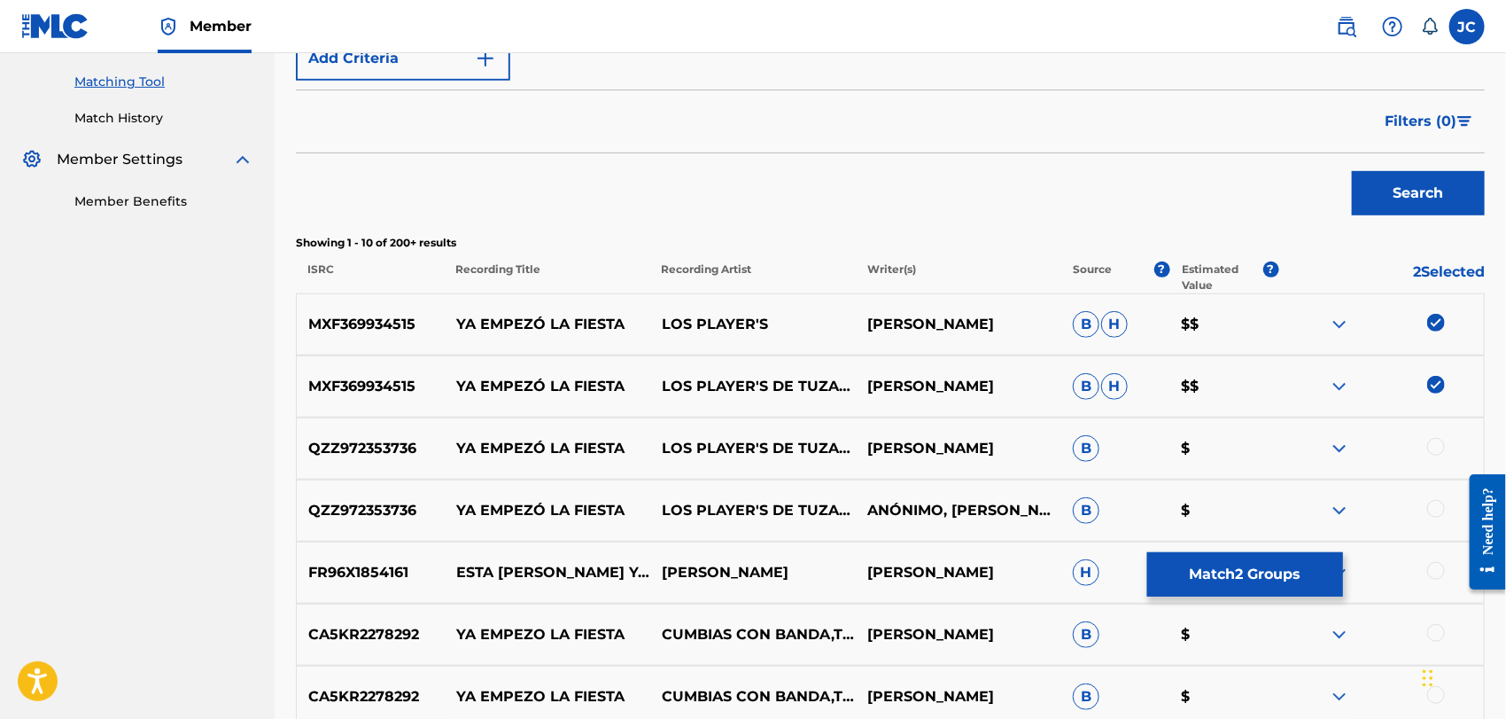
click at [1440, 447] on div at bounding box center [1436, 447] width 18 height 18
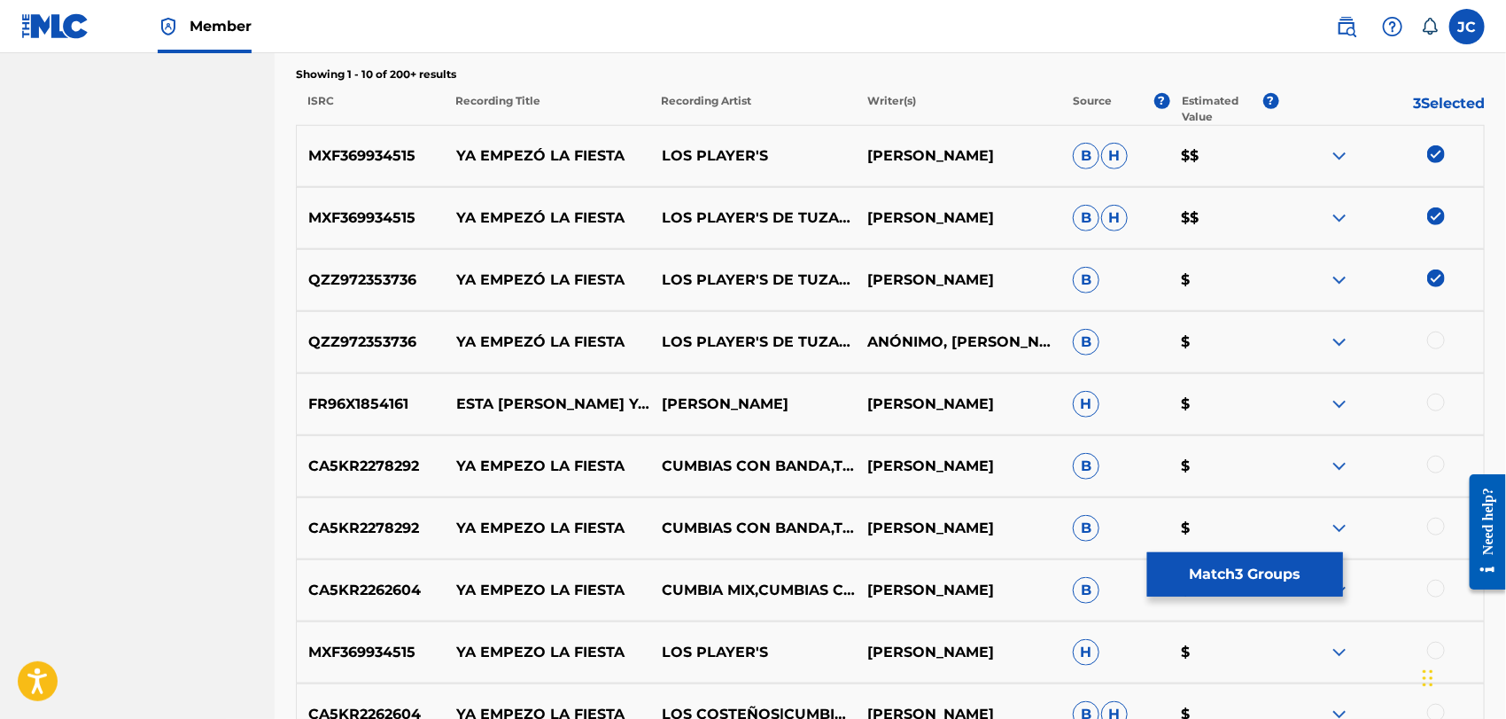
scroll to position [641, 0]
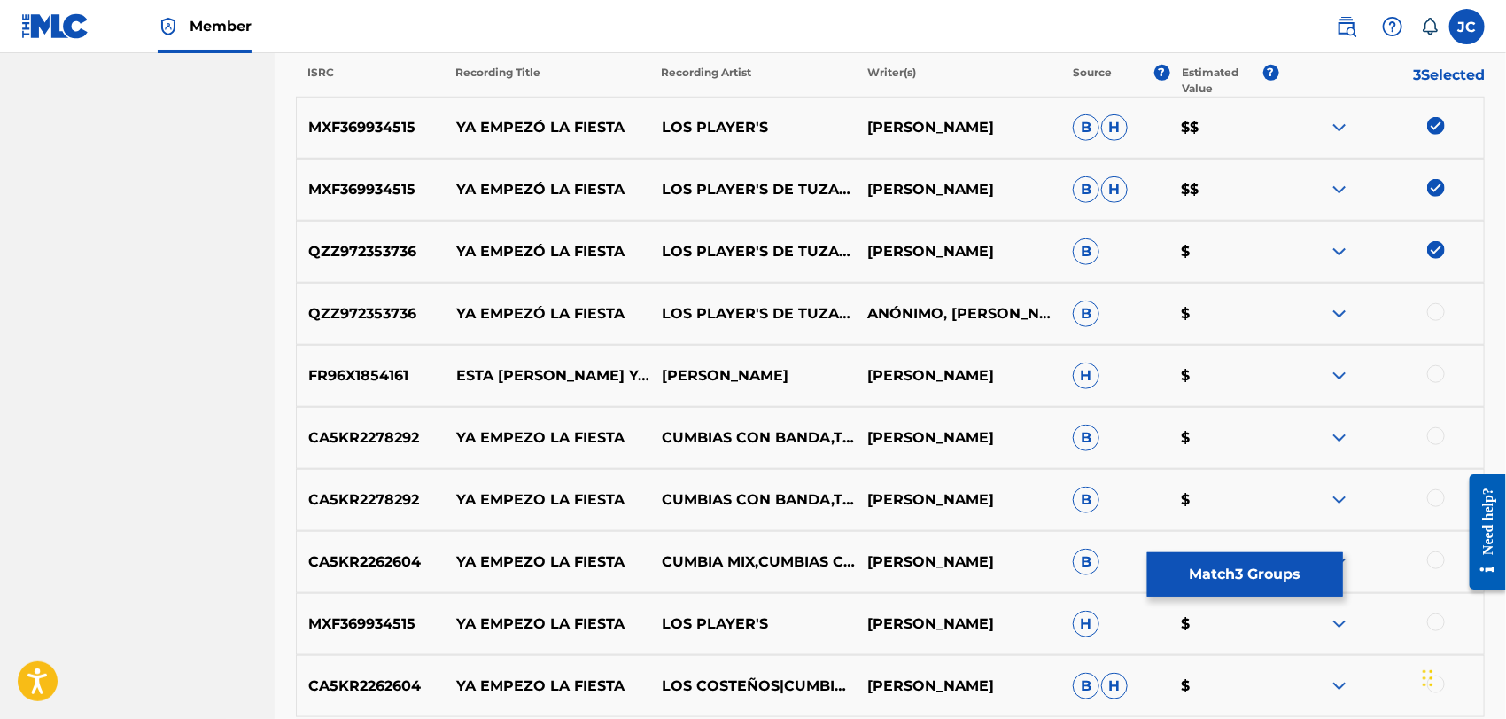
click at [1439, 312] on div at bounding box center [1436, 312] width 18 height 18
click at [1432, 429] on div at bounding box center [1436, 436] width 18 height 18
click at [1432, 489] on div at bounding box center [1436, 498] width 18 height 18
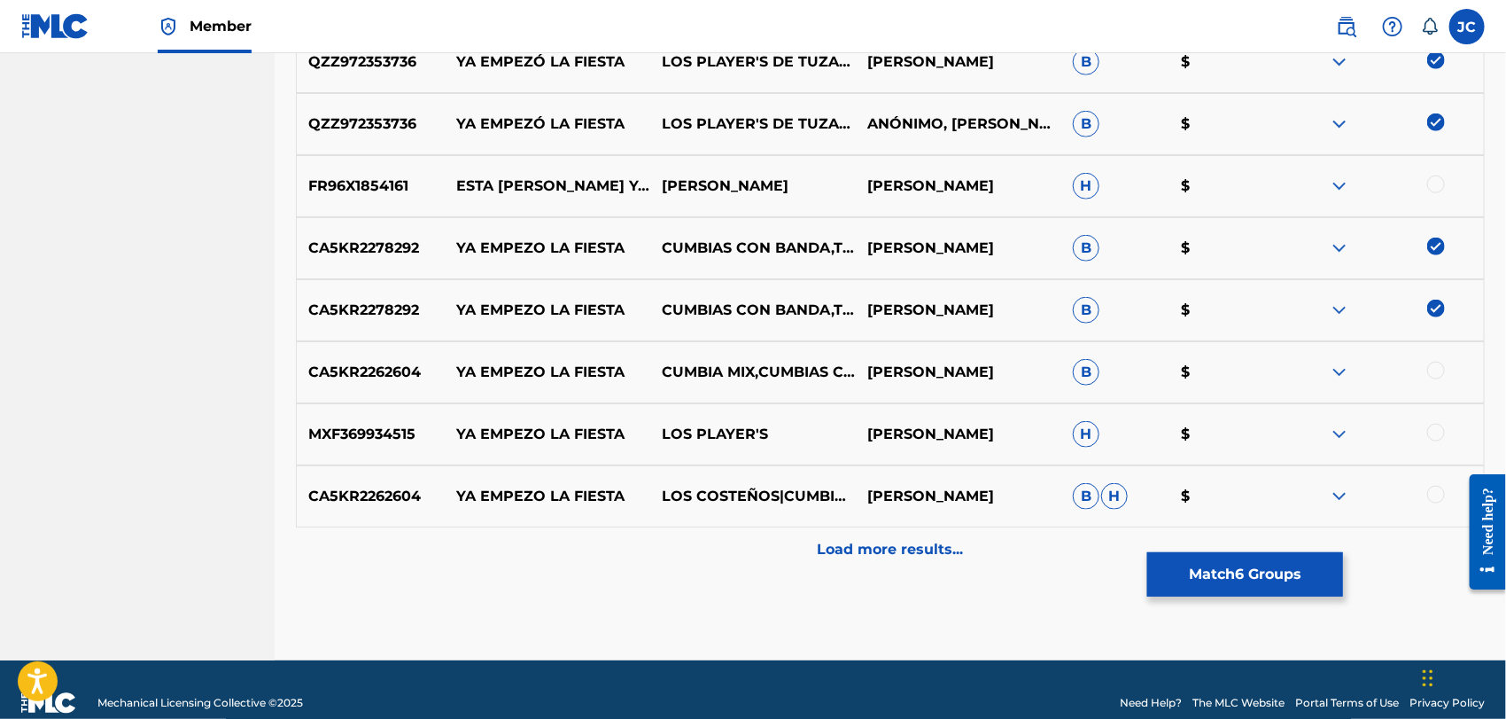
scroll to position [837, 0]
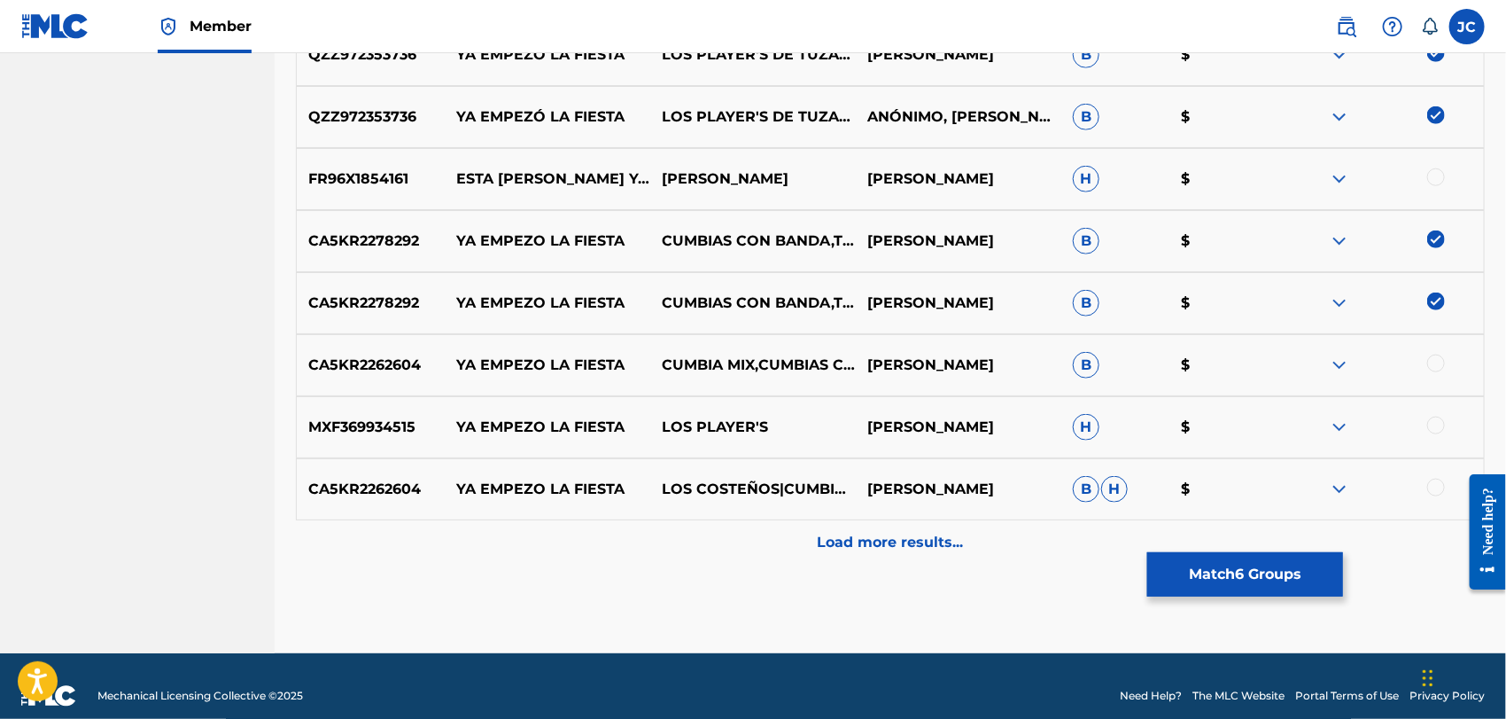
click at [1437, 484] on div at bounding box center [1436, 487] width 18 height 18
click at [1430, 427] on div at bounding box center [1436, 425] width 18 height 18
click at [1439, 364] on div at bounding box center [1436, 363] width 18 height 18
click at [1186, 508] on div "CA5KR2262604 YA EMPEZO LA FIESTA LOS COSTEÑOS|CUMBIAS COSTEÑAS|CUMBIA MIX [PERS…" at bounding box center [890, 489] width 1189 height 62
click at [1166, 528] on div "Load more results..." at bounding box center [890, 542] width 1189 height 44
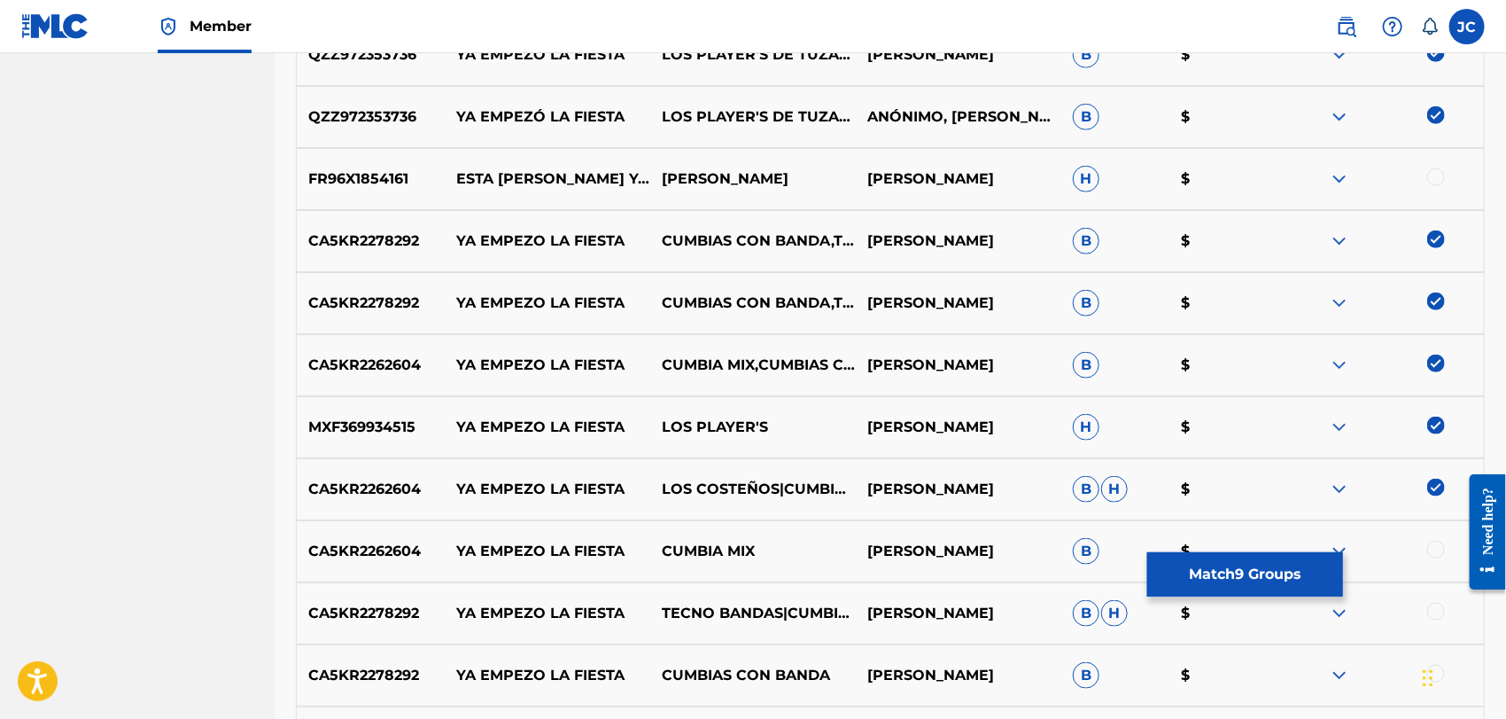
scroll to position [1133, 0]
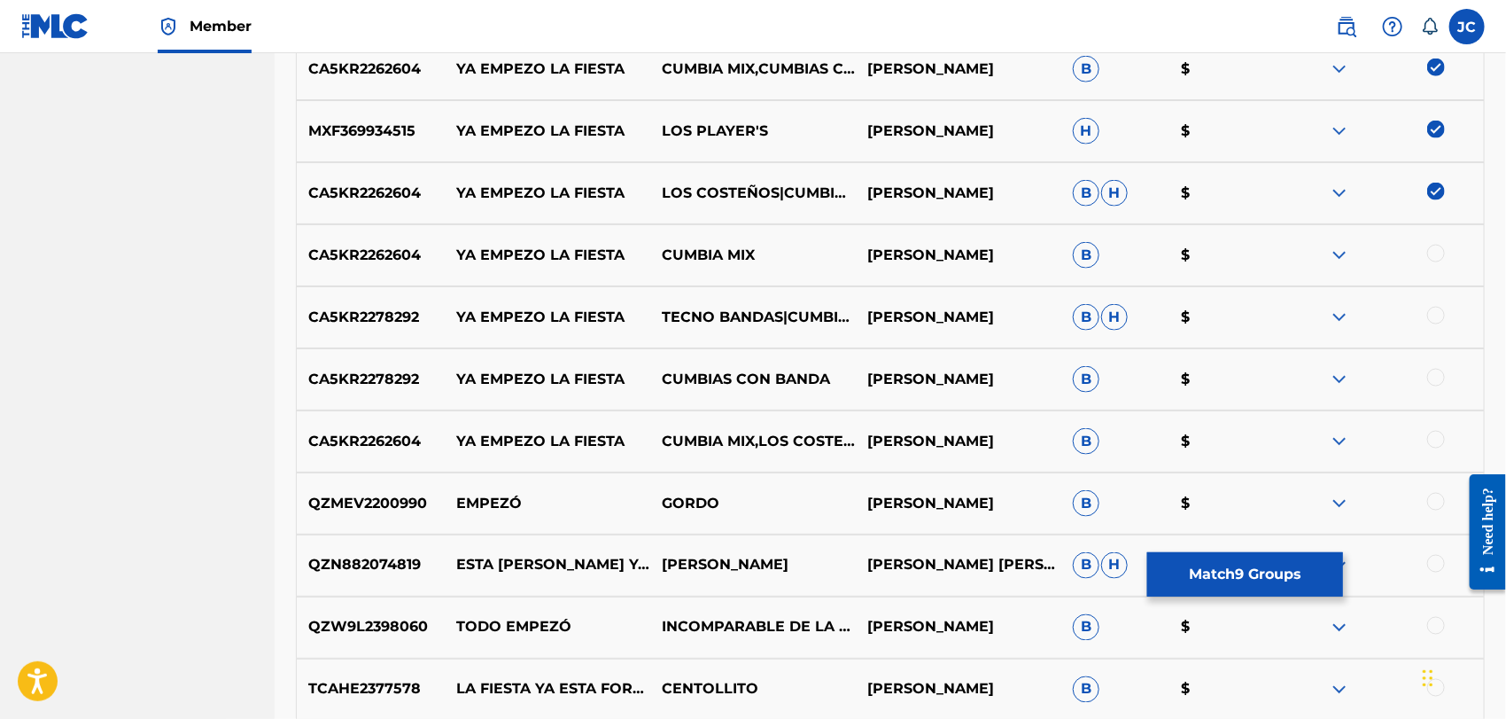
click at [1433, 256] on div at bounding box center [1436, 254] width 18 height 18
click at [1433, 311] on div at bounding box center [1436, 316] width 18 height 18
click at [1439, 369] on div at bounding box center [1436, 378] width 18 height 18
click at [1441, 444] on div at bounding box center [1436, 440] width 18 height 18
click at [1269, 558] on button "Match 13 Groups" at bounding box center [1245, 574] width 196 height 44
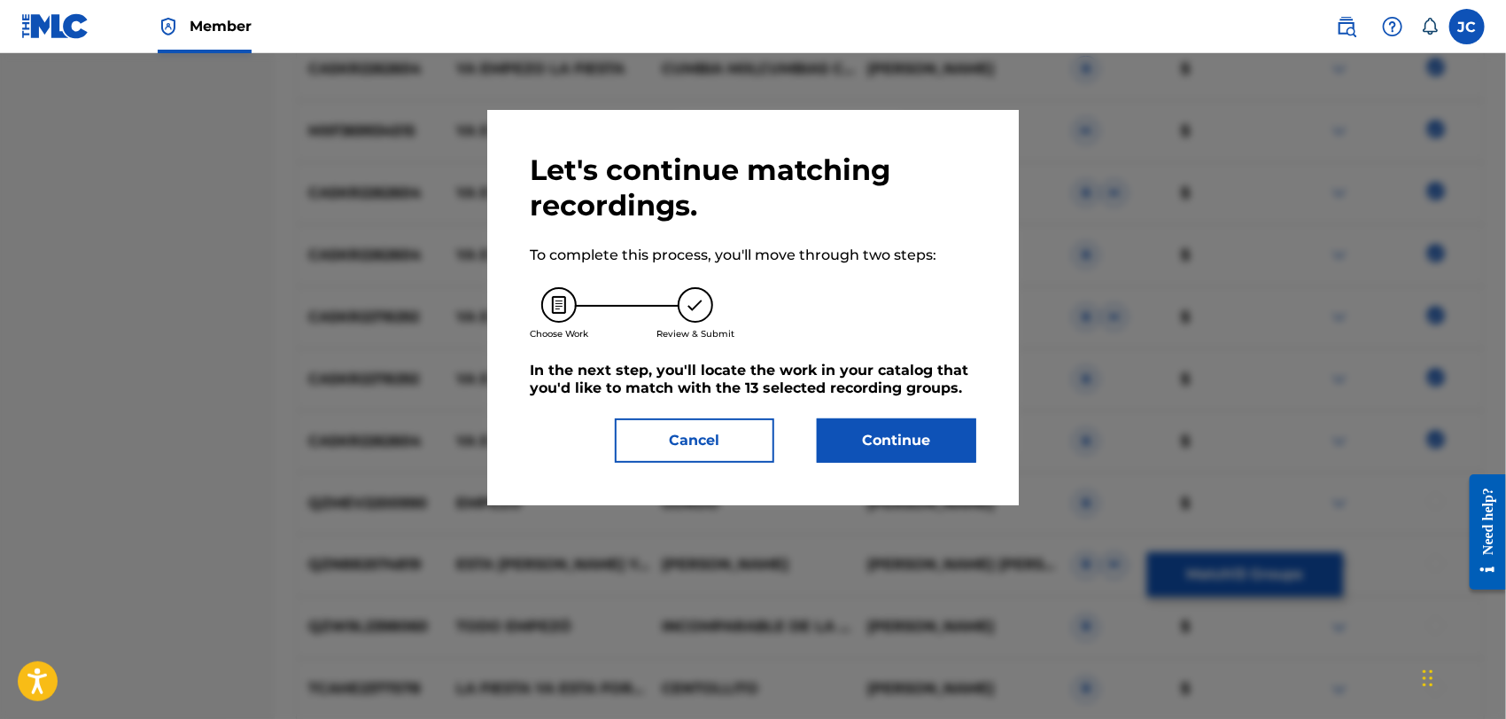
click at [918, 412] on div "Let's continue matching recordings. To complete this process, you'll move throu…" at bounding box center [753, 307] width 447 height 310
click at [920, 427] on button "Continue" at bounding box center [896, 440] width 159 height 44
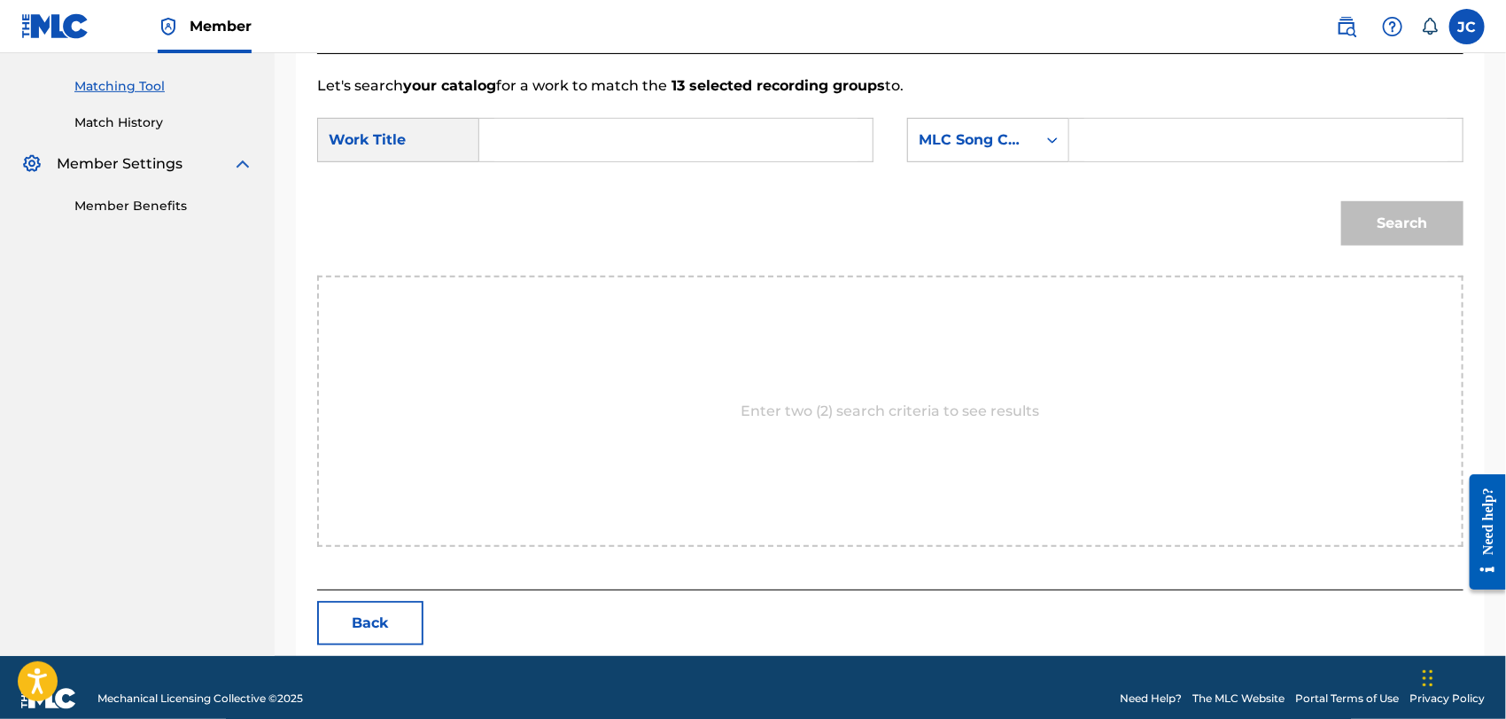
scroll to position [461, 0]
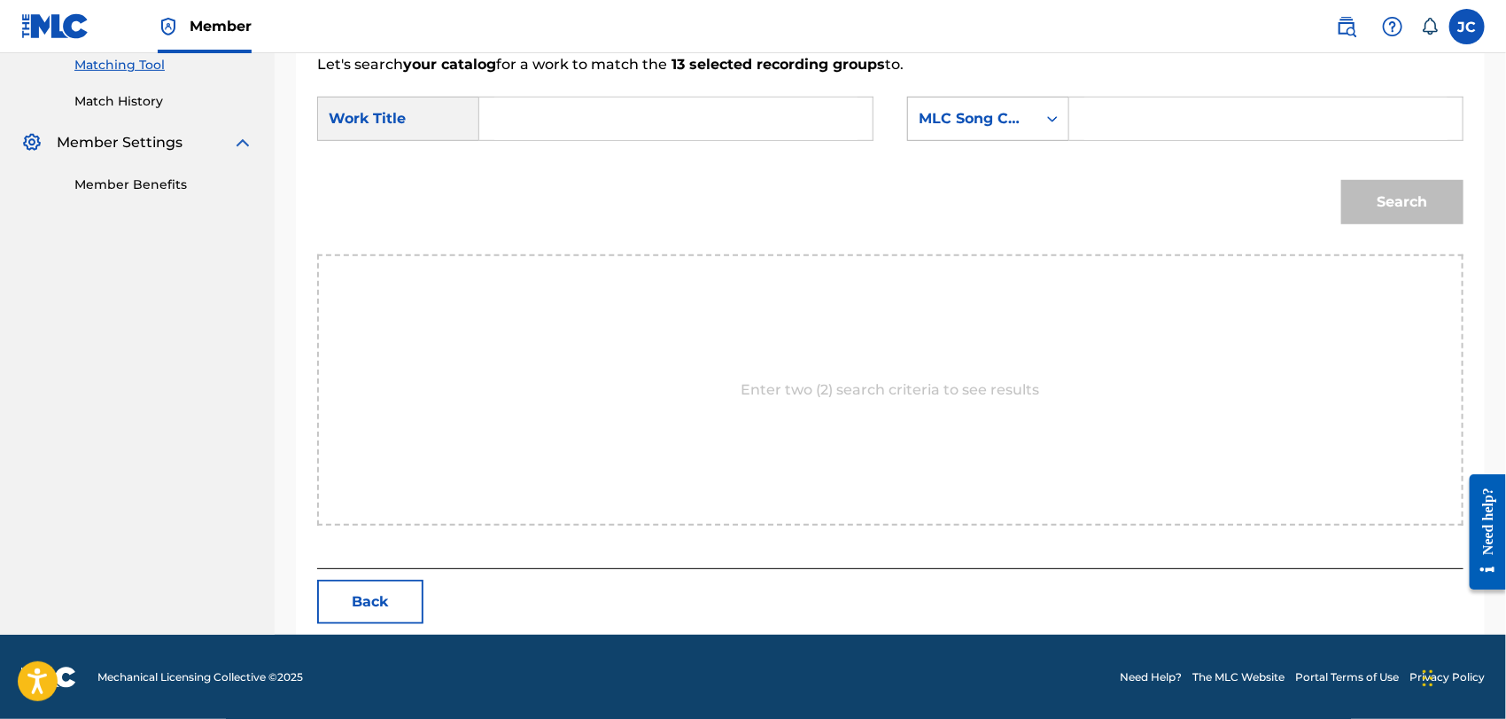
click at [992, 127] on div "MLC Song Code" at bounding box center [972, 118] width 107 height 21
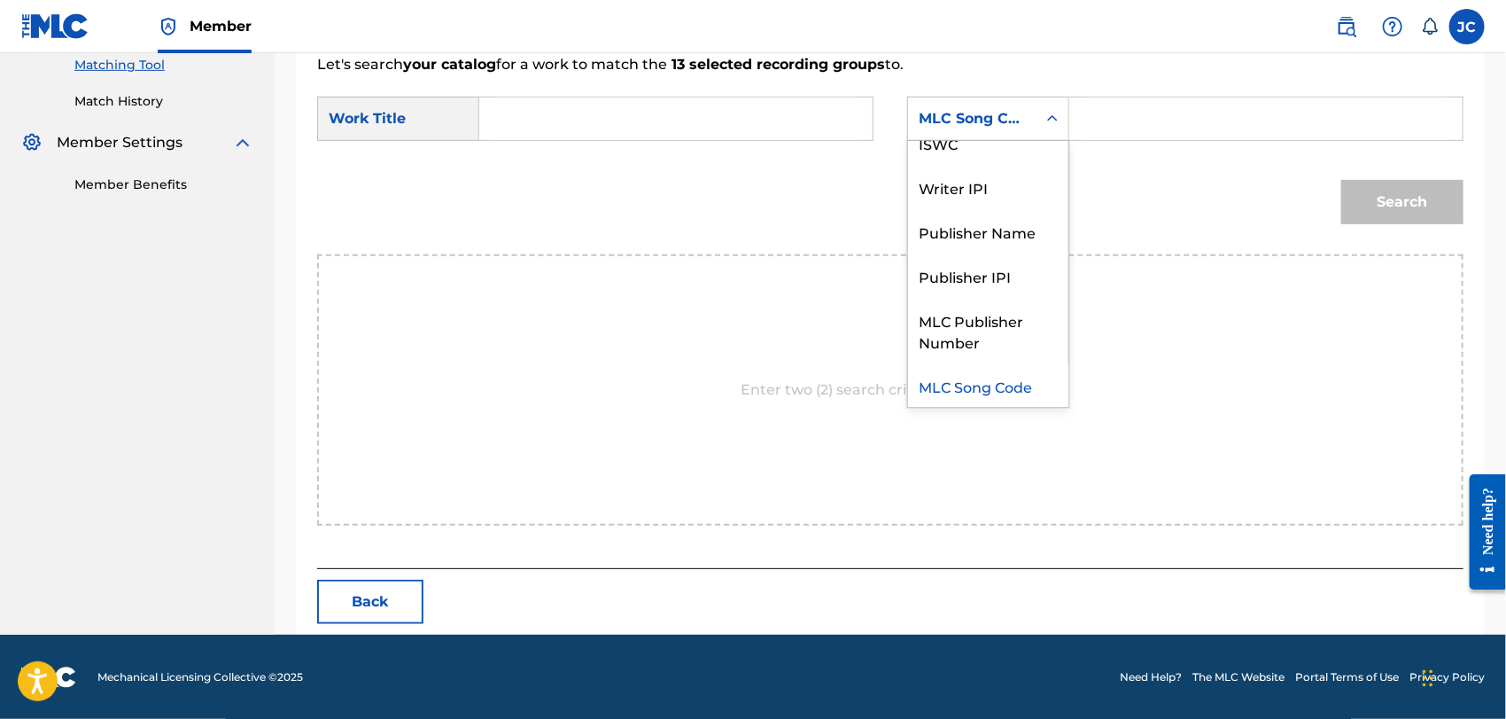
scroll to position [0, 0]
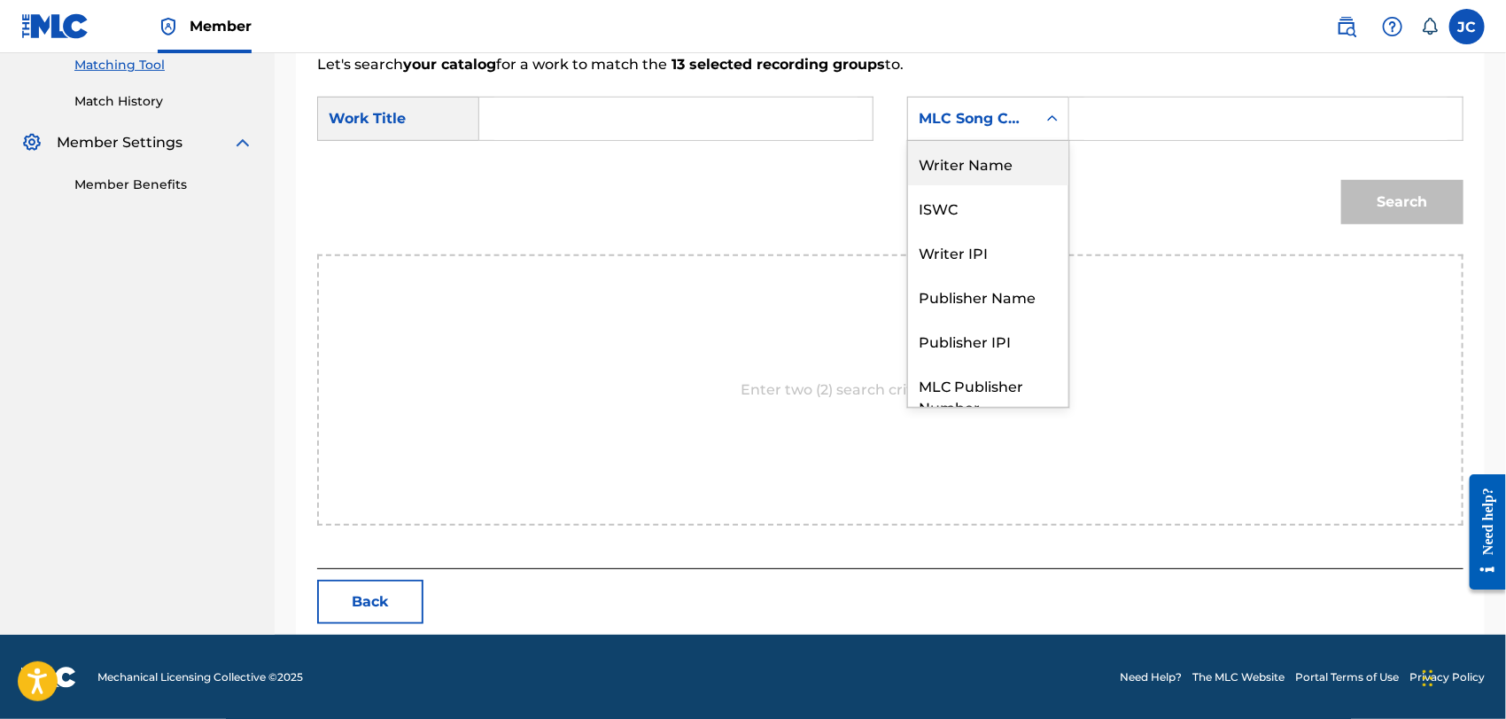
drag, startPoint x: 996, startPoint y: 166, endPoint x: 1017, endPoint y: 155, distance: 23.8
click at [997, 167] on div "Writer Name" at bounding box center [988, 163] width 160 height 44
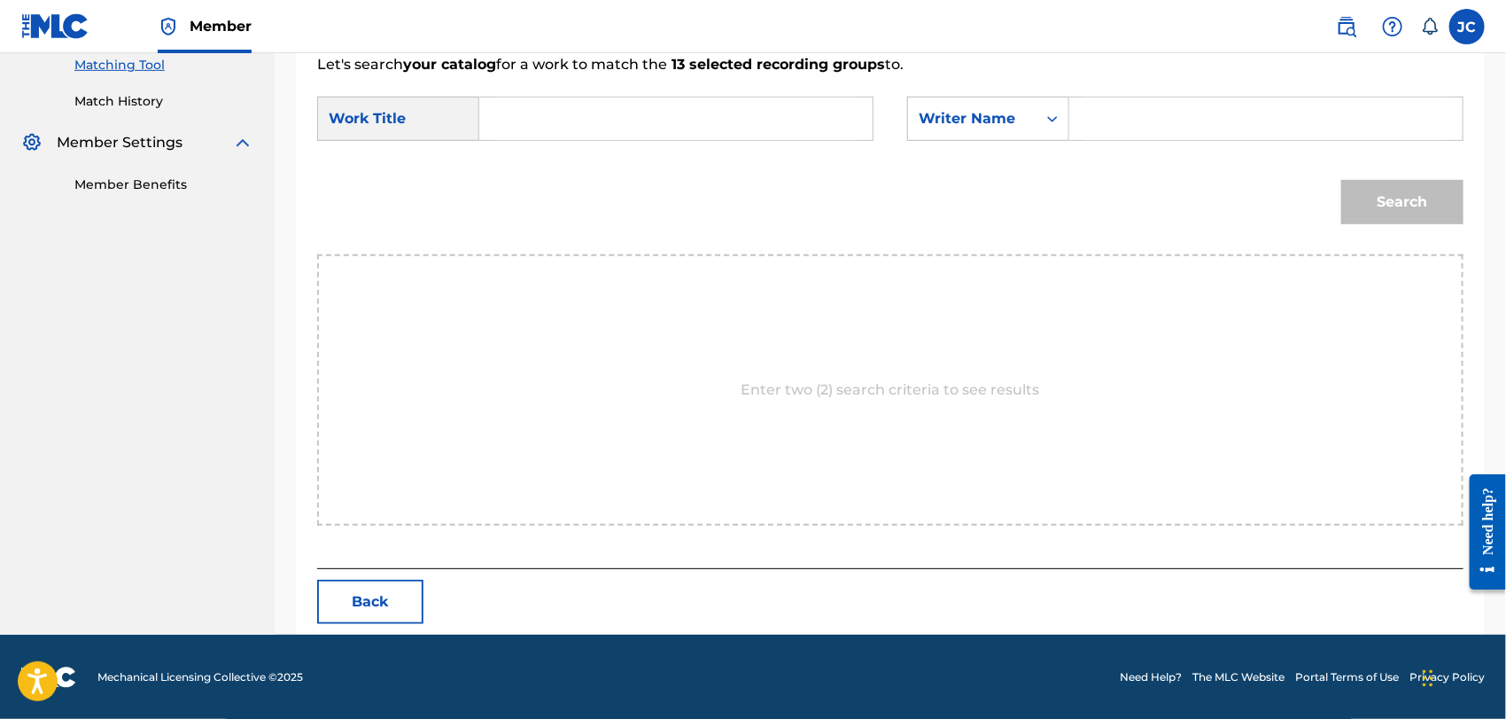
click at [1115, 127] on input "Search Form" at bounding box center [1265, 118] width 363 height 43
type input "Ya Empezó La Fiesta"
click at [789, 128] on input "Search Form" at bounding box center [675, 118] width 363 height 43
type input "Ya Empezó La Fiesta"
drag, startPoint x: 1314, startPoint y: 122, endPoint x: 944, endPoint y: 121, distance: 370.3
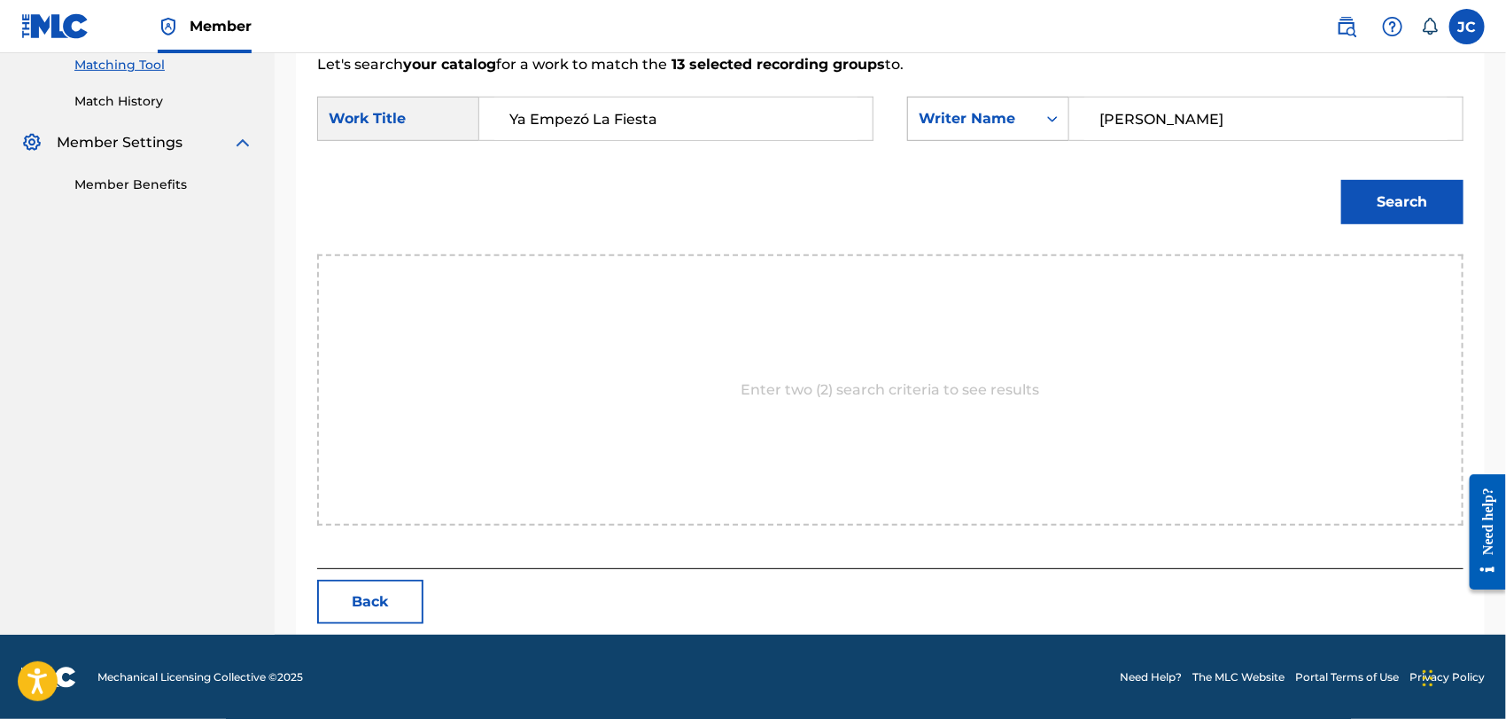
click at [944, 121] on div "SearchWithCriteria40162b6c-19d3-49cb-9283-61c174e79b74 Writer Name [PERSON_NAME]" at bounding box center [1185, 119] width 556 height 44
type input "[PERSON_NAME]"
click at [1413, 205] on button "Search" at bounding box center [1402, 202] width 122 height 44
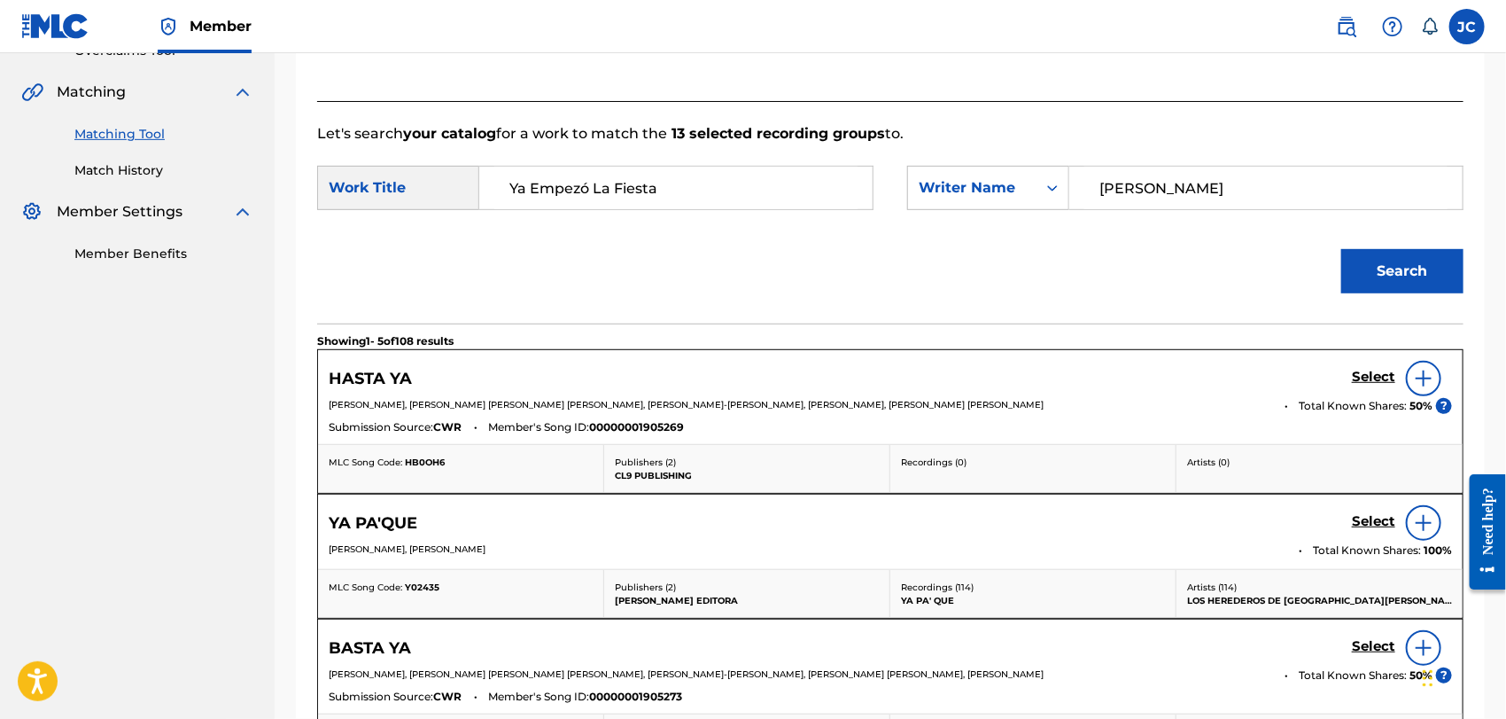
scroll to position [264, 0]
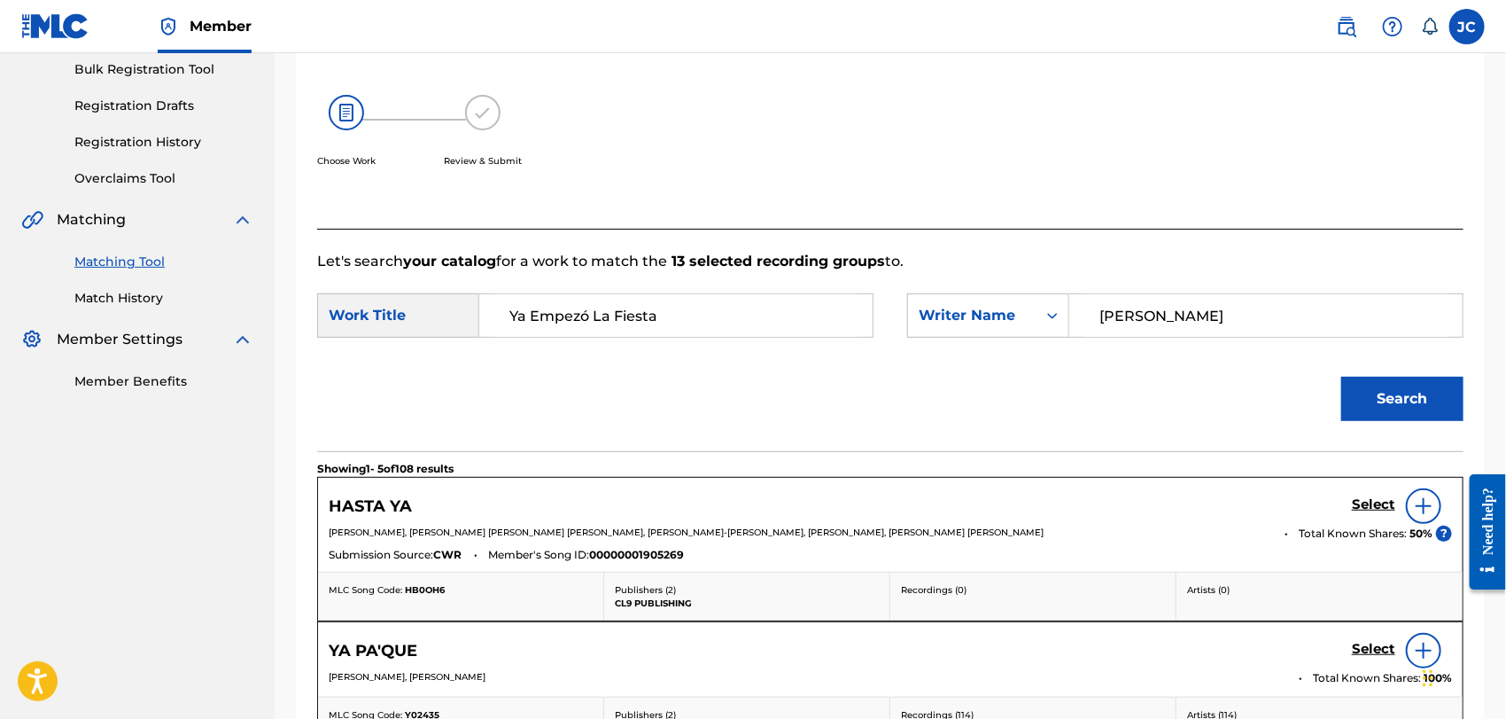
click at [171, 294] on link "Match History" at bounding box center [163, 298] width 179 height 19
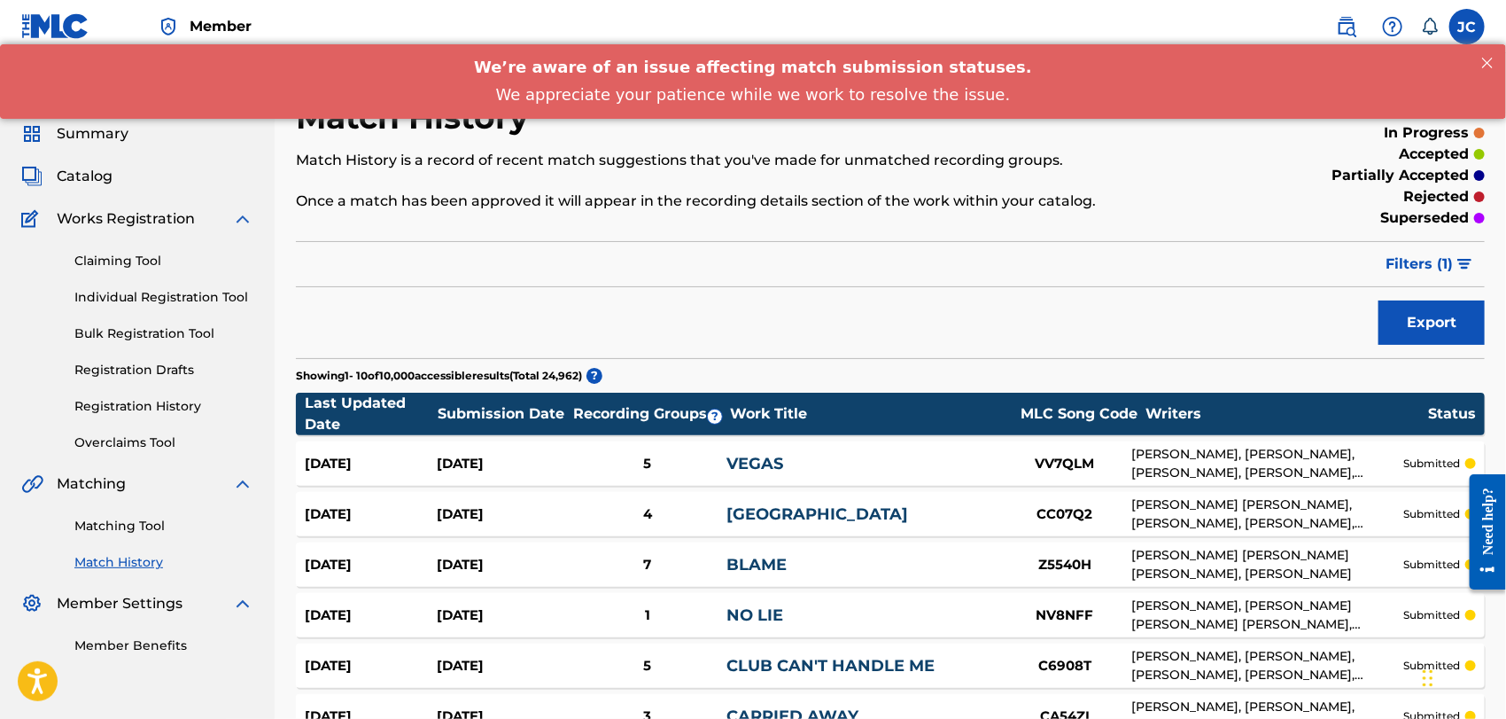
click at [98, 534] on link "Matching Tool" at bounding box center [163, 526] width 179 height 19
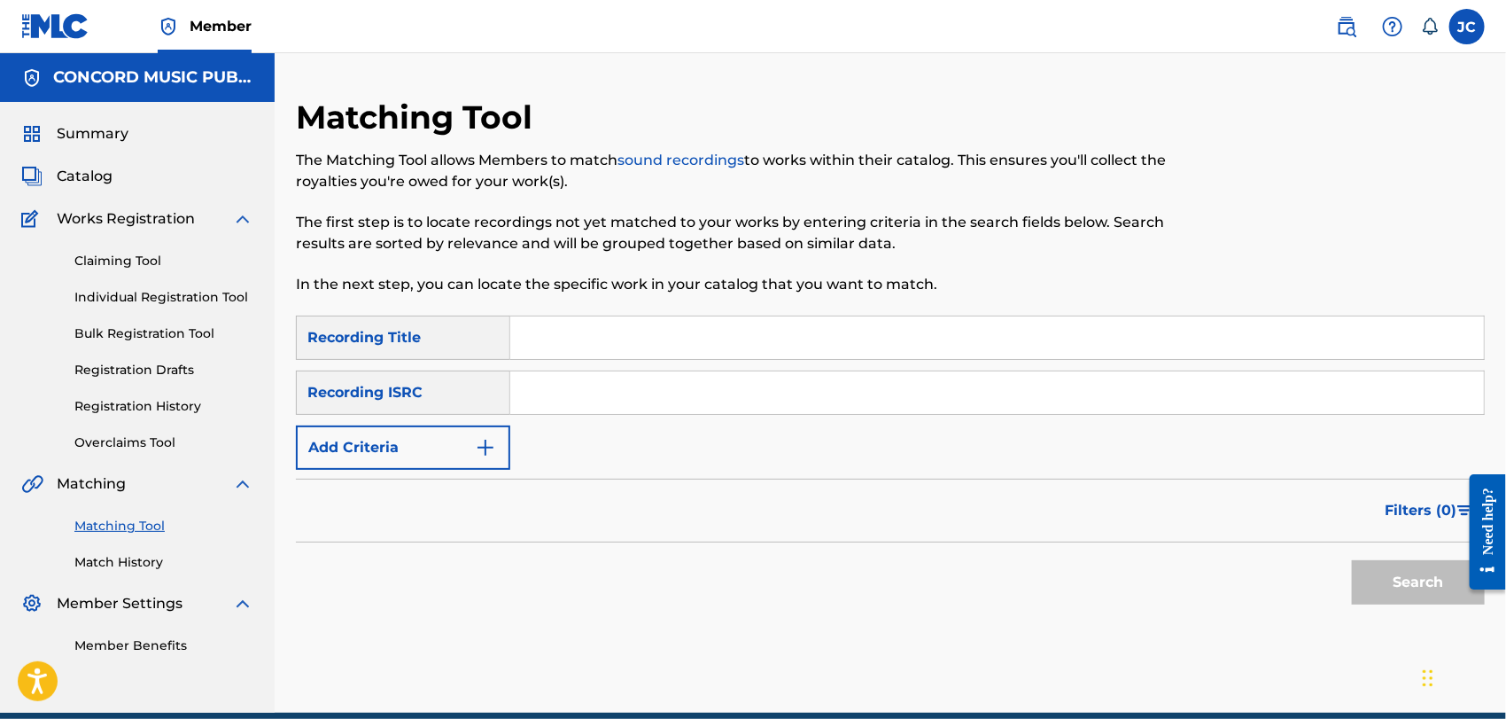
click at [700, 396] on input "Search Form" at bounding box center [997, 392] width 974 height 43
type input "QM4TW1715672"
click at [1361, 578] on button "Search" at bounding box center [1418, 582] width 133 height 44
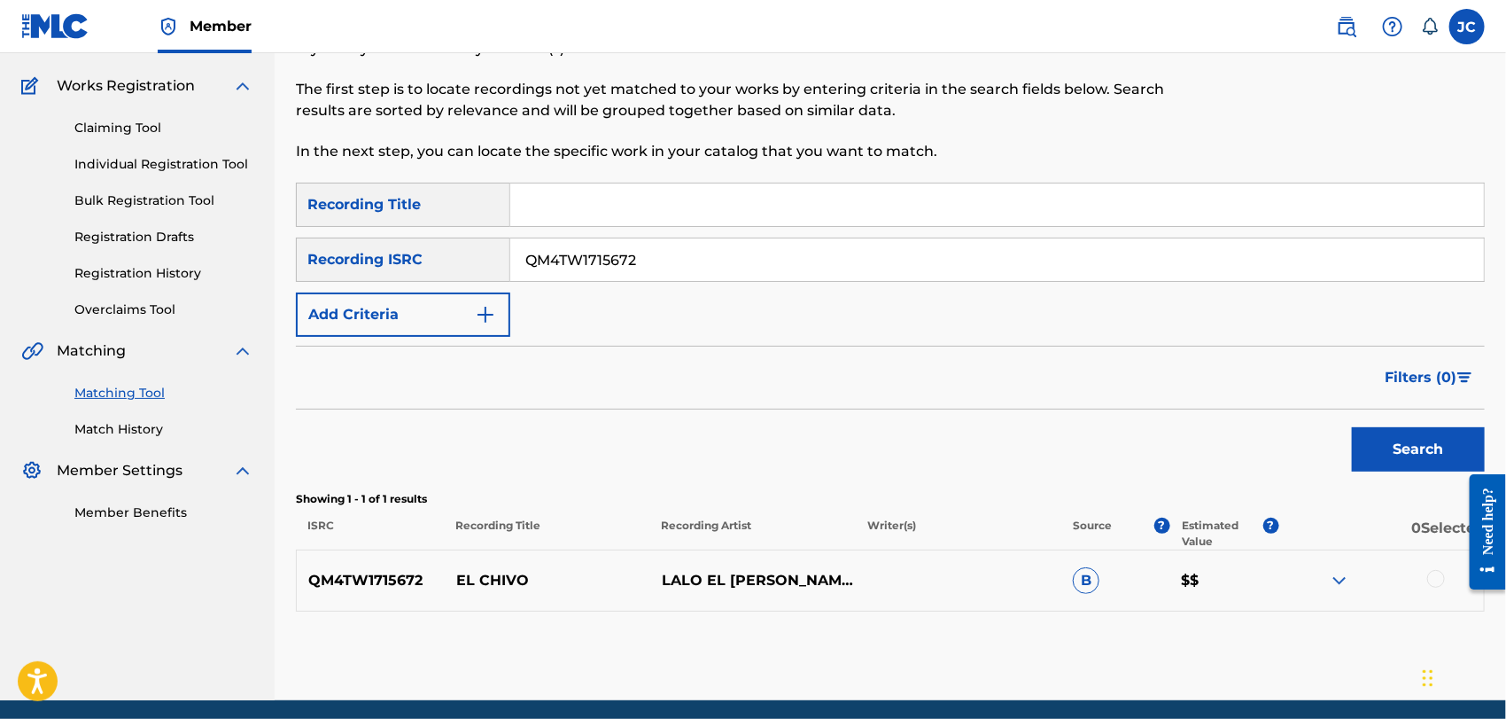
scroll to position [191, 0]
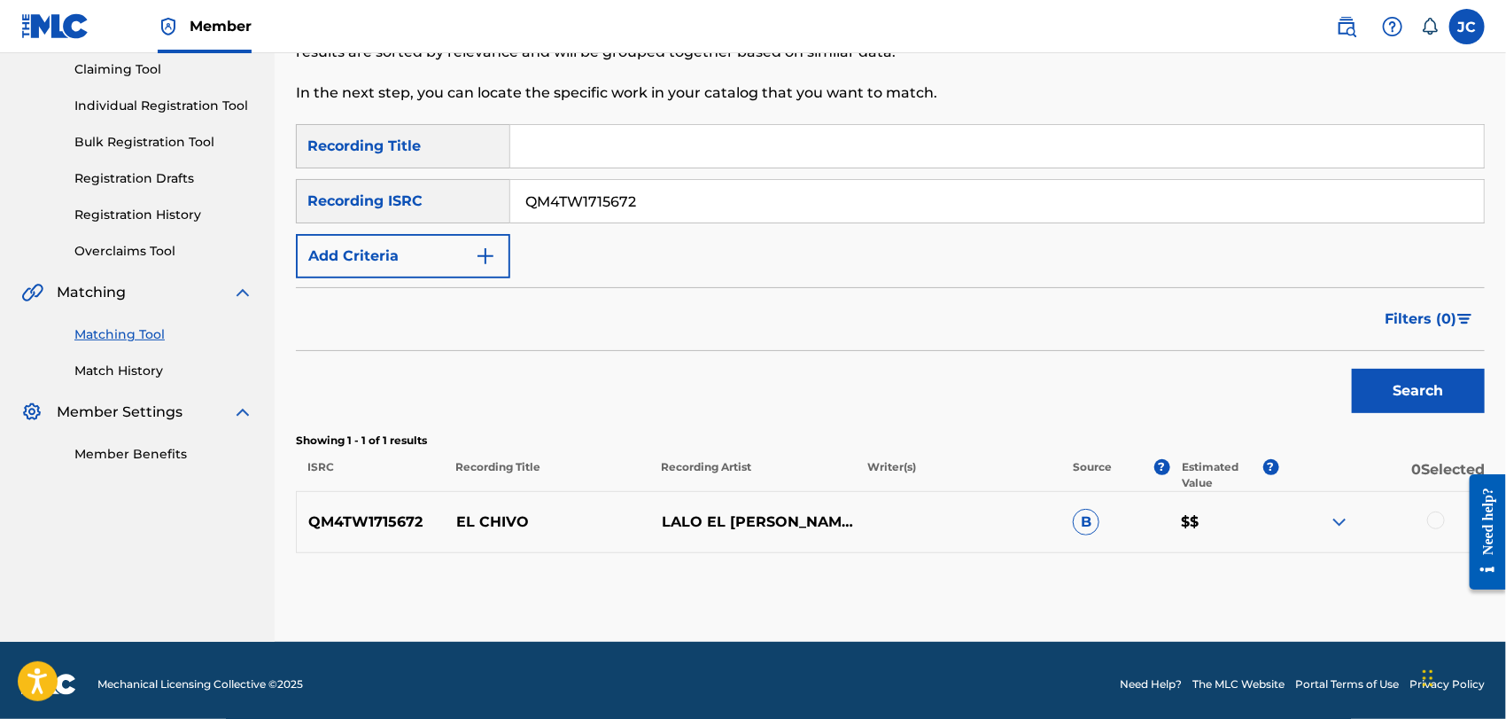
click at [1441, 521] on div at bounding box center [1436, 520] width 18 height 18
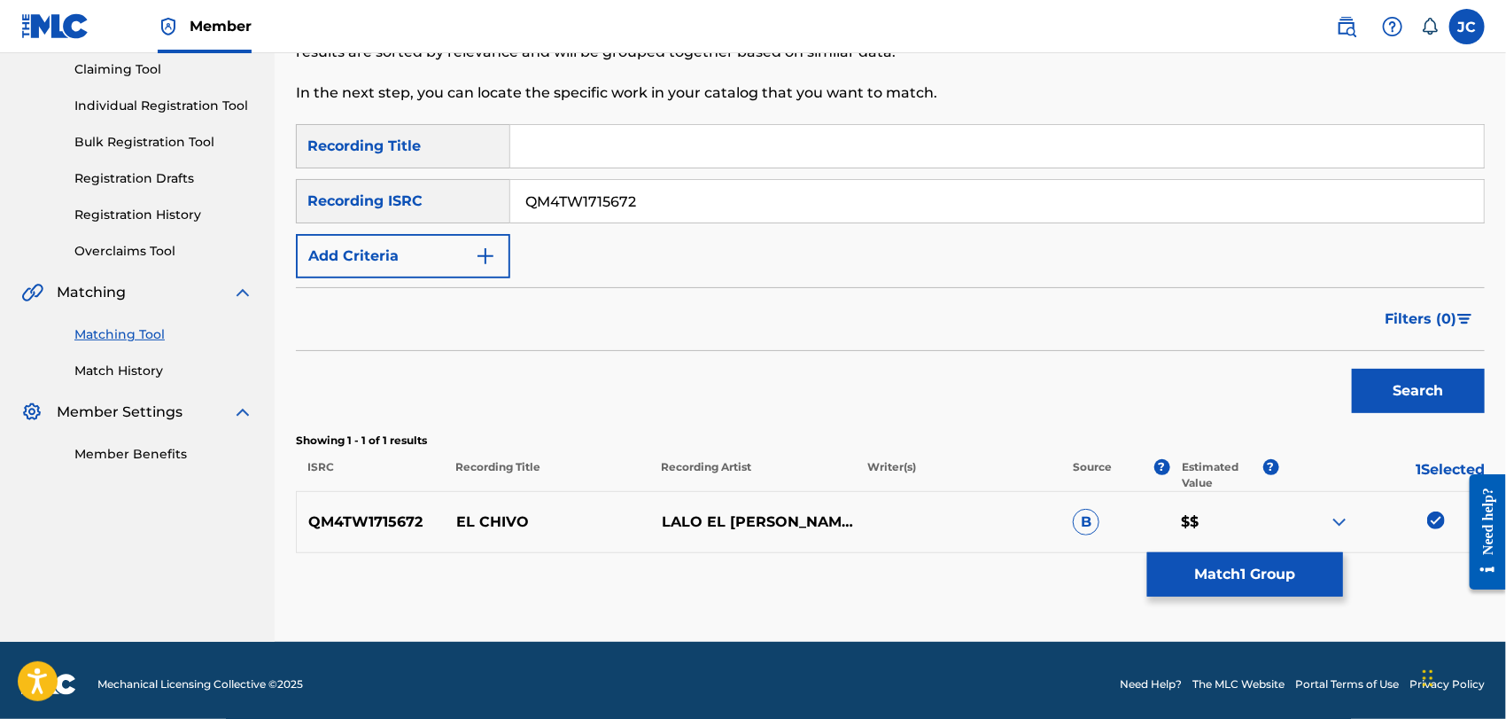
click at [1316, 573] on button "Match 1 Group" at bounding box center [1245, 574] width 196 height 44
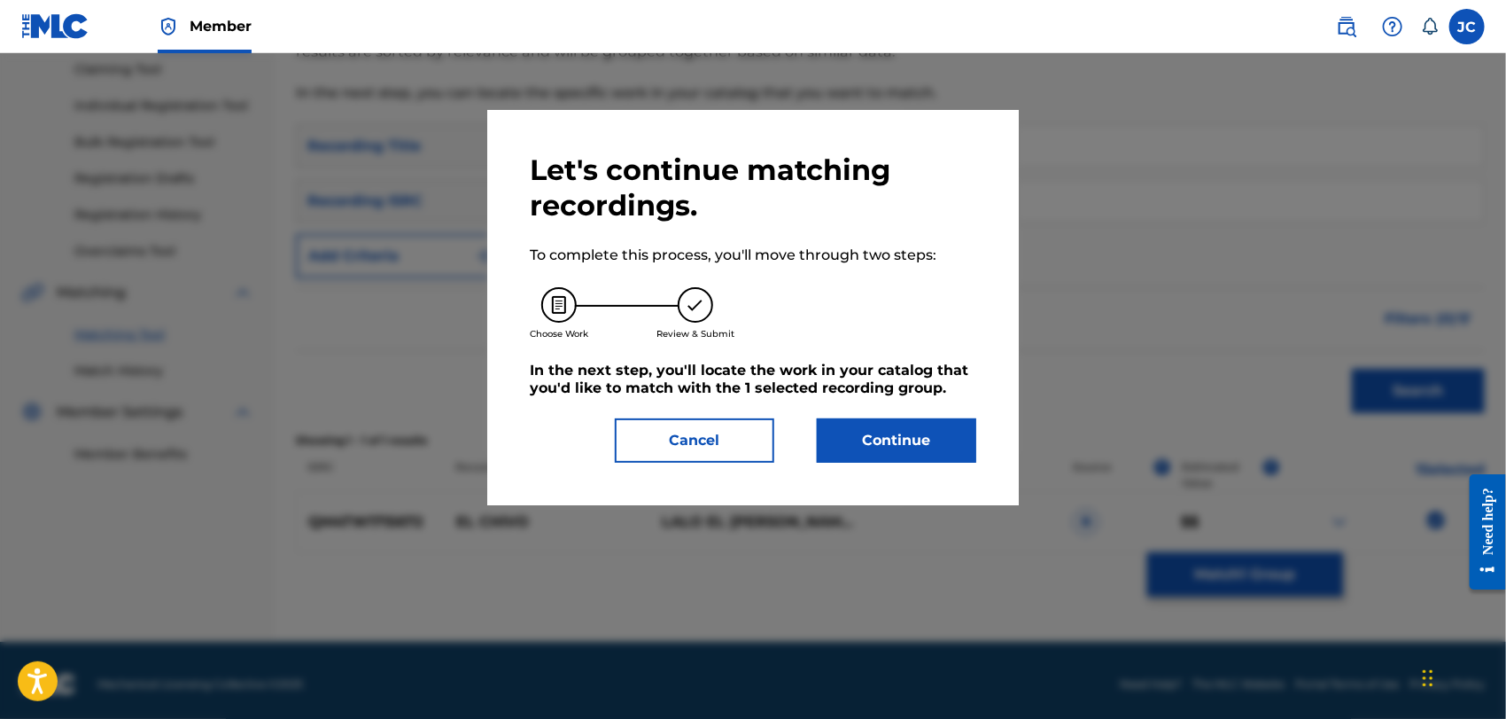
click at [889, 427] on button "Continue" at bounding box center [896, 440] width 159 height 44
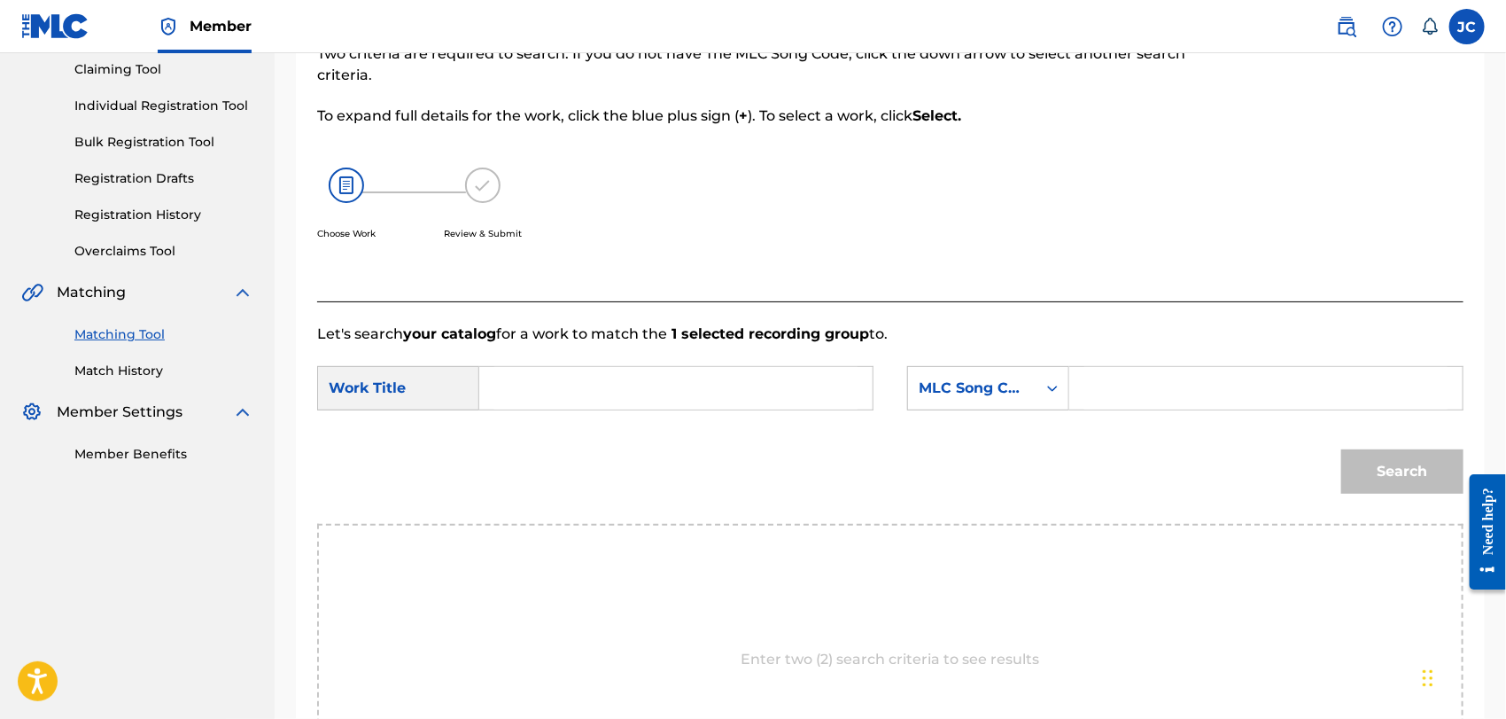
drag, startPoint x: 563, startPoint y: 436, endPoint x: 602, endPoint y: 394, distance: 57.6
click at [571, 424] on form "SearchWithCriteria9cfd86b8-af4b-425d-a996-b44494d3af6c Work Title SearchWithCri…" at bounding box center [890, 434] width 1146 height 179
click at [602, 394] on input "Search Form" at bounding box center [675, 388] width 363 height 43
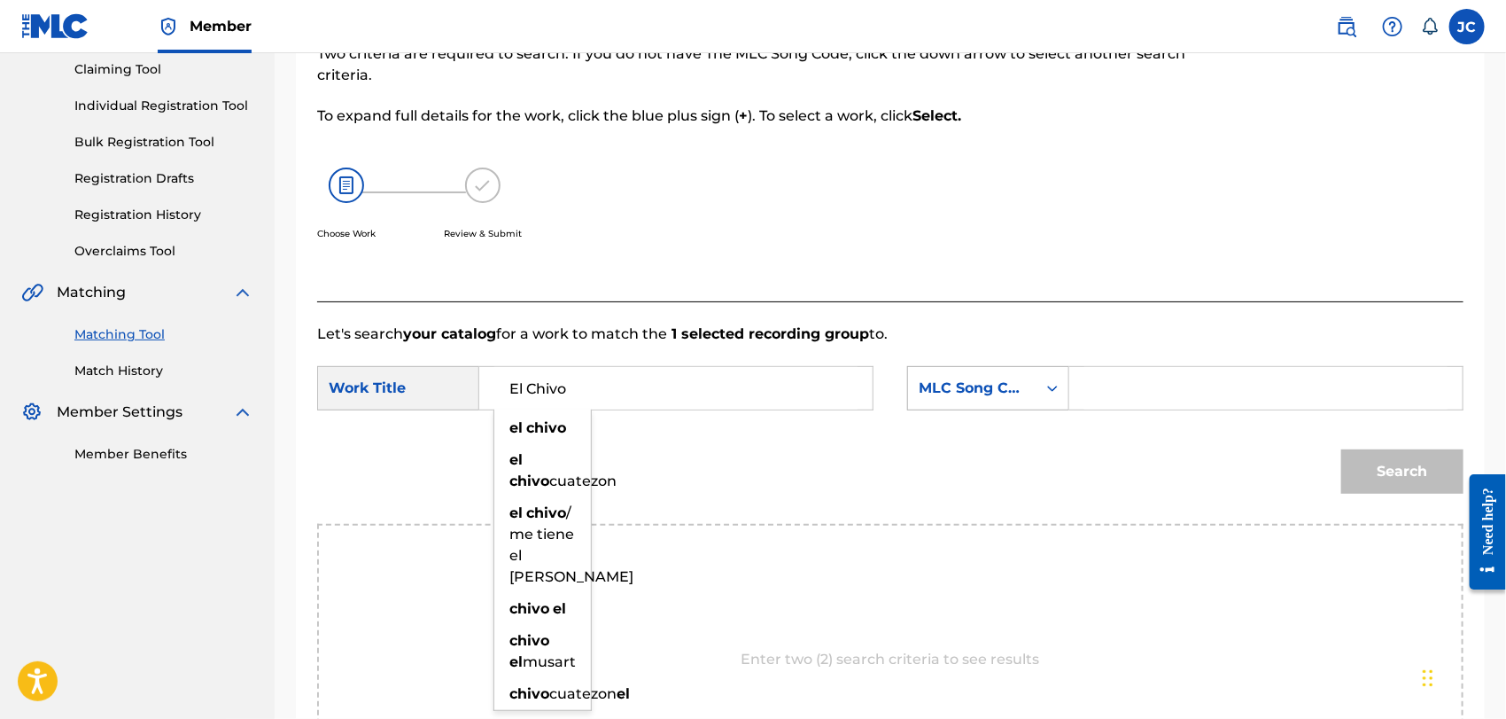
type input "El Chivo"
click at [1039, 396] on div "Search Form" at bounding box center [1053, 388] width 32 height 32
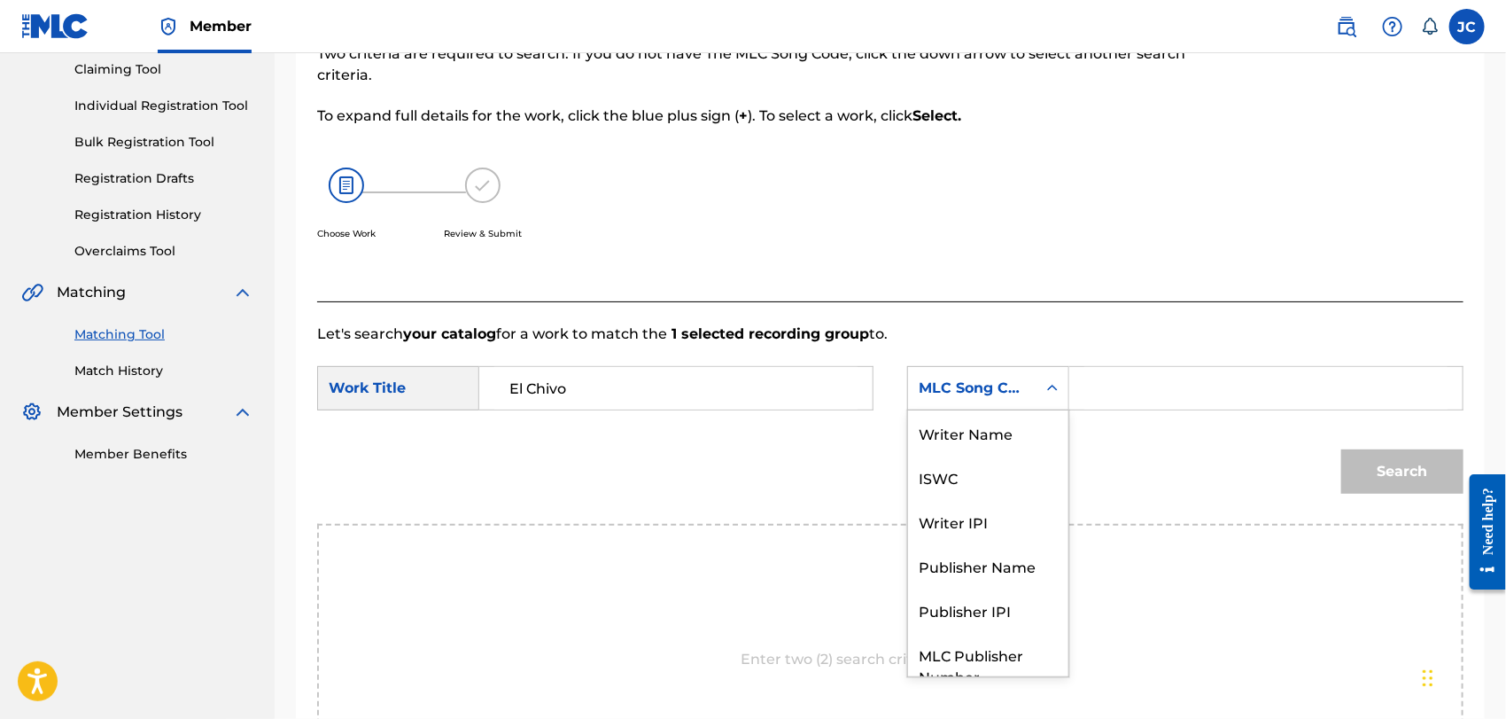
scroll to position [0, 0]
click at [1005, 427] on div "Writer Name" at bounding box center [988, 432] width 160 height 44
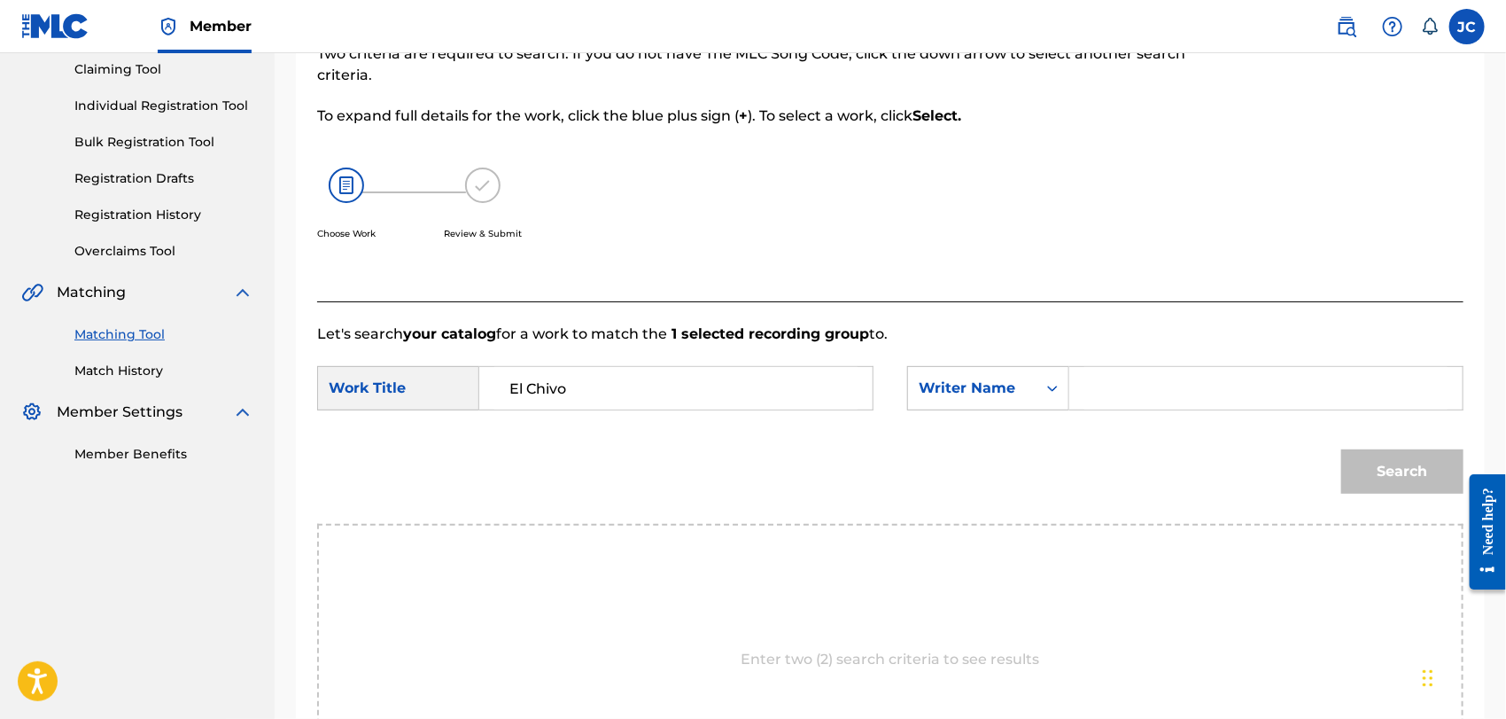
click at [1114, 378] on input "Search Form" at bounding box center [1265, 388] width 363 height 43
drag, startPoint x: 1154, startPoint y: 399, endPoint x: 1210, endPoint y: 405, distance: 56.2
click at [1154, 399] on input "Search Form" at bounding box center [1265, 388] width 363 height 43
type input "[PERSON_NAME]"
click at [1478, 495] on div "Need help?" at bounding box center [1487, 519] width 24 height 67
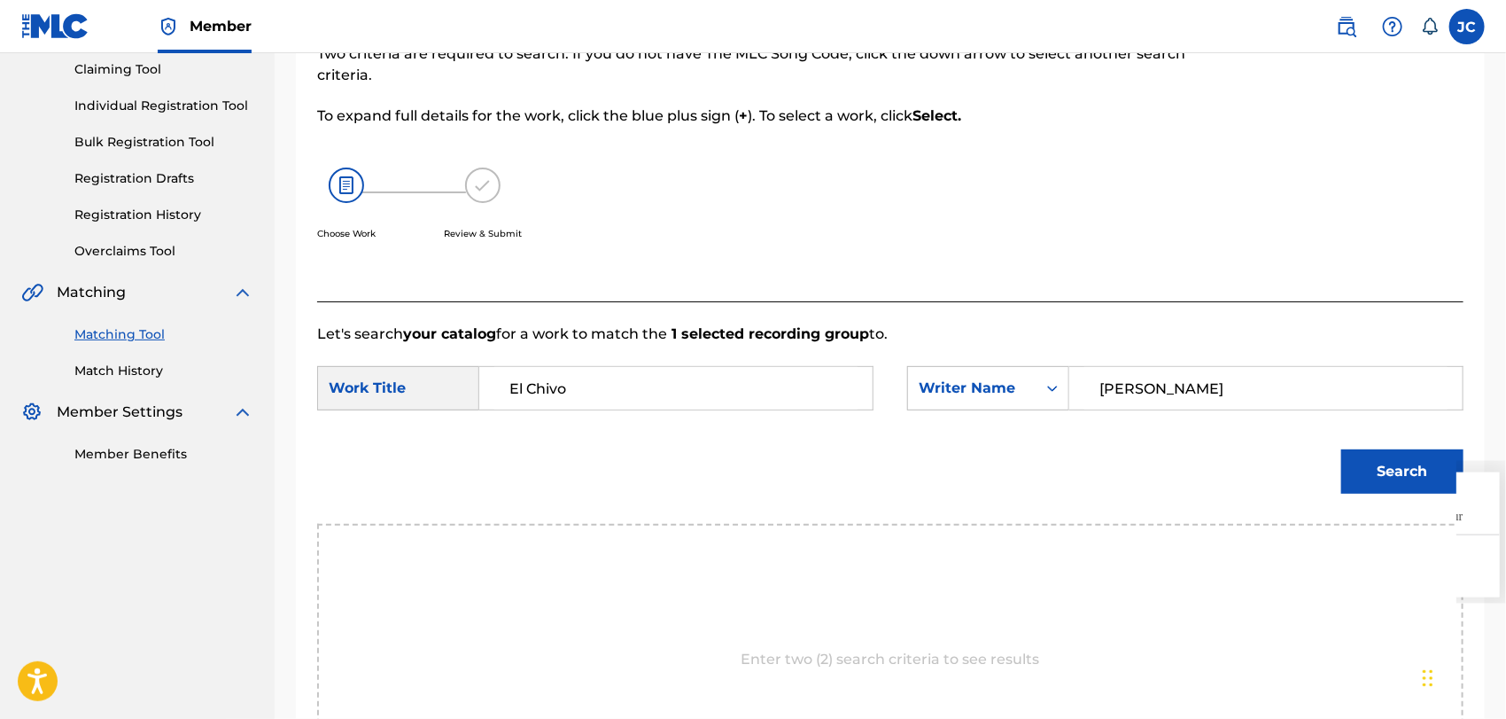
drag, startPoint x: 1354, startPoint y: 519, endPoint x: 1368, endPoint y: 493, distance: 30.1
click at [1356, 518] on div "Search" at bounding box center [890, 477] width 1146 height 92
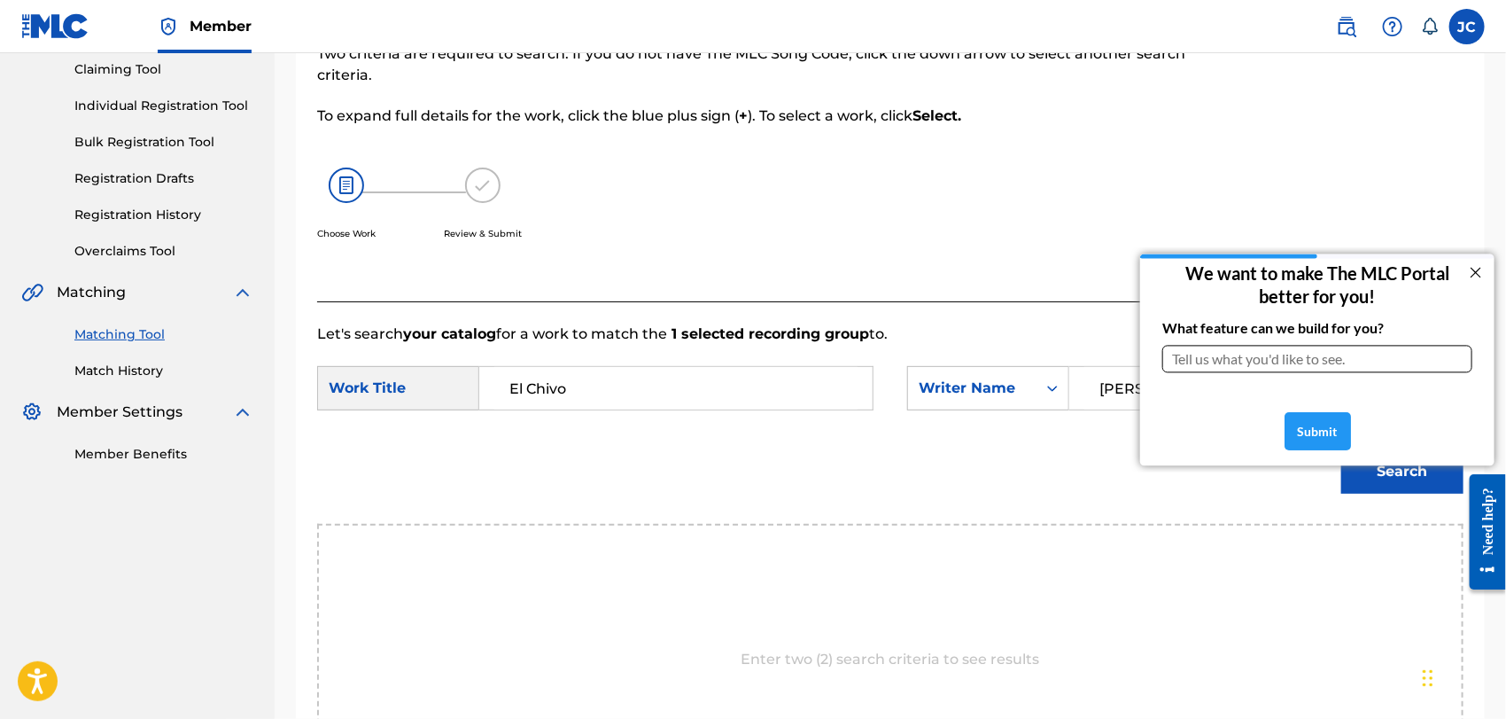
click at [1369, 491] on button "Search" at bounding box center [1402, 471] width 122 height 44
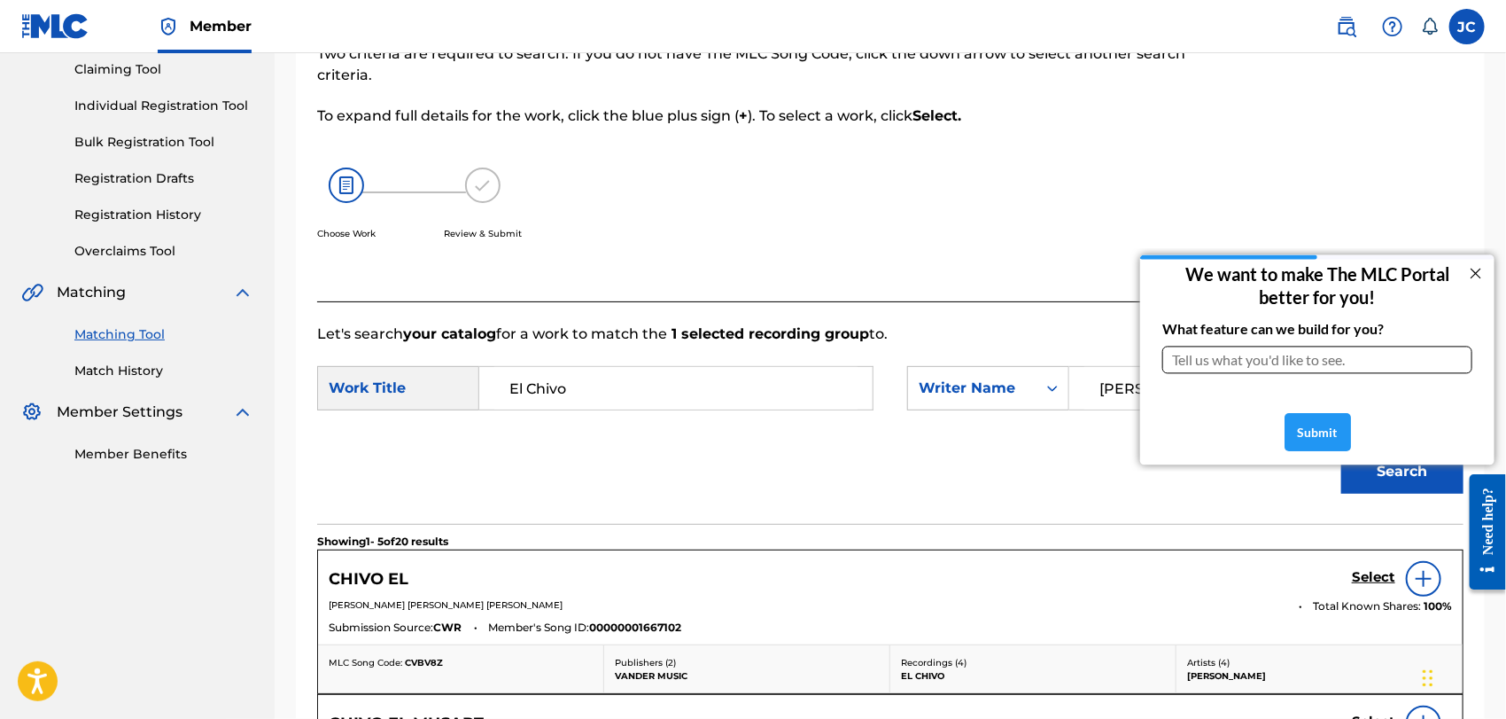
click at [1468, 271] on div at bounding box center [1475, 271] width 23 height 23
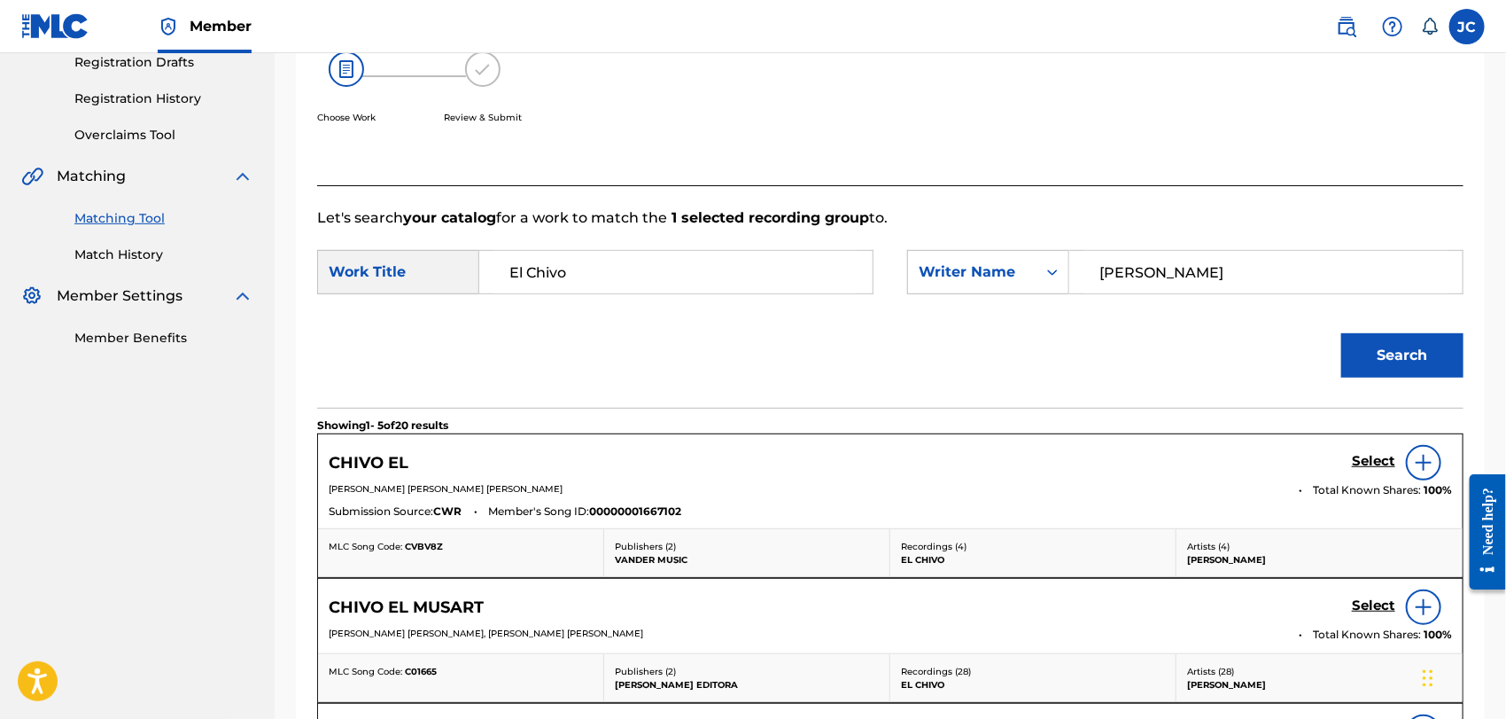
scroll to position [487, 0]
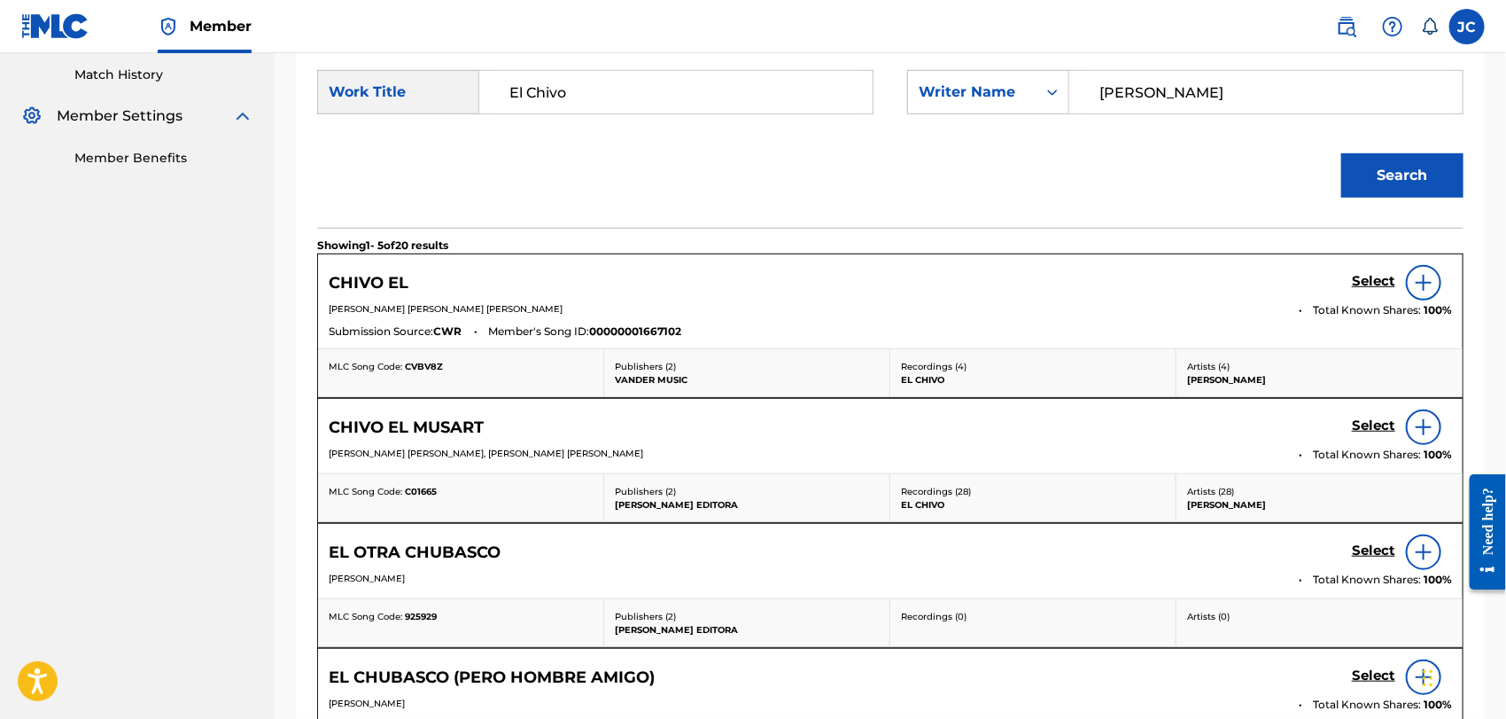
click at [1422, 280] on img at bounding box center [1423, 282] width 21 height 21
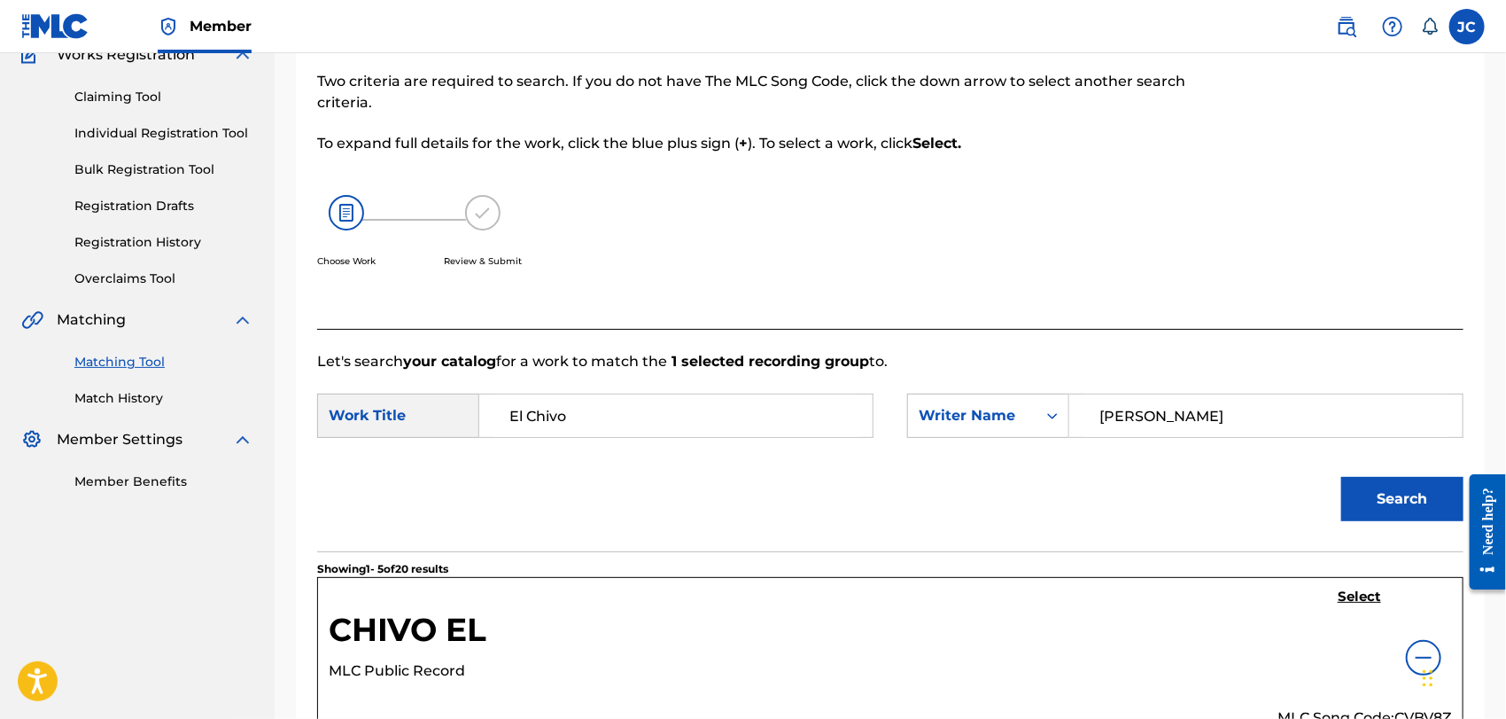
scroll to position [93, 0]
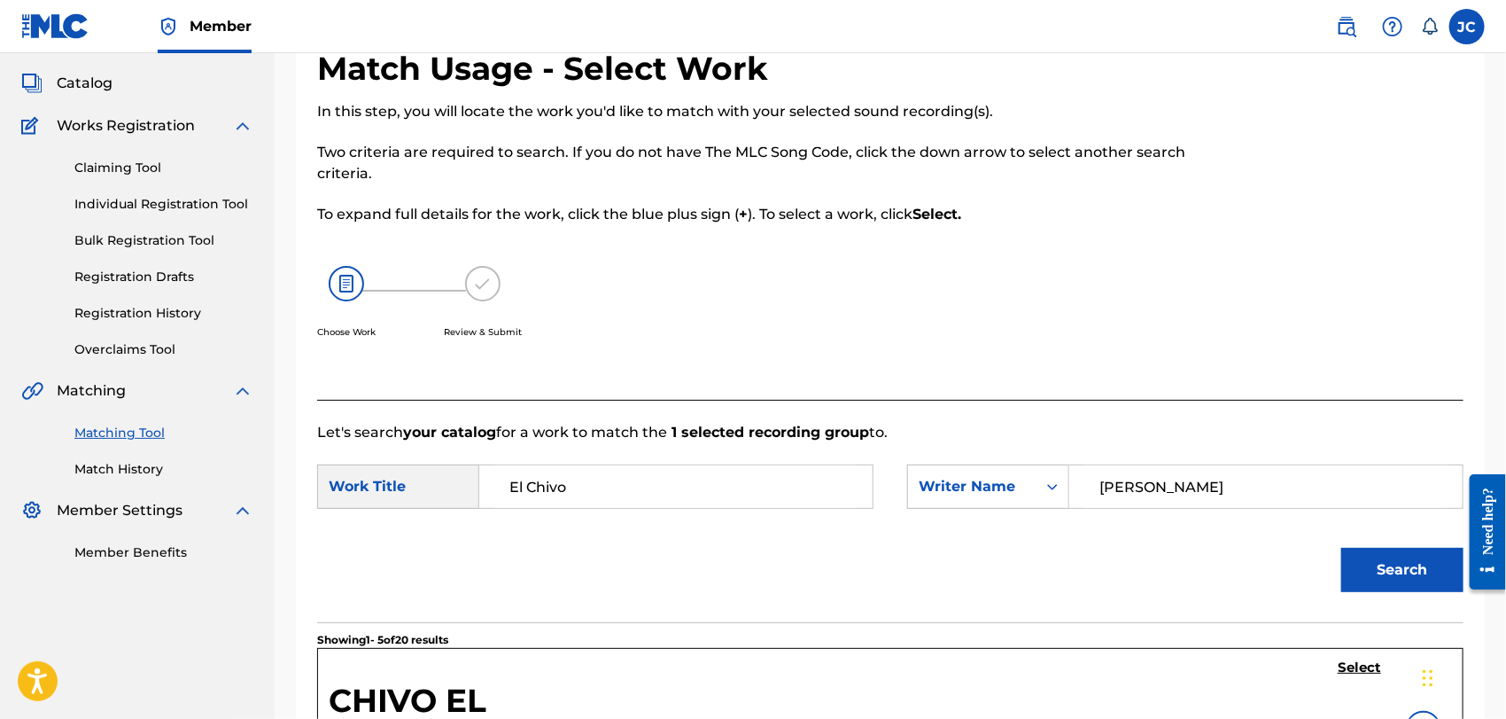
click at [151, 461] on link "Match History" at bounding box center [163, 469] width 179 height 19
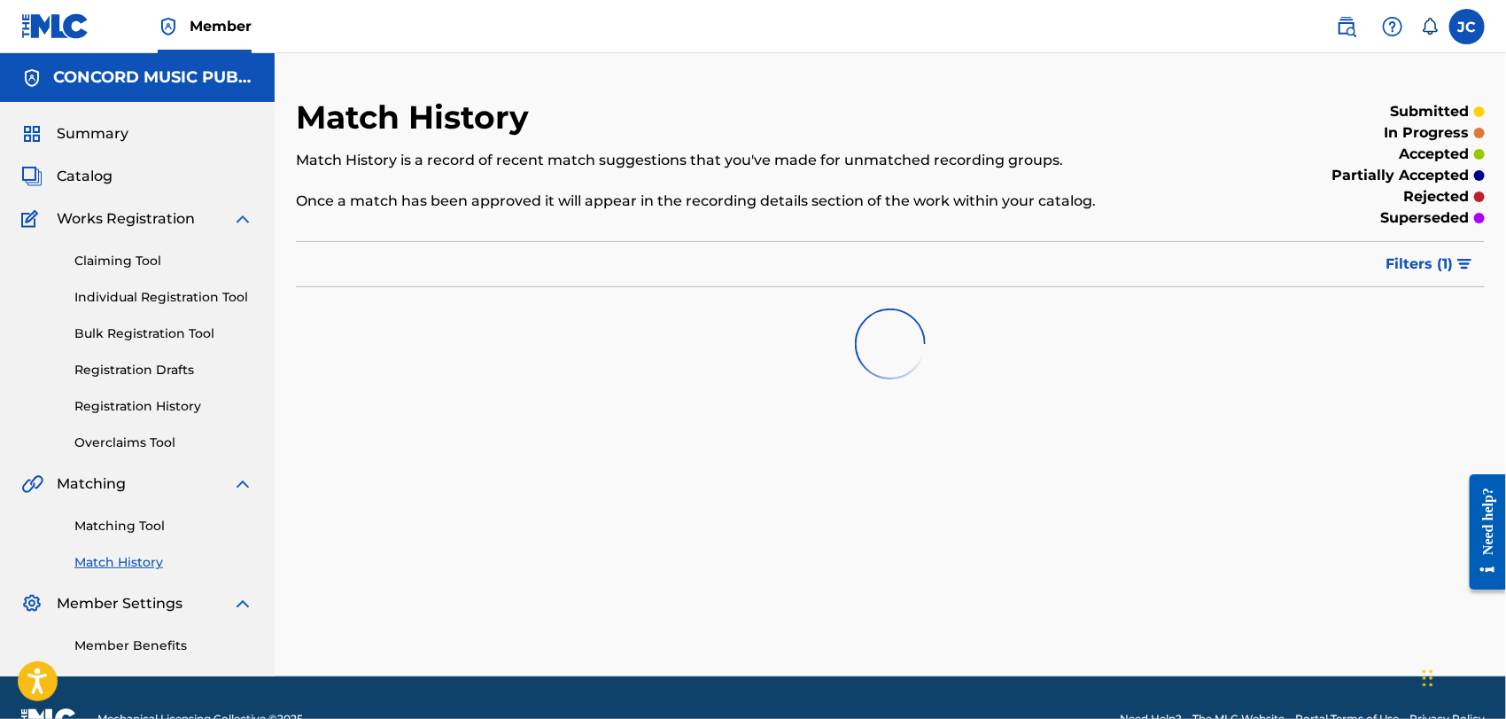
drag, startPoint x: 149, startPoint y: 516, endPoint x: 224, endPoint y: 530, distance: 76.6
click at [150, 517] on link "Matching Tool" at bounding box center [163, 526] width 179 height 19
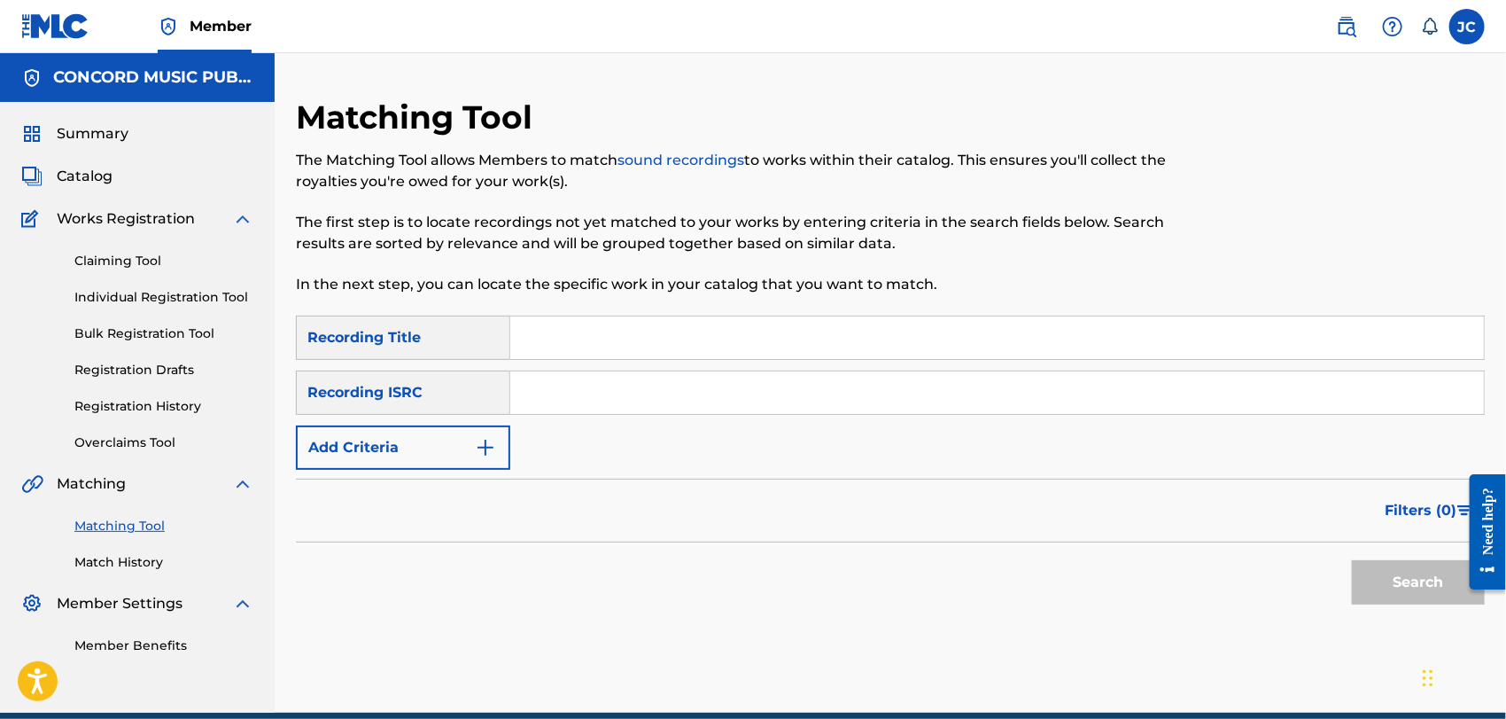
click at [646, 397] on input "Search Form" at bounding box center [997, 392] width 974 height 43
type input "USKO10407300"
click at [1389, 576] on button "Search" at bounding box center [1418, 582] width 133 height 44
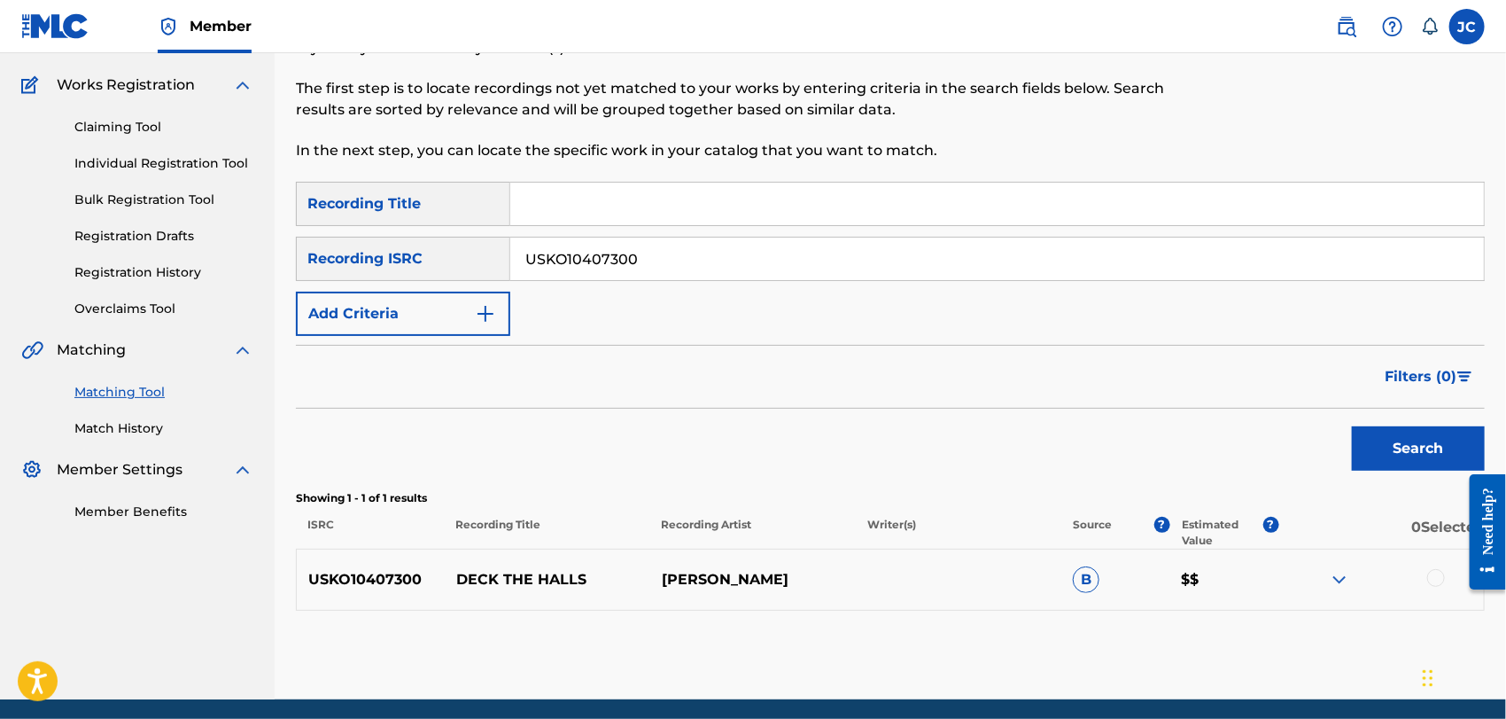
scroll to position [191, 0]
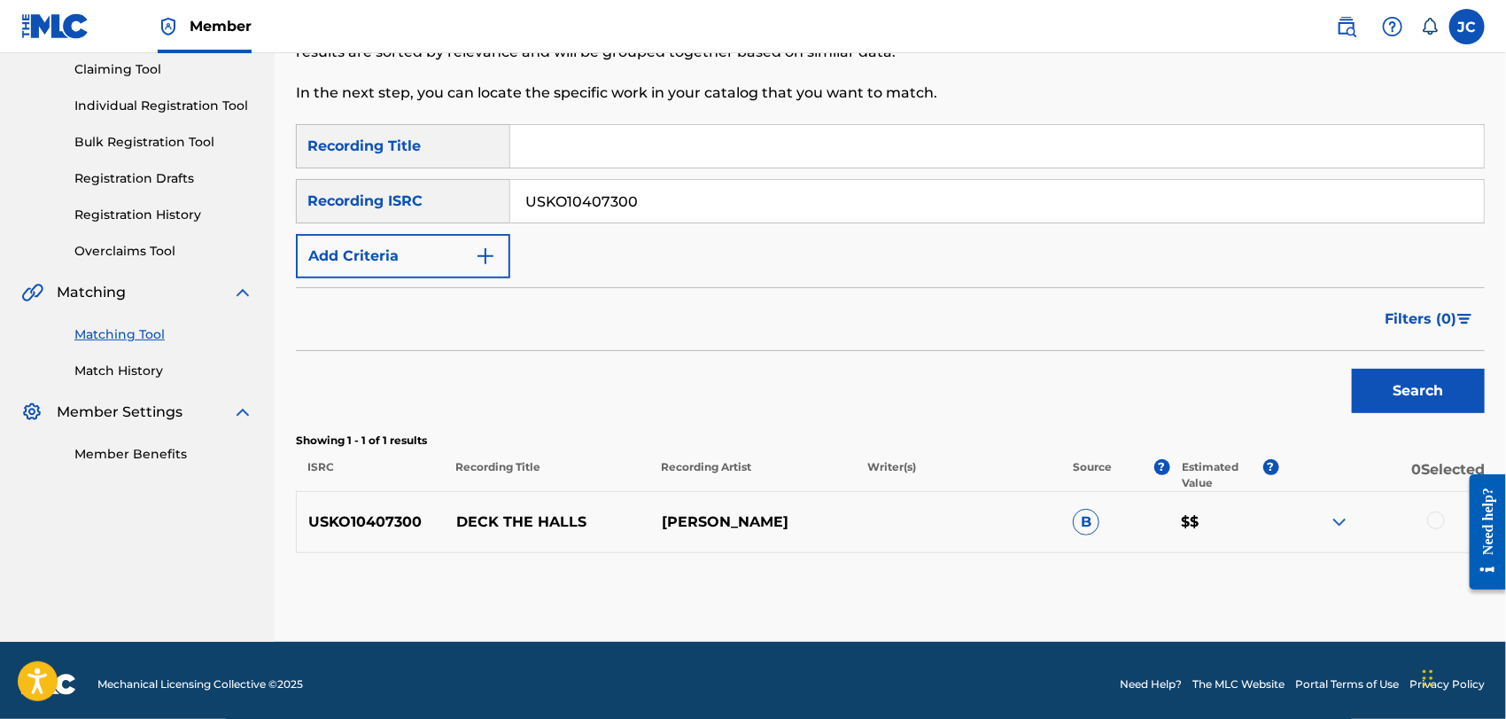
click at [1429, 515] on div at bounding box center [1436, 520] width 18 height 18
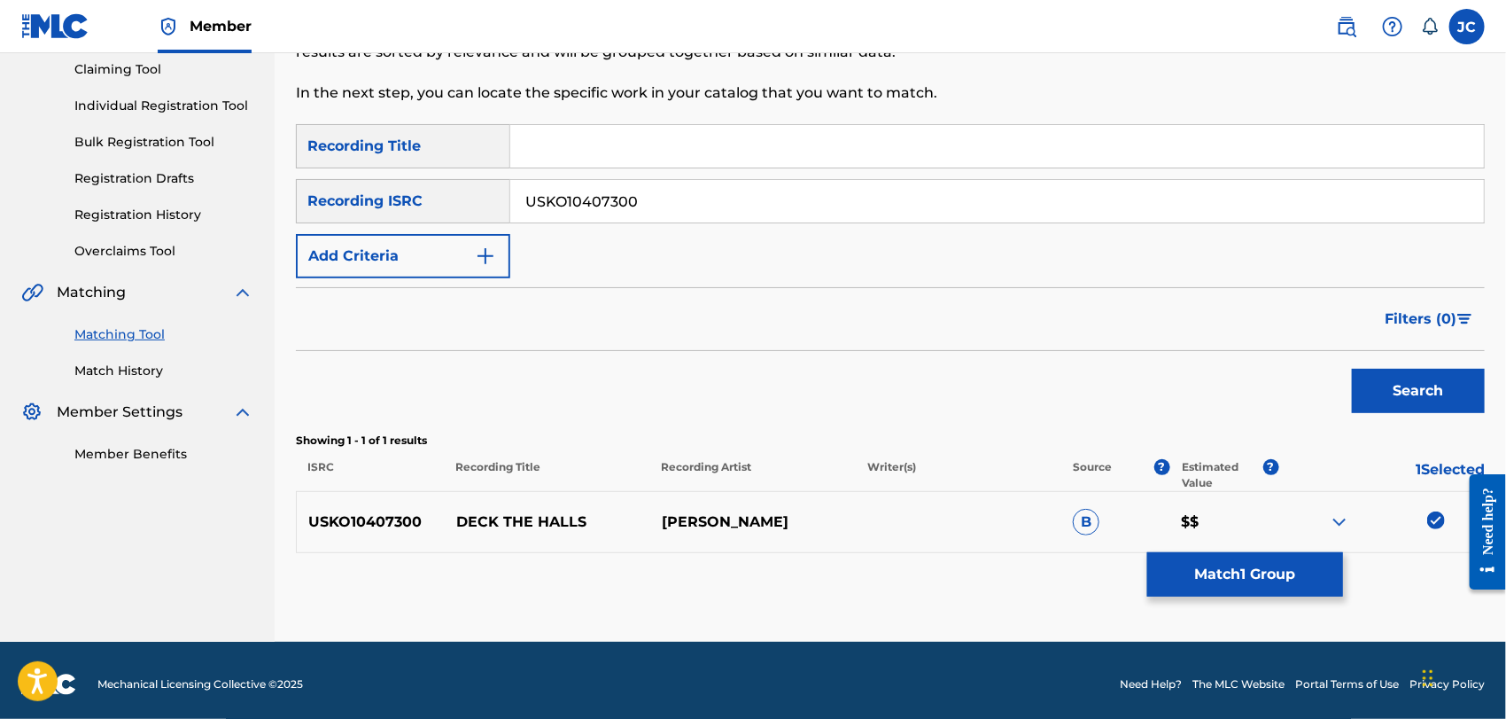
click at [1328, 564] on button "Match 1 Group" at bounding box center [1245, 574] width 196 height 44
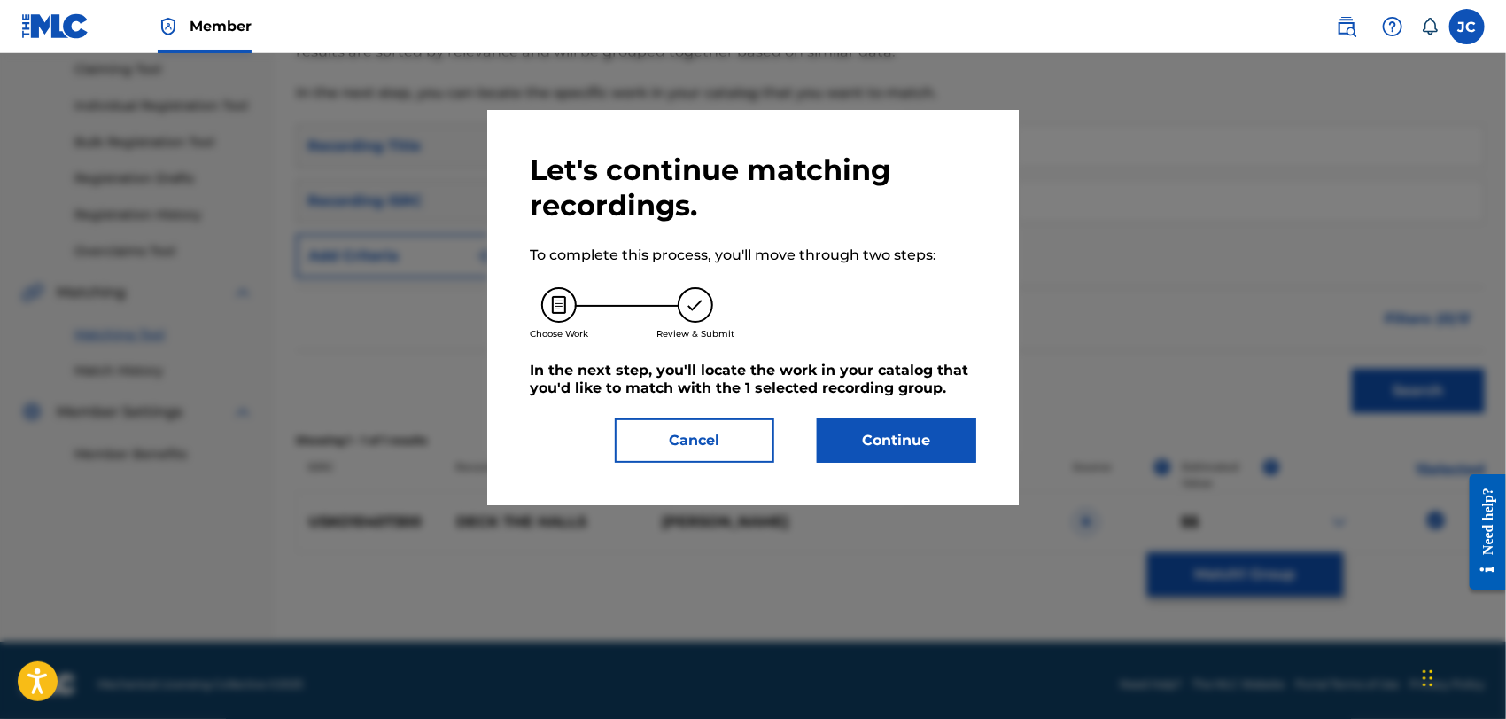
click at [889, 434] on button "Continue" at bounding box center [896, 440] width 159 height 44
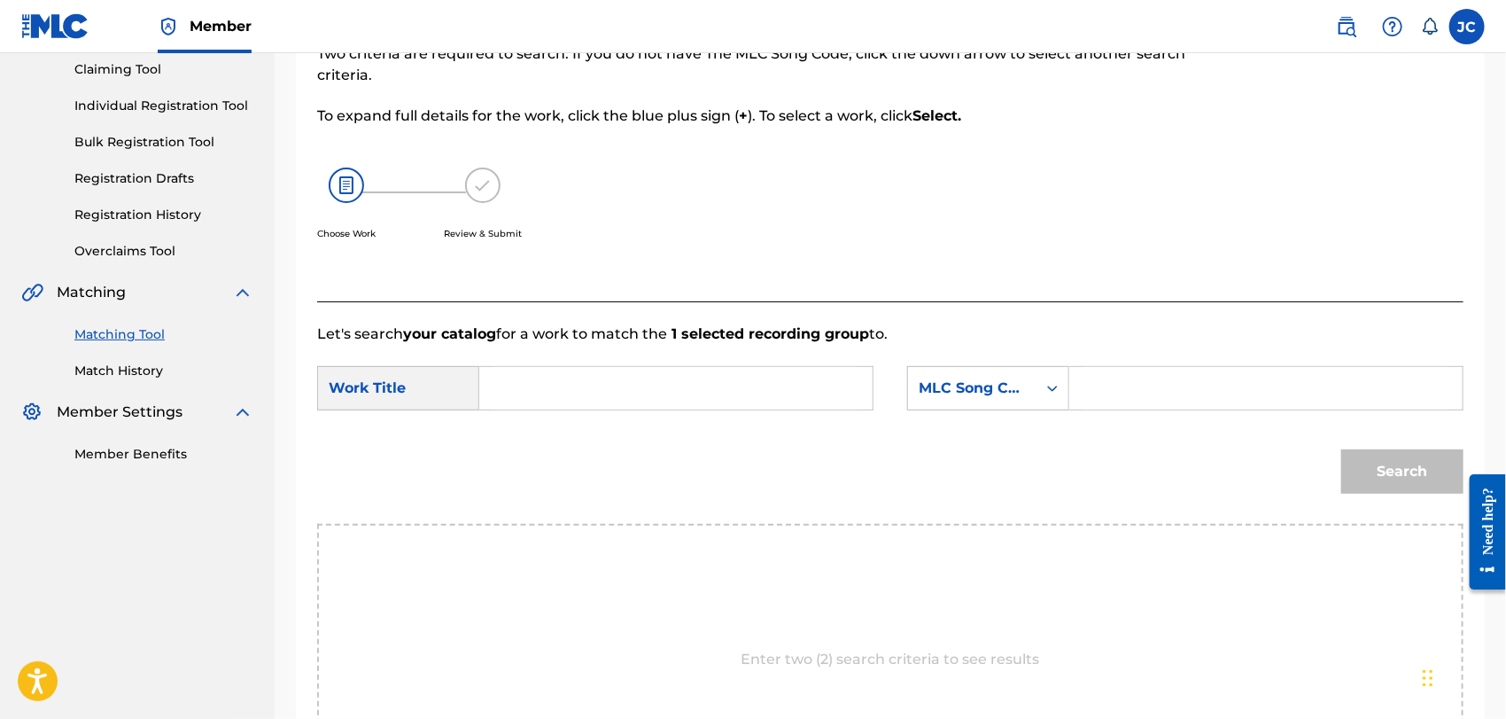
click at [686, 405] on input "Search Form" at bounding box center [675, 388] width 363 height 43
type input "Deck The Halls"
click at [955, 391] on div "MLC Song Code" at bounding box center [972, 387] width 107 height 21
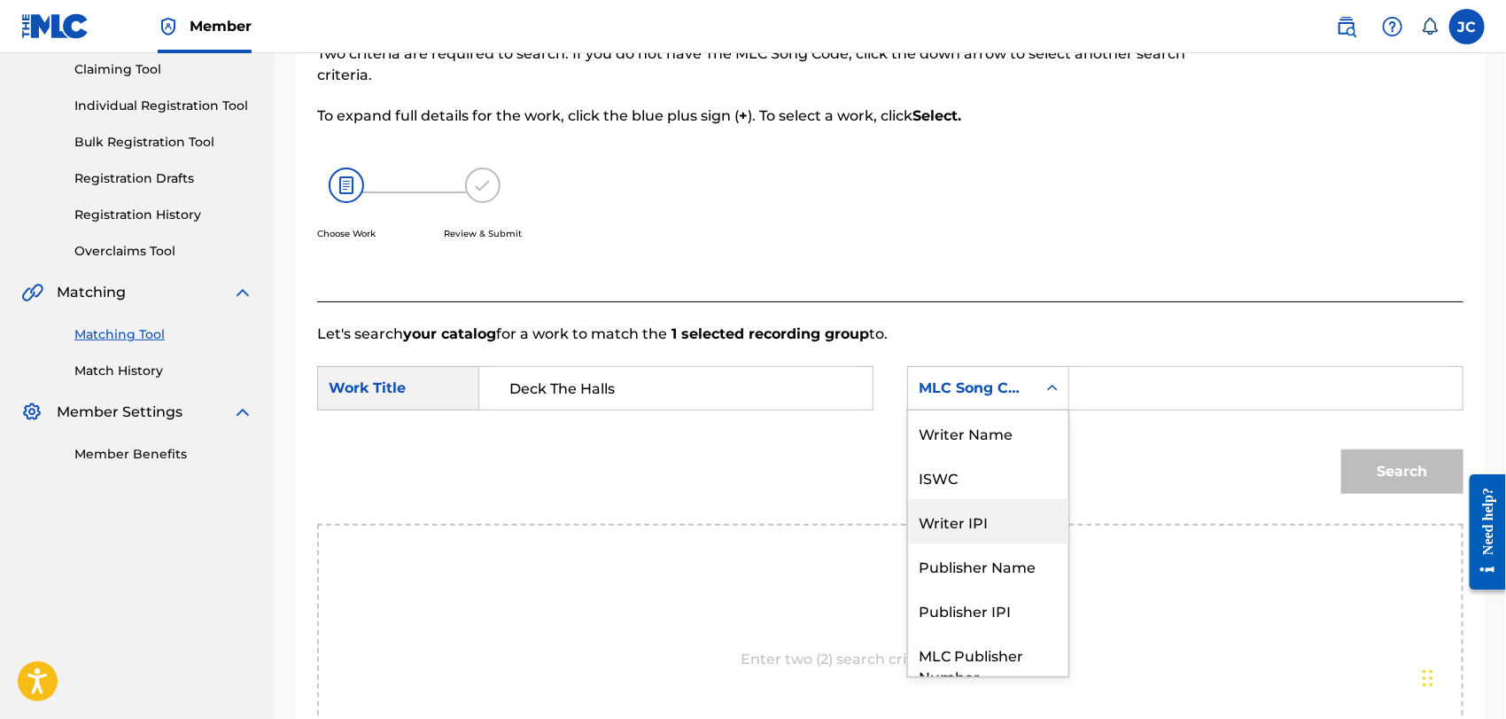
scroll to position [0, 0]
click at [949, 433] on div "Writer Name" at bounding box center [988, 432] width 160 height 44
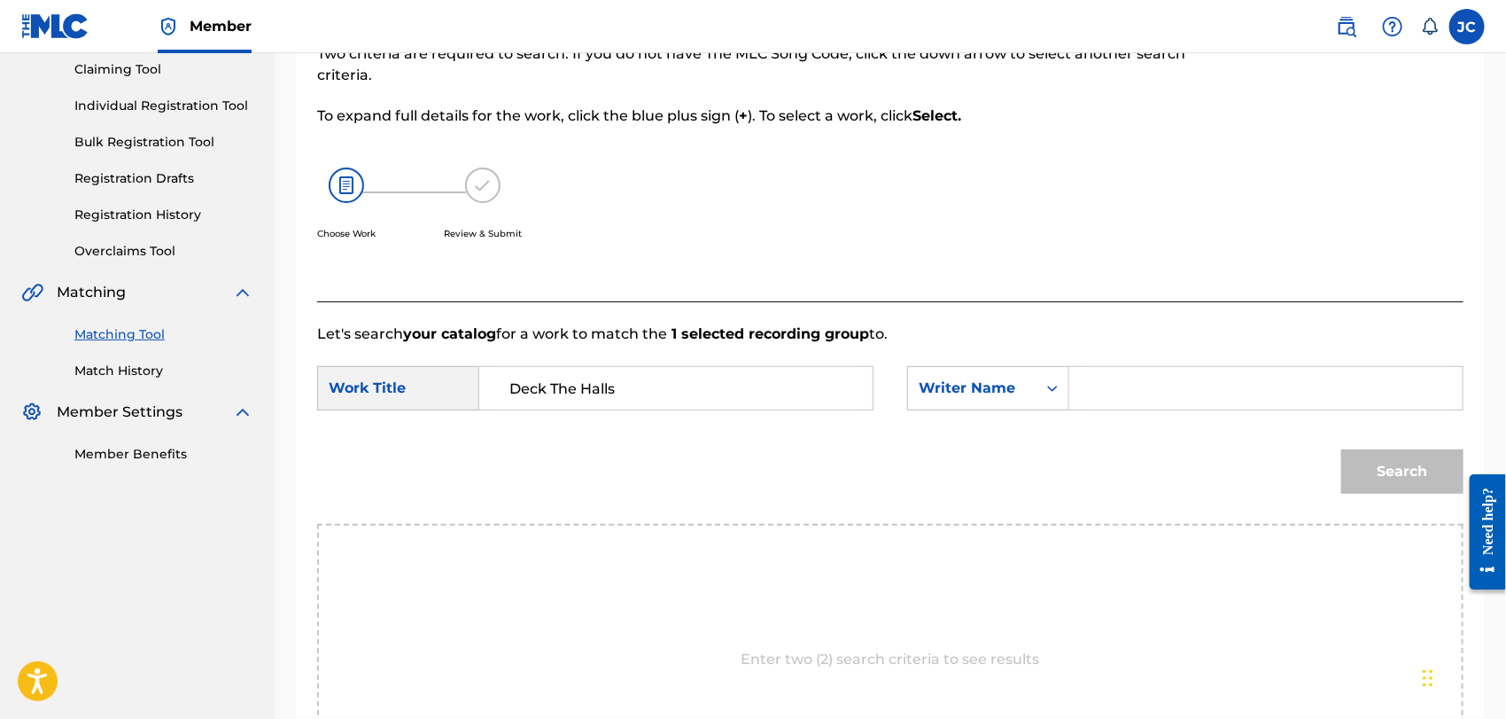
drag, startPoint x: 1130, startPoint y: 418, endPoint x: 1139, endPoint y: 384, distance: 35.7
click at [1133, 404] on div "SearchWithCriteria9cfd86b8-af4b-425d-a996-b44494d3af6c Work Title Deck The Hall…" at bounding box center [890, 393] width 1146 height 55
click at [1139, 383] on input "Search Form" at bounding box center [1265, 388] width 363 height 43
click at [1290, 387] on input "Search Form" at bounding box center [1265, 388] width 363 height 43
drag, startPoint x: 1264, startPoint y: 402, endPoint x: 638, endPoint y: 368, distance: 627.3
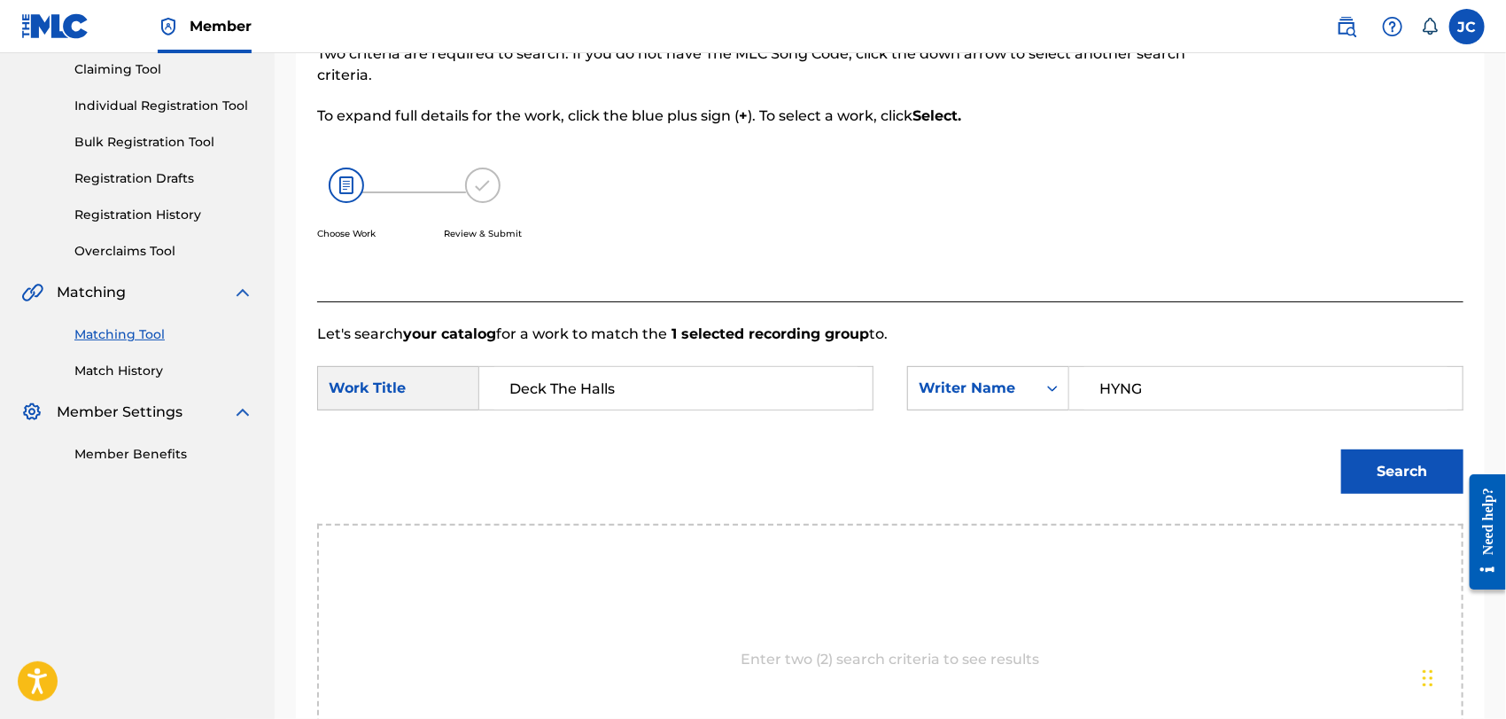
click at [638, 368] on div "SearchWithCriteria9cfd86b8-af4b-425d-a996-b44494d3af6c Work Title Deck The Hall…" at bounding box center [890, 393] width 1146 height 55
type input "HUNG"
click at [1355, 484] on button "Search" at bounding box center [1402, 471] width 122 height 44
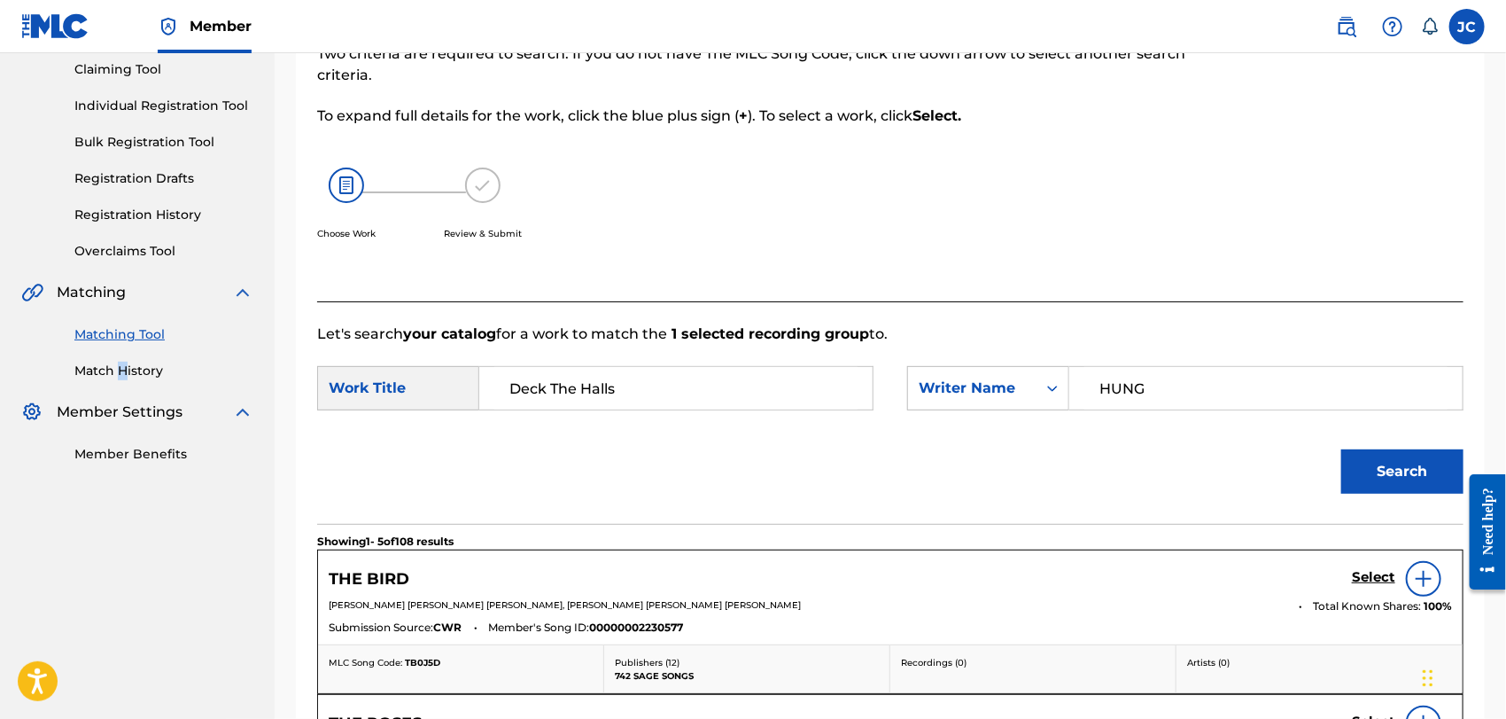
click at [122, 355] on div "Matching Tool Match History" at bounding box center [137, 341] width 232 height 77
click at [133, 371] on link "Match History" at bounding box center [163, 370] width 179 height 19
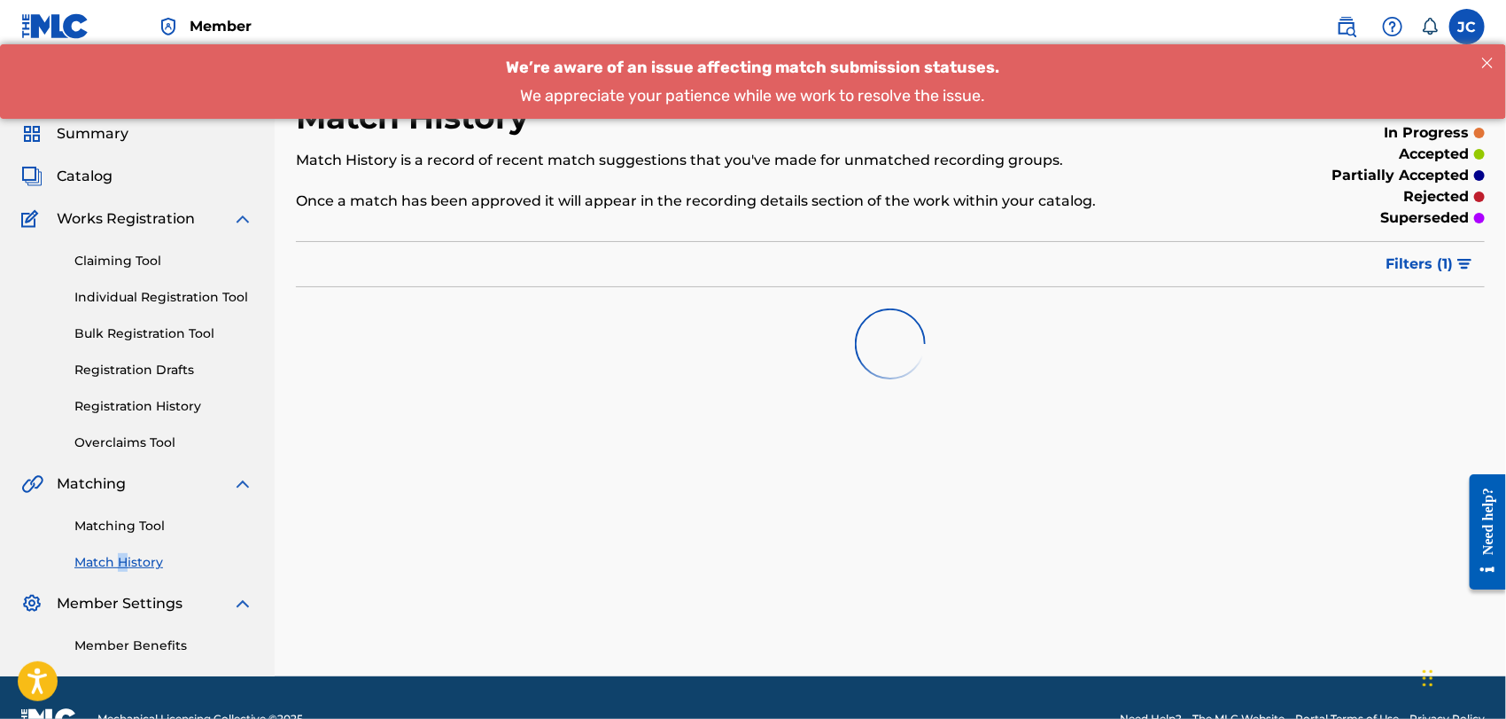
click at [135, 524] on link "Matching Tool" at bounding box center [163, 526] width 179 height 19
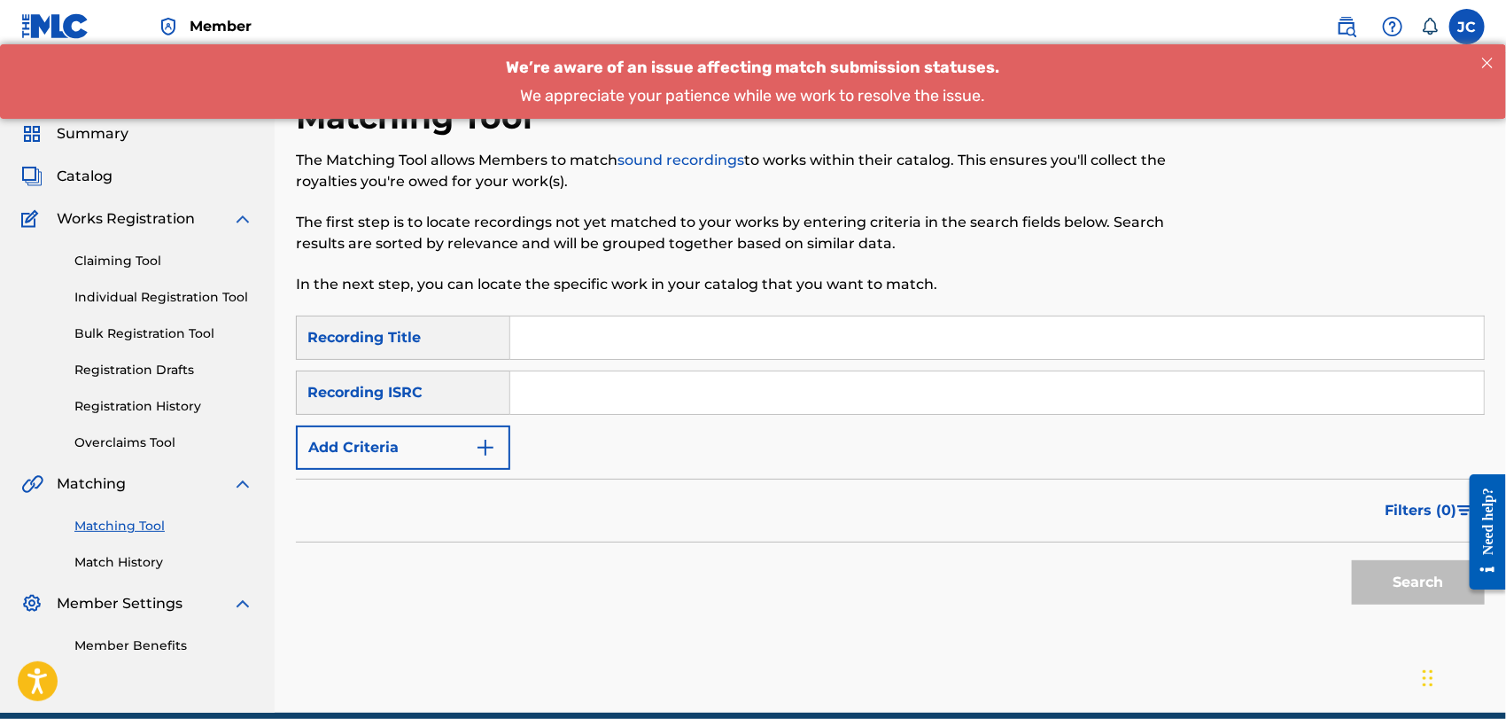
drag, startPoint x: 769, startPoint y: 410, endPoint x: 779, endPoint y: 416, distance: 11.1
click at [769, 410] on input "Search Form" at bounding box center [997, 392] width 974 height 43
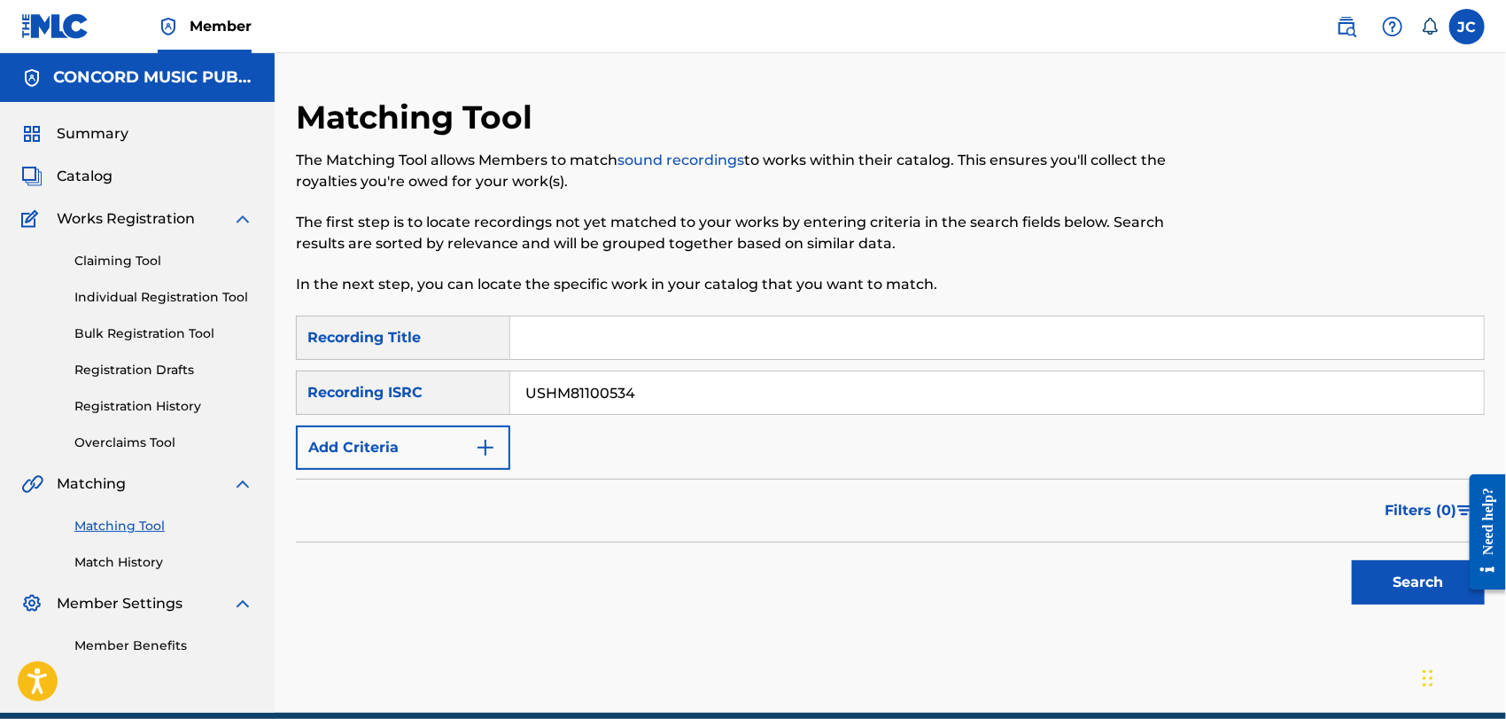
type input "USHM81100534"
click at [1378, 563] on button "Search" at bounding box center [1418, 582] width 133 height 44
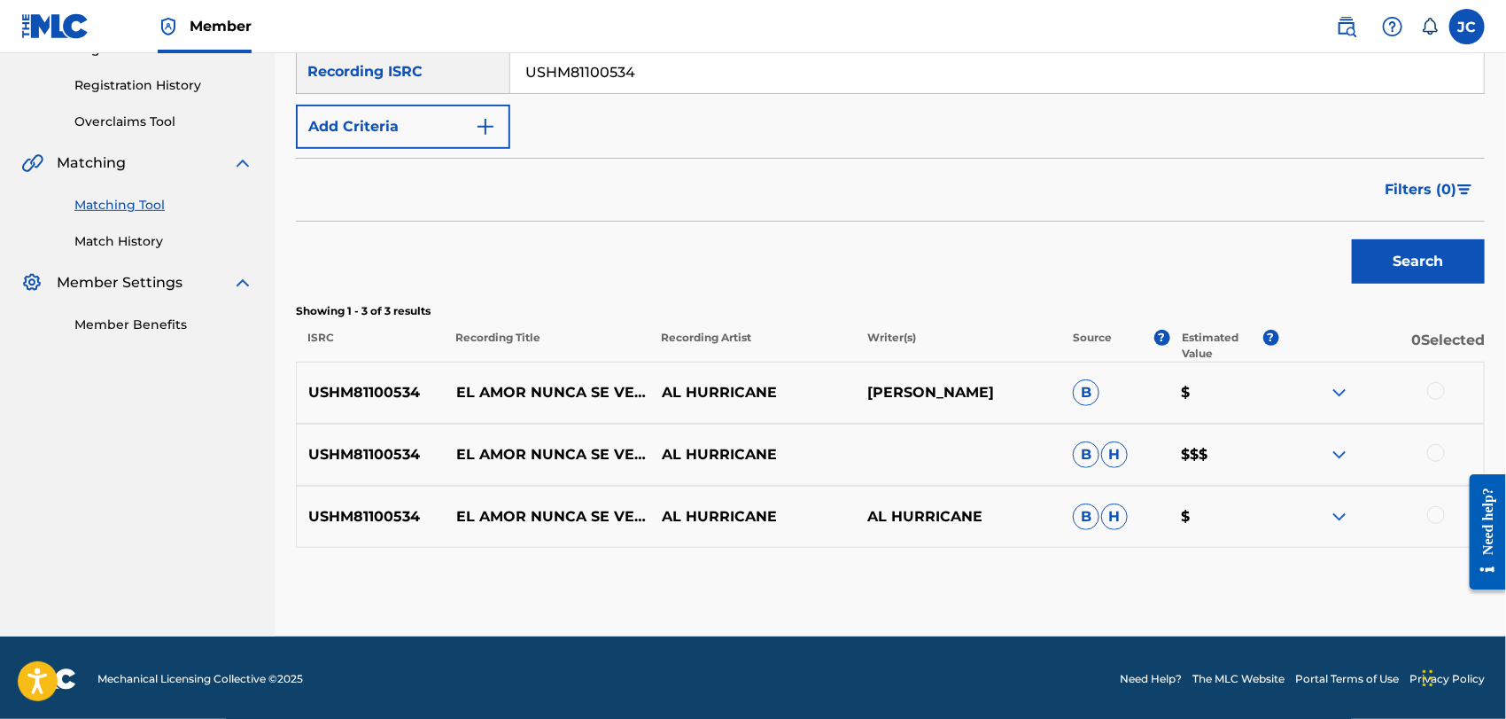
scroll to position [323, 0]
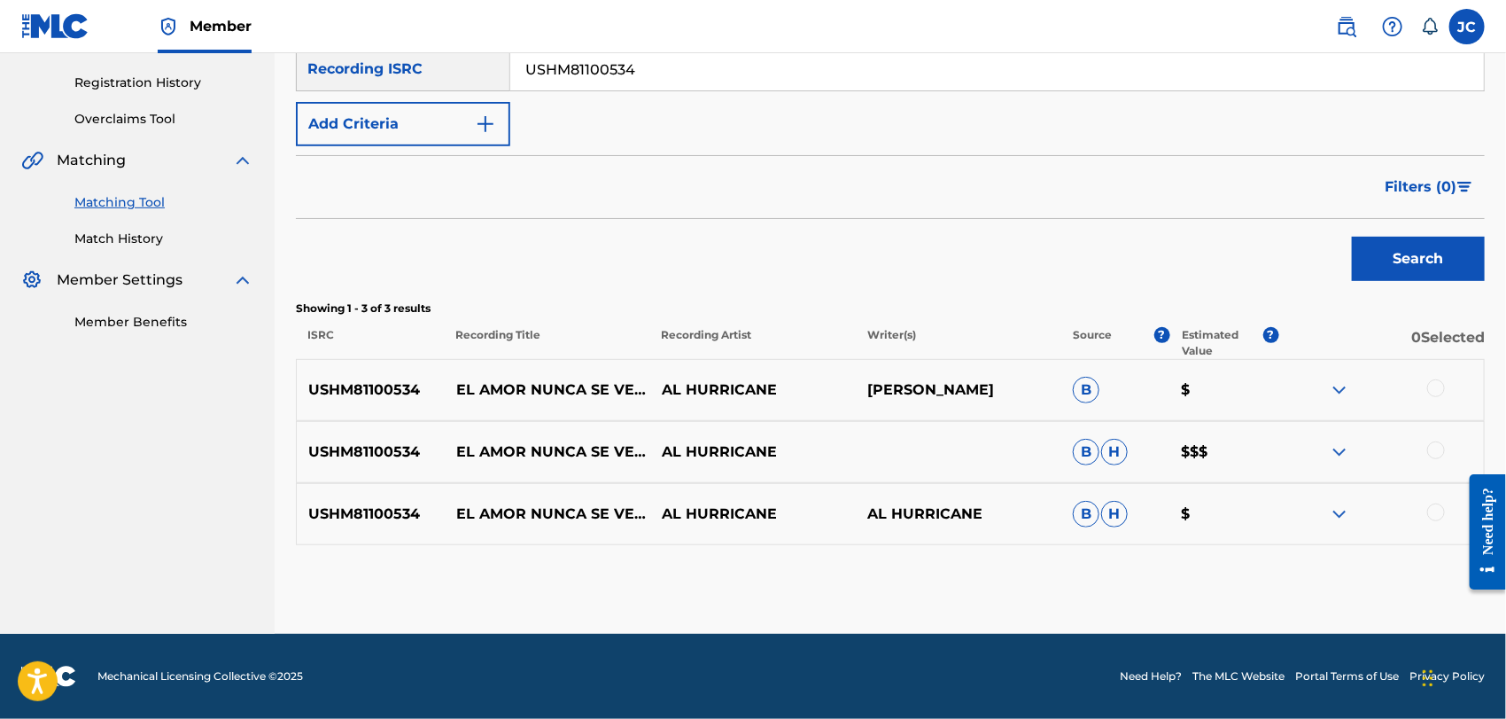
click at [1428, 382] on div at bounding box center [1436, 388] width 18 height 18
click at [1421, 451] on div at bounding box center [1381, 451] width 206 height 21
click at [1436, 454] on div at bounding box center [1436, 450] width 18 height 18
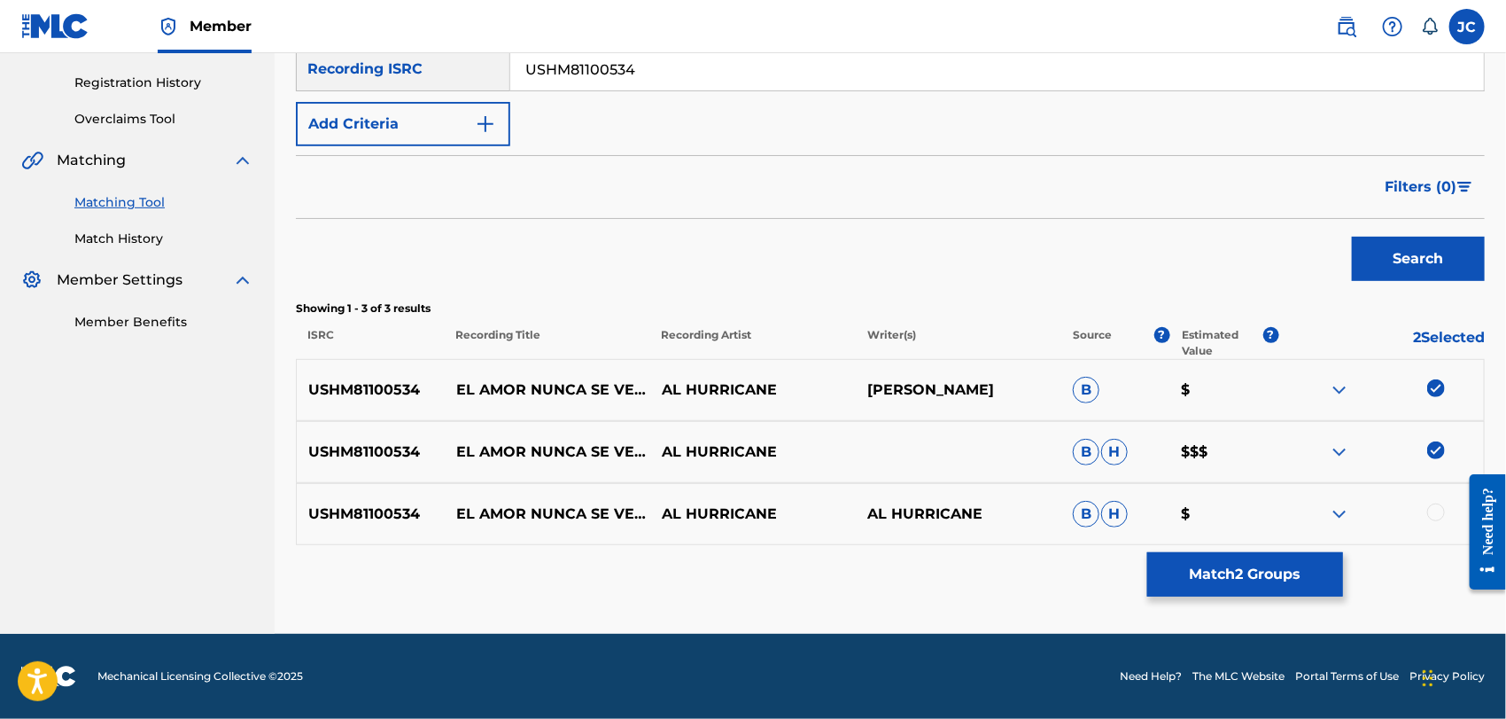
click at [1423, 515] on div at bounding box center [1381, 513] width 206 height 21
click at [1433, 512] on div at bounding box center [1436, 512] width 18 height 18
click at [1338, 555] on button "Match 3 Groups" at bounding box center [1245, 574] width 196 height 44
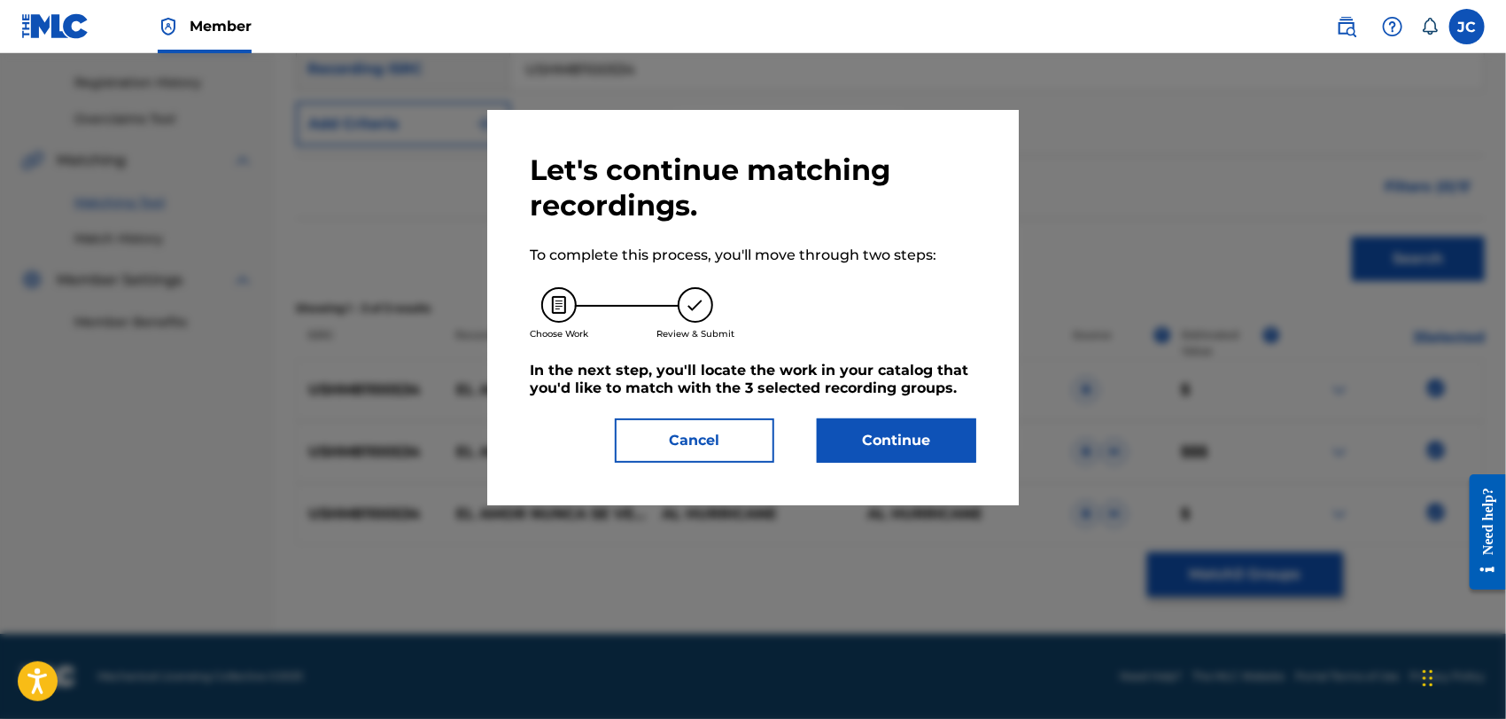
click at [826, 429] on button "Continue" at bounding box center [896, 440] width 159 height 44
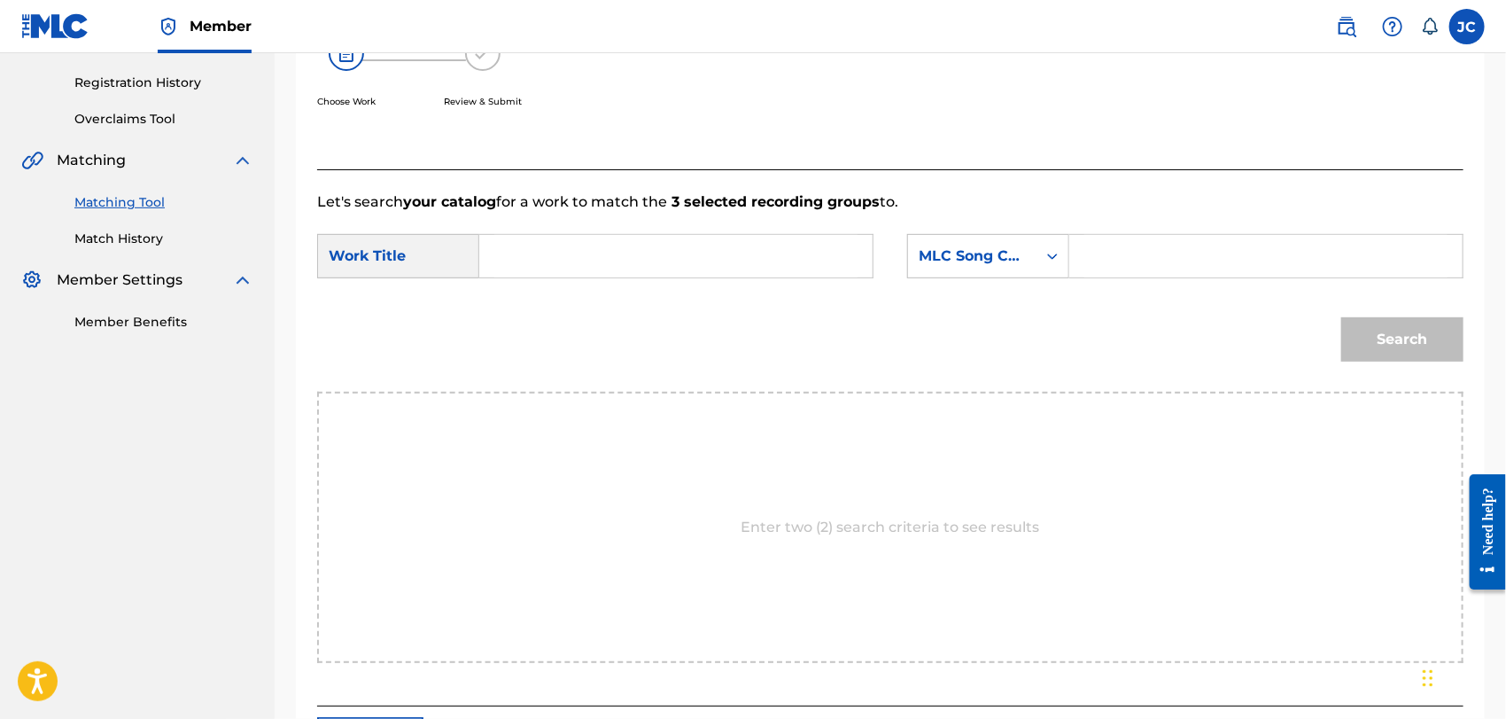
drag, startPoint x: 722, startPoint y: 276, endPoint x: 759, endPoint y: 245, distance: 48.4
click at [724, 274] on div "Search Form" at bounding box center [676, 256] width 394 height 44
click at [760, 245] on input "Search Form" at bounding box center [675, 256] width 363 height 43
drag, startPoint x: 985, startPoint y: 260, endPoint x: 921, endPoint y: 257, distance: 63.9
click at [984, 260] on div "MLC Song Code" at bounding box center [972, 255] width 107 height 21
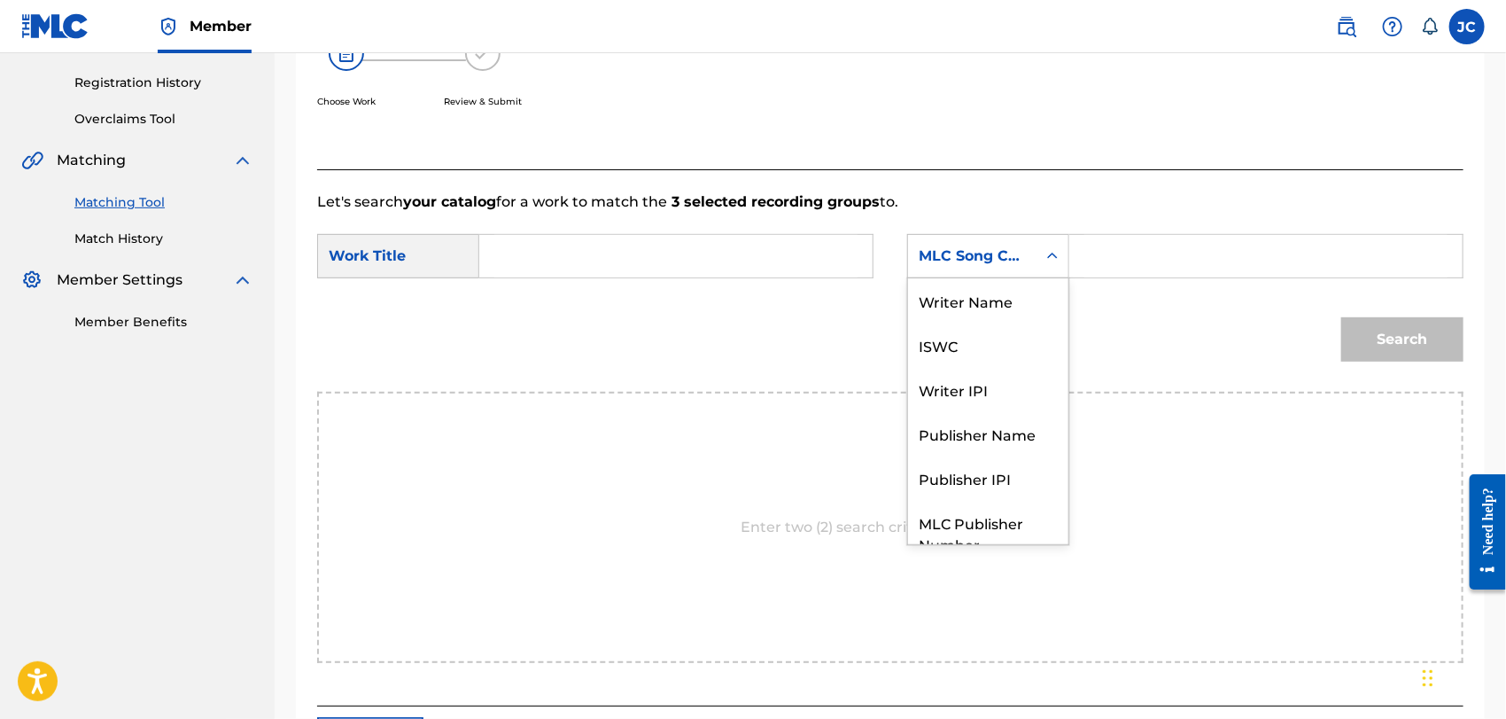
scroll to position [65, 0]
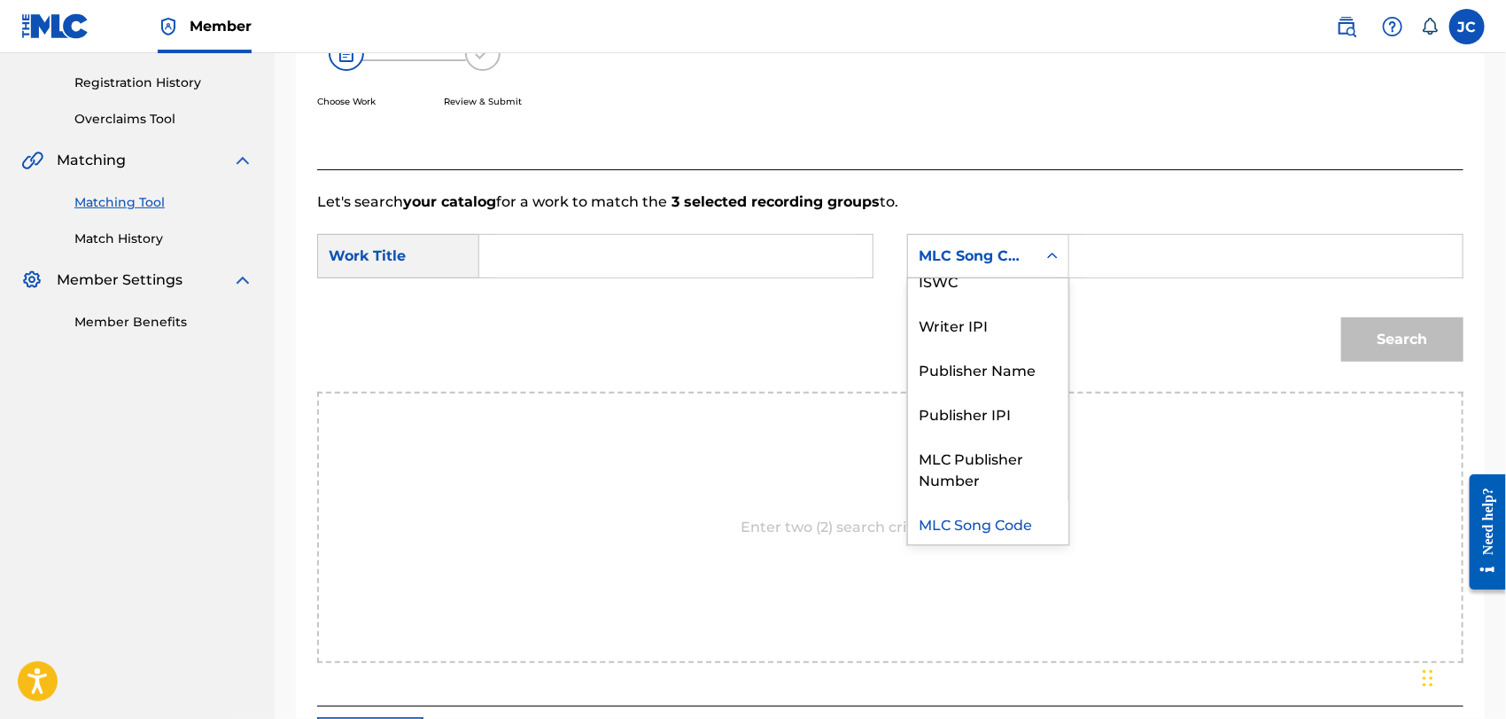
click at [723, 240] on input "Search Form" at bounding box center [675, 256] width 363 height 43
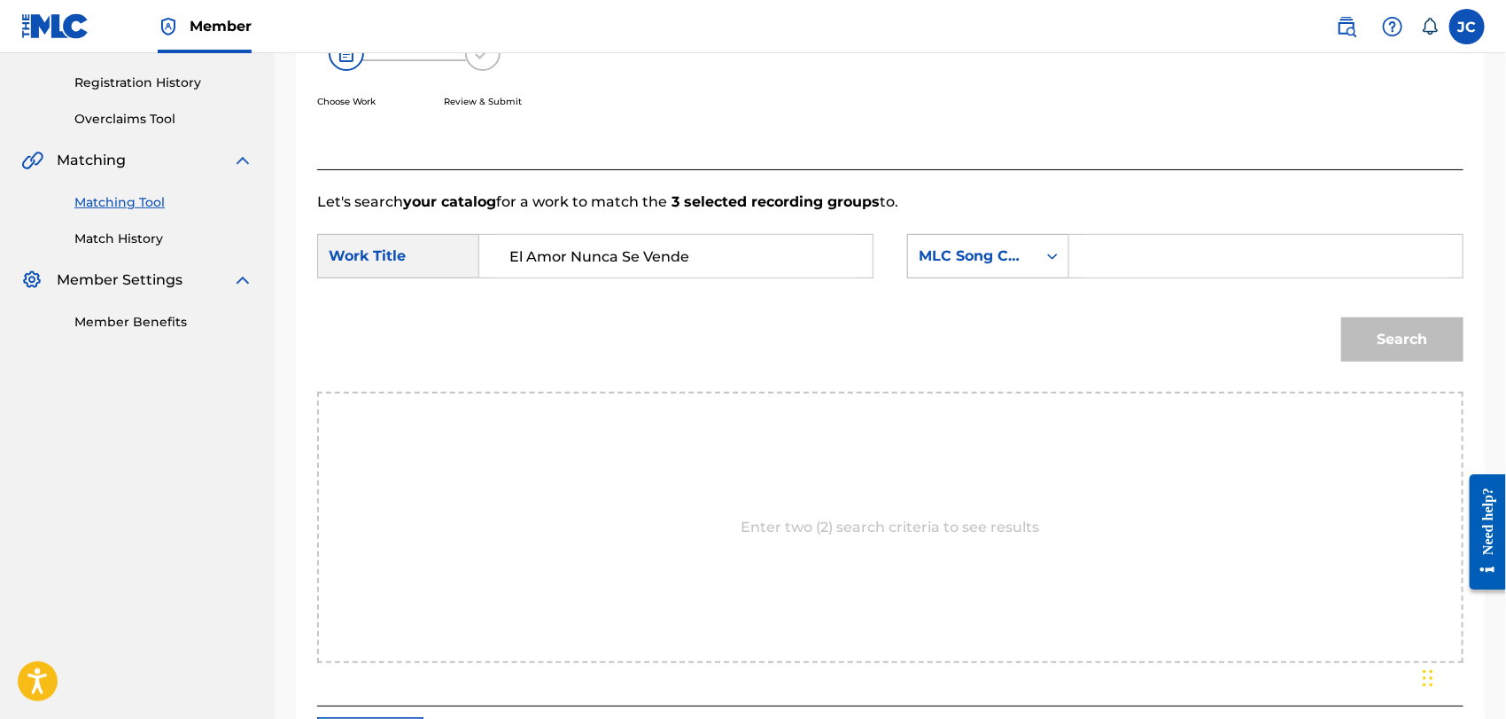
type input "El Amor Nunca Se Vende"
click at [975, 260] on div "MLC Song Code" at bounding box center [972, 255] width 107 height 21
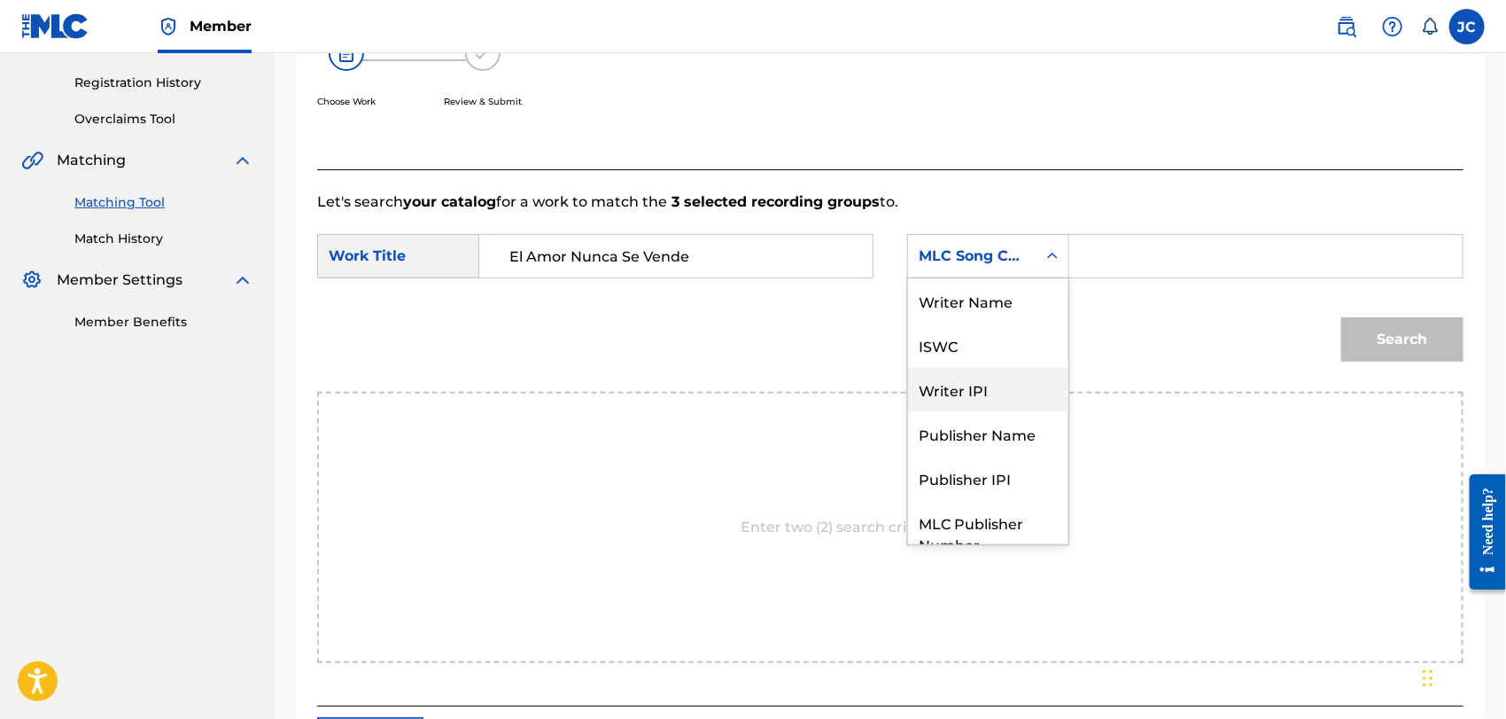
scroll to position [0, 0]
drag, startPoint x: 936, startPoint y: 305, endPoint x: 985, endPoint y: 283, distance: 53.5
click at [953, 300] on div "Writer Name" at bounding box center [988, 300] width 160 height 44
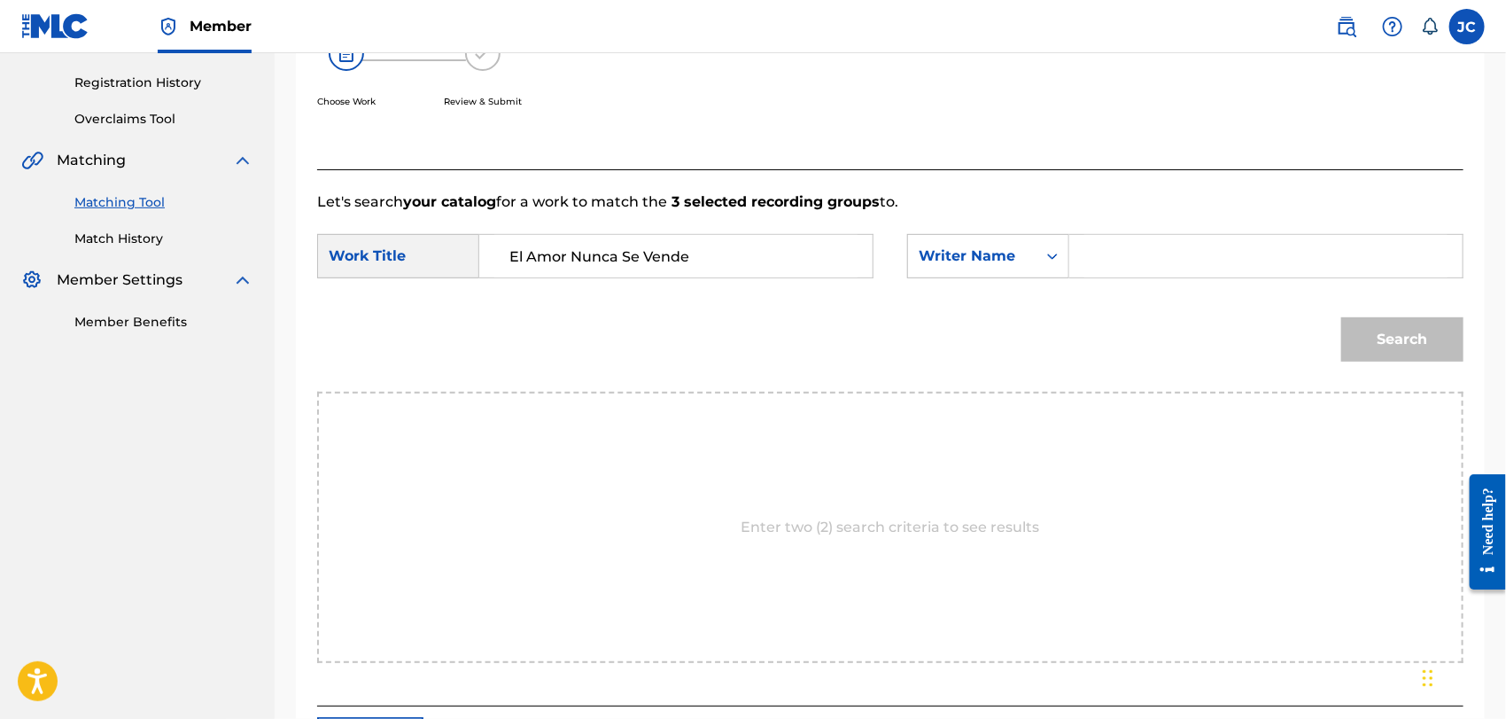
click at [1092, 245] on input "Search Form" at bounding box center [1265, 256] width 363 height 43
click at [1141, 293] on form "SearchWithCriteria9cfd86b8-af4b-425d-a996-b44494d3af6c Work Title El Amor Nunca…" at bounding box center [890, 302] width 1146 height 179
click at [1141, 272] on input "Search Form" at bounding box center [1265, 256] width 363 height 43
type input "[PERSON_NAME]"
click at [1443, 335] on button "Search" at bounding box center [1402, 339] width 122 height 44
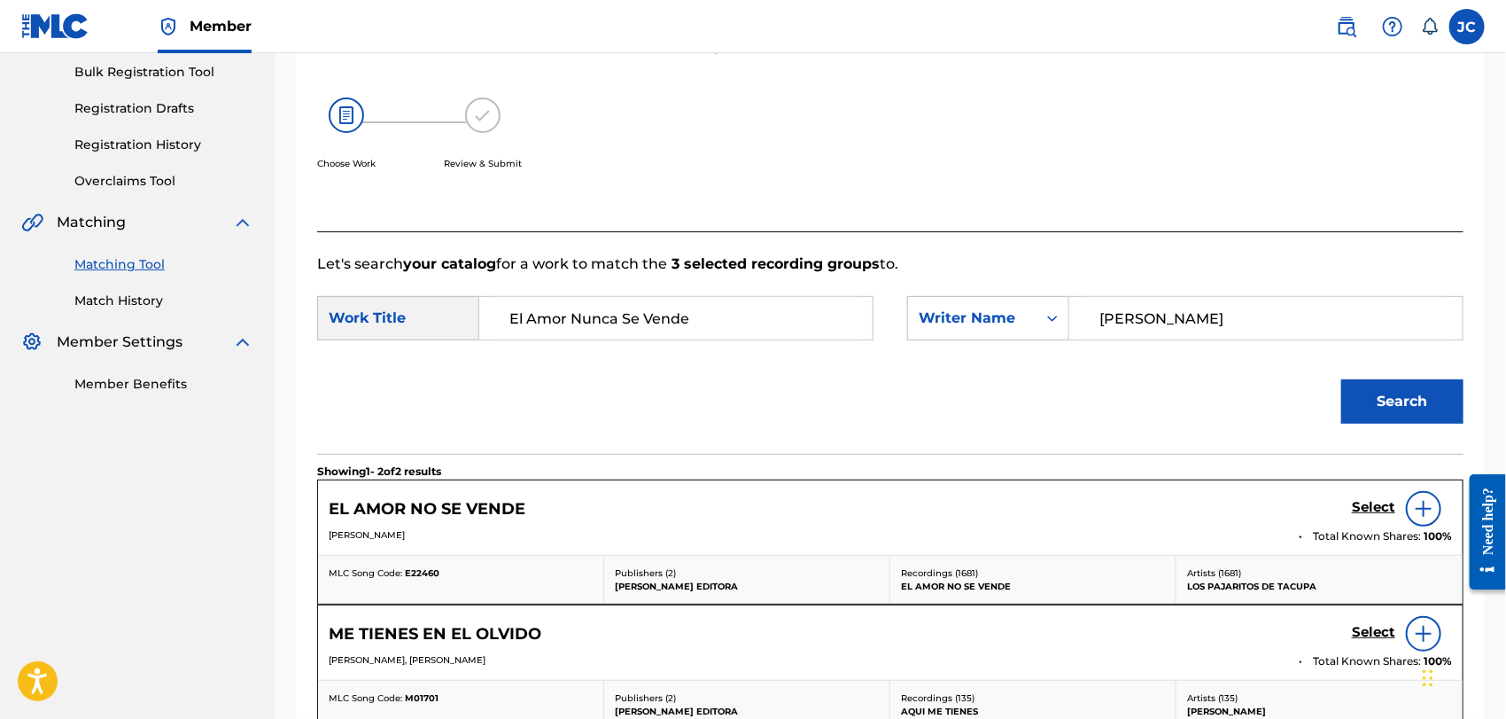
scroll to position [323, 0]
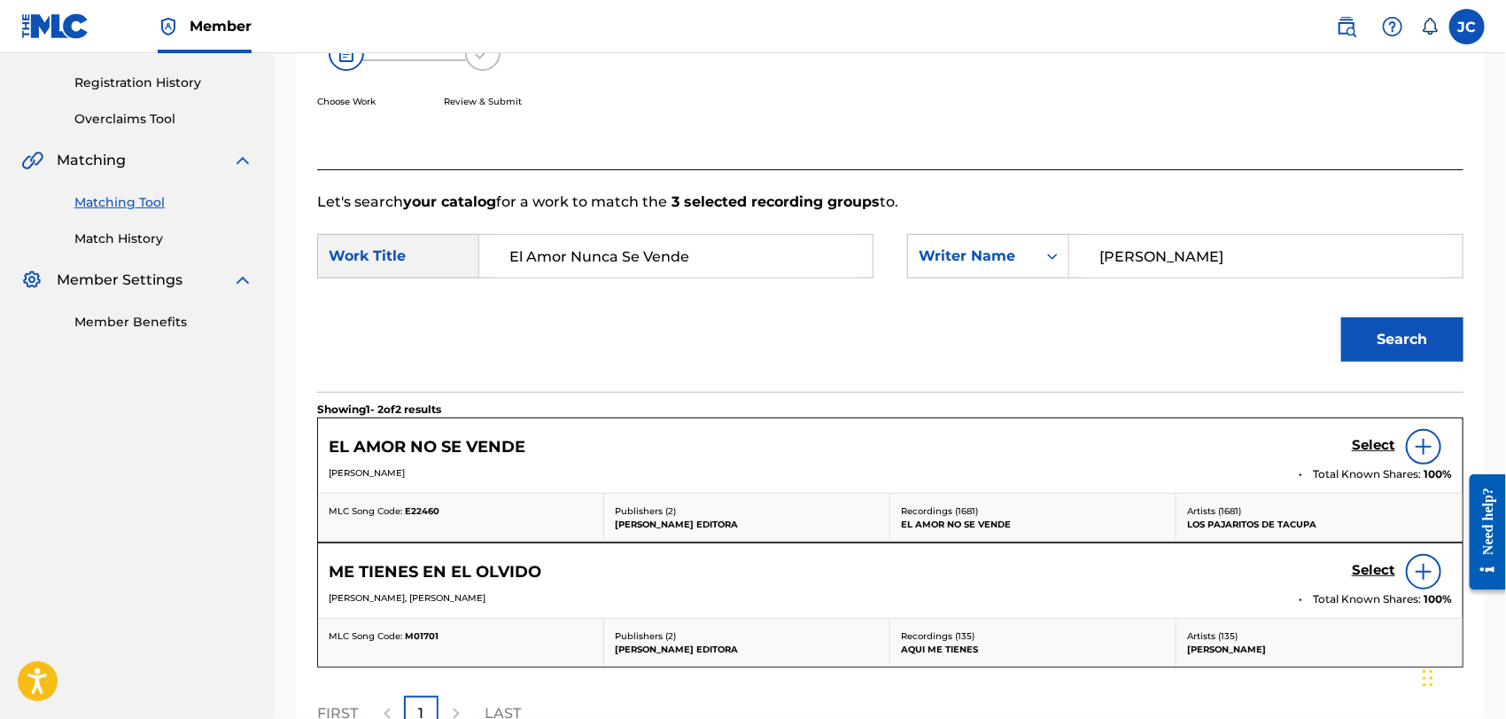
click at [1402, 442] on div "Select" at bounding box center [1402, 446] width 100 height 35
click at [1430, 445] on img at bounding box center [1423, 446] width 21 height 21
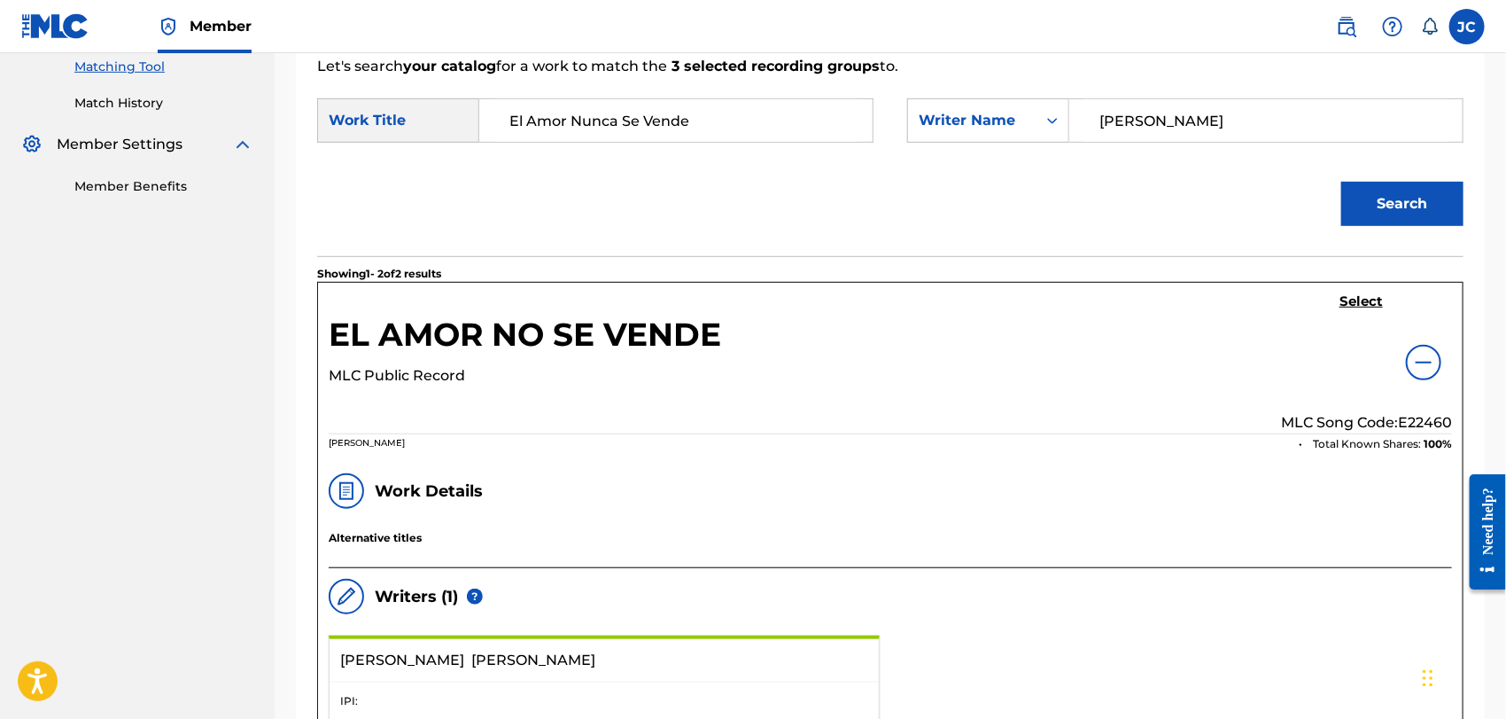
scroll to position [225, 0]
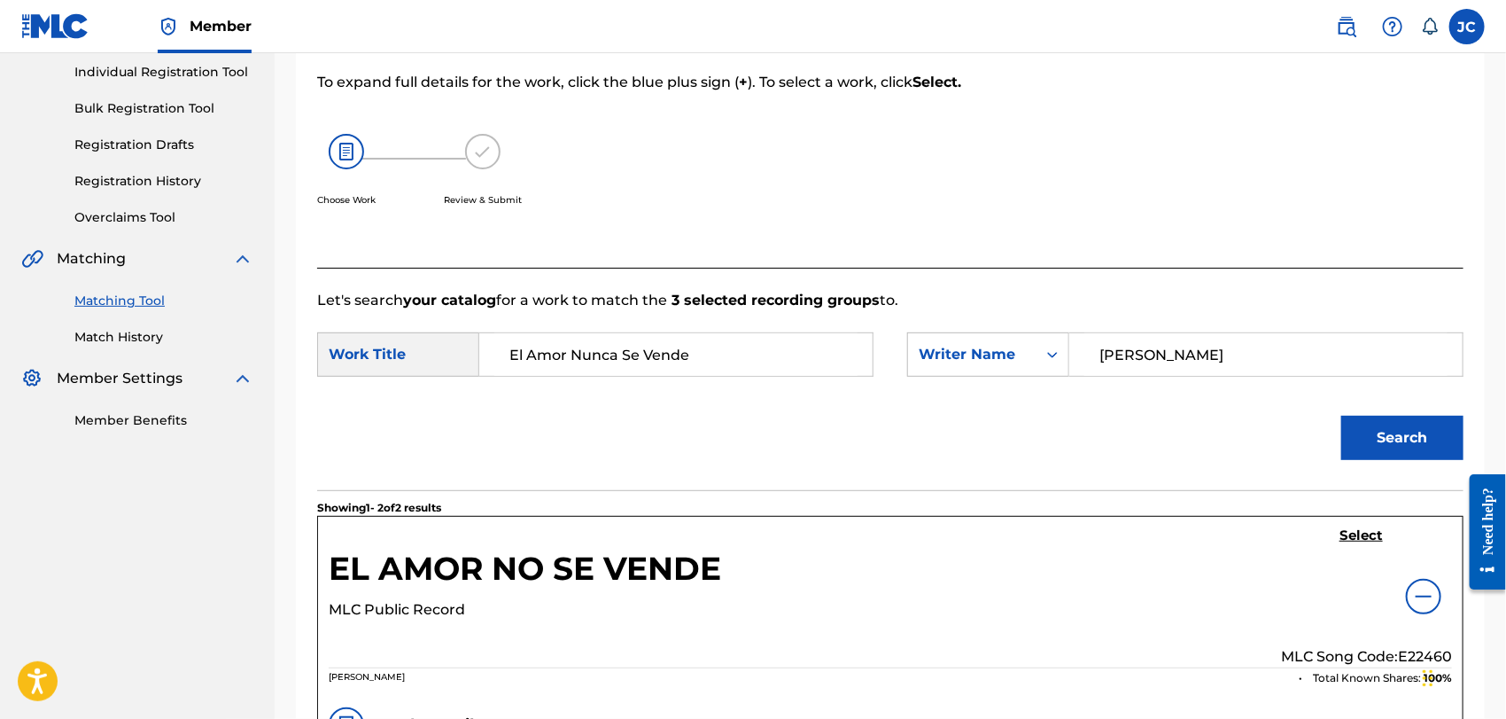
click at [128, 333] on link "Match History" at bounding box center [163, 337] width 179 height 19
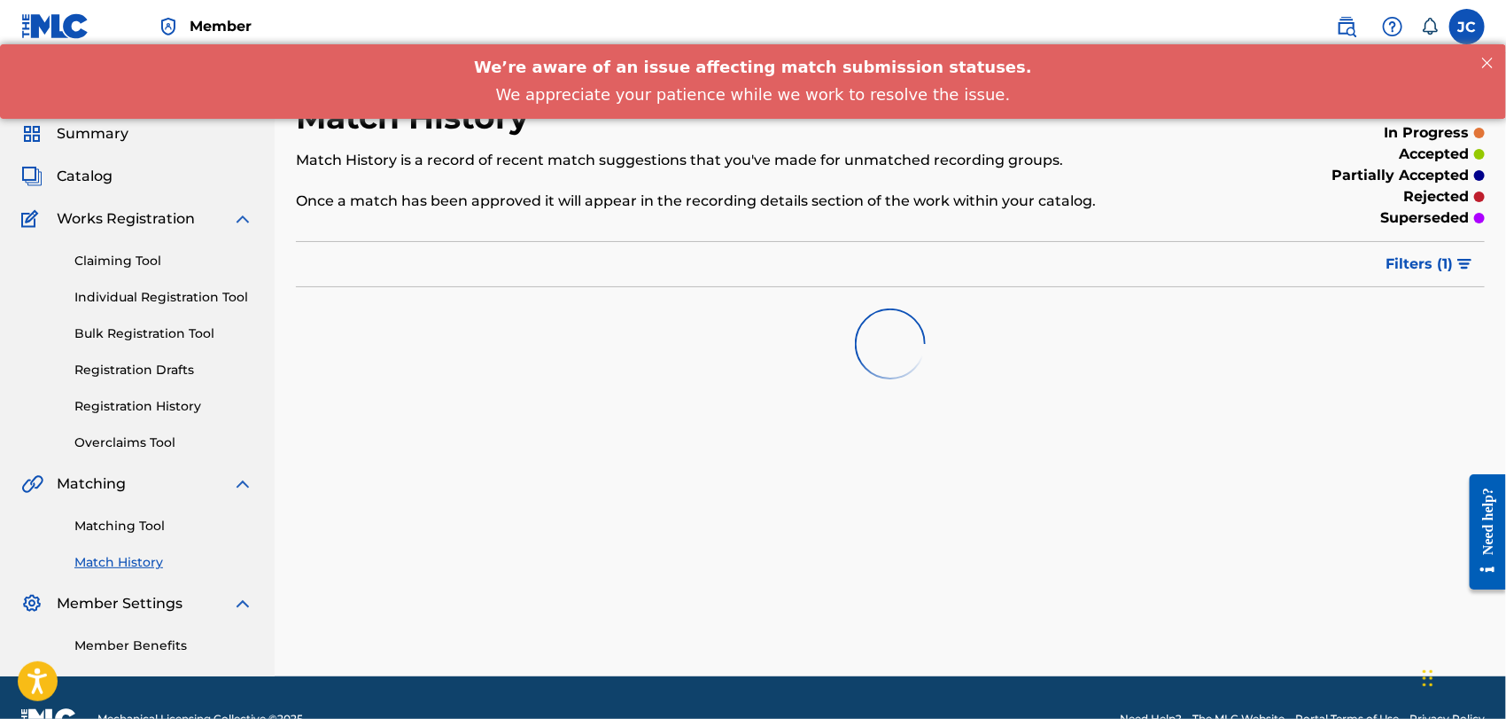
click at [126, 533] on link "Matching Tool" at bounding box center [163, 526] width 179 height 19
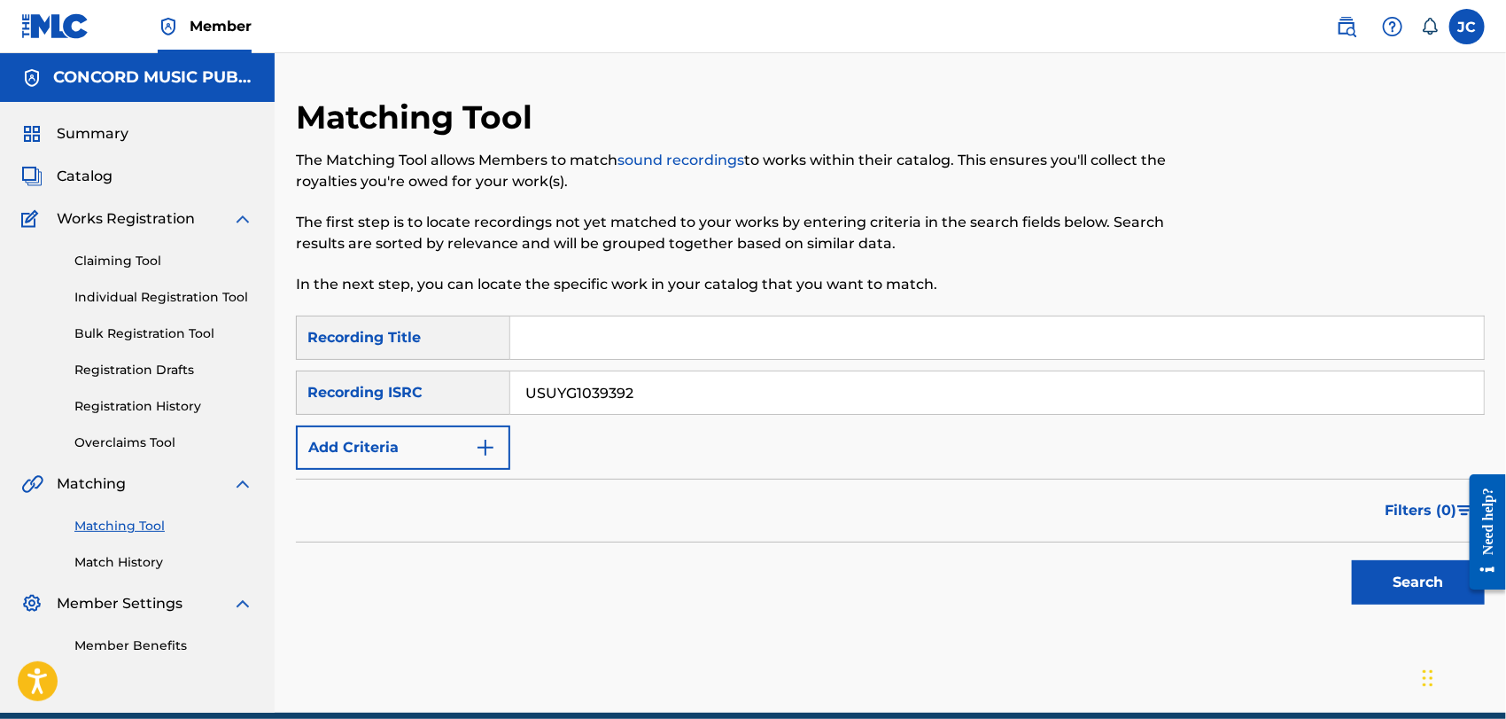
type input "USUYG1039392"
click at [1380, 576] on button "Search" at bounding box center [1418, 582] width 133 height 44
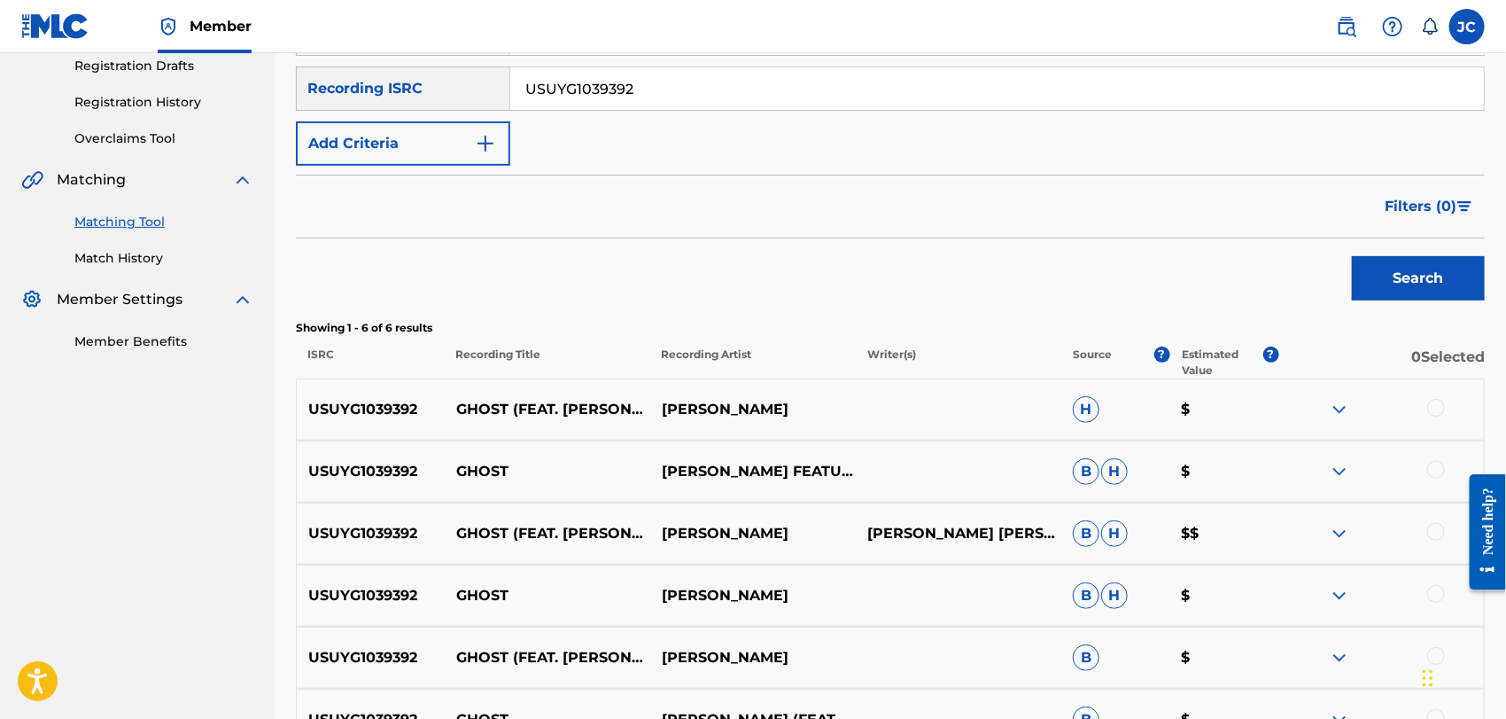
scroll to position [487, 0]
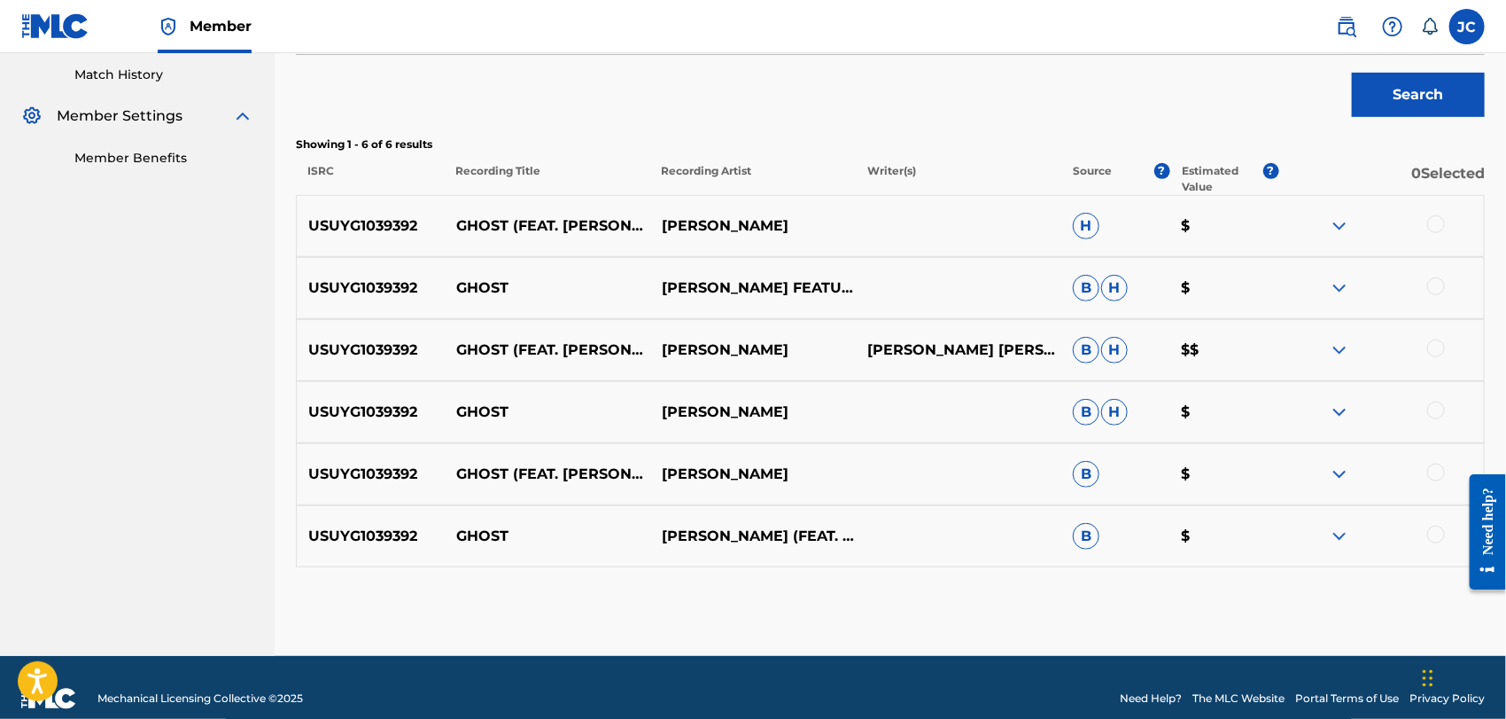
click at [1432, 222] on div at bounding box center [1436, 224] width 18 height 18
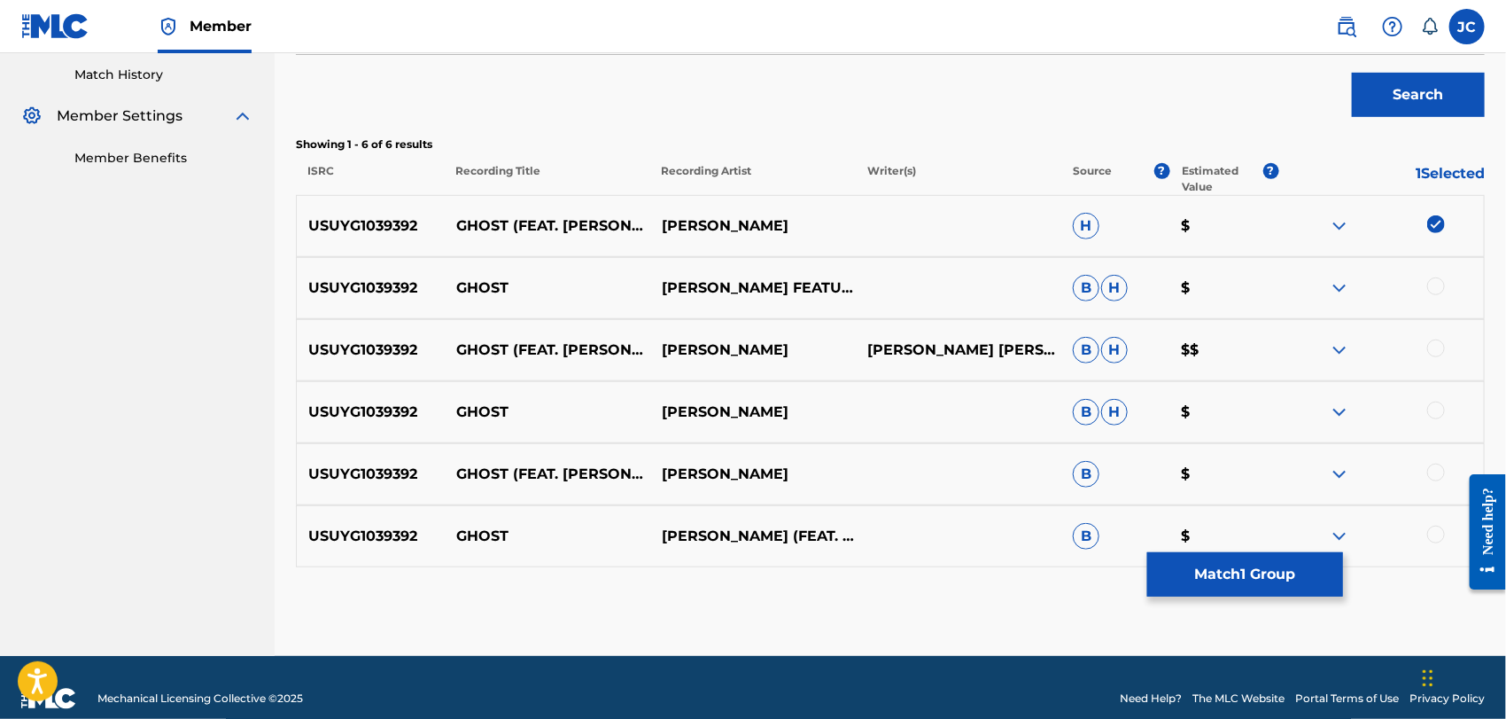
click at [1432, 285] on div at bounding box center [1436, 286] width 18 height 18
click at [1433, 358] on div at bounding box center [1381, 349] width 206 height 21
click at [1433, 348] on div at bounding box center [1436, 348] width 18 height 18
click at [1431, 420] on div at bounding box center [1381, 411] width 206 height 21
click at [1433, 410] on div at bounding box center [1436, 410] width 18 height 18
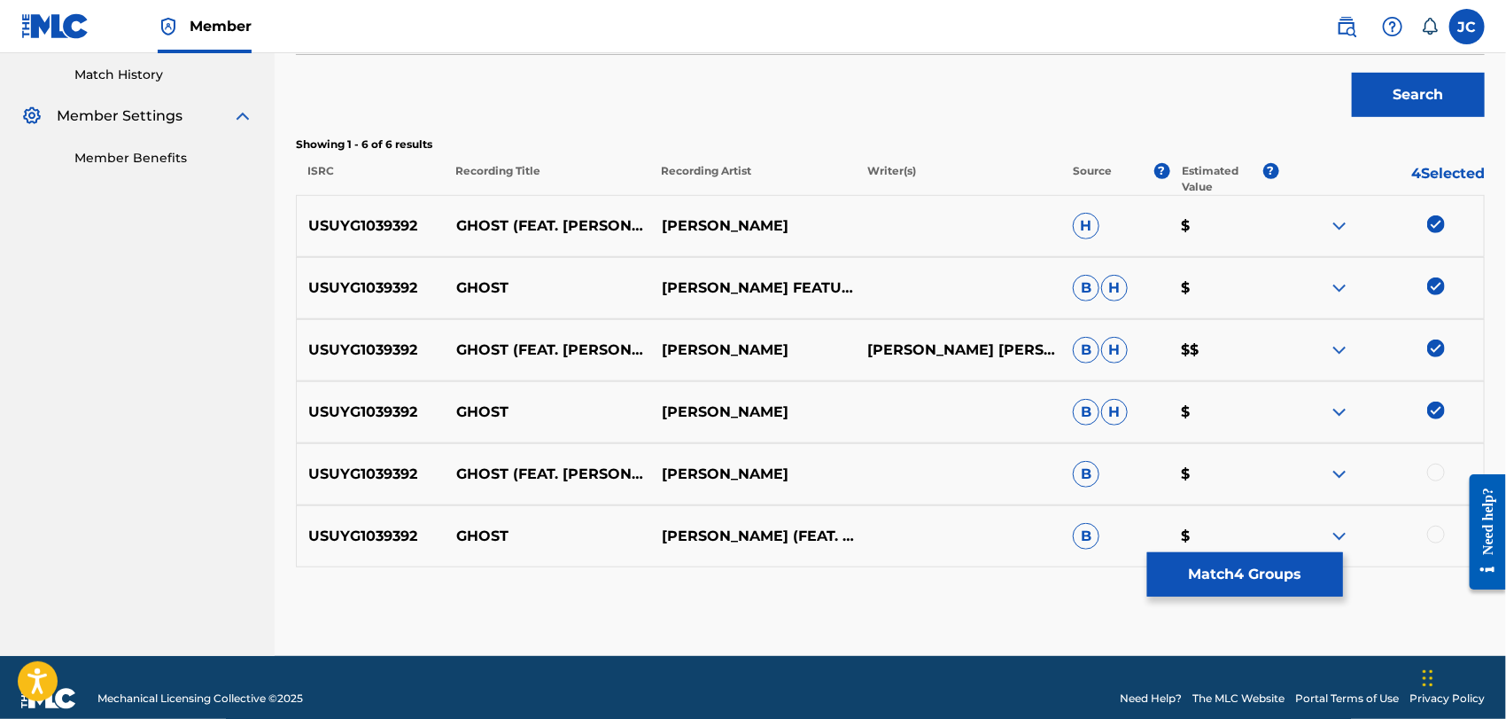
click at [1432, 472] on div at bounding box center [1436, 472] width 18 height 18
click at [1423, 537] on div at bounding box center [1381, 535] width 206 height 21
click at [1432, 539] on div at bounding box center [1436, 534] width 18 height 18
click at [1250, 569] on button "Match 6 Groups" at bounding box center [1245, 574] width 196 height 44
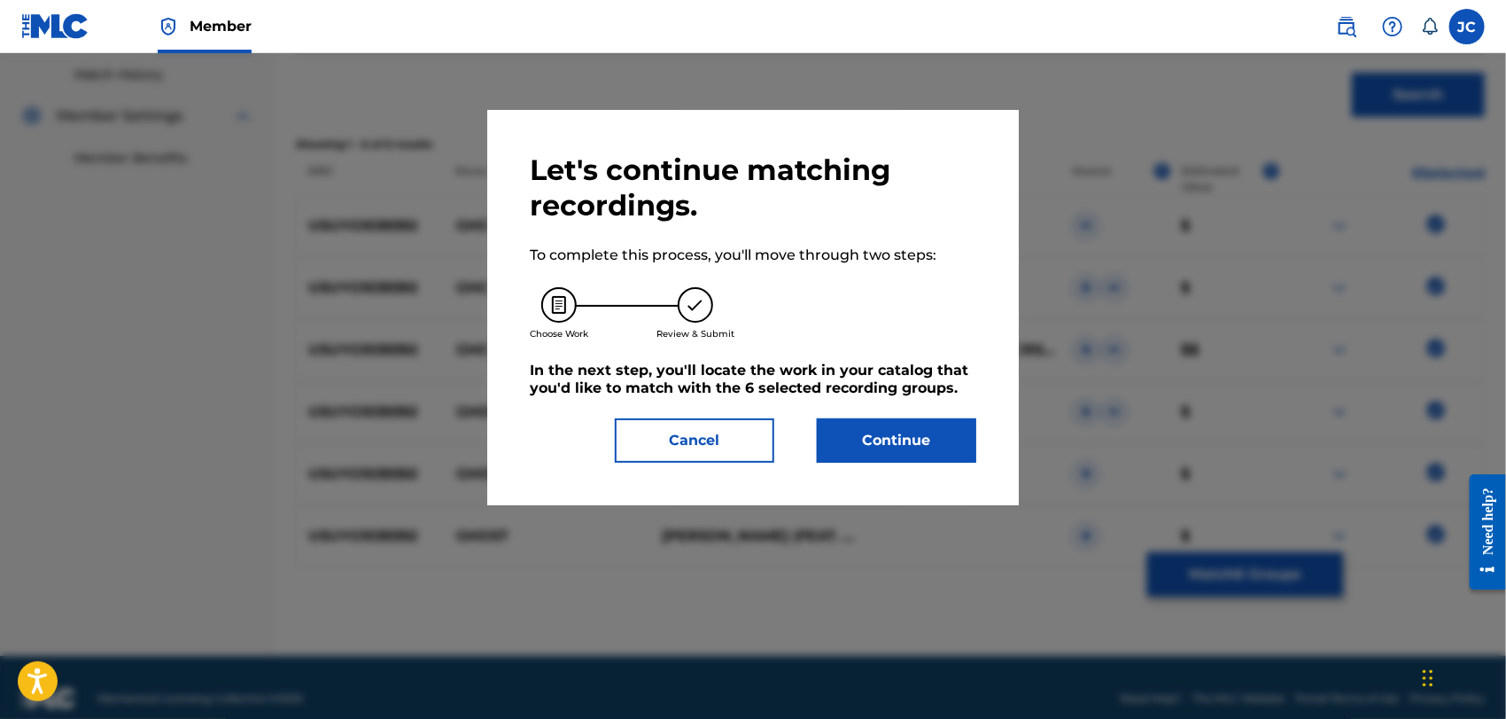
click at [866, 454] on button "Continue" at bounding box center [896, 440] width 159 height 44
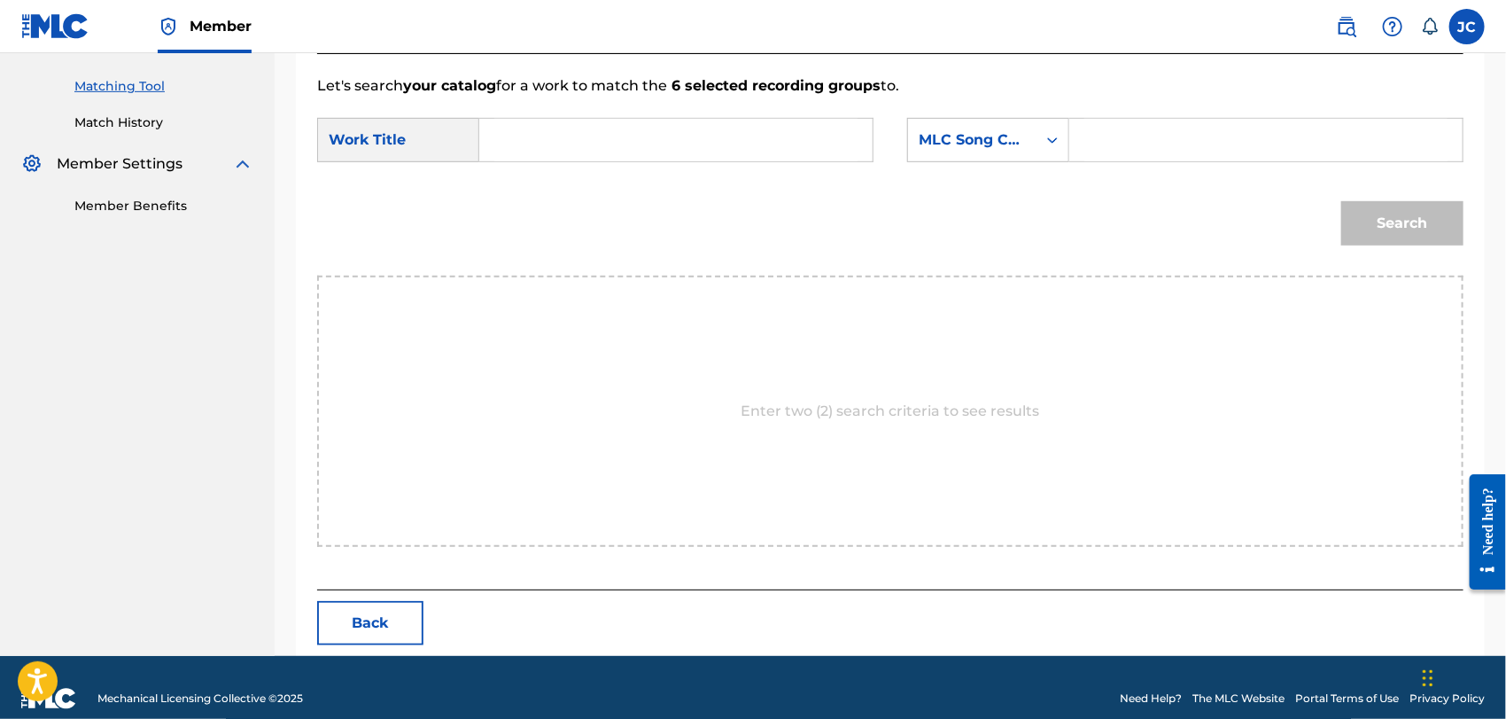
scroll to position [461, 0]
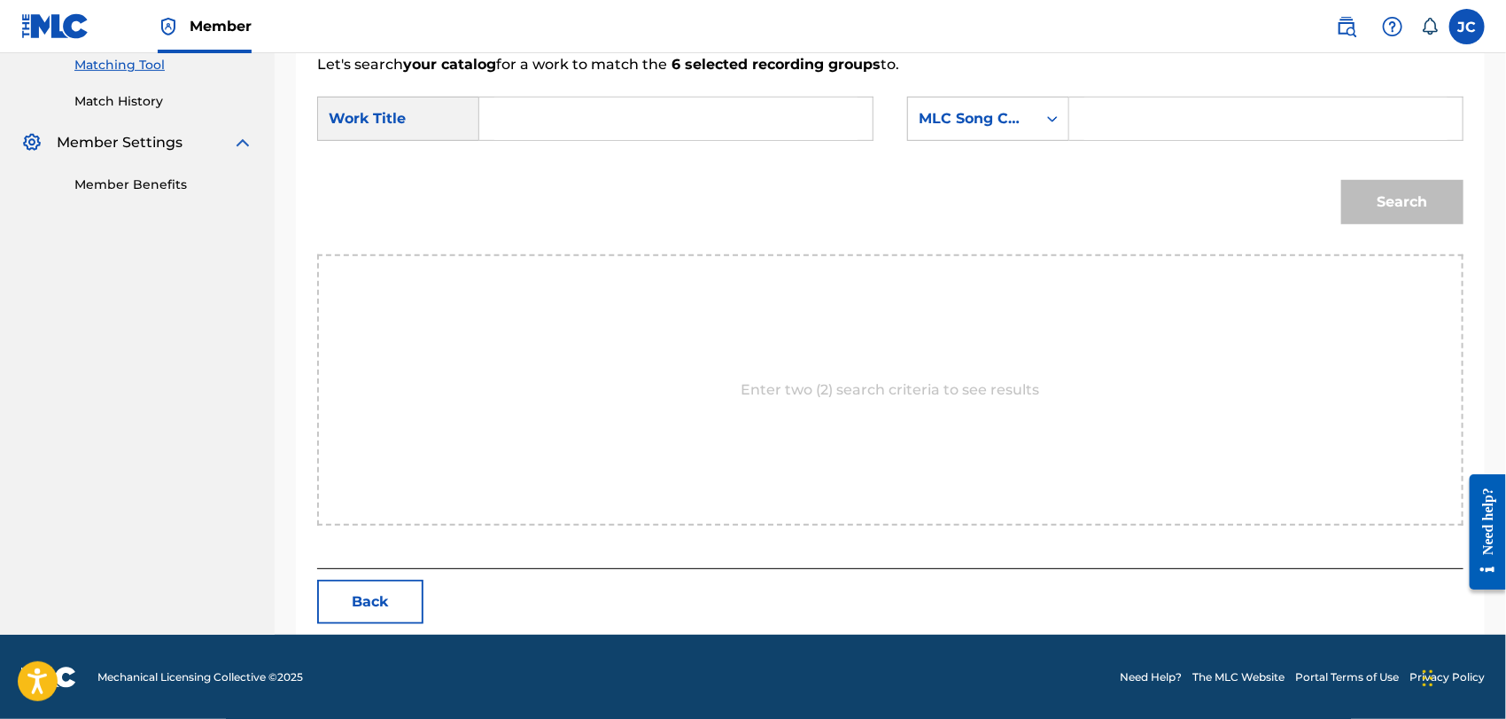
click at [596, 126] on input "Search Form" at bounding box center [675, 118] width 363 height 43
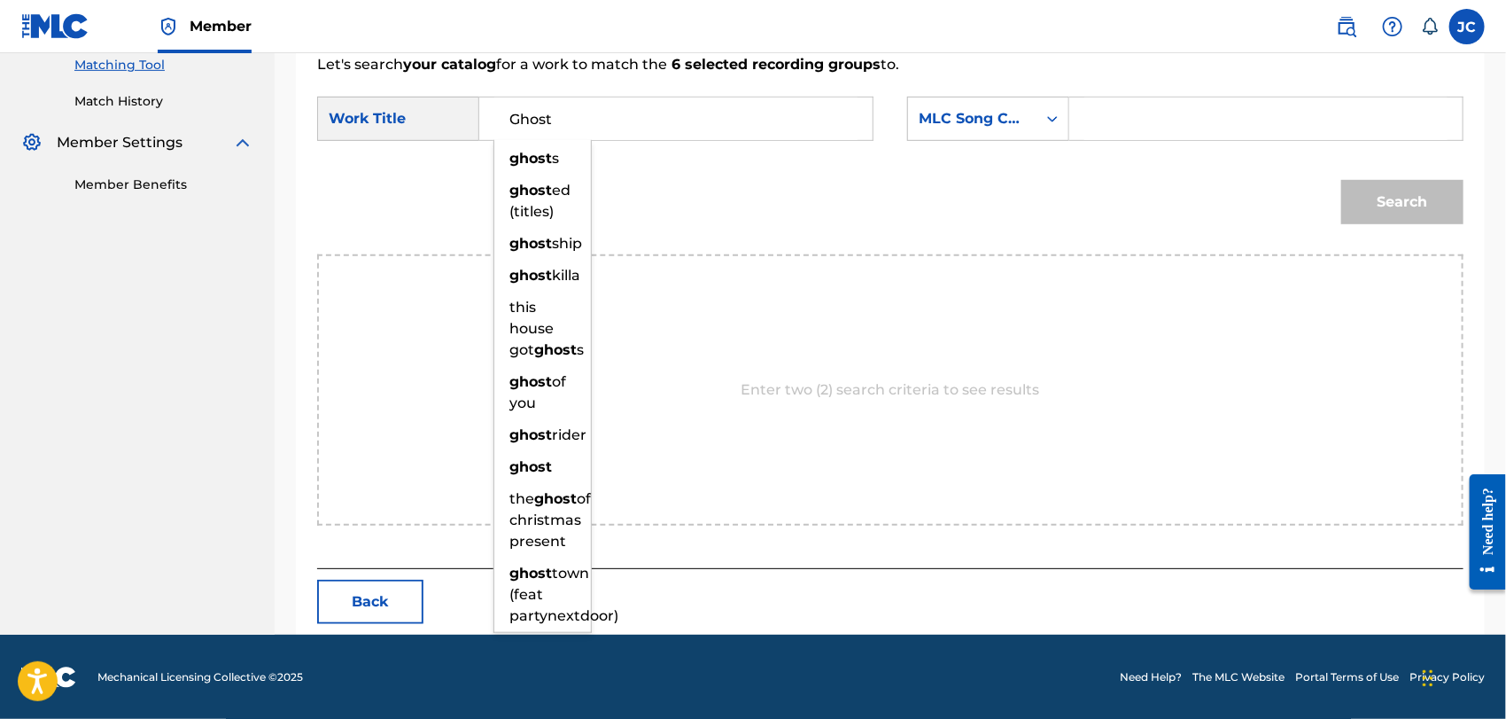
type input "Ghost"
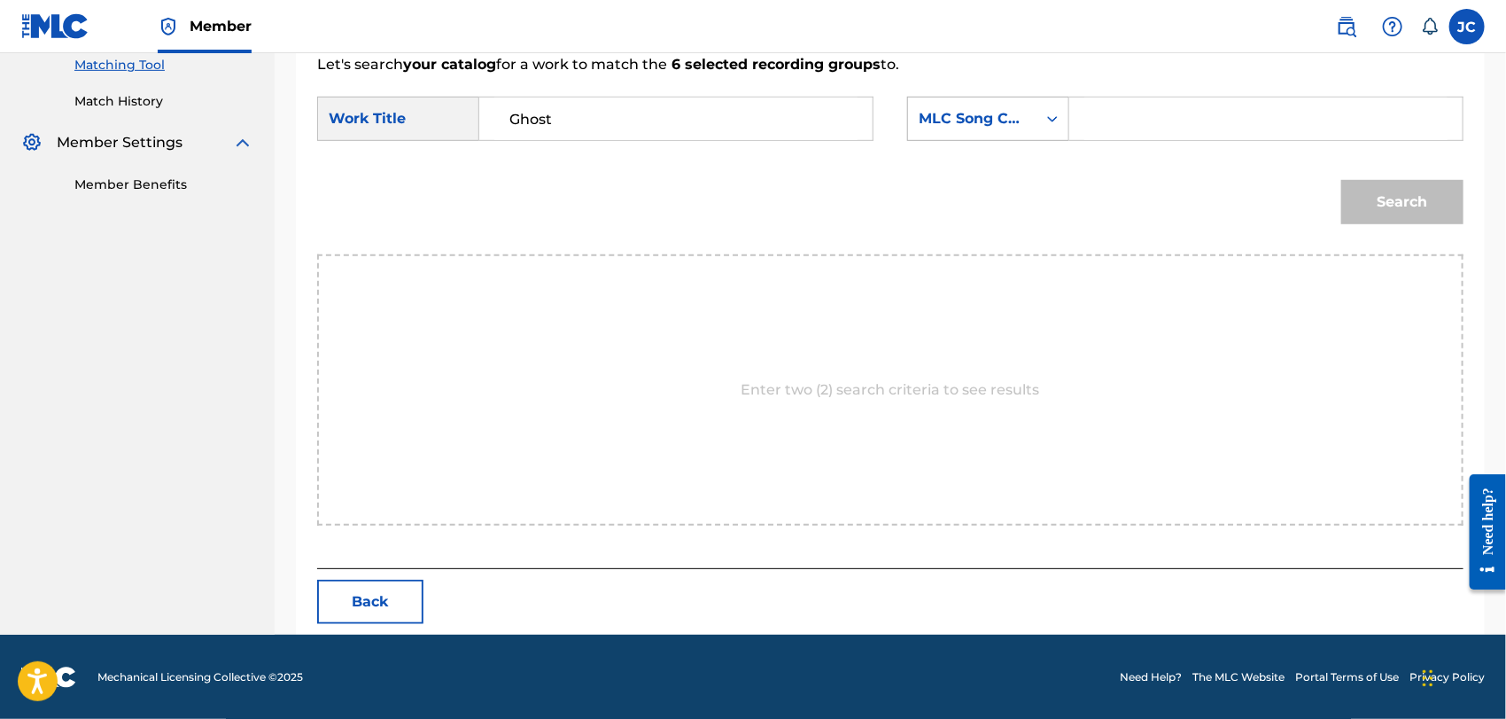
drag, startPoint x: 978, startPoint y: 108, endPoint x: 985, endPoint y: 131, distance: 24.1
click at [978, 108] on div "MLC Song Code" at bounding box center [972, 118] width 107 height 21
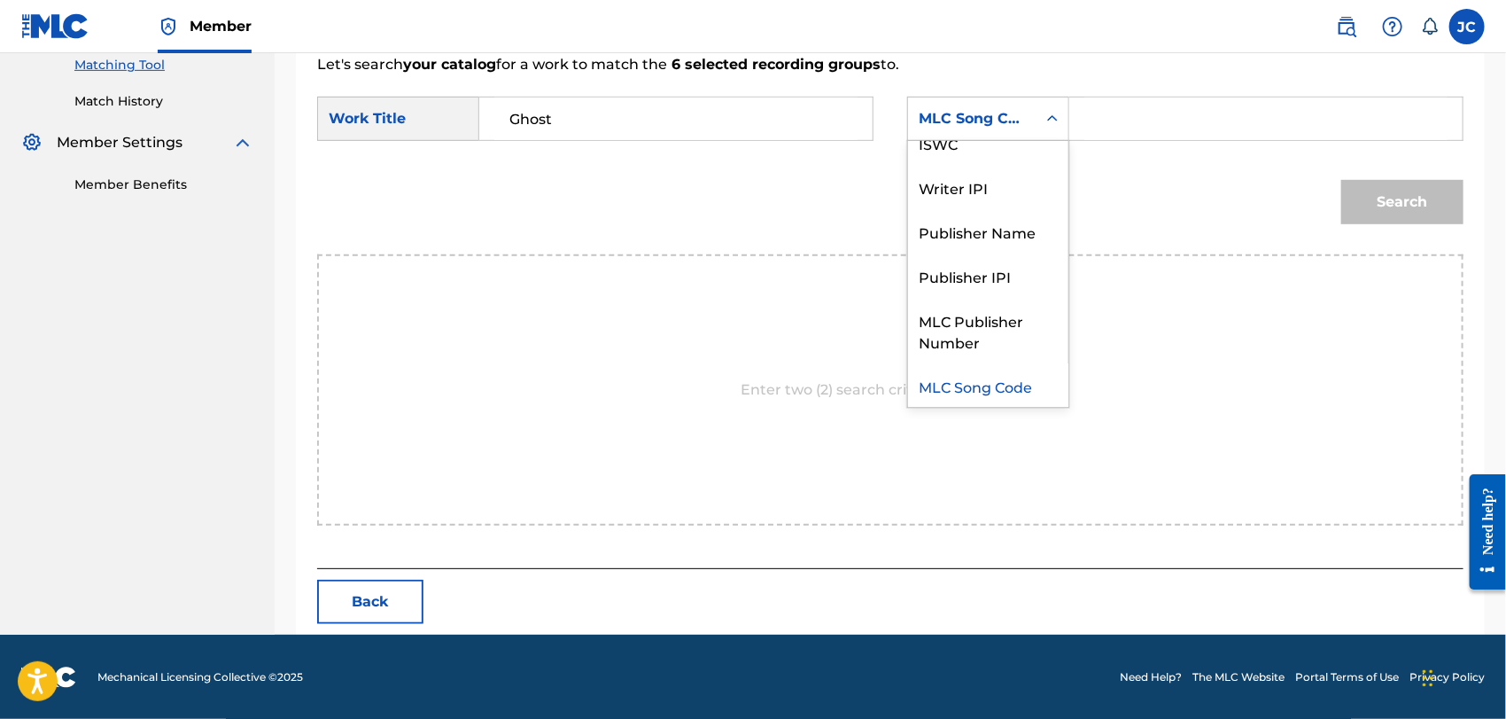
scroll to position [0, 0]
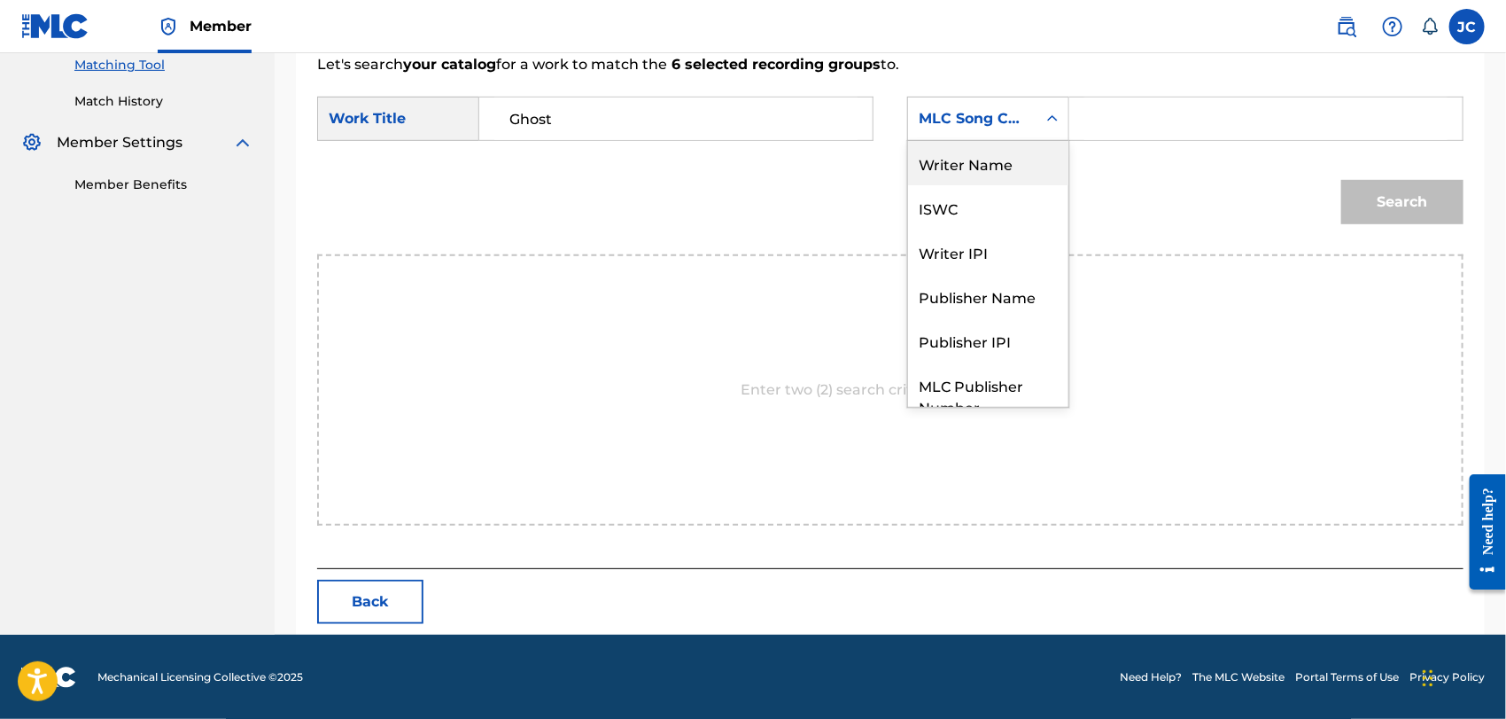
click at [992, 174] on div "Writer Name" at bounding box center [988, 163] width 160 height 44
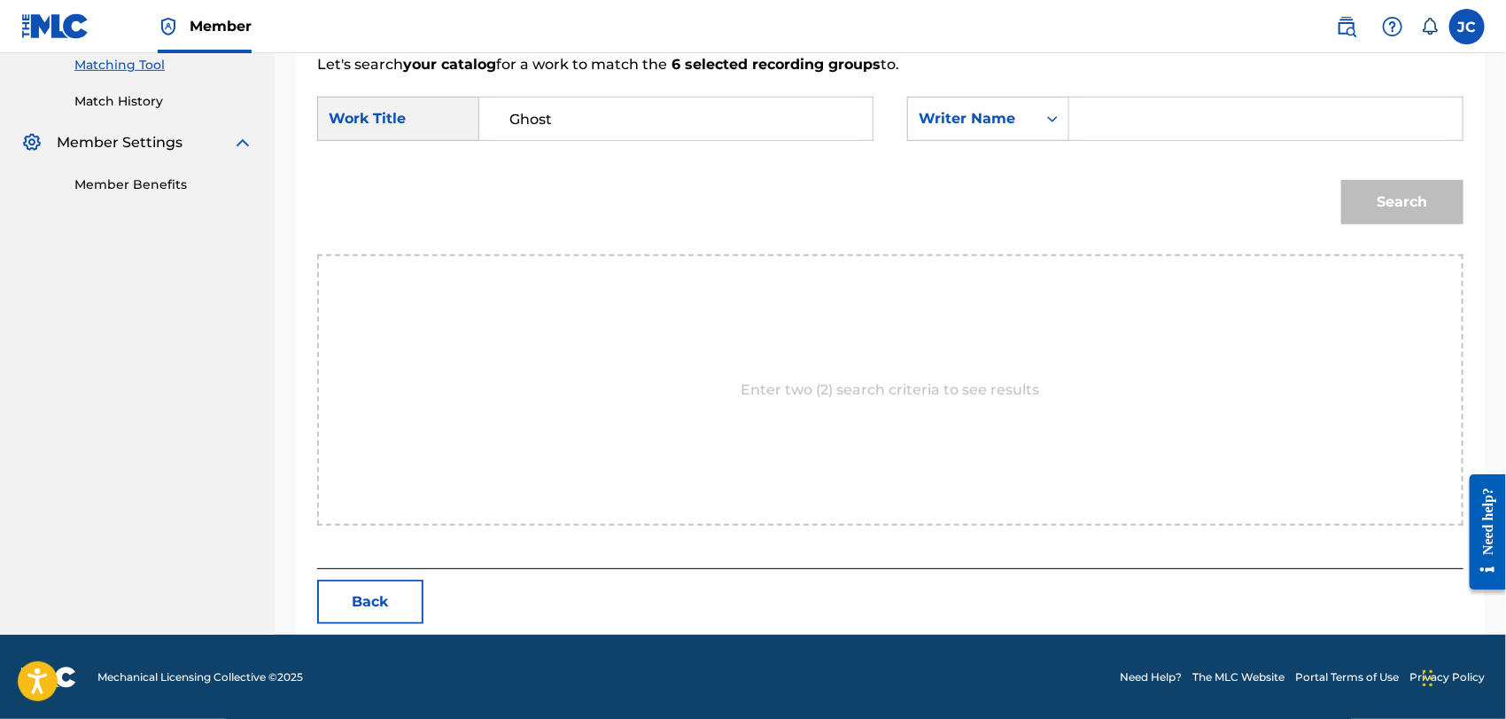
drag, startPoint x: 995, startPoint y: 101, endPoint x: 1185, endPoint y: 115, distance: 190.1
click at [997, 102] on div "Writer Name" at bounding box center [972, 119] width 128 height 34
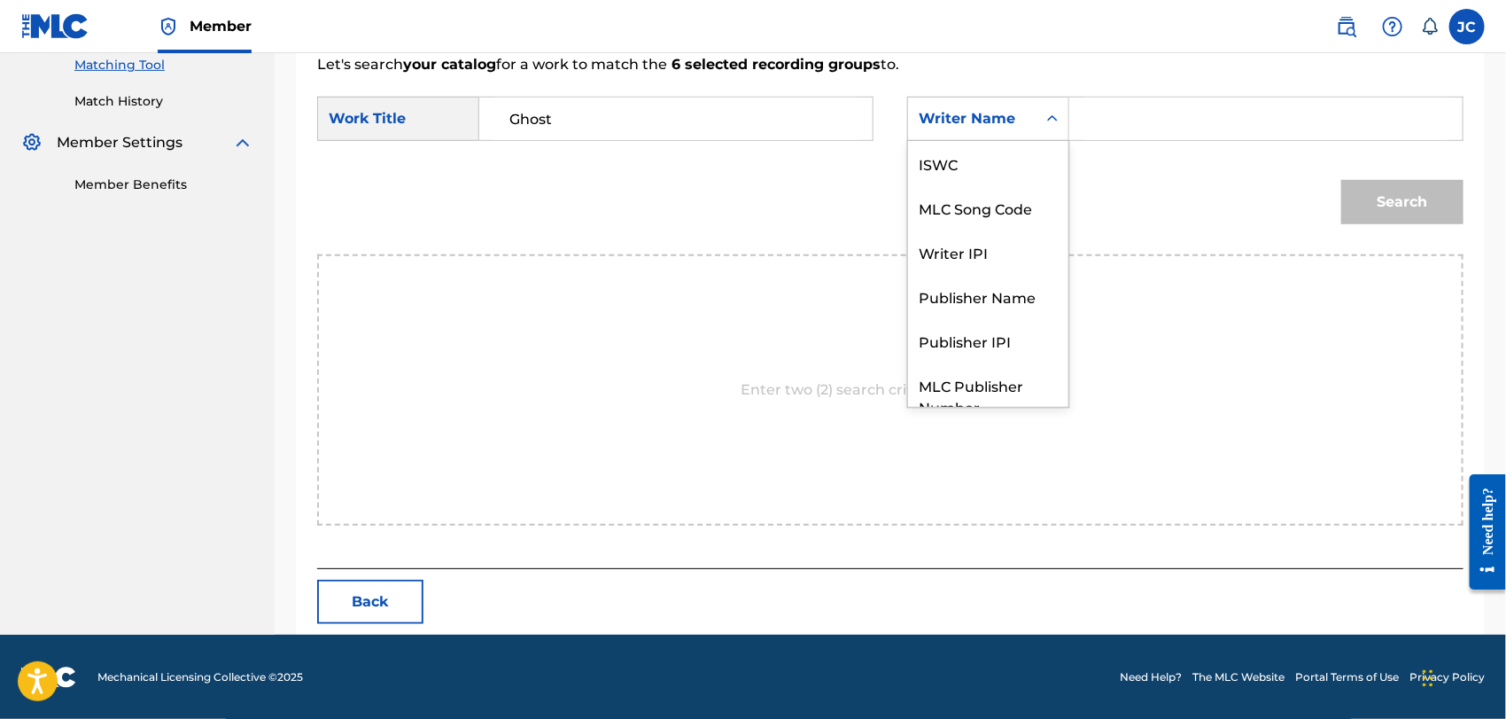
scroll to position [65, 0]
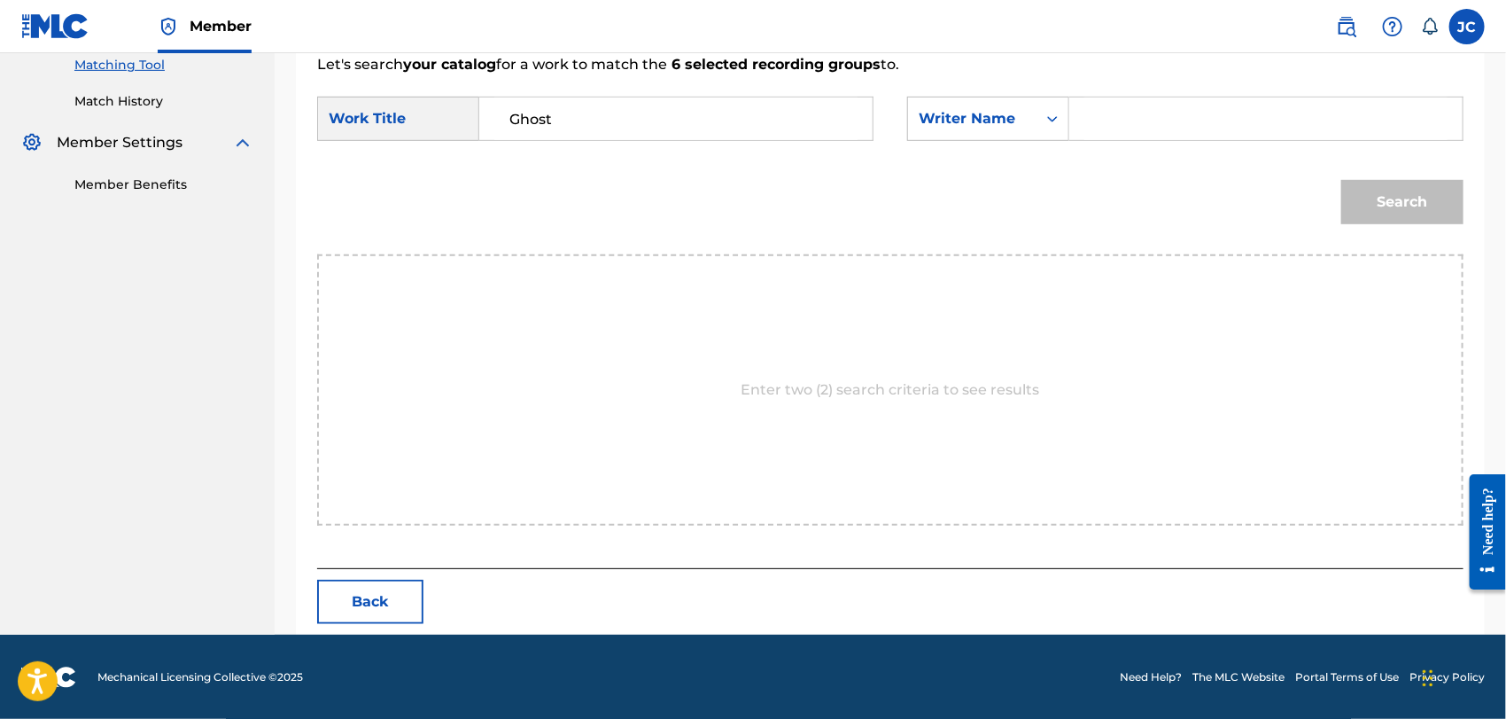
click at [1147, 103] on input "Search Form" at bounding box center [1265, 118] width 363 height 43
type input "Ghost"
drag, startPoint x: 1167, startPoint y: 120, endPoint x: 729, endPoint y: 58, distance: 442.0
click at [726, 54] on div "Let's search your catalog for a work to match the 6 selected recording groups t…" at bounding box center [890, 300] width 1146 height 537
click at [1183, 129] on input "Search Form" at bounding box center [1265, 118] width 363 height 43
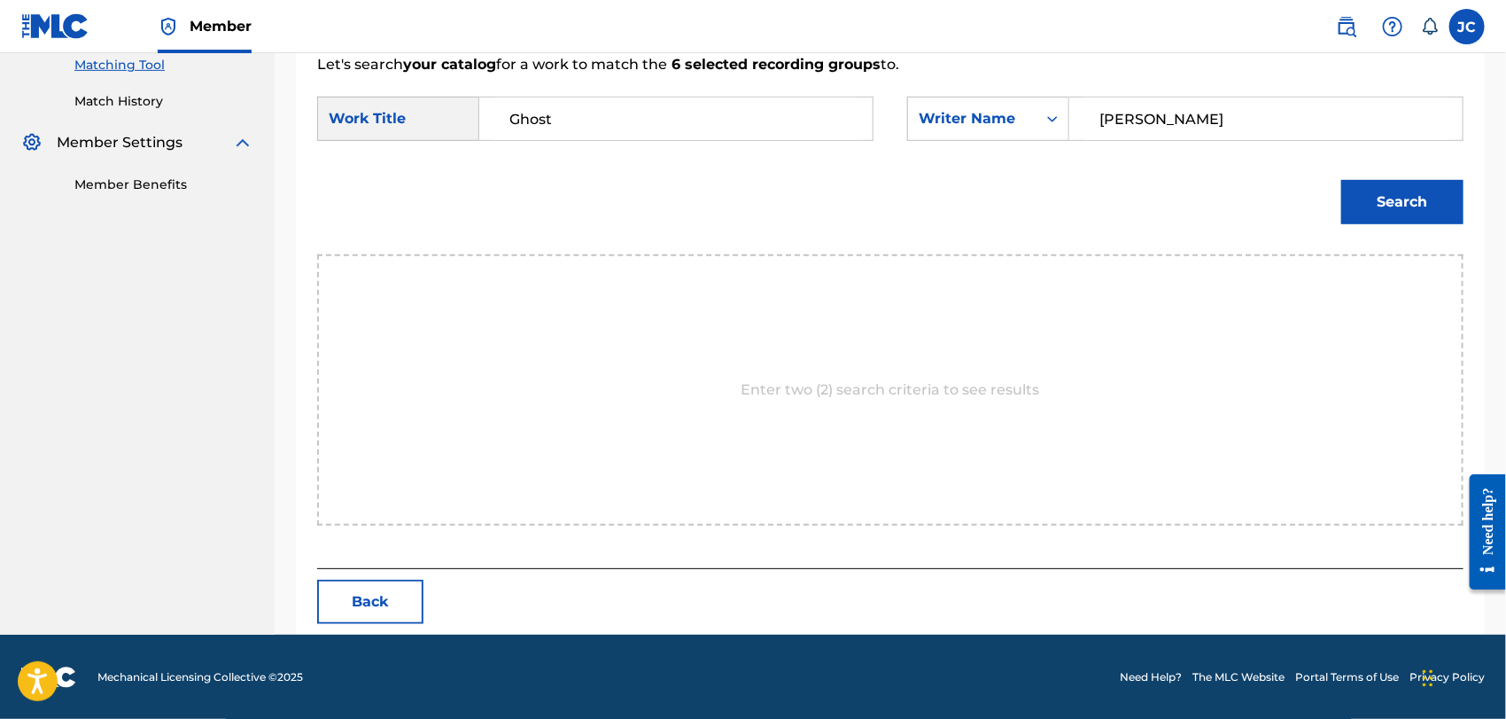
type input "[PERSON_NAME]"
click at [1407, 215] on button "Search" at bounding box center [1402, 202] width 122 height 44
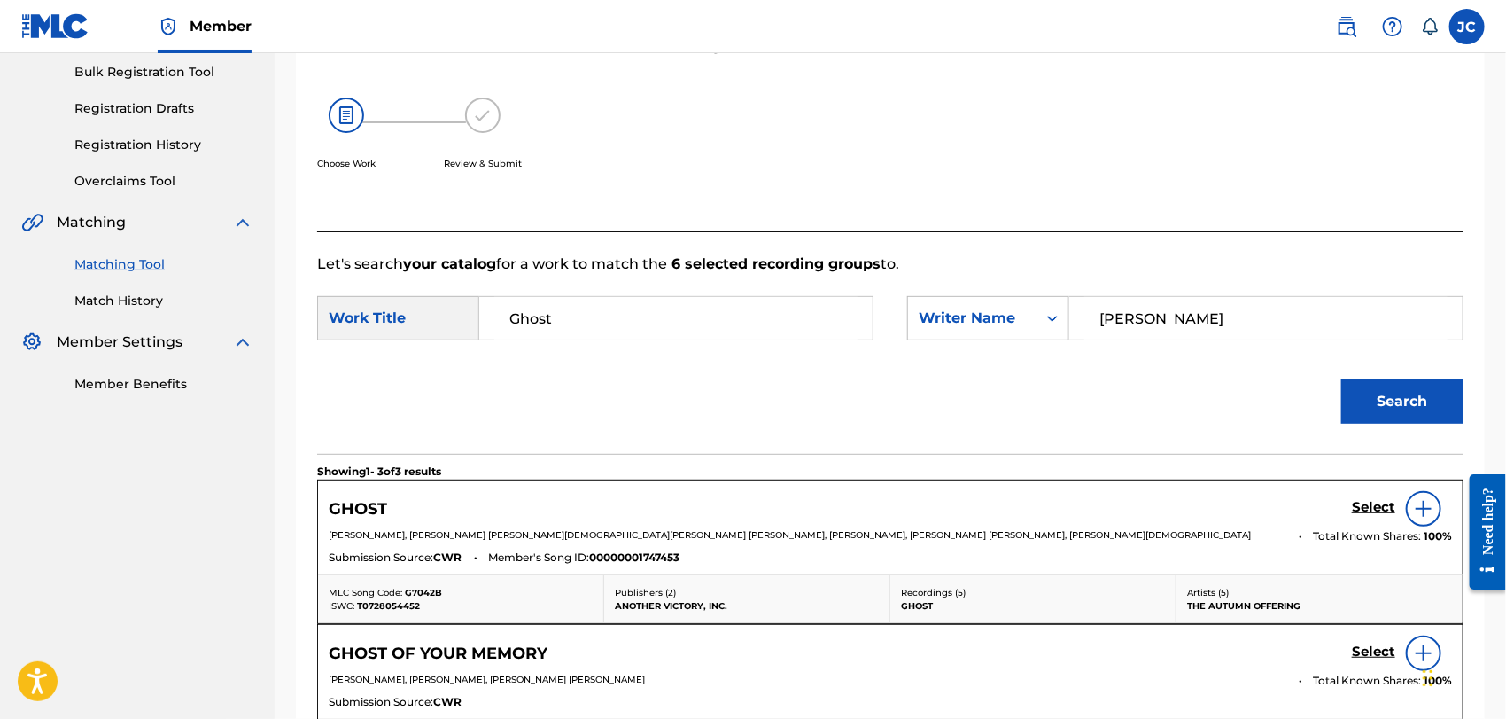
scroll to position [461, 0]
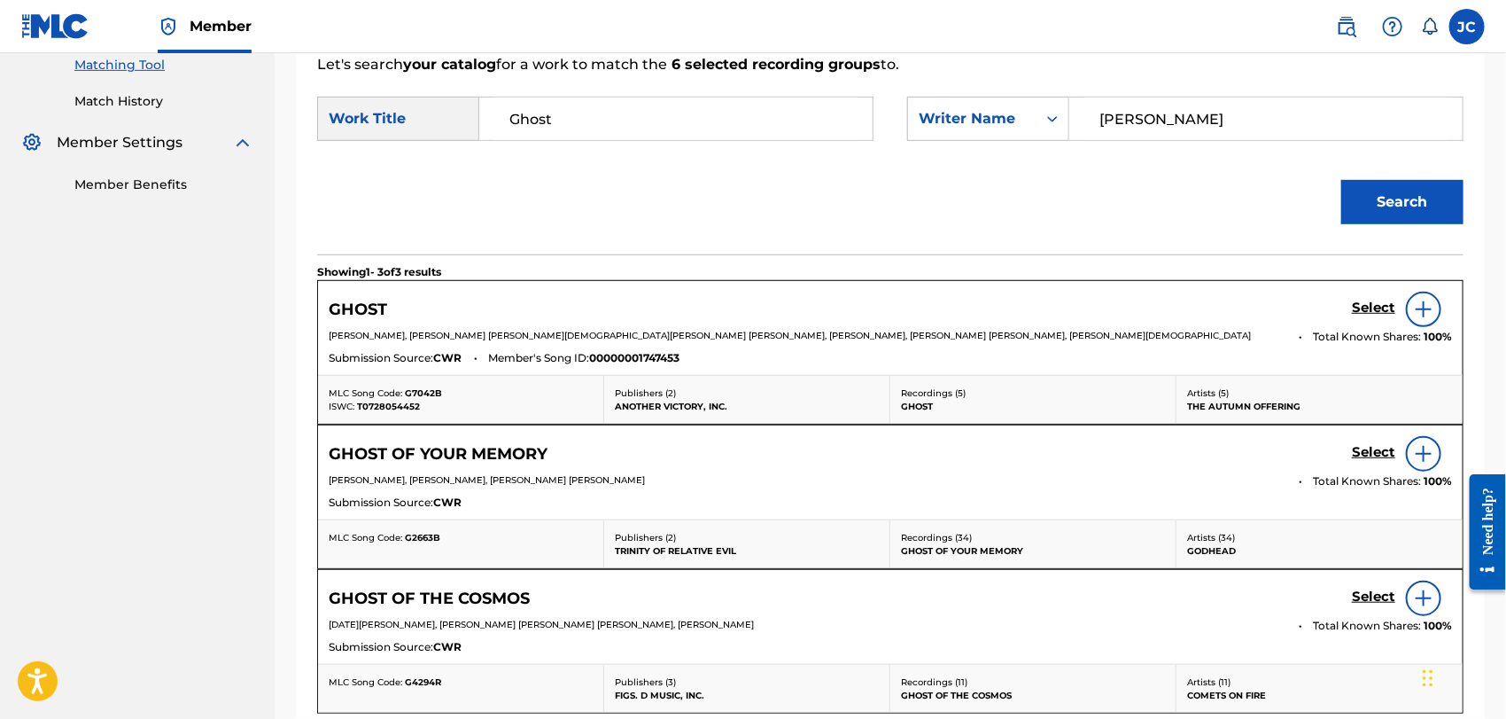
click at [1418, 299] on img at bounding box center [1423, 309] width 21 height 21
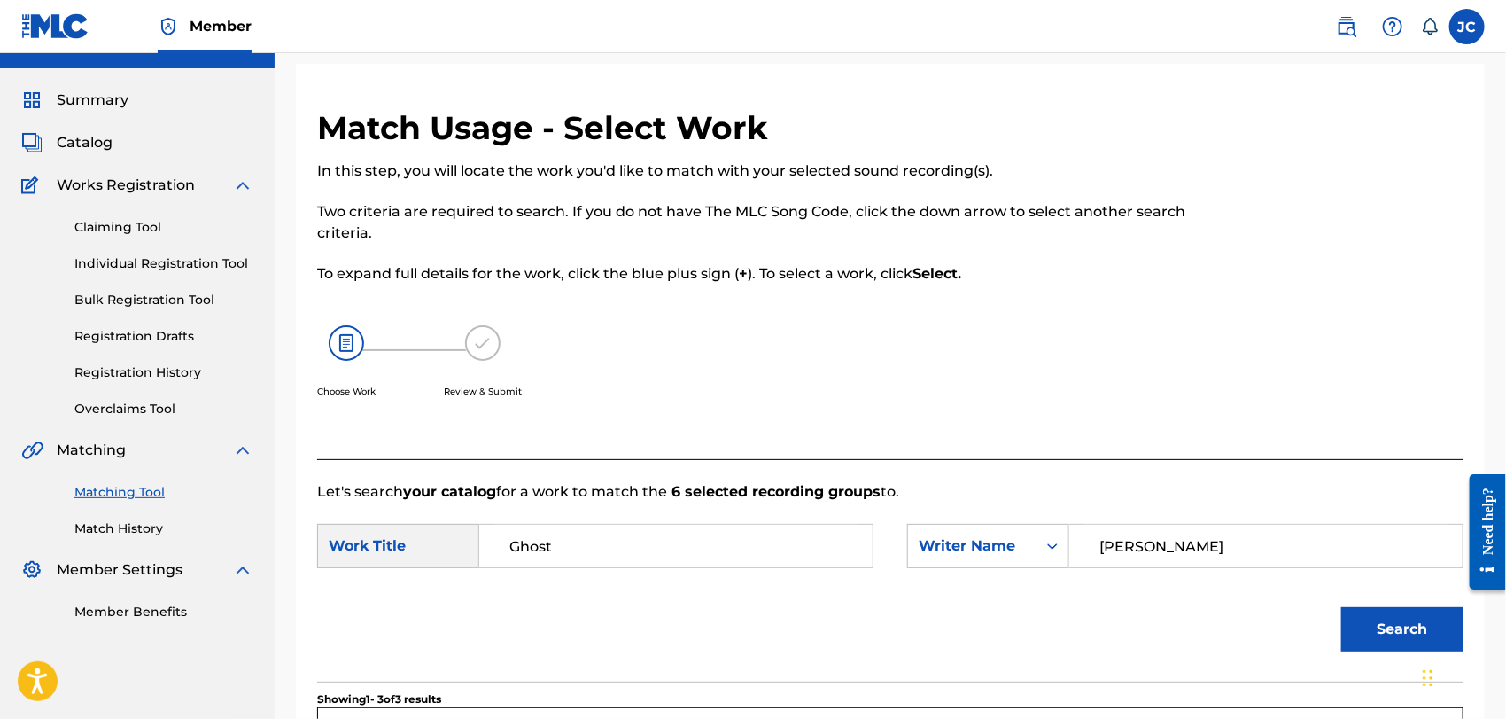
scroll to position [0, 0]
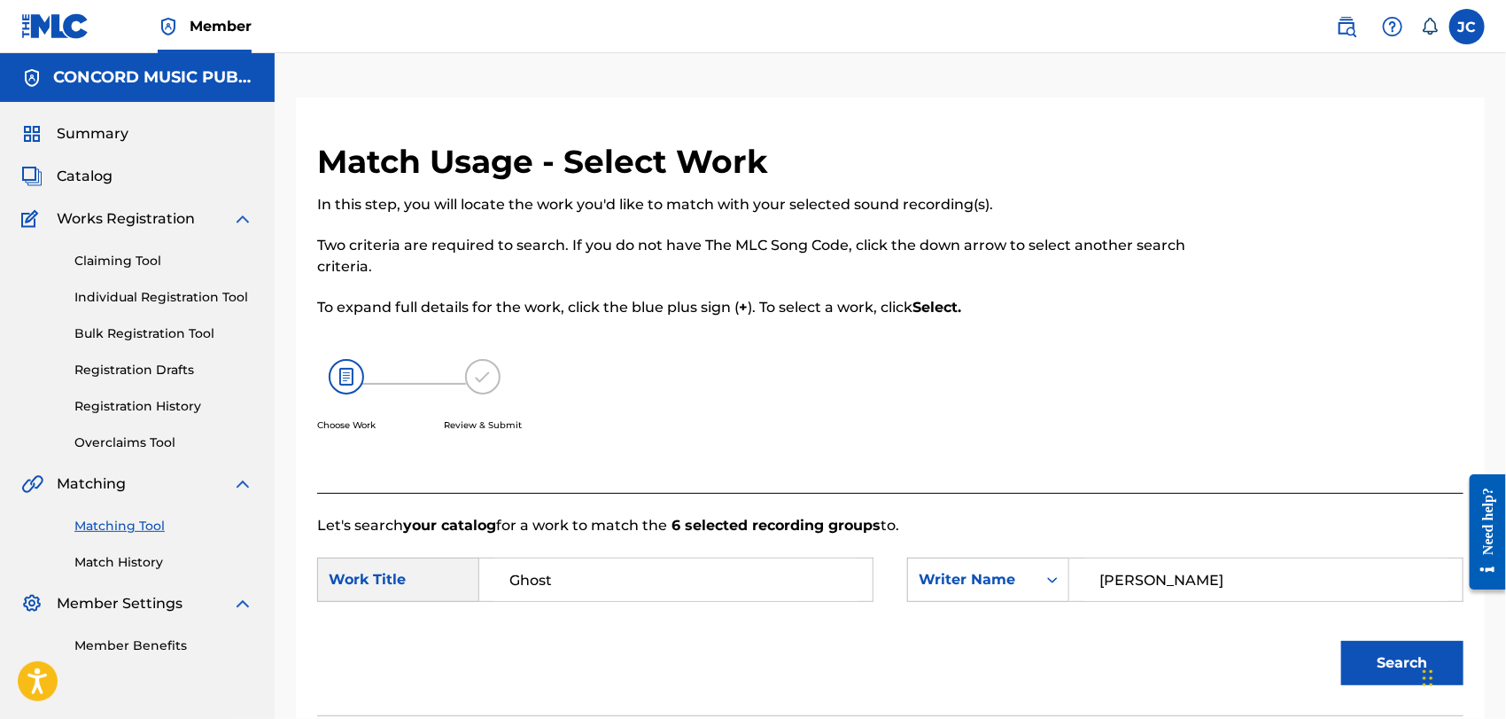
click at [128, 571] on link "Match History" at bounding box center [163, 562] width 179 height 19
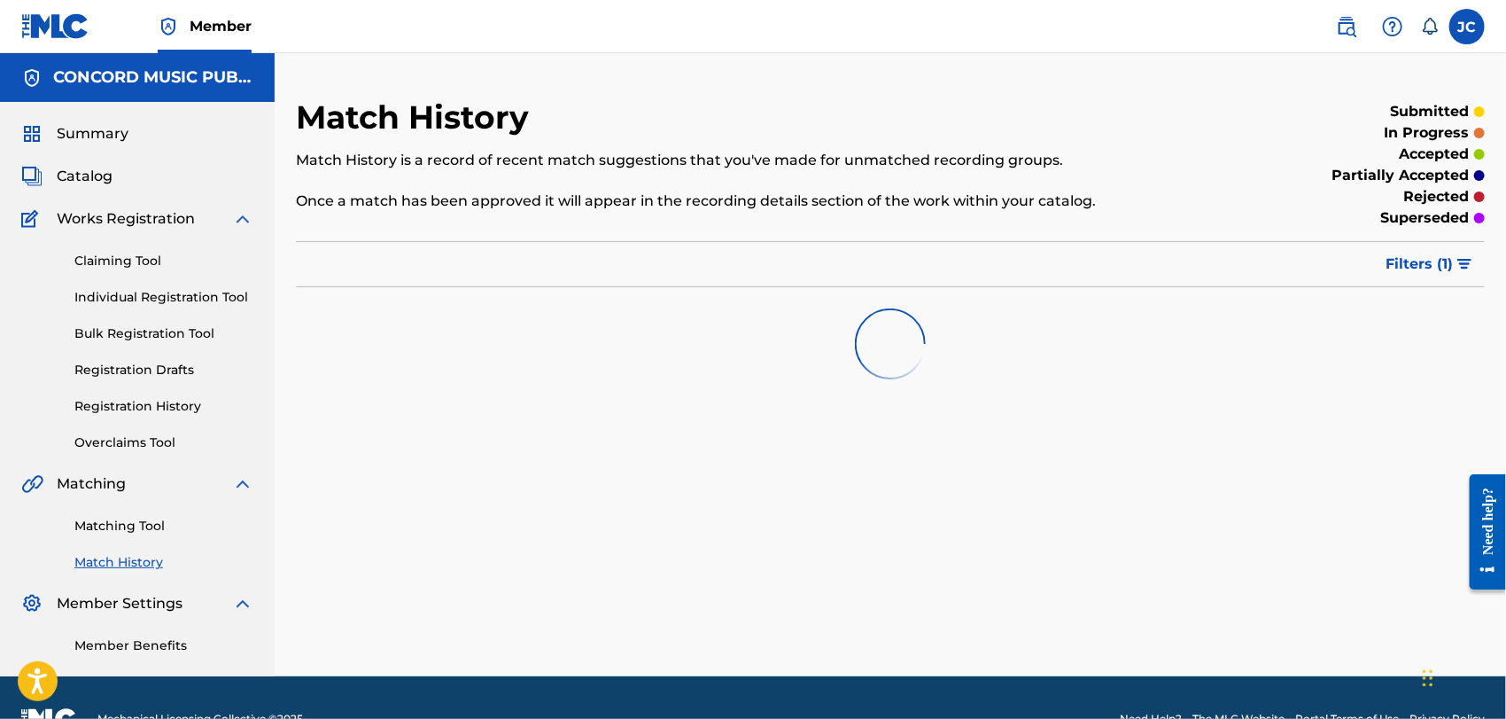
click at [144, 529] on link "Matching Tool" at bounding box center [163, 526] width 179 height 19
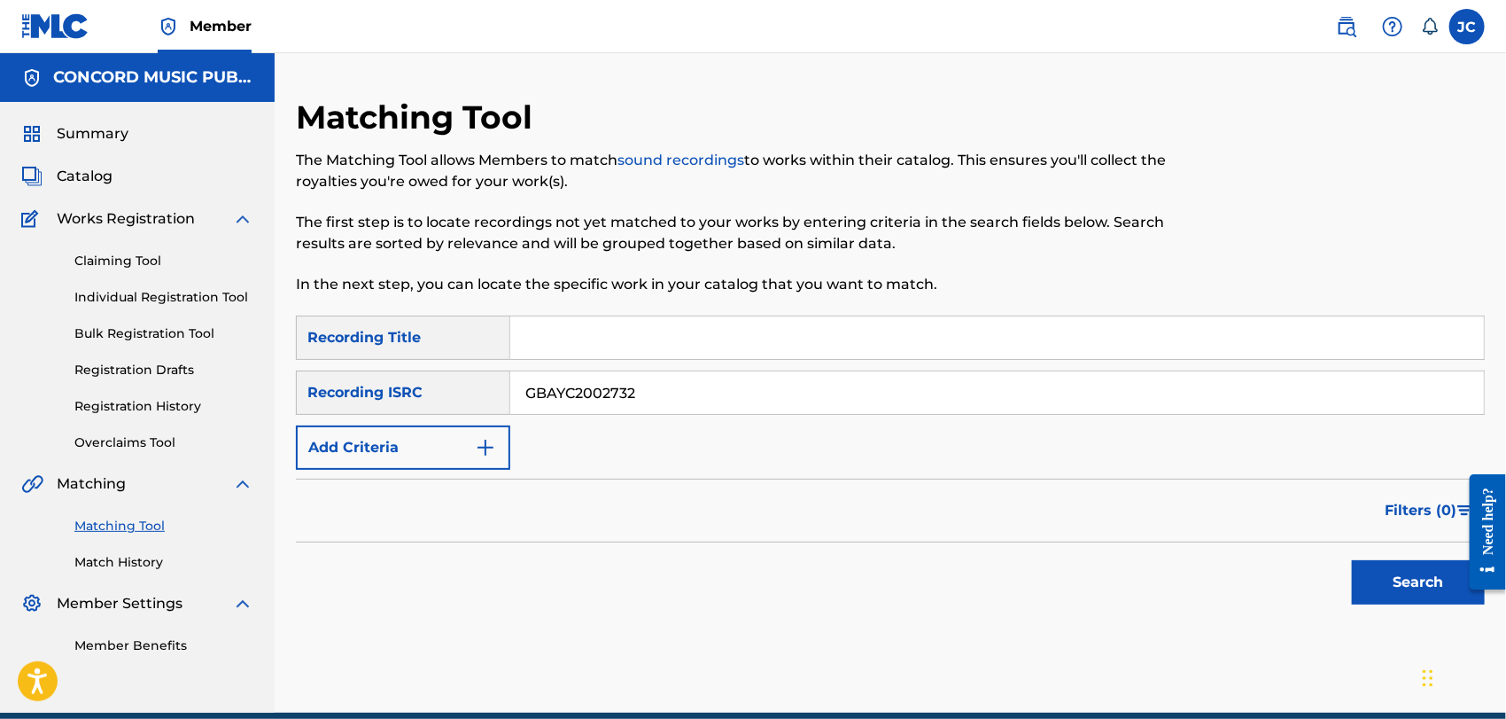
type input "GBAYC2002732"
click at [1365, 579] on button "Search" at bounding box center [1418, 582] width 133 height 44
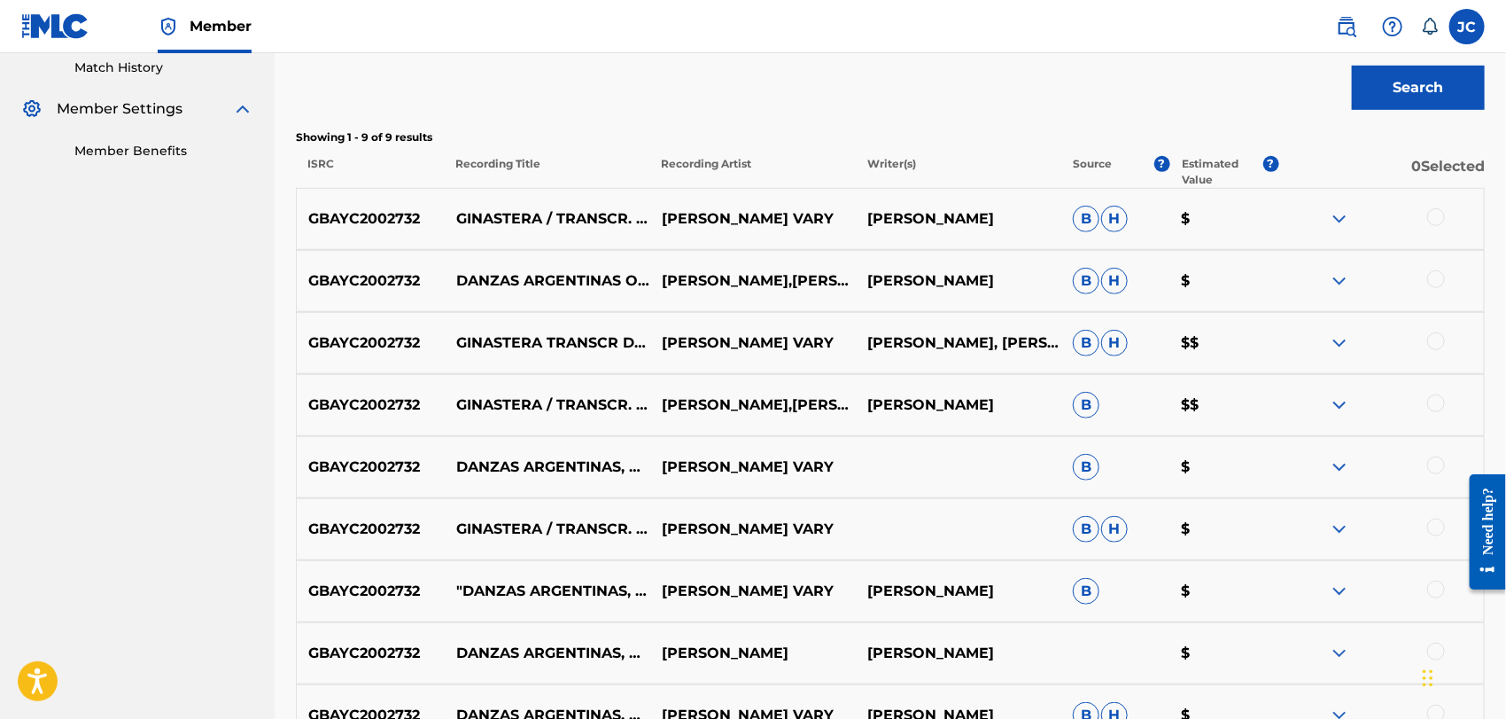
scroll to position [487, 0]
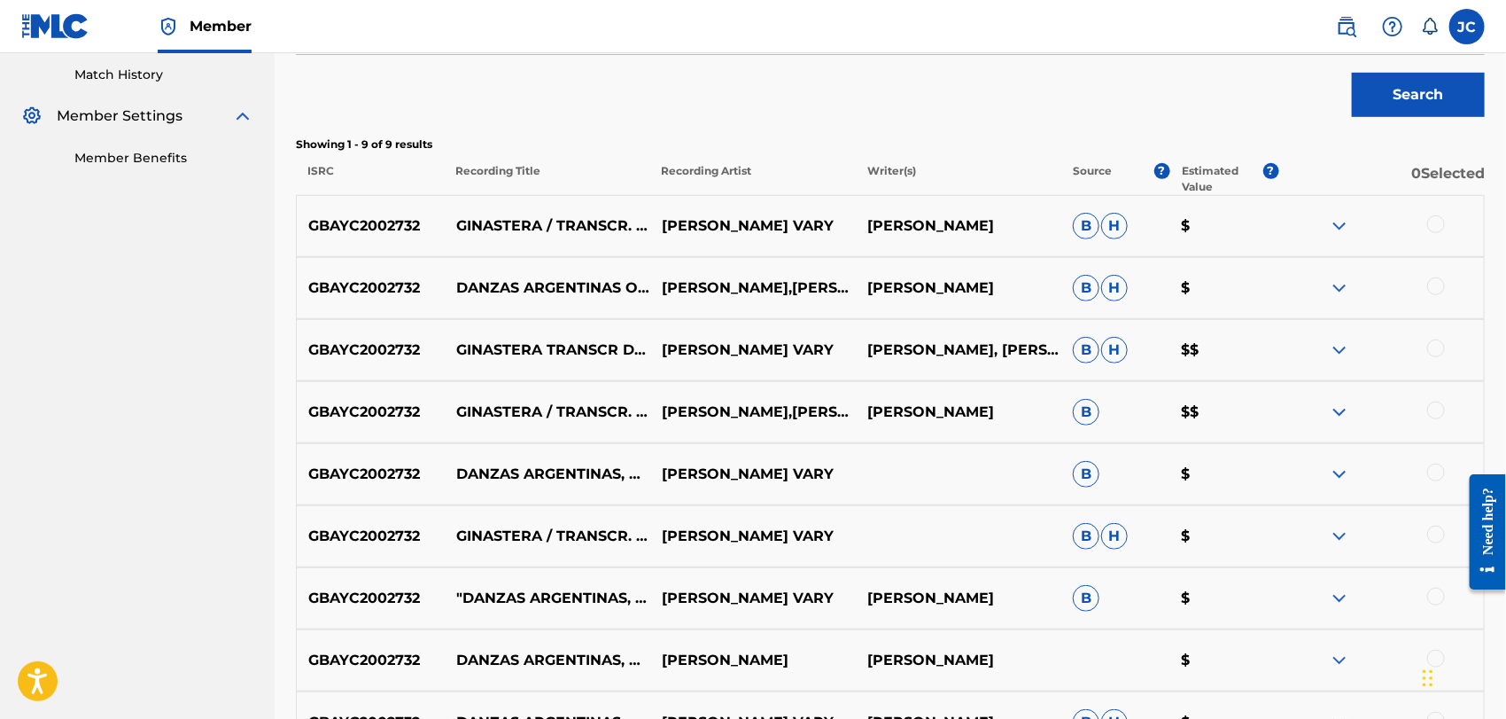
click at [1436, 229] on div at bounding box center [1436, 224] width 18 height 18
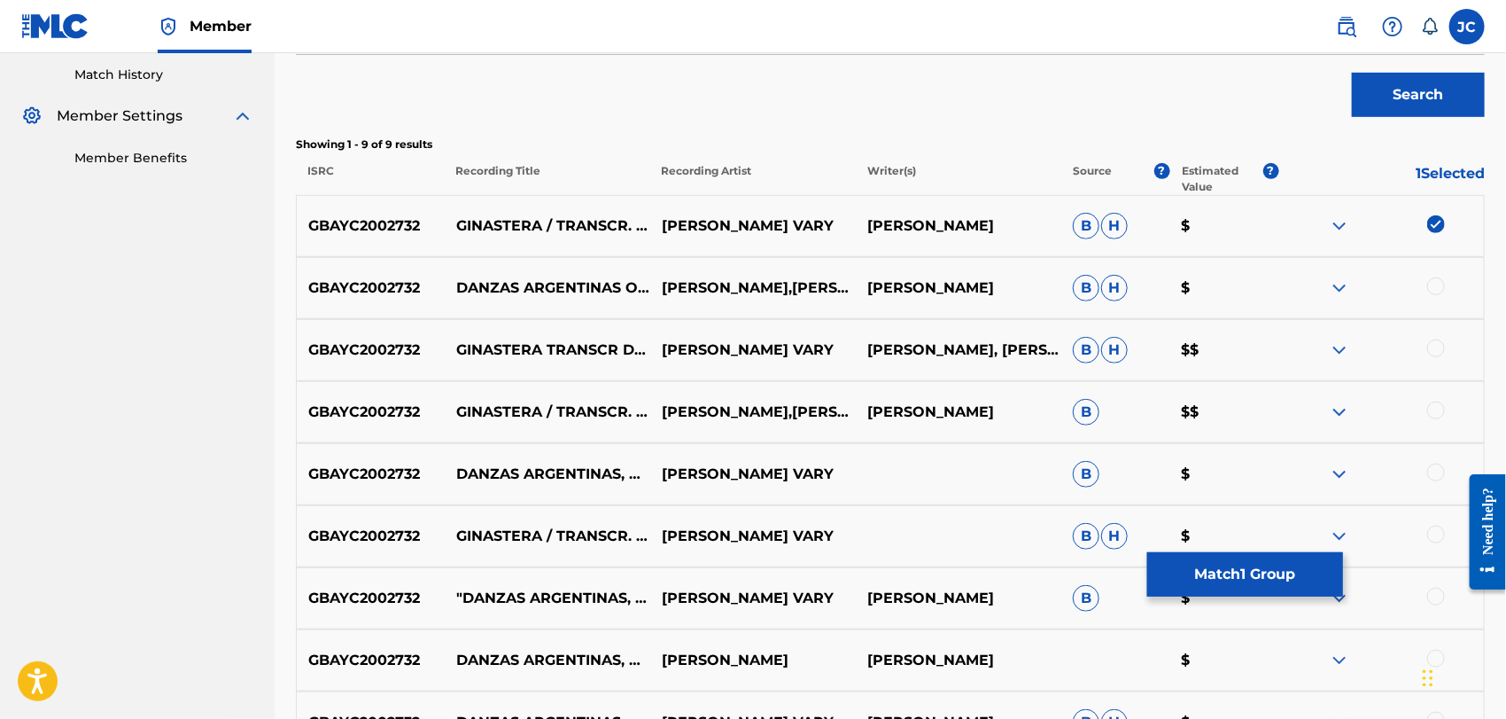
click at [1438, 278] on div at bounding box center [1436, 286] width 18 height 18
click at [1427, 353] on div at bounding box center [1381, 349] width 206 height 21
click at [1441, 351] on div at bounding box center [1436, 348] width 18 height 18
click at [1429, 408] on div at bounding box center [1436, 410] width 18 height 18
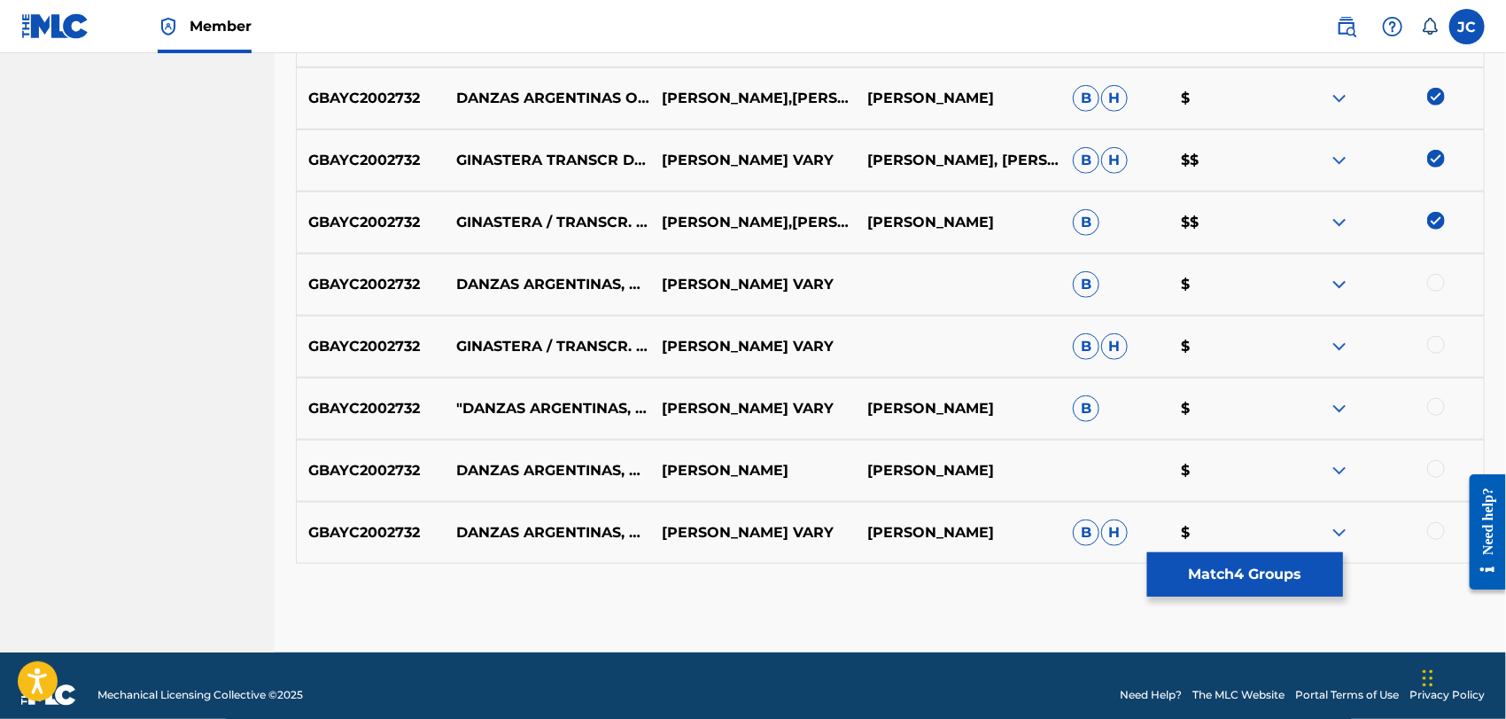
scroll to position [684, 0]
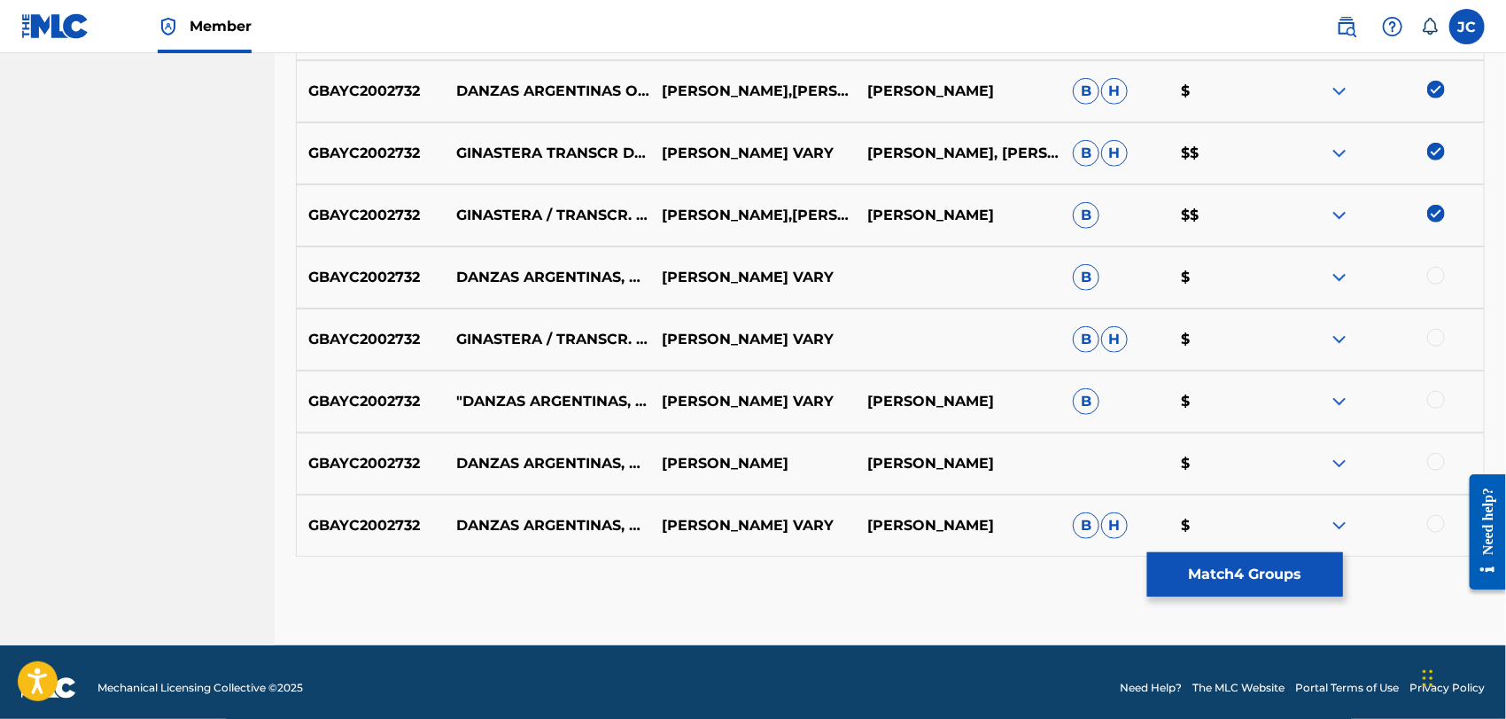
click at [1432, 282] on div at bounding box center [1436, 276] width 18 height 18
click at [1432, 347] on div at bounding box center [1381, 339] width 206 height 21
click at [1434, 334] on div at bounding box center [1436, 338] width 18 height 18
click at [1434, 406] on div at bounding box center [1436, 400] width 18 height 18
click at [1424, 477] on div "GBAYC2002732 DANZAS ARGENTINAS, OP. 2: NO. 2, DANZA DE LA MOZA DONOSA (TRANSCR.…" at bounding box center [890, 463] width 1189 height 62
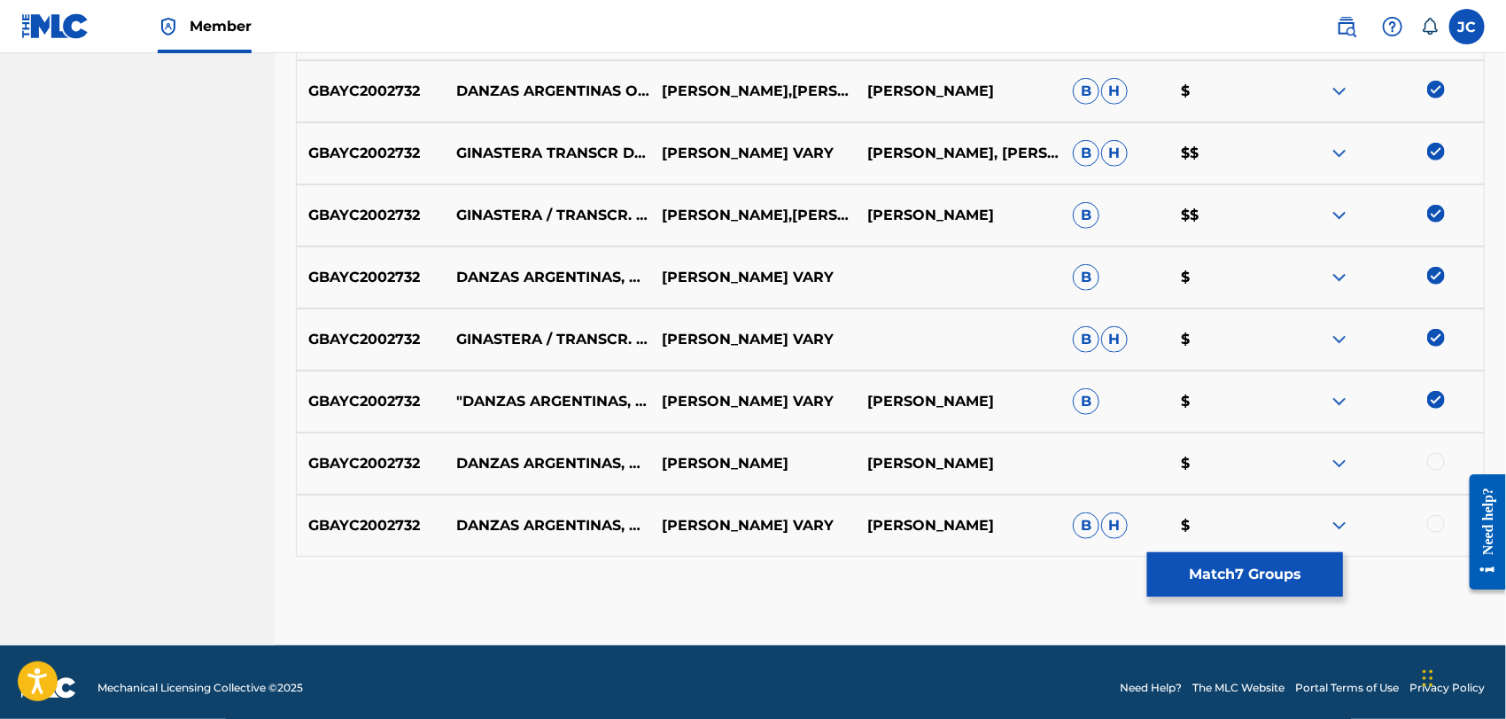
click at [1425, 466] on div at bounding box center [1381, 463] width 206 height 21
click at [1442, 459] on div at bounding box center [1436, 462] width 18 height 18
click at [1425, 516] on div at bounding box center [1381, 525] width 206 height 21
click at [1431, 526] on div at bounding box center [1436, 524] width 18 height 18
click at [1166, 568] on button "Match 9 Groups" at bounding box center [1245, 574] width 196 height 44
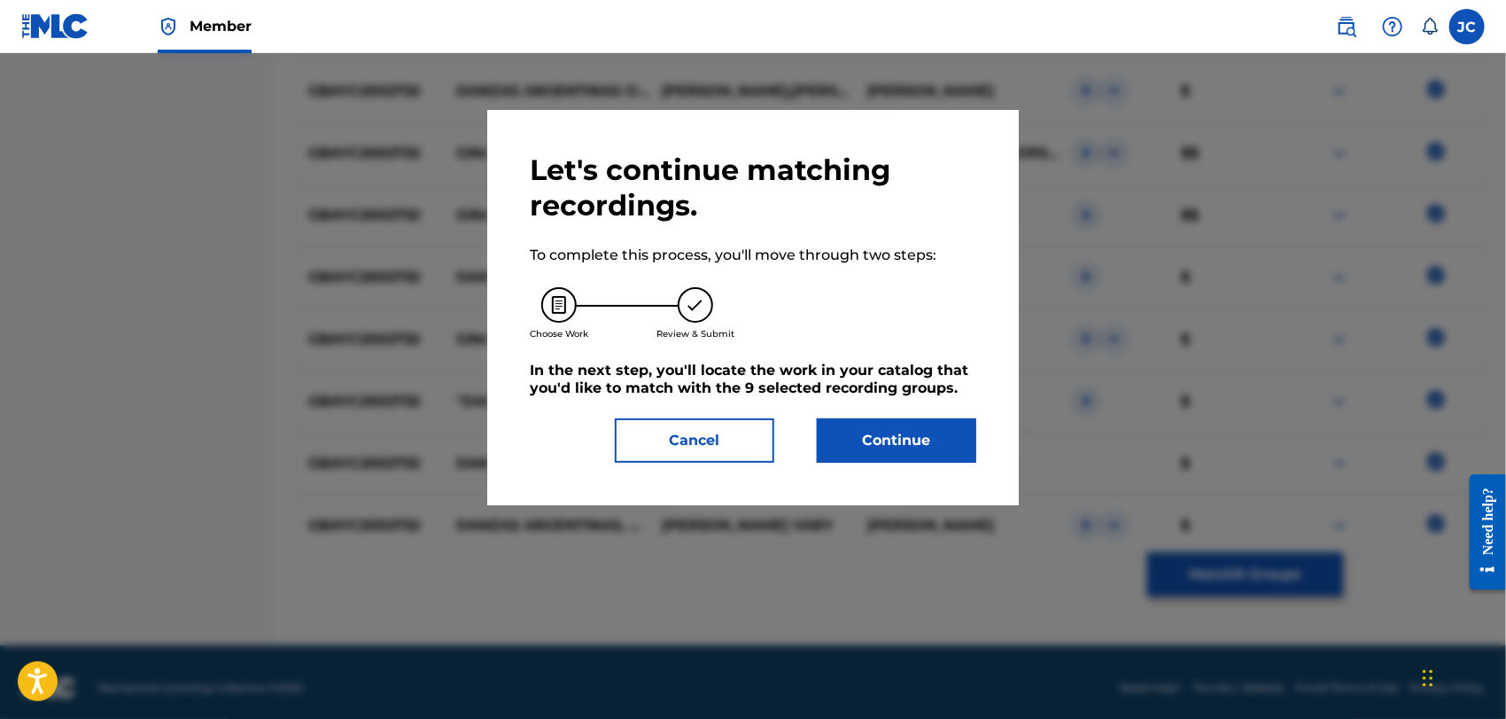
click at [858, 462] on button "Continue" at bounding box center [896, 440] width 159 height 44
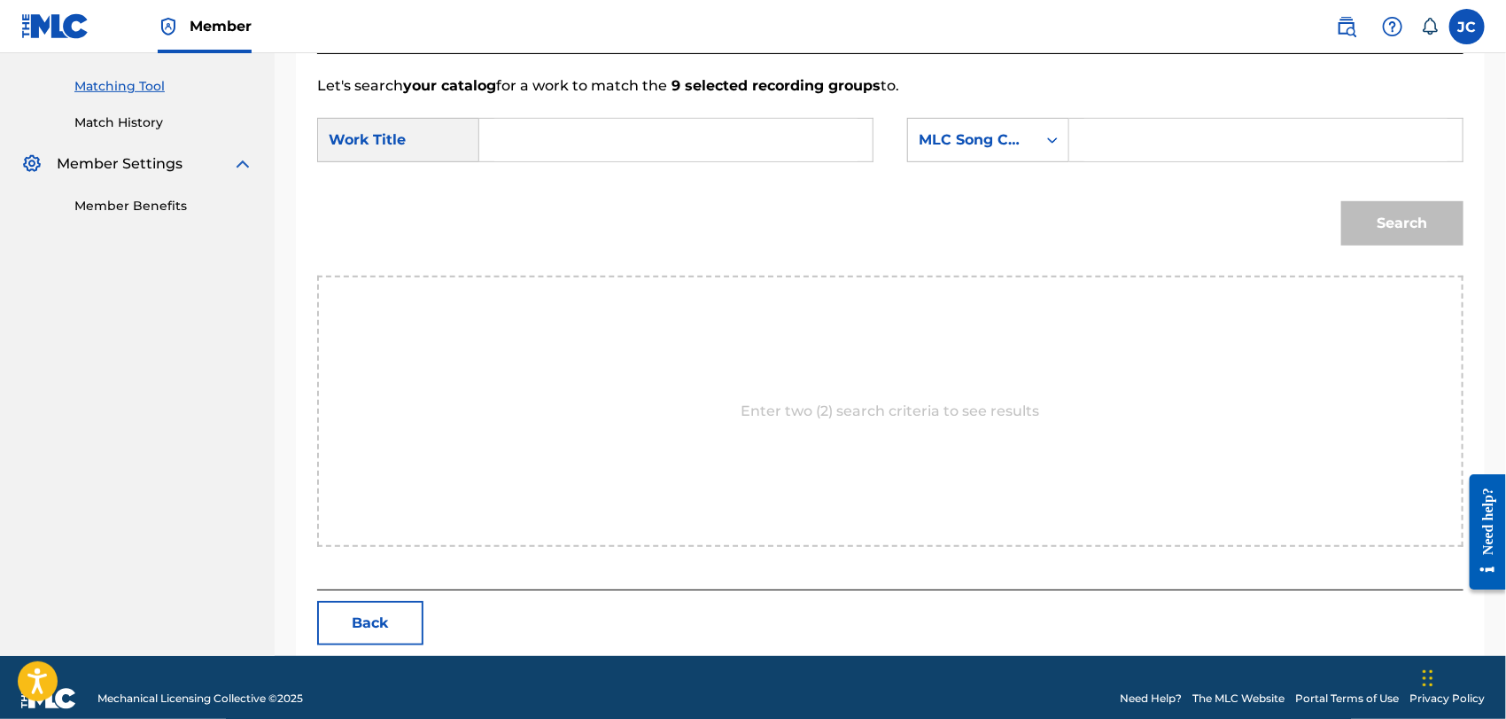
scroll to position [461, 0]
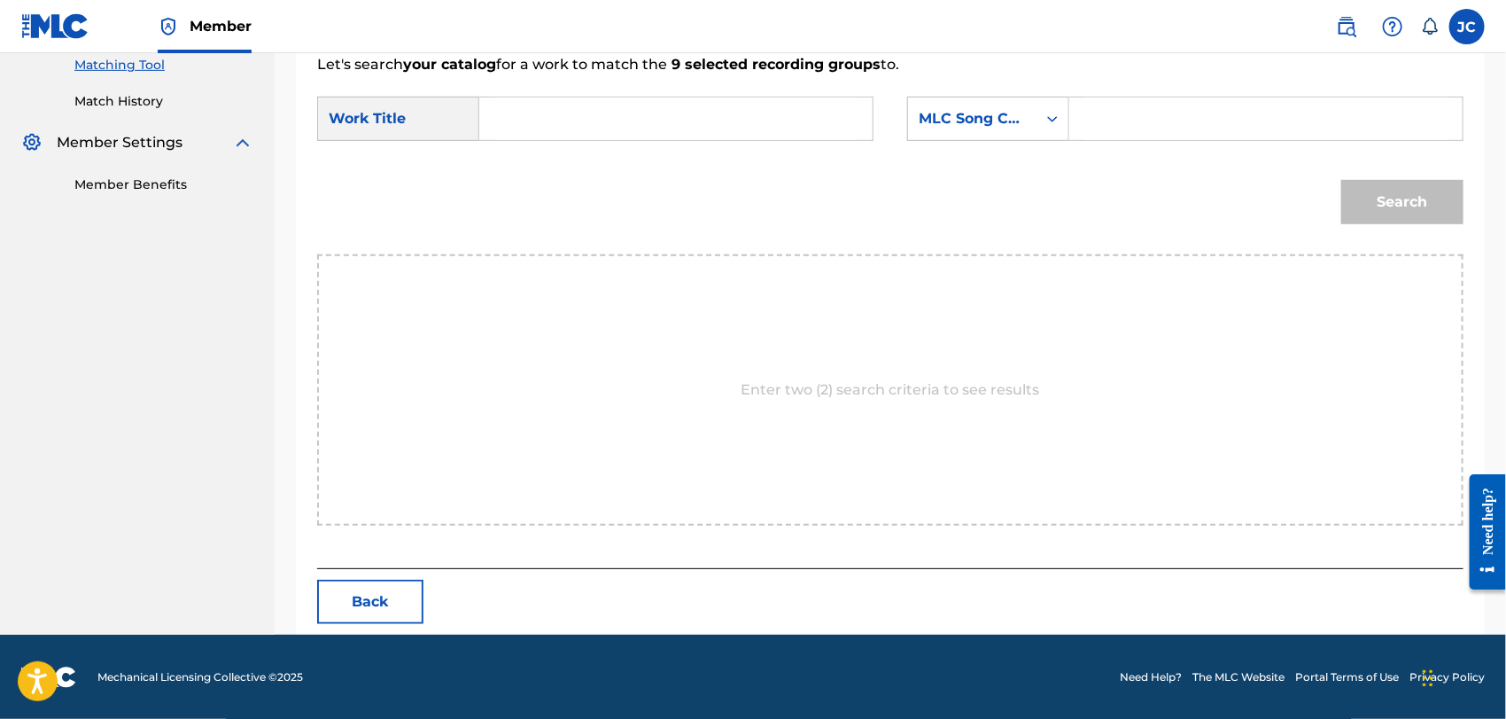
click at [868, 454] on div "Enter two (2) search criteria to see results" at bounding box center [890, 389] width 1146 height 271
drag, startPoint x: 102, startPoint y: 104, endPoint x: 111, endPoint y: 117, distance: 16.0
click at [102, 104] on link "Match History" at bounding box center [163, 101] width 179 height 19
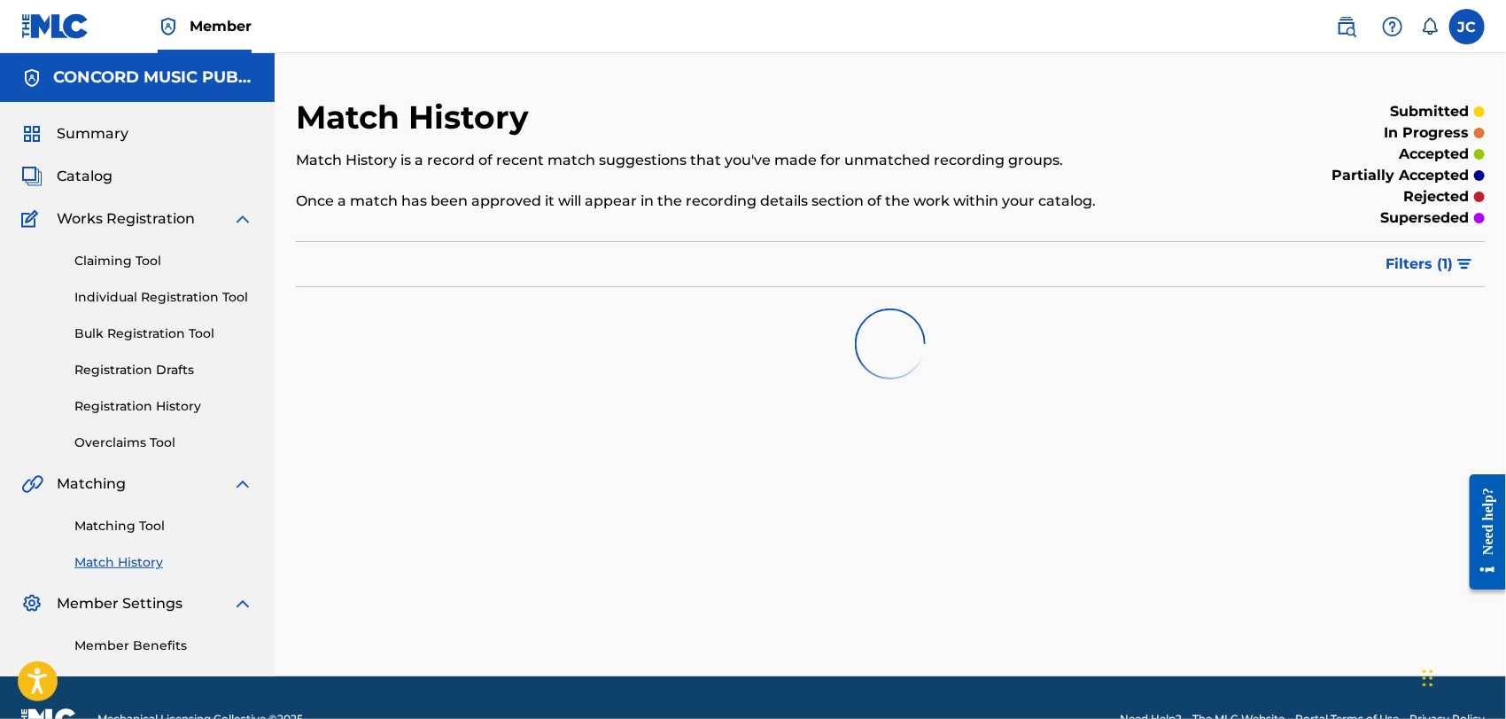
click at [153, 526] on link "Matching Tool" at bounding box center [163, 526] width 179 height 19
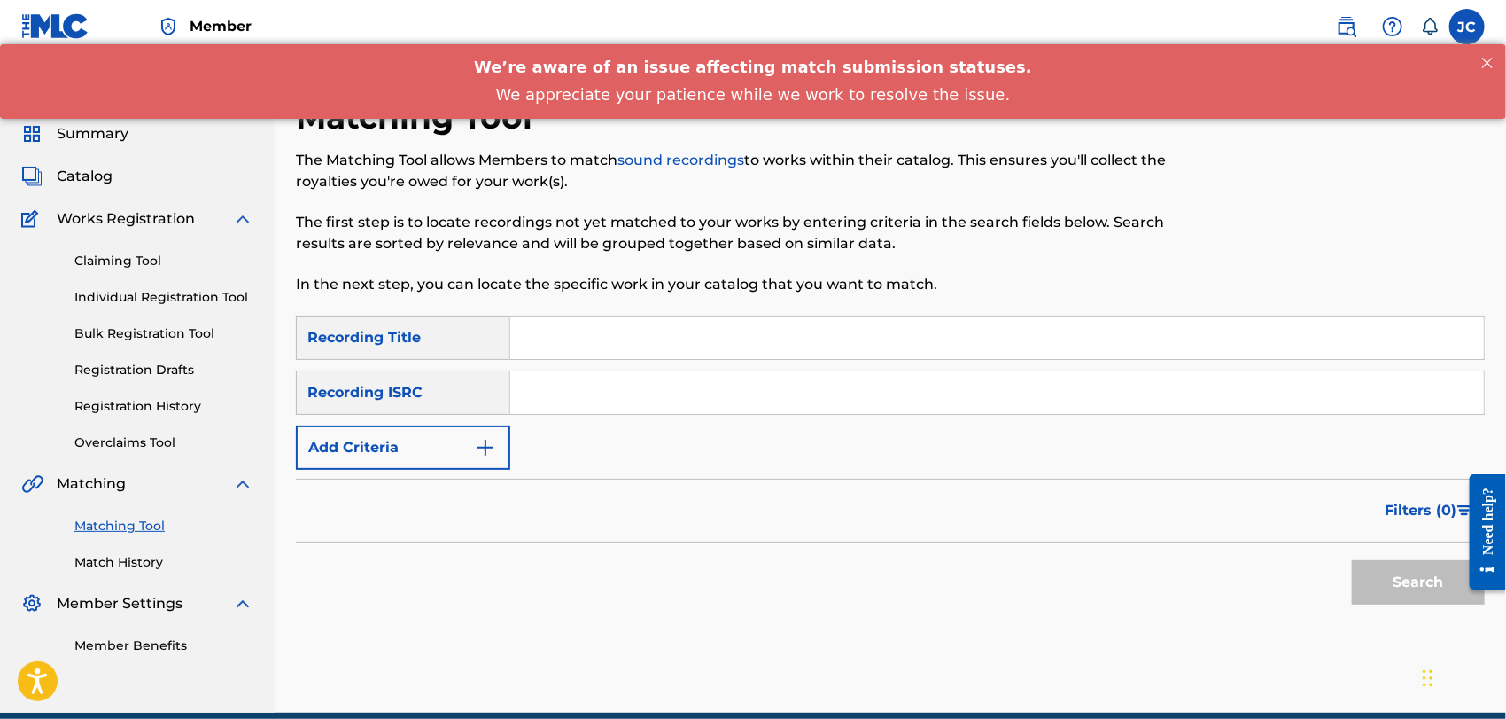
click at [557, 392] on input "Search Form" at bounding box center [997, 392] width 974 height 43
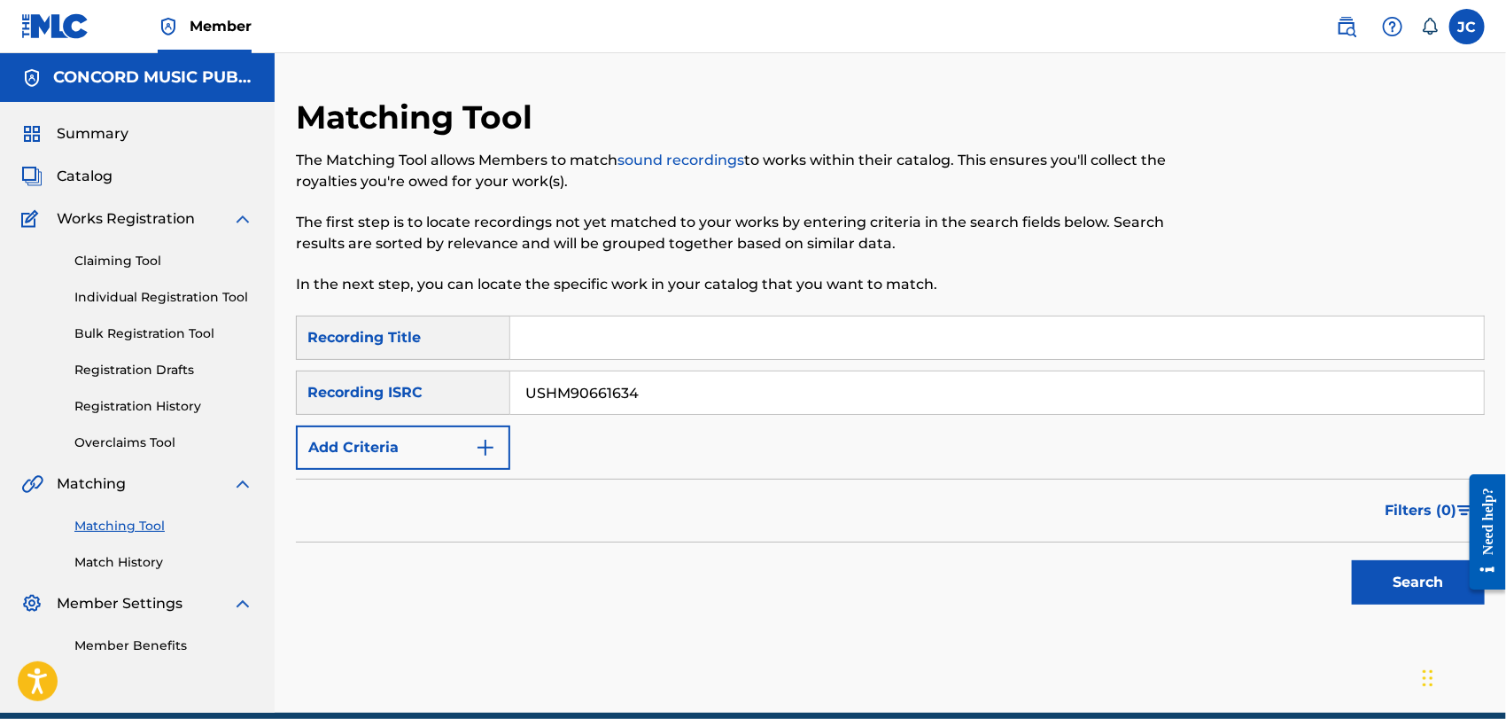
type input "USHM90661634"
drag, startPoint x: 1389, startPoint y: 580, endPoint x: 1453, endPoint y: 568, distance: 65.0
click at [1394, 579] on button "Search" at bounding box center [1418, 582] width 133 height 44
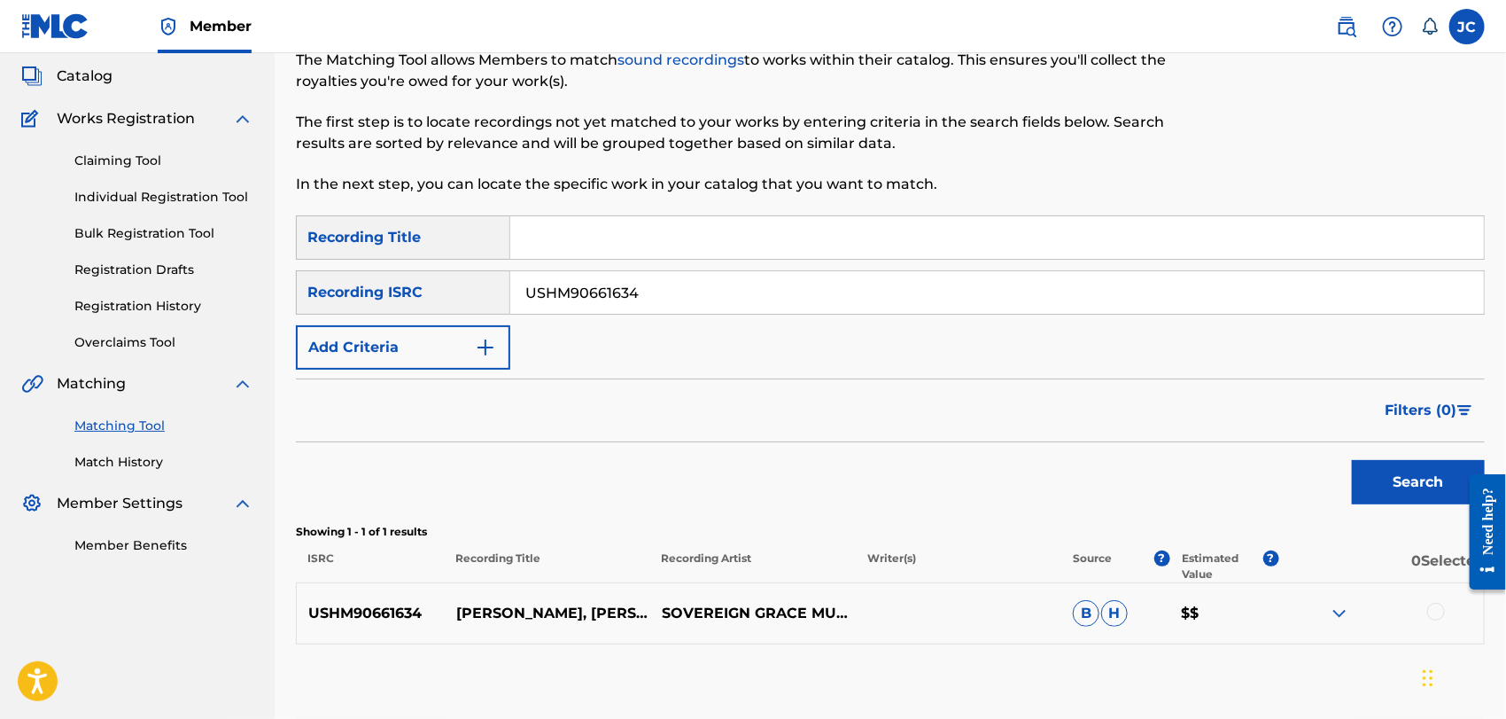
scroll to position [198, 0]
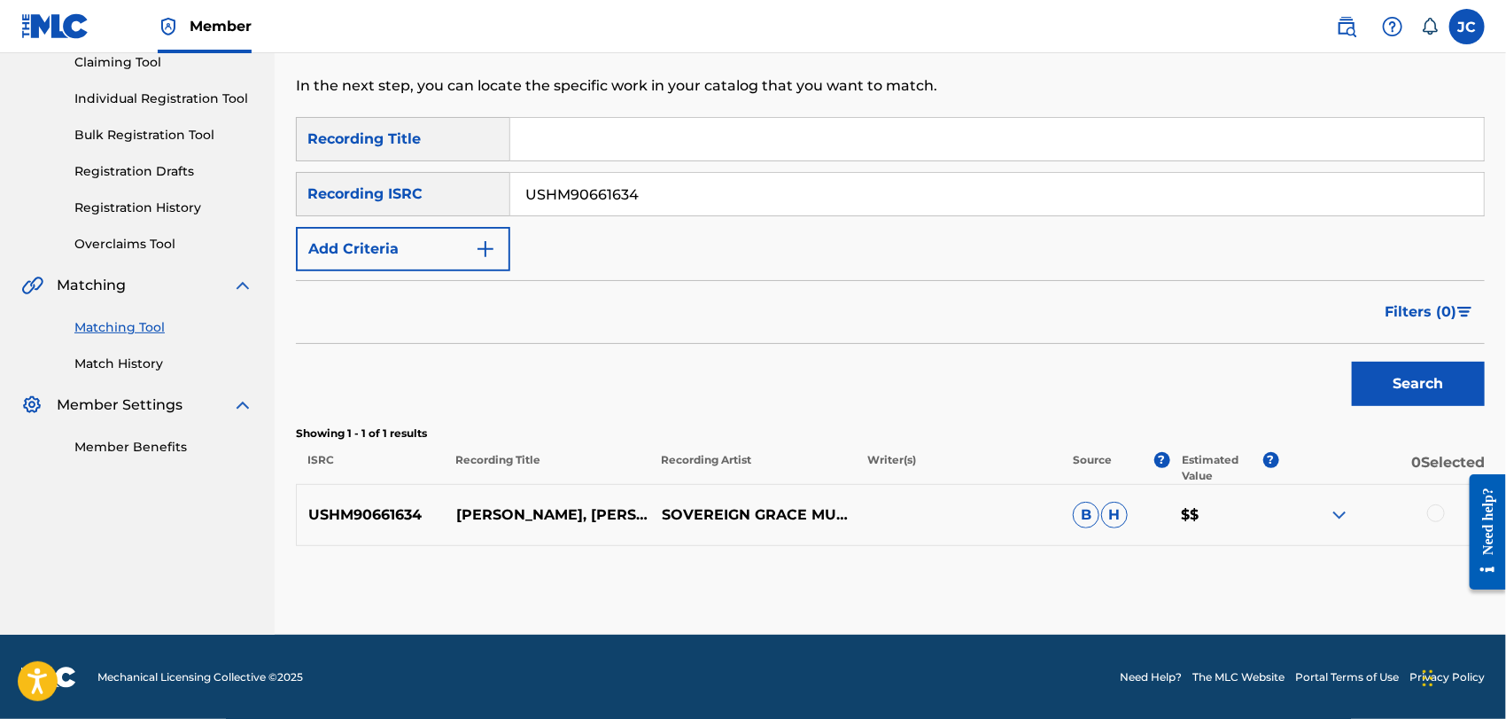
click at [1448, 509] on div at bounding box center [1381, 514] width 206 height 21
click at [1439, 514] on div at bounding box center [1436, 513] width 18 height 18
click at [1253, 537] on div "USHM90661634 [PERSON_NAME], [PERSON_NAME] SOVEREIGN GRACE MUSIC [PERSON_NAME]" at bounding box center [890, 515] width 1189 height 62
click at [1247, 569] on button "Match 1 Group" at bounding box center [1245, 574] width 196 height 44
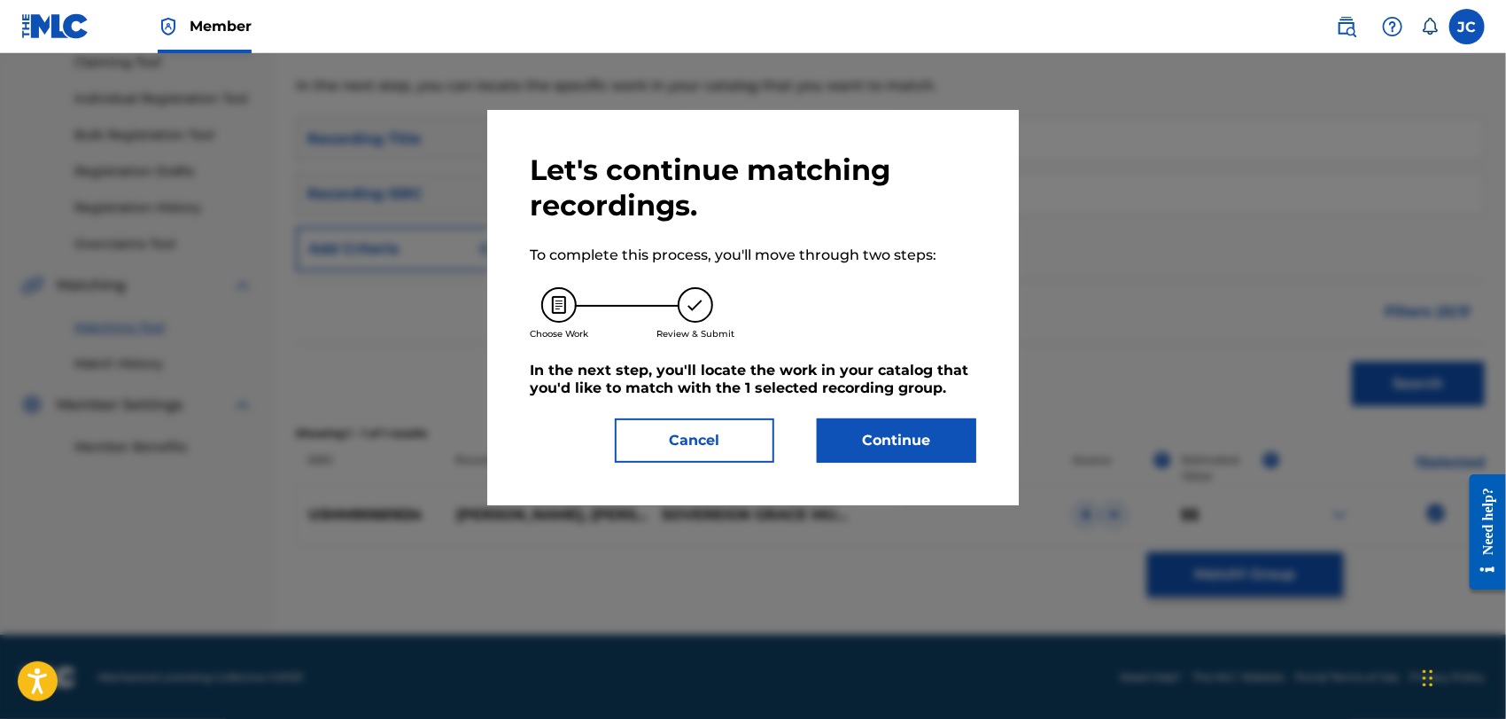
click at [882, 455] on button "Continue" at bounding box center [896, 440] width 159 height 44
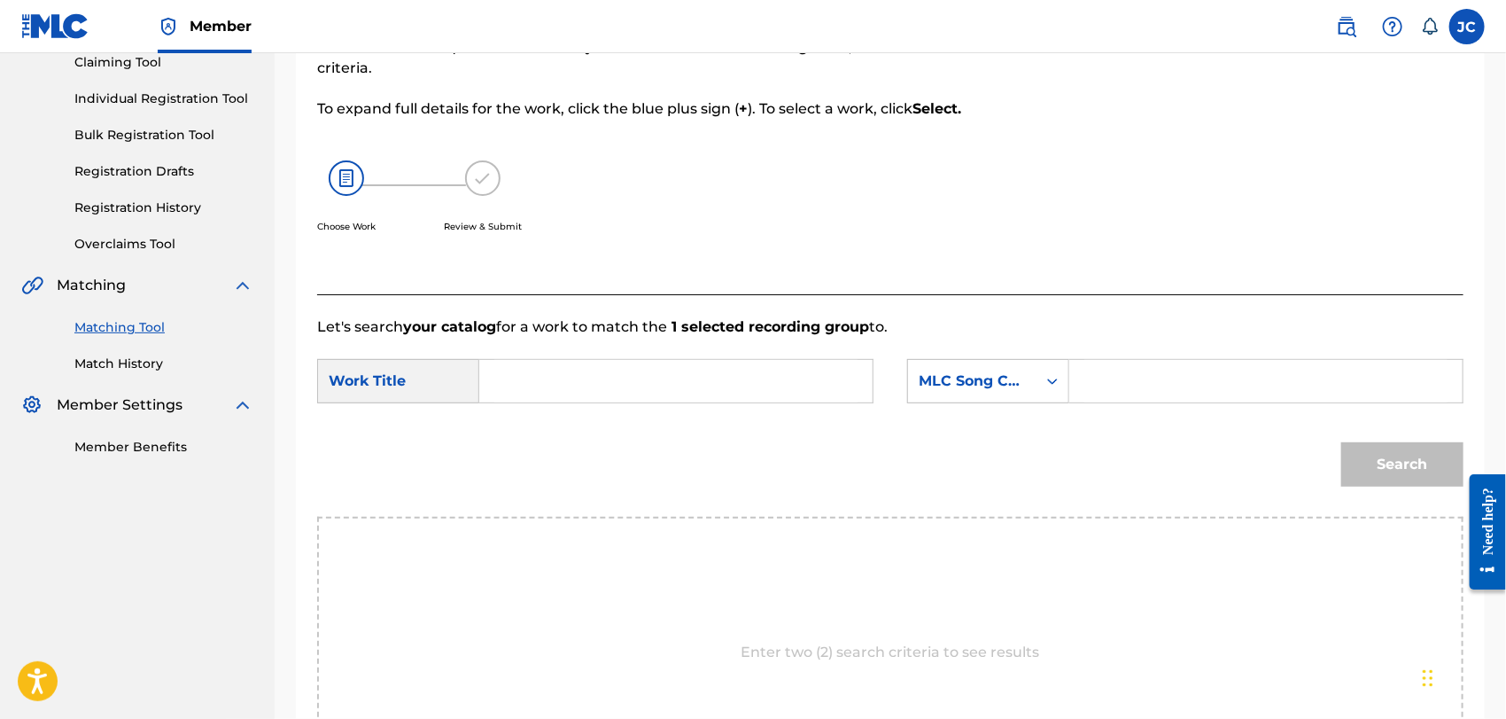
click at [124, 361] on link "Match History" at bounding box center [163, 363] width 179 height 19
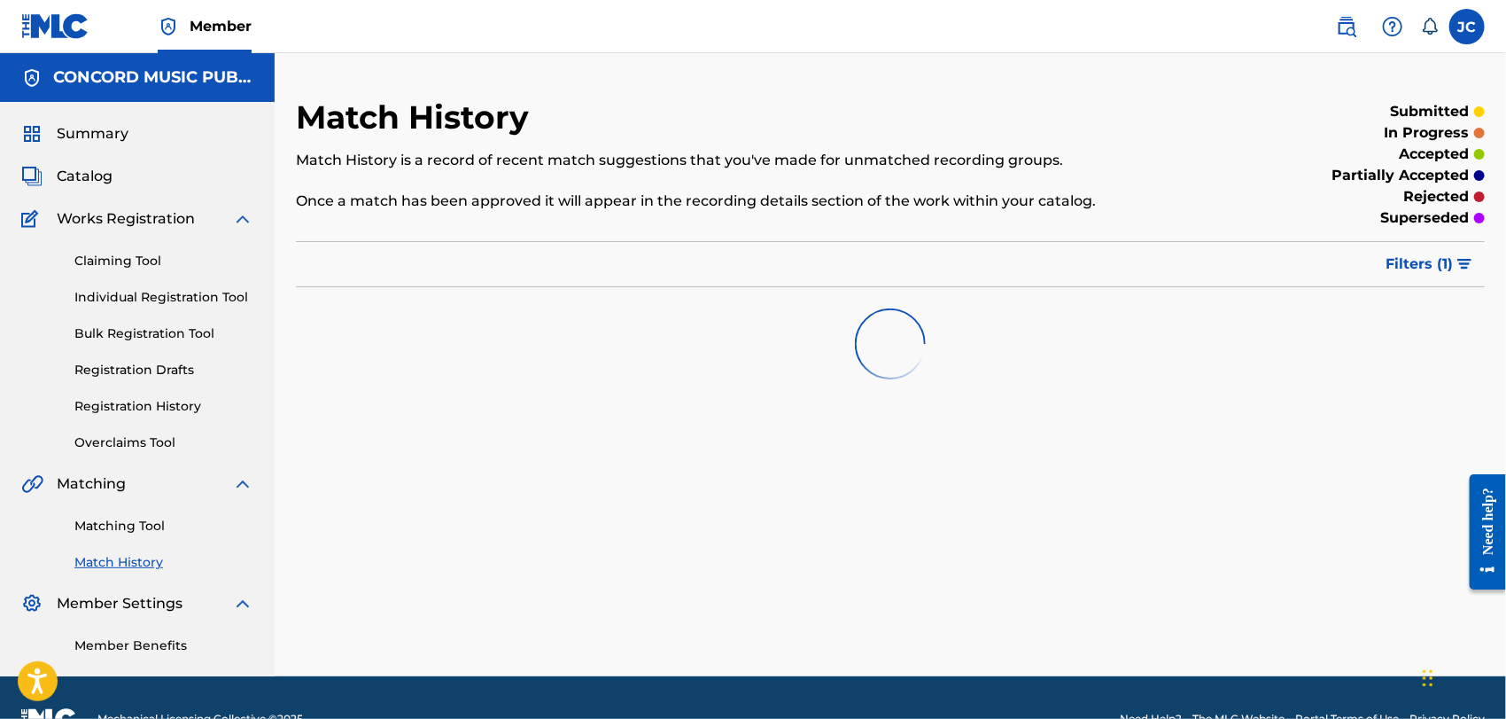
drag, startPoint x: 131, startPoint y: 542, endPoint x: 139, endPoint y: 526, distance: 17.8
click at [135, 532] on div "Matching Tool Match History" at bounding box center [137, 532] width 232 height 77
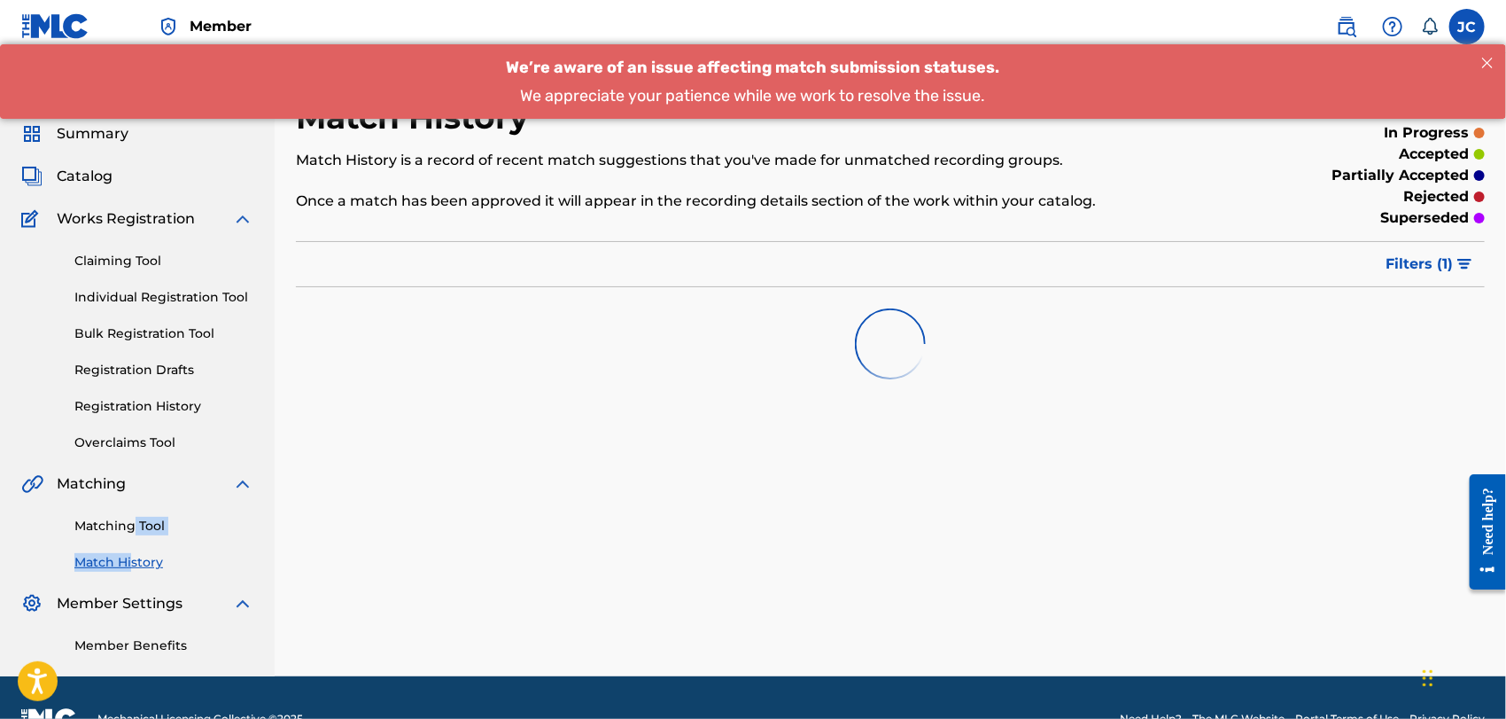
click at [139, 525] on link "Matching Tool" at bounding box center [163, 526] width 179 height 19
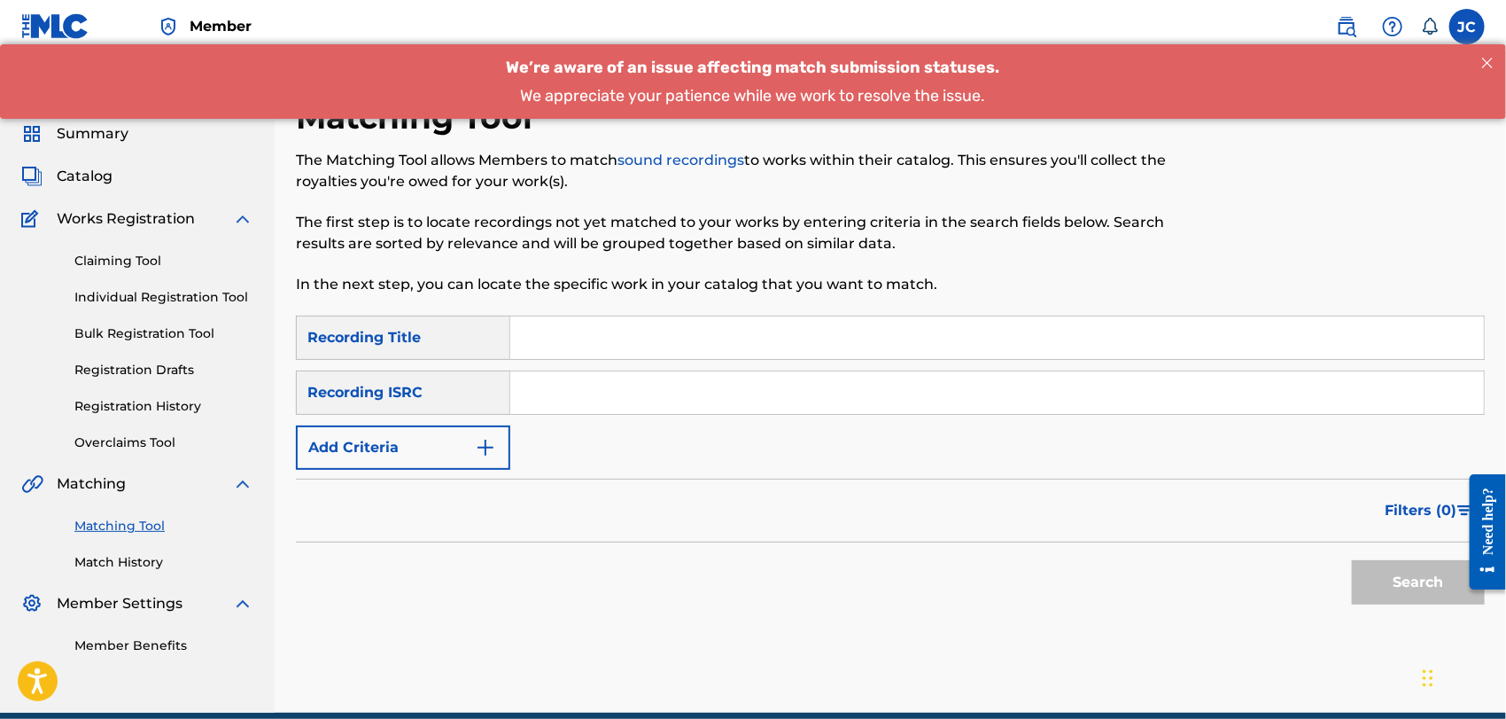
drag, startPoint x: 697, startPoint y: 370, endPoint x: 737, endPoint y: 377, distance: 40.5
click at [697, 371] on input "Search Form" at bounding box center [997, 392] width 974 height 43
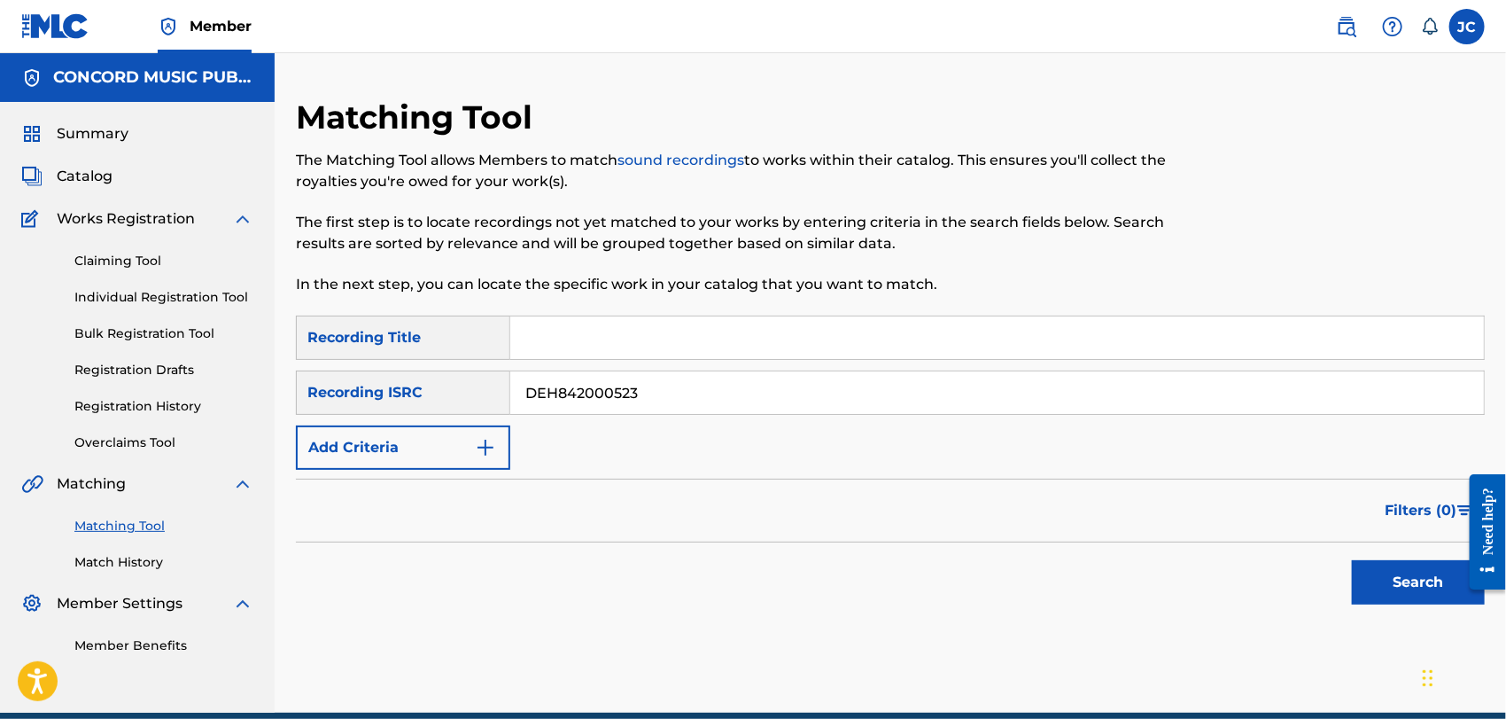
type input "DEH842000523"
click at [1396, 543] on div "Search" at bounding box center [1414, 577] width 142 height 71
click at [1396, 579] on button "Search" at bounding box center [1418, 582] width 133 height 44
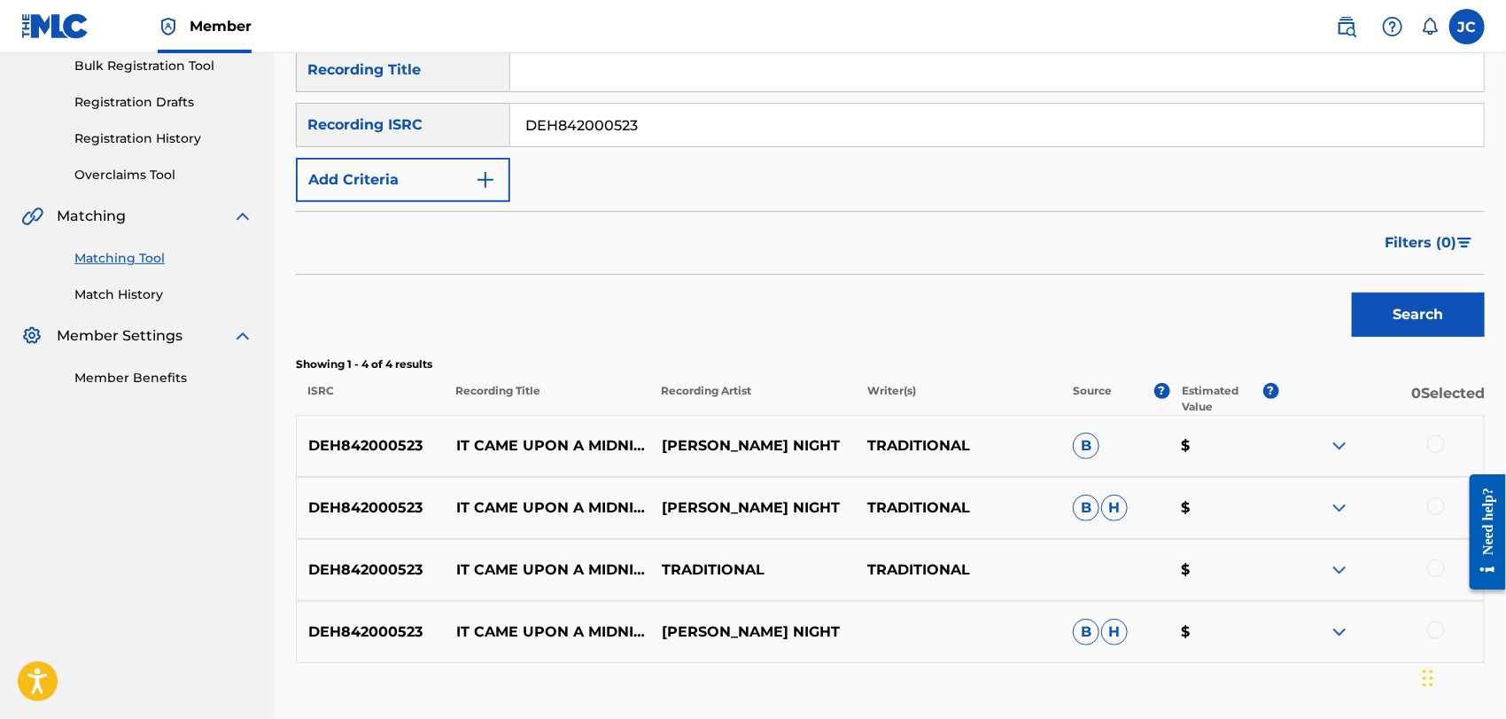
scroll to position [385, 0]
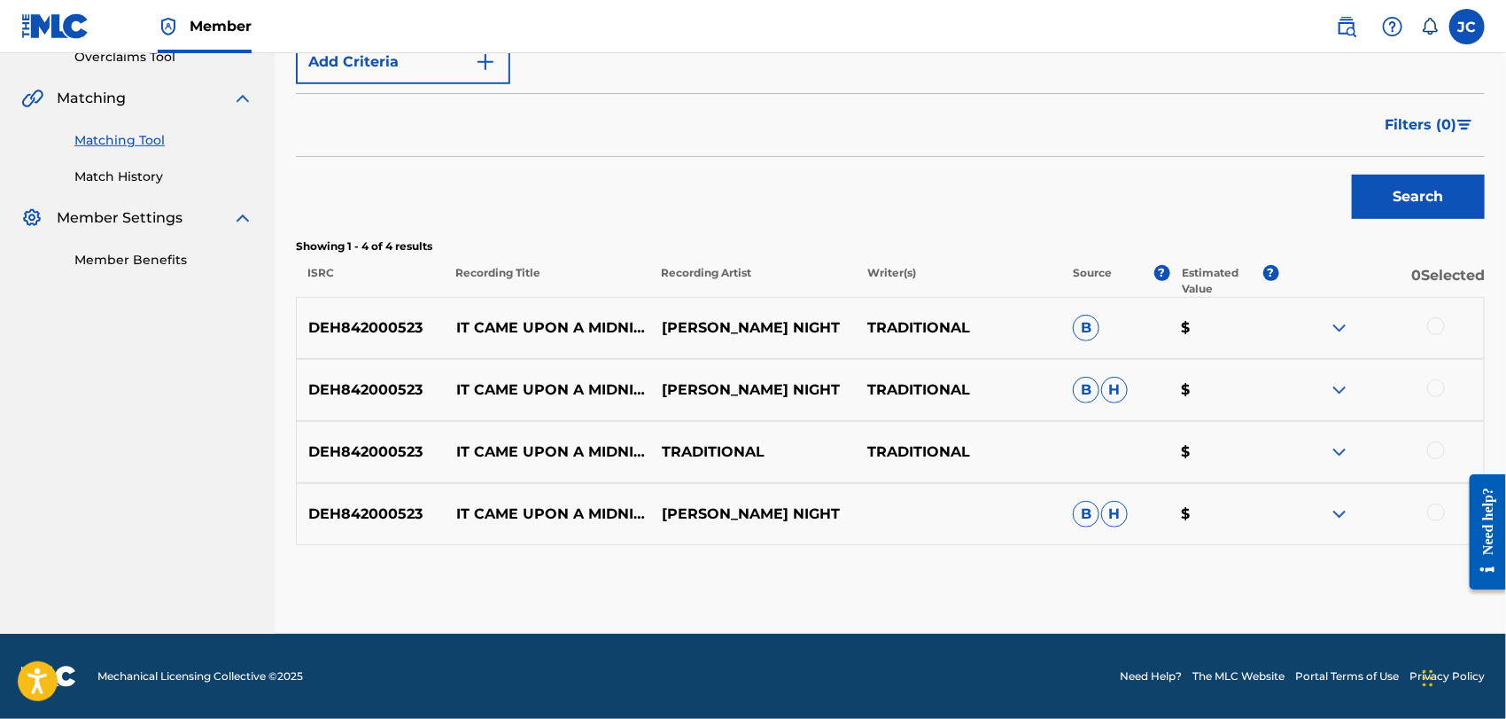
click at [1437, 328] on div at bounding box center [1436, 326] width 18 height 18
click at [1437, 379] on div at bounding box center [1436, 388] width 18 height 18
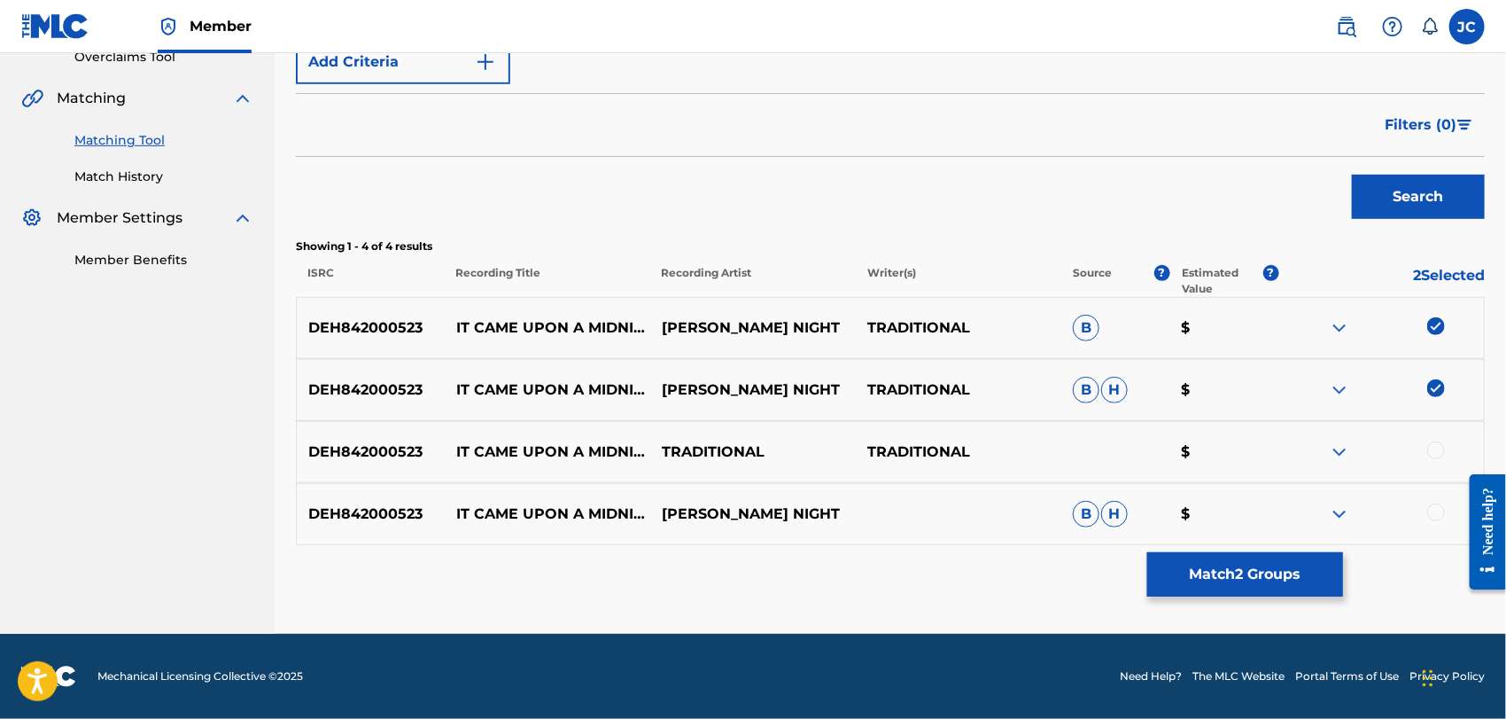
click at [1437, 392] on img at bounding box center [1436, 388] width 18 height 18
click at [1436, 459] on div at bounding box center [1381, 451] width 206 height 21
click at [1433, 443] on div at bounding box center [1436, 450] width 18 height 18
click at [1439, 403] on div "DEH842000523 IT CAME UPON A MIDNIGHT CLEAR [PERSON_NAME] NIGHT TRADITIONAL B H $" at bounding box center [890, 390] width 1189 height 62
click at [1442, 391] on div at bounding box center [1436, 388] width 18 height 18
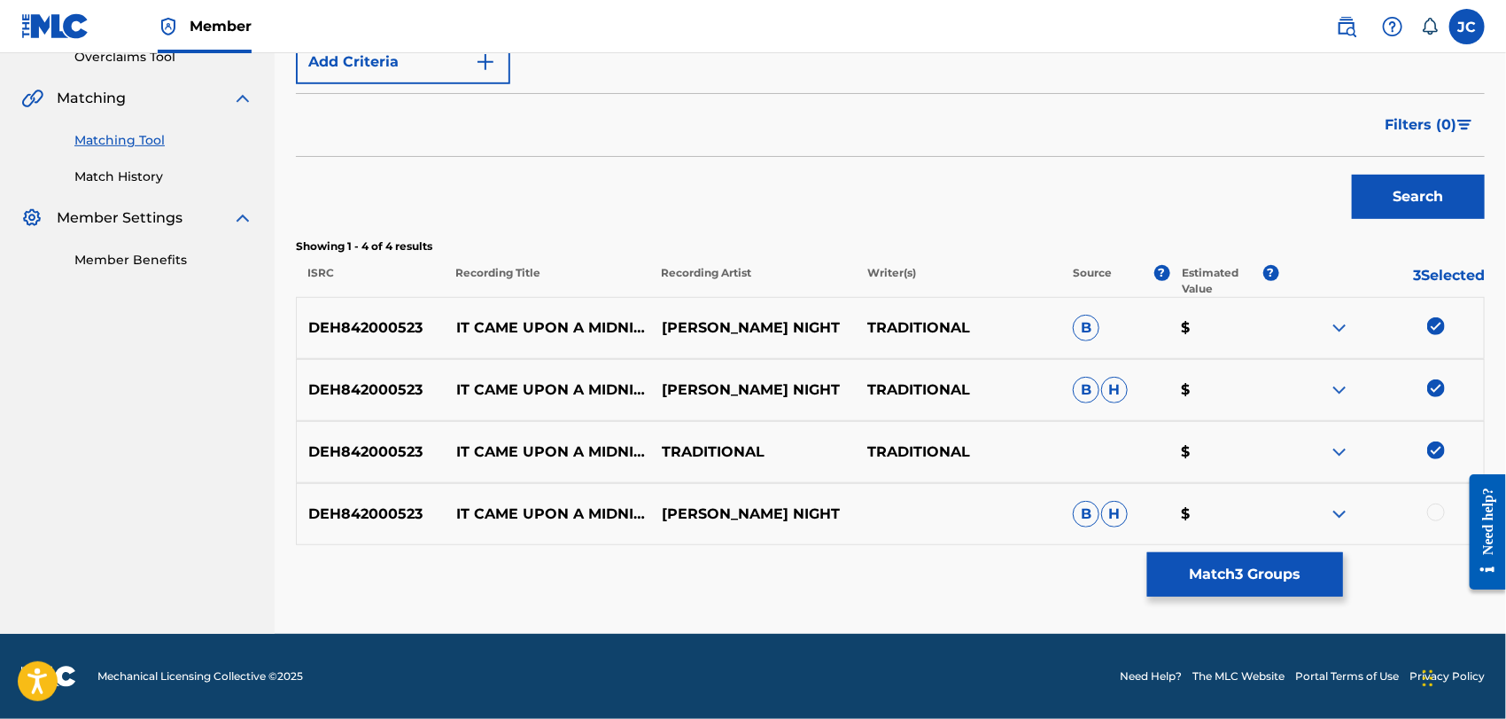
click at [1440, 517] on div at bounding box center [1436, 512] width 18 height 18
click at [1231, 565] on button "Match 4 Groups" at bounding box center [1245, 574] width 196 height 44
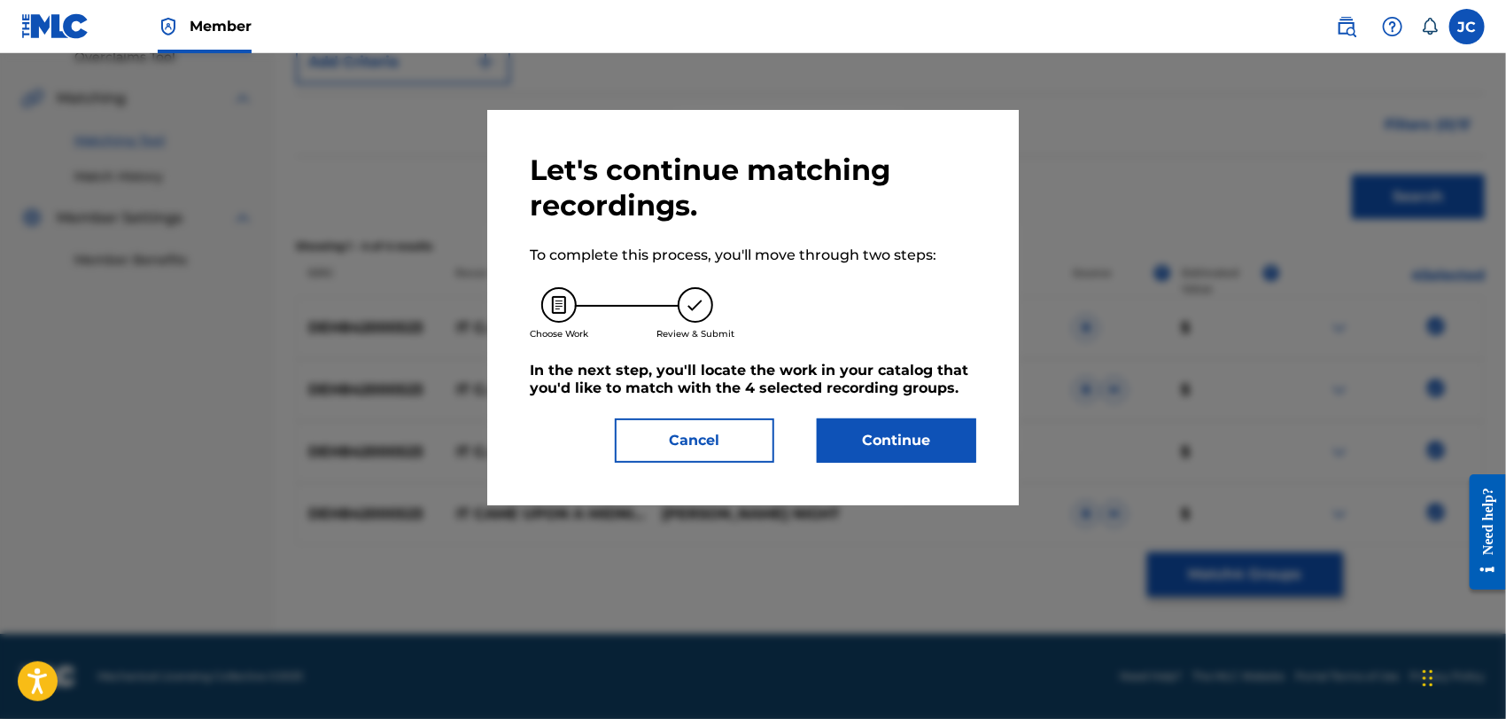
click at [928, 459] on button "Continue" at bounding box center [896, 440] width 159 height 44
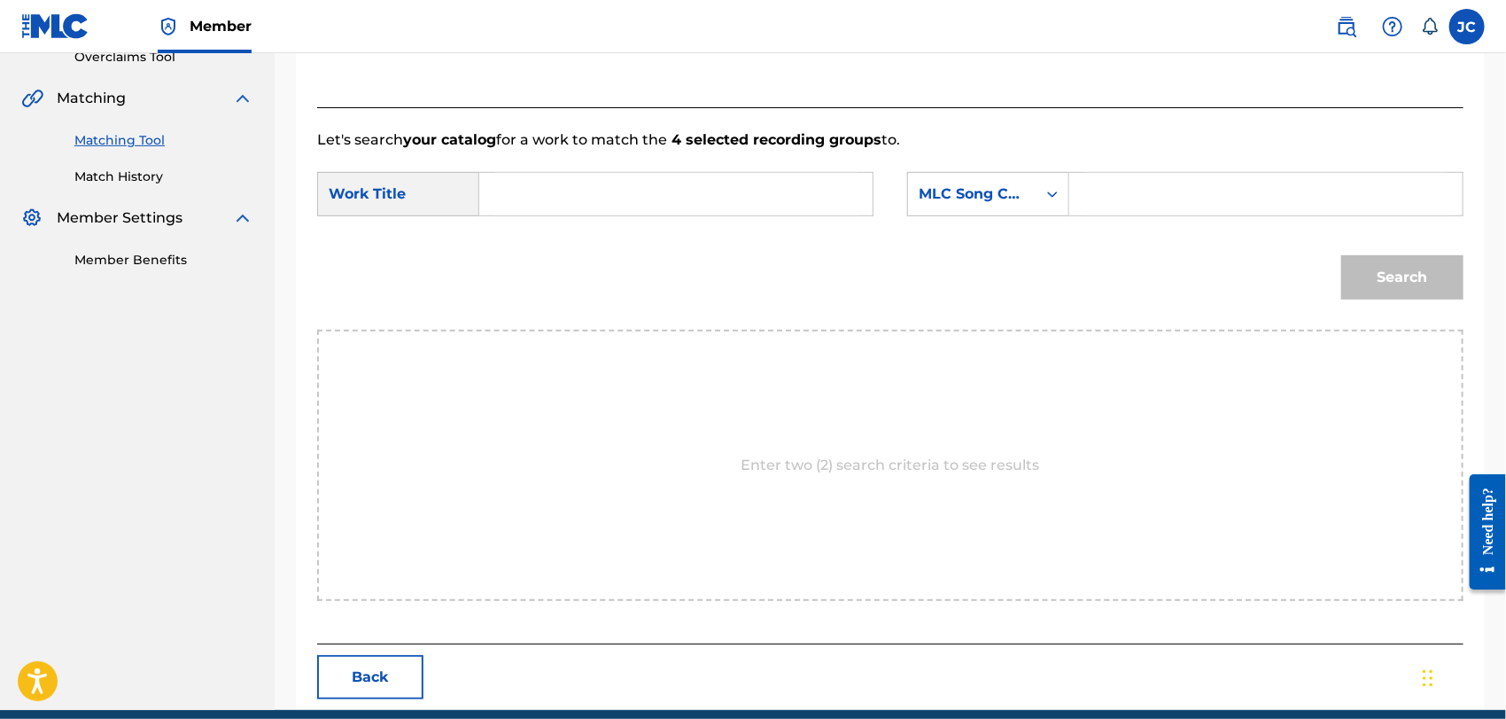
click at [635, 182] on input "Search Form" at bounding box center [675, 194] width 363 height 43
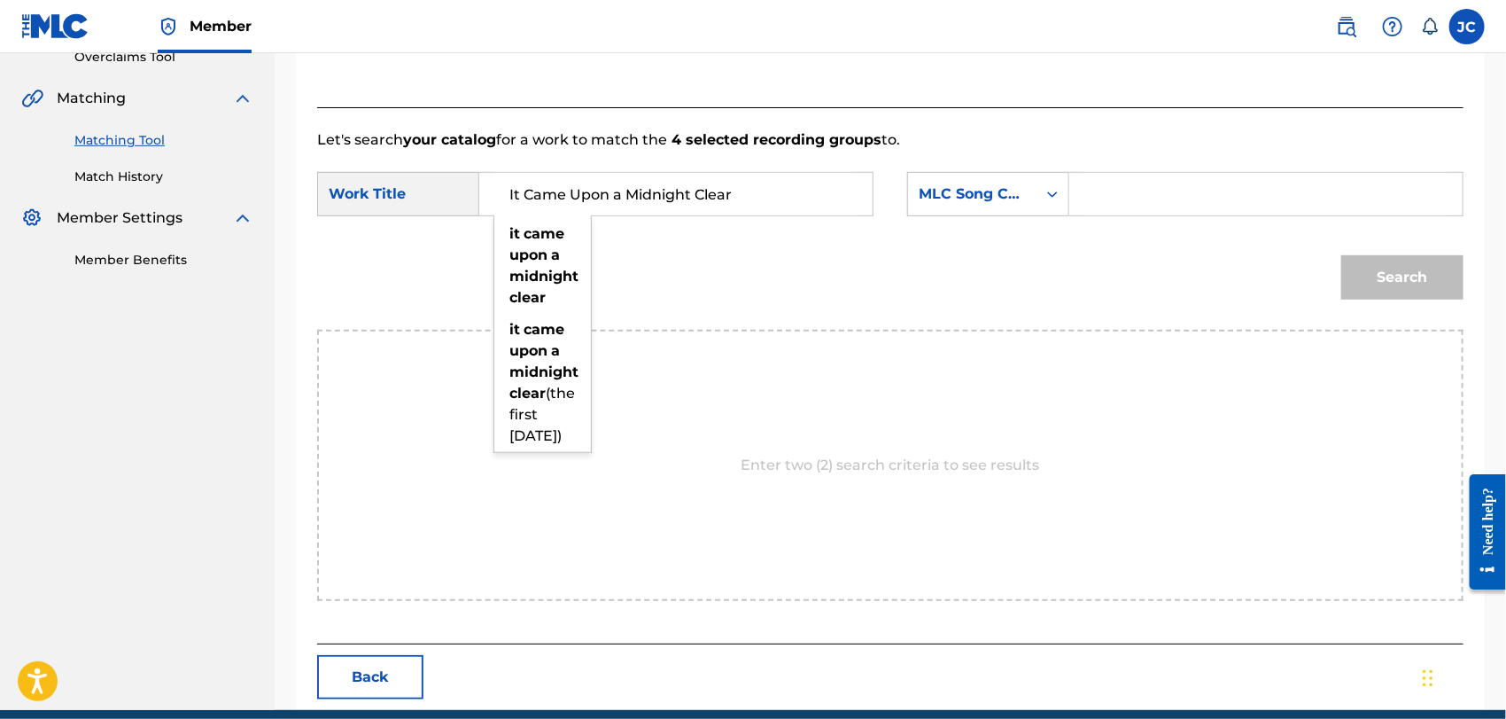
type input "It Came Upon a Midnight Clear"
click at [924, 198] on div "MLC Song Code" at bounding box center [972, 193] width 107 height 21
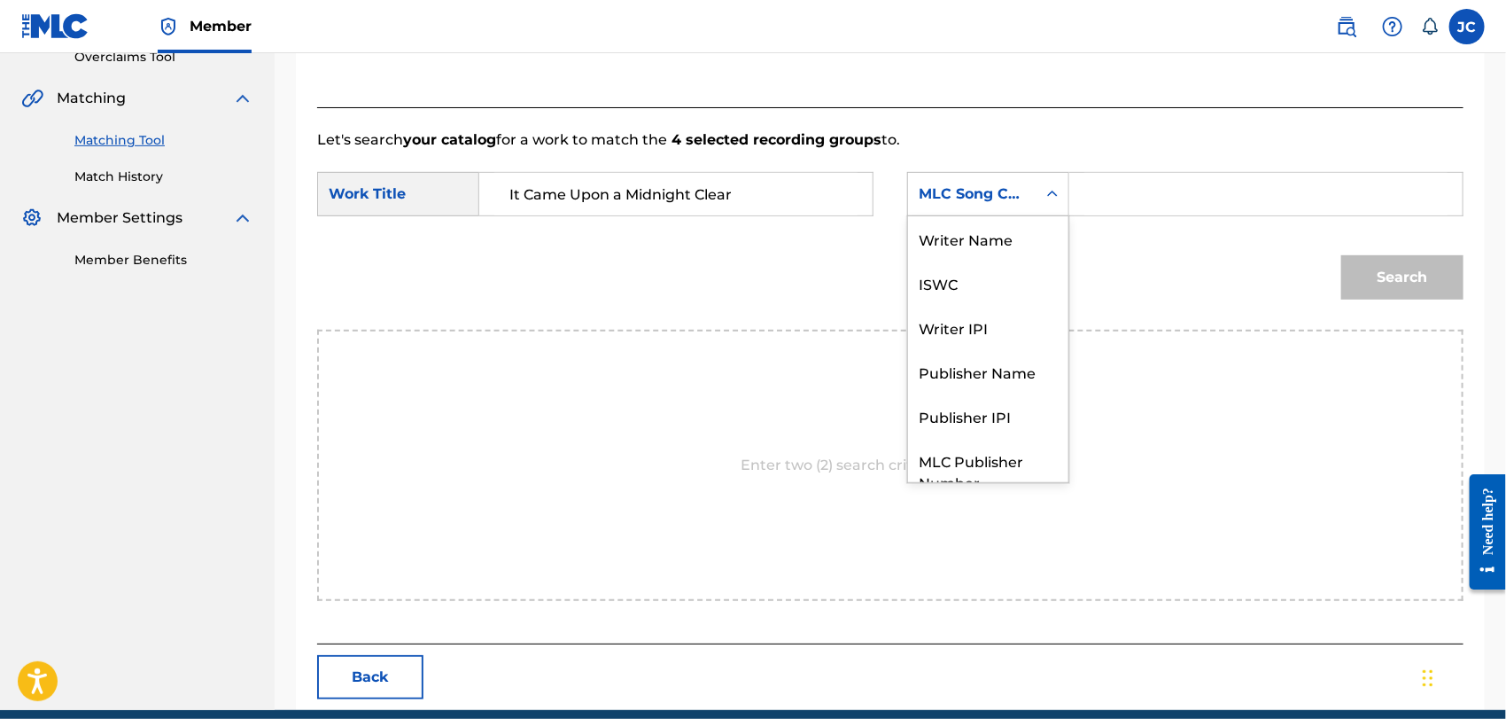
scroll to position [0, 0]
drag, startPoint x: 973, startPoint y: 245, endPoint x: 1113, endPoint y: 228, distance: 141.0
click at [975, 245] on div "Writer Name" at bounding box center [988, 238] width 160 height 44
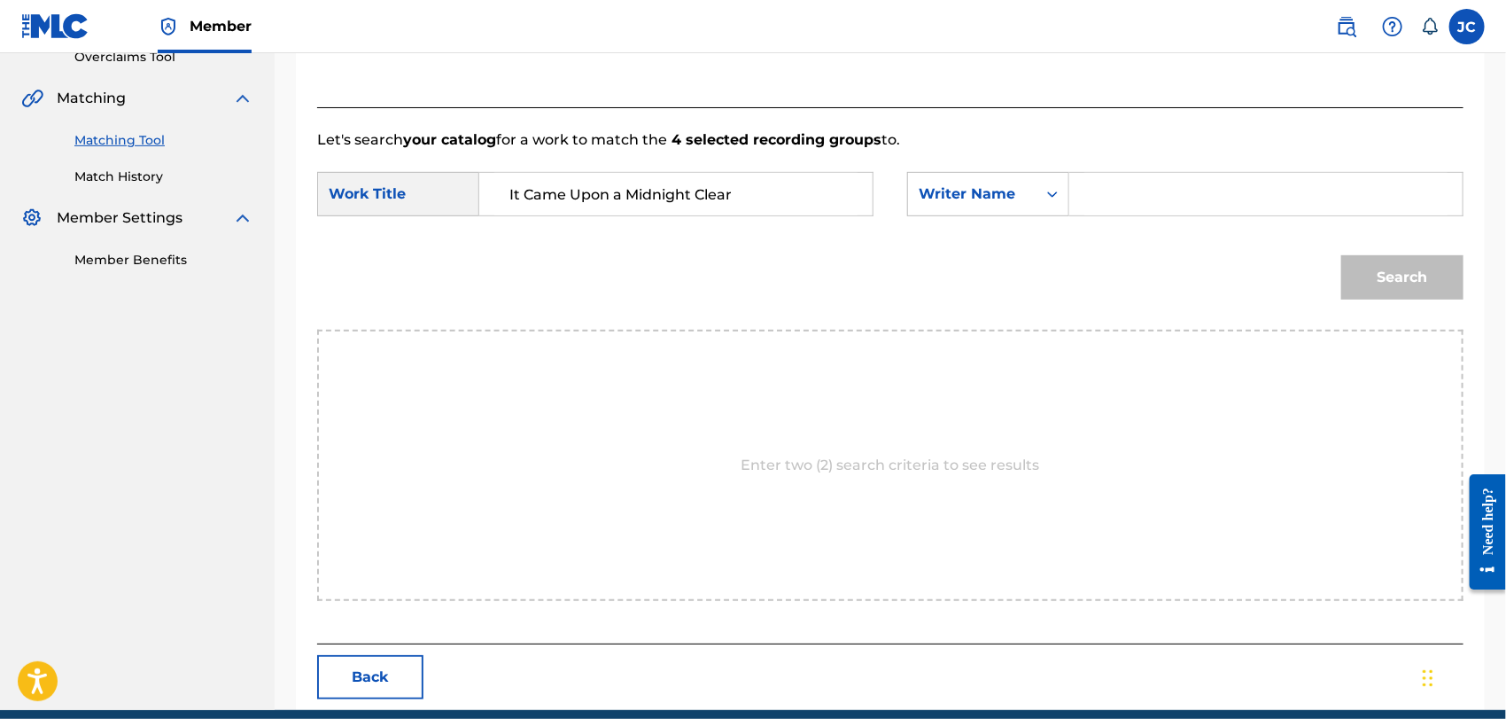
click at [1174, 227] on form "SearchWithCriteria9cfd86b8-af4b-425d-a996-b44494d3af6c Work Title It Came Upon …" at bounding box center [890, 240] width 1146 height 179
click at [1169, 203] on input "Search Form" at bounding box center [1265, 194] width 363 height 43
type input "LUBBOCK"
click at [1394, 301] on div "Search" at bounding box center [1397, 272] width 131 height 71
click at [1391, 273] on button "Search" at bounding box center [1402, 277] width 122 height 44
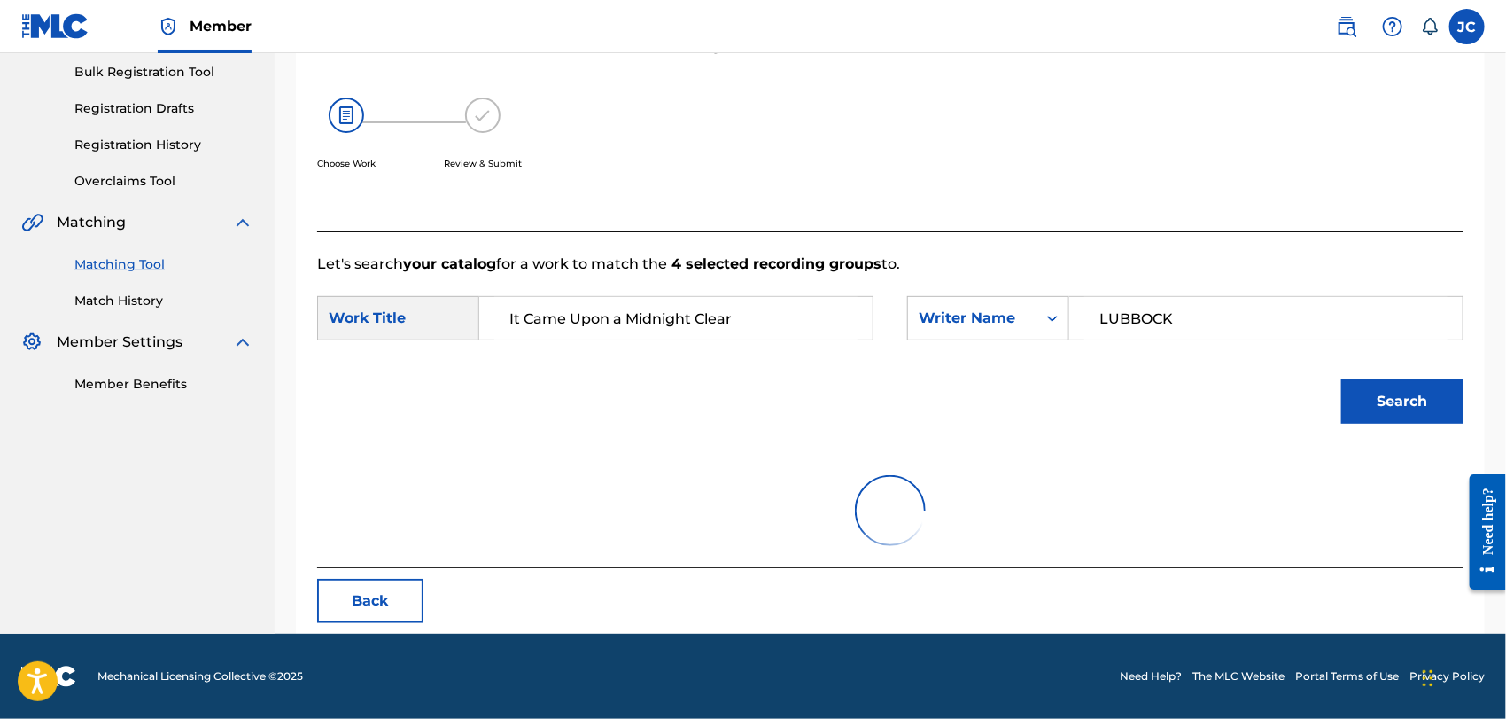
scroll to position [385, 0]
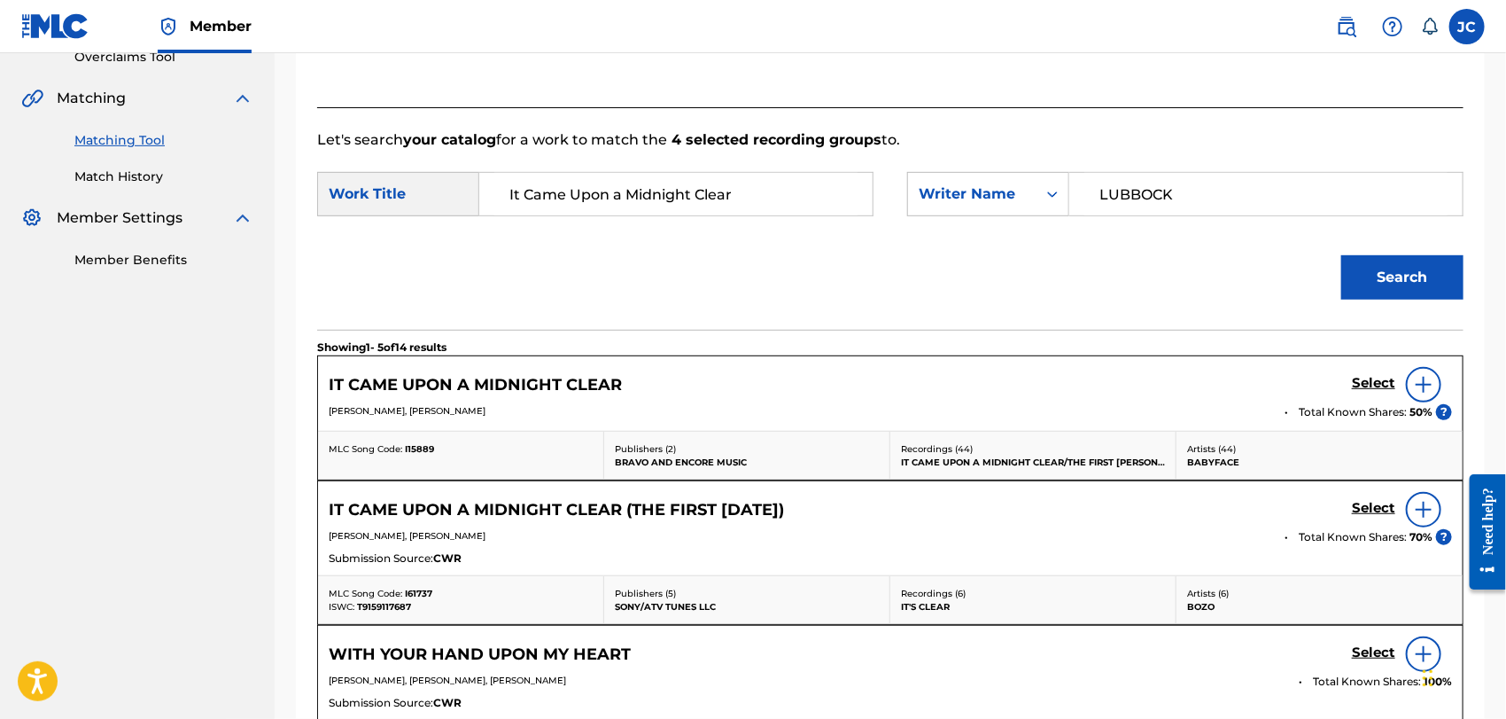
click at [1418, 380] on img at bounding box center [1423, 384] width 21 height 21
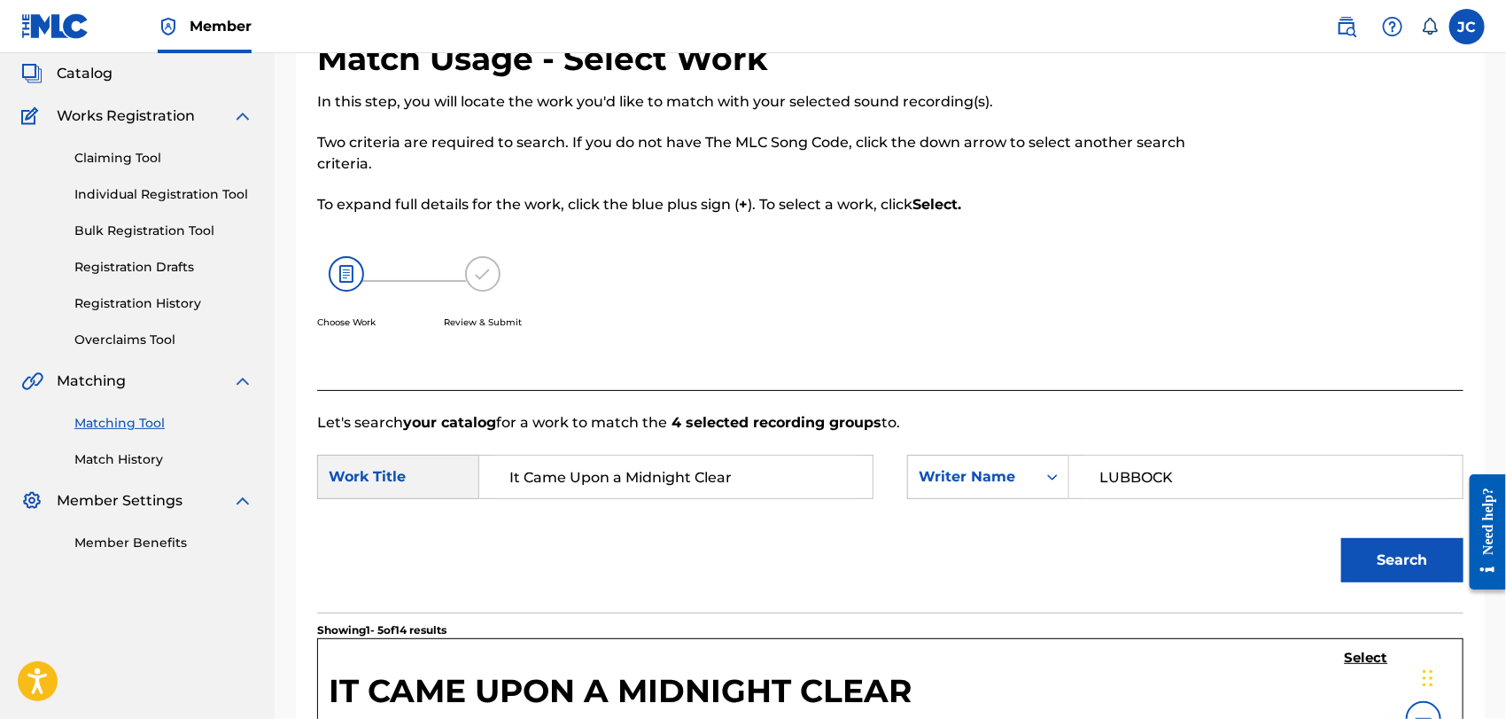
scroll to position [90, 0]
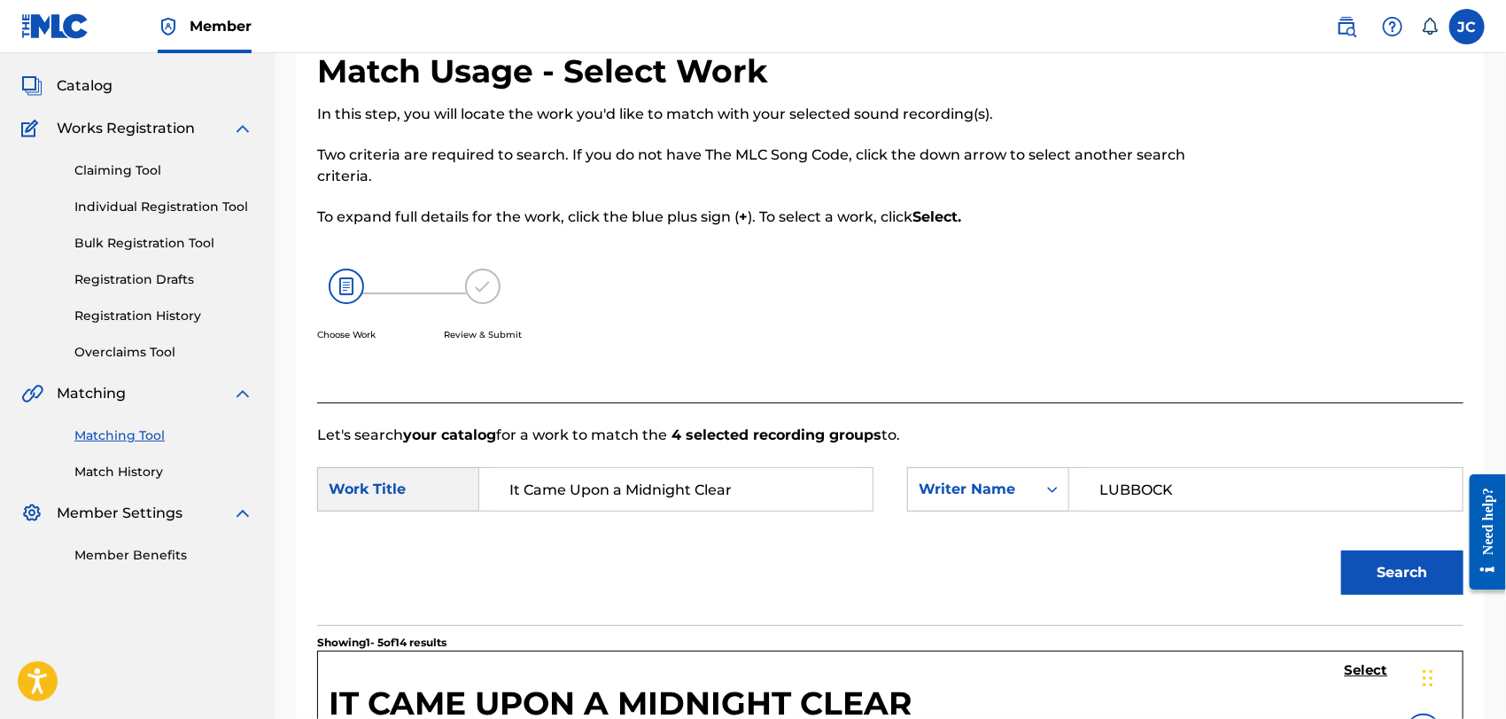
click at [138, 464] on link "Match History" at bounding box center [163, 471] width 179 height 19
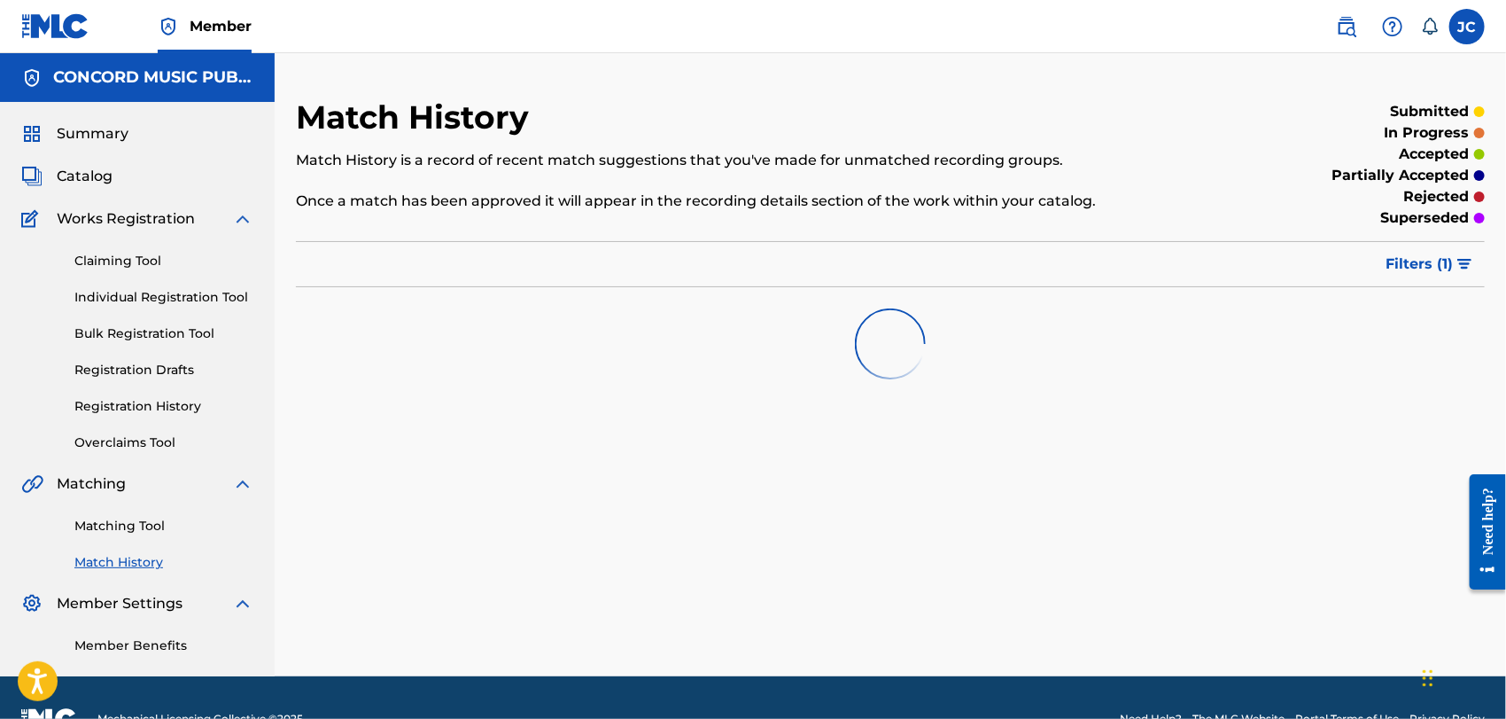
click at [143, 525] on link "Matching Tool" at bounding box center [163, 526] width 179 height 19
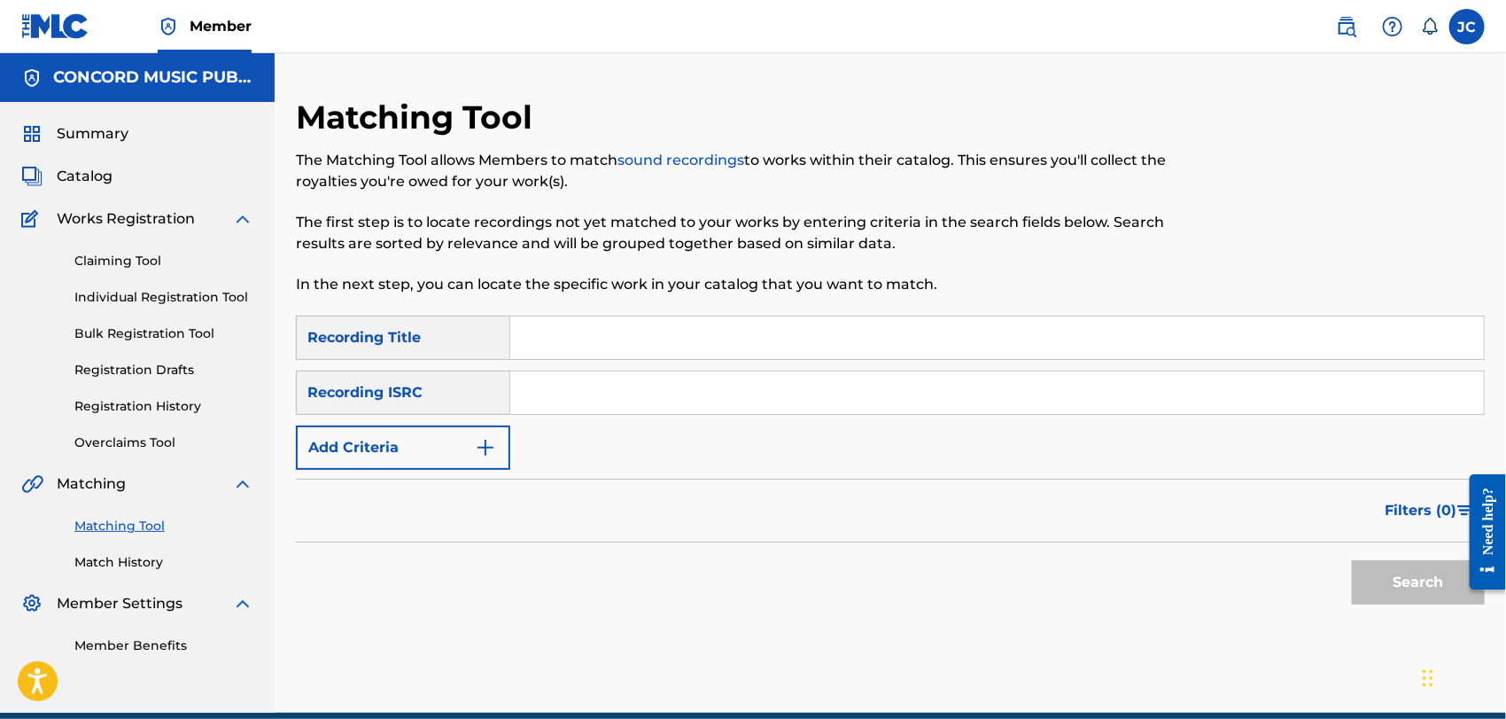
click at [797, 397] on input "Search Form" at bounding box center [997, 392] width 974 height 43
type input "USG7D1540005"
click at [1415, 563] on button "Search" at bounding box center [1418, 582] width 133 height 44
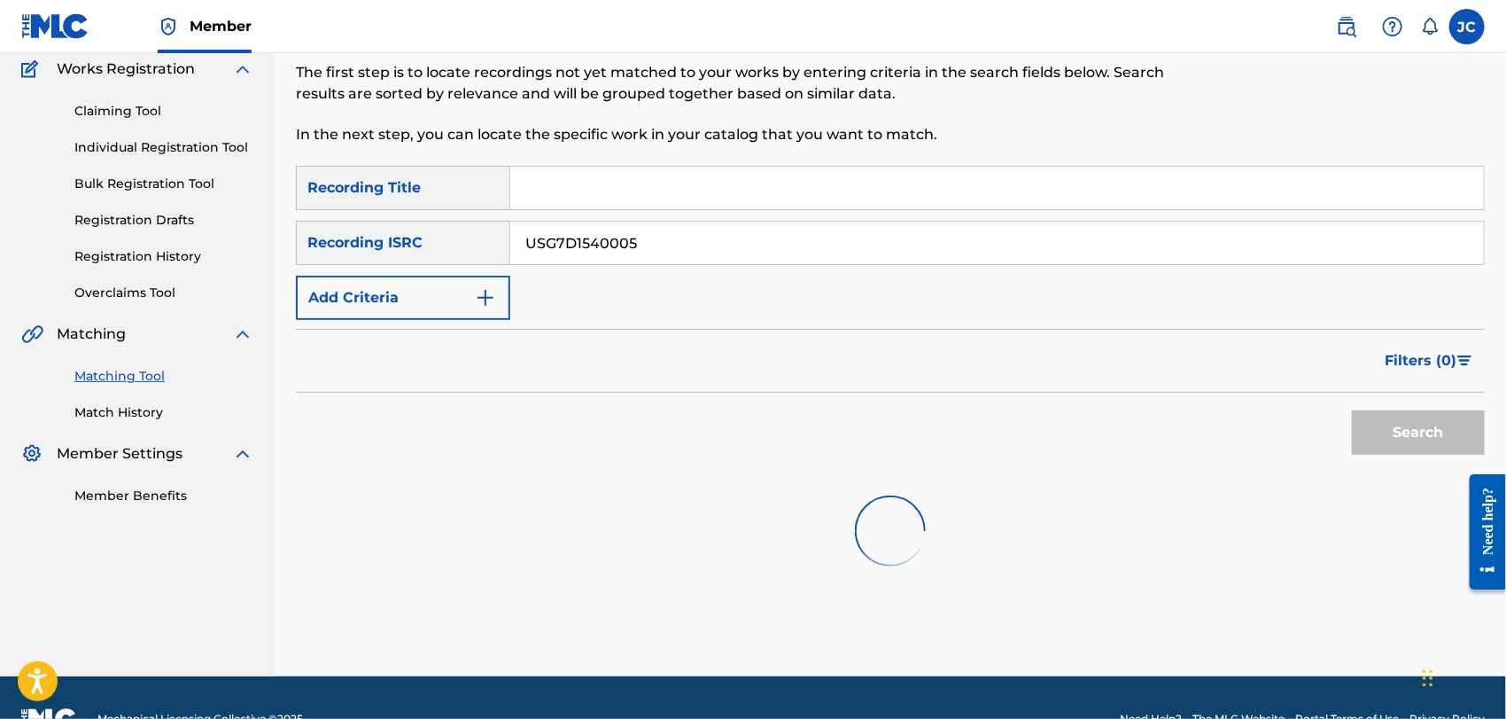
scroll to position [191, 0]
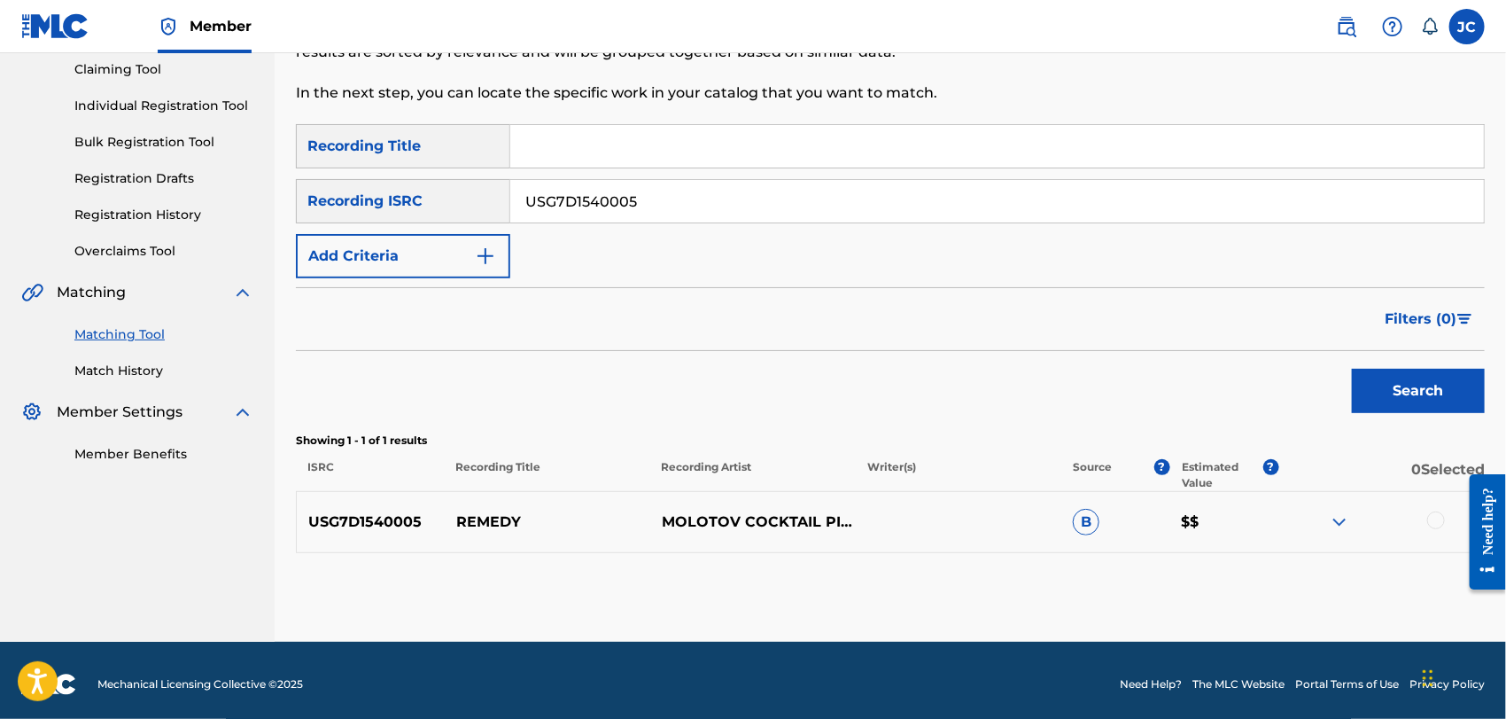
click at [1445, 518] on div at bounding box center [1436, 520] width 18 height 18
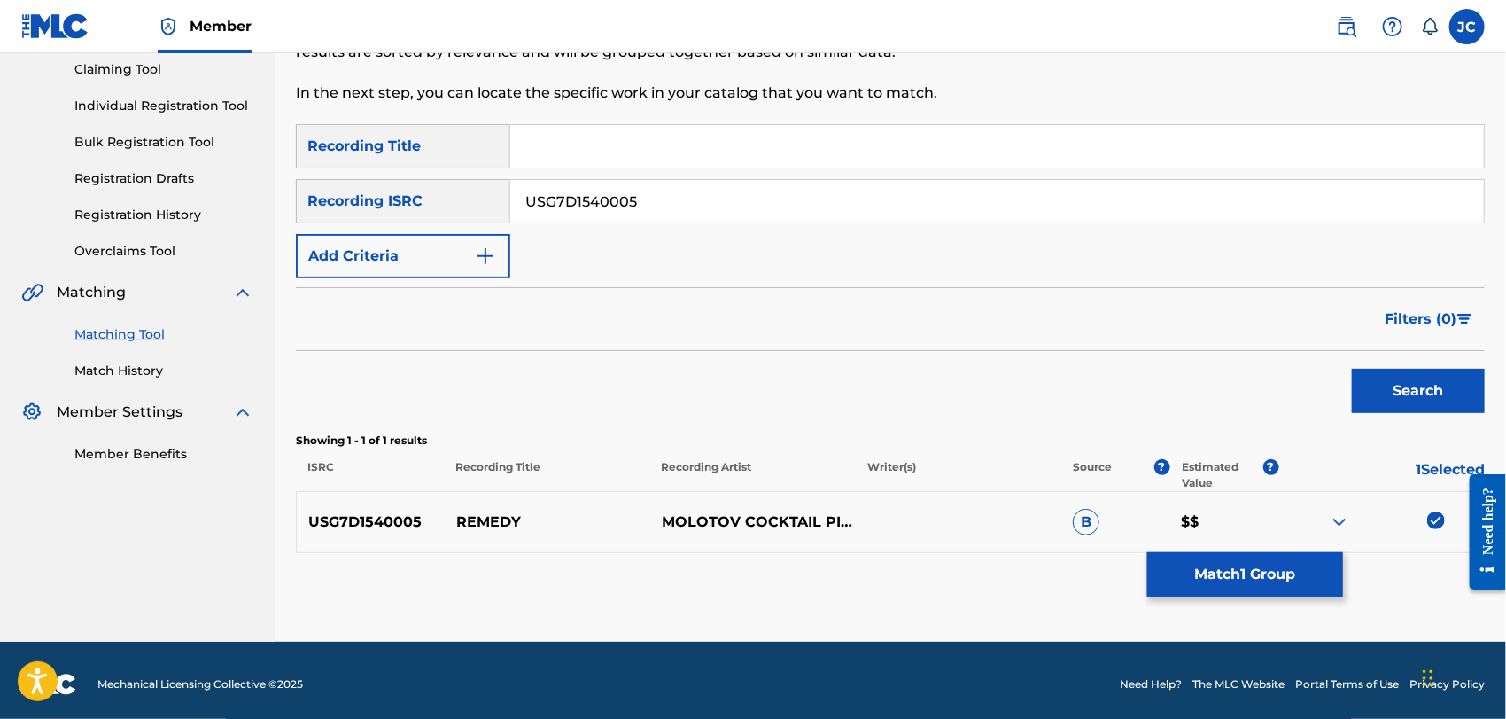
click at [1267, 571] on button "Match 1 Group" at bounding box center [1245, 574] width 196 height 44
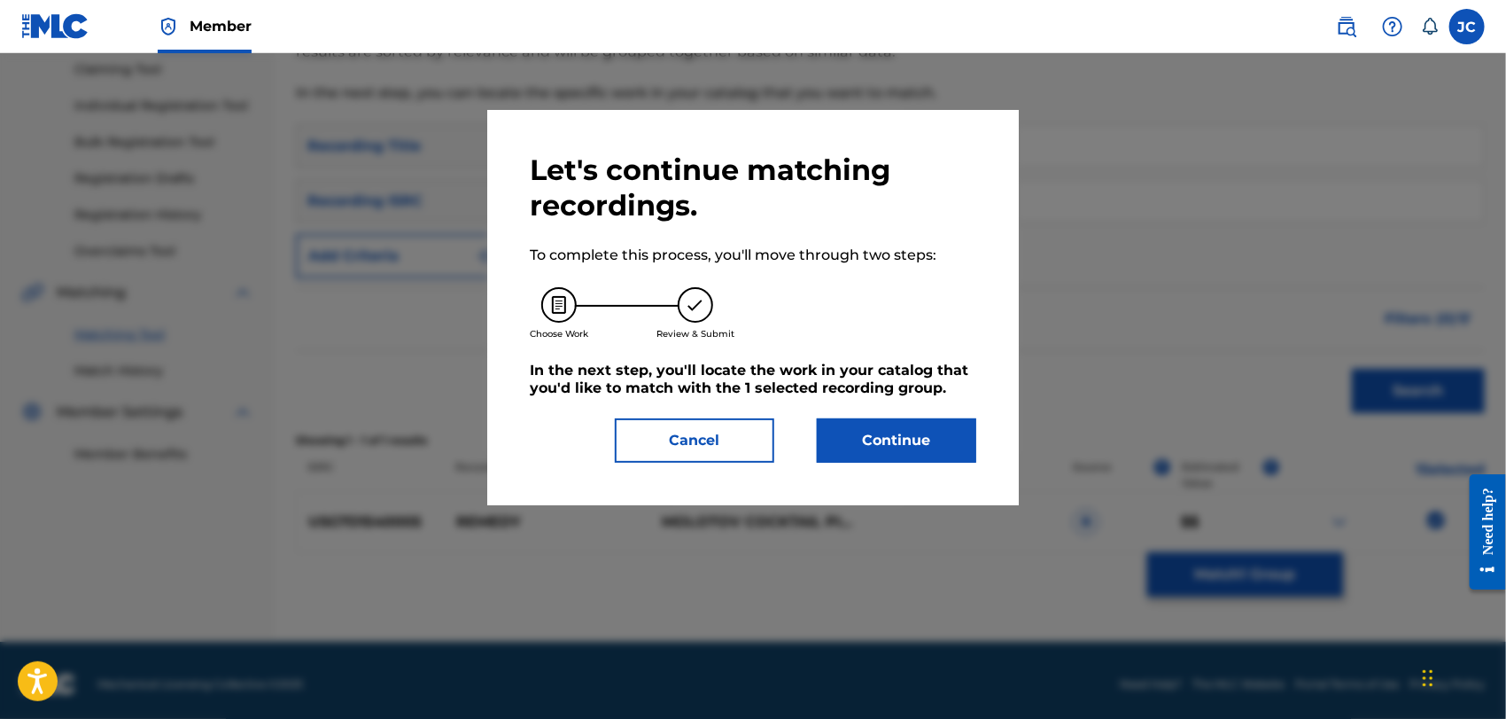
click at [944, 441] on button "Continue" at bounding box center [896, 440] width 159 height 44
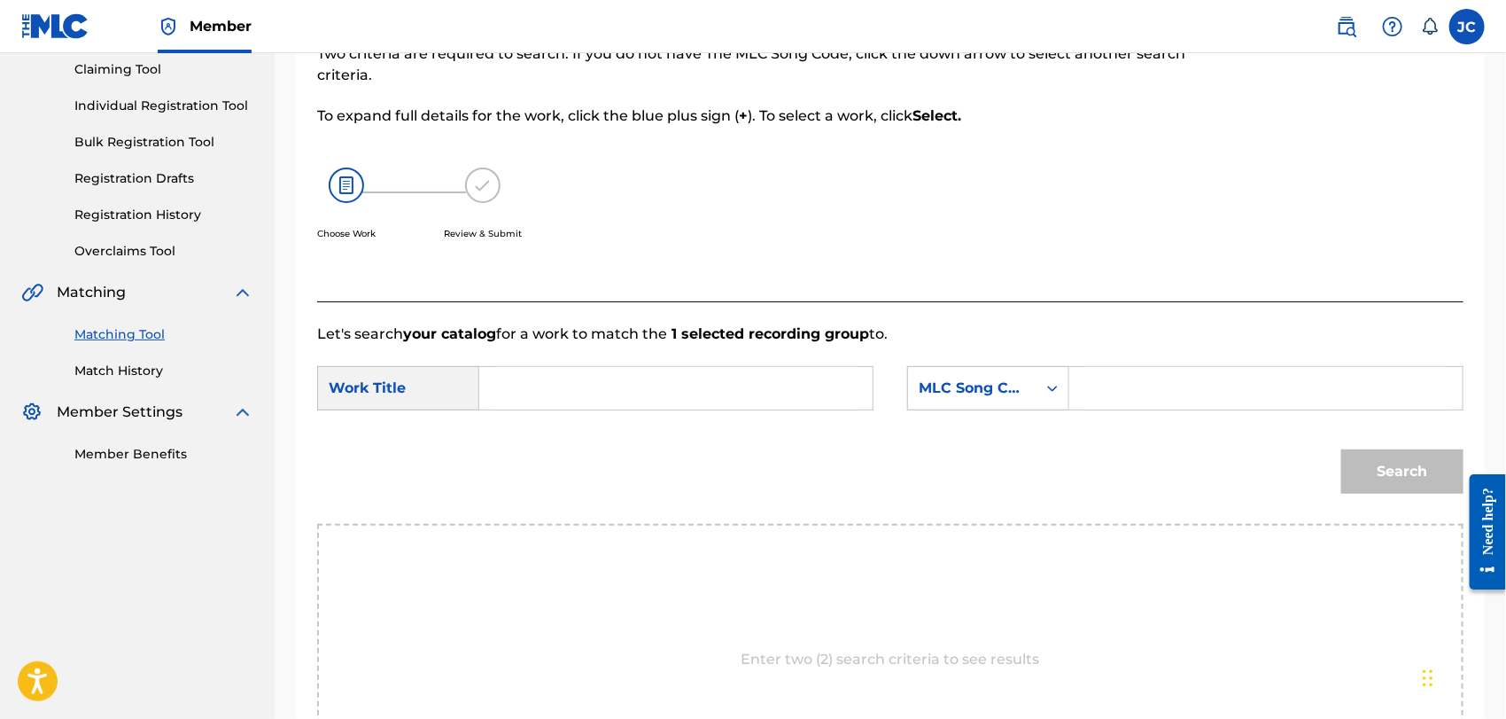
click at [667, 422] on form "SearchWithCriteria9cfd86b8-af4b-425d-a996-b44494d3af6c Work Title SearchWithCri…" at bounding box center [890, 434] width 1146 height 179
click at [776, 398] on input "Search Form" at bounding box center [675, 388] width 363 height 43
type input "Remedy"
drag, startPoint x: 957, startPoint y: 399, endPoint x: 964, endPoint y: 406, distance: 10.0
click at [958, 399] on div "MLC Song Code" at bounding box center [972, 388] width 128 height 34
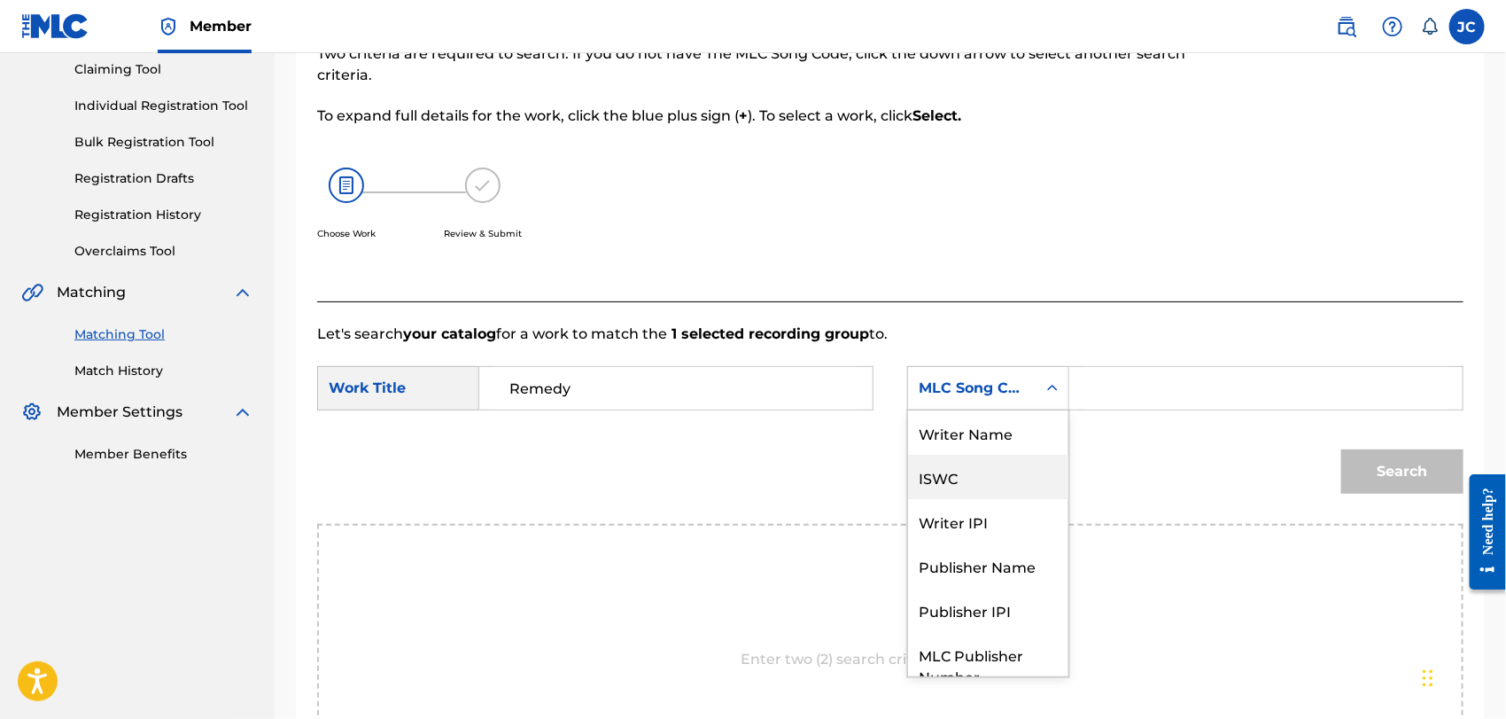
scroll to position [0, 0]
click at [975, 434] on div "Writer Name" at bounding box center [988, 432] width 160 height 44
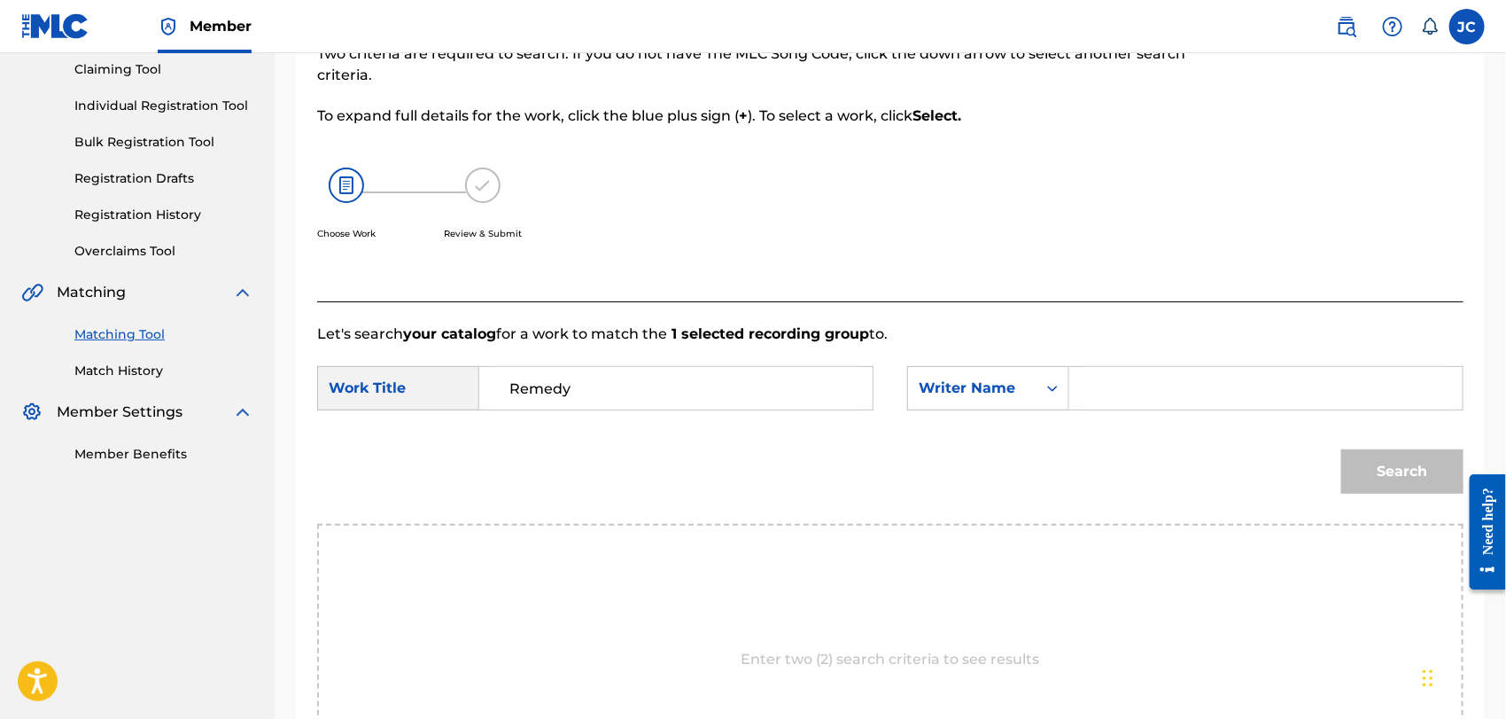
click at [1297, 403] on input "Search Form" at bounding box center [1265, 388] width 363 height 43
type input "[PERSON_NAME]"
click at [1354, 475] on button "Search" at bounding box center [1402, 471] width 122 height 44
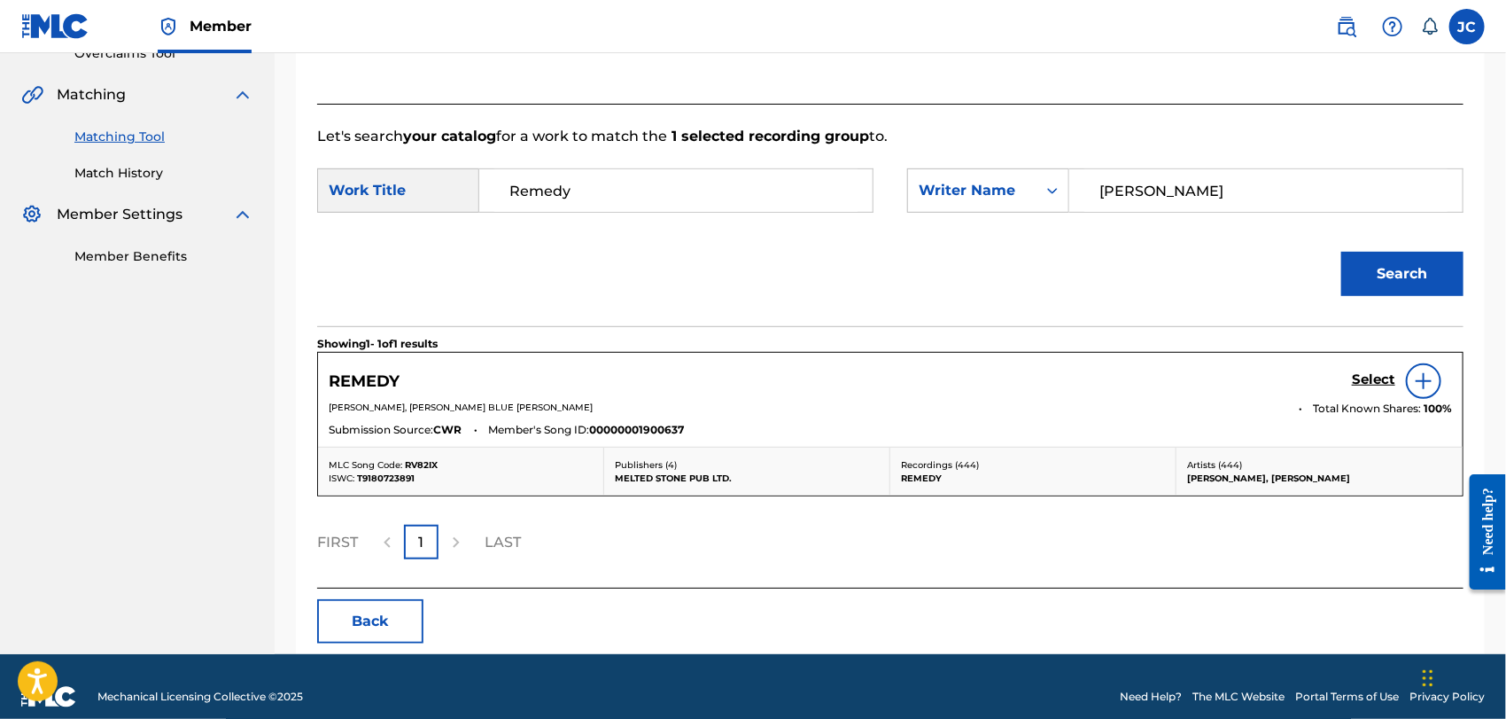
click at [1426, 384] on img at bounding box center [1423, 380] width 21 height 21
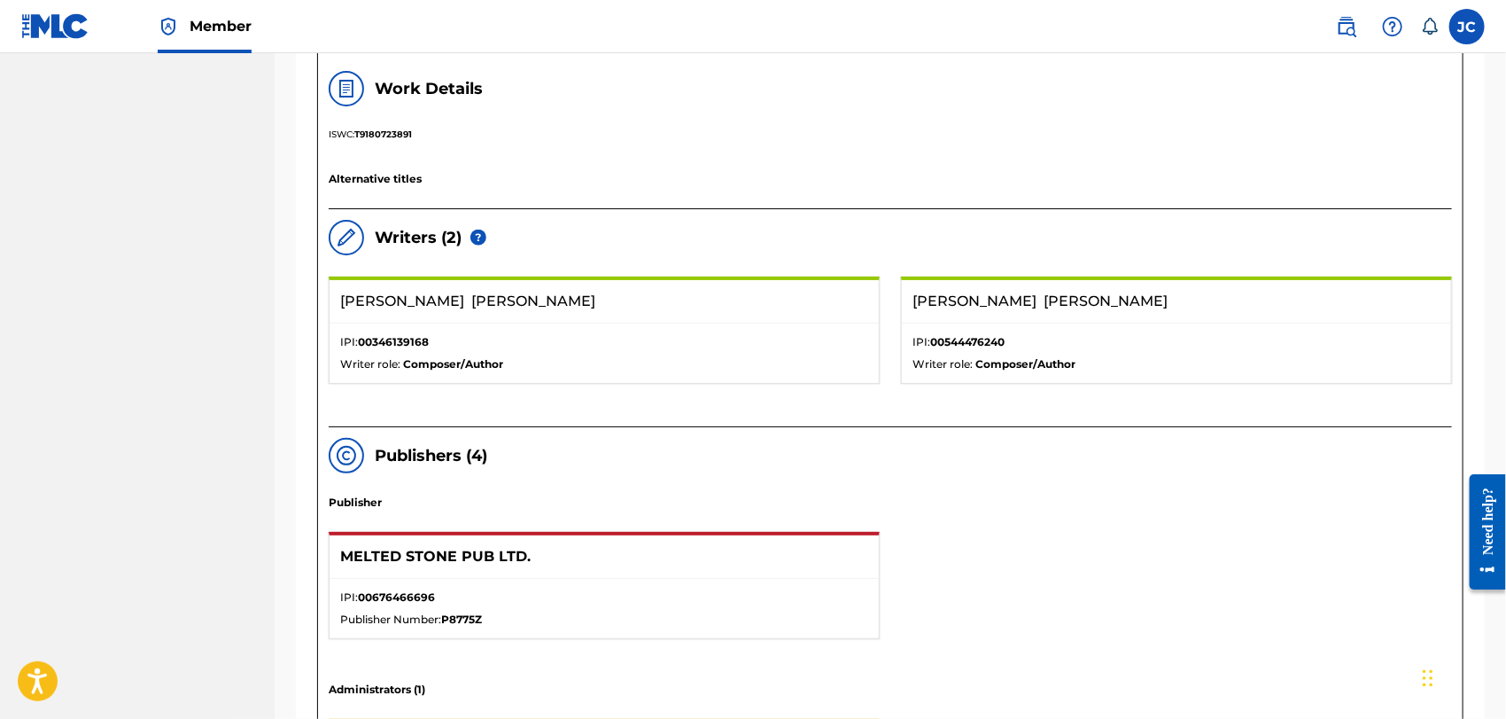
scroll to position [487, 0]
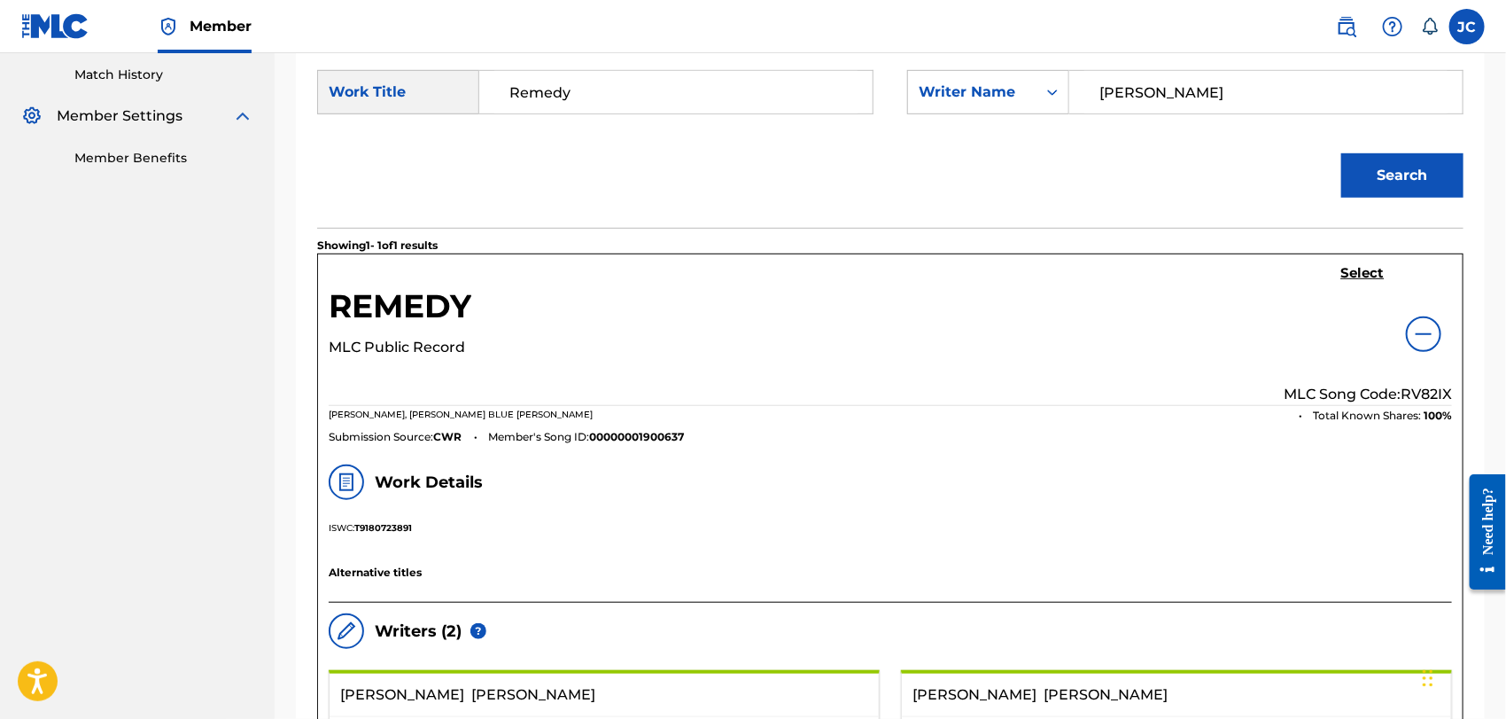
click at [1389, 278] on div "Select MLC Song Code: RV82IX" at bounding box center [1368, 335] width 168 height 140
click at [1349, 274] on h5 "Select" at bounding box center [1362, 273] width 43 height 17
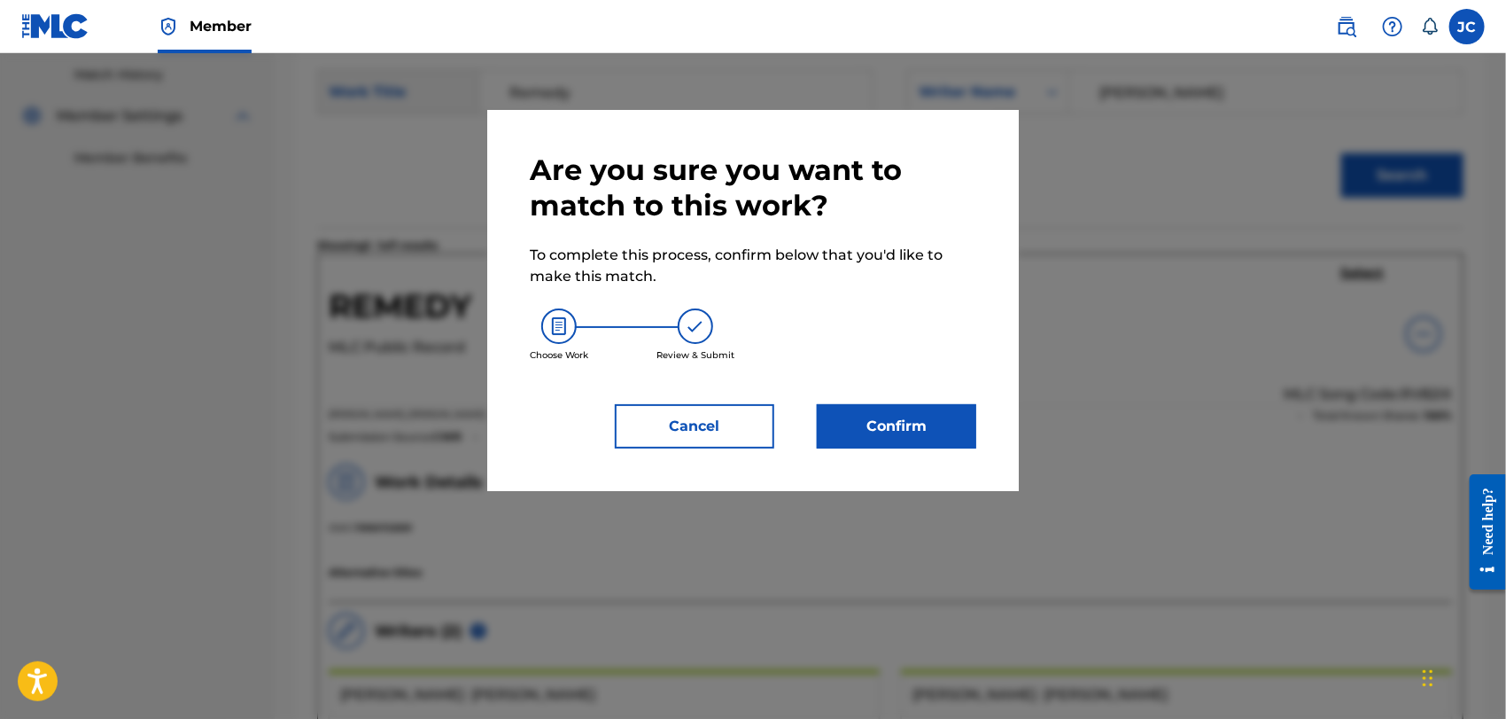
click at [934, 417] on button "Confirm" at bounding box center [896, 426] width 159 height 44
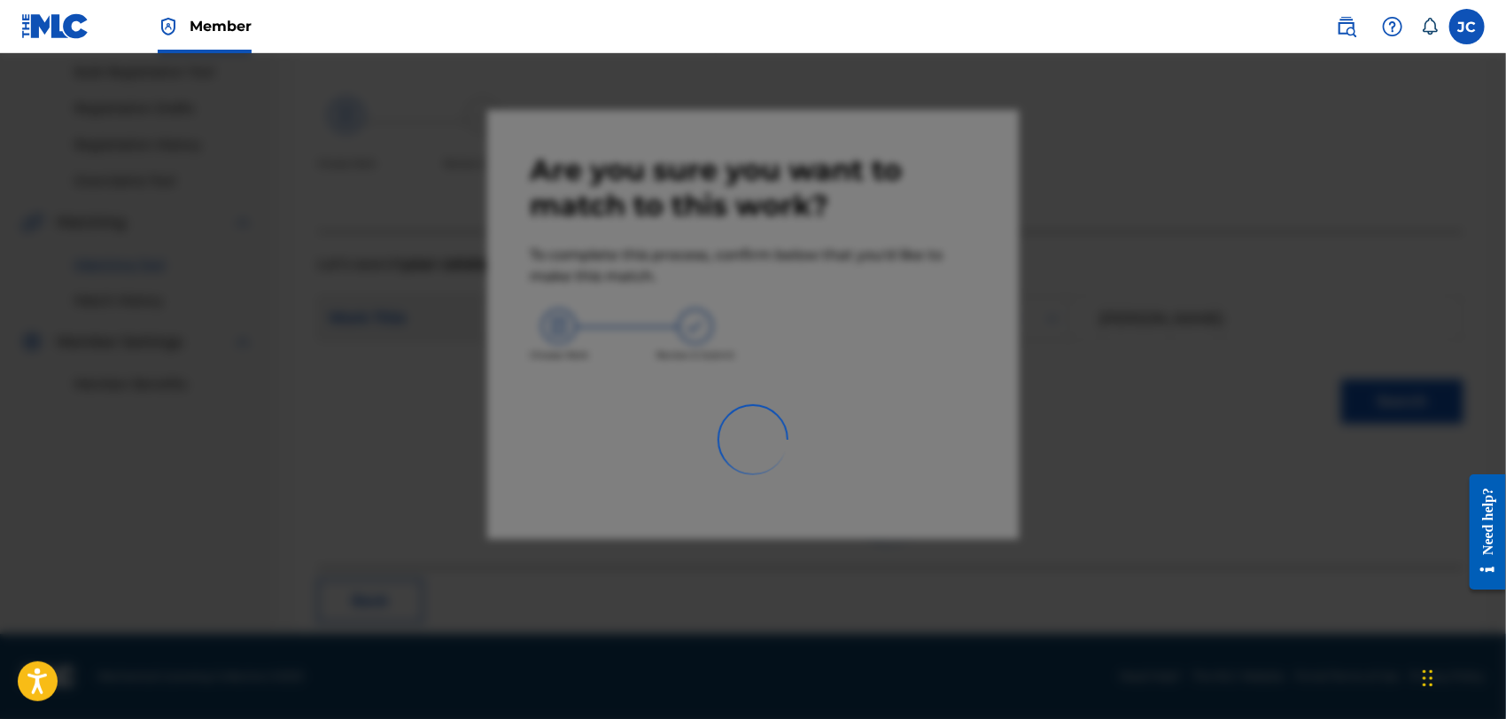
scroll to position [68, 0]
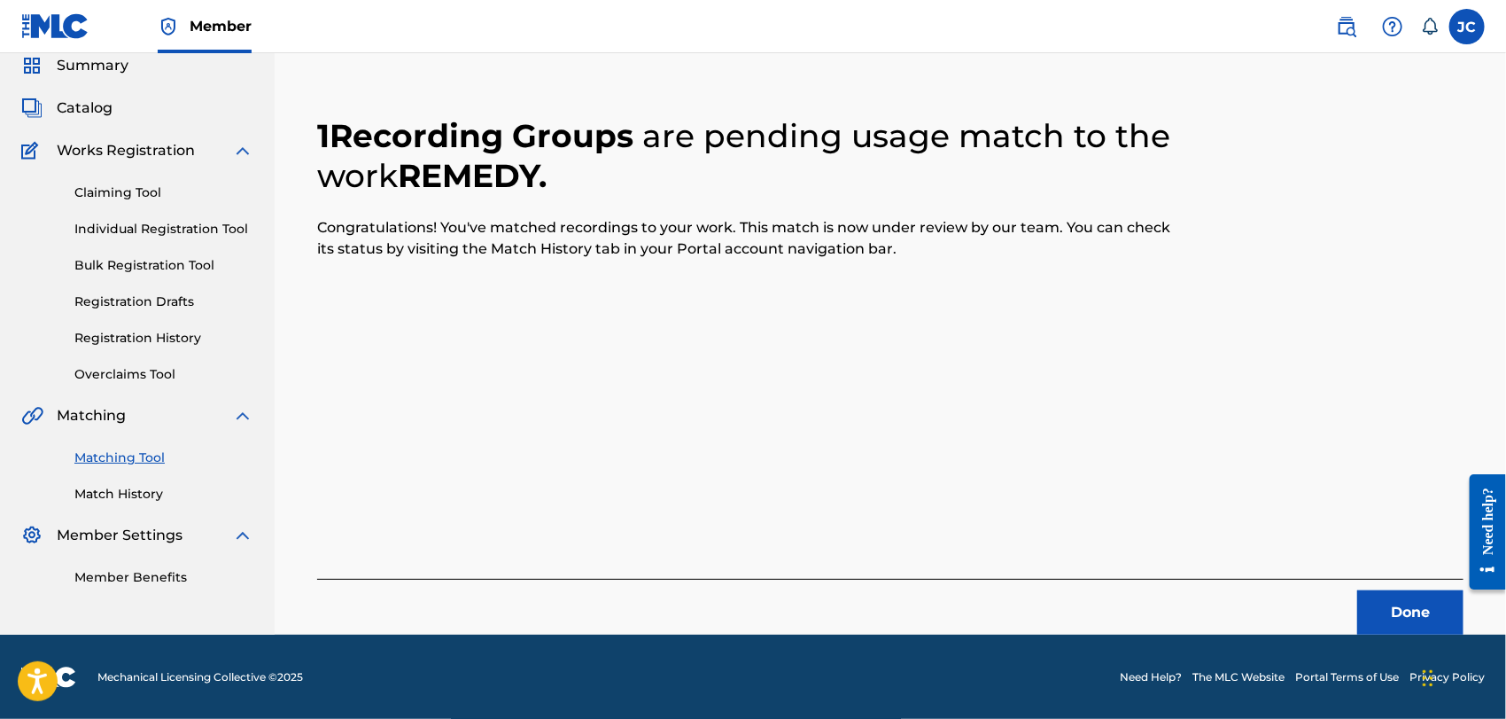
drag, startPoint x: 1389, startPoint y: 568, endPoint x: 1394, endPoint y: 597, distance: 29.6
click at [1389, 568] on div "1 Recording Groups are pending usage match to the work REMEDY . Congratulations…" at bounding box center [890, 354] width 1146 height 561
click at [1394, 605] on button "Done" at bounding box center [1410, 612] width 106 height 44
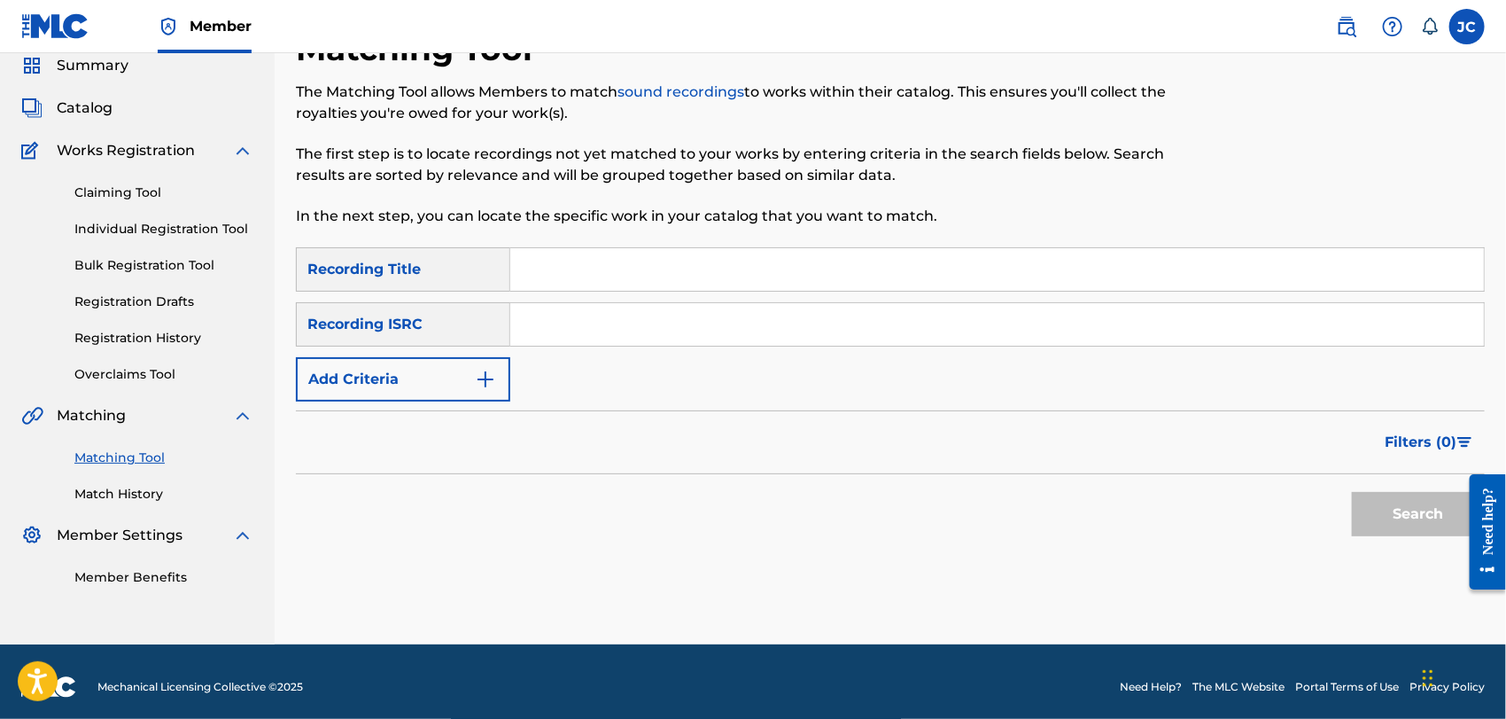
drag, startPoint x: 681, startPoint y: 344, endPoint x: 712, endPoint y: 342, distance: 31.1
click at [681, 343] on input "Search Form" at bounding box center [997, 324] width 974 height 43
type input "MXF360737690"
click at [1389, 508] on button "Search" at bounding box center [1418, 514] width 133 height 44
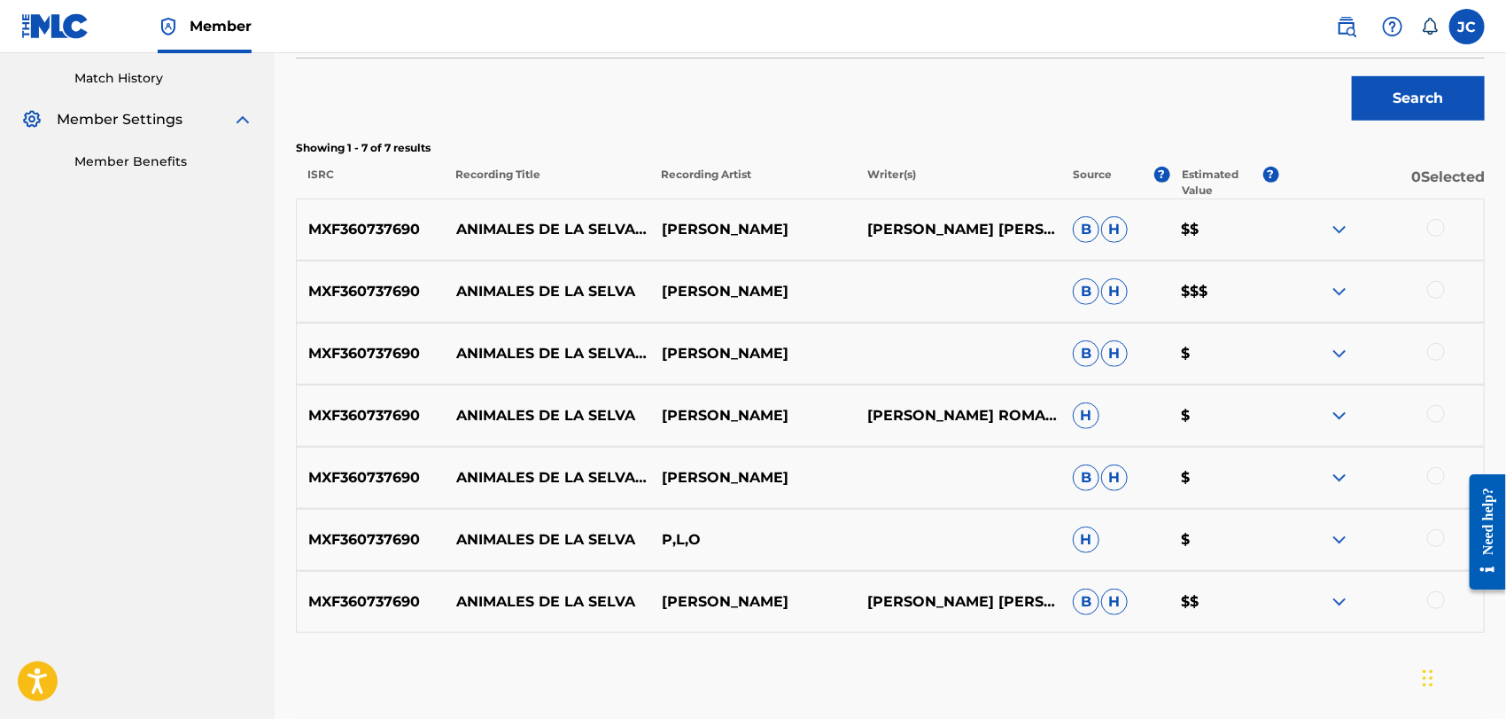
scroll to position [487, 0]
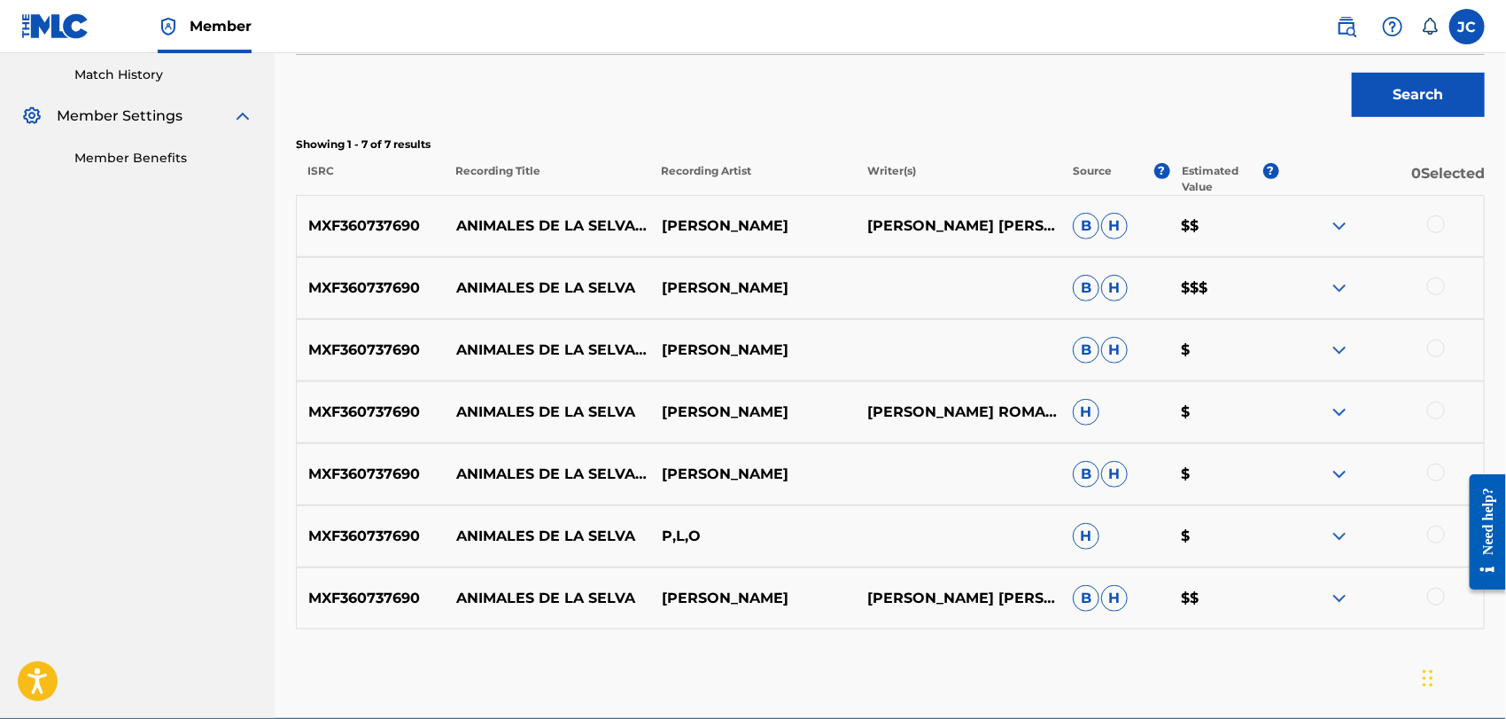
click at [1432, 224] on div at bounding box center [1436, 224] width 18 height 18
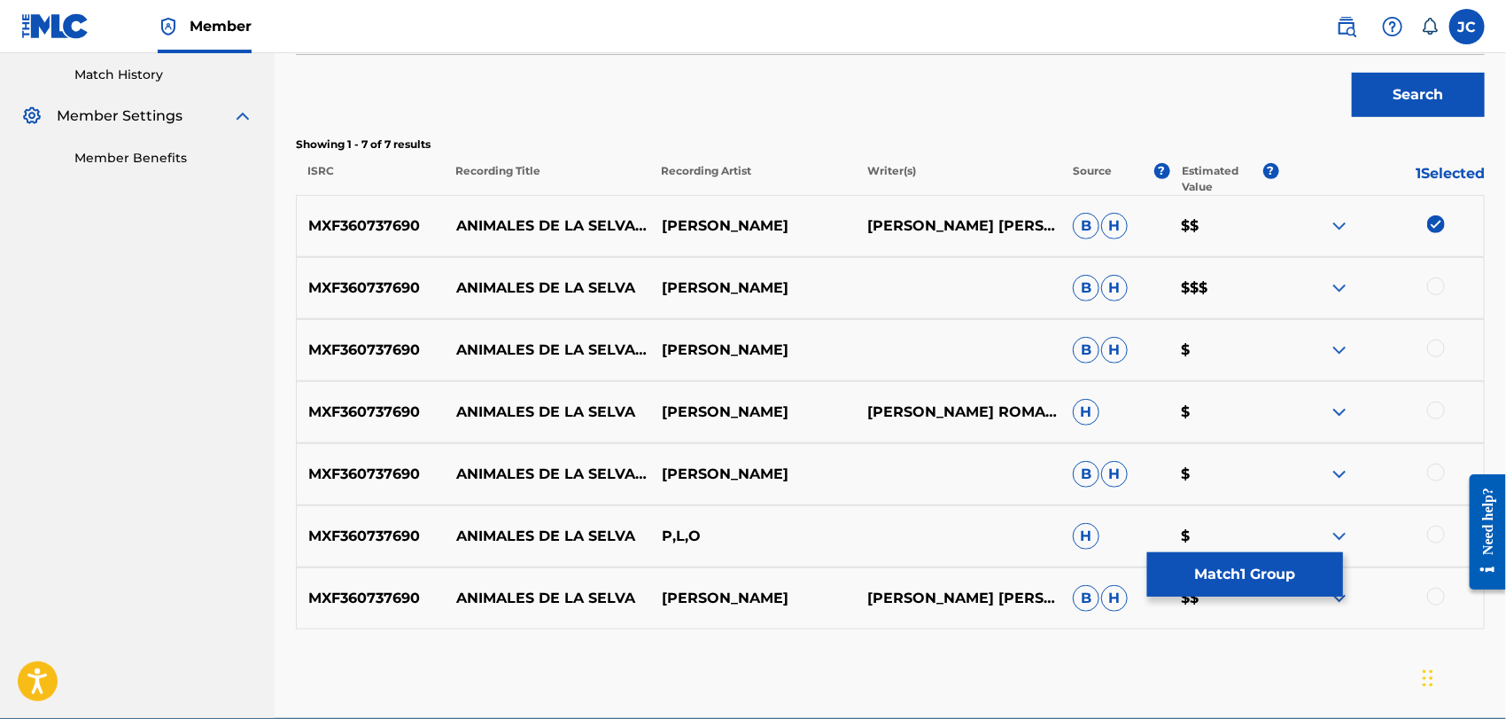
click at [1446, 284] on div at bounding box center [1381, 287] width 206 height 21
click at [1433, 286] on div at bounding box center [1436, 286] width 18 height 18
click at [1435, 338] on div "MXF360737690 ANIMALES DE LA SELVA (EN VIVO) [EXPLICIT] [PERSON_NAME] [PERSON_NA…" at bounding box center [890, 350] width 1189 height 62
click at [1442, 353] on div at bounding box center [1436, 348] width 18 height 18
click at [1437, 394] on div "MXF360737690 ANIMALES DE LA SELVA [PERSON_NAME] [PERSON_NAME] SAN ROMAN;[PERSON…" at bounding box center [890, 412] width 1189 height 62
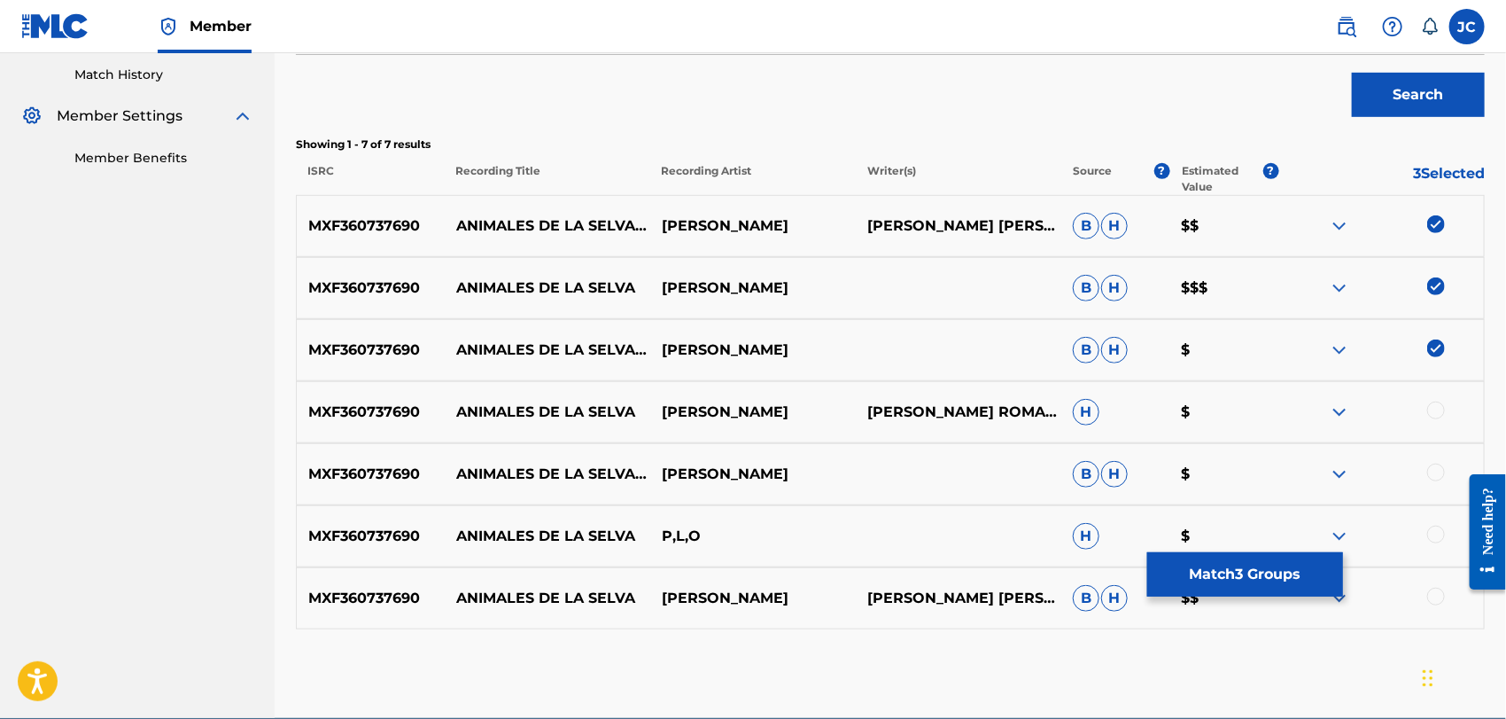
click at [1437, 404] on div at bounding box center [1436, 410] width 18 height 18
click at [1435, 457] on div "MXF360737690 ANIMALES DE LA SELVA (EN VIVO) [PERSON_NAME] [PERSON_NAME] $" at bounding box center [890, 474] width 1189 height 62
click at [1435, 477] on div at bounding box center [1436, 472] width 18 height 18
click at [1439, 542] on div at bounding box center [1381, 535] width 206 height 21
click at [1439, 535] on div at bounding box center [1436, 534] width 18 height 18
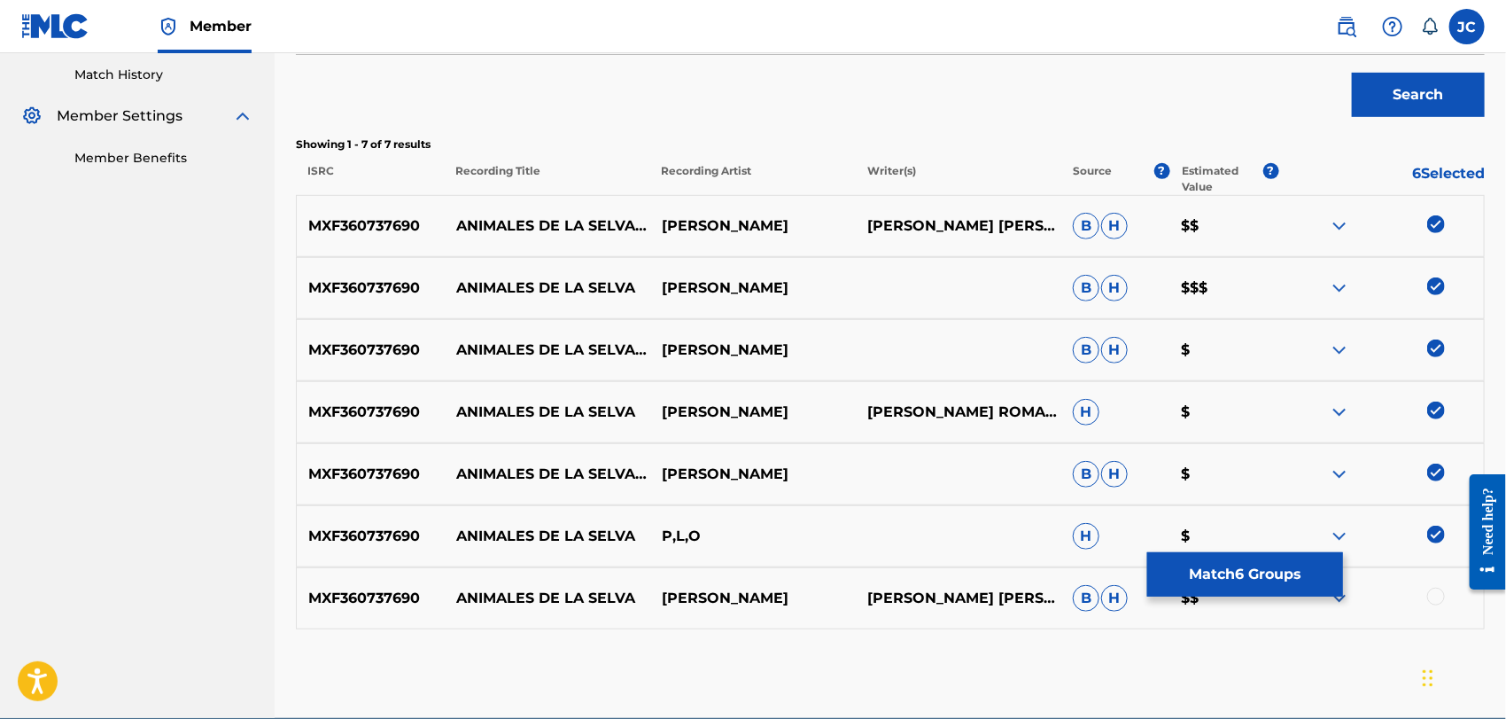
click at [1438, 585] on div "MXF360737690 ANIMALES DE LA SELVA [PERSON_NAME] [PERSON_NAME] [PERSON_NAME] $$" at bounding box center [890, 598] width 1189 height 62
click at [1436, 598] on div at bounding box center [1436, 596] width 18 height 18
click at [1220, 549] on div "MXF360737690 ANIMALES DE LA SELVA P,L,O H $" at bounding box center [890, 536] width 1189 height 62
drag, startPoint x: 1312, startPoint y: 608, endPoint x: 1257, endPoint y: 588, distance: 58.3
click at [1311, 608] on div at bounding box center [1381, 597] width 206 height 21
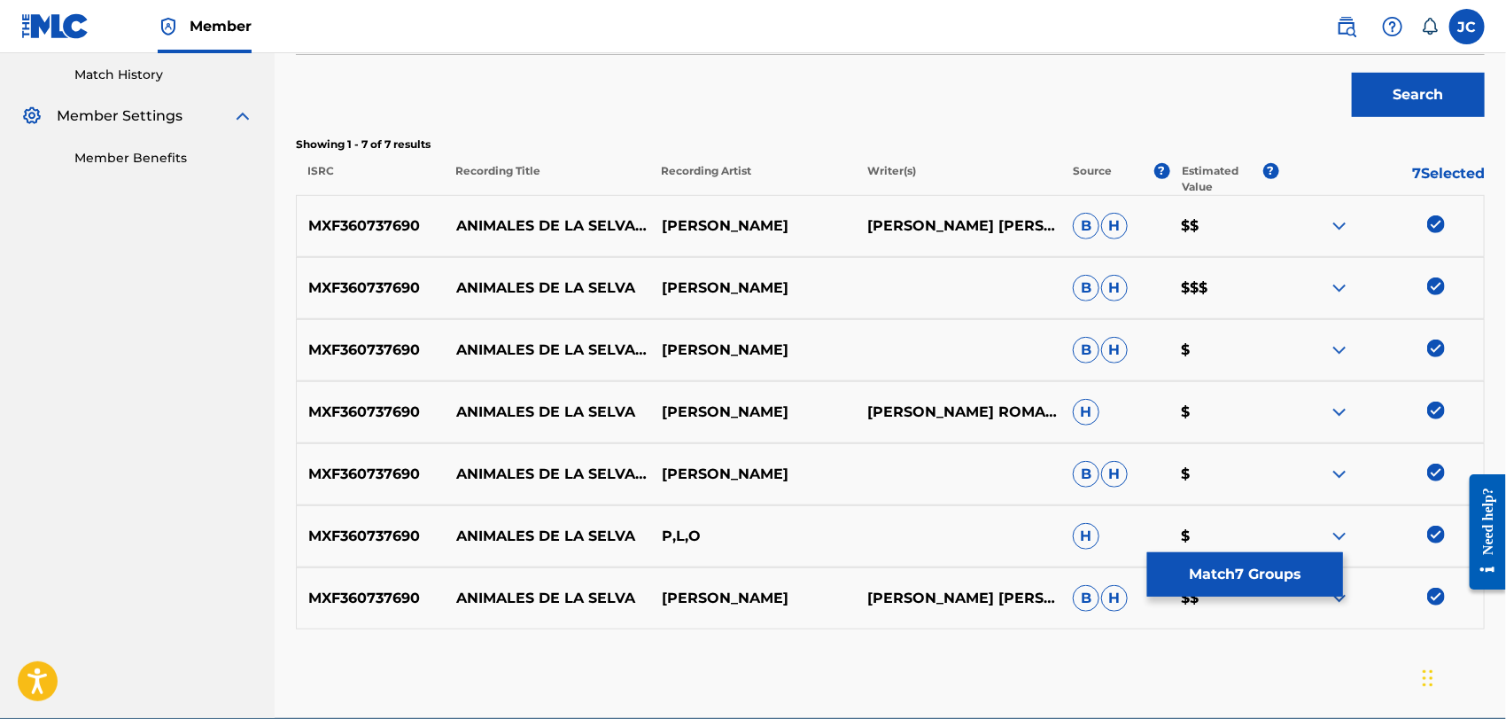
click at [1255, 588] on button "Match 7 Groups" at bounding box center [1245, 574] width 196 height 44
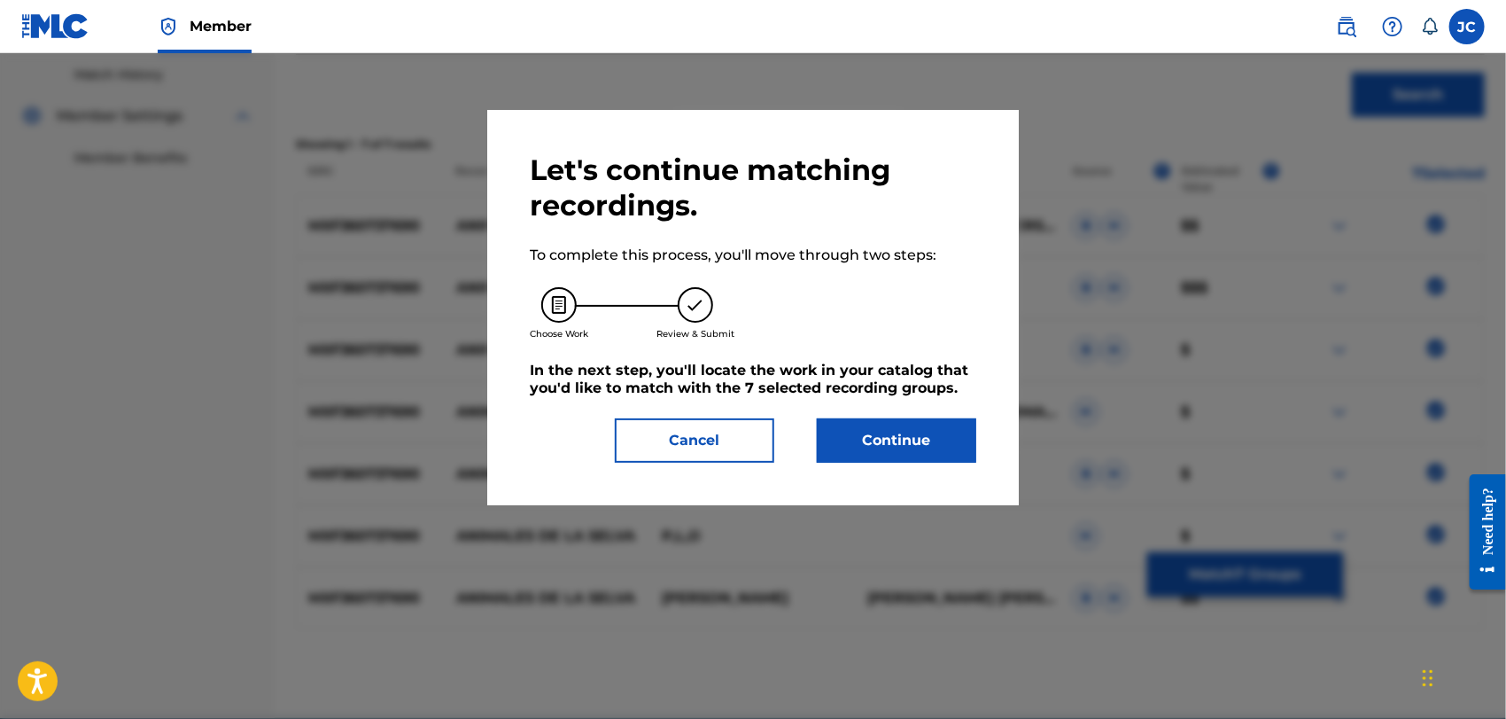
click at [909, 424] on button "Continue" at bounding box center [896, 440] width 159 height 44
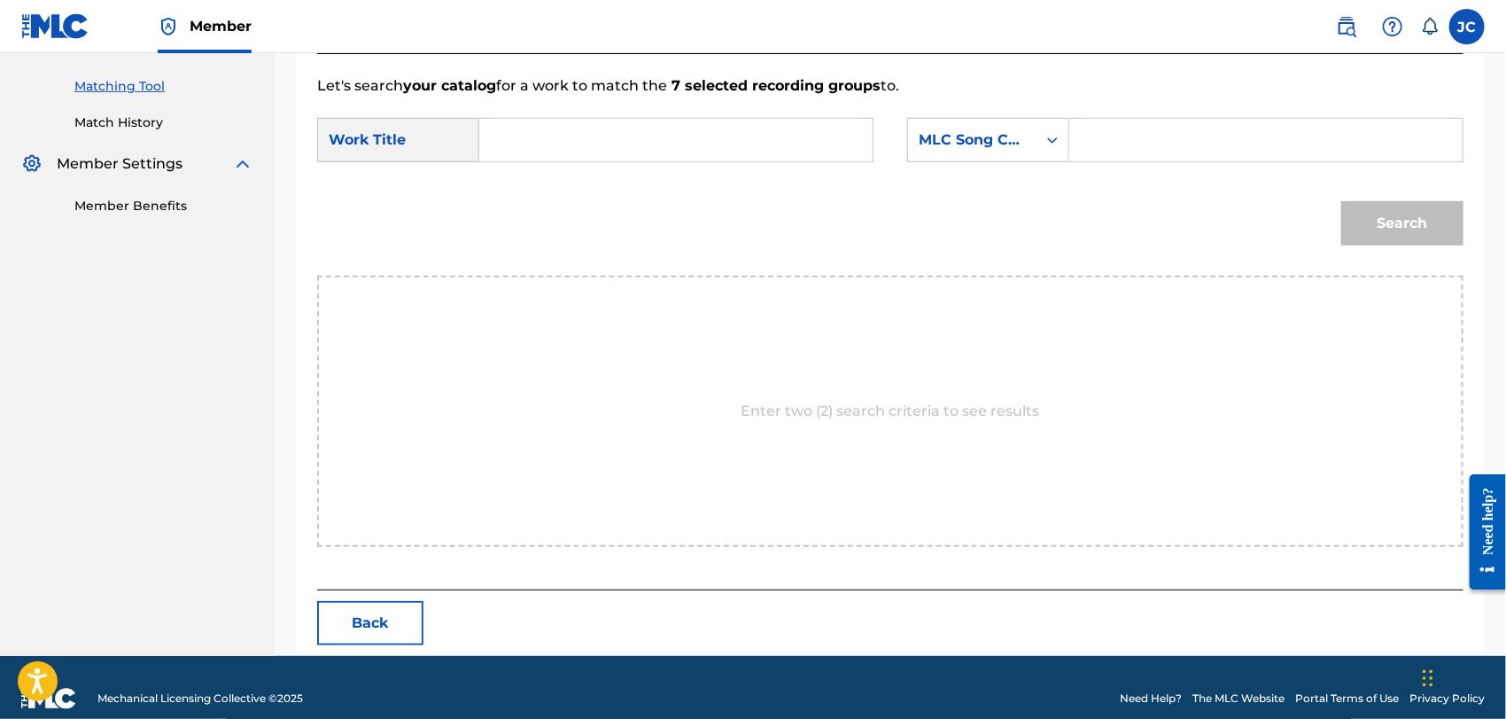
scroll to position [461, 0]
